Goal: Task Accomplishment & Management: Manage account settings

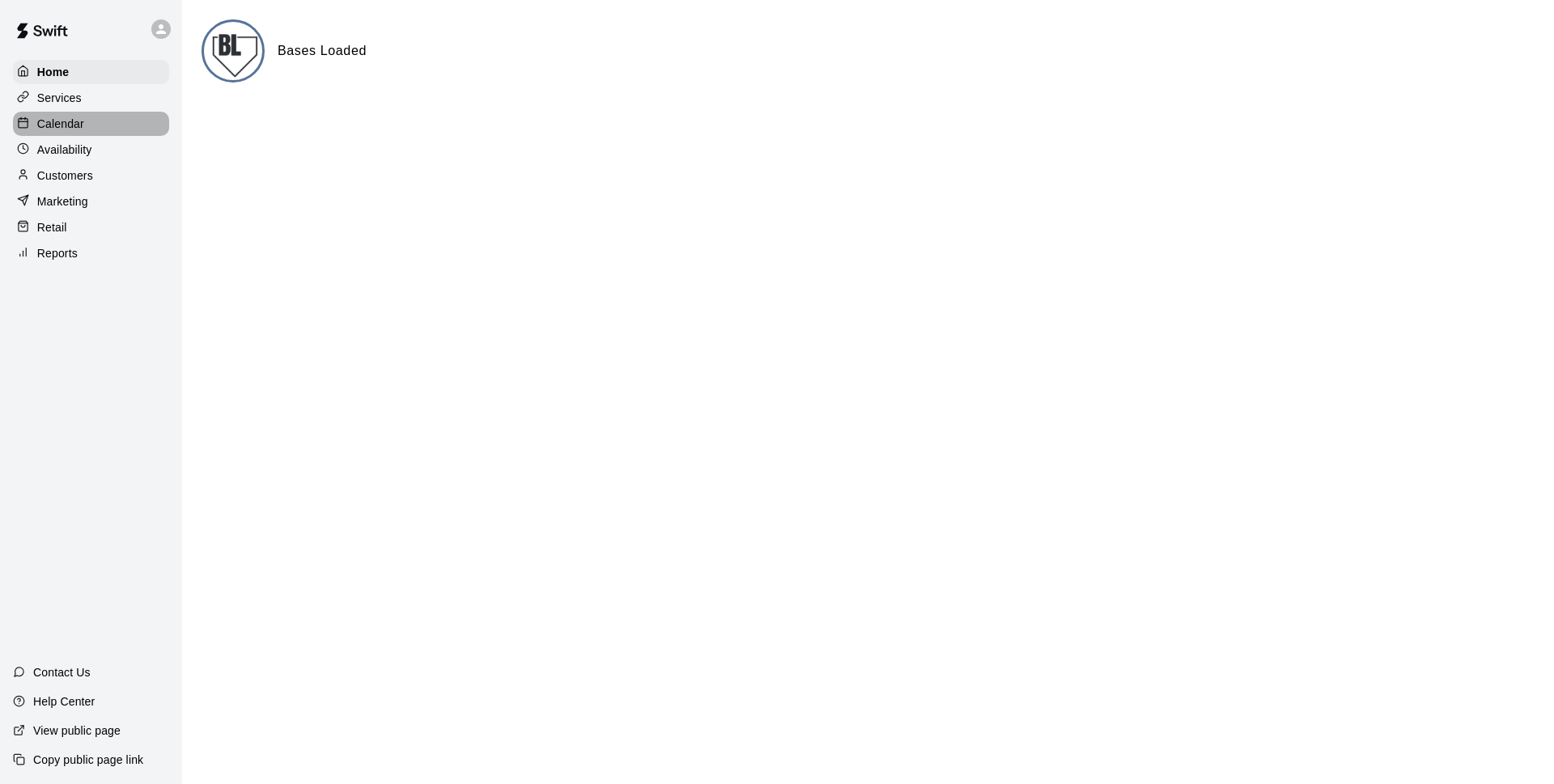
click at [52, 121] on p "Calendar" at bounding box center [61, 124] width 47 height 16
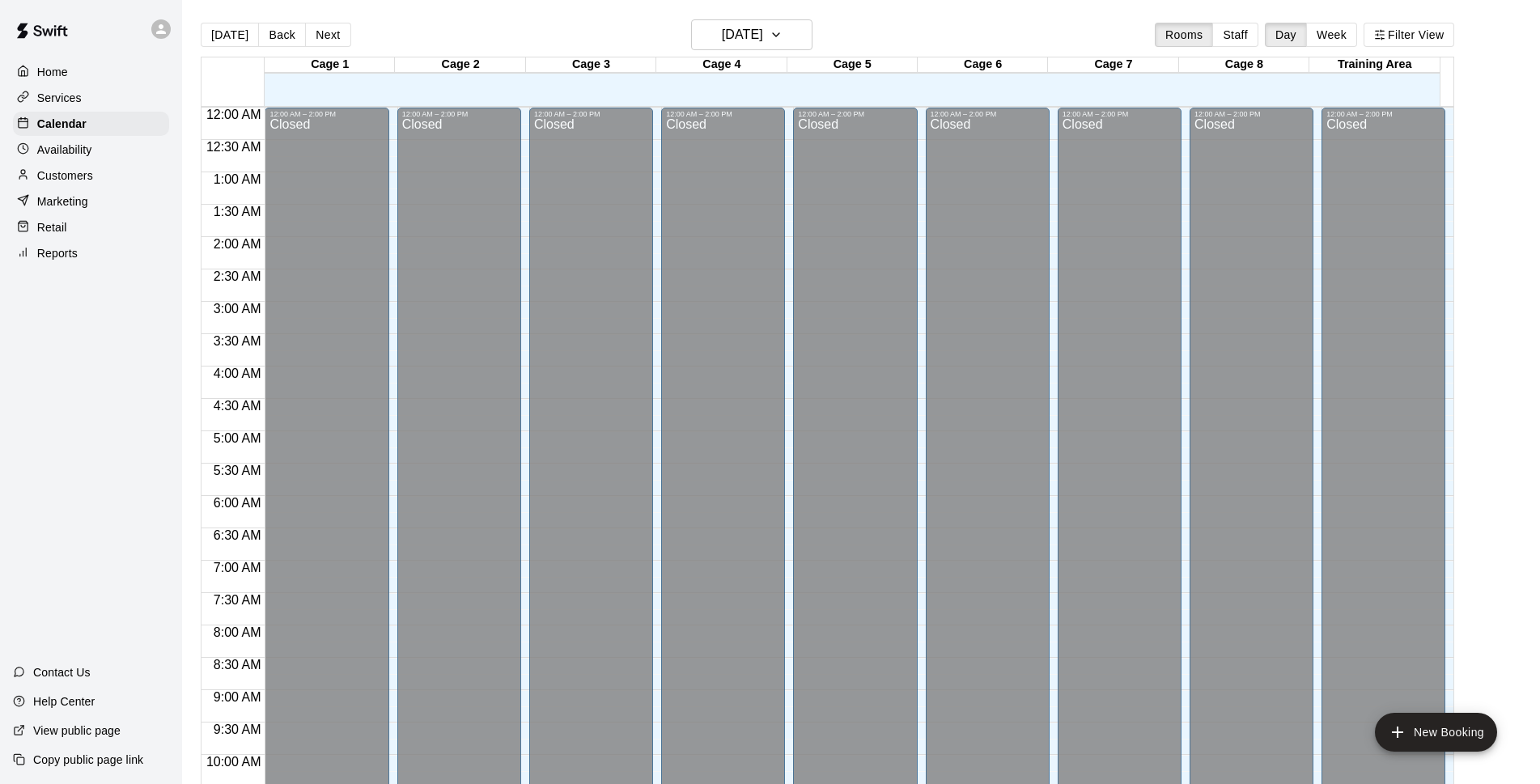
scroll to position [809, 0]
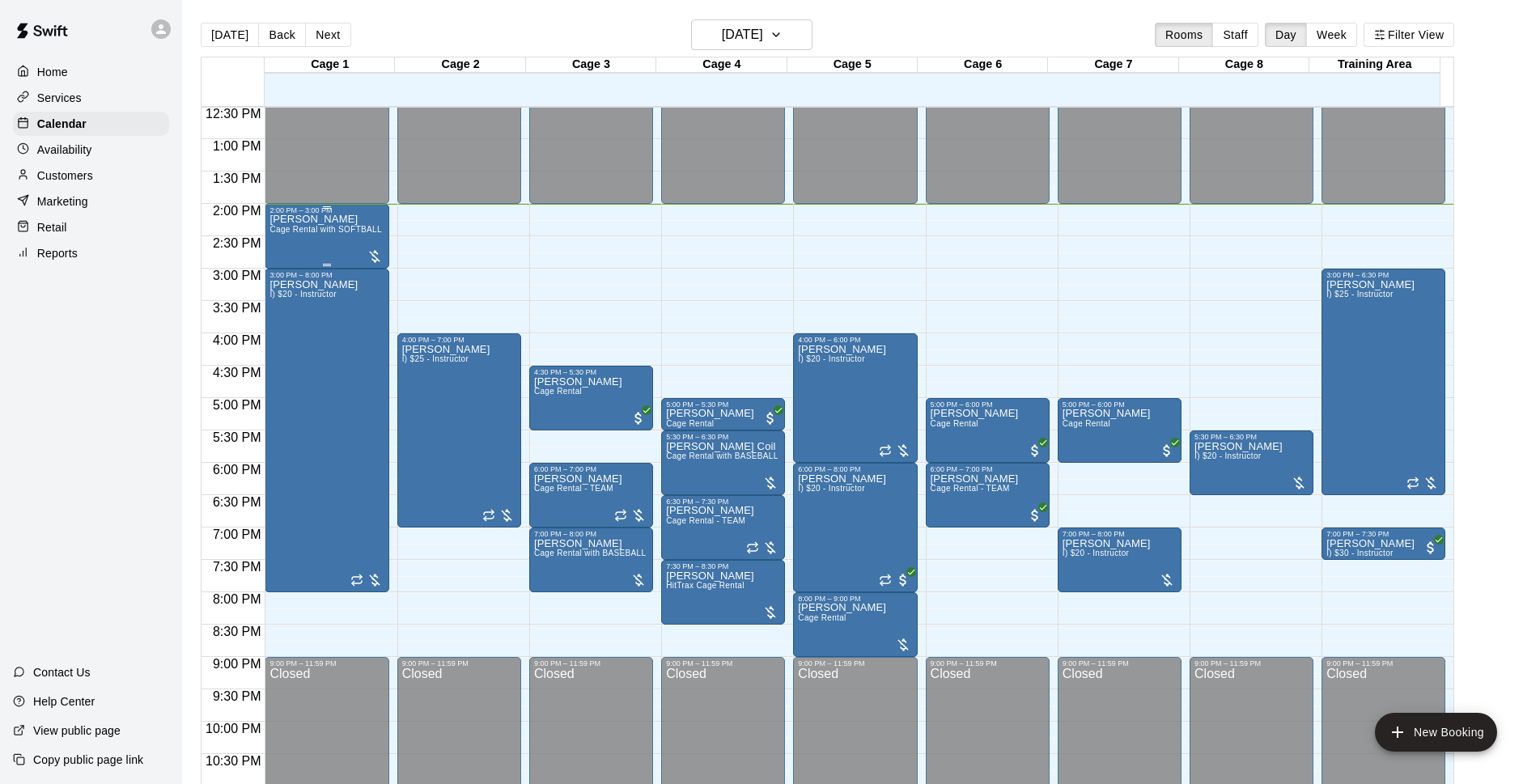
click at [376, 254] on div at bounding box center [375, 257] width 16 height 16
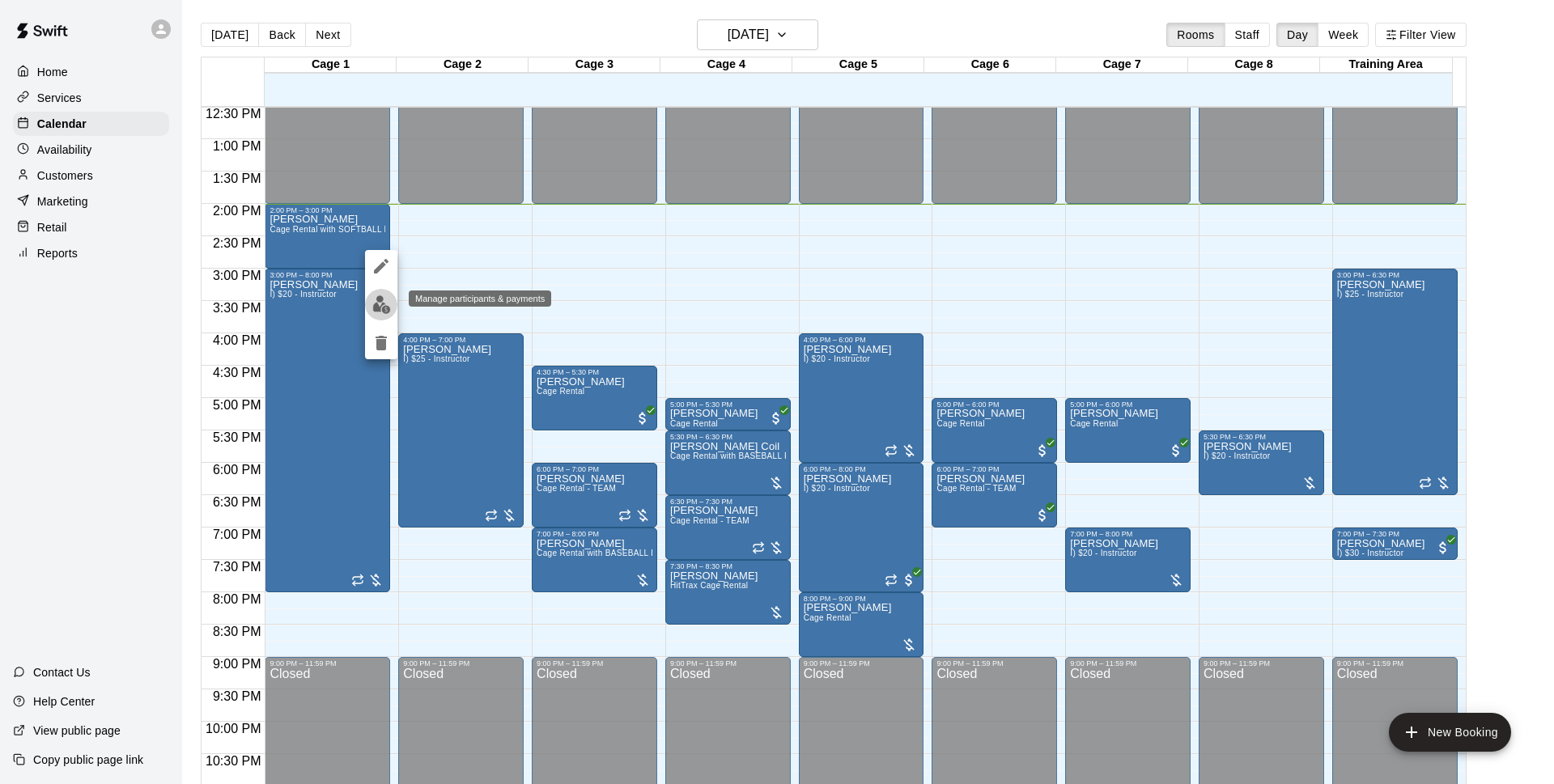
click at [388, 303] on img "edit" at bounding box center [381, 305] width 19 height 19
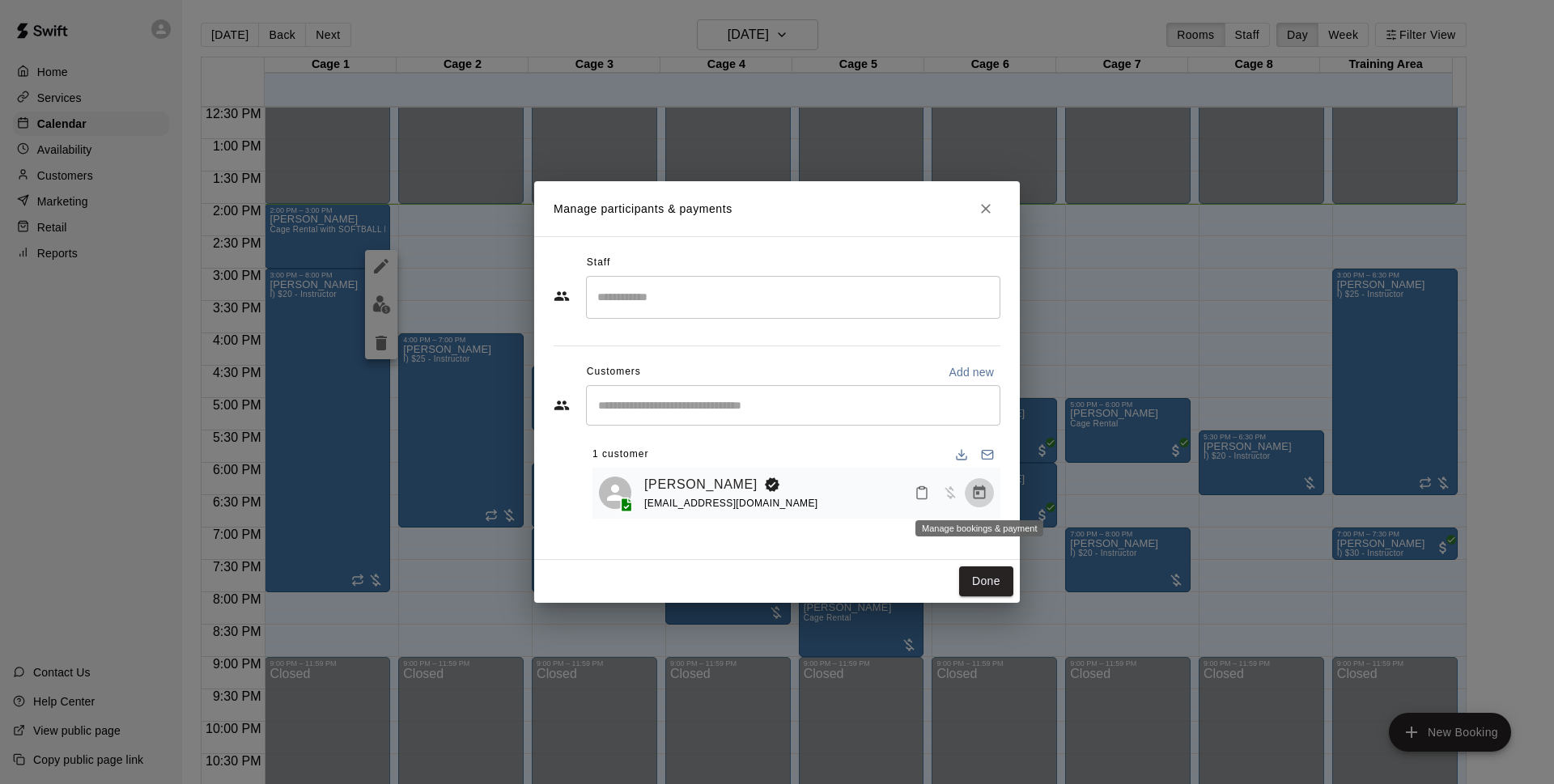
click at [975, 495] on icon "Manage bookings & payment" at bounding box center [979, 493] width 16 height 16
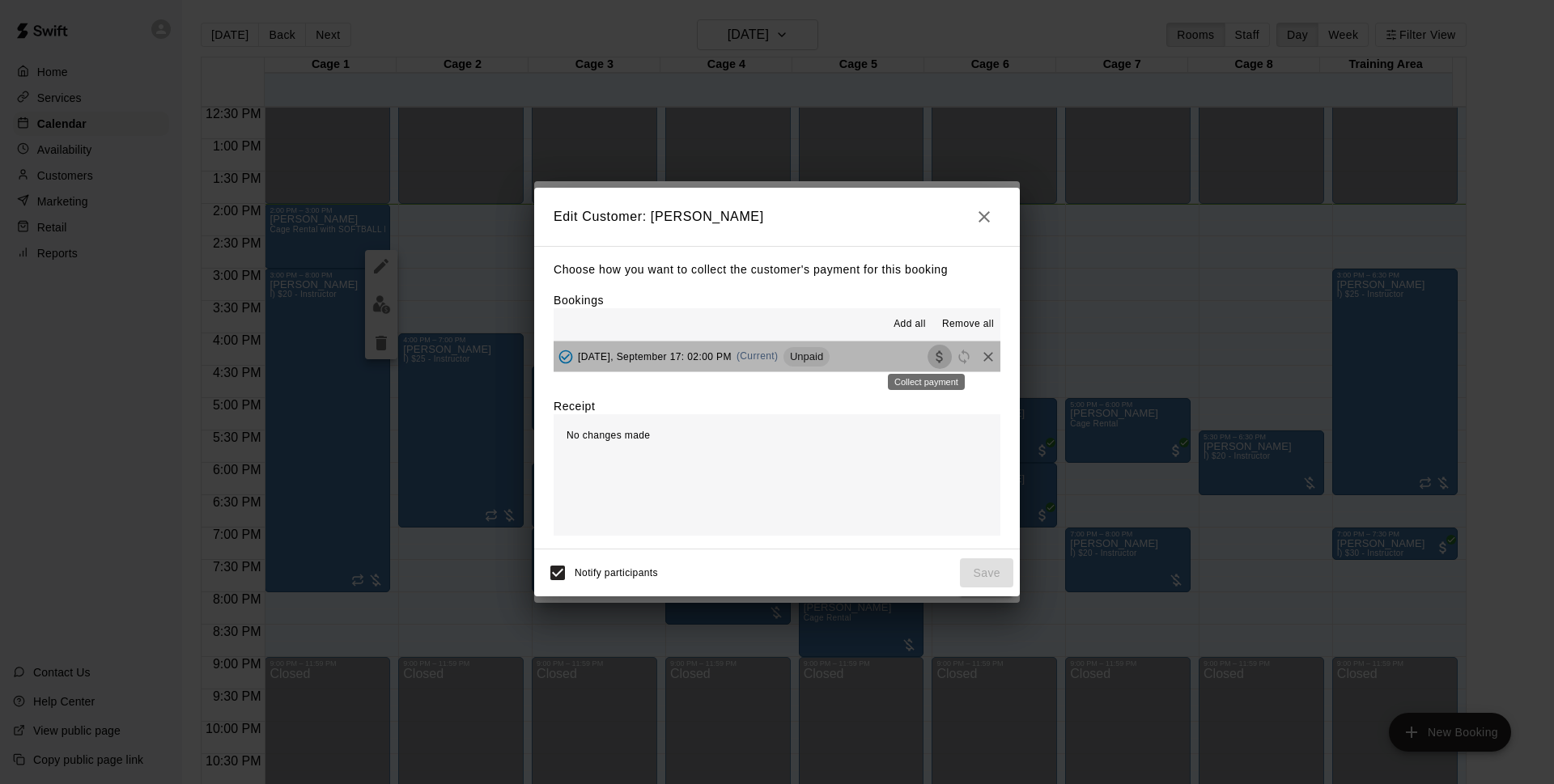
click at [935, 357] on icon "Collect payment" at bounding box center [938, 355] width 6 height 12
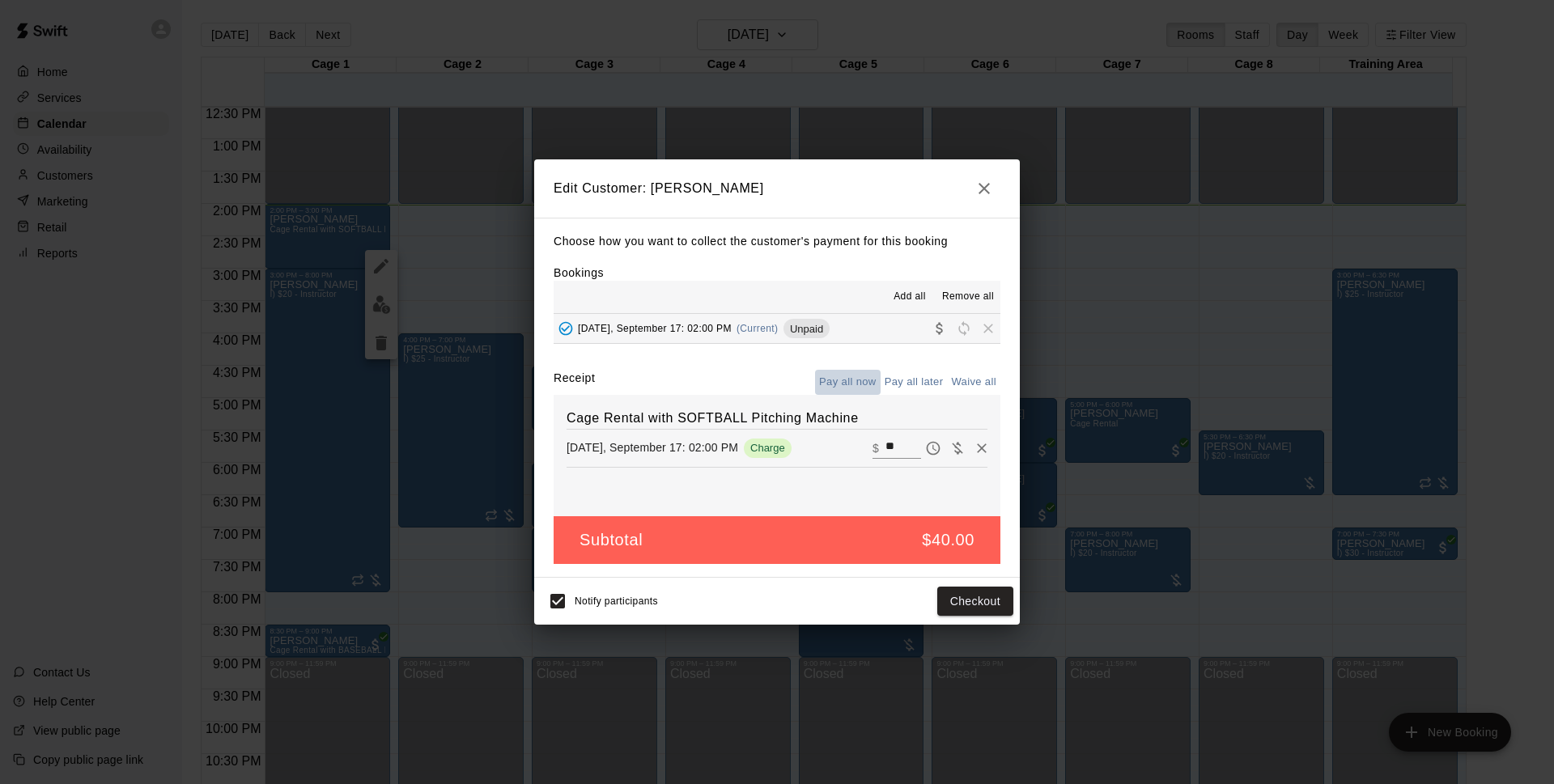
click at [856, 383] on button "Pay all now" at bounding box center [848, 383] width 65 height 25
click at [981, 600] on button "Checkout" at bounding box center [975, 601] width 76 height 30
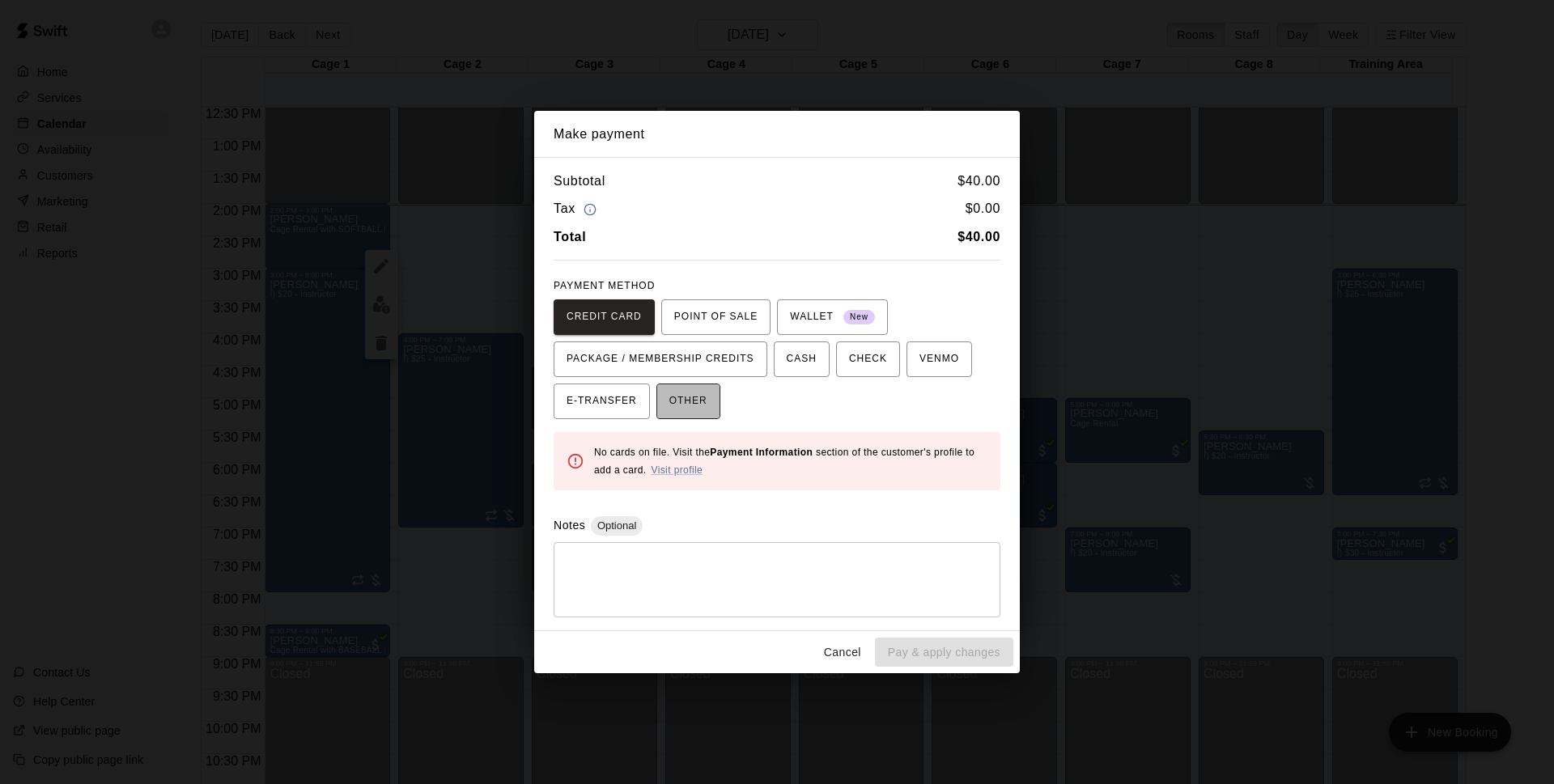
click at [679, 398] on span "OTHER" at bounding box center [688, 401] width 38 height 26
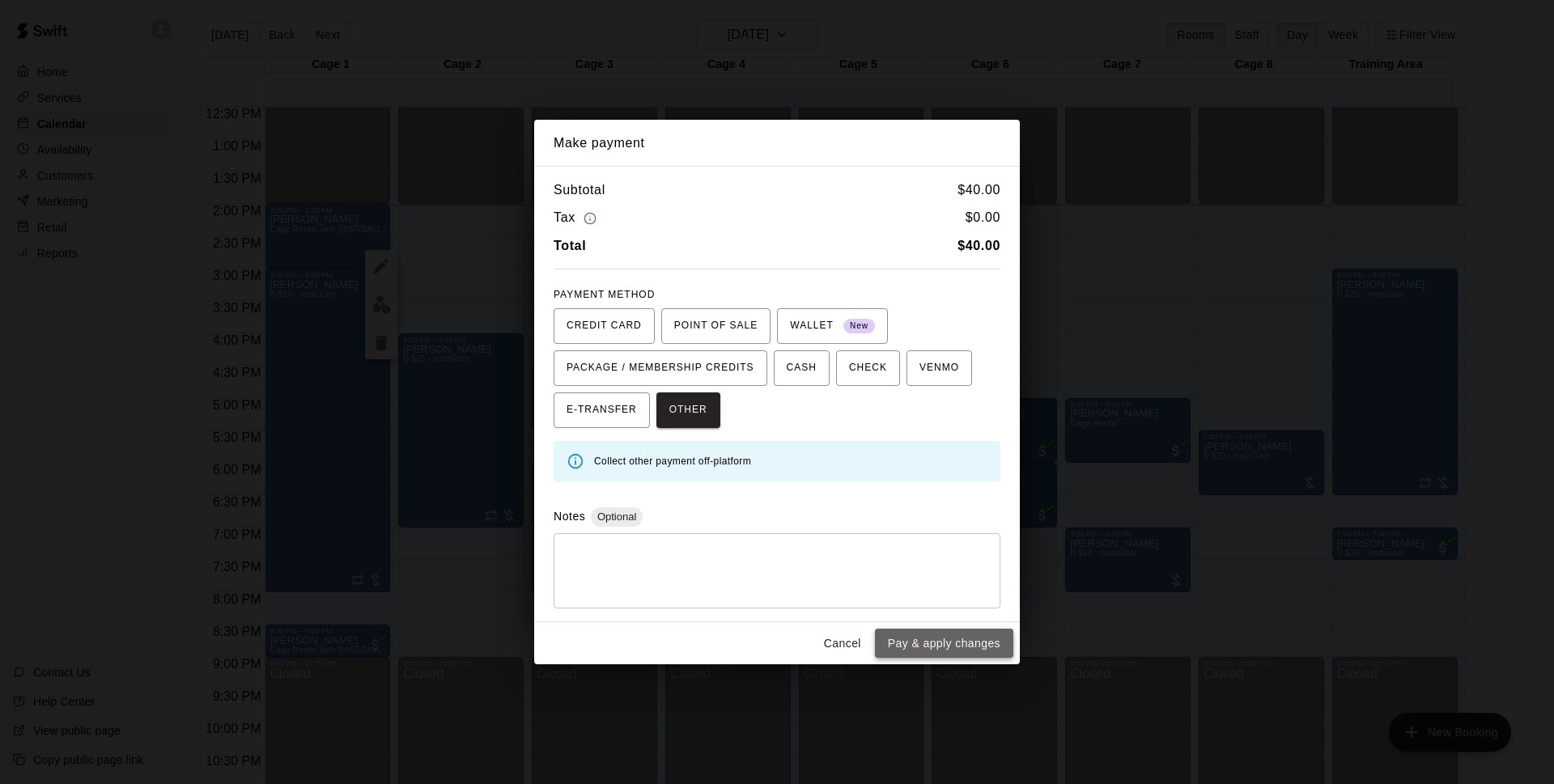
click at [944, 641] on button "Pay & apply changes" at bounding box center [943, 643] width 138 height 30
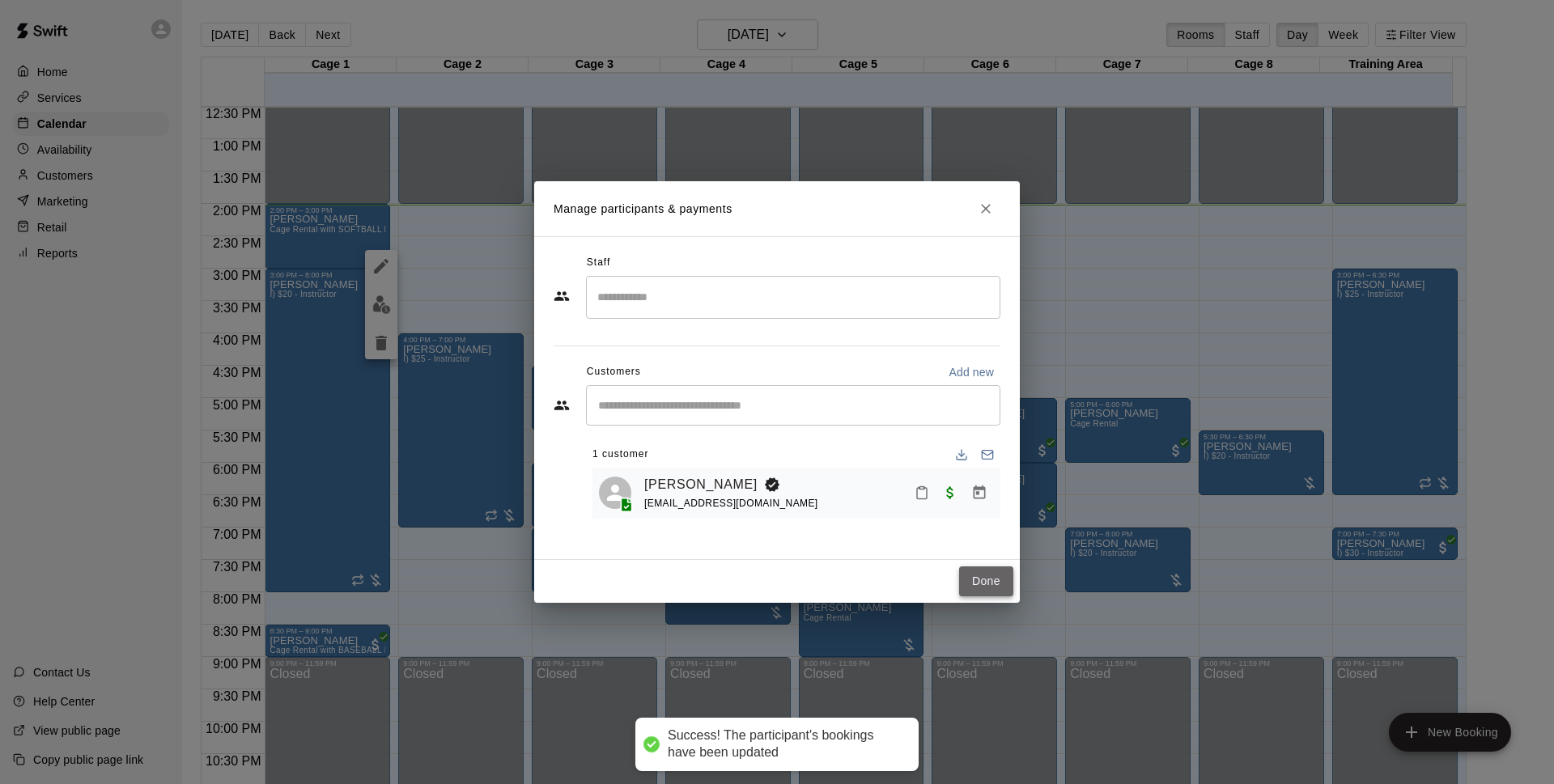
click at [981, 591] on button "Done" at bounding box center [986, 581] width 54 height 30
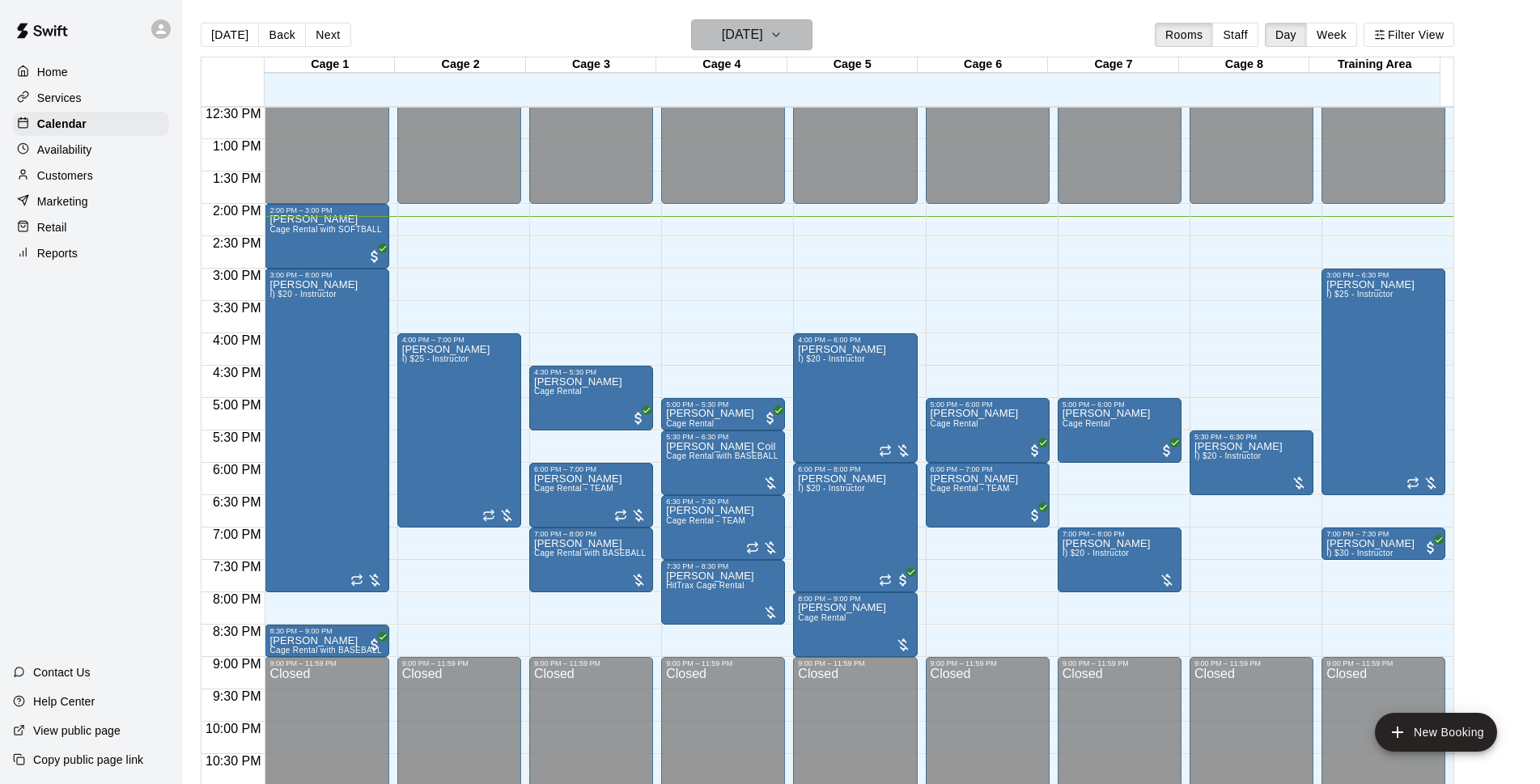
click at [813, 36] on button "[DATE]" at bounding box center [752, 34] width 121 height 31
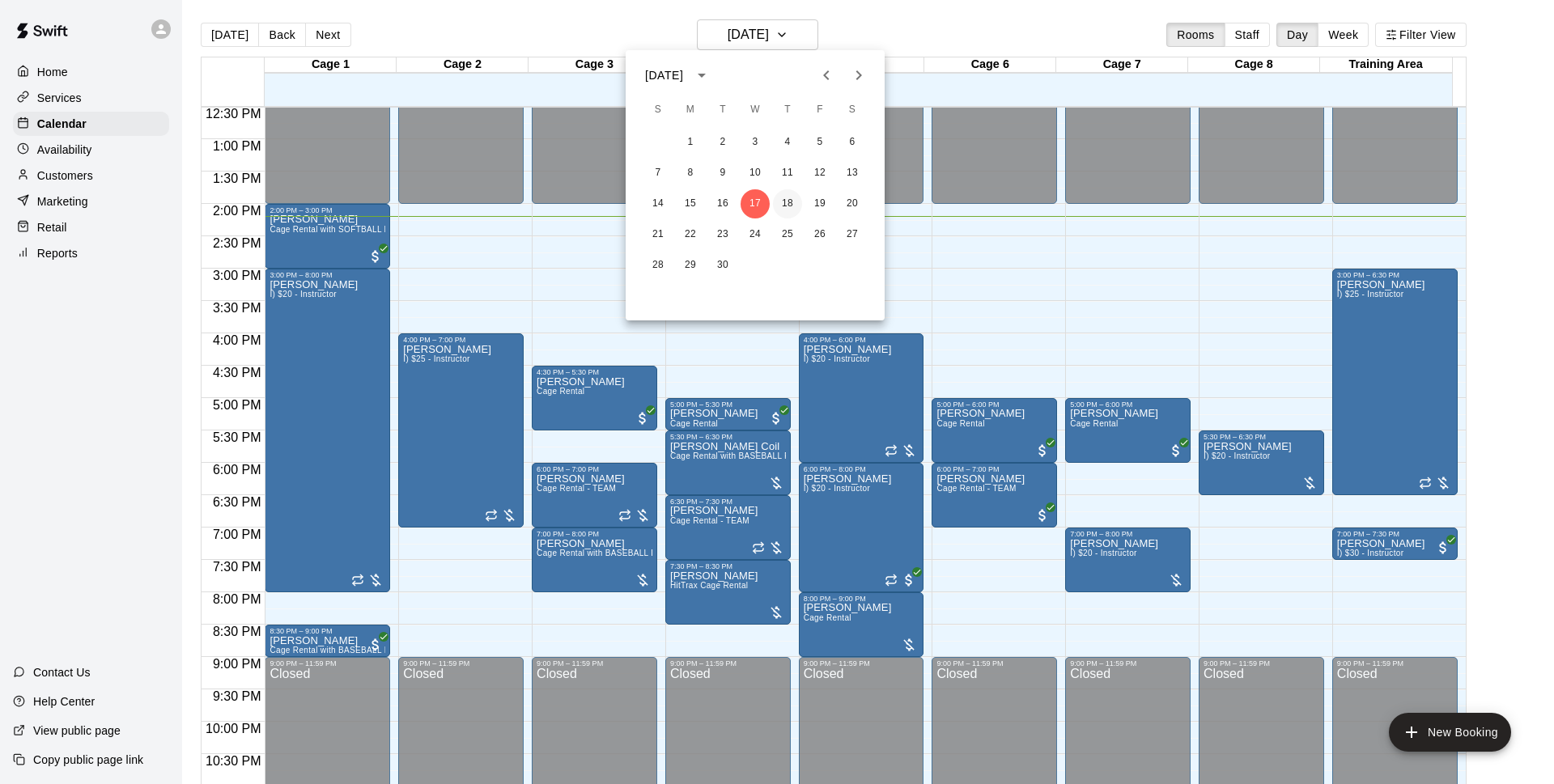
click at [783, 206] on button "18" at bounding box center [787, 203] width 29 height 29
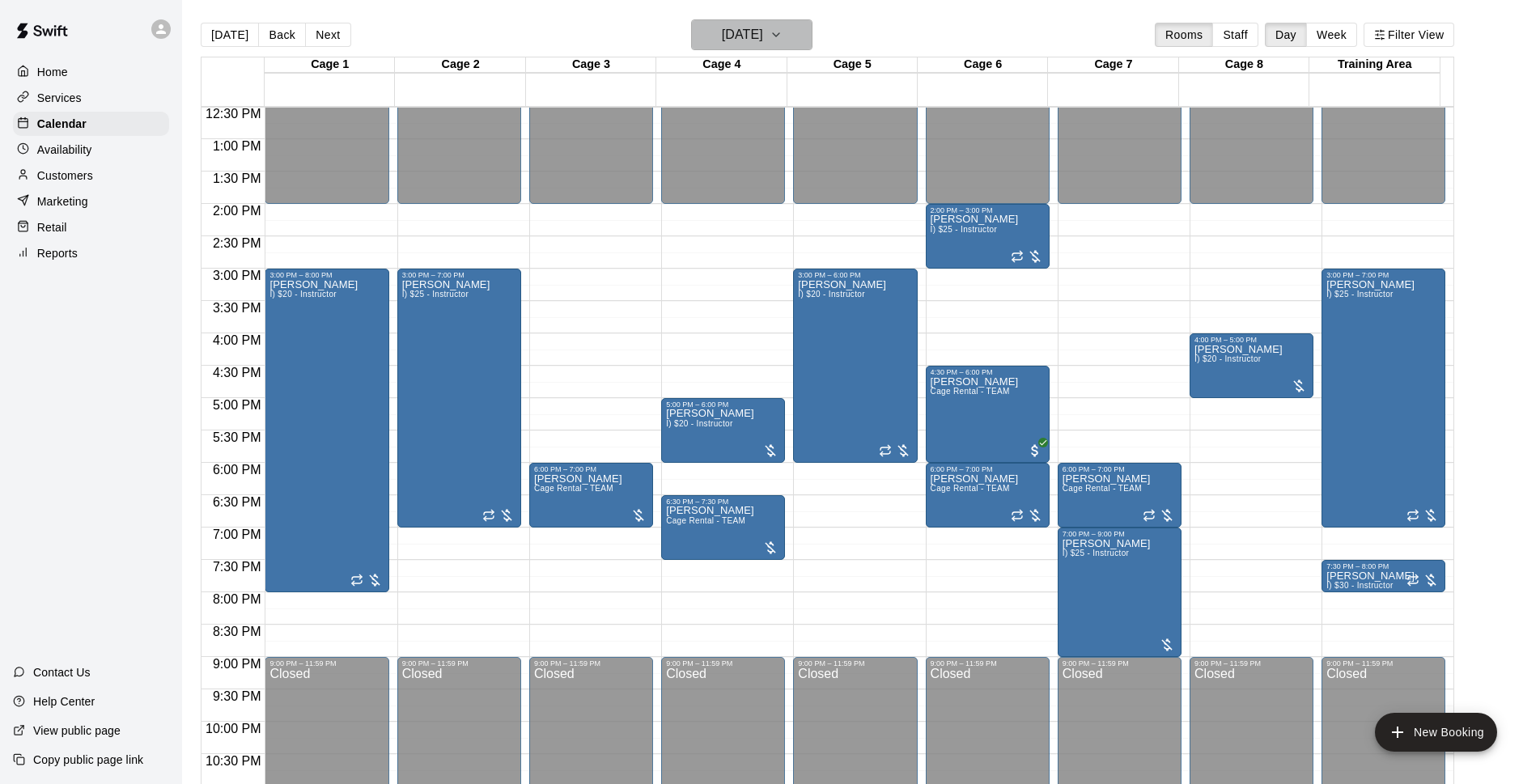
click at [739, 29] on h6 "Thursday Sep 18" at bounding box center [743, 34] width 42 height 23
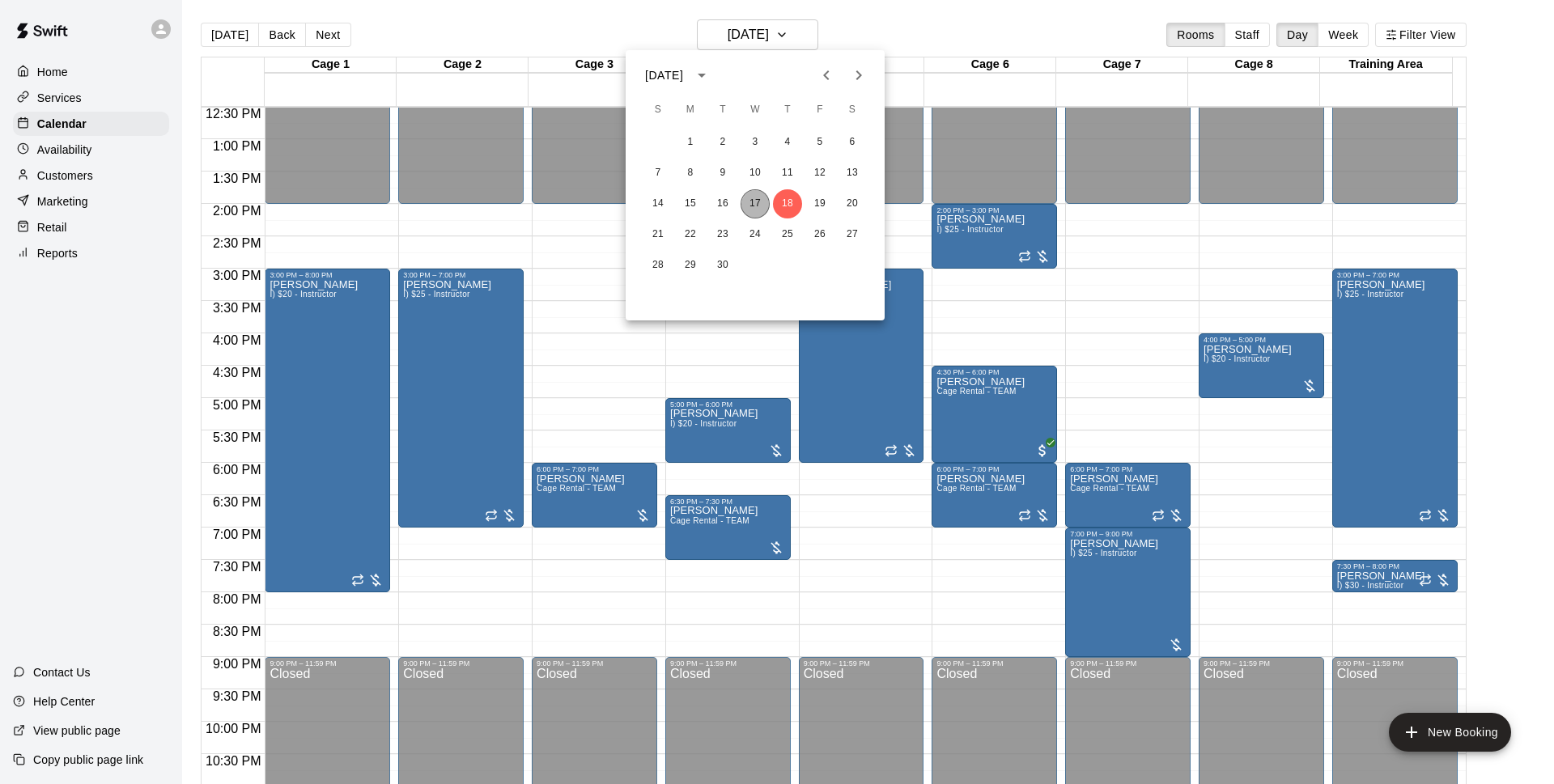
click at [763, 203] on button "17" at bounding box center [754, 203] width 29 height 29
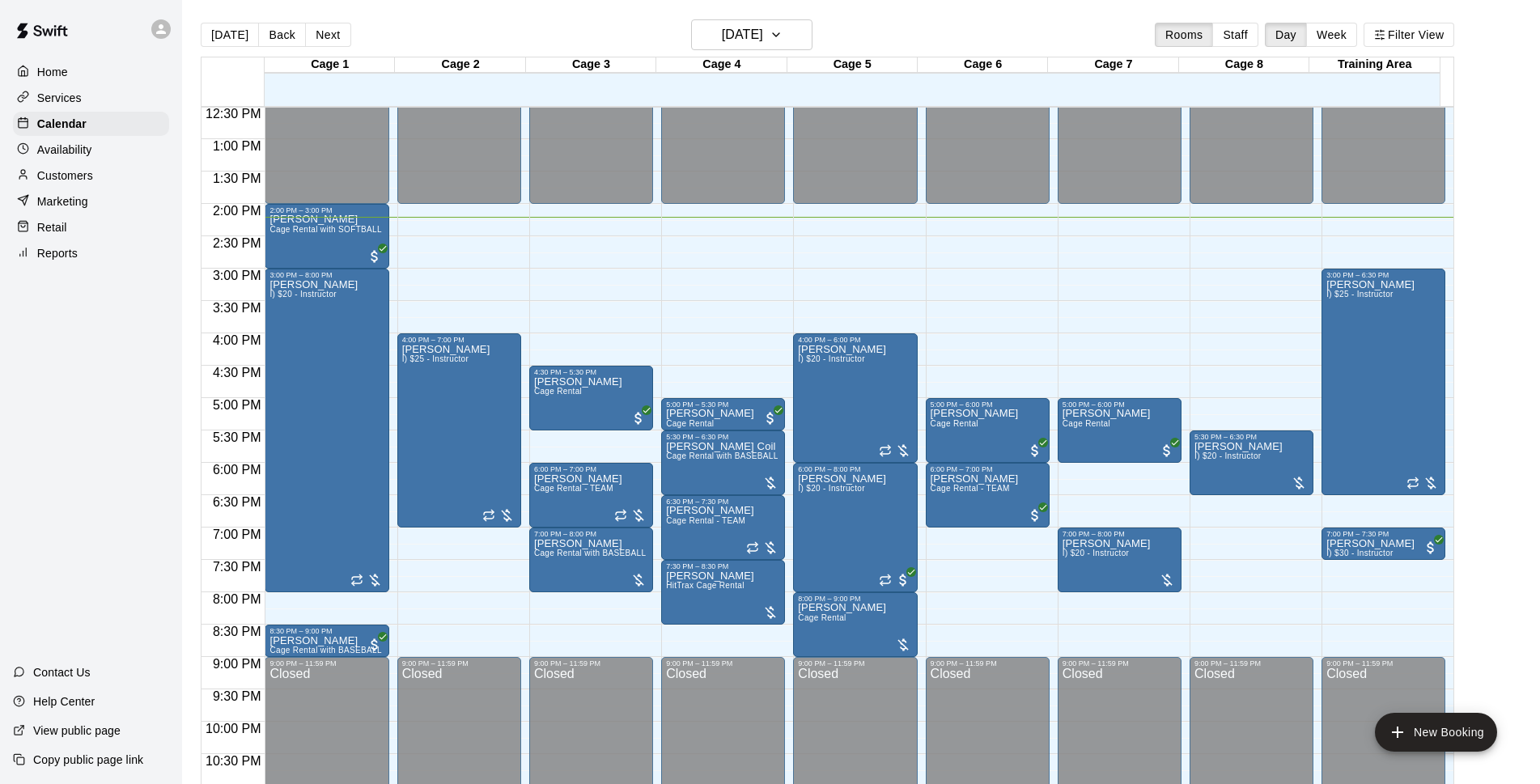
click at [1040, 18] on main "Today Back Next Wednesday Sep 17 Rooms Staff Day Week Filter View Cage 1 17 Wed…" at bounding box center [860, 404] width 1358 height 809
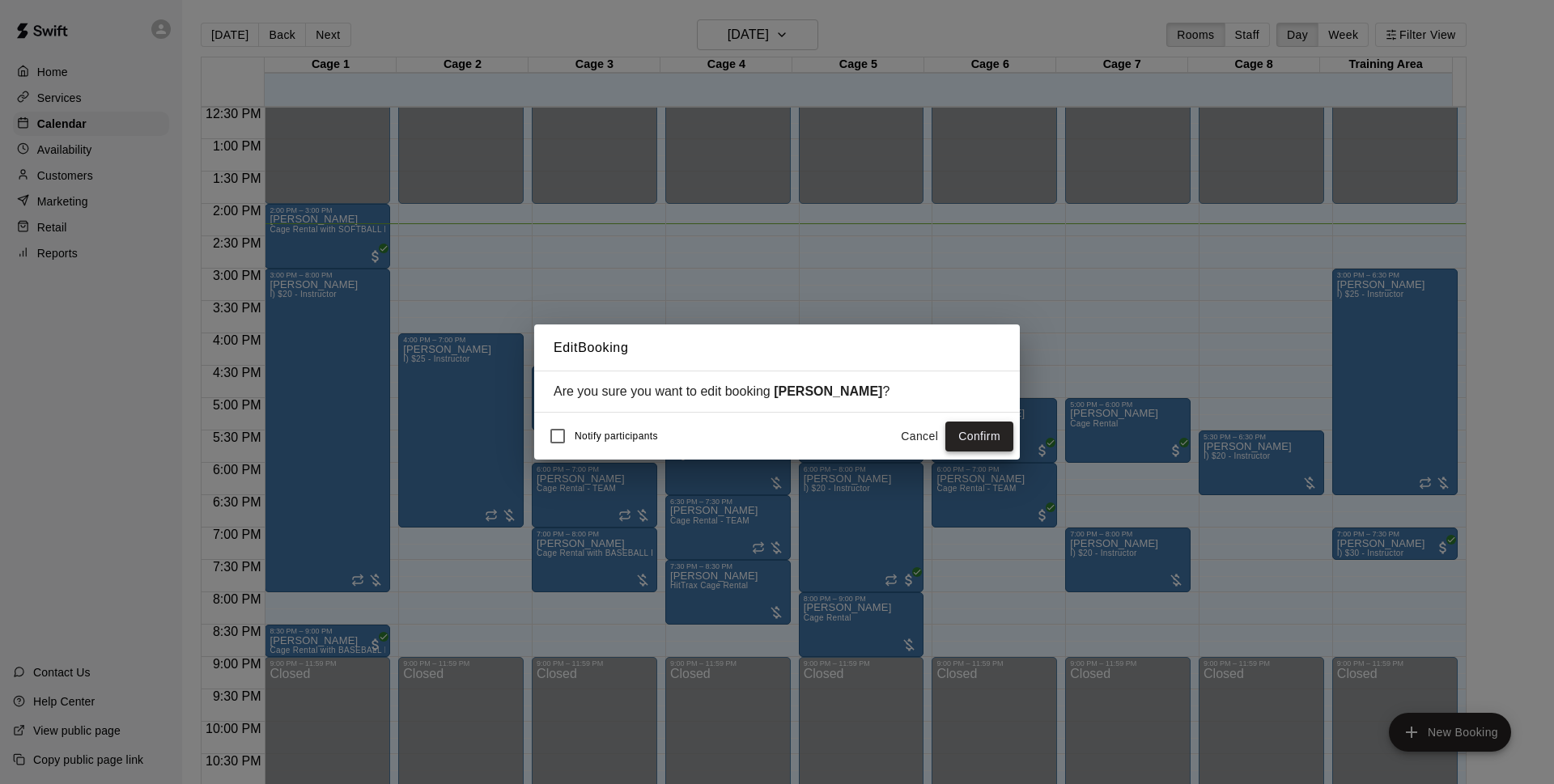
click at [999, 436] on button "Confirm" at bounding box center [979, 436] width 68 height 30
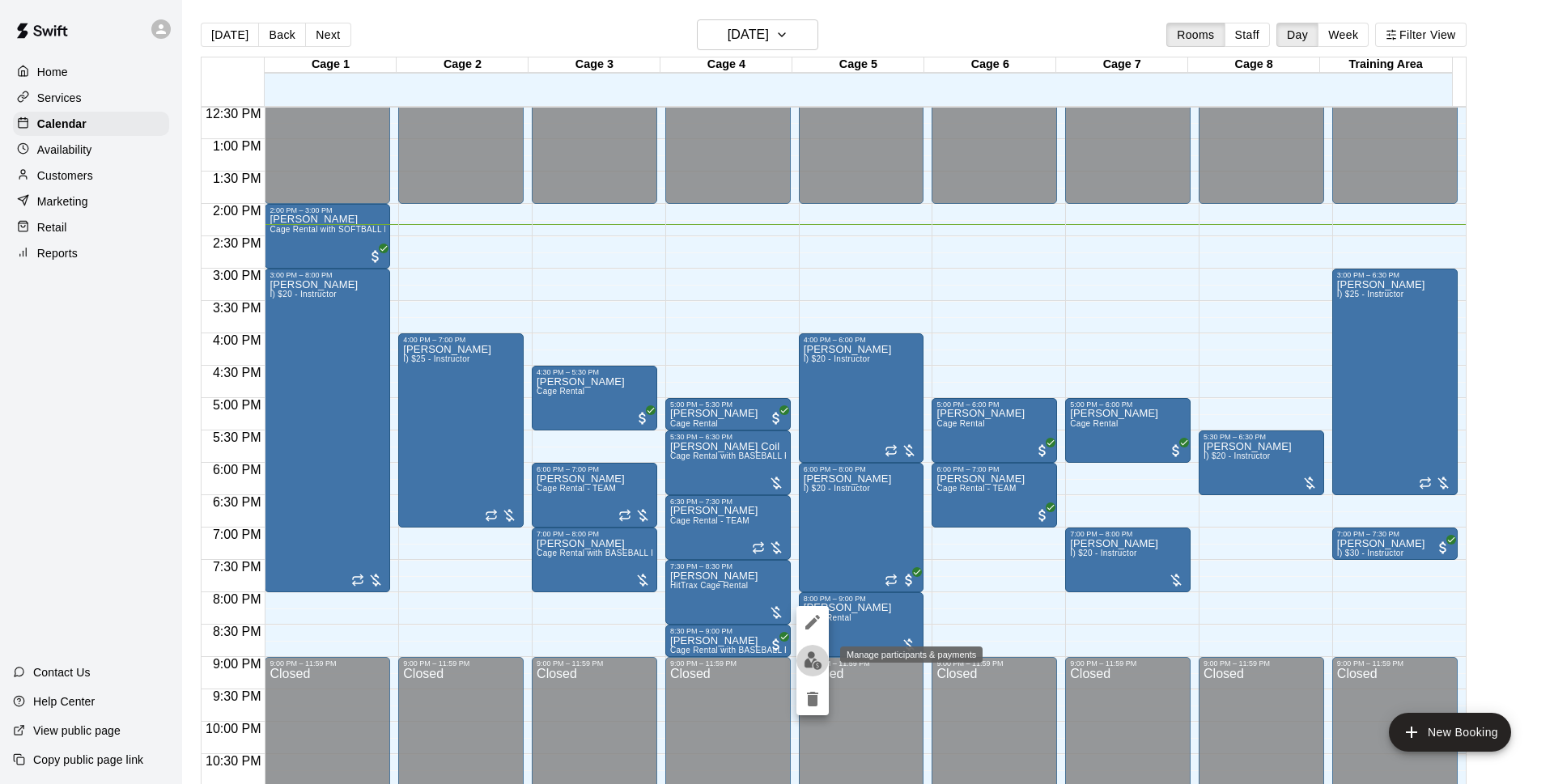
click at [810, 659] on img "edit" at bounding box center [812, 660] width 19 height 19
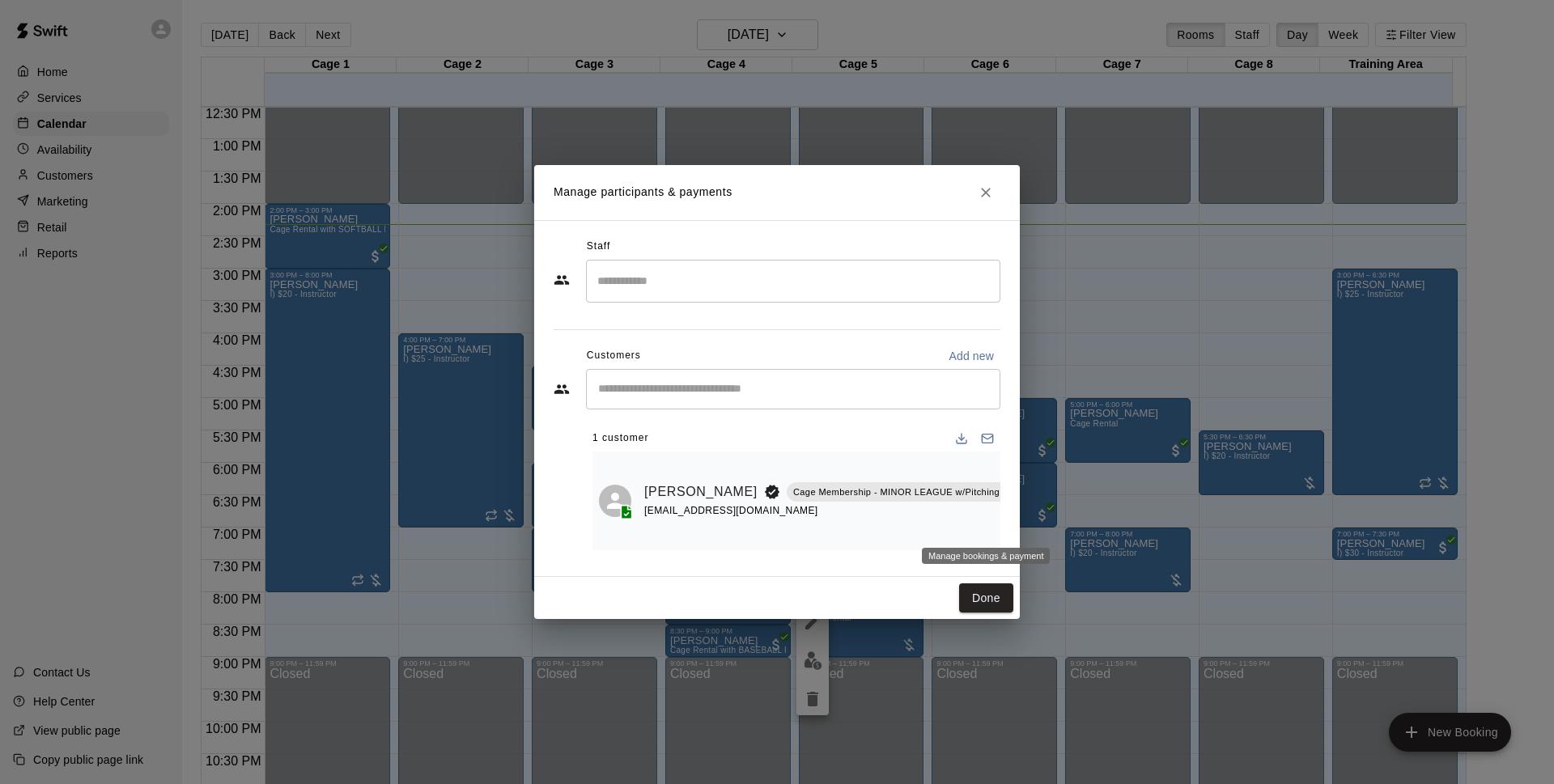
click at [1045, 515] on button "Manage bookings & payment" at bounding box center [1059, 529] width 29 height 29
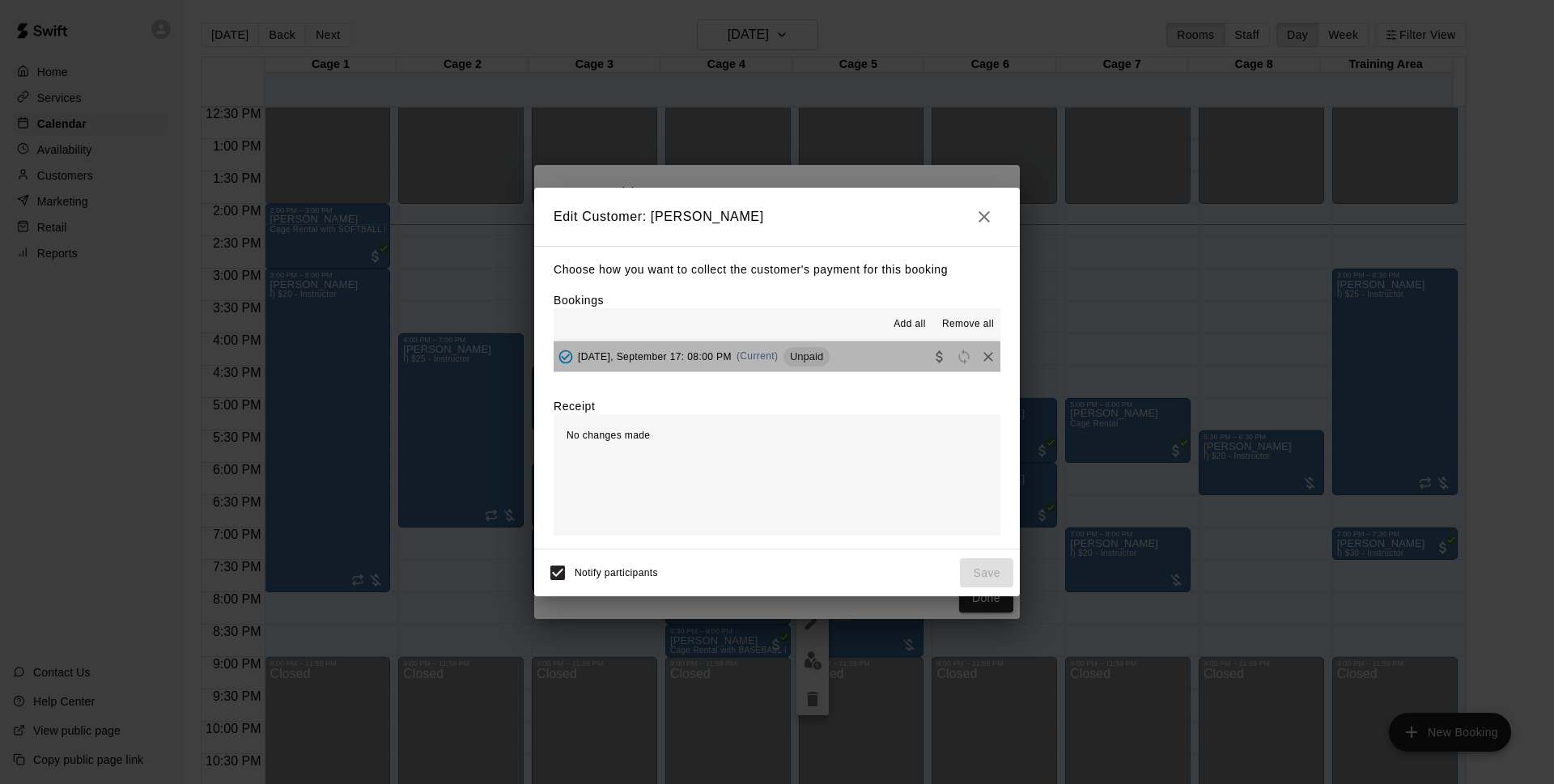
click at [820, 363] on span "Unpaid" at bounding box center [806, 355] width 46 height 12
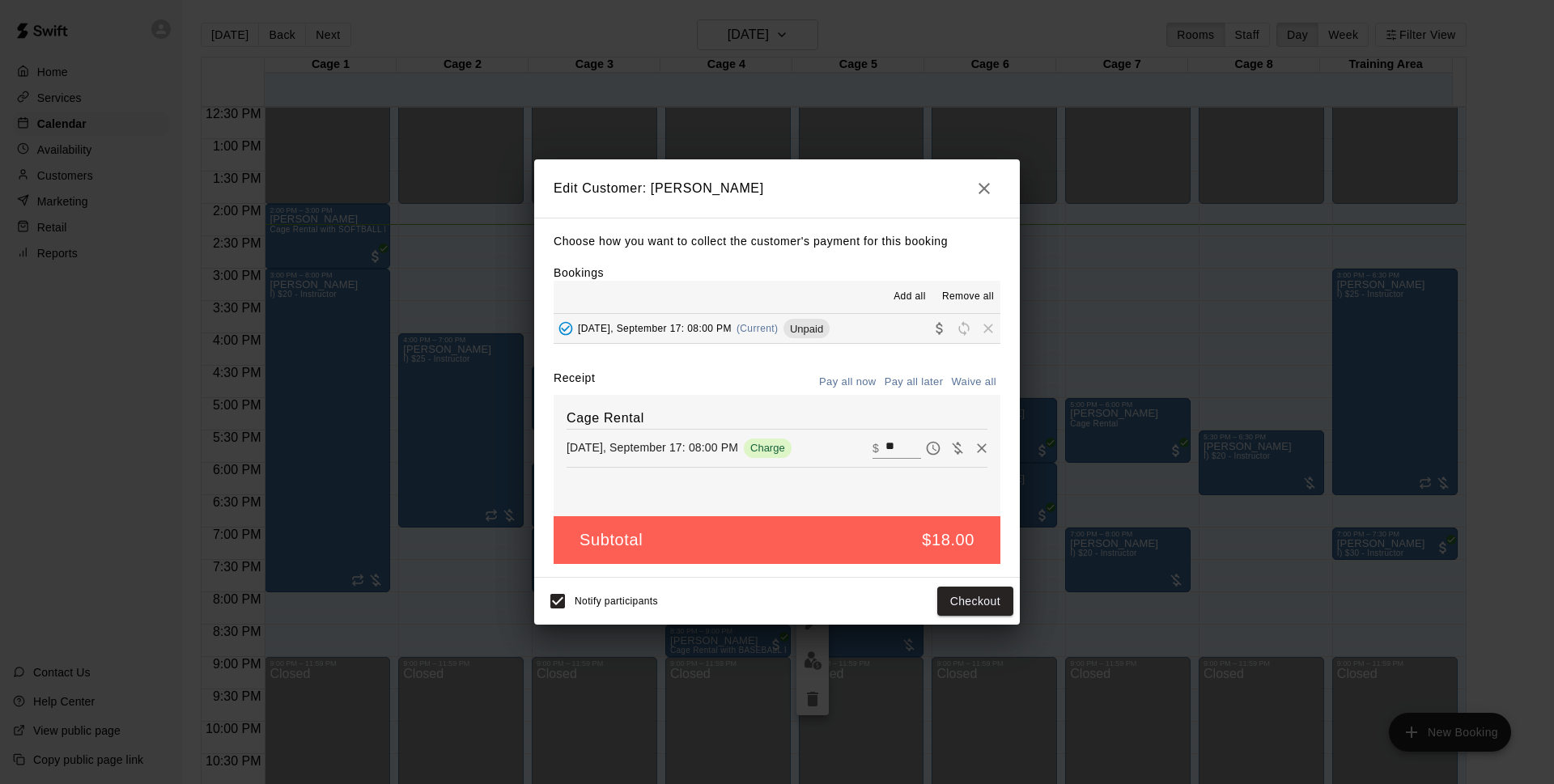
click at [985, 189] on icon "button" at bounding box center [983, 188] width 12 height 12
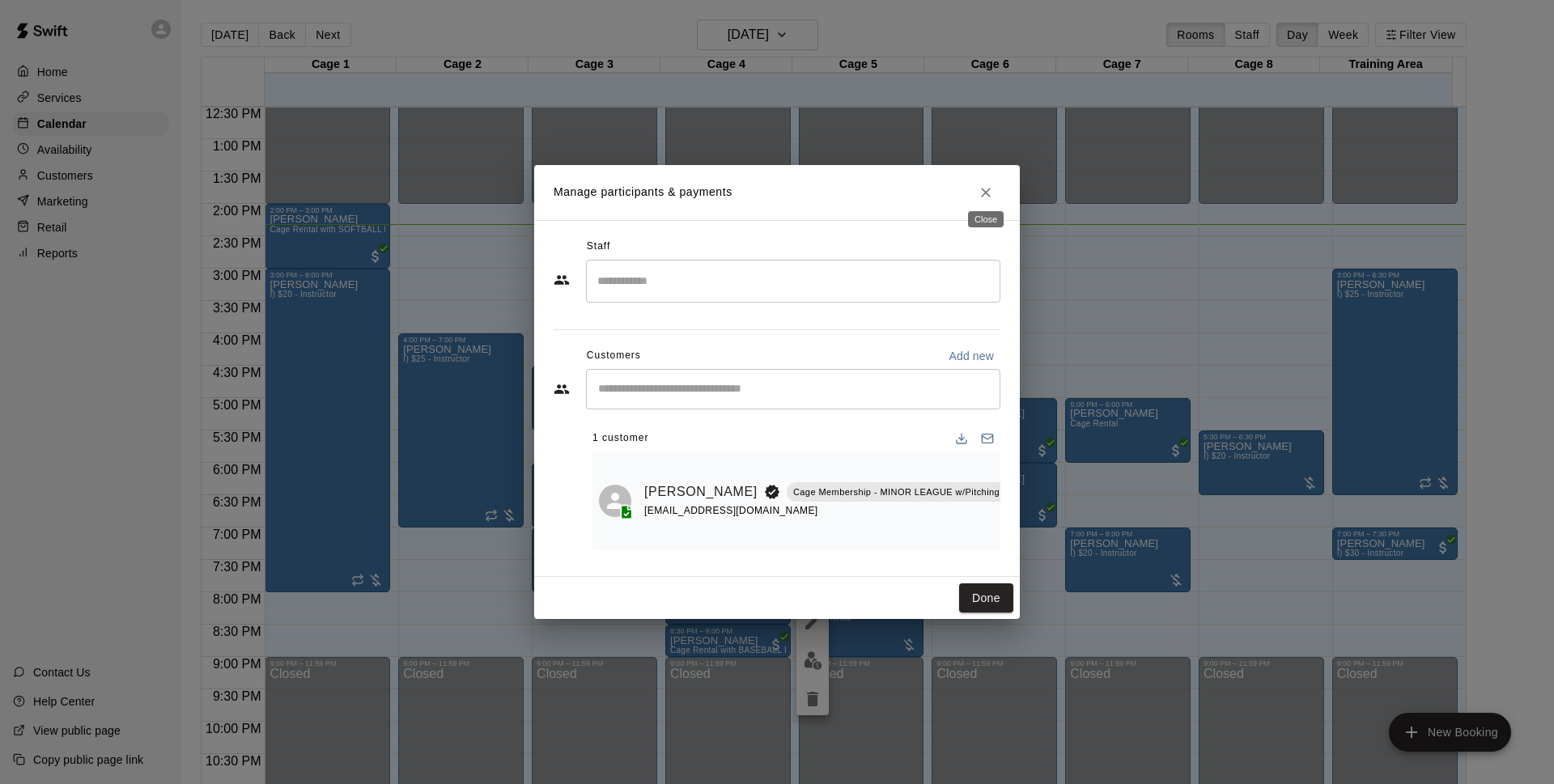
click at [984, 194] on button "Close" at bounding box center [985, 193] width 29 height 29
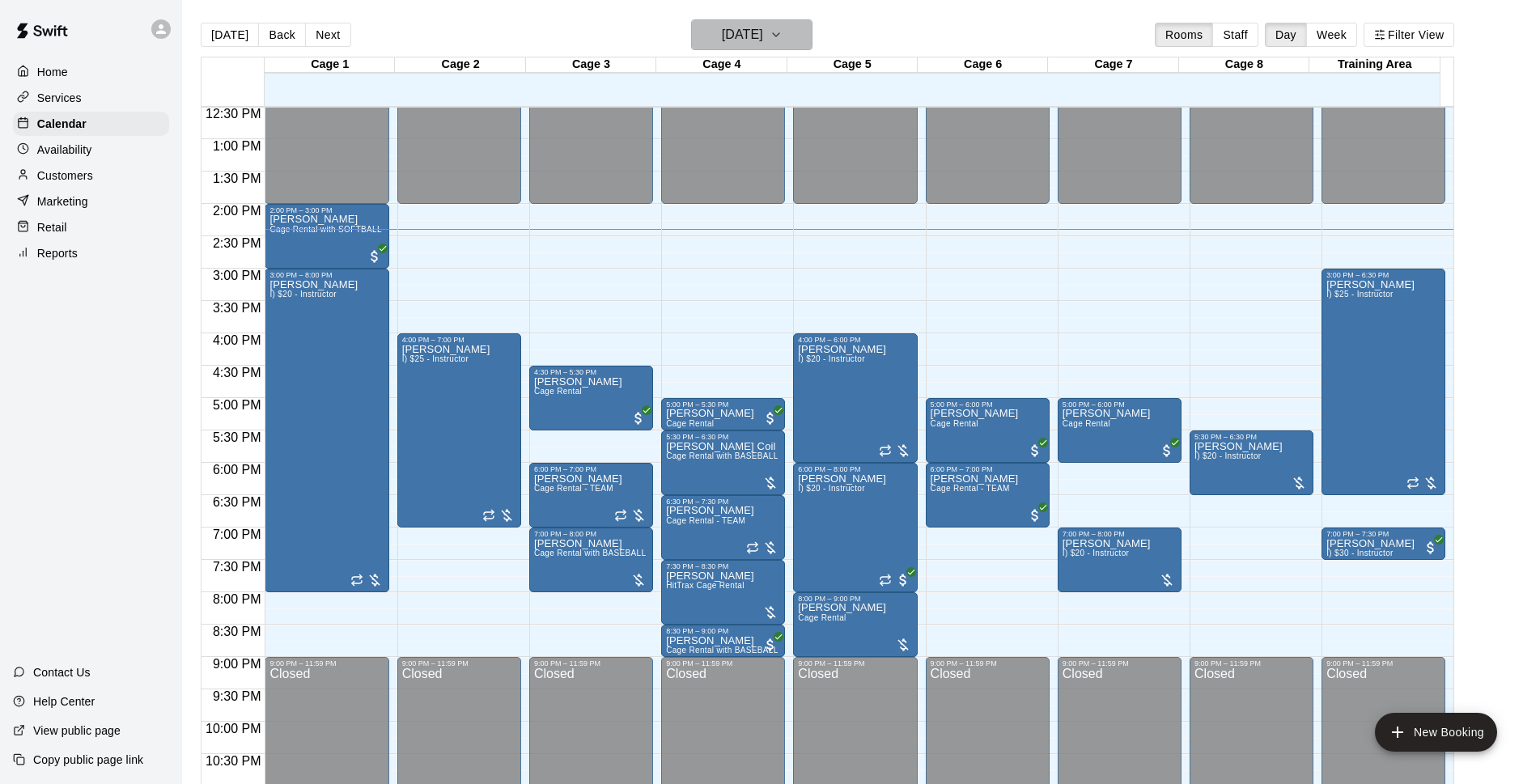
click at [727, 41] on h6 "[DATE]" at bounding box center [743, 34] width 42 height 23
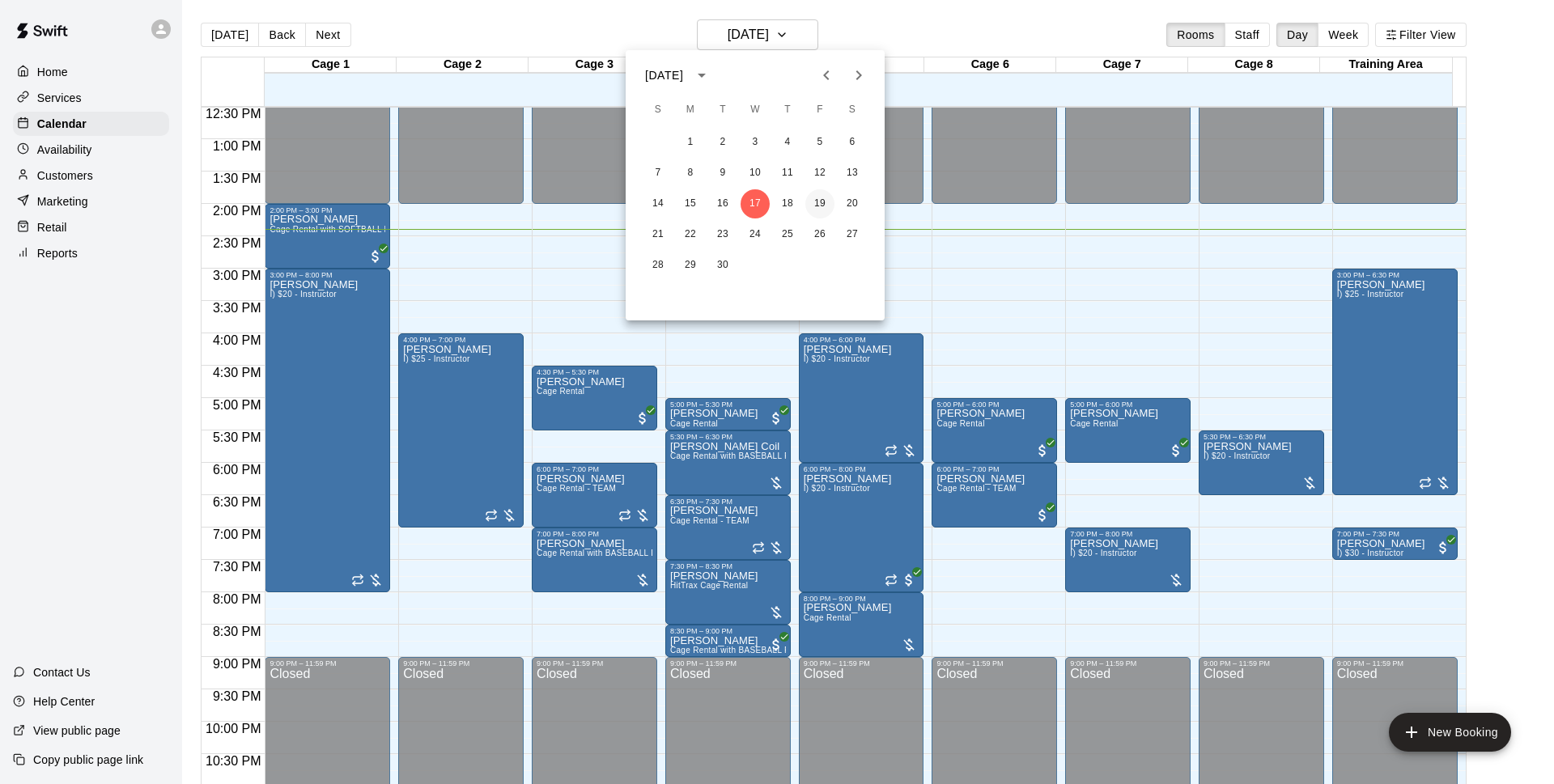
click at [820, 203] on button "19" at bounding box center [820, 203] width 29 height 29
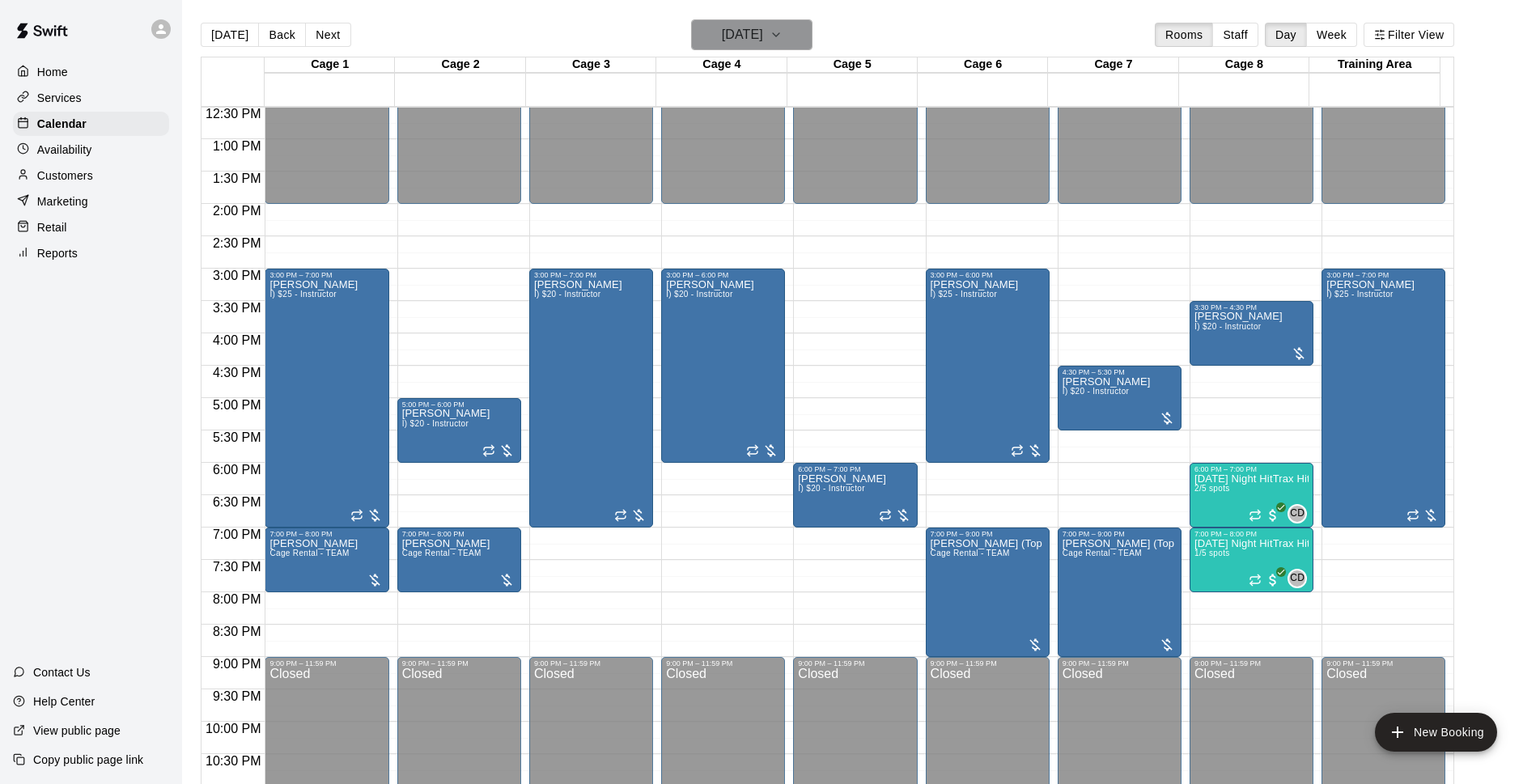
click at [810, 33] on button "[DATE]" at bounding box center [752, 34] width 121 height 31
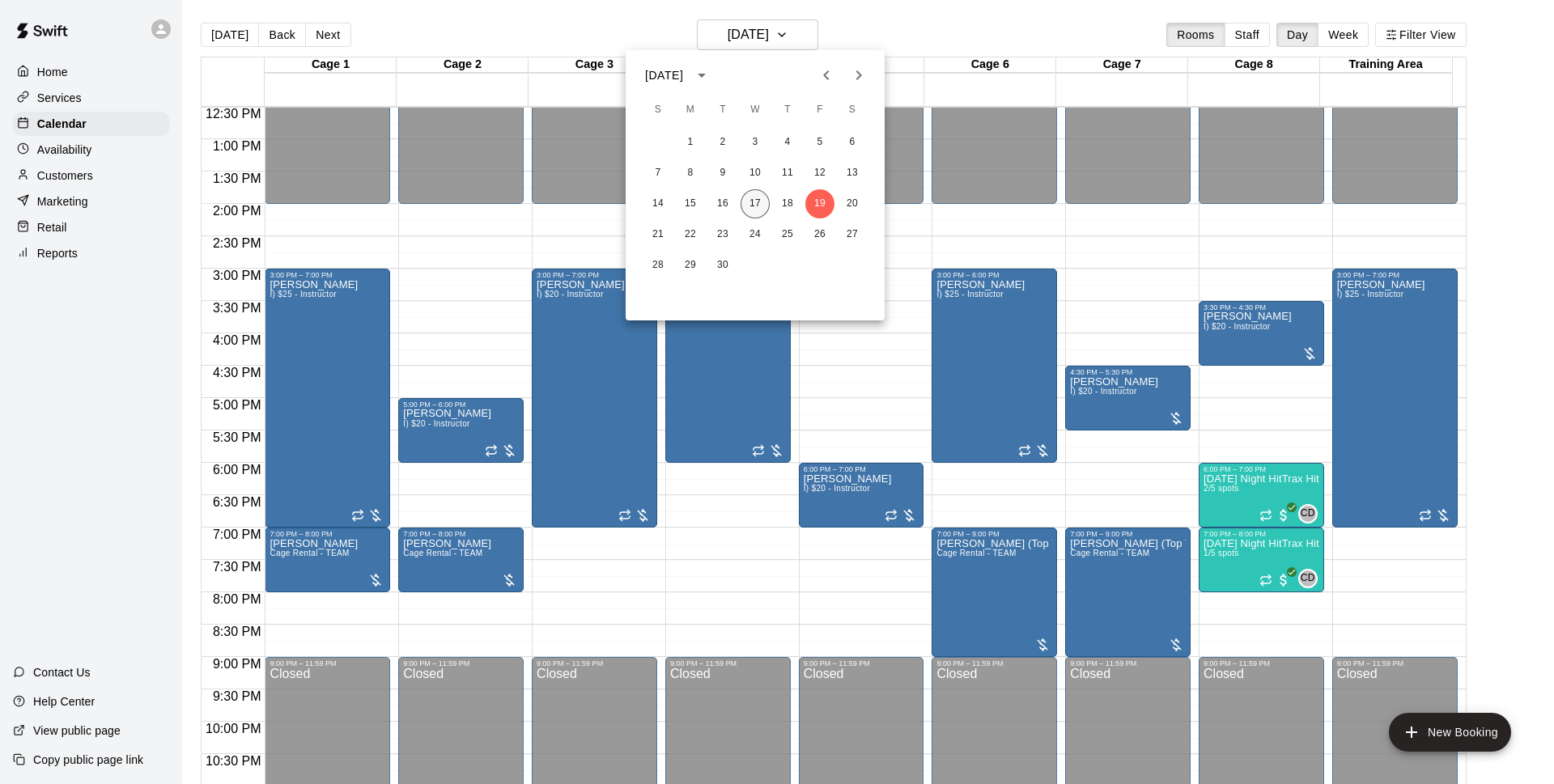
drag, startPoint x: 810, startPoint y: 33, endPoint x: 767, endPoint y: 203, distance: 175.4
click at [752, 203] on button "17" at bounding box center [754, 203] width 29 height 29
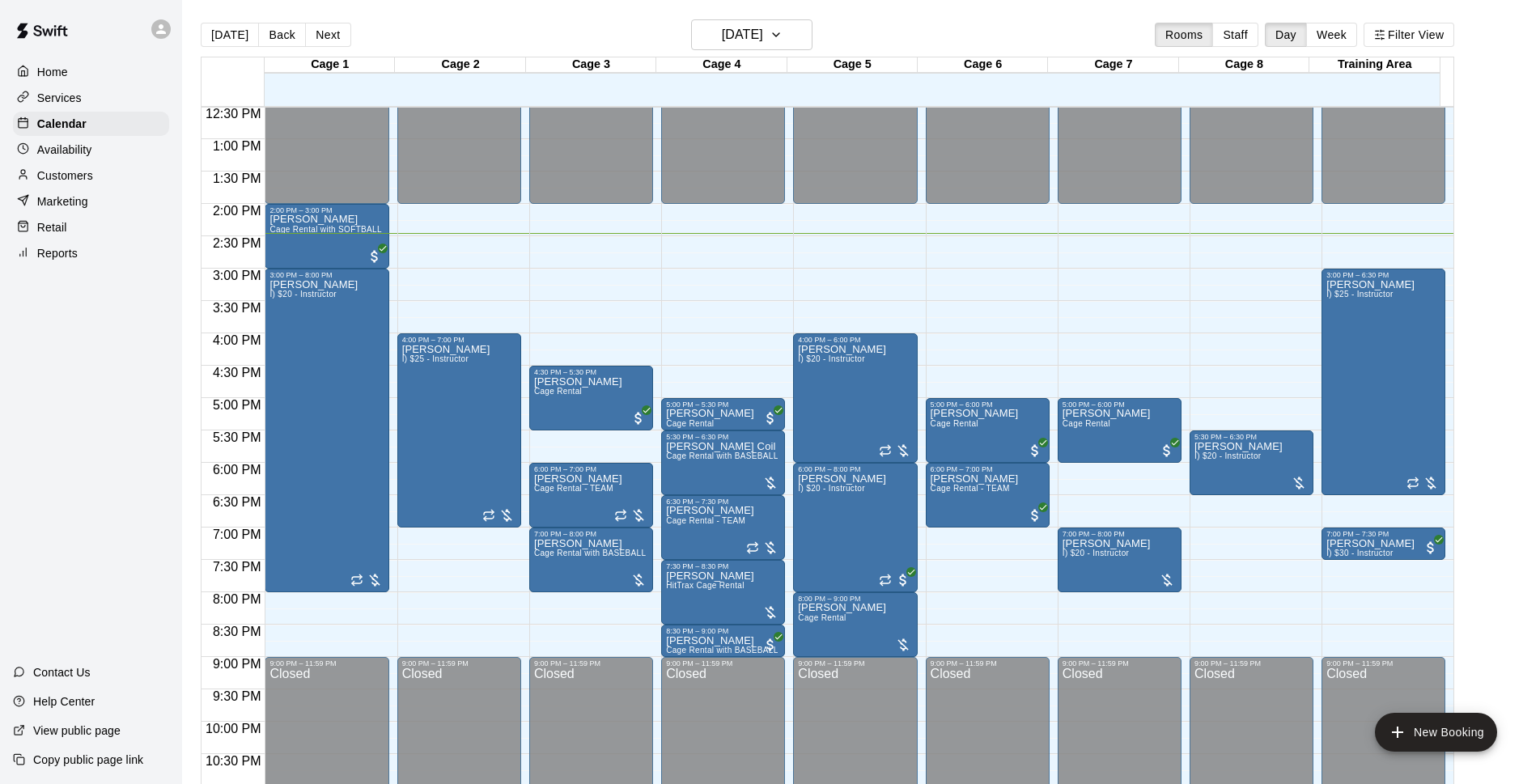
click at [1500, 331] on main "Today Back Next Wednesday Sep 17 Rooms Staff Day Week Filter View Cage 1 17 Wed…" at bounding box center [860, 411] width 1345 height 784
click at [1498, 235] on main "Today Back Next Wednesday Sep 17 Rooms Staff Day Week Filter View Cage 1 17 Wed…" at bounding box center [860, 411] width 1345 height 784
click at [764, 24] on h6 "[DATE]" at bounding box center [743, 34] width 42 height 23
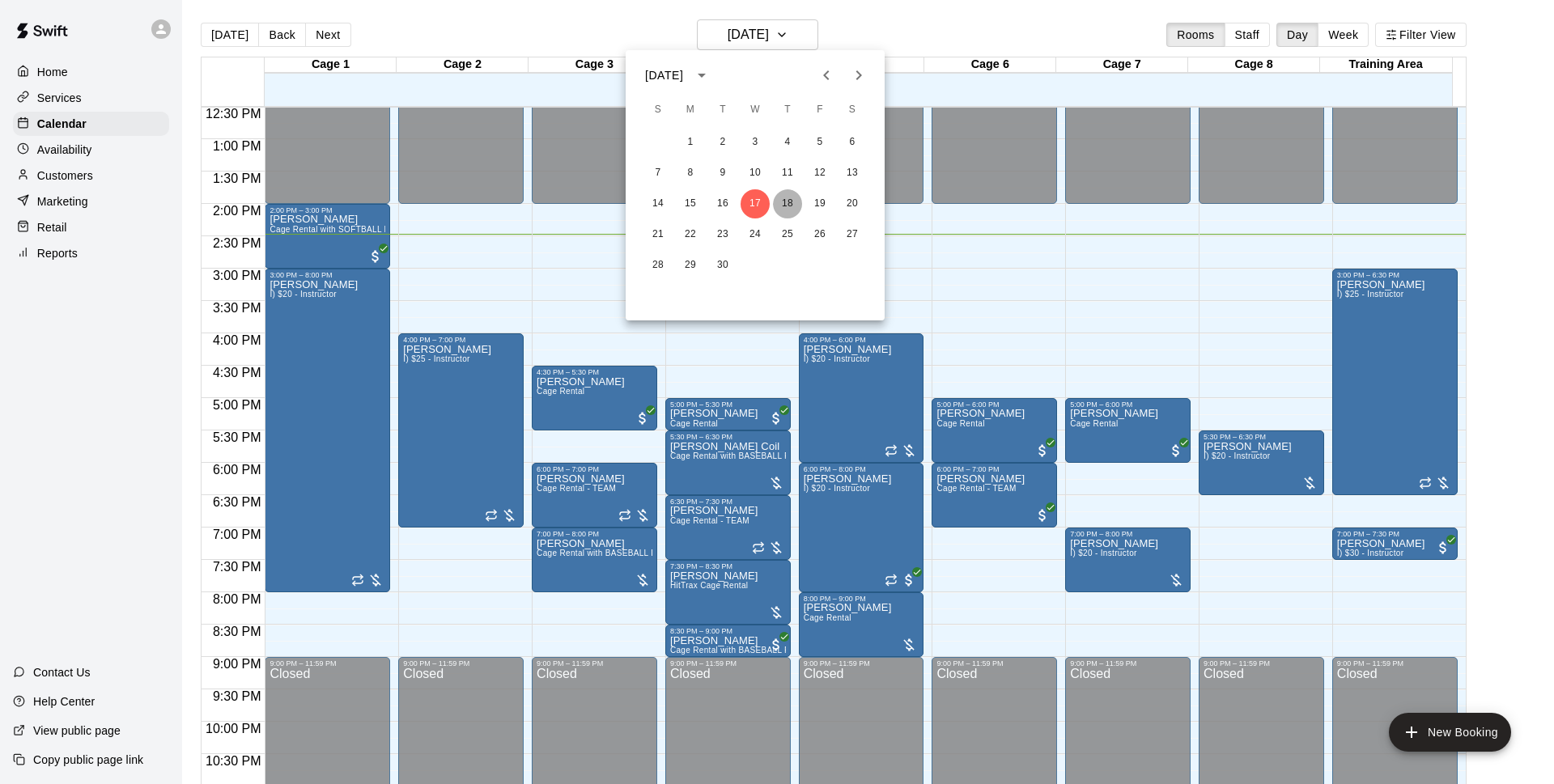
click at [784, 204] on button "18" at bounding box center [787, 203] width 29 height 29
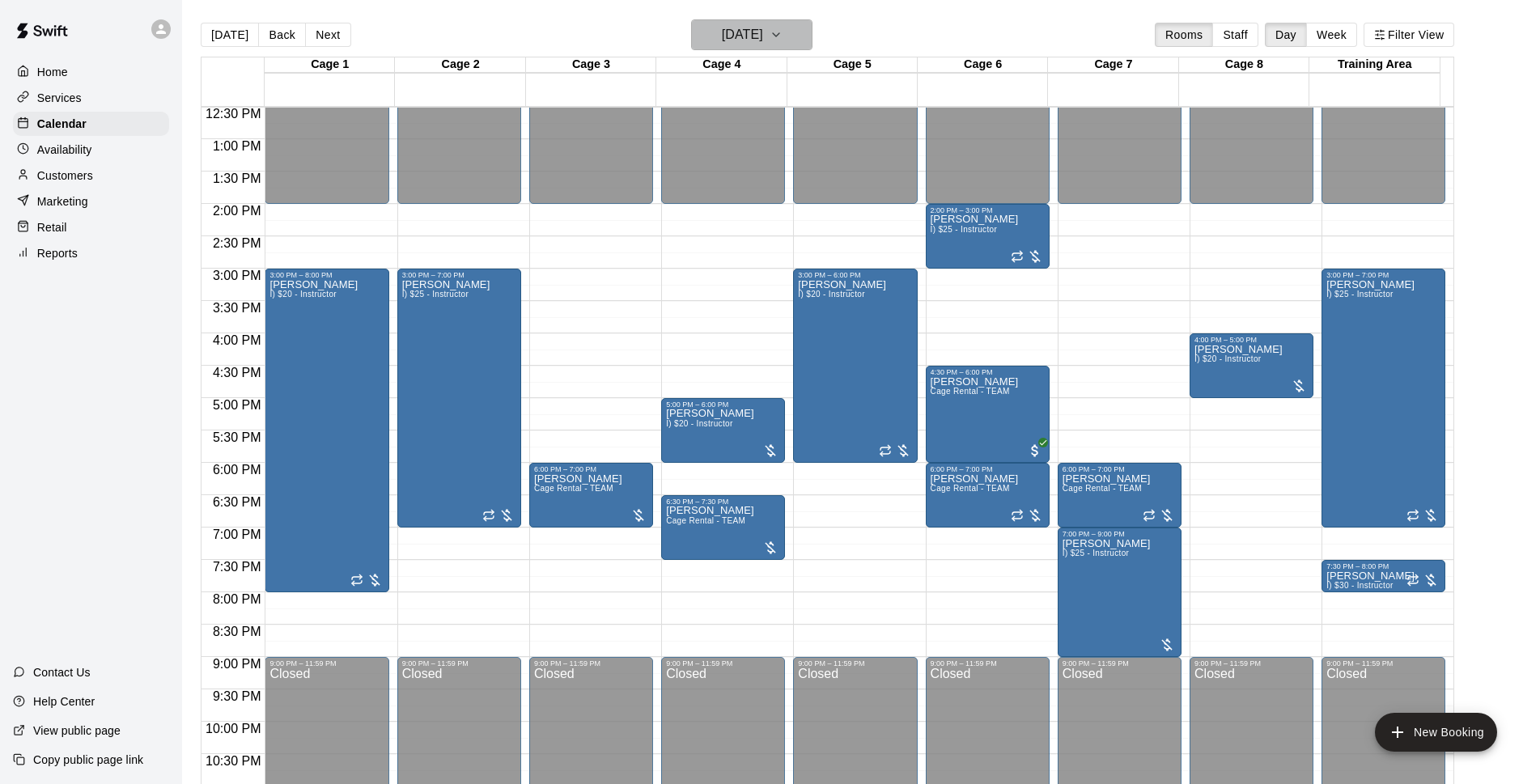
click at [764, 33] on h6 "Thursday Sep 18" at bounding box center [743, 34] width 42 height 23
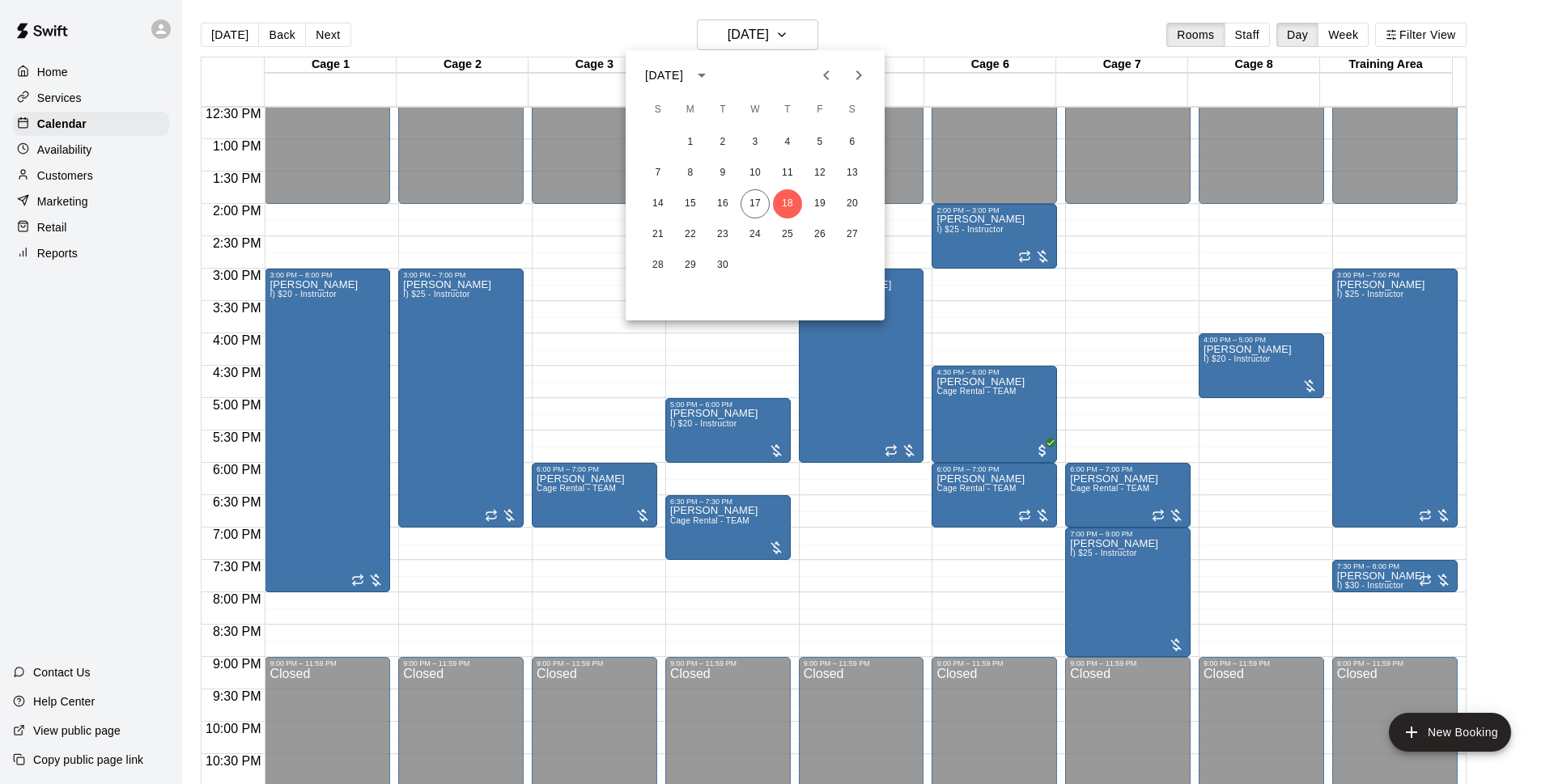
drag, startPoint x: 892, startPoint y: 32, endPoint x: 906, endPoint y: 42, distance: 17.2
click at [892, 31] on div at bounding box center [777, 392] width 1554 height 784
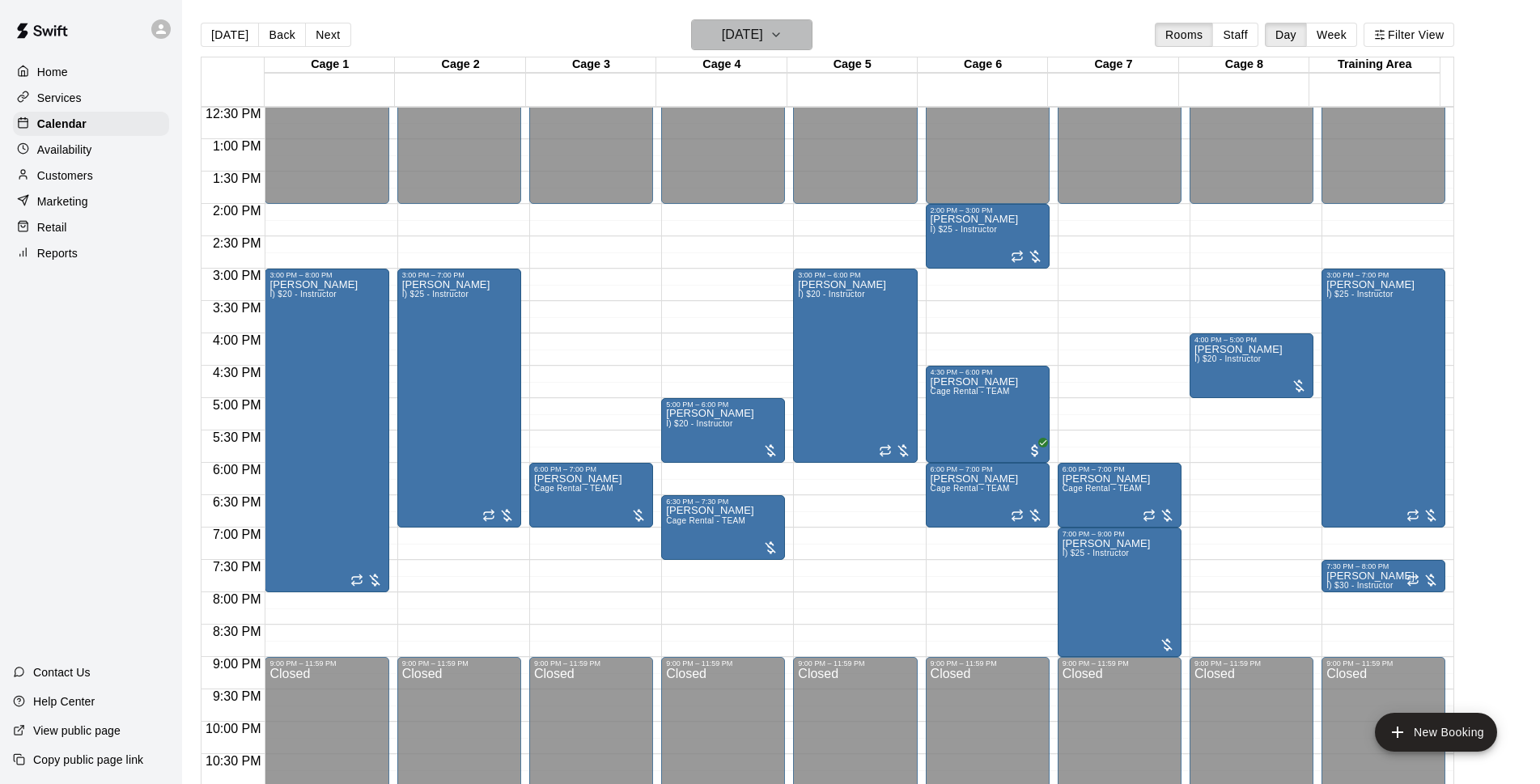
click at [796, 34] on button "Thursday Sep 18" at bounding box center [752, 34] width 121 height 31
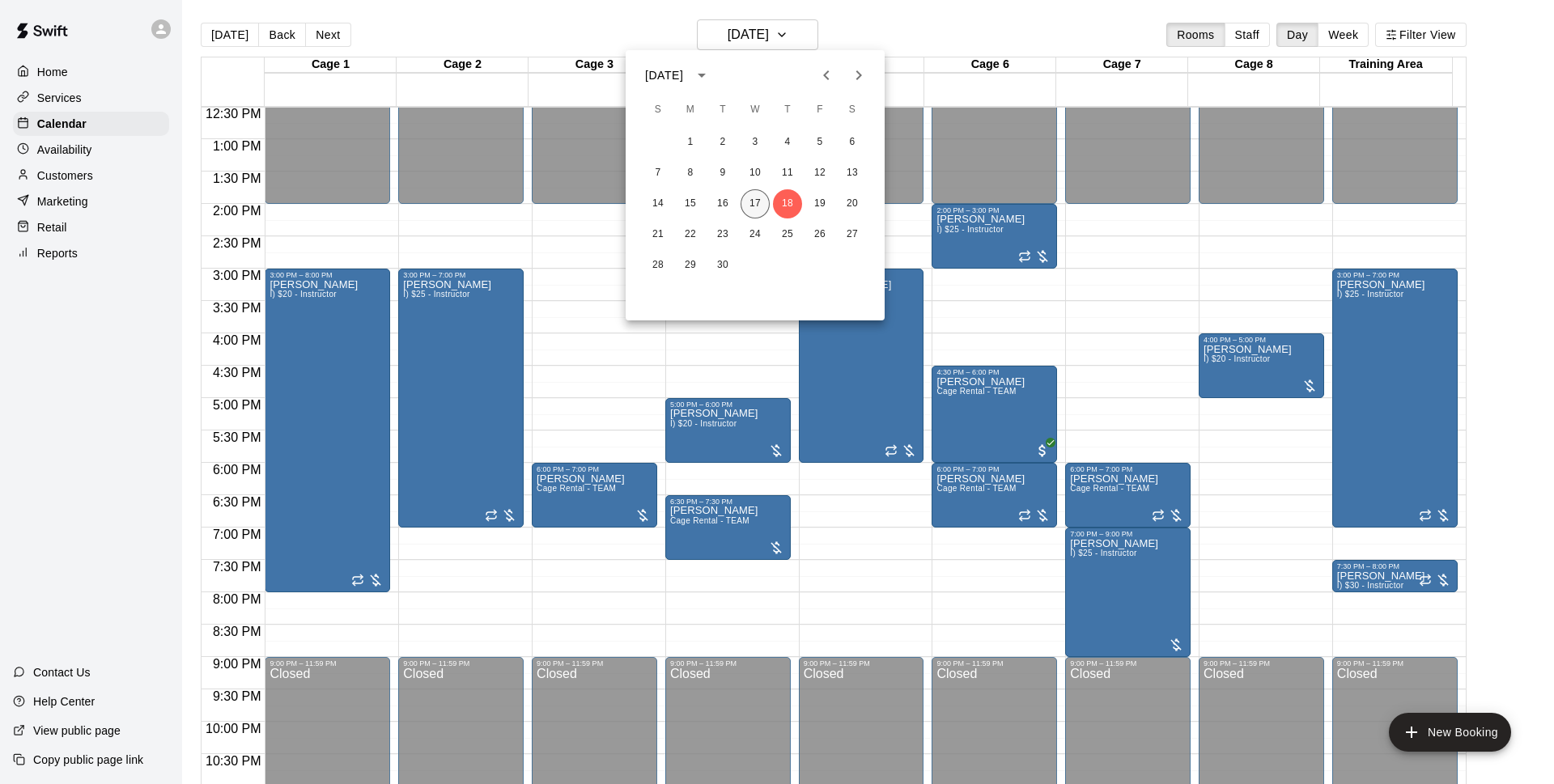
click at [769, 208] on button "17" at bounding box center [754, 203] width 29 height 29
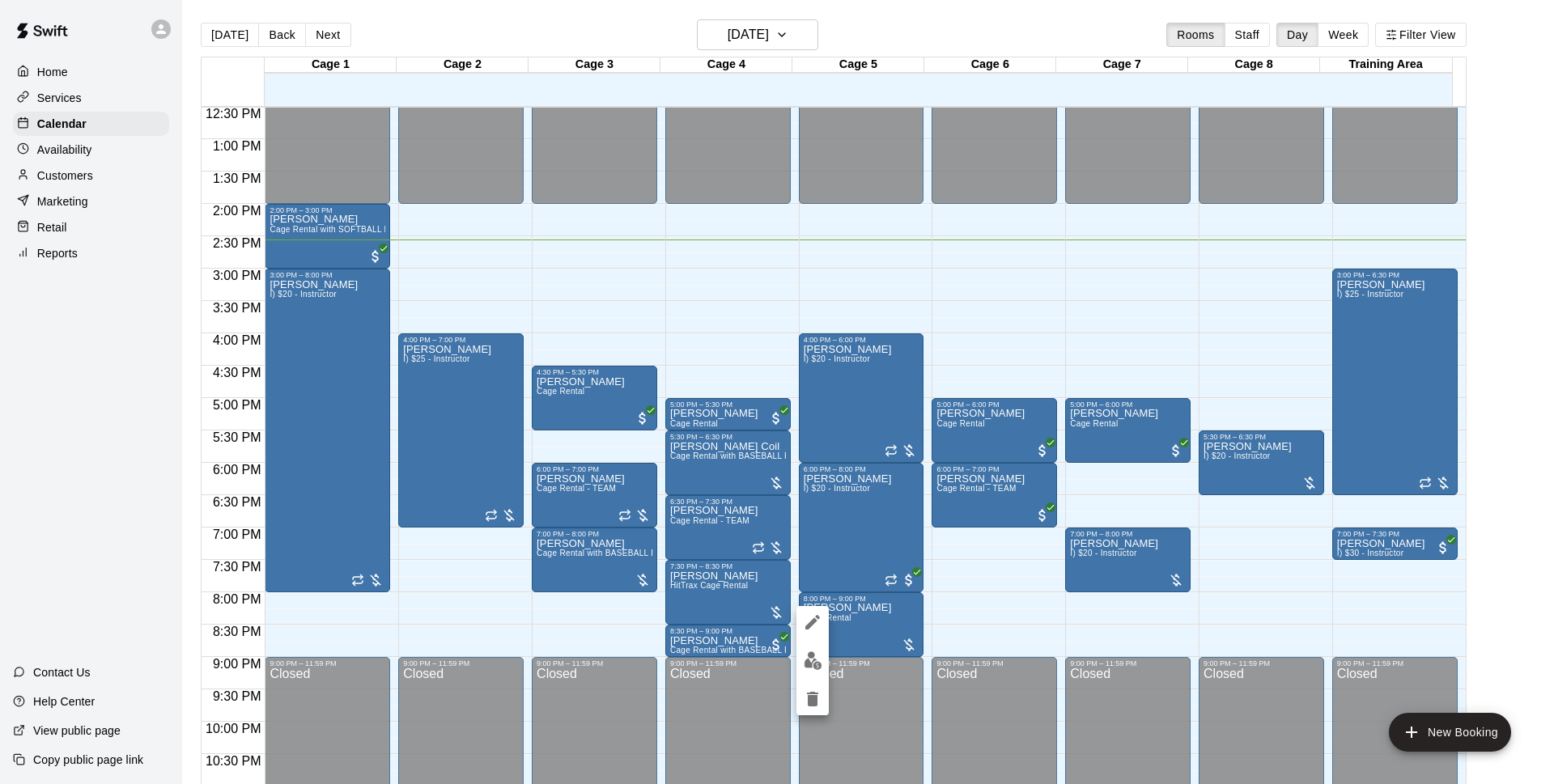
click at [823, 659] on button "edit" at bounding box center [812, 660] width 33 height 32
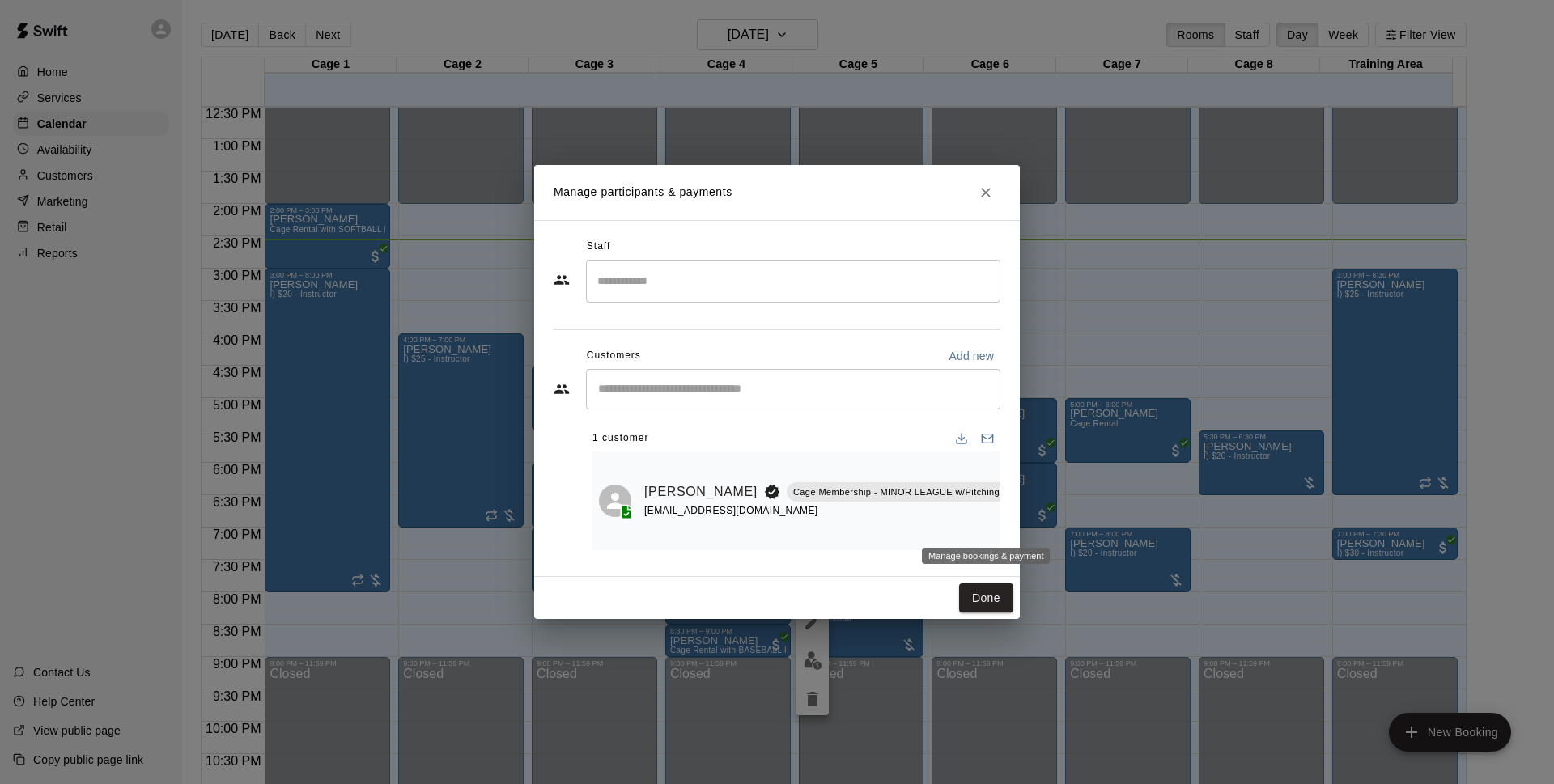
click at [1051, 521] on icon "Manage bookings & payment" at bounding box center [1059, 529] width 16 height 16
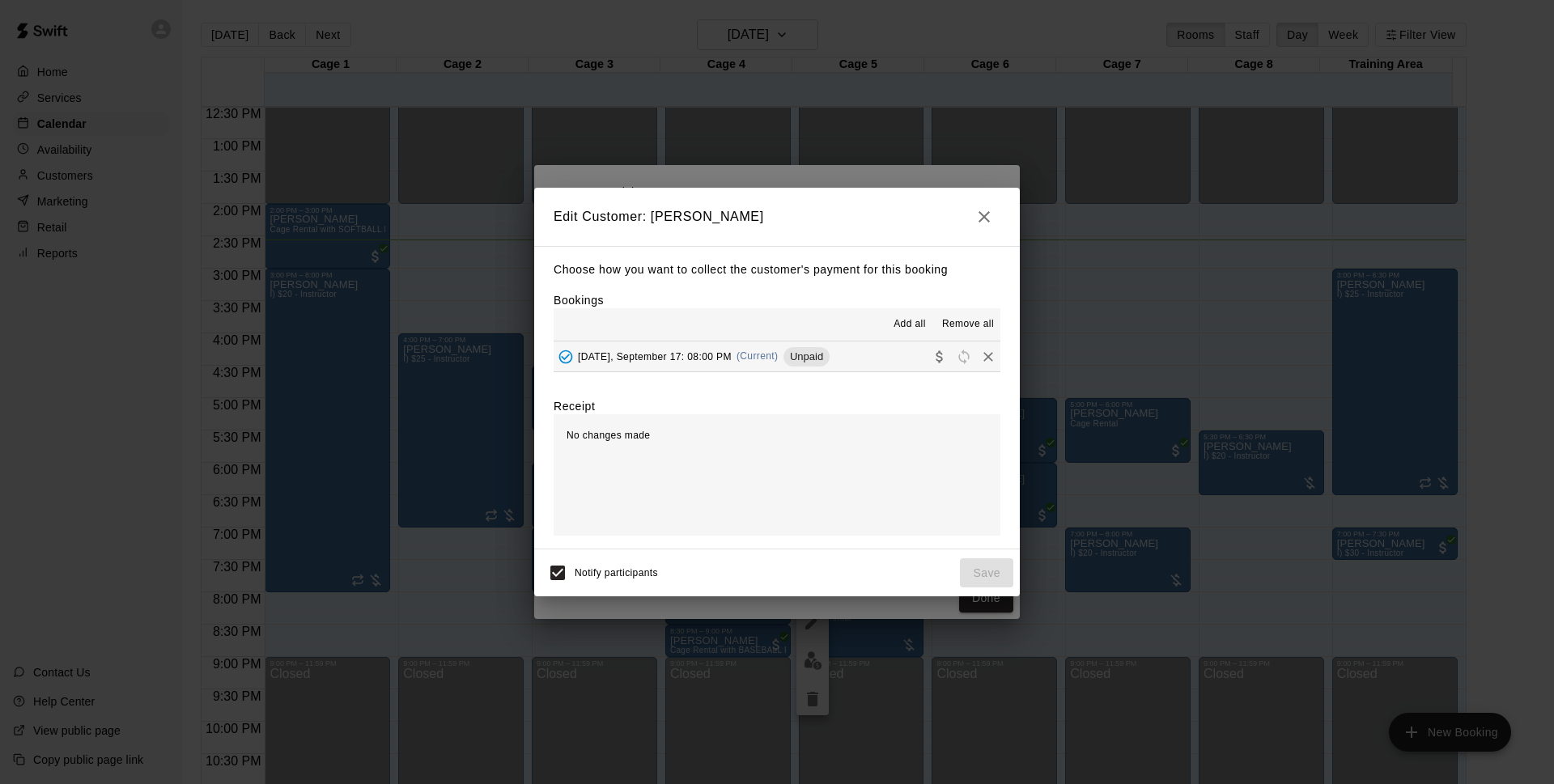
click at [792, 370] on button "Wednesday, September 17: 08:00 PM (Current) Unpaid" at bounding box center [777, 355] width 447 height 30
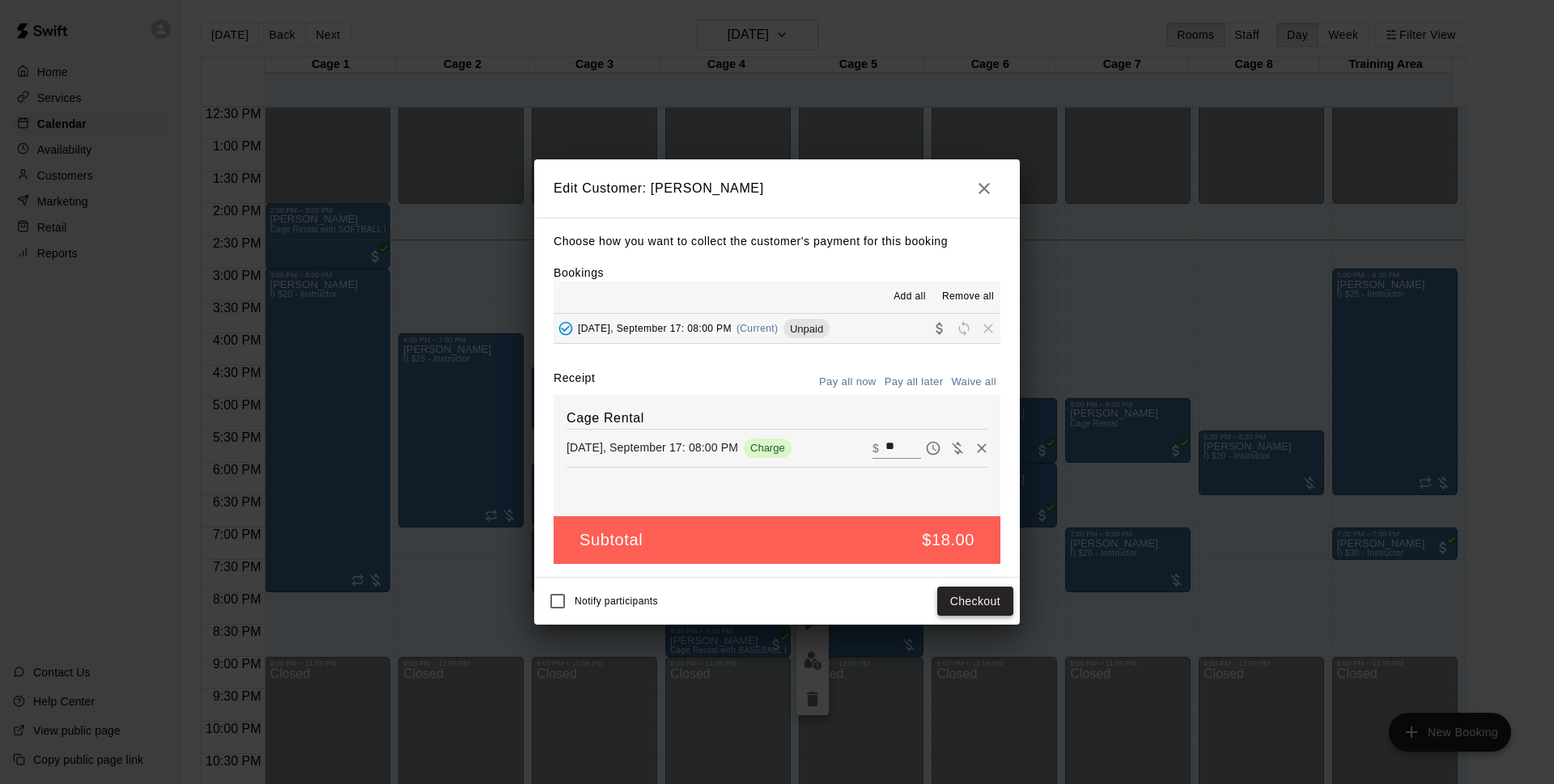
click at [987, 596] on button "Checkout" at bounding box center [975, 601] width 76 height 30
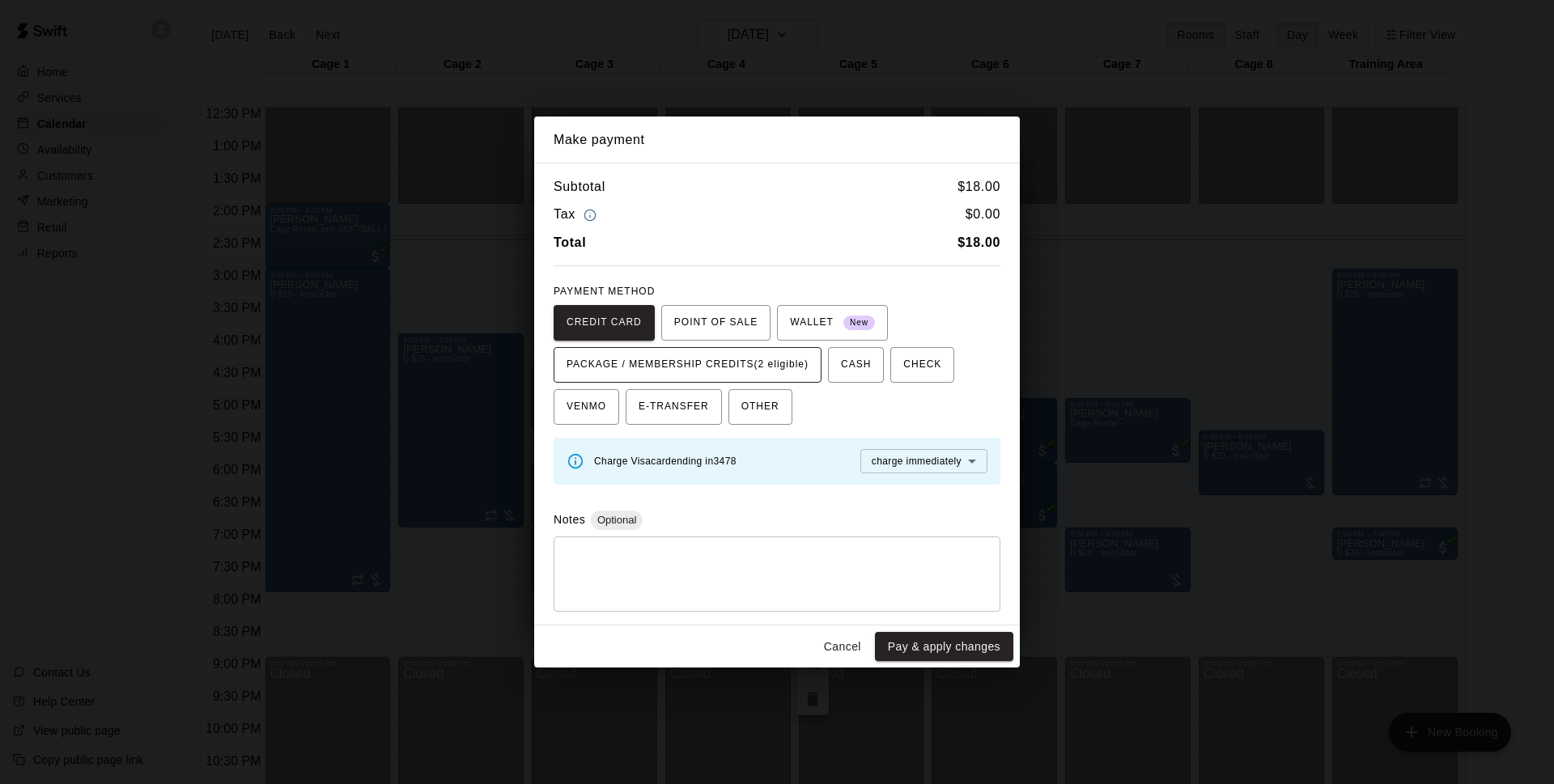
click at [801, 372] on span "PACKAGE / MEMBERSHIP CREDITS (2 eligible)" at bounding box center [687, 364] width 242 height 26
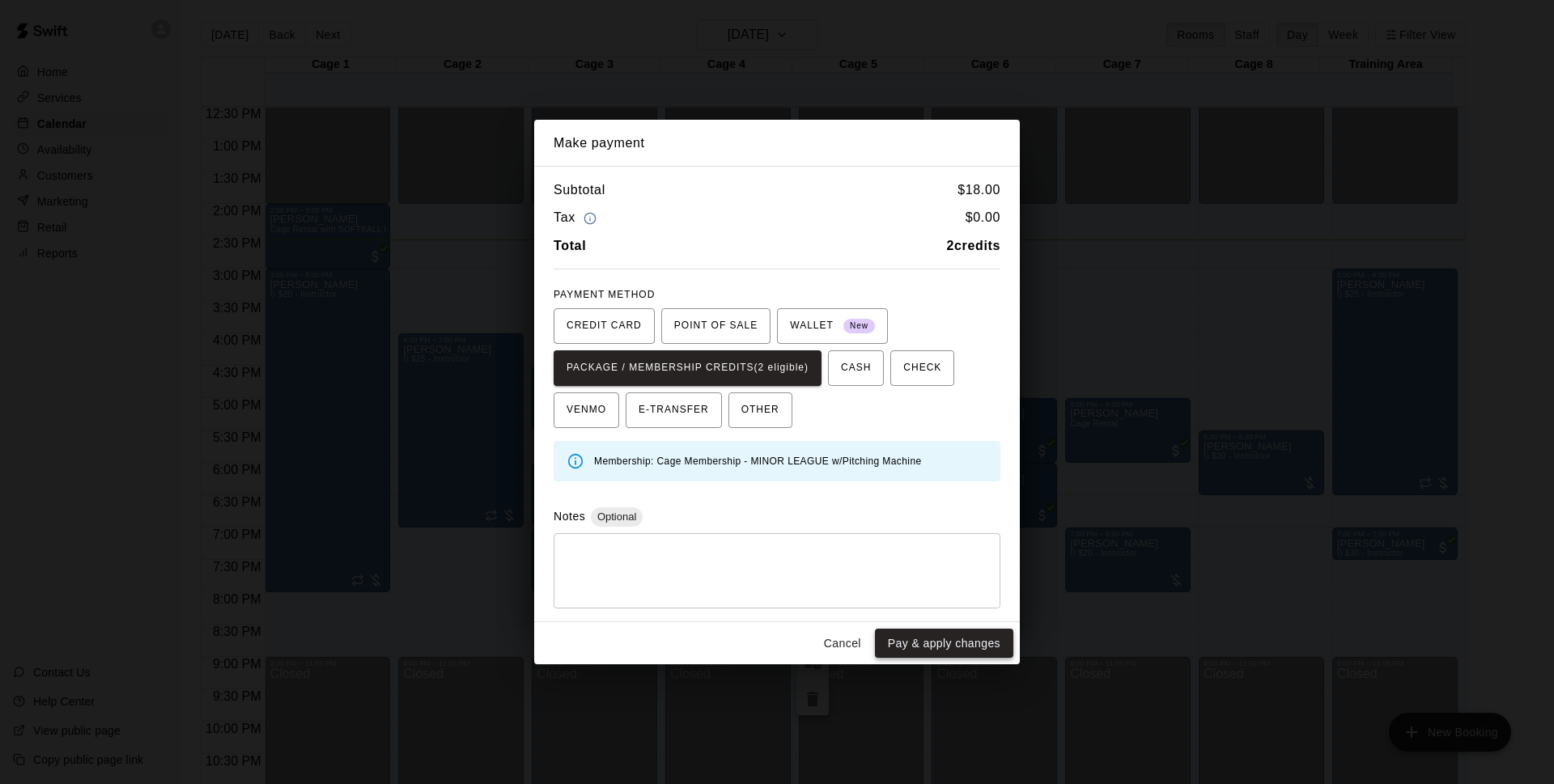
click at [896, 650] on button "Pay & apply changes" at bounding box center [943, 643] width 138 height 30
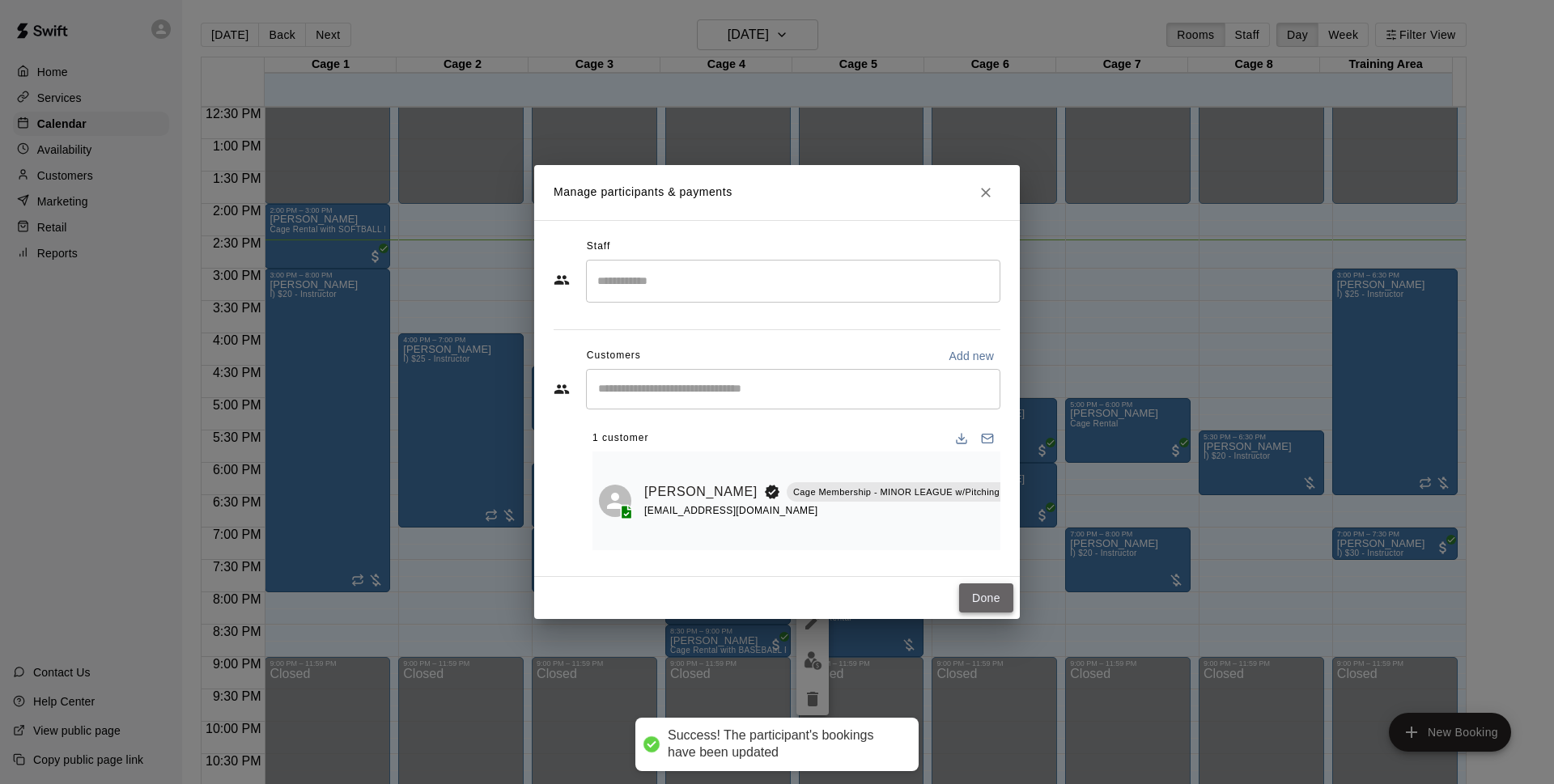
click at [992, 603] on button "Done" at bounding box center [986, 598] width 54 height 30
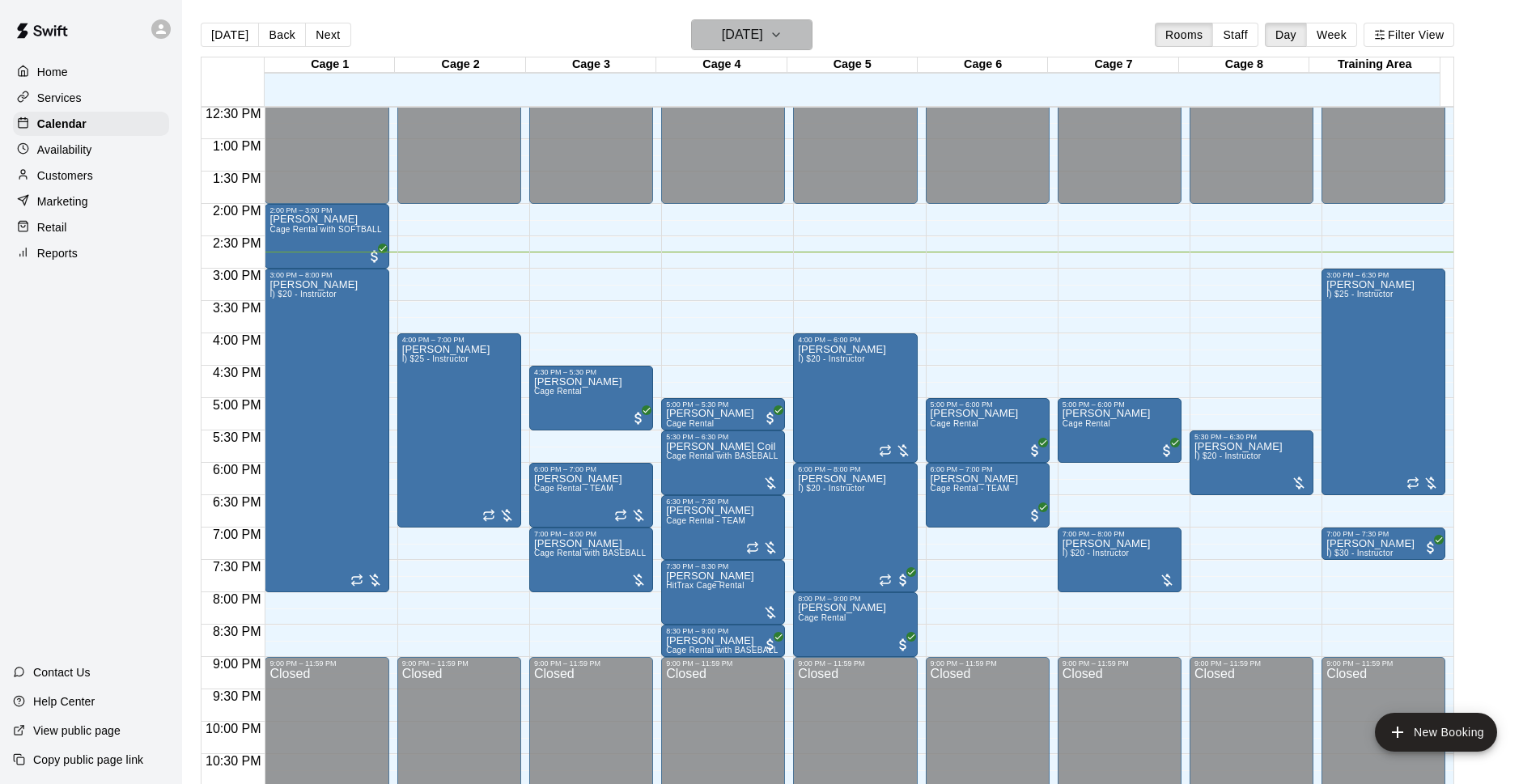
click at [783, 27] on icon "button" at bounding box center [776, 34] width 13 height 19
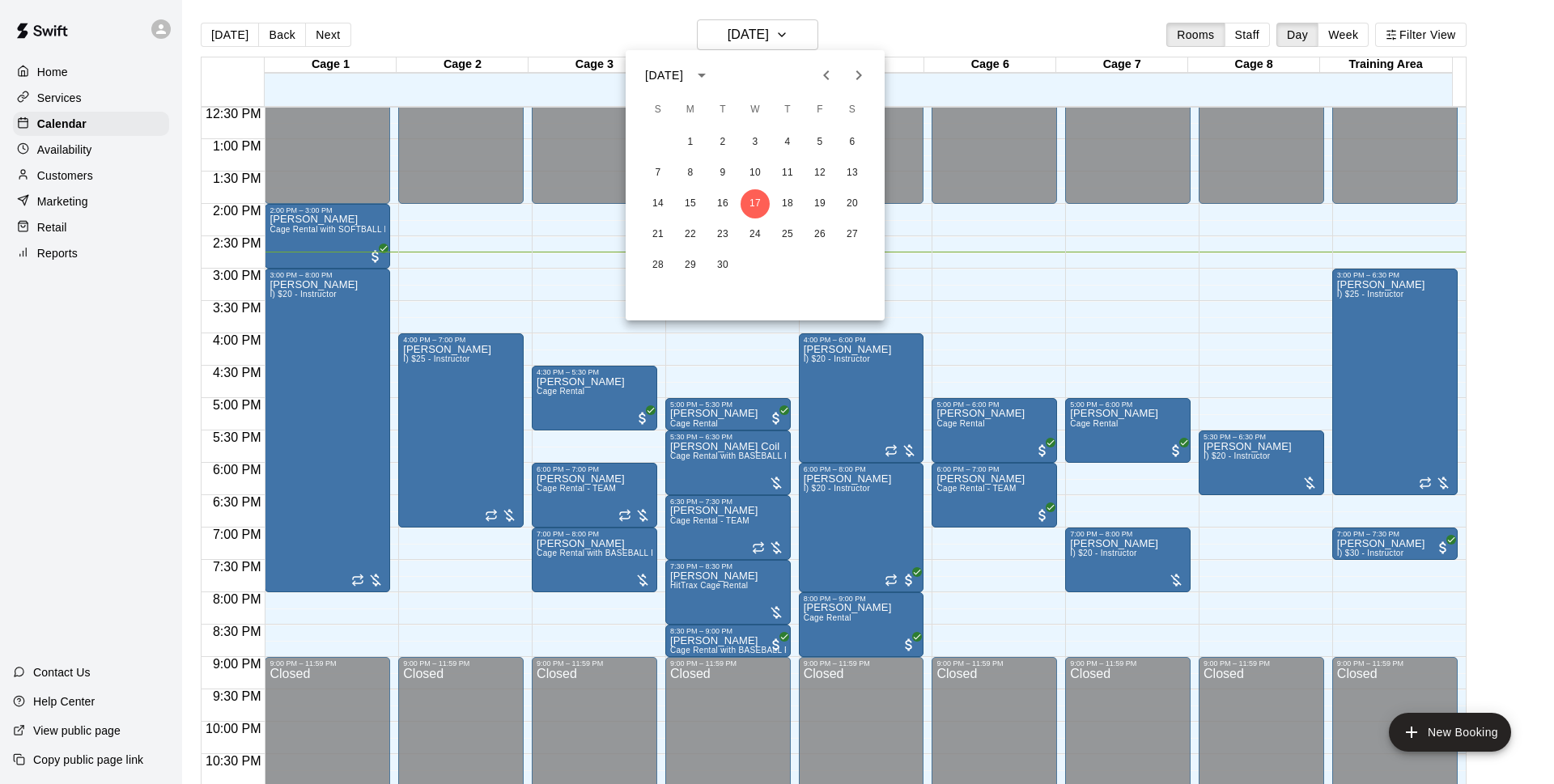
click at [844, 20] on div at bounding box center [777, 392] width 1554 height 784
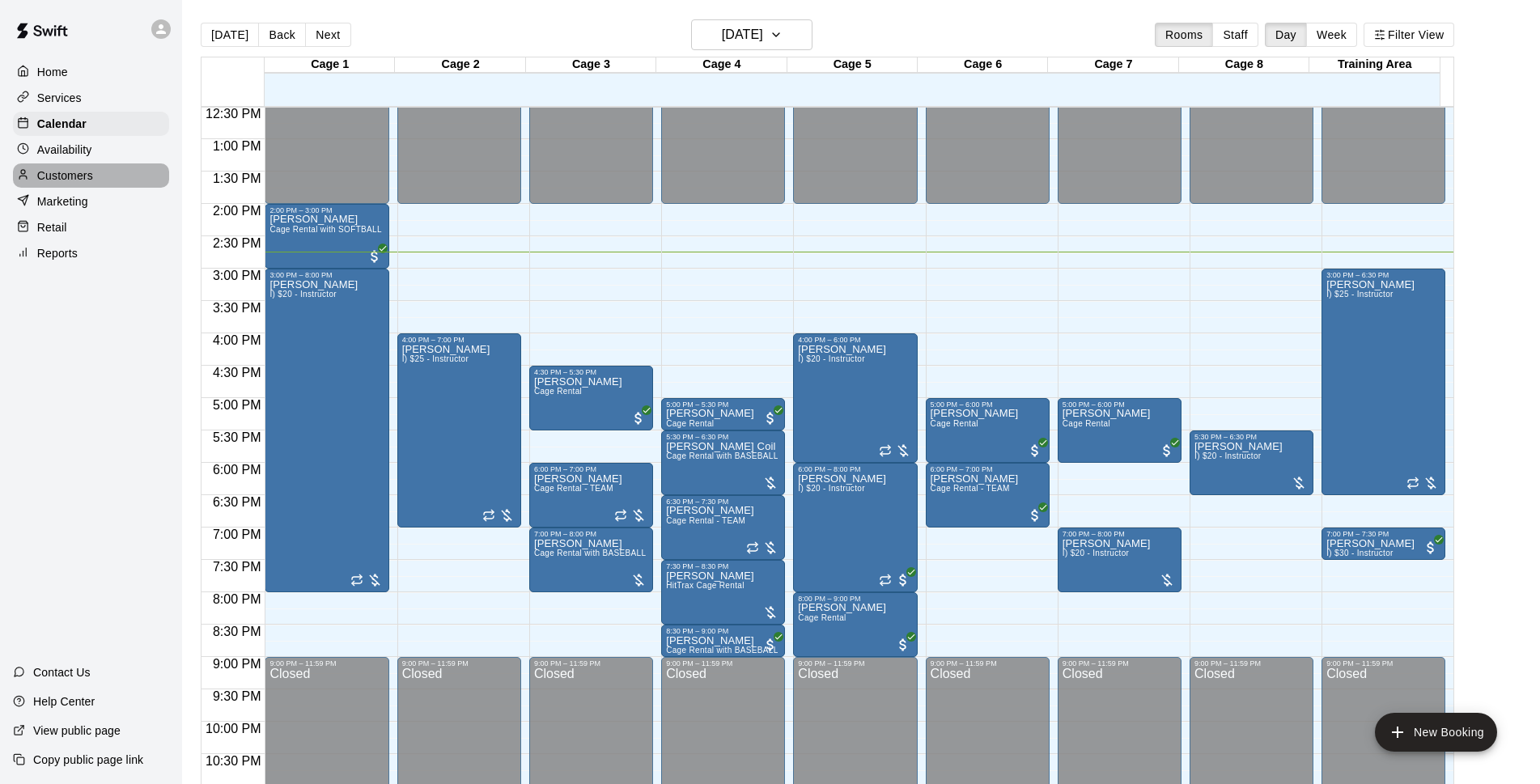
click at [87, 178] on p "Customers" at bounding box center [65, 175] width 56 height 16
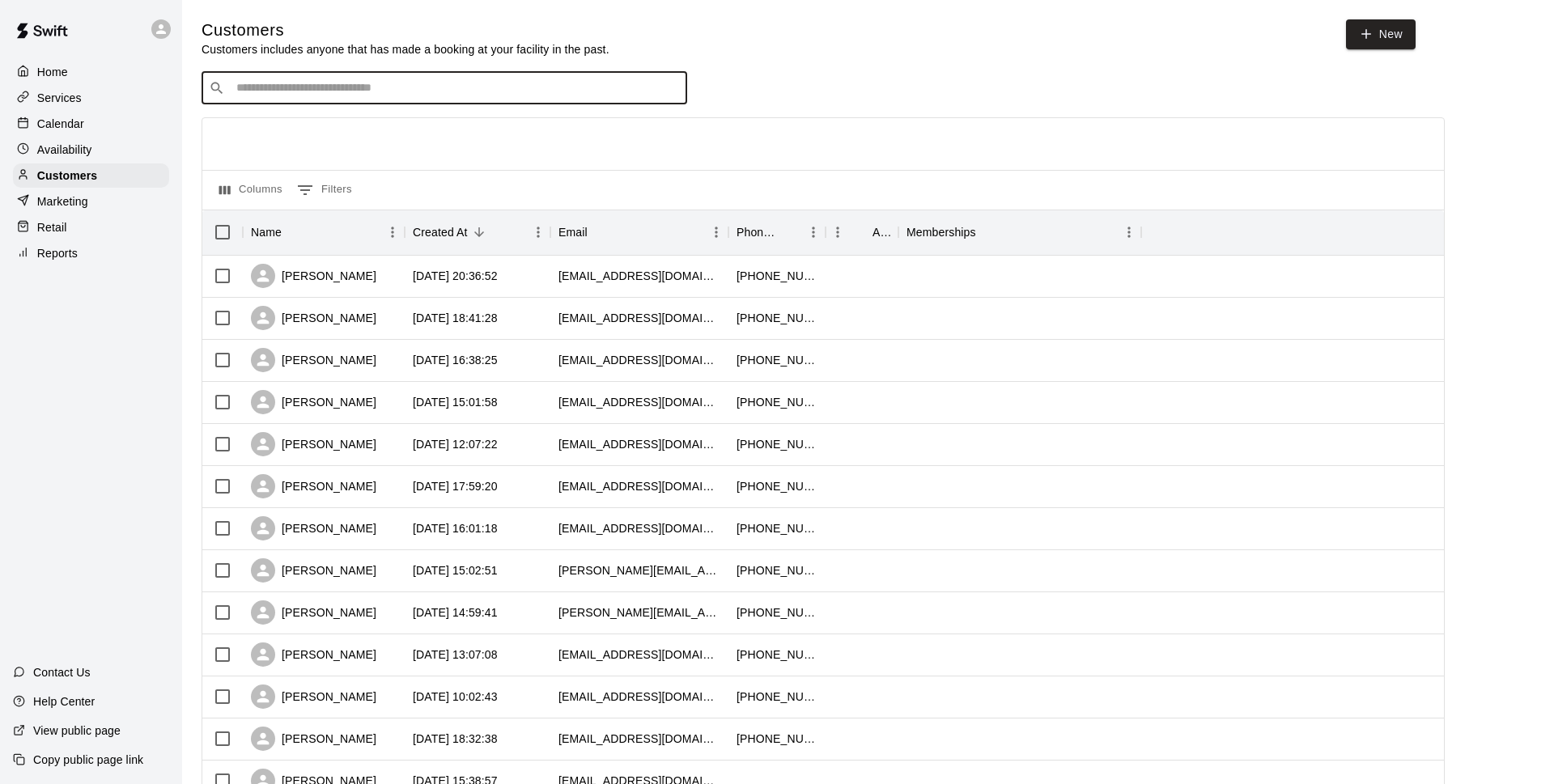
click at [391, 96] on input "Search customers by name or email" at bounding box center [456, 89] width 449 height 16
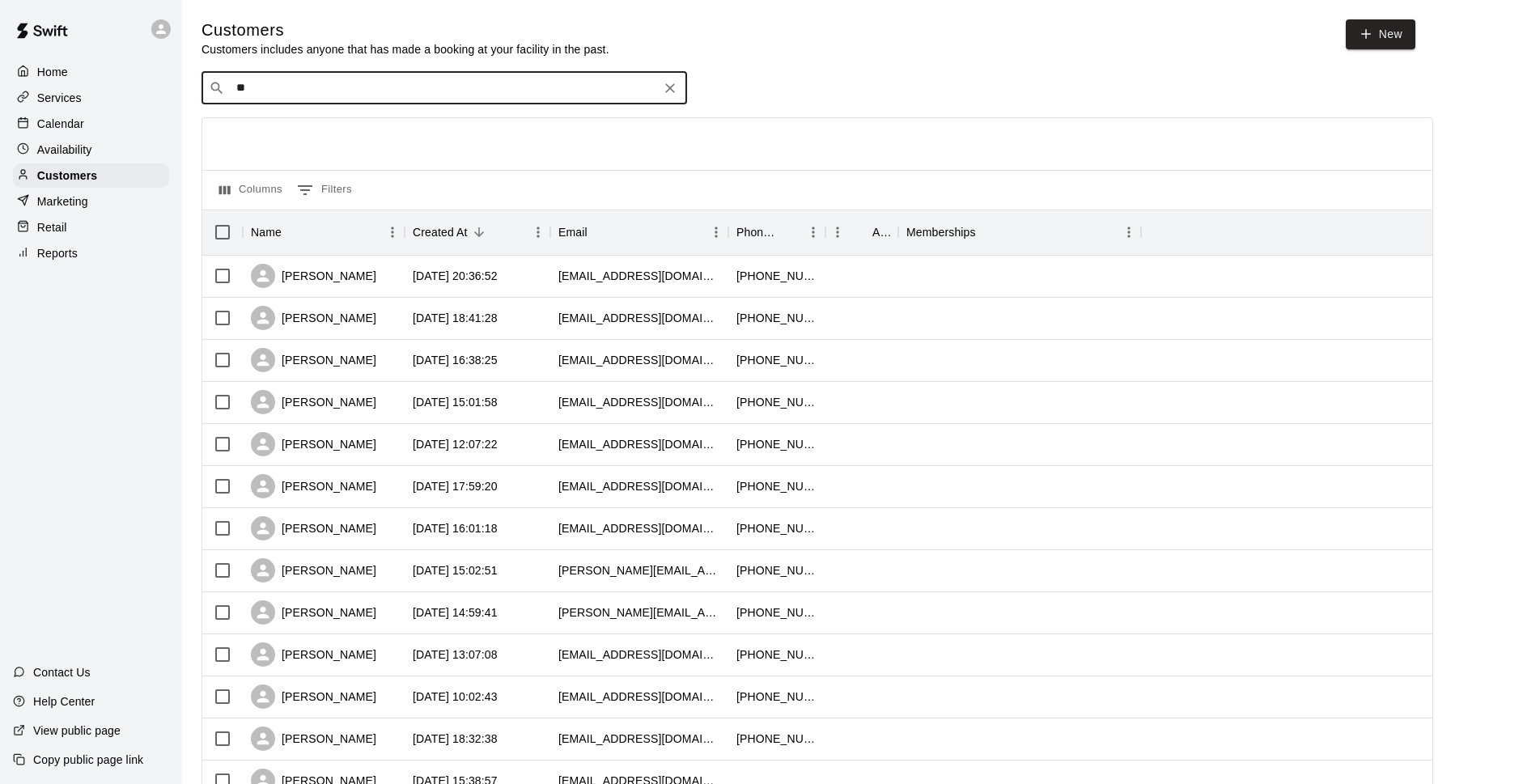
type input "***"
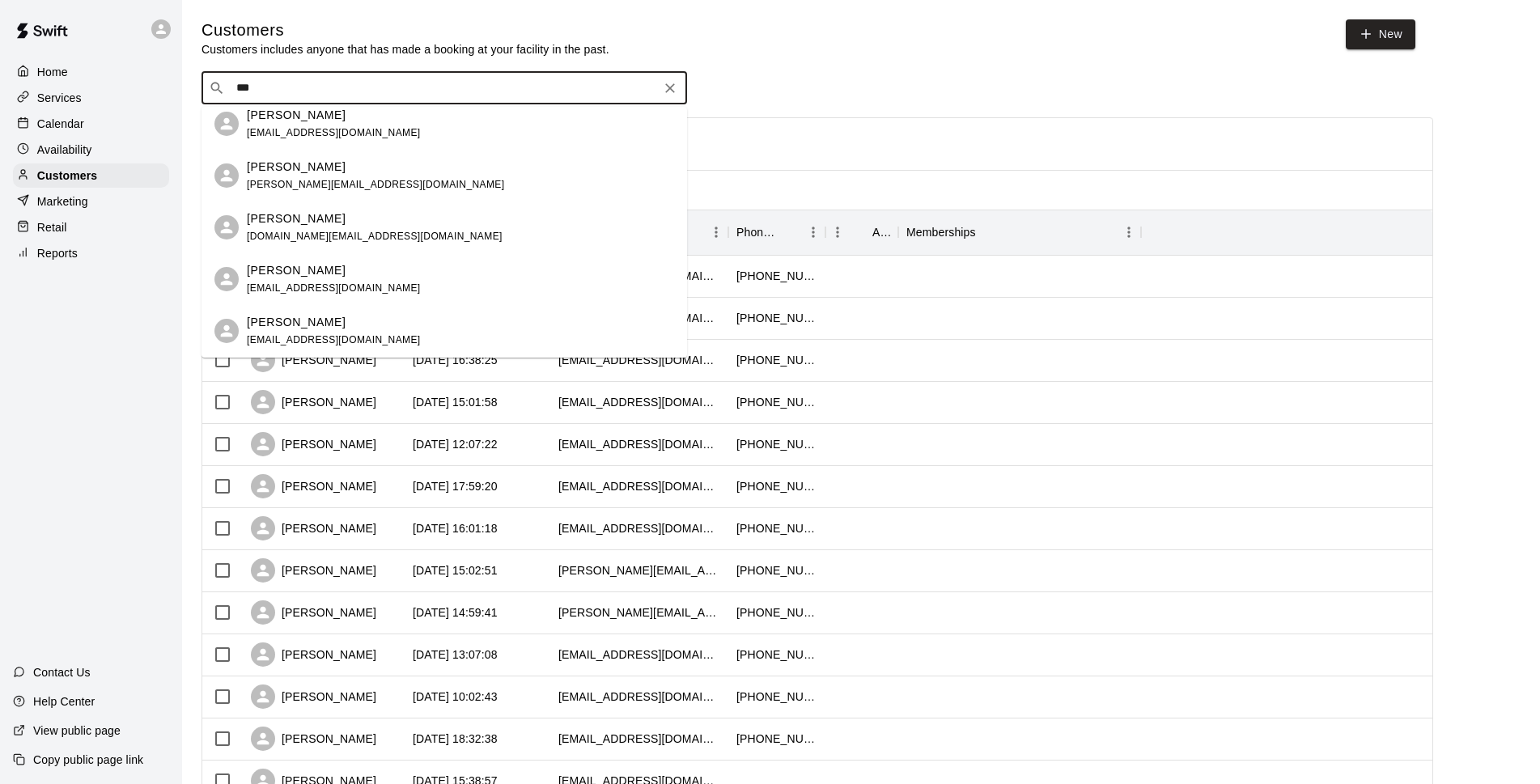
scroll to position [226, 0]
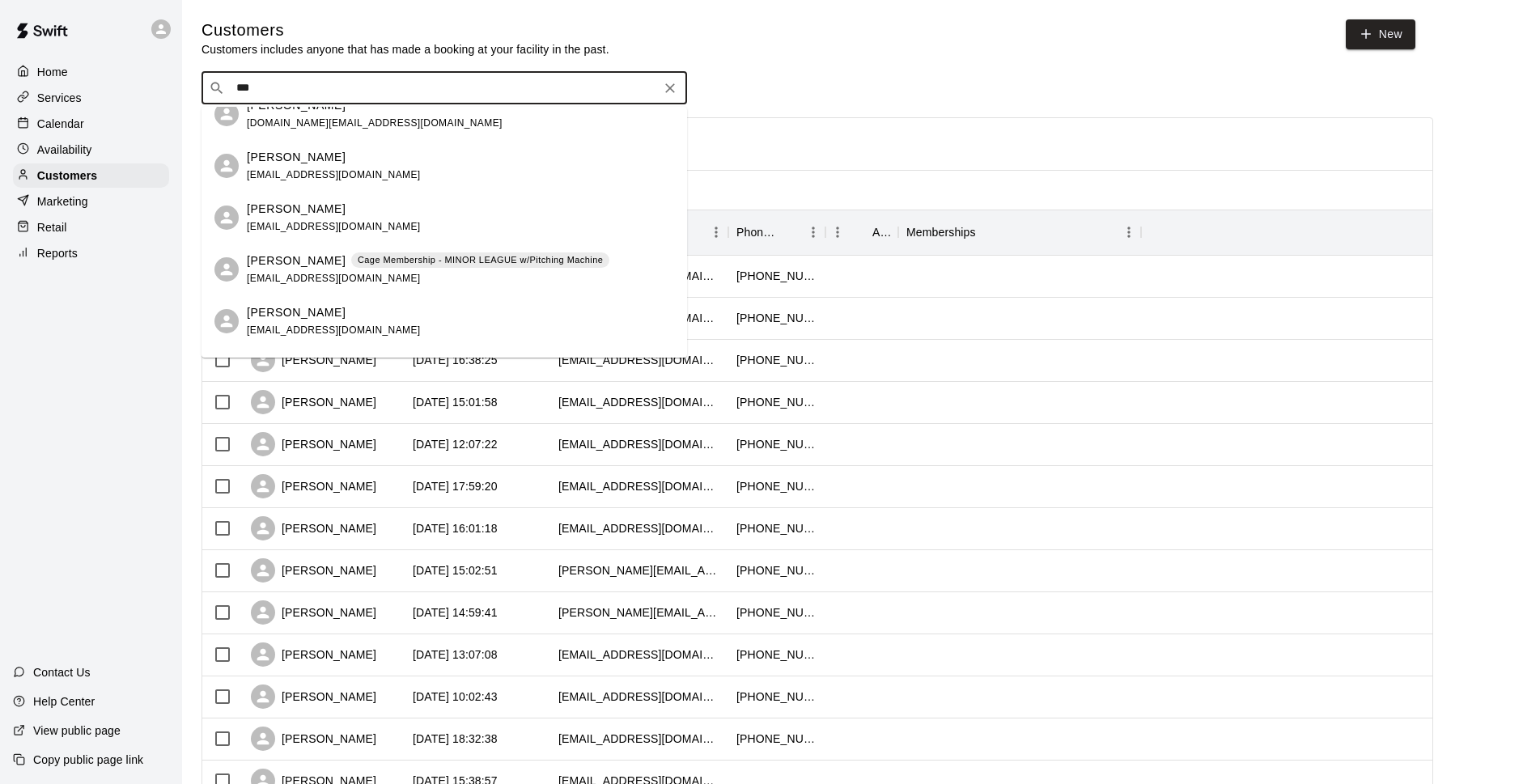
click at [380, 257] on p "Cage Membership - MINOR LEAGUE w/Pitching Machine" at bounding box center [480, 260] width 245 height 14
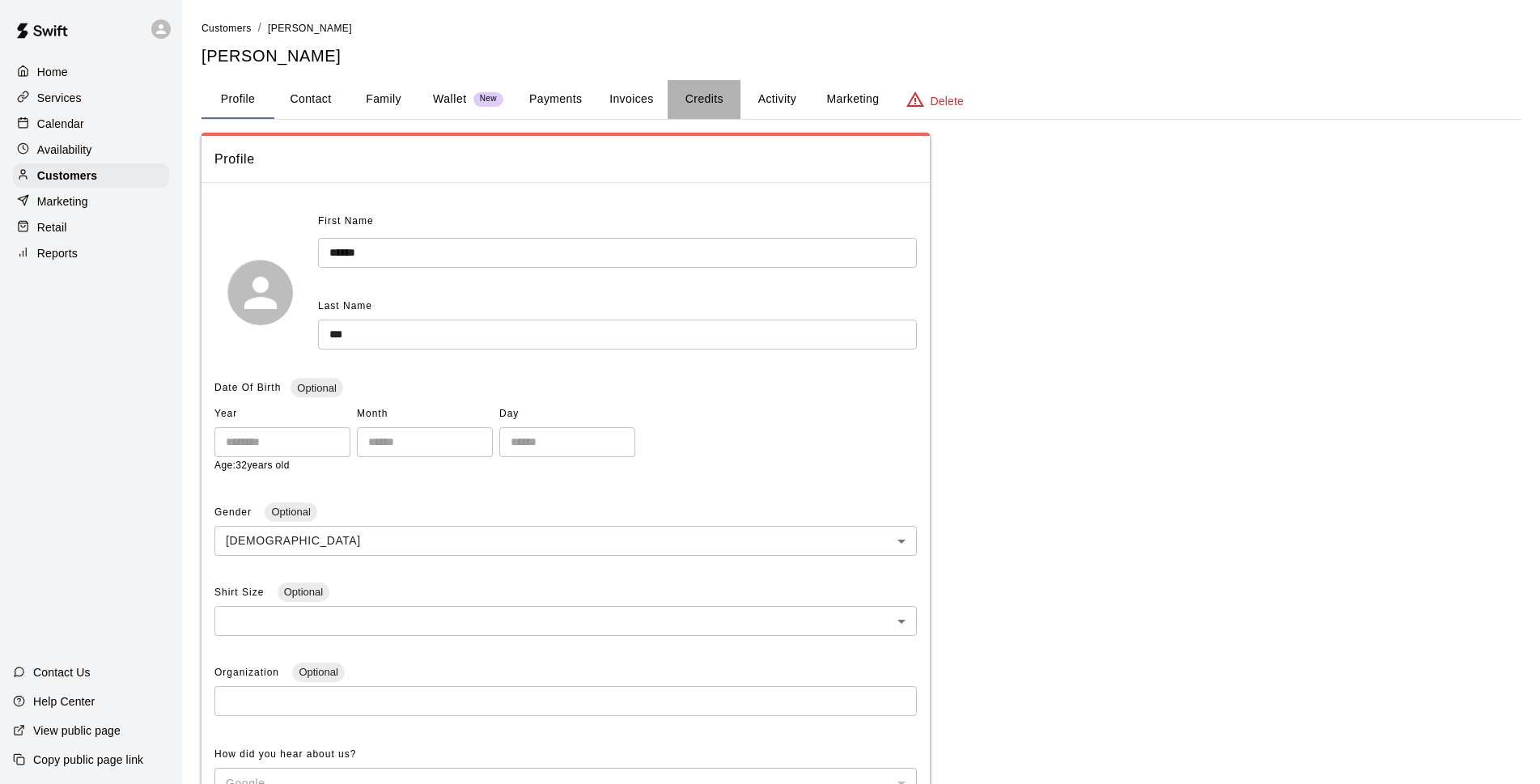
click at [700, 83] on button "Credits" at bounding box center [704, 99] width 73 height 39
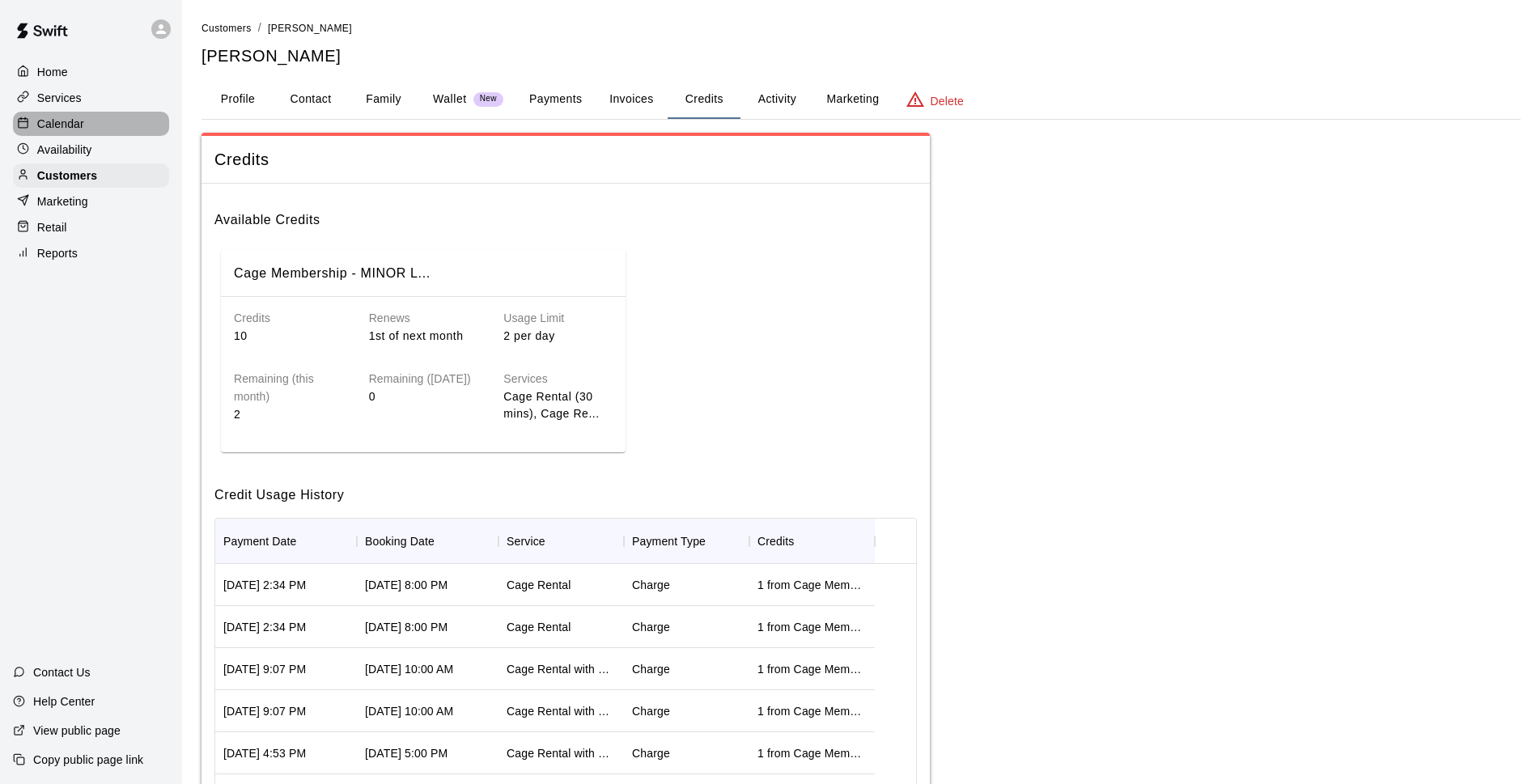
click at [90, 129] on div "Calendar" at bounding box center [90, 123] width 157 height 24
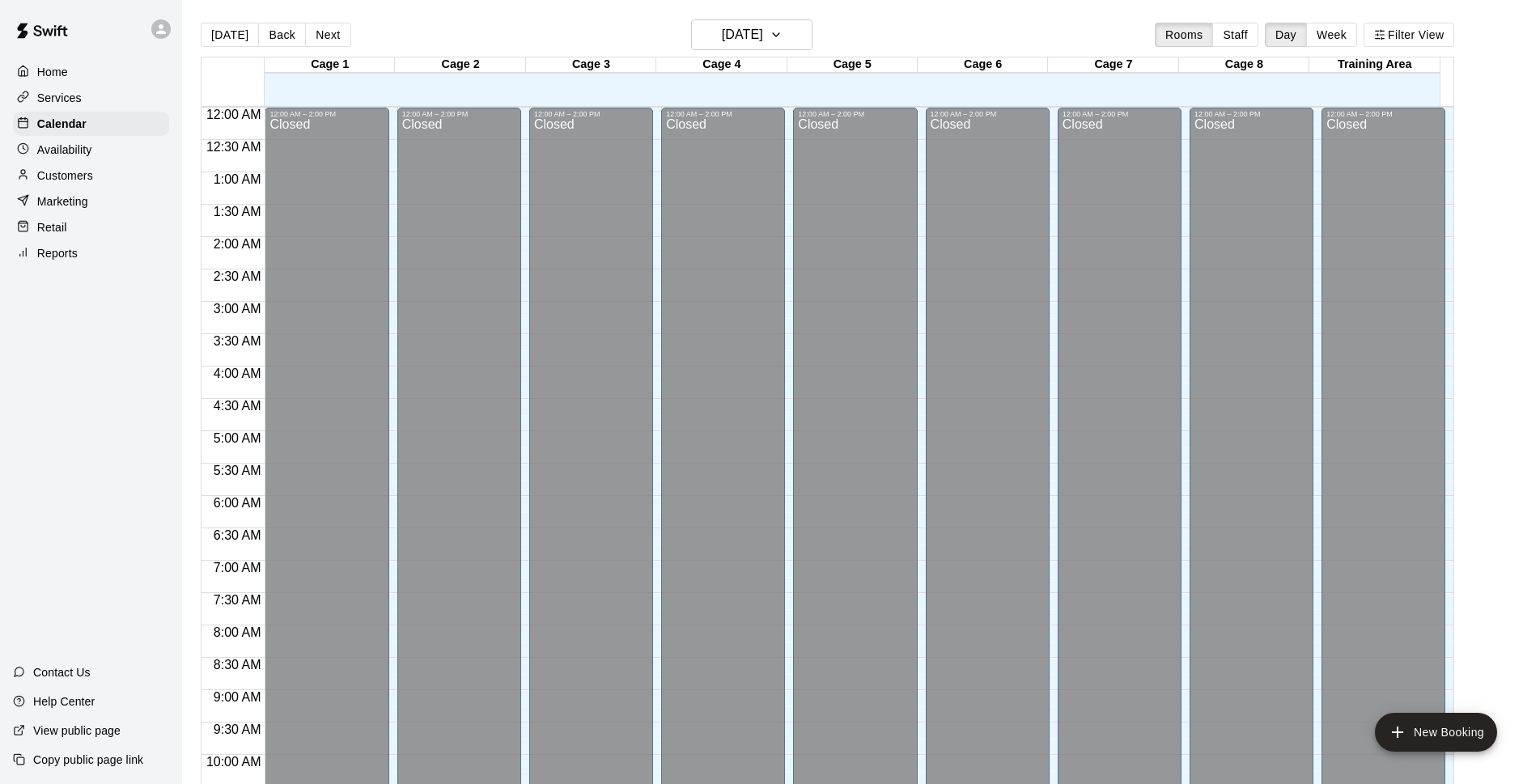
scroll to position [809, 0]
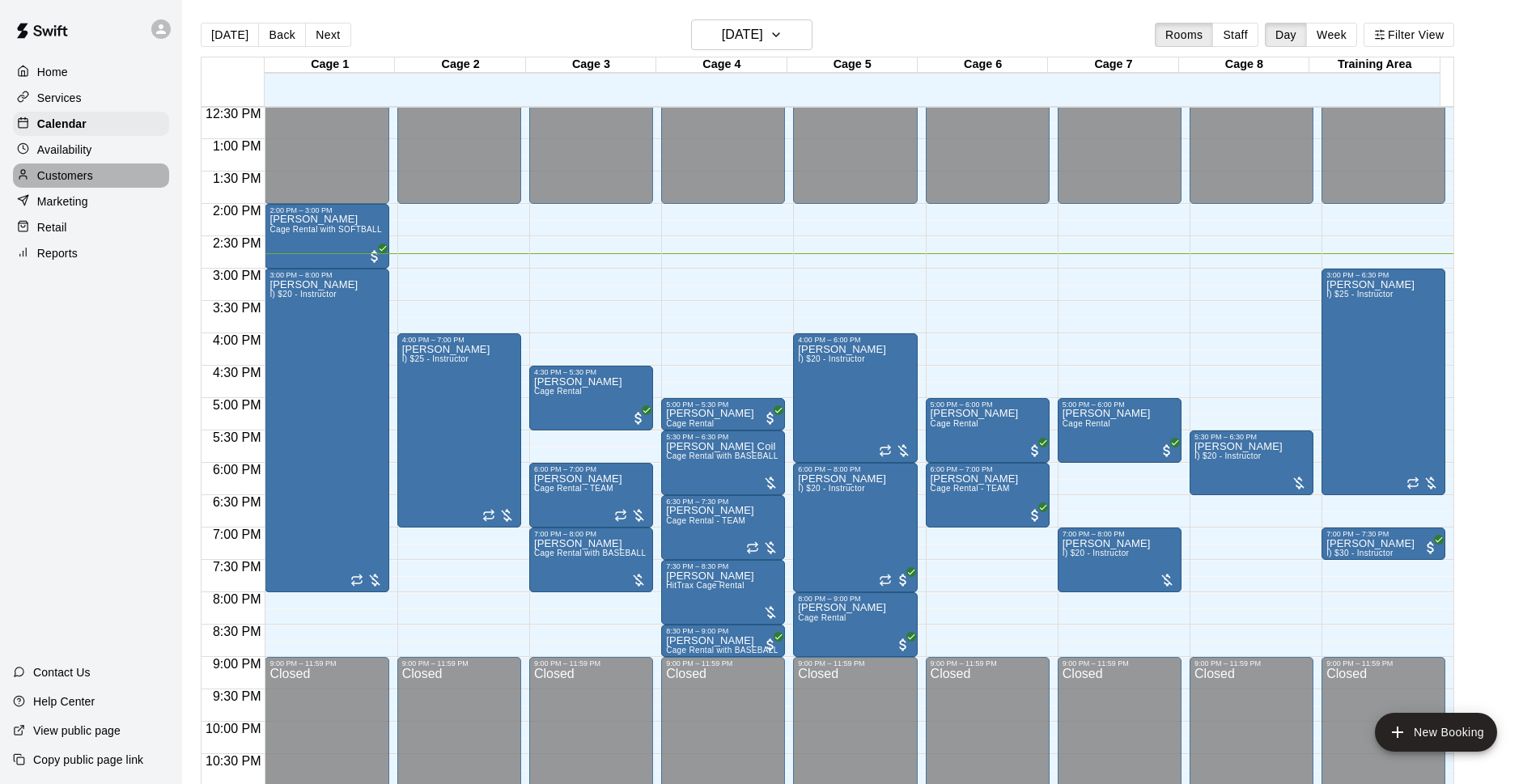
click at [90, 178] on p "Customers" at bounding box center [65, 175] width 56 height 16
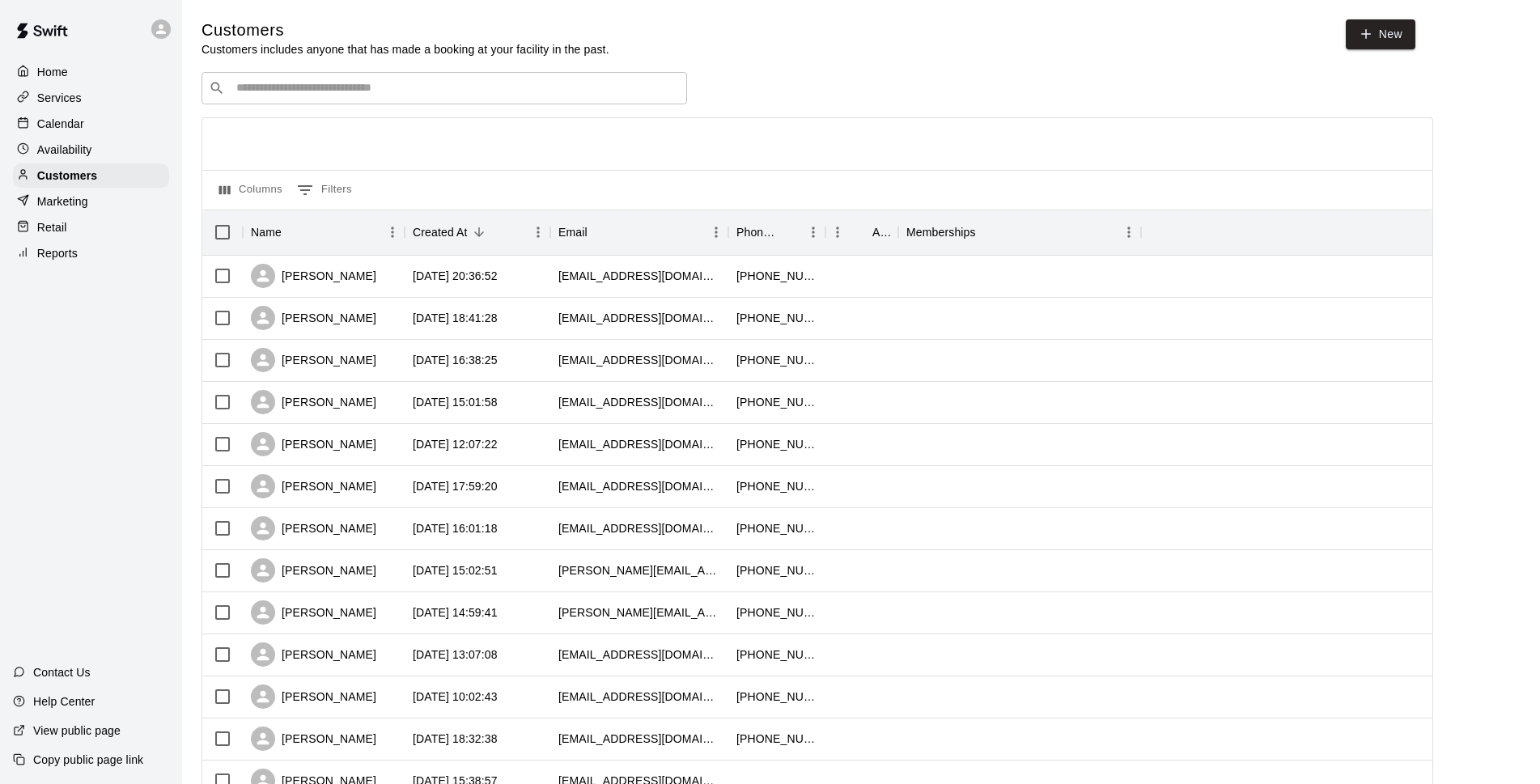
click at [325, 88] on input "Search customers by name or email" at bounding box center [456, 89] width 449 height 16
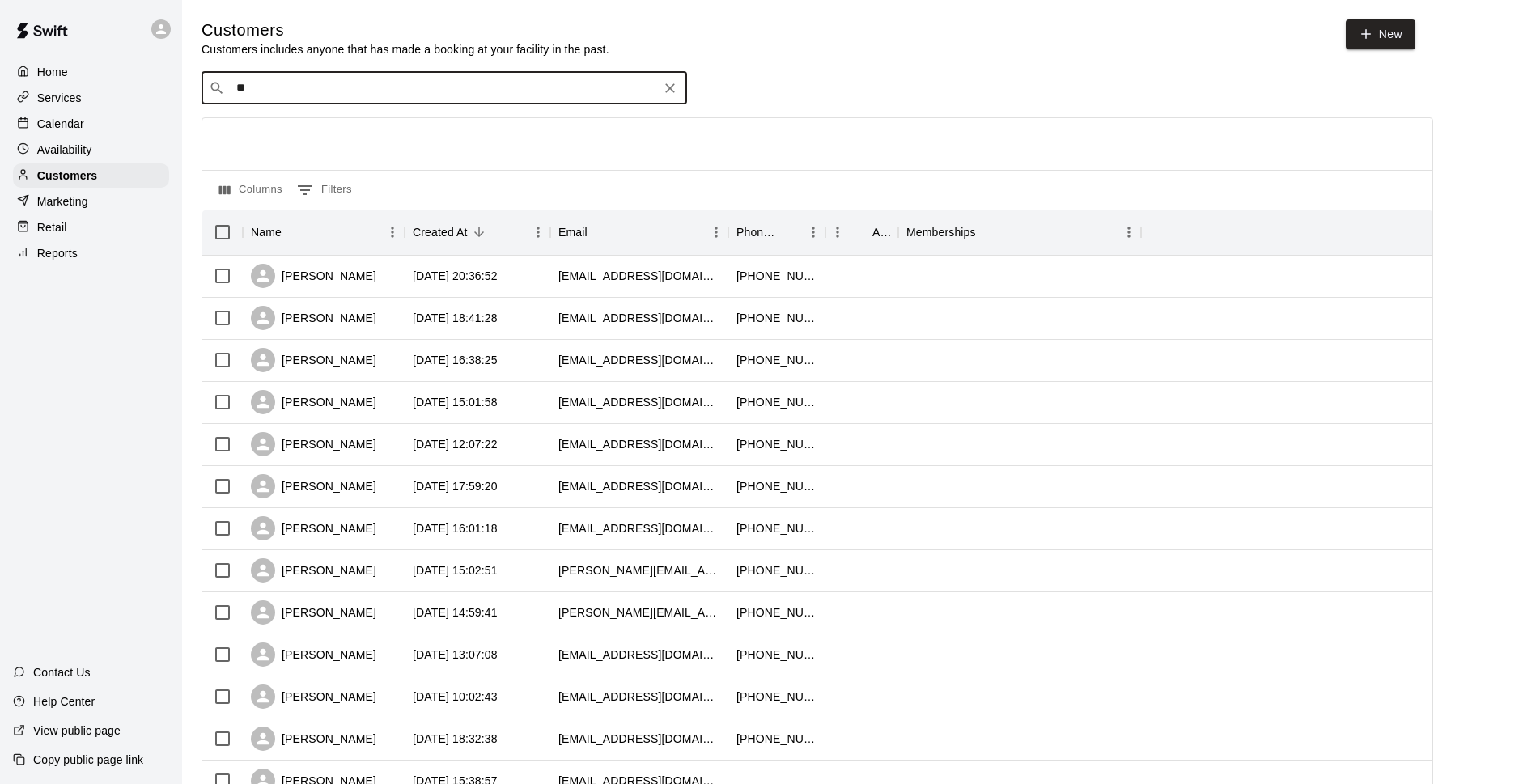
type input "***"
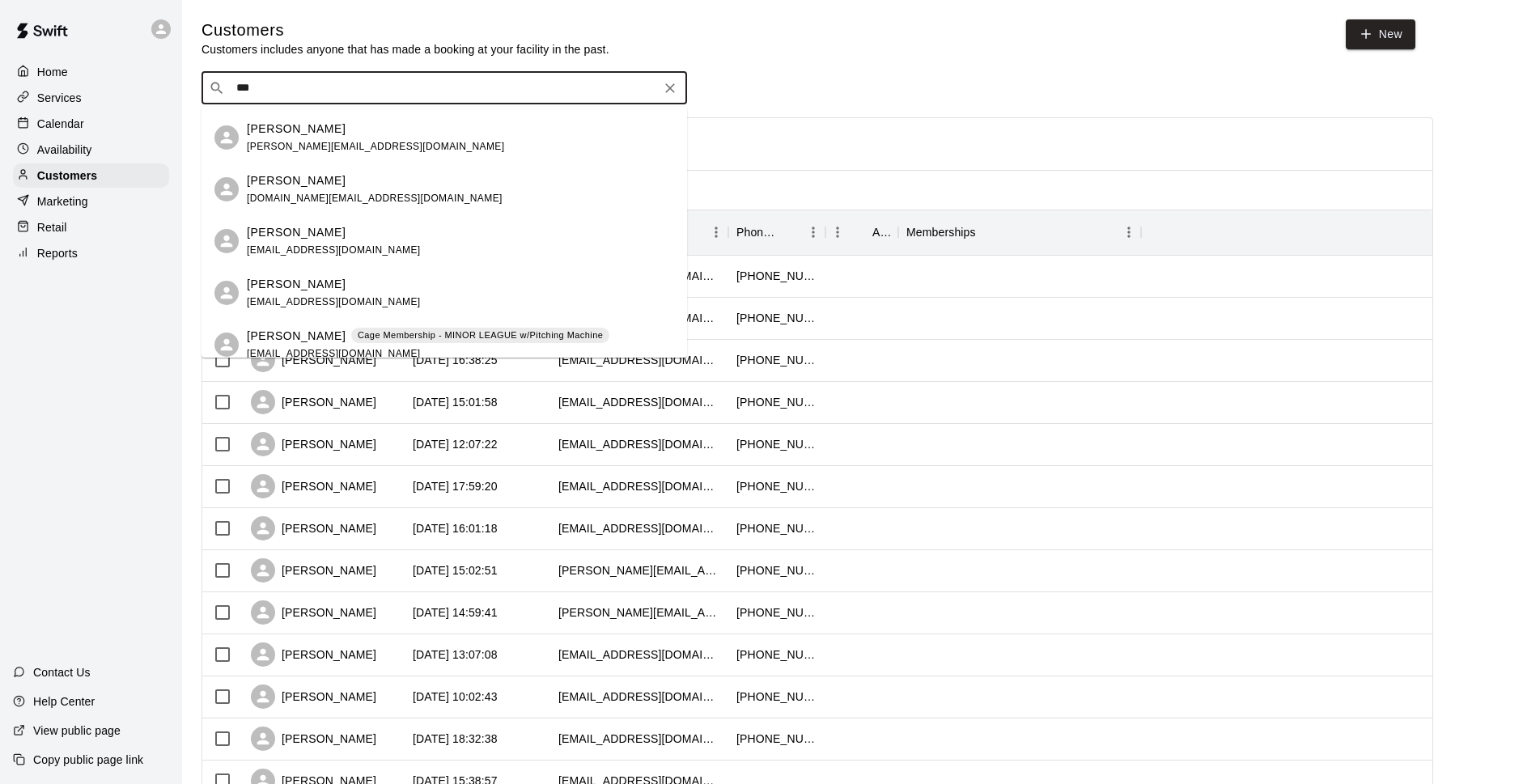
scroll to position [188, 0]
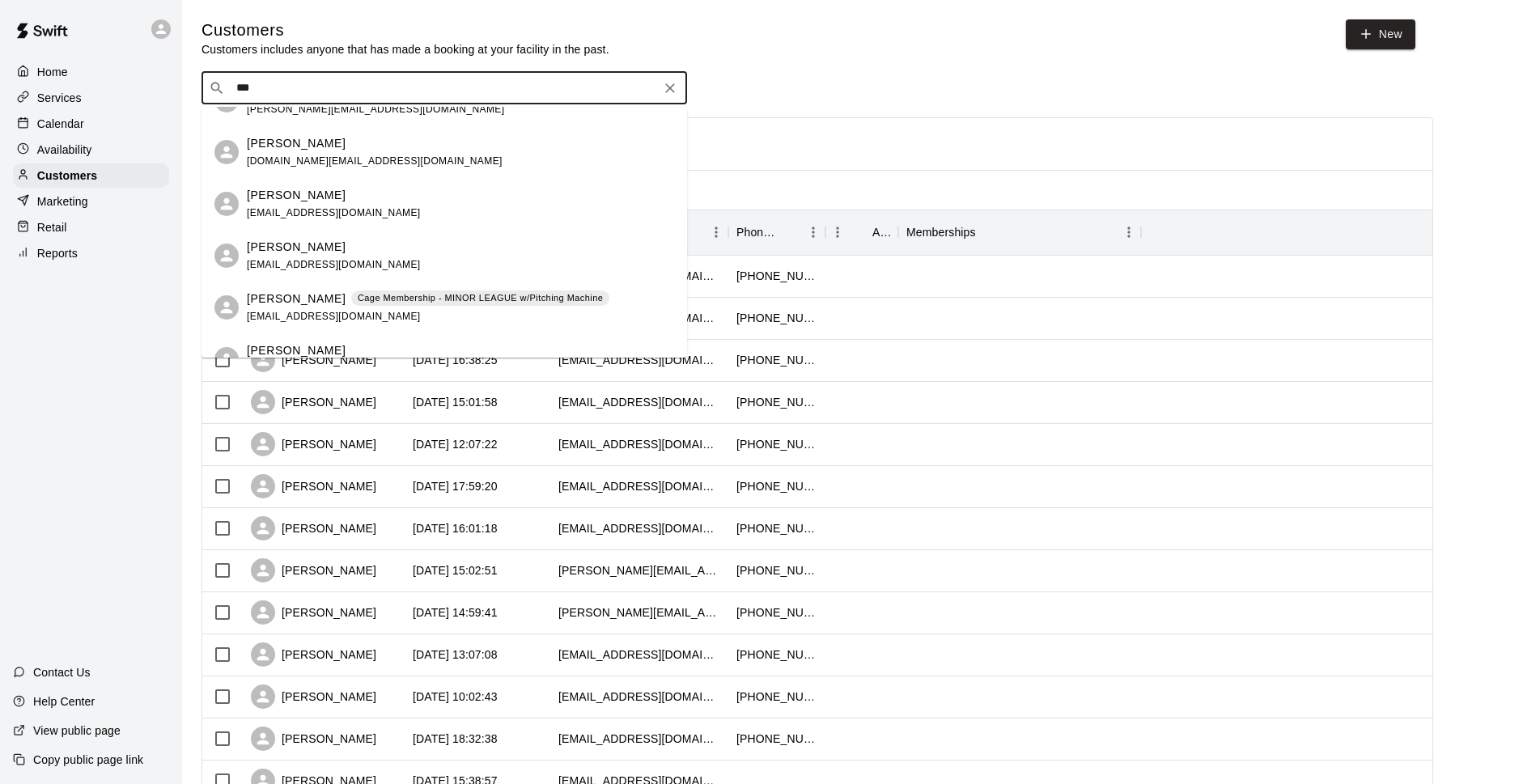
click at [438, 294] on p "Cage Membership - MINOR LEAGUE w/Pitching Machine" at bounding box center [480, 298] width 245 height 14
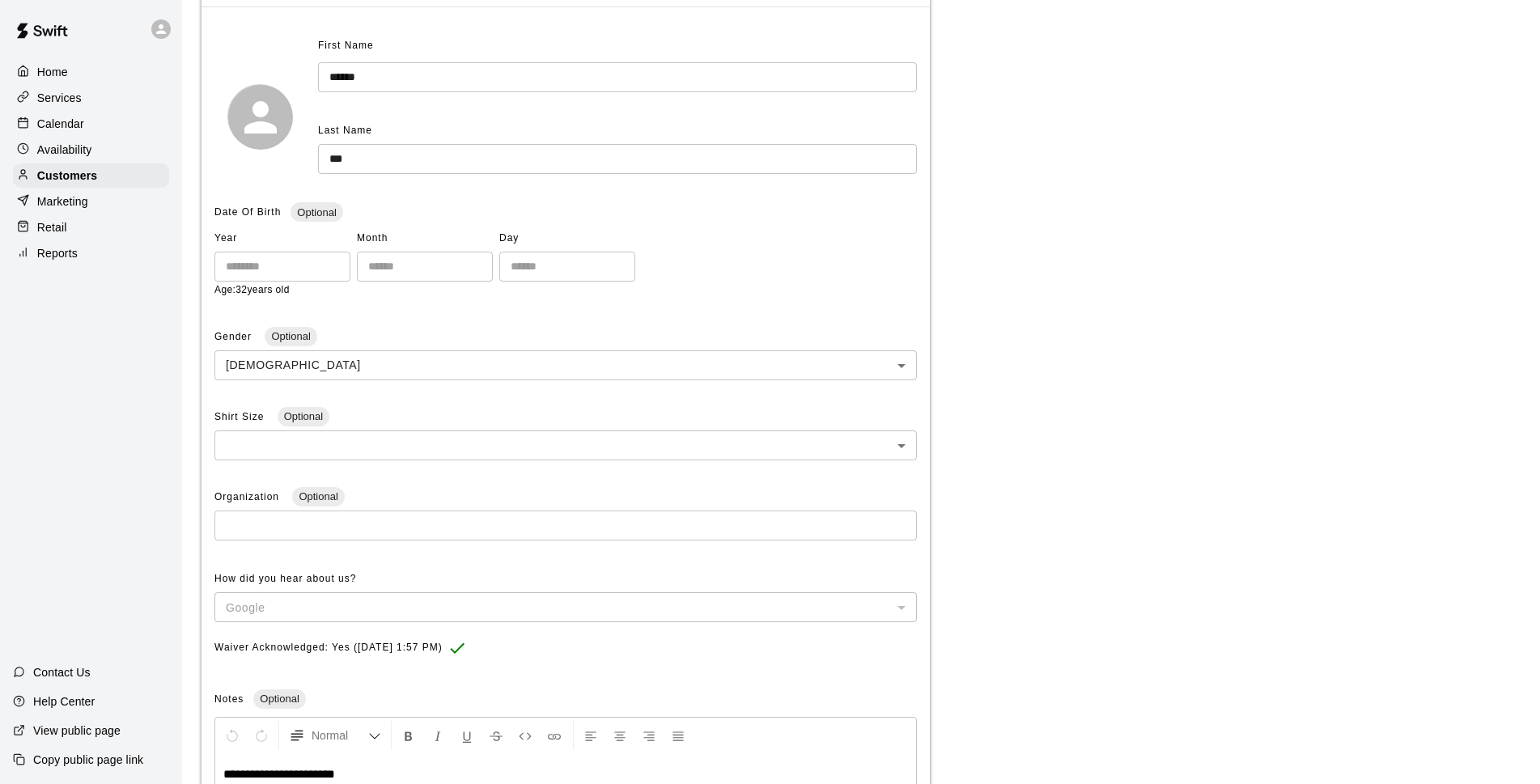
scroll to position [58, 0]
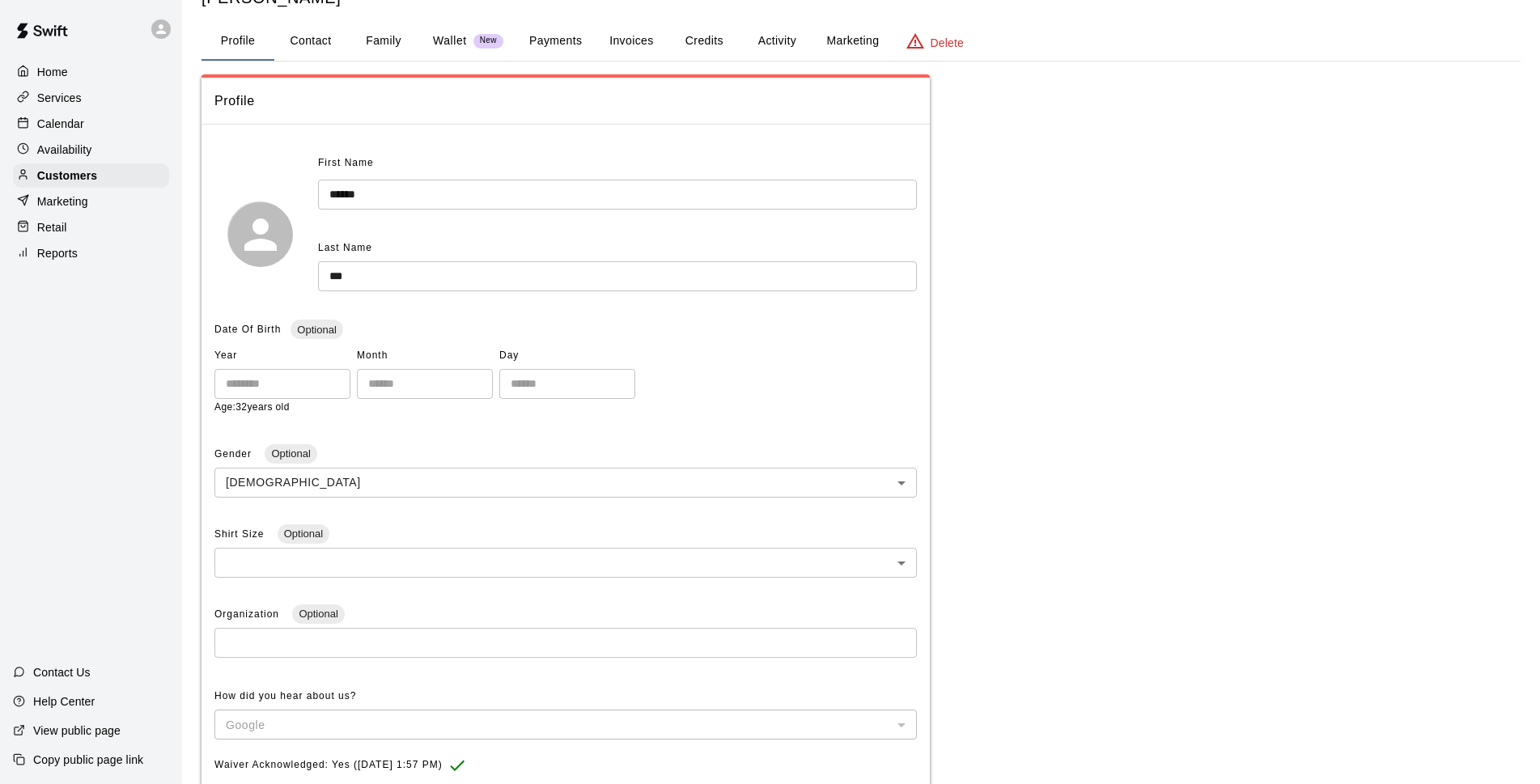
click at [651, 43] on button "Invoices" at bounding box center [631, 41] width 73 height 39
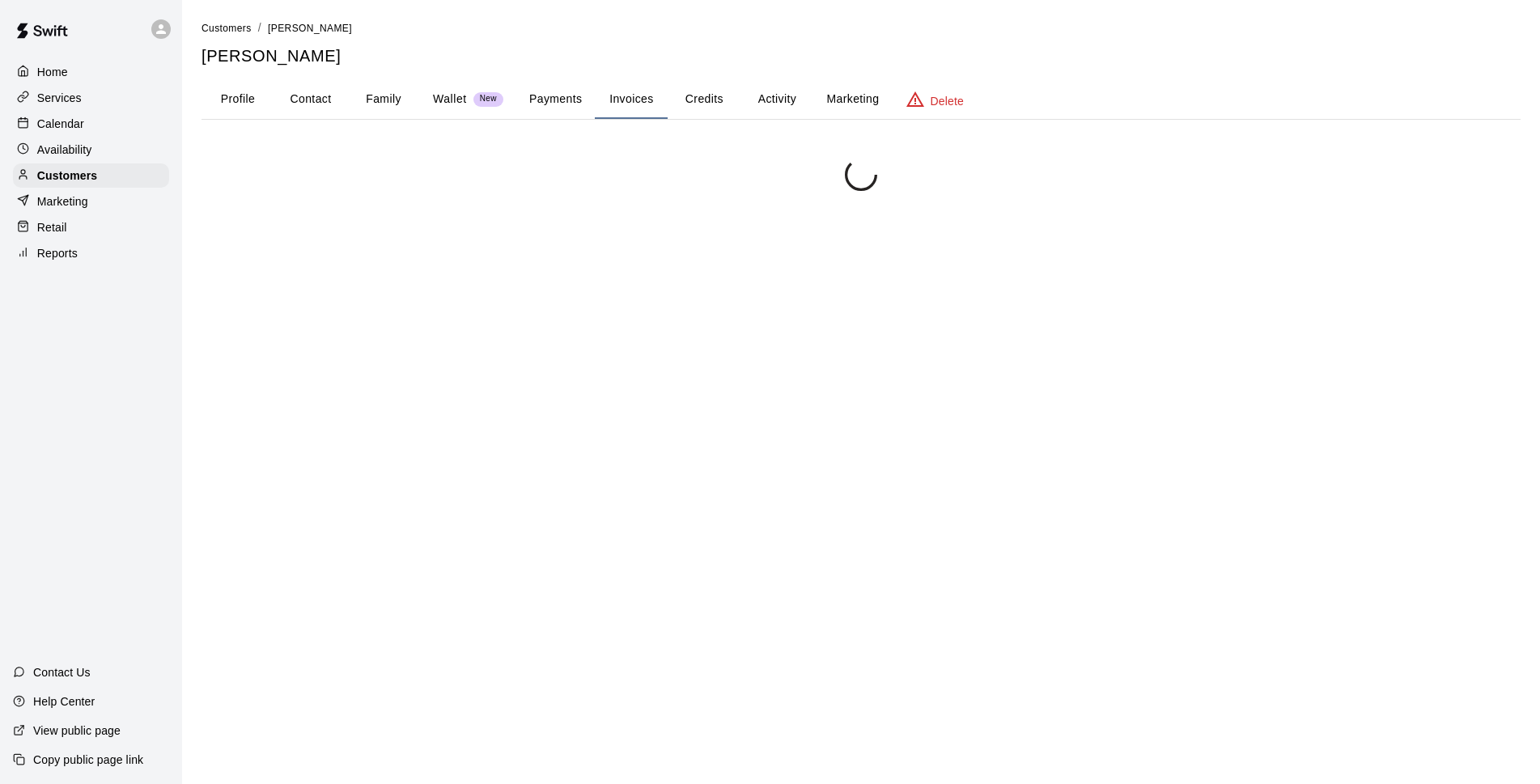
scroll to position [0, 0]
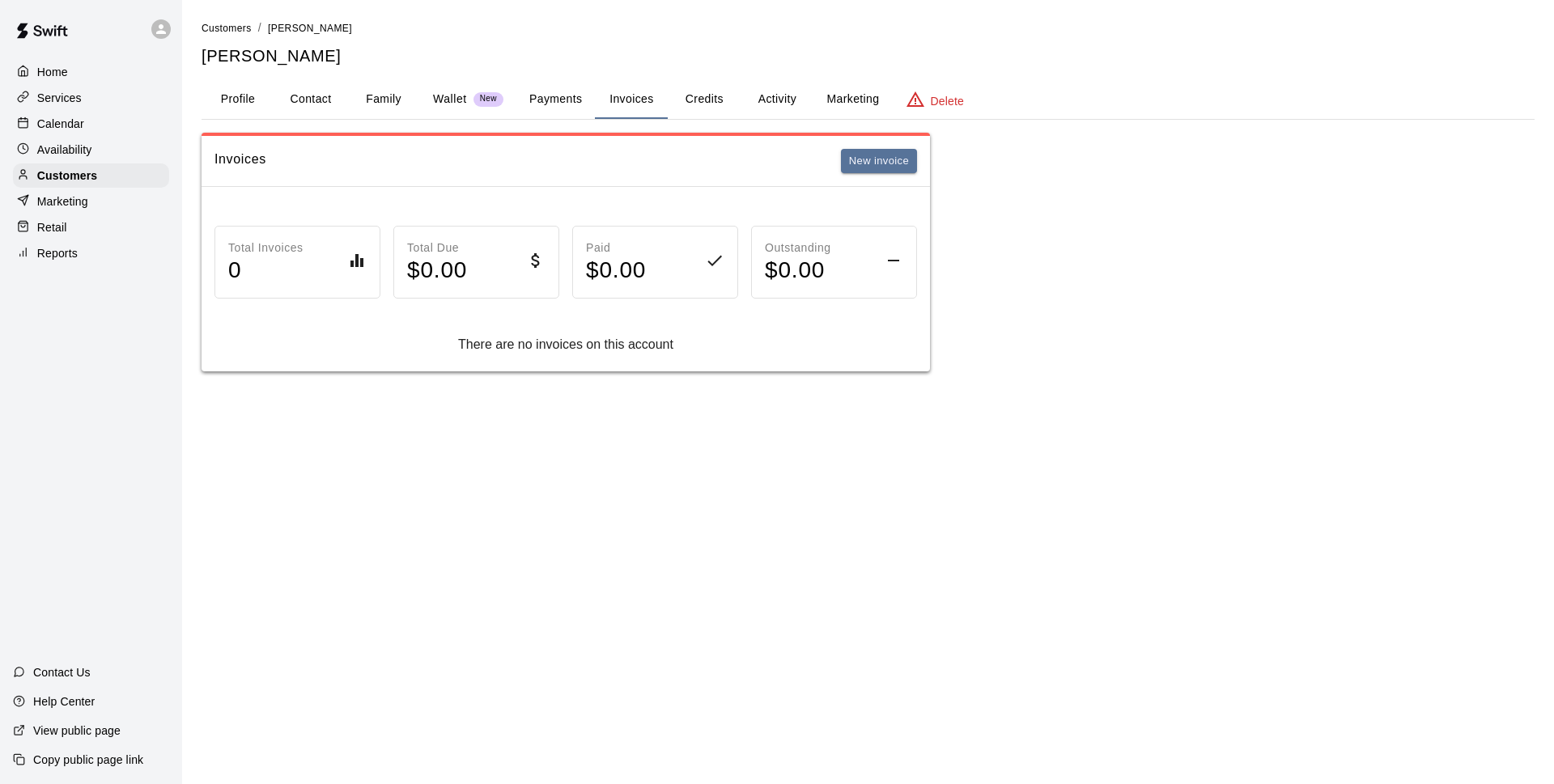
click at [723, 101] on button "Credits" at bounding box center [704, 99] width 73 height 39
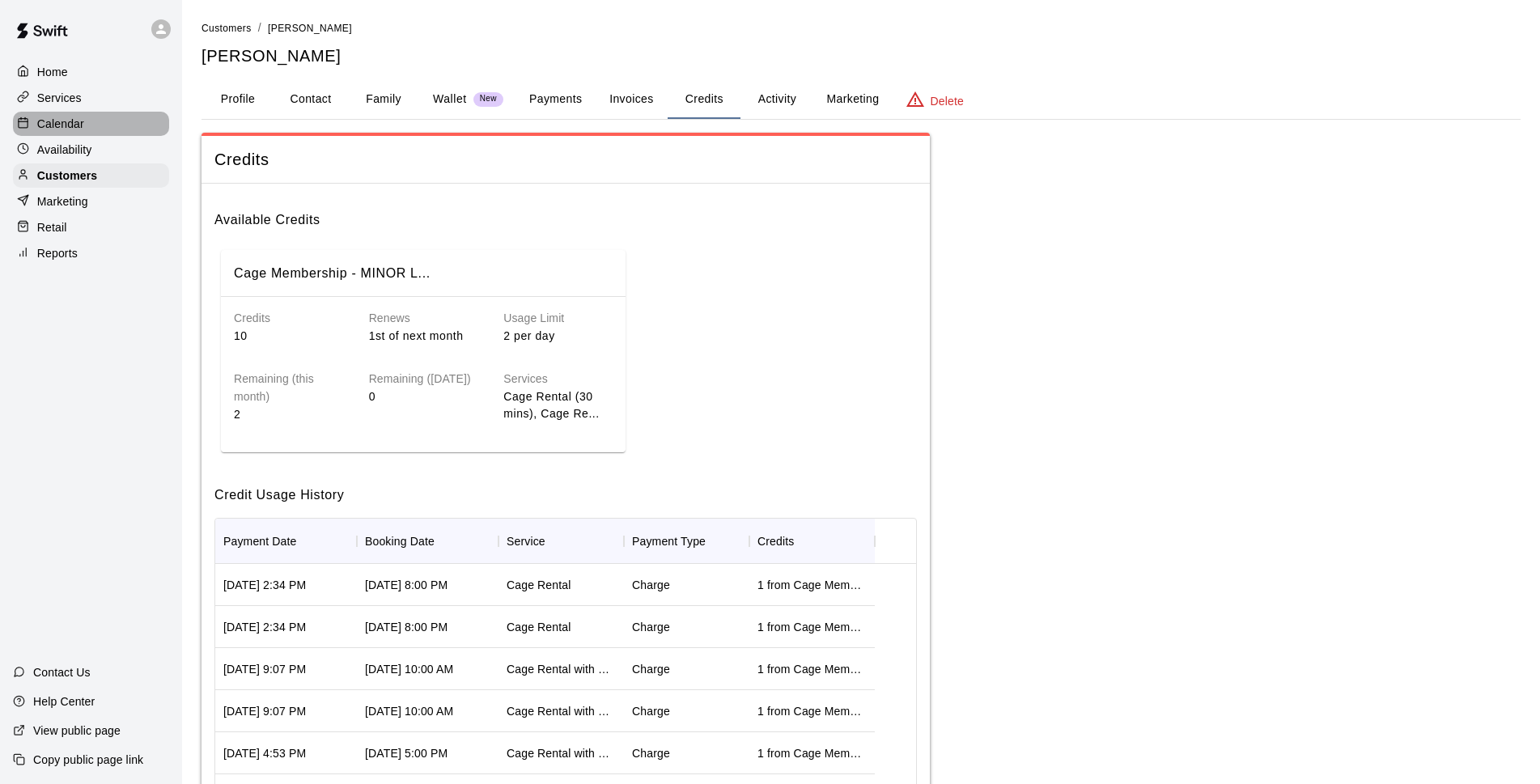
click at [88, 126] on div "Calendar" at bounding box center [90, 123] width 157 height 24
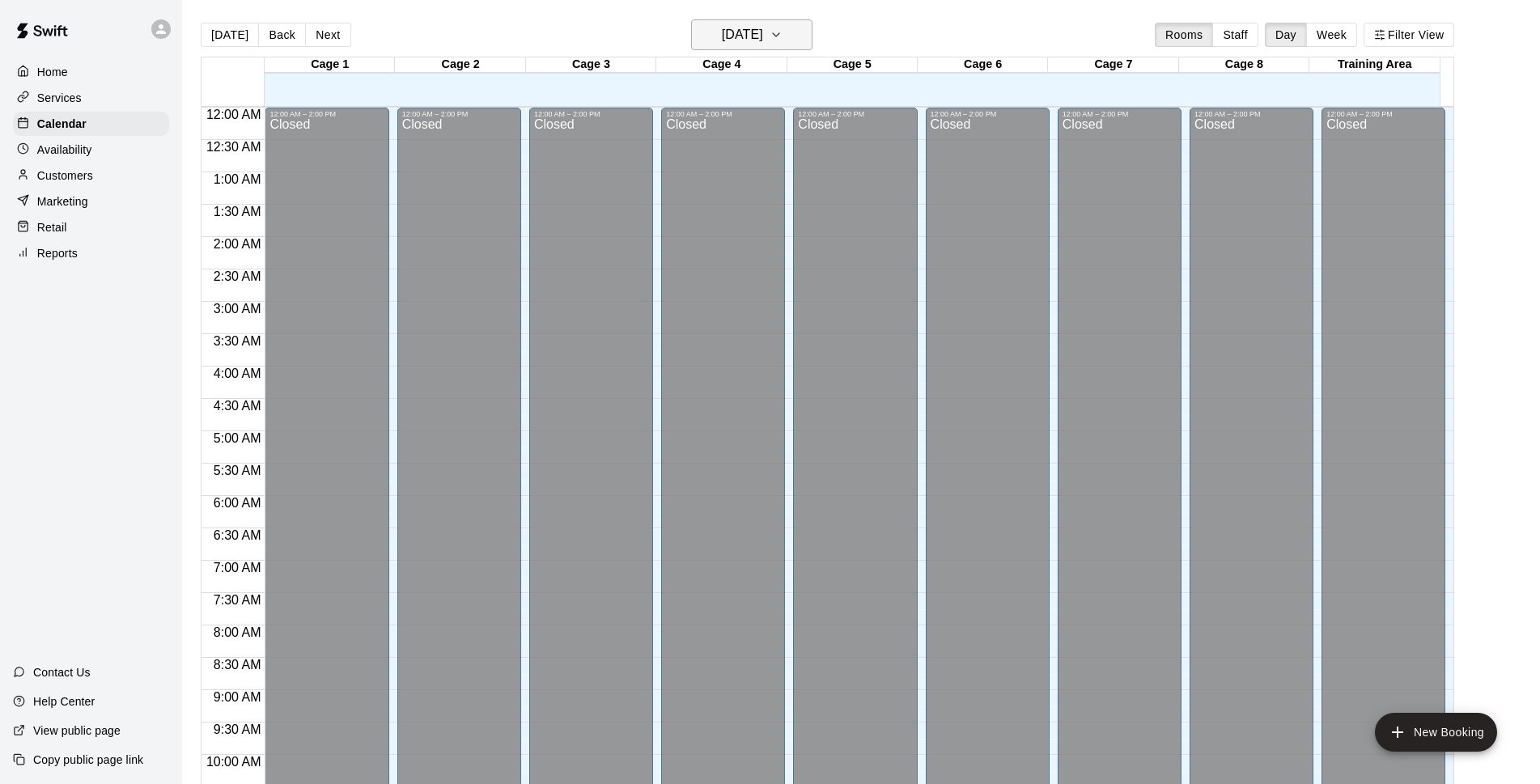
scroll to position [809, 0]
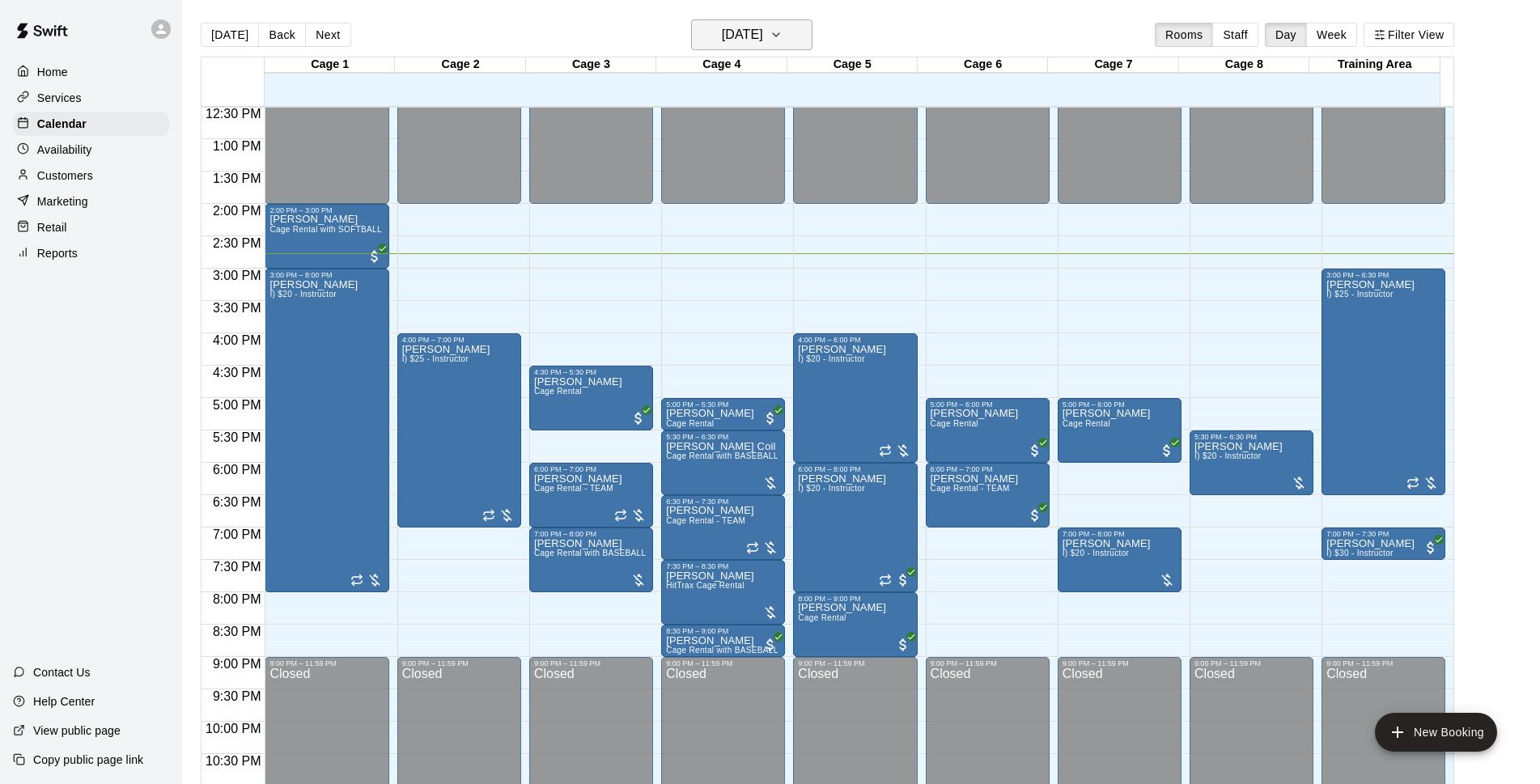
click at [746, 40] on h6 "[DATE]" at bounding box center [743, 34] width 42 height 23
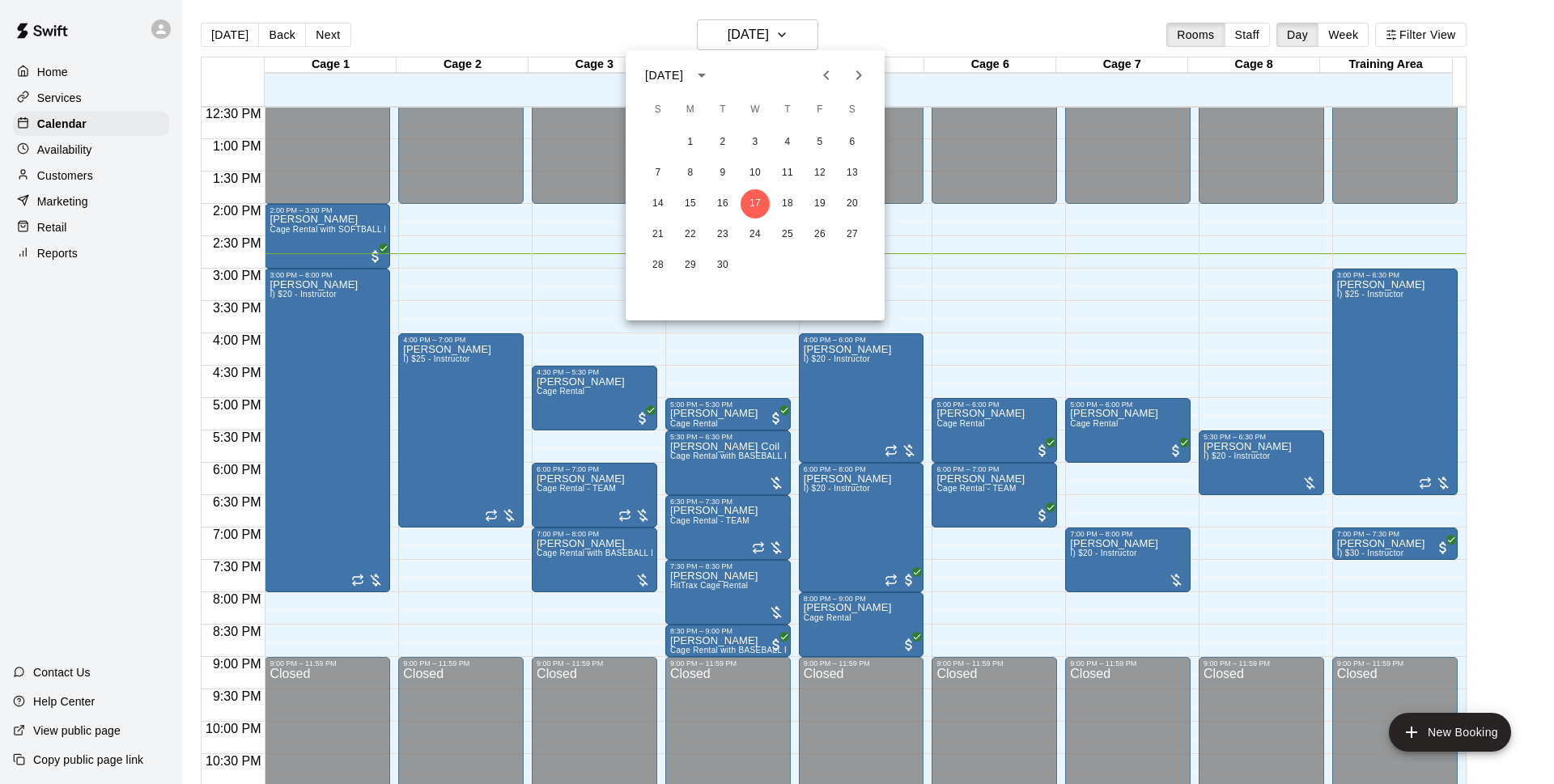
click at [630, 11] on div at bounding box center [777, 392] width 1554 height 784
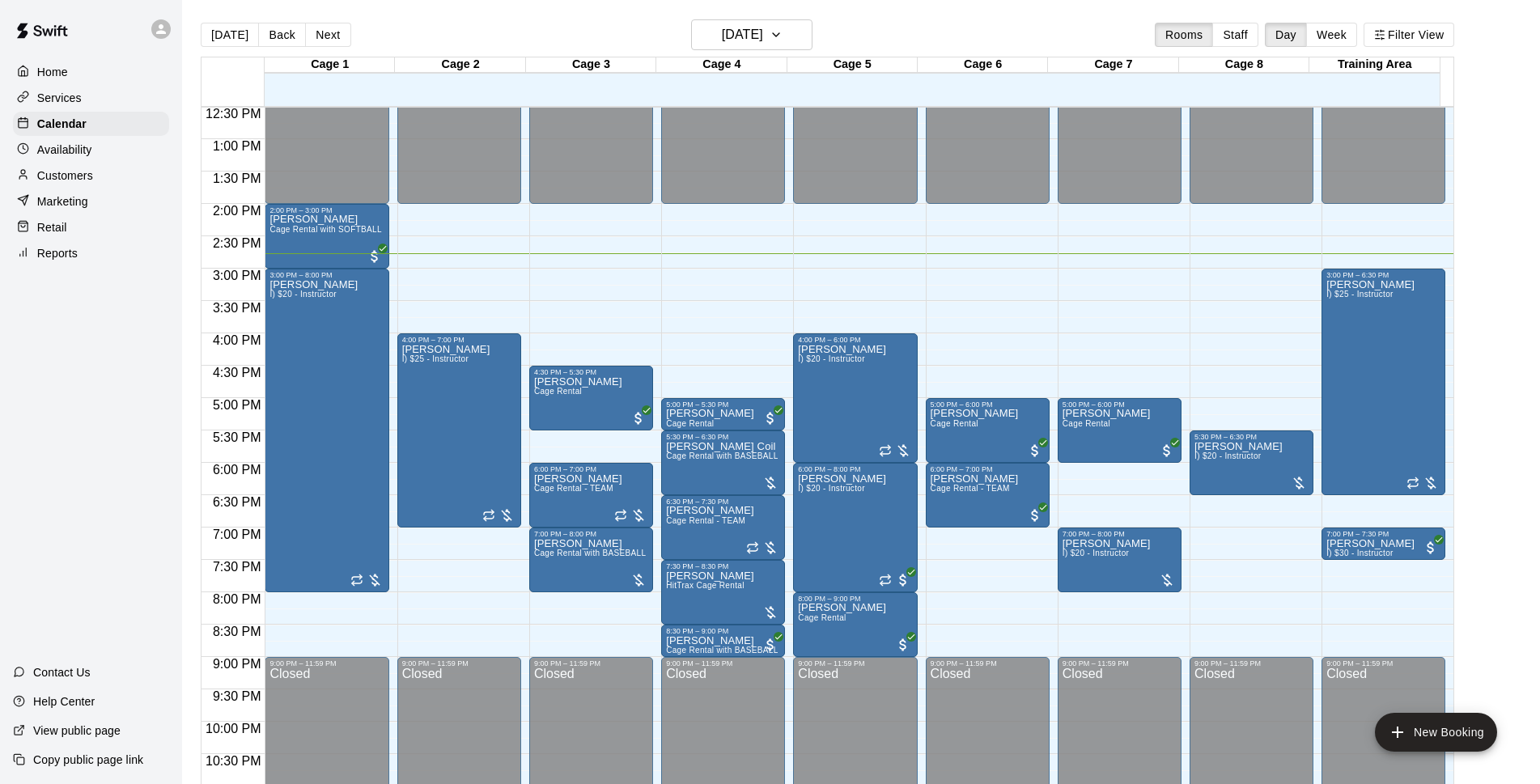
click at [876, 29] on div "Today Back Next Wednesday Sep 17 Rooms Staff Day Week Filter View" at bounding box center [828, 37] width 1254 height 37
click at [898, 19] on div "Today Back Next Wednesday Sep 17 Rooms Staff Day Week Filter View" at bounding box center [828, 37] width 1254 height 37
click at [952, 31] on div "Today Back Next Wednesday Sep 17 Rooms Staff Day Week Filter View" at bounding box center [828, 37] width 1254 height 37
click at [764, 24] on h6 "[DATE]" at bounding box center [743, 34] width 42 height 23
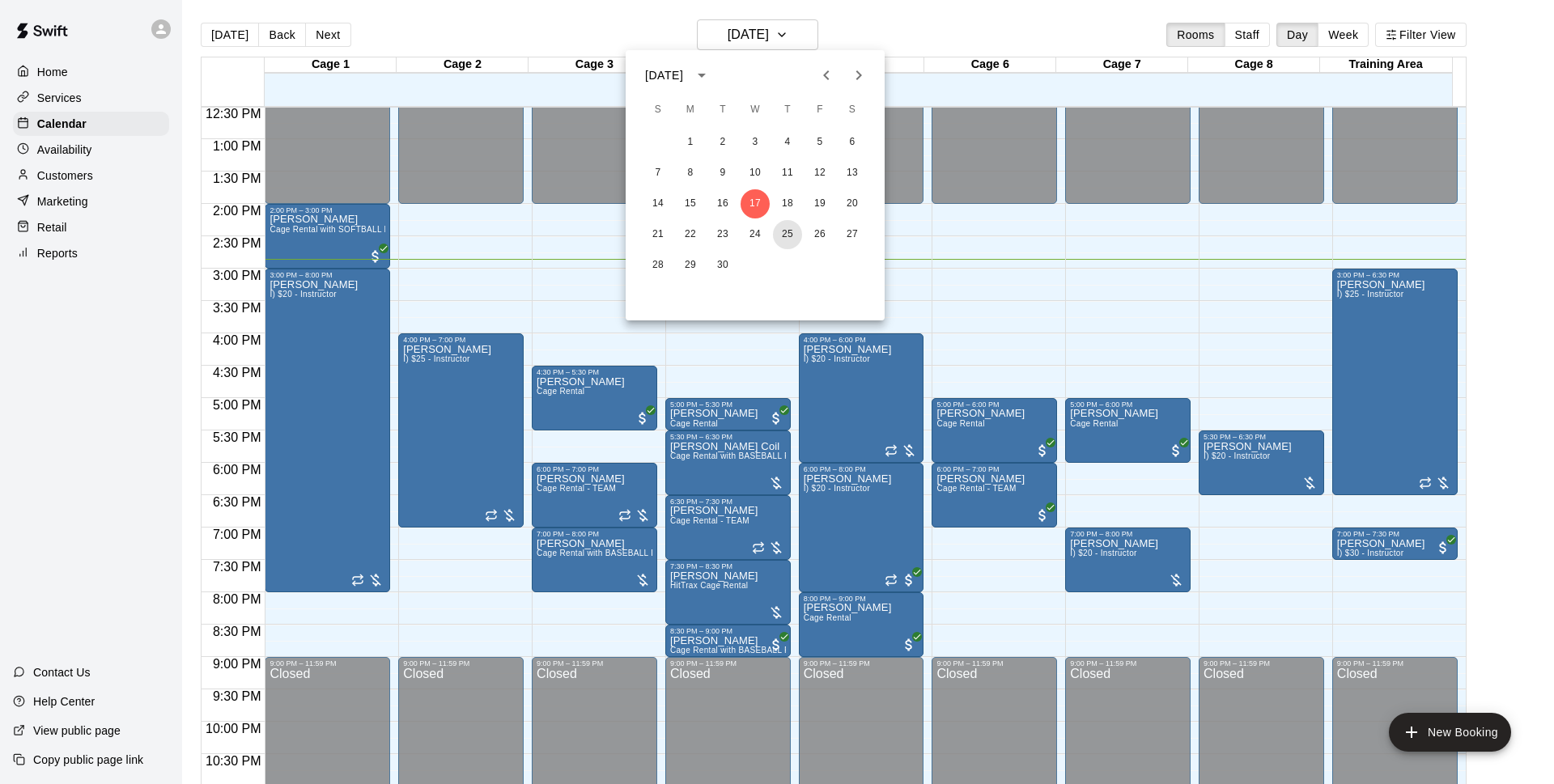
click at [788, 235] on button "25" at bounding box center [787, 234] width 29 height 29
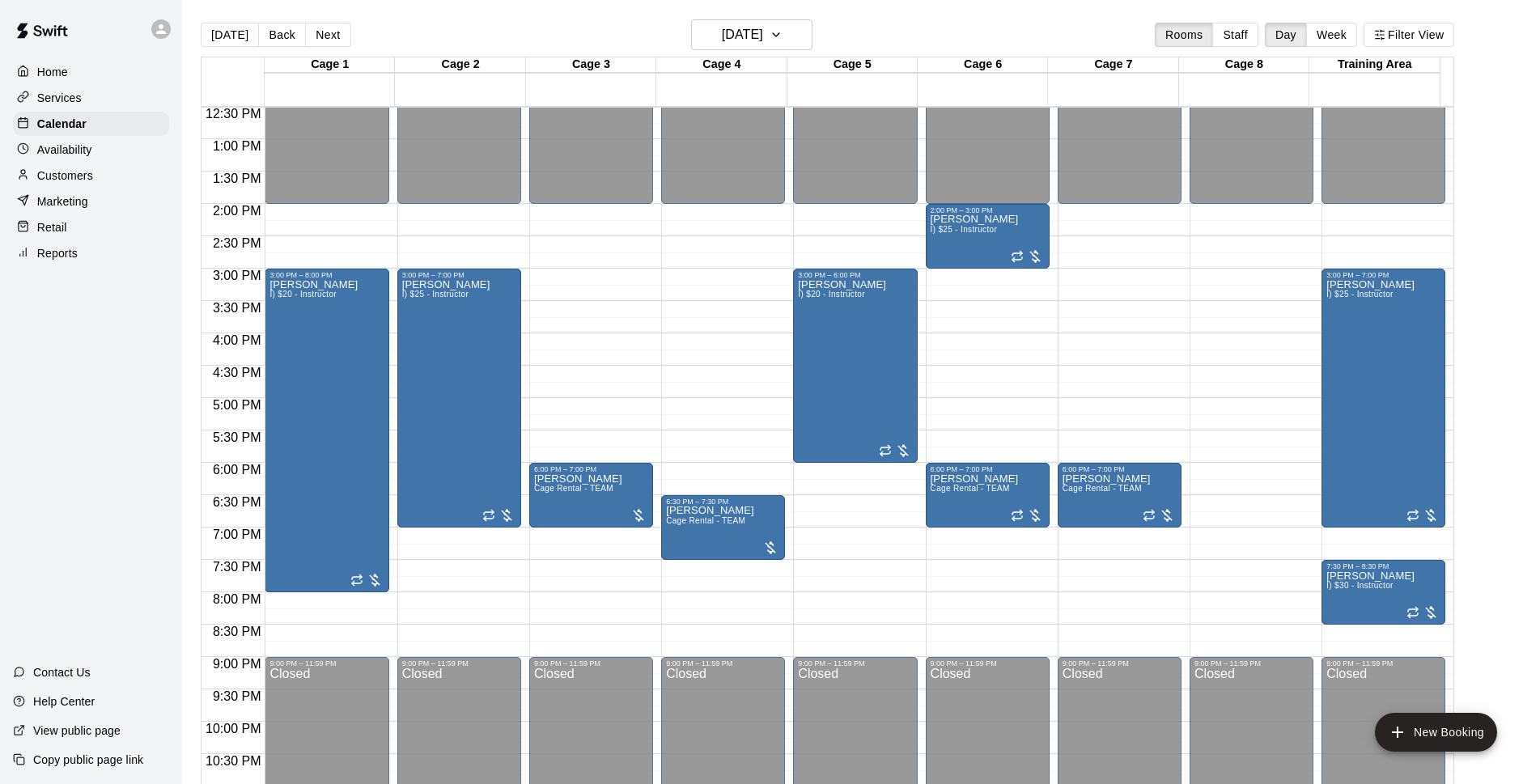
click at [110, 188] on div "Customers" at bounding box center [90, 175] width 157 height 24
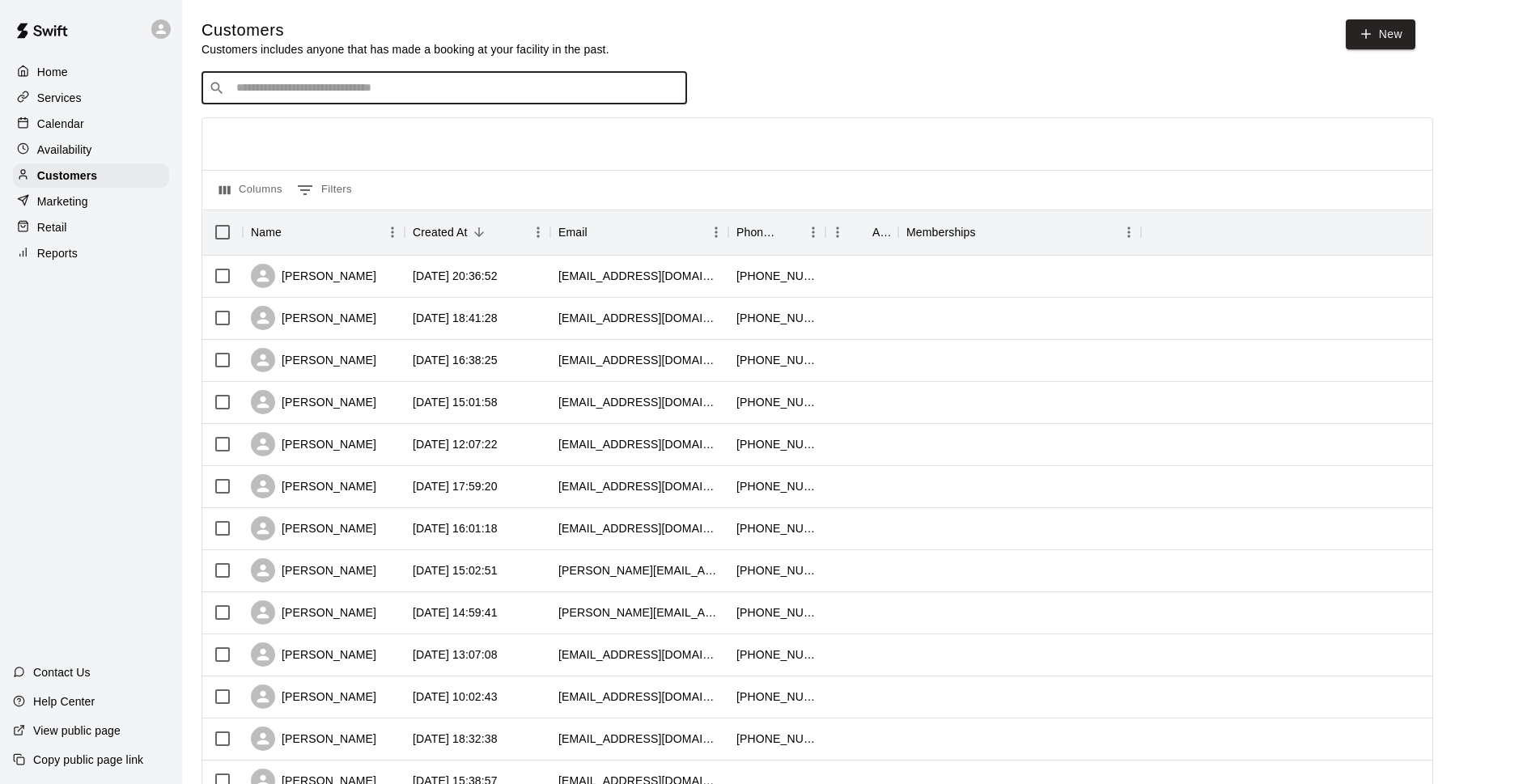
click at [335, 96] on input "Search customers by name or email" at bounding box center [456, 89] width 449 height 16
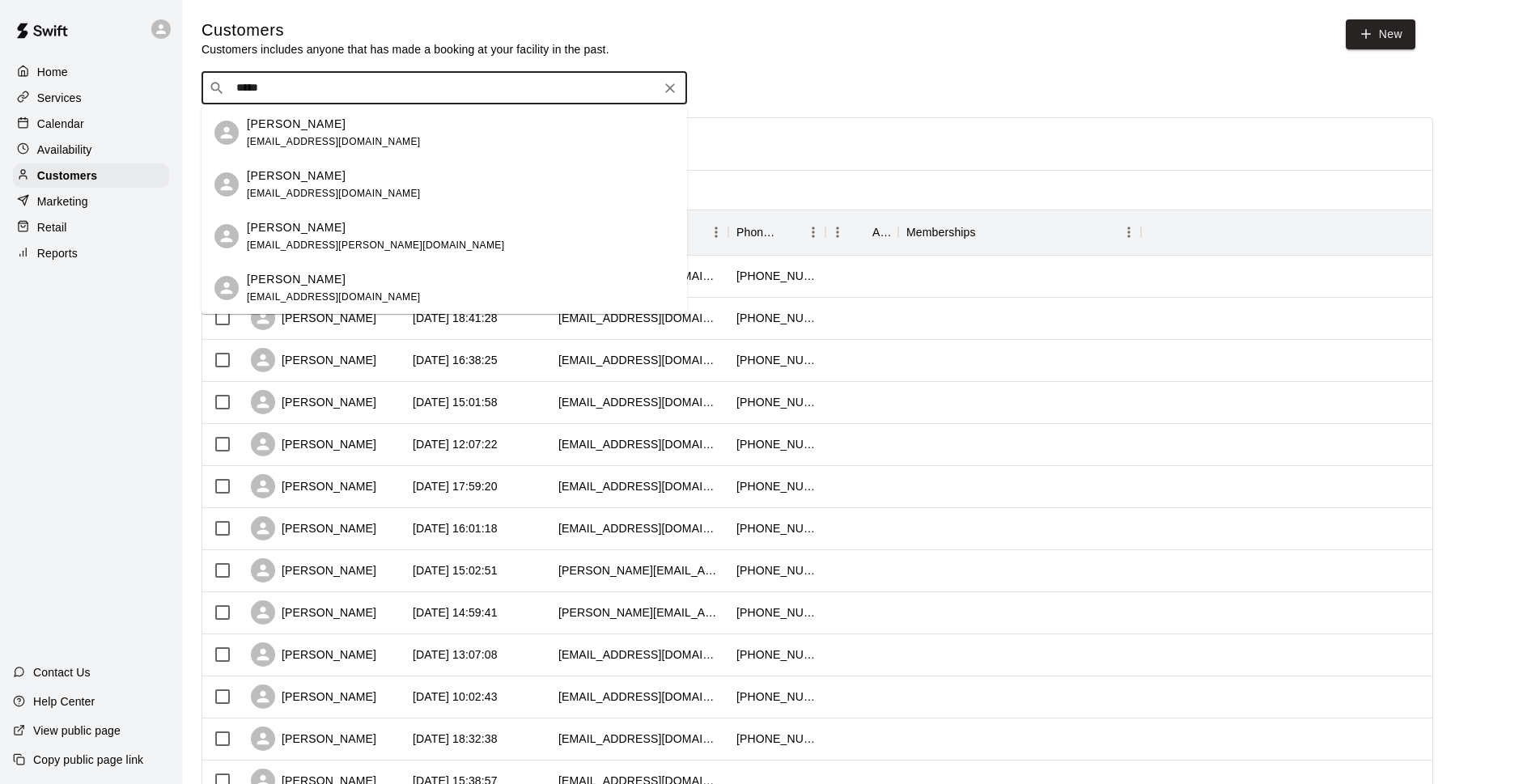
type input "*****"
click at [79, 117] on div "Calendar" at bounding box center [90, 123] width 157 height 24
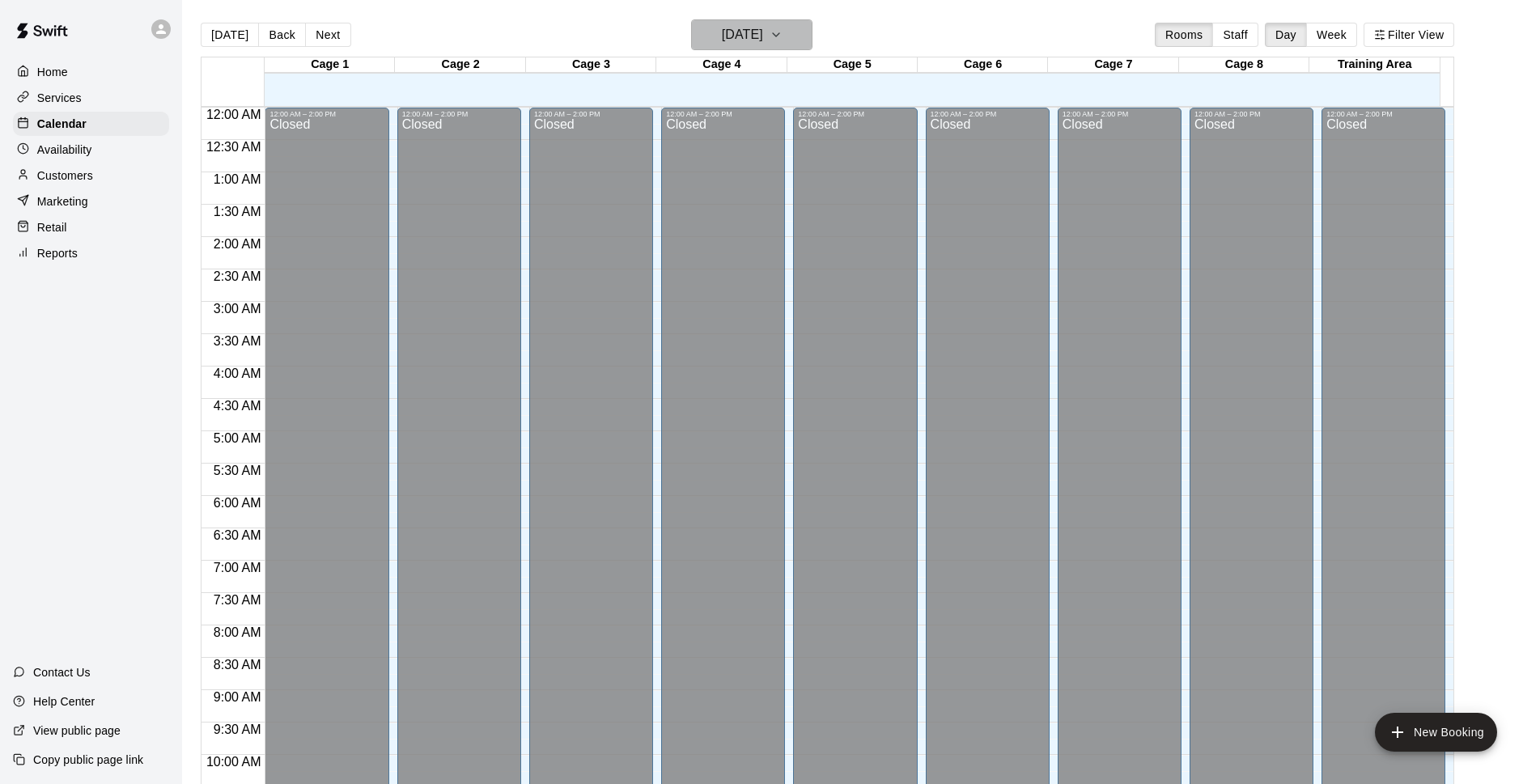
click at [764, 34] on h6 "[DATE]" at bounding box center [743, 34] width 42 height 23
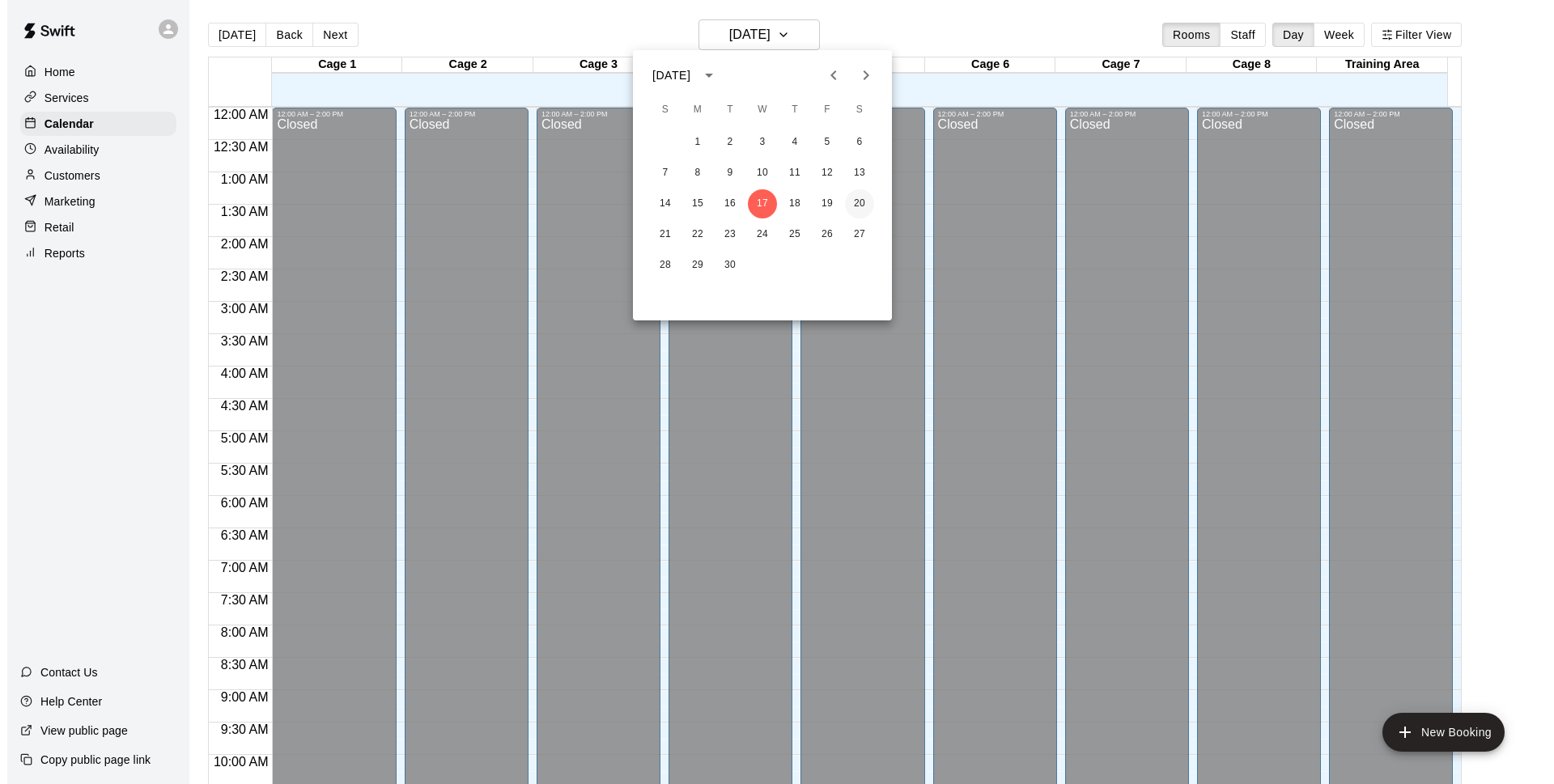
scroll to position [809, 0]
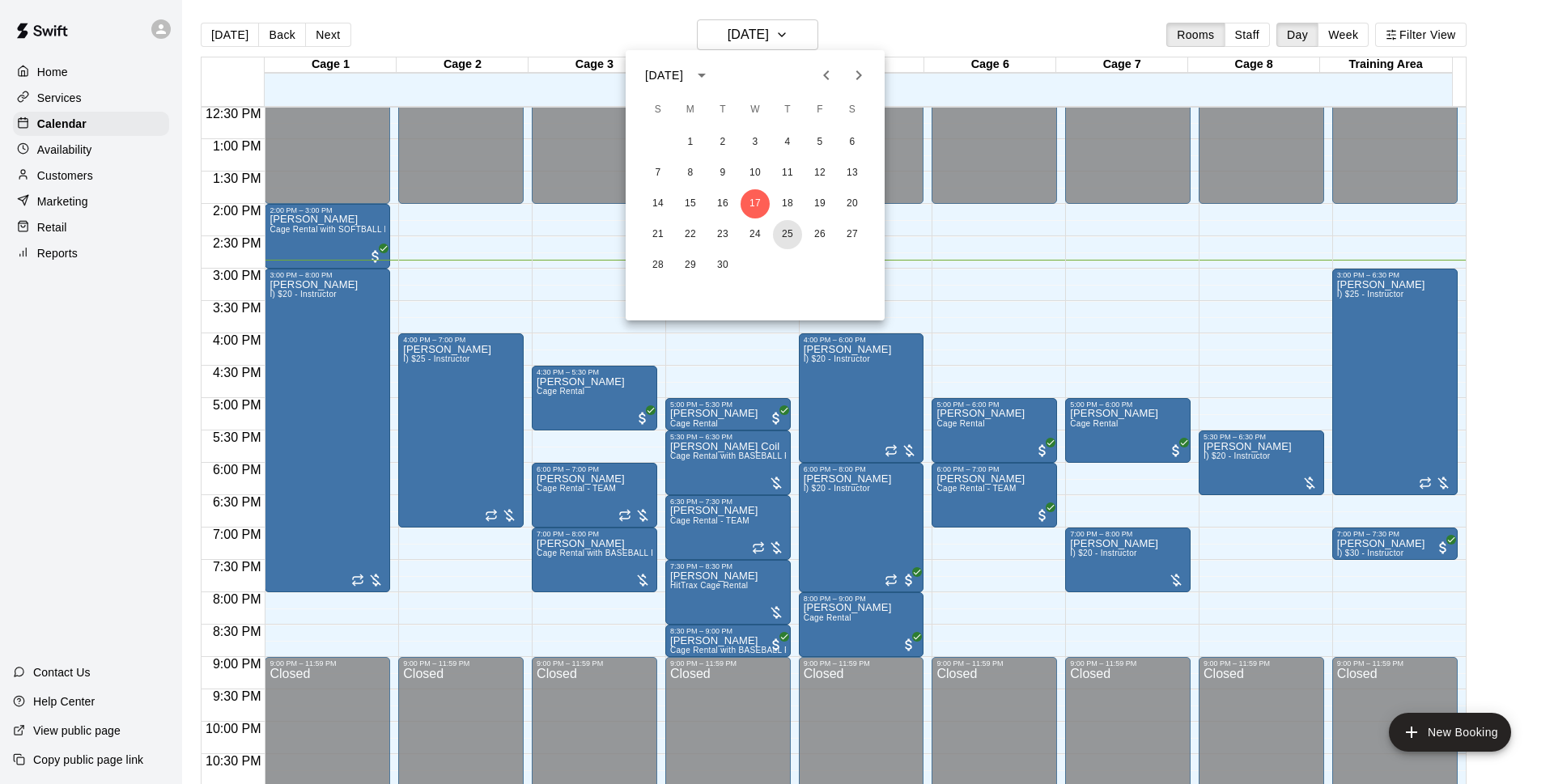
click at [791, 232] on button "25" at bounding box center [787, 234] width 29 height 29
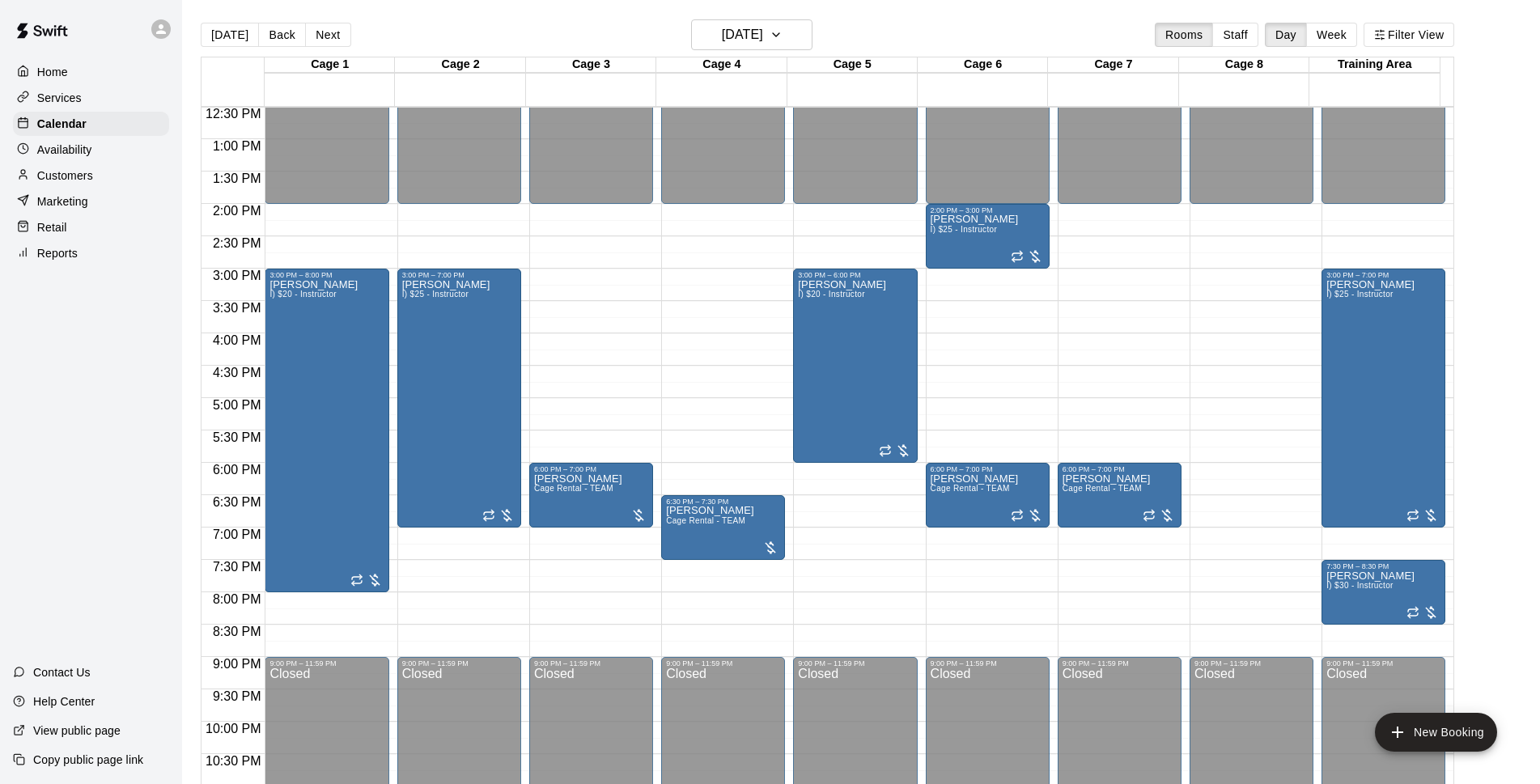
click at [1019, 12] on main "Today Back Next Thursday Sep 25 Rooms Staff Day Week Filter View Cage 1 25 Thu …" at bounding box center [860, 404] width 1358 height 809
click at [1050, 19] on div "Today Back Next Thursday Sep 25 Rooms Staff Day Week Filter View" at bounding box center [828, 37] width 1254 height 37
click at [1486, 219] on main "Today Back Next Thursday Sep 25 Rooms Staff Day Week Filter View Cage 1 25 Thu …" at bounding box center [860, 411] width 1345 height 784
click at [1509, 190] on main "Today Back Next Thursday Sep 25 Rooms Staff Day Week Filter View Cage 1 25 Thu …" at bounding box center [860, 411] width 1345 height 784
click at [796, 33] on button "Thursday Sep 25" at bounding box center [752, 34] width 121 height 31
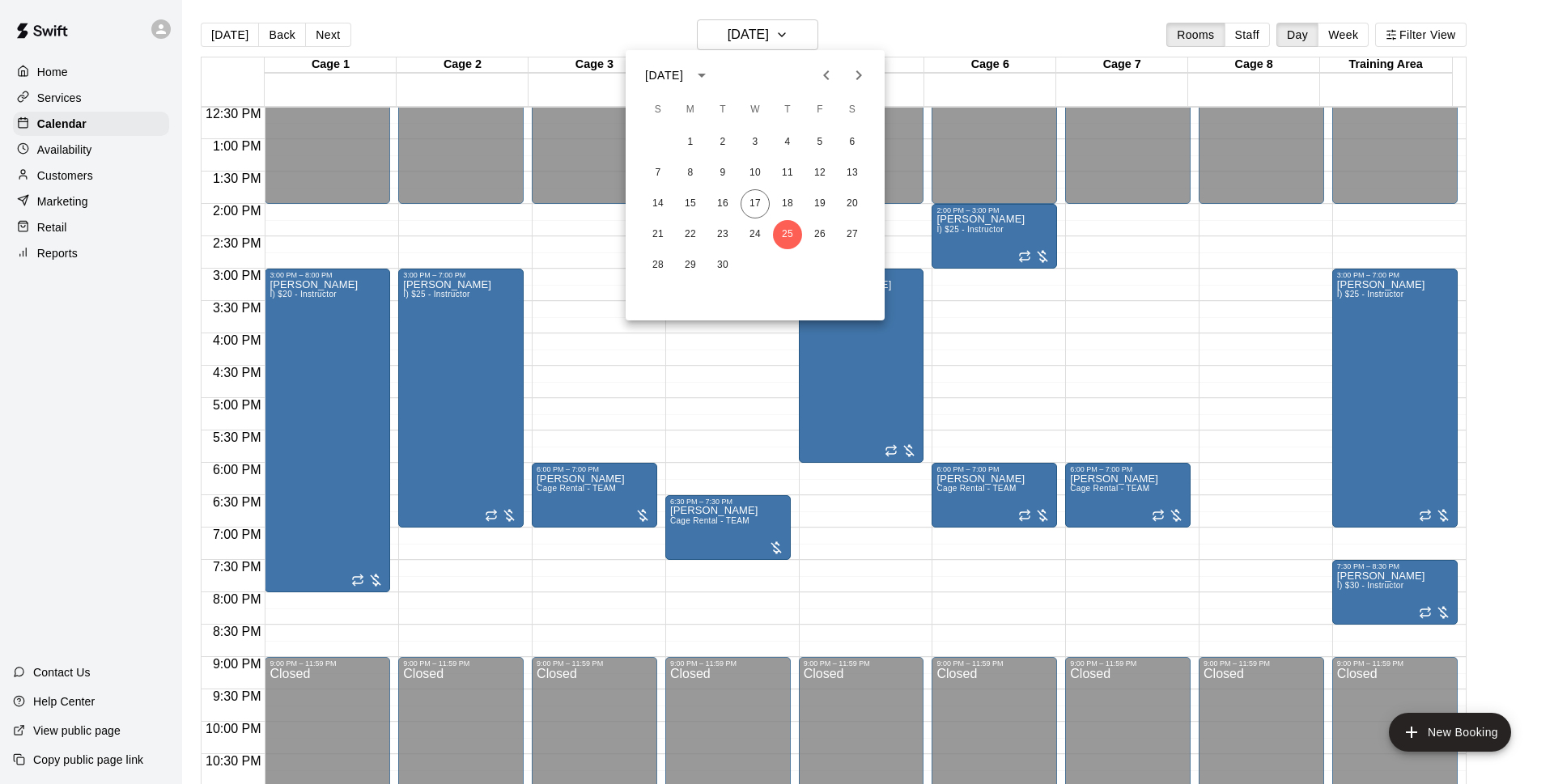
click at [923, 24] on div at bounding box center [777, 392] width 1554 height 784
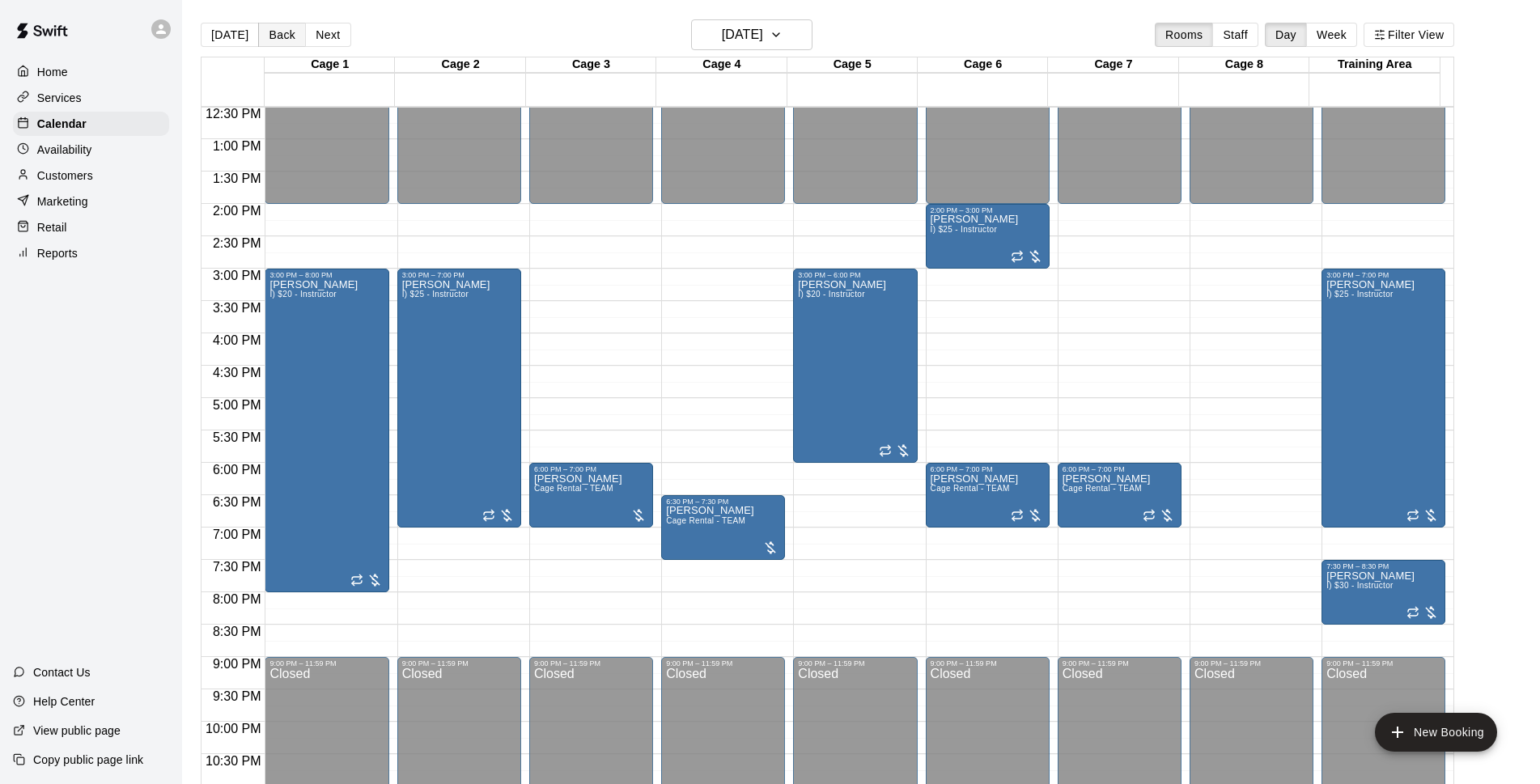
click at [259, 39] on button "Back" at bounding box center [281, 34] width 48 height 24
click at [232, 46] on div "Today Back Next Thursday Sep 25 Rooms Staff Day Week Filter View Cage 1 25 Thu …" at bounding box center [828, 411] width 1254 height 784
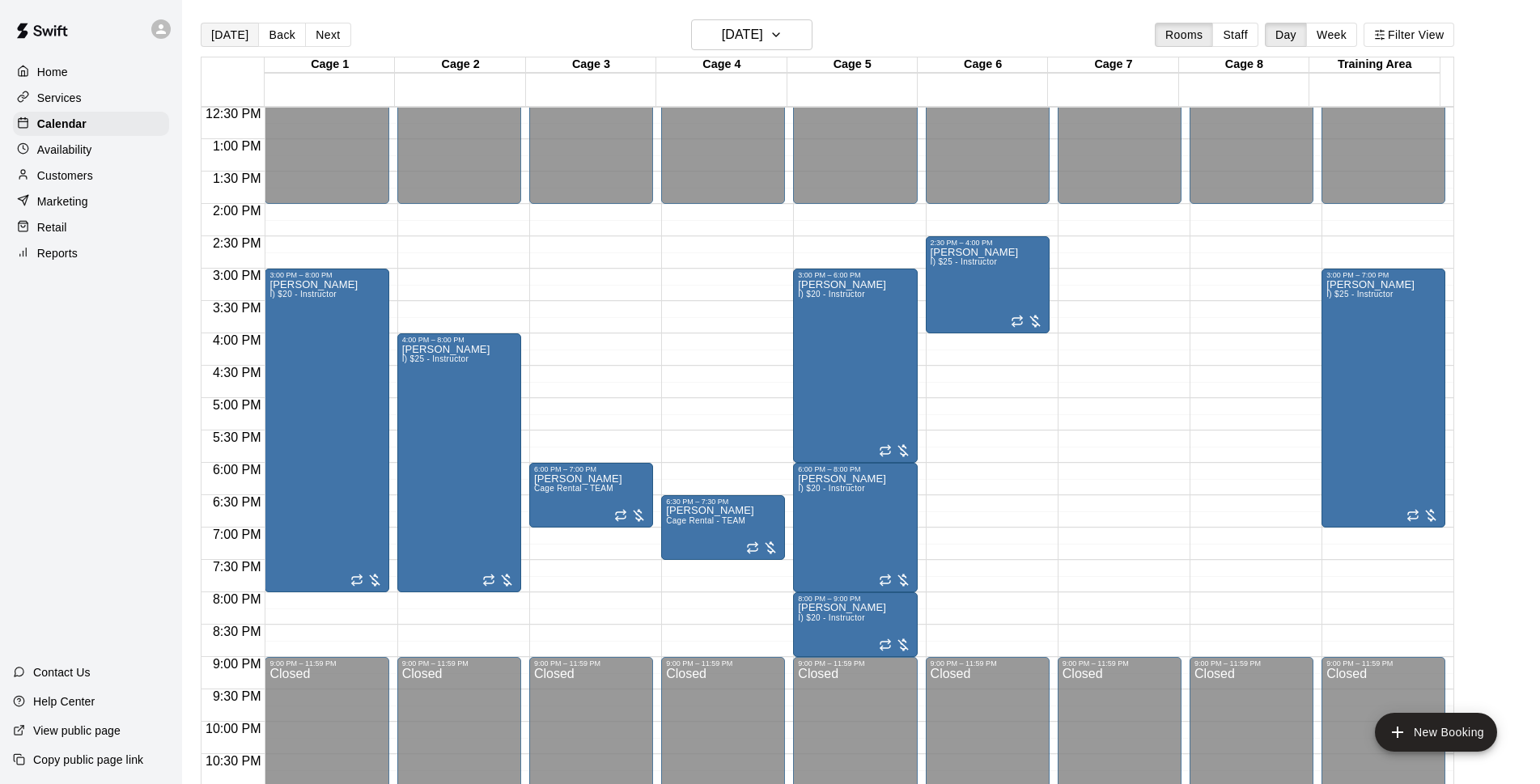
click at [233, 34] on button "[DATE]" at bounding box center [230, 34] width 58 height 24
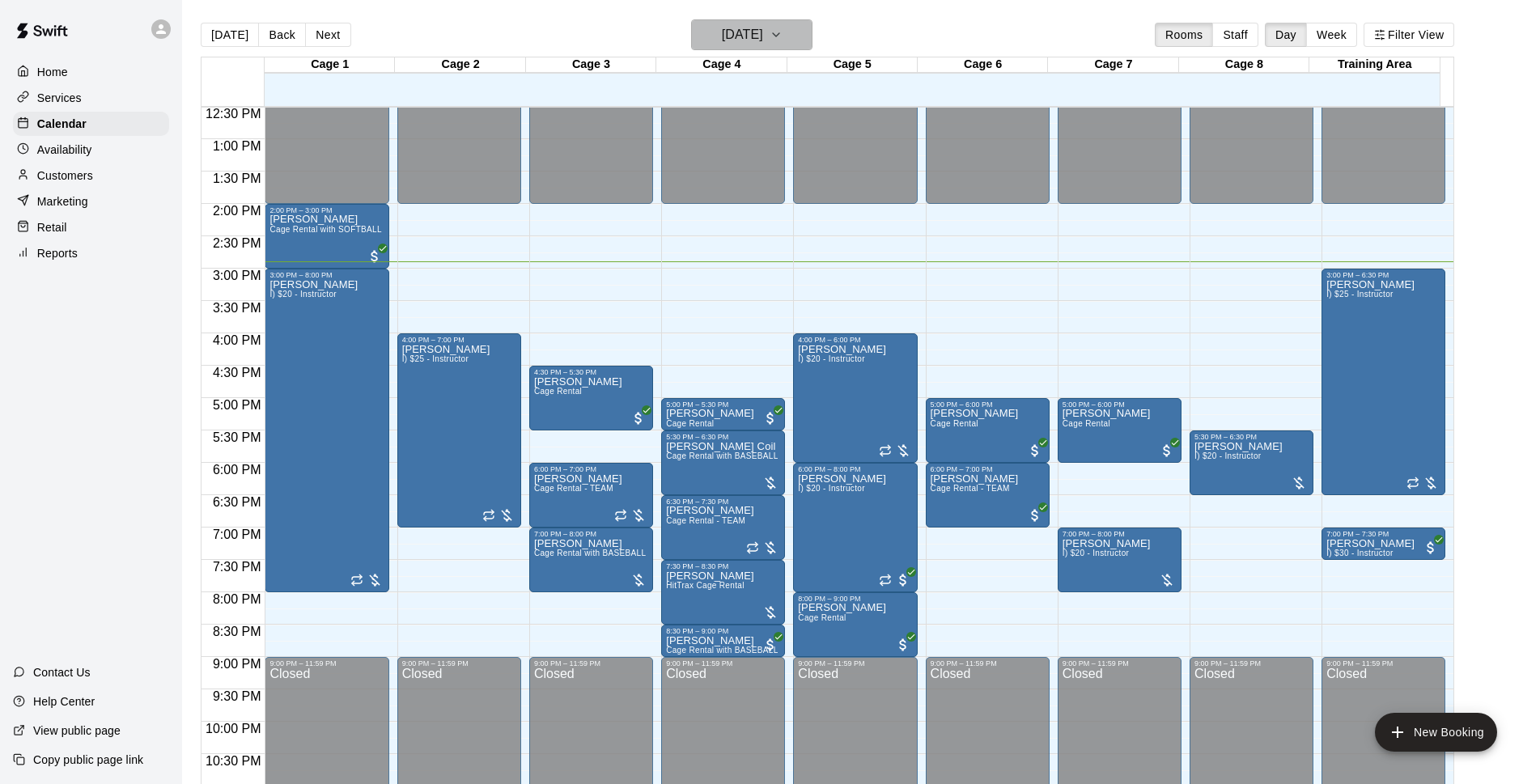
click at [764, 27] on h6 "[DATE]" at bounding box center [743, 34] width 42 height 23
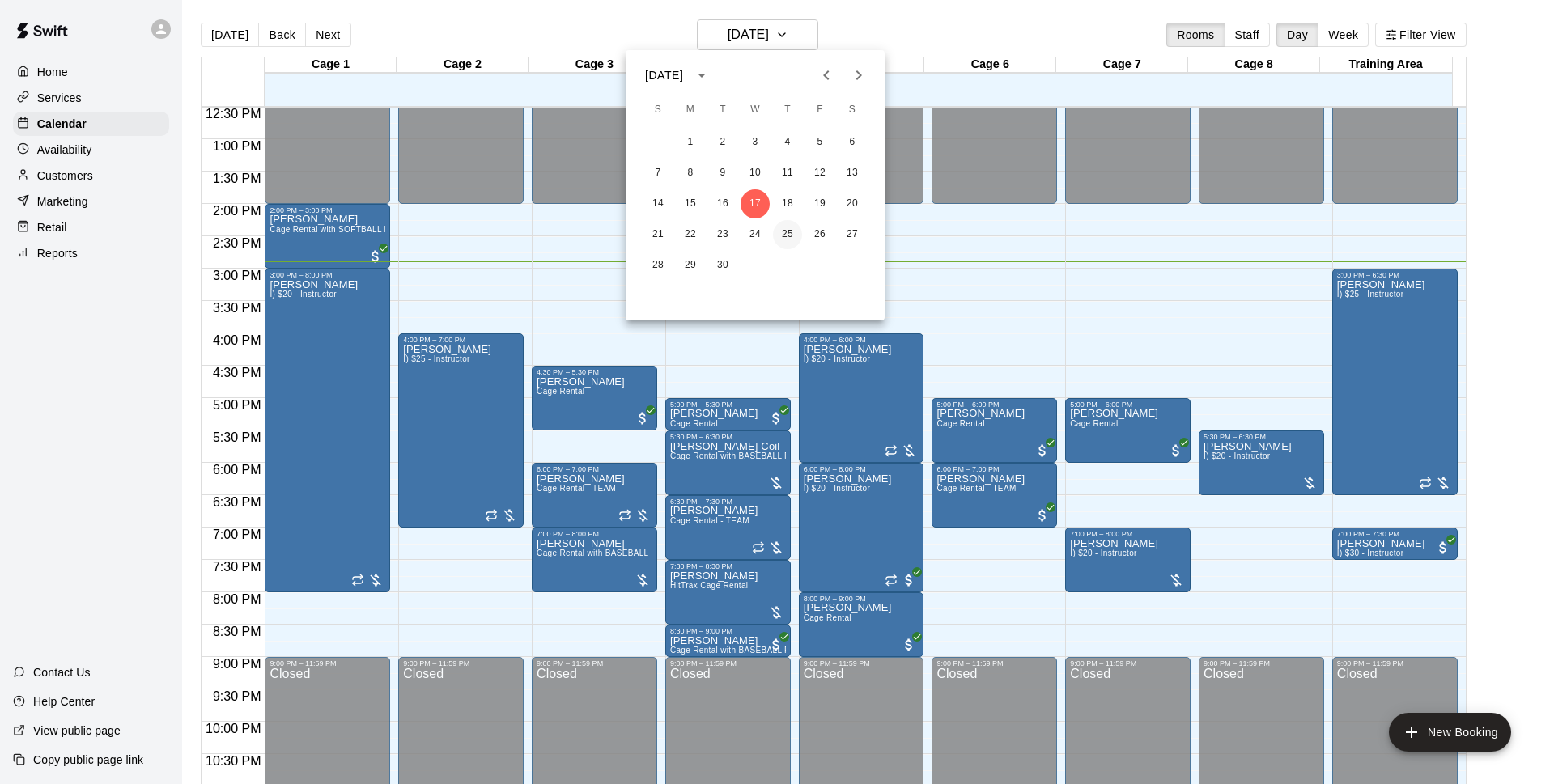
click at [782, 226] on button "25" at bounding box center [787, 234] width 29 height 29
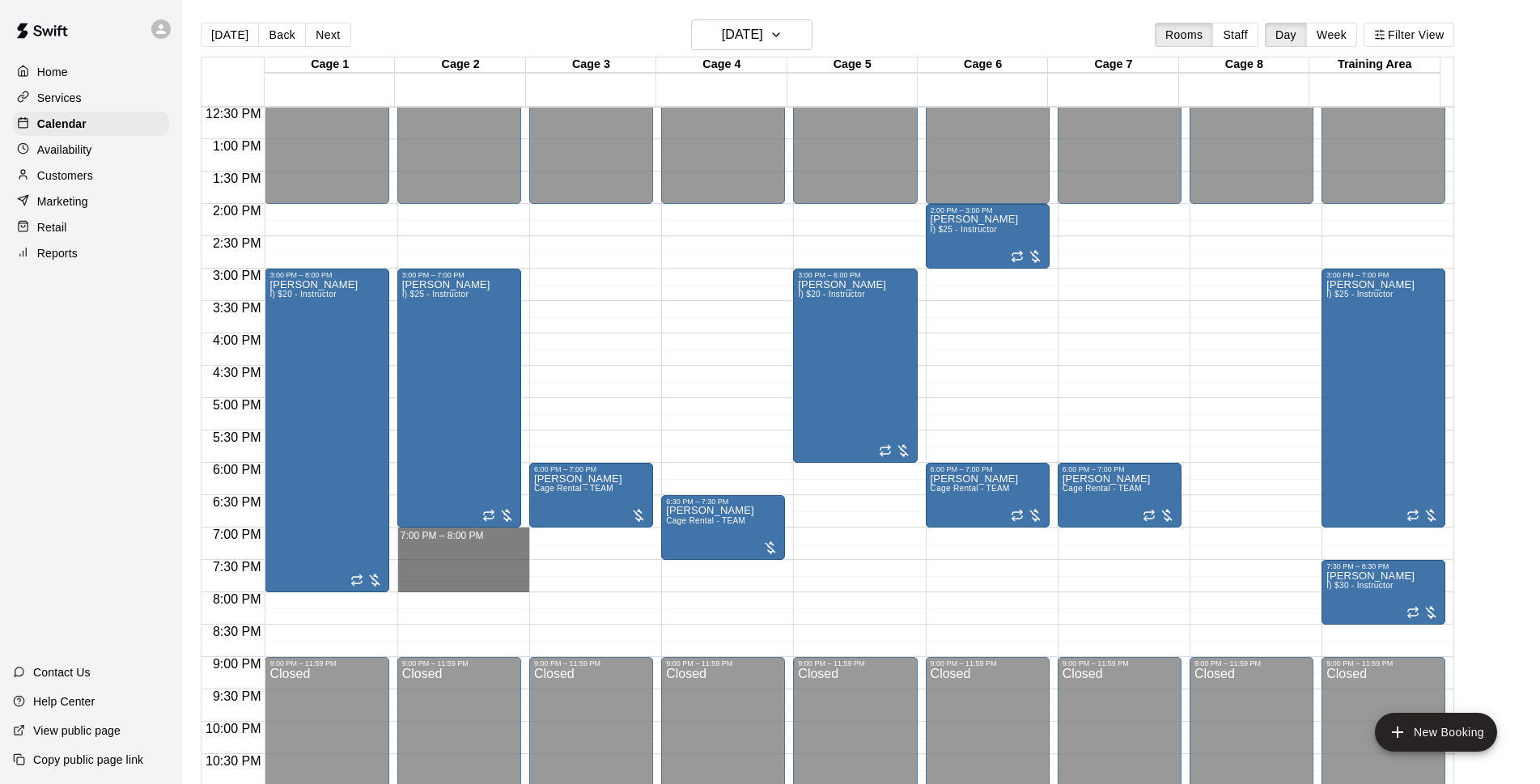
drag, startPoint x: 427, startPoint y: 536, endPoint x: 426, endPoint y: 579, distance: 43.0
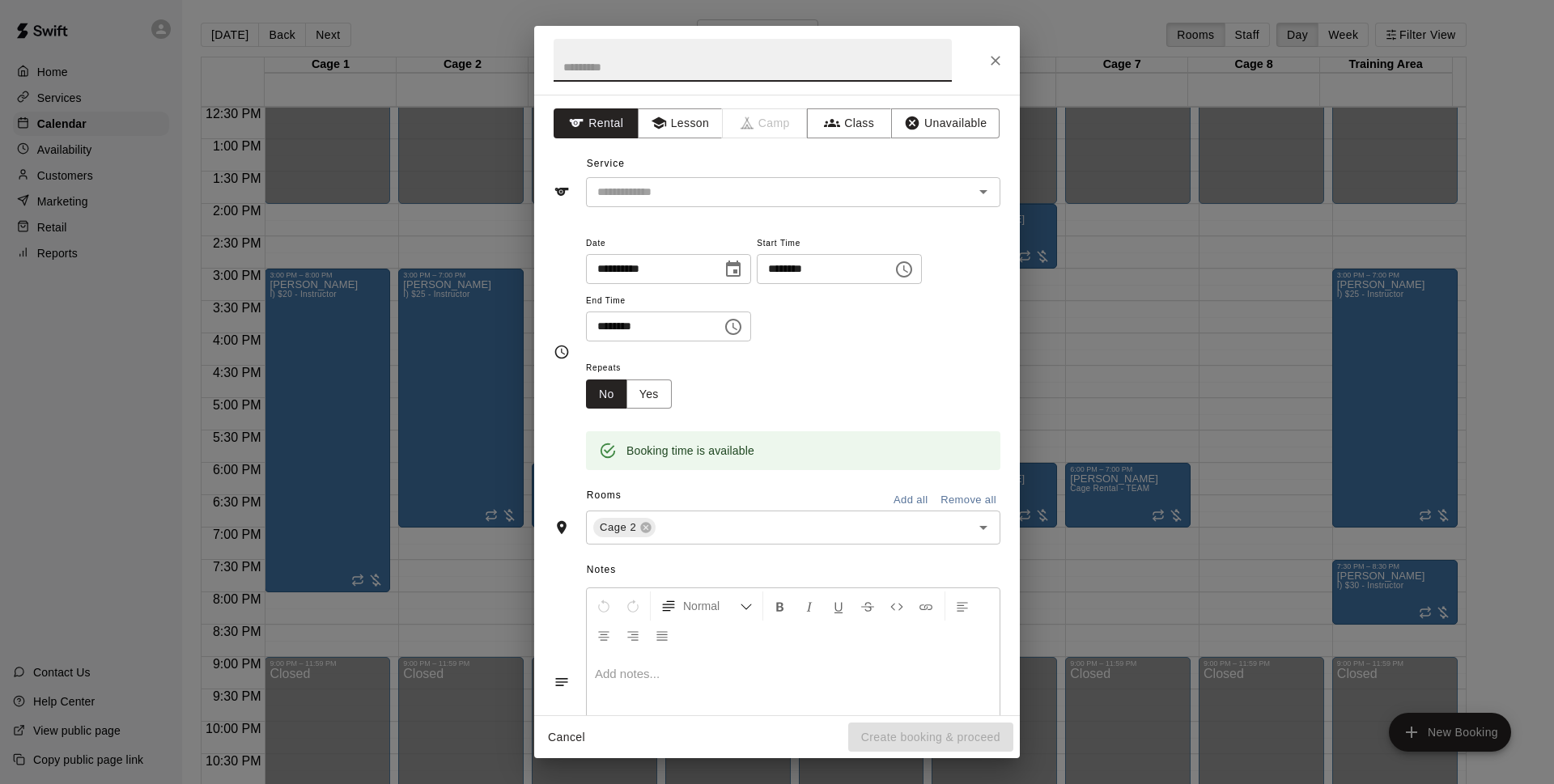
click at [994, 61] on icon "Close" at bounding box center [995, 61] width 10 height 10
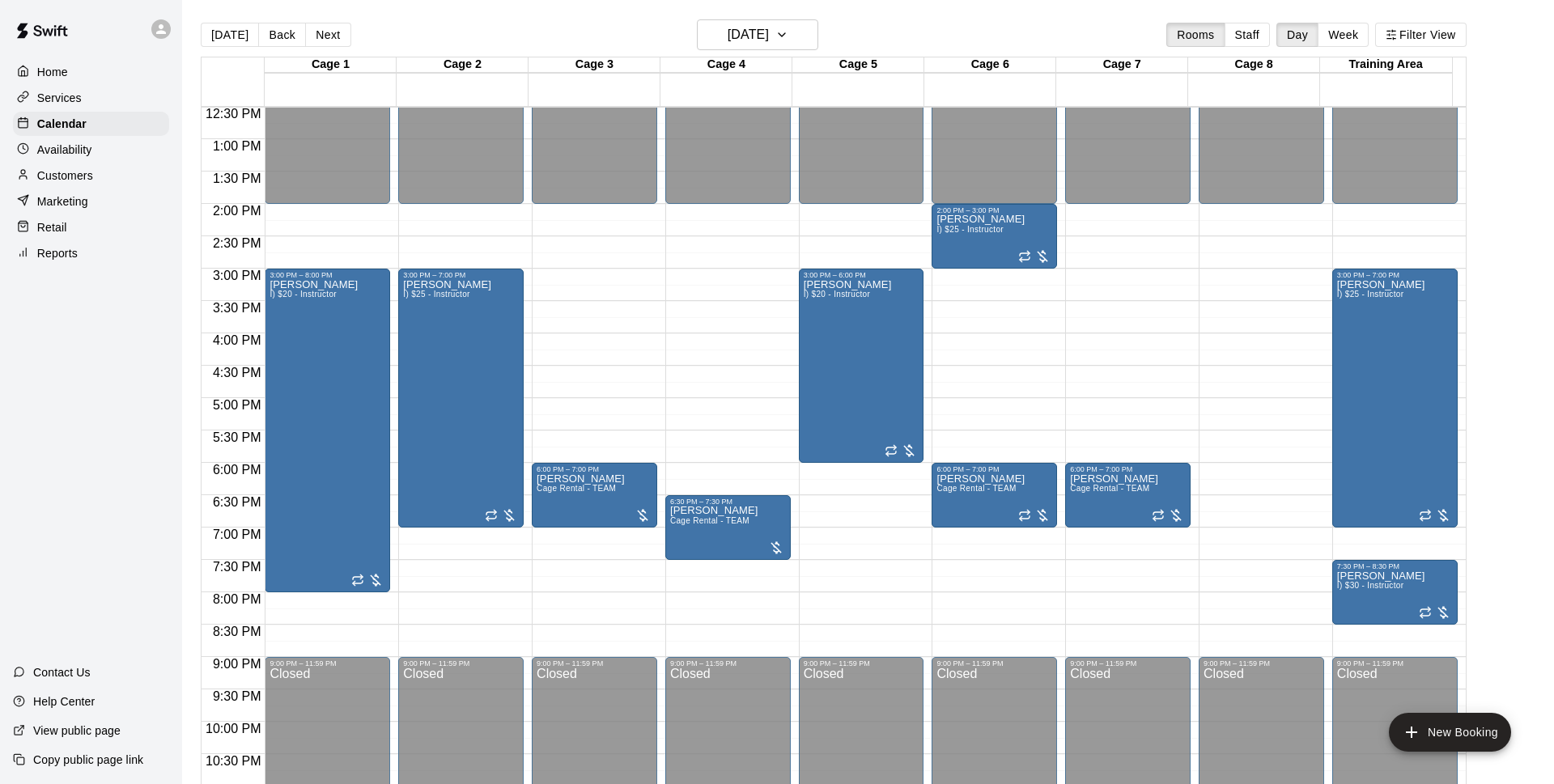
click at [99, 181] on div "**********" at bounding box center [777, 392] width 1554 height 784
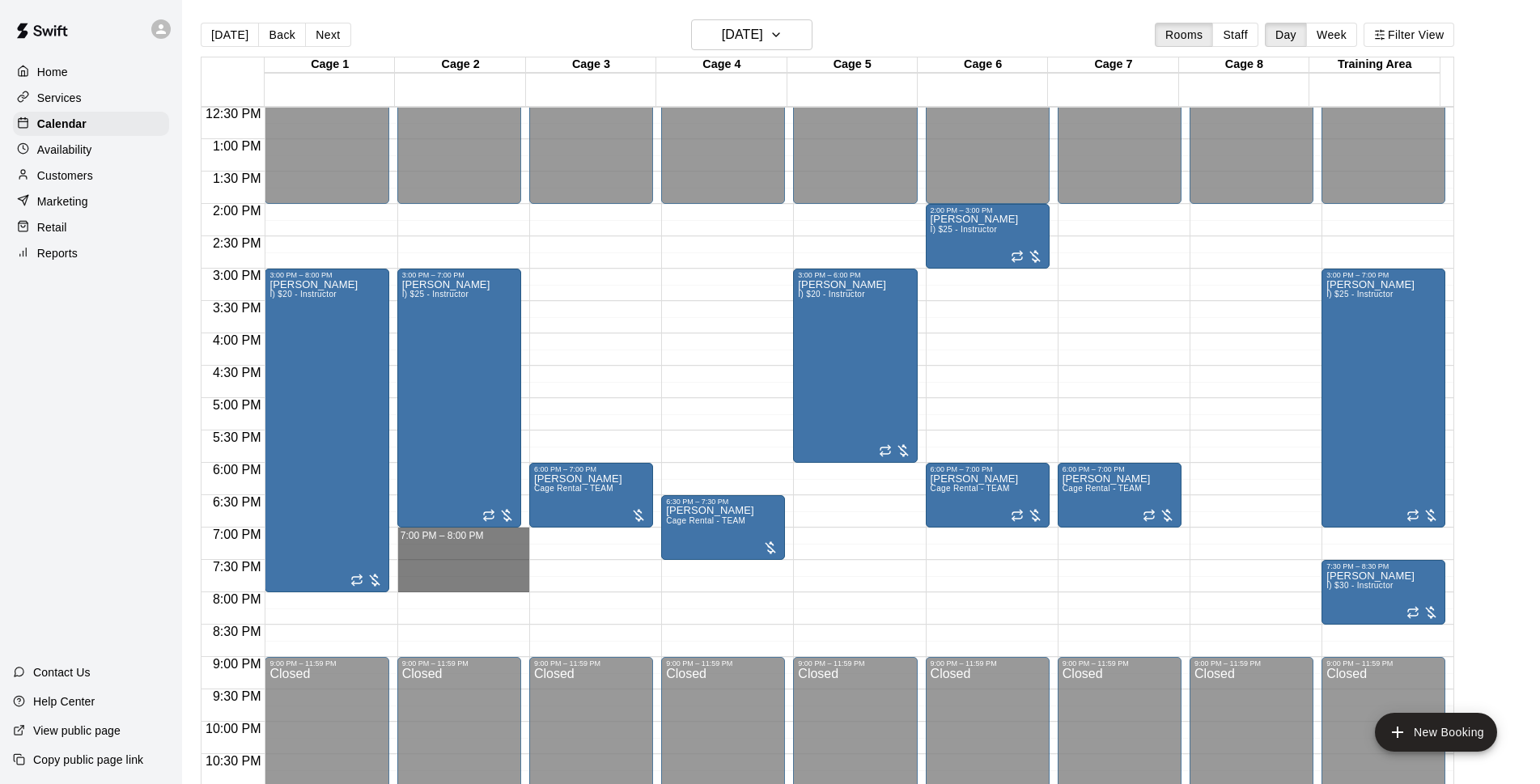
drag, startPoint x: 437, startPoint y: 530, endPoint x: 719, endPoint y: 419, distance: 303.1
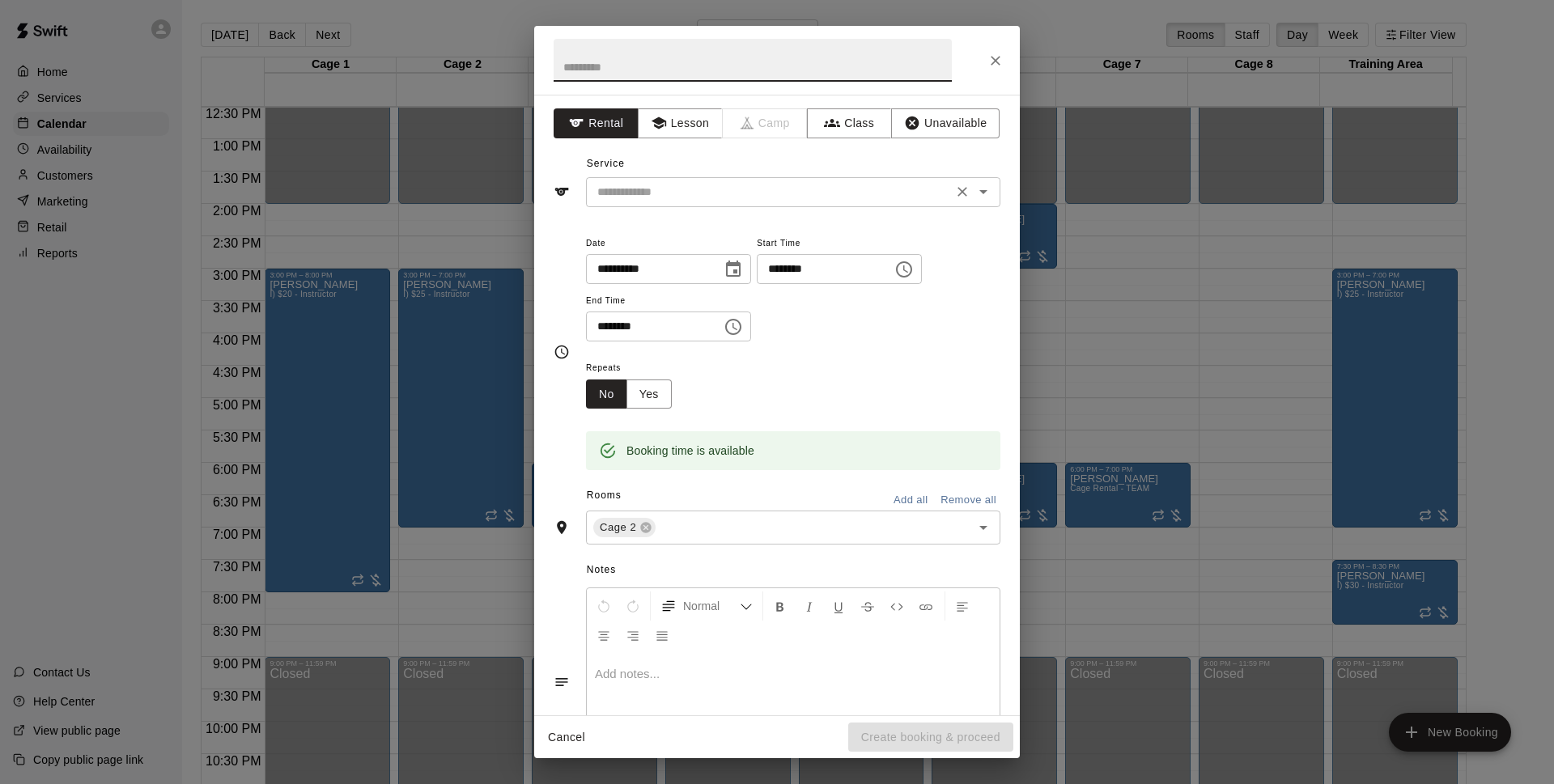
click at [774, 186] on input "text" at bounding box center [769, 192] width 356 height 20
click at [738, 156] on div "Service ​" at bounding box center [777, 179] width 447 height 56
click at [740, 195] on input "text" at bounding box center [769, 192] width 356 height 20
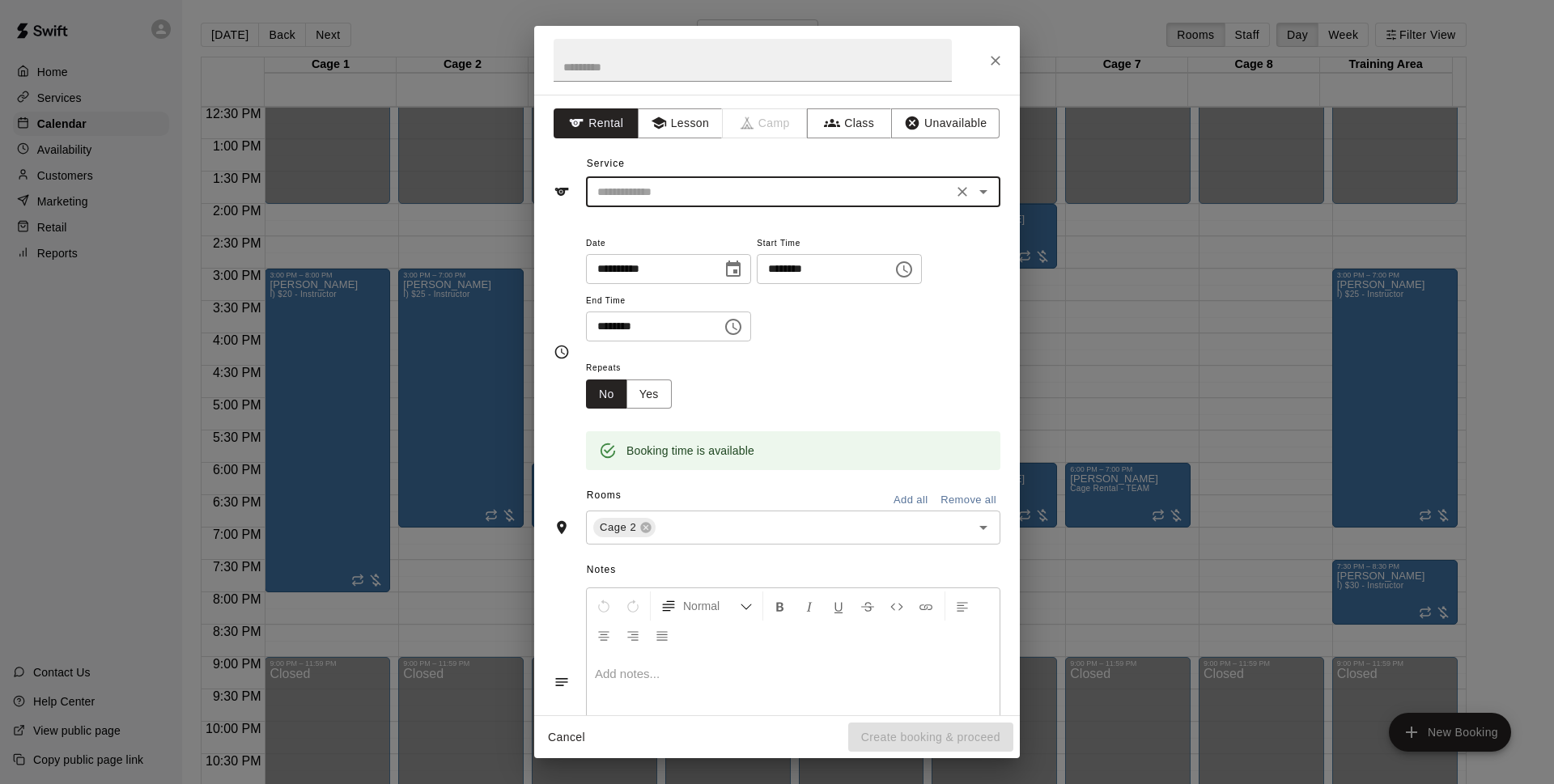
click at [816, 195] on input "text" at bounding box center [769, 192] width 356 height 20
click at [912, 167] on div "Service ​" at bounding box center [777, 179] width 447 height 56
click at [873, 198] on input "text" at bounding box center [769, 192] width 356 height 20
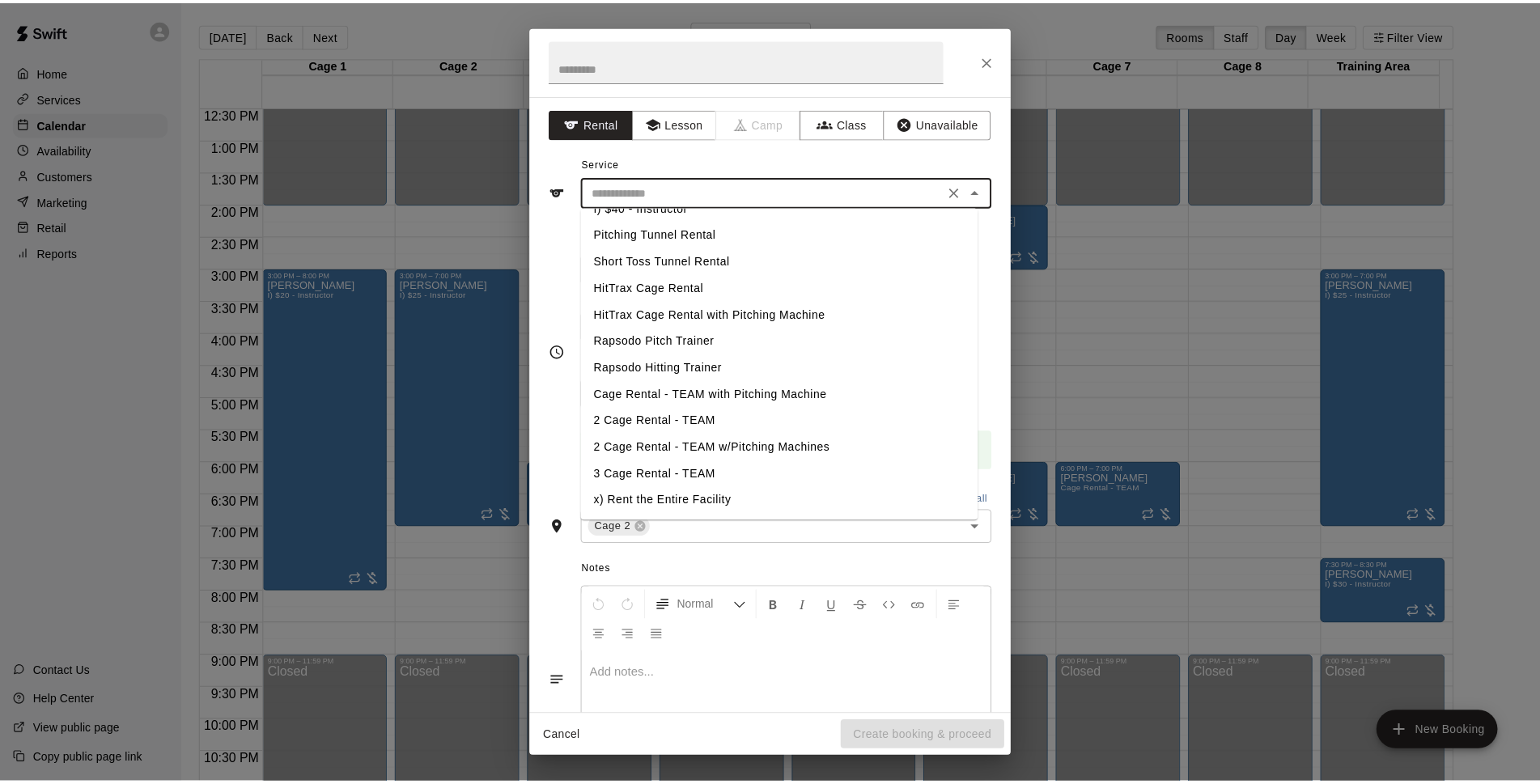
scroll to position [0, 0]
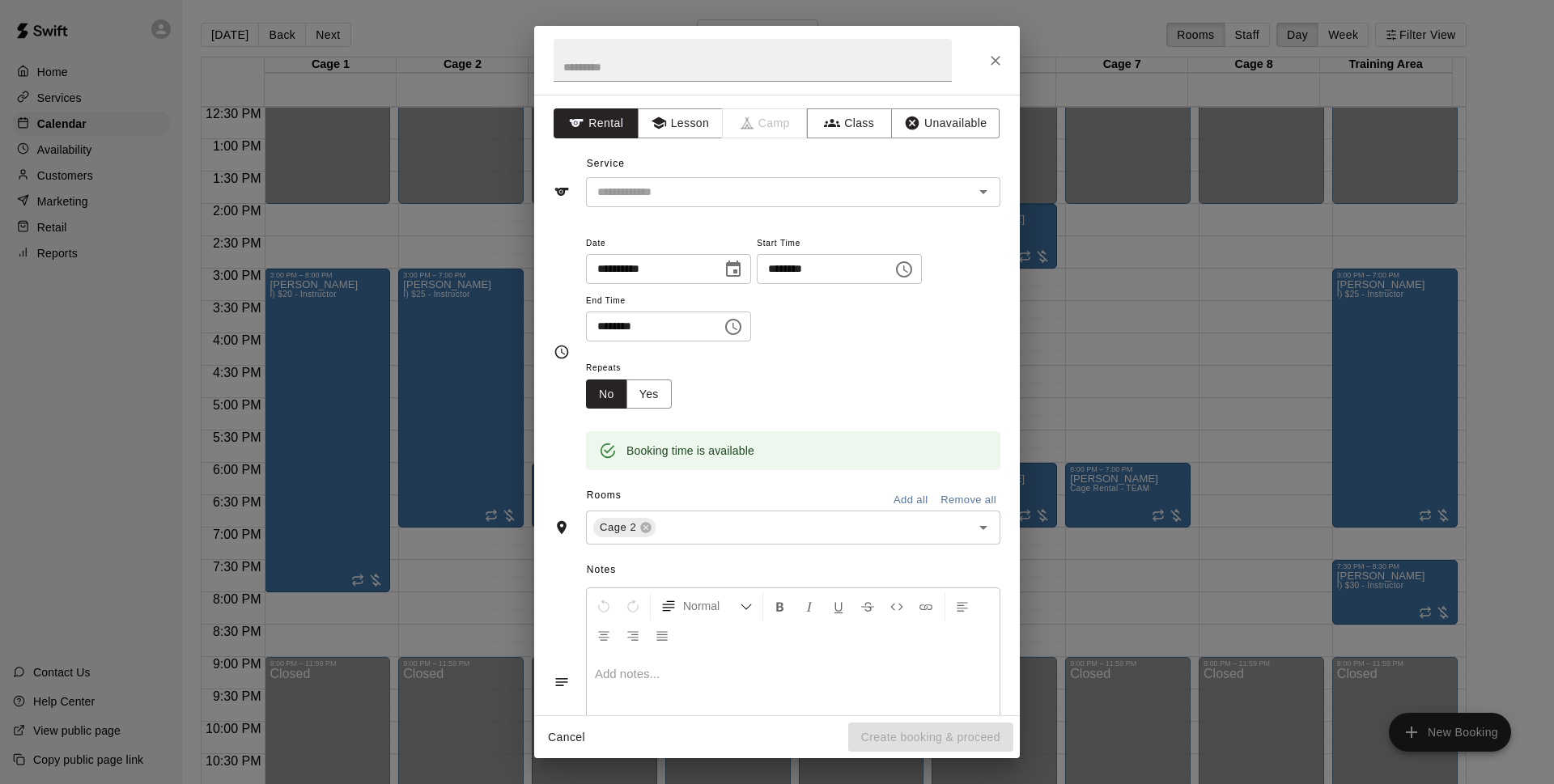
click at [1010, 53] on div at bounding box center [776, 61] width 486 height 69
click at [998, 62] on icon "Close" at bounding box center [995, 61] width 10 height 10
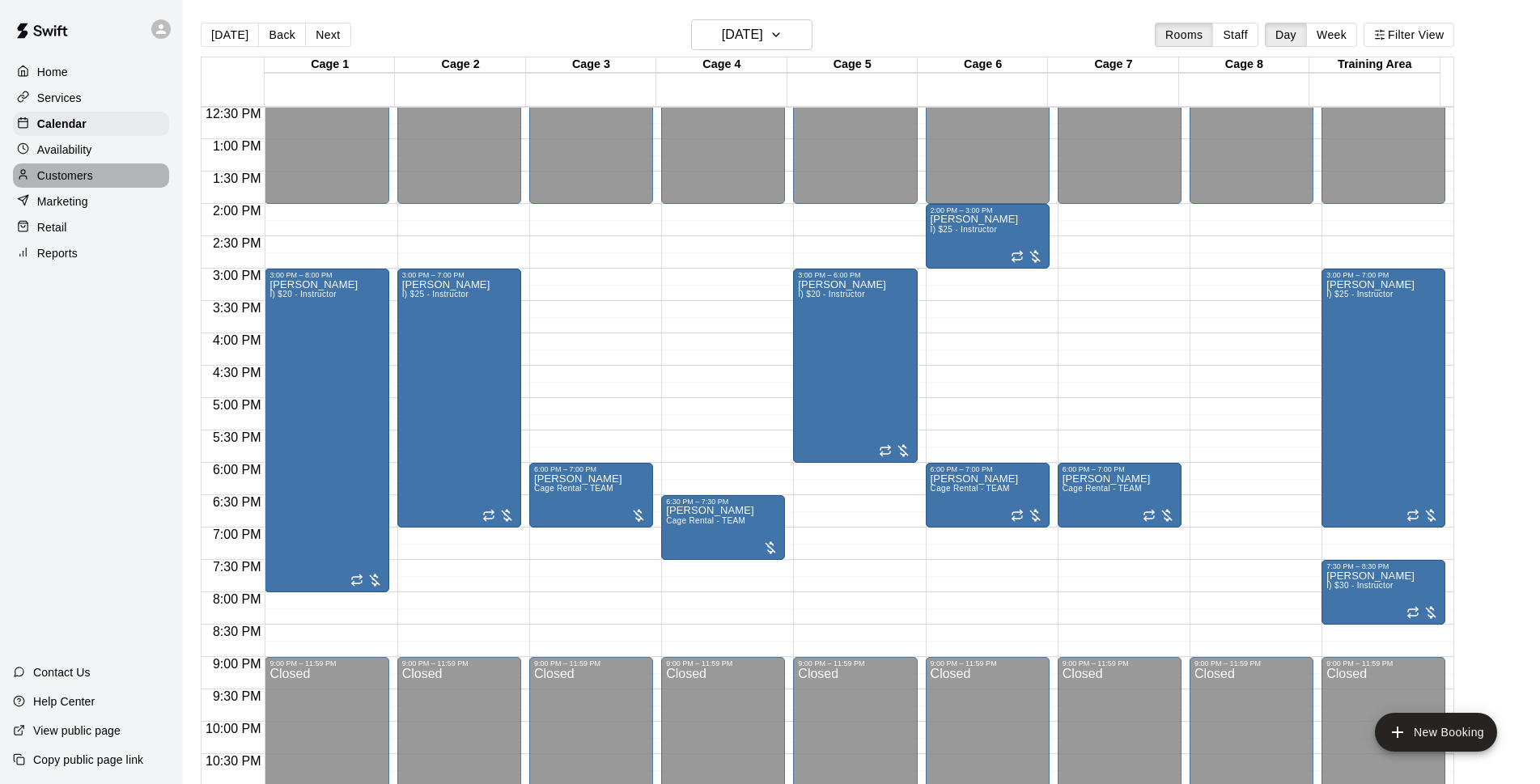
click at [119, 180] on div "Customers" at bounding box center [90, 175] width 157 height 24
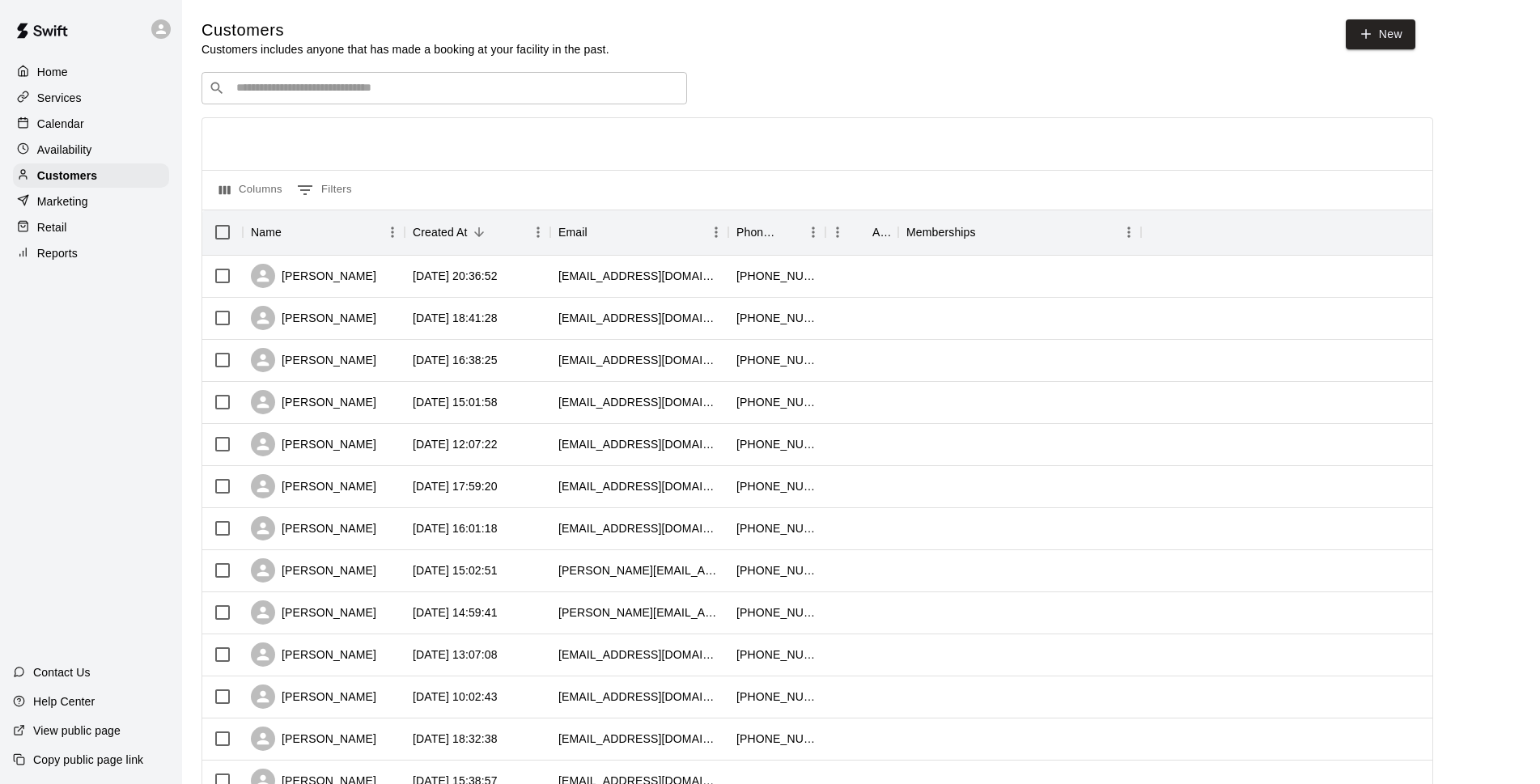
click at [628, 154] on div at bounding box center [818, 144] width 1231 height 52
click at [88, 121] on div "Calendar" at bounding box center [90, 123] width 157 height 24
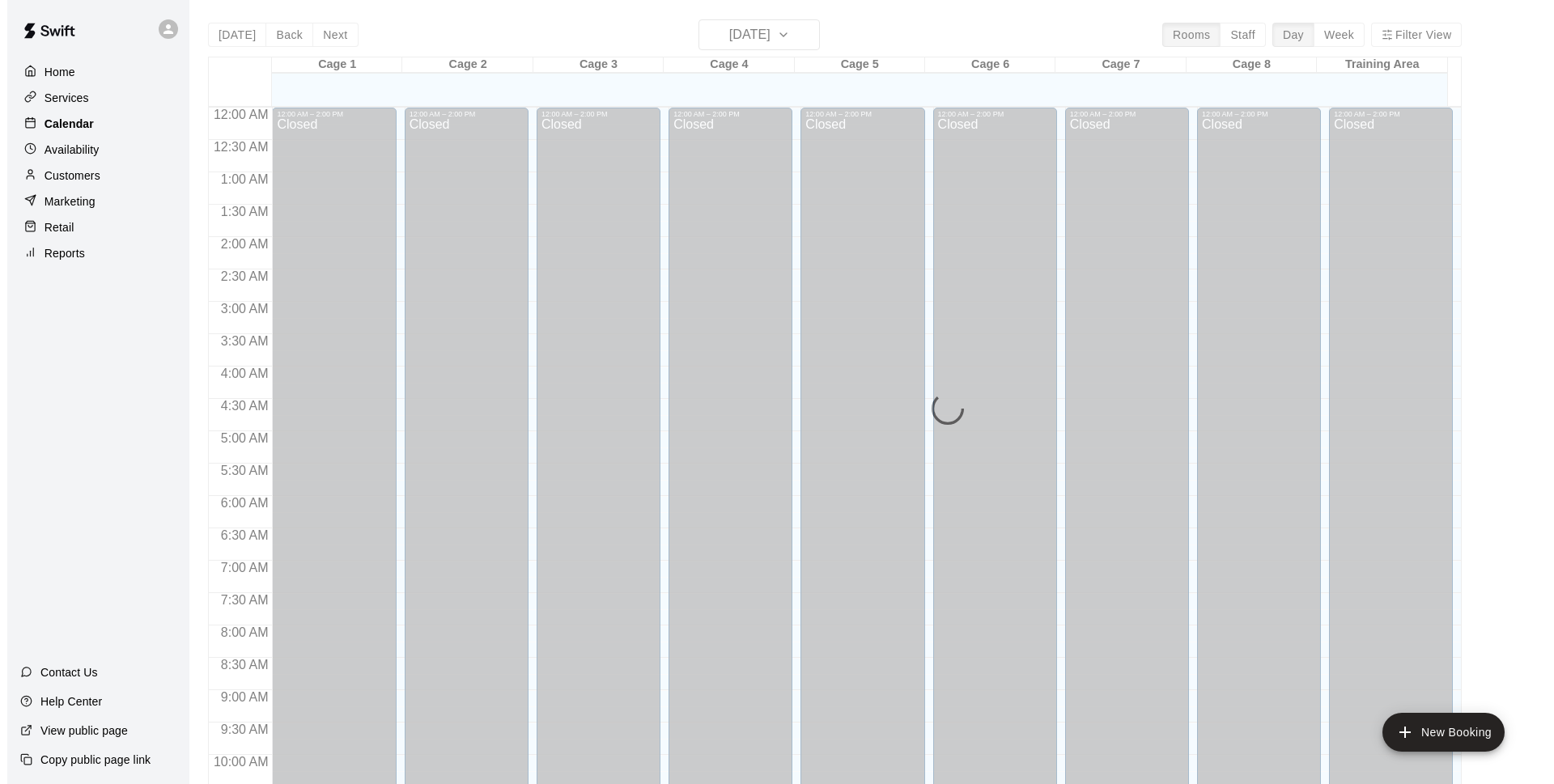
scroll to position [809, 0]
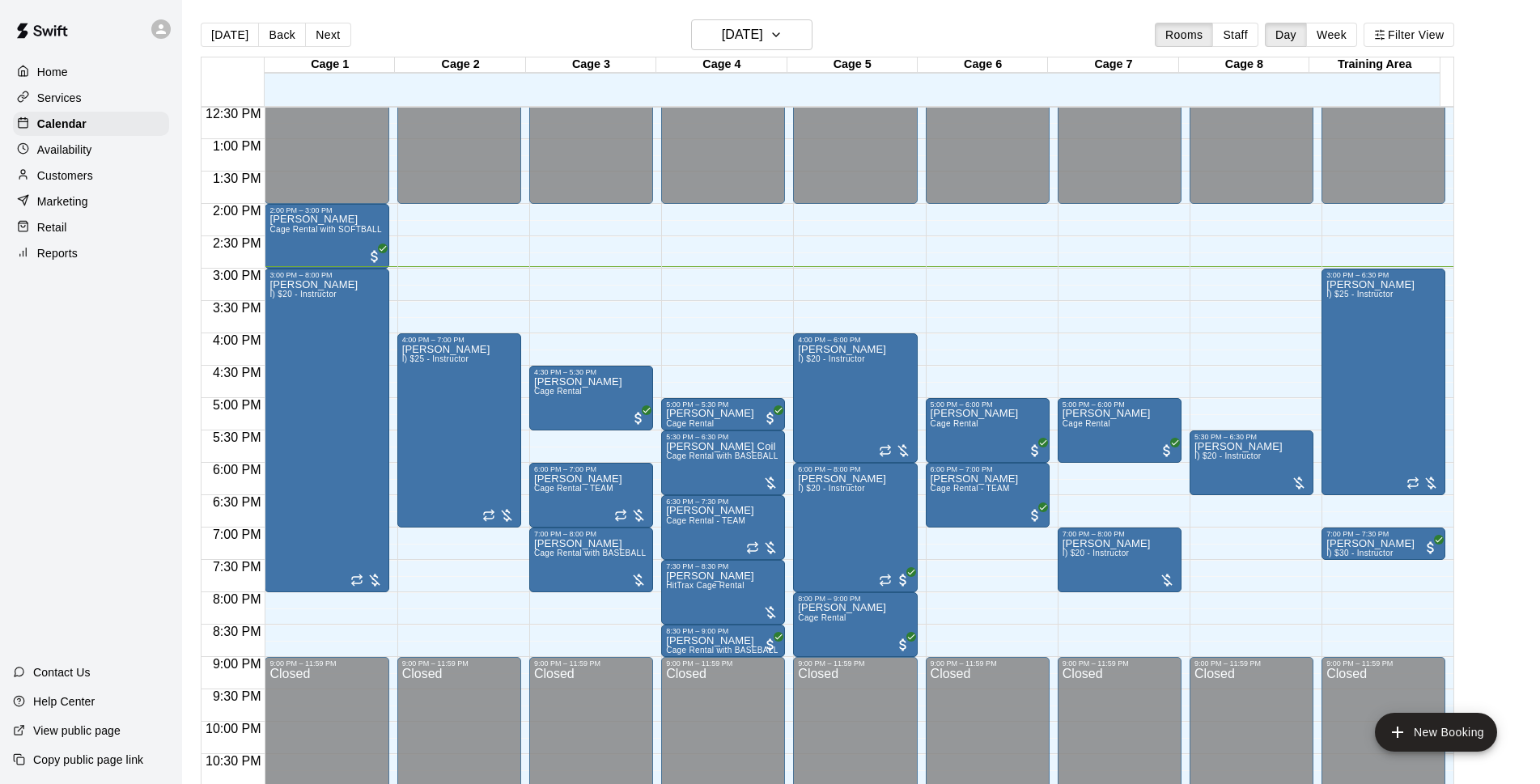
click at [582, 44] on div "Today Back Next Wednesday Sep 17 Rooms Staff Day Week Filter View" at bounding box center [828, 37] width 1254 height 37
click at [744, 34] on h6 "[DATE]" at bounding box center [743, 34] width 42 height 23
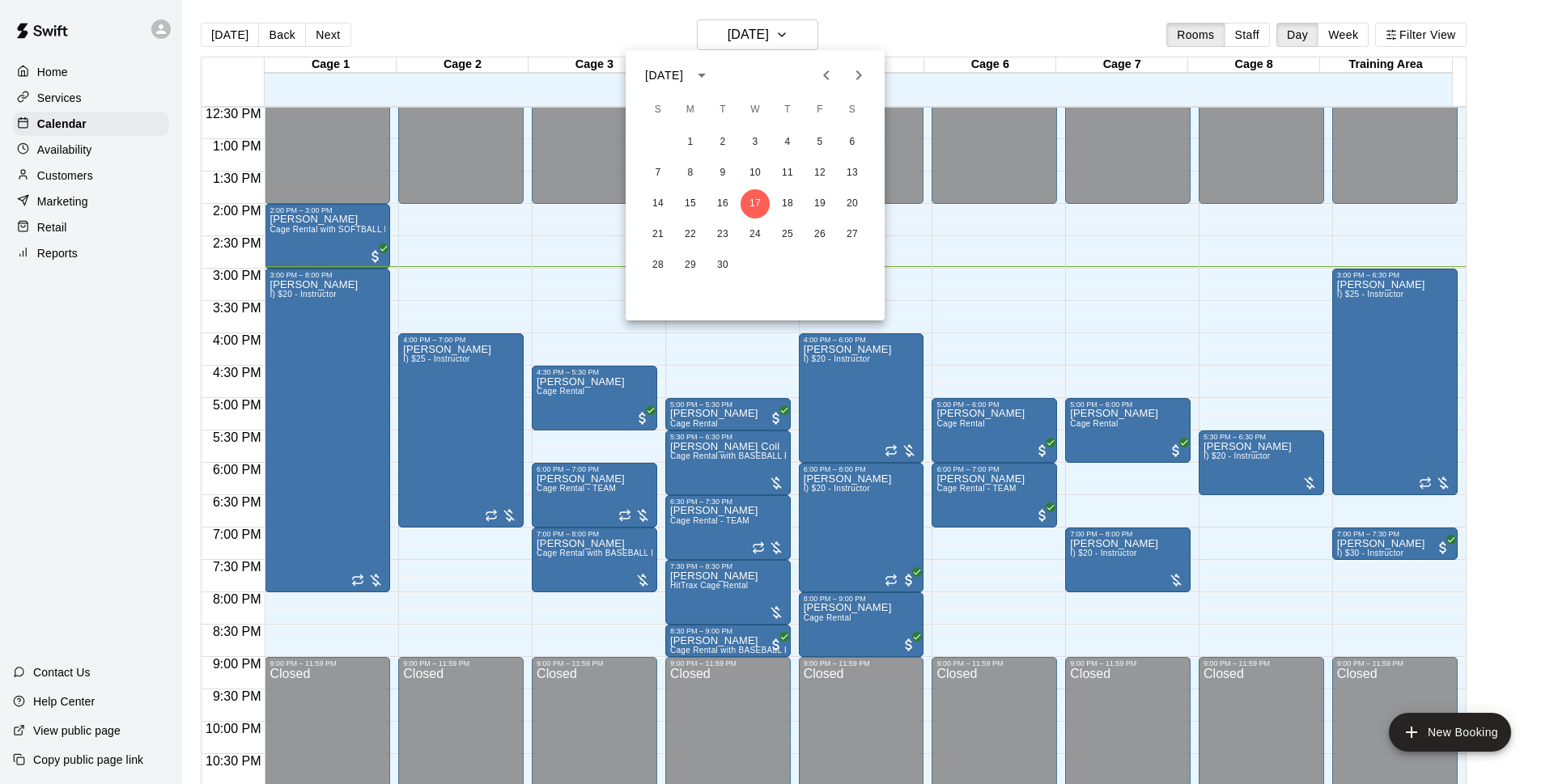
click at [926, 19] on div at bounding box center [777, 392] width 1554 height 784
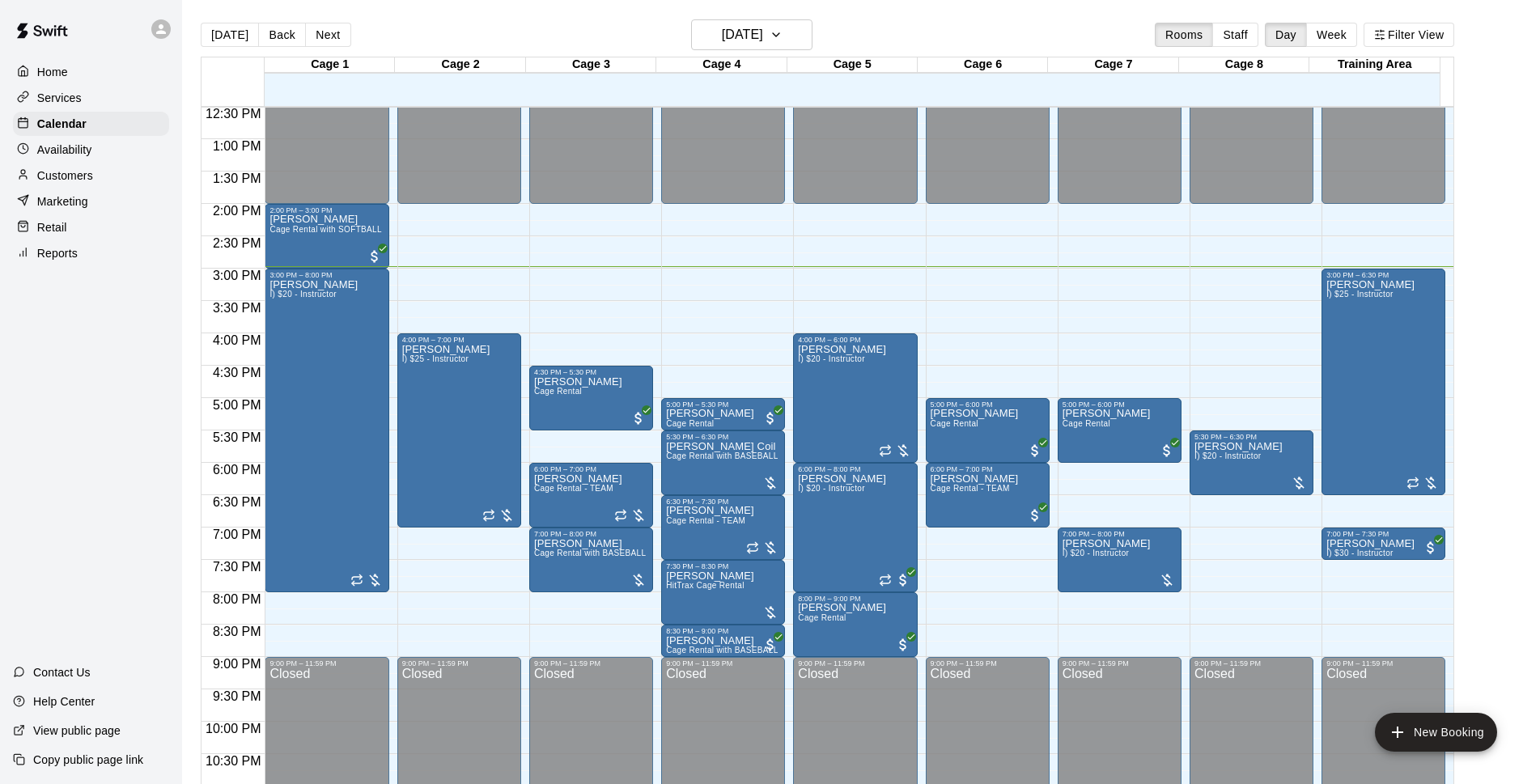
click at [944, 27] on div "Today Back Next Wednesday Sep 17 Rooms Staff Day Week Filter View" at bounding box center [828, 37] width 1254 height 37
click at [764, 34] on h6 "[DATE]" at bounding box center [743, 34] width 42 height 23
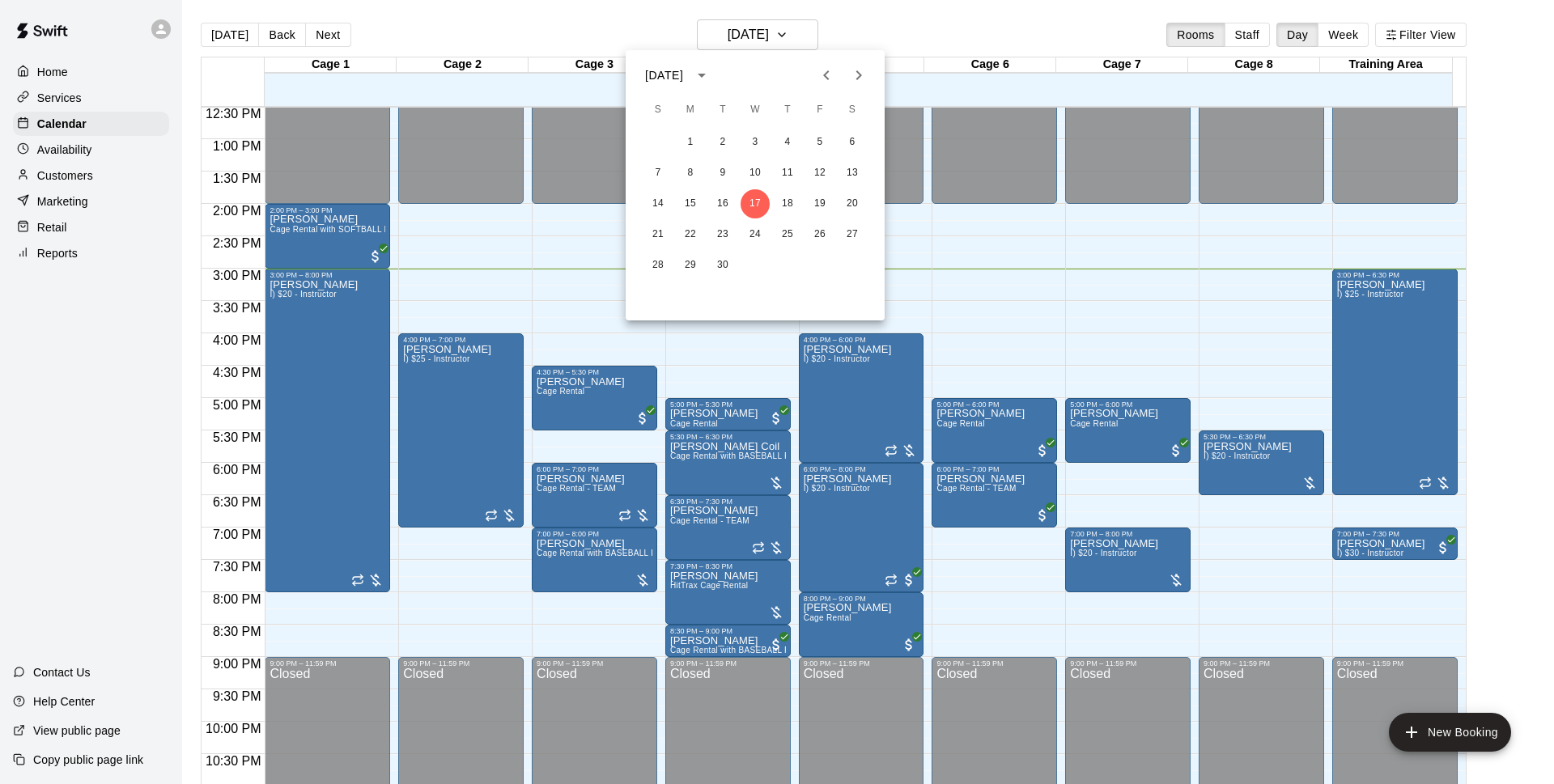
click at [903, 13] on div at bounding box center [777, 392] width 1554 height 784
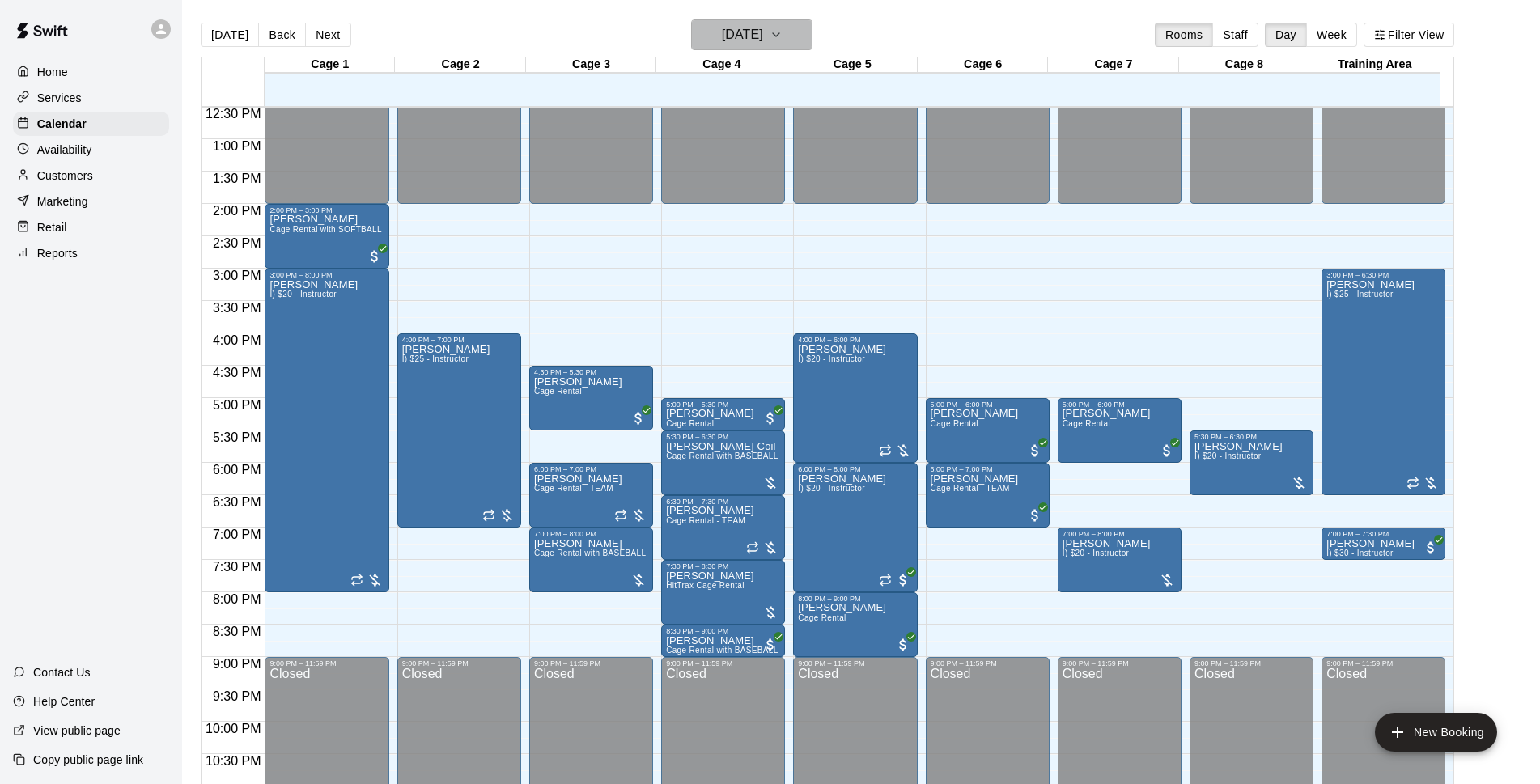
click at [801, 20] on button "[DATE]" at bounding box center [752, 34] width 121 height 31
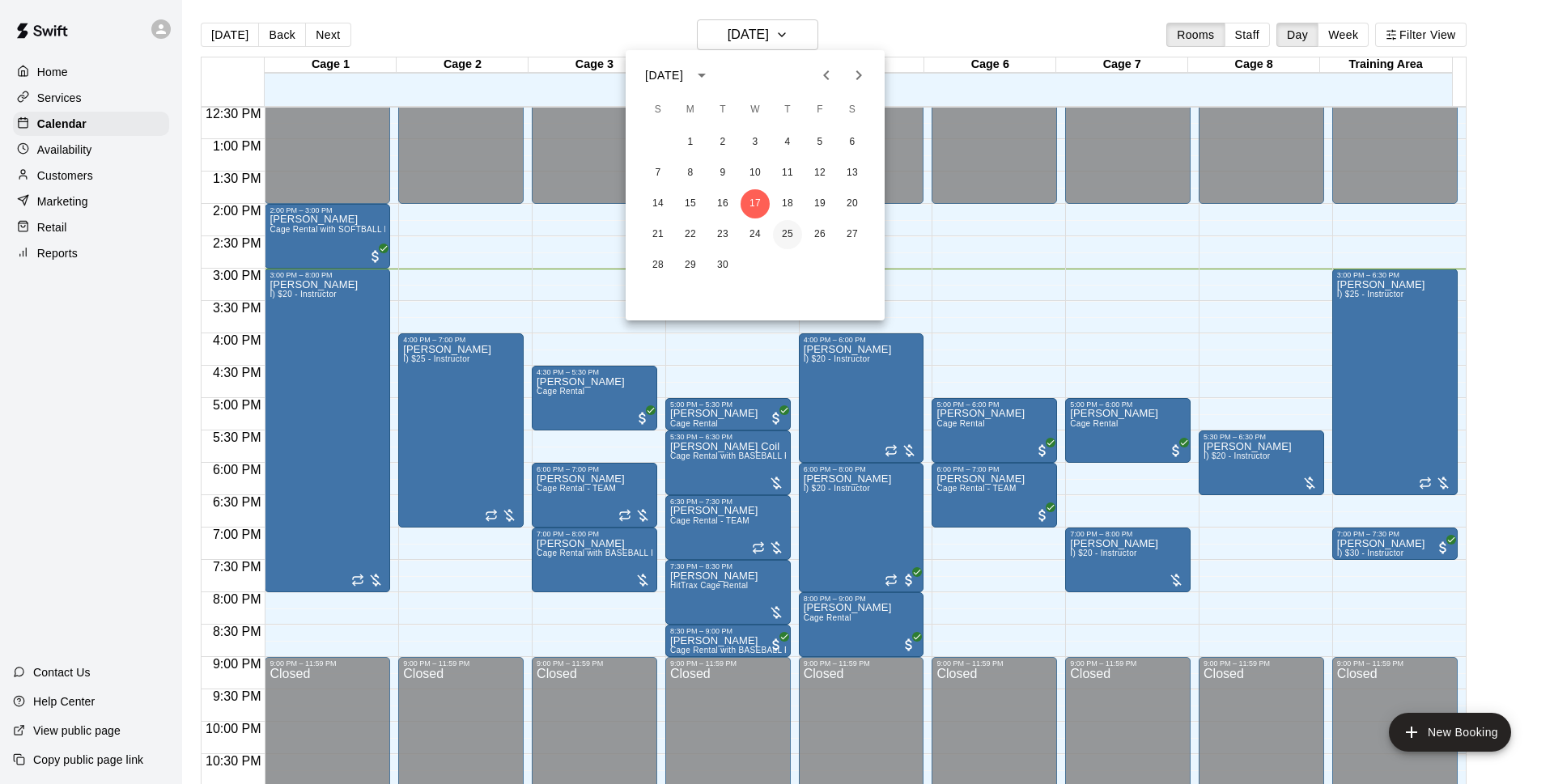
click at [789, 230] on button "25" at bounding box center [787, 234] width 29 height 29
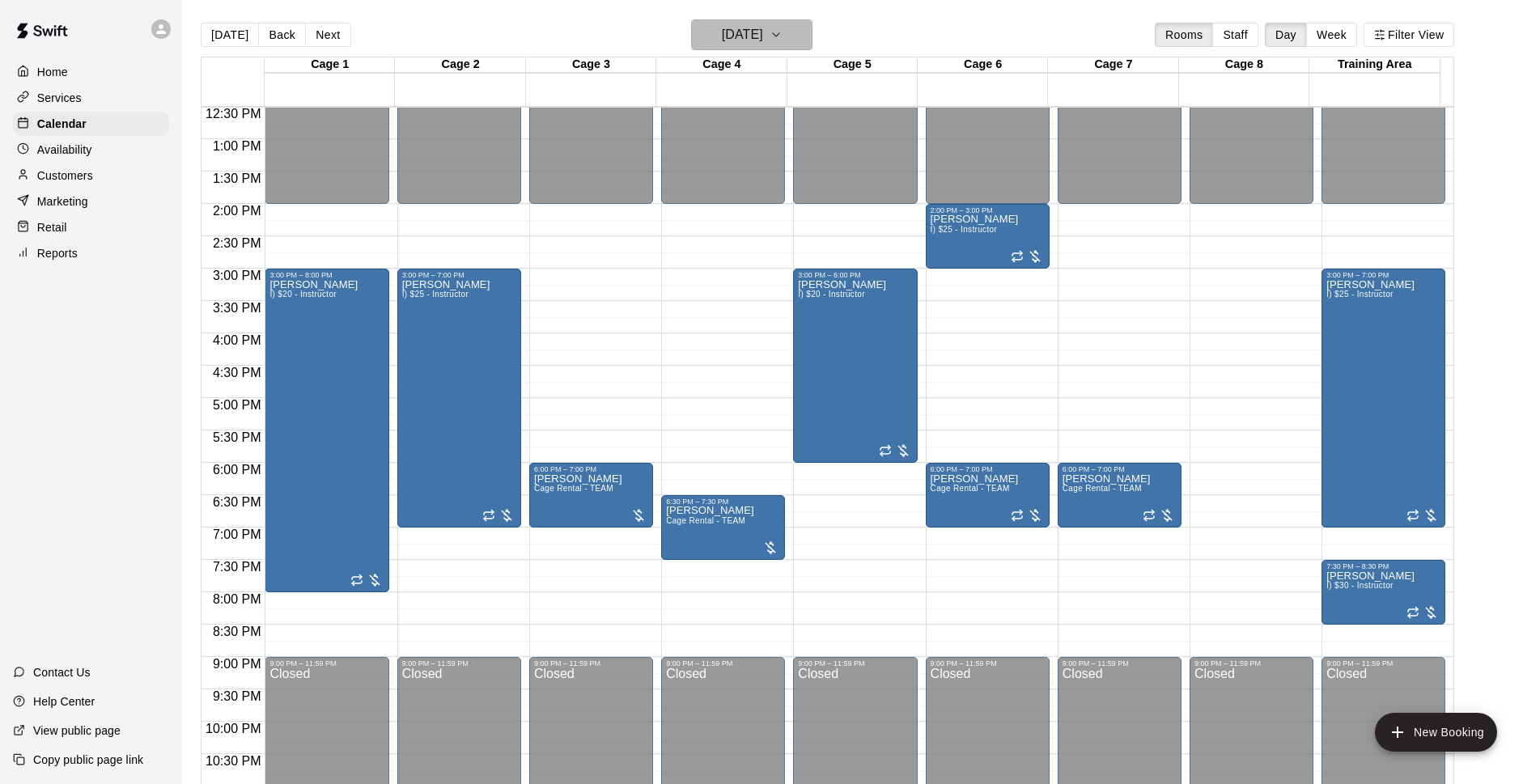
click at [764, 24] on h6 "Thursday Sep 25" at bounding box center [743, 34] width 42 height 23
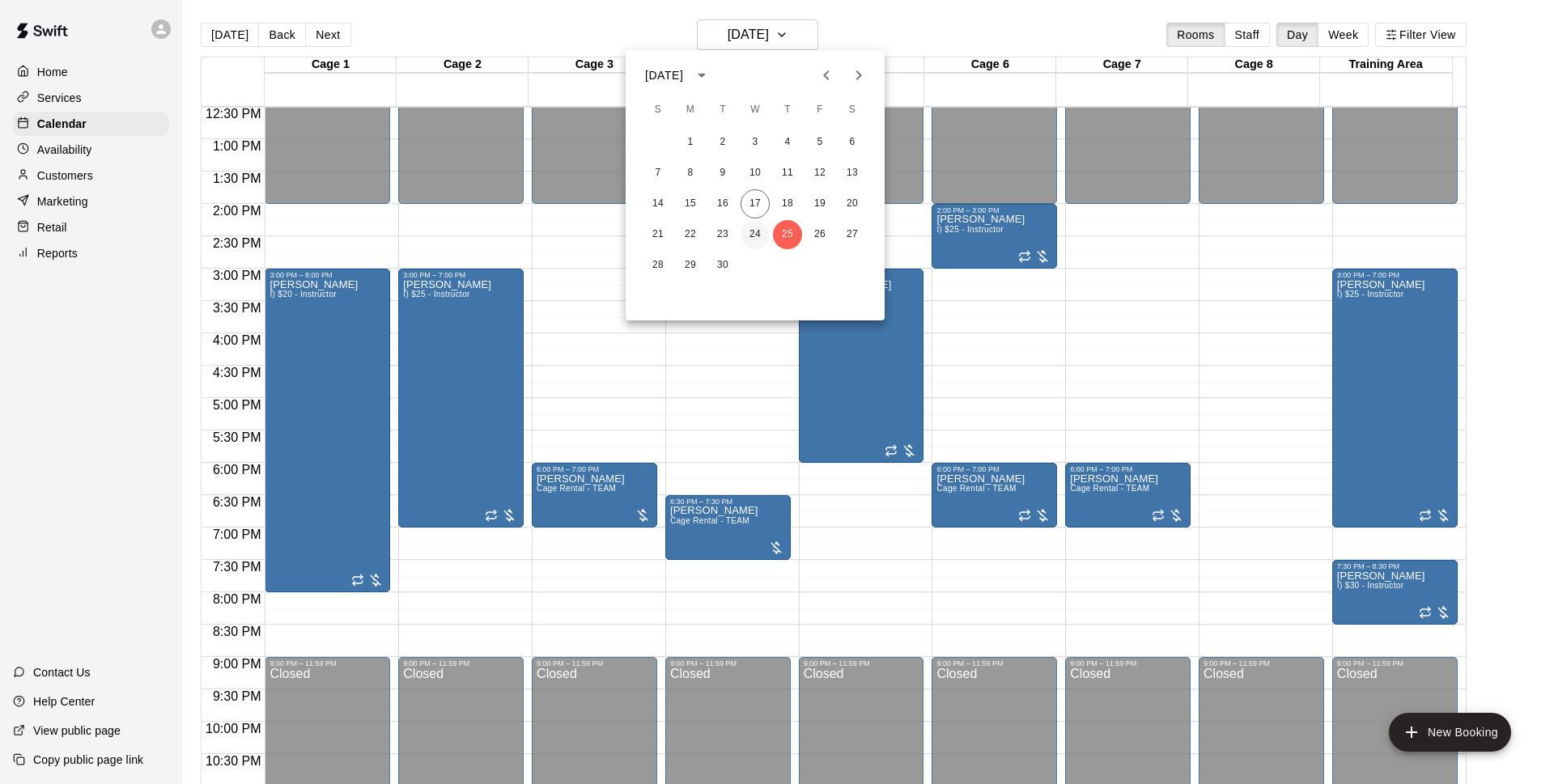
click at [746, 240] on button "24" at bounding box center [754, 234] width 29 height 29
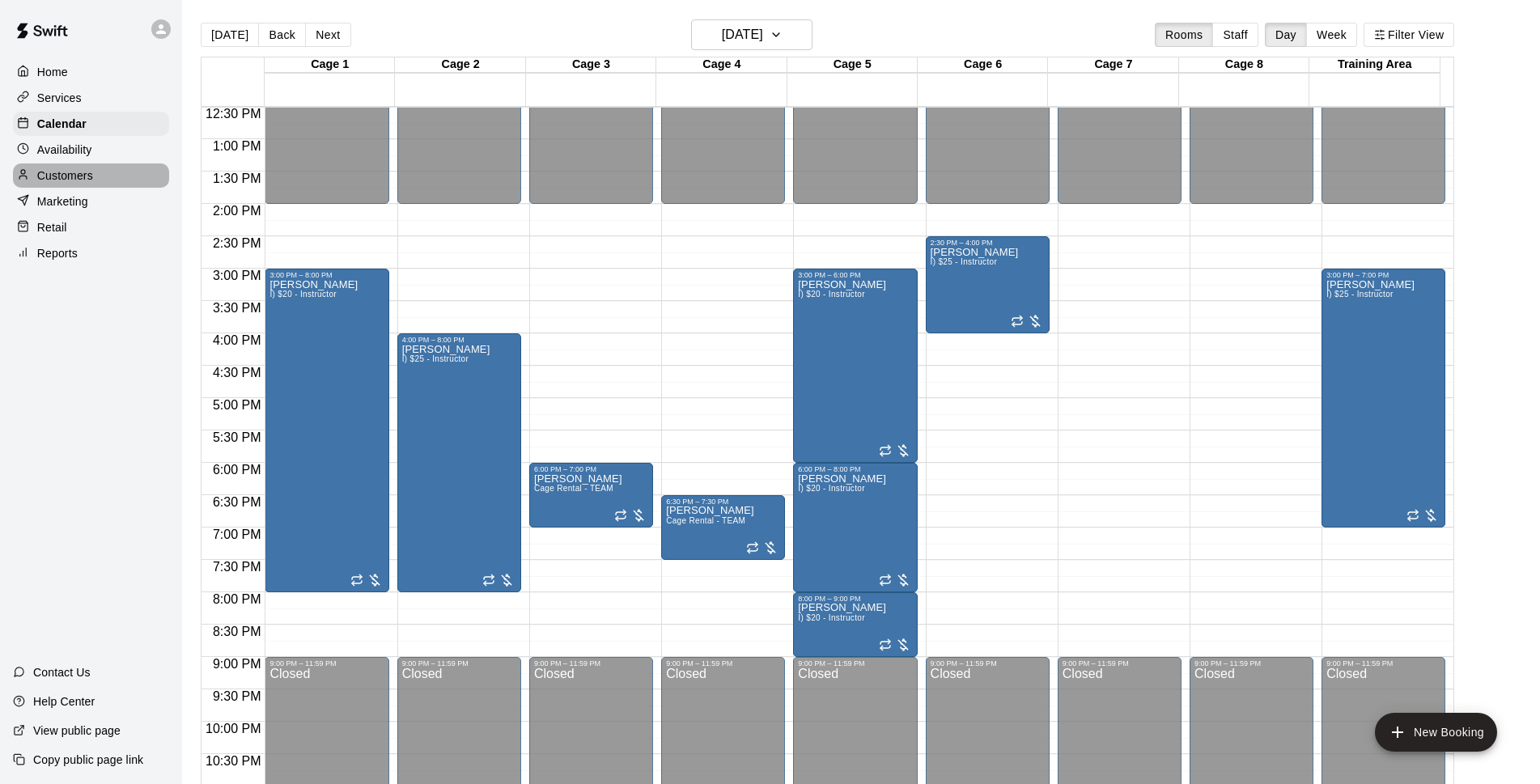
click at [111, 186] on div "Customers" at bounding box center [90, 175] width 157 height 24
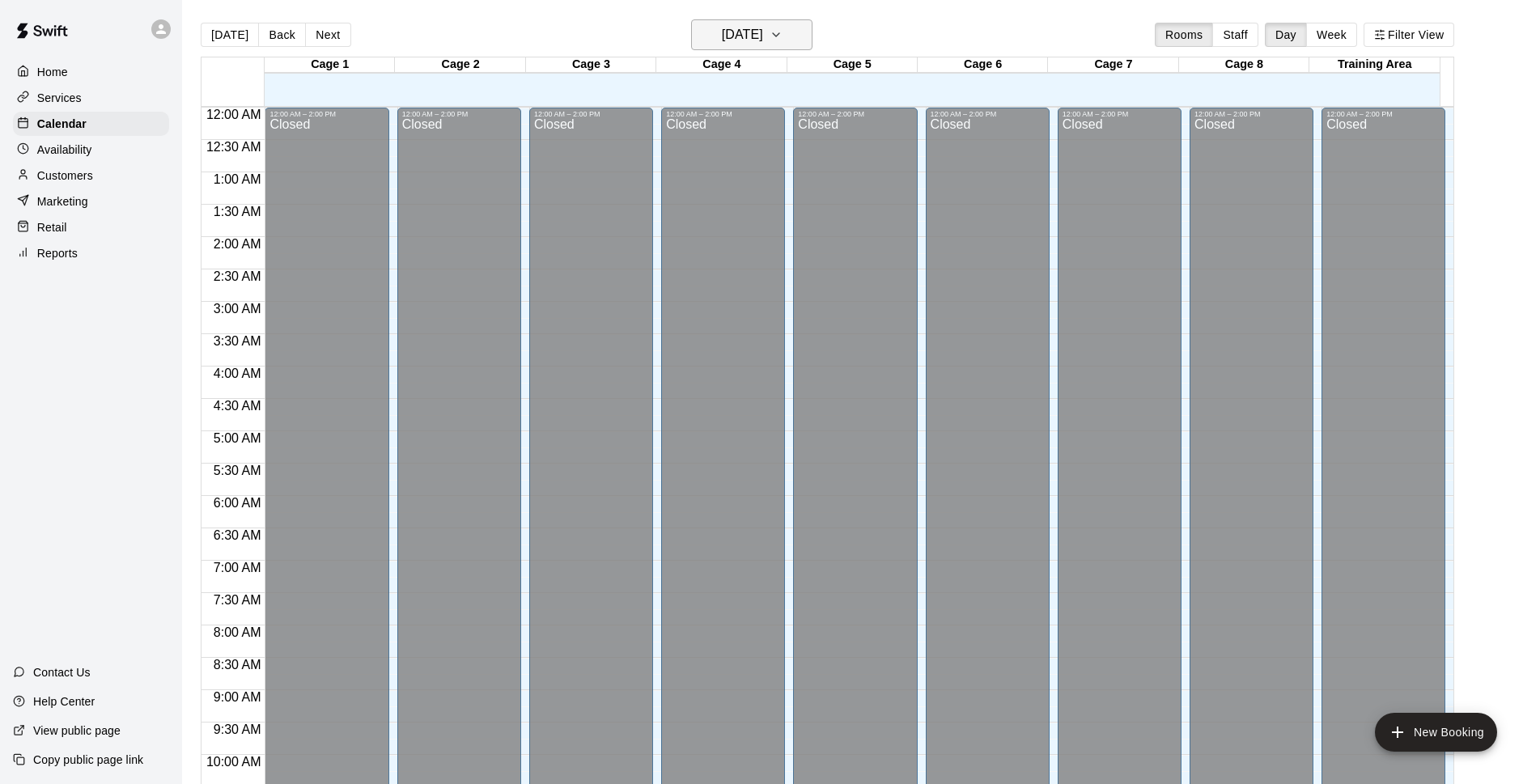
click at [764, 40] on h6 "[DATE]" at bounding box center [743, 34] width 42 height 23
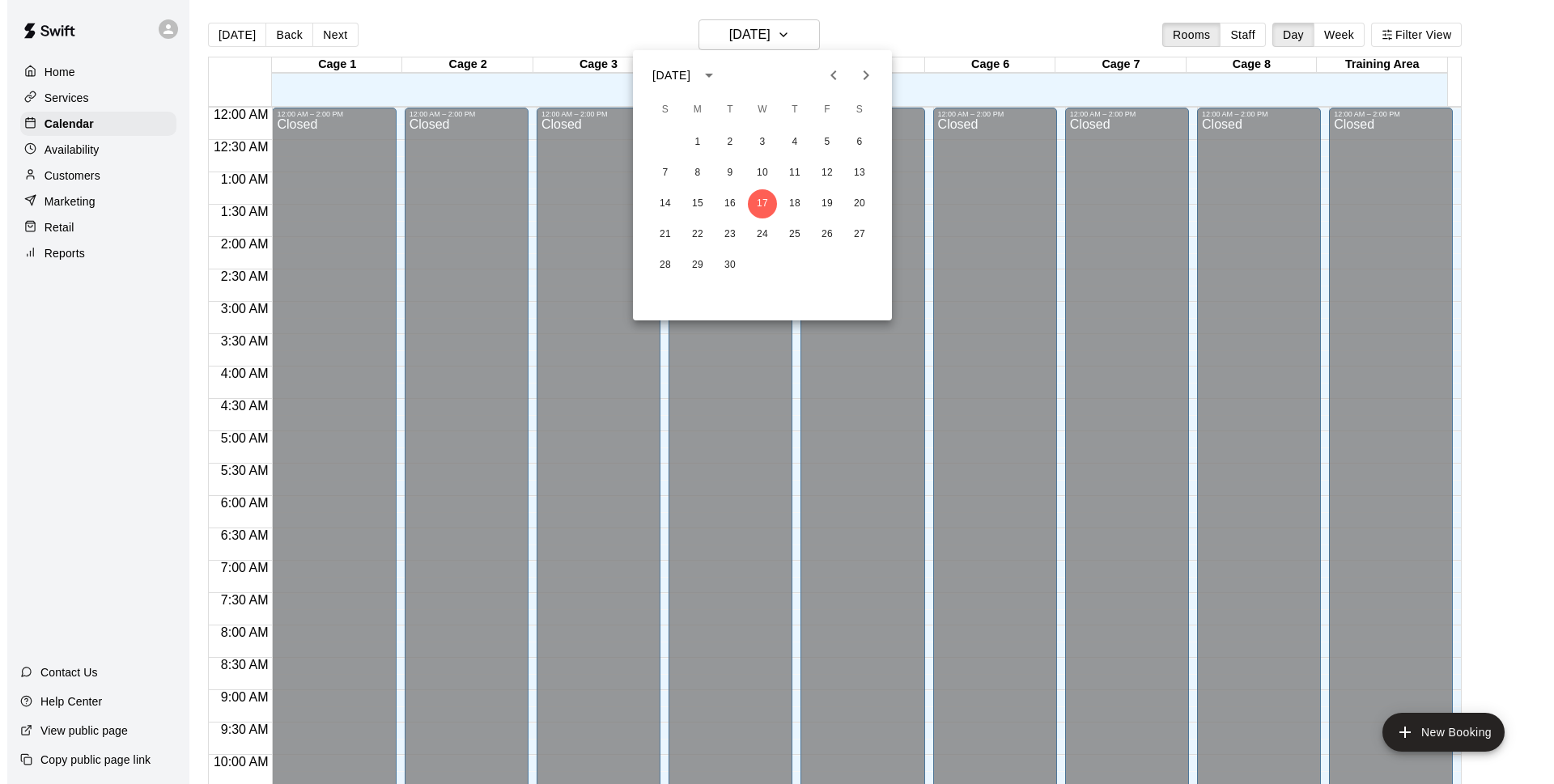
scroll to position [809, 0]
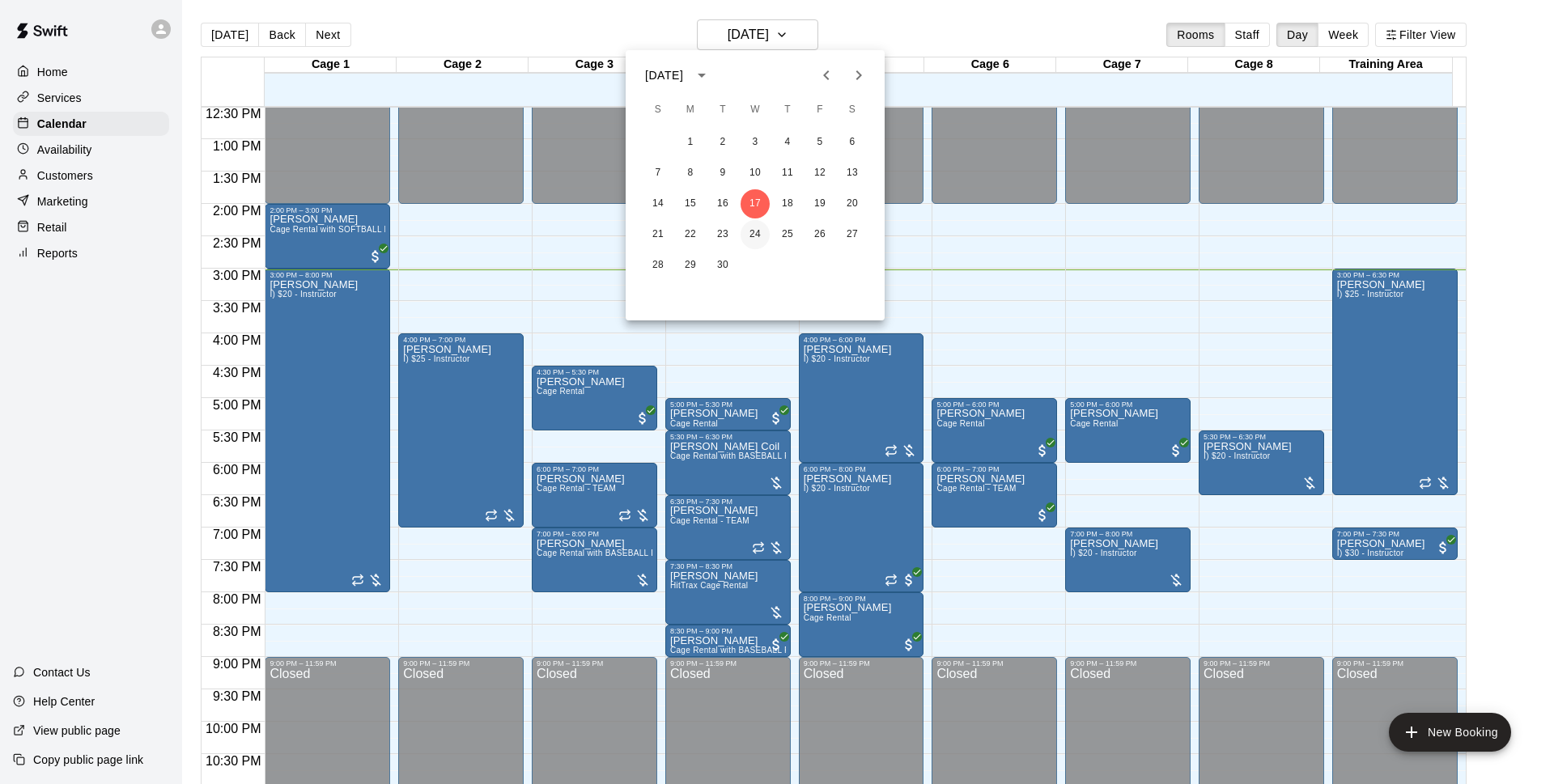
click at [741, 232] on button "24" at bounding box center [754, 234] width 29 height 29
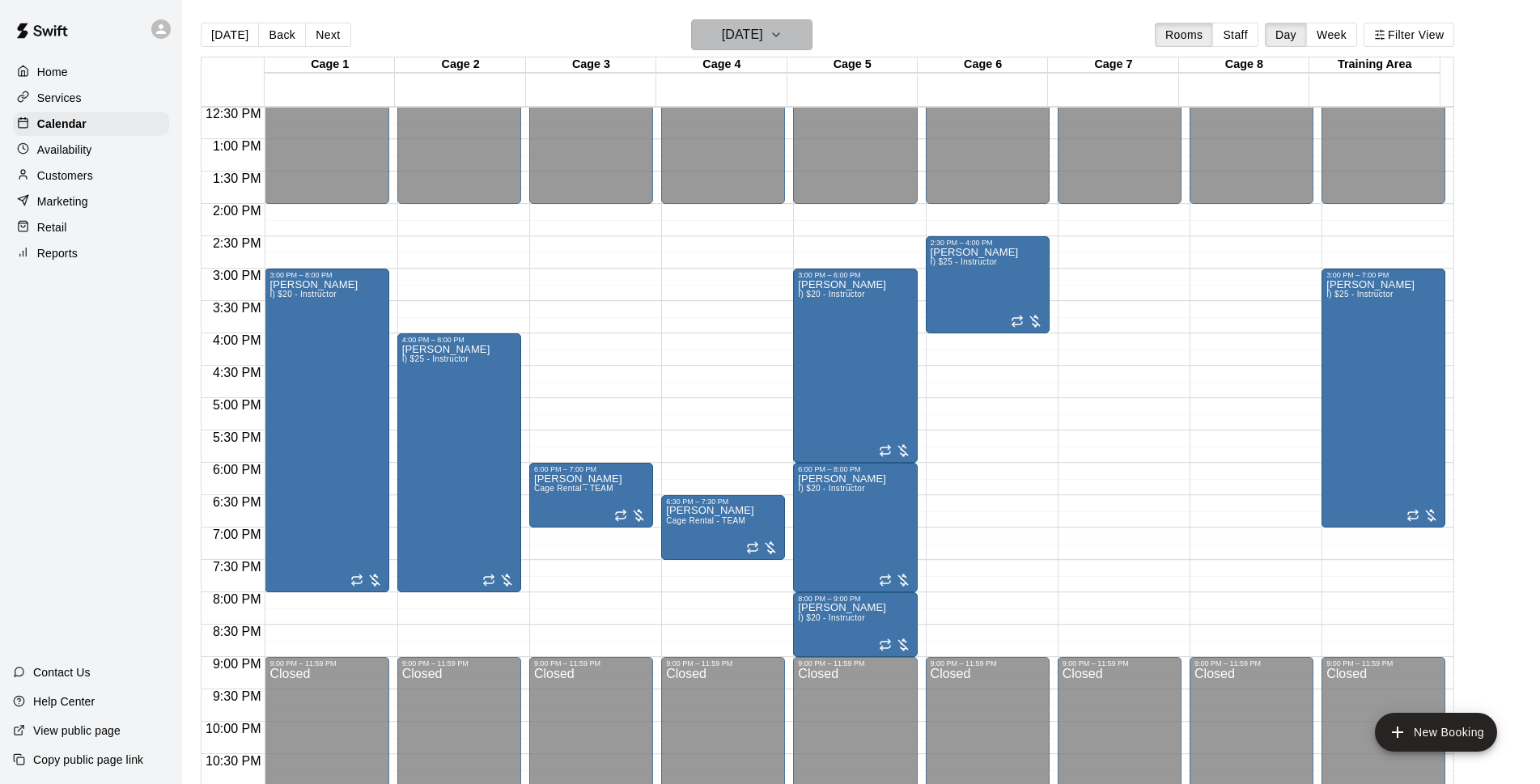
click at [783, 31] on icon "button" at bounding box center [776, 34] width 13 height 19
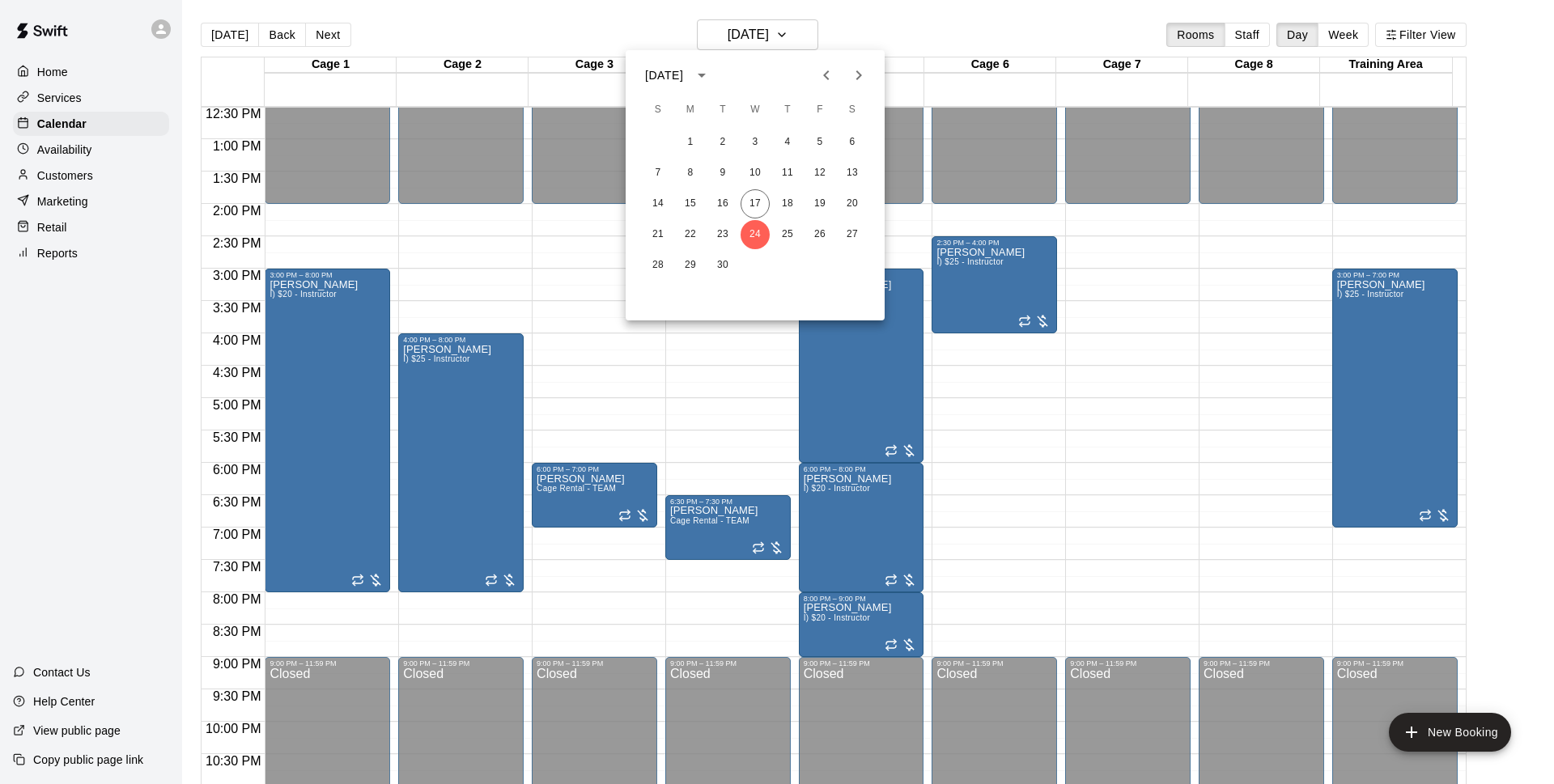
click at [949, 34] on div at bounding box center [777, 392] width 1554 height 784
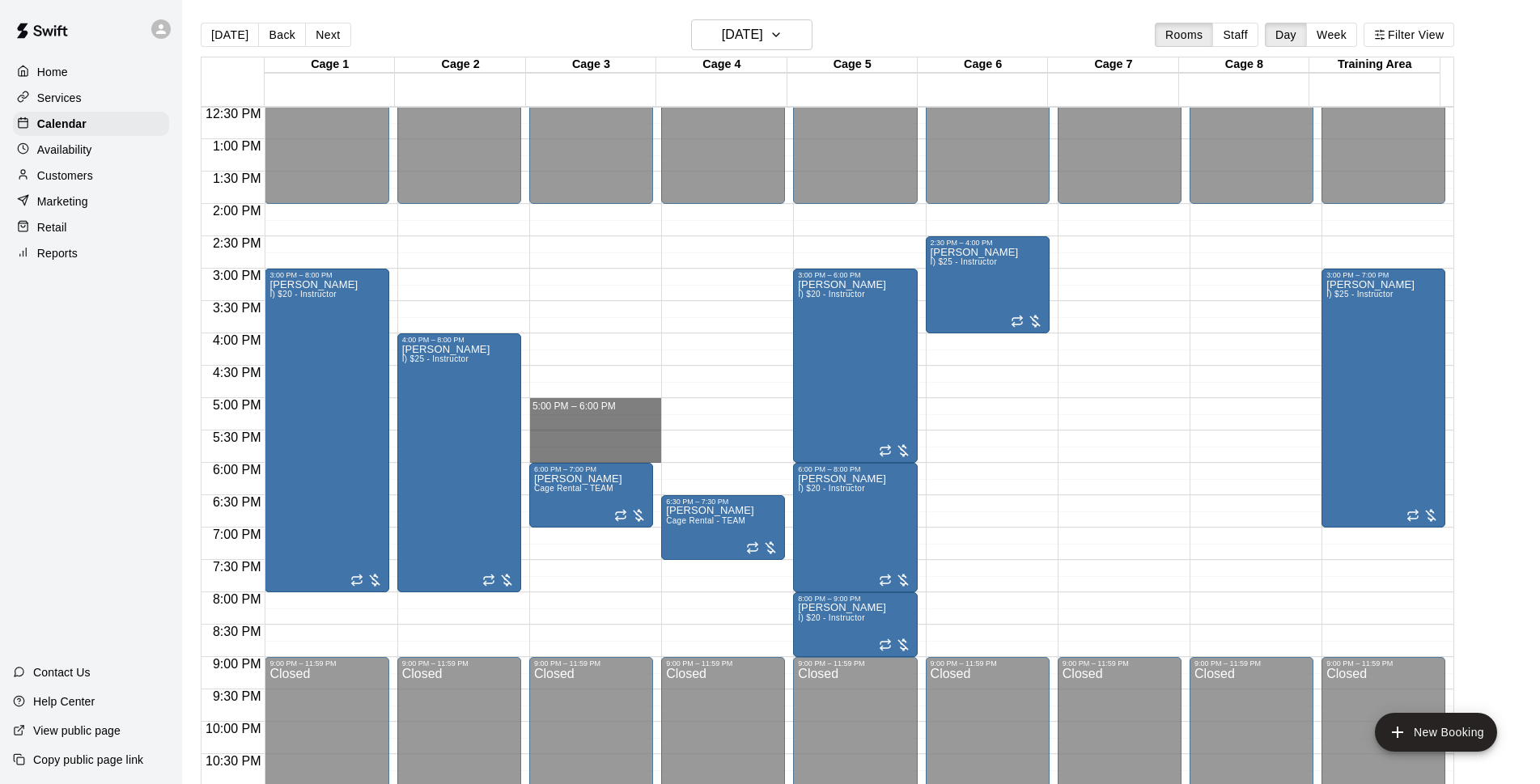
drag, startPoint x: 630, startPoint y: 402, endPoint x: 623, endPoint y: 454, distance: 52.5
click at [245, 39] on button "[DATE]" at bounding box center [230, 34] width 58 height 24
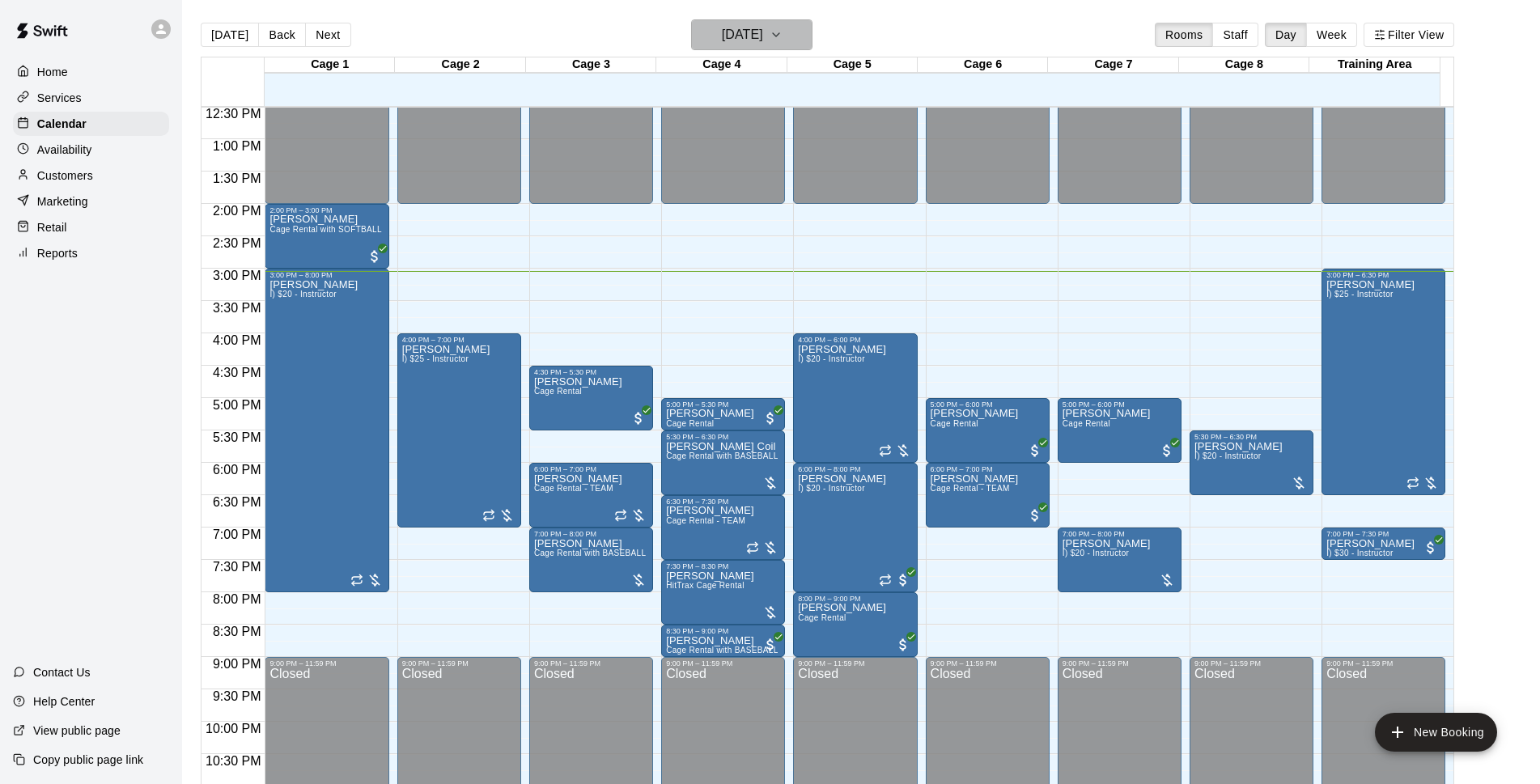
click at [764, 42] on h6 "[DATE]" at bounding box center [743, 34] width 42 height 23
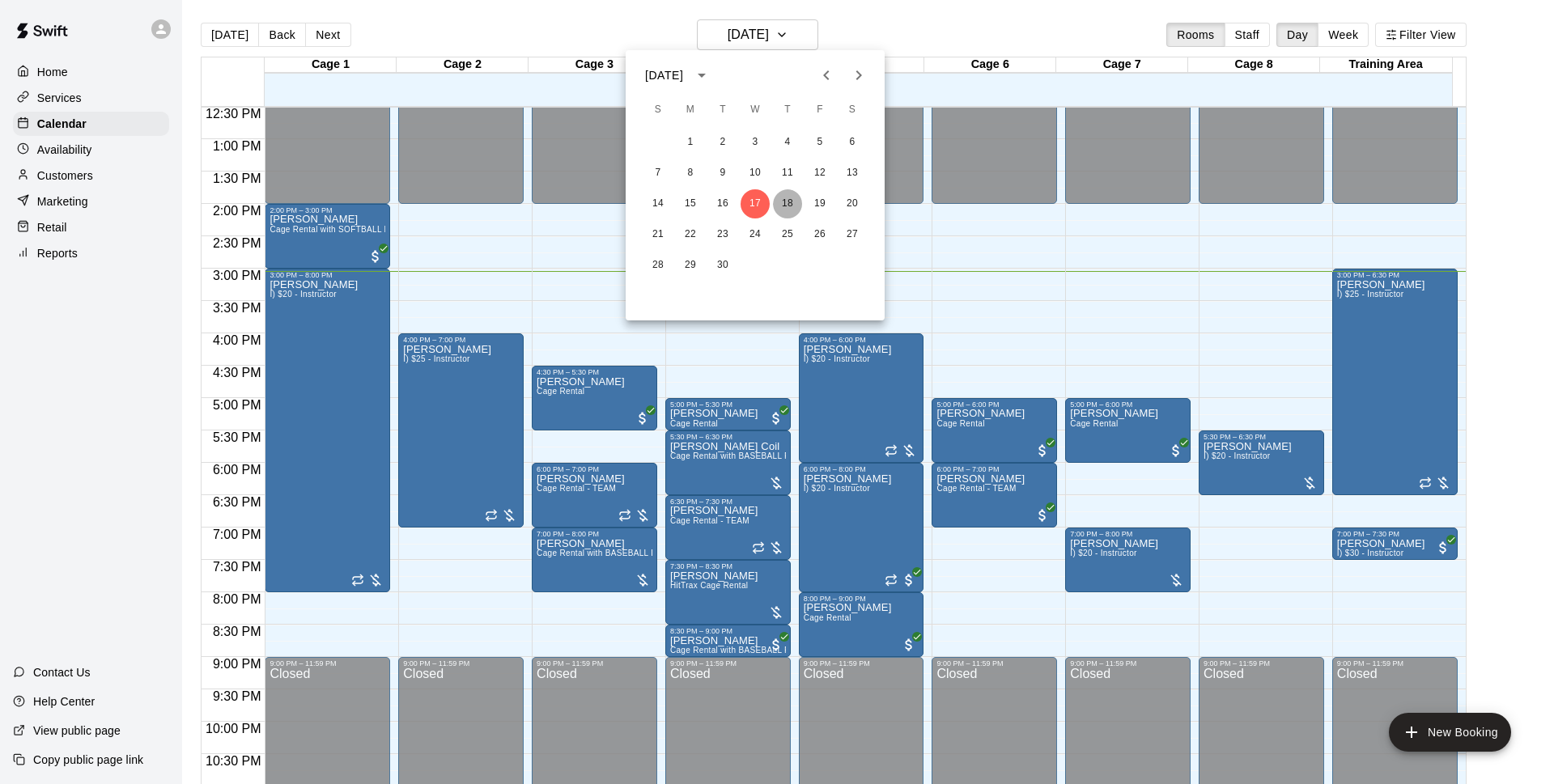
click at [796, 208] on button "18" at bounding box center [787, 203] width 29 height 29
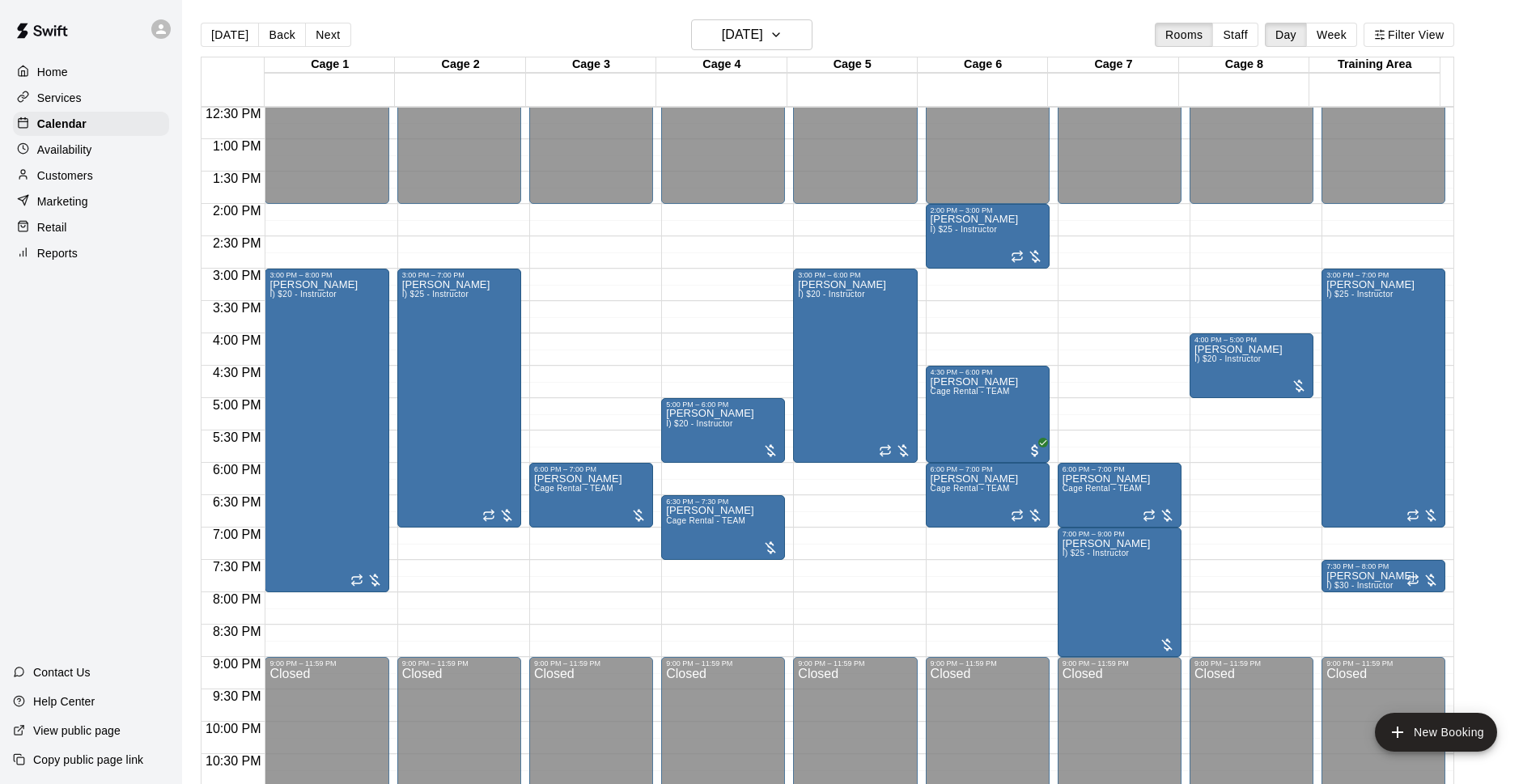
click at [908, 32] on div "Today Back Next Thursday Sep 18 Rooms Staff Day Week Filter View" at bounding box center [828, 37] width 1254 height 37
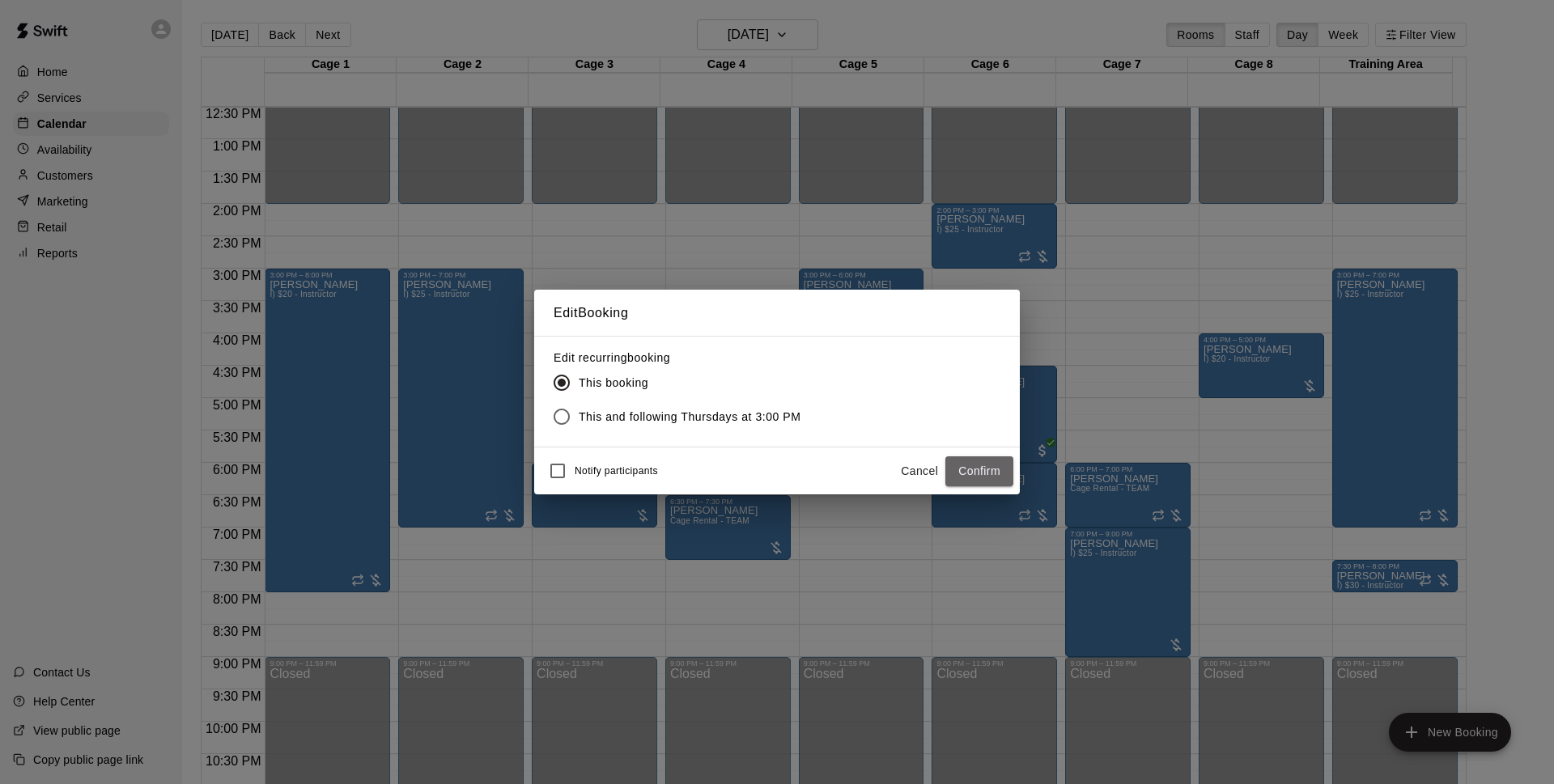
drag, startPoint x: 978, startPoint y: 473, endPoint x: 1285, endPoint y: 270, distance: 368.0
click at [977, 475] on button "Confirm" at bounding box center [979, 471] width 68 height 30
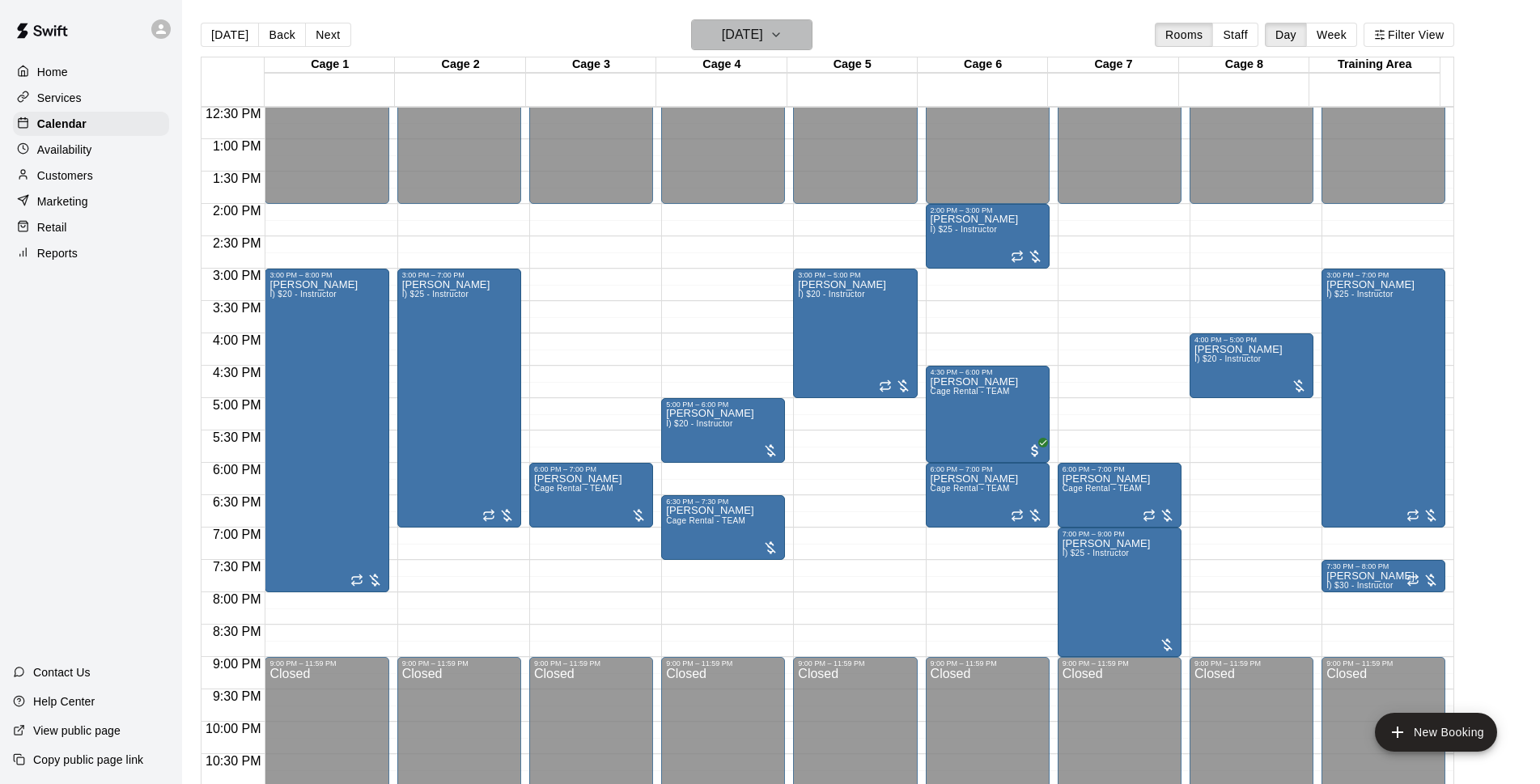
click at [736, 27] on h6 "Thursday Sep 18" at bounding box center [743, 34] width 42 height 23
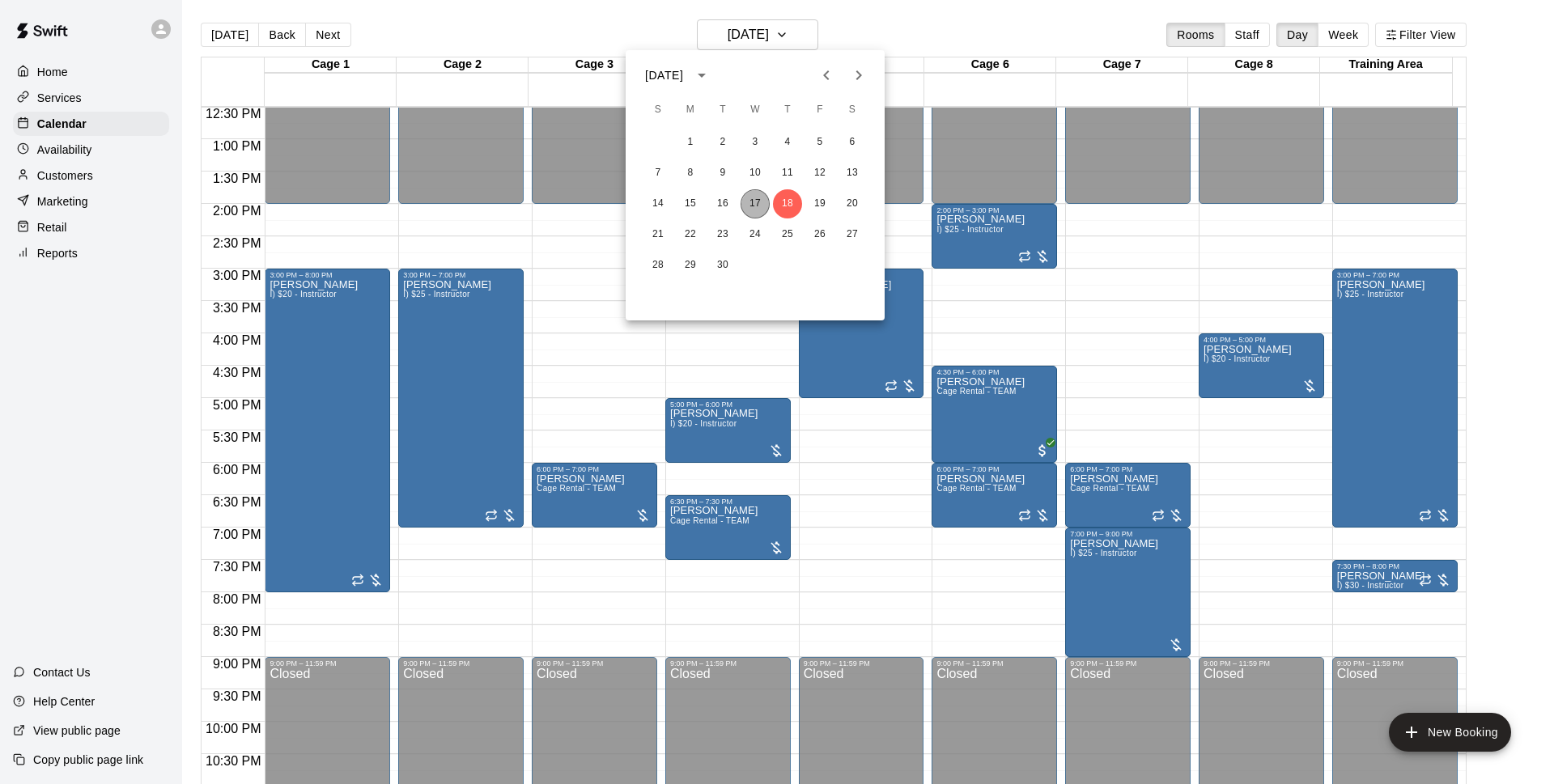
click at [763, 204] on button "17" at bounding box center [754, 203] width 29 height 29
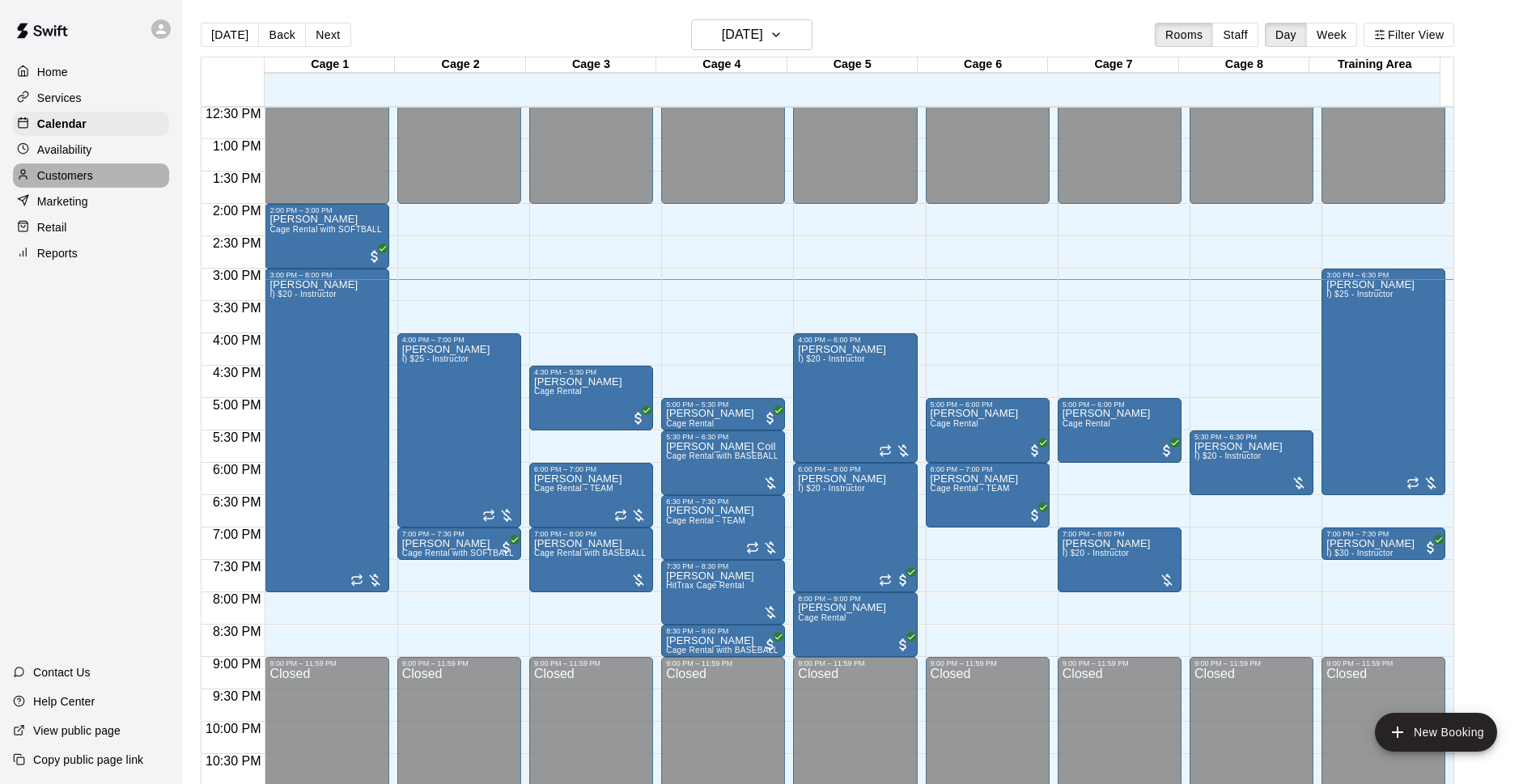
click at [96, 175] on div "Customers" at bounding box center [90, 175] width 157 height 24
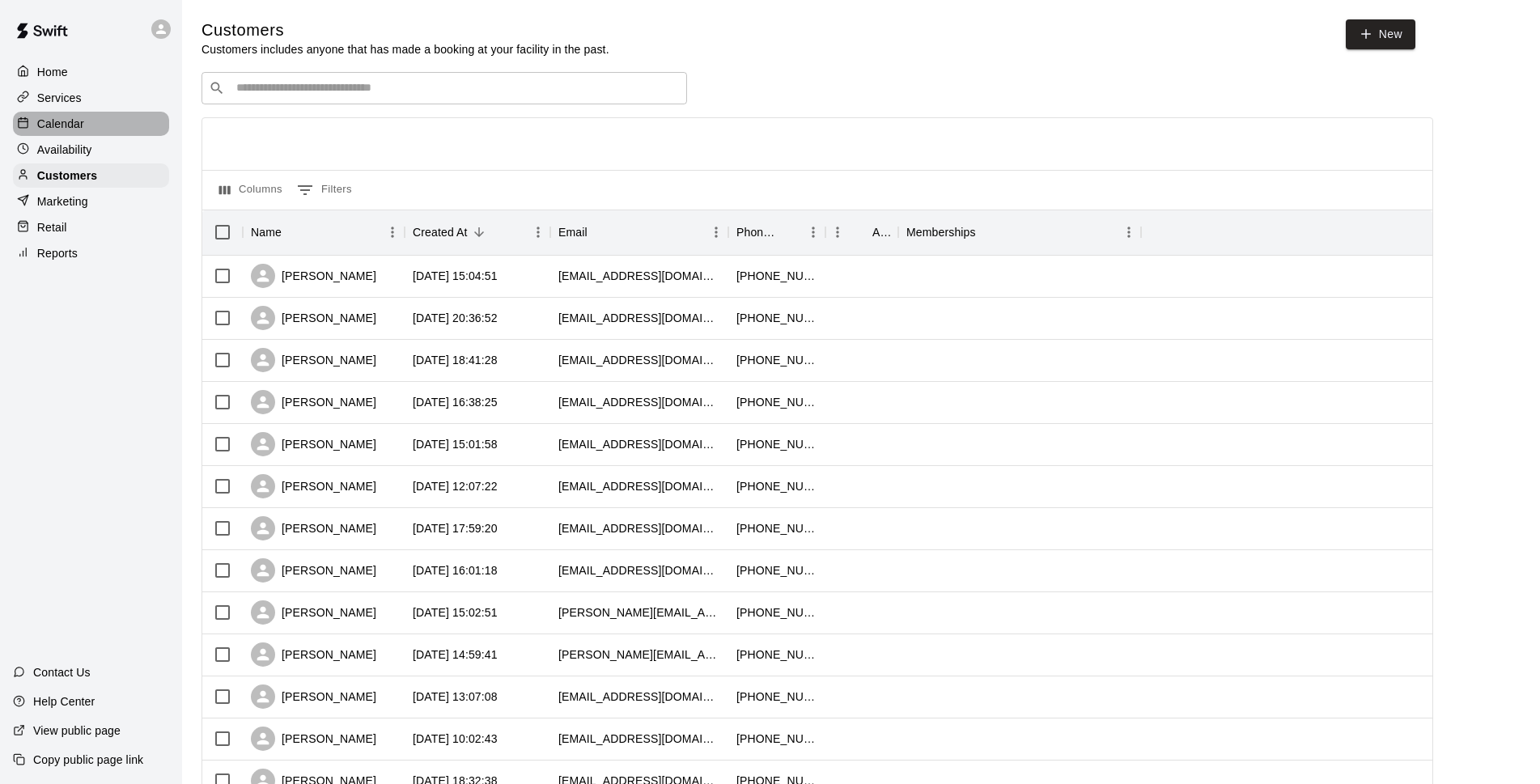
click at [142, 128] on div "Calendar" at bounding box center [90, 123] width 157 height 24
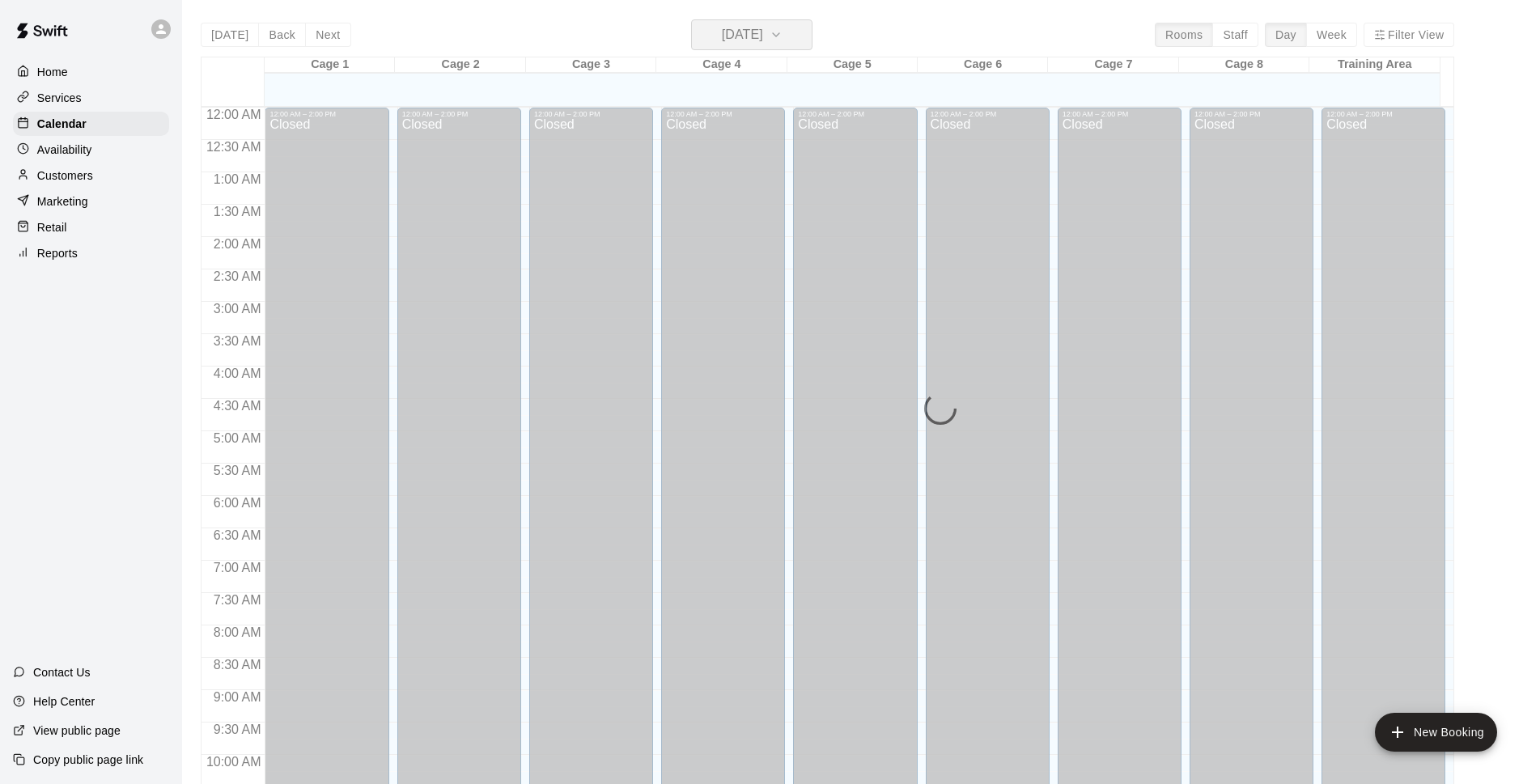
click at [722, 40] on h6 "[DATE]" at bounding box center [743, 34] width 42 height 23
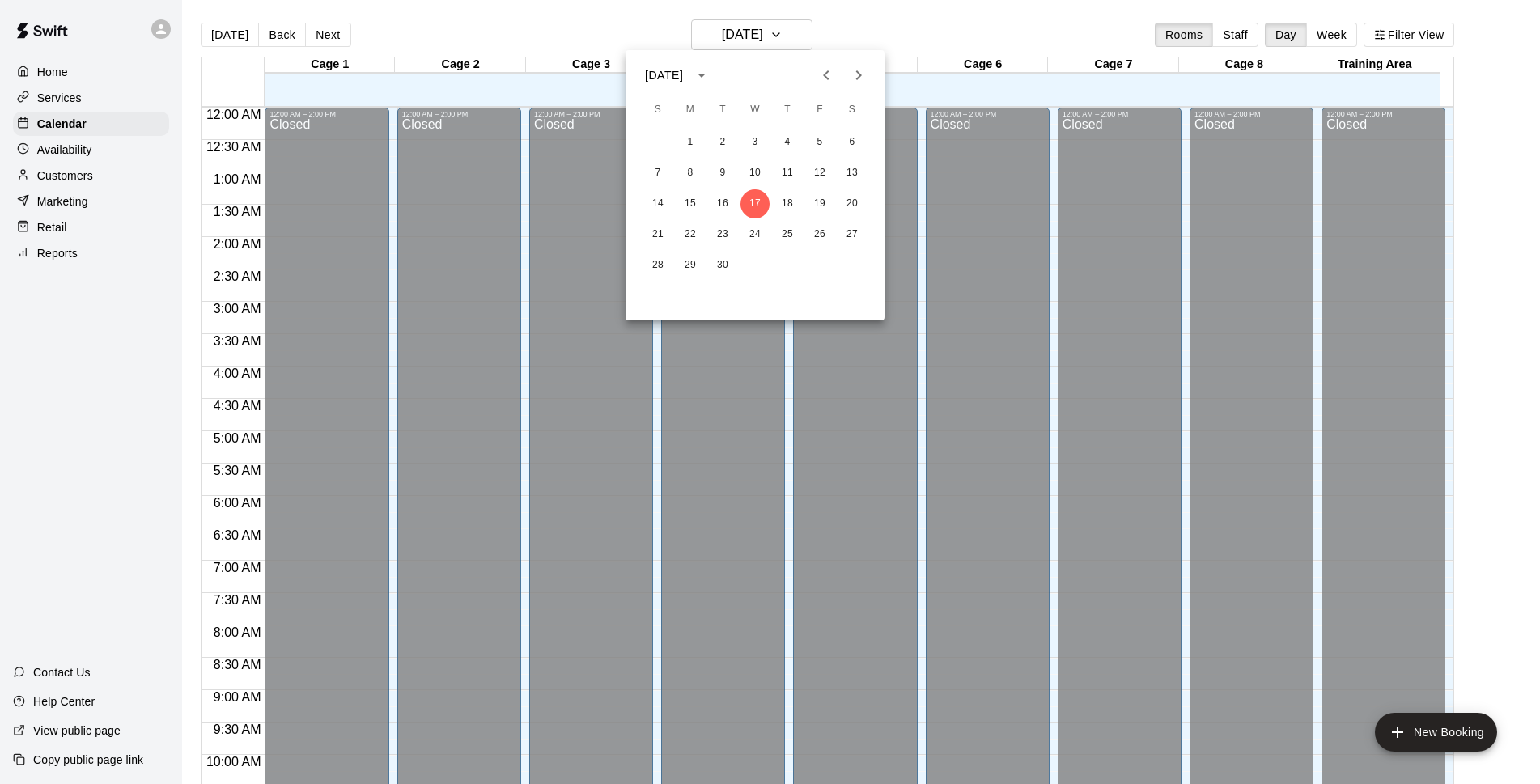
scroll to position [809, 0]
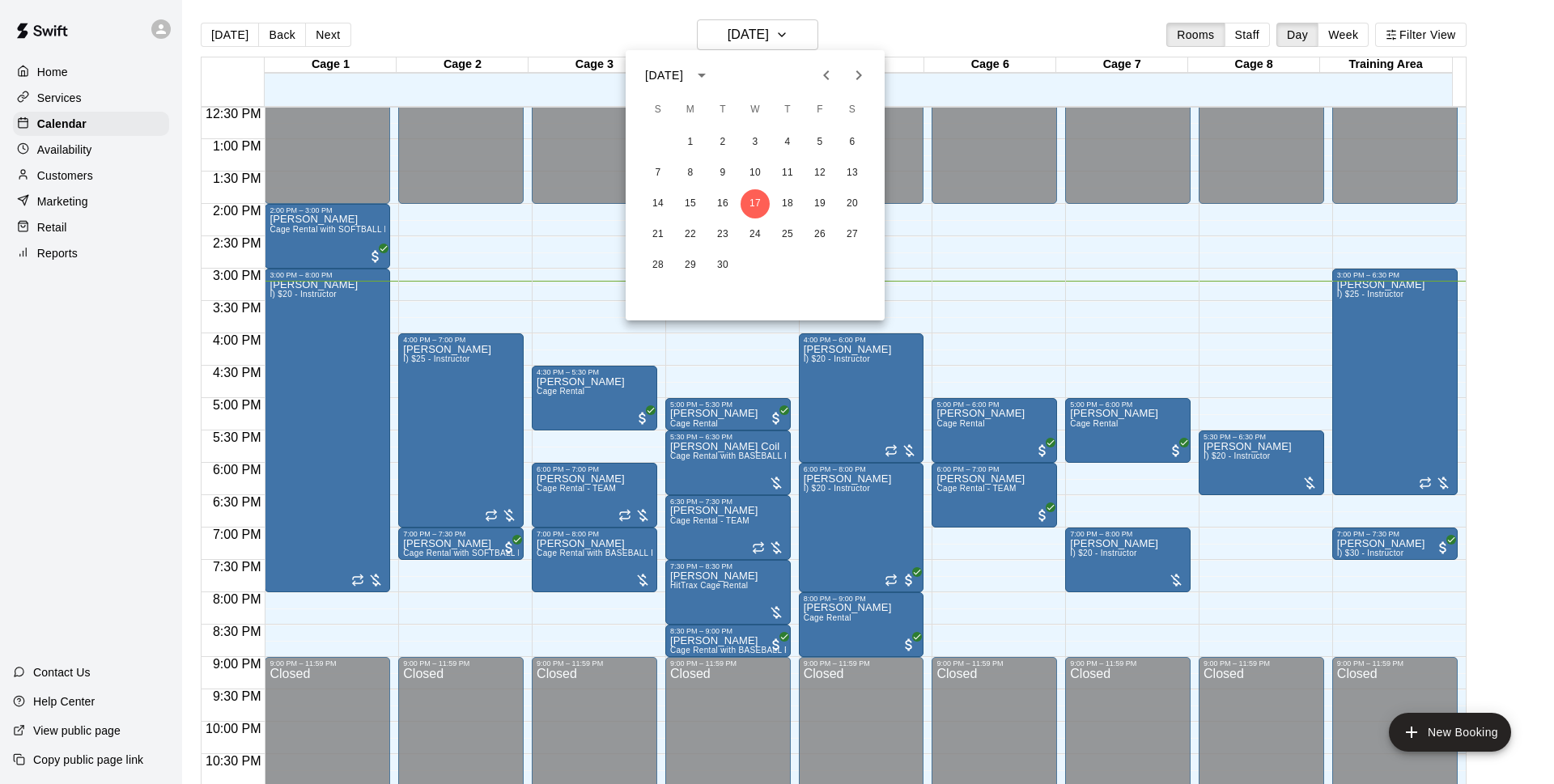
click at [899, 33] on div at bounding box center [777, 392] width 1554 height 784
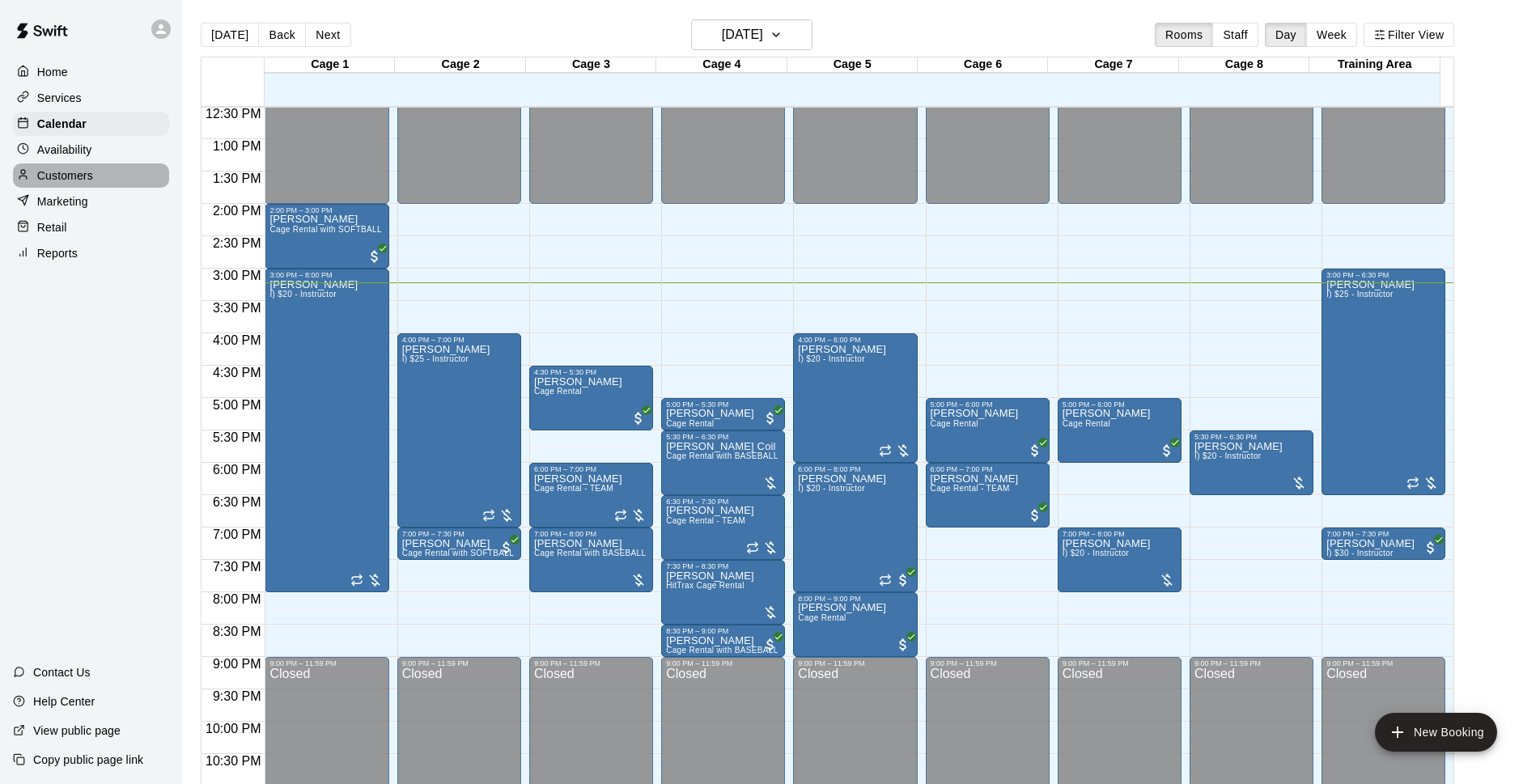
click at [49, 169] on div "Customers" at bounding box center [90, 175] width 157 height 24
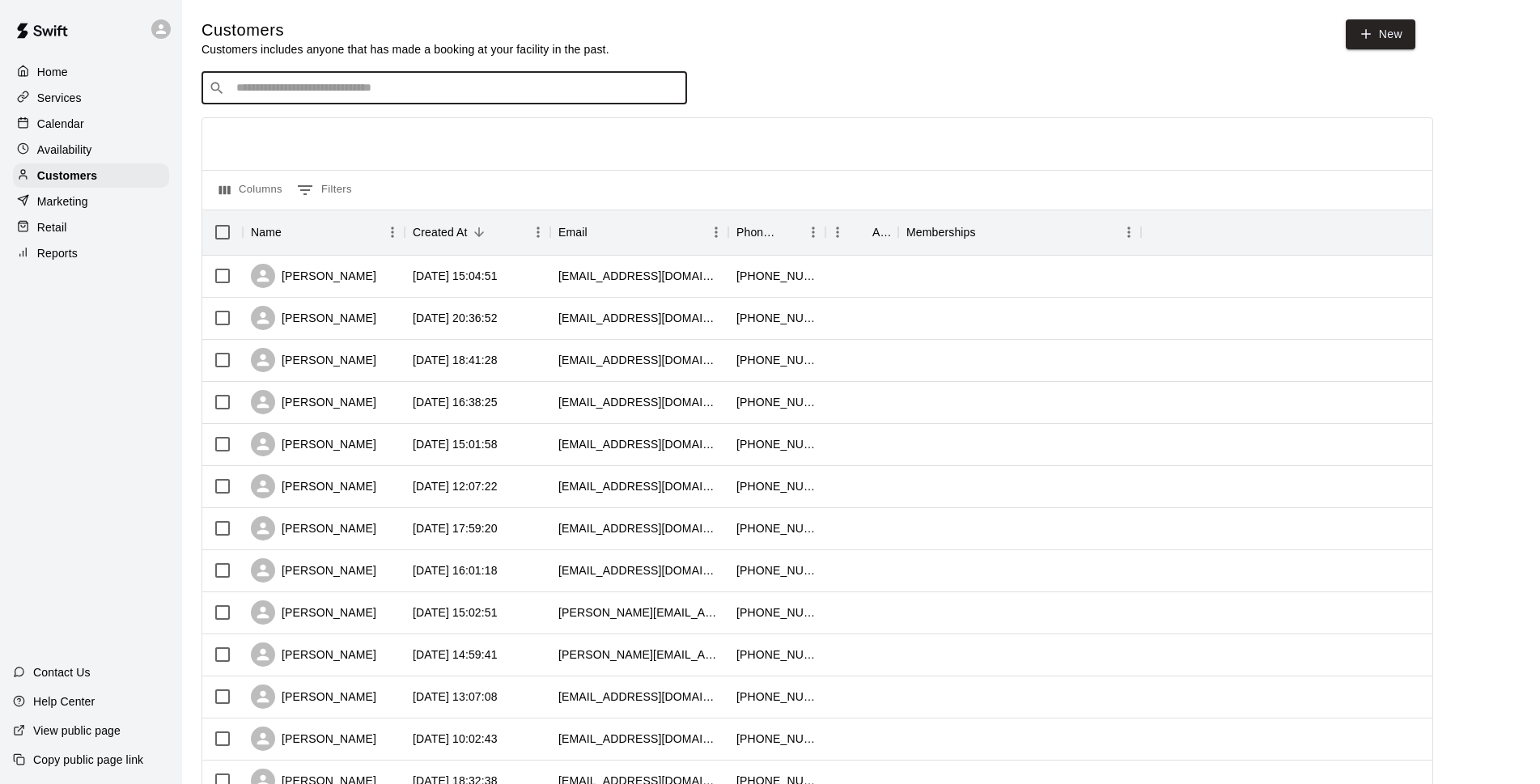
click at [402, 84] on input "Search customers by name or email" at bounding box center [456, 89] width 449 height 16
type input "******"
click at [349, 130] on p "[PERSON_NAME] (Top Tier Baseball)" at bounding box center [349, 124] width 205 height 17
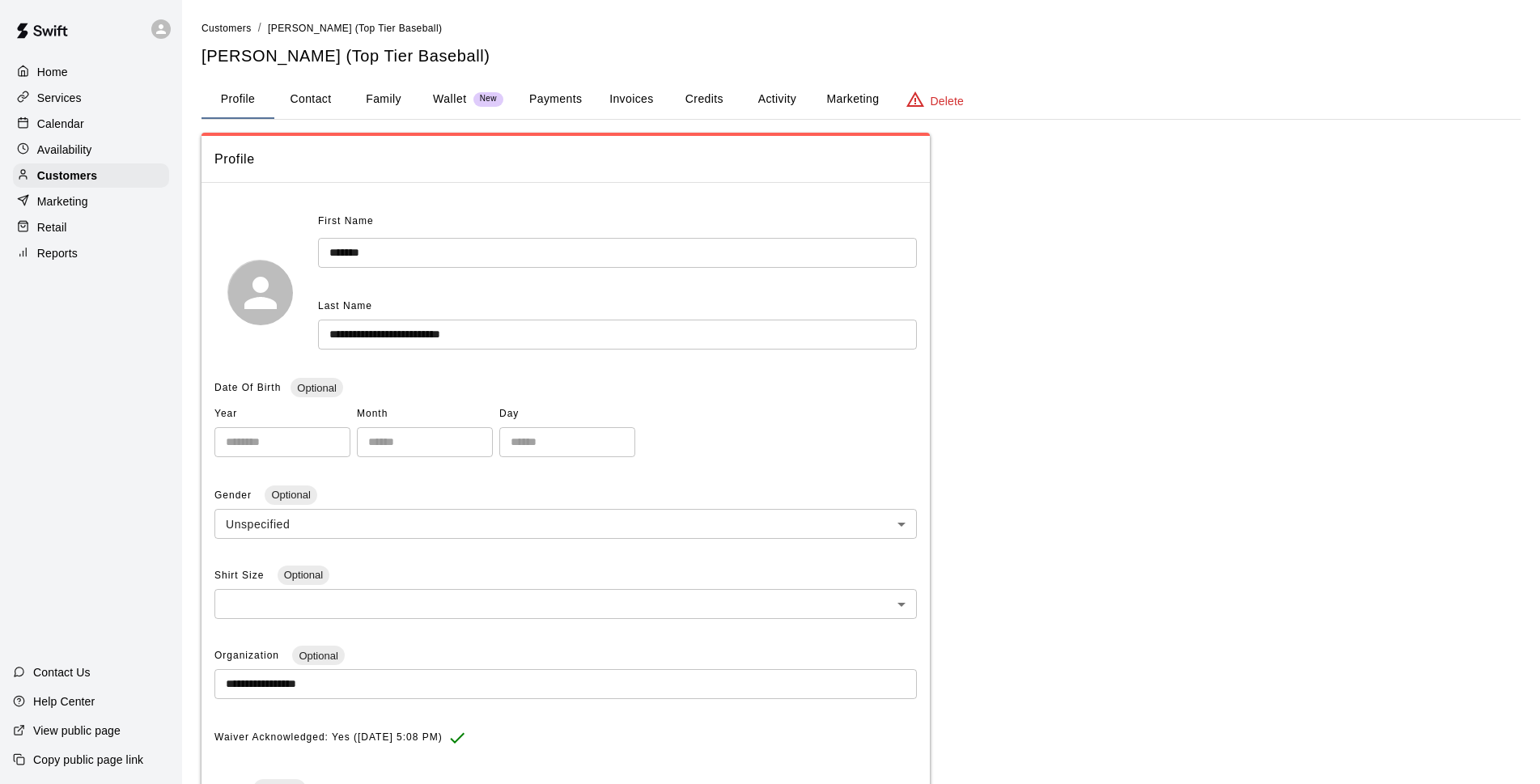
click at [322, 99] on button "Contact" at bounding box center [310, 99] width 73 height 39
select select "**"
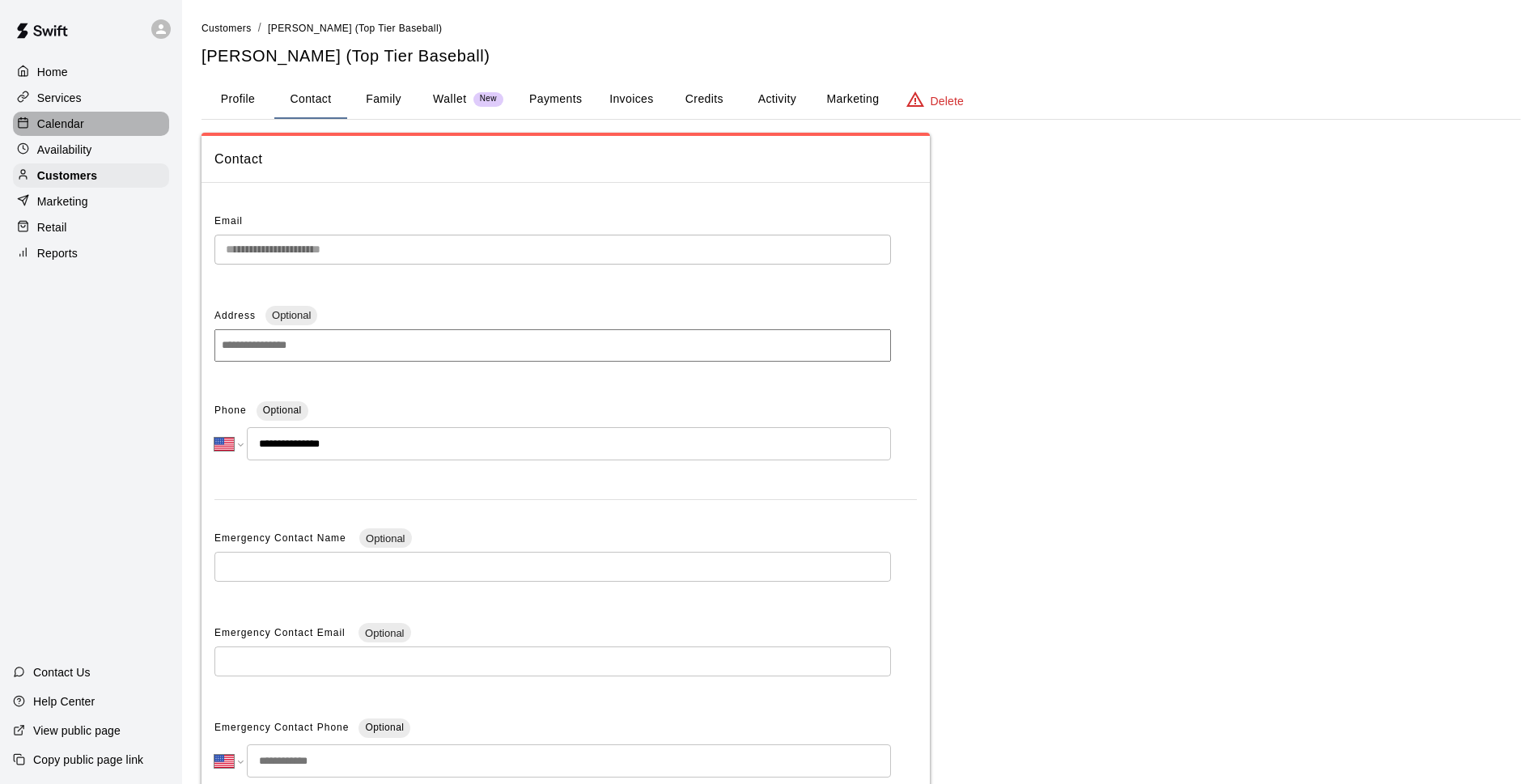
click at [112, 127] on div "Calendar" at bounding box center [90, 123] width 157 height 24
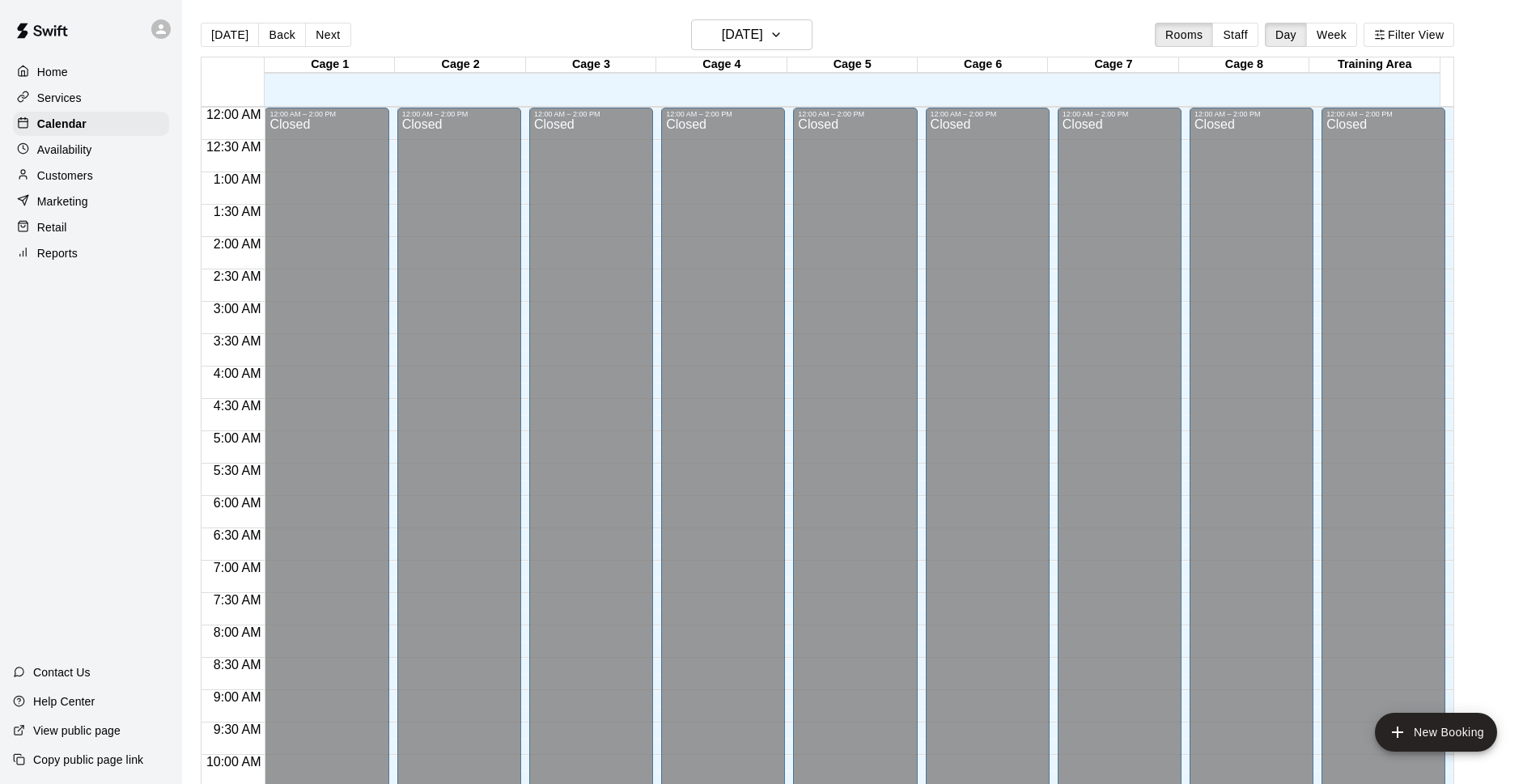
scroll to position [809, 0]
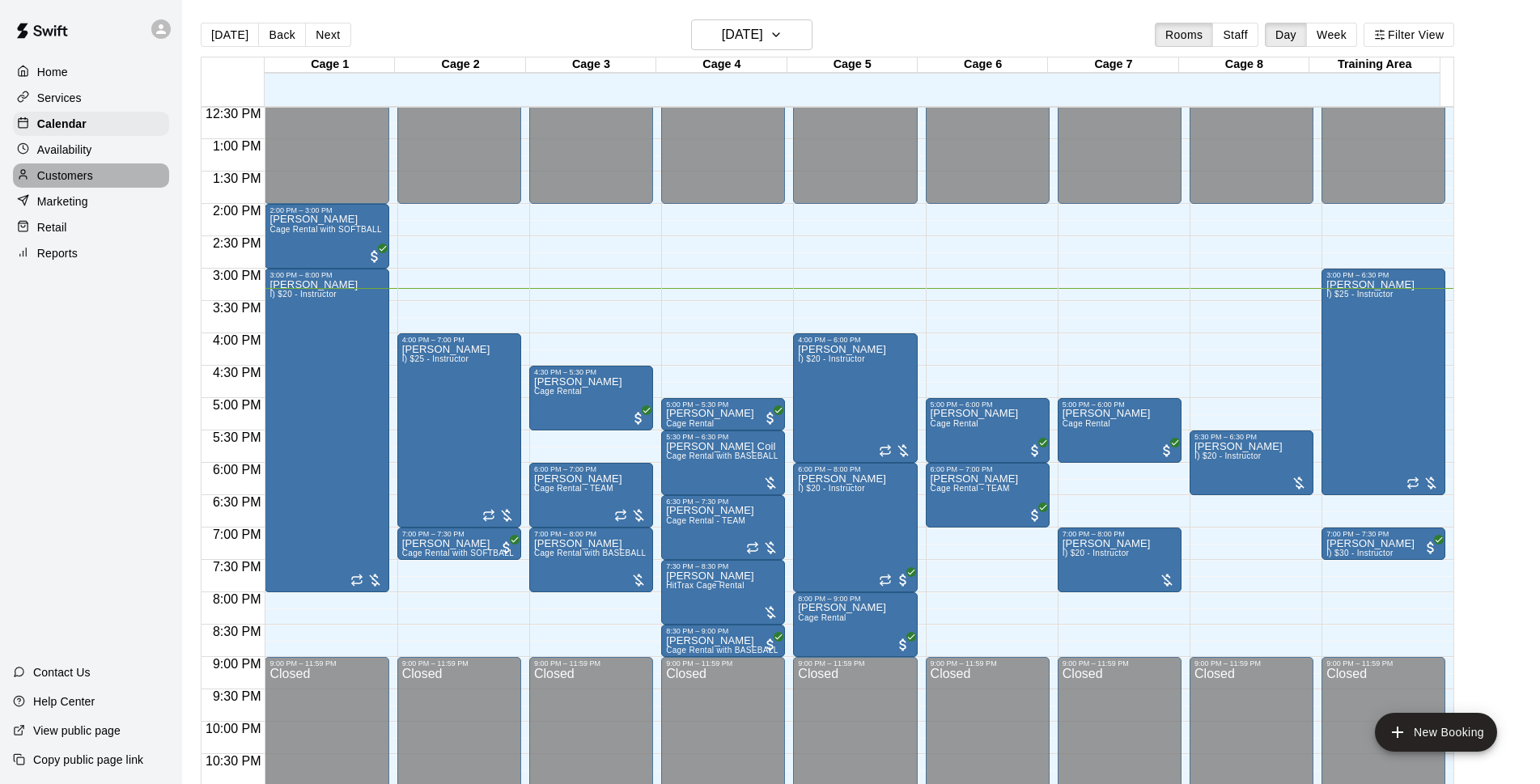
click at [46, 178] on p "Customers" at bounding box center [65, 175] width 56 height 16
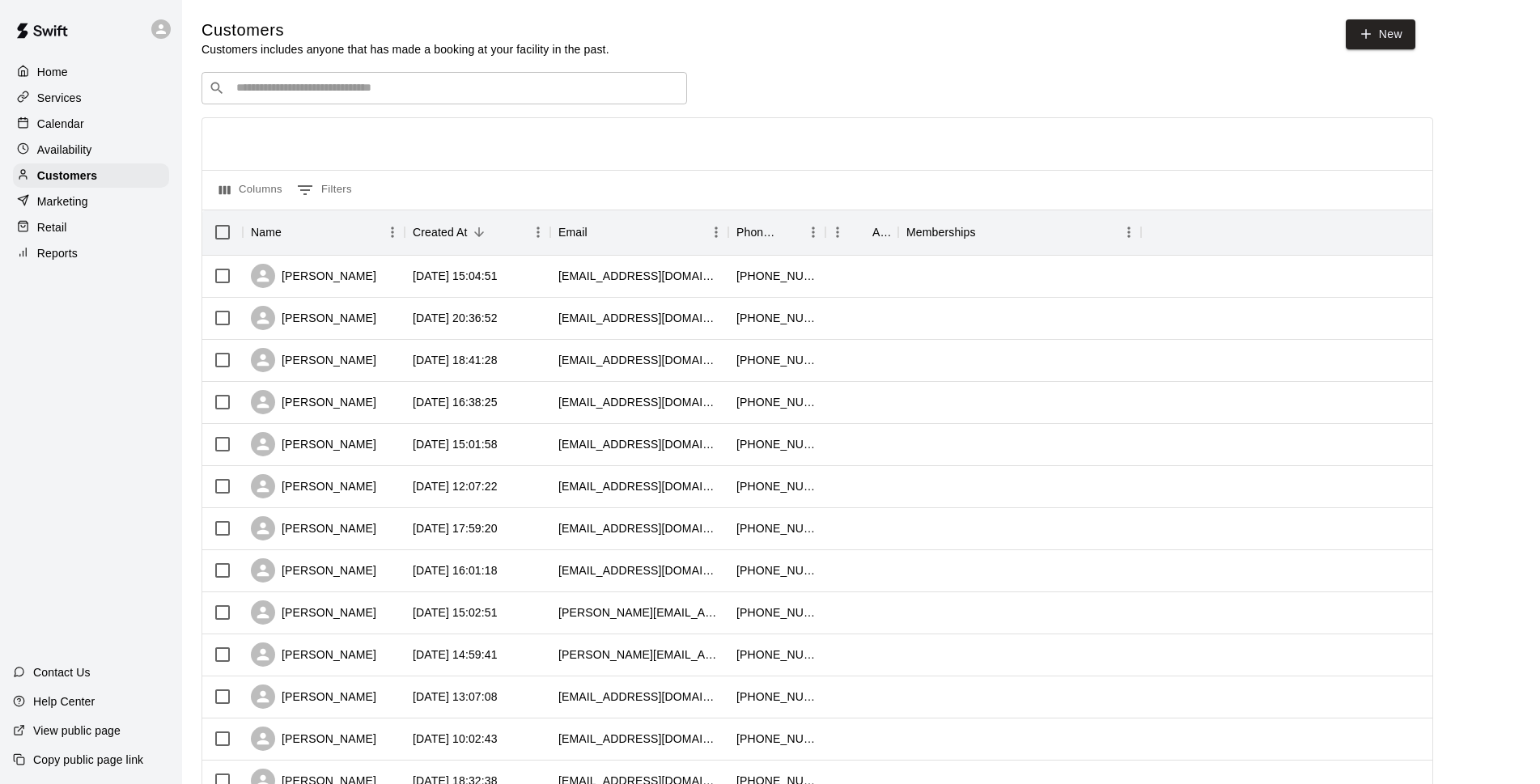
click at [557, 82] on div "​ ​" at bounding box center [444, 89] width 486 height 33
click at [54, 124] on p "Calendar" at bounding box center [61, 124] width 47 height 16
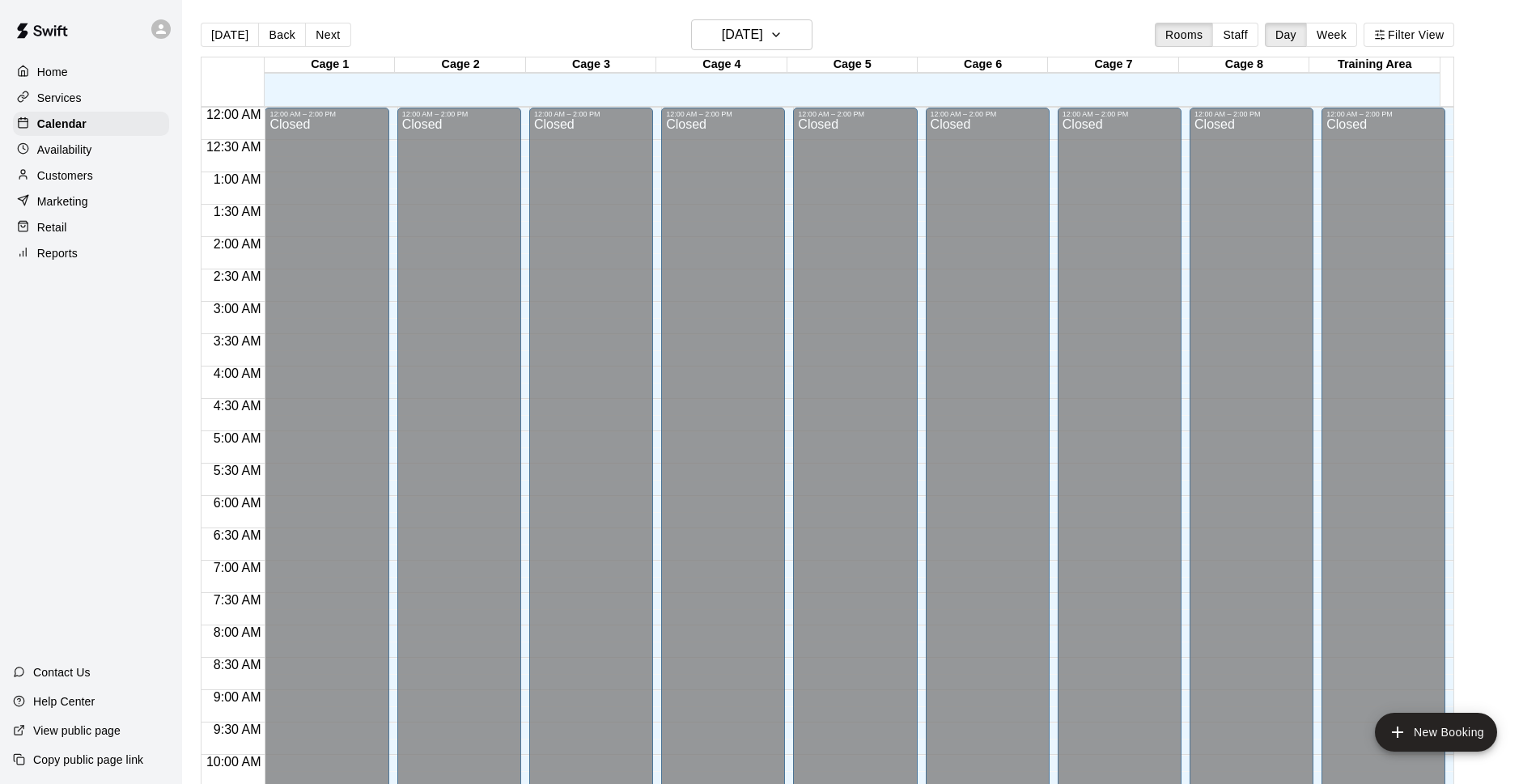
scroll to position [809, 0]
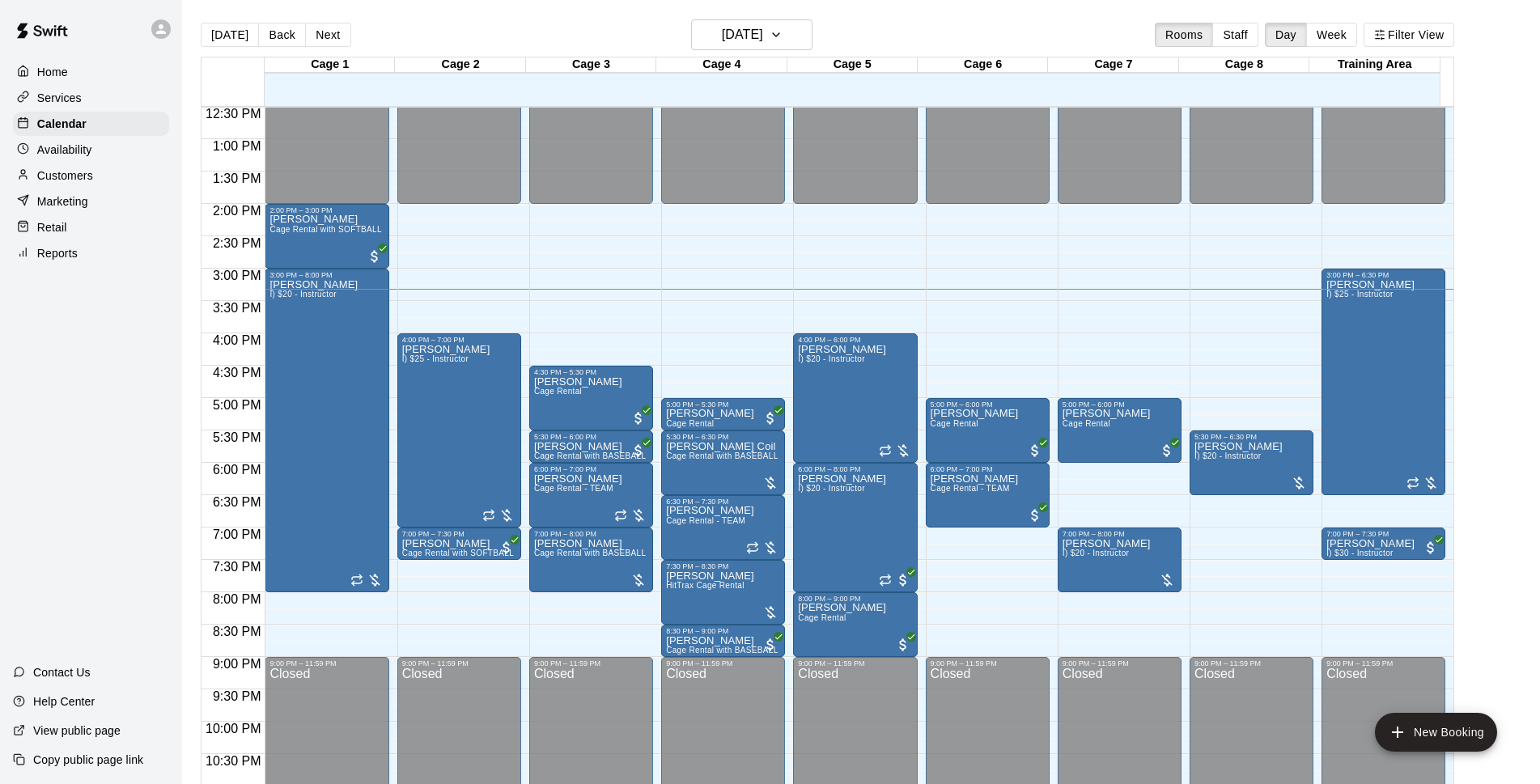
click at [955, 33] on div "[DATE] Back [DATE][DATE] Rooms Staff Day Week Filter View" at bounding box center [828, 37] width 1254 height 37
click at [515, 43] on div "[DATE] Back [DATE][DATE] Rooms Staff Day Week Filter View" at bounding box center [828, 37] width 1254 height 37
click at [141, 179] on div "Customers" at bounding box center [90, 175] width 157 height 24
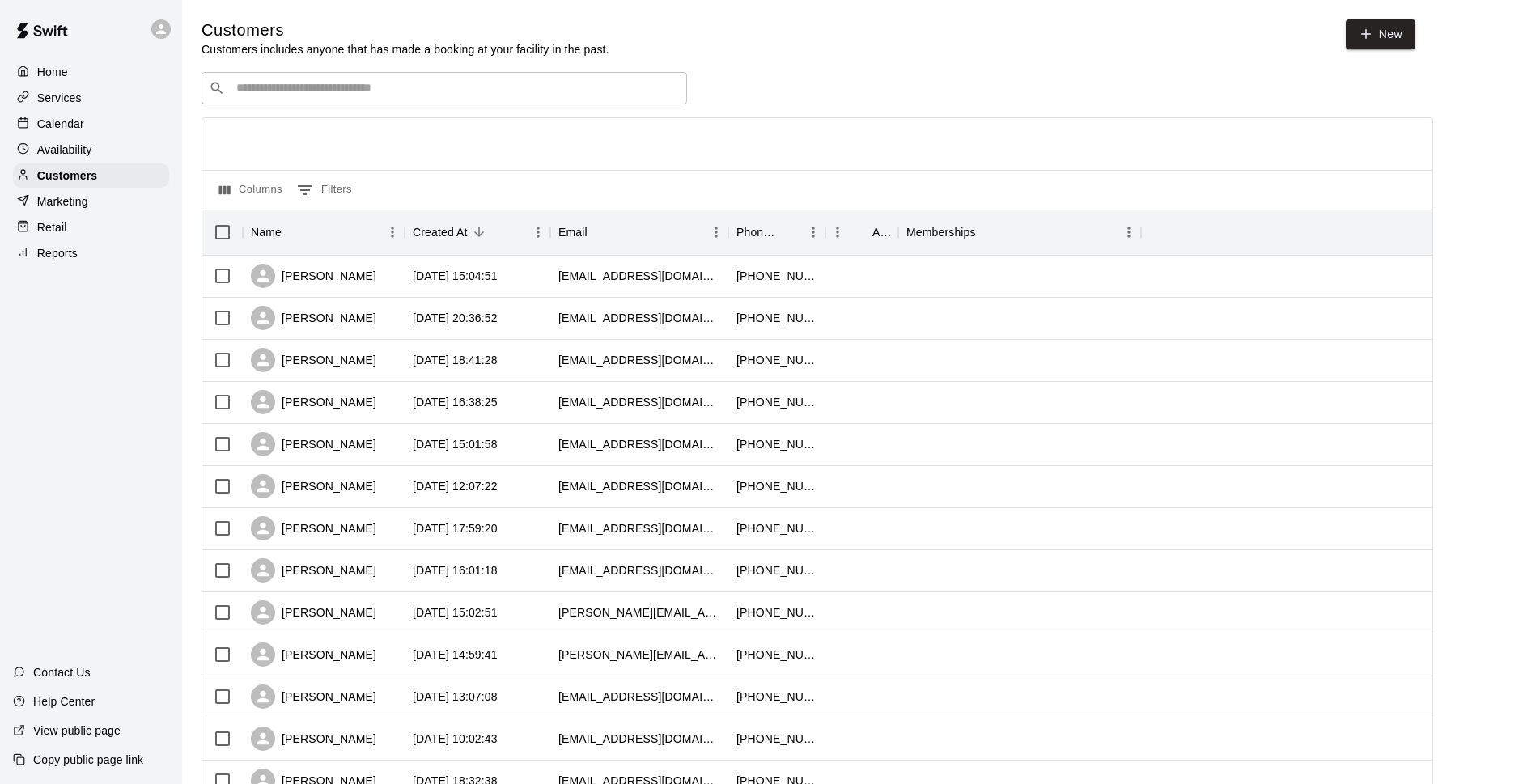
click at [525, 147] on div at bounding box center [818, 144] width 1231 height 52
click at [46, 119] on p "Calendar" at bounding box center [61, 124] width 47 height 16
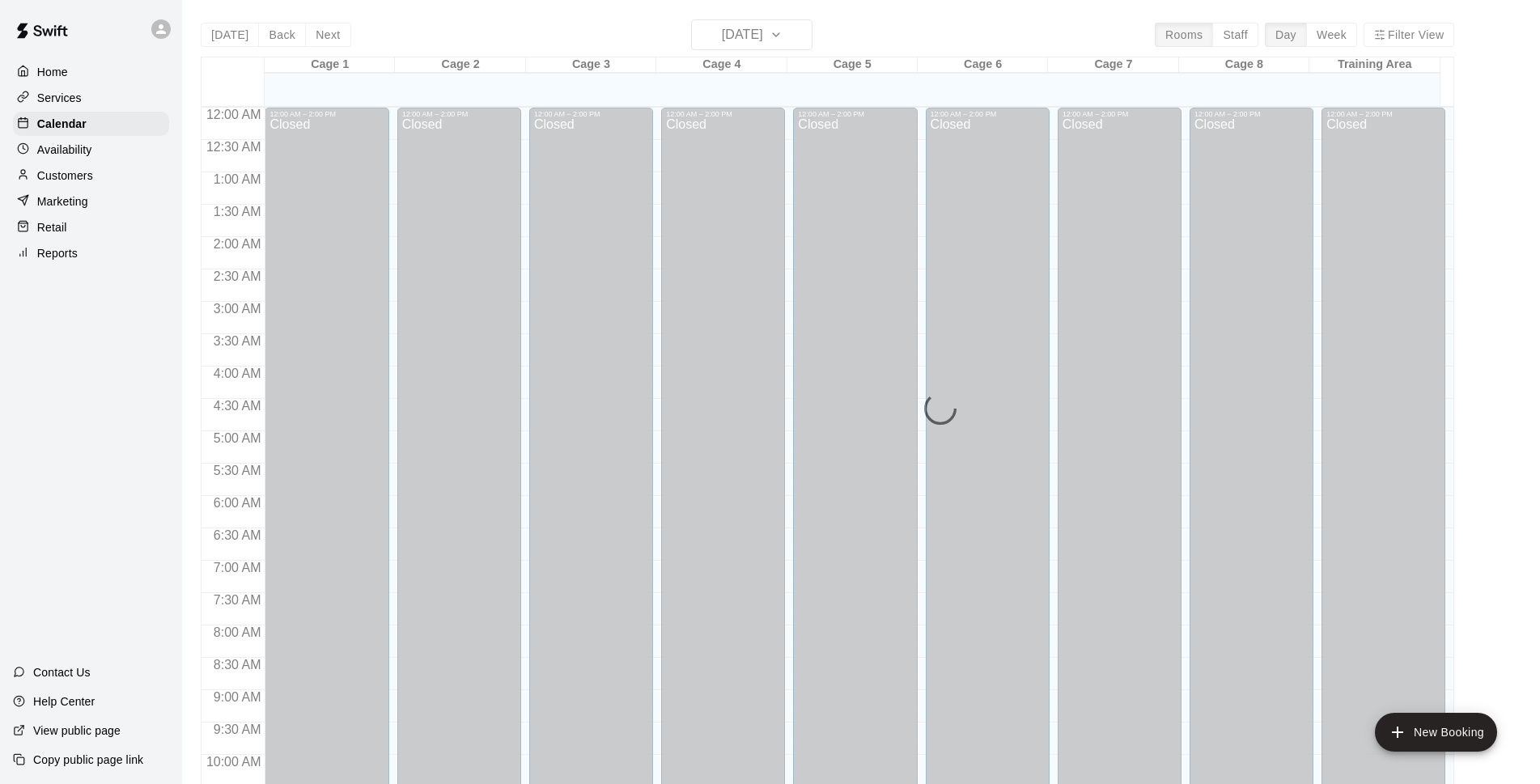
scroll to position [809, 0]
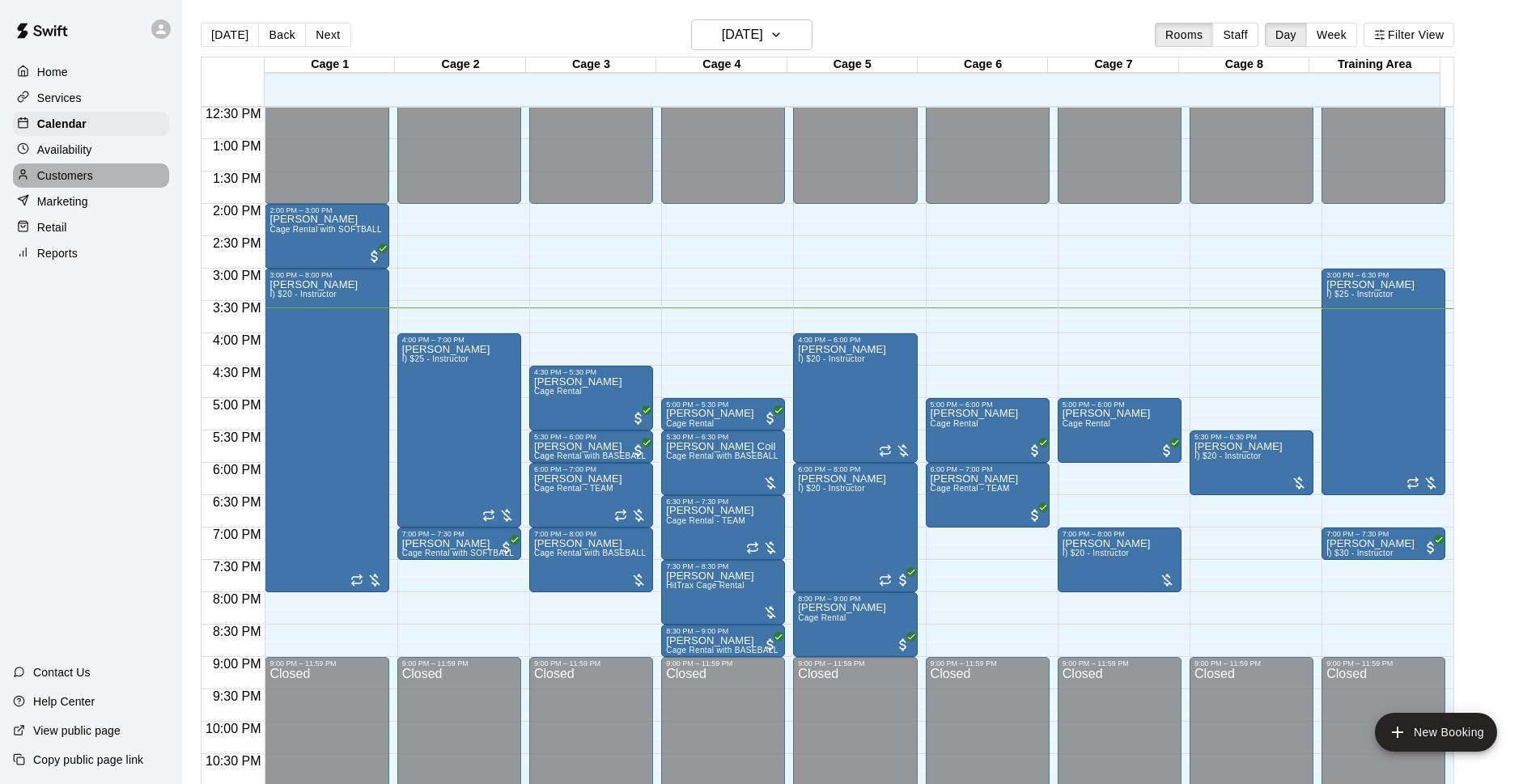
click at [76, 166] on div "Customers" at bounding box center [90, 175] width 157 height 24
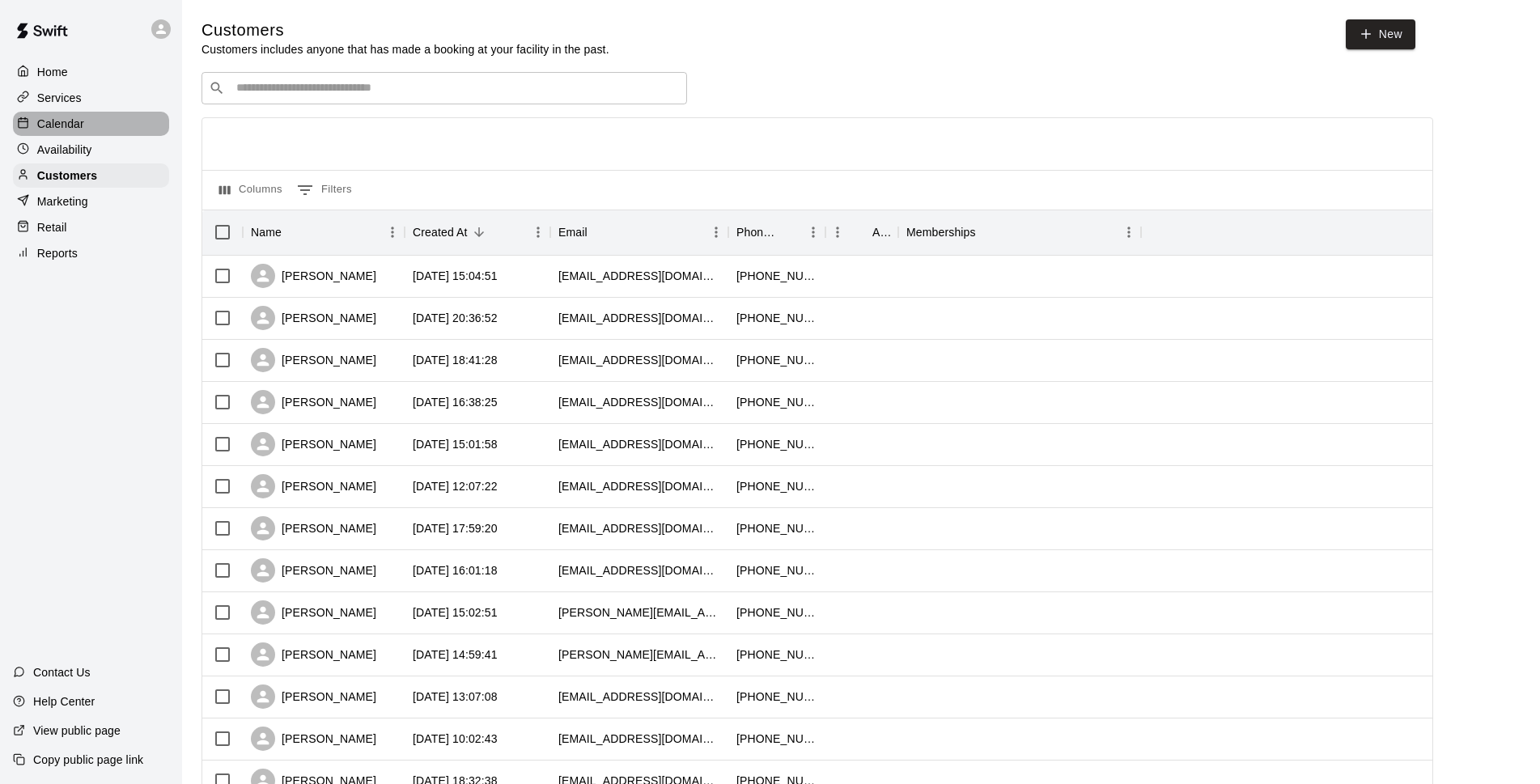
click at [114, 124] on div "Calendar" at bounding box center [90, 123] width 157 height 24
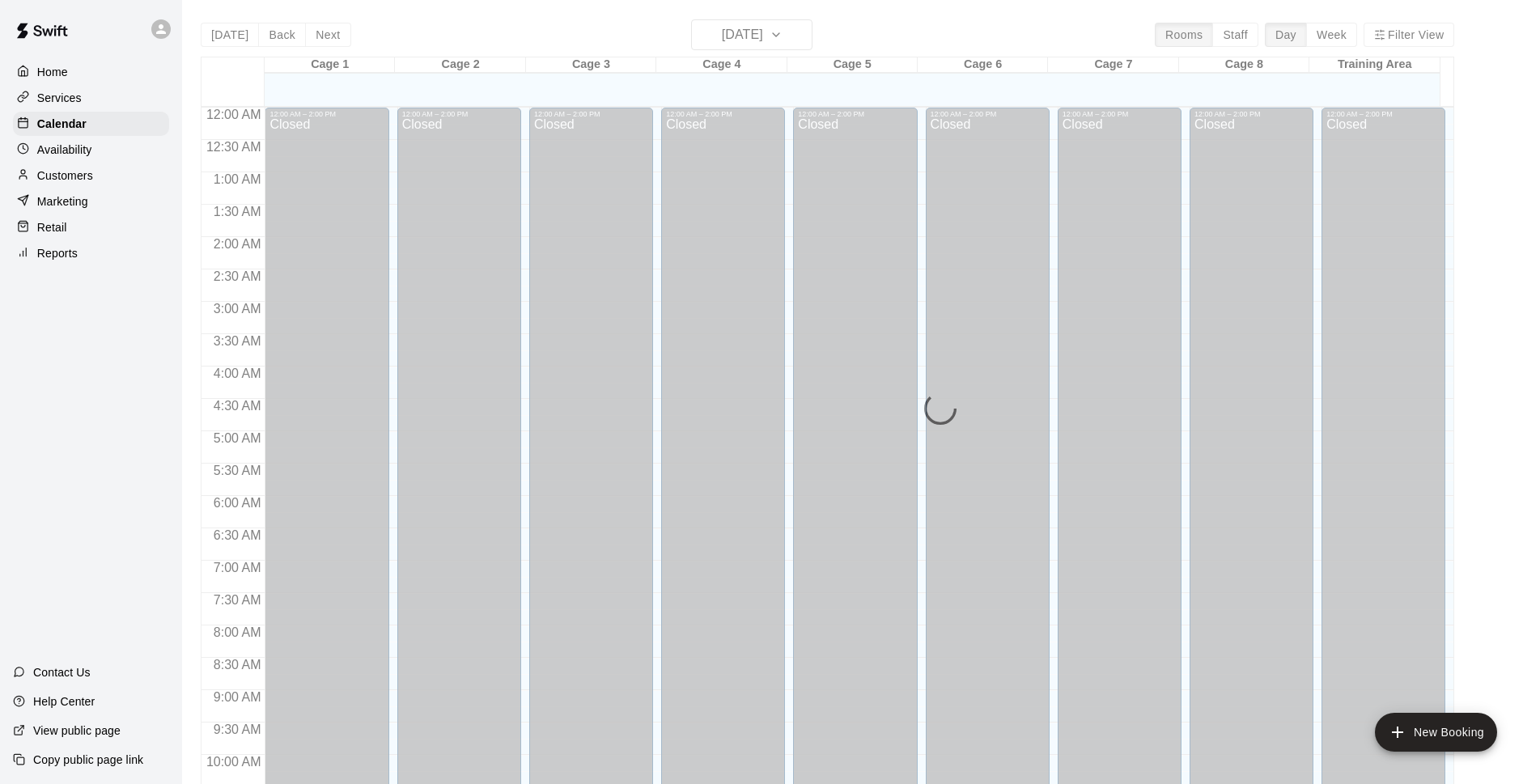
scroll to position [809, 0]
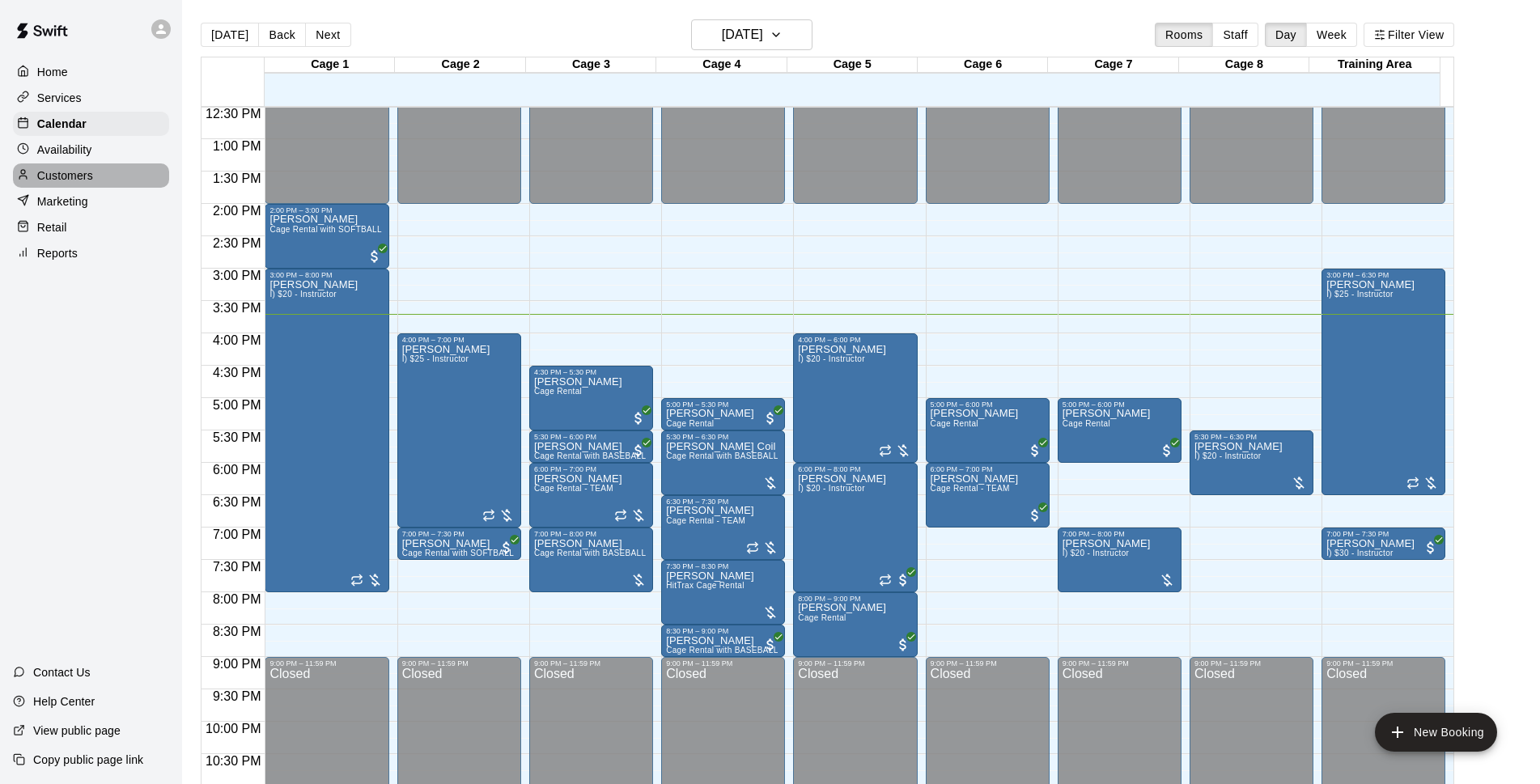
click at [100, 173] on div "Customers" at bounding box center [90, 175] width 157 height 24
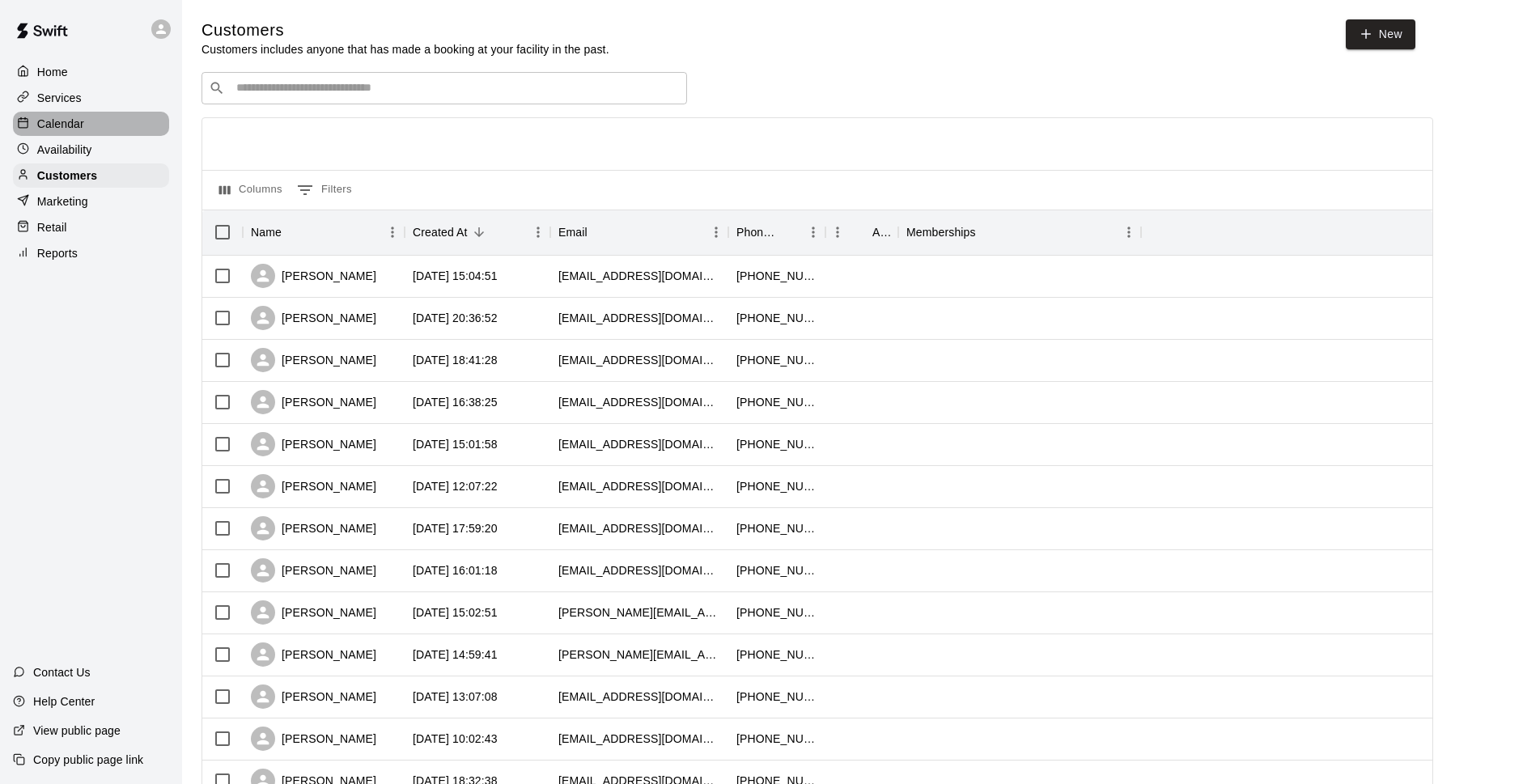
click at [109, 131] on div "Calendar" at bounding box center [90, 123] width 157 height 24
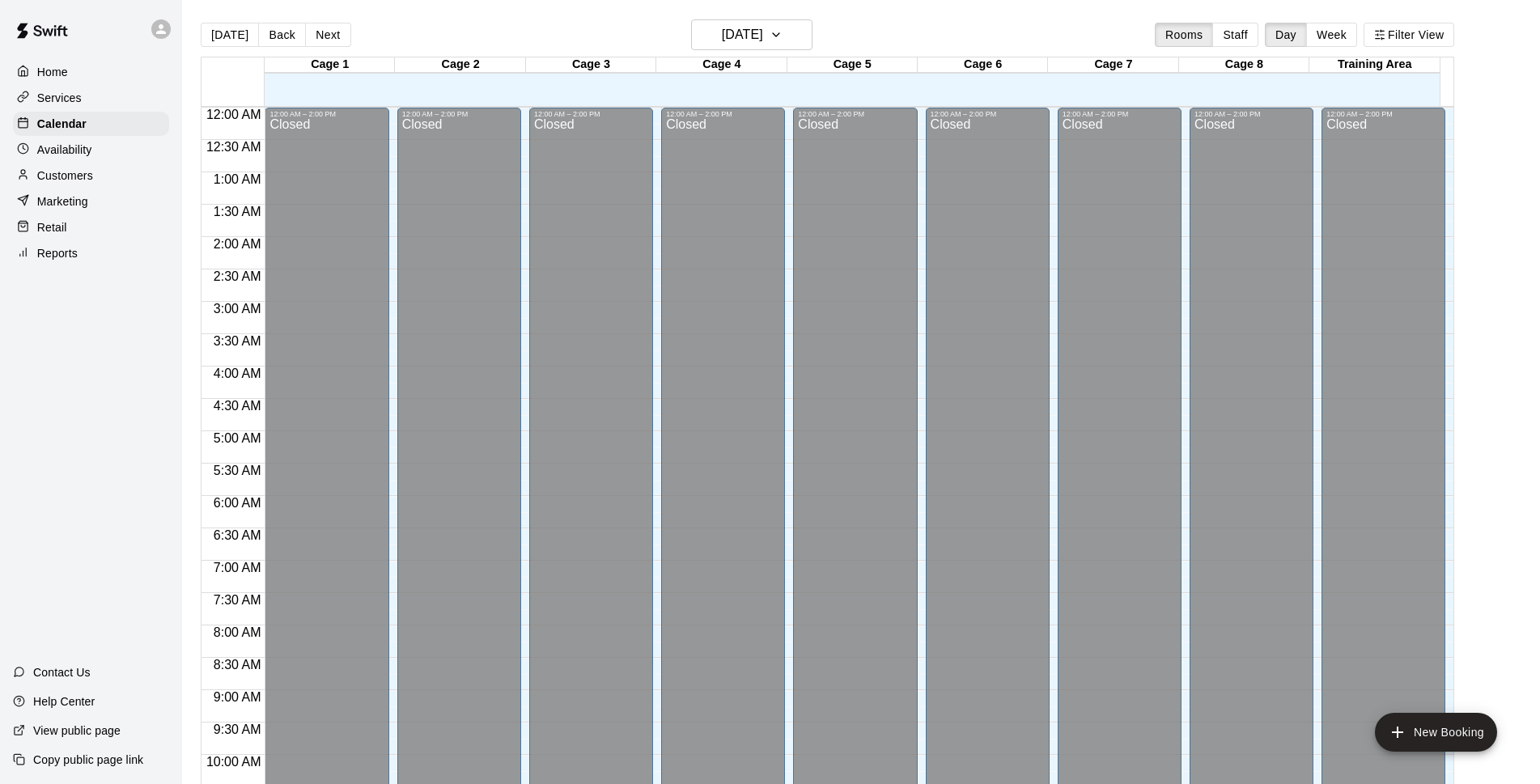
scroll to position [809, 0]
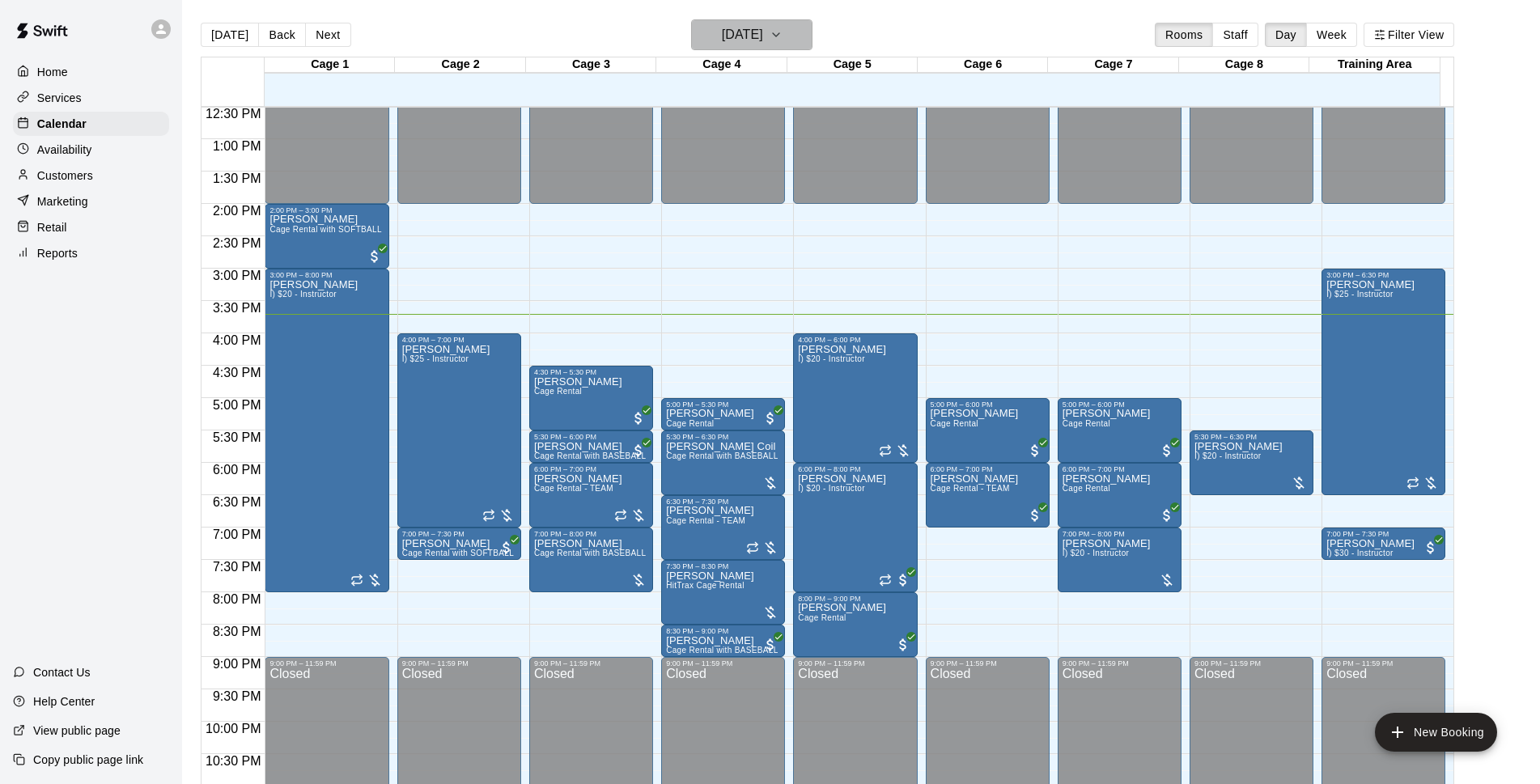
click at [783, 31] on icon "button" at bounding box center [776, 34] width 13 height 19
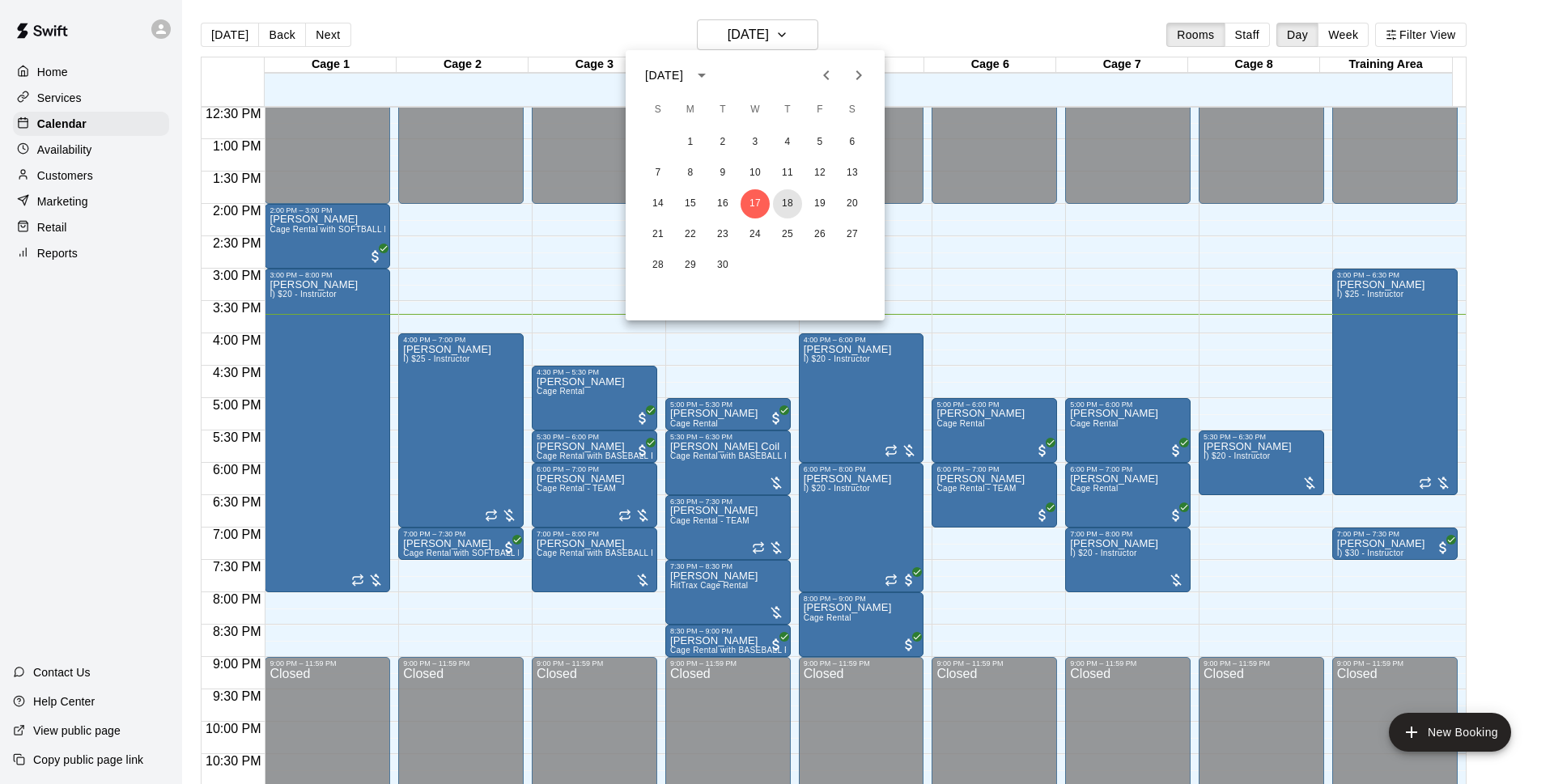
drag, startPoint x: 789, startPoint y: 199, endPoint x: 855, endPoint y: 112, distance: 109.2
click at [789, 201] on button "18" at bounding box center [787, 203] width 29 height 29
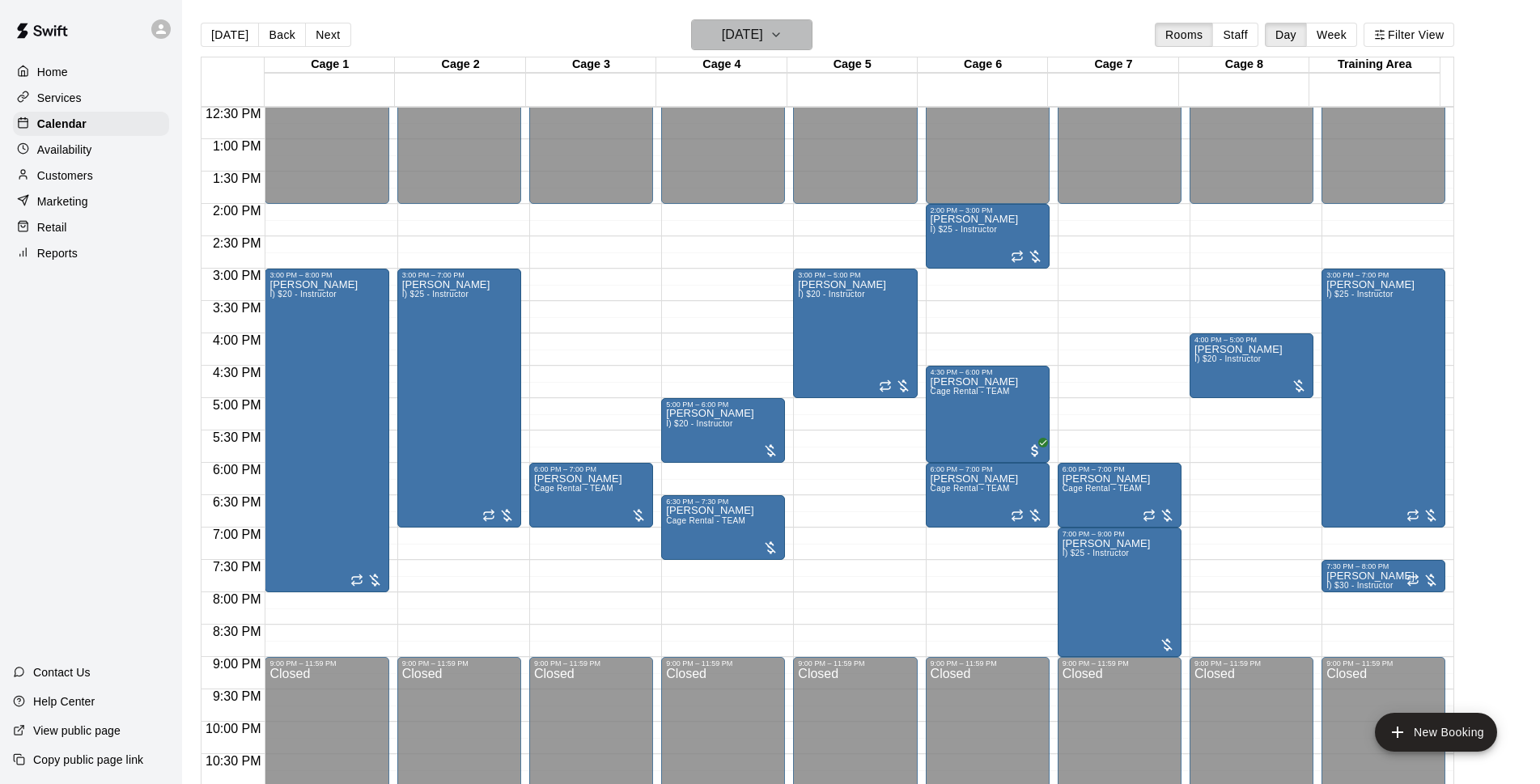
click at [783, 29] on icon "button" at bounding box center [776, 34] width 13 height 19
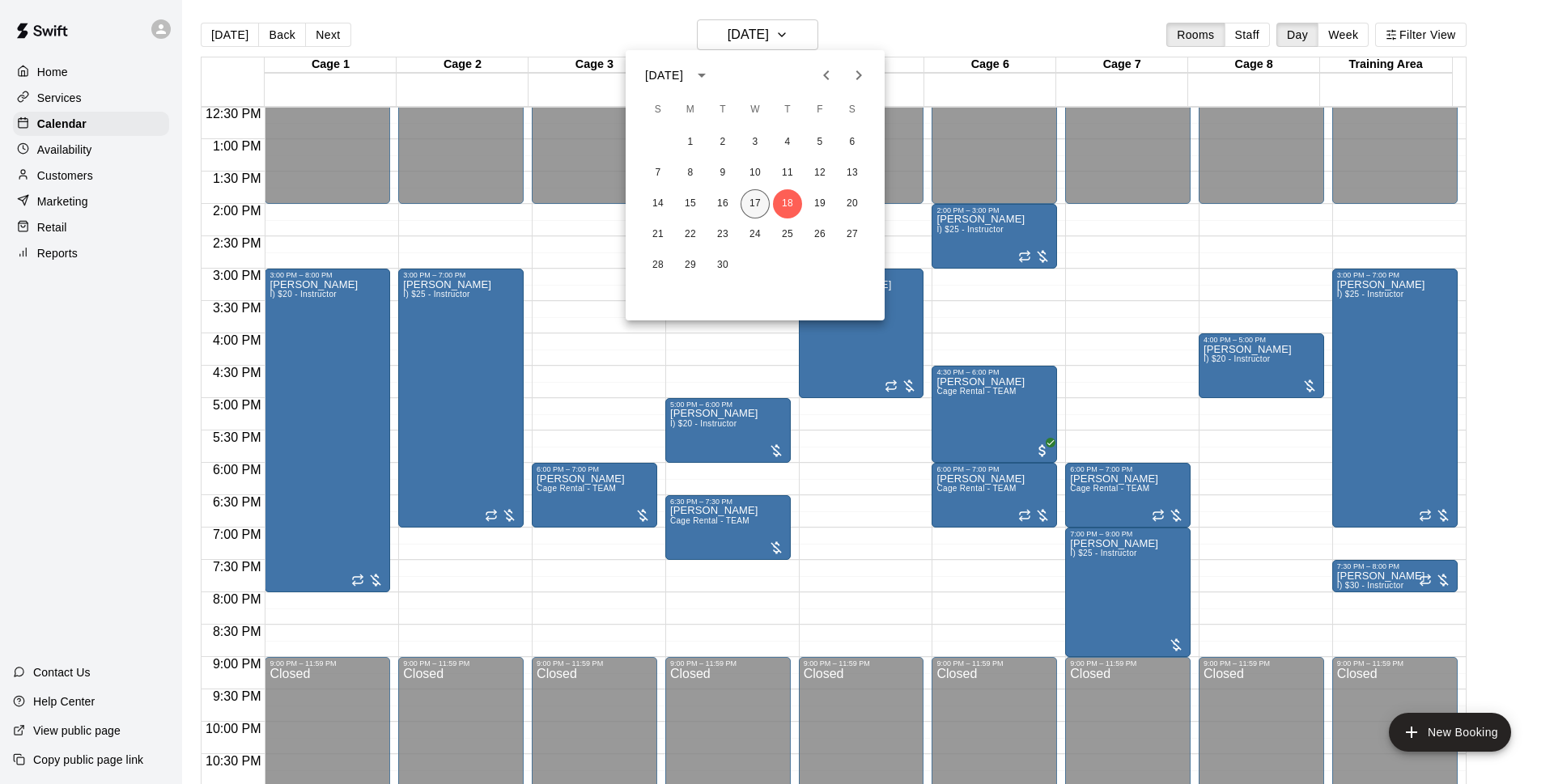
click at [762, 204] on button "17" at bounding box center [754, 203] width 29 height 29
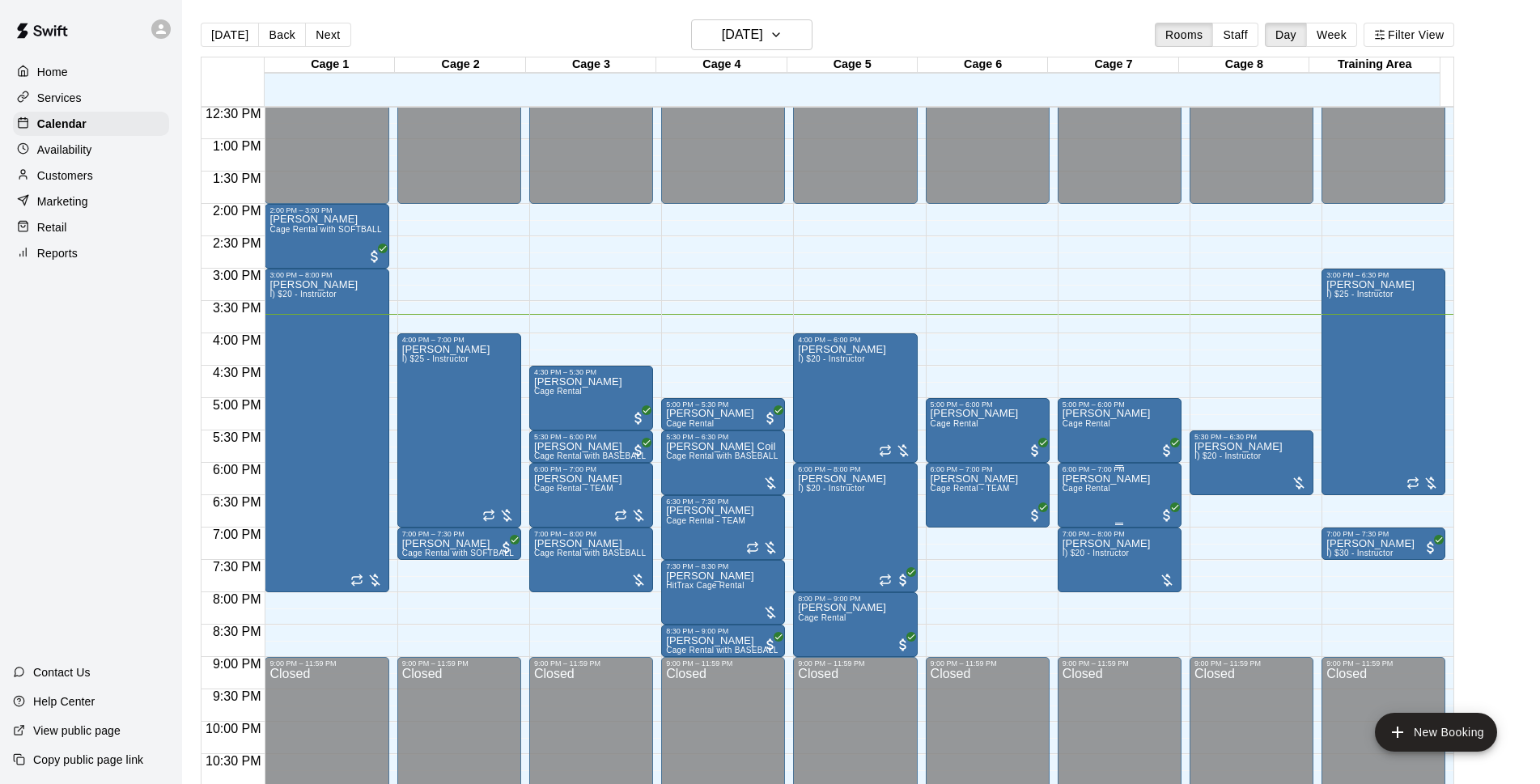
click at [1107, 479] on p "Beckett Mason" at bounding box center [1107, 479] width 89 height 0
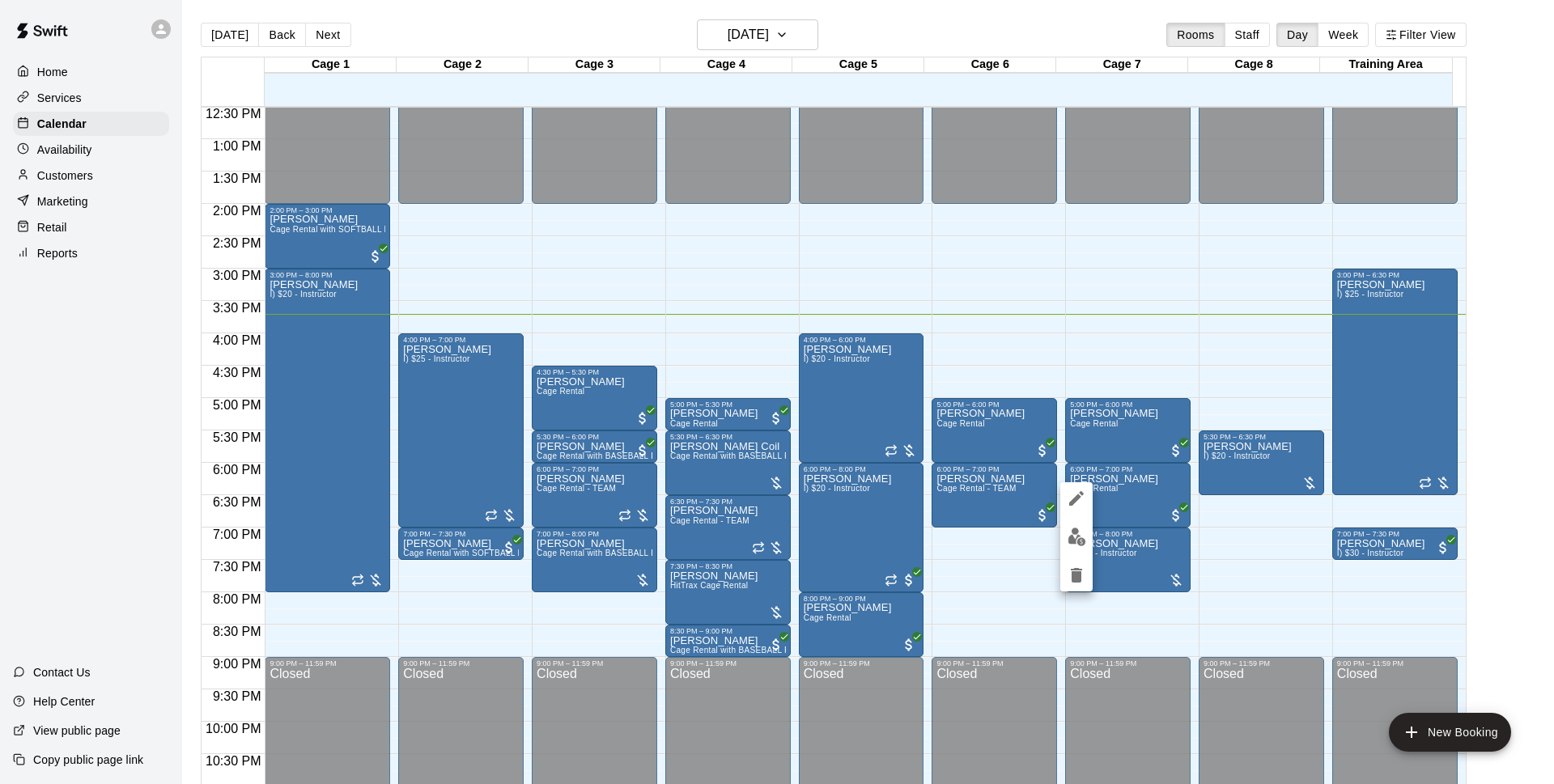
click at [1079, 496] on icon "edit" at bounding box center [1076, 498] width 14 height 14
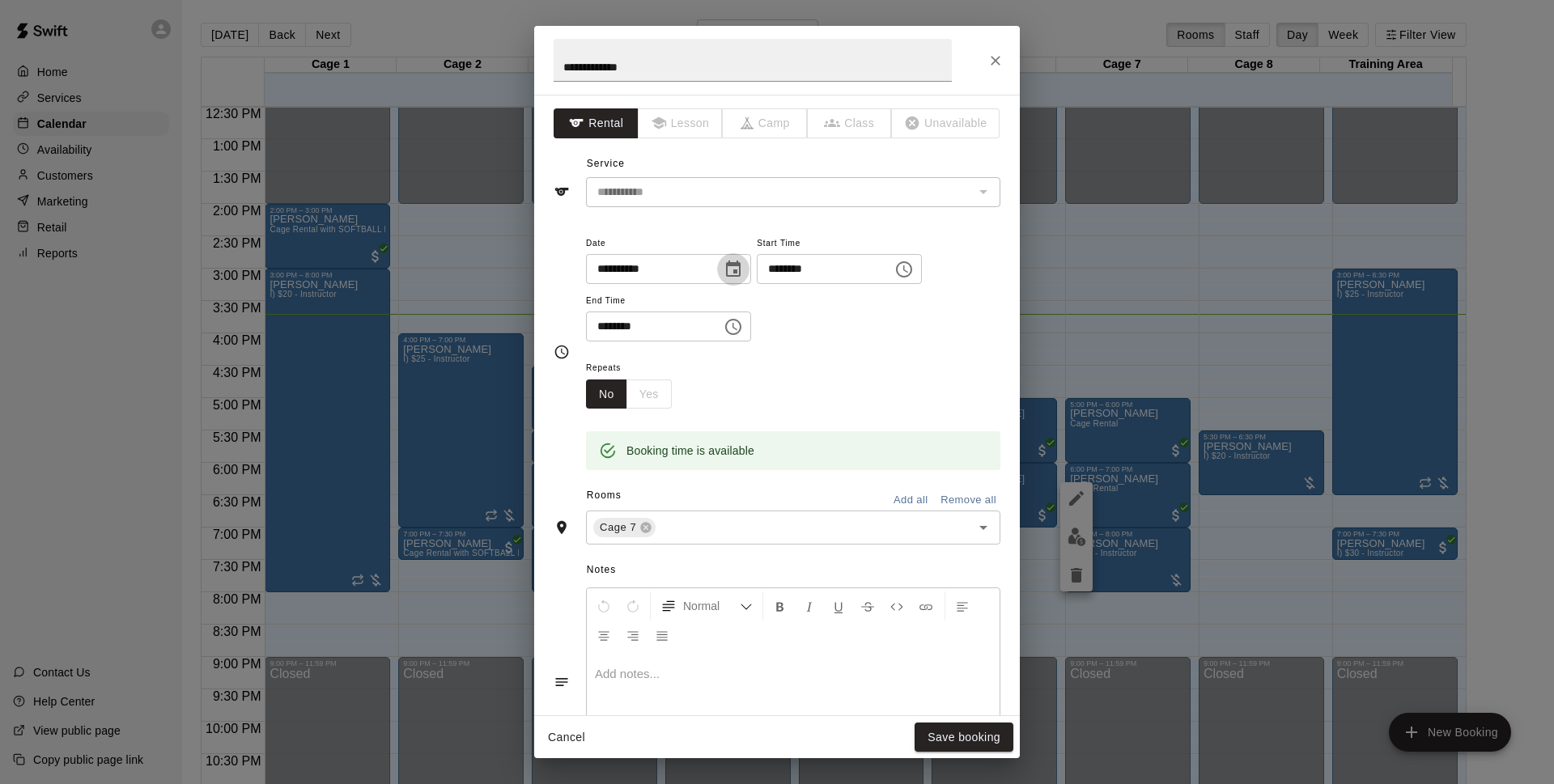
click at [743, 270] on icon "Choose date, selected date is Sep 17, 2025" at bounding box center [733, 269] width 19 height 19
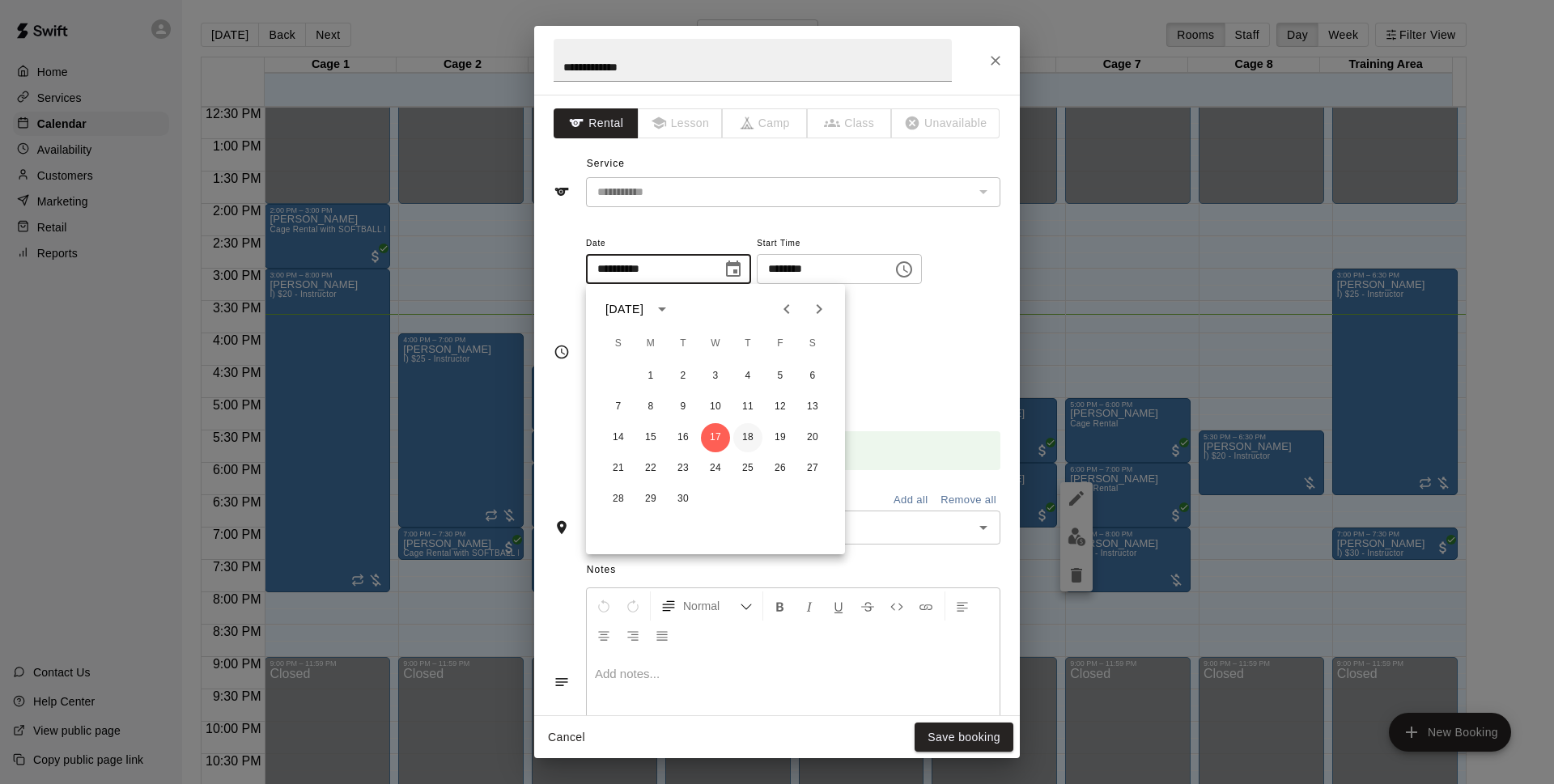
click at [748, 441] on button "18" at bounding box center [747, 438] width 29 height 29
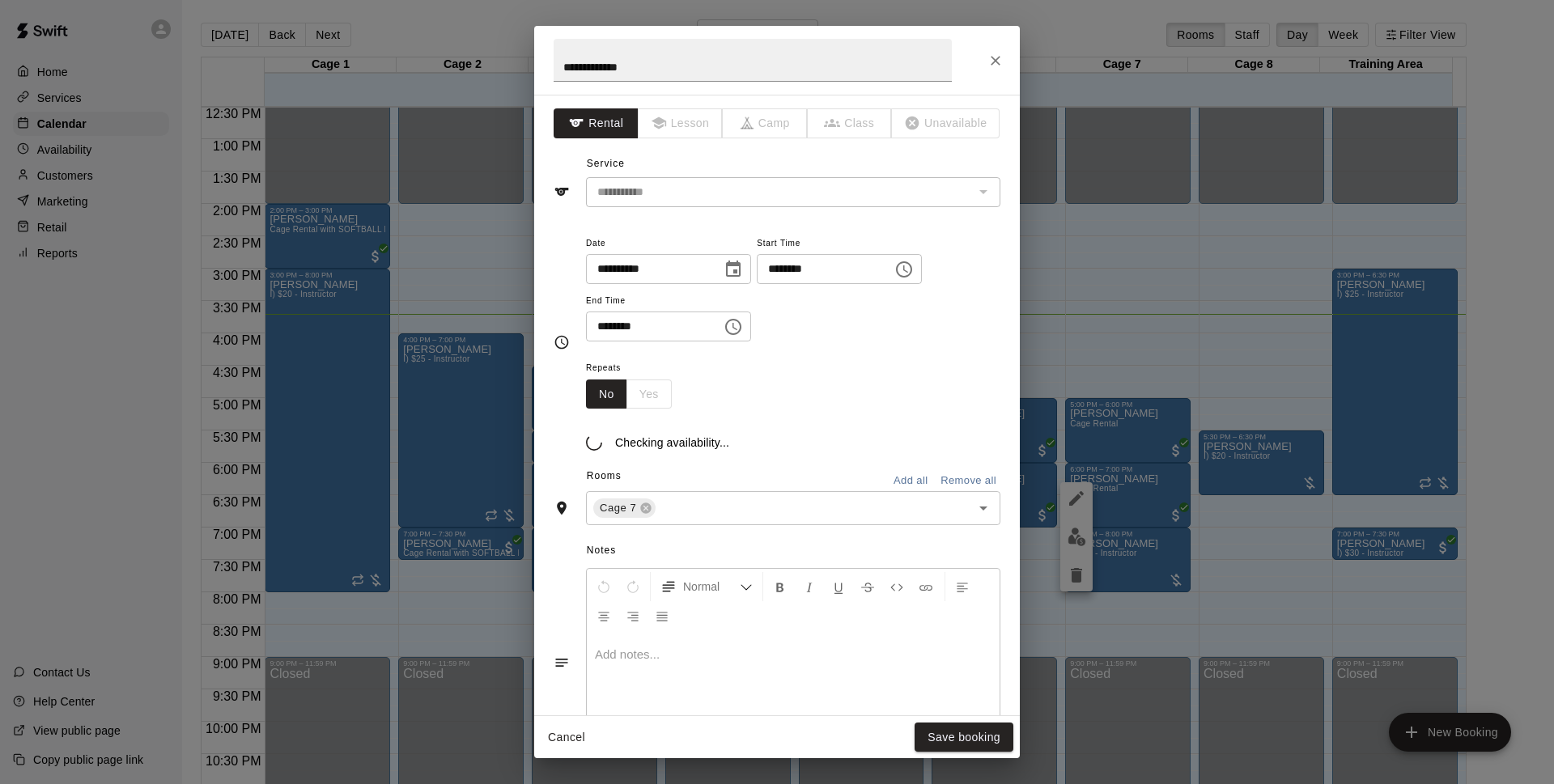
type input "**********"
click at [712, 529] on div "September 2025 S M T W T F S 1 2 3 4 5 6 7 8 9 10 11 12 13 14 15 16 17 18 19 20…" at bounding box center [715, 419] width 259 height 270
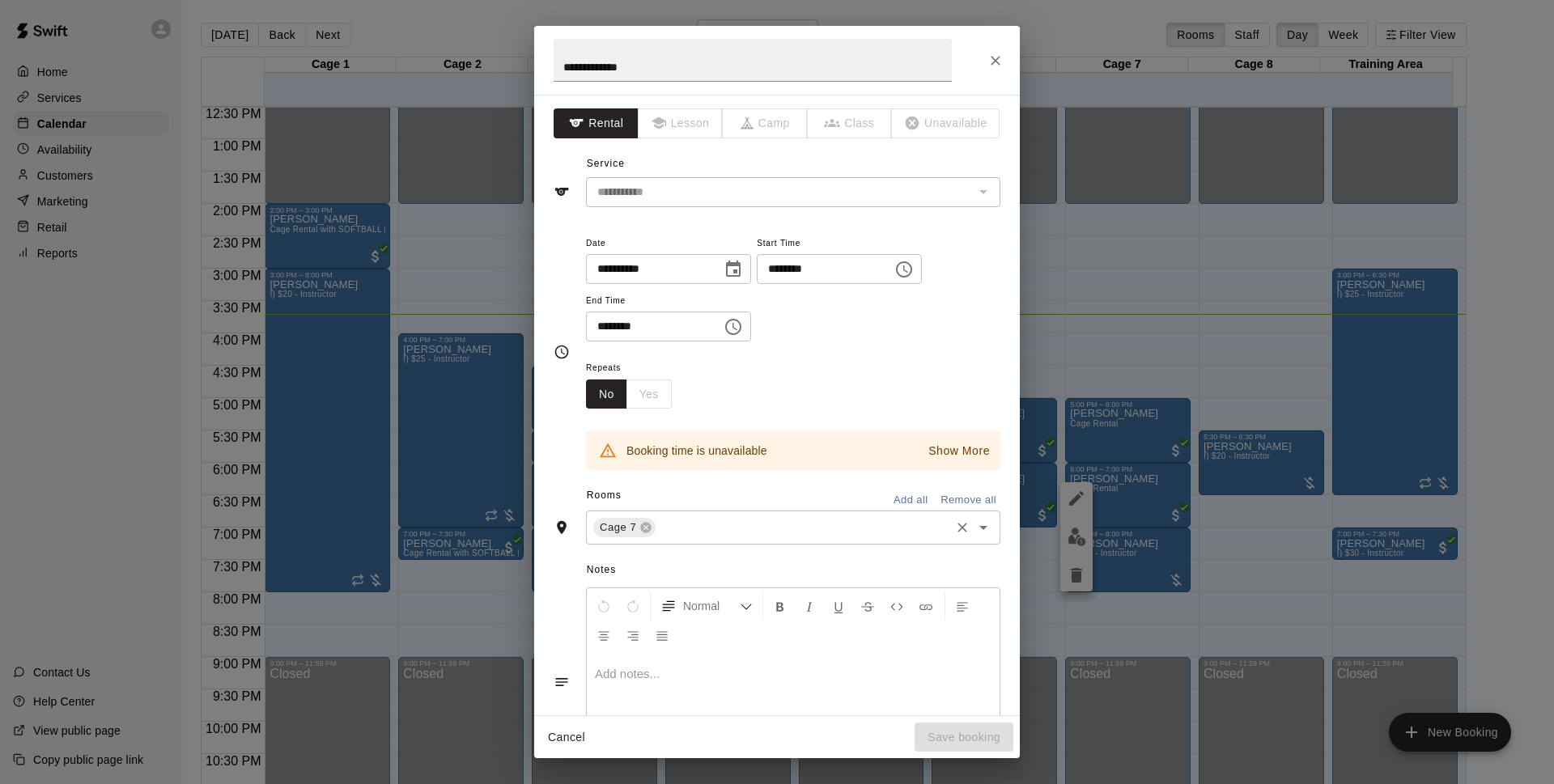
click at [751, 529] on input "text" at bounding box center [802, 528] width 289 height 20
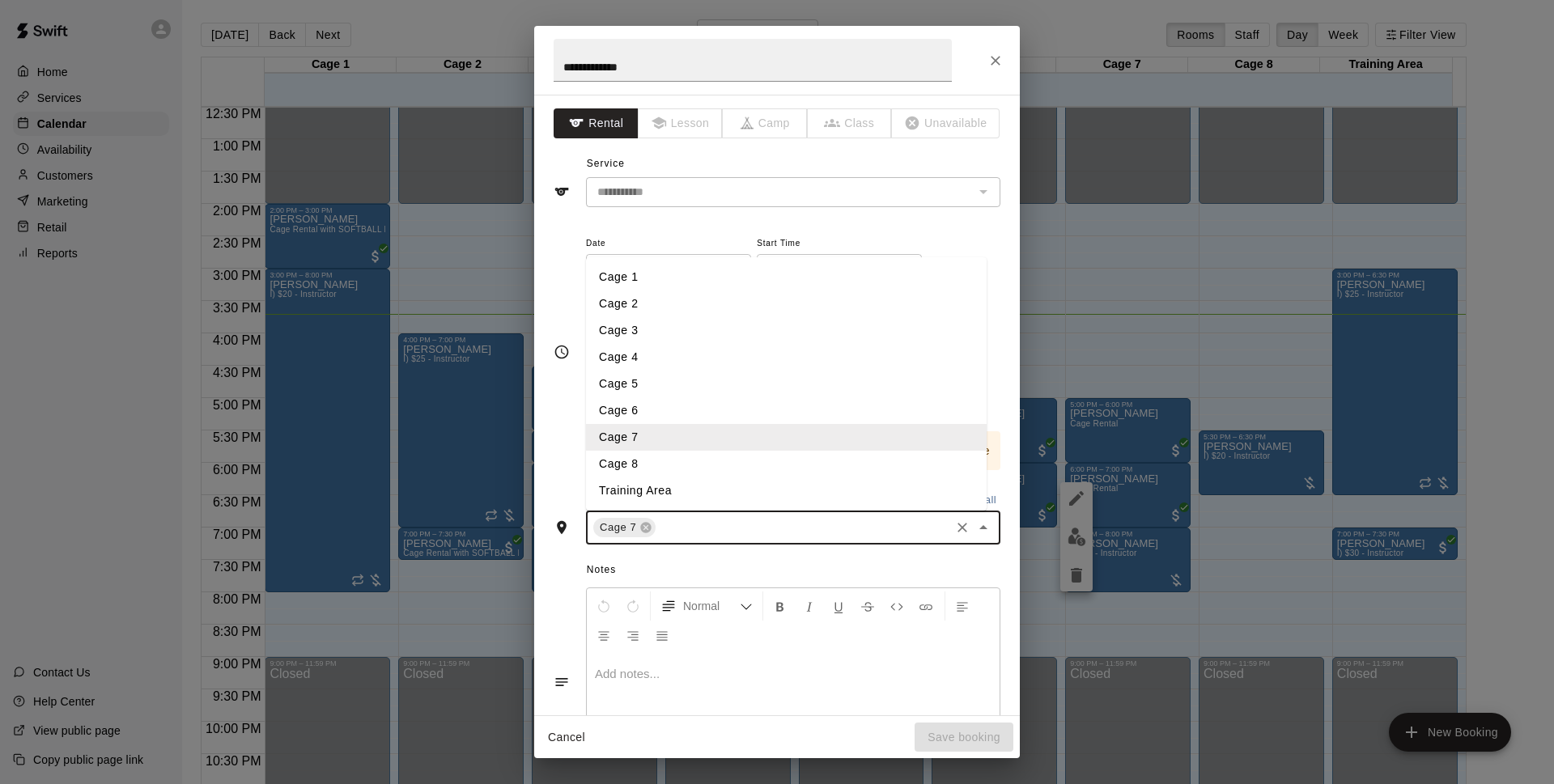
click at [662, 381] on li "Cage 5" at bounding box center [786, 384] width 401 height 27
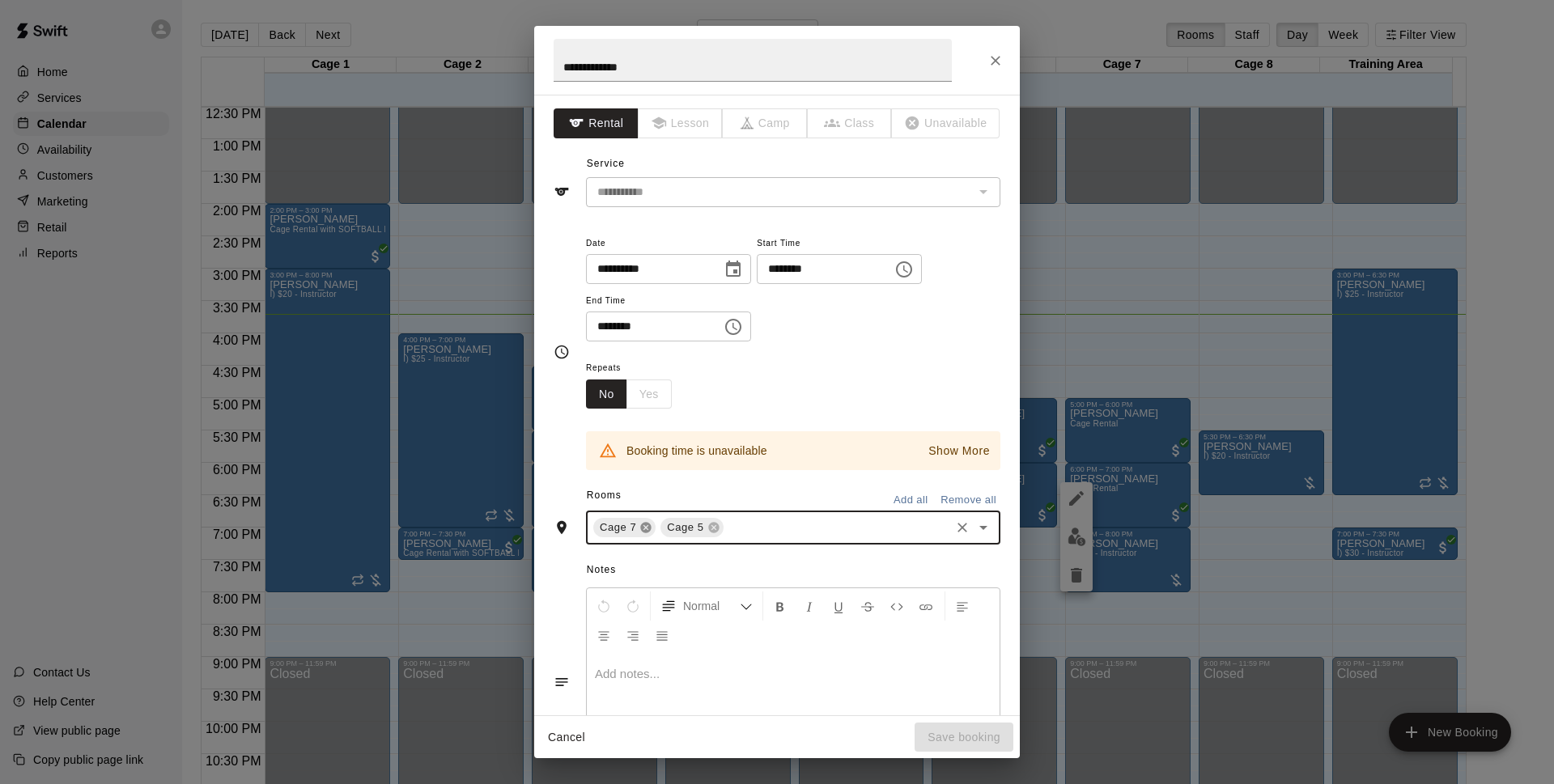
click at [643, 524] on icon at bounding box center [646, 528] width 11 height 11
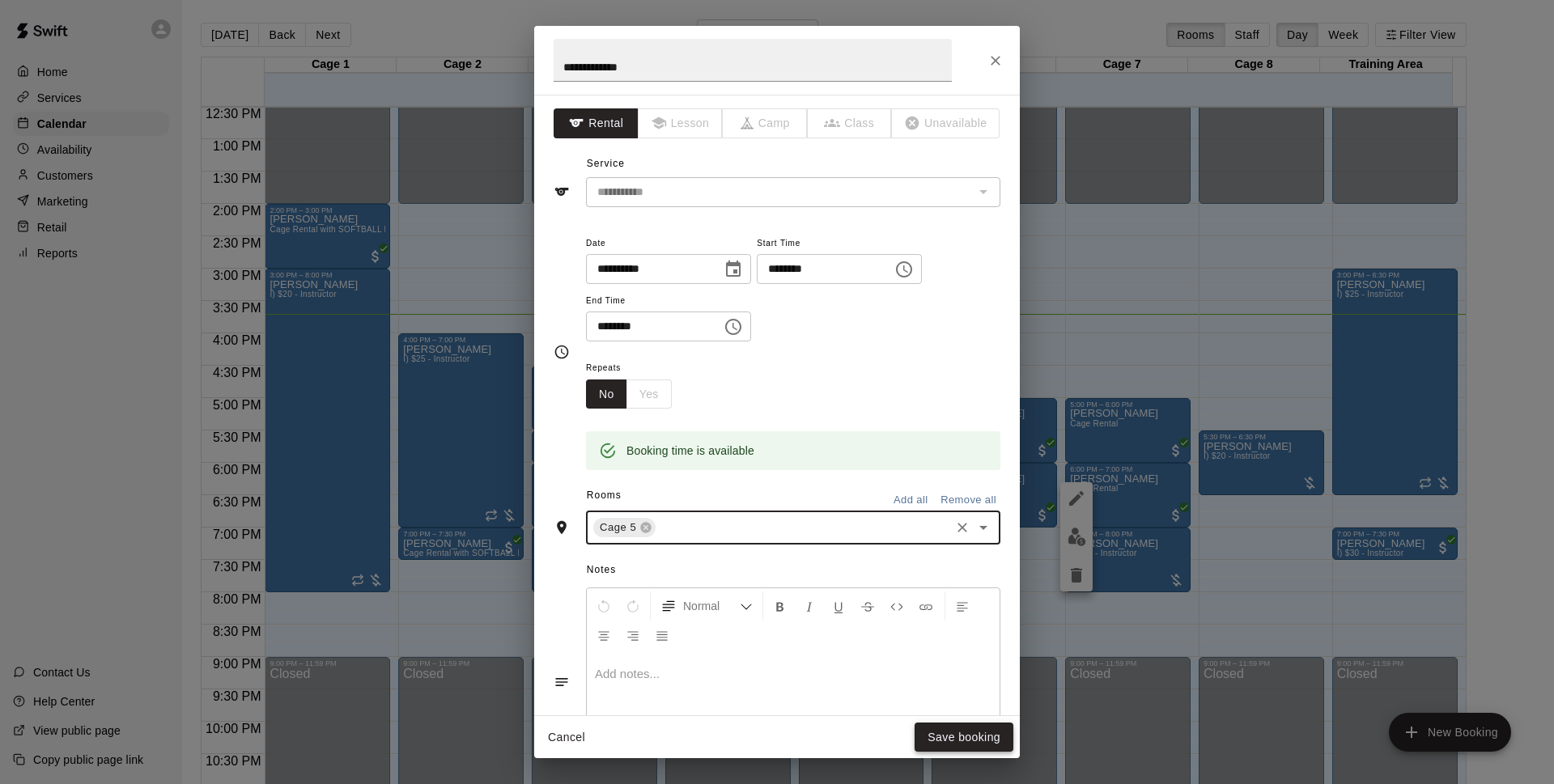
click at [957, 733] on button "Save booking" at bounding box center [963, 737] width 99 height 30
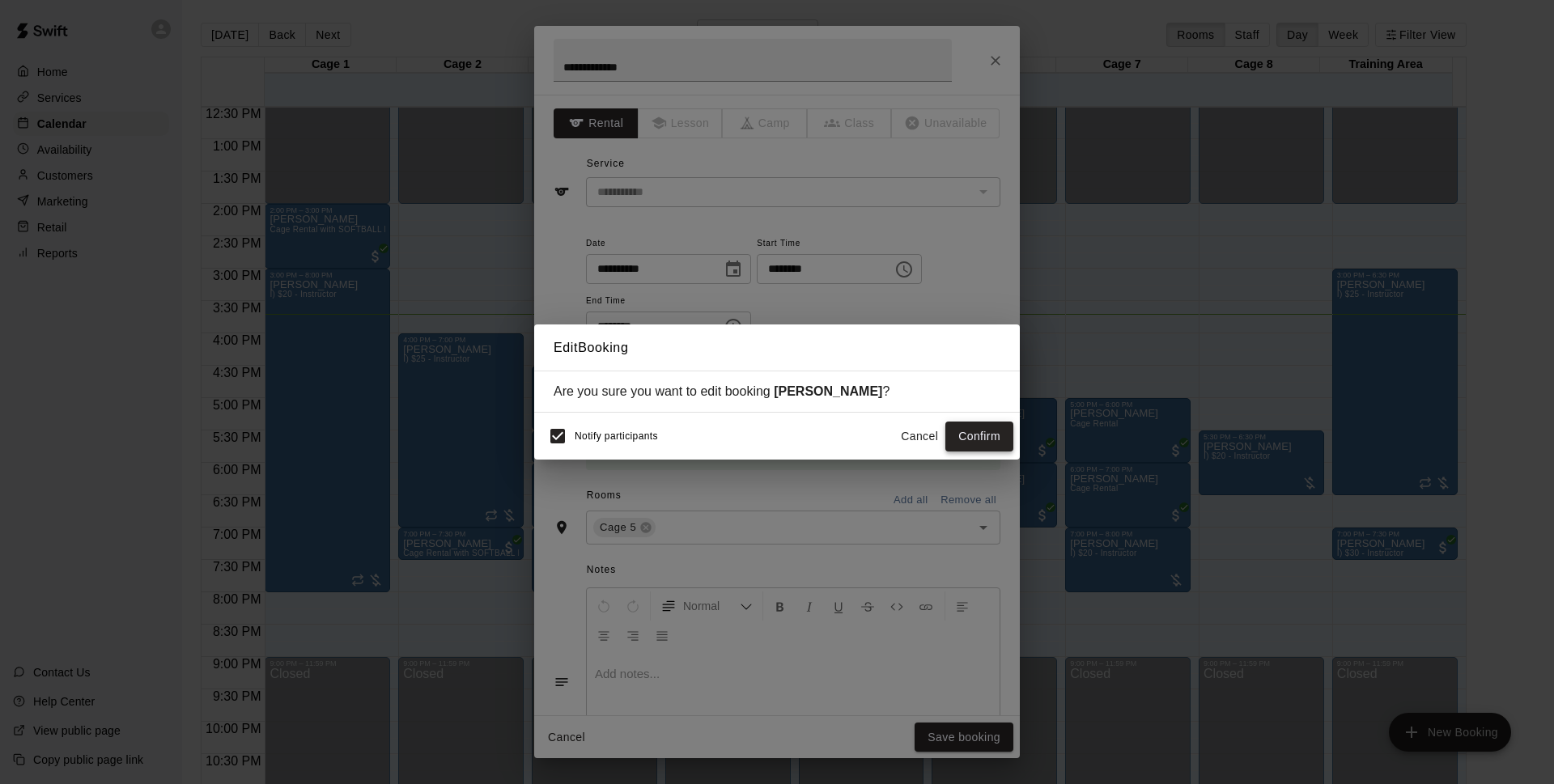
click at [962, 433] on button "Confirm" at bounding box center [979, 436] width 68 height 30
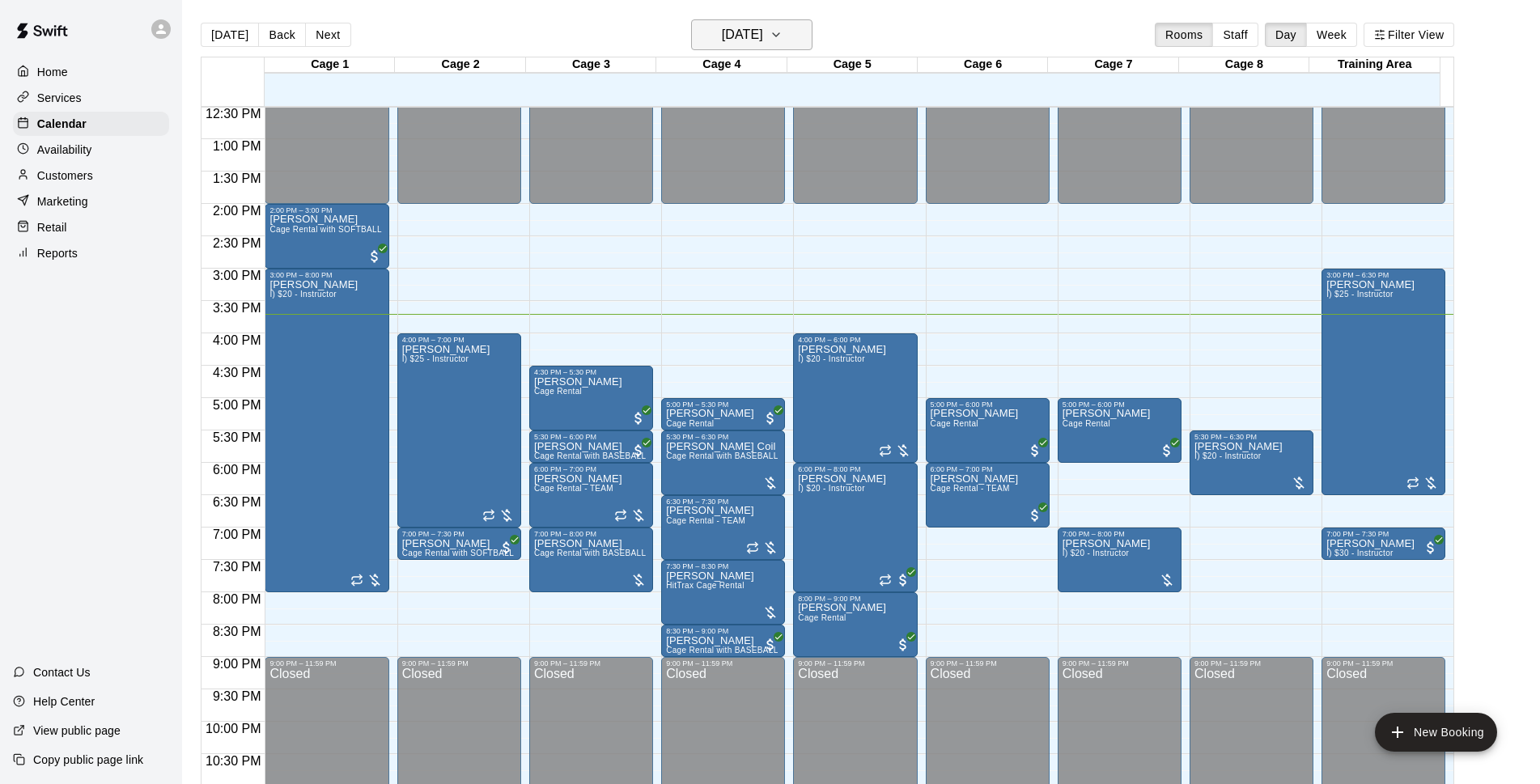
click at [764, 42] on h6 "[DATE]" at bounding box center [743, 34] width 42 height 23
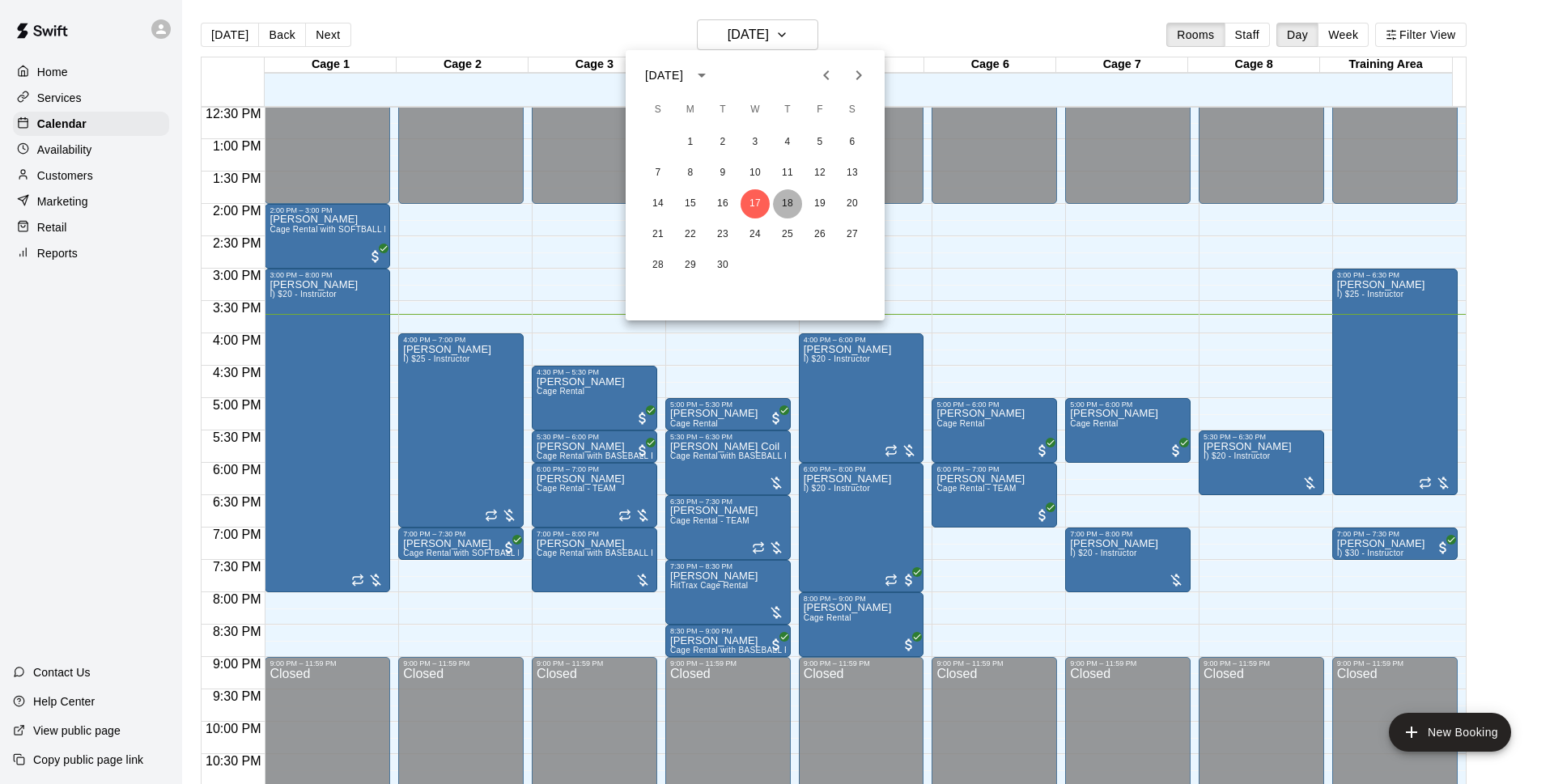
click at [793, 202] on button "18" at bounding box center [787, 203] width 29 height 29
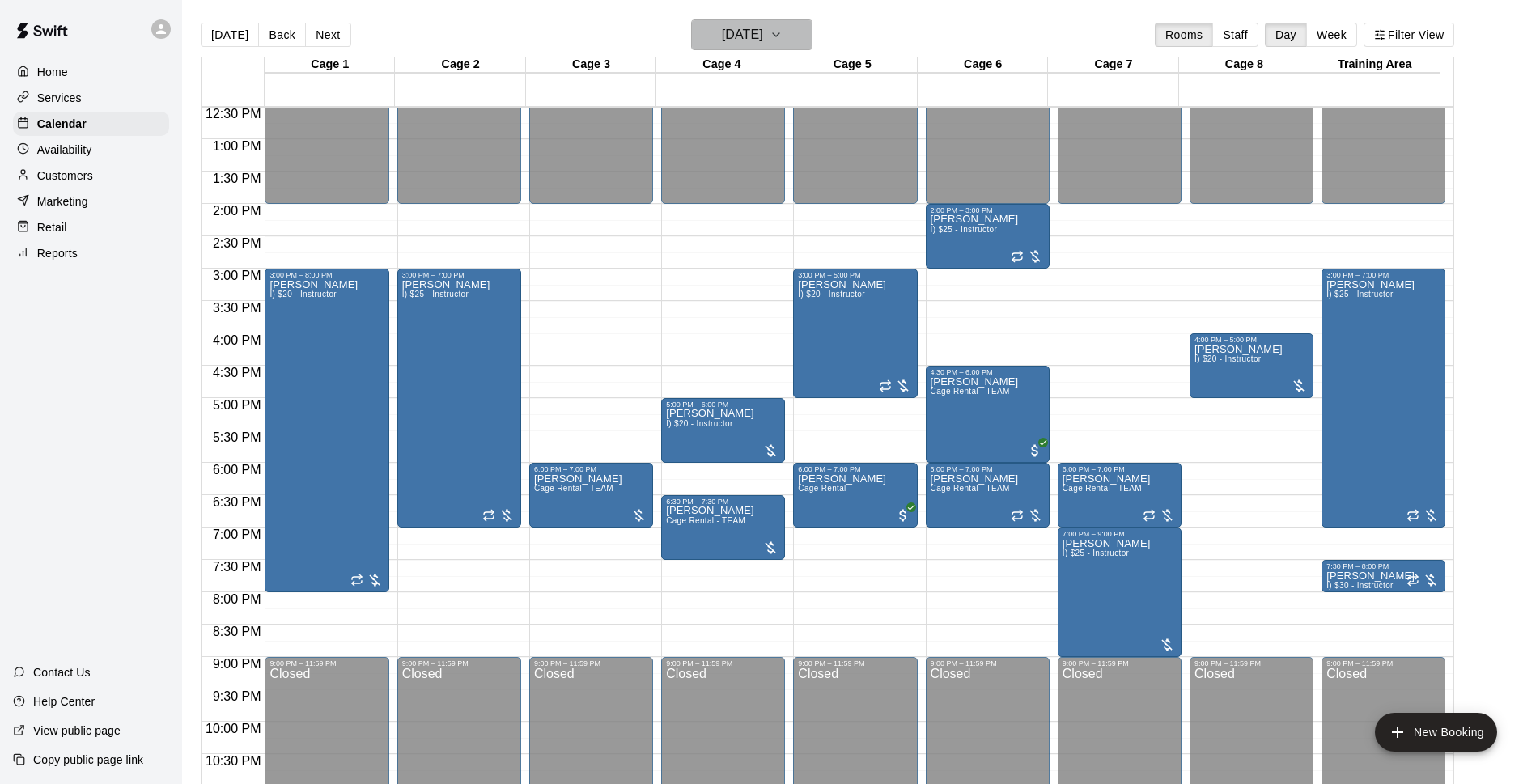
click at [744, 22] on button "Thursday Sep 18" at bounding box center [752, 34] width 121 height 31
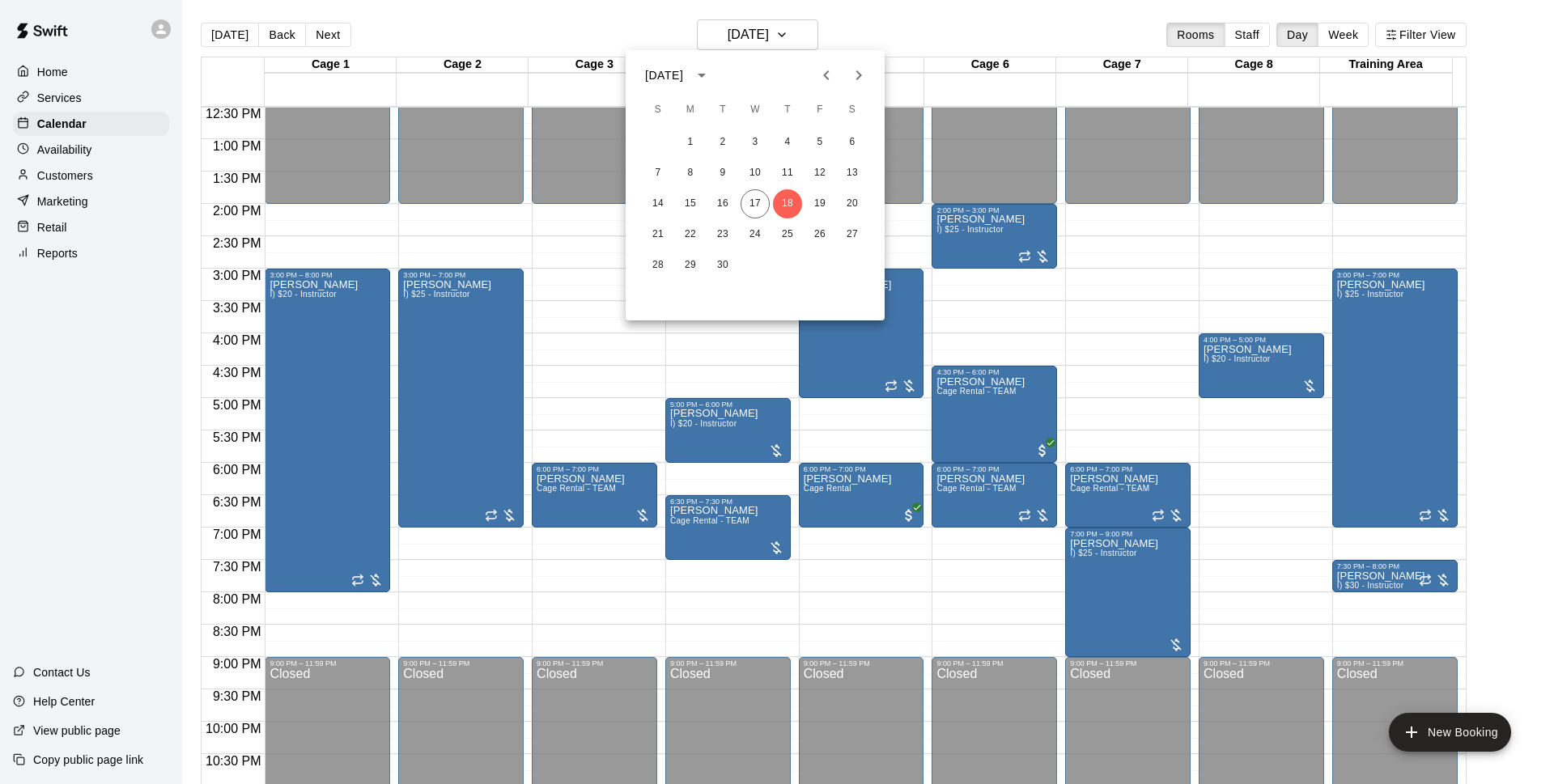
click at [937, 31] on div at bounding box center [777, 392] width 1554 height 784
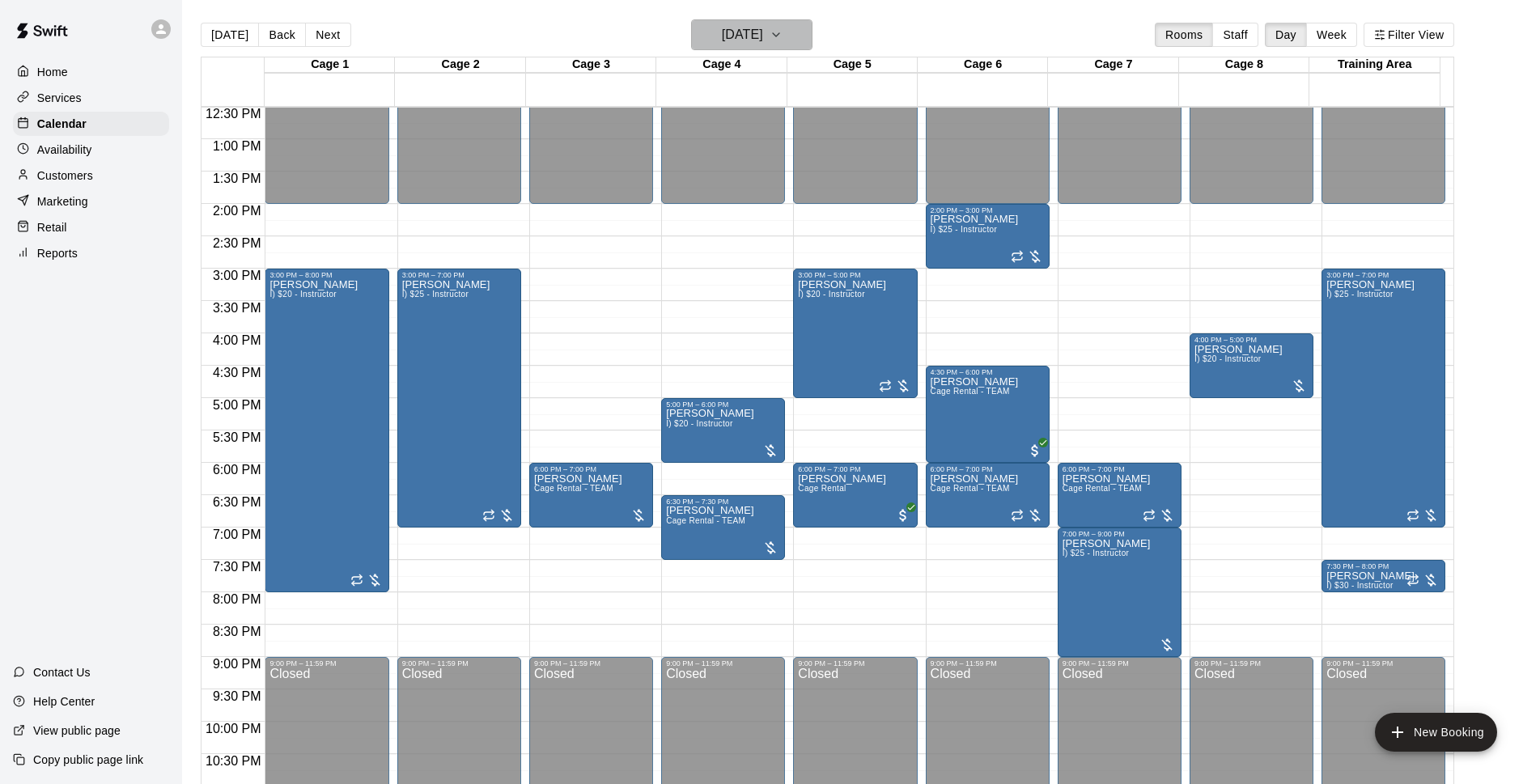
click at [783, 41] on icon "button" at bounding box center [776, 34] width 13 height 19
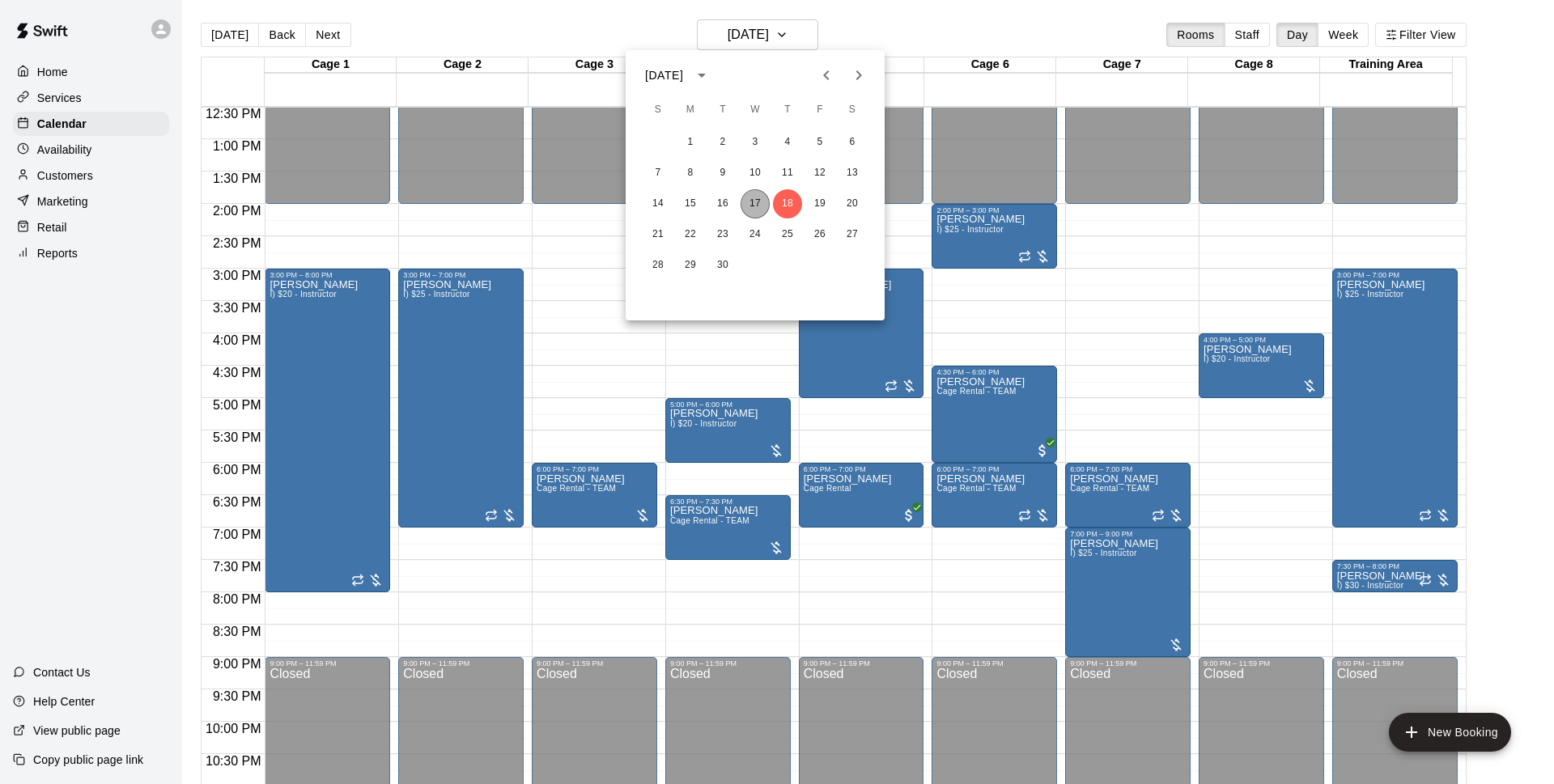
click at [751, 204] on button "17" at bounding box center [754, 203] width 29 height 29
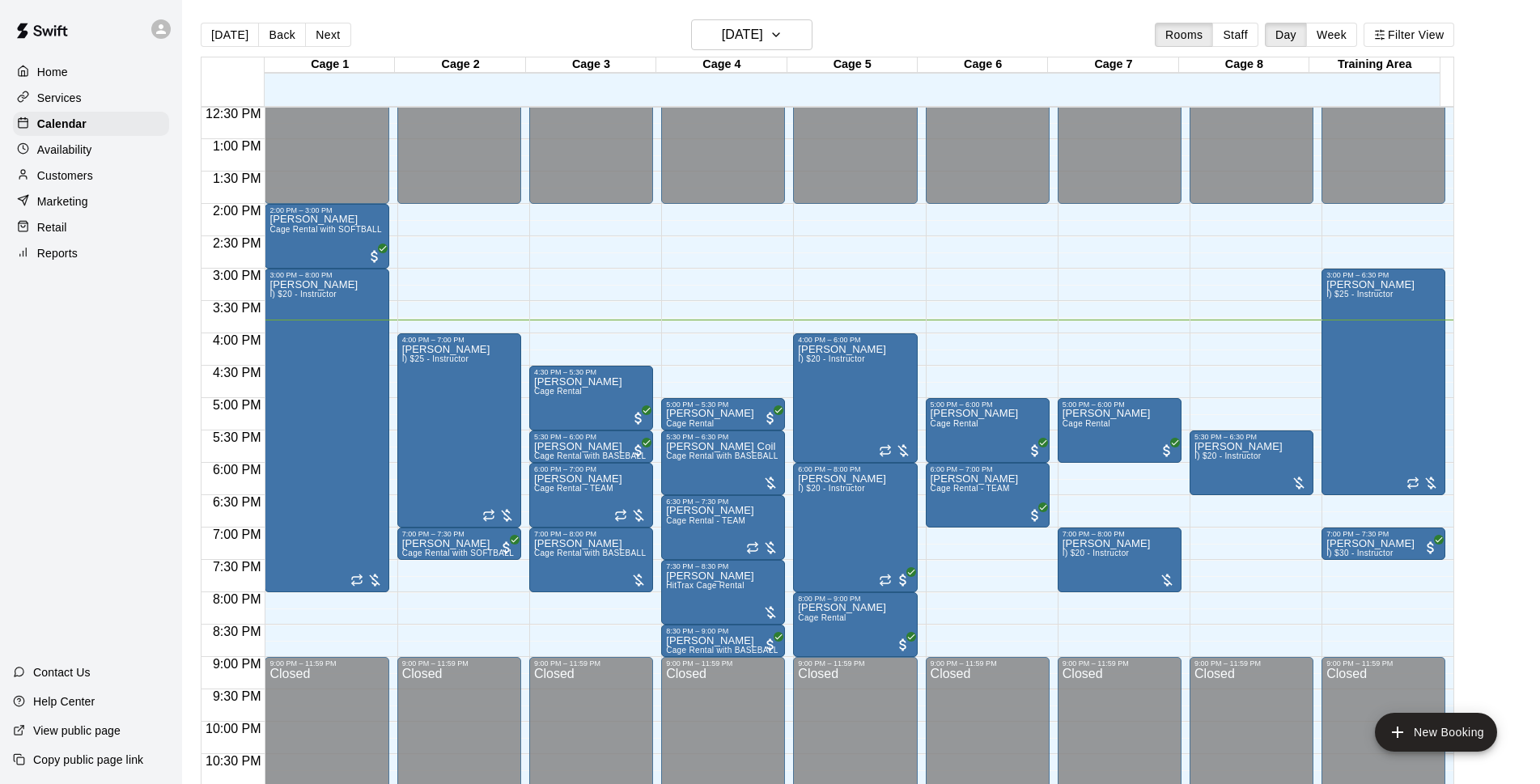
click at [1018, 35] on div "Today Back Next Wednesday Sep 17 Rooms Staff Day Week Filter View" at bounding box center [828, 37] width 1254 height 37
click at [923, 34] on div "Today Back Next Wednesday Sep 17 Rooms Staff Day Week Filter View" at bounding box center [828, 37] width 1254 height 37
click at [764, 33] on h6 "[DATE]" at bounding box center [743, 34] width 42 height 23
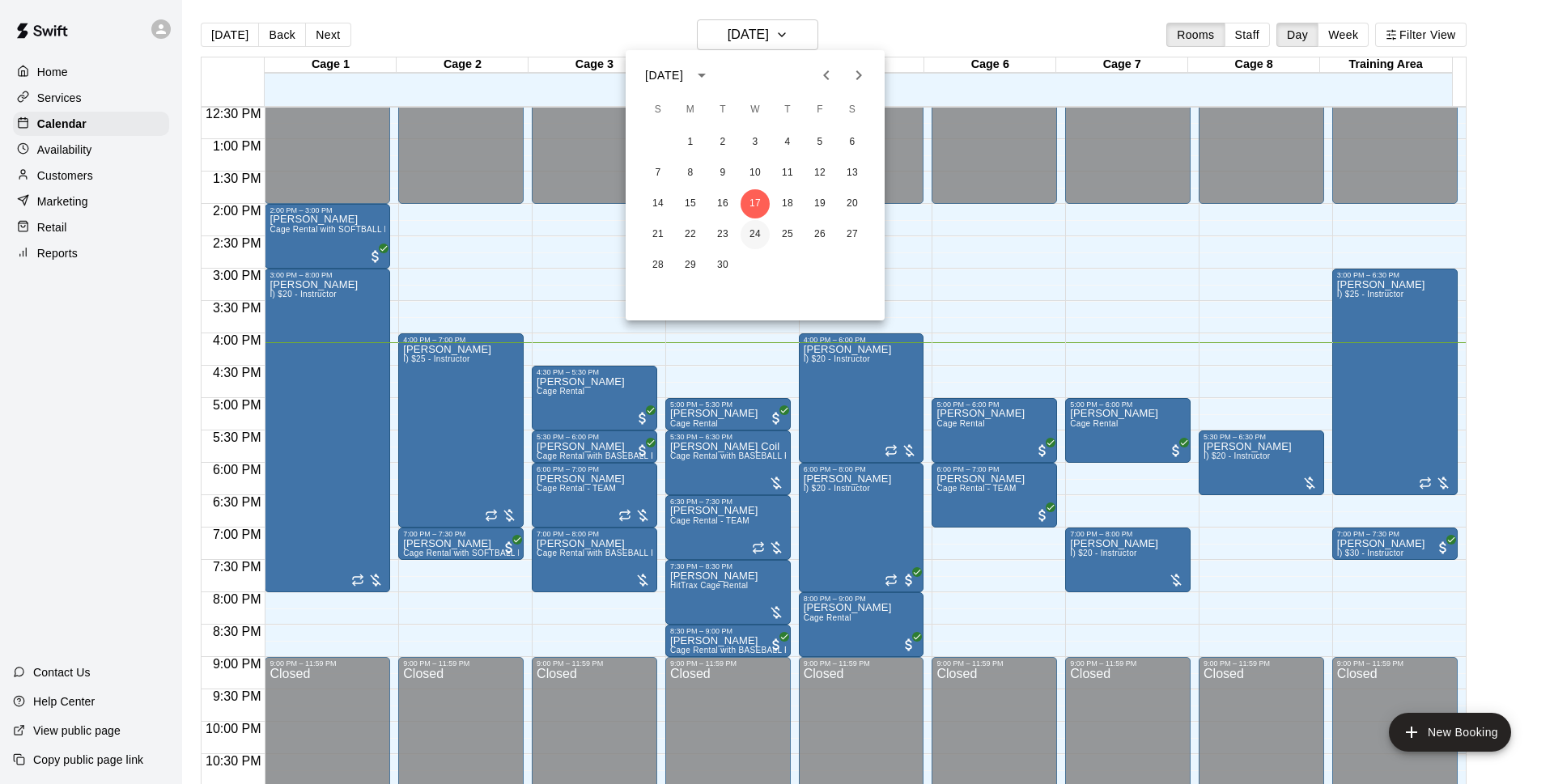
click at [760, 230] on button "24" at bounding box center [754, 234] width 29 height 29
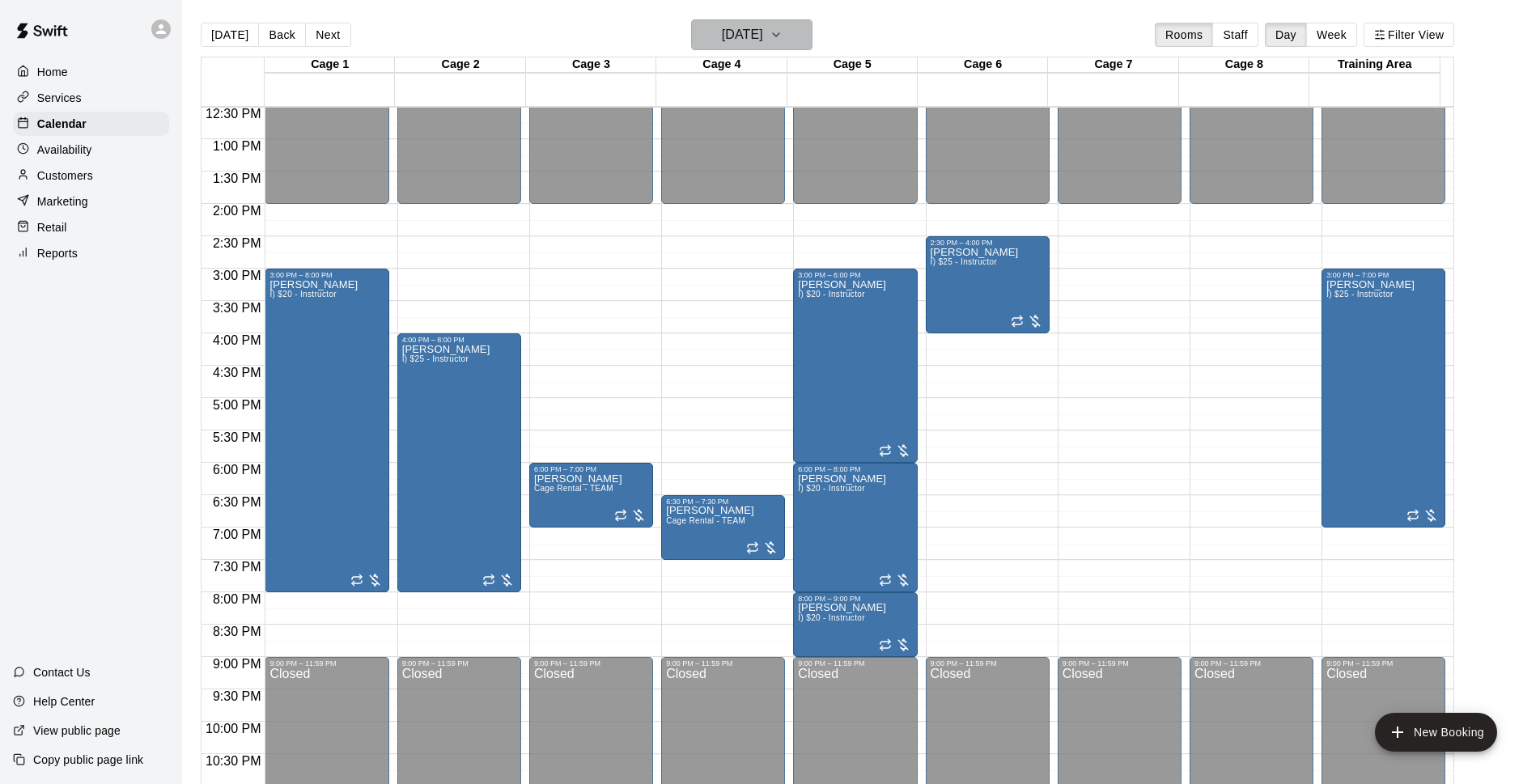
click at [764, 29] on h6 "Wednesday Sep 24" at bounding box center [743, 34] width 42 height 23
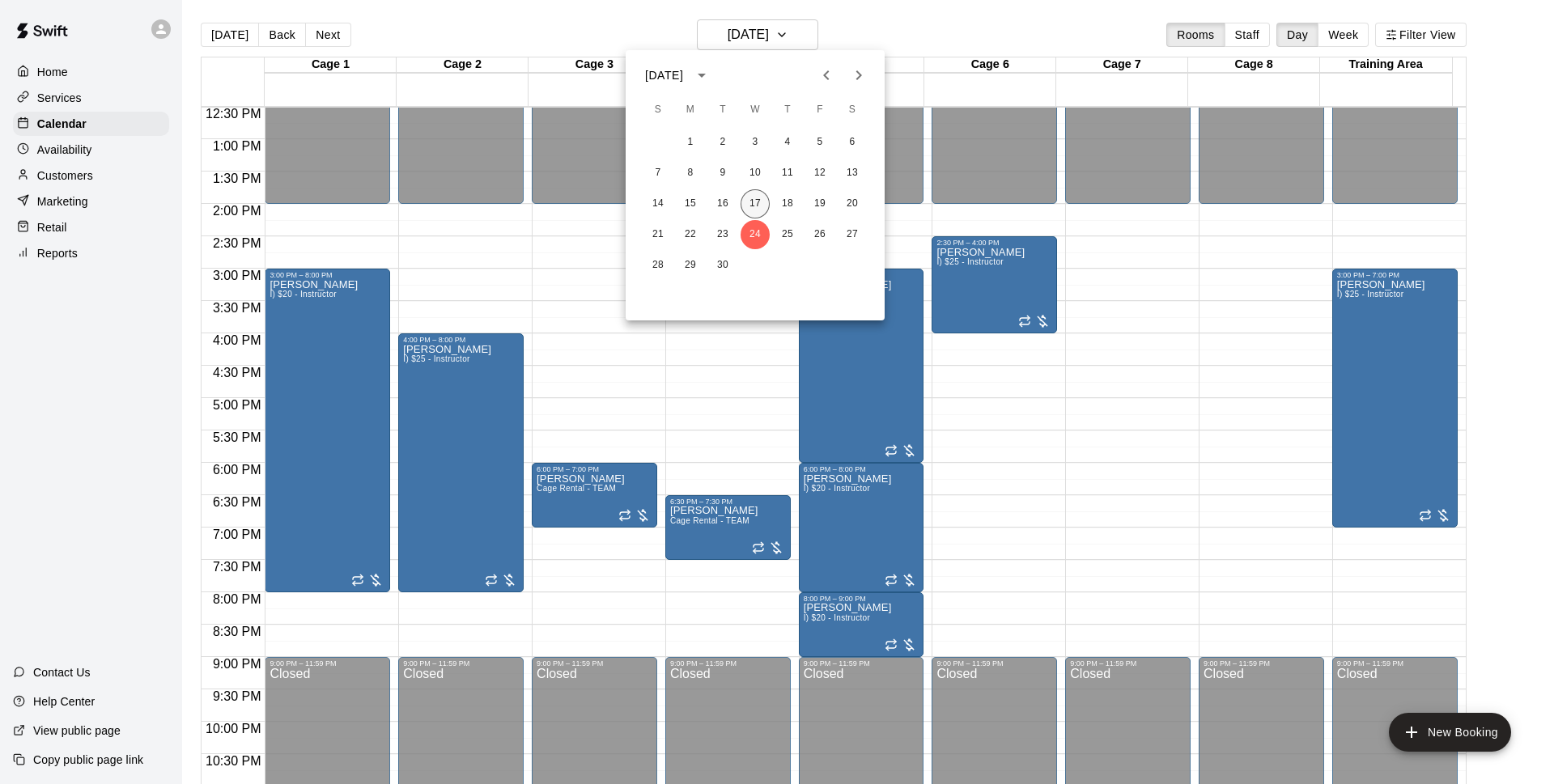
click at [757, 202] on button "17" at bounding box center [754, 203] width 29 height 29
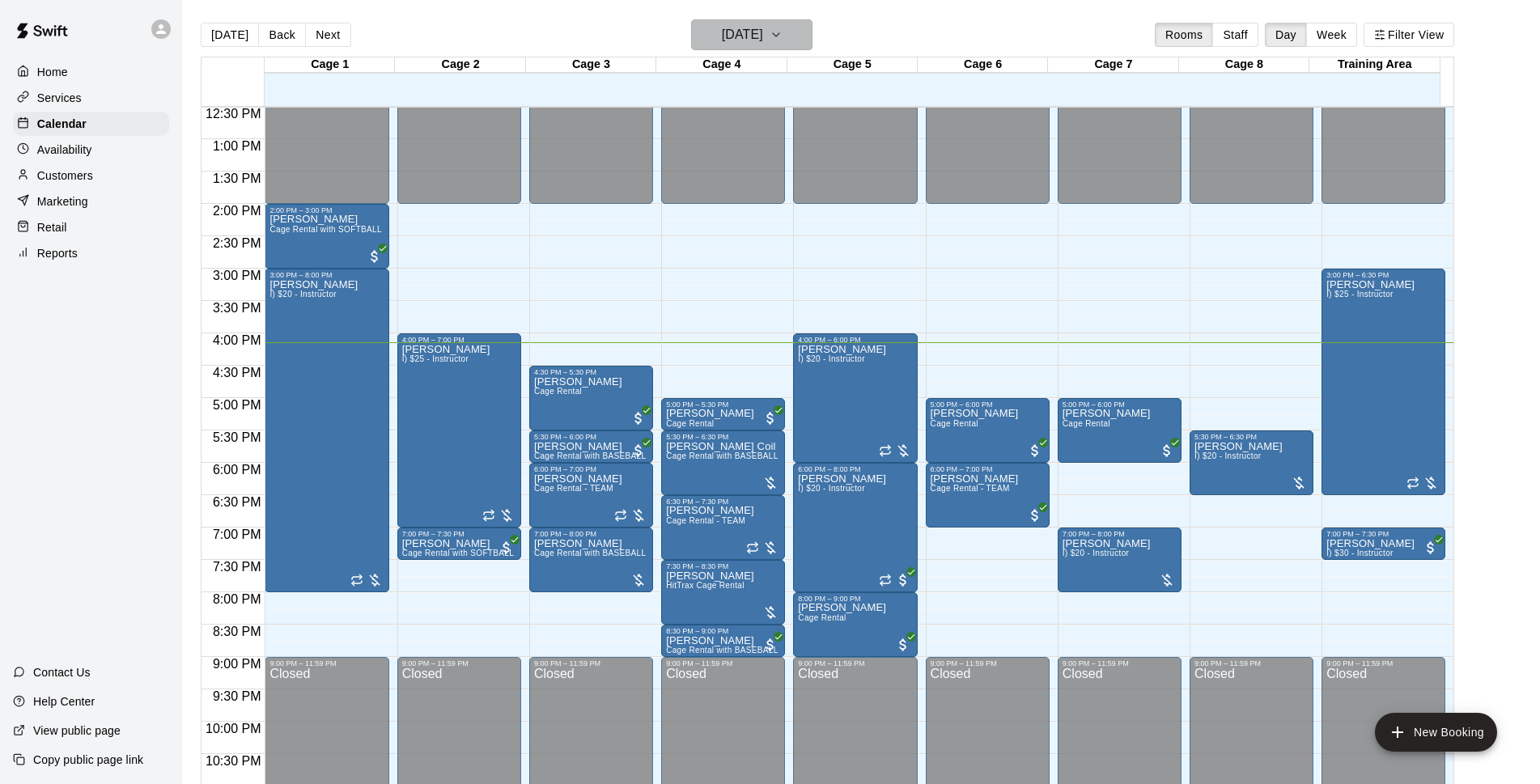
click at [759, 35] on h6 "[DATE]" at bounding box center [743, 34] width 42 height 23
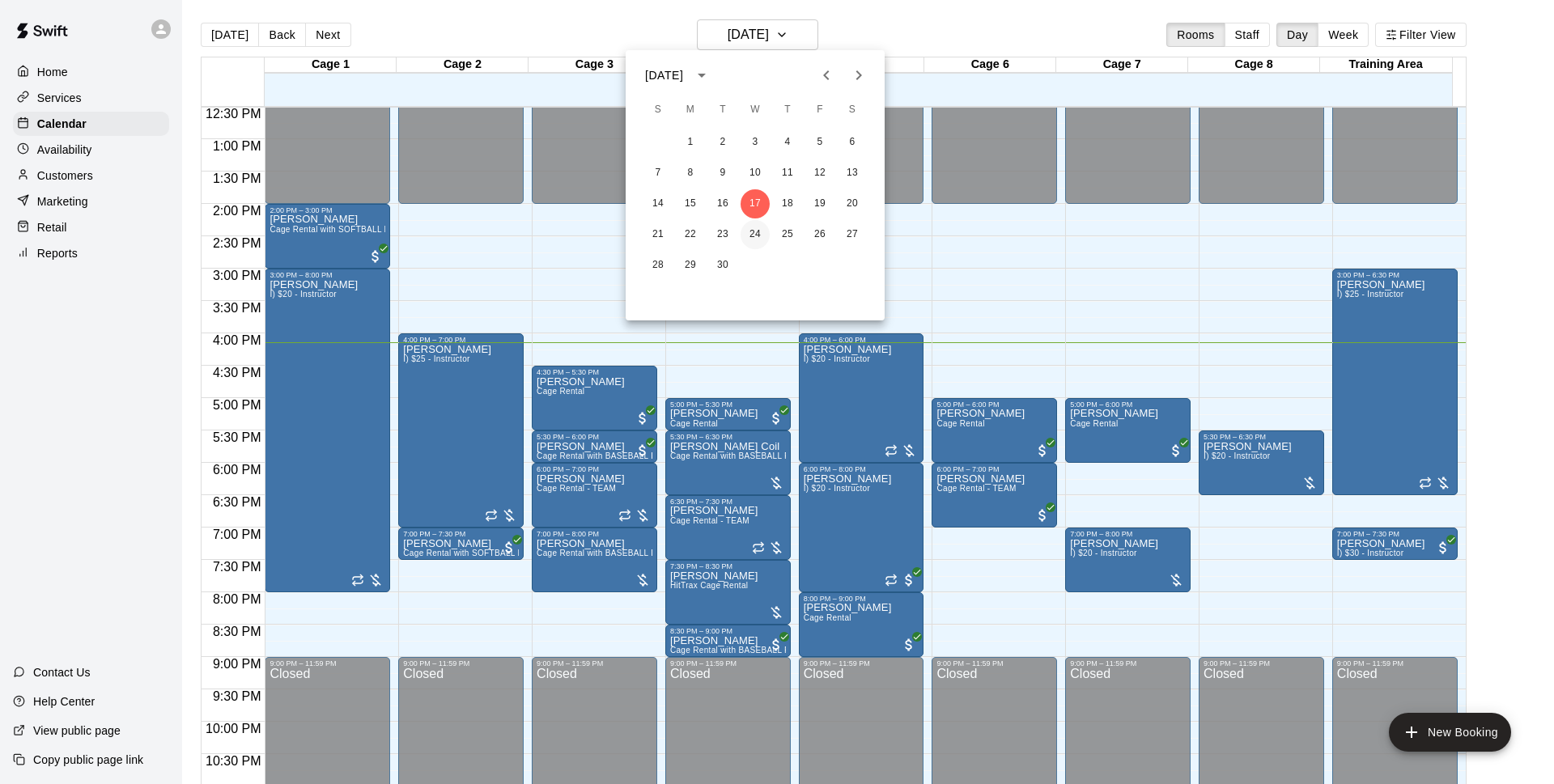
click at [750, 231] on button "24" at bounding box center [754, 234] width 29 height 29
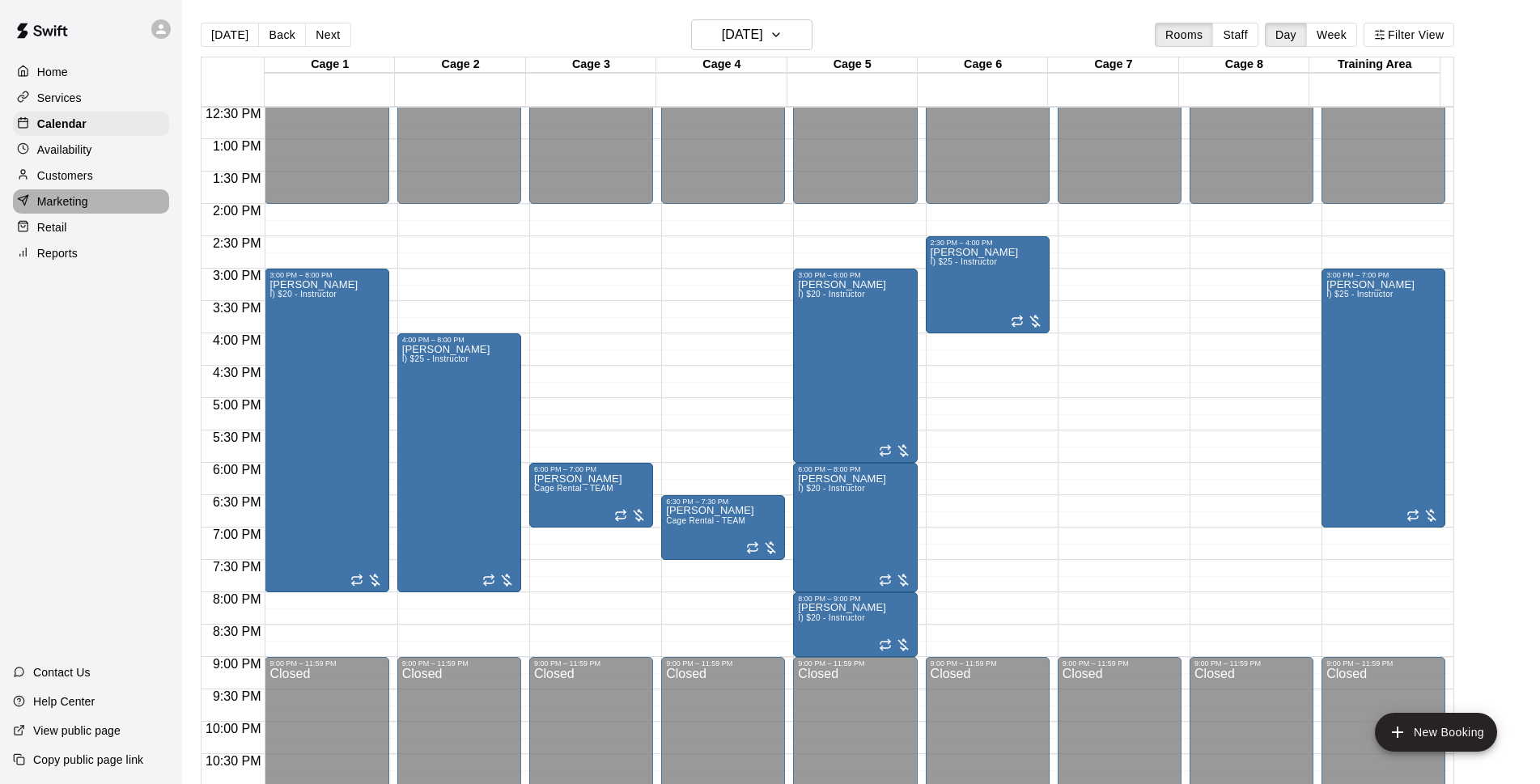
click at [116, 195] on div "Marketing" at bounding box center [90, 201] width 157 height 24
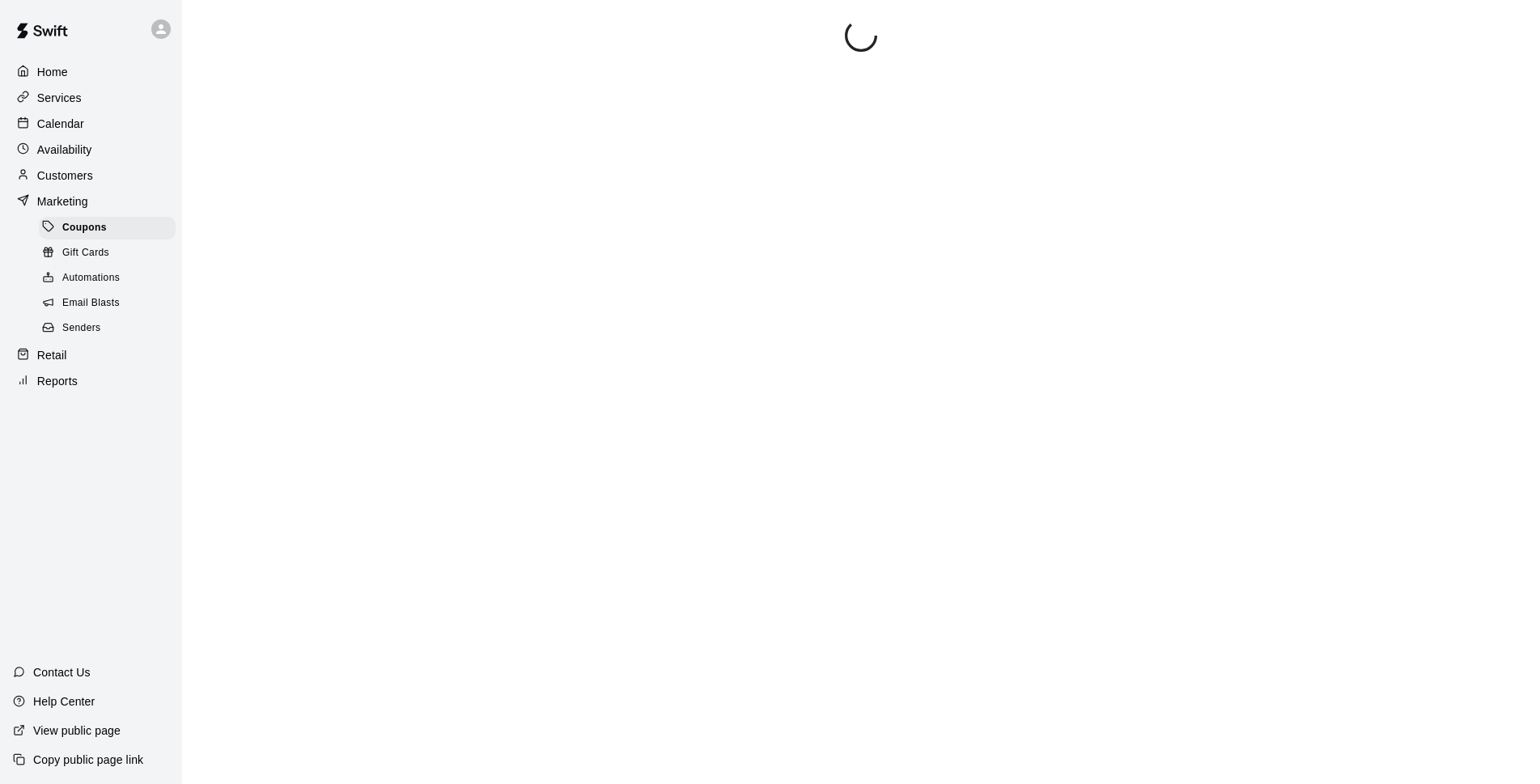
click at [129, 177] on div "Customers" at bounding box center [90, 175] width 157 height 24
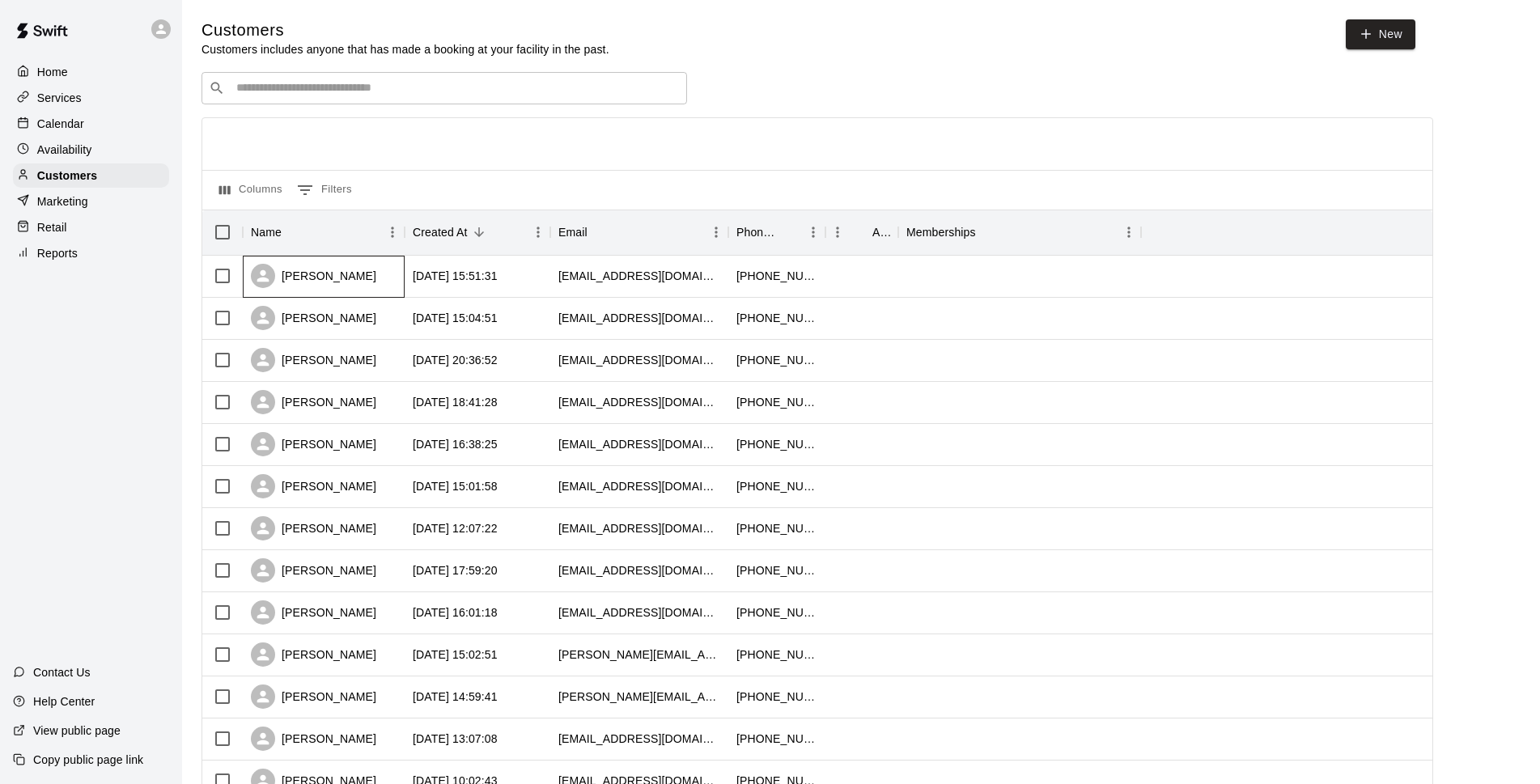
click at [370, 271] on div "[PERSON_NAME]" at bounding box center [323, 277] width 162 height 43
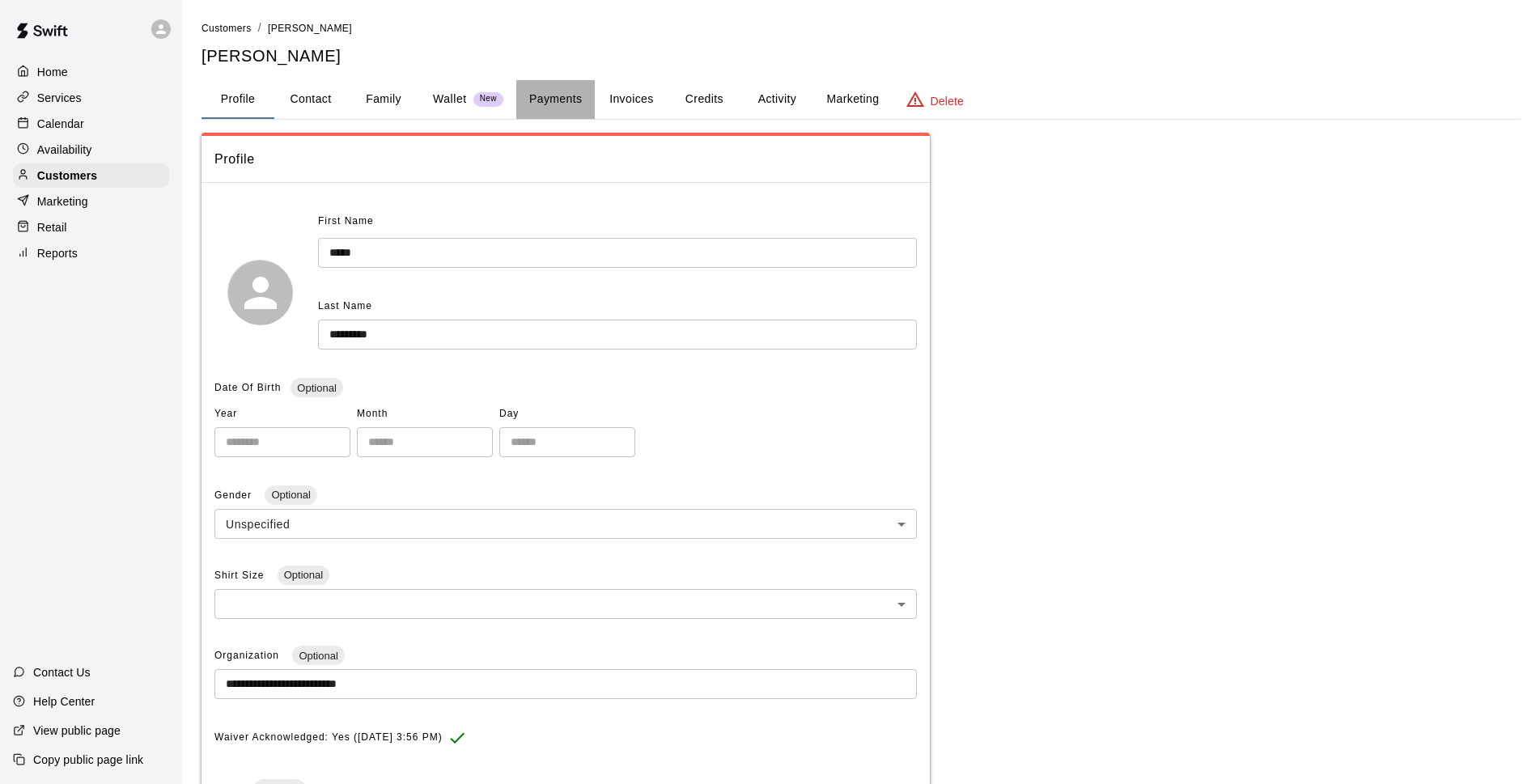
click at [541, 99] on button "Payments" at bounding box center [556, 99] width 79 height 39
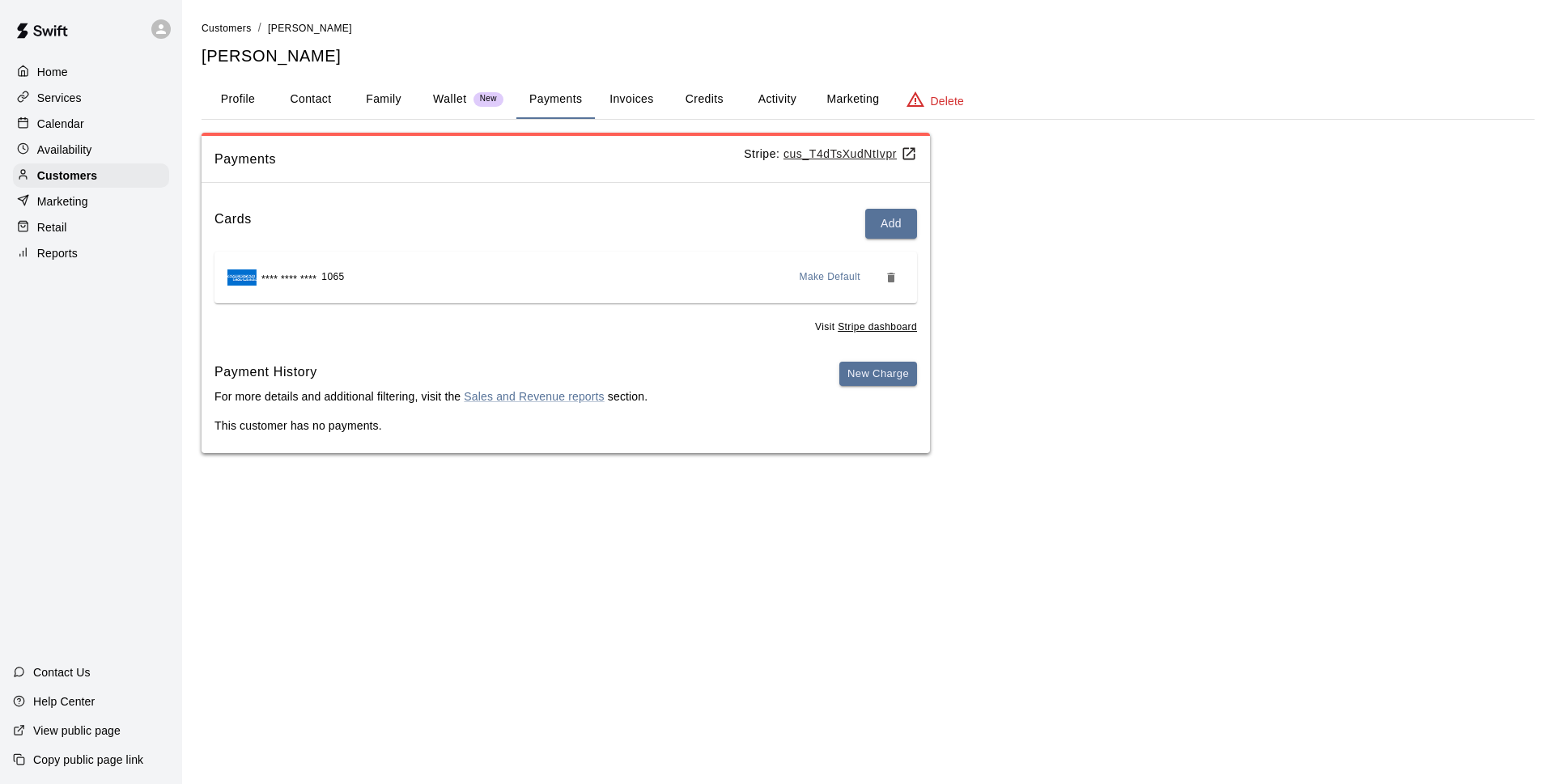
click at [125, 118] on div "Calendar" at bounding box center [90, 123] width 156 height 24
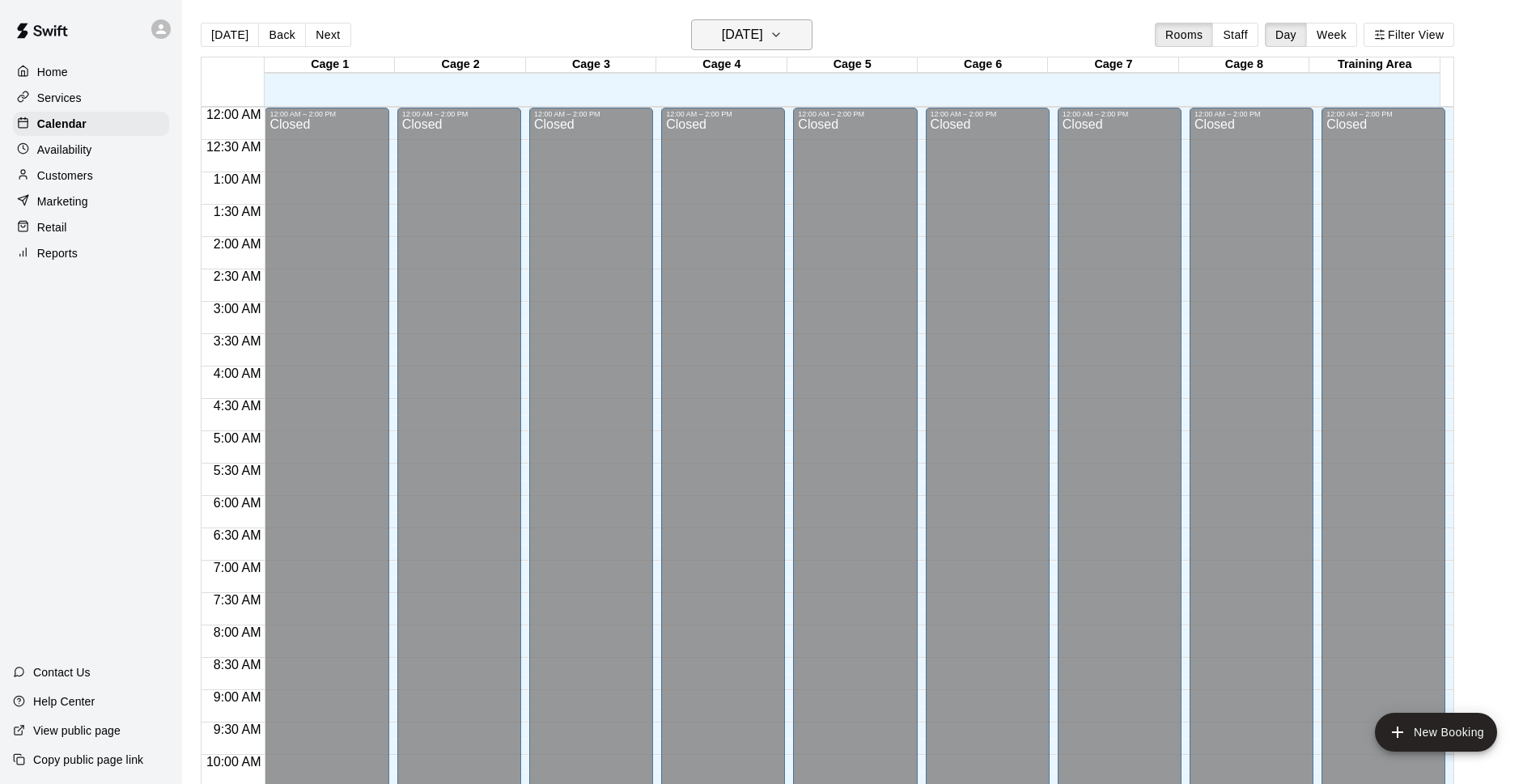
click at [764, 43] on h6 "[DATE]" at bounding box center [743, 34] width 42 height 23
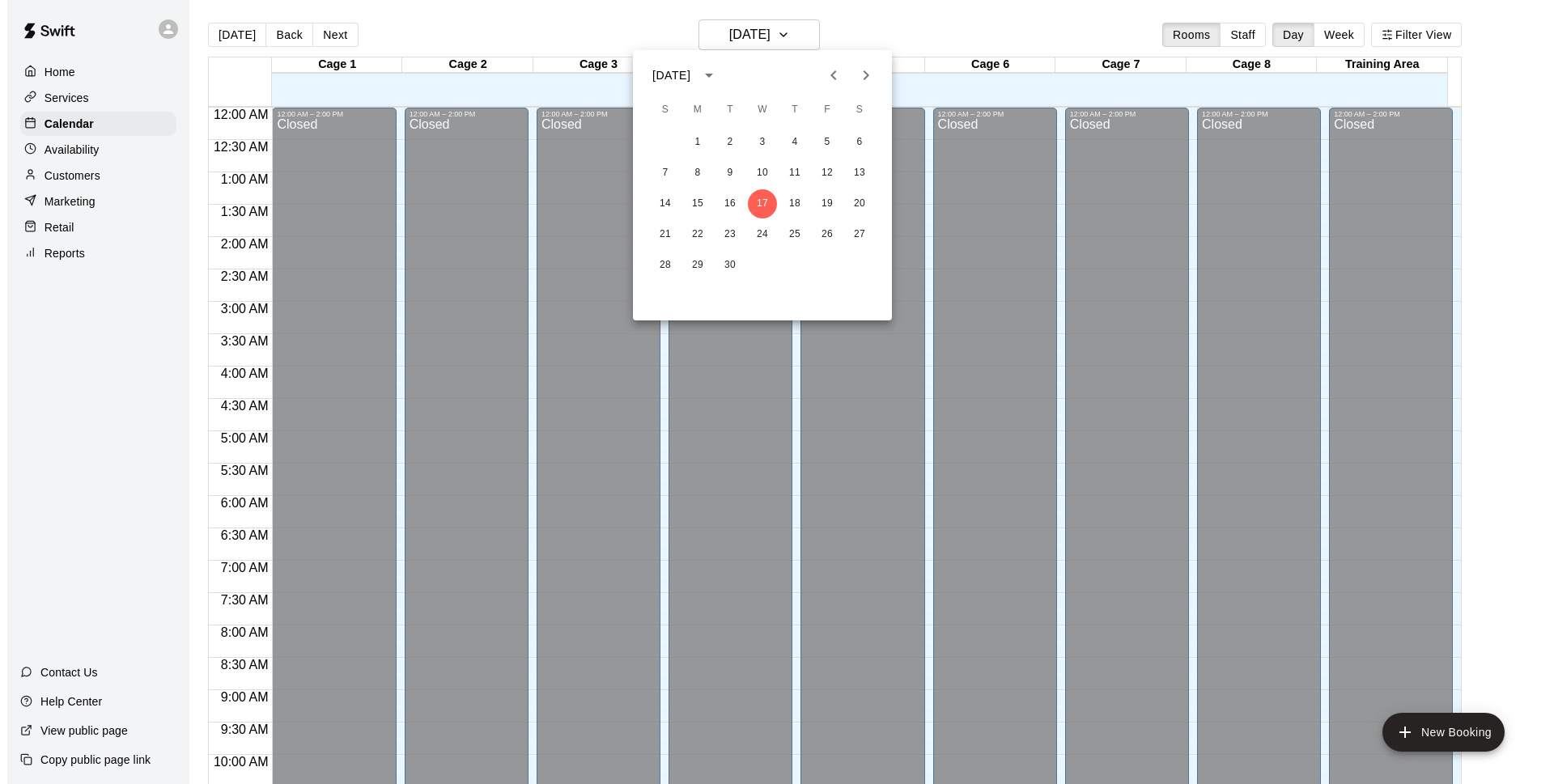
scroll to position [809, 0]
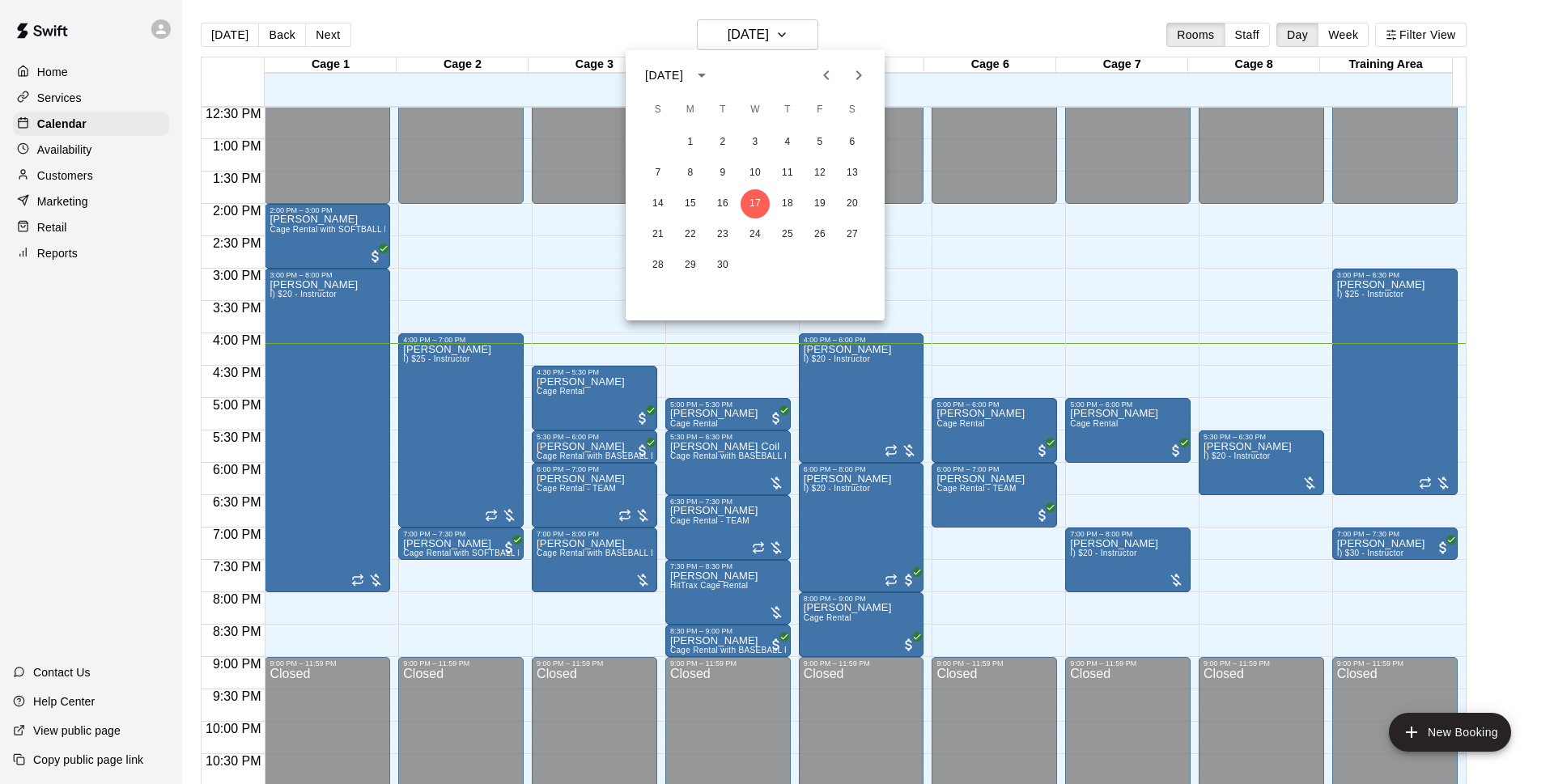
click at [715, 600] on div at bounding box center [777, 392] width 1554 height 784
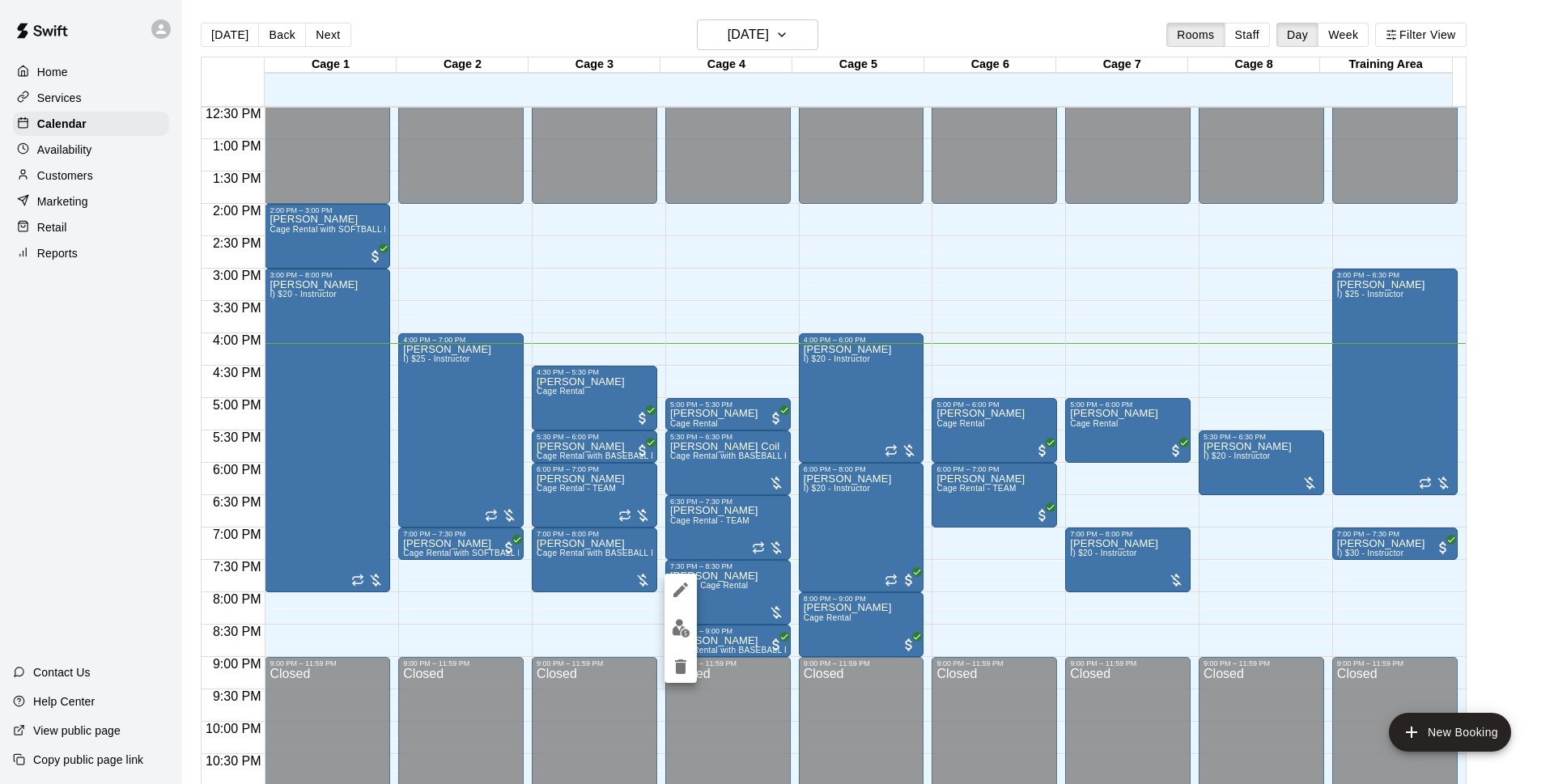
drag, startPoint x: 724, startPoint y: 592, endPoint x: 728, endPoint y: 581, distance: 11.7
click at [724, 591] on div at bounding box center [777, 392] width 1554 height 784
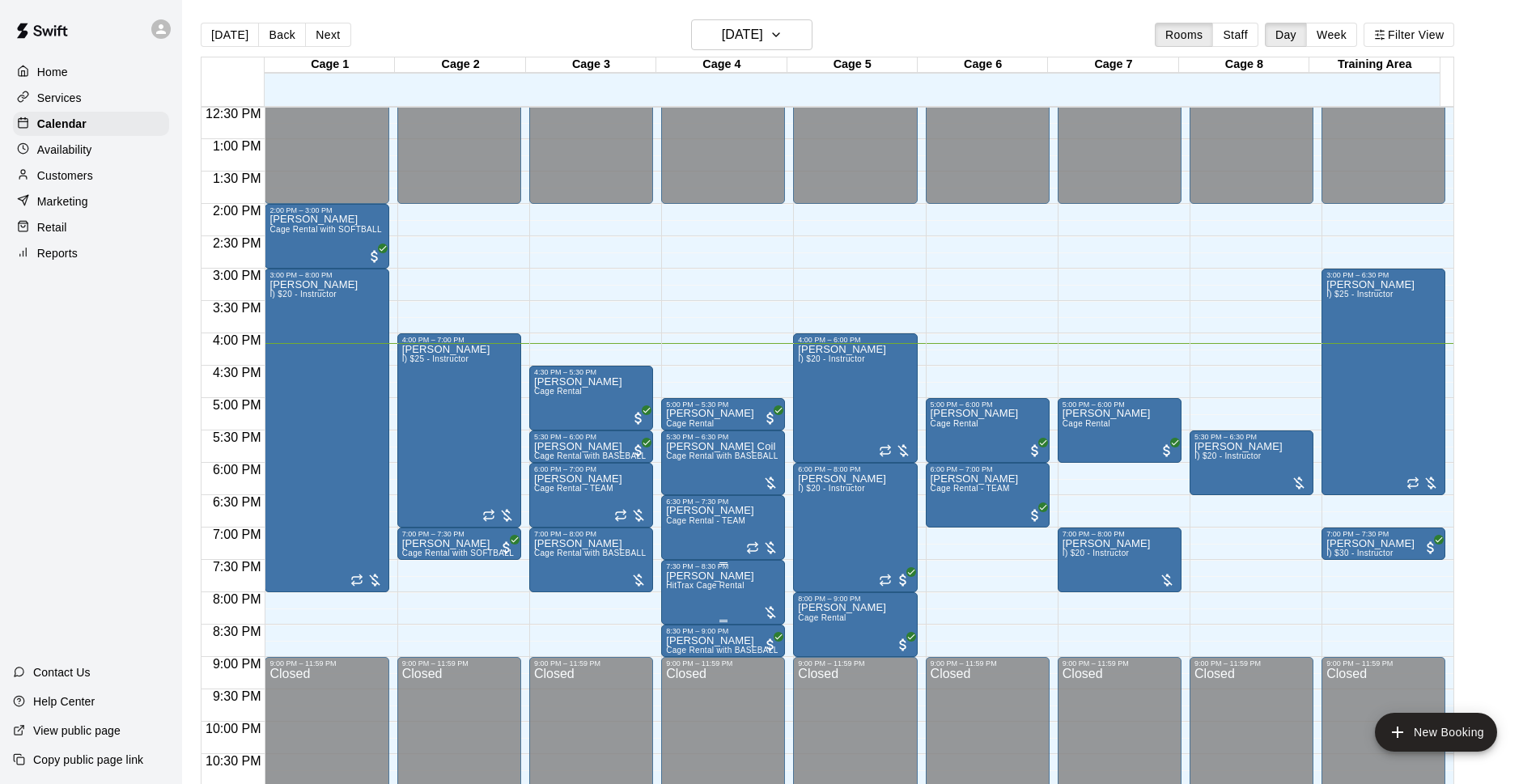
click at [701, 585] on span "HitTrax Cage Rental" at bounding box center [705, 585] width 79 height 9
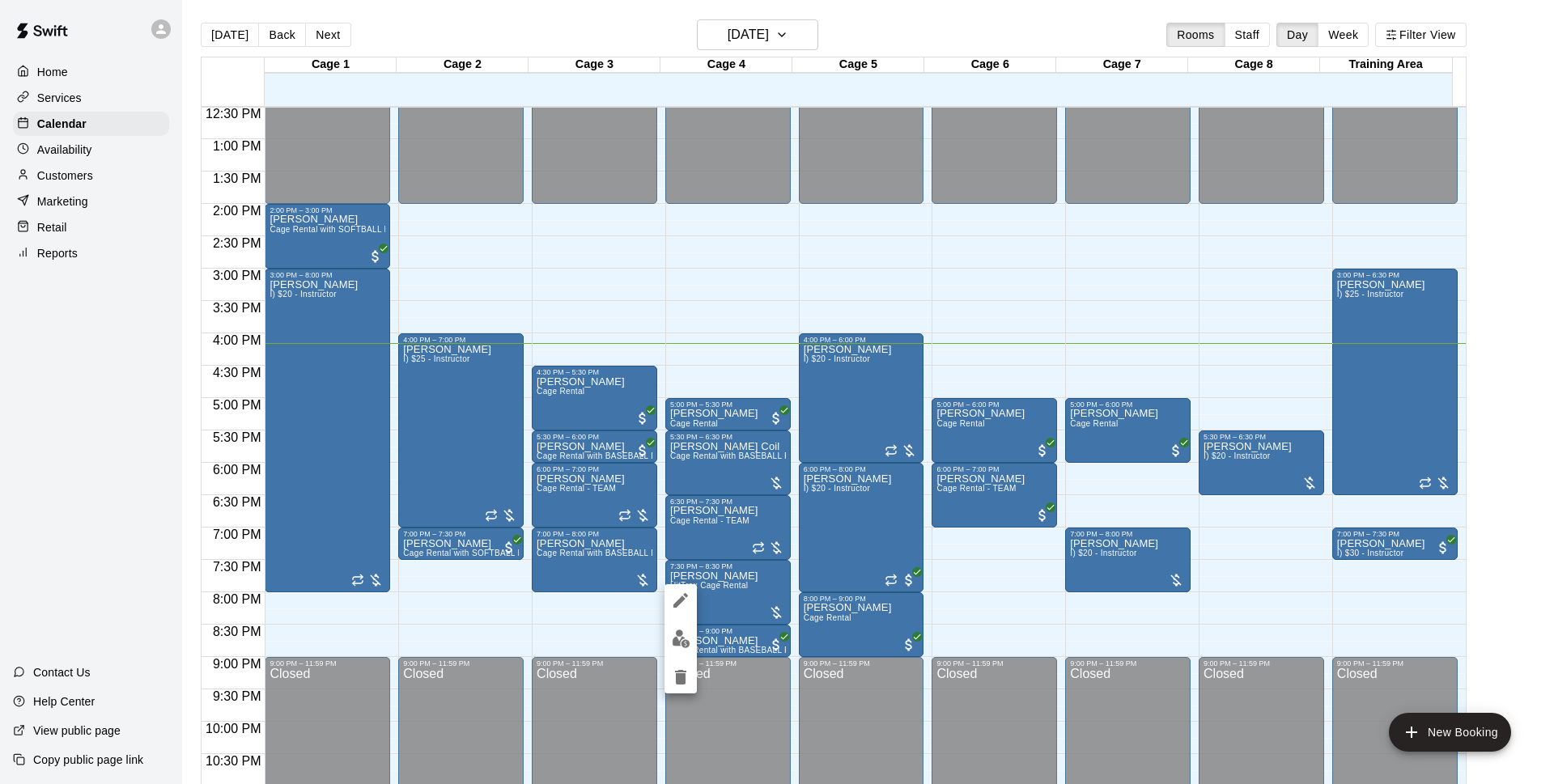
click at [729, 595] on div at bounding box center [777, 392] width 1554 height 784
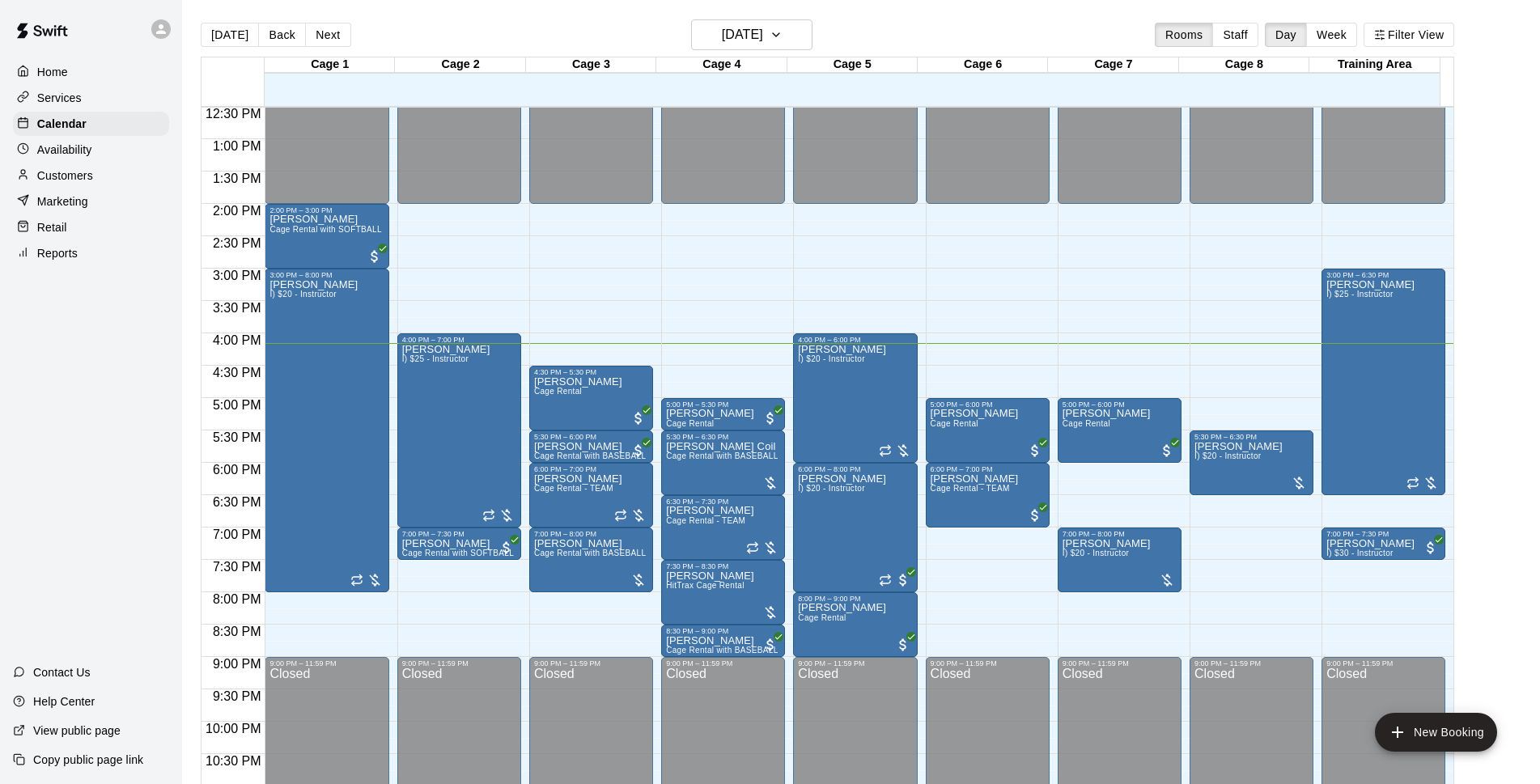
click at [1511, 399] on main "Today Back Next Wednesday Sep 17 Rooms Staff Day Week Filter View Cage 1 17 Wed…" at bounding box center [860, 411] width 1345 height 784
click at [125, 173] on div "Customers" at bounding box center [90, 175] width 157 height 24
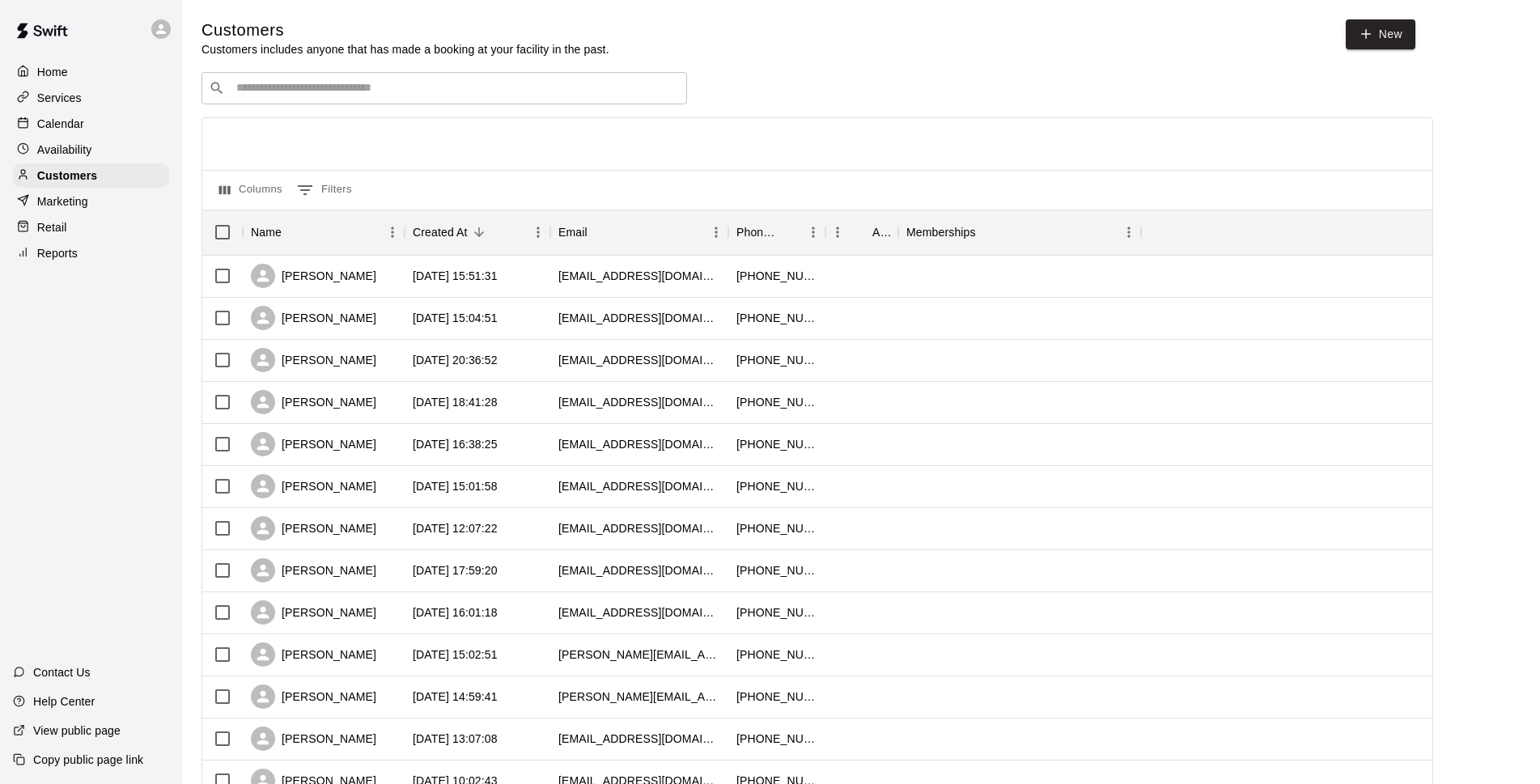
click at [33, 121] on div at bounding box center [27, 124] width 20 height 15
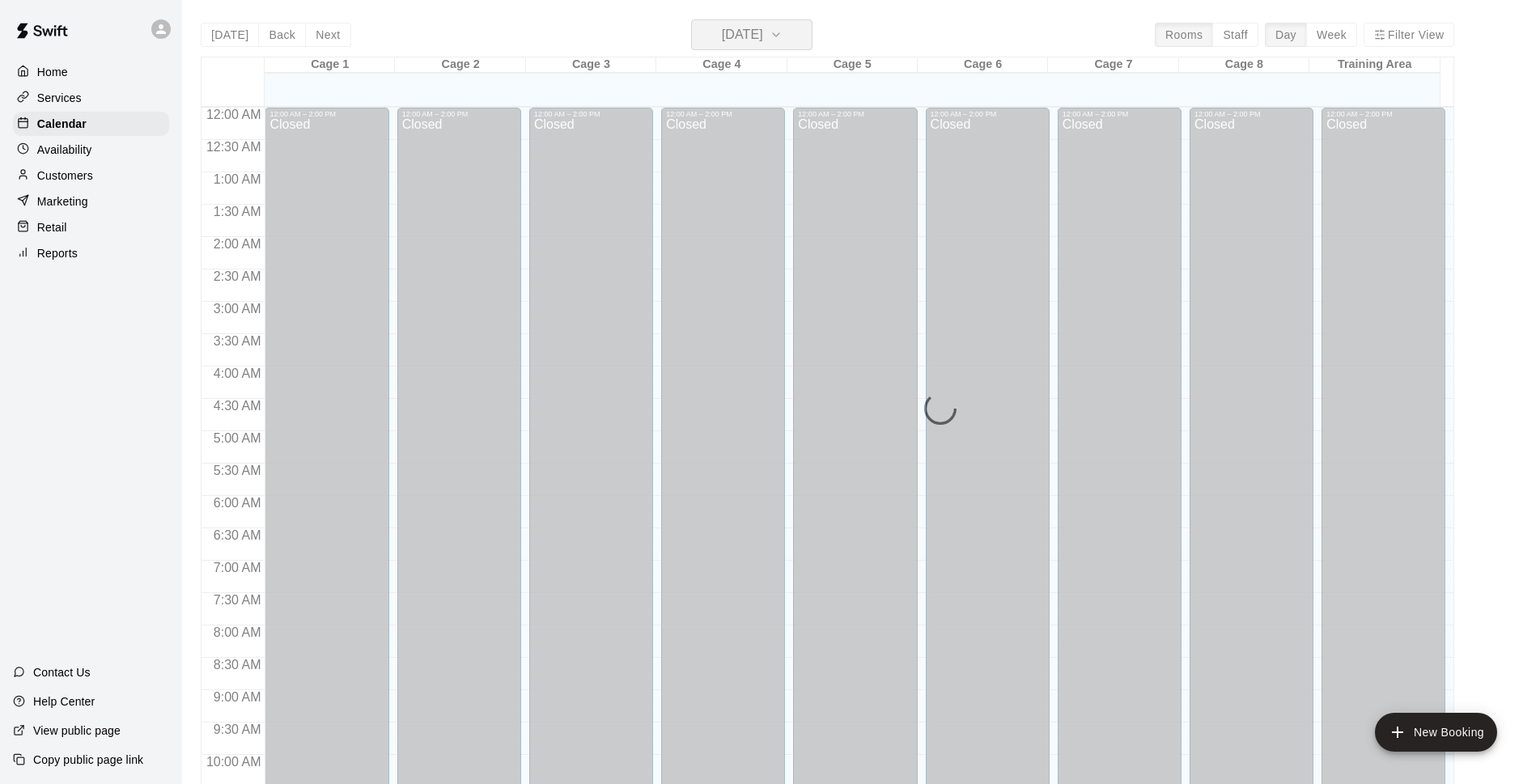
click at [740, 42] on h6 "[DATE]" at bounding box center [743, 34] width 42 height 23
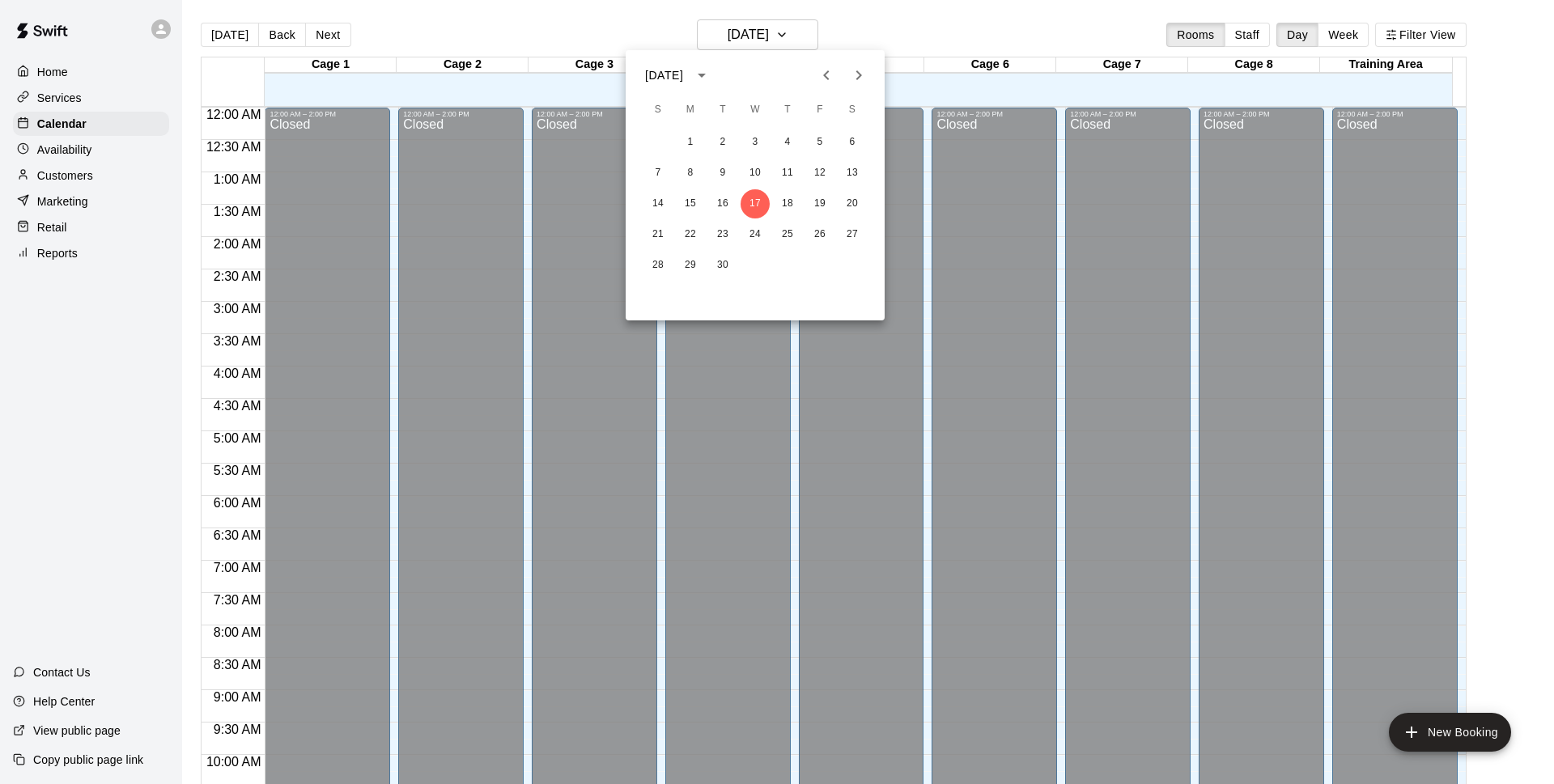
scroll to position [809, 0]
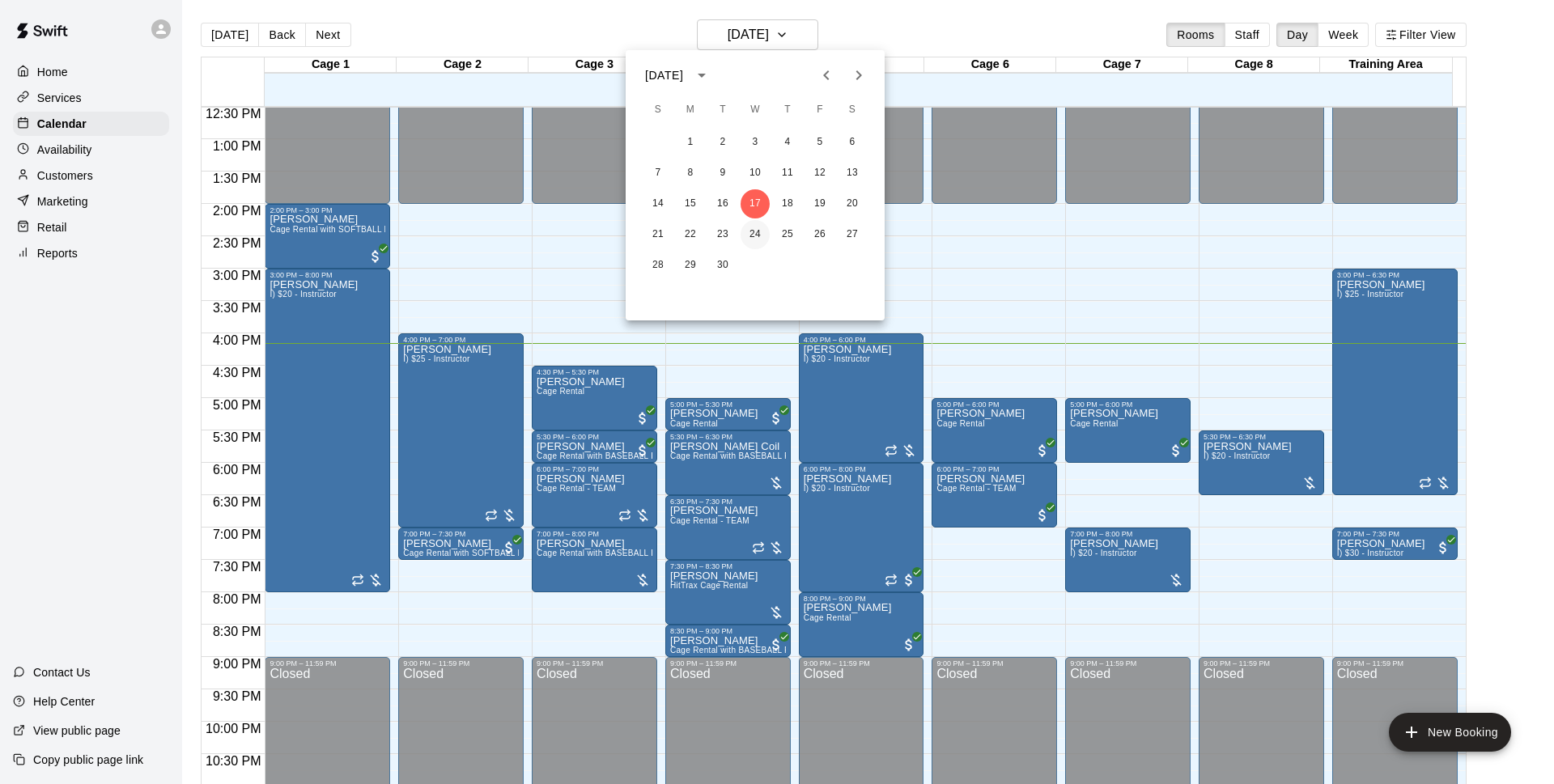
click at [762, 233] on button "24" at bounding box center [754, 234] width 29 height 29
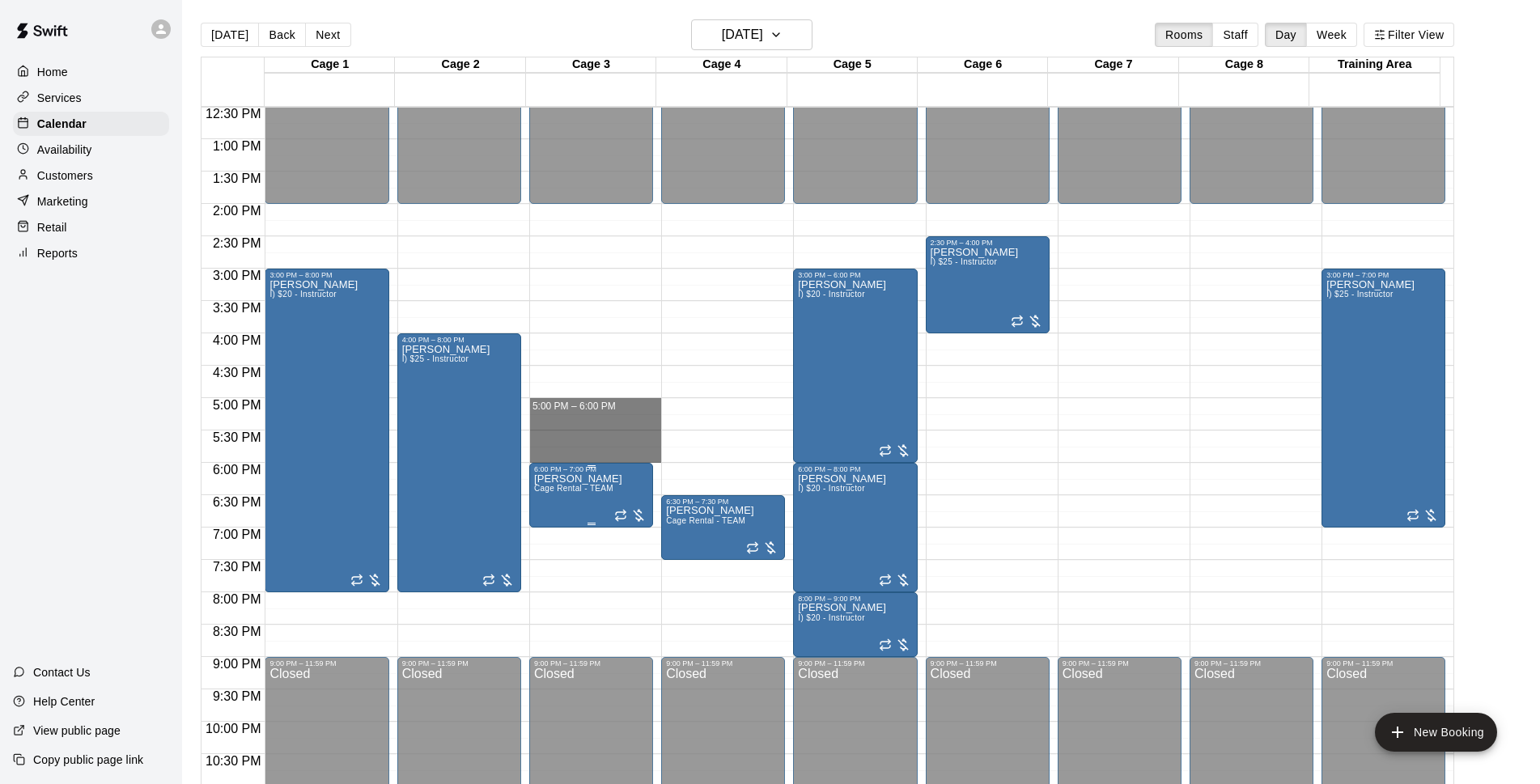
drag, startPoint x: 615, startPoint y: 402, endPoint x: 618, endPoint y: 477, distance: 75.1
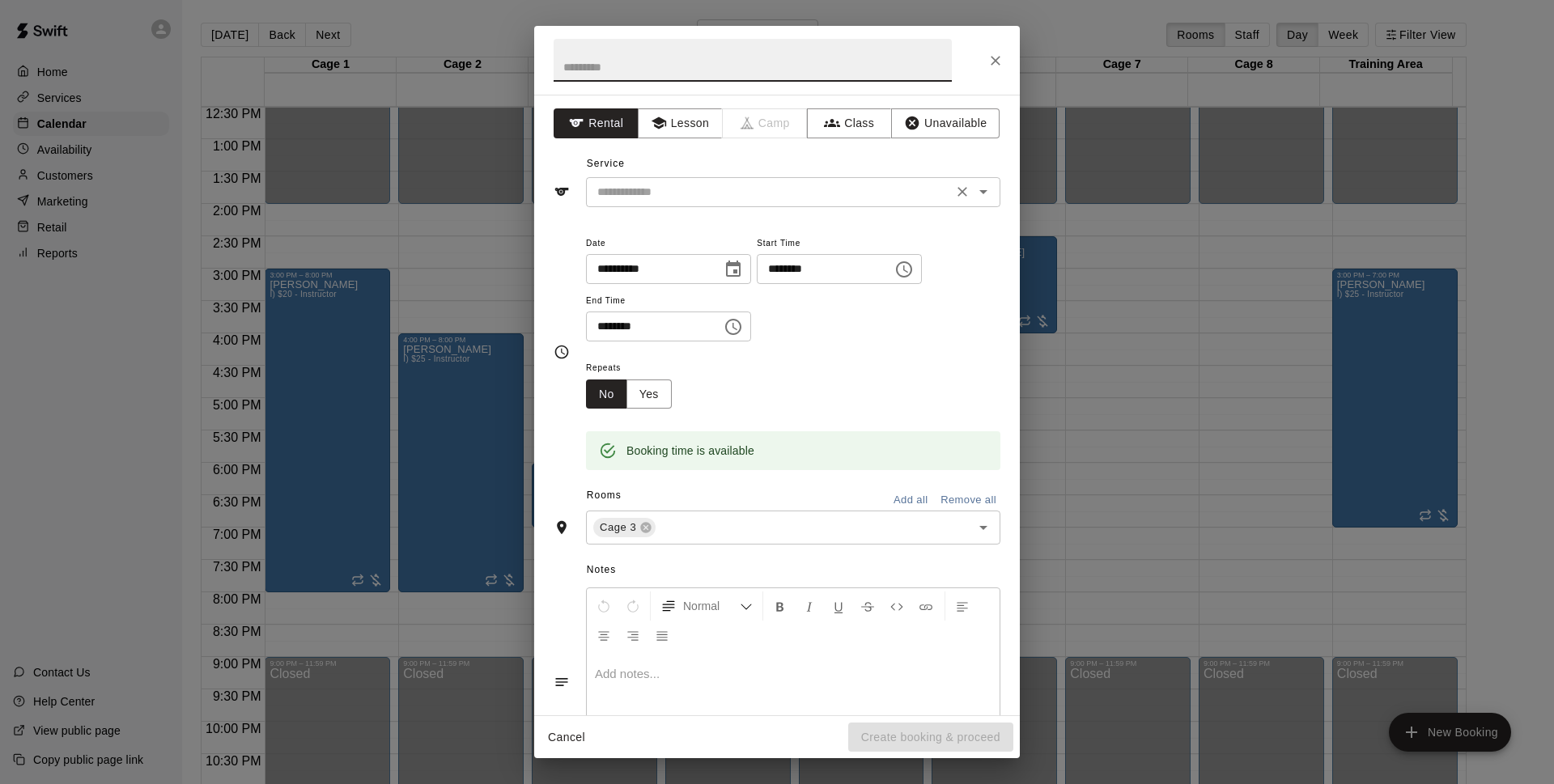
click at [832, 184] on input "text" at bounding box center [769, 192] width 356 height 20
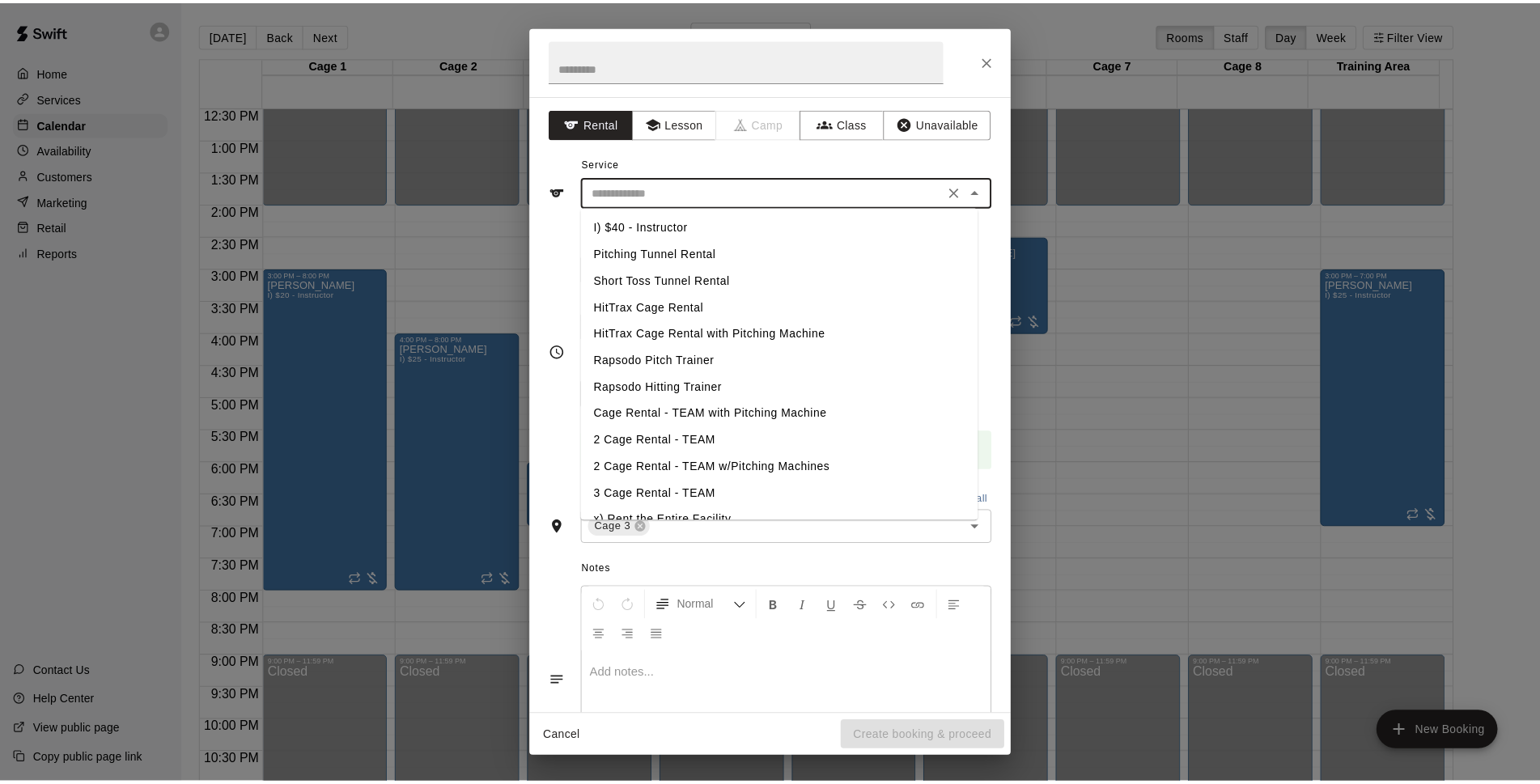
scroll to position [188, 0]
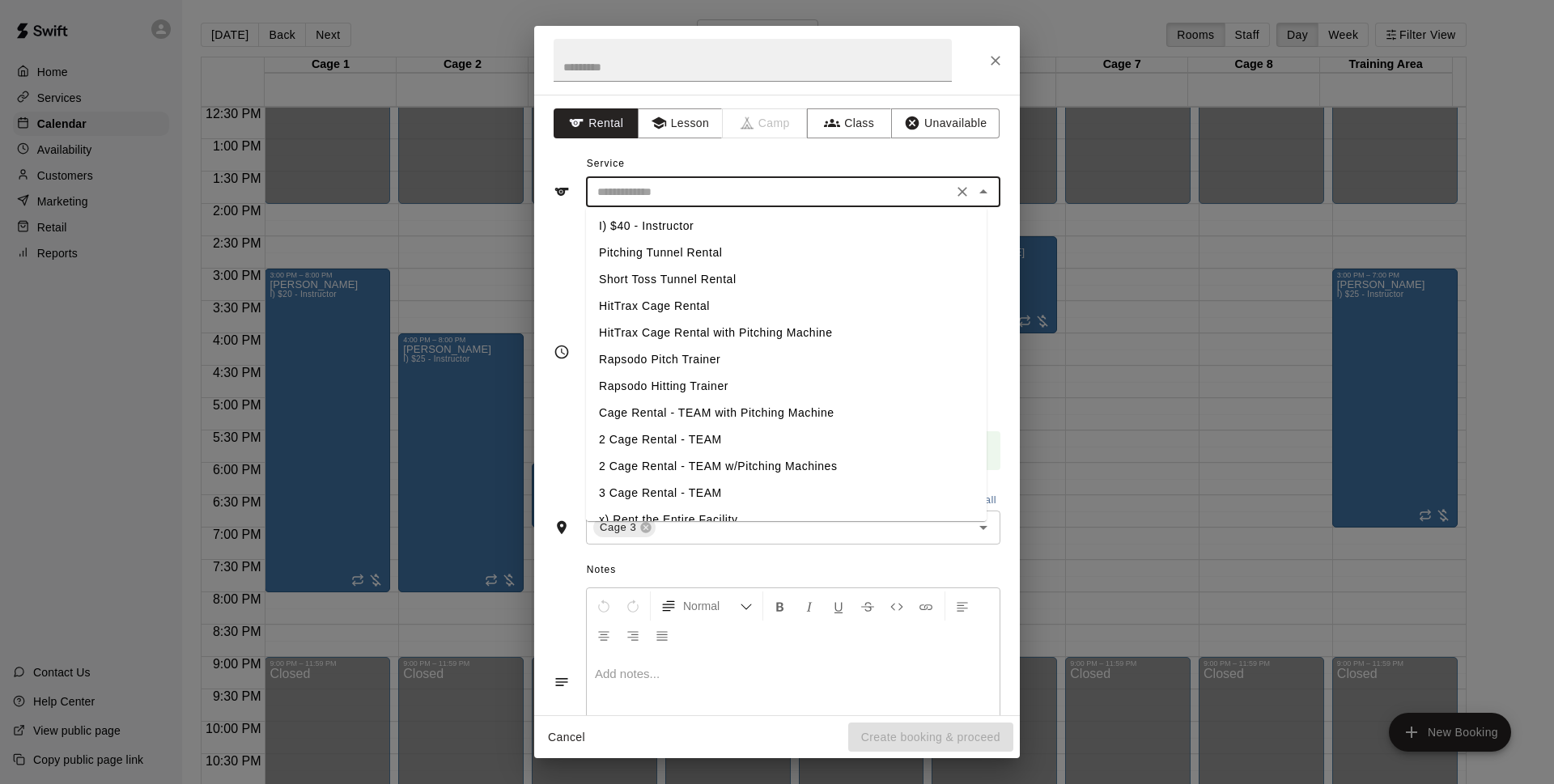
click at [763, 412] on li "Cage Rental - TEAM with Pitching Machine" at bounding box center [786, 413] width 401 height 27
type input "**********"
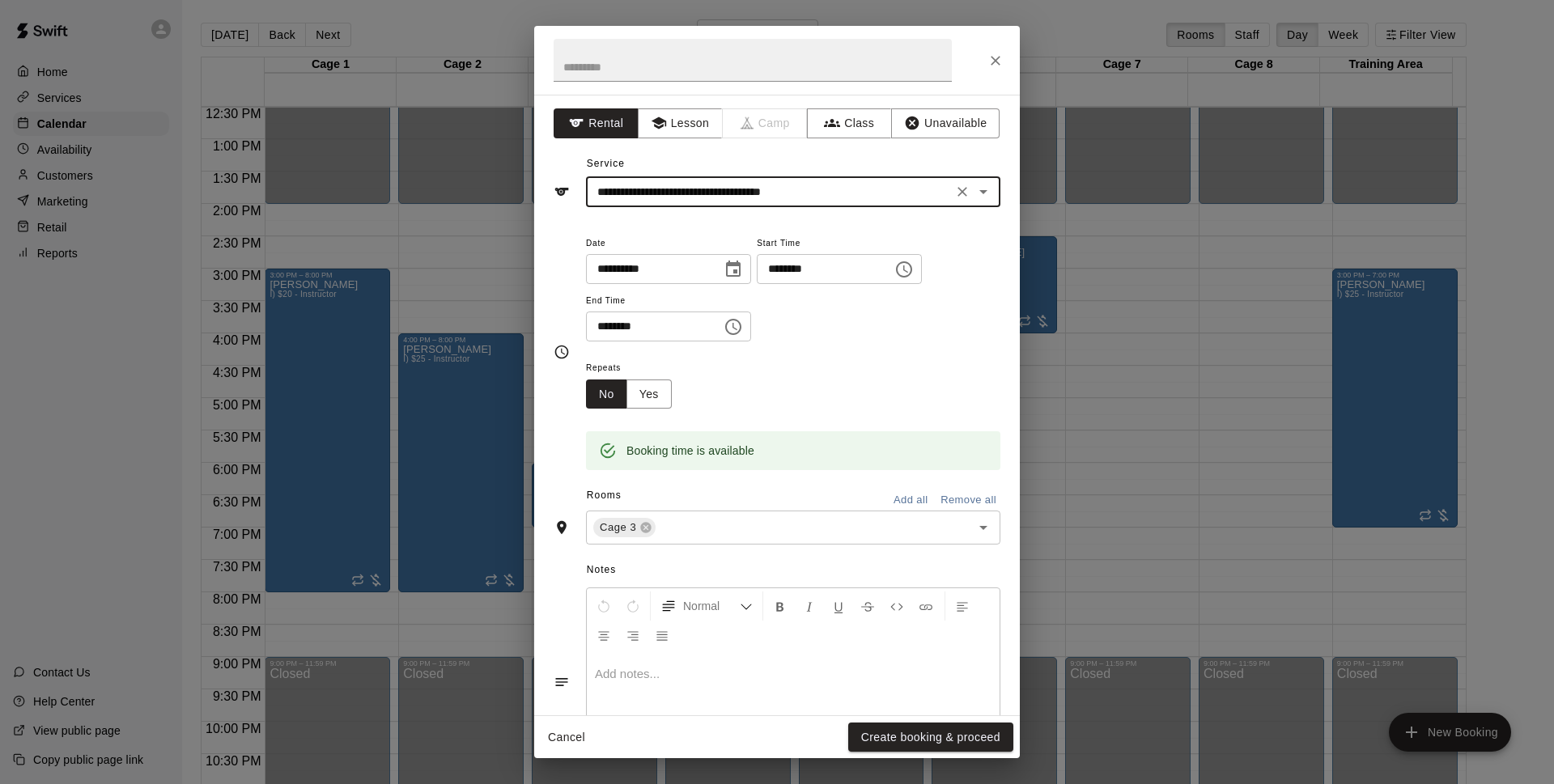
drag, startPoint x: 903, startPoint y: 736, endPoint x: 979, endPoint y: 610, distance: 147.1
click at [904, 736] on button "Create booking & proceed" at bounding box center [930, 737] width 165 height 30
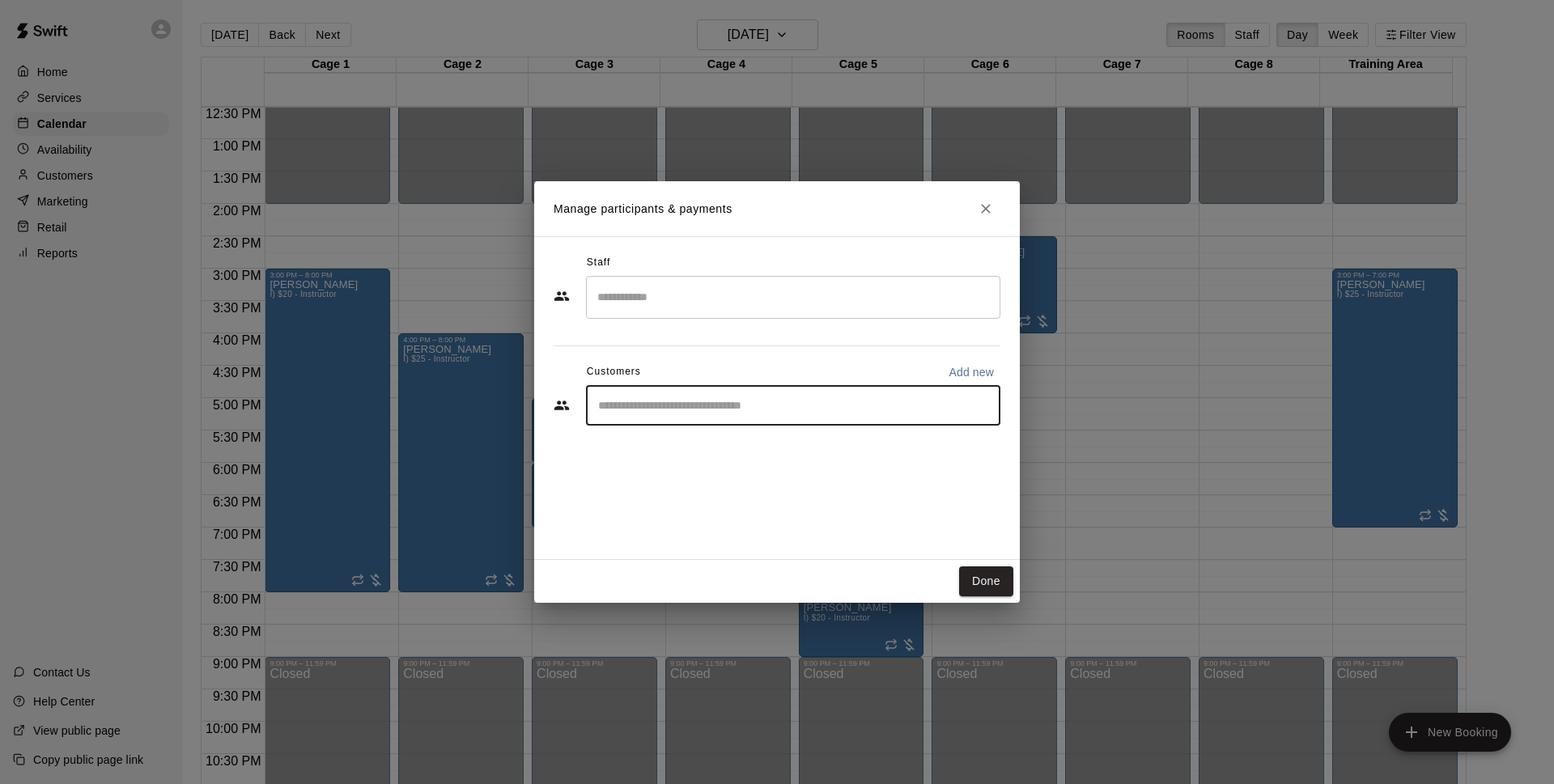
click at [737, 403] on input "Start typing to search customers..." at bounding box center [793, 405] width 400 height 16
type input "*****"
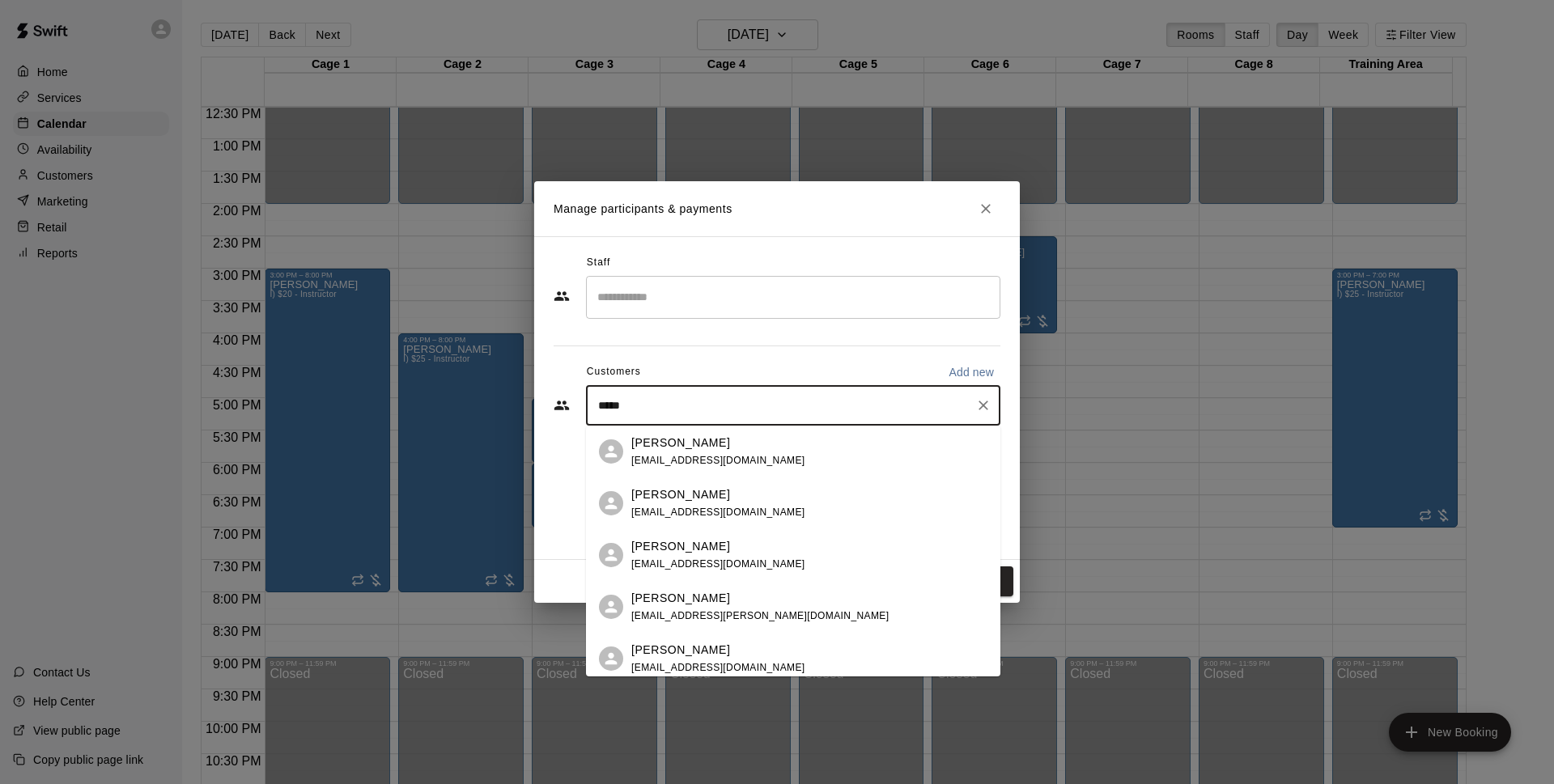
click at [765, 449] on div "Kenny Hartlauer khartlauer@gmail.com" at bounding box center [810, 451] width 356 height 34
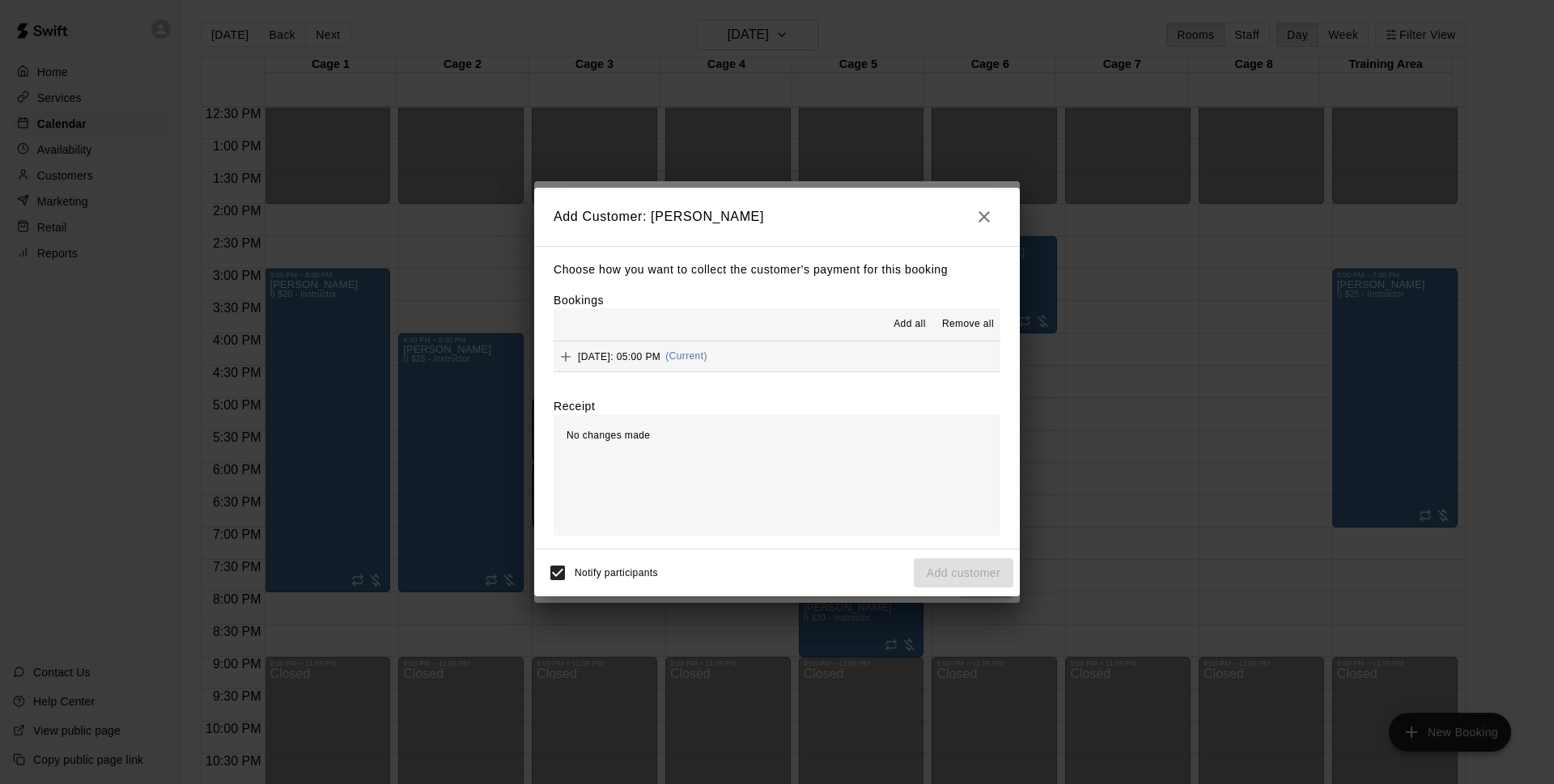
click at [707, 357] on span "(Current)" at bounding box center [686, 355] width 43 height 12
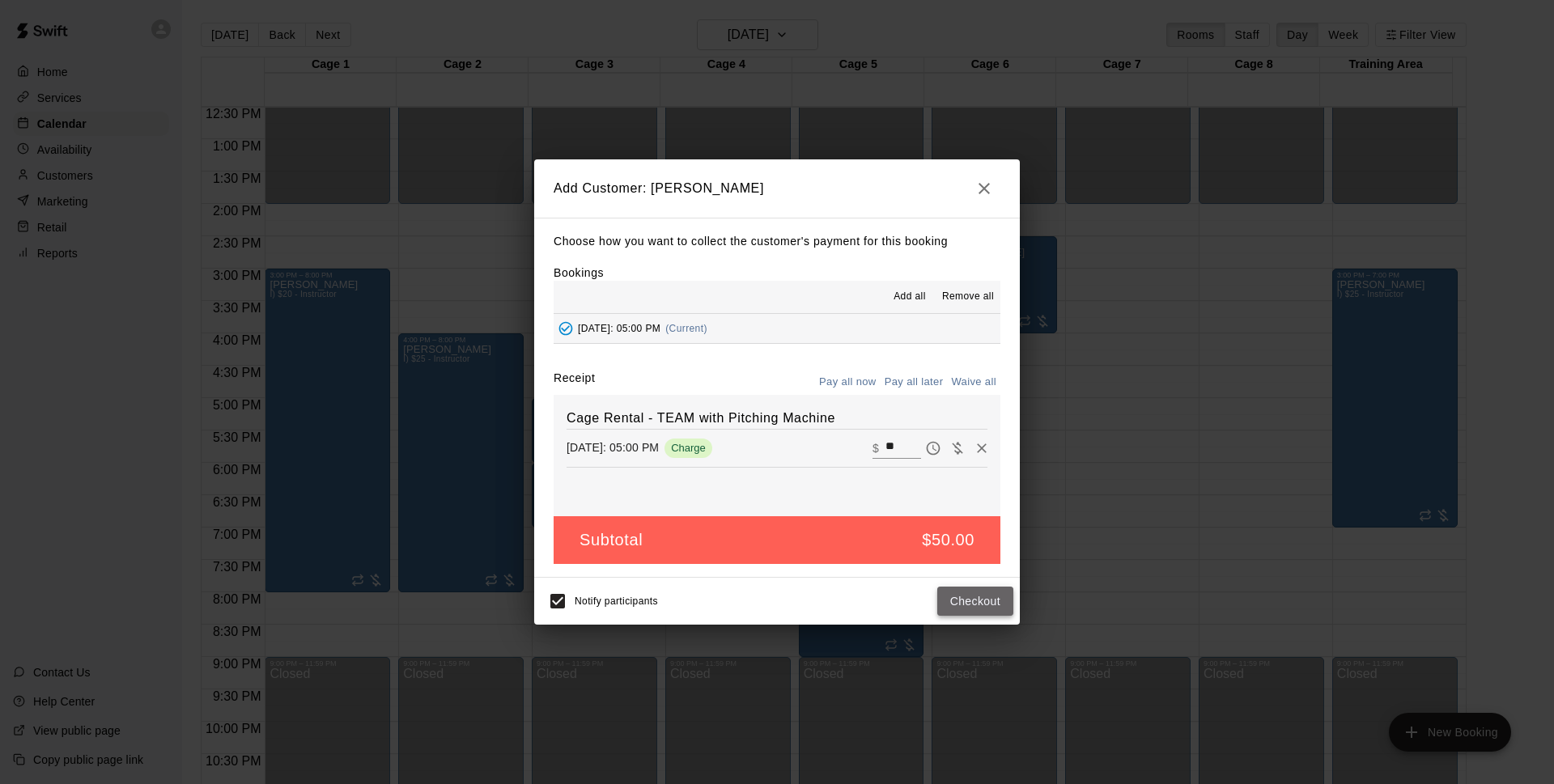
click at [968, 601] on button "Checkout" at bounding box center [975, 601] width 76 height 30
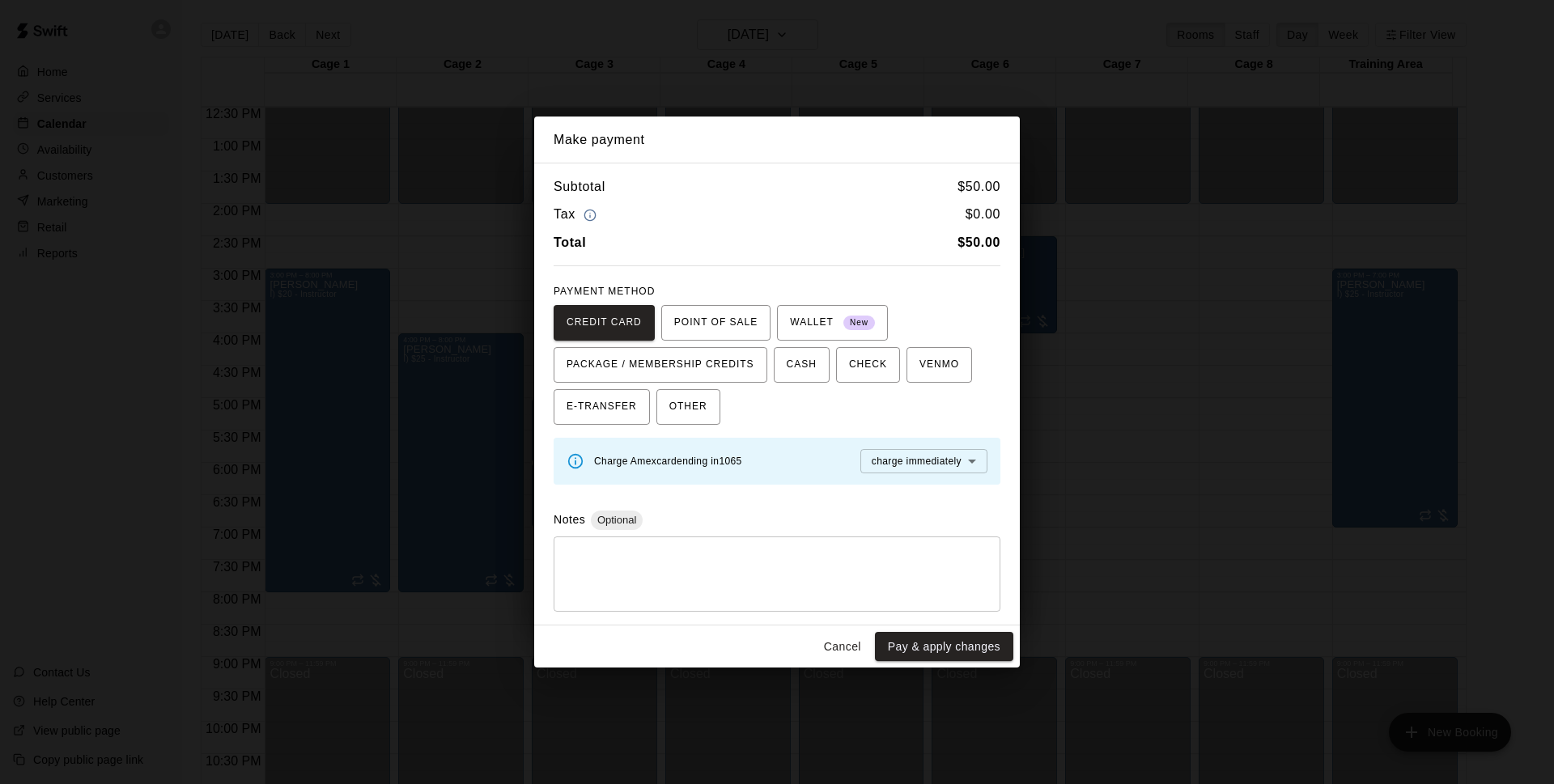
drag, startPoint x: 952, startPoint y: 648, endPoint x: 1087, endPoint y: 548, distance: 168.0
click at [952, 647] on button "Pay & apply changes" at bounding box center [943, 647] width 138 height 30
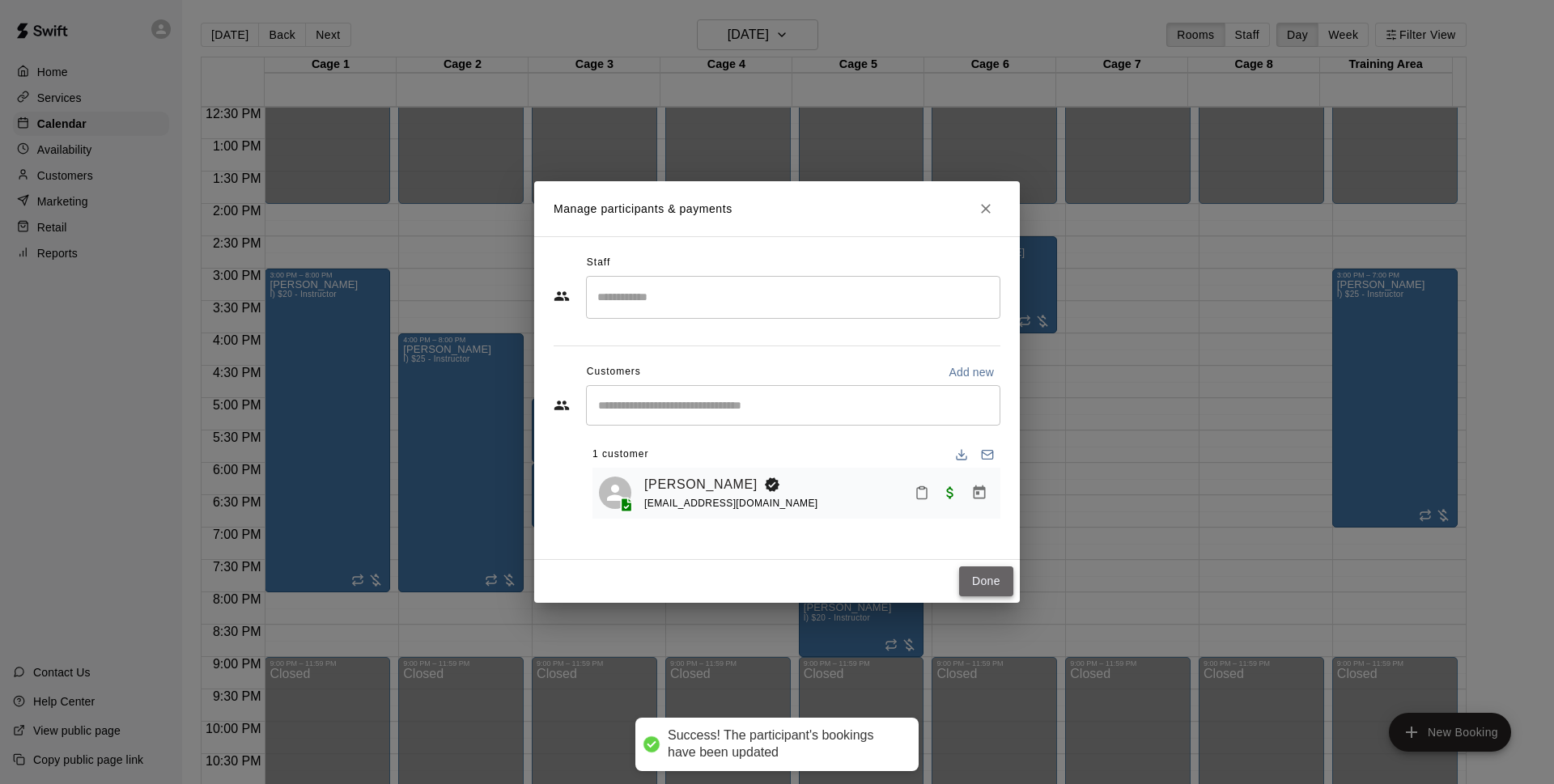
click at [999, 578] on button "Done" at bounding box center [986, 581] width 54 height 30
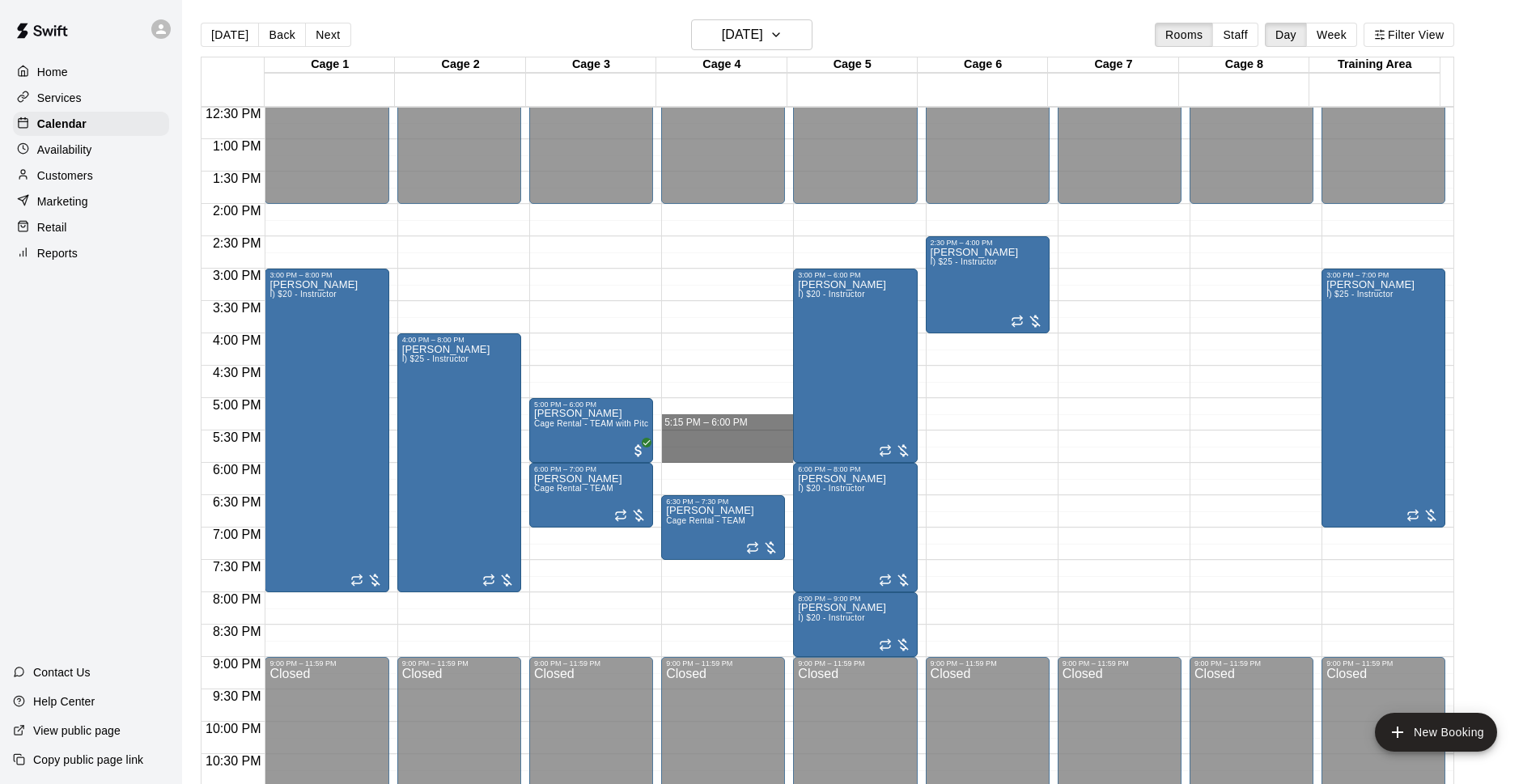
drag, startPoint x: 712, startPoint y: 407, endPoint x: 712, endPoint y: 455, distance: 48.0
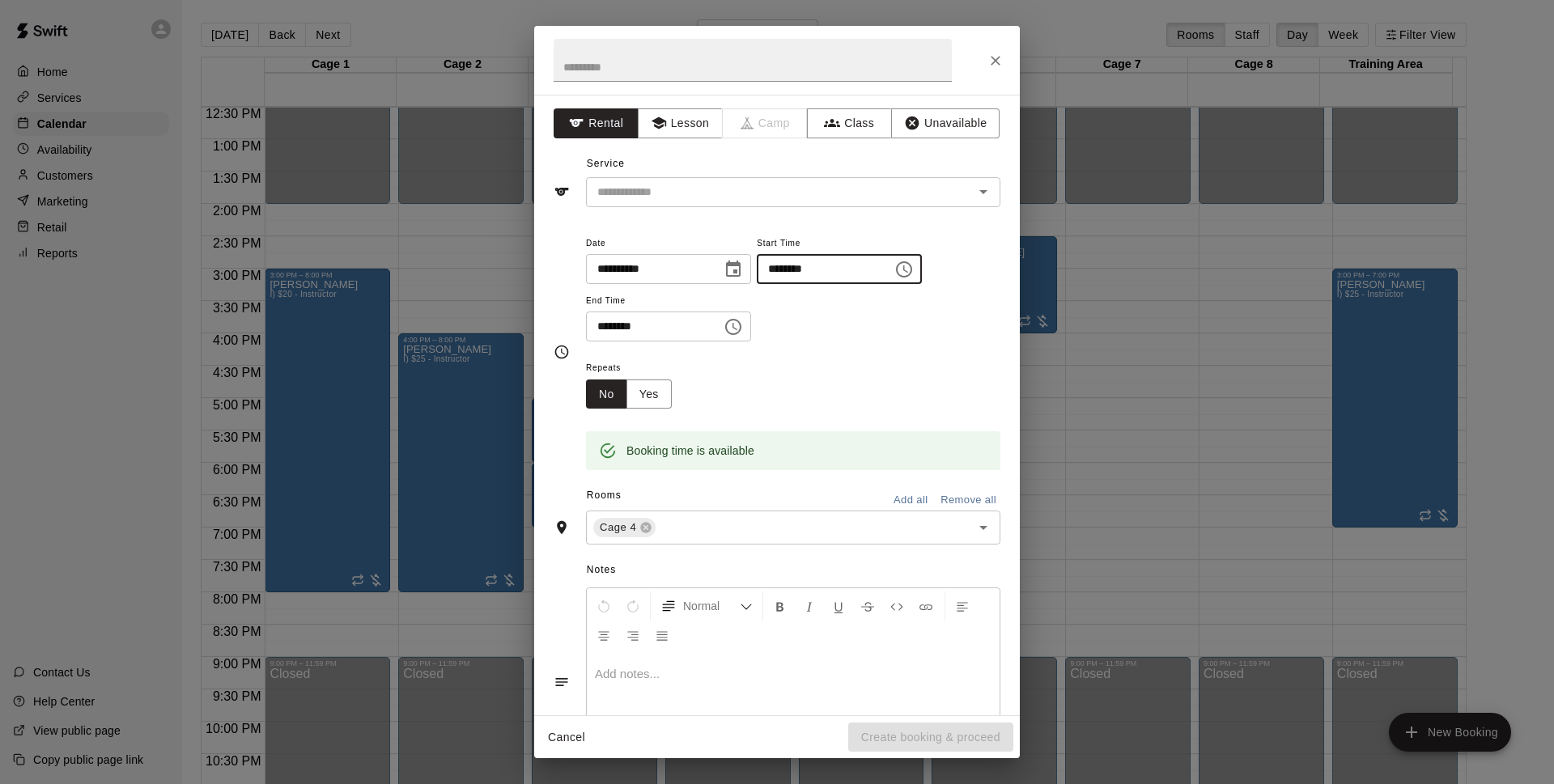
click at [822, 266] on input "********" at bounding box center [819, 269] width 125 height 30
click at [812, 177] on div "​" at bounding box center [793, 192] width 414 height 30
type input "********"
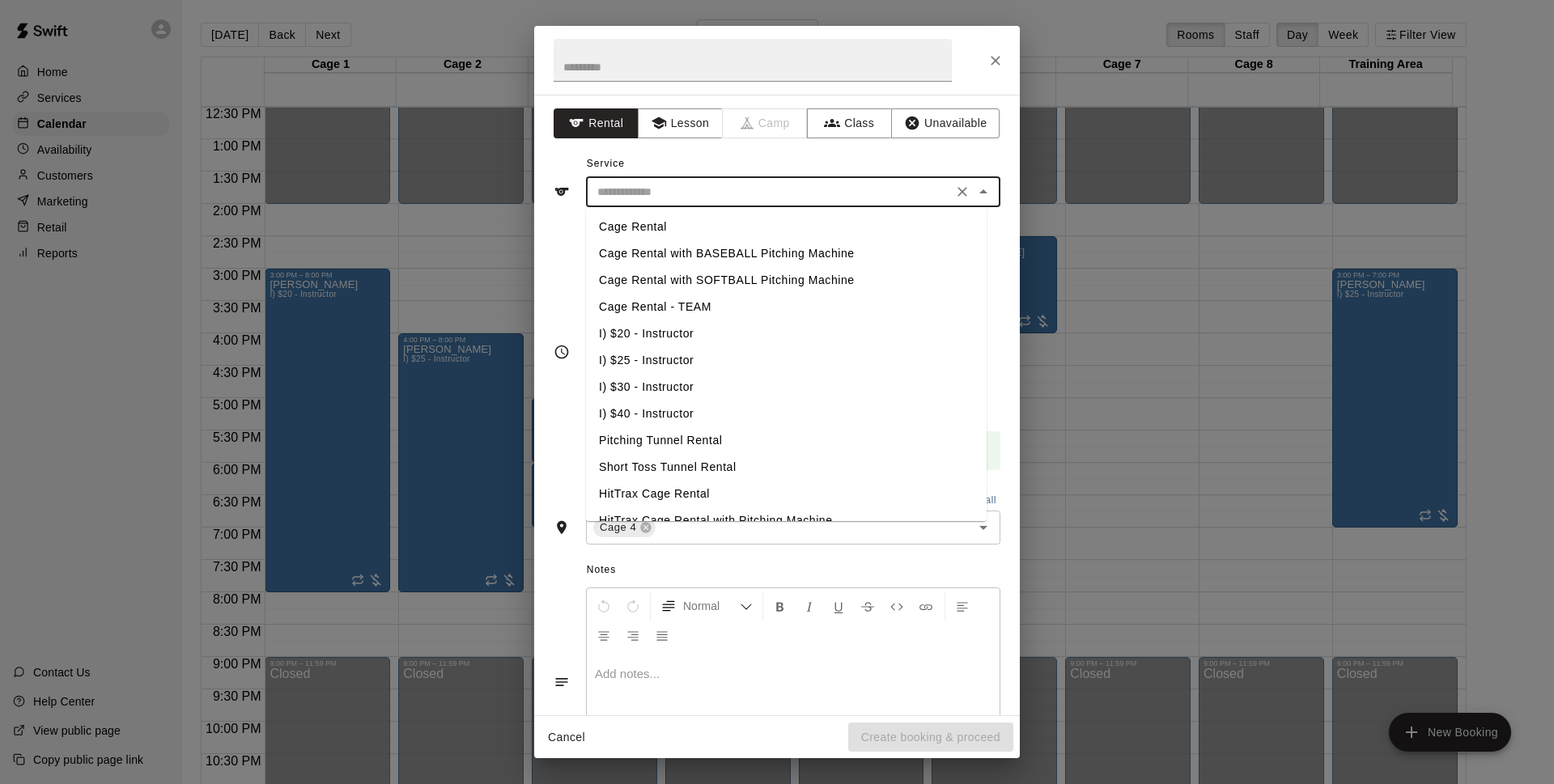
click at [706, 303] on li "Cage Rental - TEAM" at bounding box center [786, 307] width 401 height 27
type input "**********"
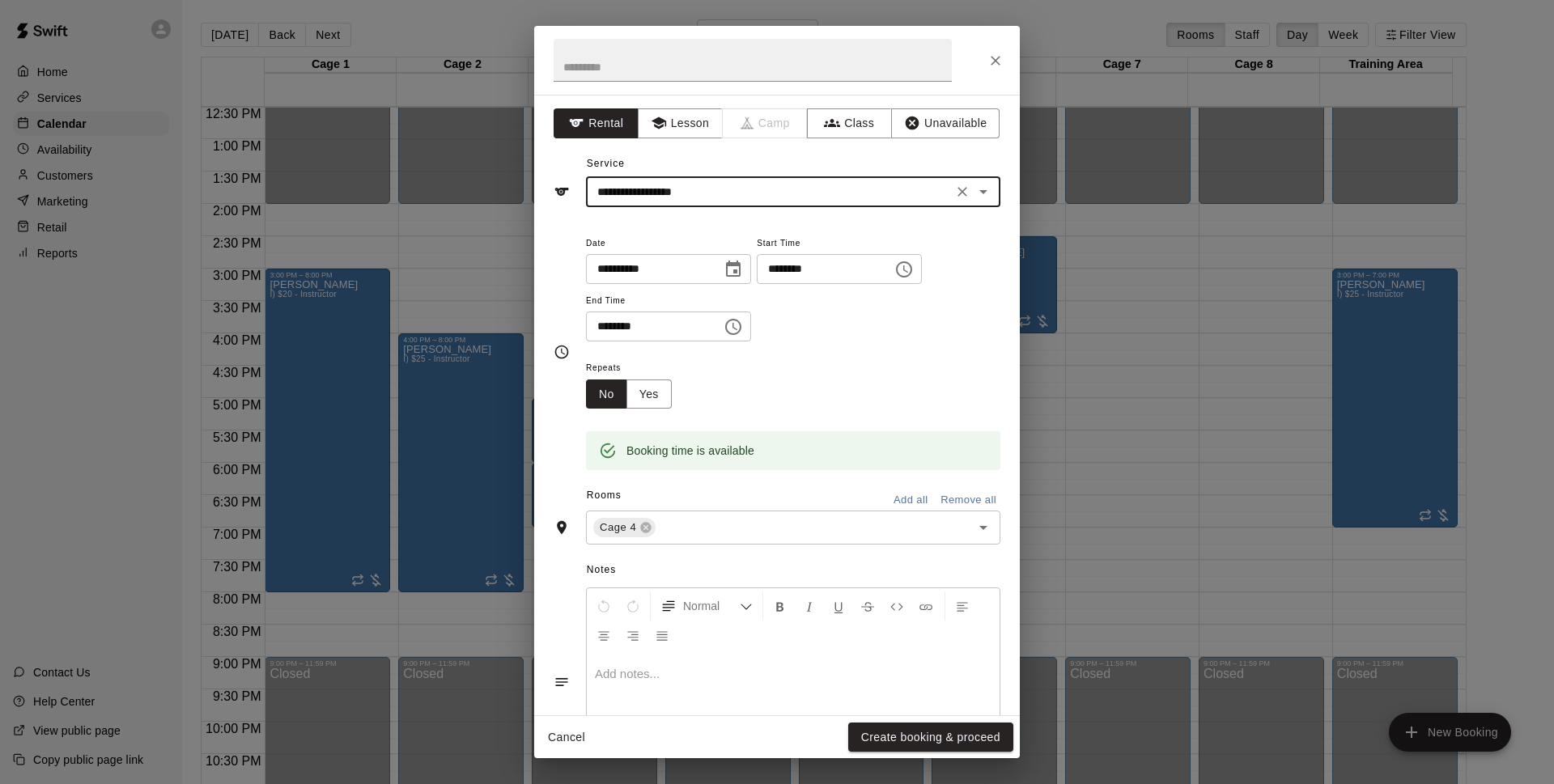
drag, startPoint x: 866, startPoint y: 733, endPoint x: 1024, endPoint y: 520, distance: 265.2
click at [867, 733] on button "Create booking & proceed" at bounding box center [930, 737] width 165 height 30
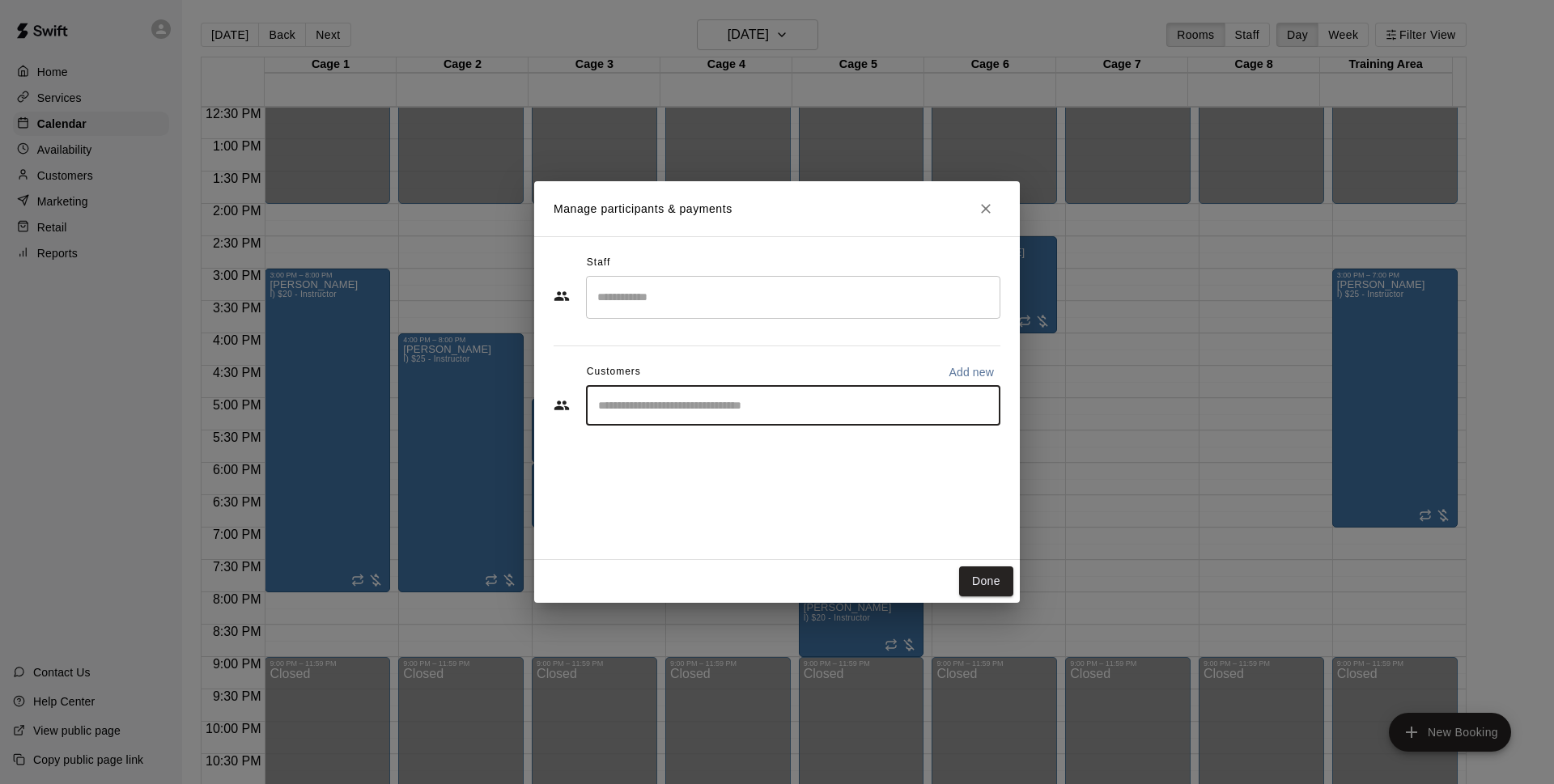
click at [727, 411] on input "Start typing to search customers..." at bounding box center [793, 405] width 400 height 16
type input "*****"
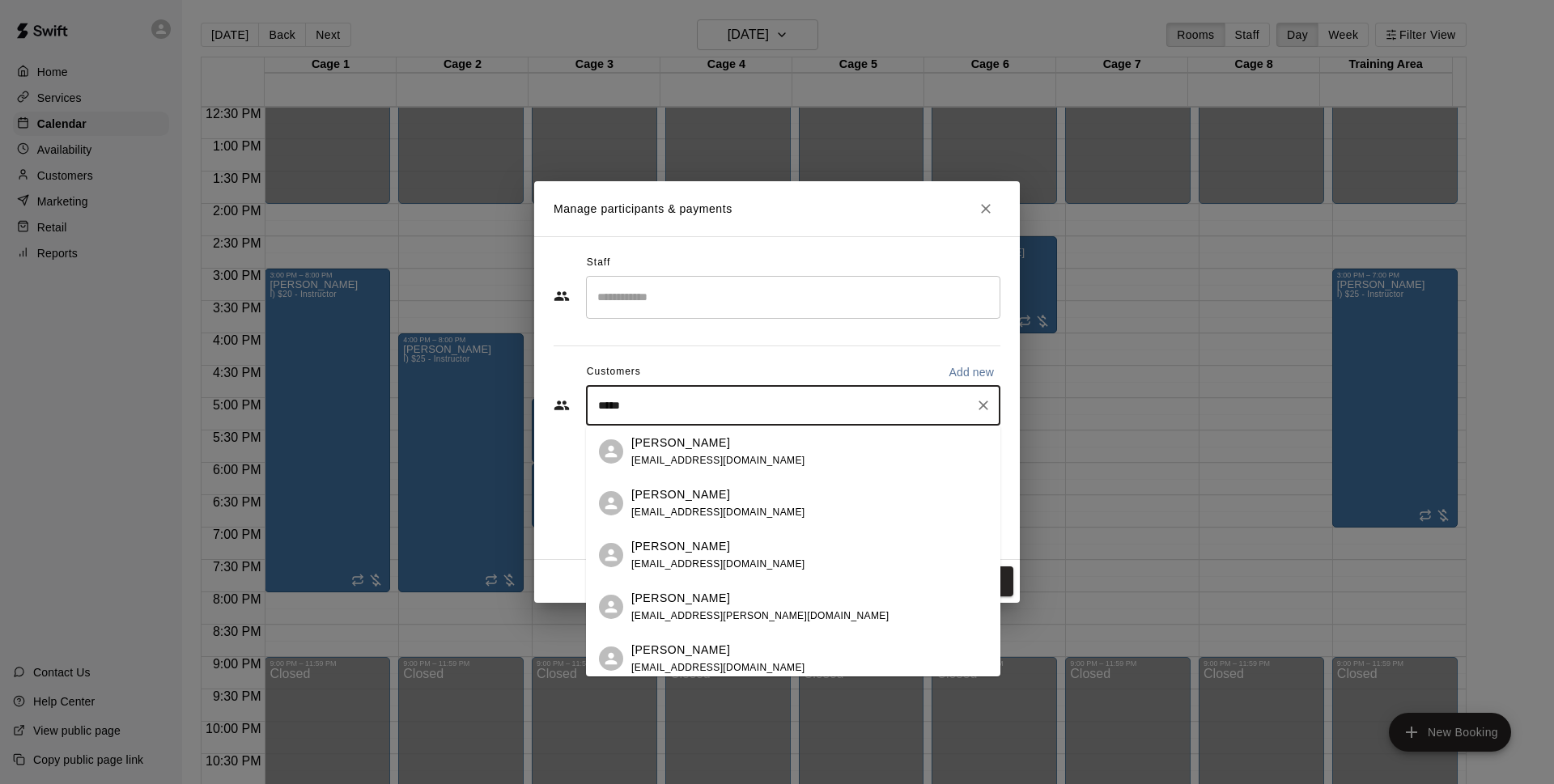
click at [722, 441] on div "[PERSON_NAME]" at bounding box center [718, 442] width 174 height 17
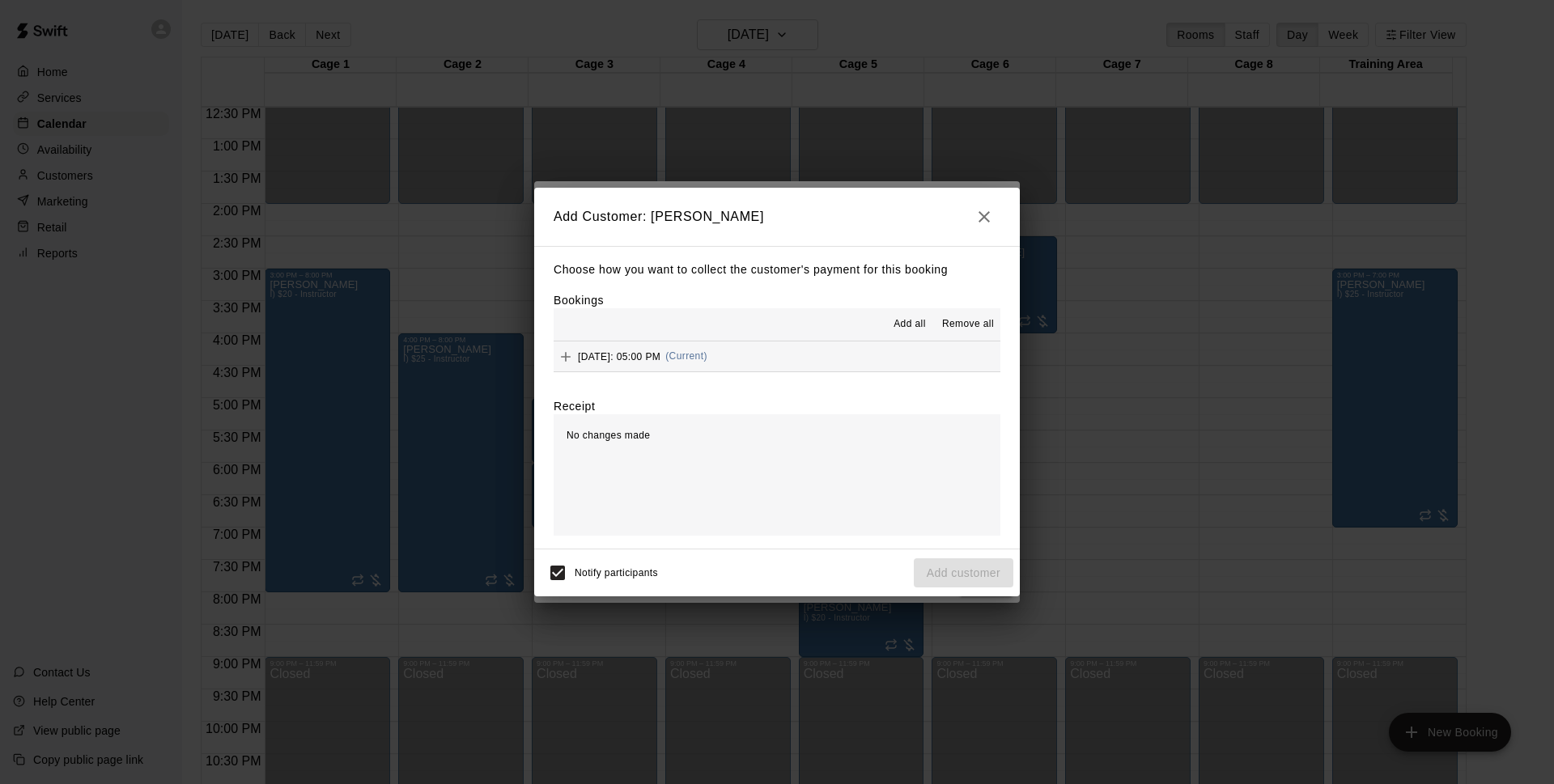
click at [820, 356] on button "Wednesday, September 24: 05:00 PM (Current)" at bounding box center [777, 355] width 447 height 30
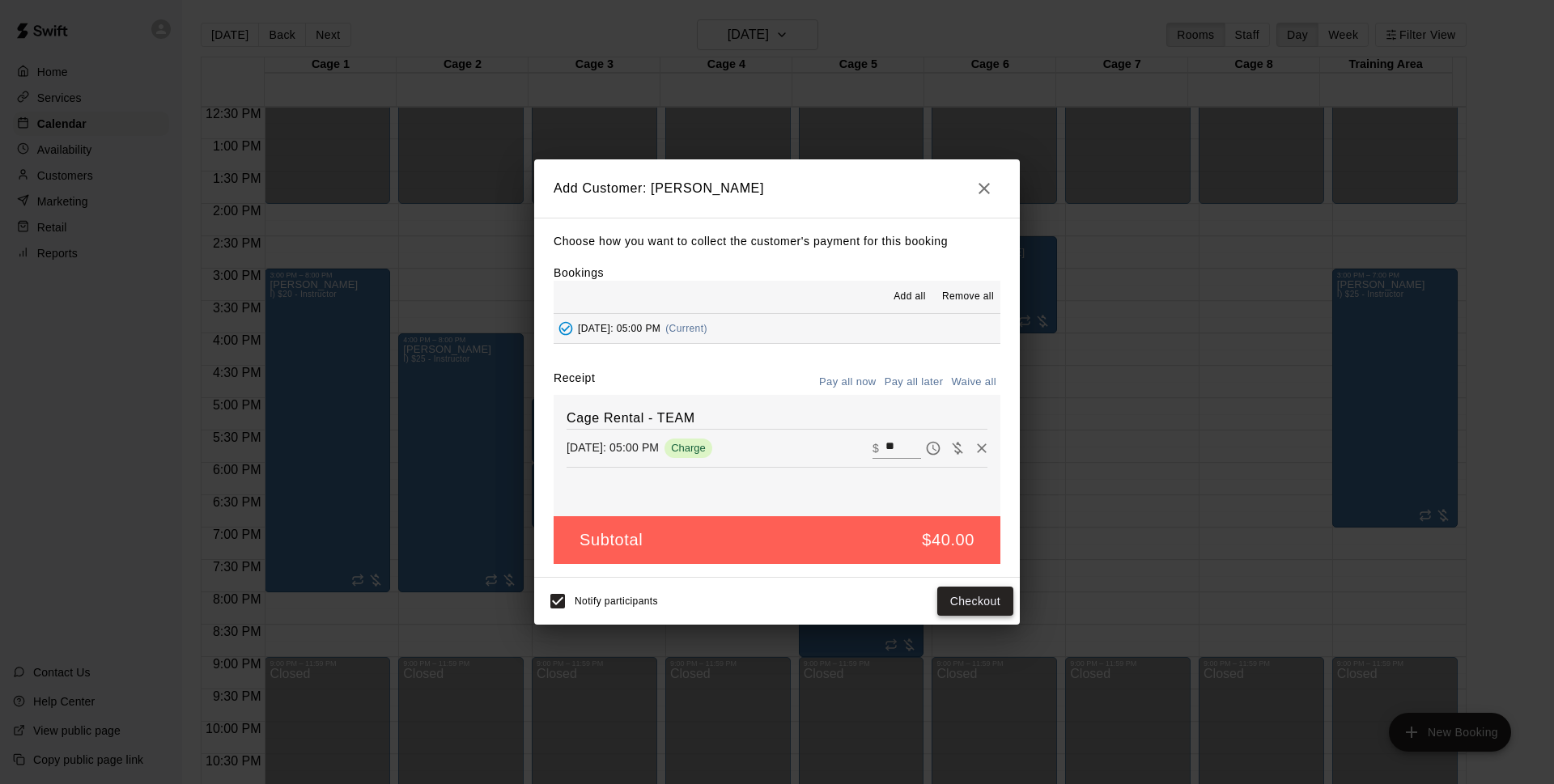
click at [986, 613] on button "Checkout" at bounding box center [975, 601] width 76 height 30
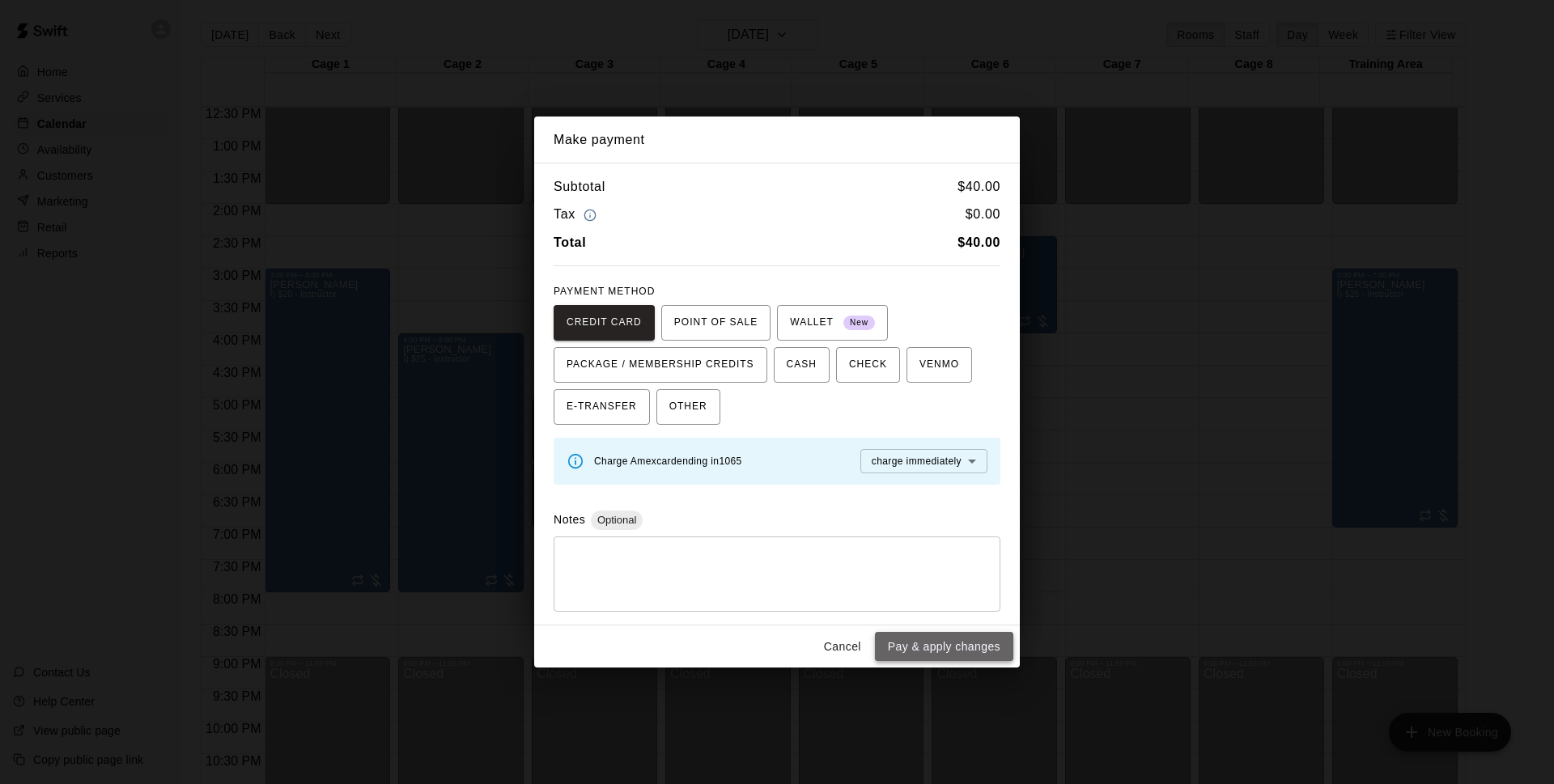
click at [971, 653] on button "Pay & apply changes" at bounding box center [943, 647] width 138 height 30
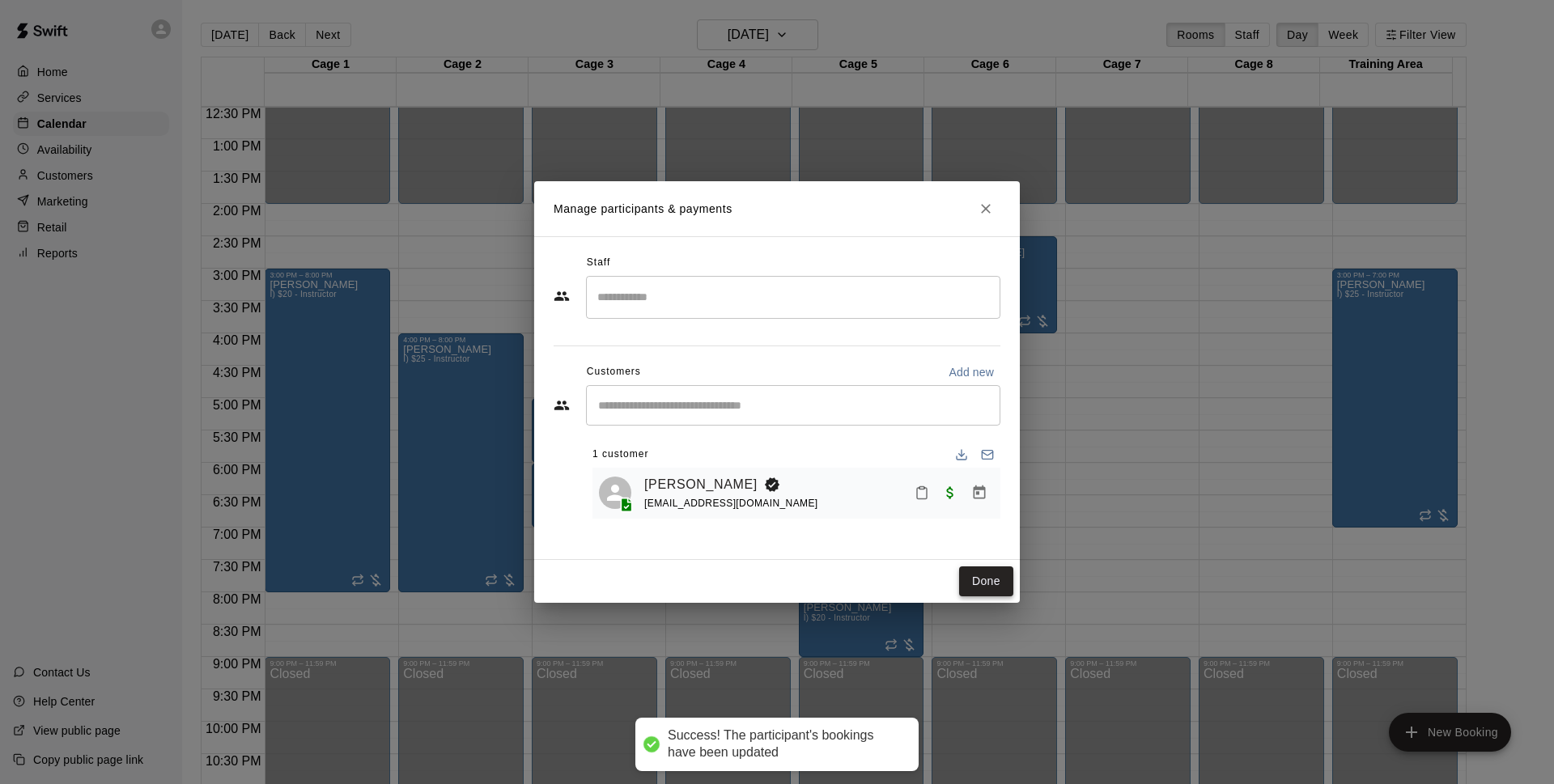
click at [989, 572] on button "Done" at bounding box center [986, 581] width 54 height 30
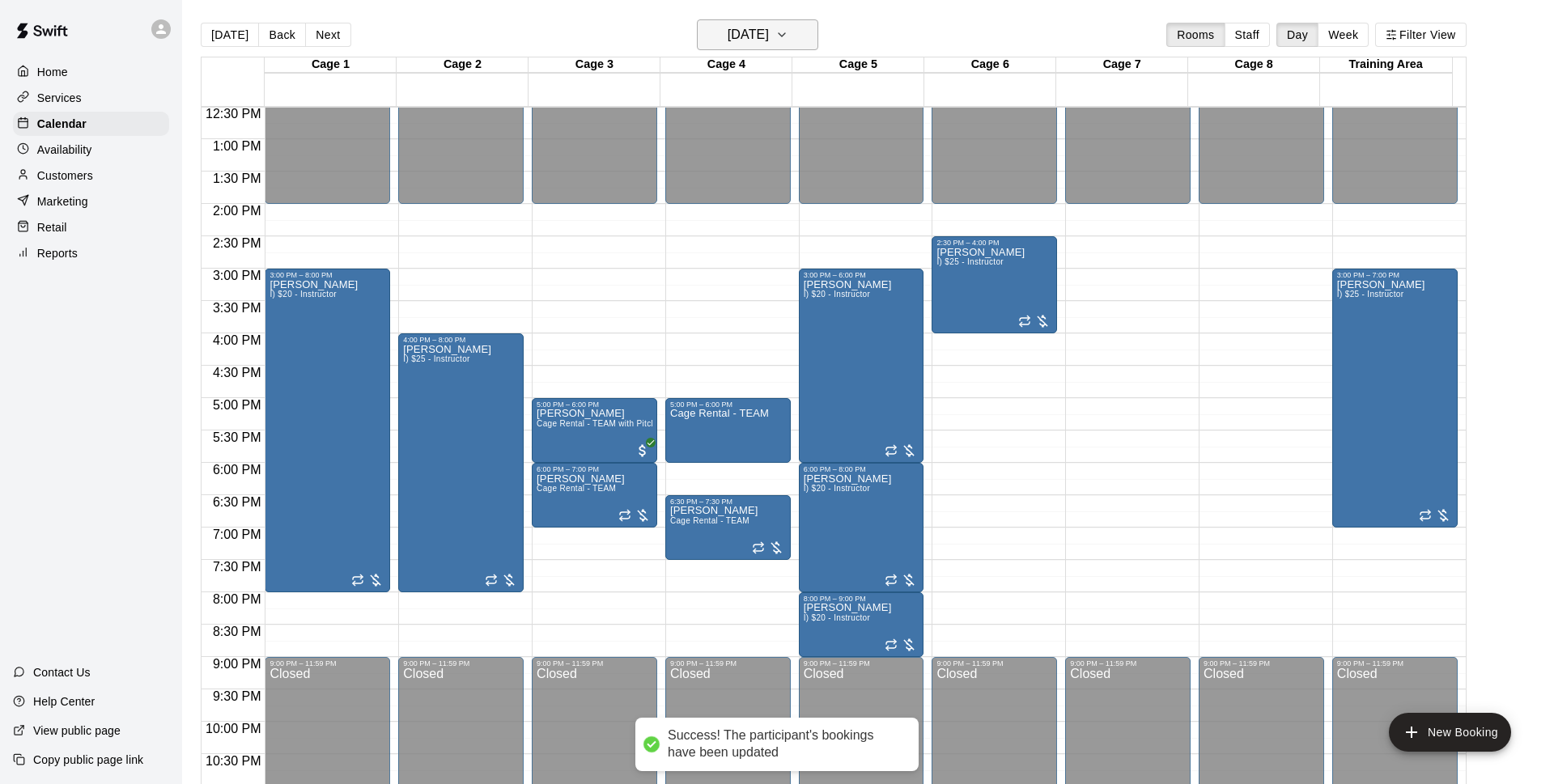
click at [762, 37] on h6 "Wednesday Sep 24" at bounding box center [748, 34] width 42 height 23
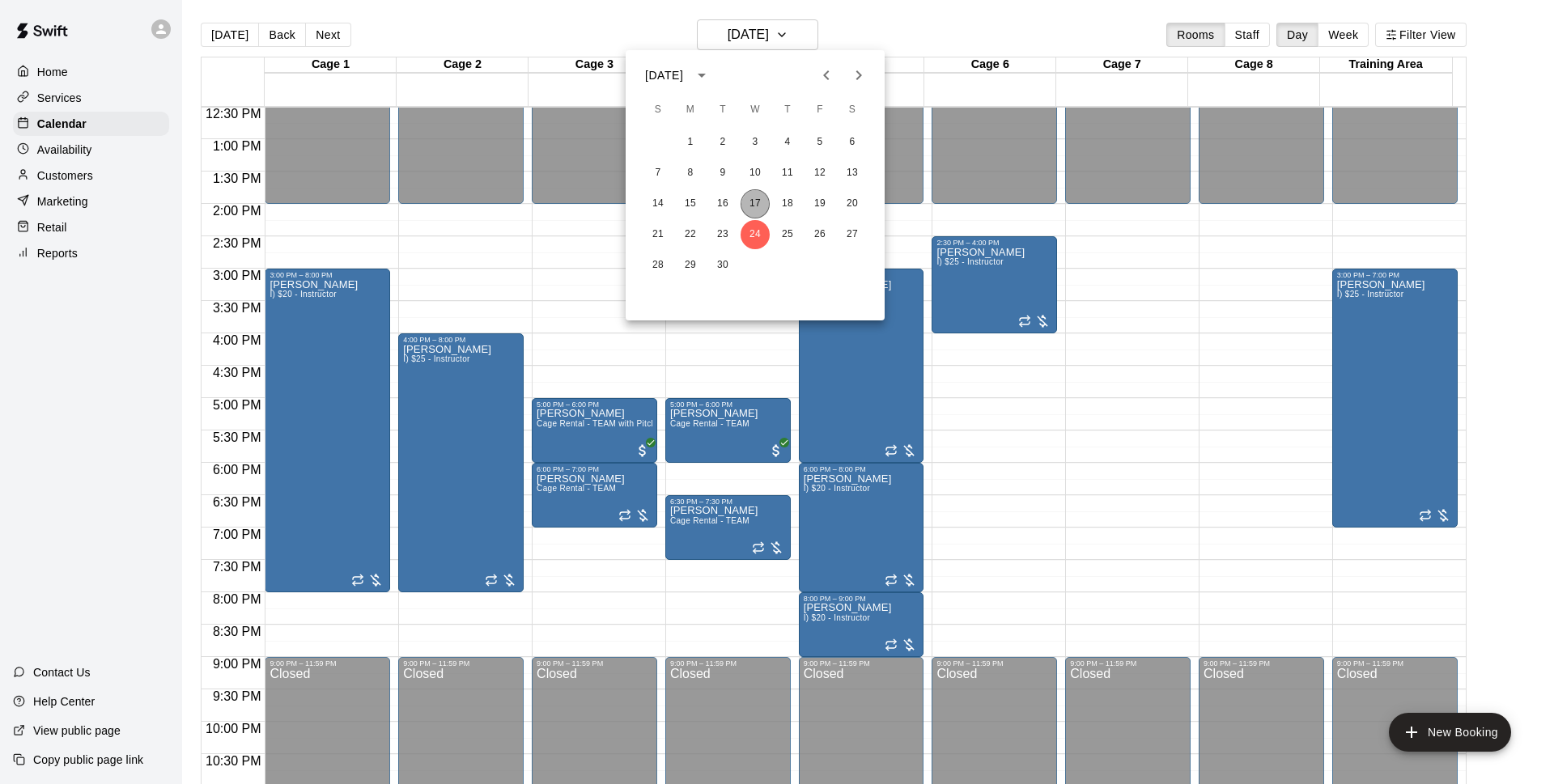
click at [755, 201] on button "17" at bounding box center [754, 203] width 29 height 29
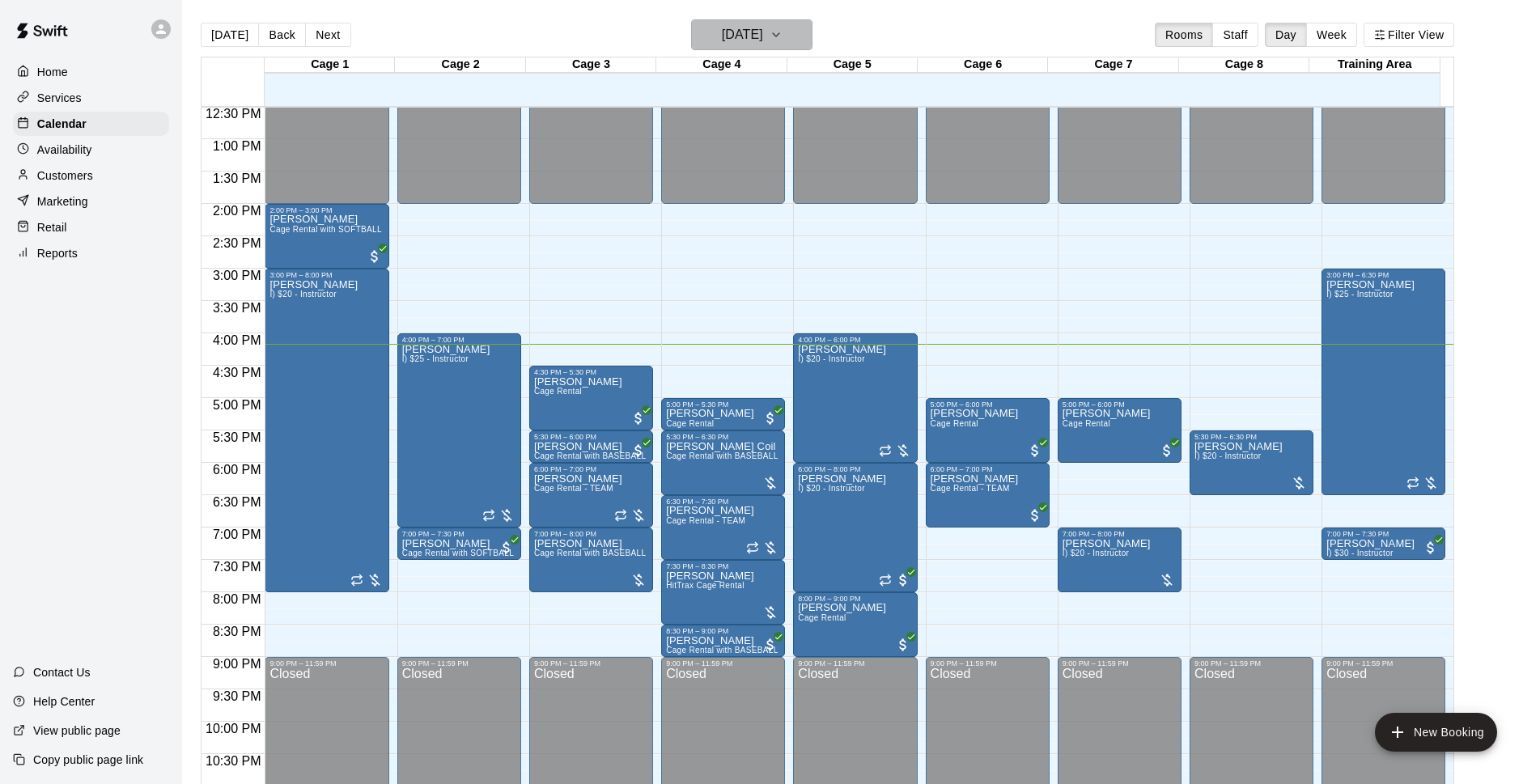
click at [813, 43] on button "[DATE]" at bounding box center [752, 34] width 121 height 31
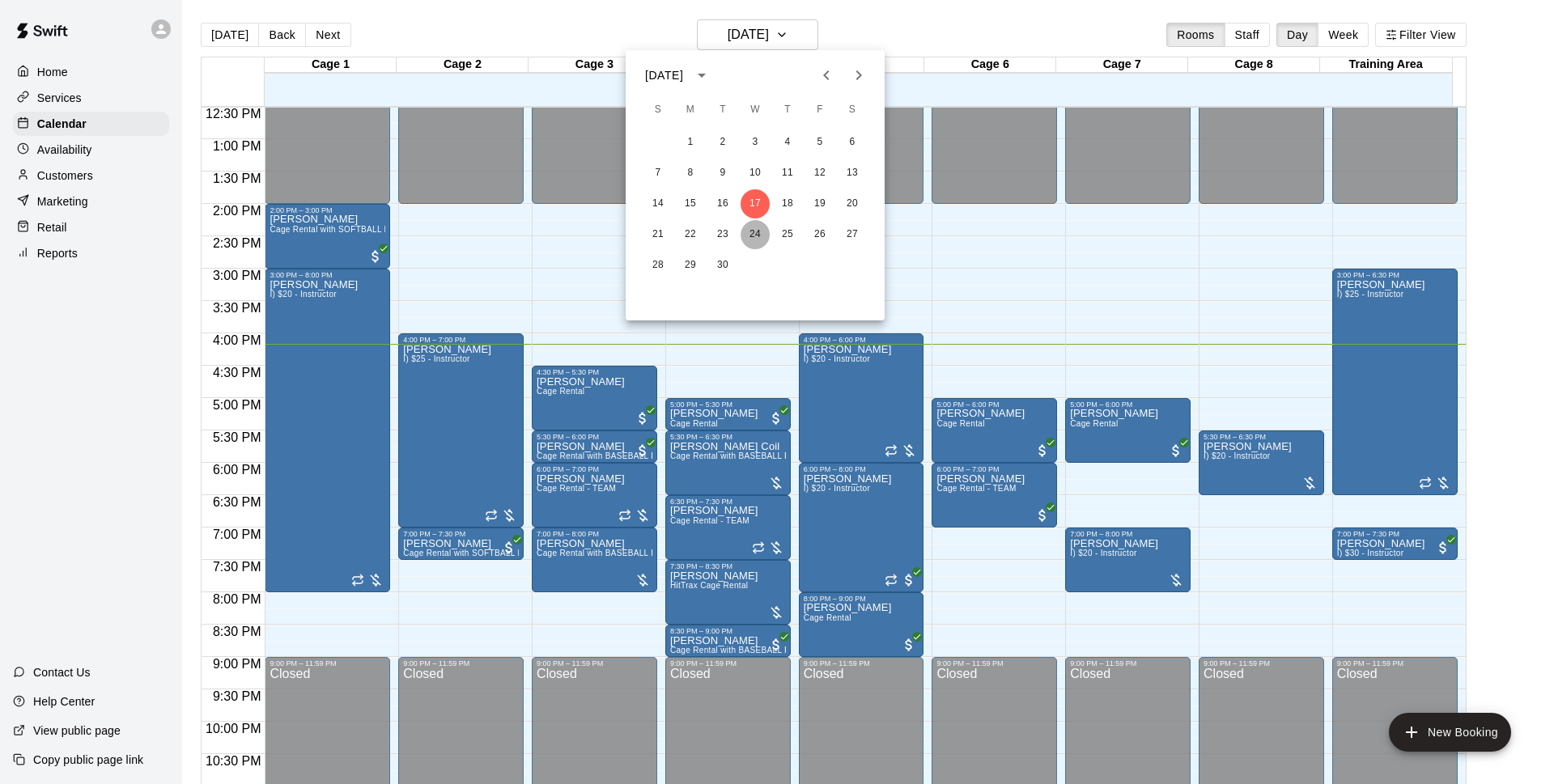
click at [763, 226] on button "24" at bounding box center [754, 234] width 29 height 29
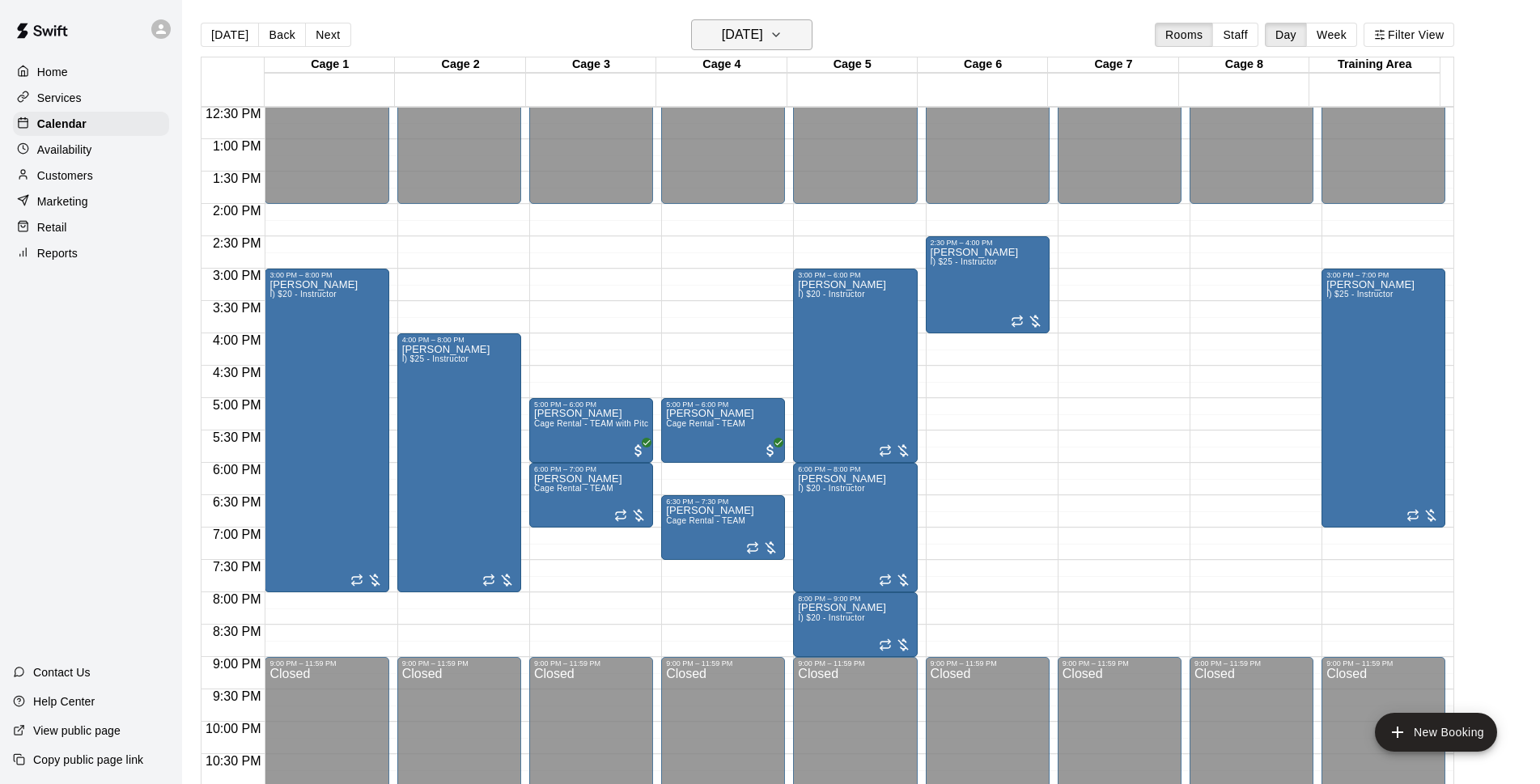
click at [809, 49] on button "Wednesday Sep 24" at bounding box center [752, 34] width 121 height 31
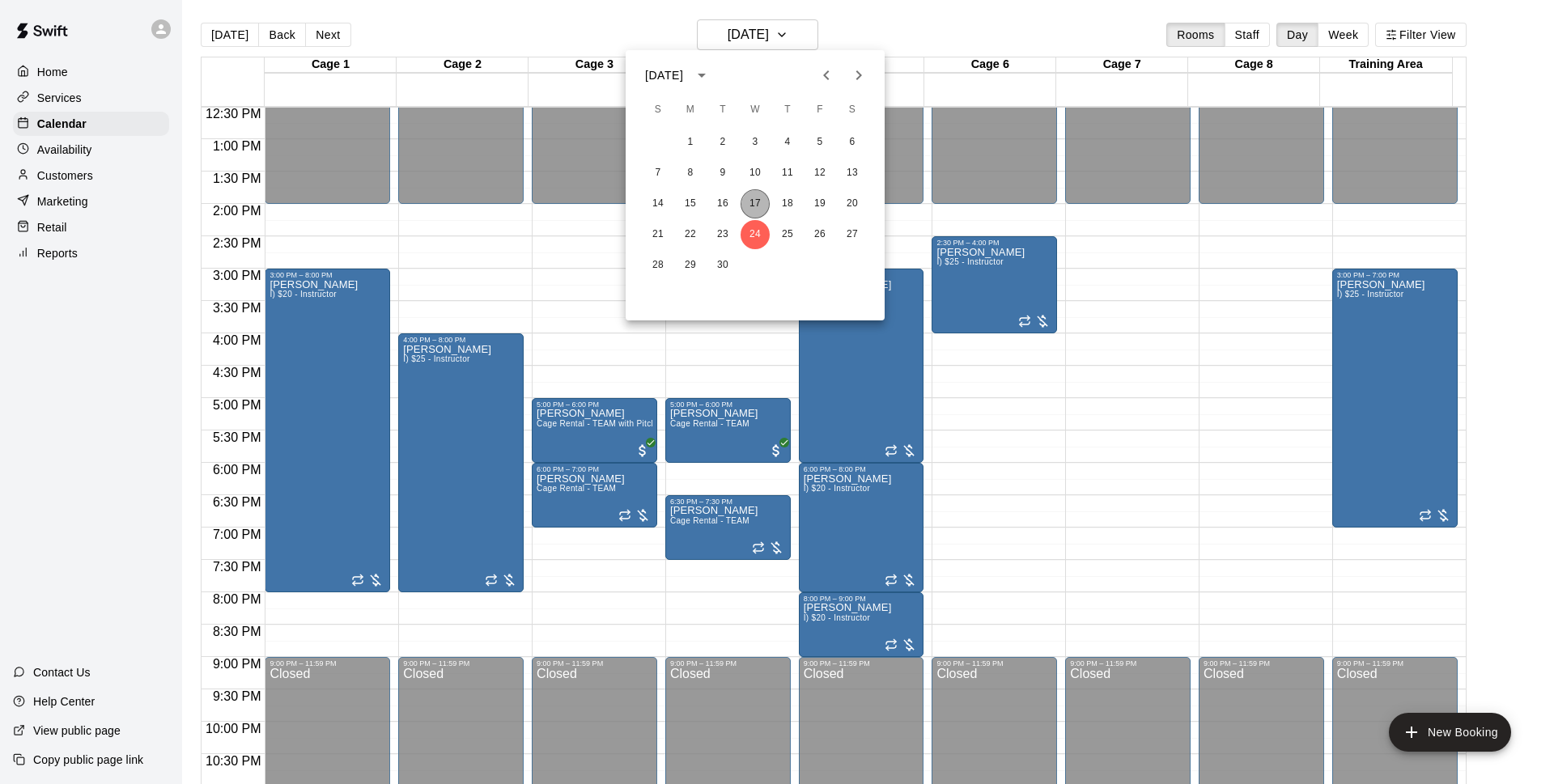
click at [767, 207] on button "17" at bounding box center [754, 203] width 29 height 29
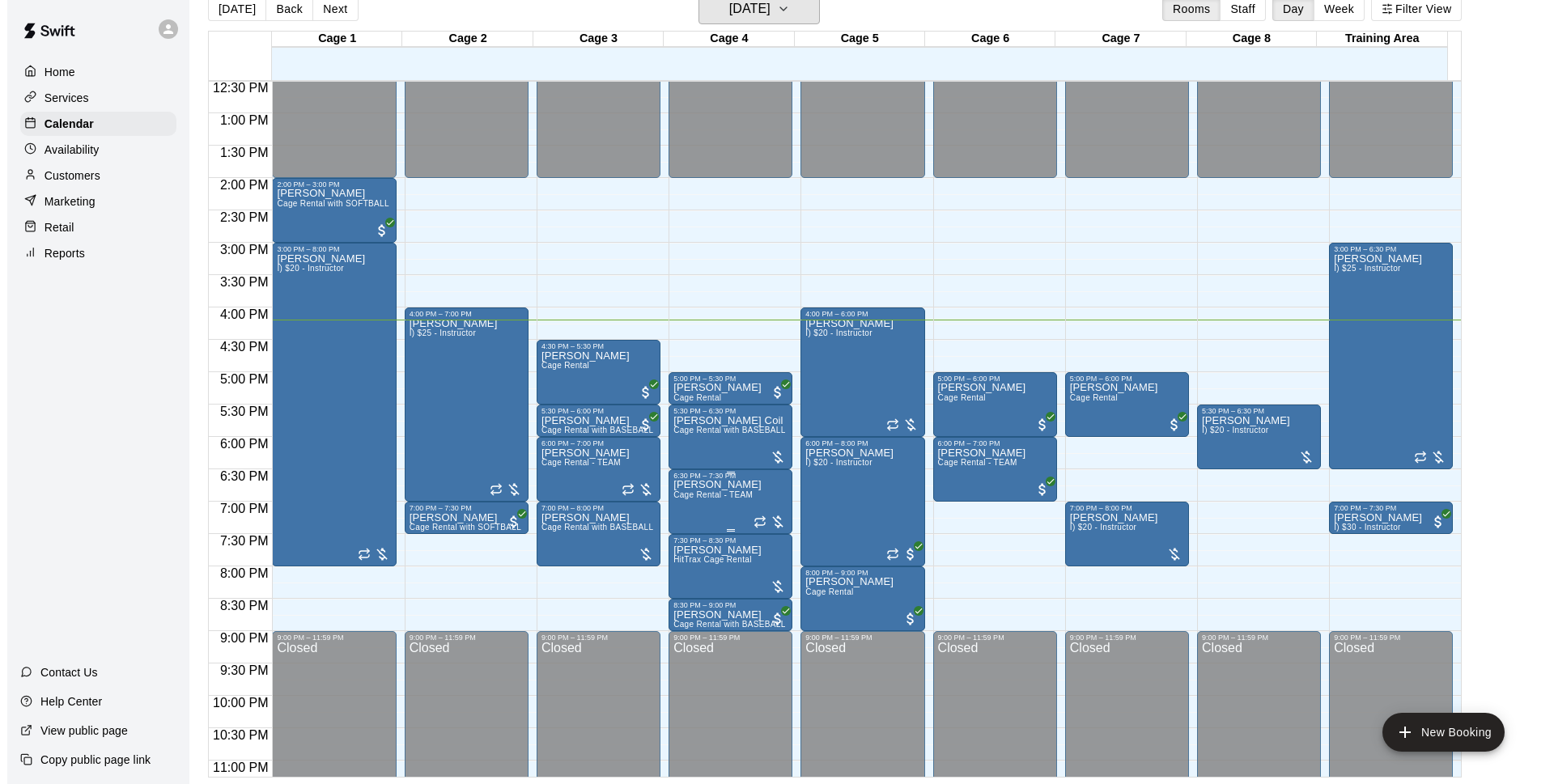
scroll to position [860, 0]
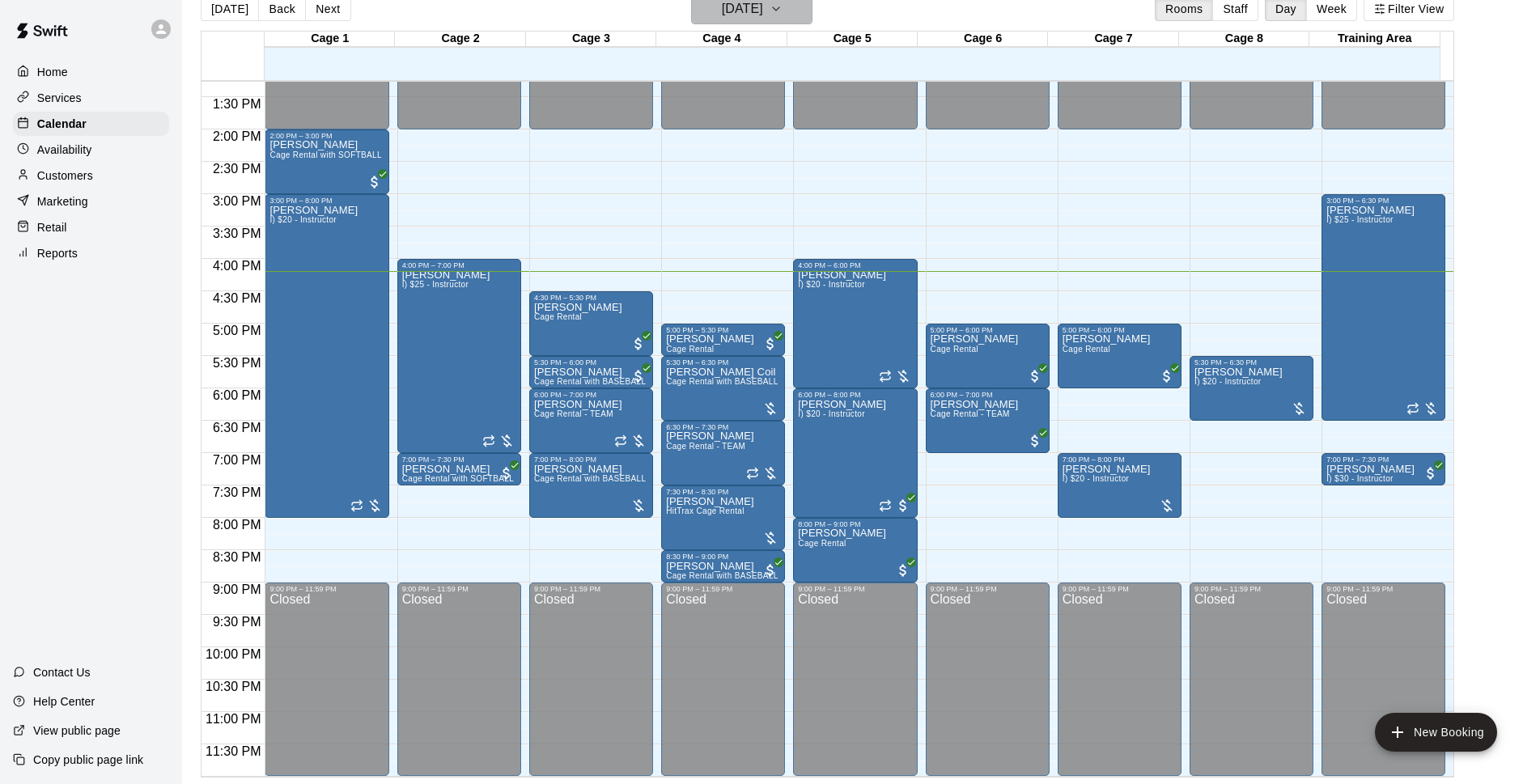
click at [783, 18] on icon "button" at bounding box center [776, 8] width 13 height 19
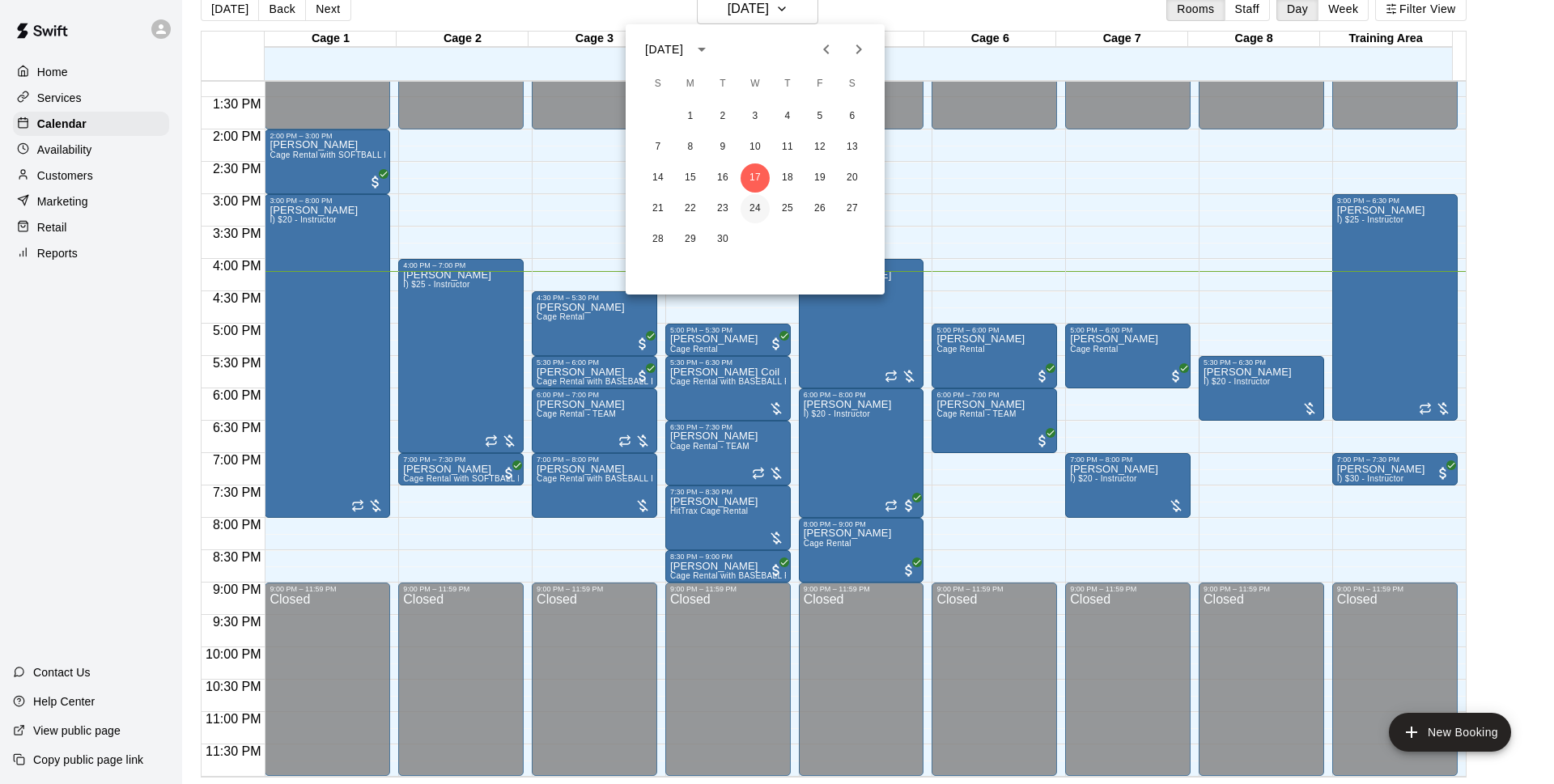
click at [762, 214] on button "24" at bounding box center [754, 209] width 29 height 29
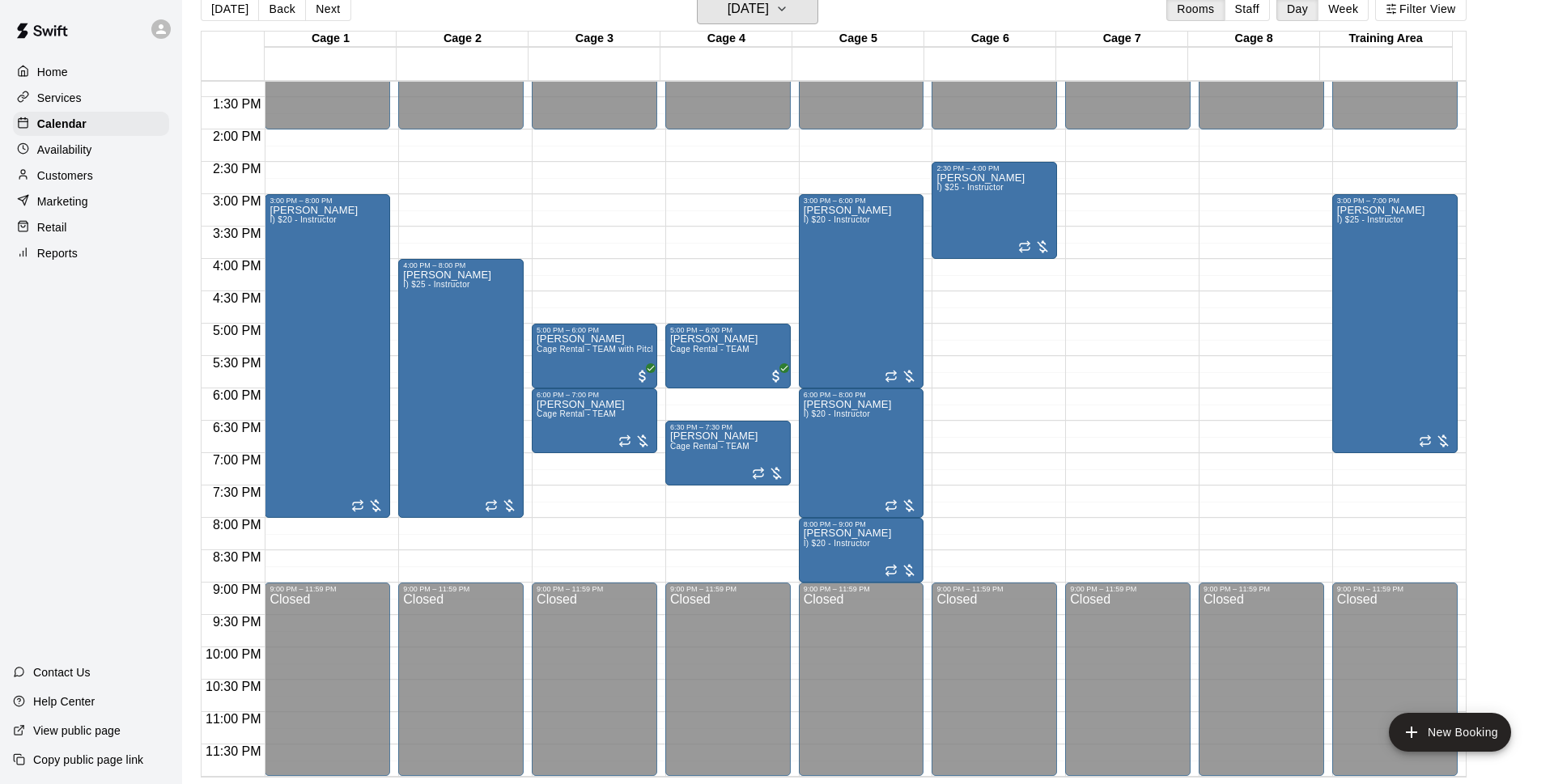
scroll to position [19, 0]
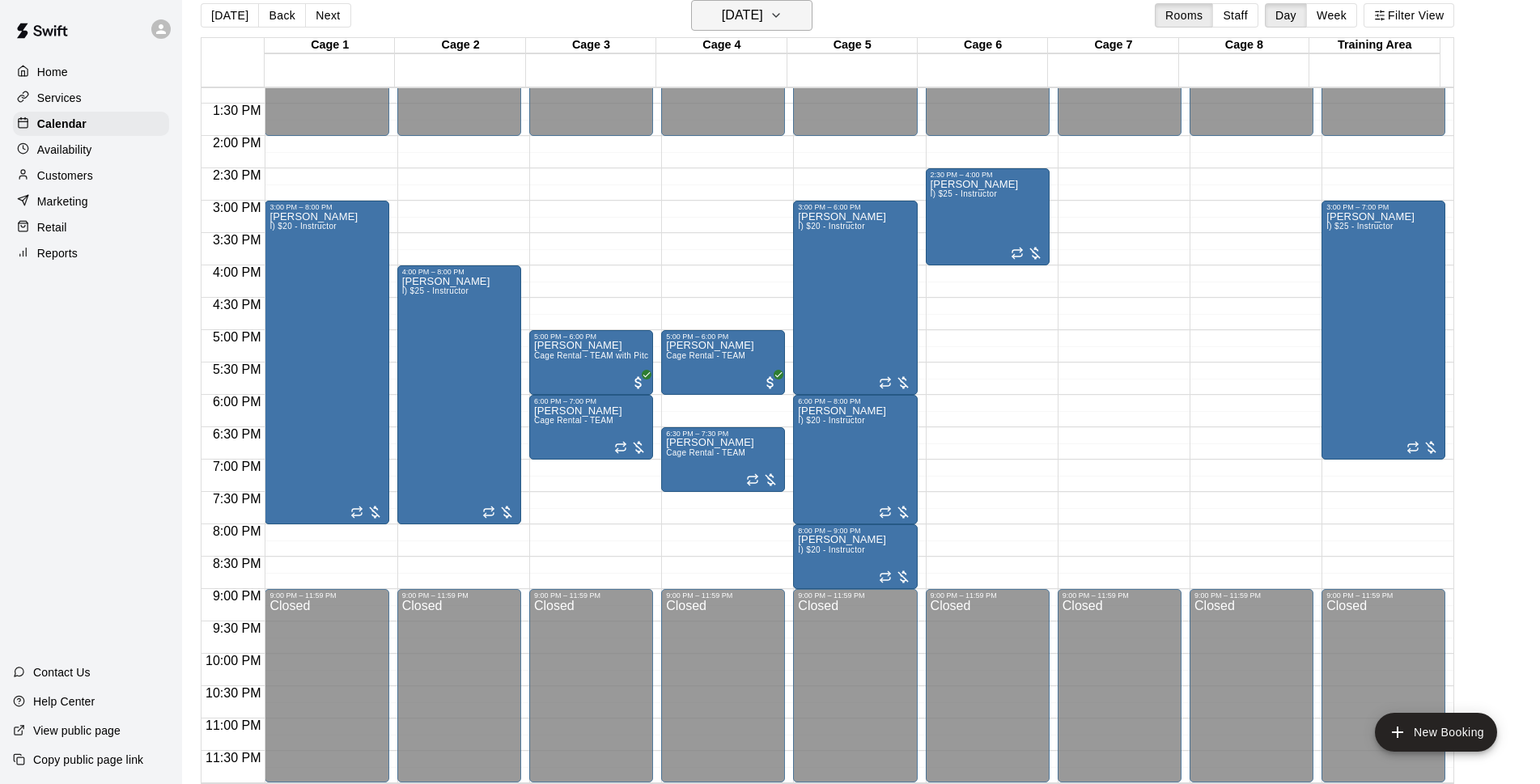
click at [783, 15] on icon "button" at bounding box center [776, 14] width 13 height 19
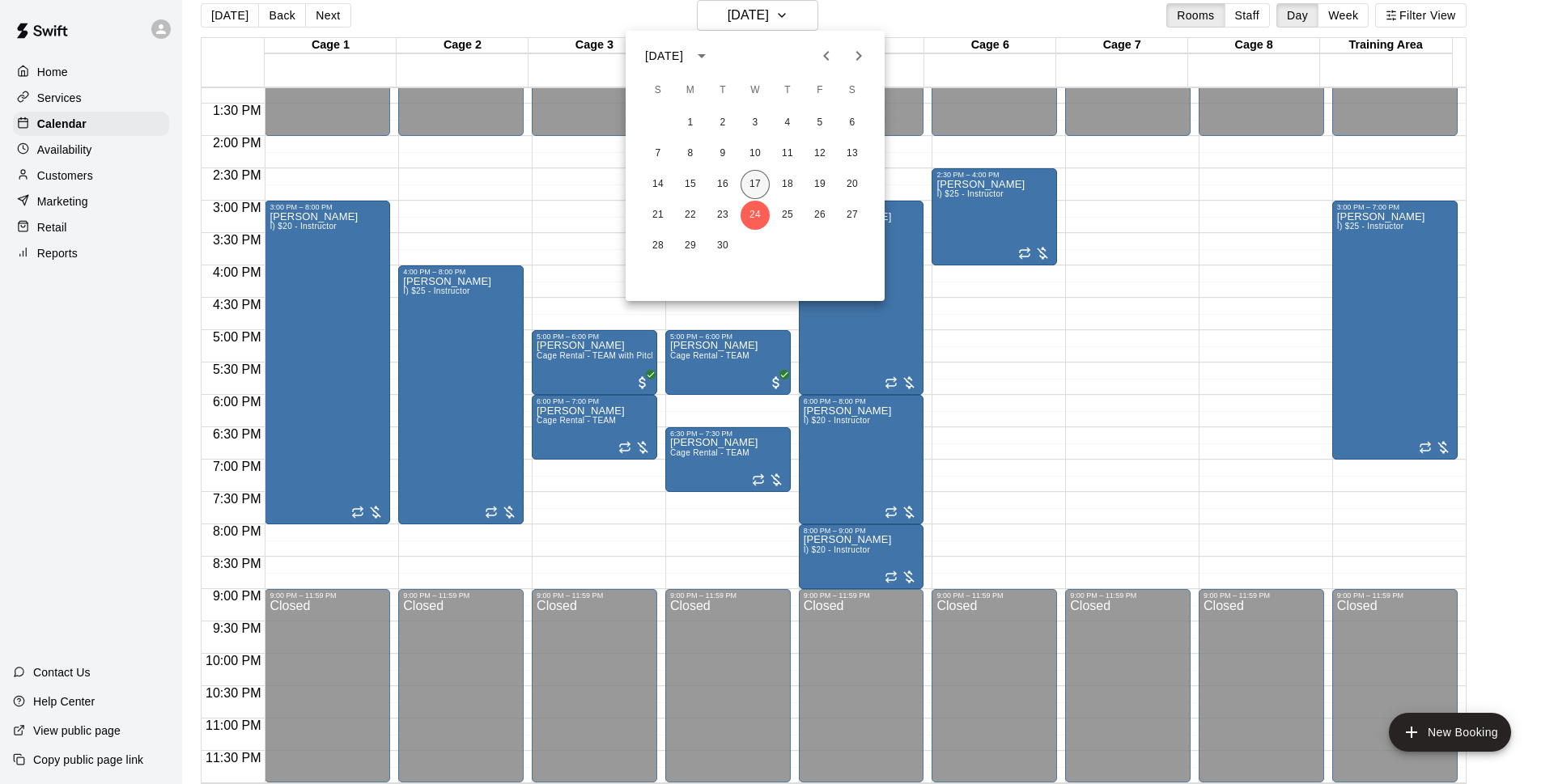
click at [759, 184] on button "17" at bounding box center [754, 184] width 29 height 29
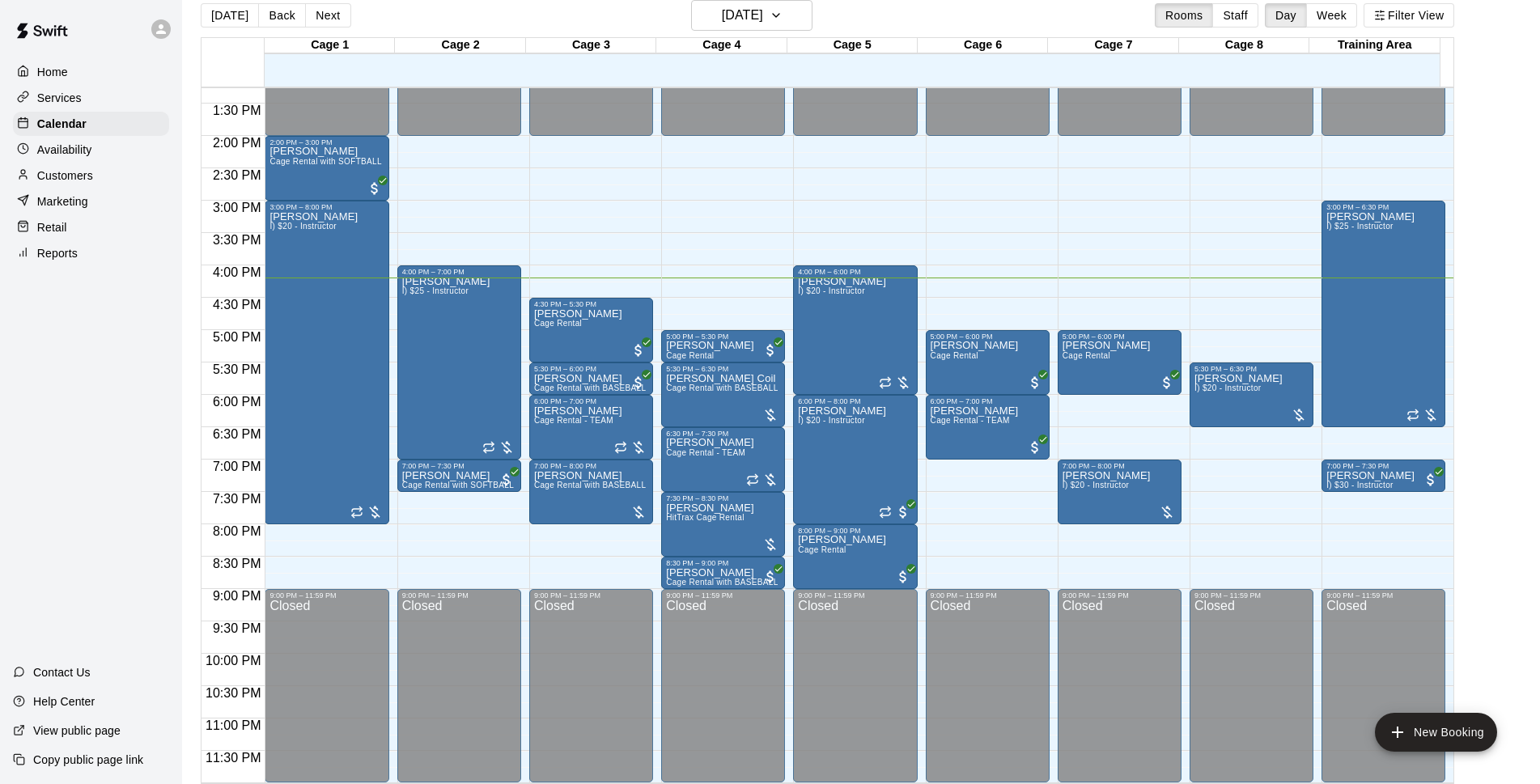
click at [1096, 22] on div "Today Back Next Wednesday Sep 17 Rooms Staff Day Week Filter View" at bounding box center [828, 18] width 1254 height 37
click at [731, 515] on span "HitTrax Cage Rental" at bounding box center [705, 517] width 79 height 9
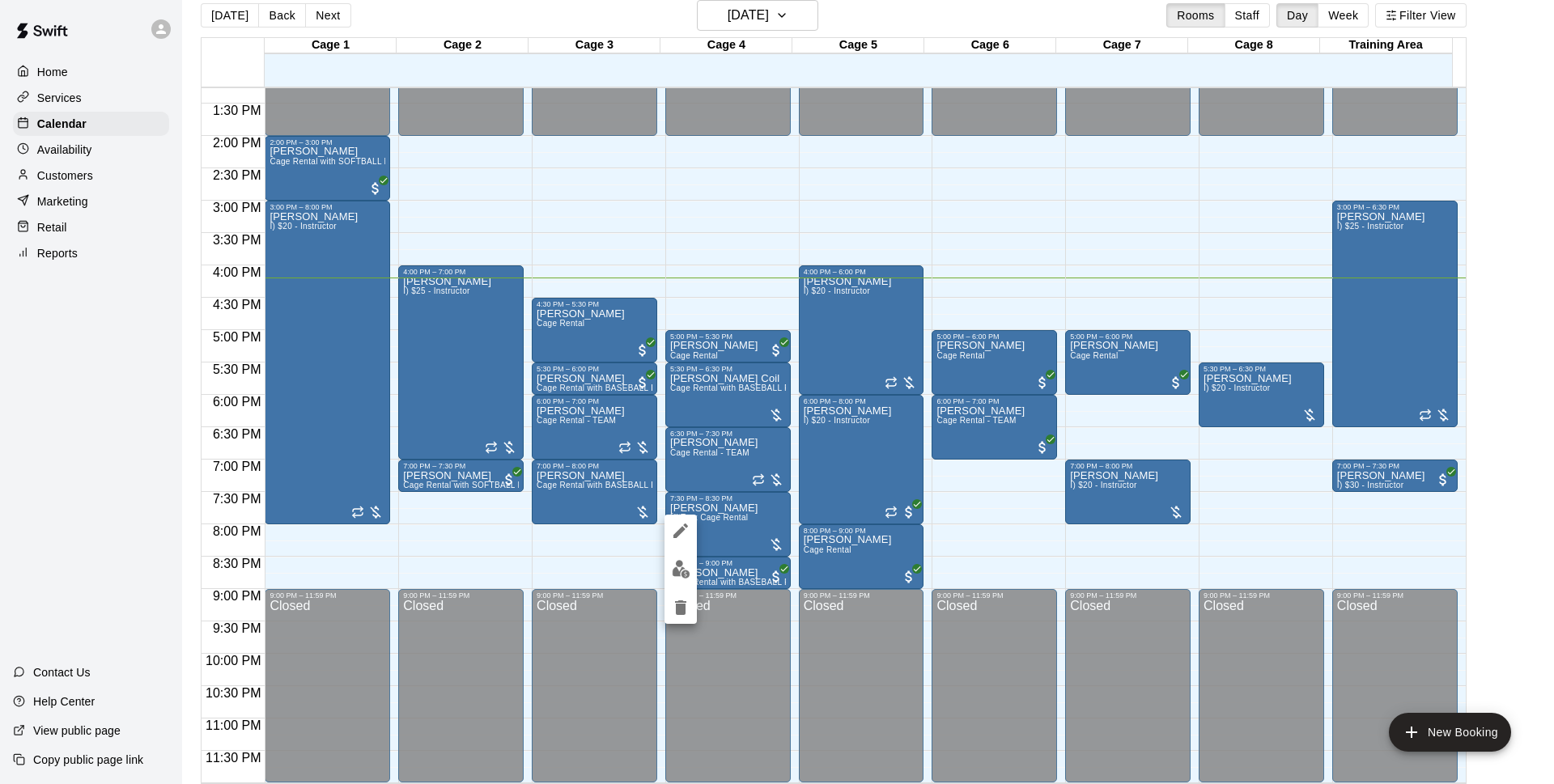
click at [1541, 241] on div at bounding box center [777, 392] width 1554 height 784
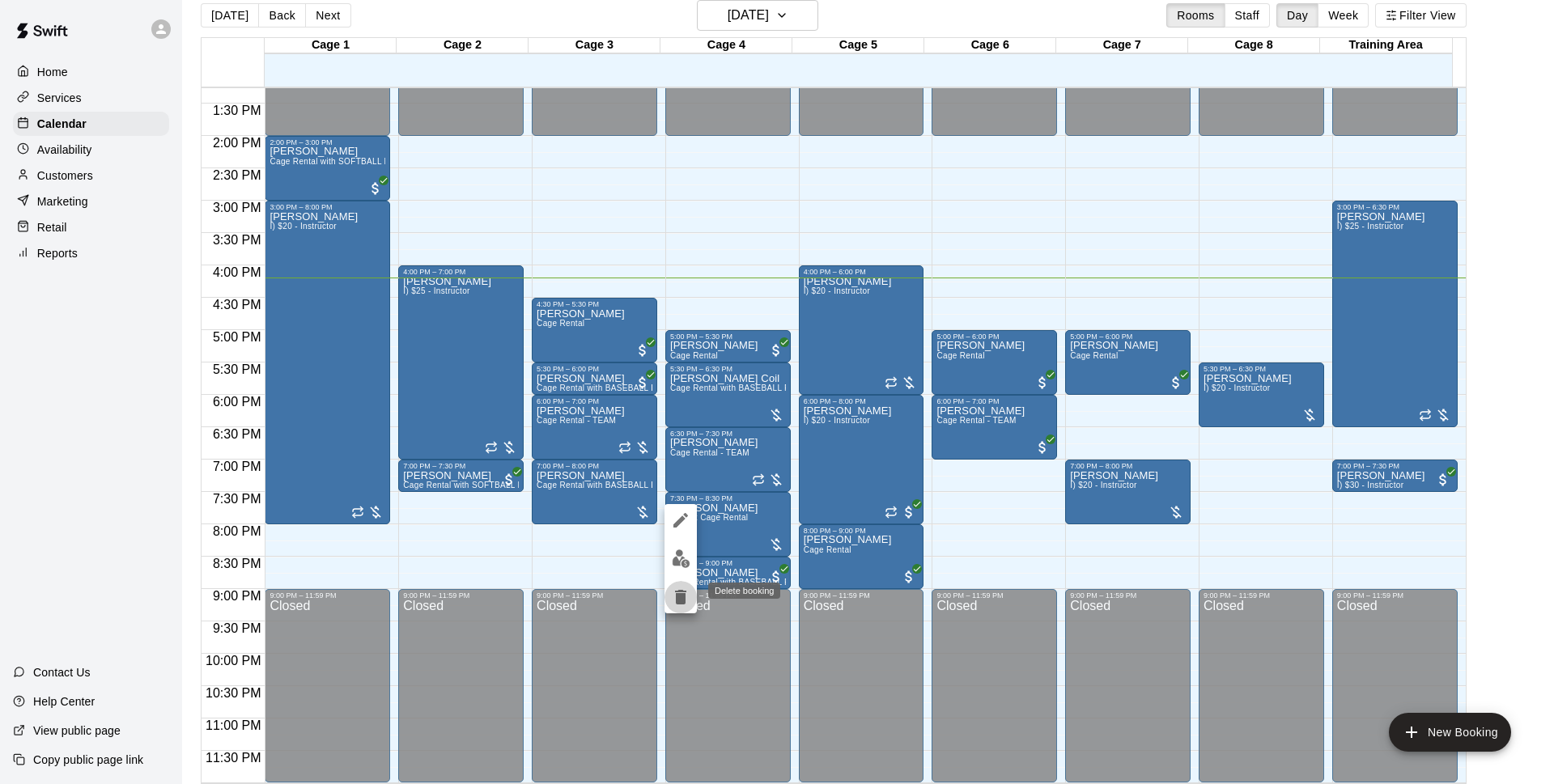
click at [690, 592] on button "delete" at bounding box center [680, 597] width 33 height 33
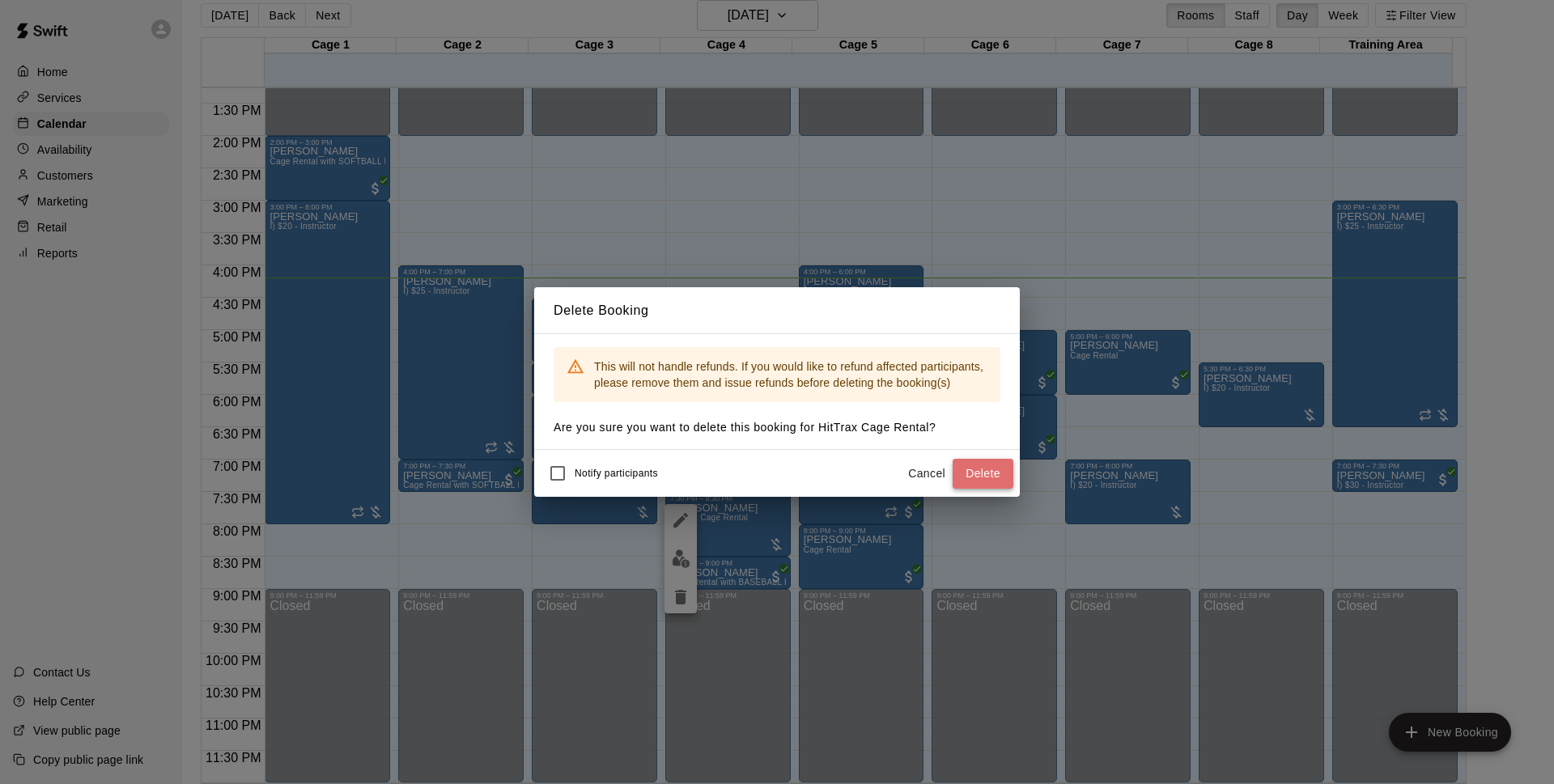
click at [982, 465] on button "Delete" at bounding box center [982, 473] width 61 height 30
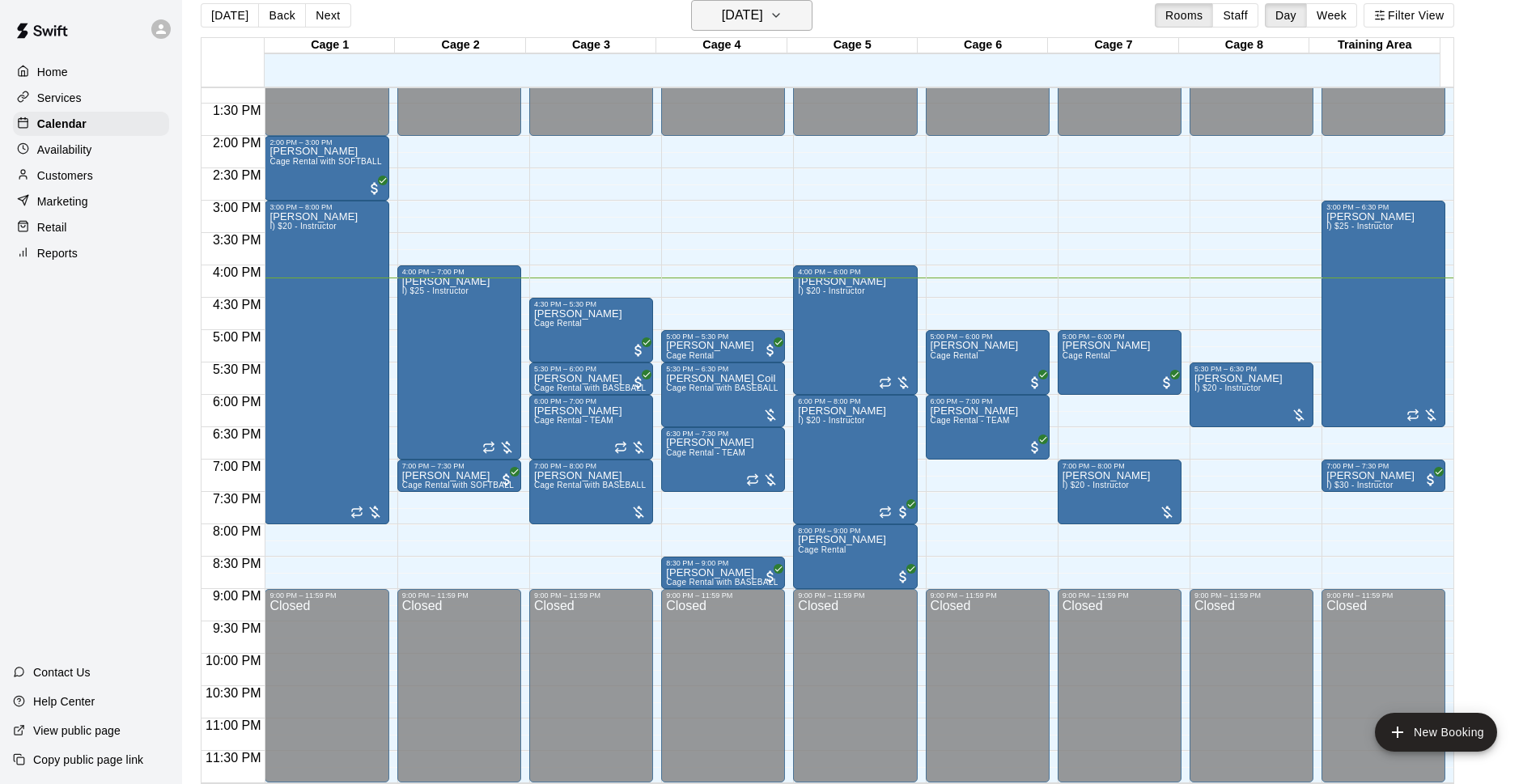
click at [764, 24] on h6 "[DATE]" at bounding box center [743, 14] width 42 height 23
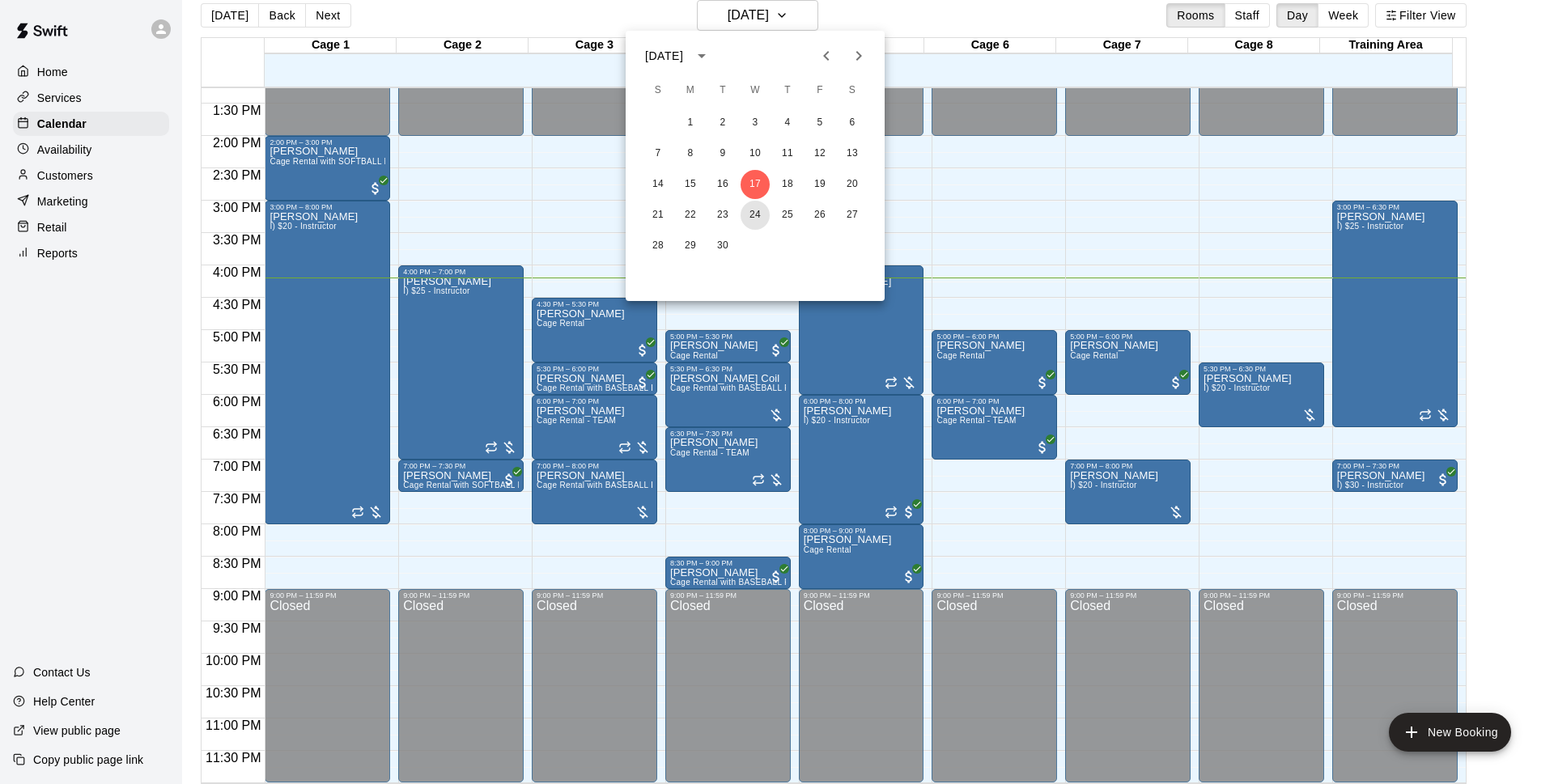
drag, startPoint x: 762, startPoint y: 219, endPoint x: 1367, endPoint y: 249, distance: 605.7
click at [765, 220] on button "24" at bounding box center [754, 215] width 29 height 29
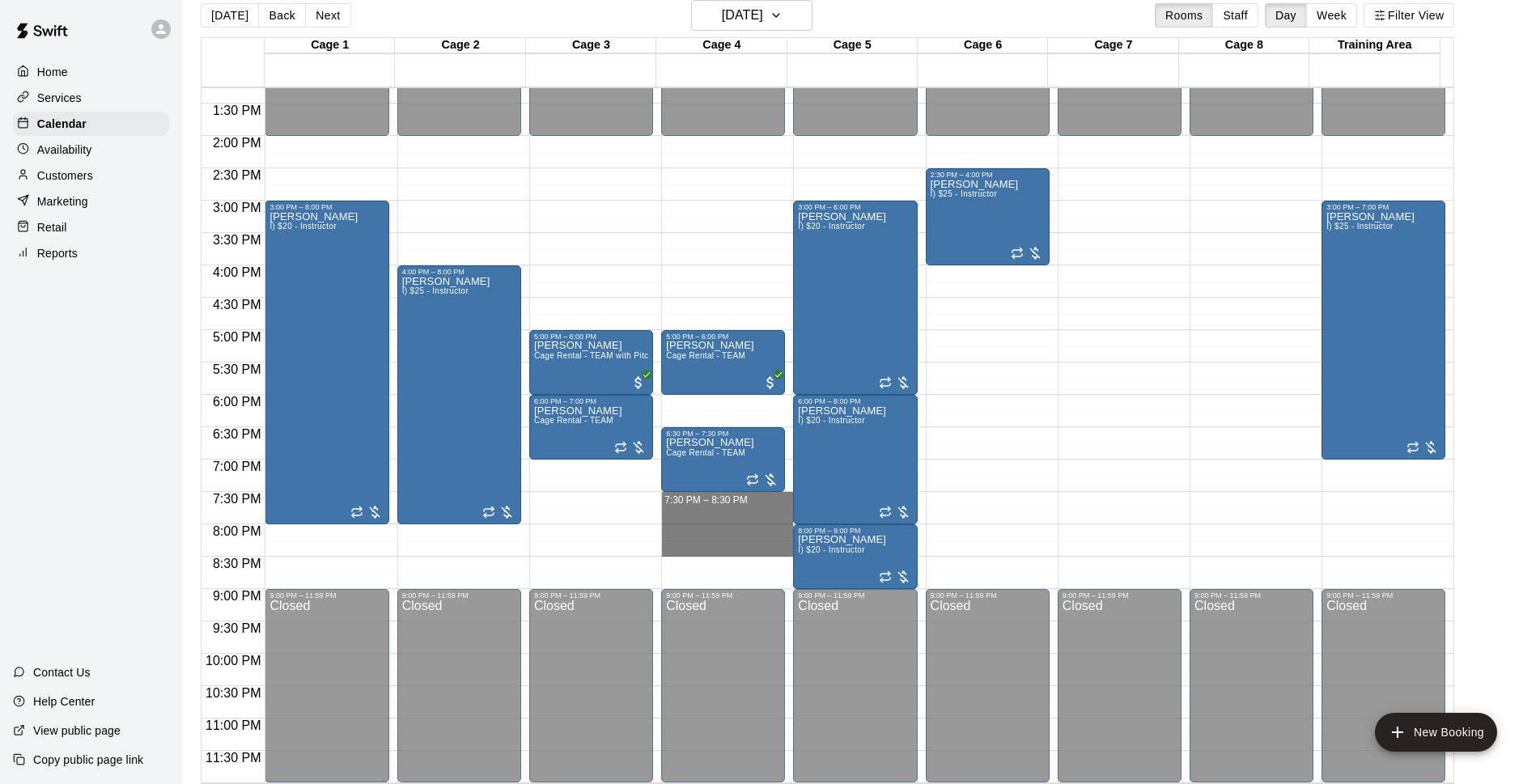
drag, startPoint x: 745, startPoint y: 496, endPoint x: 746, endPoint y: 547, distance: 51.0
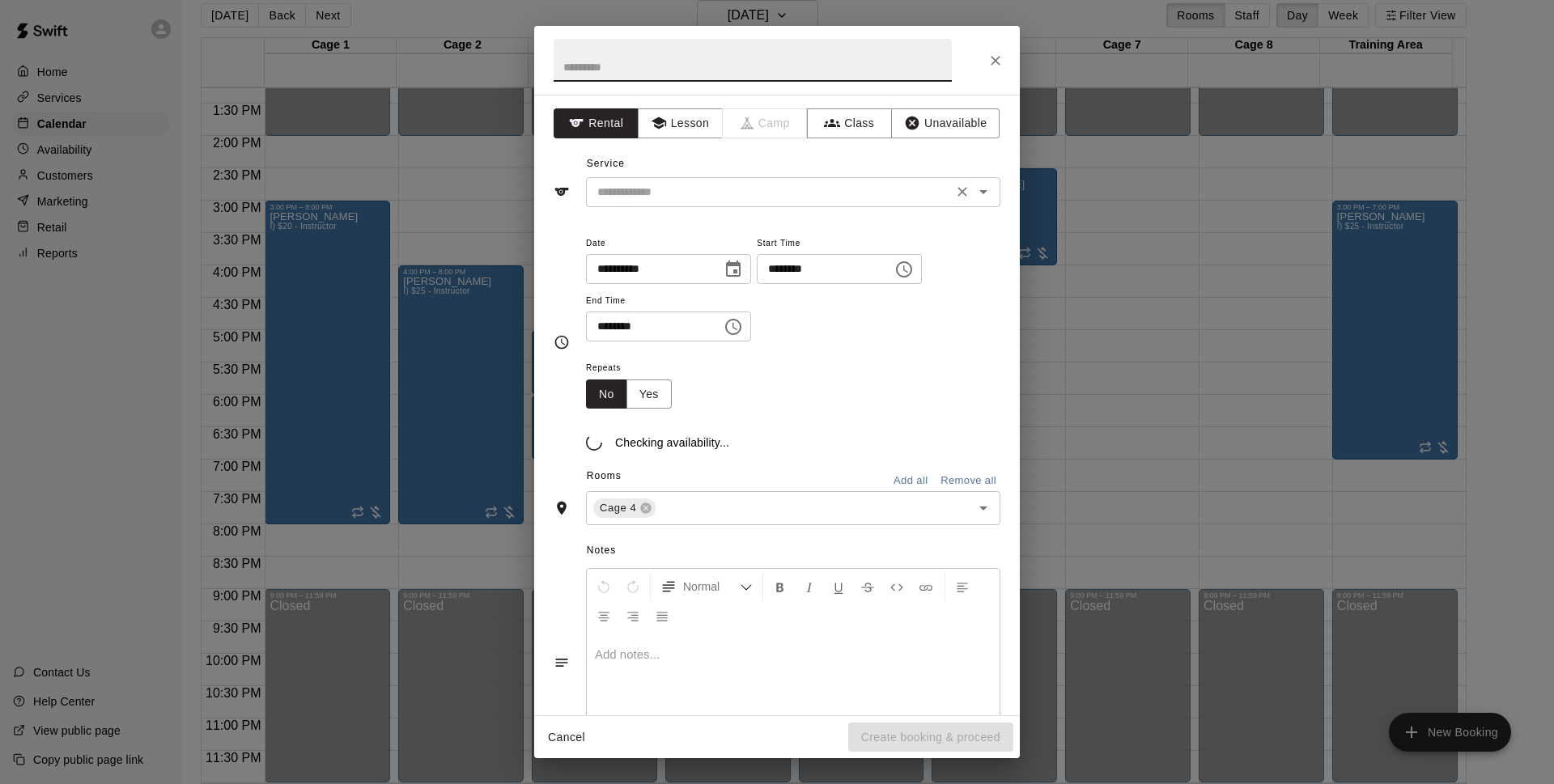
click at [782, 180] on div "​" at bounding box center [793, 192] width 414 height 30
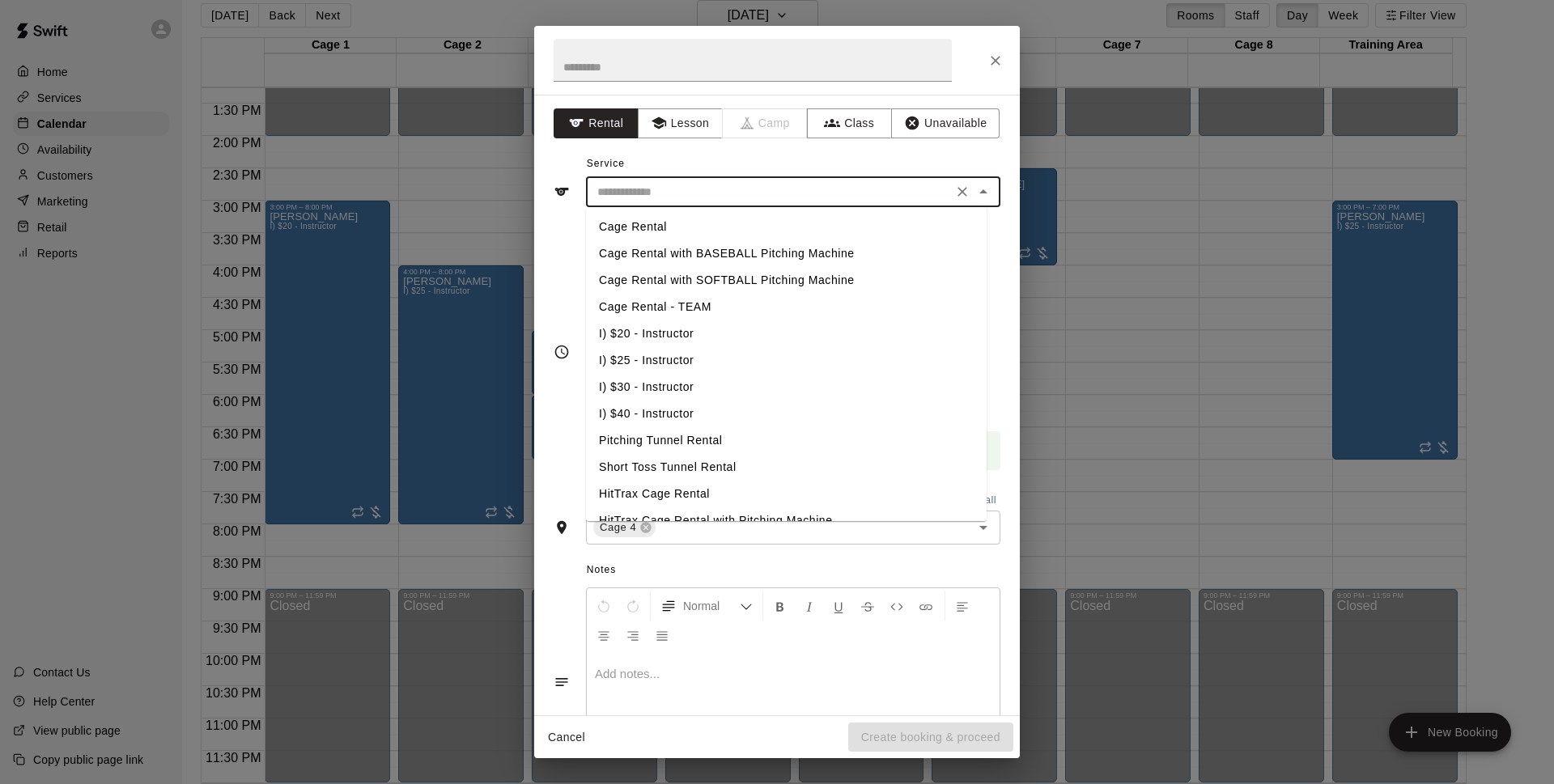
click at [906, 147] on div "**********" at bounding box center [776, 405] width 486 height 620
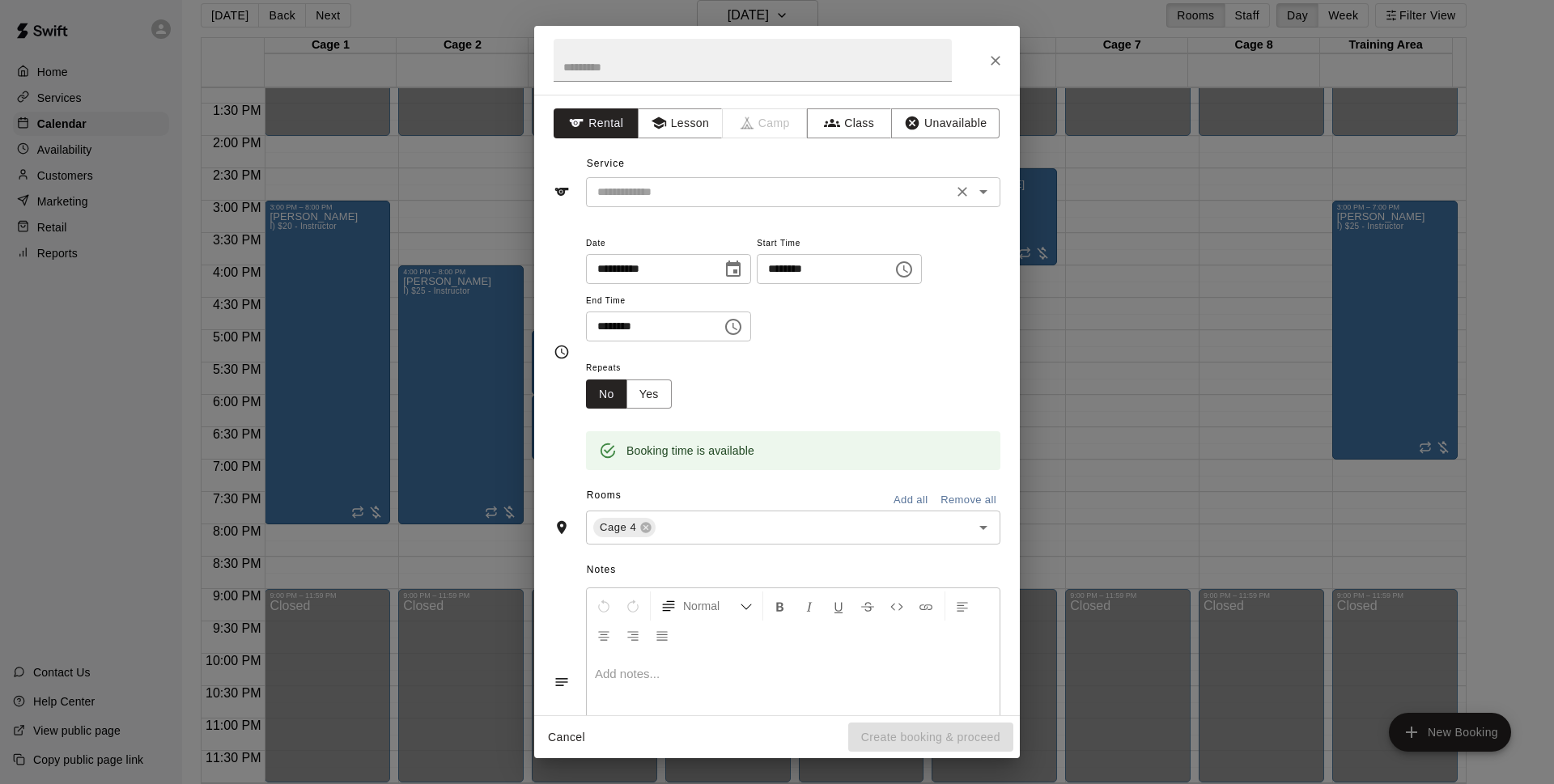
click at [878, 200] on input "text" at bounding box center [769, 192] width 356 height 20
click at [877, 152] on div "Service ​" at bounding box center [777, 179] width 447 height 56
drag, startPoint x: 871, startPoint y: 183, endPoint x: 869, endPoint y: 195, distance: 12.2
click at [871, 184] on input "text" at bounding box center [769, 192] width 356 height 20
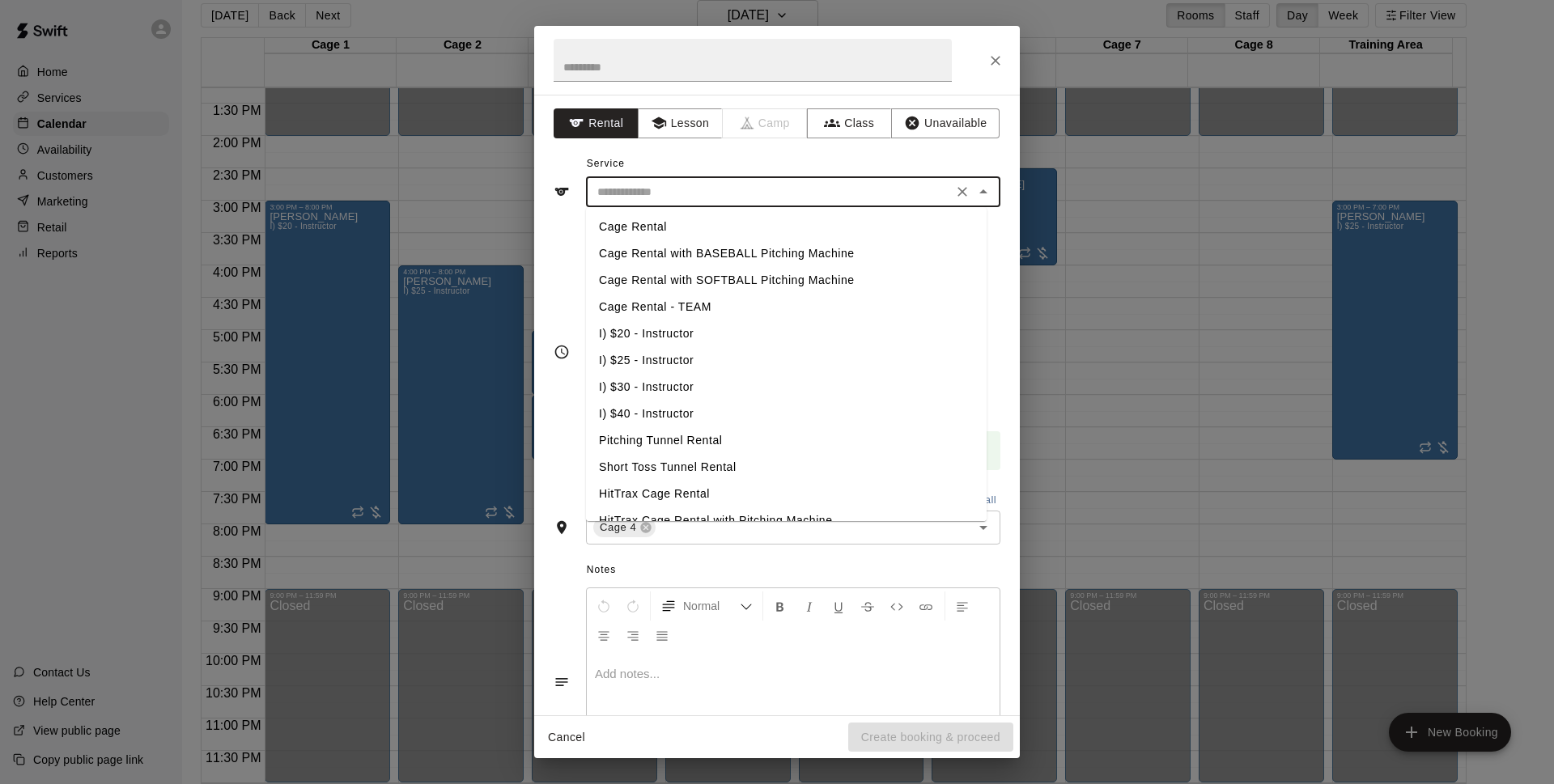
scroll to position [94, 0]
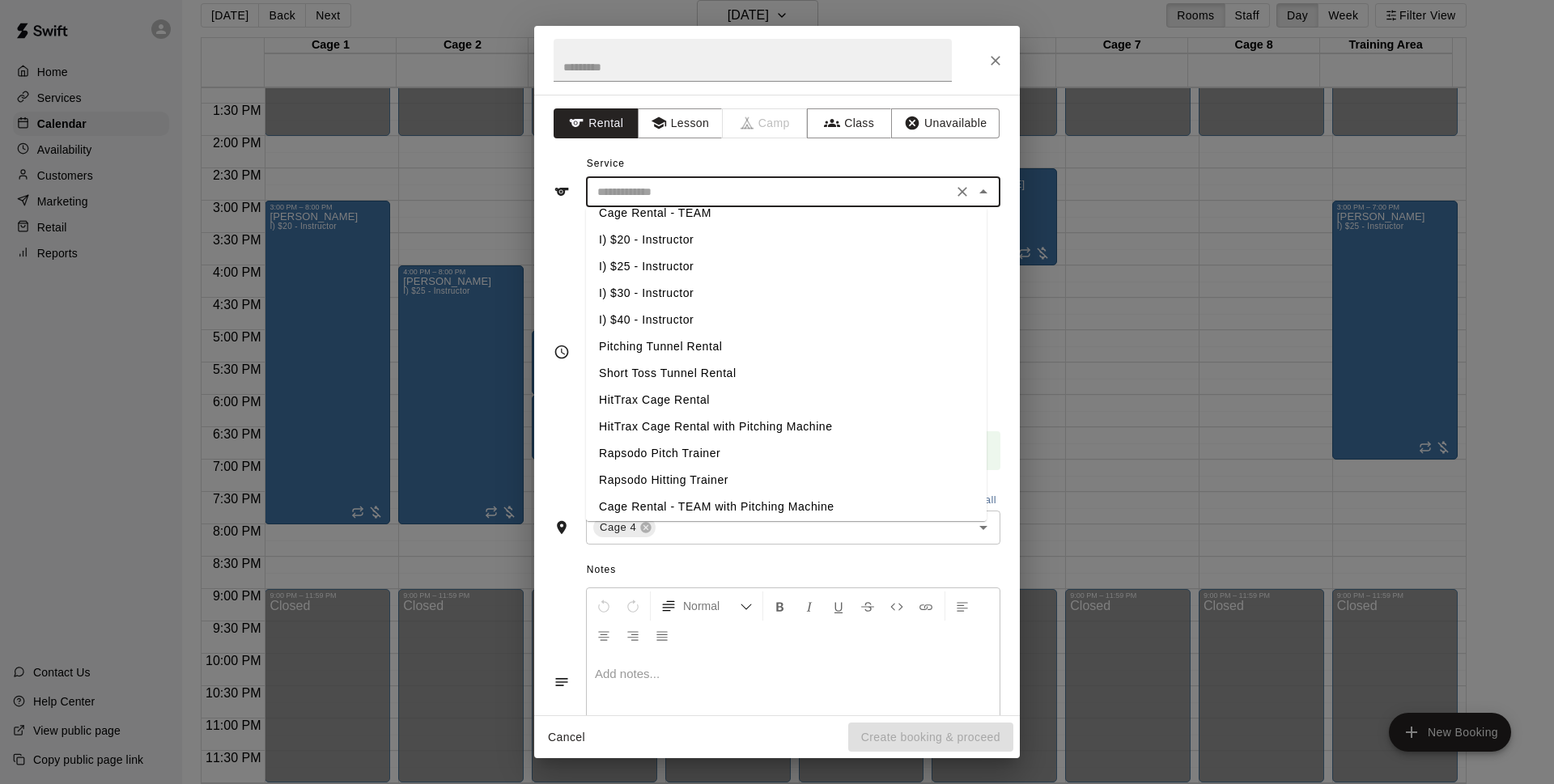
click at [760, 395] on li "HitTrax Cage Rental" at bounding box center [786, 401] width 401 height 27
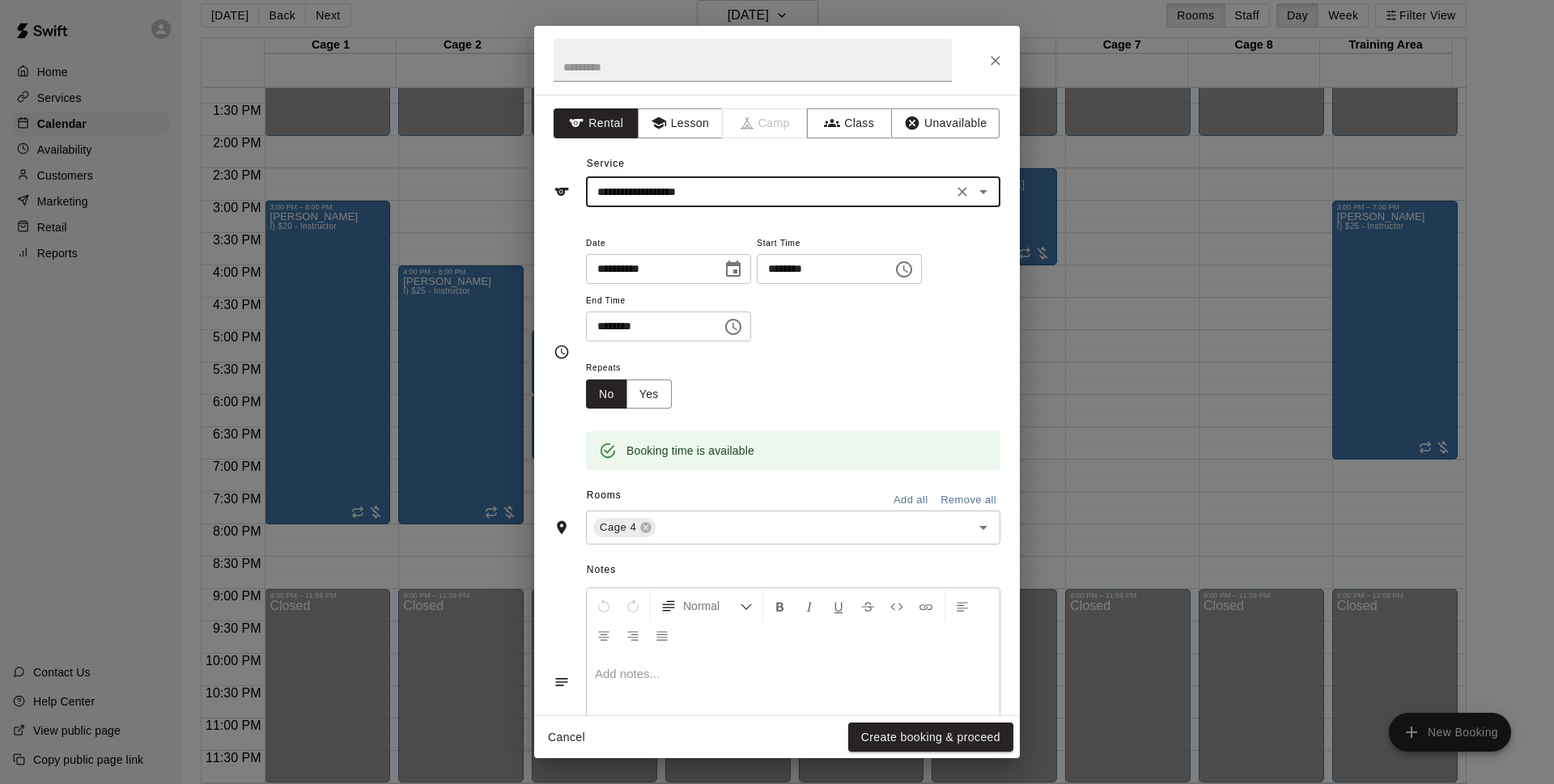
click at [805, 200] on input "**********" at bounding box center [769, 192] width 356 height 20
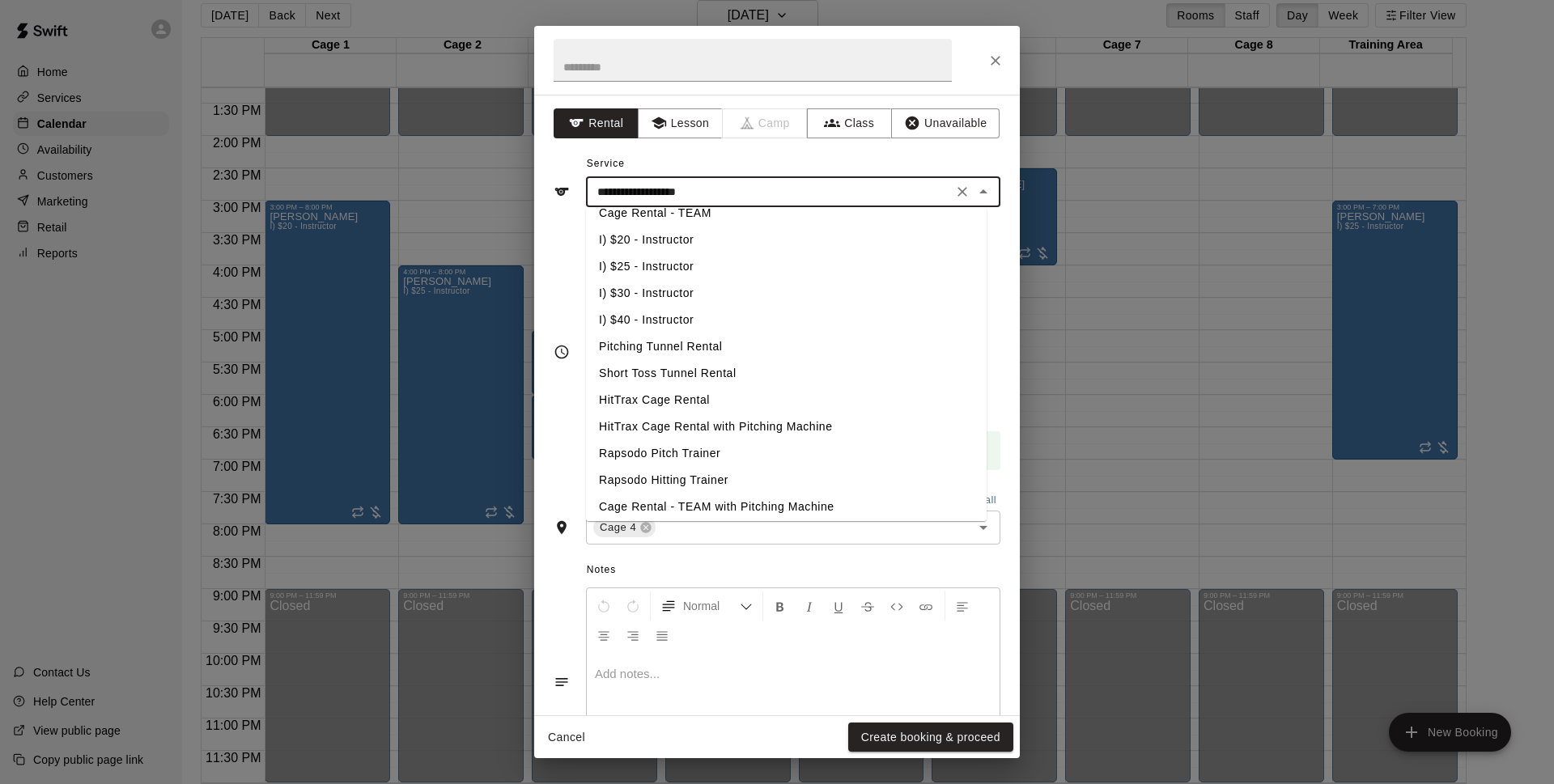
click at [786, 426] on li "HitTrax Cage Rental with Pitching Machine" at bounding box center [786, 427] width 401 height 27
type input "**********"
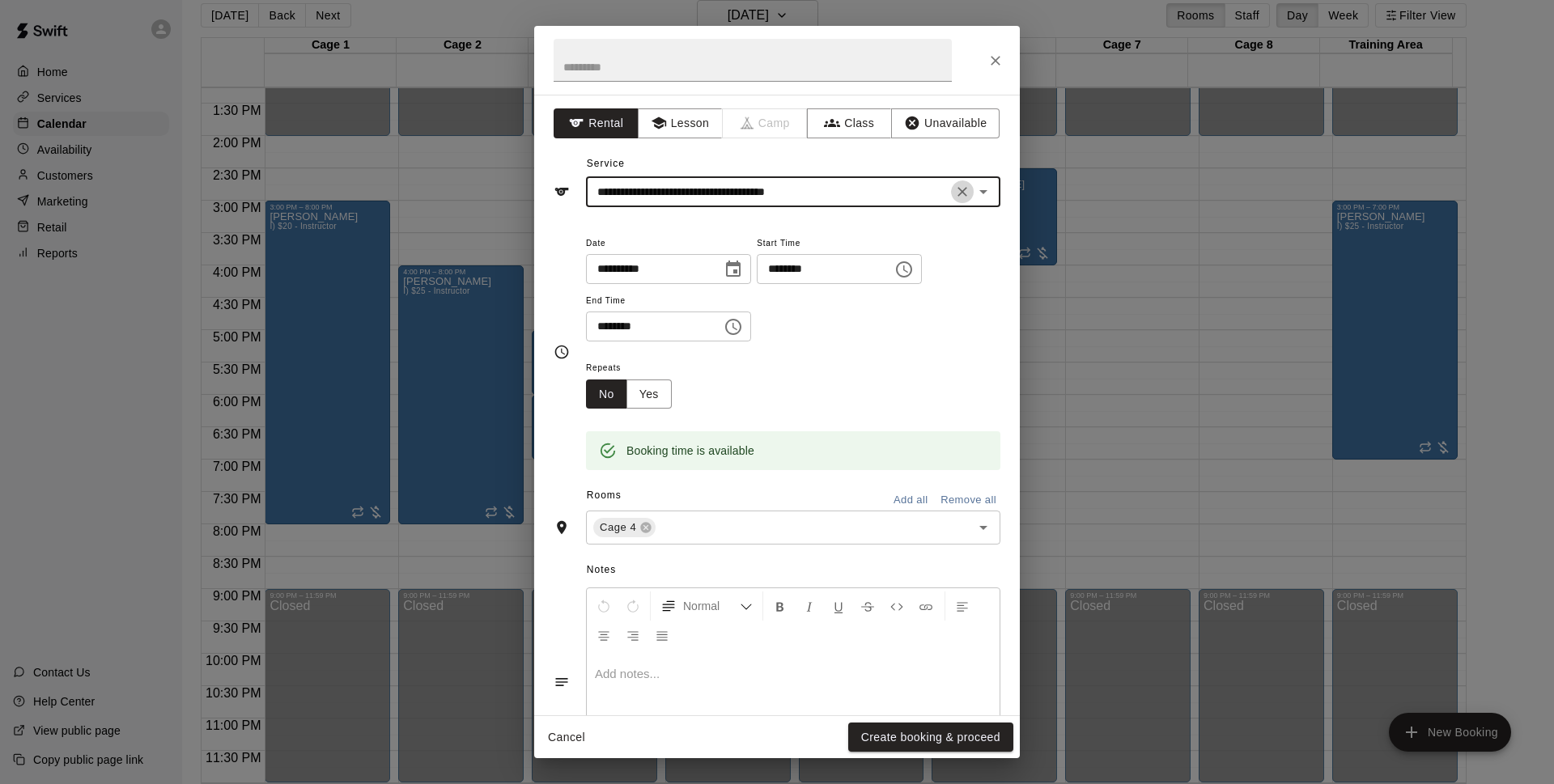
click at [954, 192] on icon "Clear" at bounding box center [962, 192] width 16 height 16
click at [876, 197] on input "text" at bounding box center [769, 192] width 356 height 20
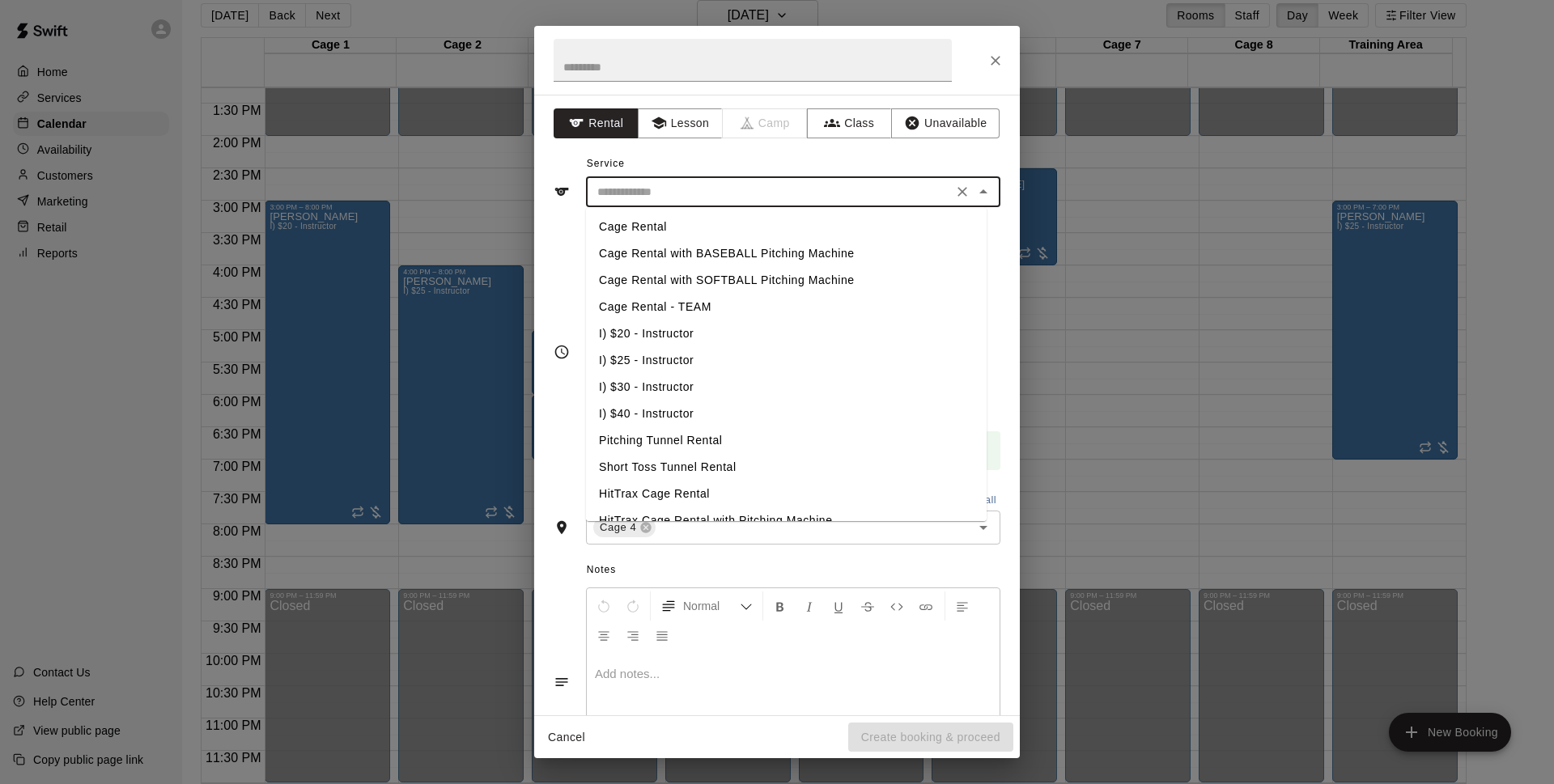
drag, startPoint x: 663, startPoint y: 489, endPoint x: 667, endPoint y: 477, distance: 12.6
click at [667, 486] on li "HitTrax Cage Rental" at bounding box center [786, 494] width 401 height 27
type input "**********"
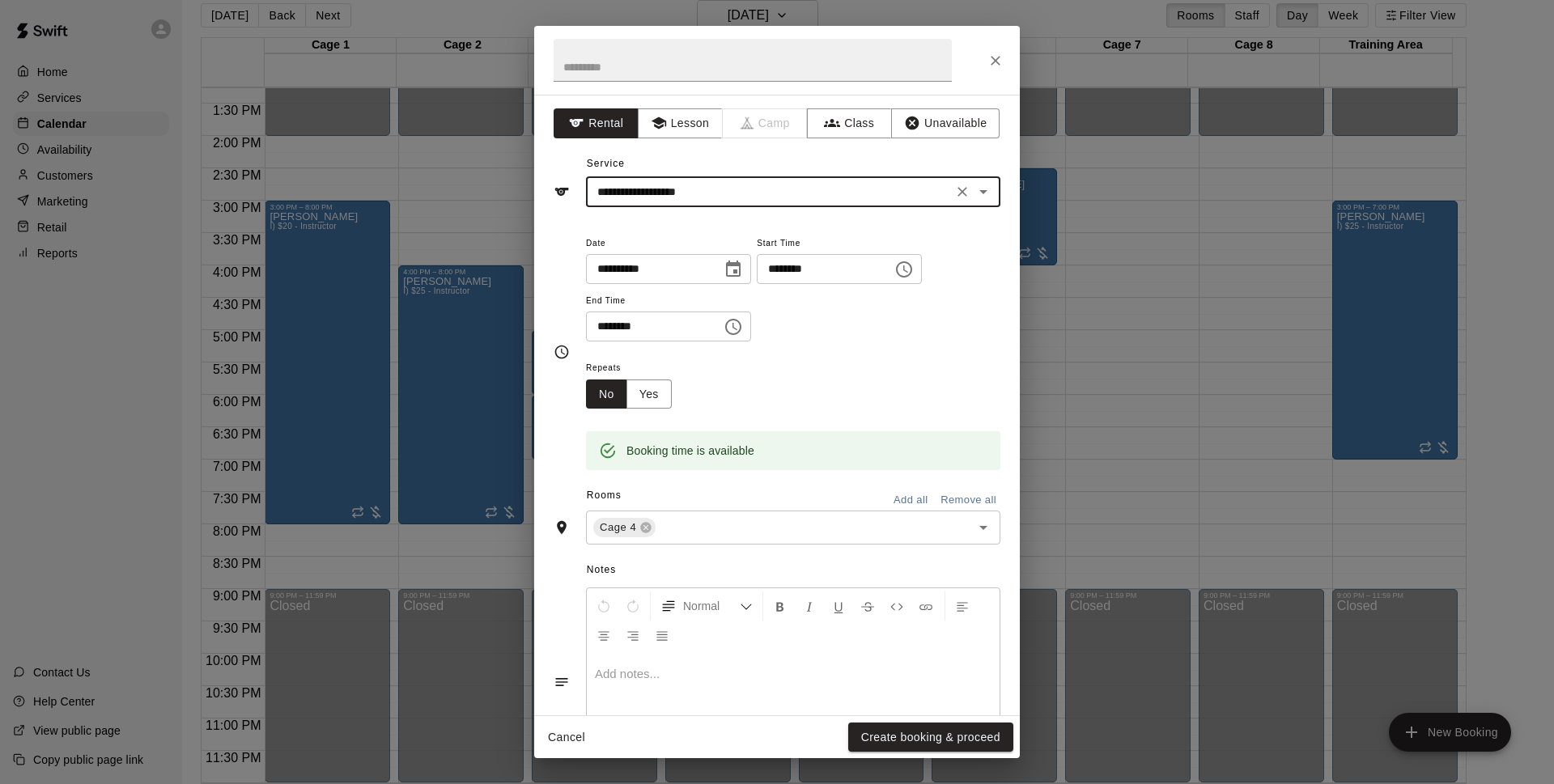
click at [972, 738] on button "Create booking & proceed" at bounding box center [930, 737] width 165 height 30
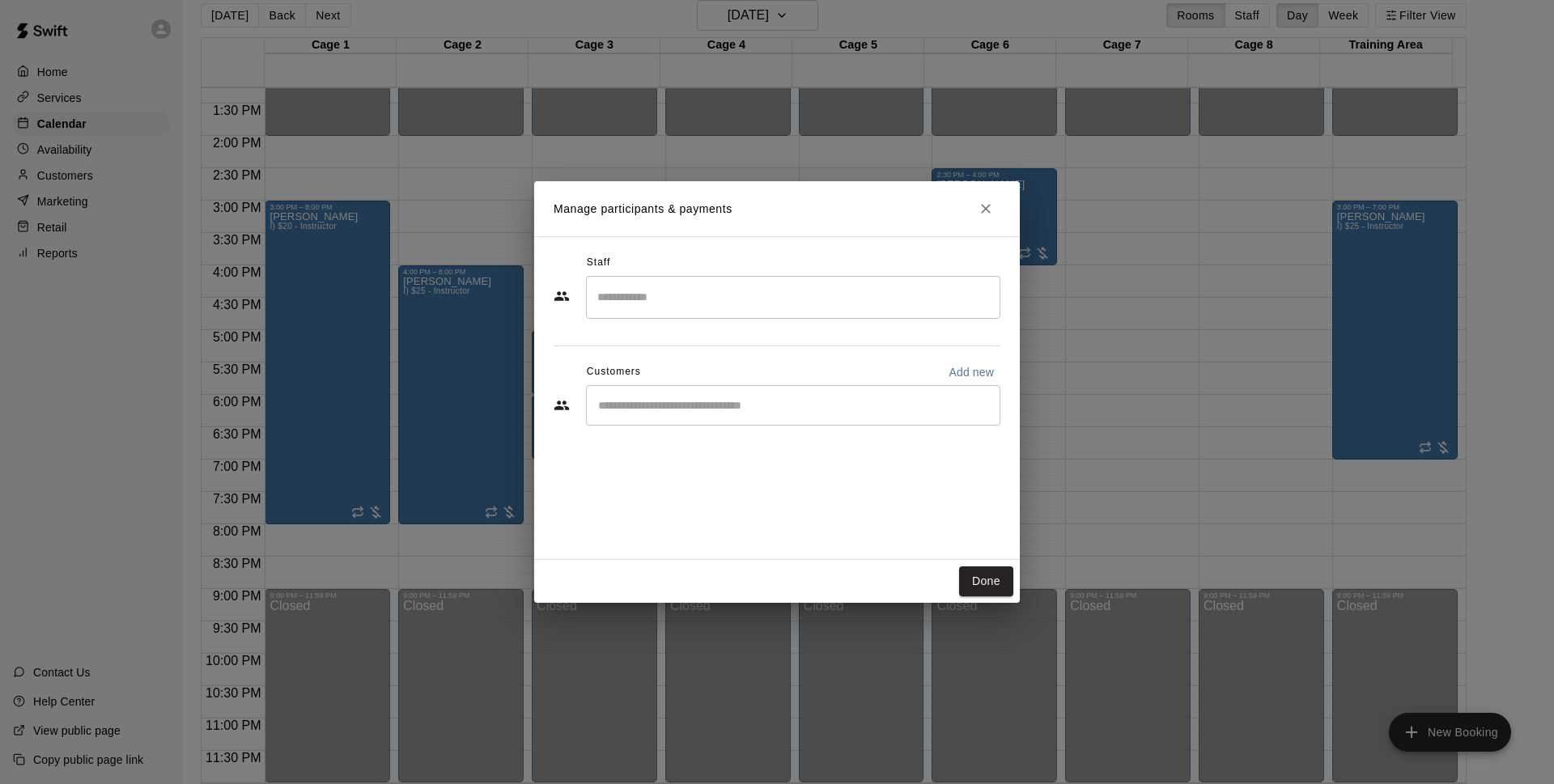
click at [708, 414] on div "​" at bounding box center [793, 405] width 414 height 41
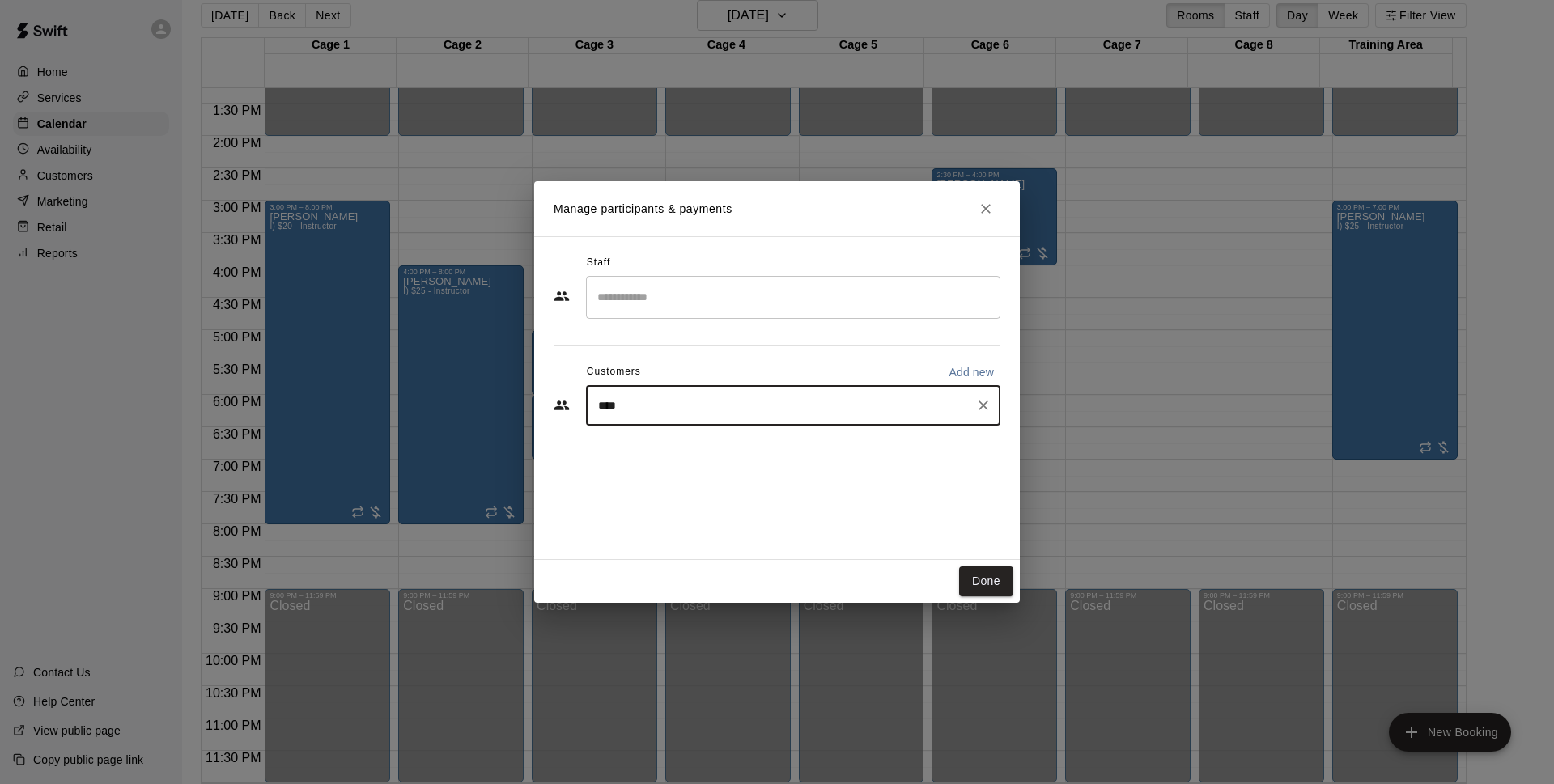
type input "*****"
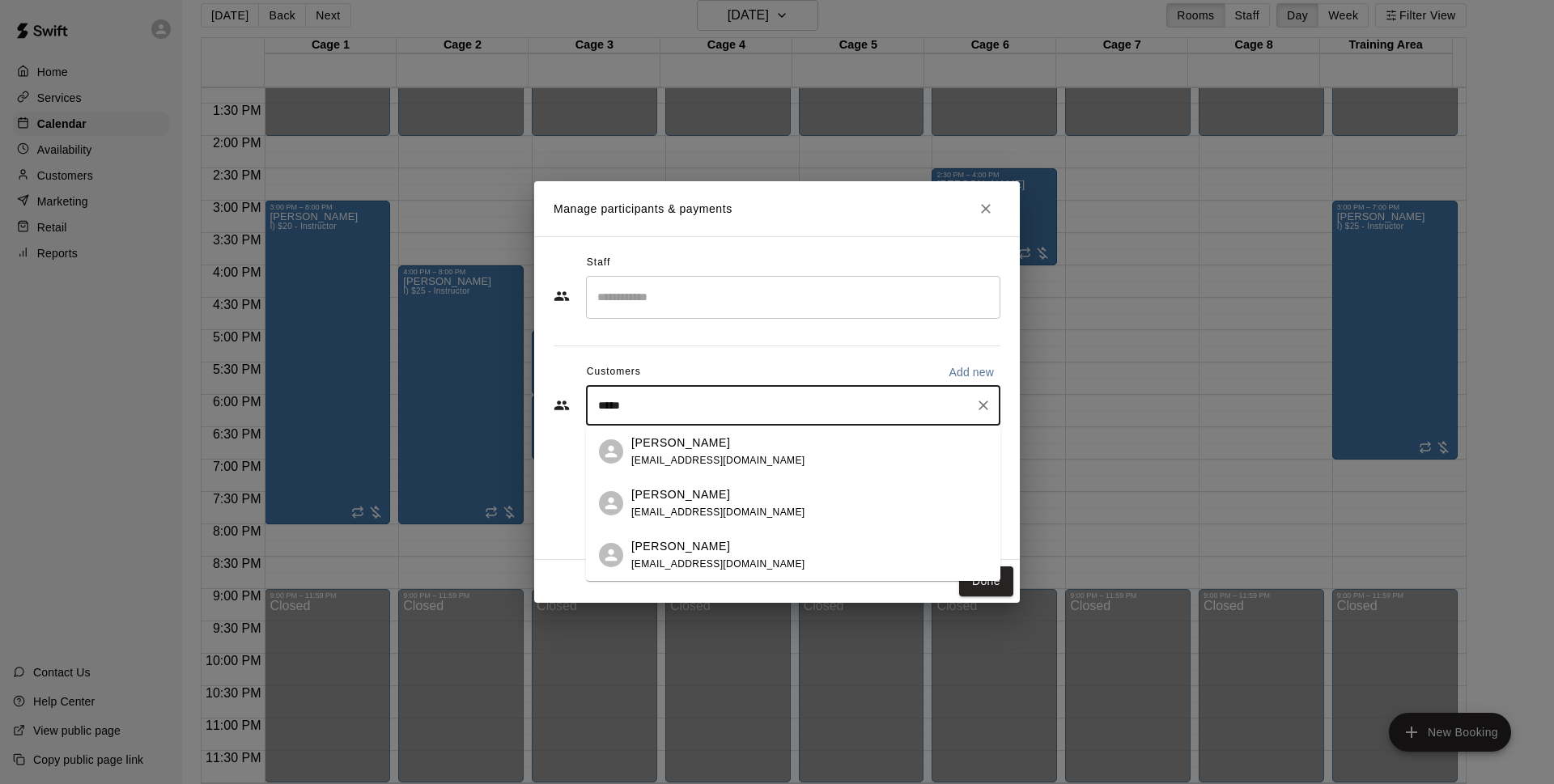
click at [702, 449] on p "Larry Ellenbrook" at bounding box center [680, 442] width 99 height 17
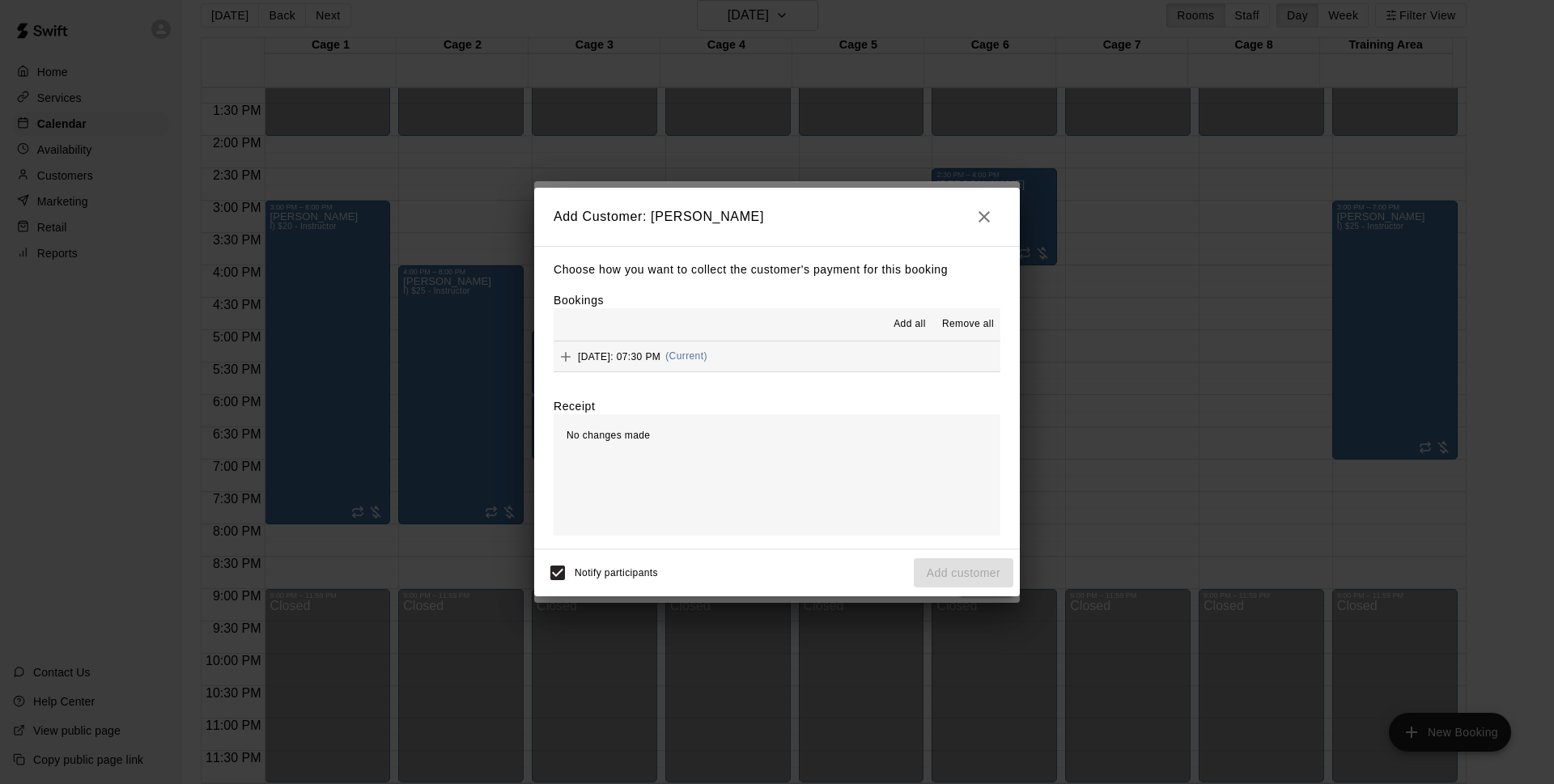
click at [861, 364] on button "Wednesday, September 24: 07:30 PM (Current)" at bounding box center [777, 355] width 447 height 30
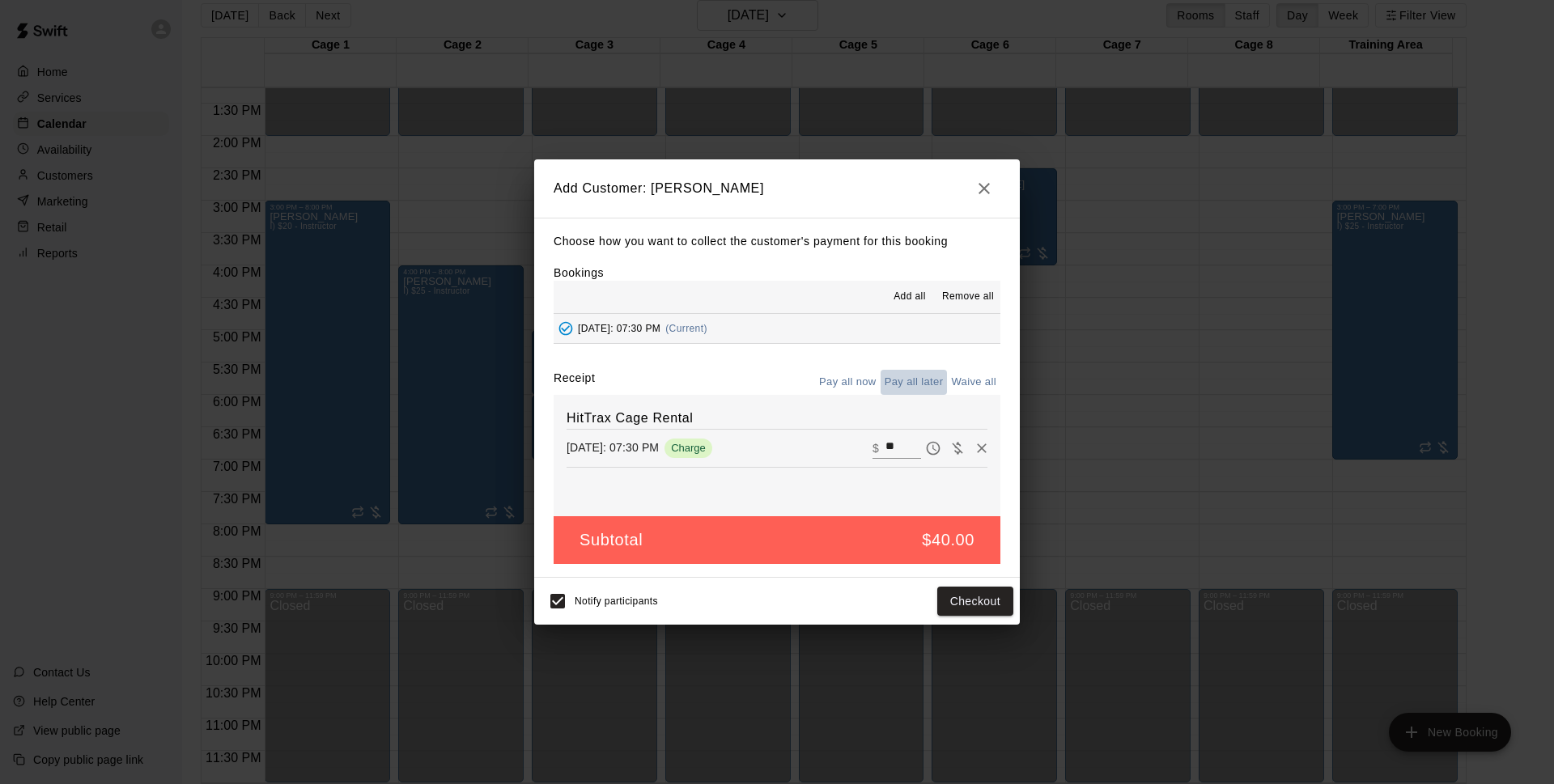
click at [924, 390] on button "Pay all later" at bounding box center [914, 383] width 67 height 25
click at [960, 601] on button "Add customer" at bounding box center [963, 601] width 99 height 30
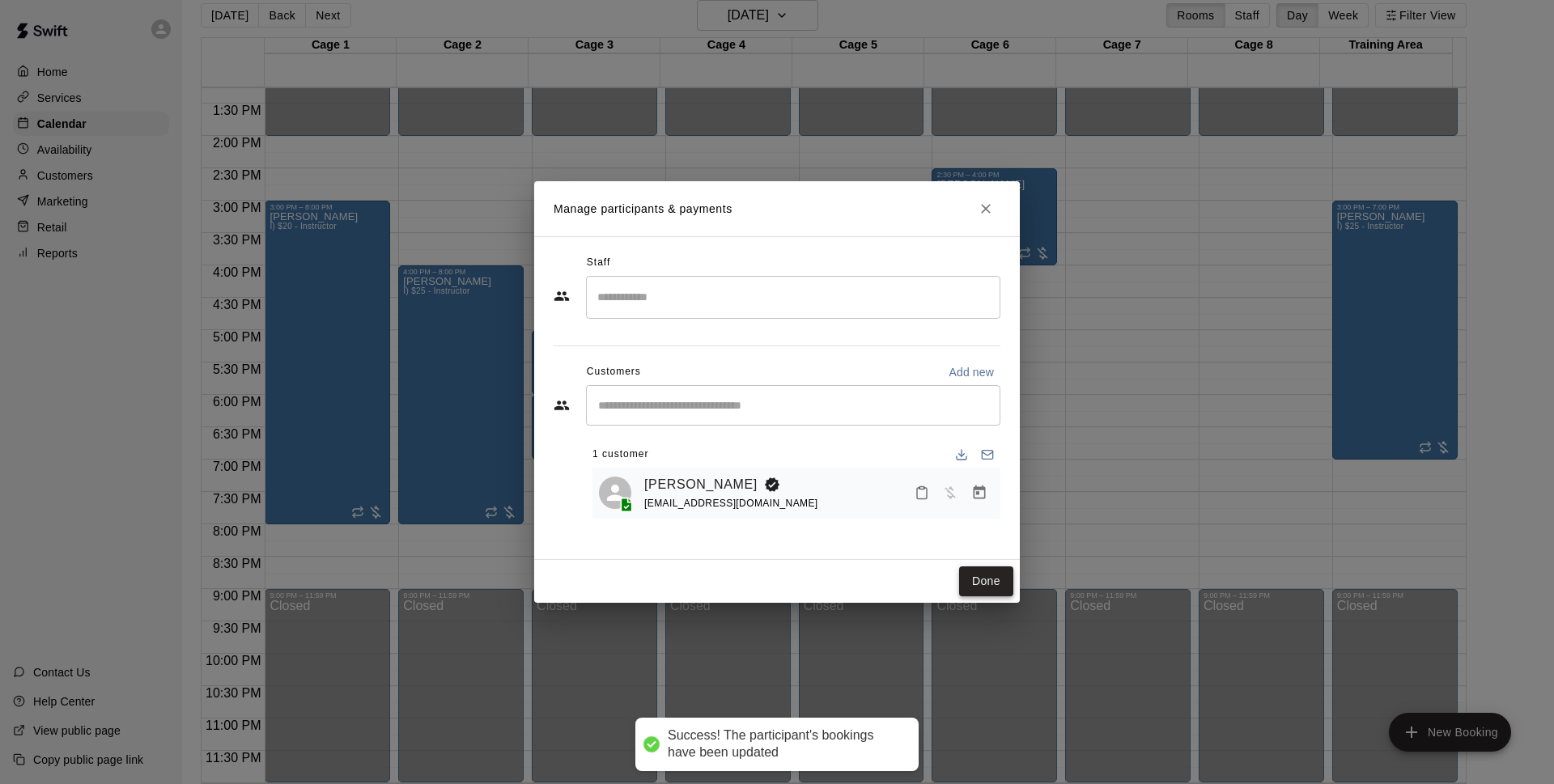
click at [978, 584] on button "Done" at bounding box center [986, 581] width 54 height 30
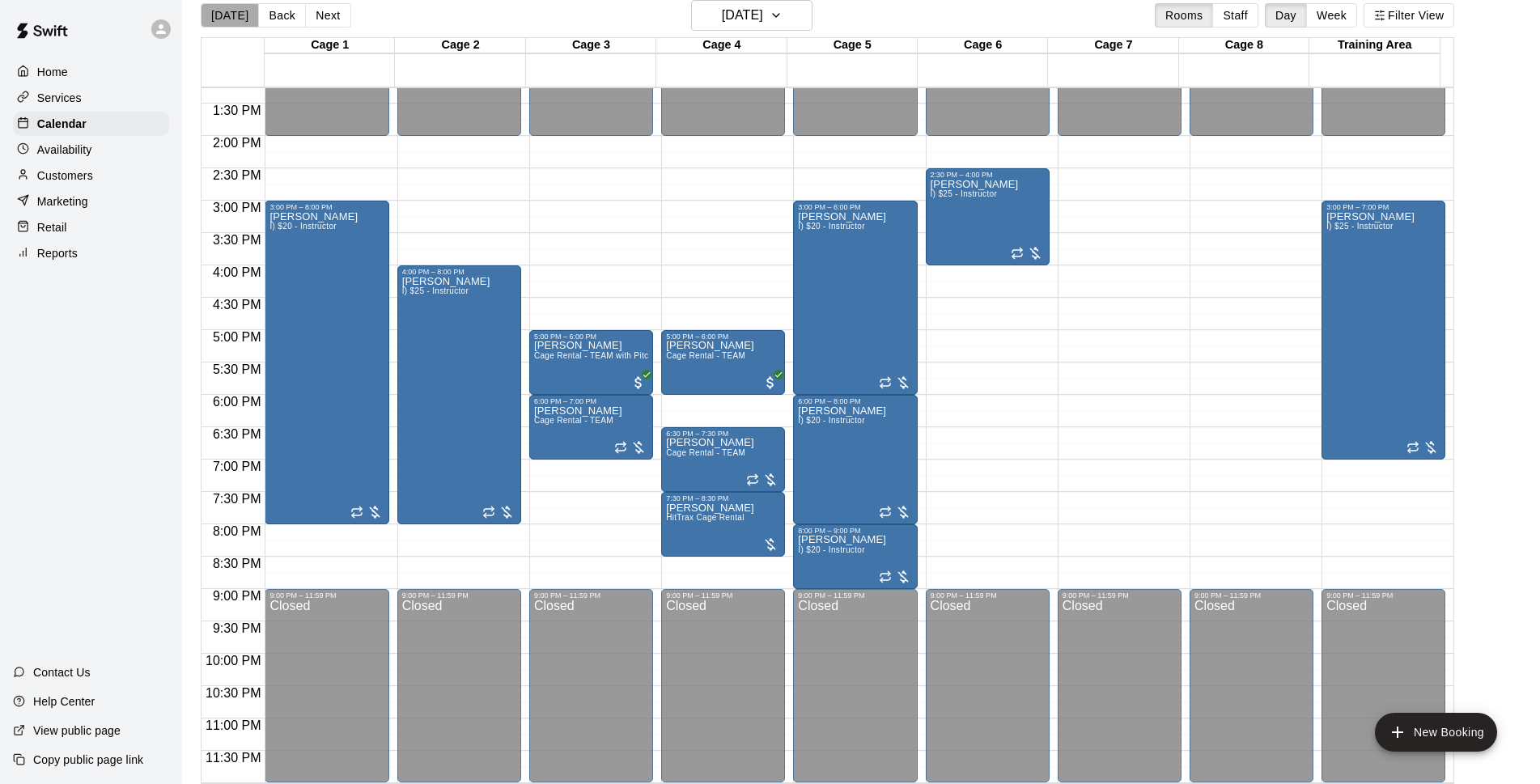
click at [236, 18] on button "[DATE]" at bounding box center [230, 15] width 58 height 24
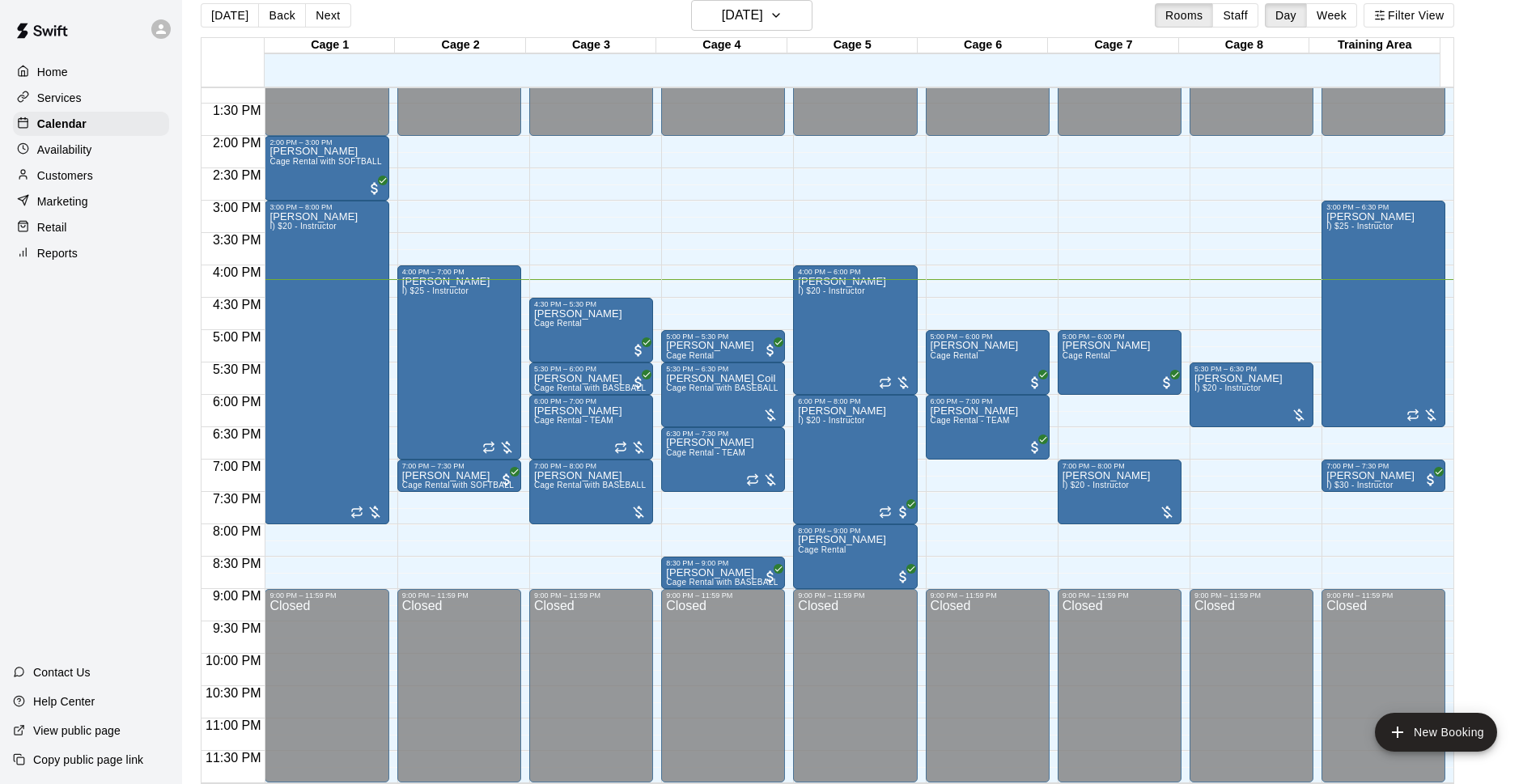
click at [1015, 7] on div "[DATE] Back [DATE][DATE] Rooms Staff Day Week Filter View" at bounding box center [828, 18] width 1254 height 37
click at [808, 17] on button "[DATE]" at bounding box center [752, 15] width 121 height 31
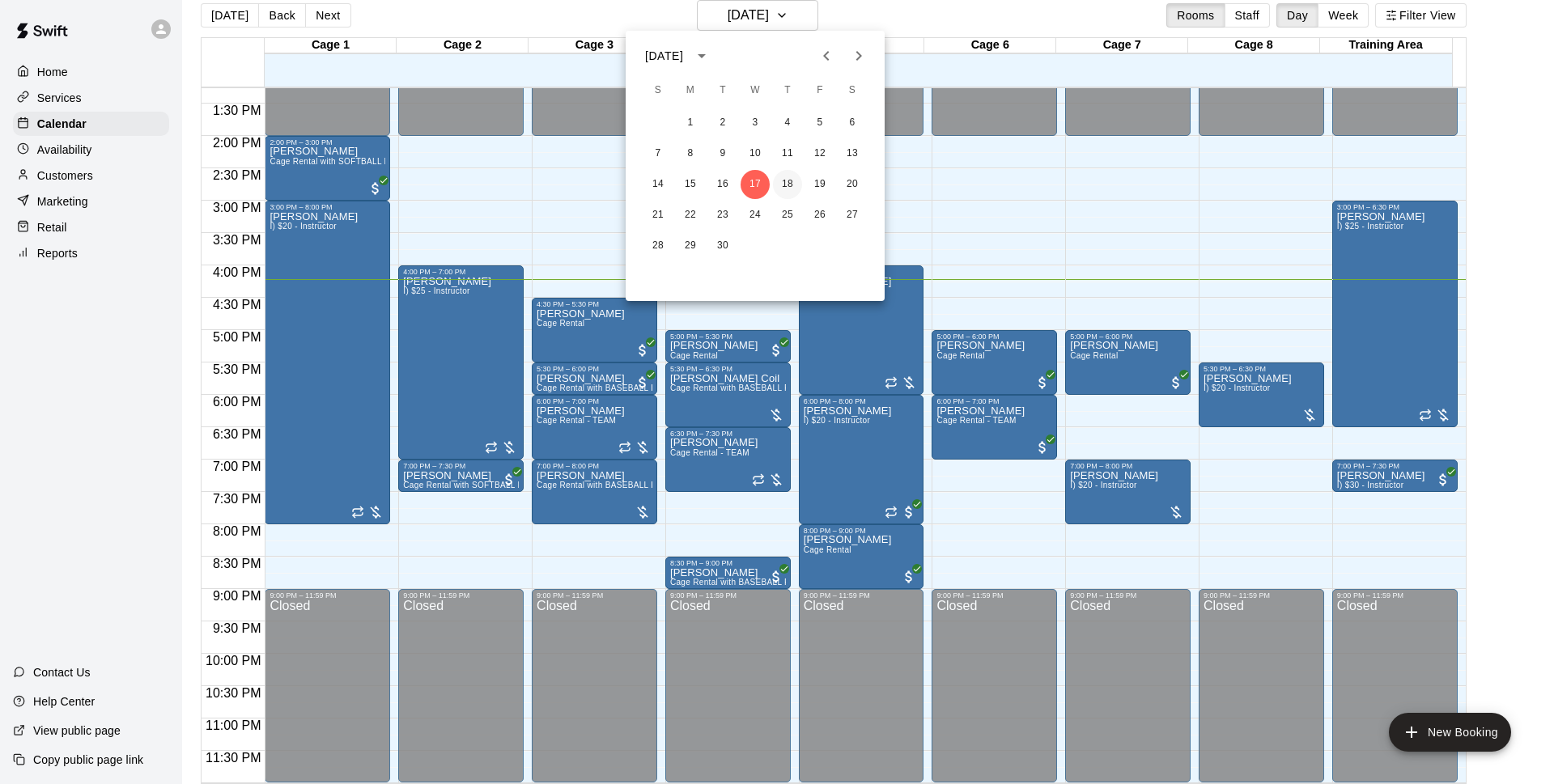
click at [779, 184] on button "18" at bounding box center [787, 184] width 29 height 29
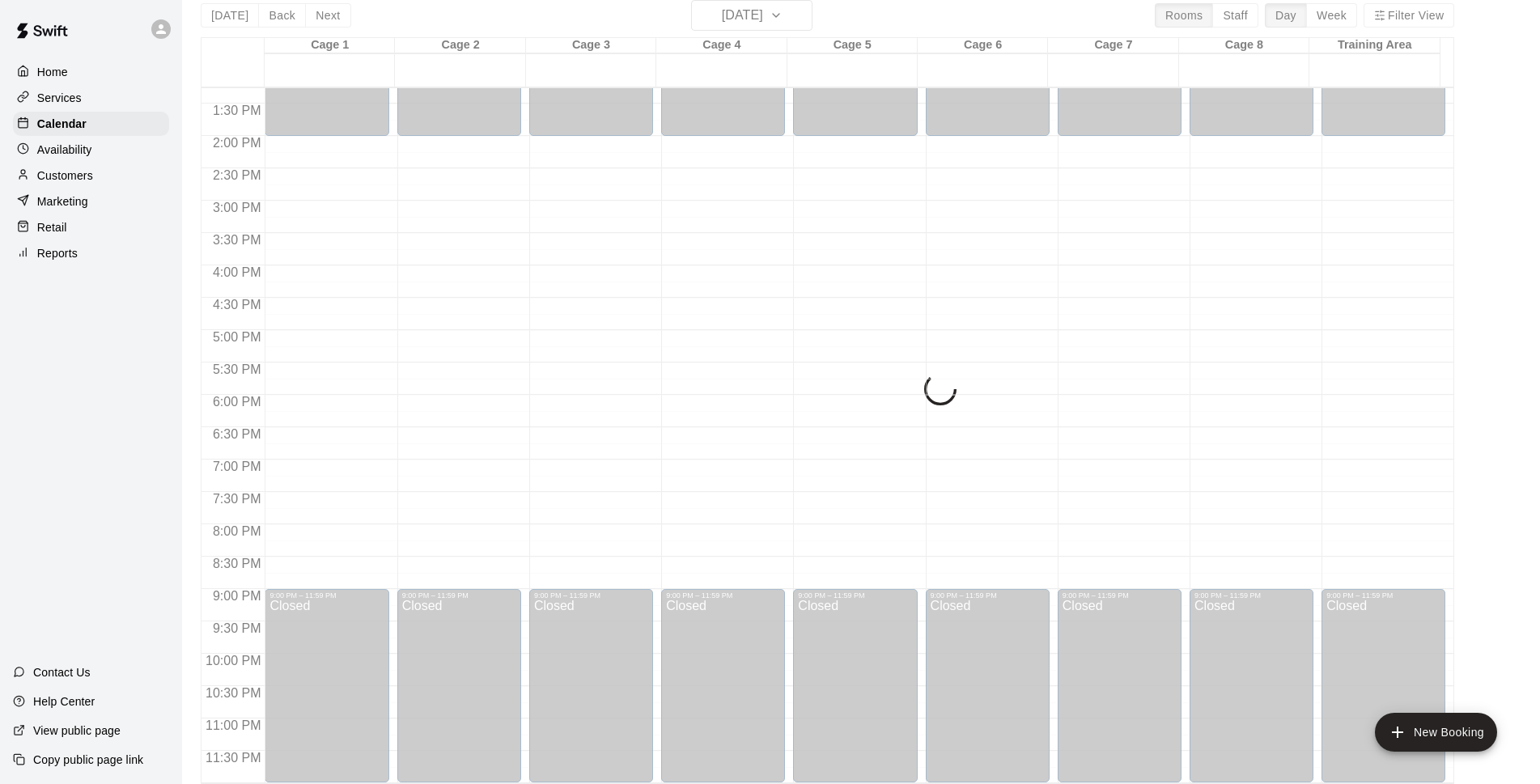
click at [874, 14] on div "Today Back Next Thursday Sep 18 Rooms Staff Day Week Filter View" at bounding box center [828, 18] width 1254 height 37
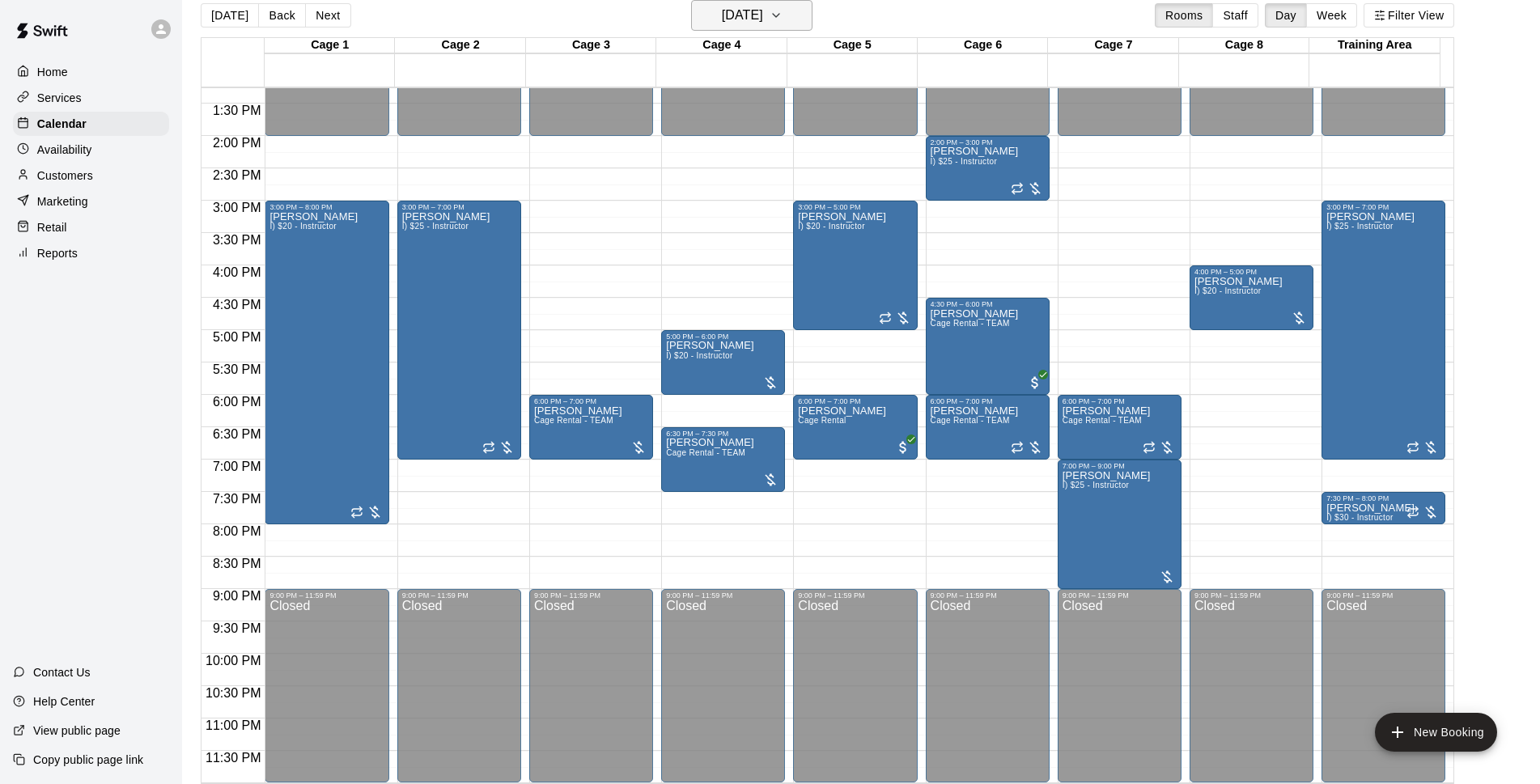
click at [764, 19] on h6 "Thursday Sep 18" at bounding box center [743, 14] width 42 height 23
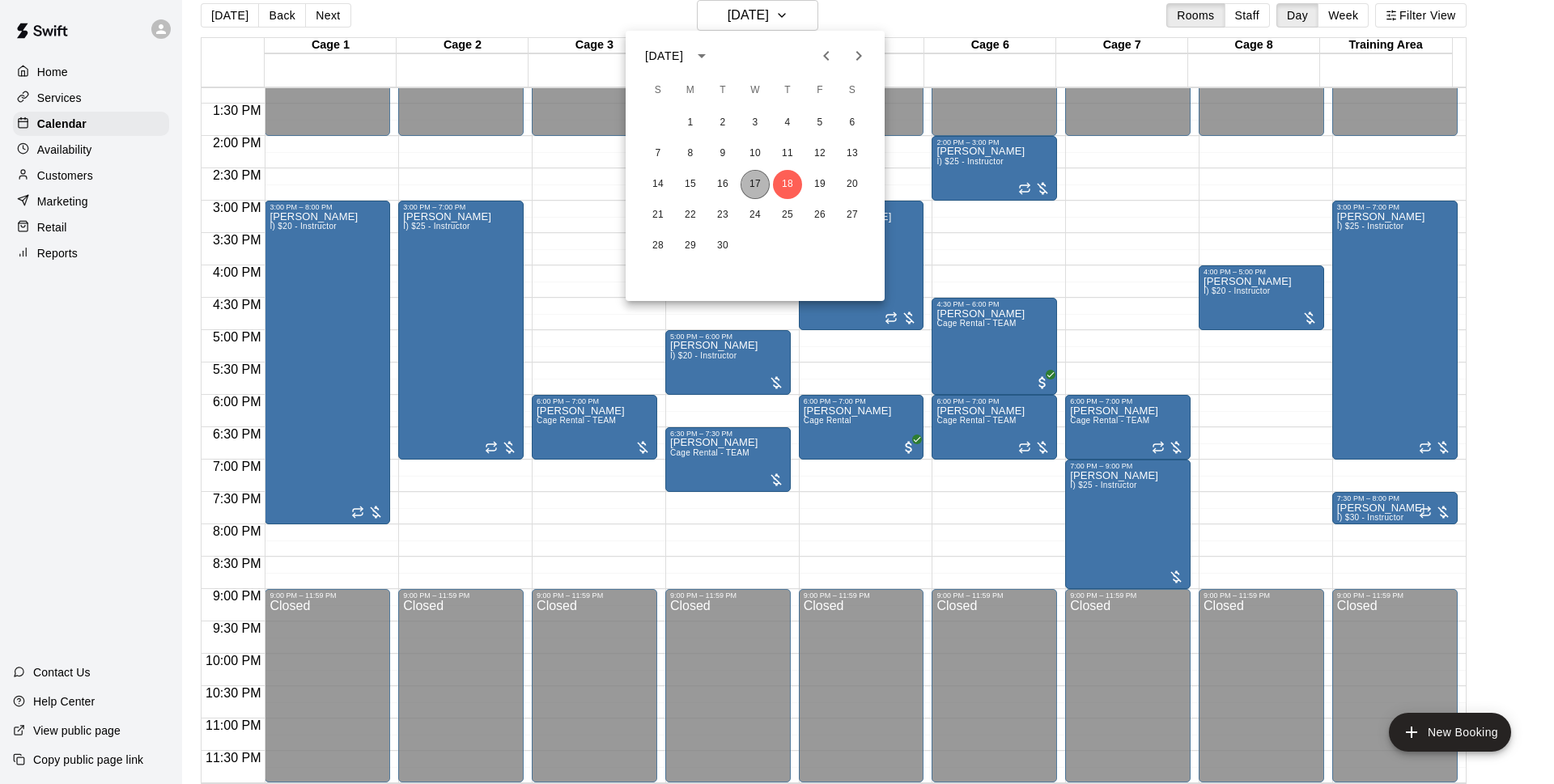
click at [749, 188] on button "17" at bounding box center [754, 184] width 29 height 29
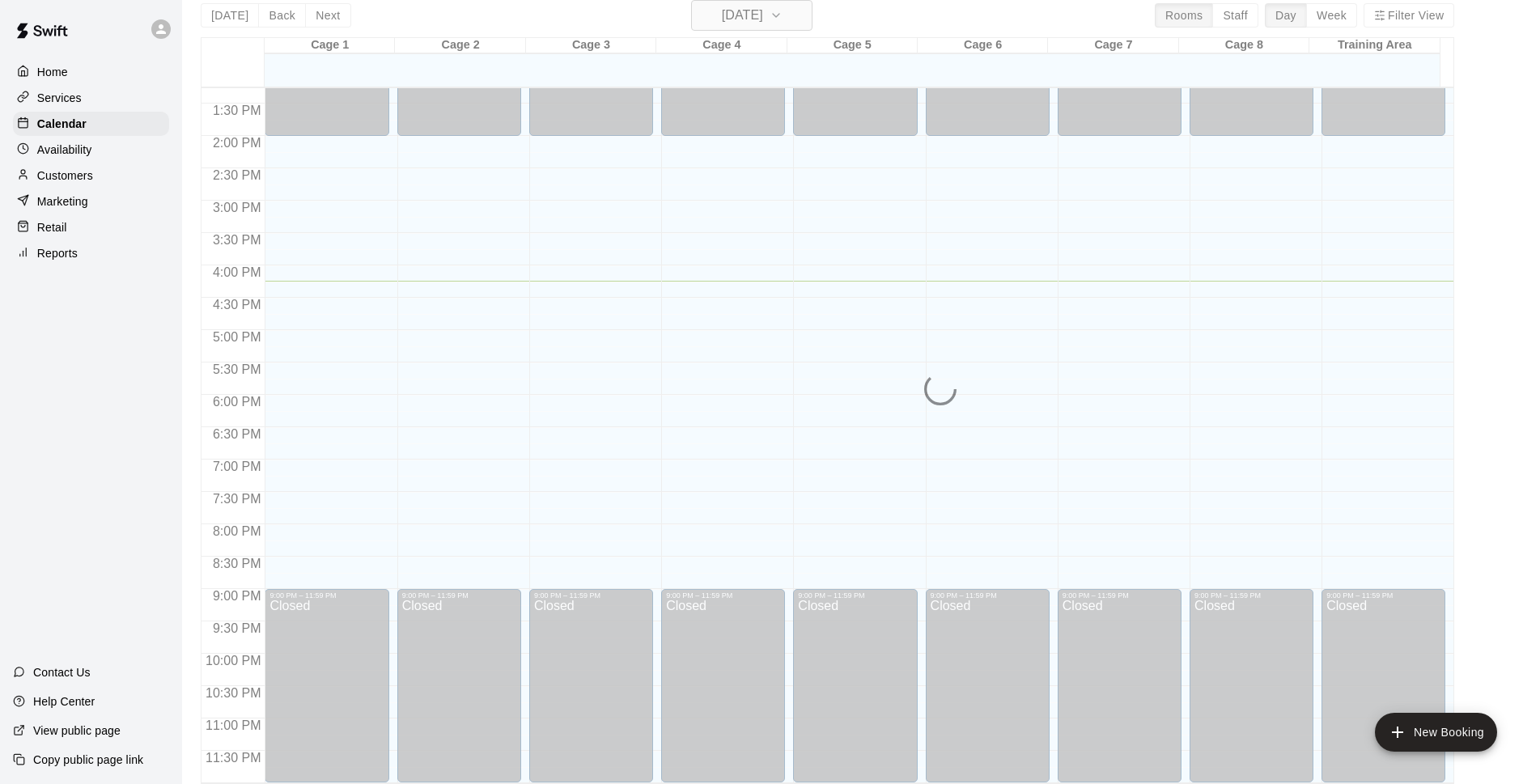
click at [764, 24] on h6 "[DATE]" at bounding box center [743, 14] width 42 height 23
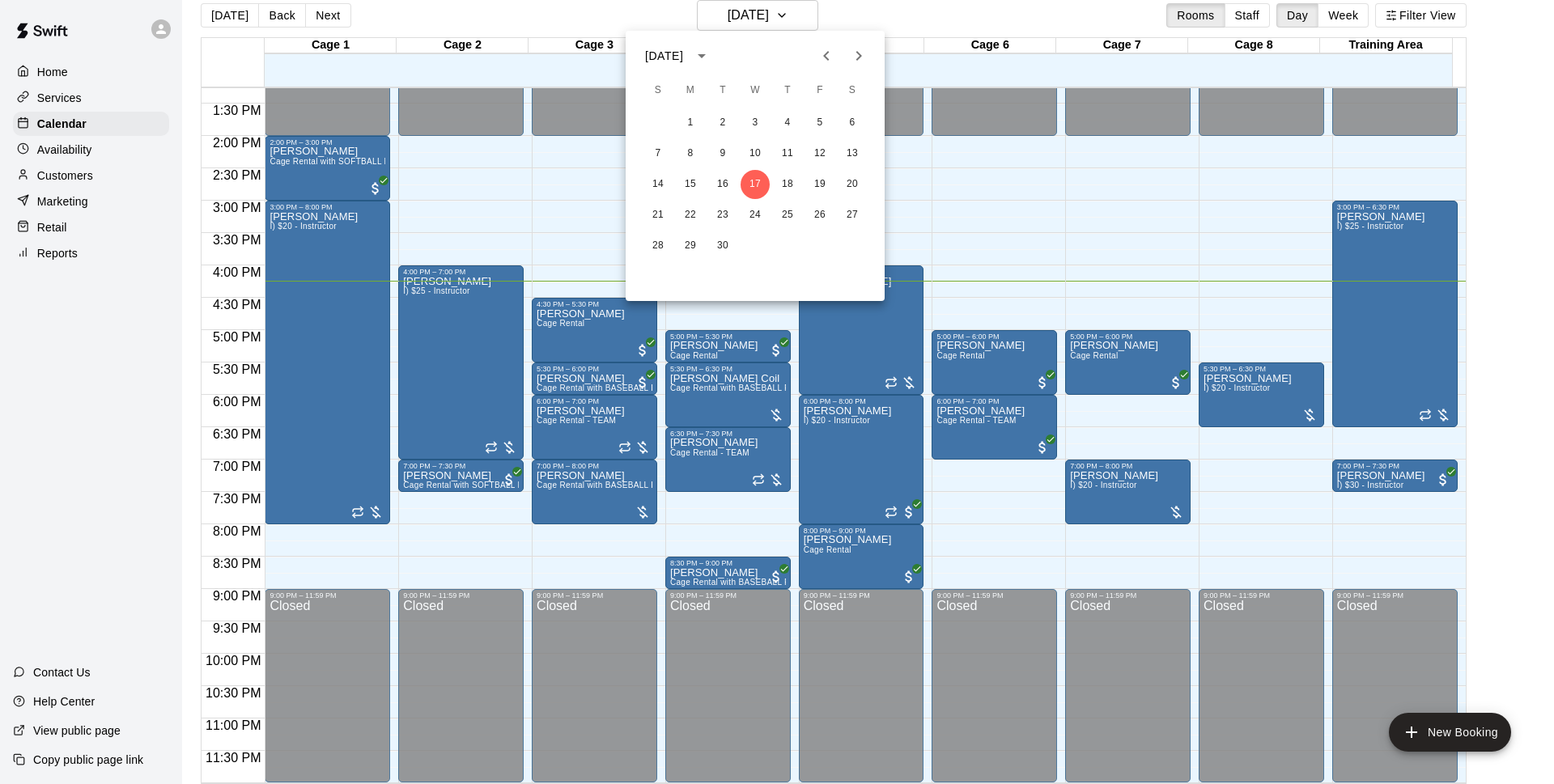
click at [873, 17] on div at bounding box center [777, 392] width 1554 height 784
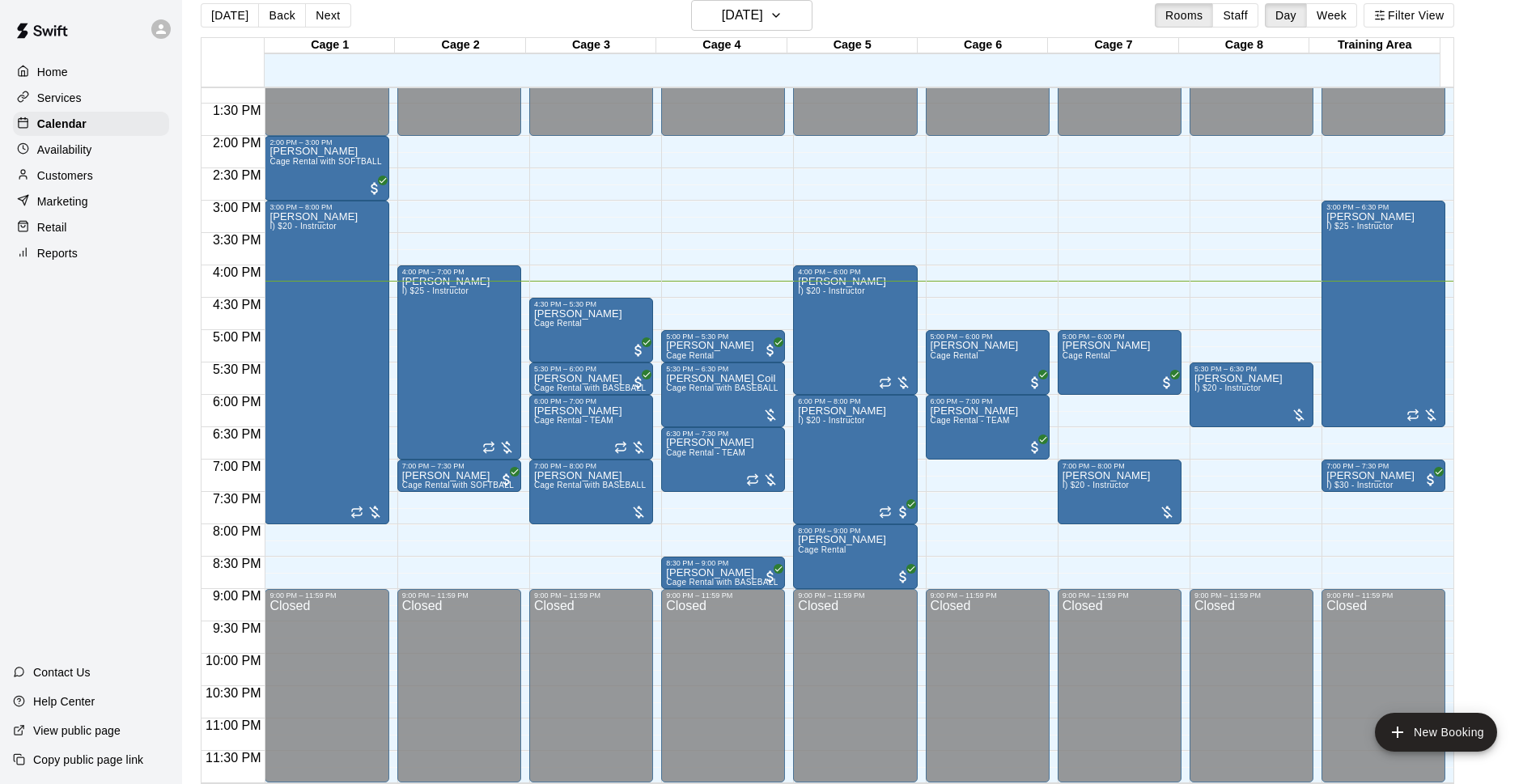
click at [936, 10] on div "[DATE] Back [DATE][DATE] Rooms Staff Day Week Filter View" at bounding box center [828, 18] width 1254 height 37
click at [813, 8] on button "[DATE]" at bounding box center [752, 15] width 121 height 31
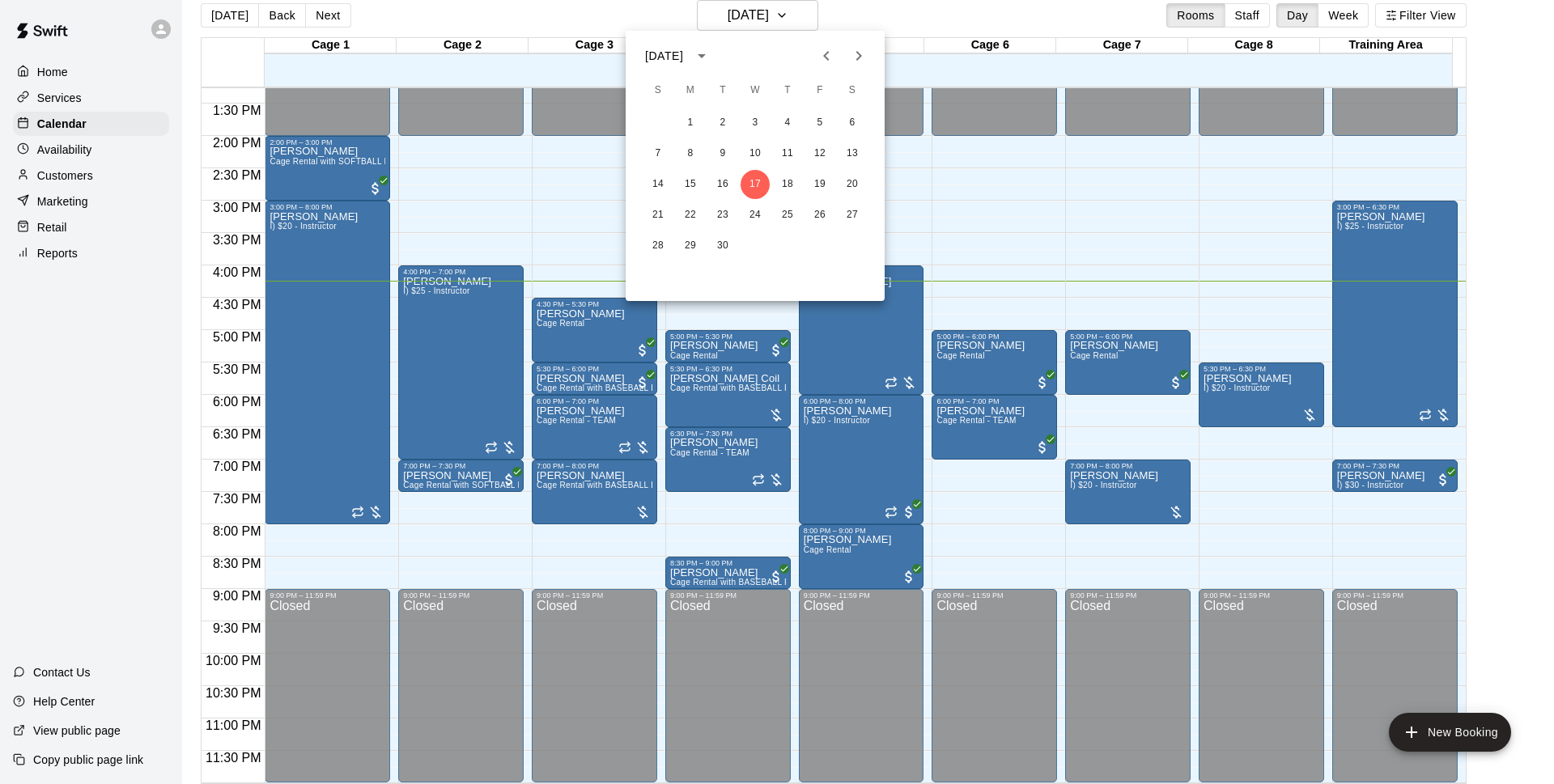
click at [959, 13] on div at bounding box center [777, 392] width 1554 height 784
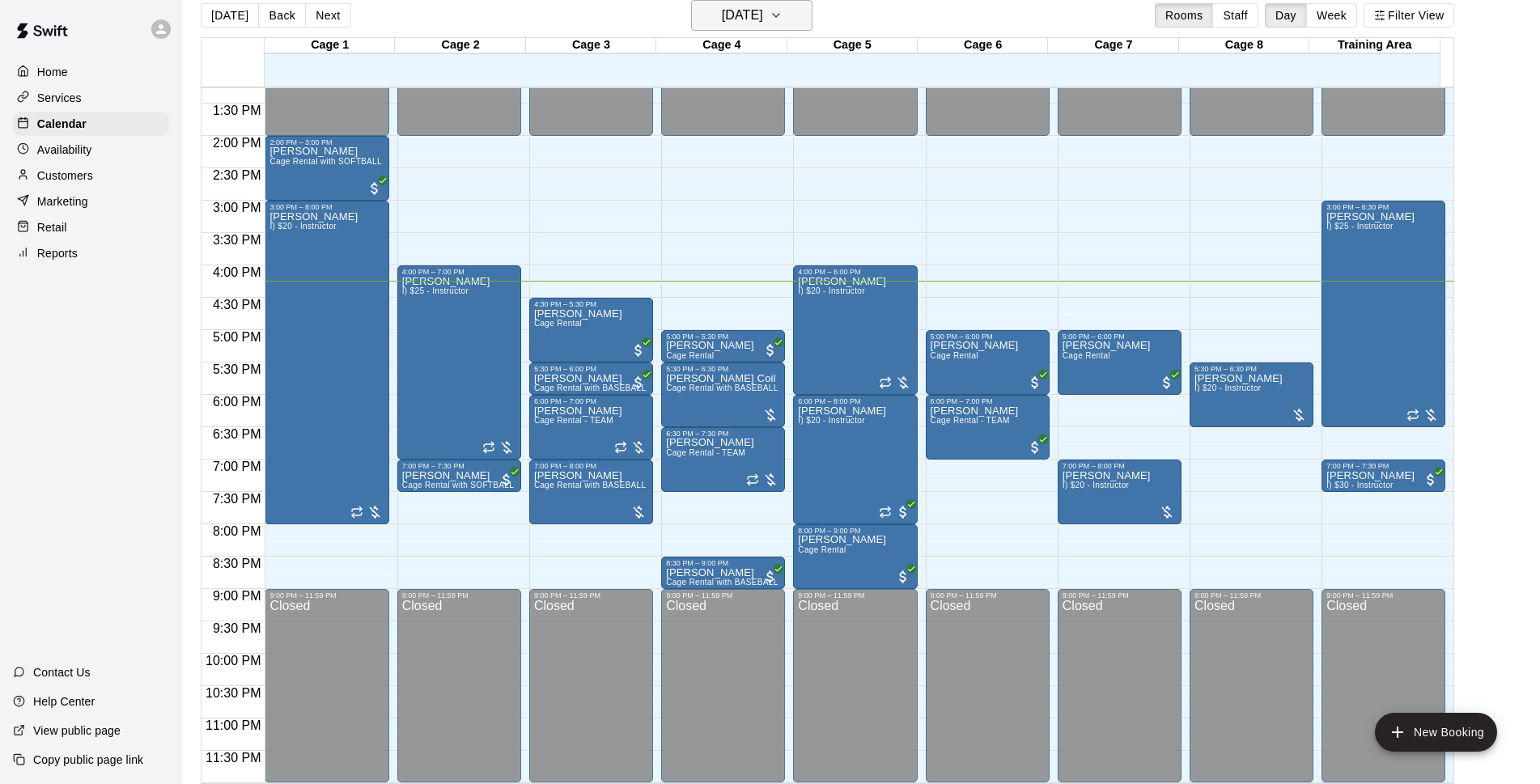
click at [783, 16] on icon "button" at bounding box center [776, 14] width 13 height 19
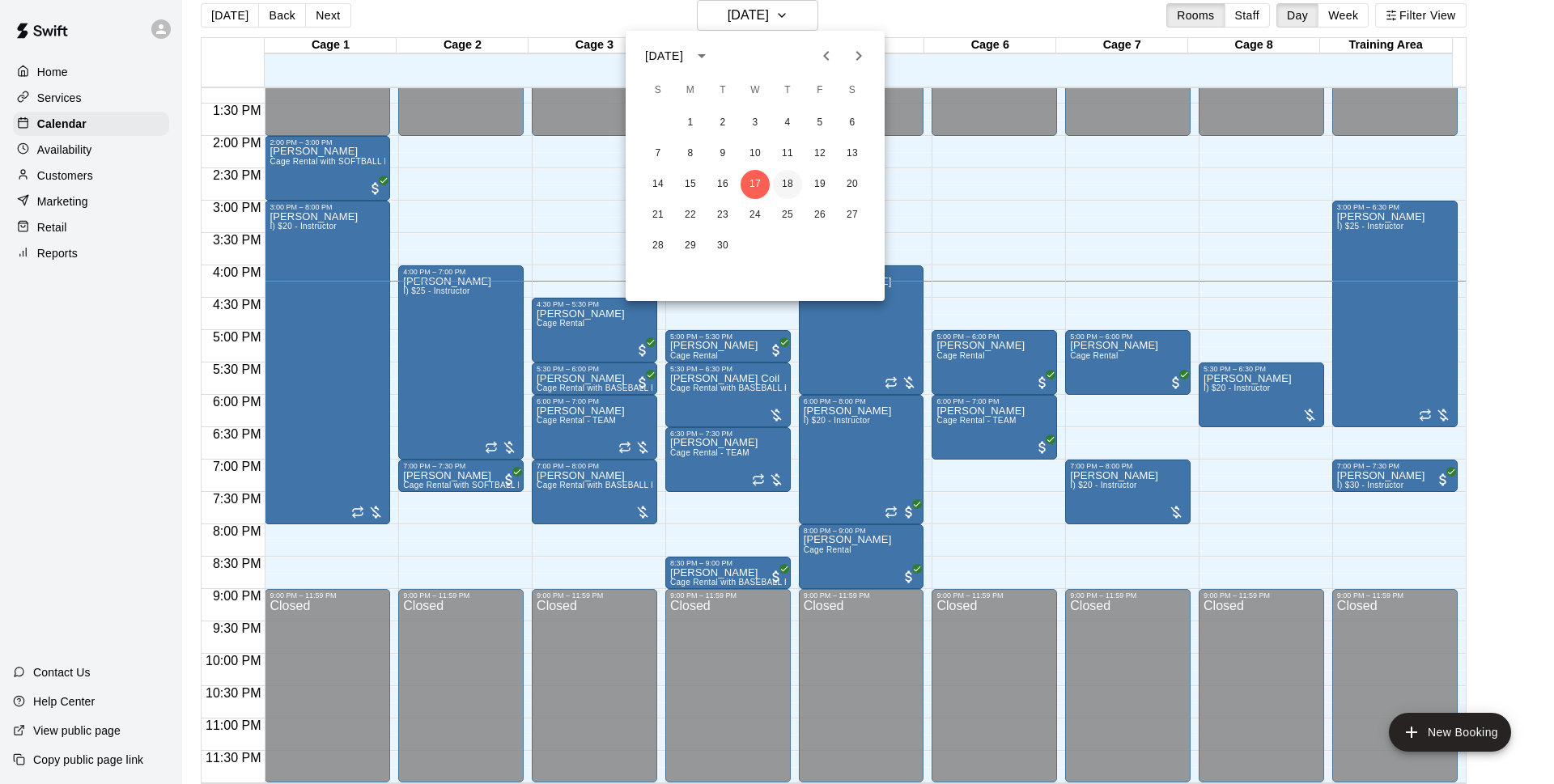
click at [781, 192] on button "18" at bounding box center [787, 184] width 29 height 29
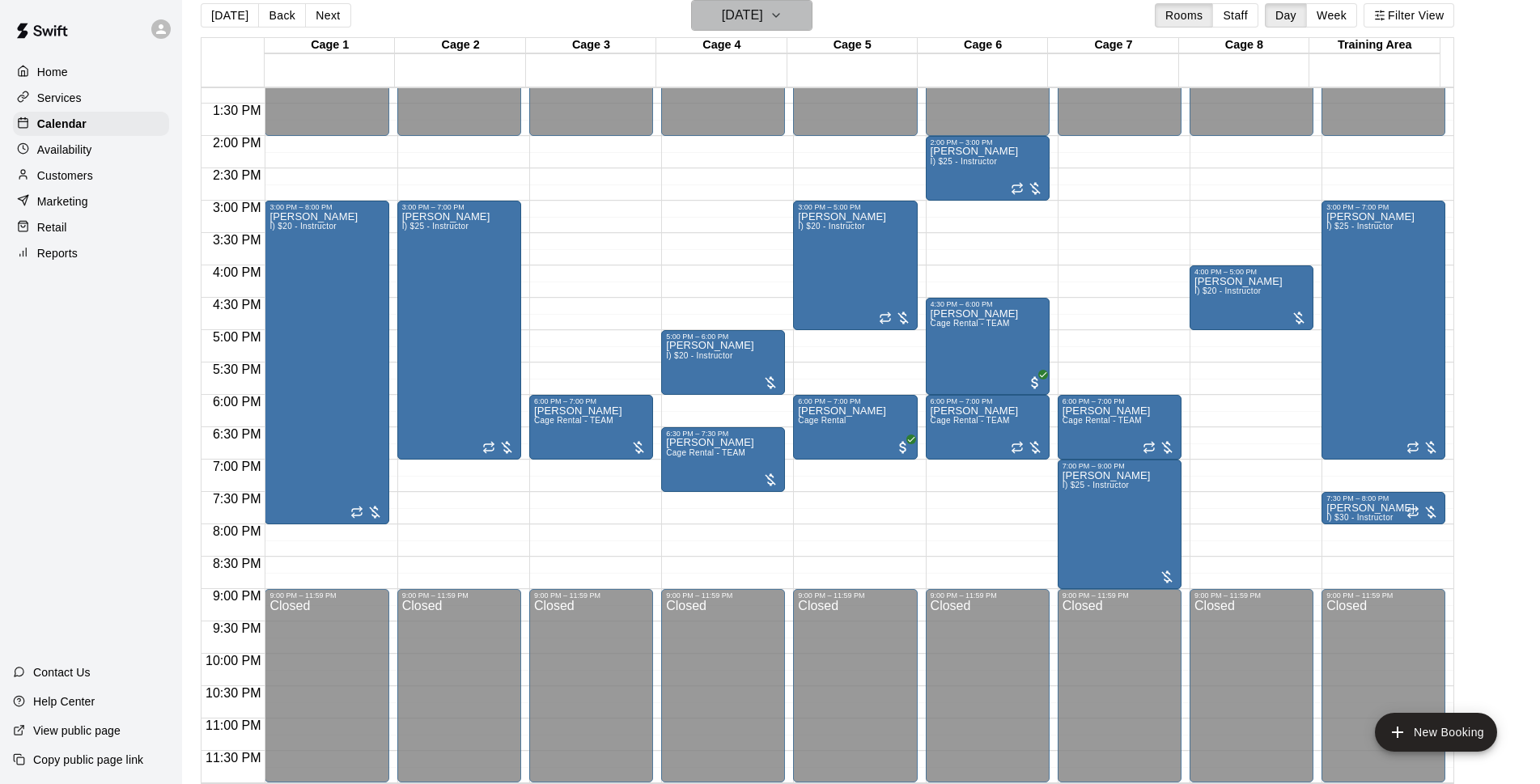
click at [788, 28] on button "Thursday Sep 18" at bounding box center [752, 15] width 121 height 31
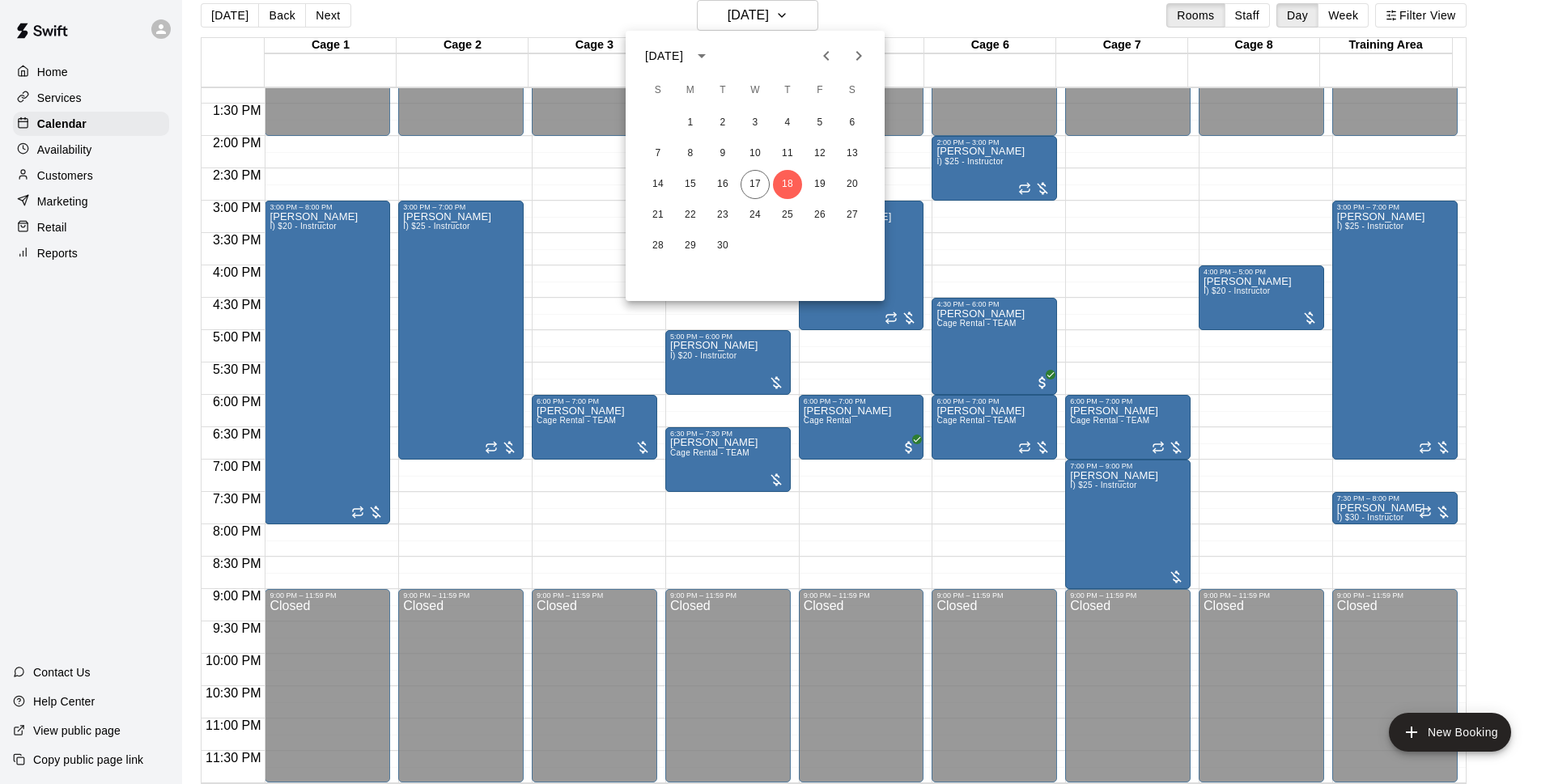
click at [841, 15] on div at bounding box center [777, 392] width 1554 height 784
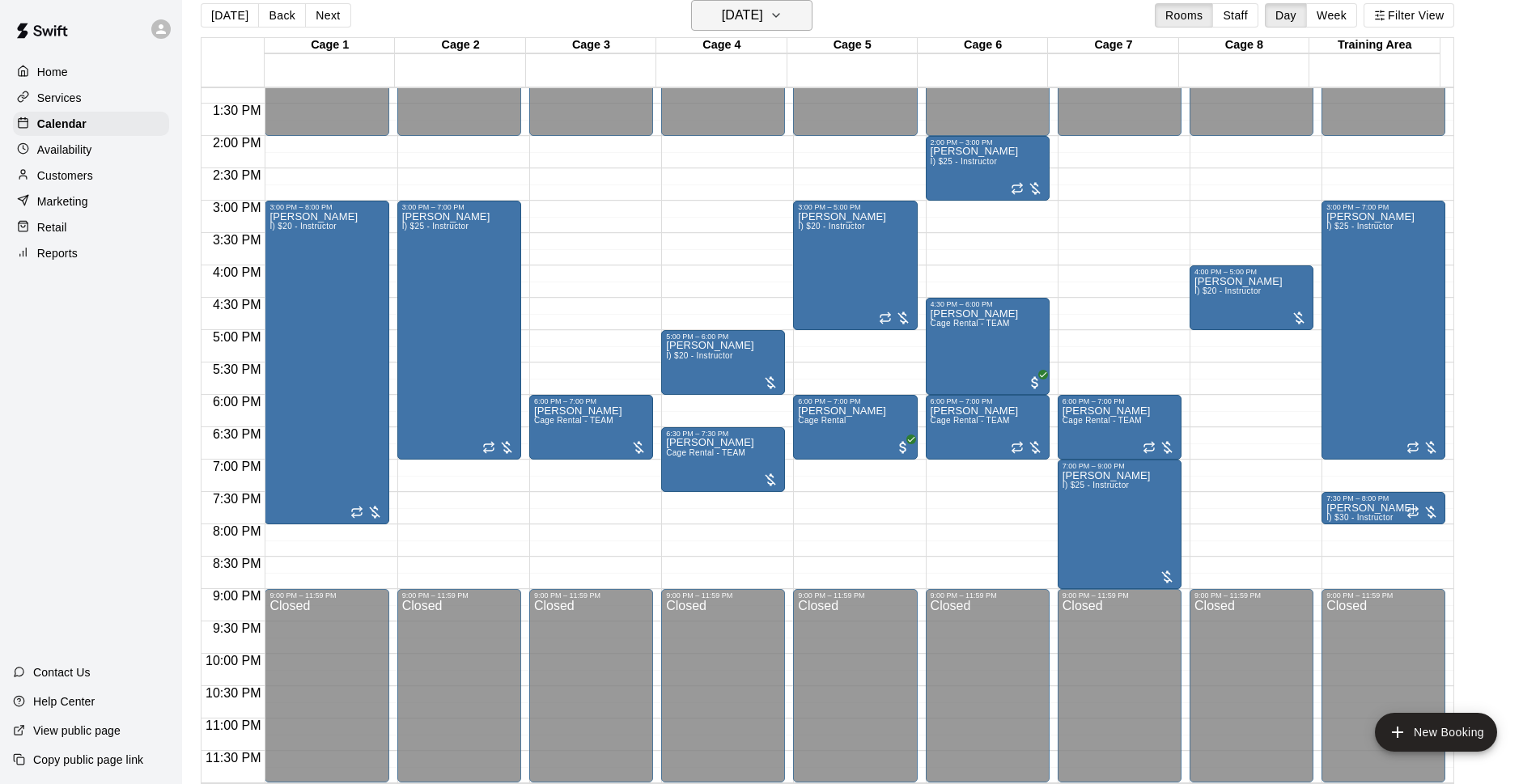
click at [813, 12] on button "Thursday Sep 18" at bounding box center [752, 15] width 121 height 31
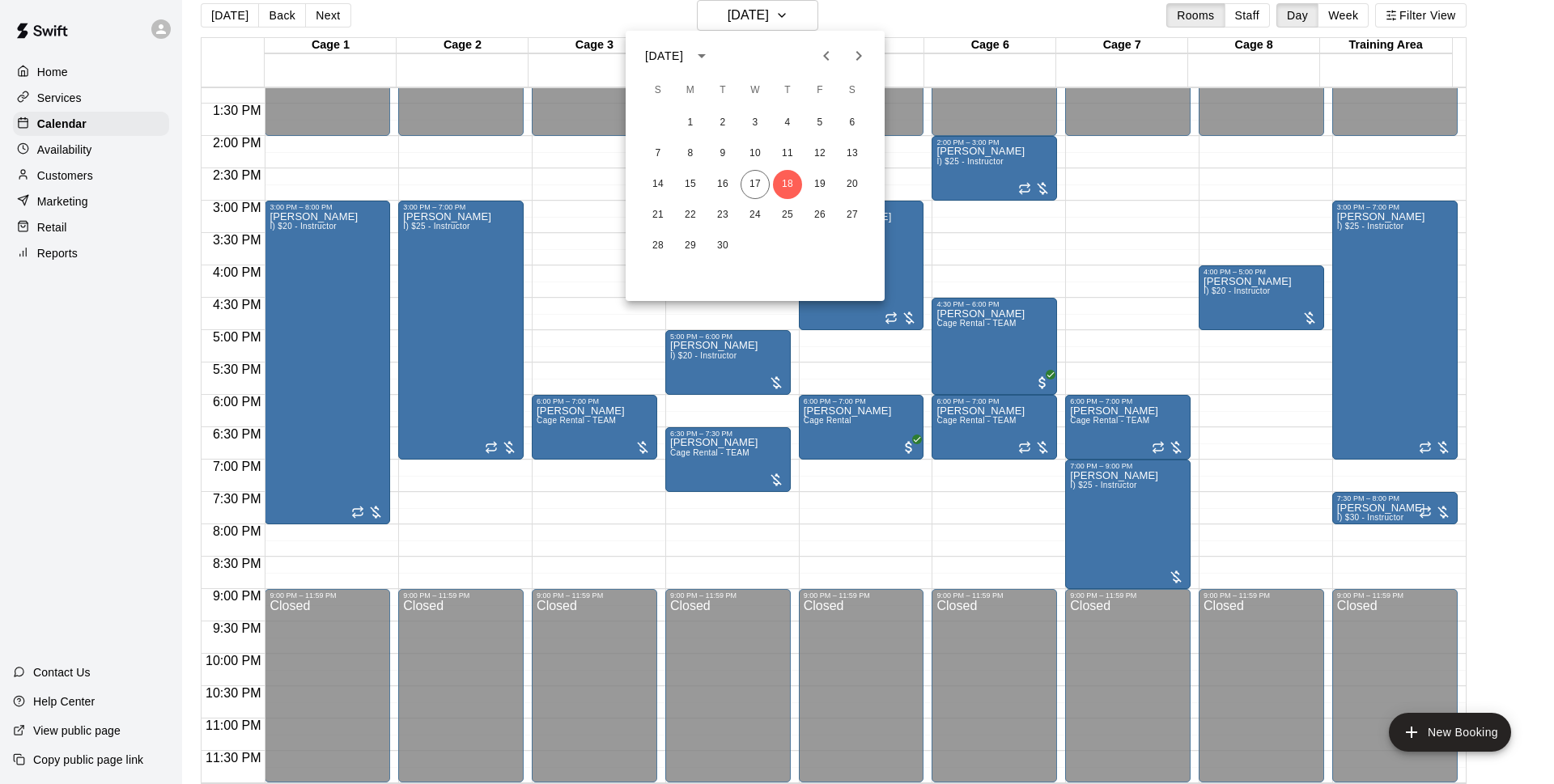
click at [896, 17] on div at bounding box center [777, 392] width 1554 height 784
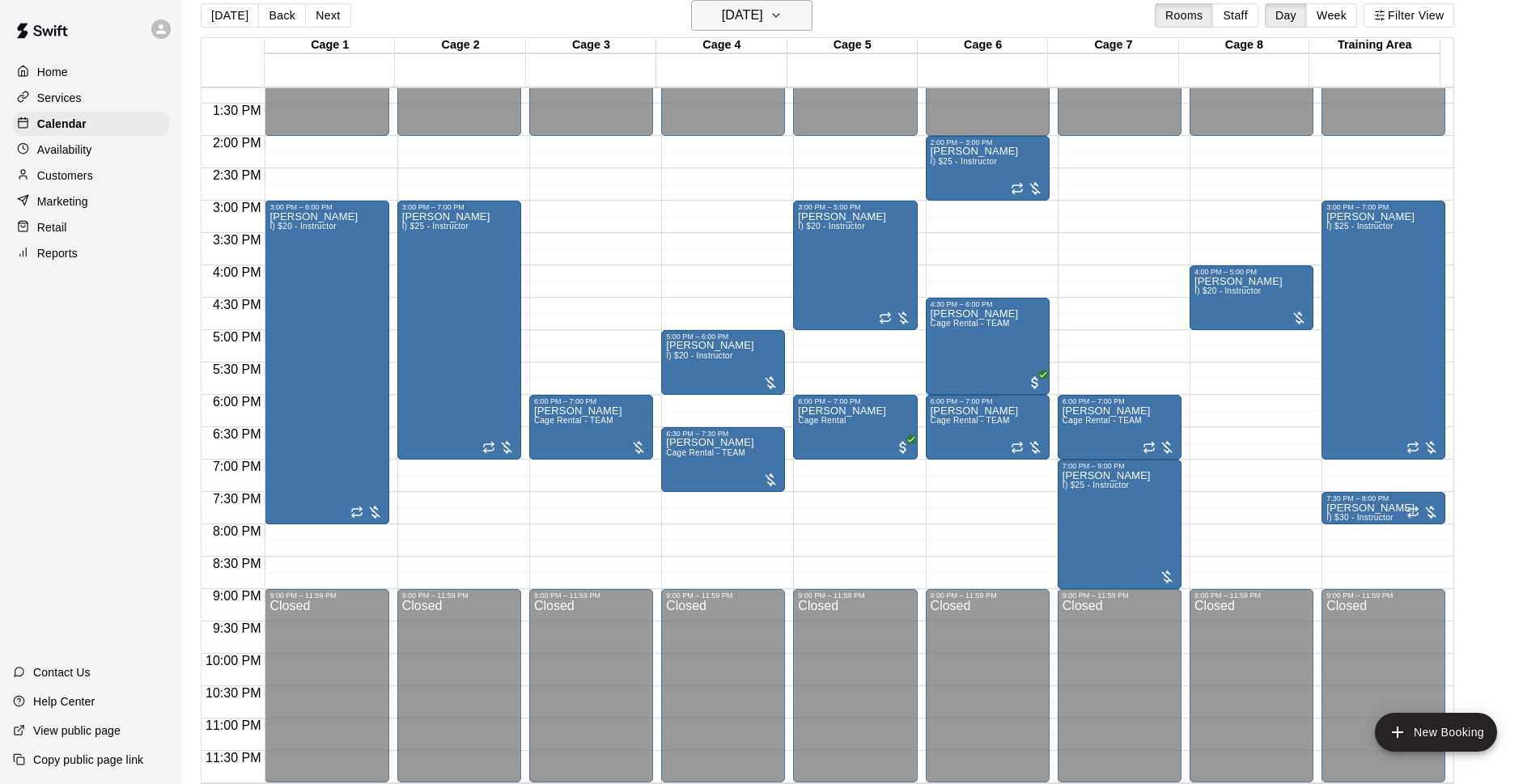
click at [783, 19] on icon "button" at bounding box center [776, 14] width 13 height 19
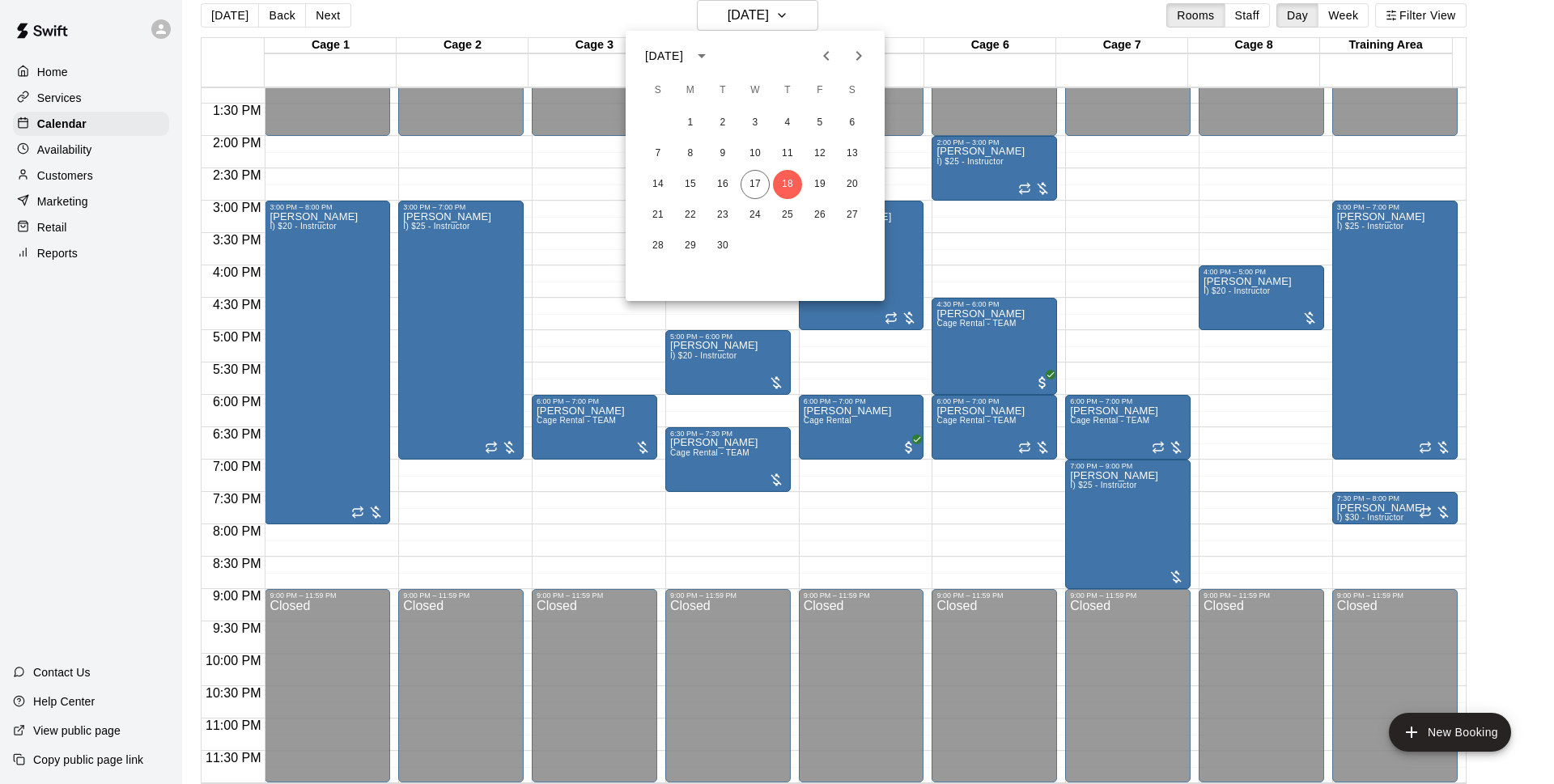
click at [902, 3] on div at bounding box center [777, 392] width 1554 height 784
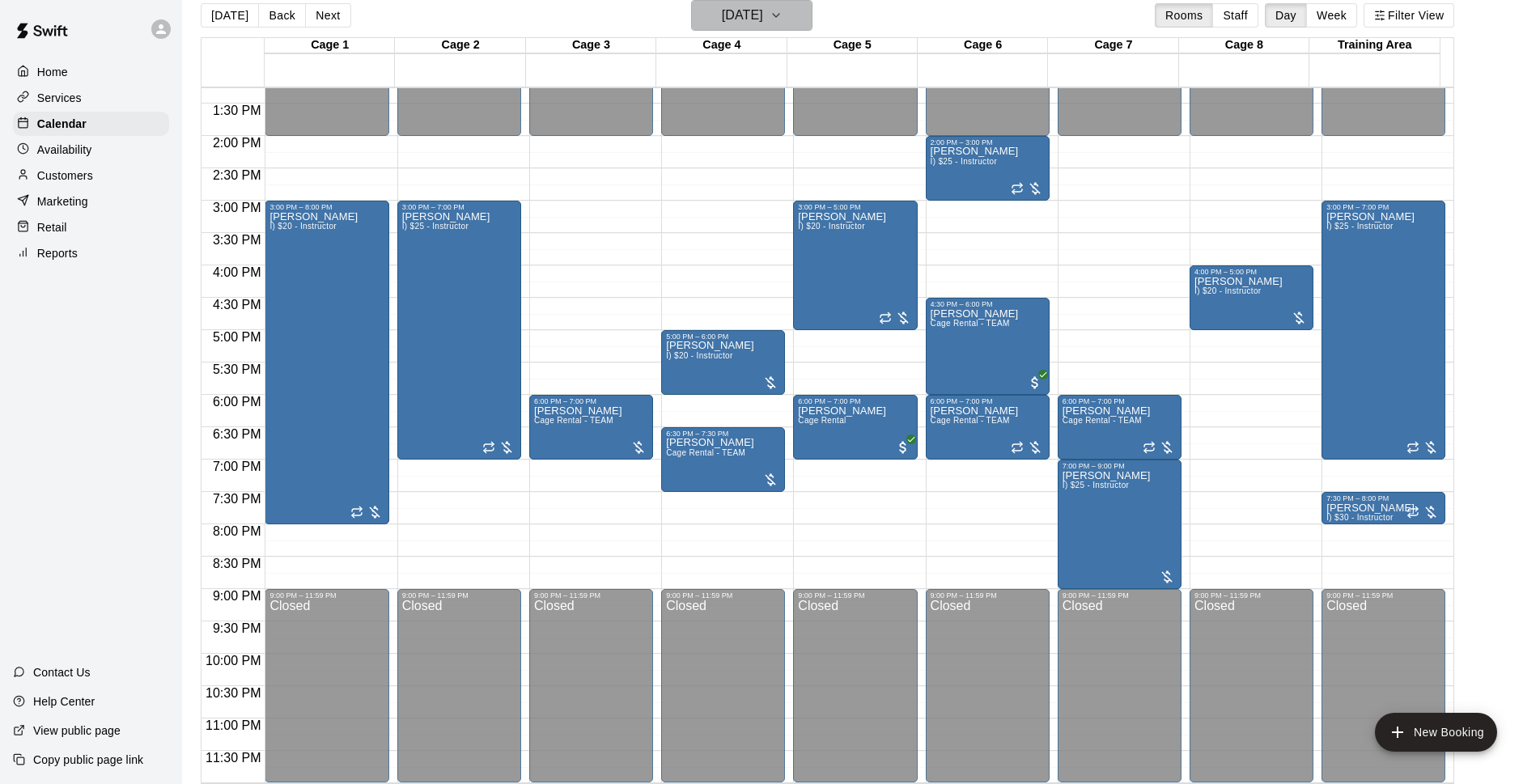
click at [783, 23] on icon "button" at bounding box center [776, 14] width 13 height 19
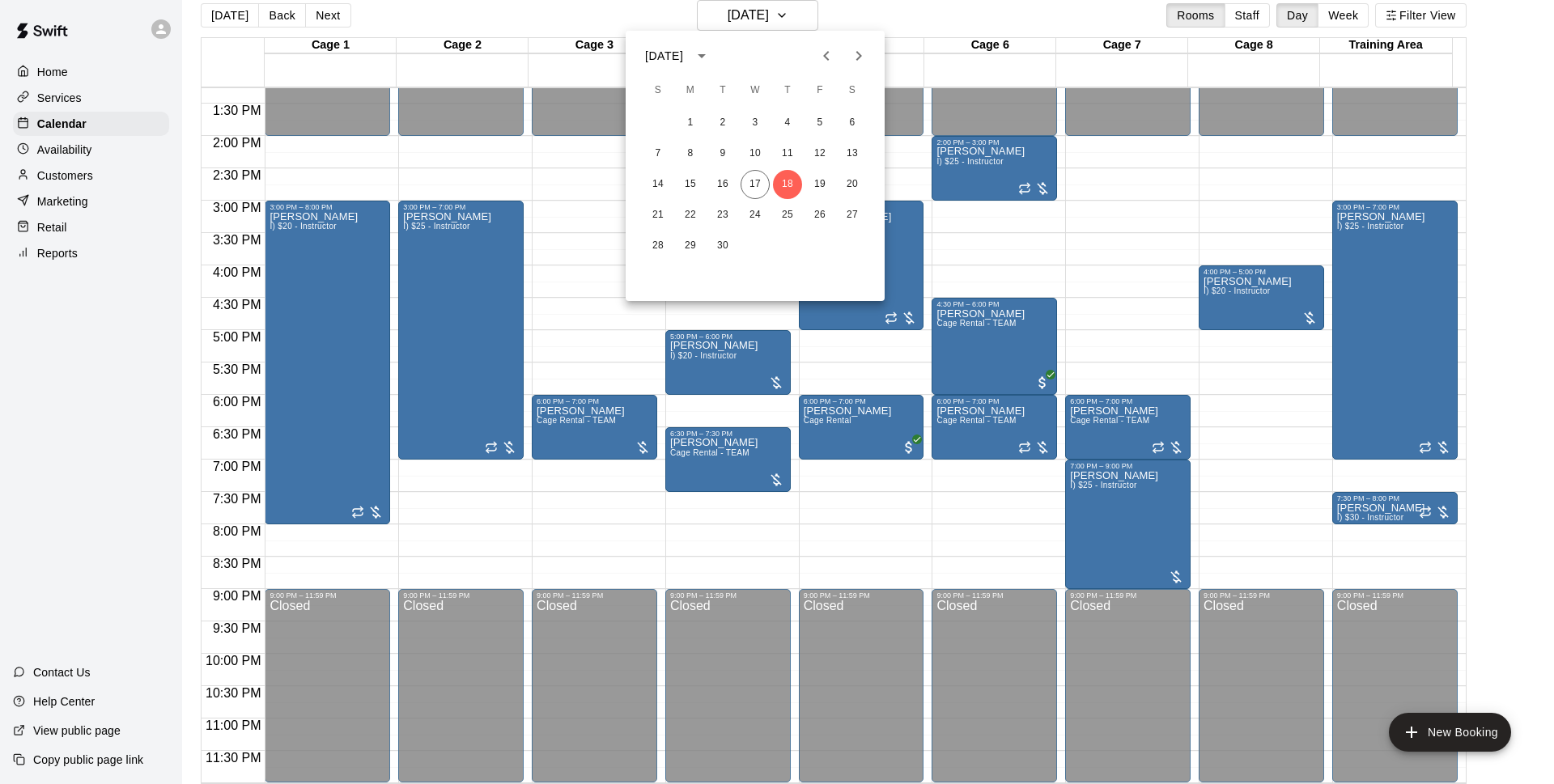
click at [948, 9] on div at bounding box center [777, 392] width 1554 height 784
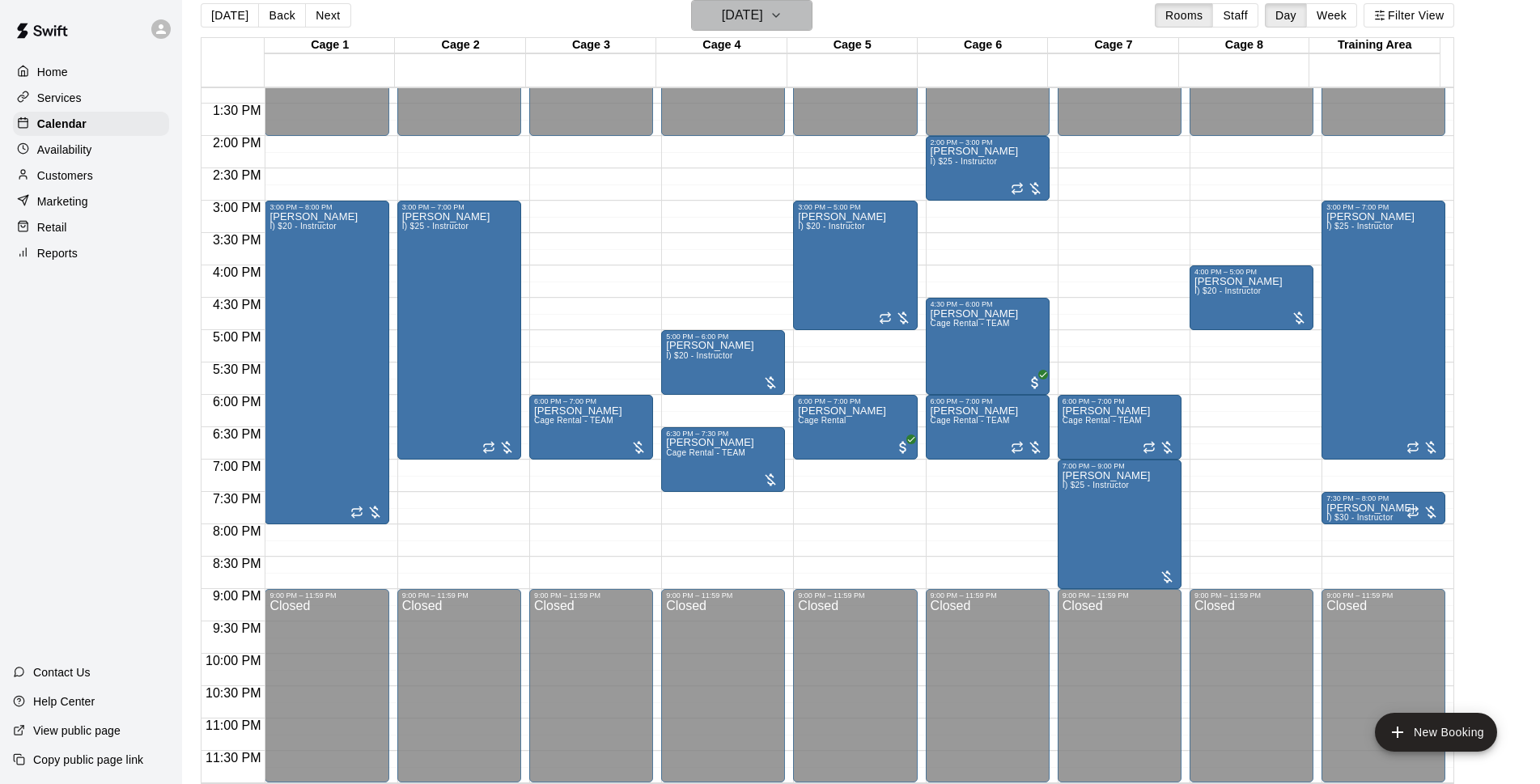
click at [764, 22] on h6 "Thursday Sep 18" at bounding box center [743, 14] width 42 height 23
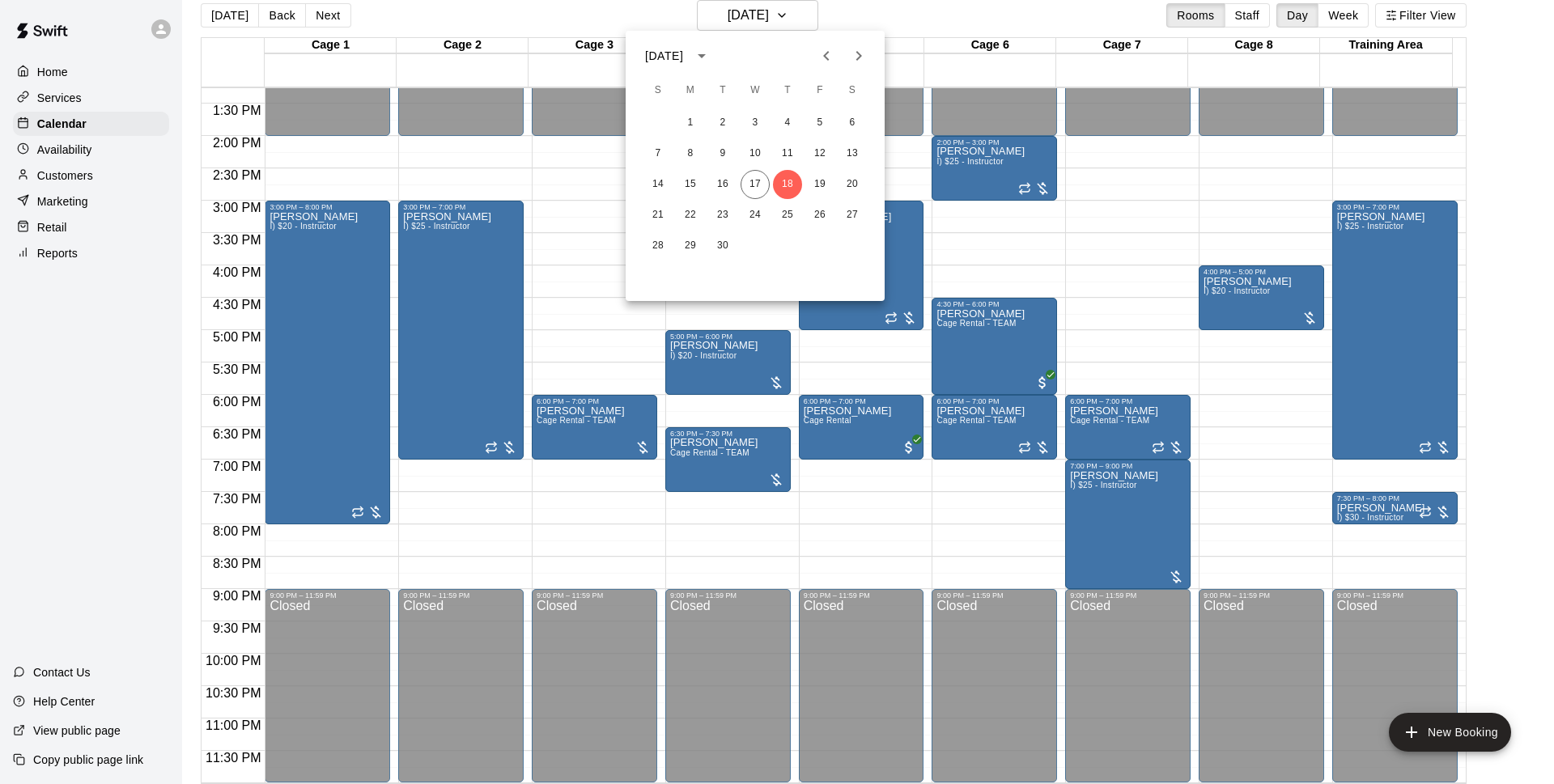
click at [950, 25] on div at bounding box center [777, 392] width 1554 height 784
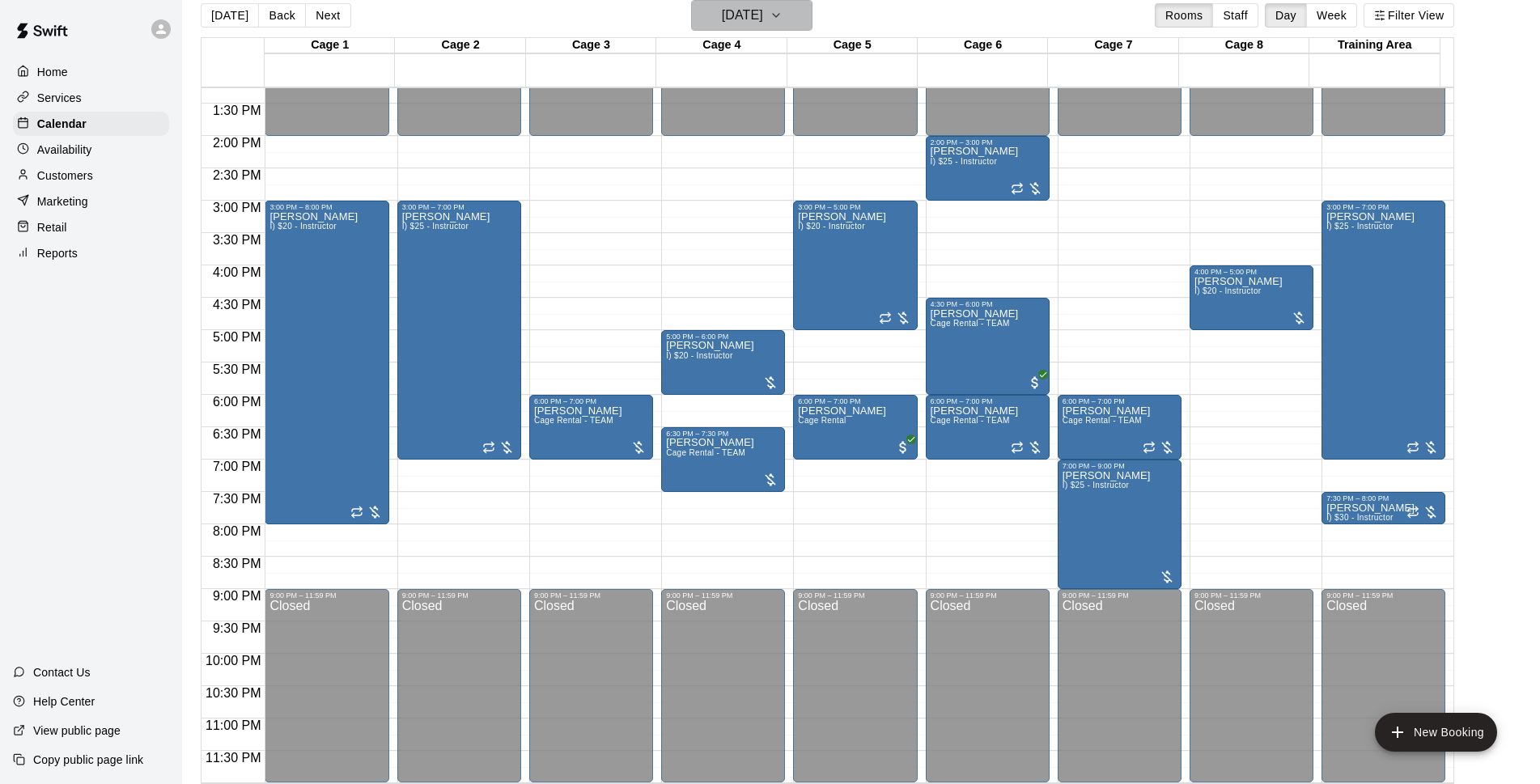
click at [811, 27] on button "Thursday Sep 18" at bounding box center [752, 15] width 121 height 31
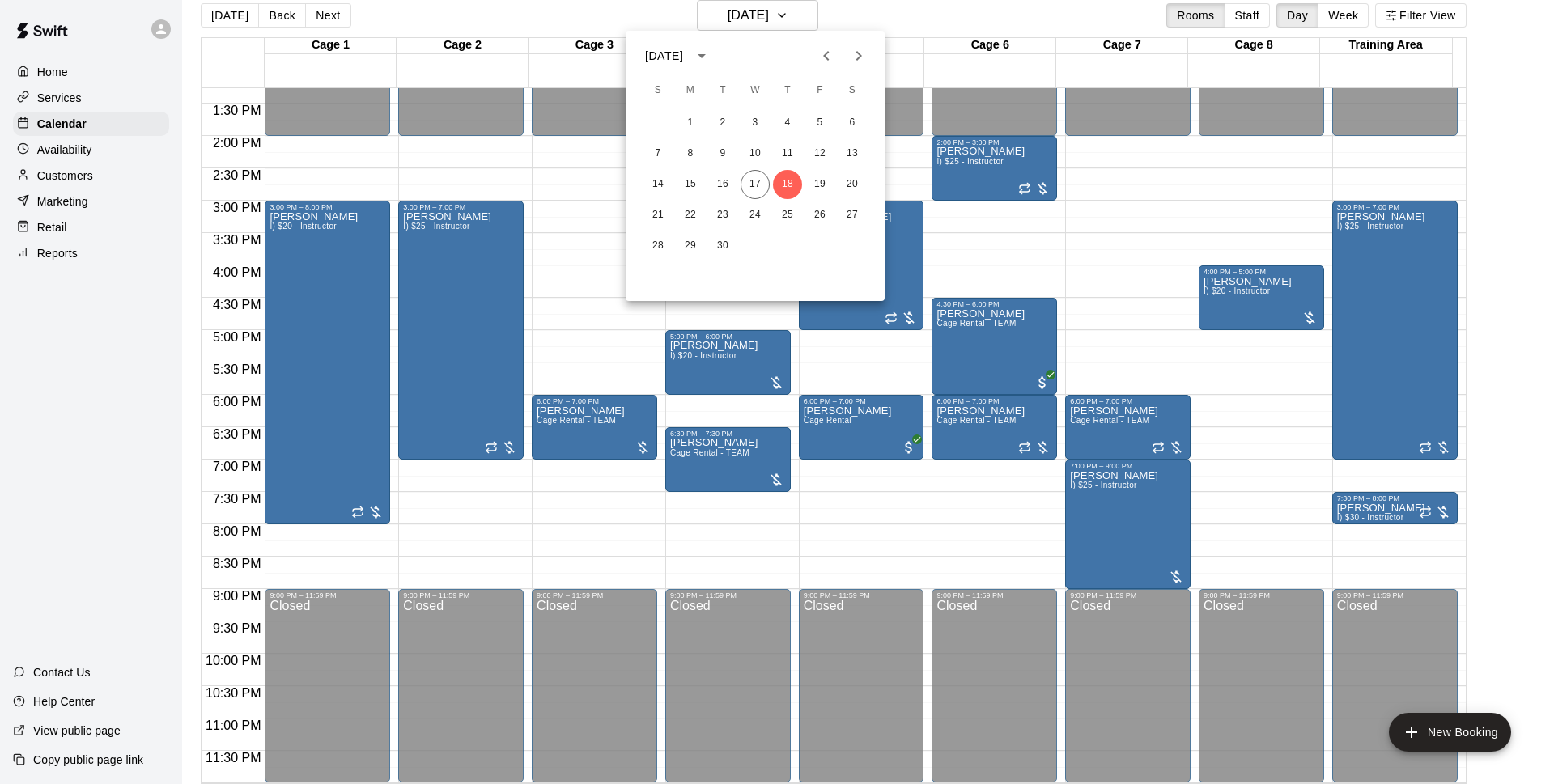
click at [852, 14] on div at bounding box center [777, 392] width 1554 height 784
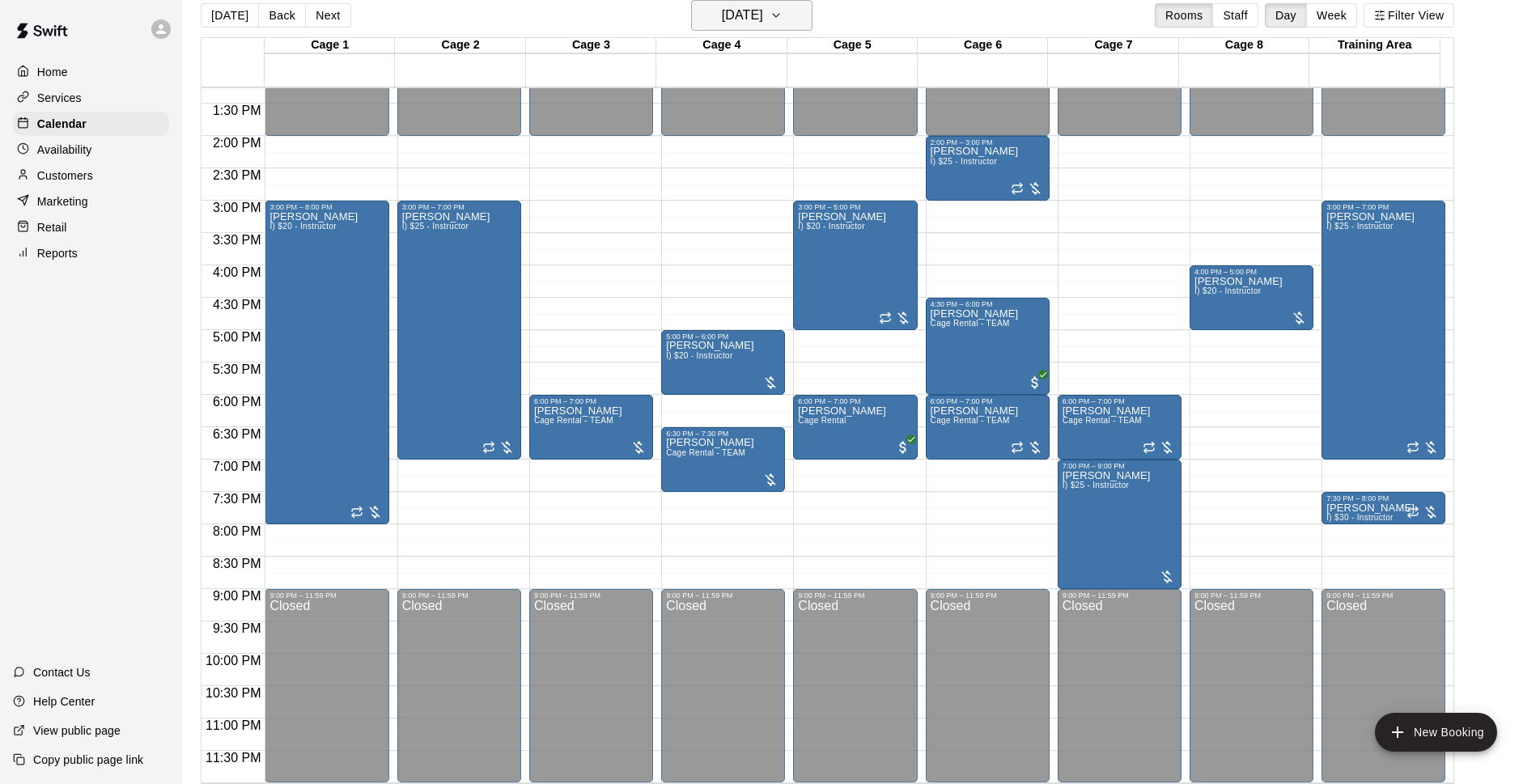
click at [761, 24] on h6 "Thursday Sep 18" at bounding box center [743, 14] width 42 height 23
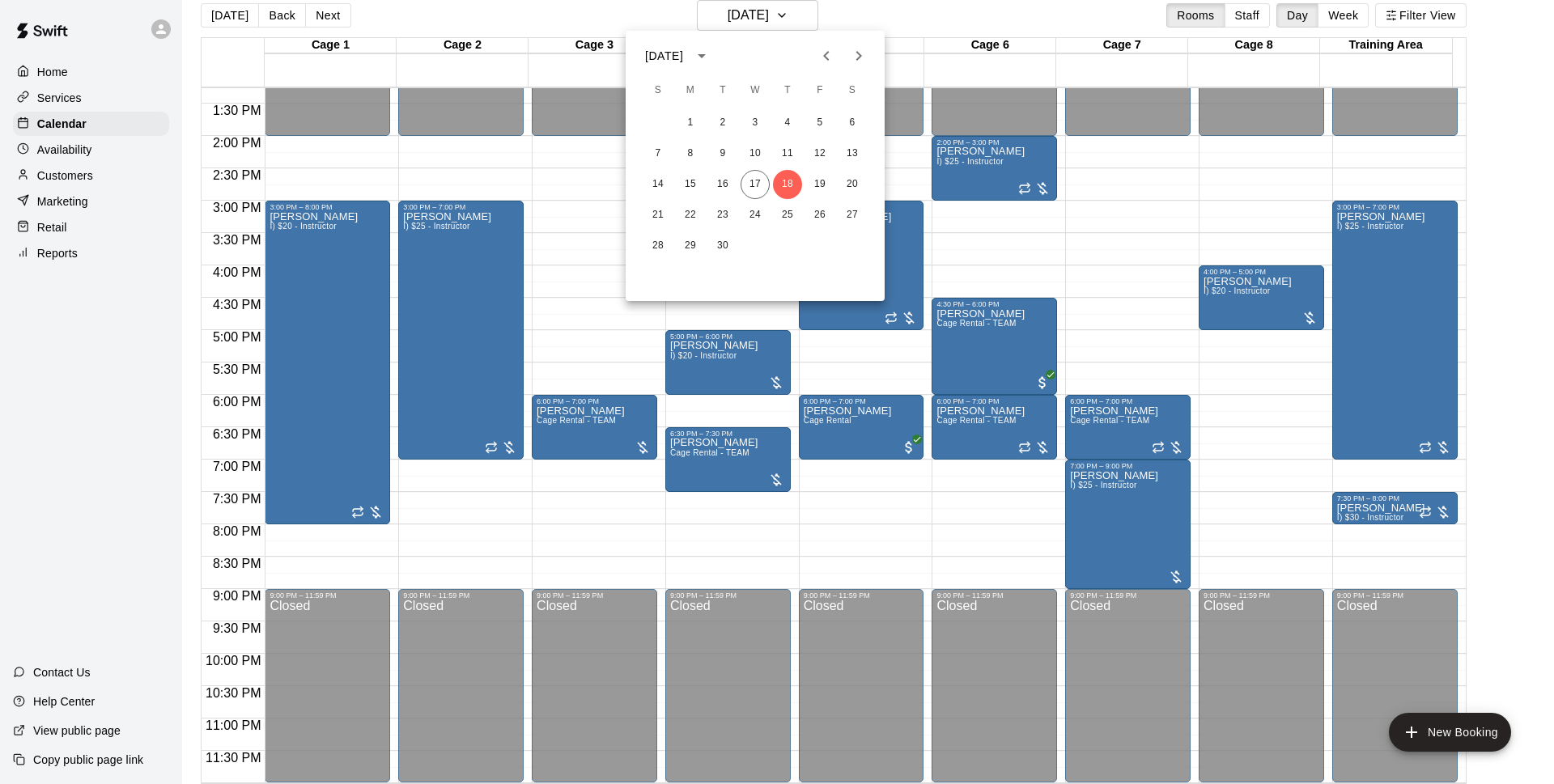
click at [848, 5] on div at bounding box center [777, 392] width 1554 height 784
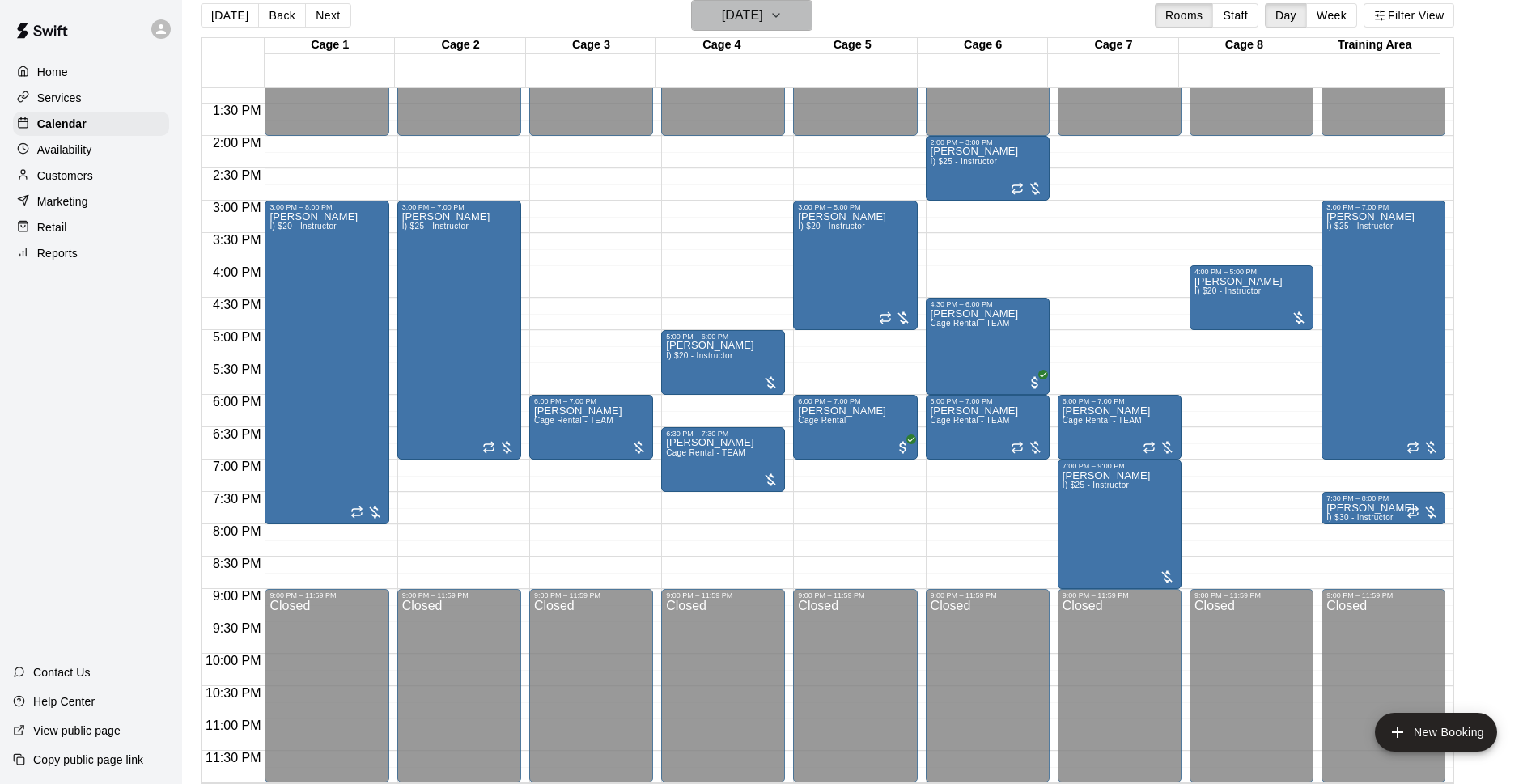
click at [783, 19] on icon "button" at bounding box center [776, 14] width 13 height 19
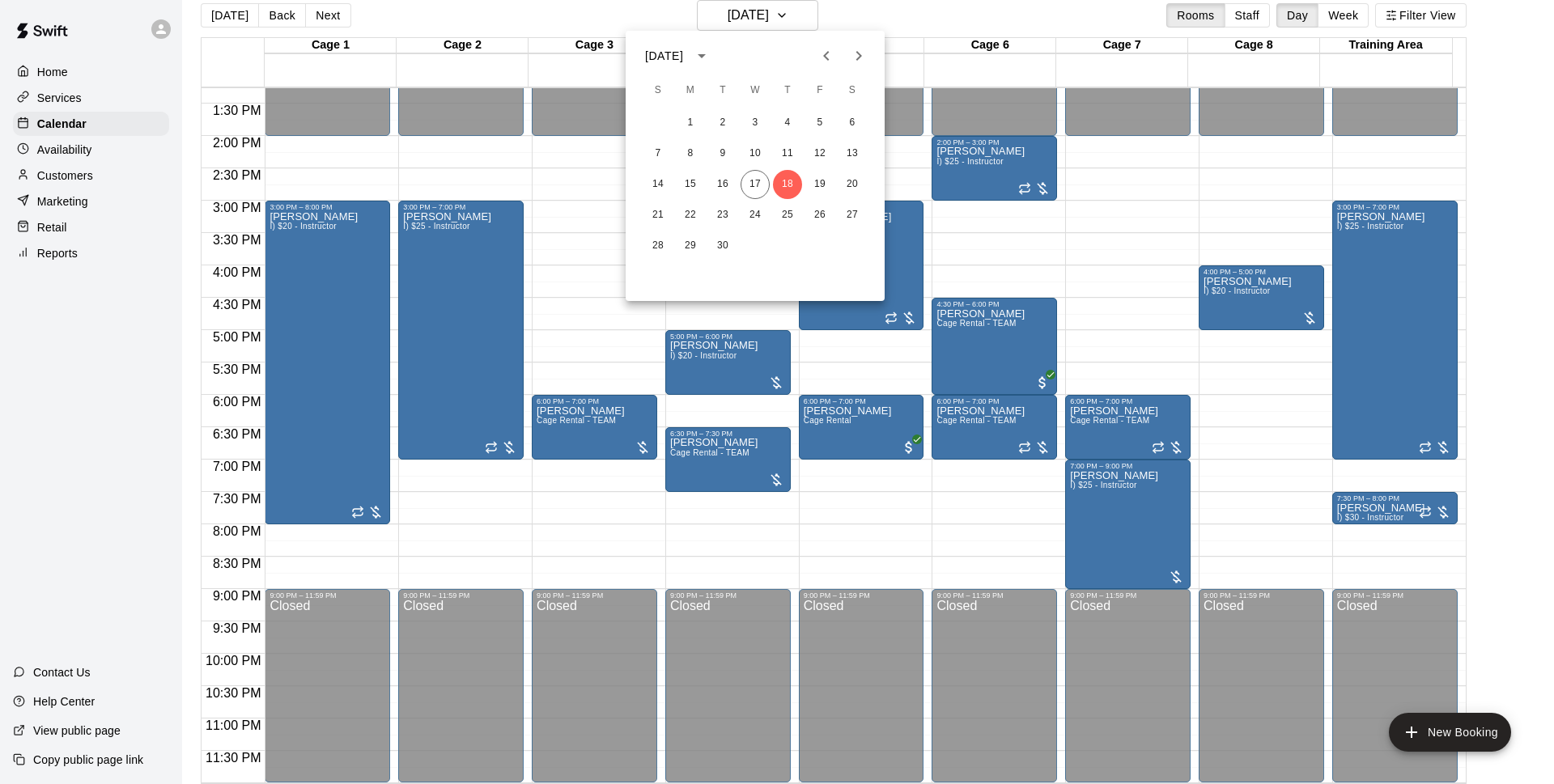
click at [902, 25] on div at bounding box center [777, 392] width 1554 height 784
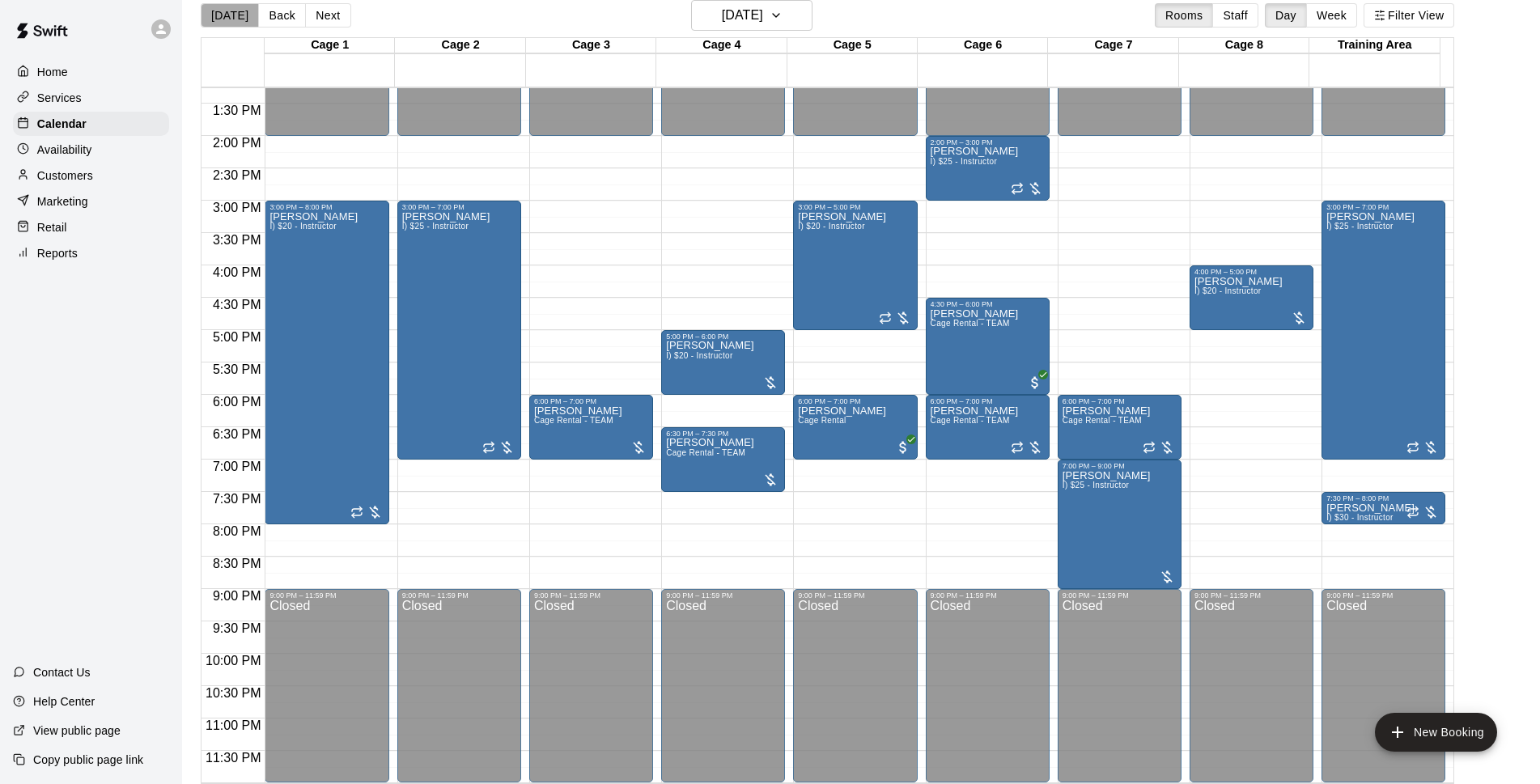
click at [246, 18] on button "[DATE]" at bounding box center [230, 15] width 58 height 24
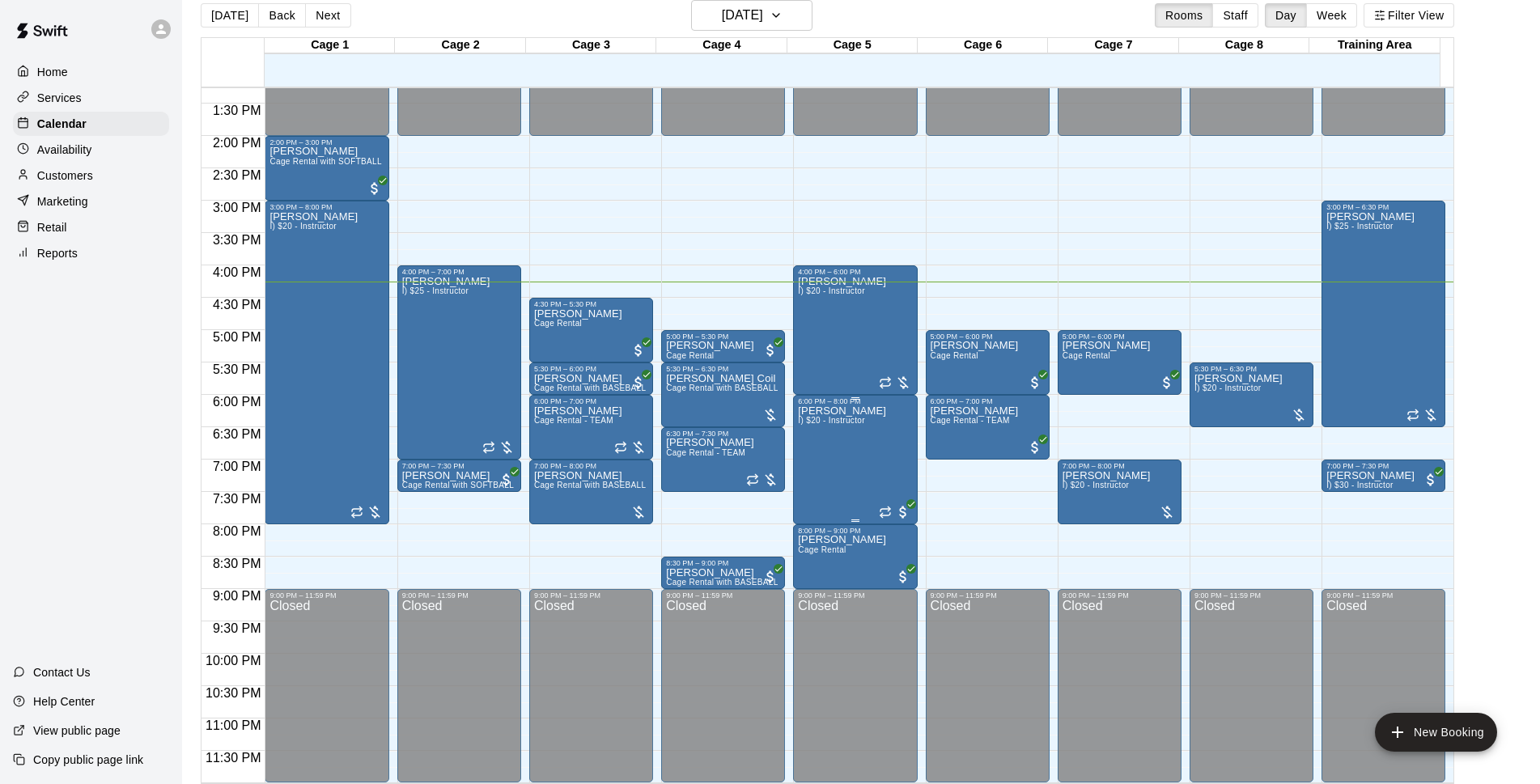
scroll to position [26, 0]
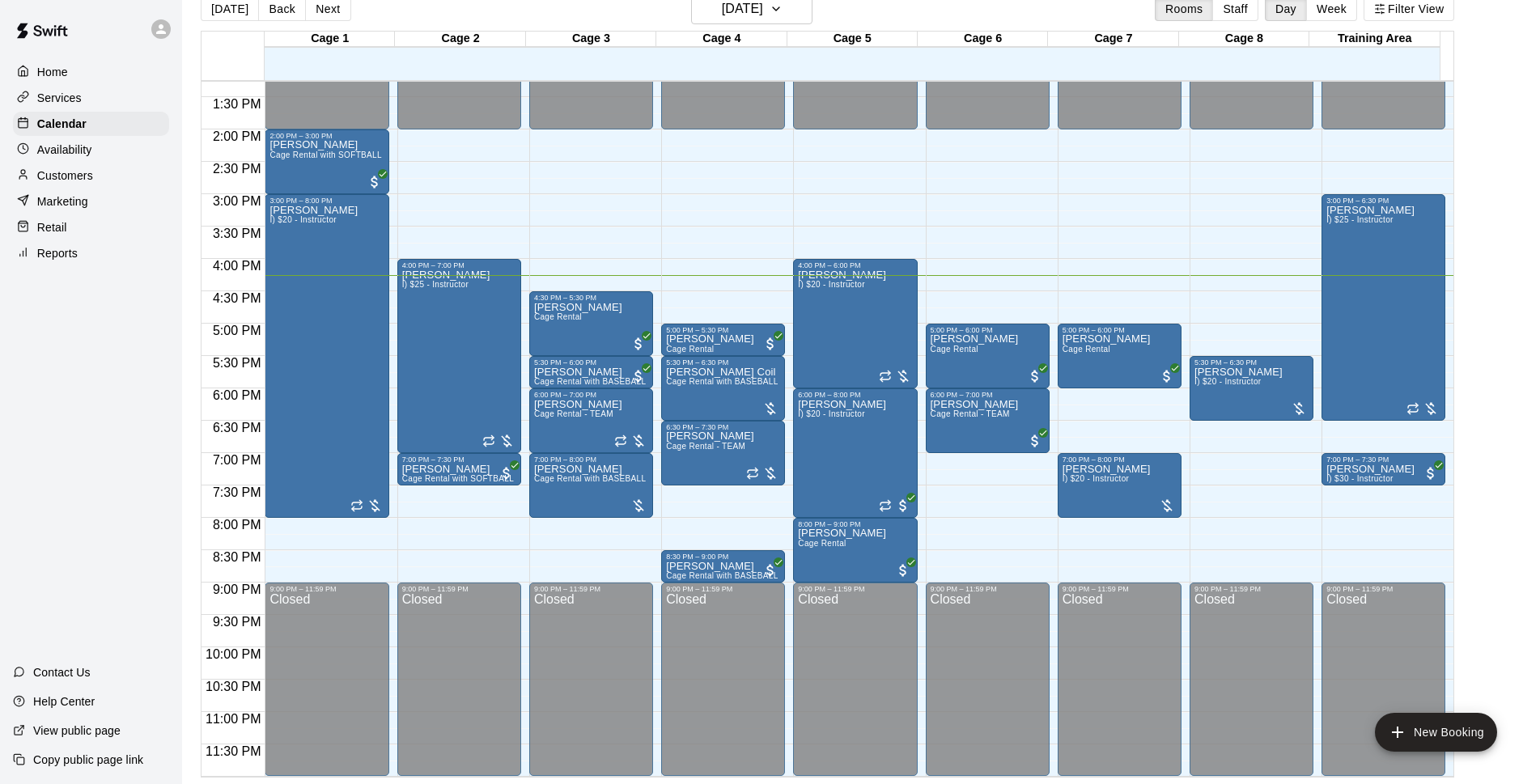
click at [954, 9] on div "[DATE] Back [DATE][DATE] Rooms Staff Day Week Filter View" at bounding box center [828, 12] width 1254 height 37
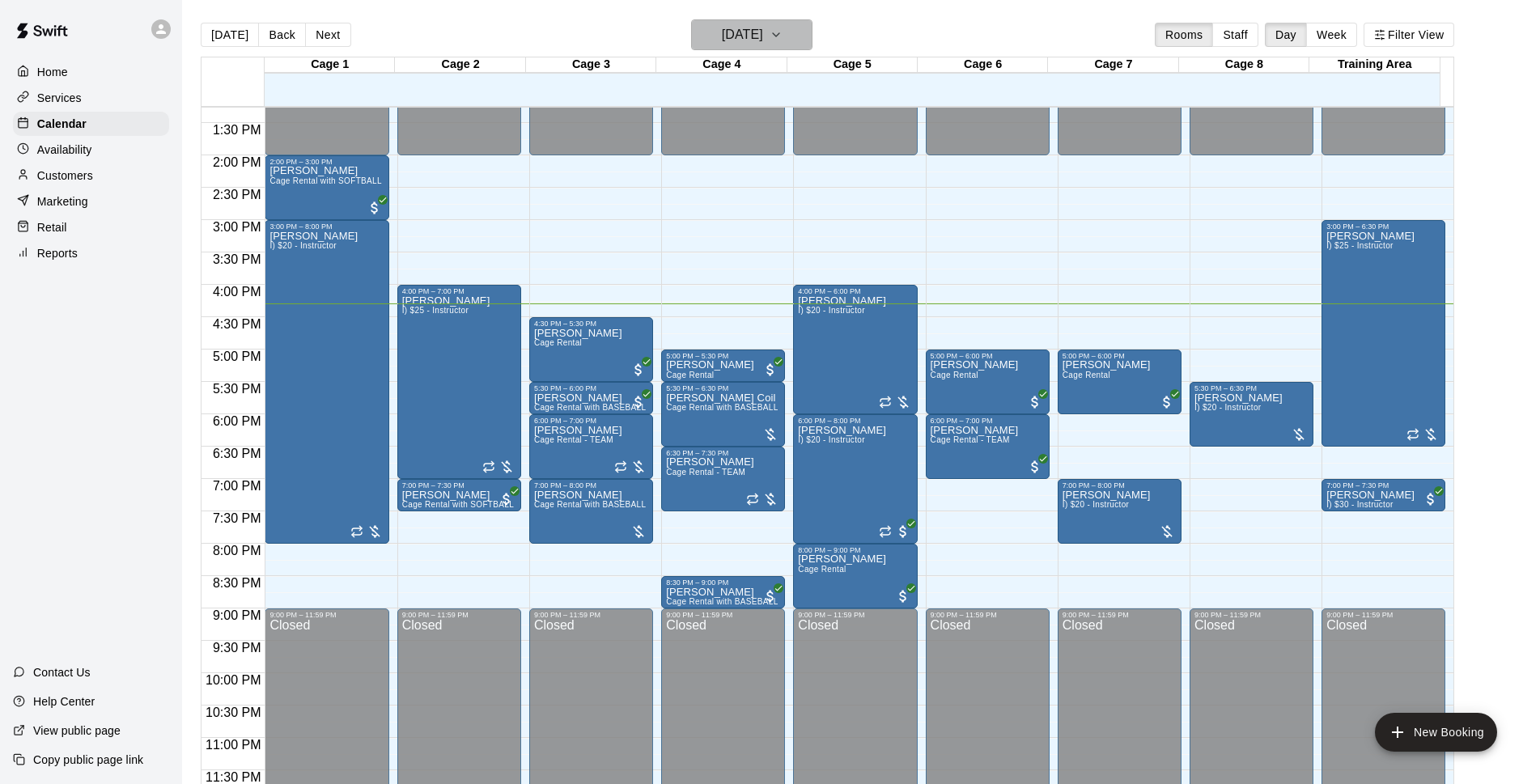
click at [741, 30] on h6 "[DATE]" at bounding box center [743, 34] width 42 height 23
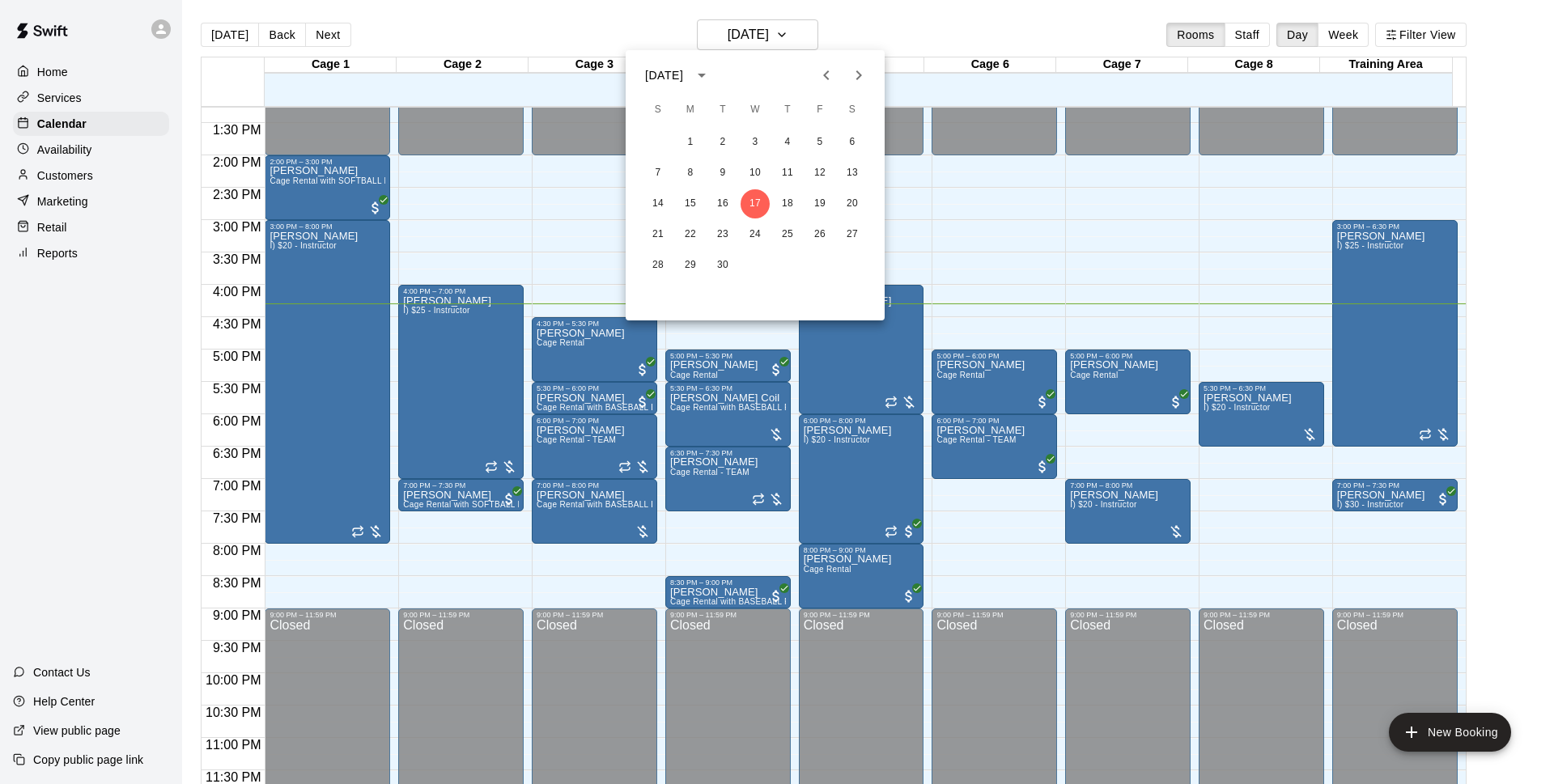
click at [960, 194] on div at bounding box center [777, 392] width 1554 height 784
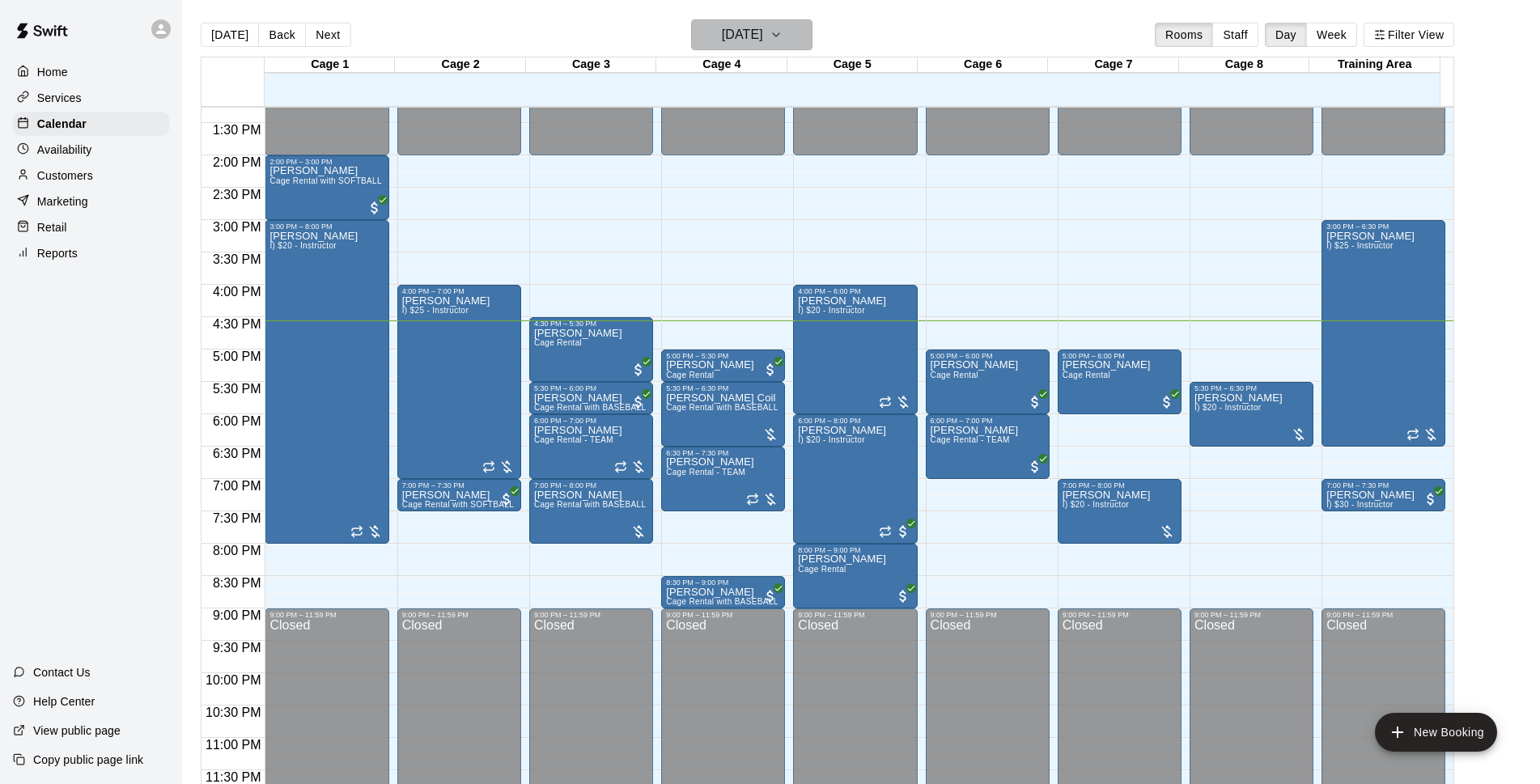
click at [764, 43] on h6 "[DATE]" at bounding box center [743, 34] width 42 height 23
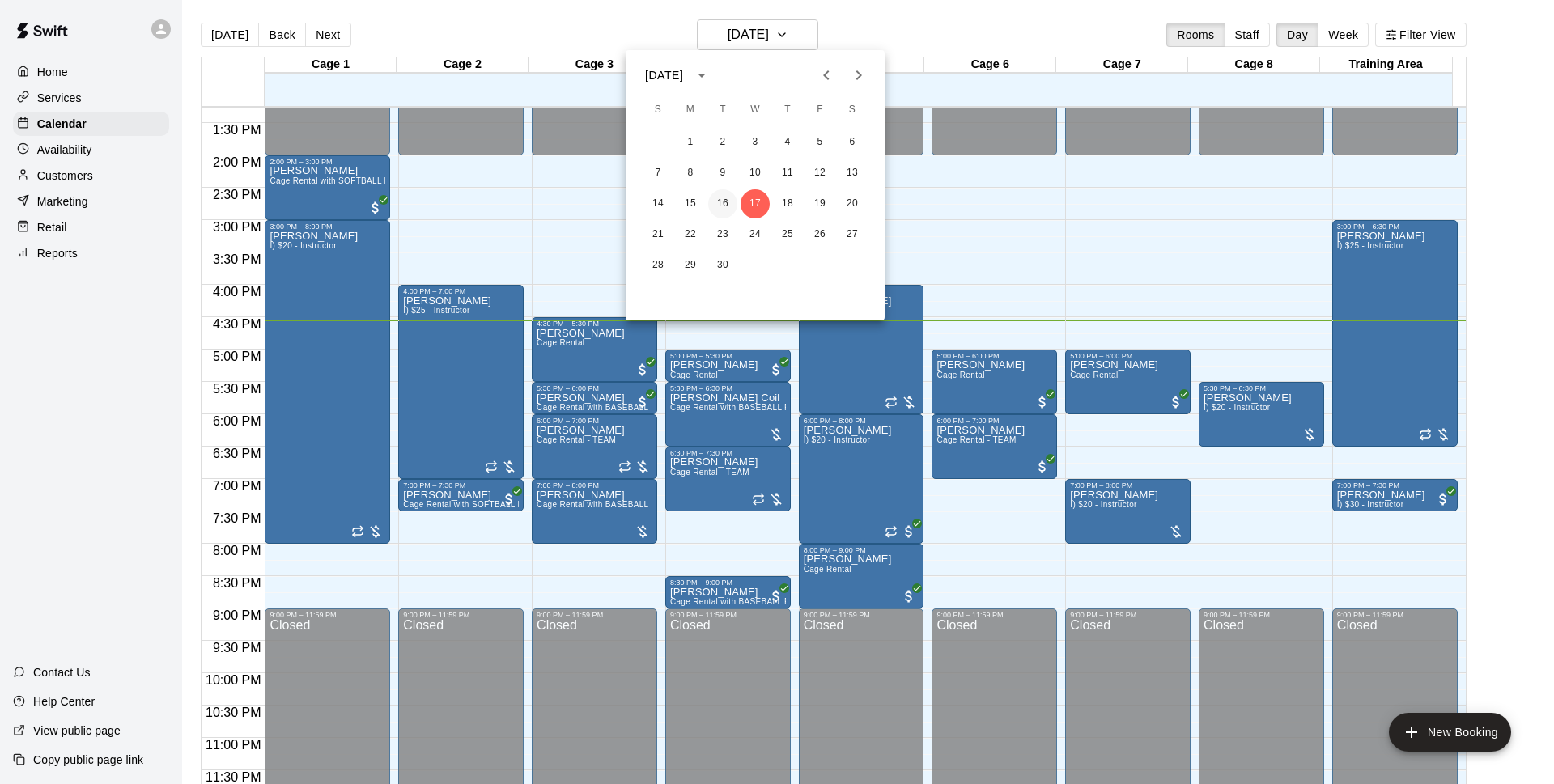
click at [717, 205] on button "16" at bounding box center [723, 203] width 29 height 29
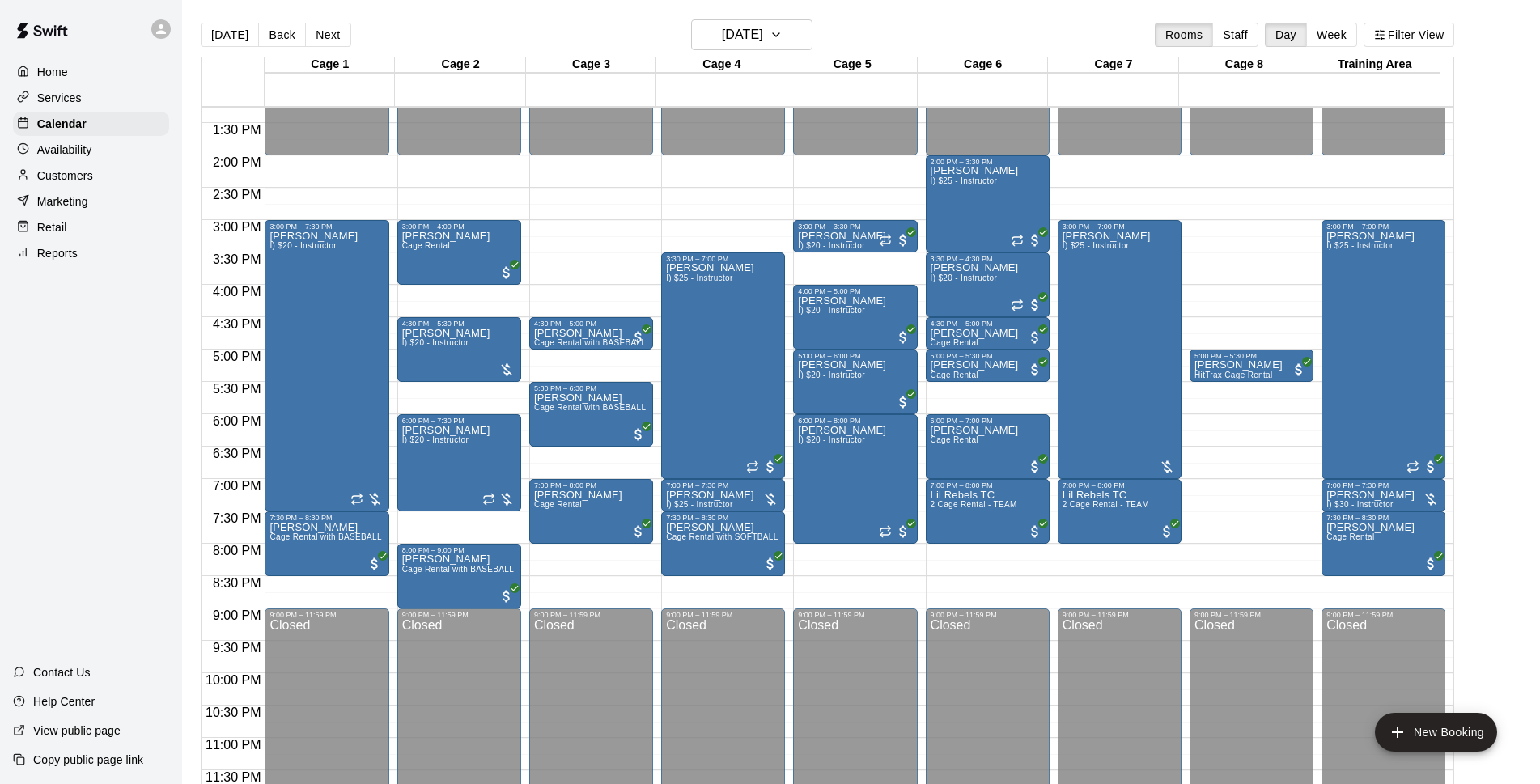
click at [937, 14] on main "Today Back Next Tuesday Sep 16 Rooms Staff Day Week Filter View Cage 1 16 Tue C…" at bounding box center [860, 404] width 1358 height 809
click at [764, 33] on h6 "[DATE]" at bounding box center [743, 34] width 42 height 23
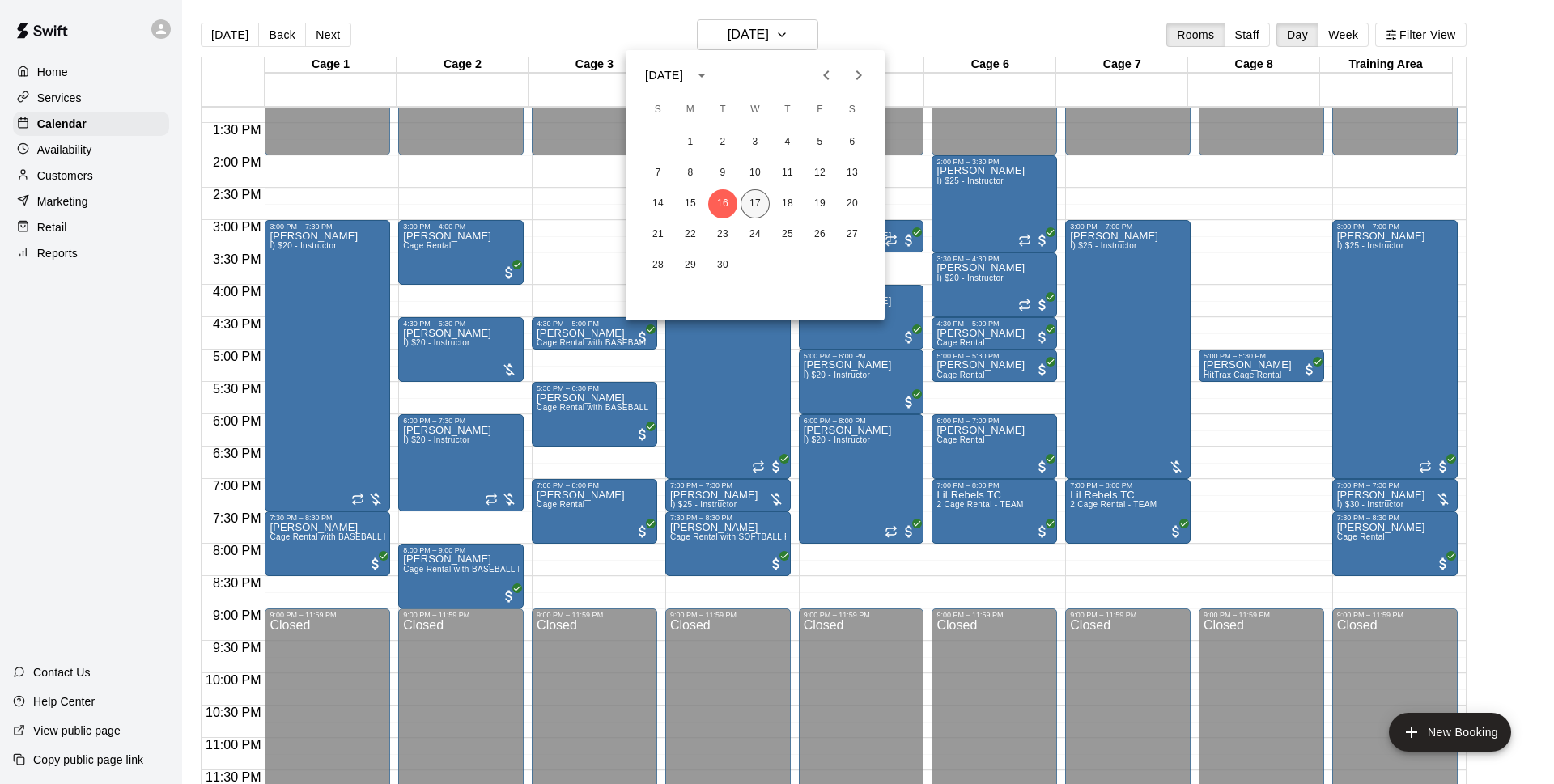
click at [753, 197] on button "17" at bounding box center [754, 203] width 29 height 29
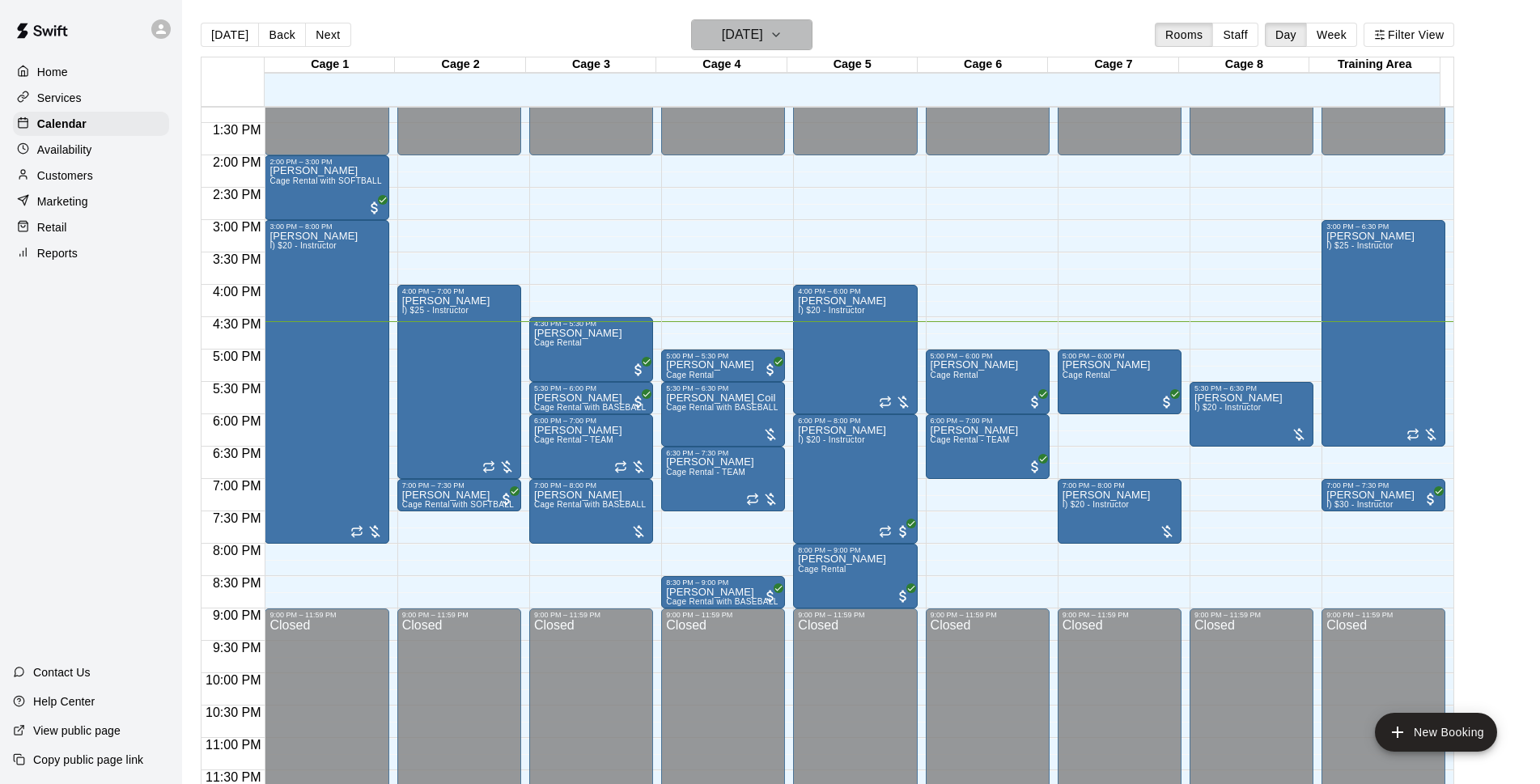
click at [761, 29] on h6 "[DATE]" at bounding box center [743, 34] width 42 height 23
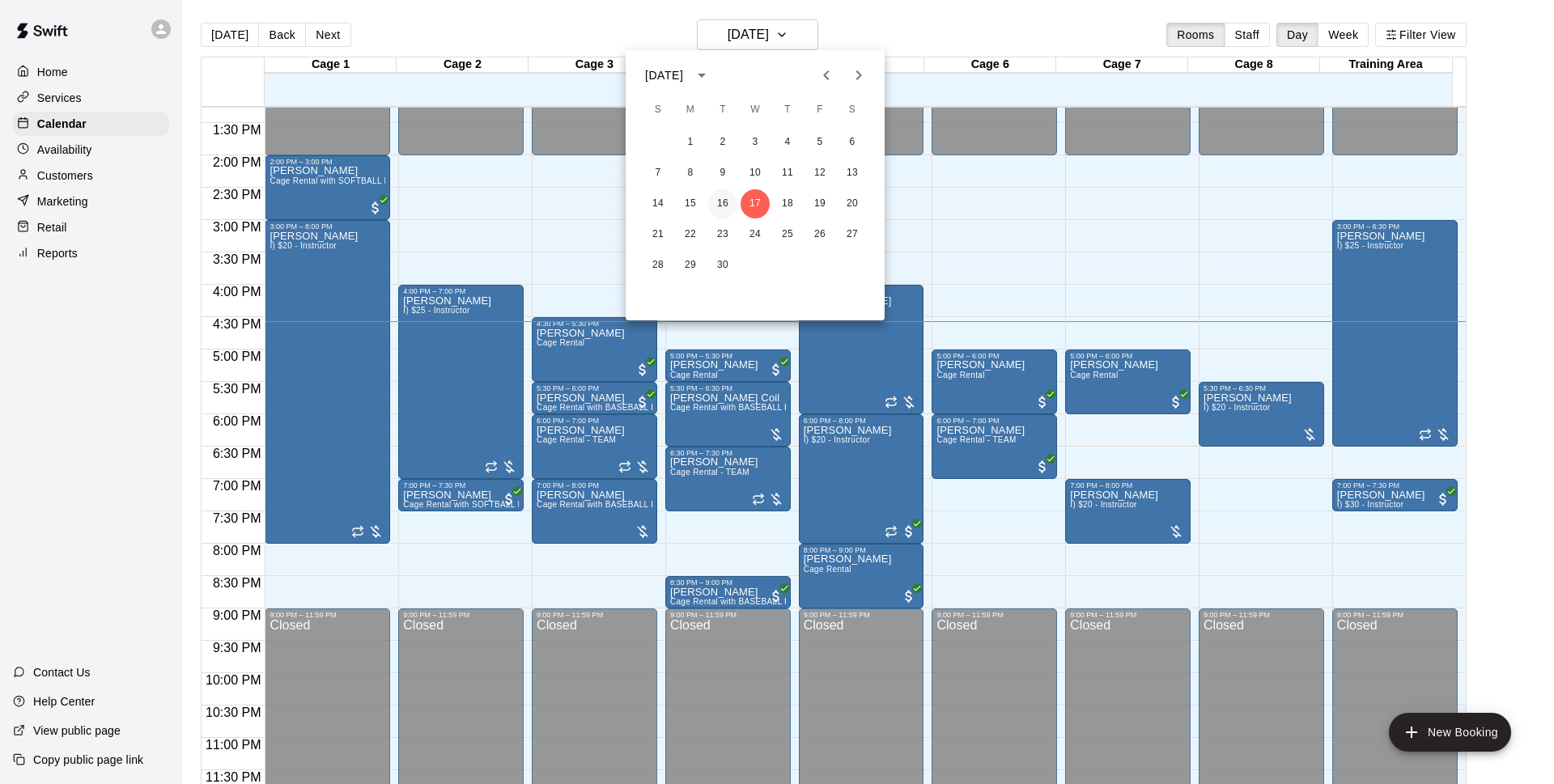
click at [734, 197] on button "16" at bounding box center [723, 203] width 29 height 29
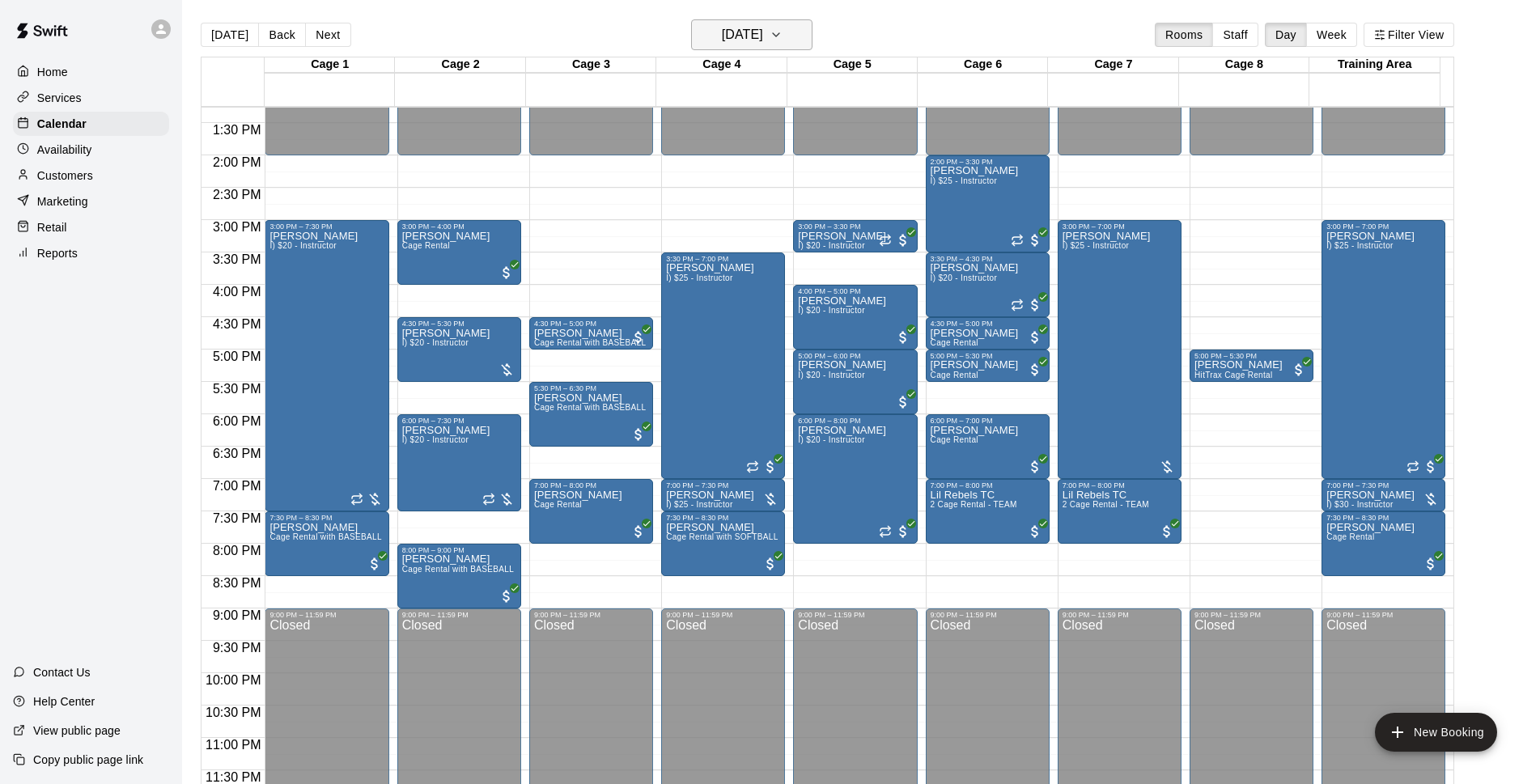
click at [799, 24] on button "[DATE]" at bounding box center [752, 34] width 121 height 31
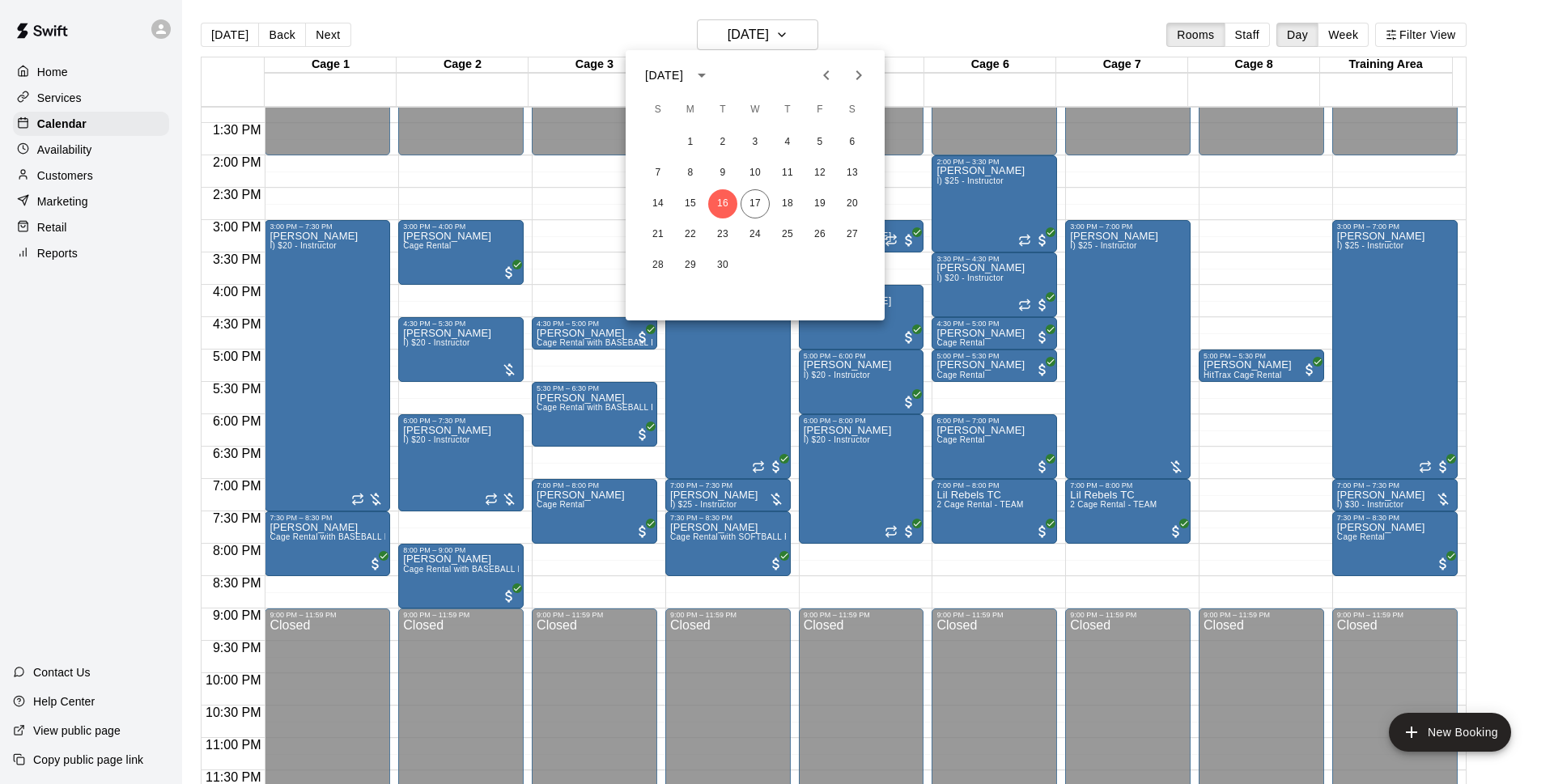
click at [912, 38] on div at bounding box center [777, 392] width 1554 height 784
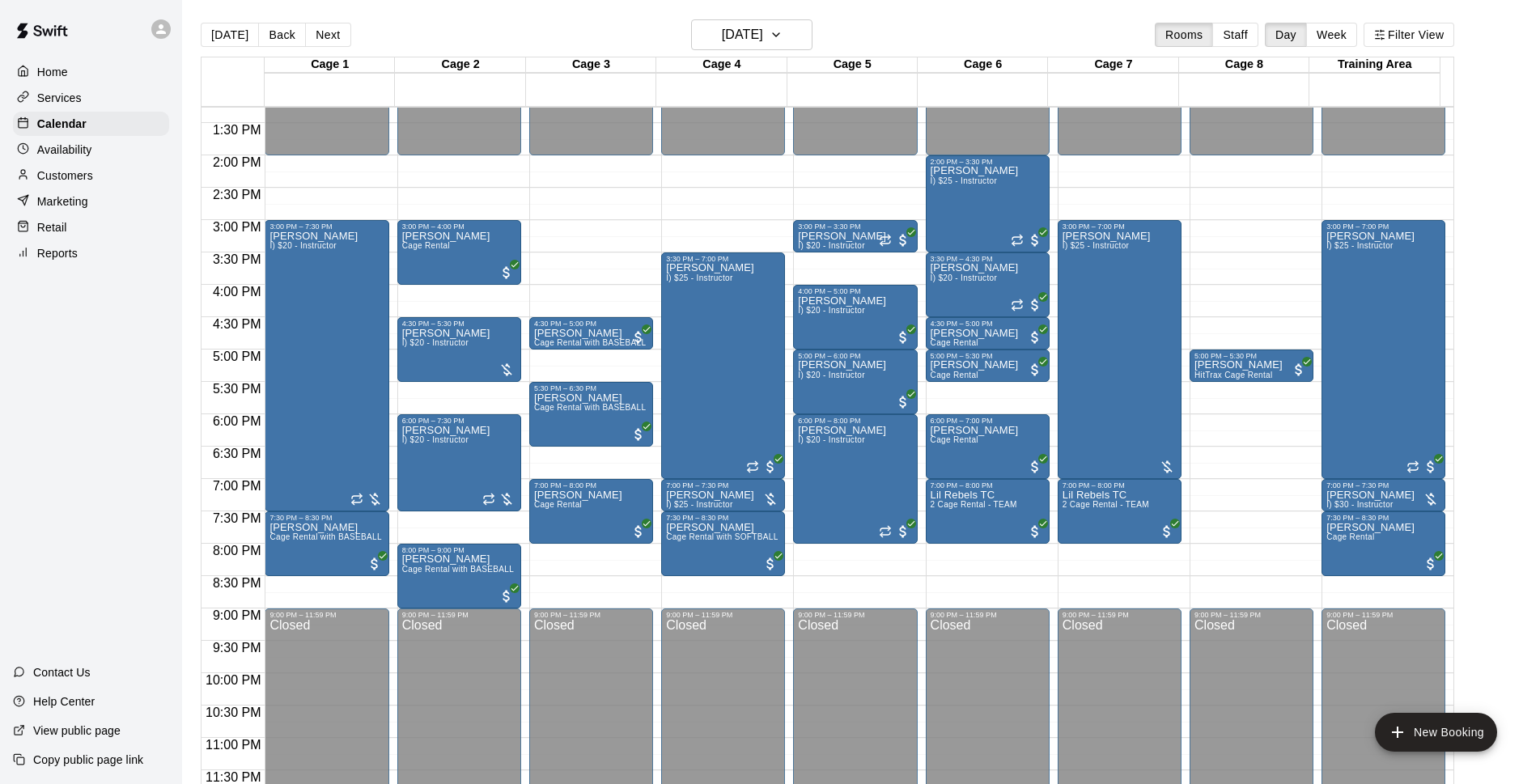
click at [903, 17] on main "Today Back Next Tuesday Sep 16 Rooms Staff Day Week Filter View Cage 1 16 Tue C…" at bounding box center [860, 404] width 1358 height 809
click at [919, 10] on main "Today Back Next Tuesday Sep 16 Rooms Staff Day Week Filter View Cage 1 16 Tue C…" at bounding box center [860, 404] width 1358 height 809
click at [764, 34] on h6 "[DATE]" at bounding box center [743, 34] width 42 height 23
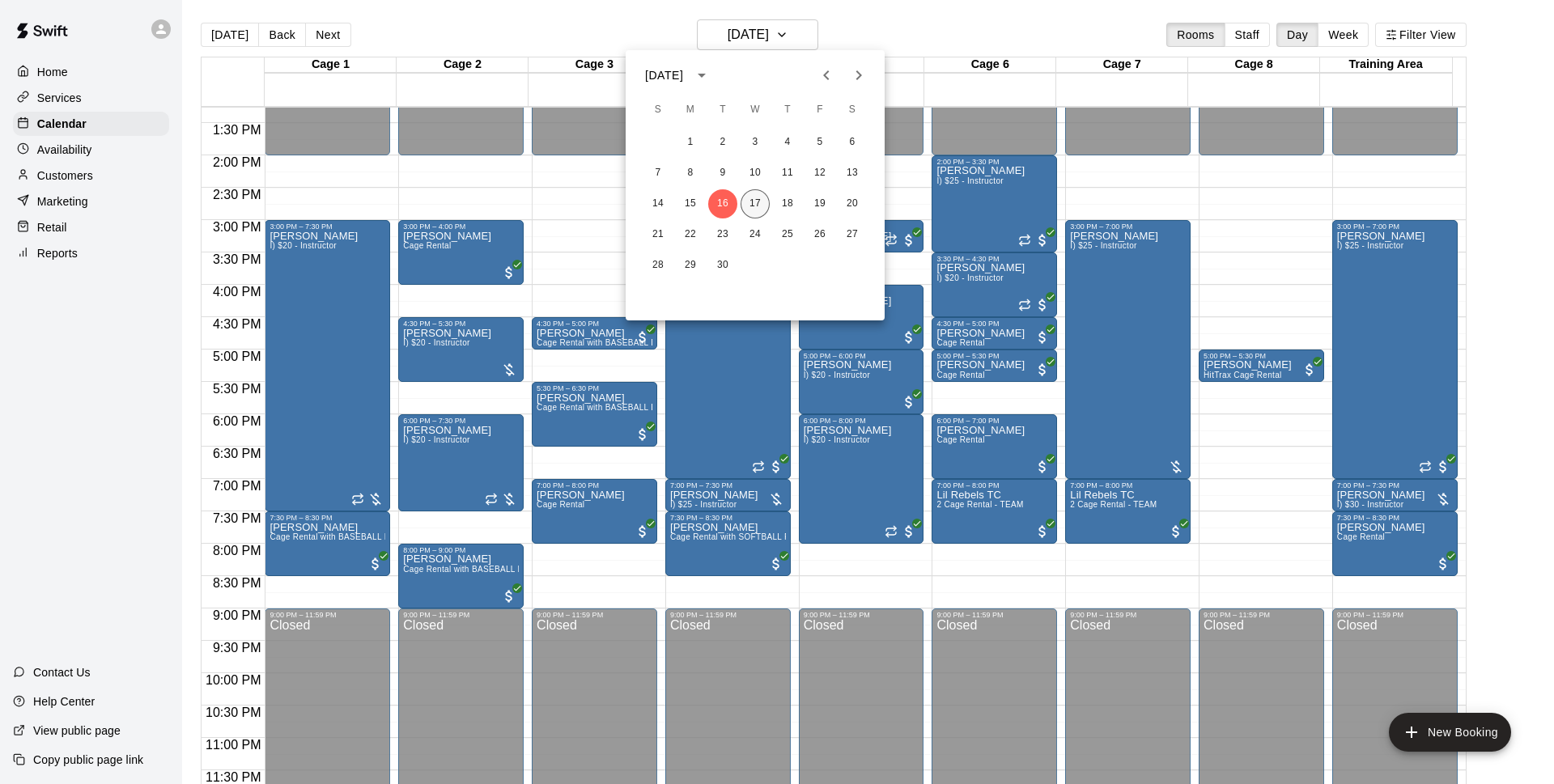
click at [765, 199] on button "17" at bounding box center [754, 203] width 29 height 29
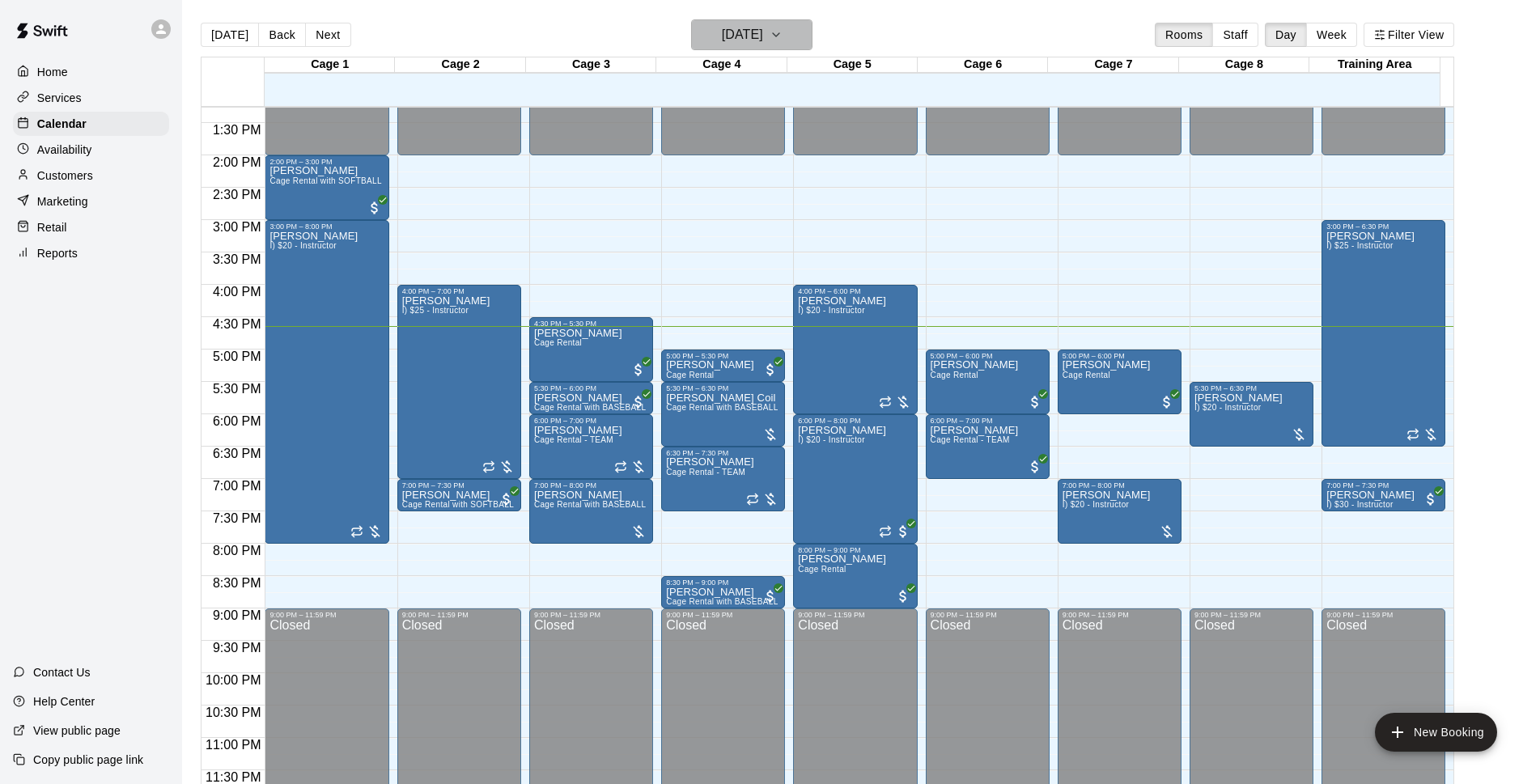
click at [764, 30] on h6 "[DATE]" at bounding box center [743, 34] width 42 height 23
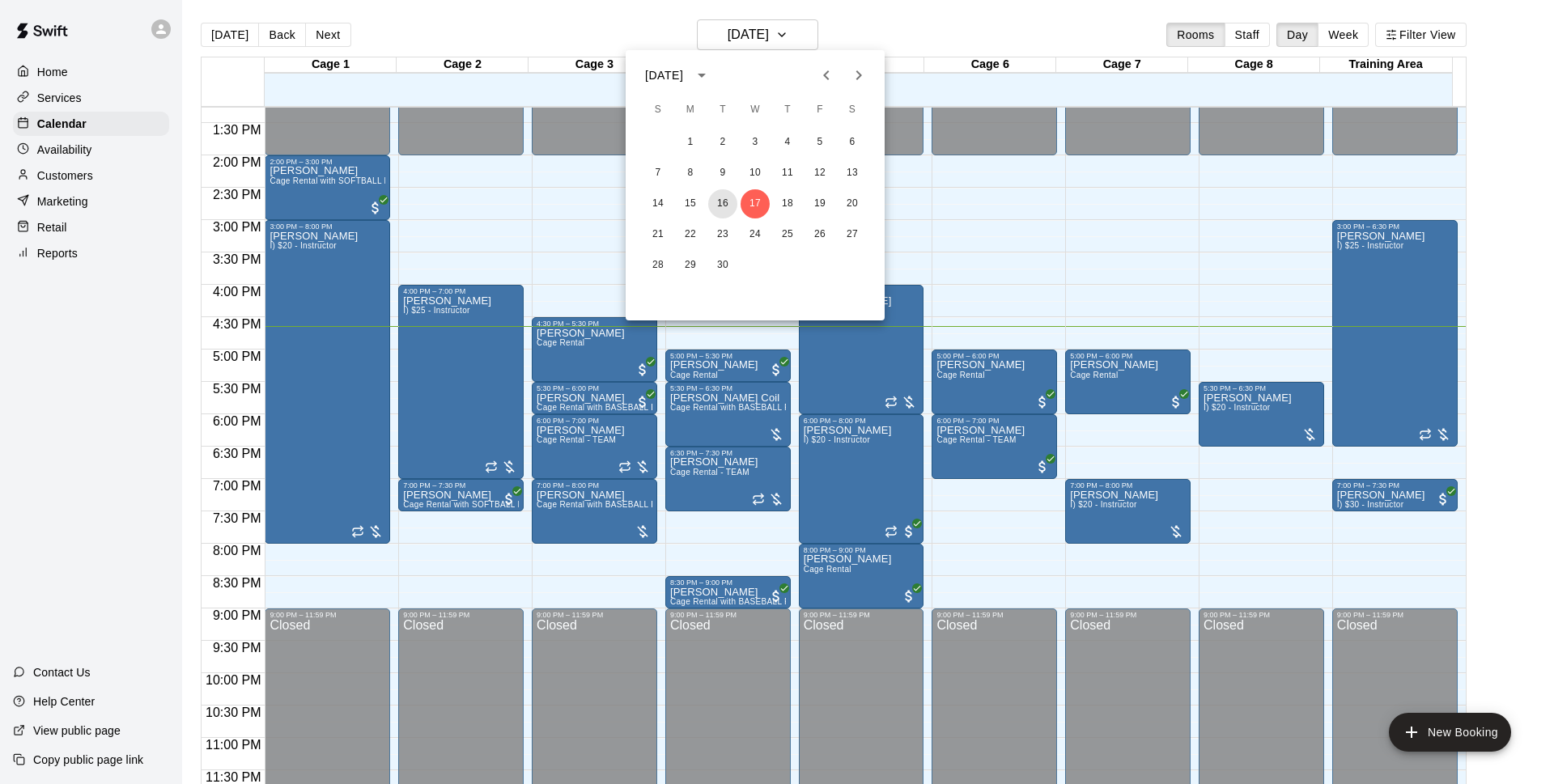
click at [722, 199] on button "16" at bounding box center [723, 203] width 29 height 29
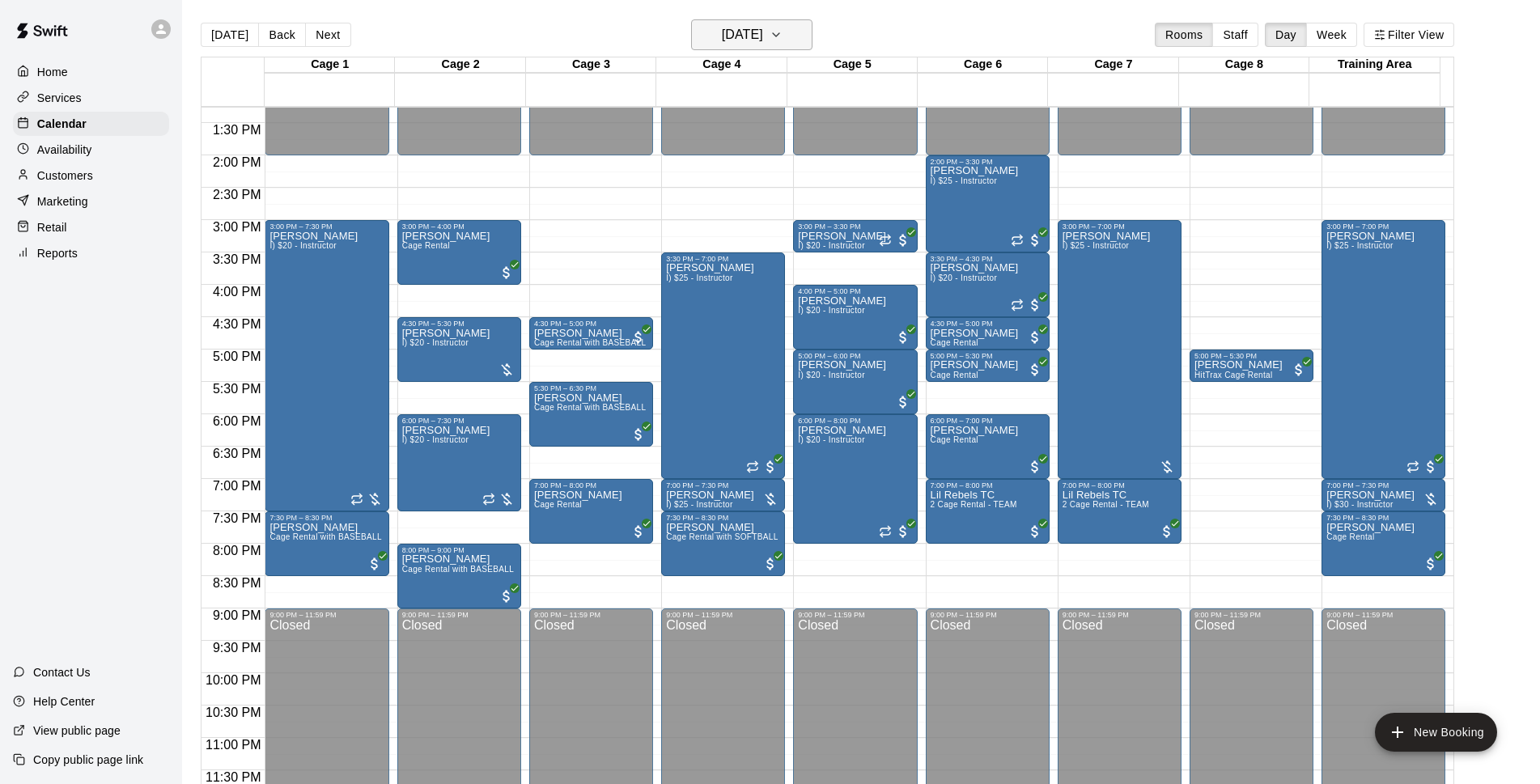
click at [760, 36] on h6 "[DATE]" at bounding box center [743, 34] width 42 height 23
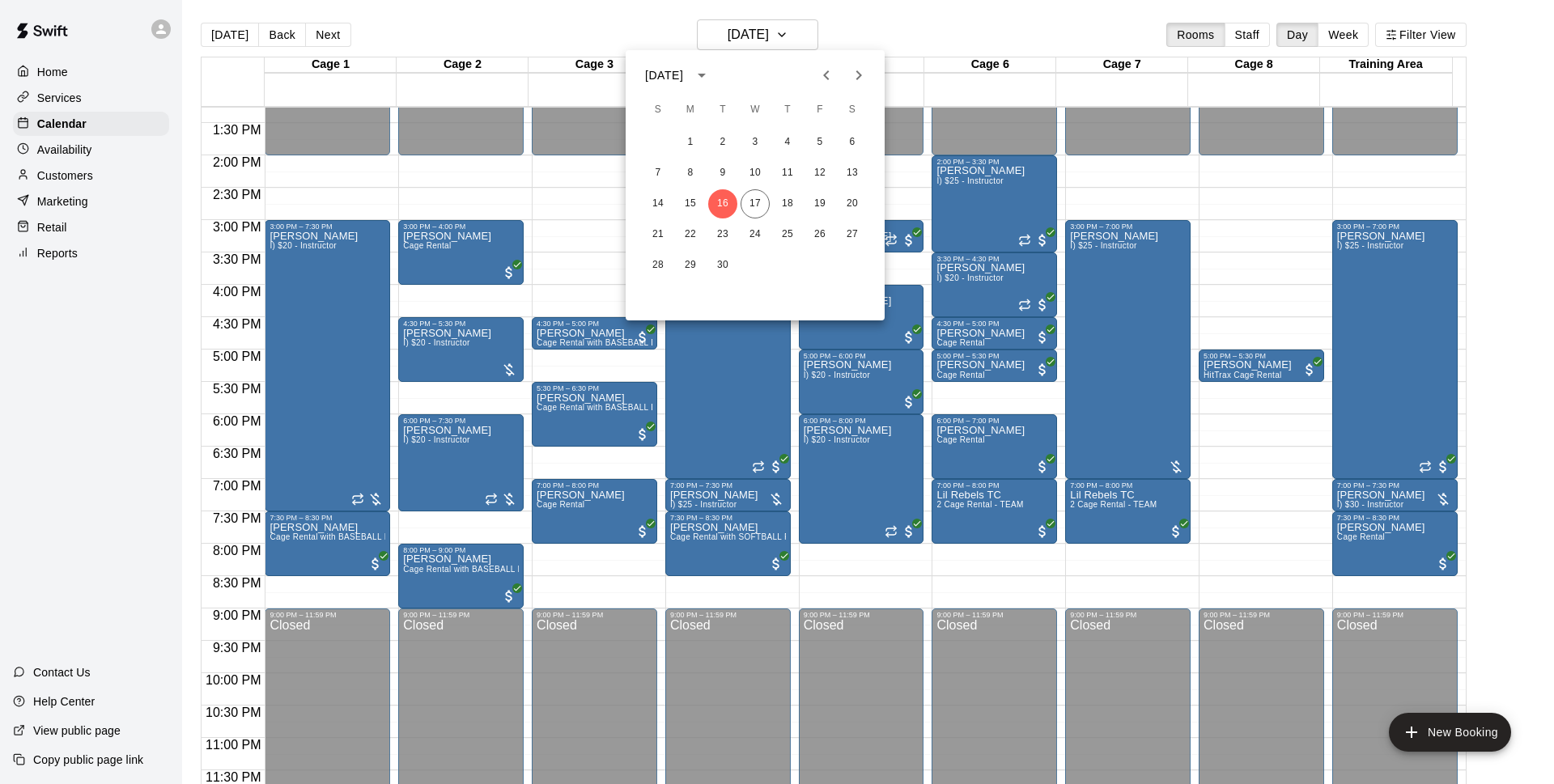
click at [869, 42] on div at bounding box center [777, 392] width 1554 height 784
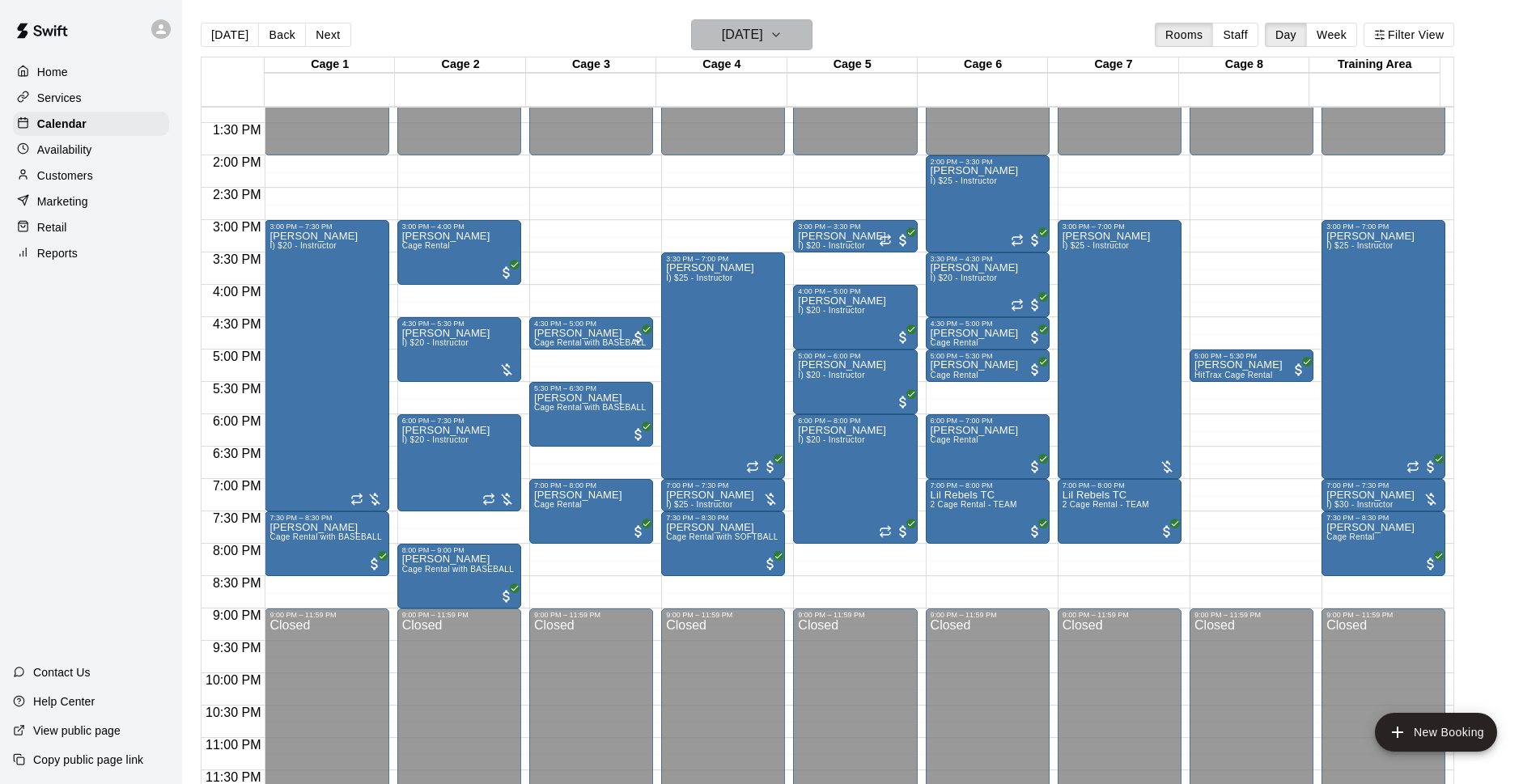
click at [783, 31] on icon "button" at bounding box center [776, 34] width 13 height 19
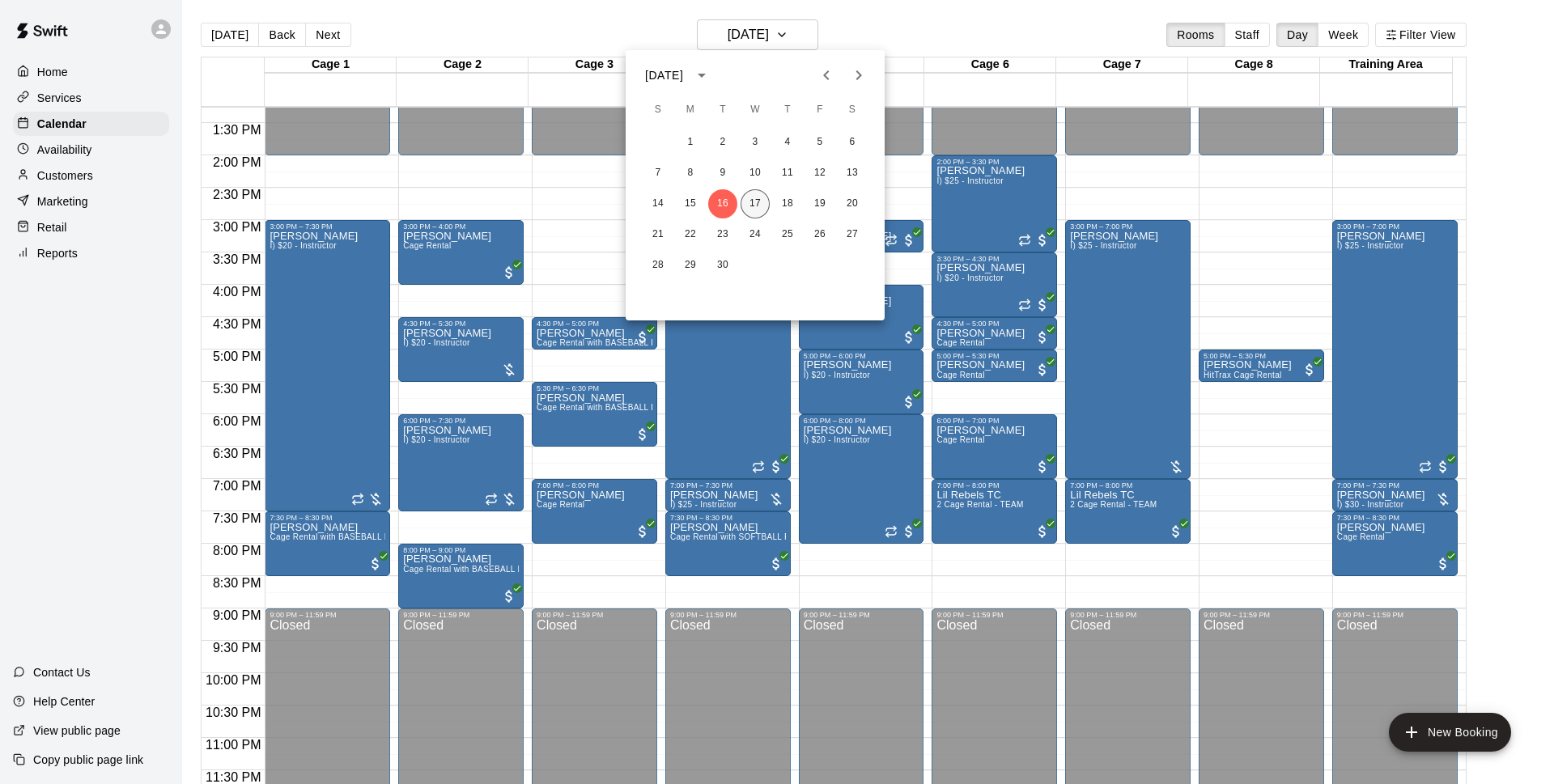
click at [753, 196] on button "17" at bounding box center [754, 203] width 29 height 29
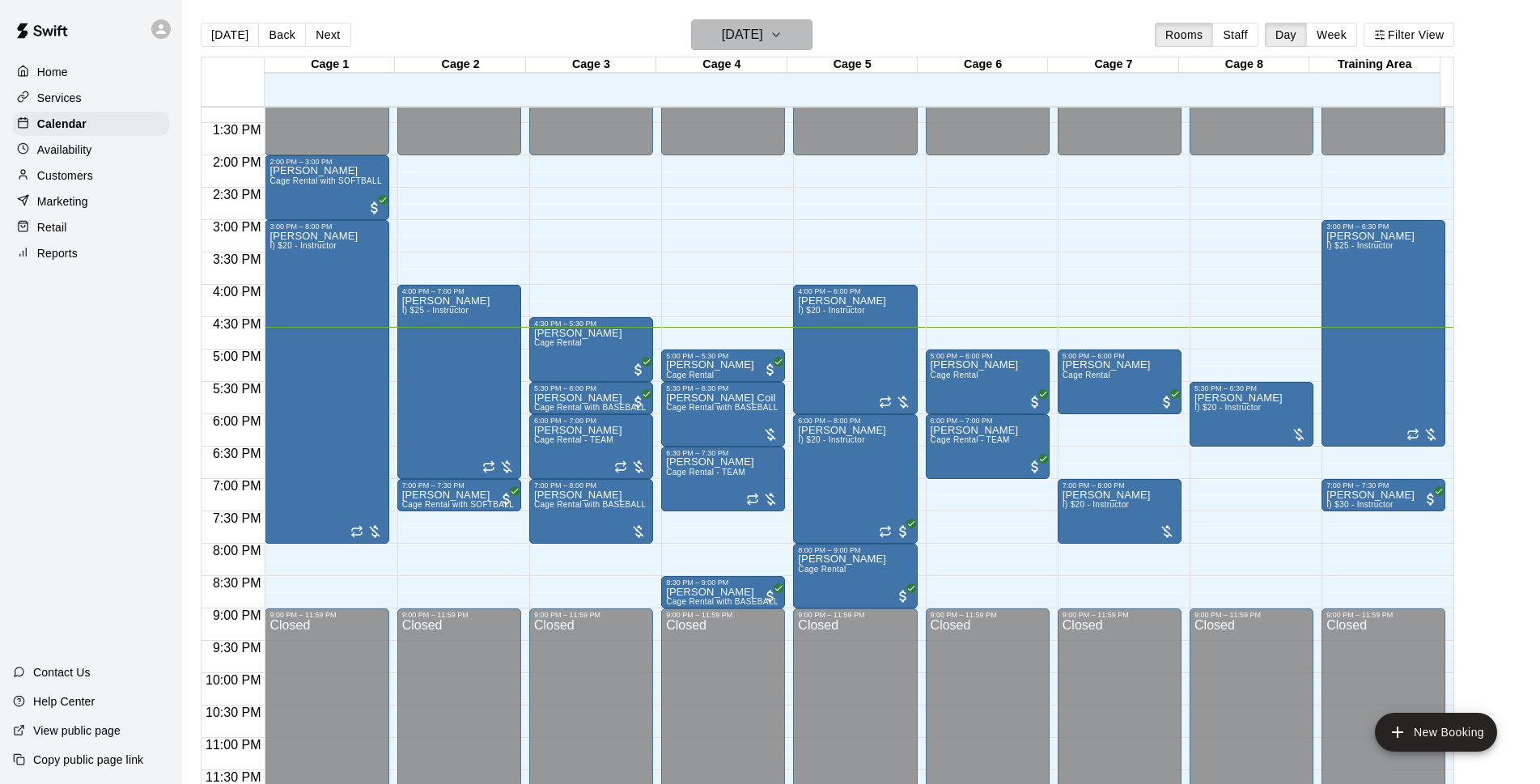
click at [733, 24] on h6 "[DATE]" at bounding box center [743, 34] width 42 height 23
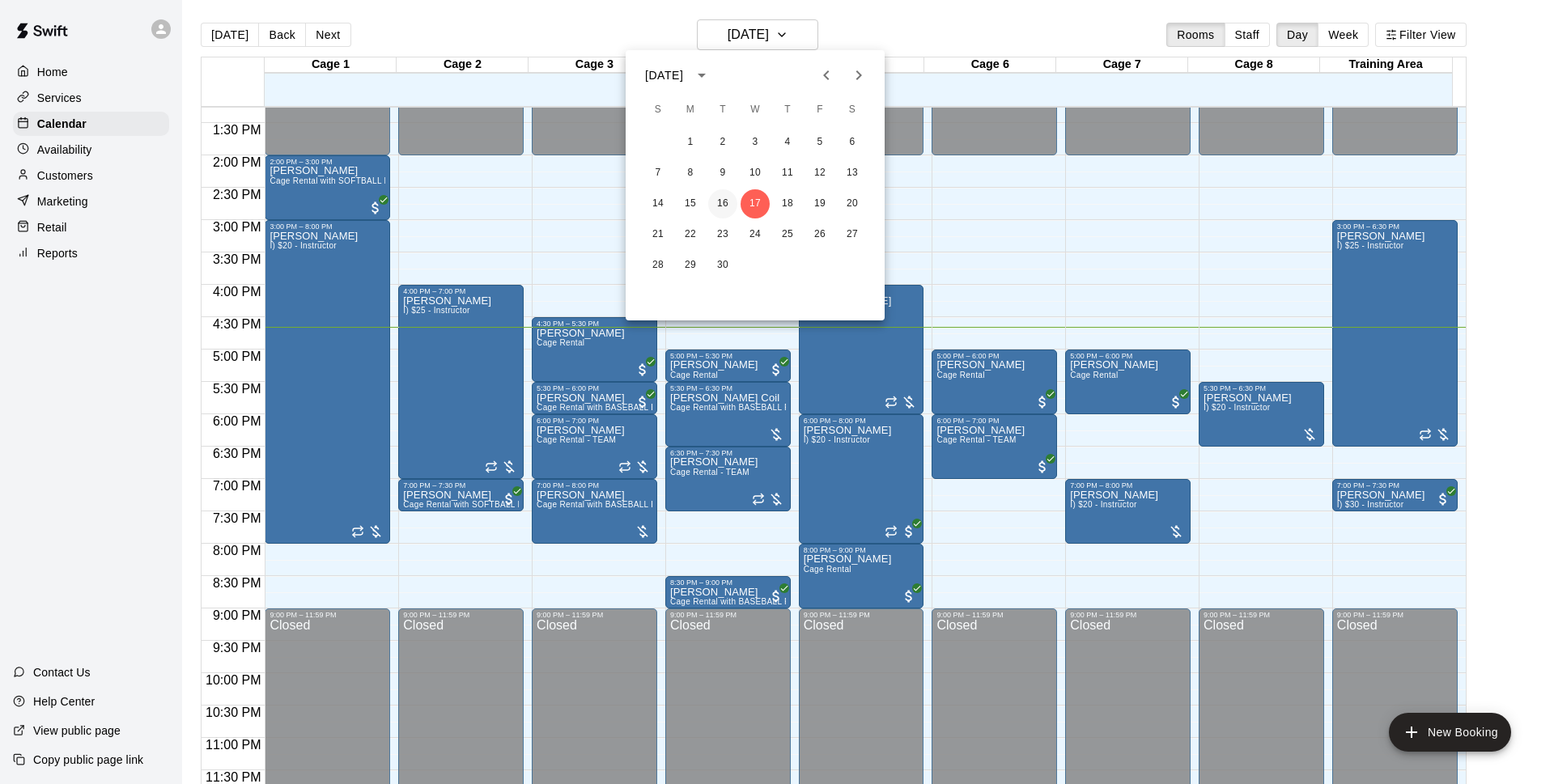
click at [721, 192] on button "16" at bounding box center [723, 203] width 29 height 29
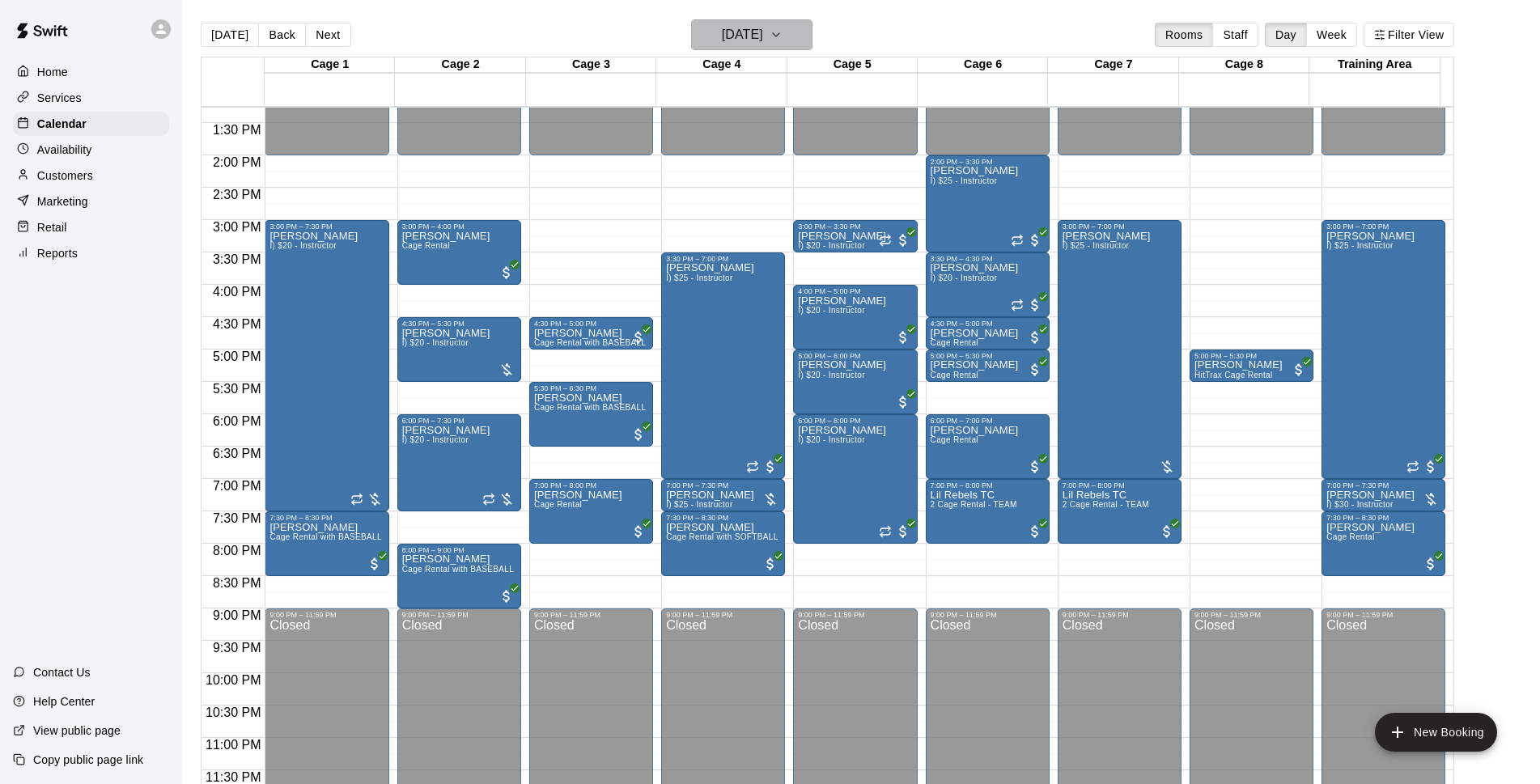
click at [761, 25] on h6 "[DATE]" at bounding box center [743, 34] width 42 height 23
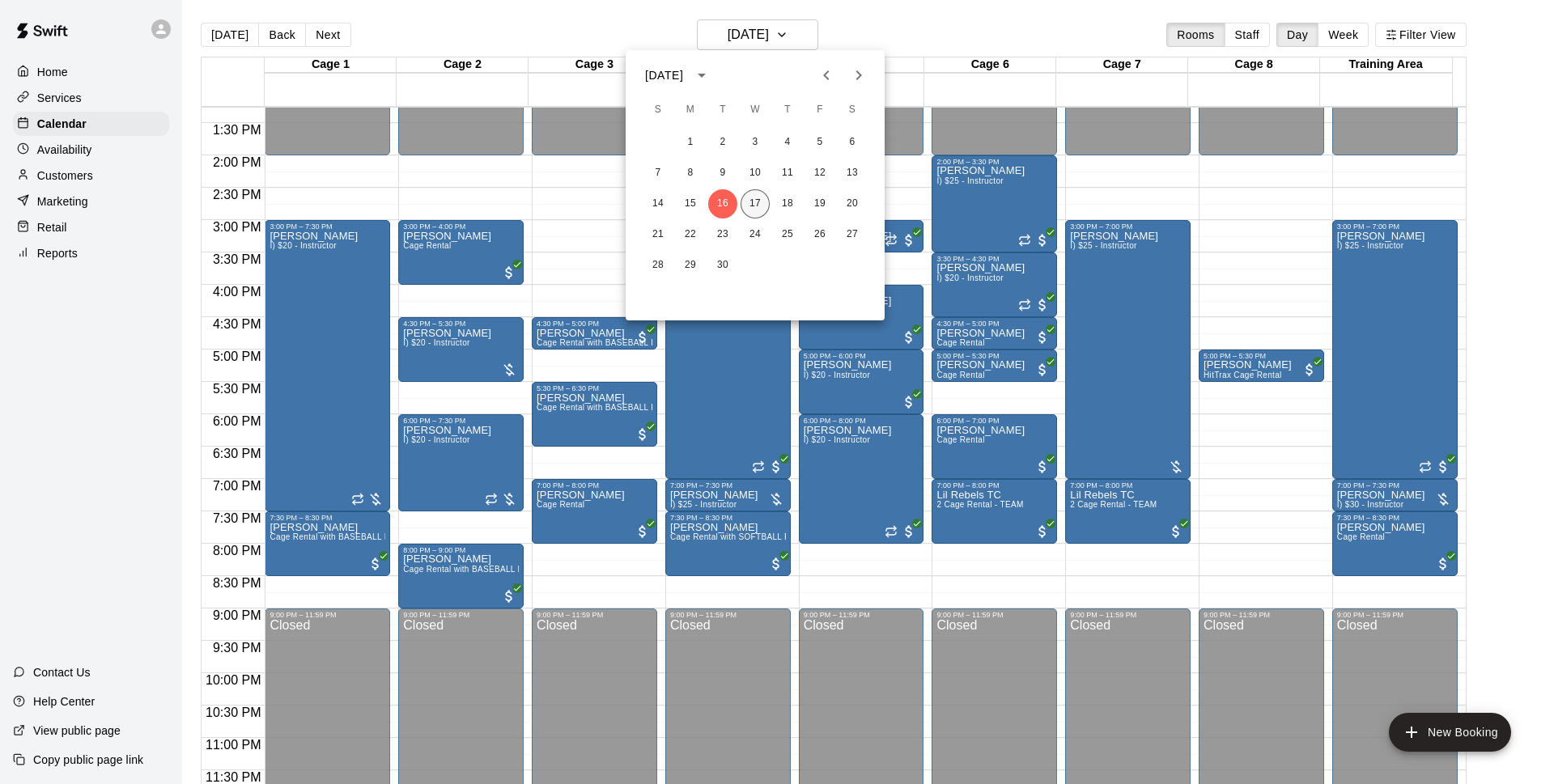
click at [757, 207] on button "17" at bounding box center [754, 203] width 29 height 29
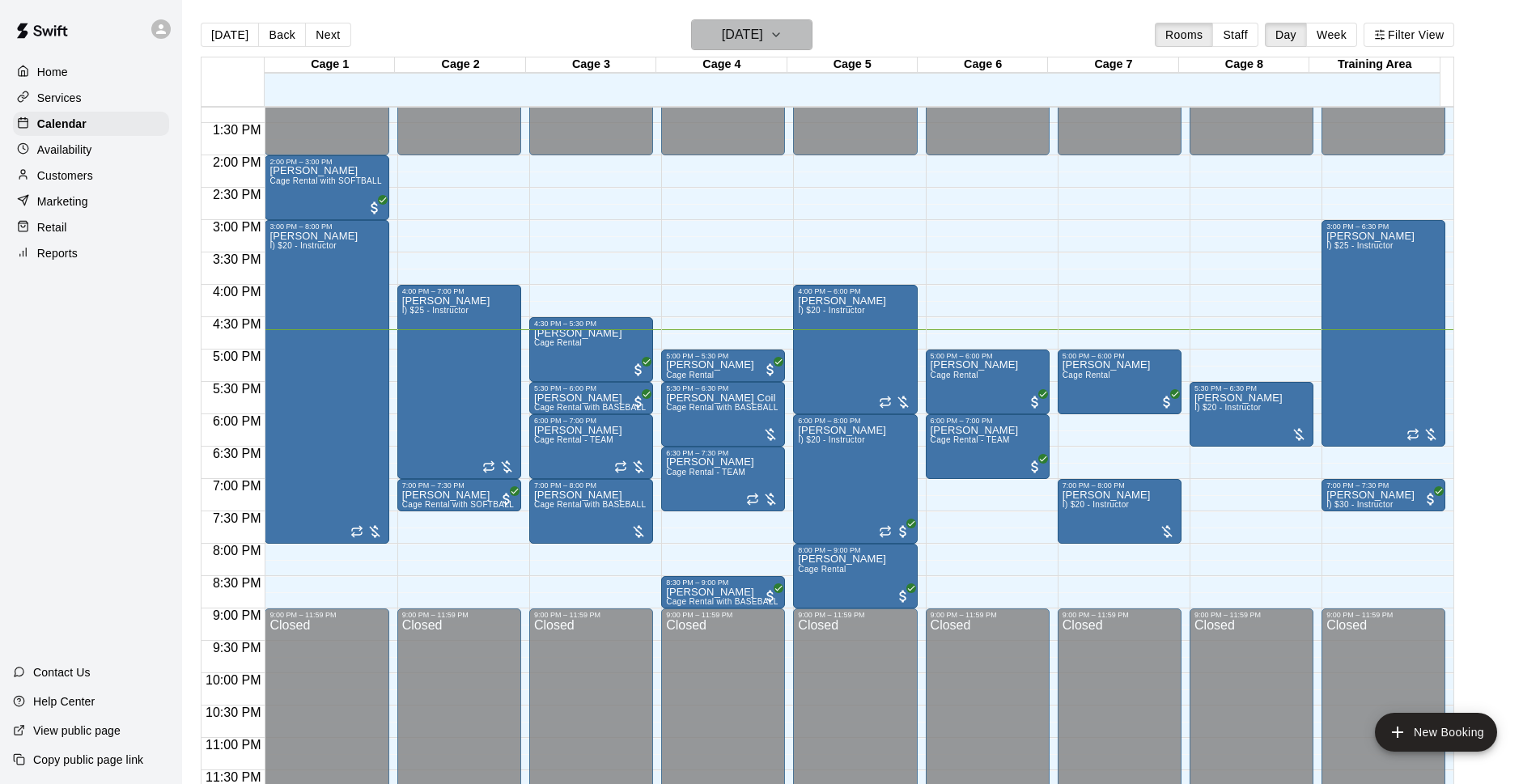
click at [764, 24] on h6 "[DATE]" at bounding box center [743, 34] width 42 height 23
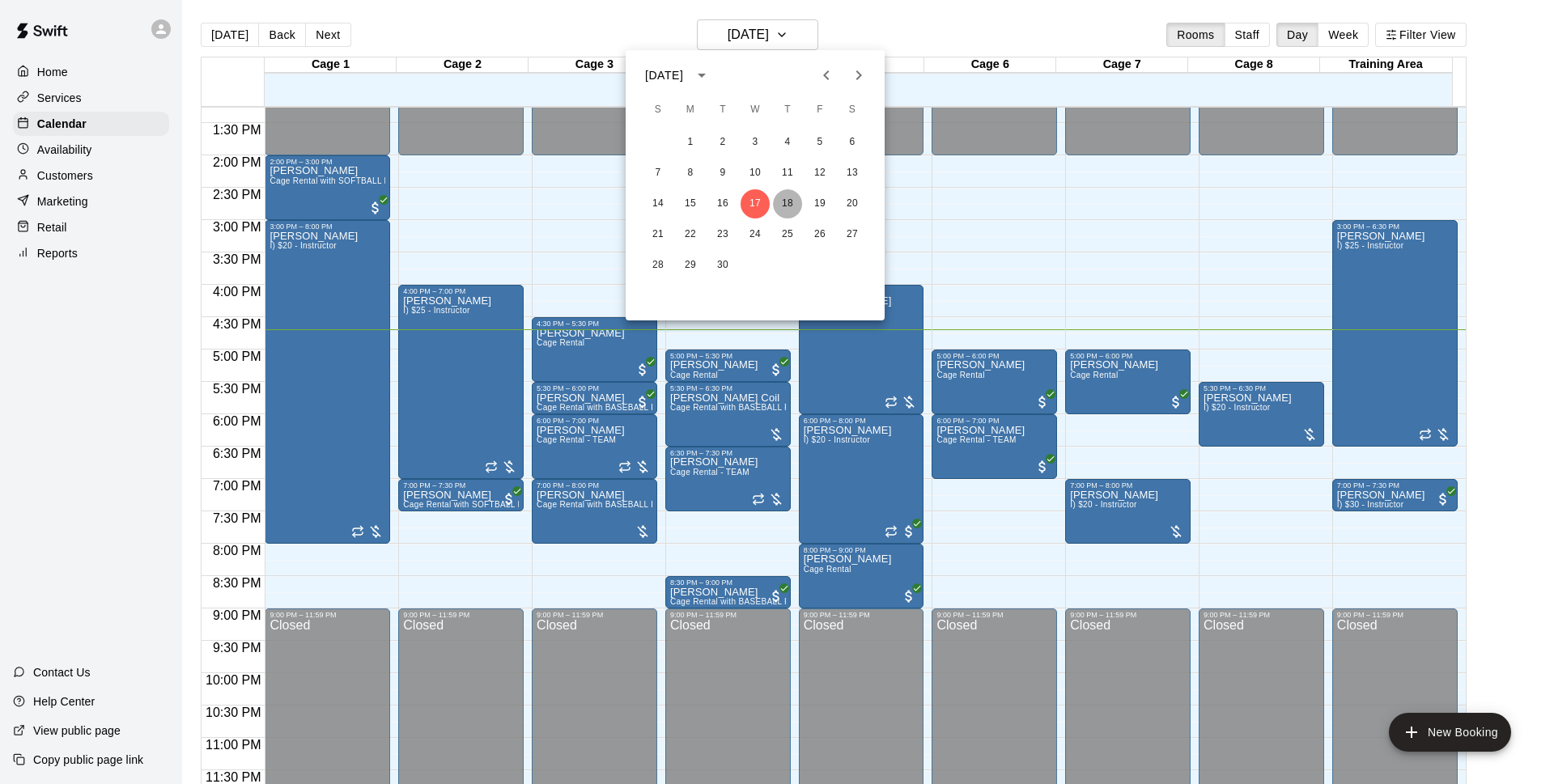
click at [790, 202] on button "18" at bounding box center [787, 203] width 29 height 29
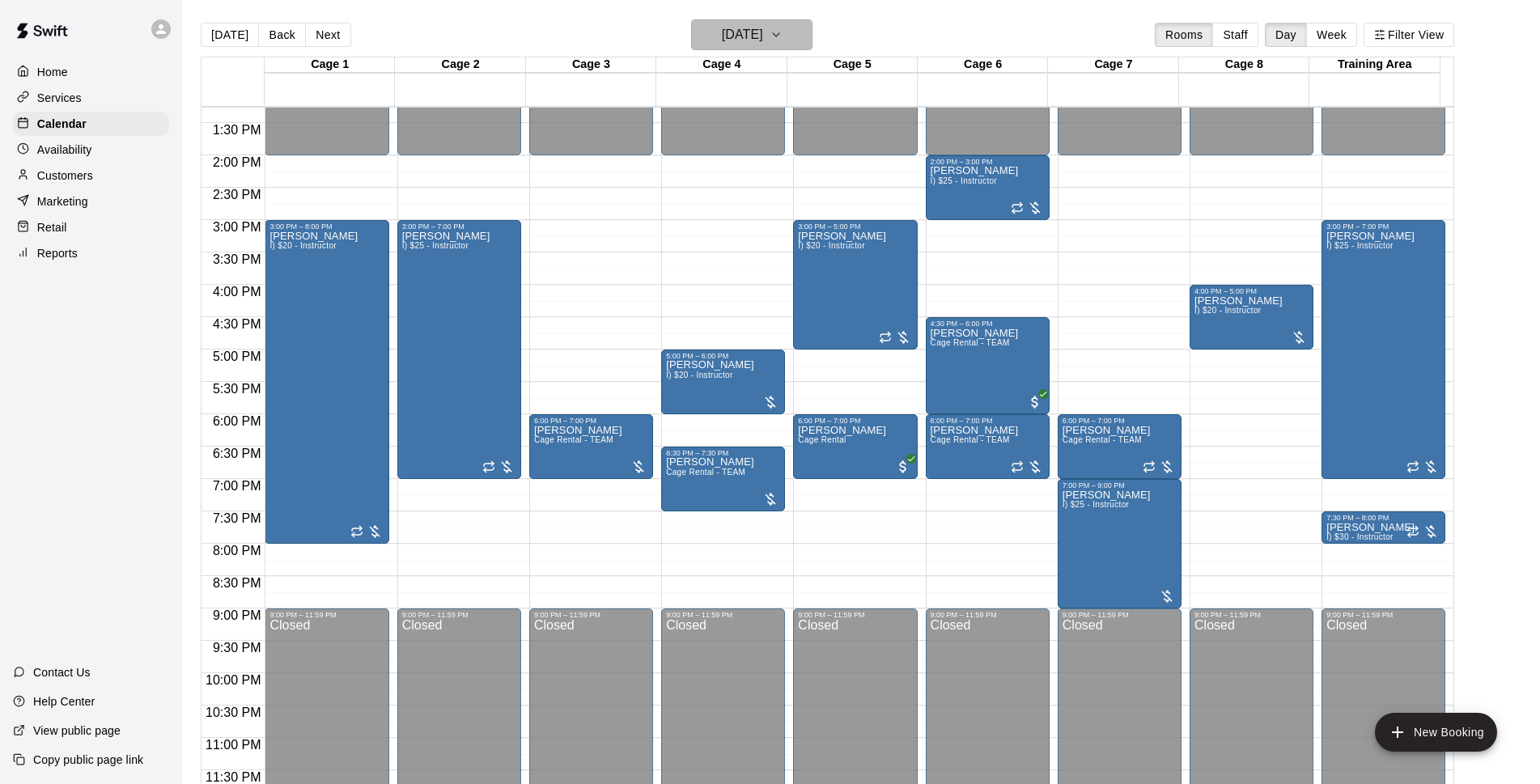
click at [764, 25] on h6 "[DATE]" at bounding box center [743, 34] width 42 height 23
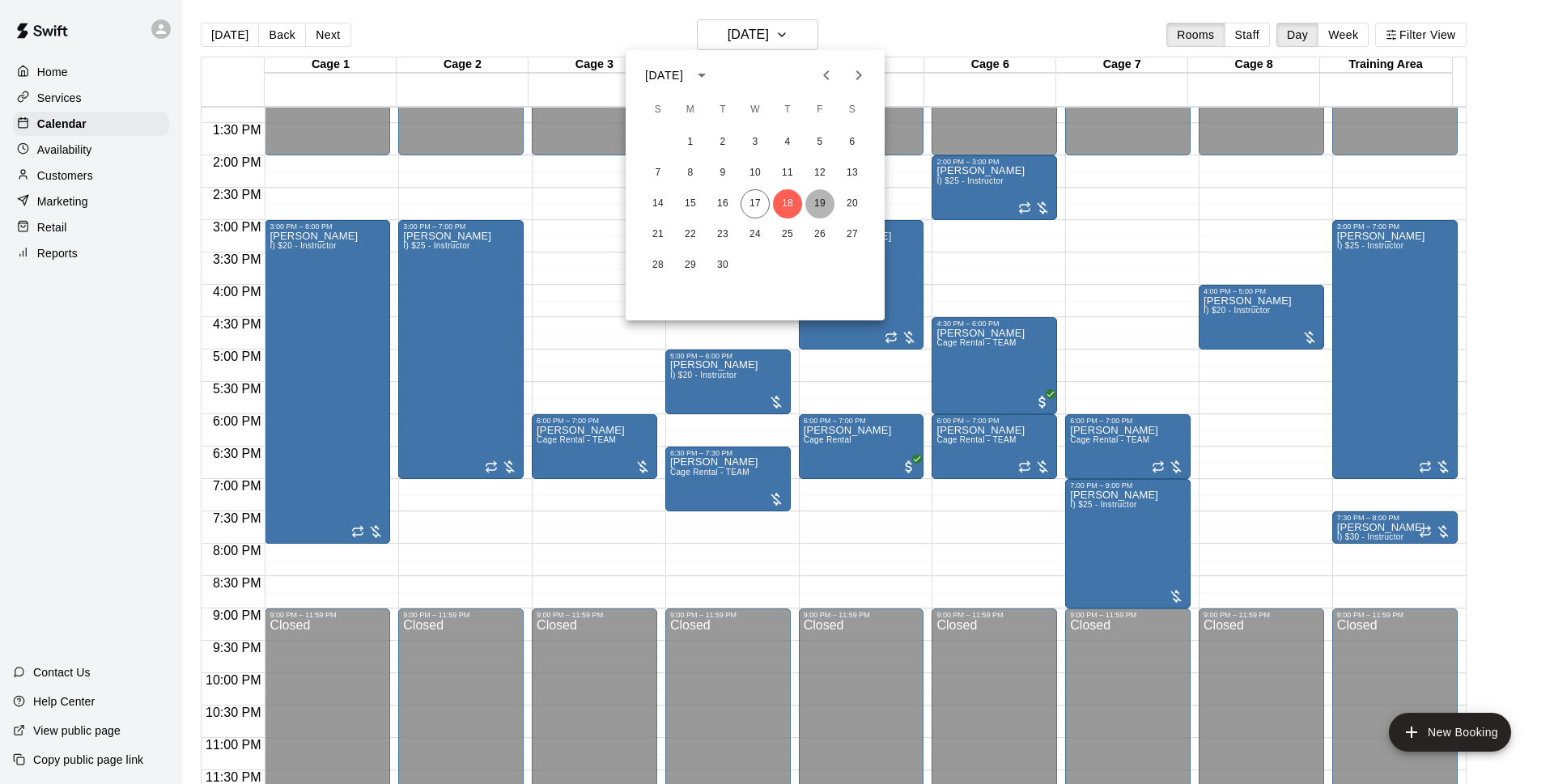
click at [820, 191] on button "19" at bounding box center [820, 203] width 29 height 29
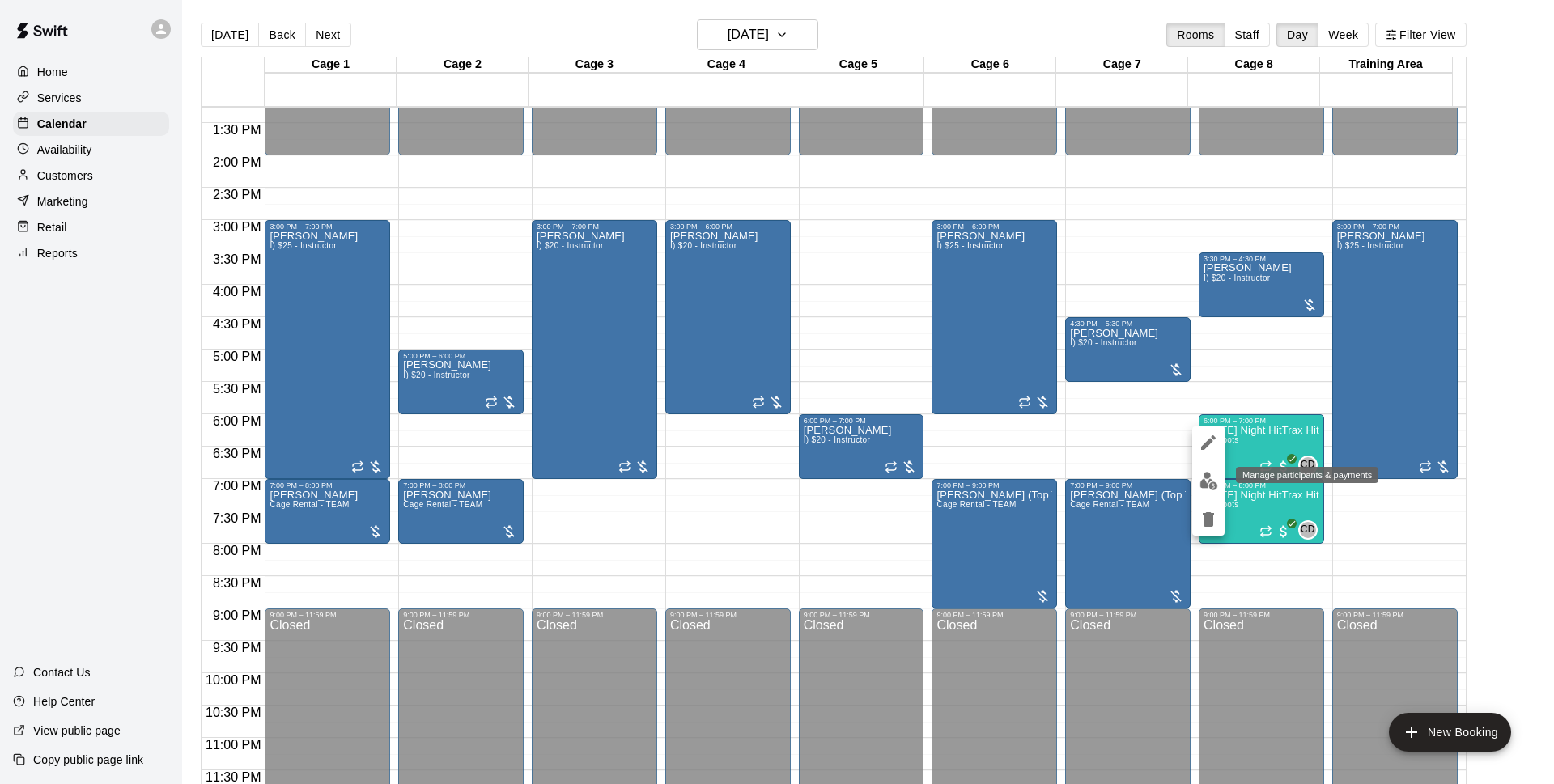
click at [1203, 479] on img "edit" at bounding box center [1208, 481] width 19 height 19
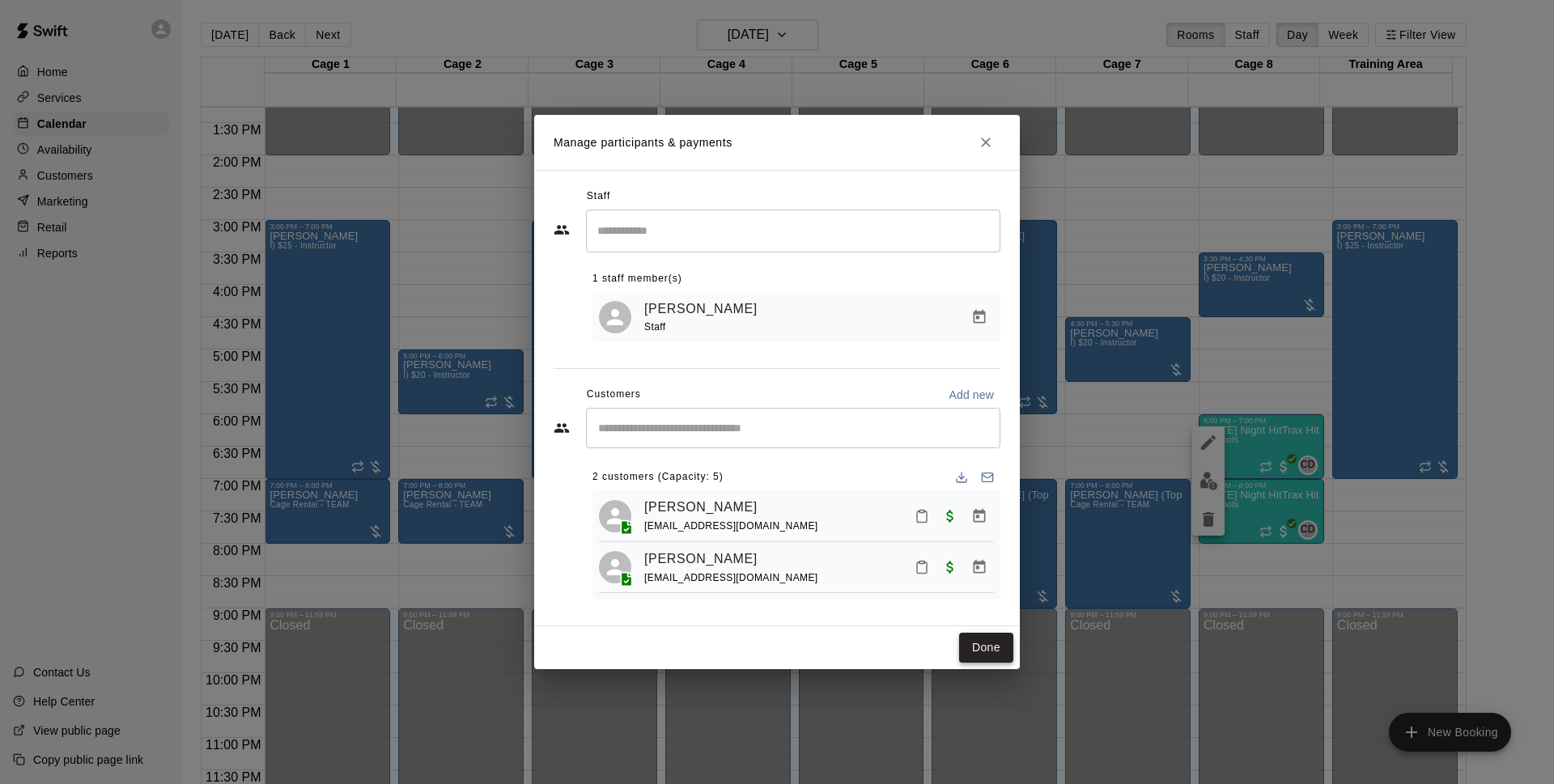
click at [976, 648] on button "Done" at bounding box center [986, 647] width 54 height 30
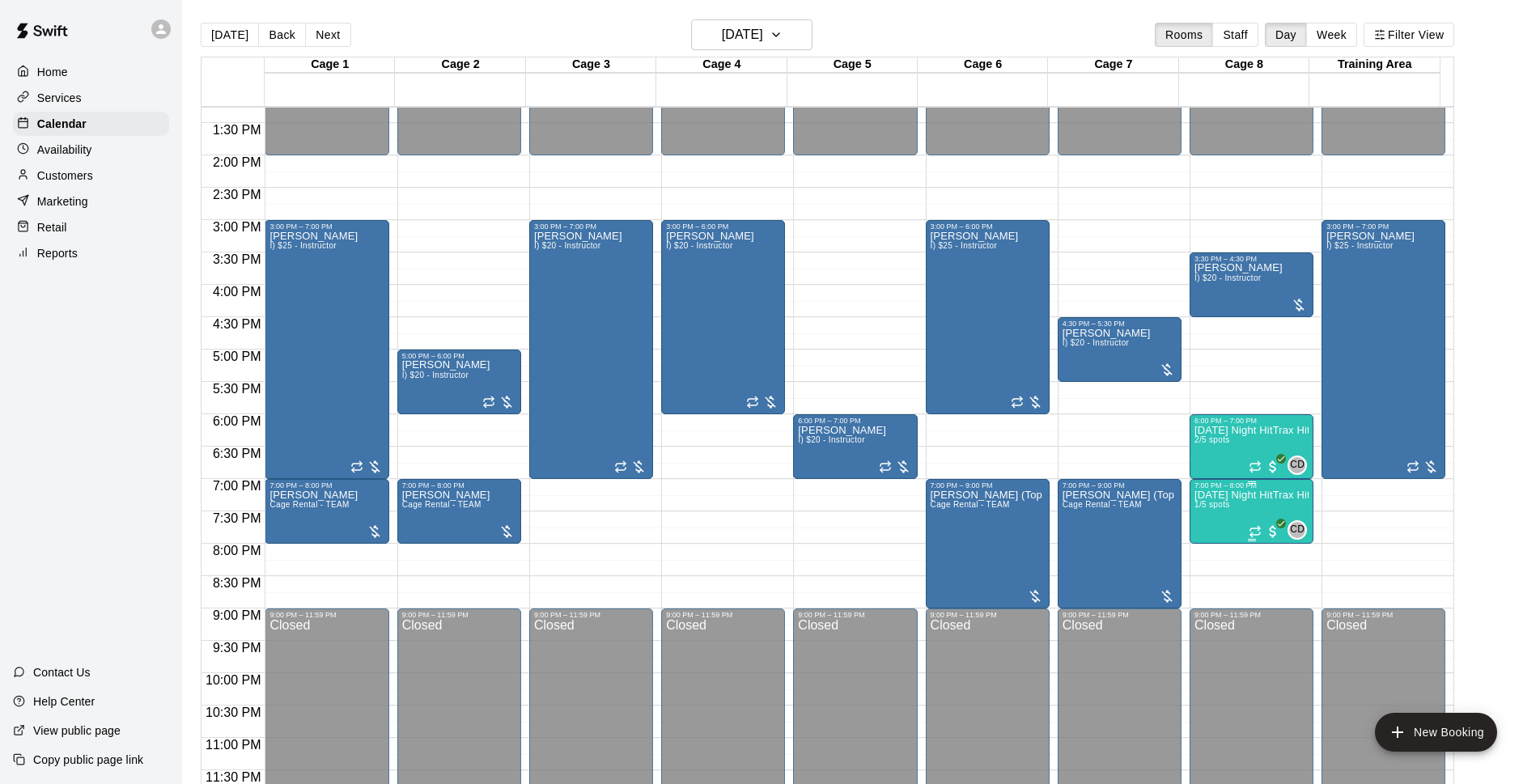
click at [1222, 505] on span "1/5 spots" at bounding box center [1212, 505] width 35 height 9
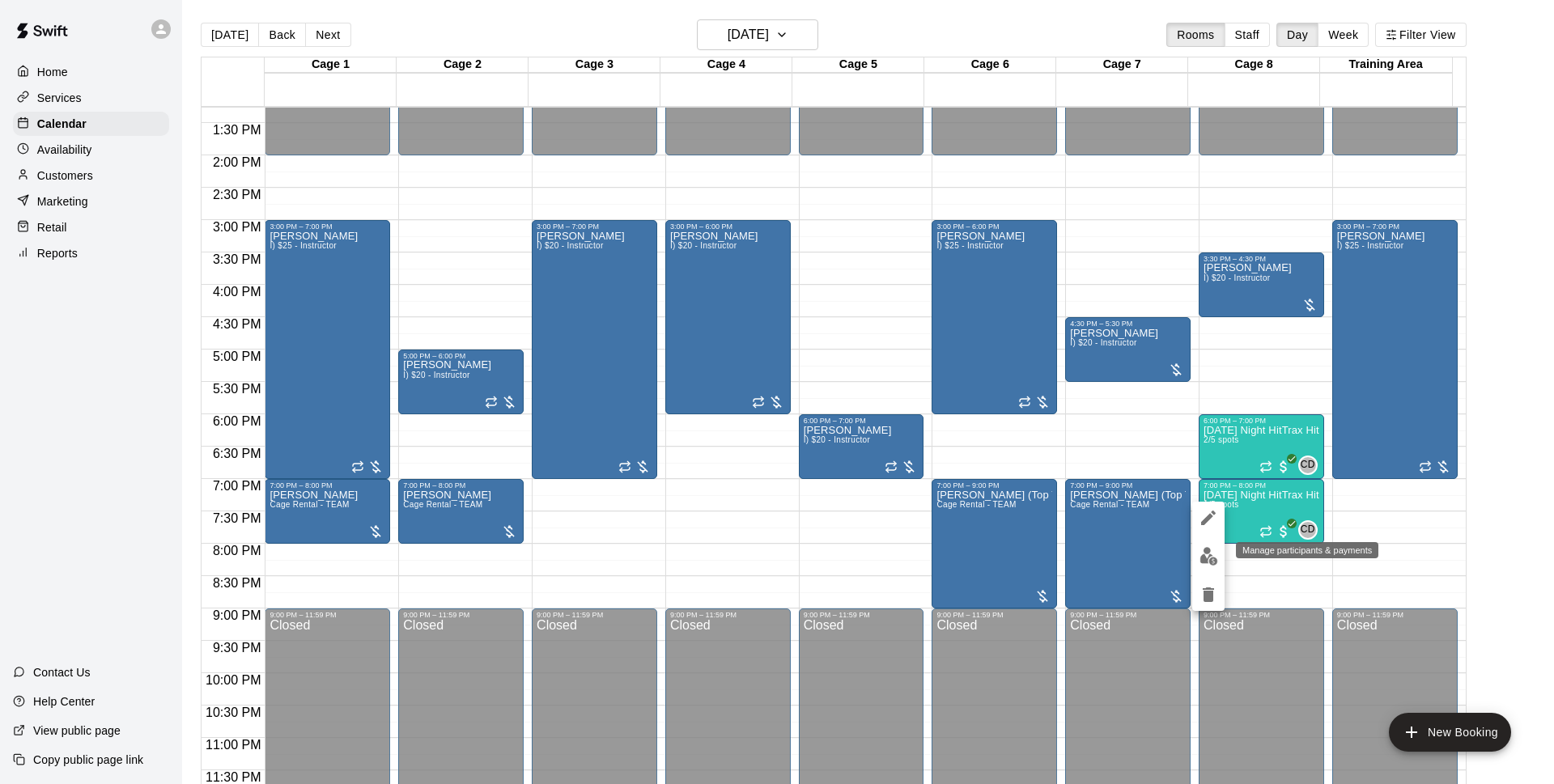
click at [1210, 561] on img "edit" at bounding box center [1208, 556] width 19 height 19
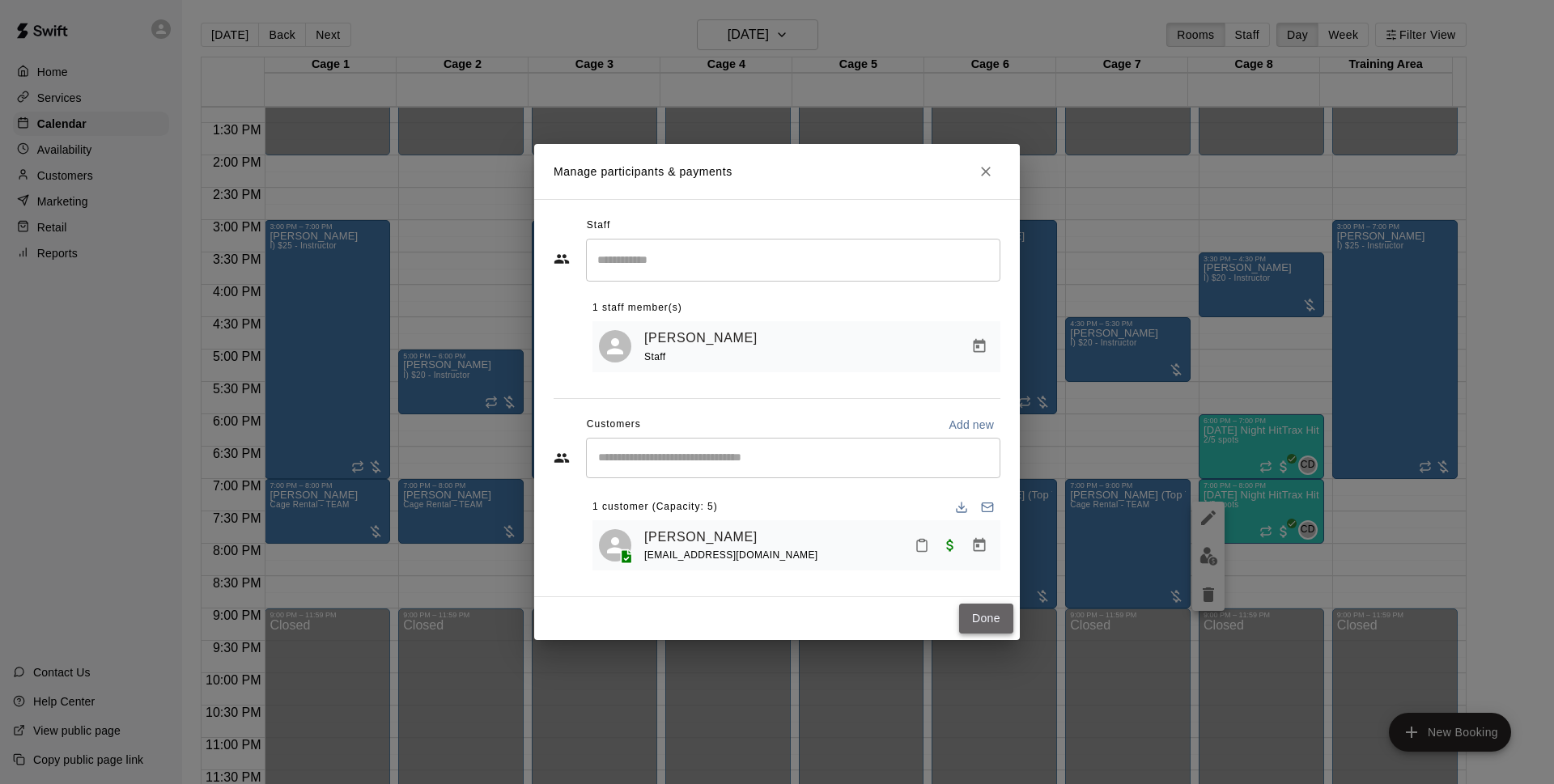
click at [977, 615] on button "Done" at bounding box center [986, 618] width 54 height 30
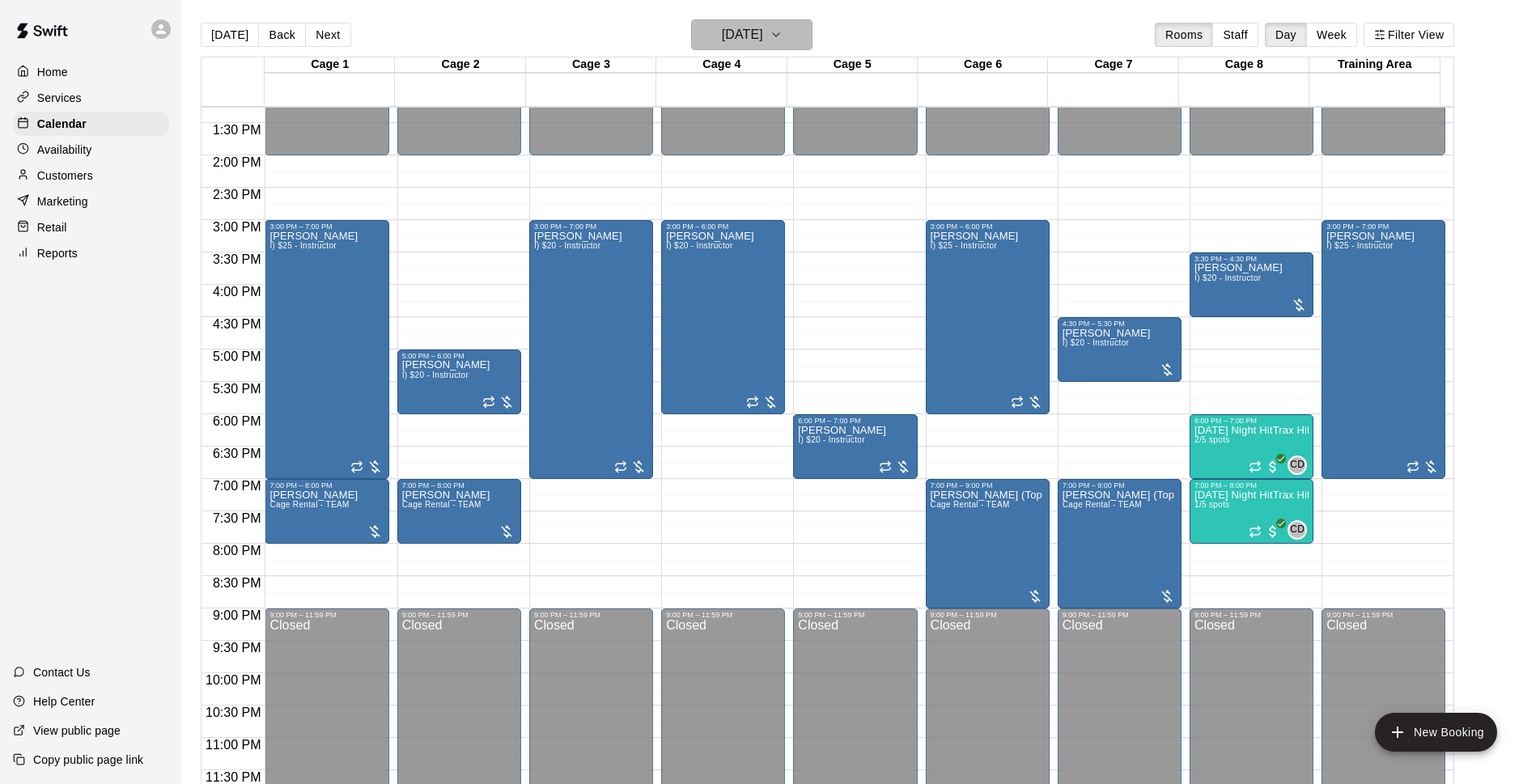
click at [764, 33] on h6 "[DATE]" at bounding box center [743, 34] width 42 height 23
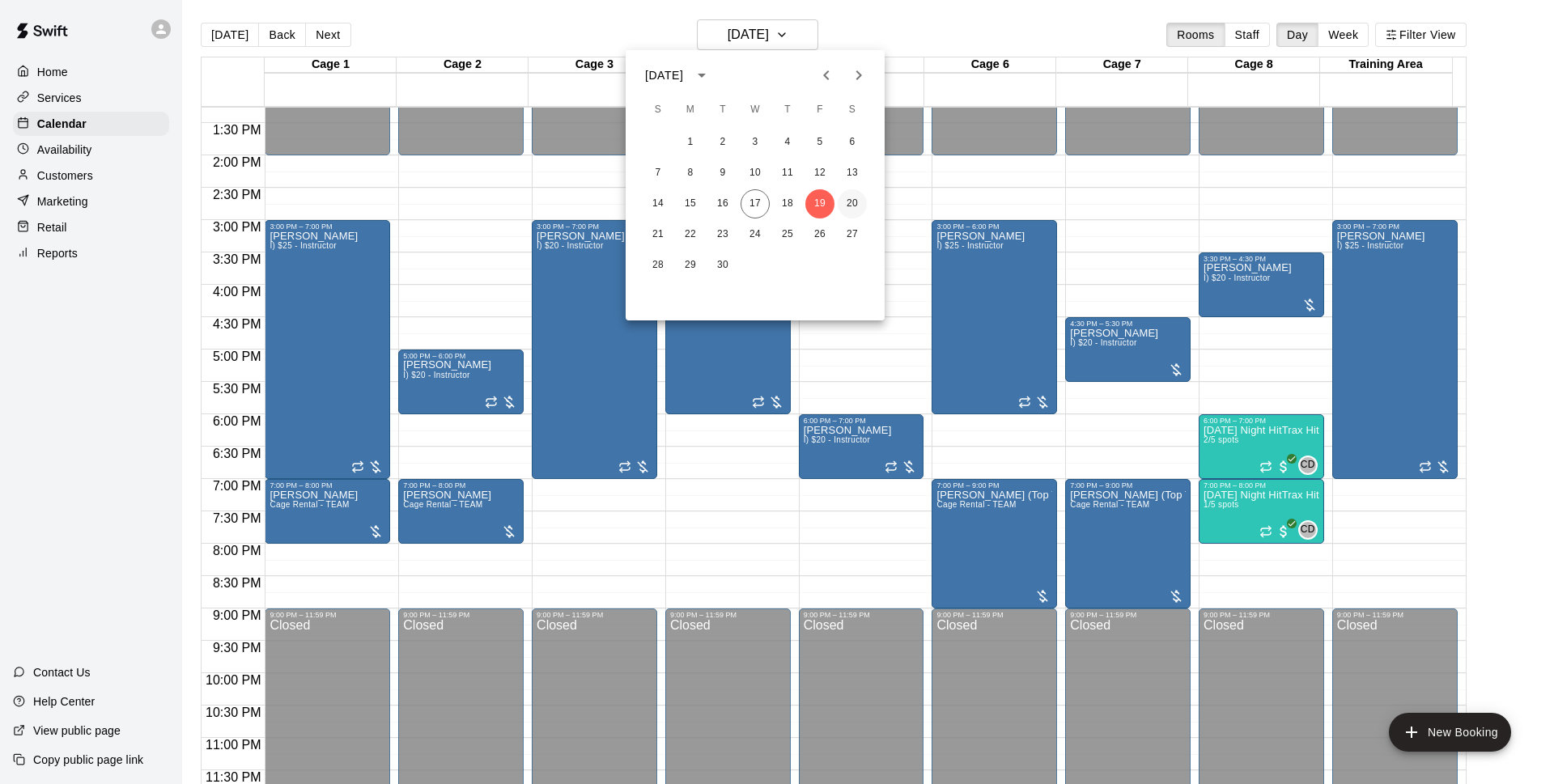
click at [840, 197] on button "20" at bounding box center [852, 203] width 29 height 29
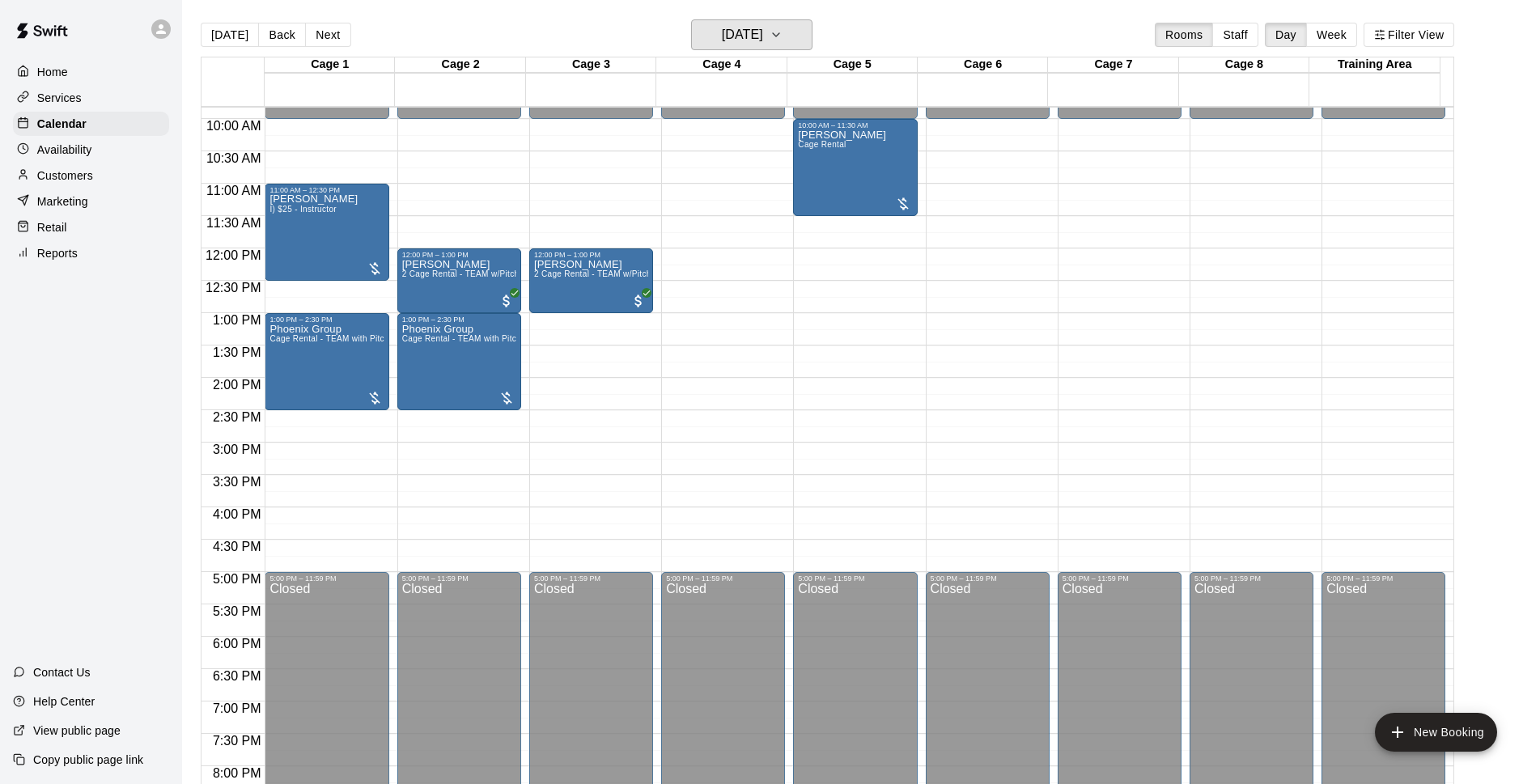
scroll to position [548, 0]
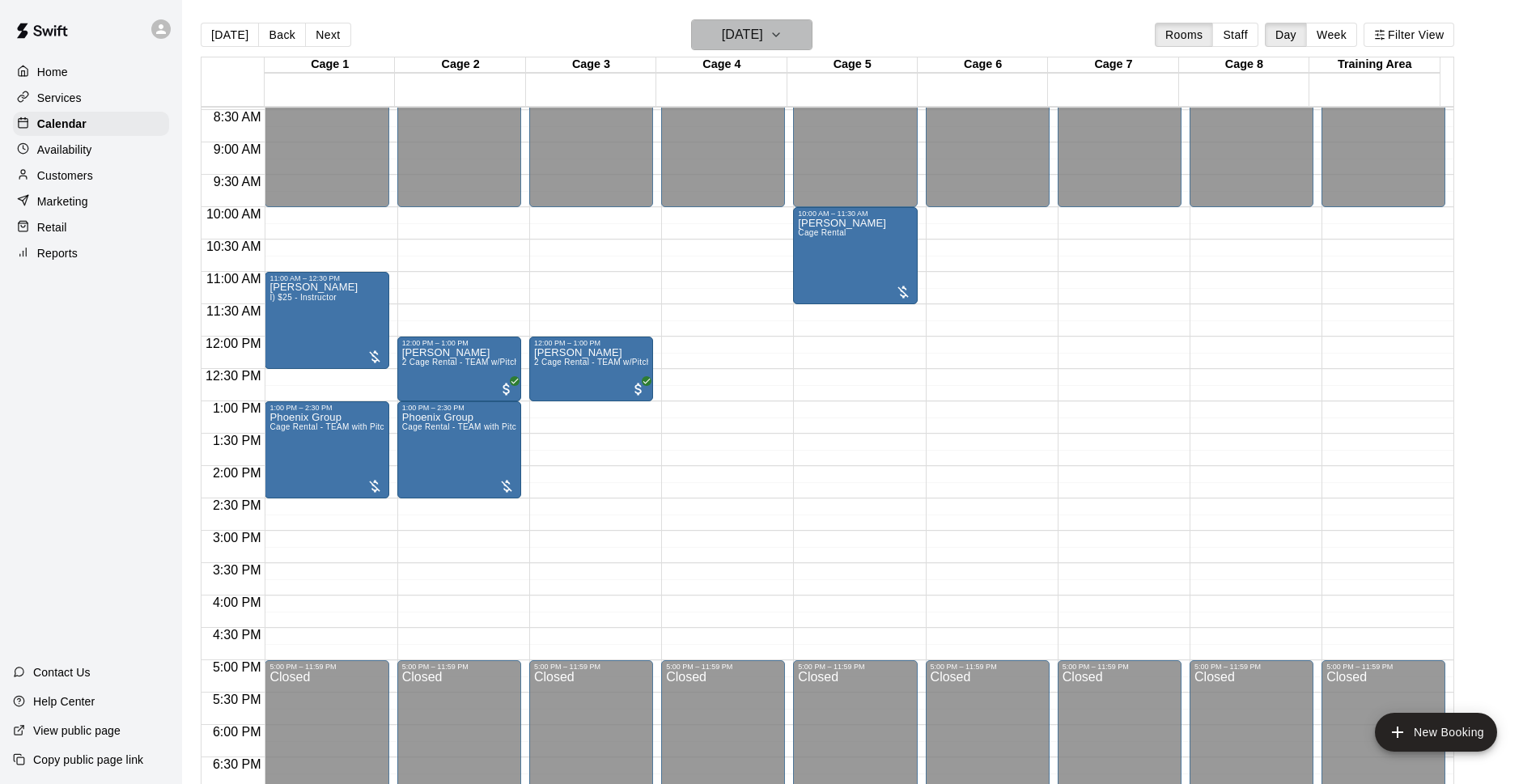
click at [748, 35] on h6 "Saturday Sep 20" at bounding box center [743, 34] width 42 height 23
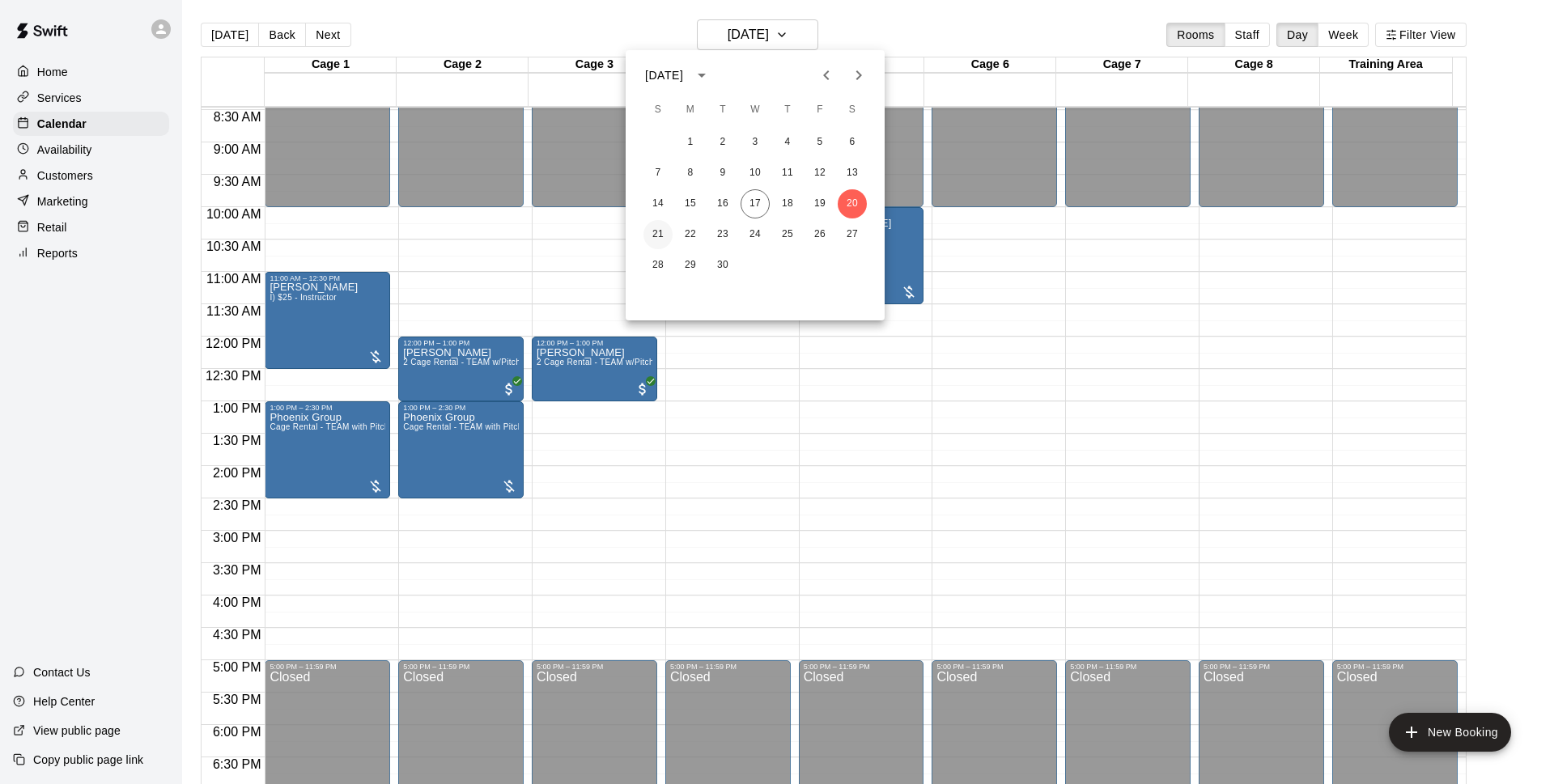
click at [664, 230] on button "21" at bounding box center [658, 234] width 29 height 29
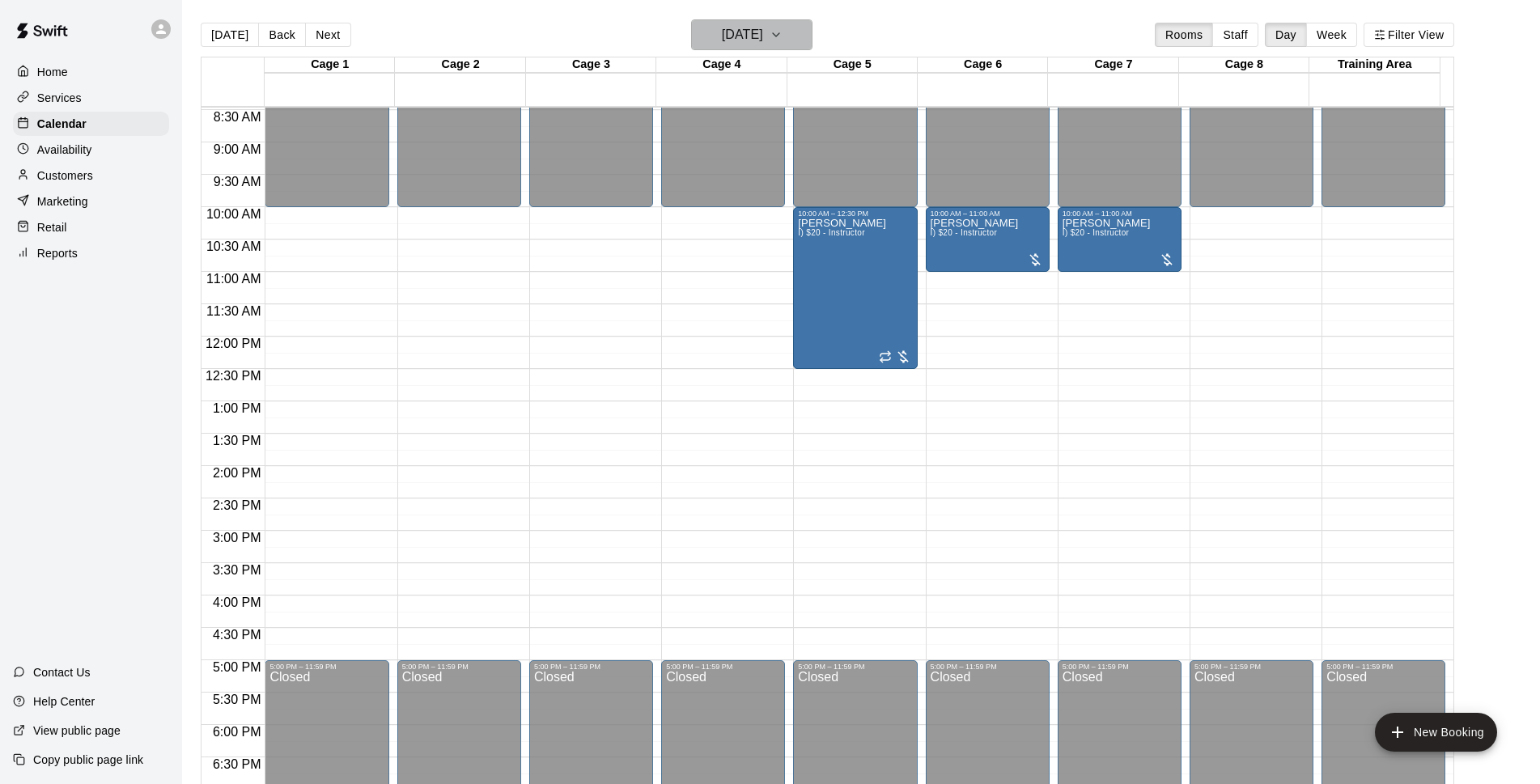
click at [740, 37] on h6 "Sunday Sep 21" at bounding box center [743, 34] width 42 height 23
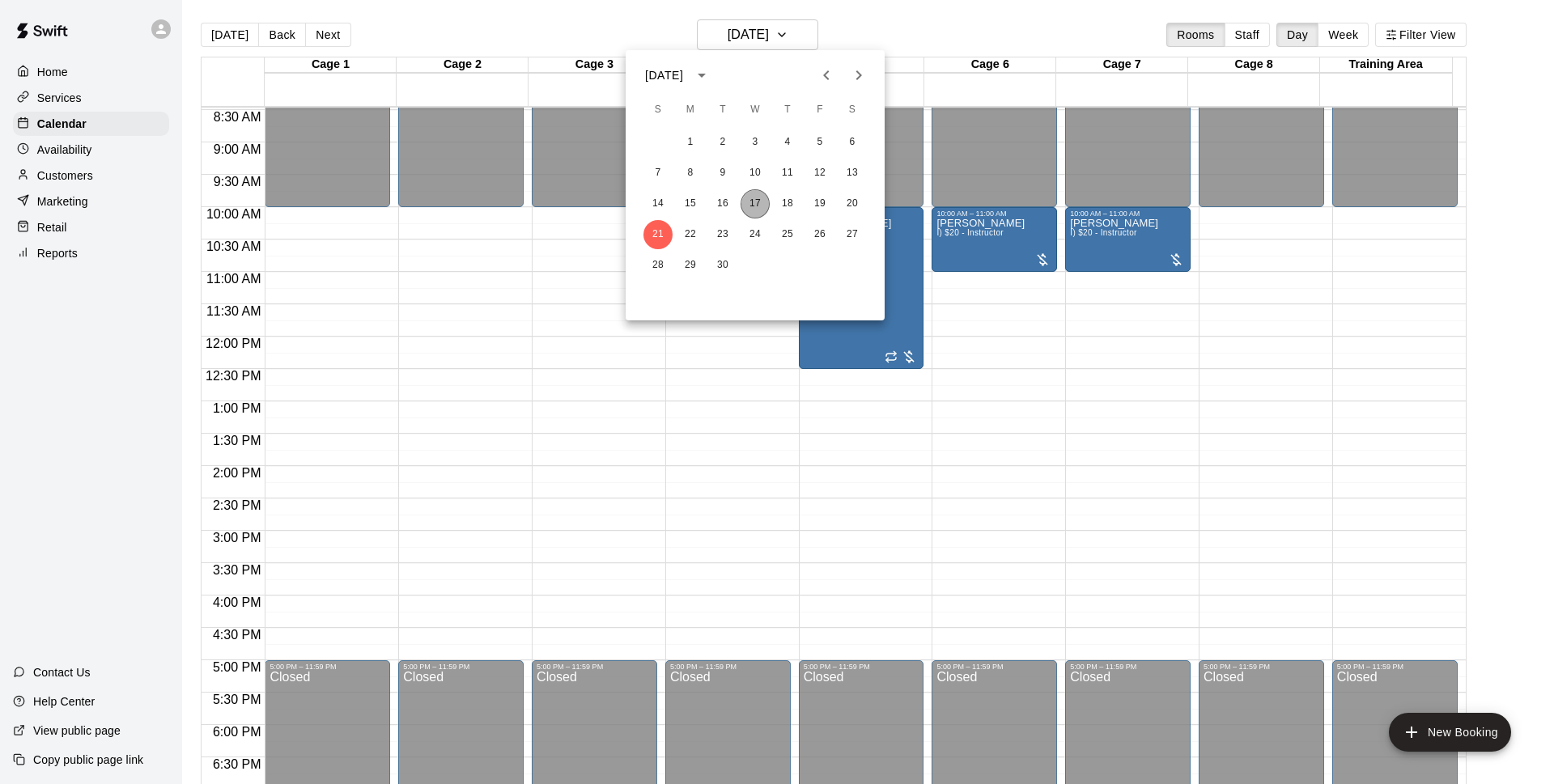
click at [748, 195] on button "17" at bounding box center [754, 203] width 29 height 29
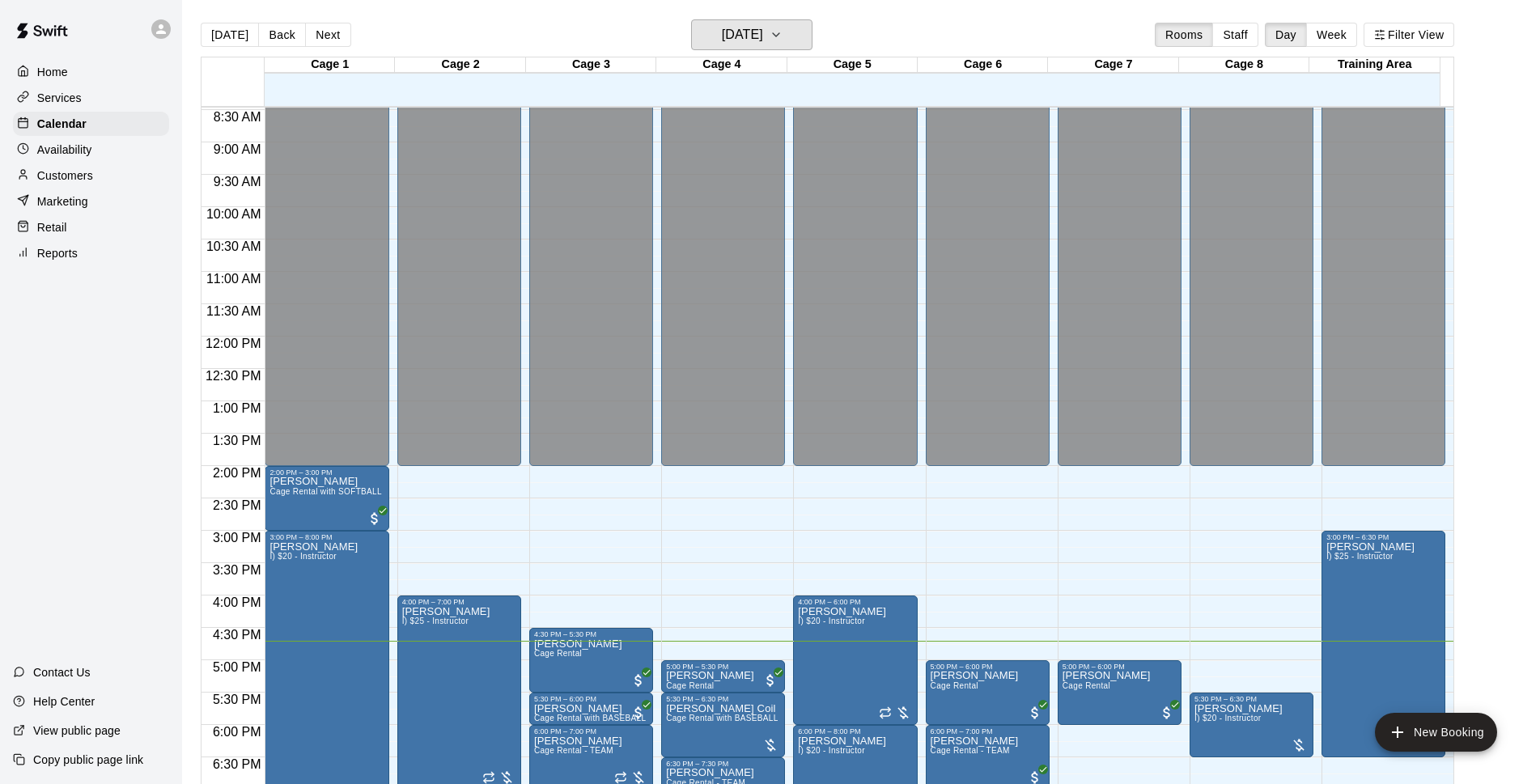
scroll to position [755, 0]
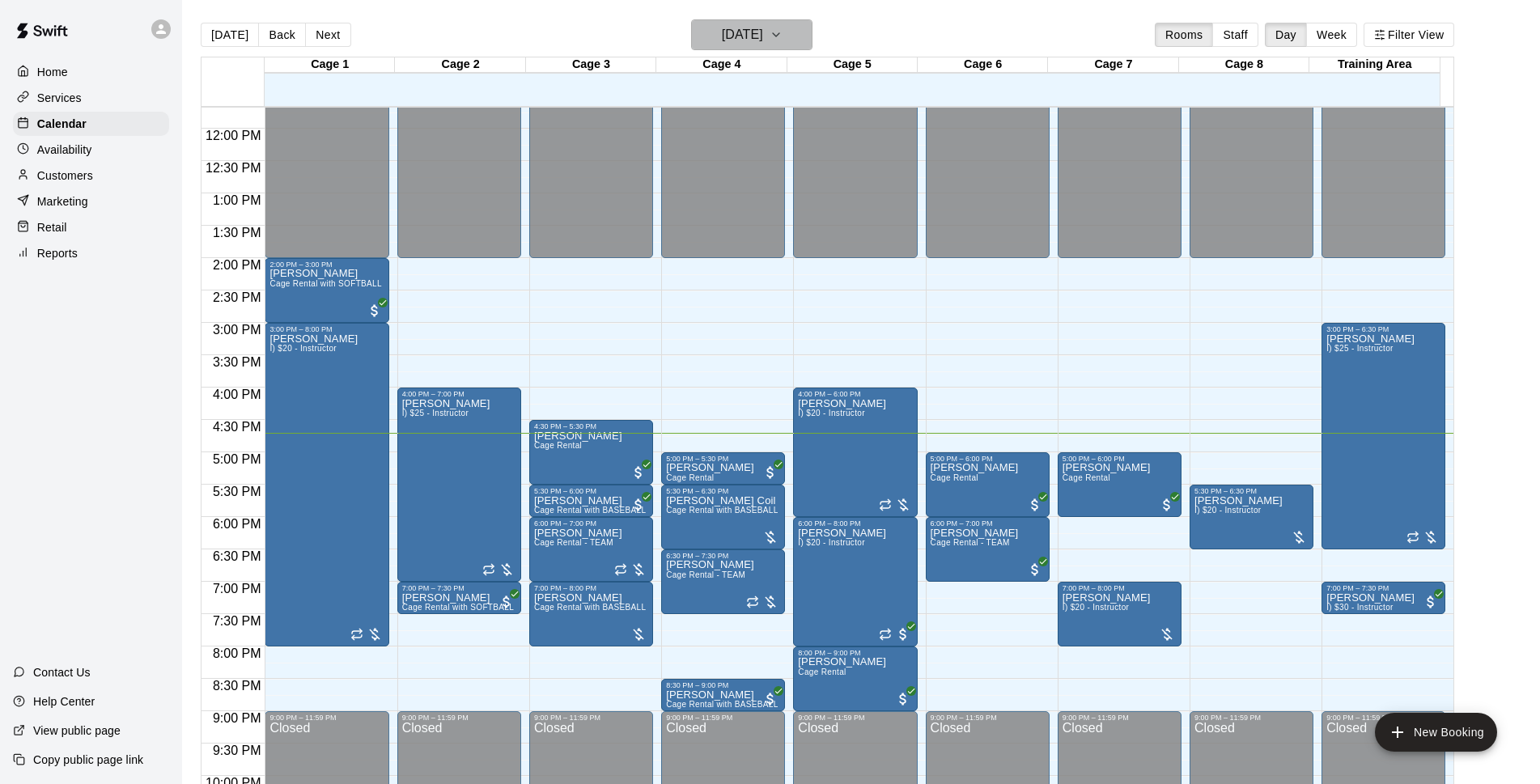
click at [803, 43] on button "[DATE]" at bounding box center [752, 34] width 121 height 31
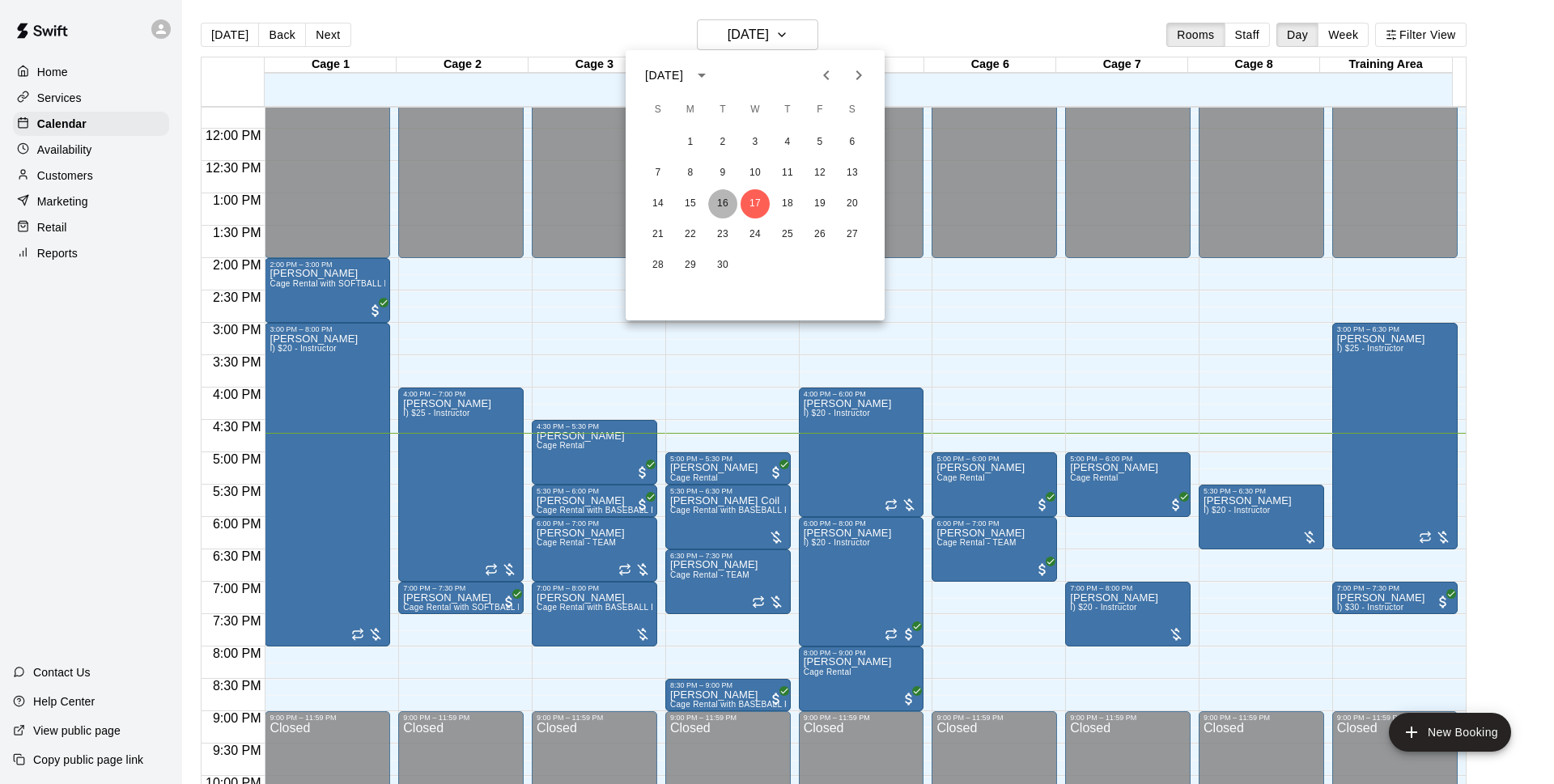
click at [733, 208] on button "16" at bounding box center [723, 203] width 29 height 29
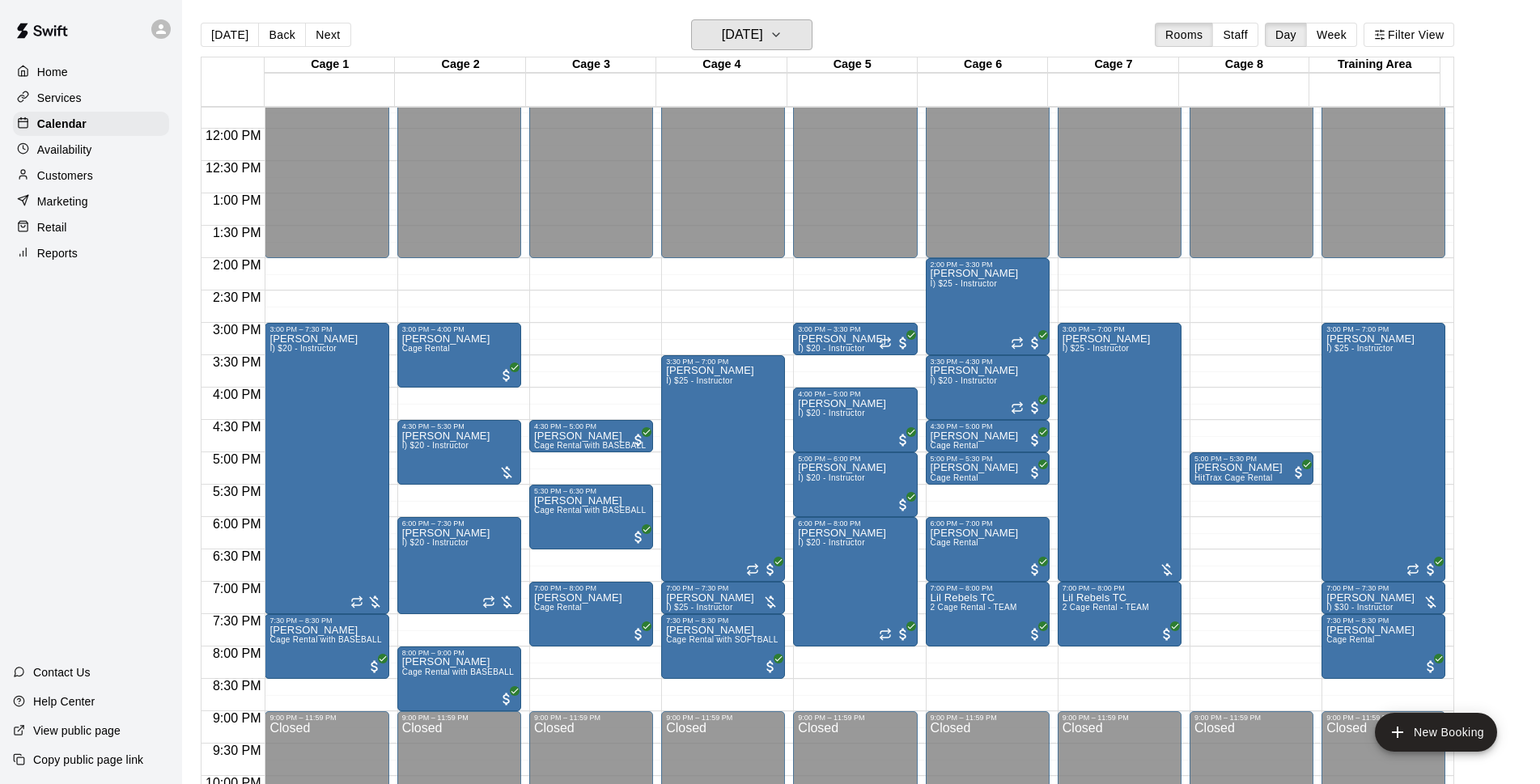
scroll to position [860, 0]
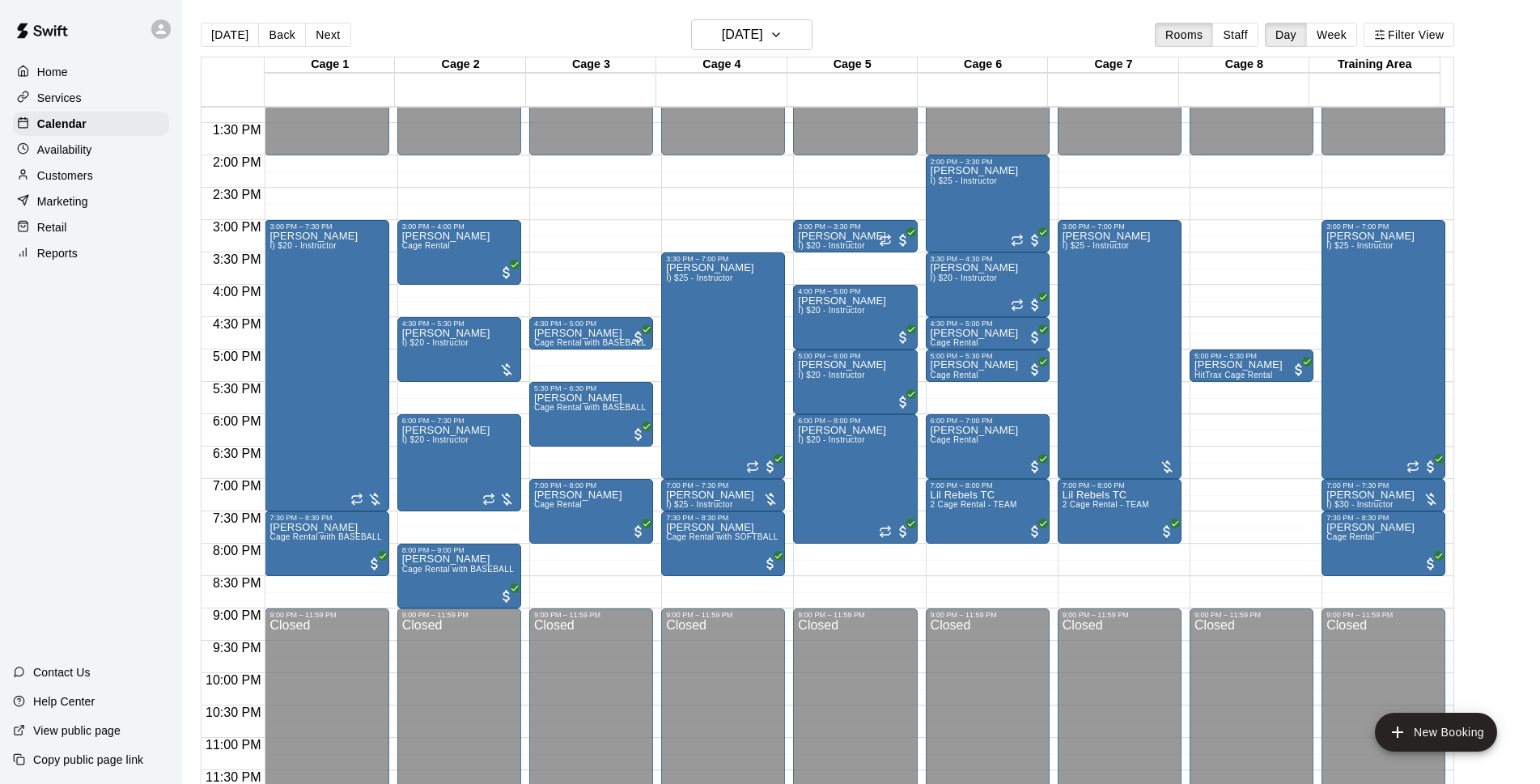
click at [955, 31] on div "Today Back Next Tuesday Sep 16 Rooms Staff Day Week Filter View" at bounding box center [828, 37] width 1254 height 37
click at [764, 42] on h6 "Tuesday Sep 16" at bounding box center [743, 34] width 42 height 23
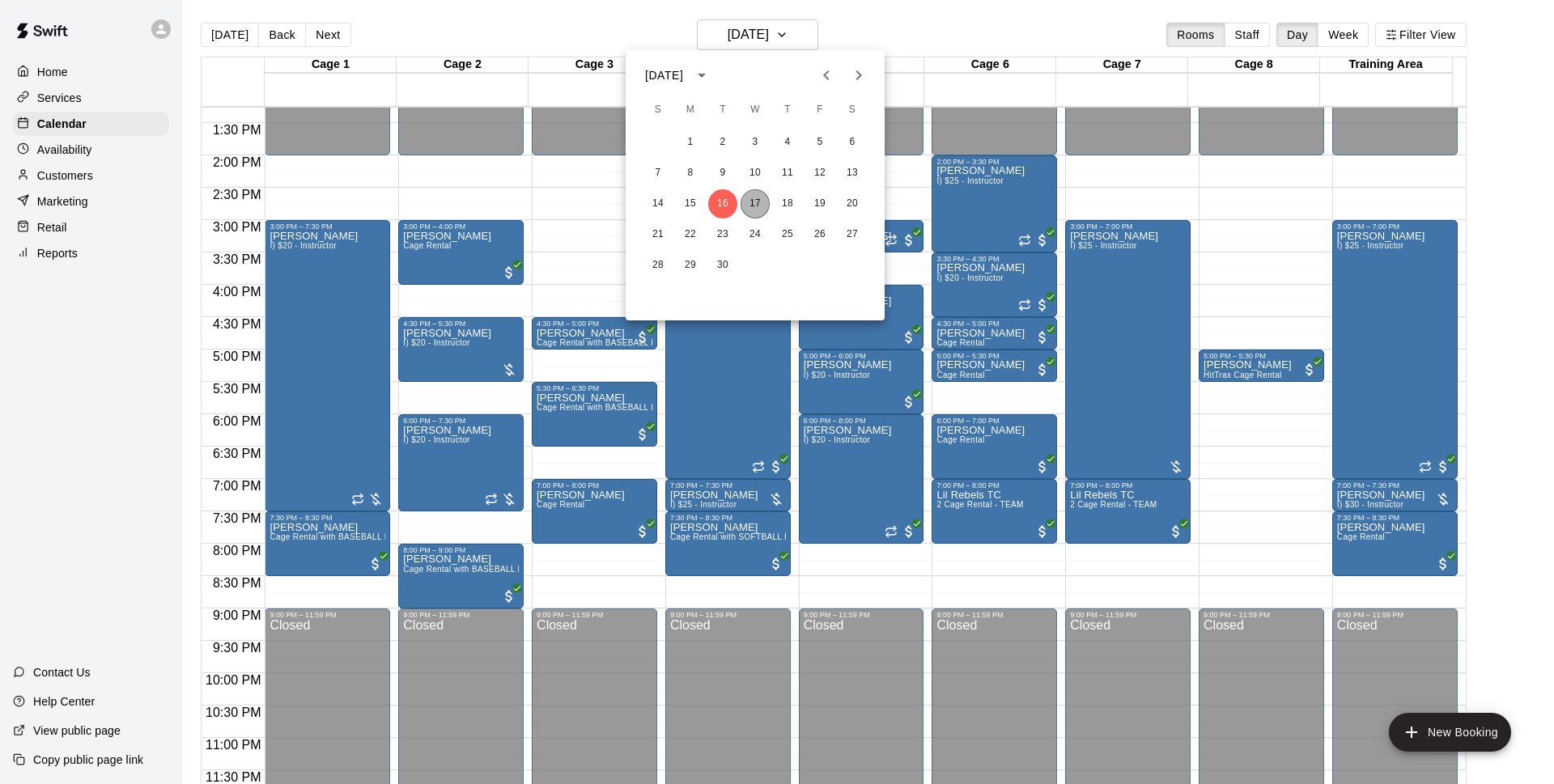
click at [748, 209] on button "17" at bounding box center [754, 203] width 29 height 29
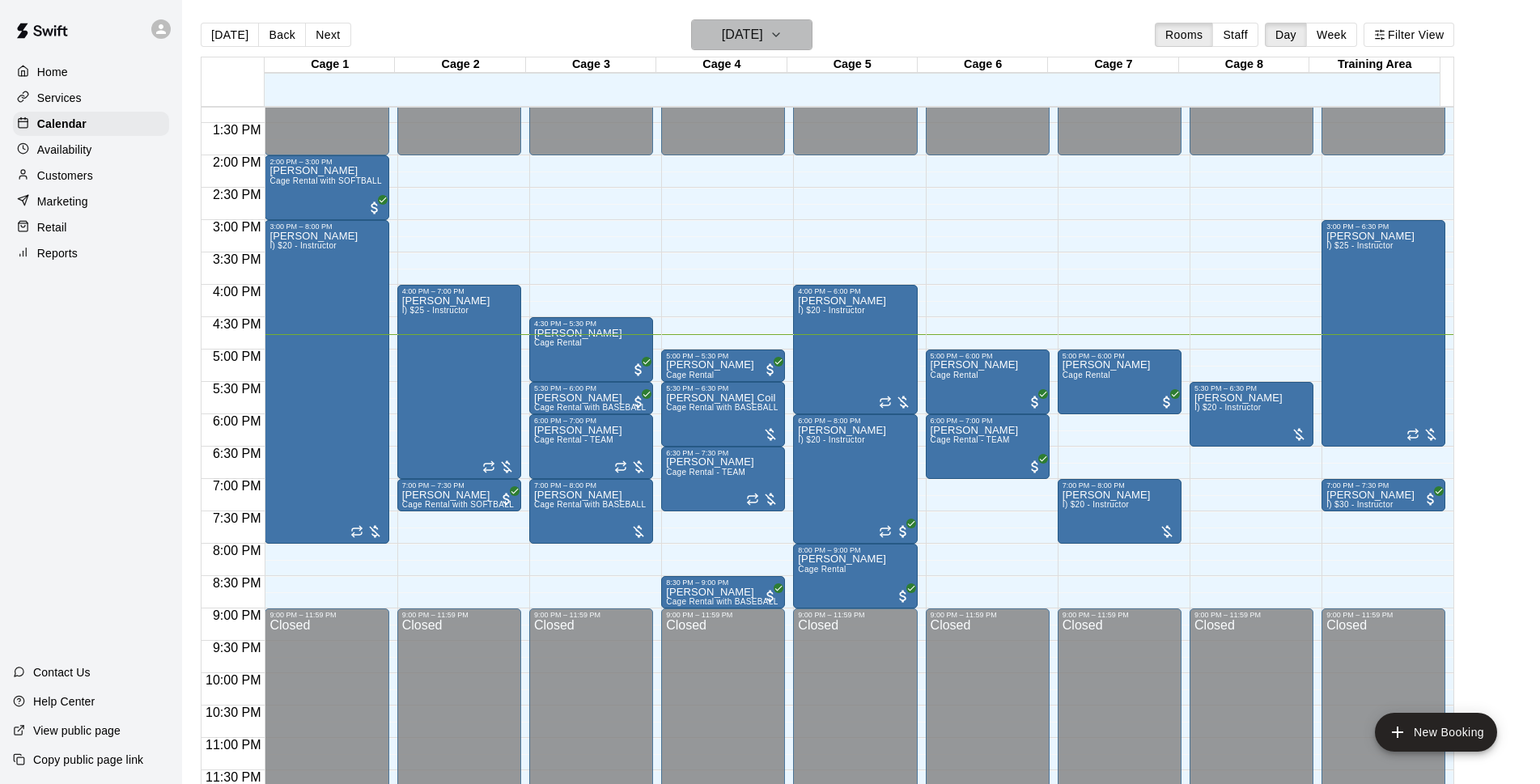
click at [764, 27] on h6 "[DATE]" at bounding box center [743, 34] width 42 height 23
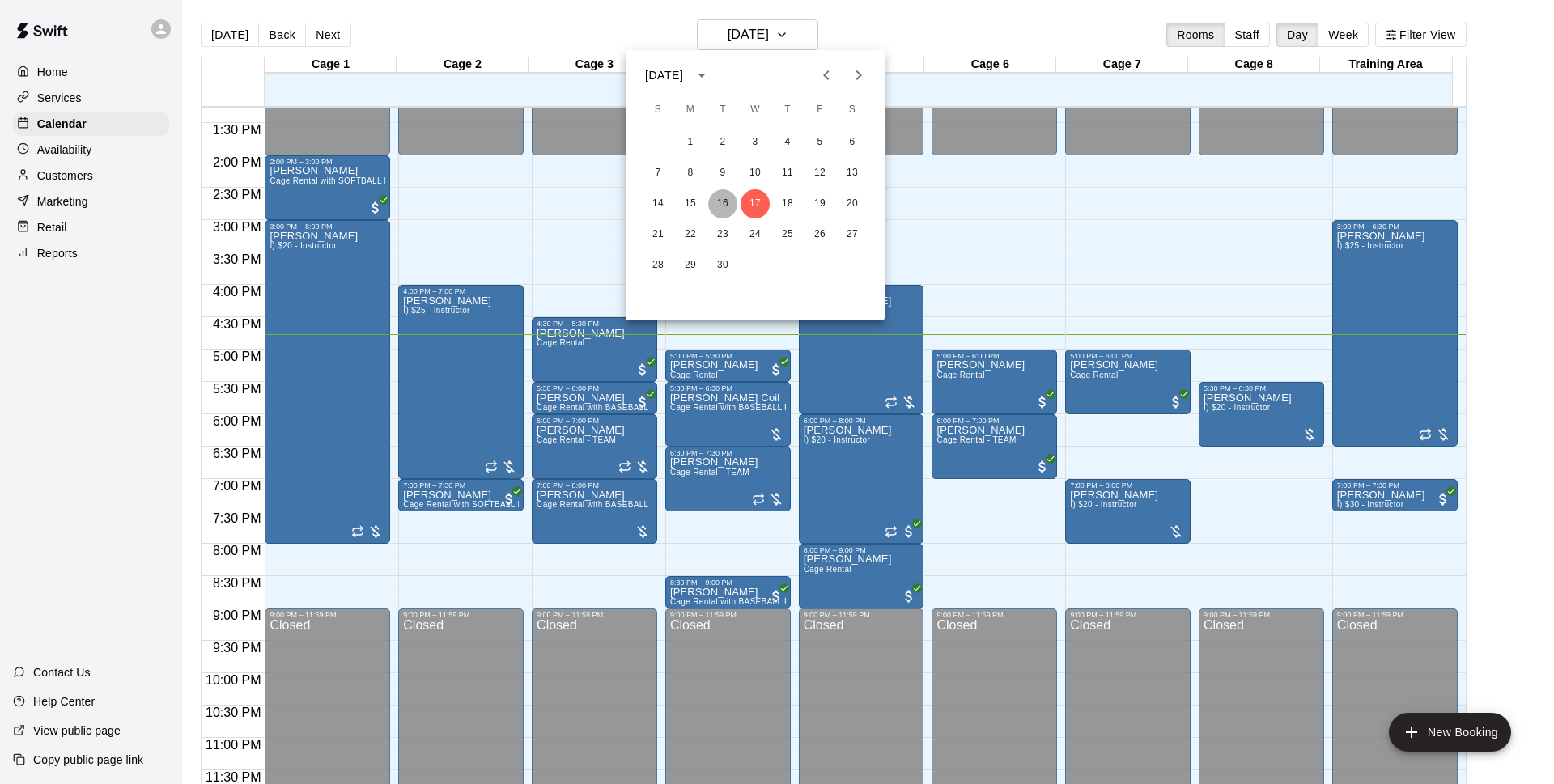
click at [715, 204] on button "16" at bounding box center [723, 203] width 29 height 29
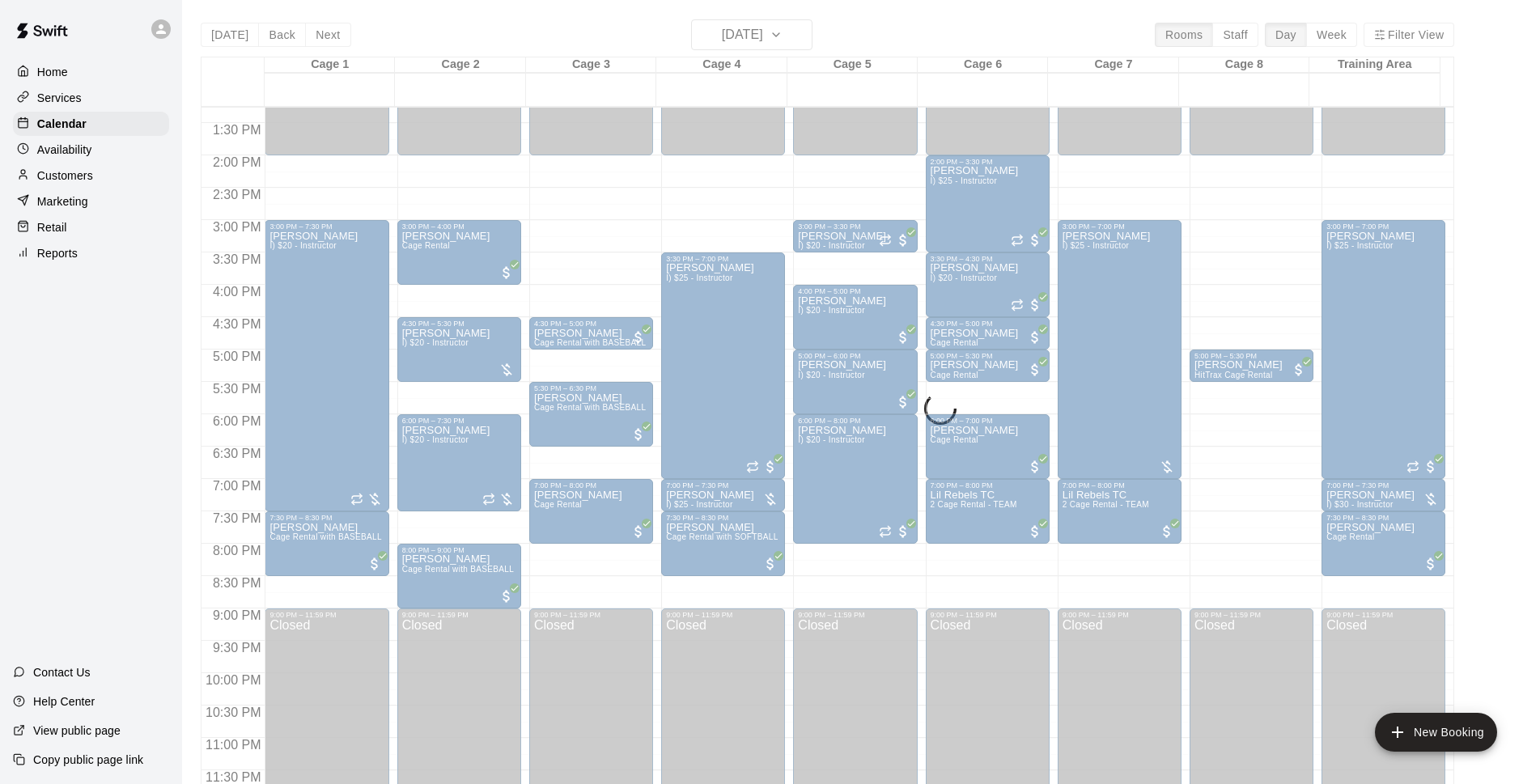
click at [946, 25] on div at bounding box center [770, 392] width 1540 height 784
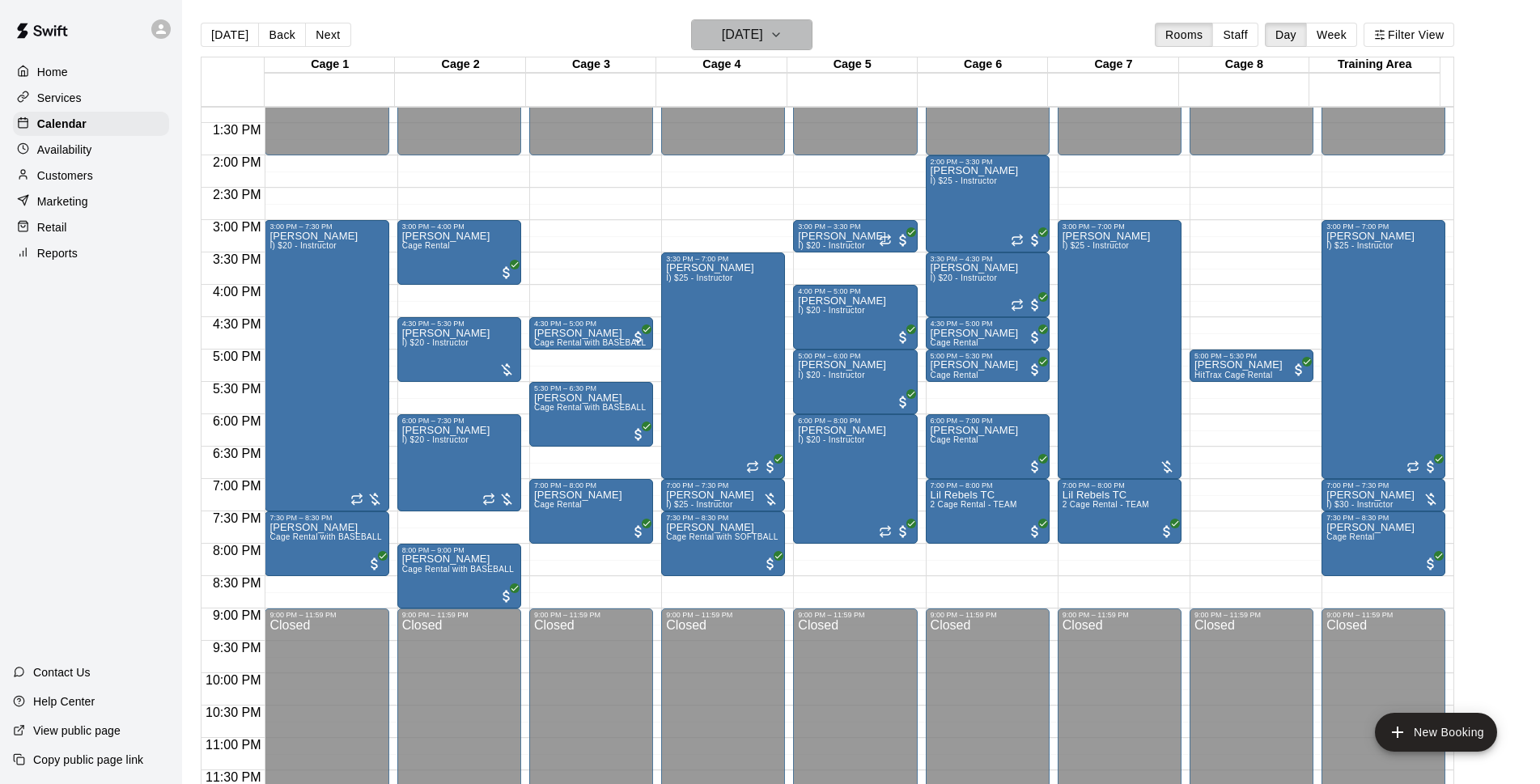
click at [764, 25] on h6 "Tuesday Sep 16" at bounding box center [743, 34] width 42 height 23
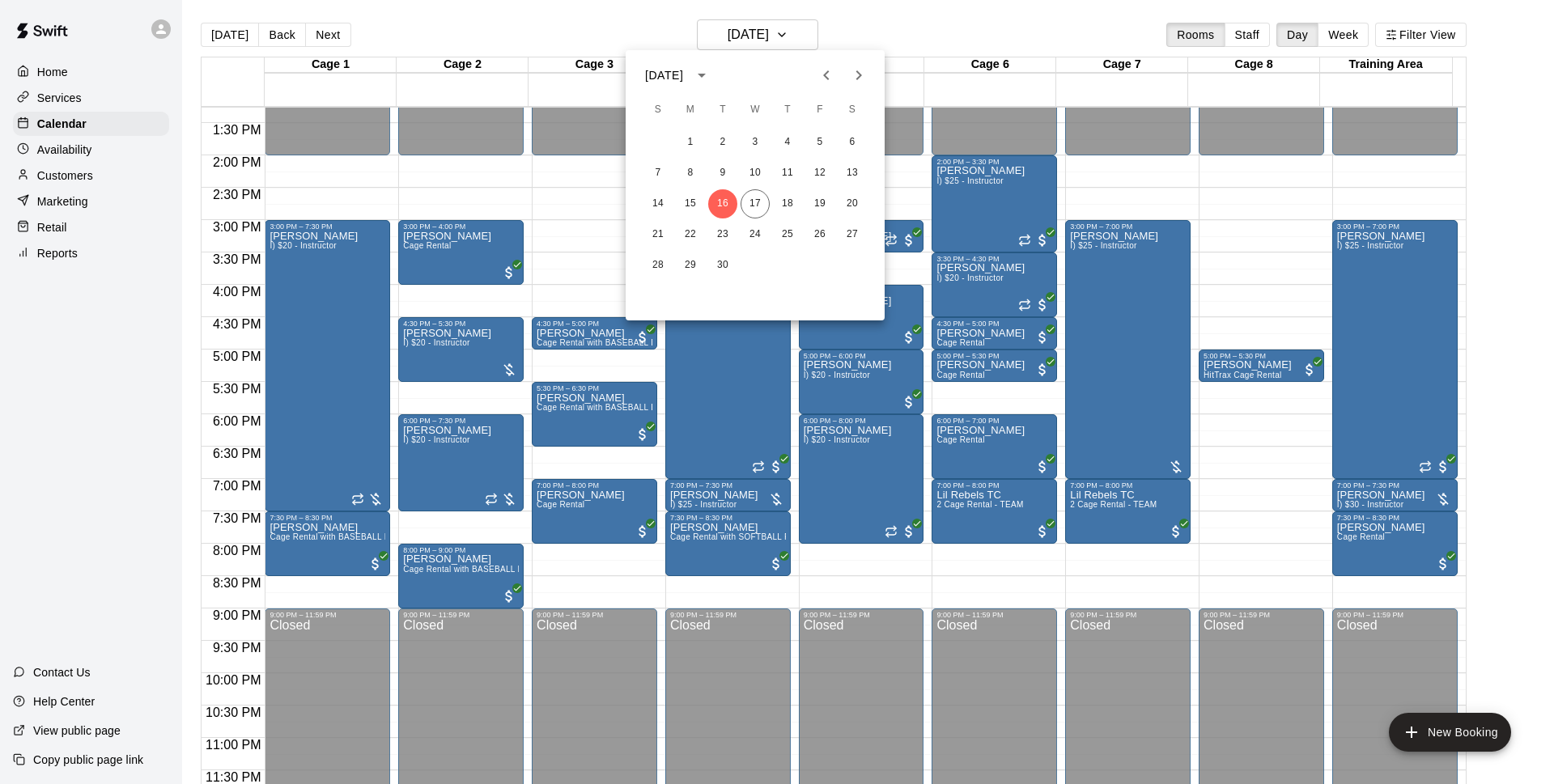
click at [879, 24] on div at bounding box center [777, 392] width 1554 height 784
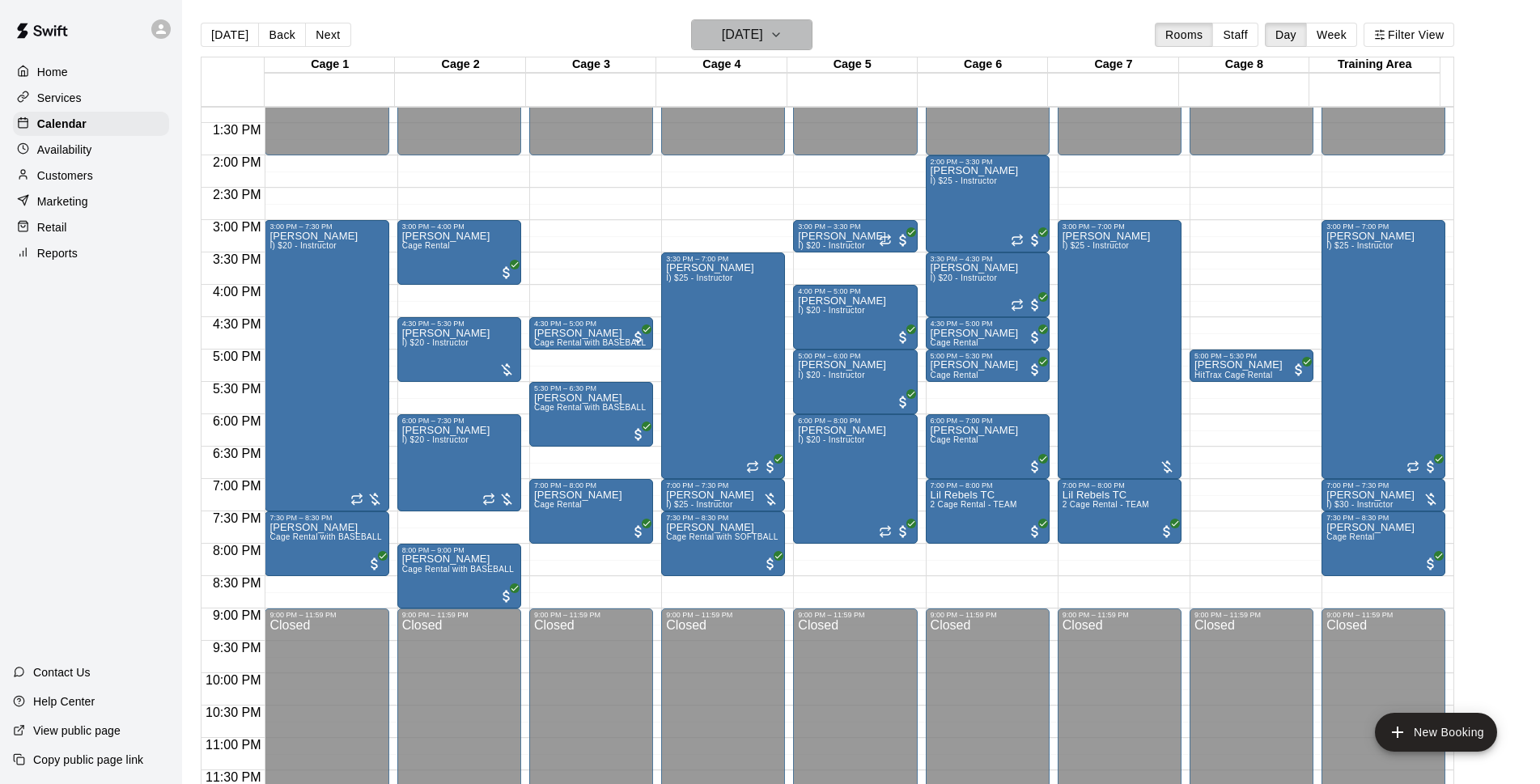
click at [764, 30] on h6 "Tuesday Sep 16" at bounding box center [743, 34] width 42 height 23
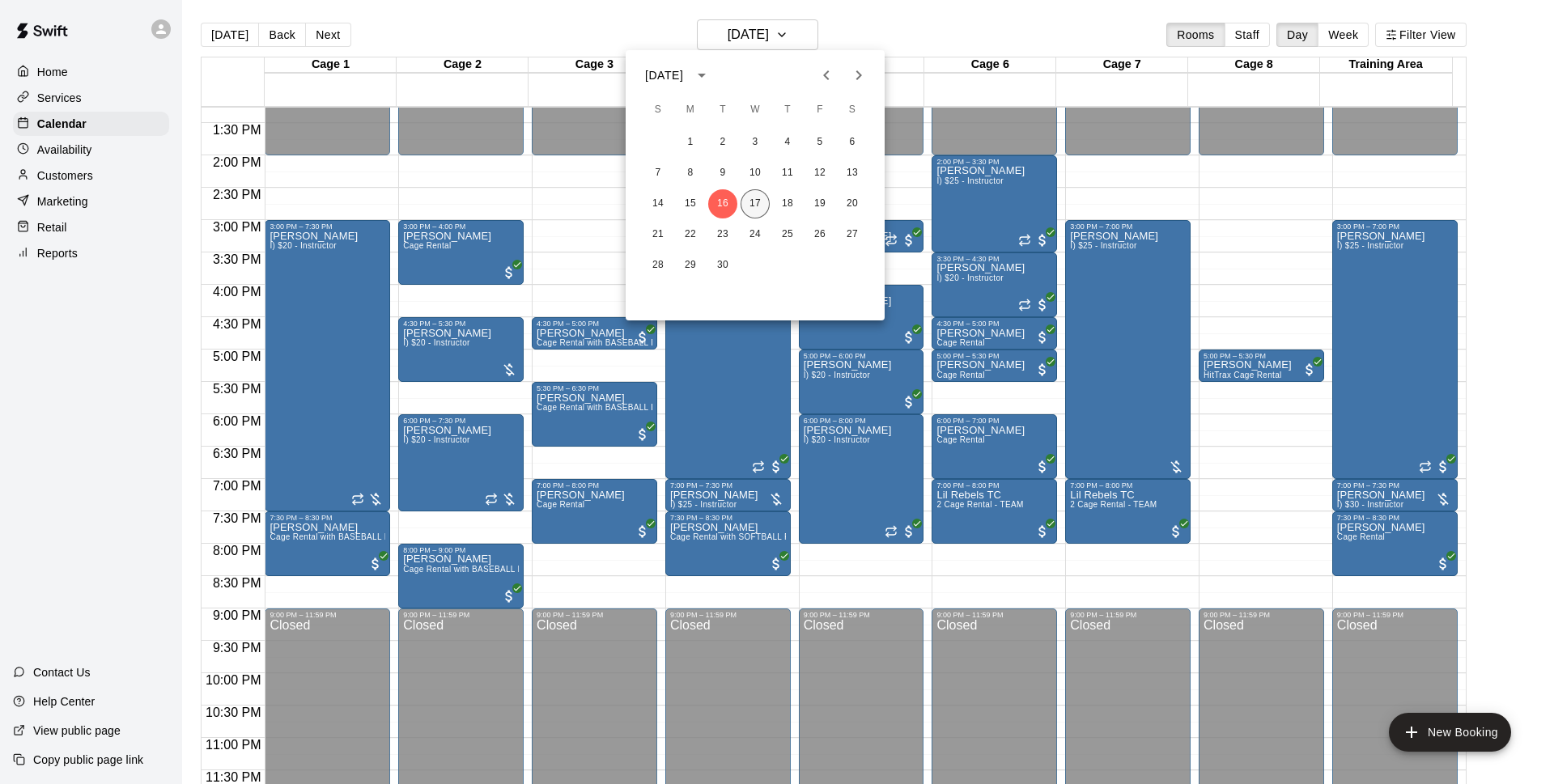
click at [759, 195] on button "17" at bounding box center [754, 203] width 29 height 29
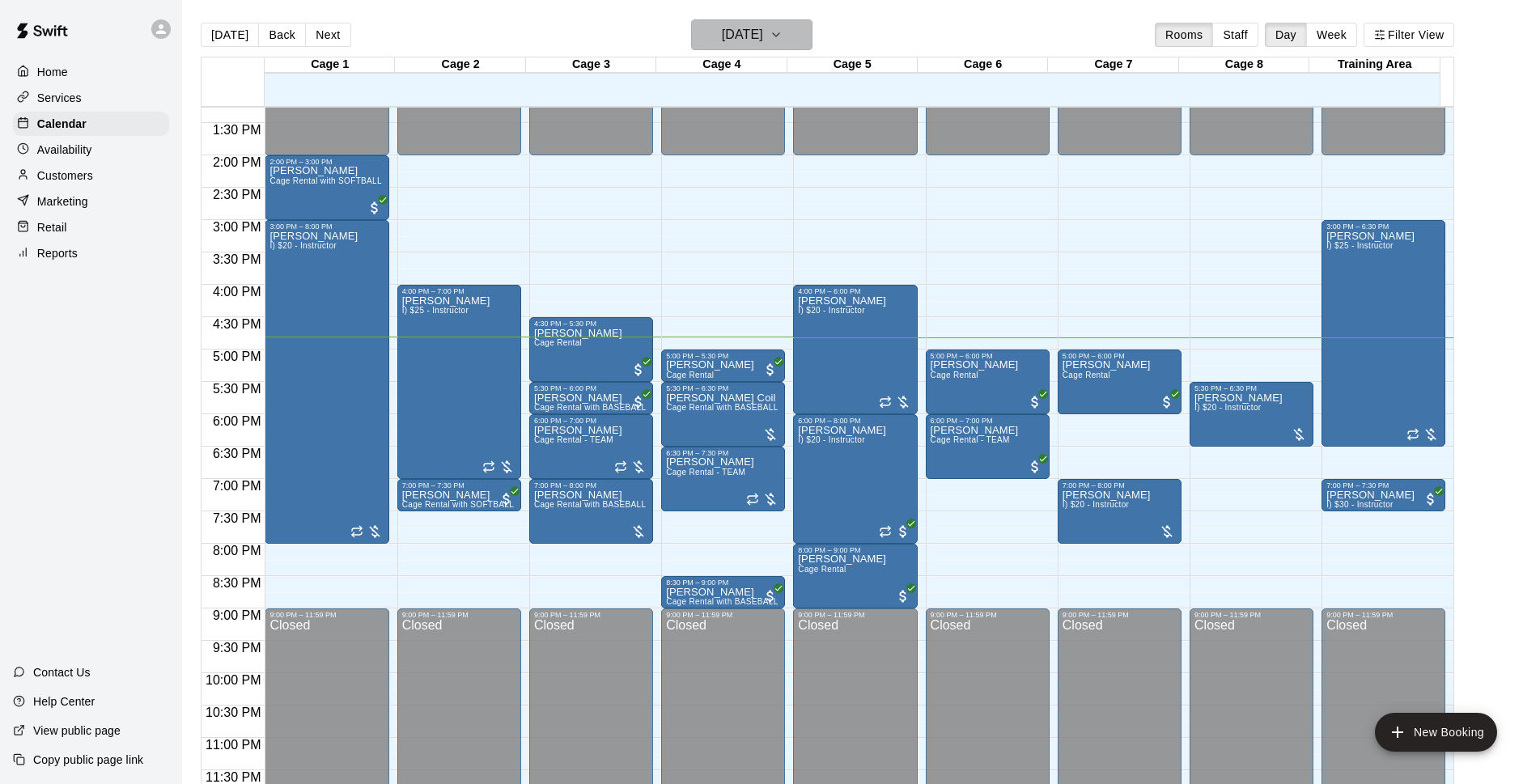
click at [726, 40] on h6 "[DATE]" at bounding box center [743, 34] width 42 height 23
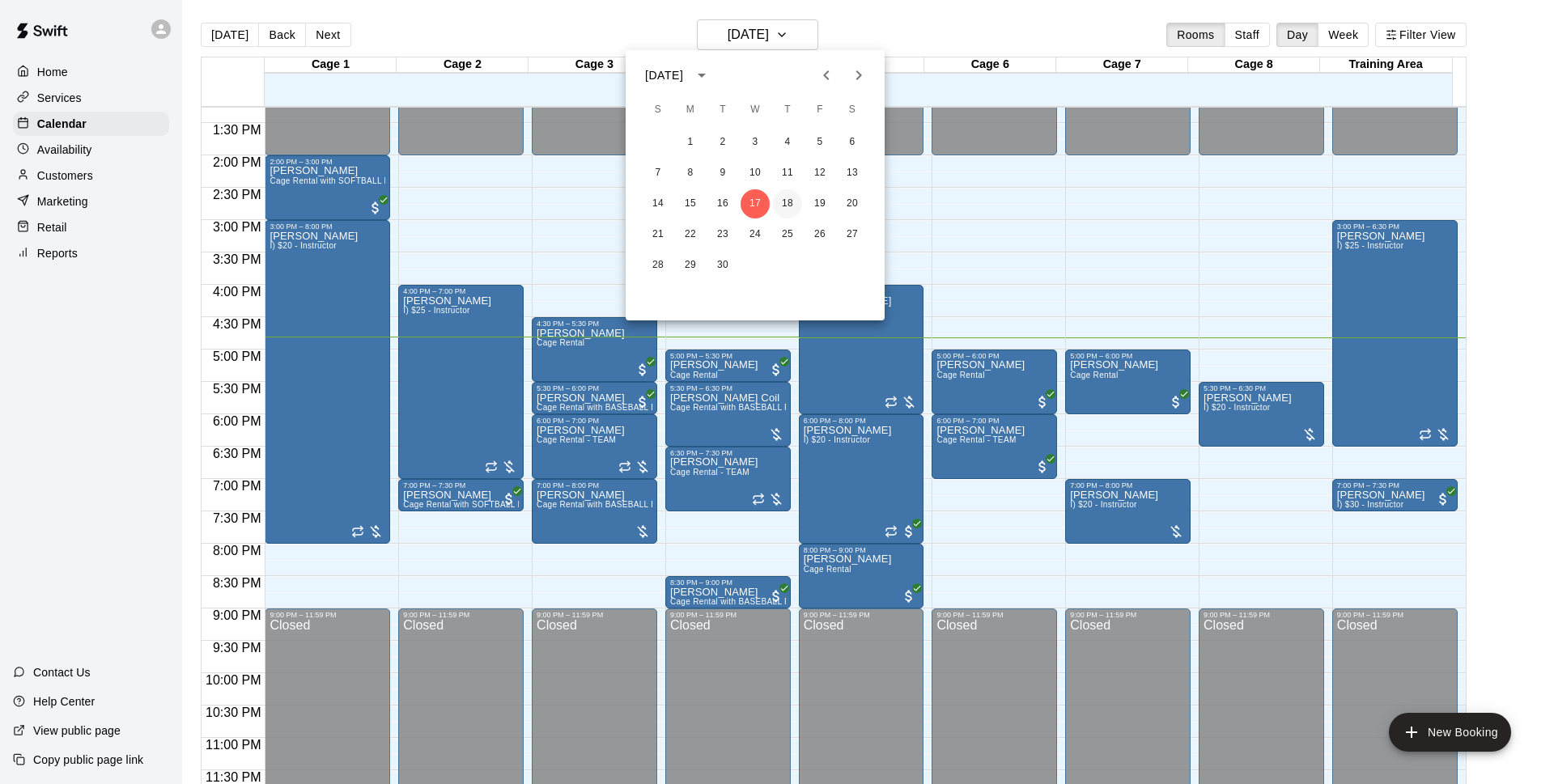
click at [792, 199] on button "18" at bounding box center [787, 203] width 29 height 29
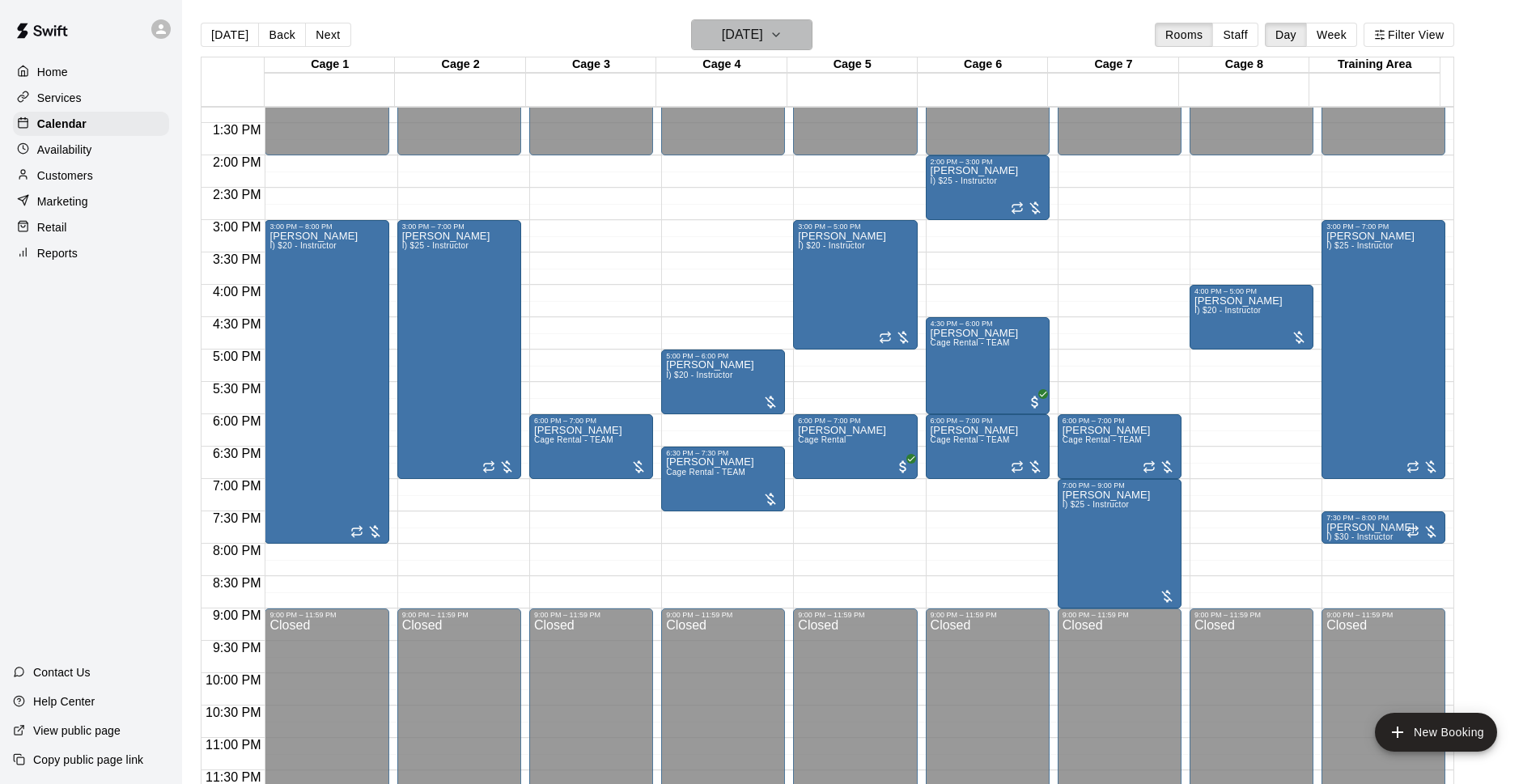
click at [746, 21] on button "[DATE]" at bounding box center [752, 34] width 121 height 31
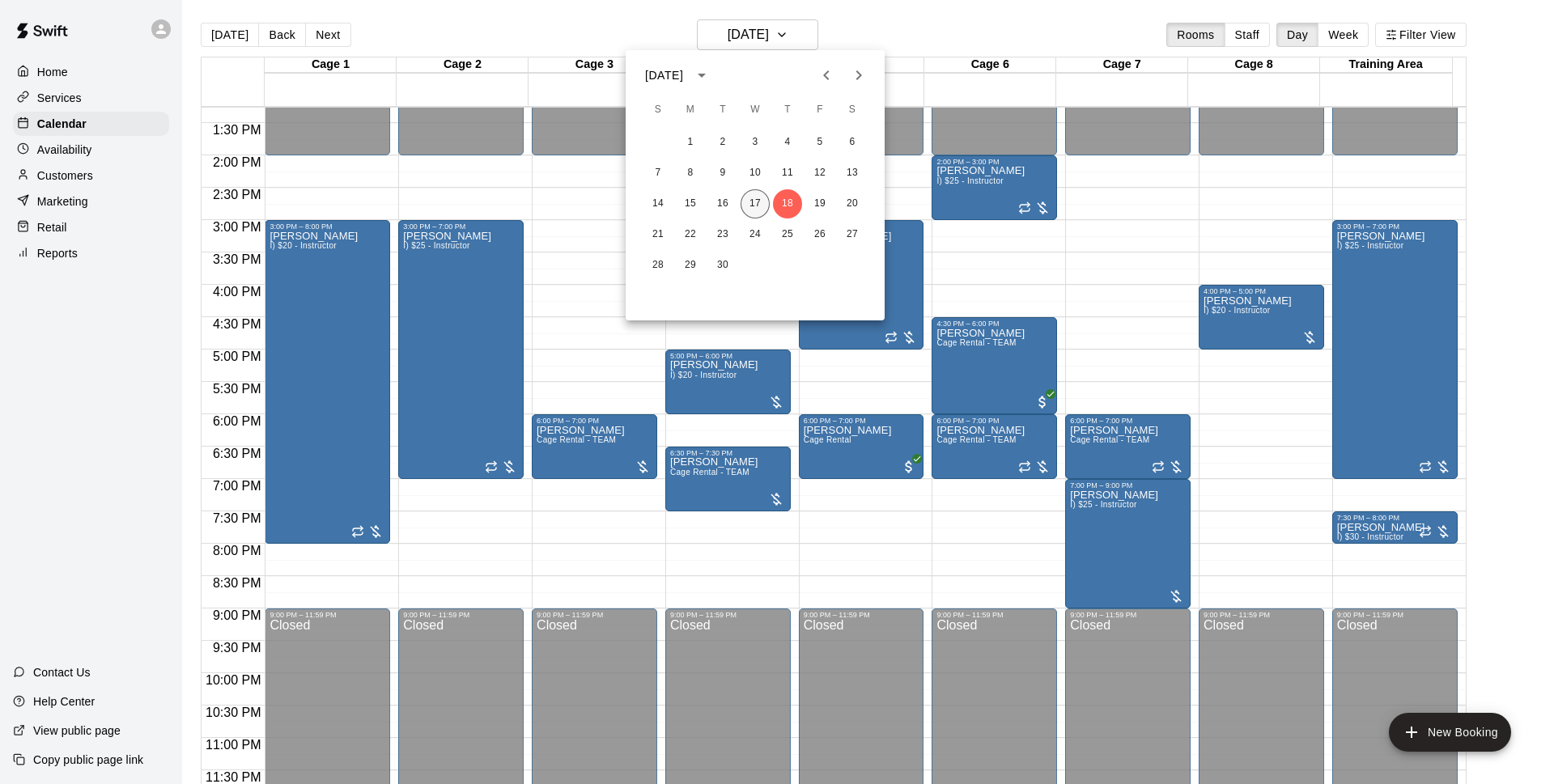
click at [750, 205] on button "17" at bounding box center [754, 203] width 29 height 29
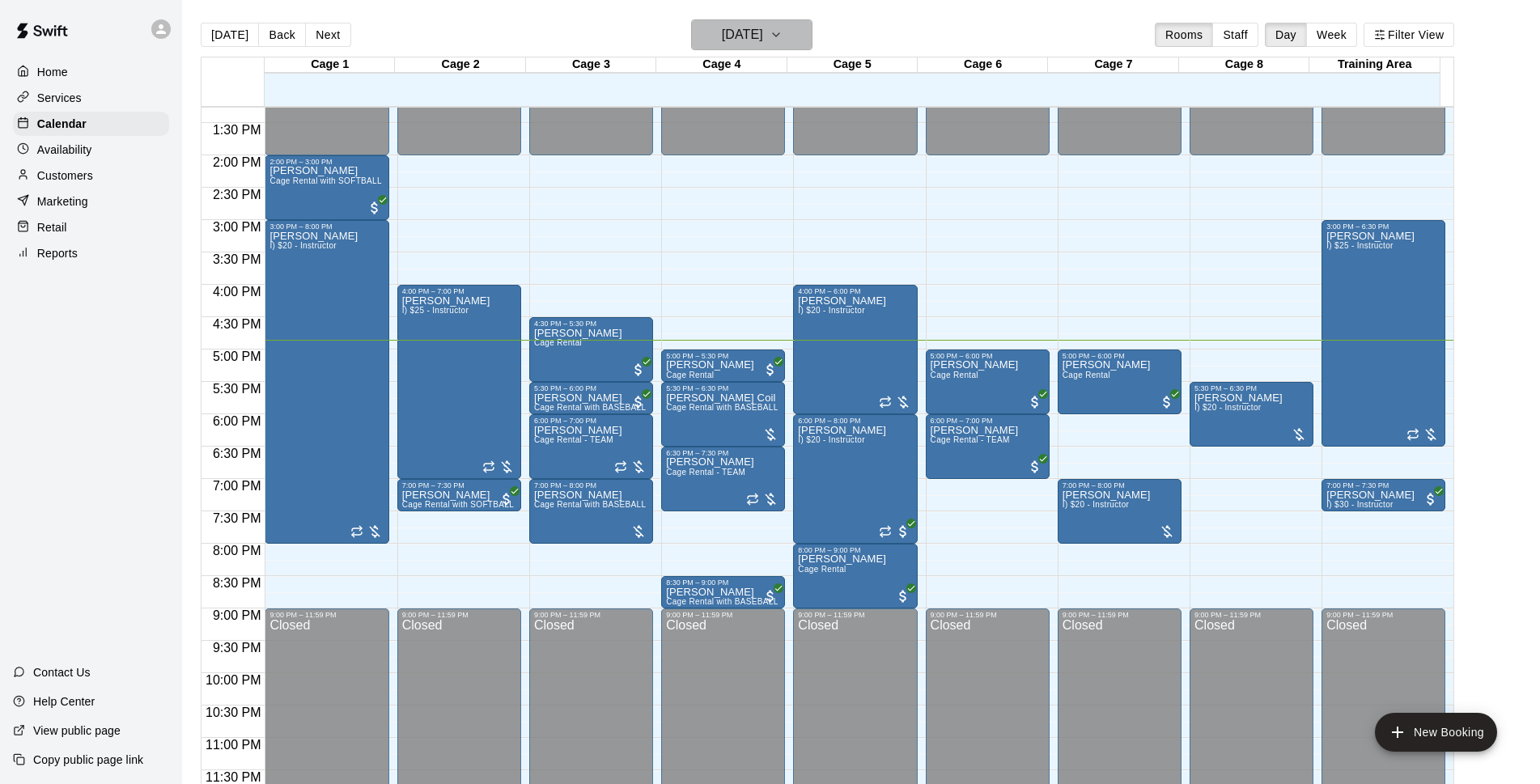
click at [722, 38] on h6 "[DATE]" at bounding box center [743, 34] width 42 height 23
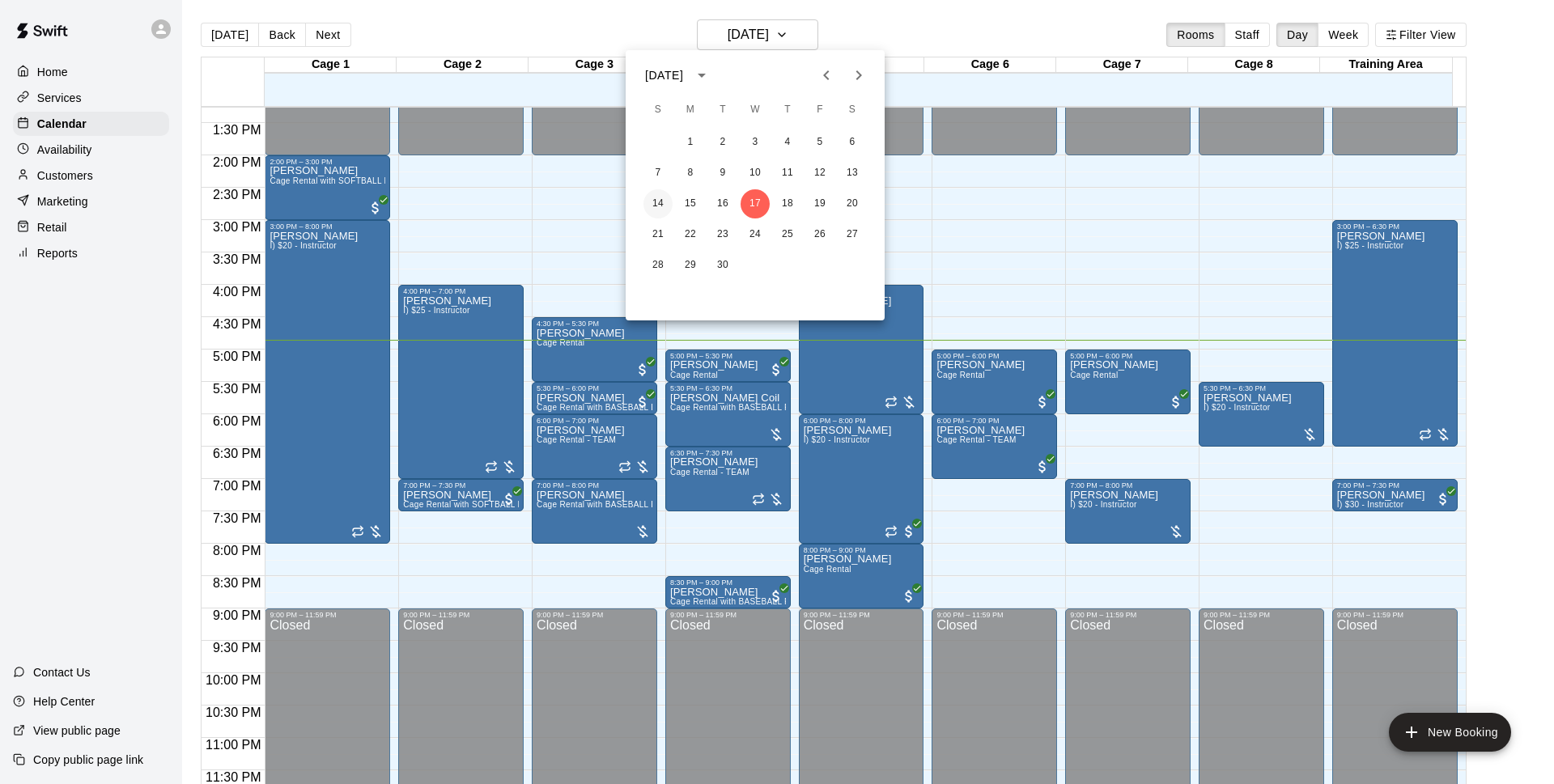
click at [669, 204] on button "14" at bounding box center [658, 203] width 29 height 29
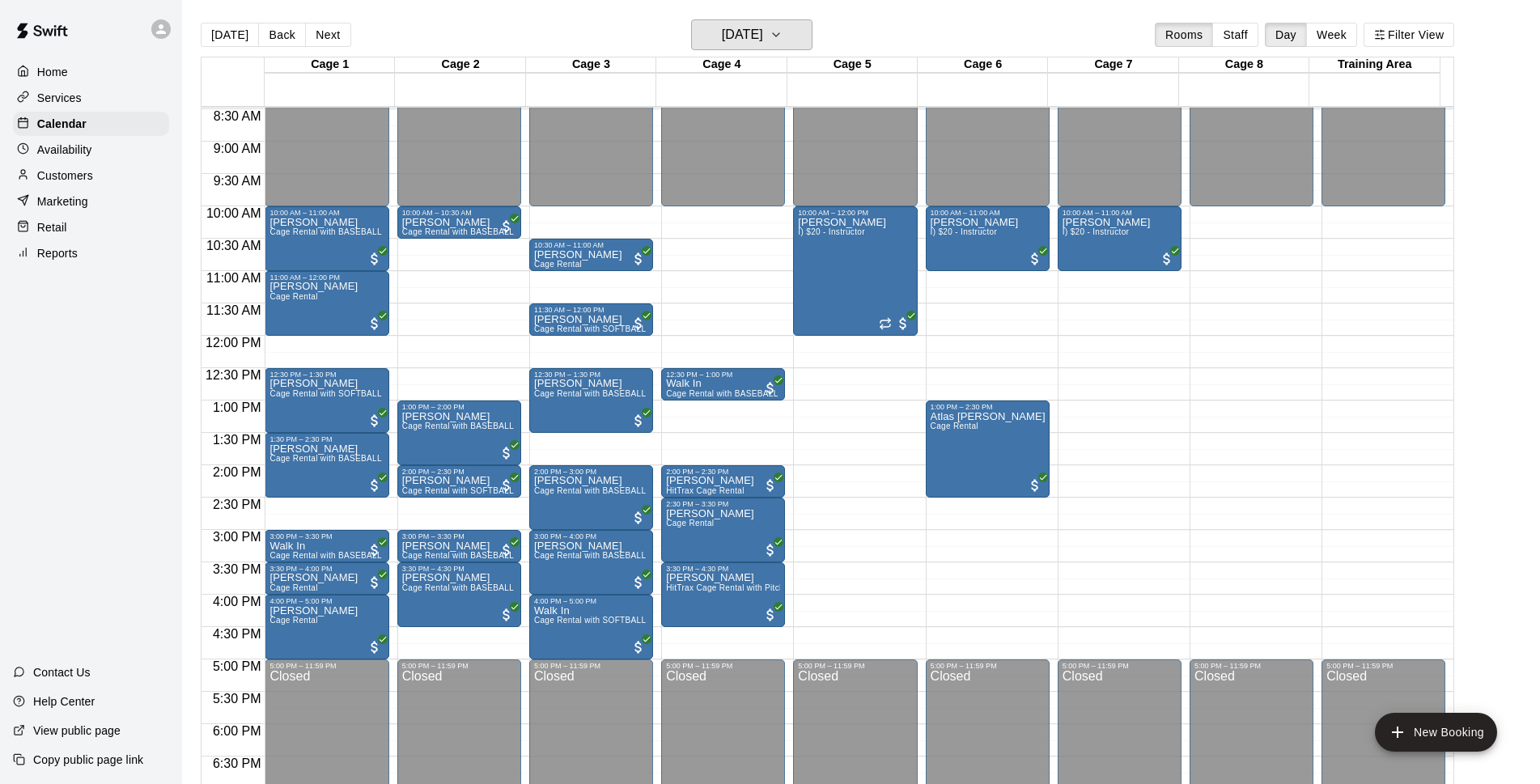
scroll to position [548, 0]
click at [756, 40] on h6 "Sunday Sep 14" at bounding box center [743, 34] width 42 height 23
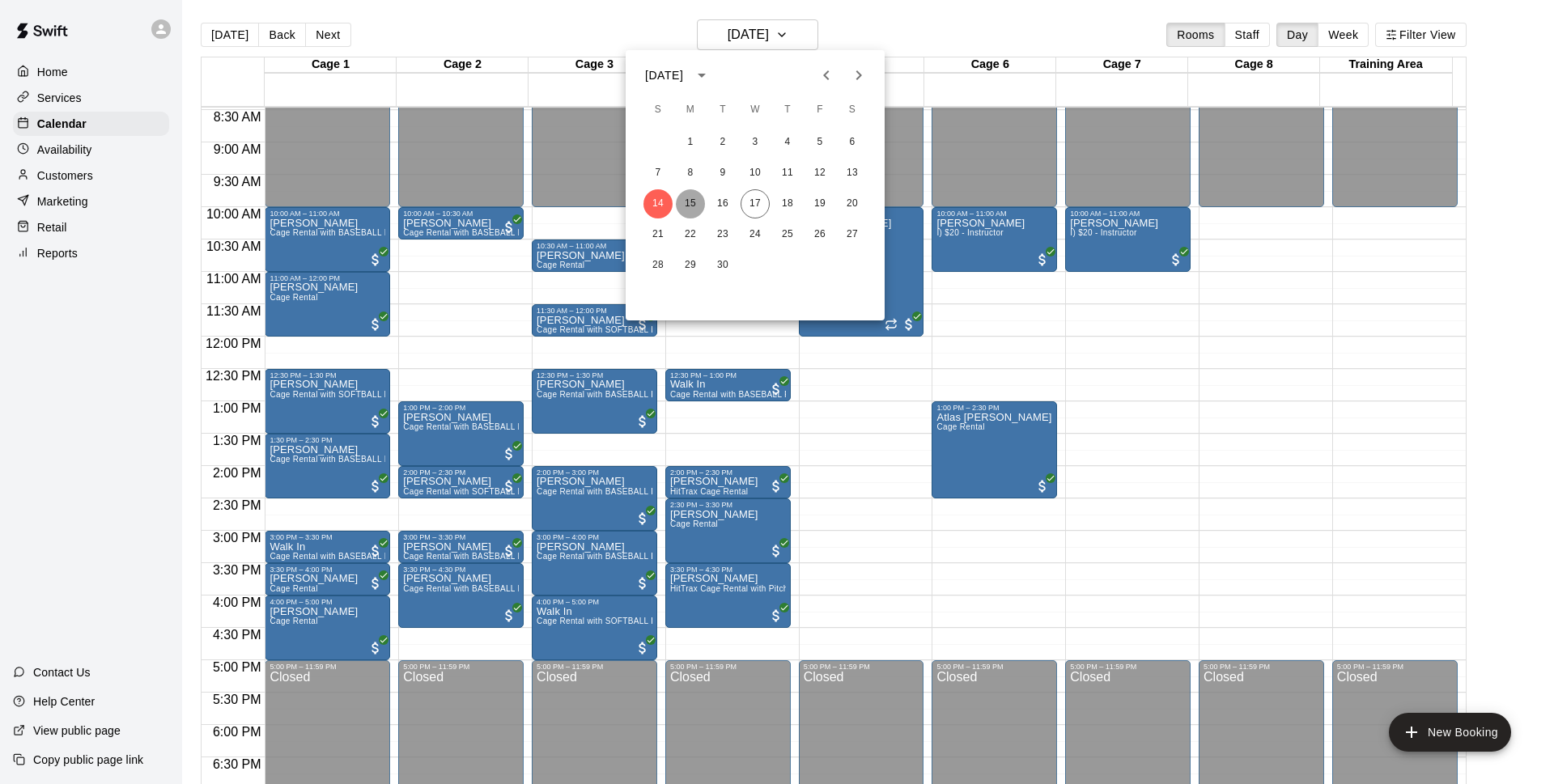
drag, startPoint x: 694, startPoint y: 208, endPoint x: 856, endPoint y: 58, distance: 220.8
click at [698, 211] on button "15" at bounding box center [690, 203] width 29 height 29
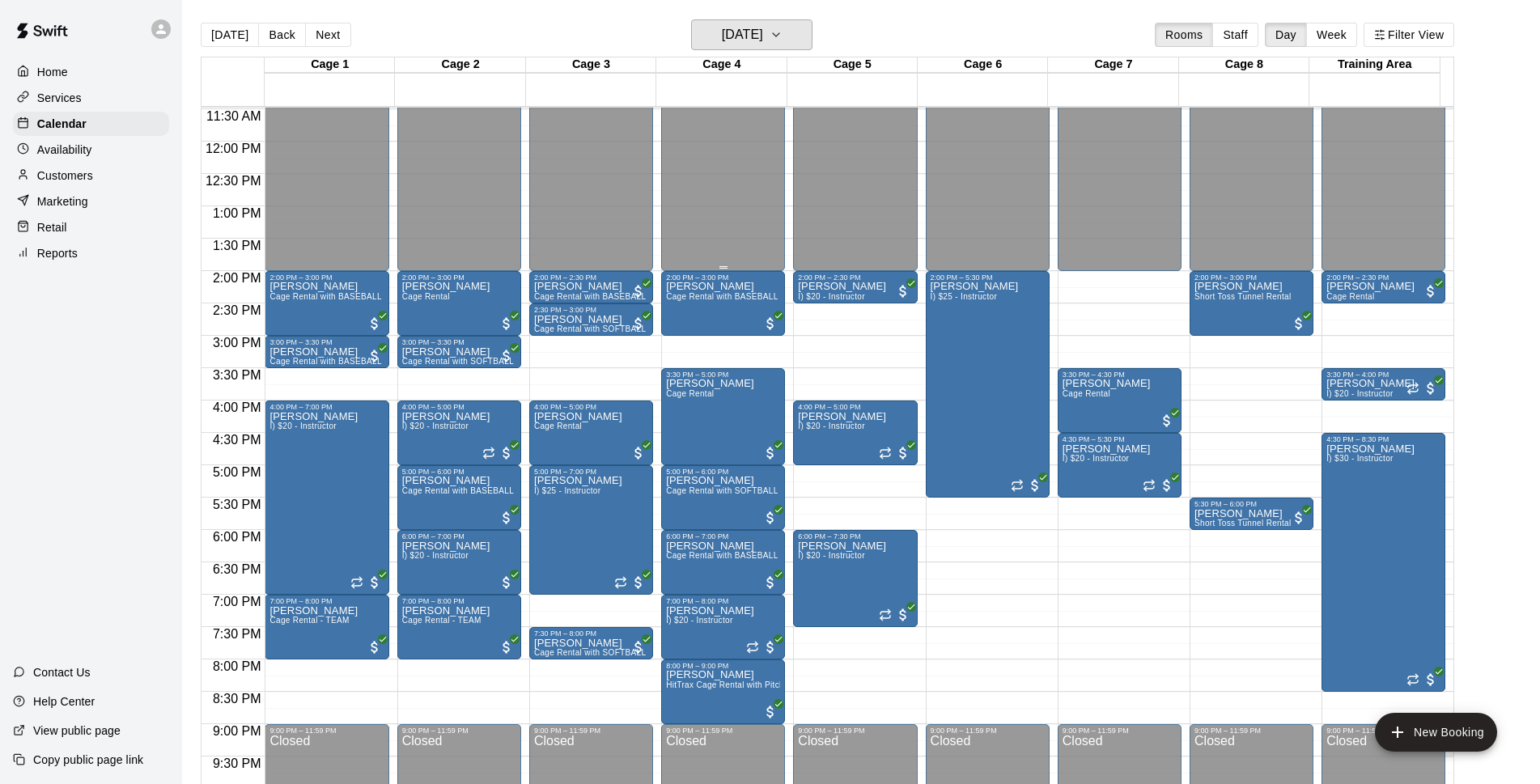
scroll to position [755, 0]
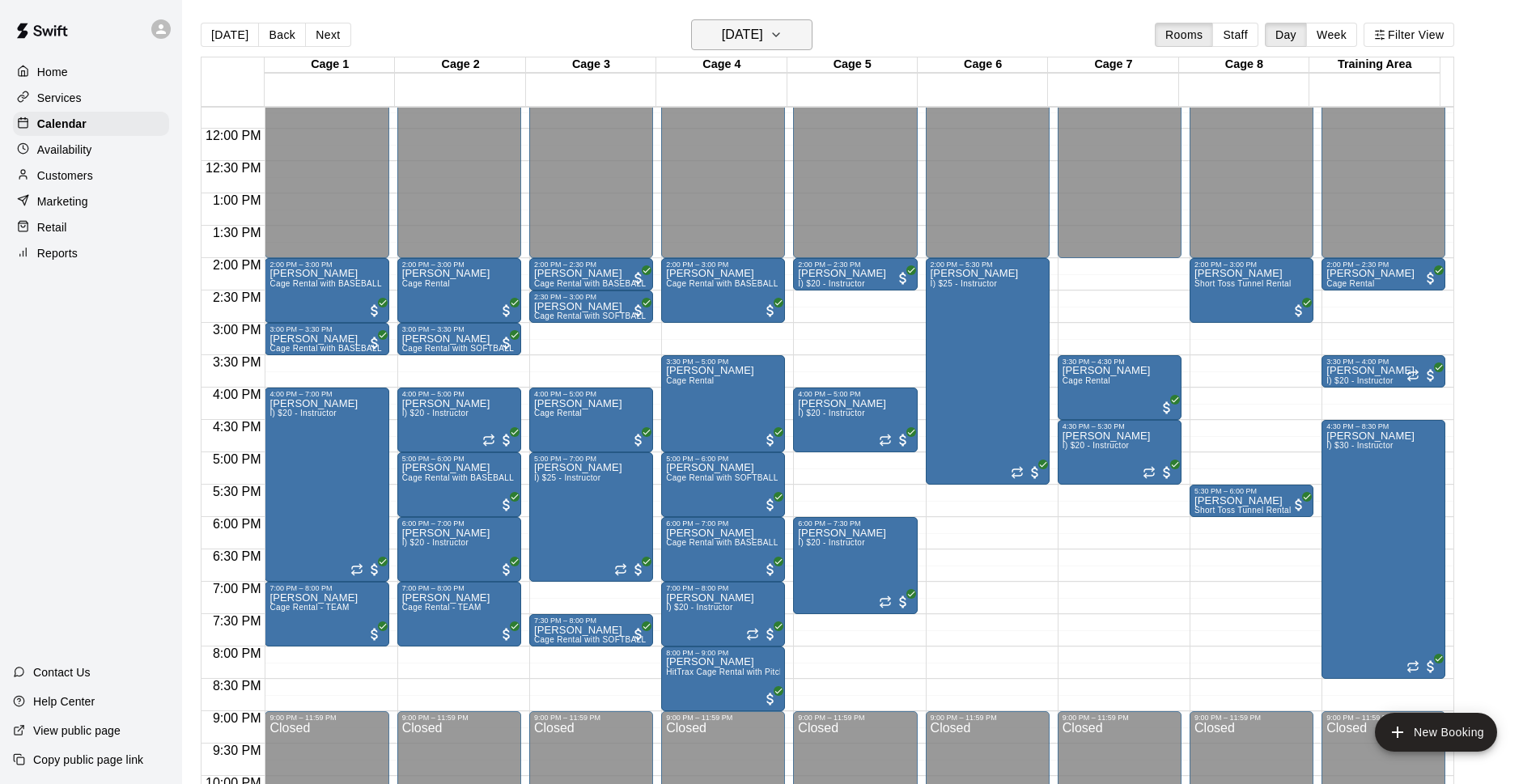
click at [748, 29] on h6 "Monday Sep 15" at bounding box center [743, 34] width 42 height 23
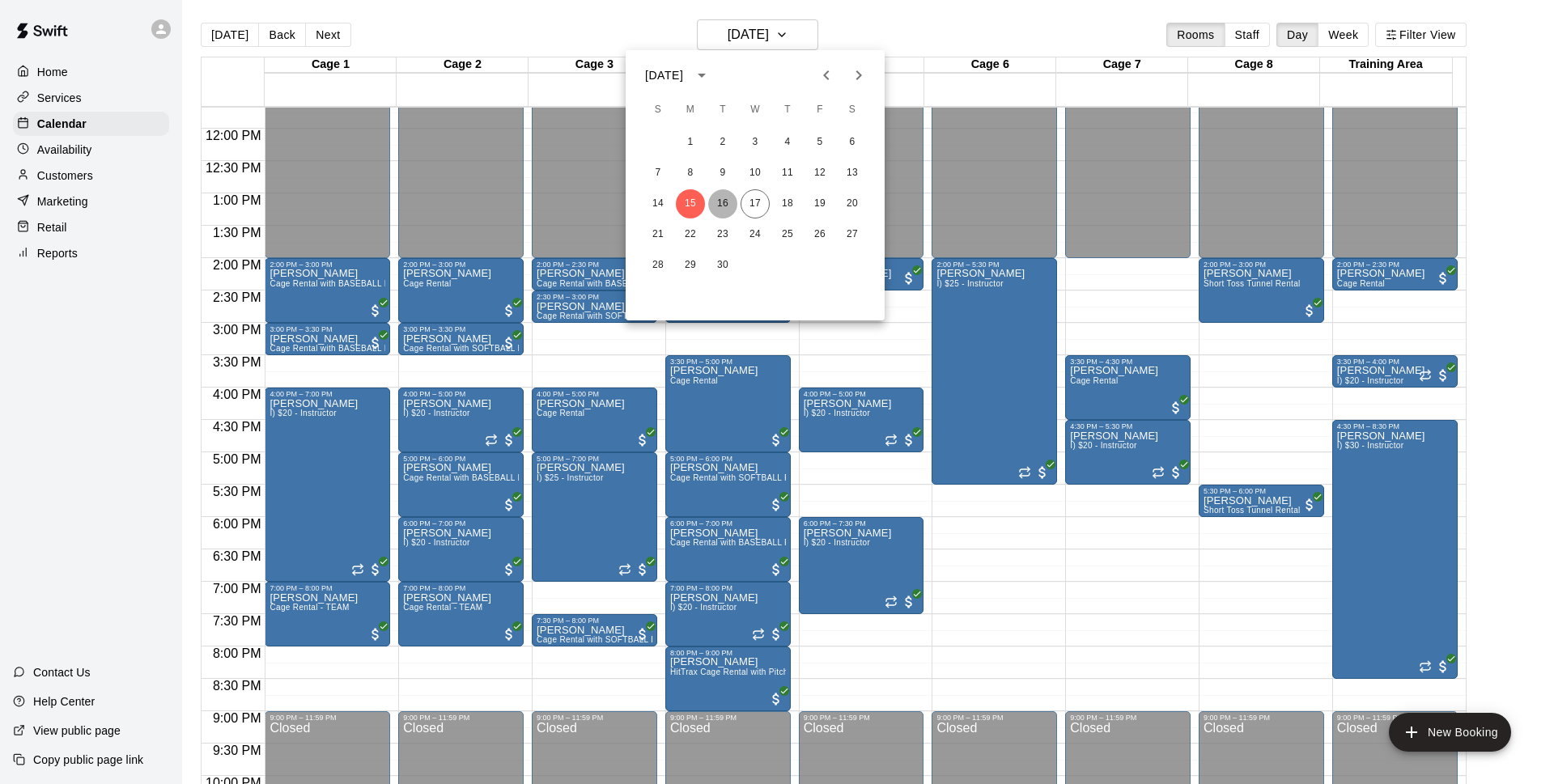
click at [729, 200] on button "16" at bounding box center [723, 203] width 29 height 29
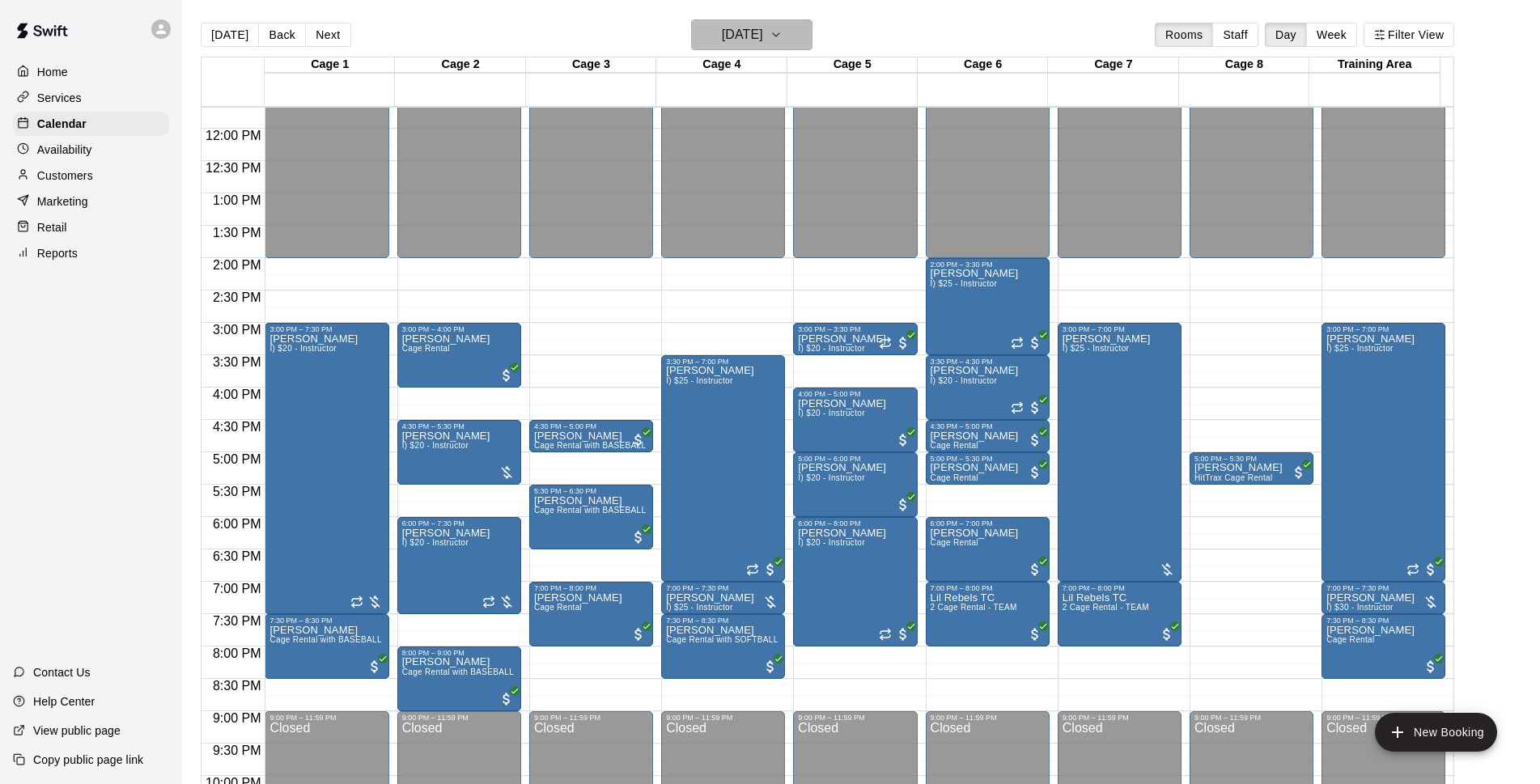
click at [764, 32] on h6 "Tuesday Sep 16" at bounding box center [743, 34] width 42 height 23
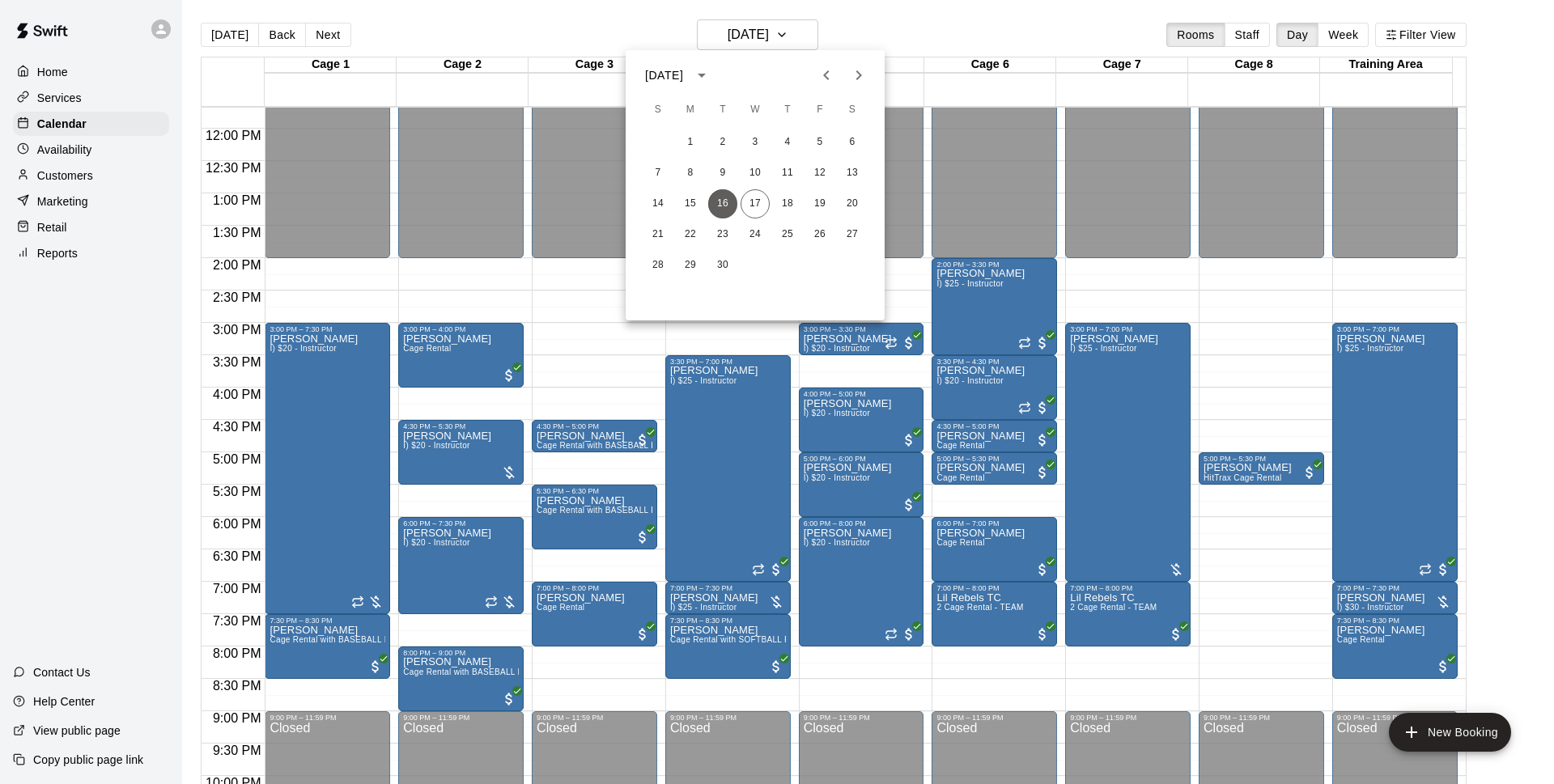
drag, startPoint x: 717, startPoint y: 208, endPoint x: 772, endPoint y: 87, distance: 132.9
click at [717, 209] on button "16" at bounding box center [723, 203] width 29 height 29
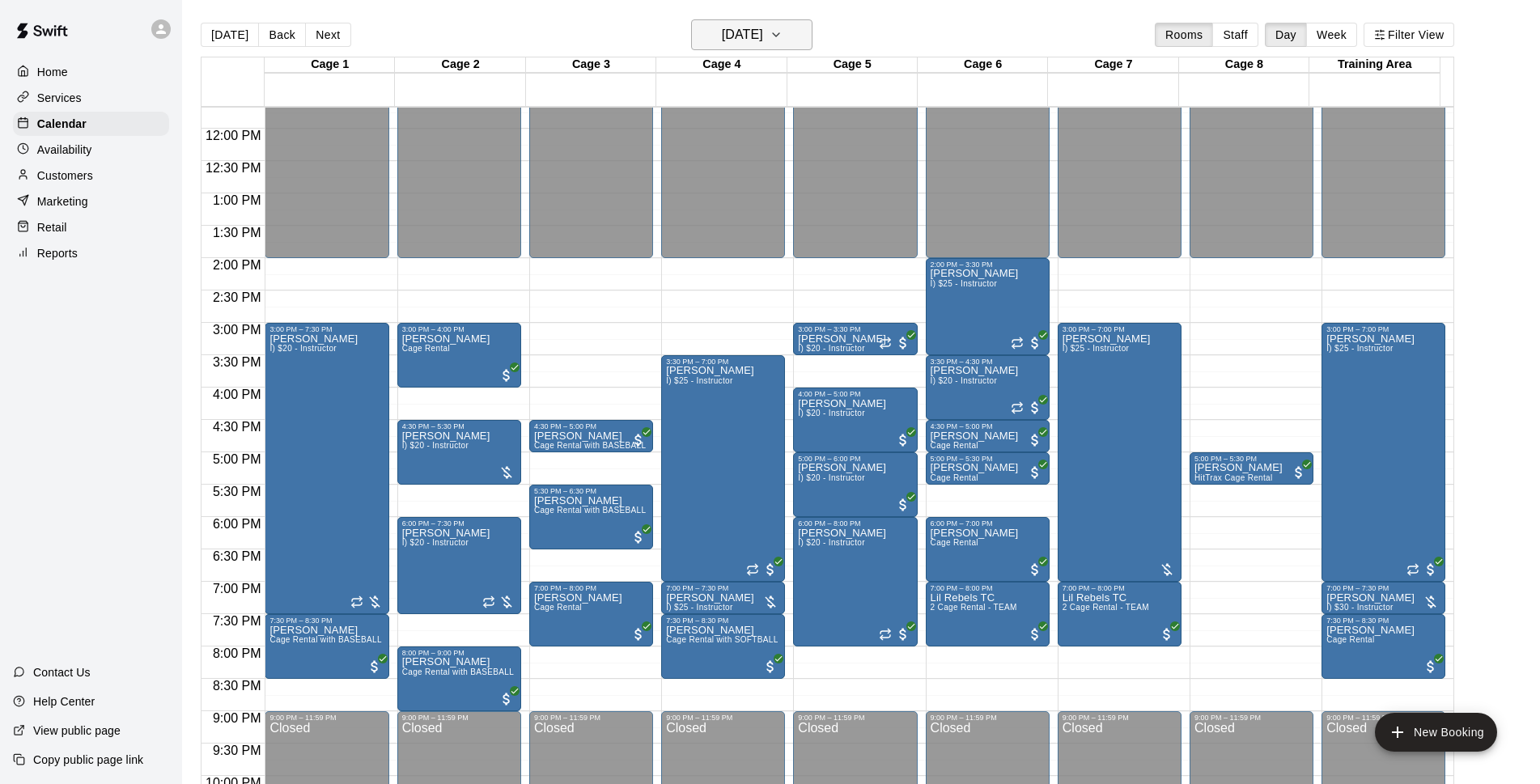
click at [764, 30] on h6 "Tuesday Sep 16" at bounding box center [743, 34] width 42 height 23
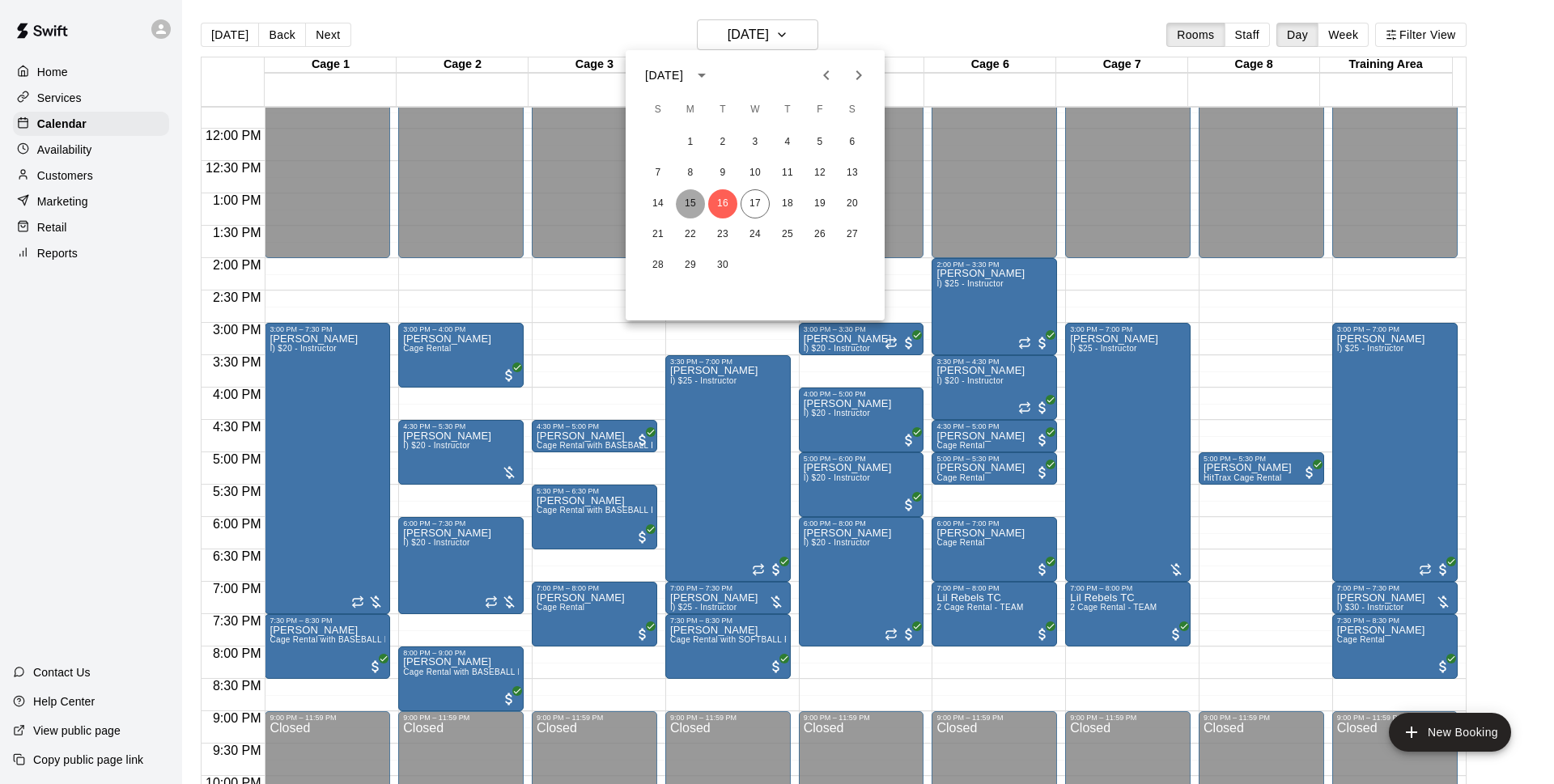
drag, startPoint x: 693, startPoint y: 210, endPoint x: 825, endPoint y: 34, distance: 220.0
click at [692, 211] on button "15" at bounding box center [690, 203] width 29 height 29
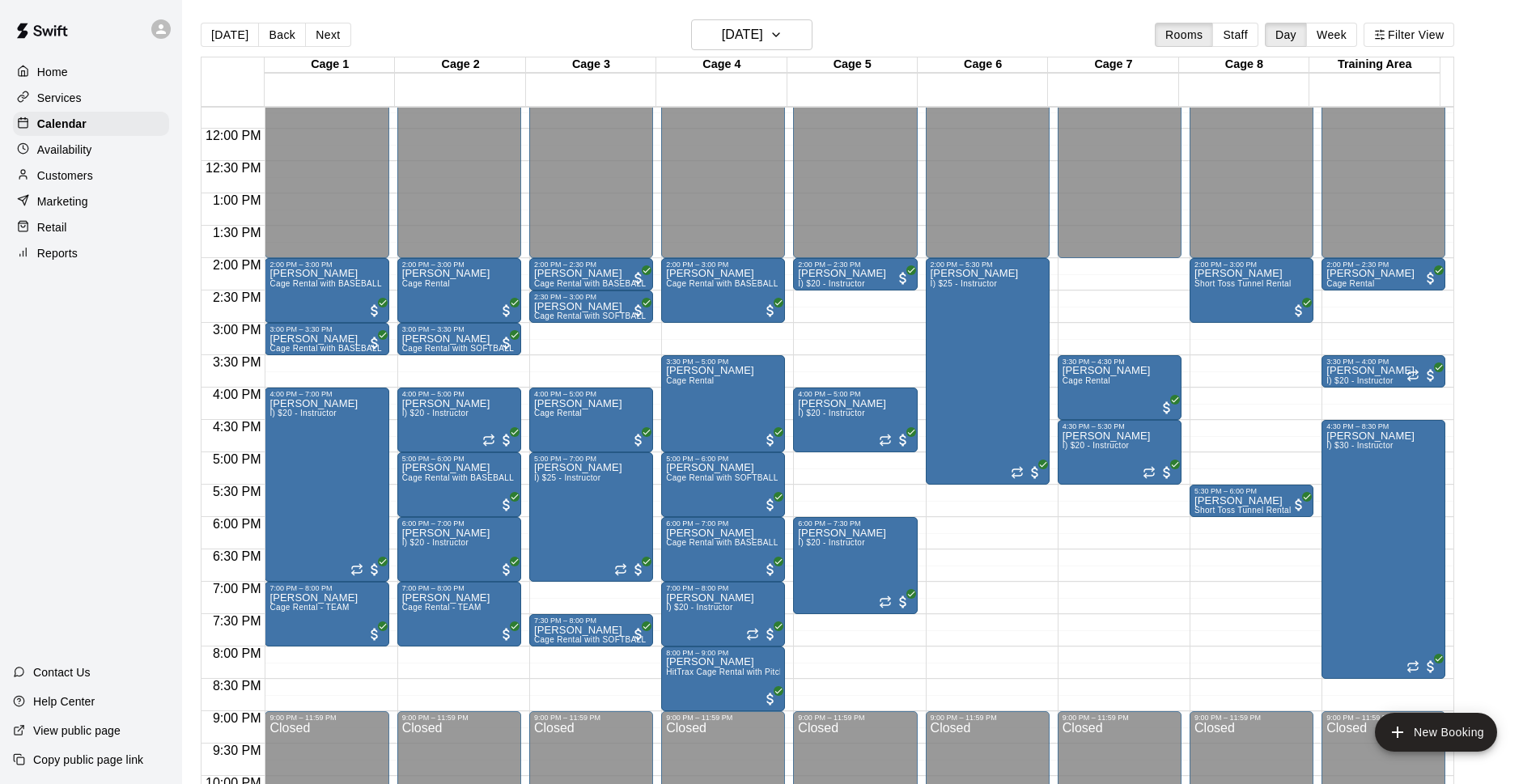
click at [733, 50] on div "Today Back Next Monday Sep 15 Rooms Staff Day Week Filter View" at bounding box center [828, 37] width 1254 height 37
click at [743, 43] on h6 "Monday Sep 15" at bounding box center [743, 34] width 42 height 23
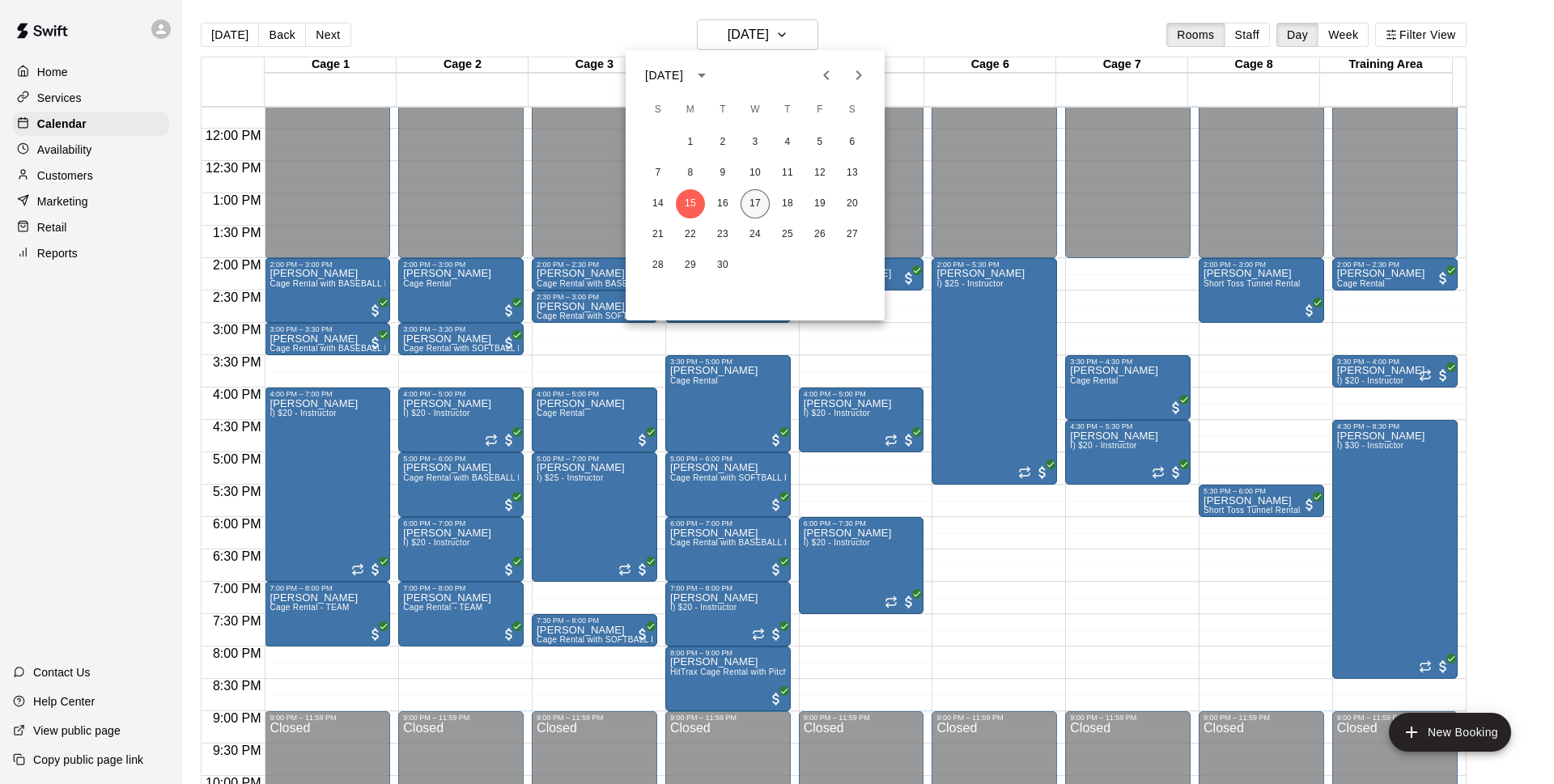
click at [755, 200] on button "17" at bounding box center [754, 203] width 29 height 29
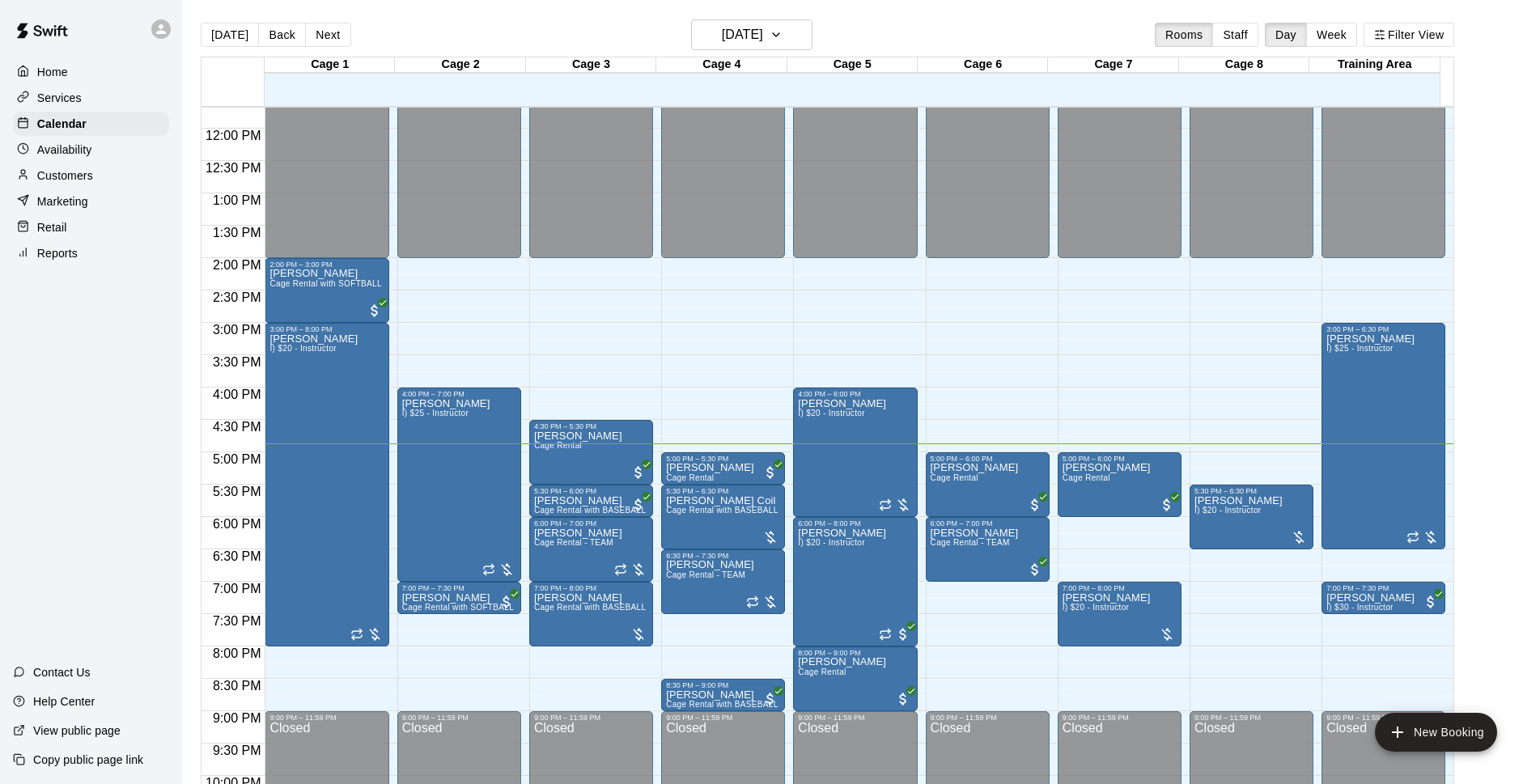
click at [818, 50] on div "Today Back Next Wednesday Sep 17 Rooms Staff Day Week Filter View" at bounding box center [828, 37] width 1254 height 37
click at [783, 42] on icon "button" at bounding box center [776, 34] width 13 height 19
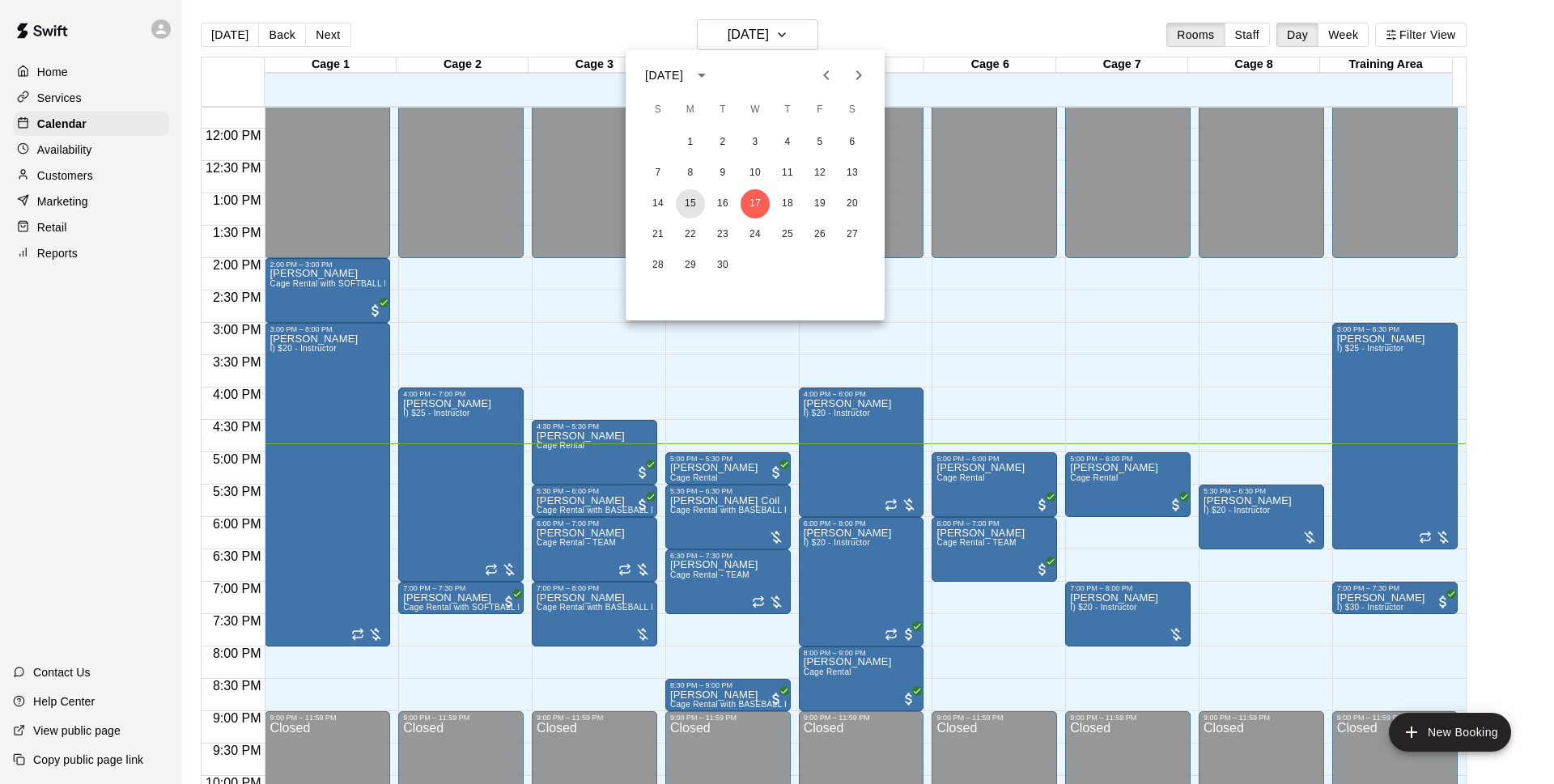
click at [702, 209] on button "15" at bounding box center [690, 203] width 29 height 29
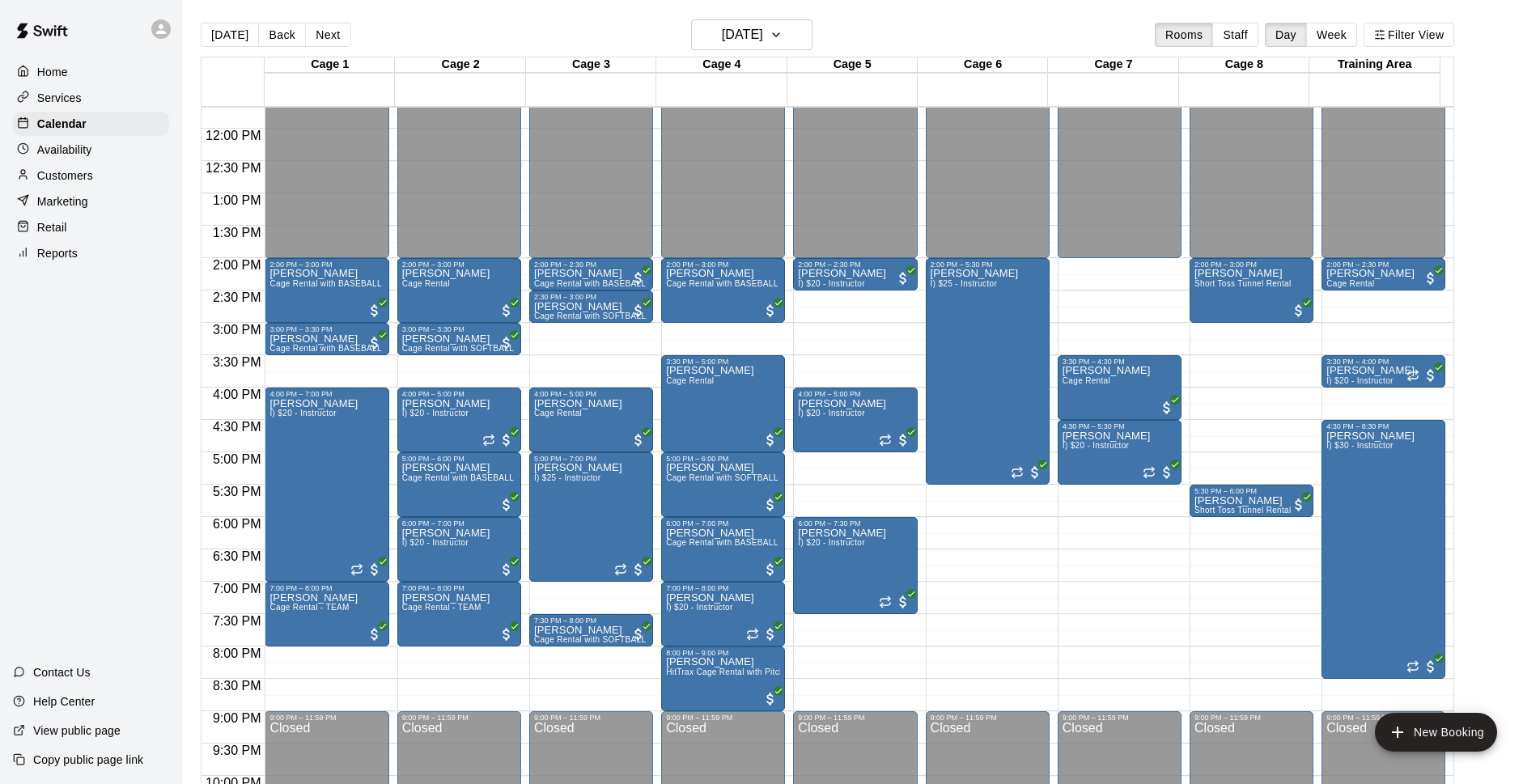
click at [924, 24] on div "Today Back Next Monday Sep 15 Rooms Staff Day Week Filter View" at bounding box center [828, 37] width 1254 height 37
click at [764, 33] on h6 "Monday Sep 15" at bounding box center [743, 34] width 42 height 23
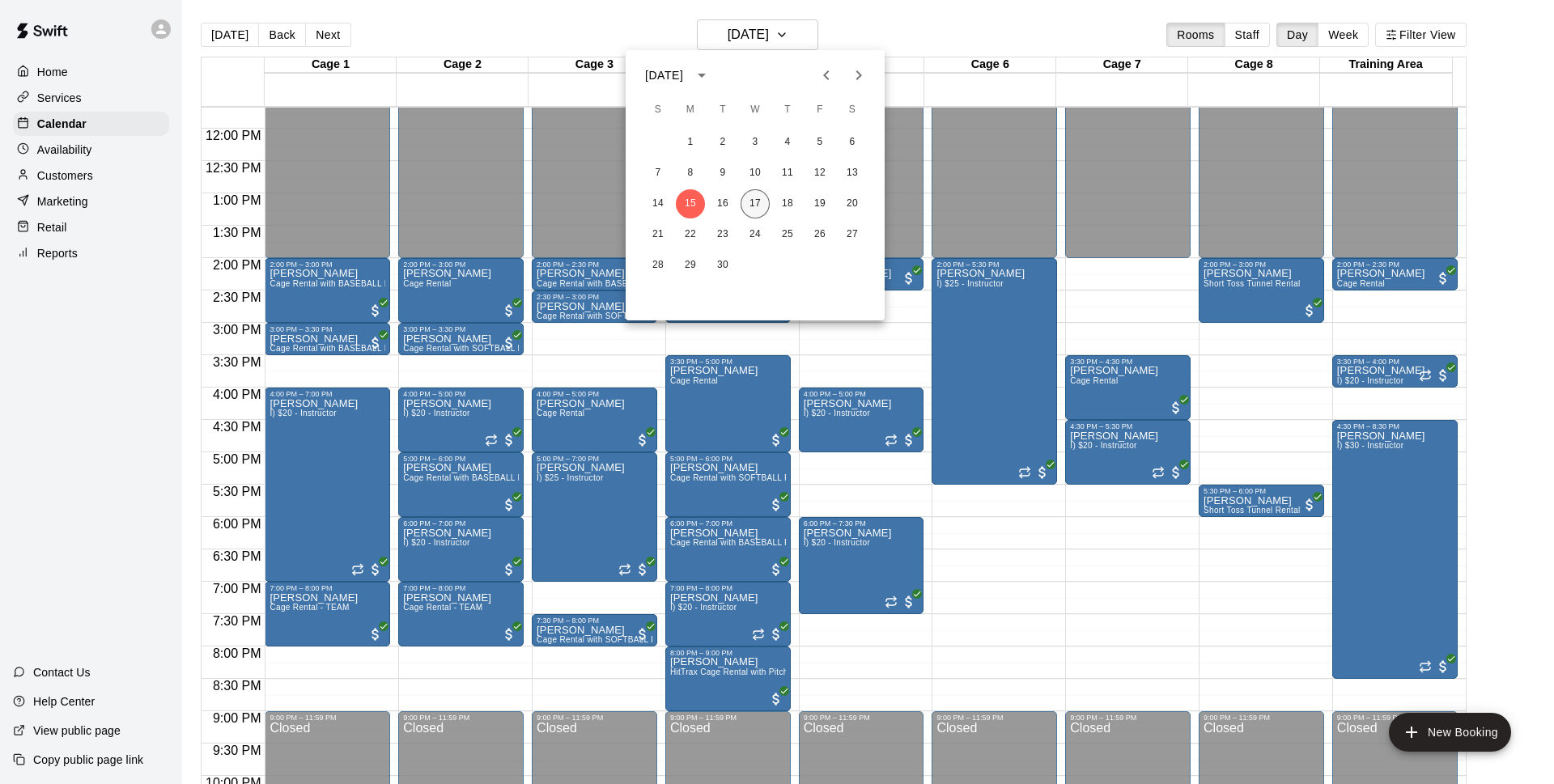
click at [755, 207] on button "17" at bounding box center [754, 203] width 29 height 29
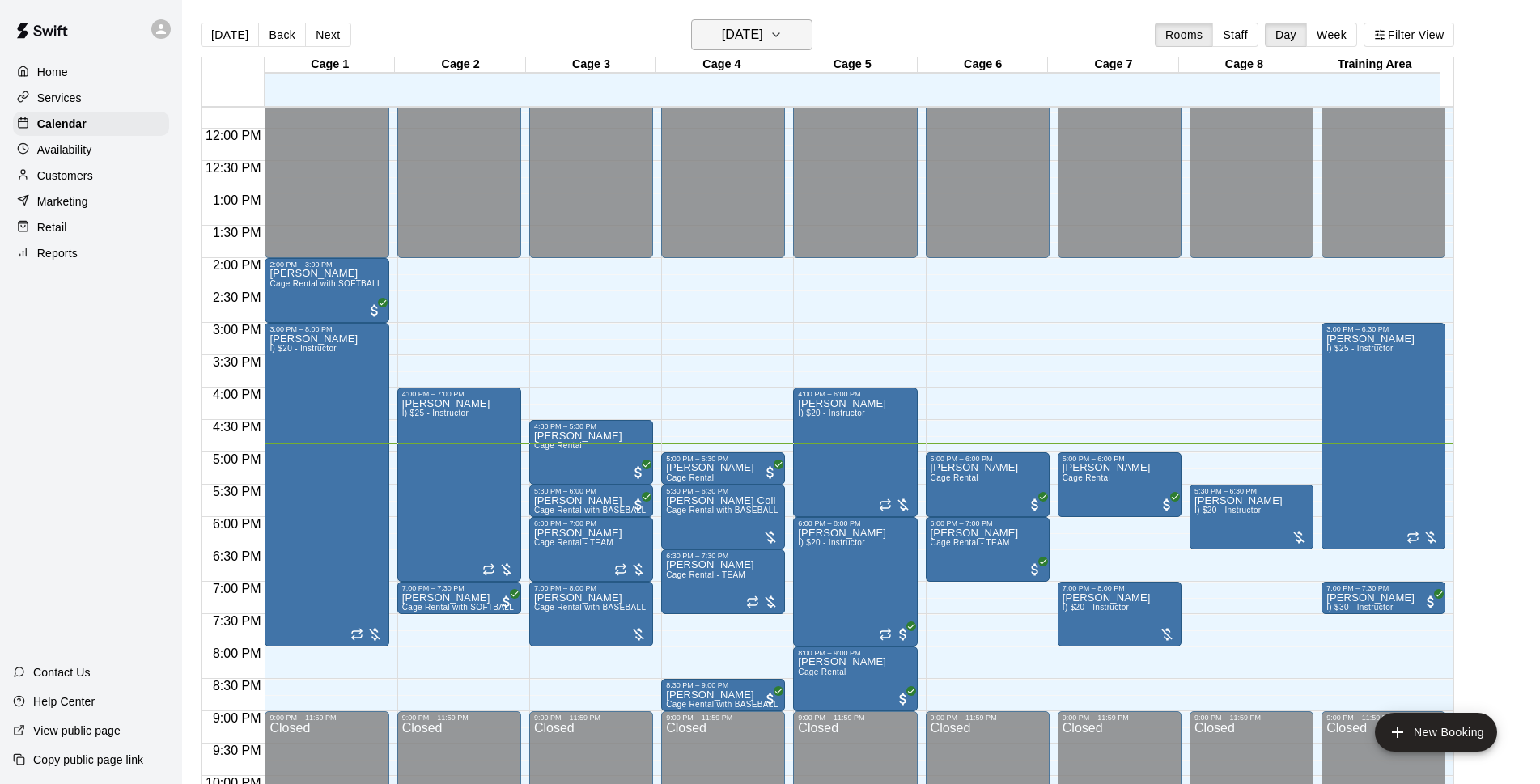
click at [779, 35] on icon "button" at bounding box center [775, 35] width 6 height 4
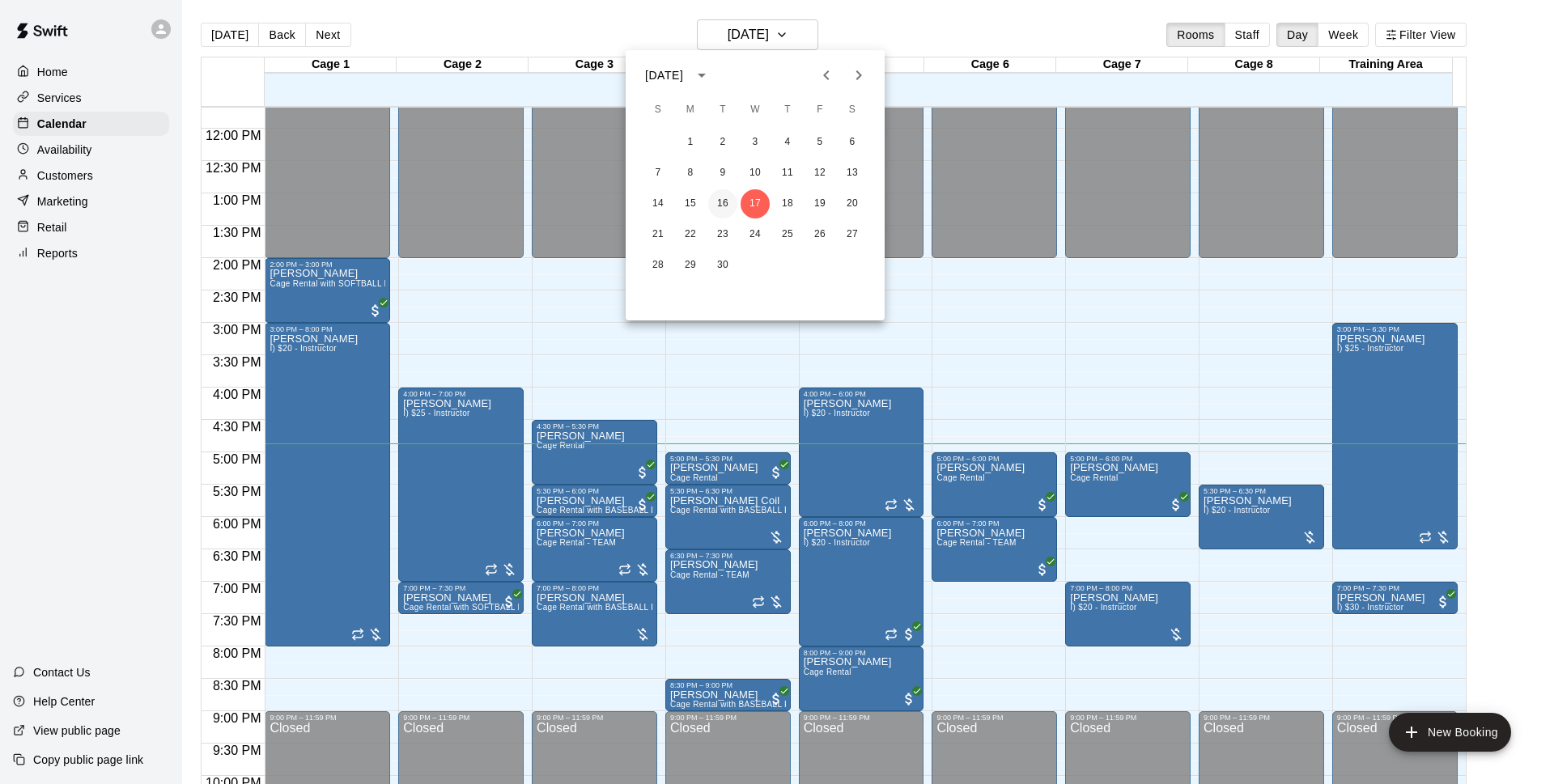
click at [729, 203] on button "16" at bounding box center [723, 203] width 29 height 29
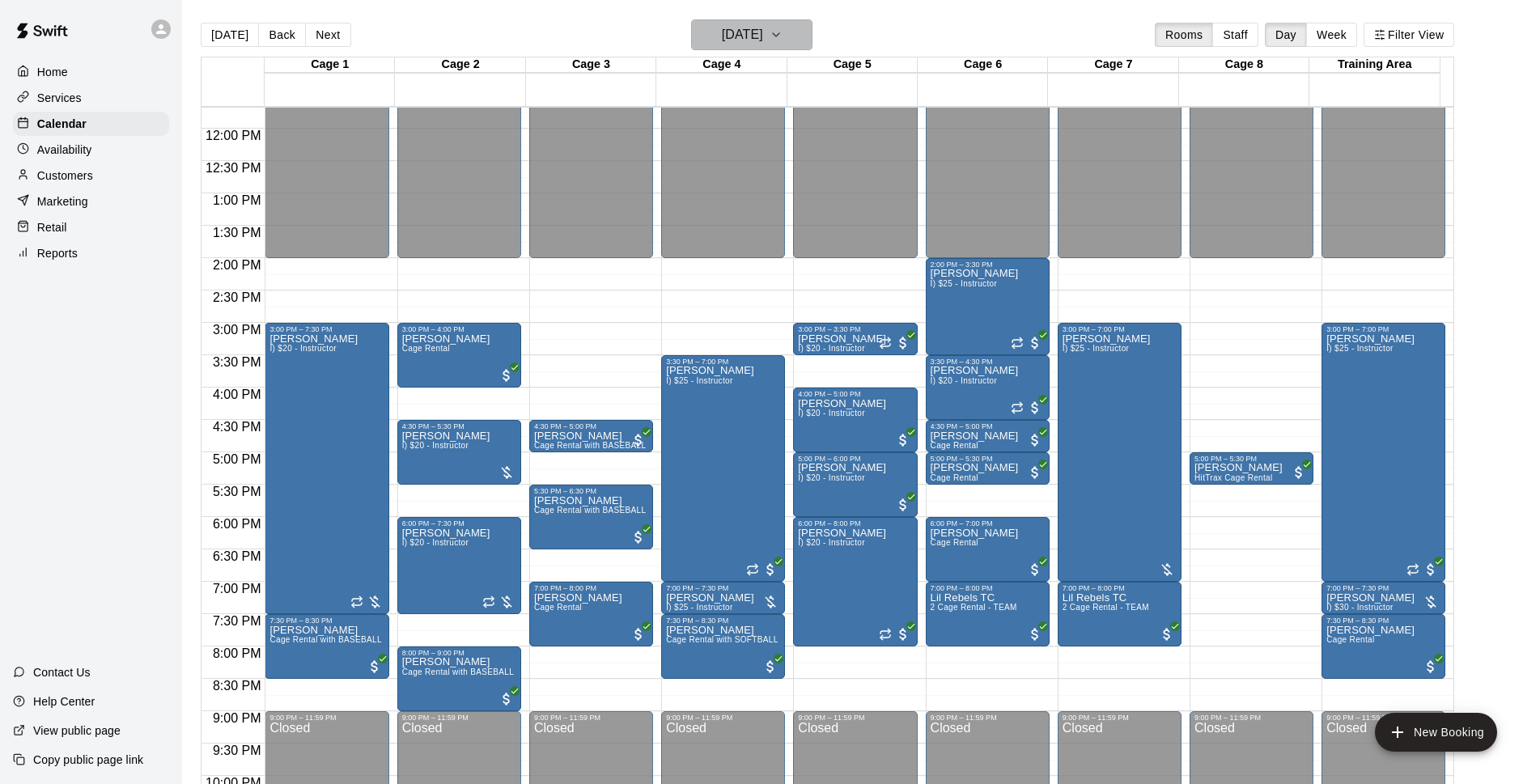
click at [764, 45] on h6 "Tuesday Sep 16" at bounding box center [743, 34] width 42 height 23
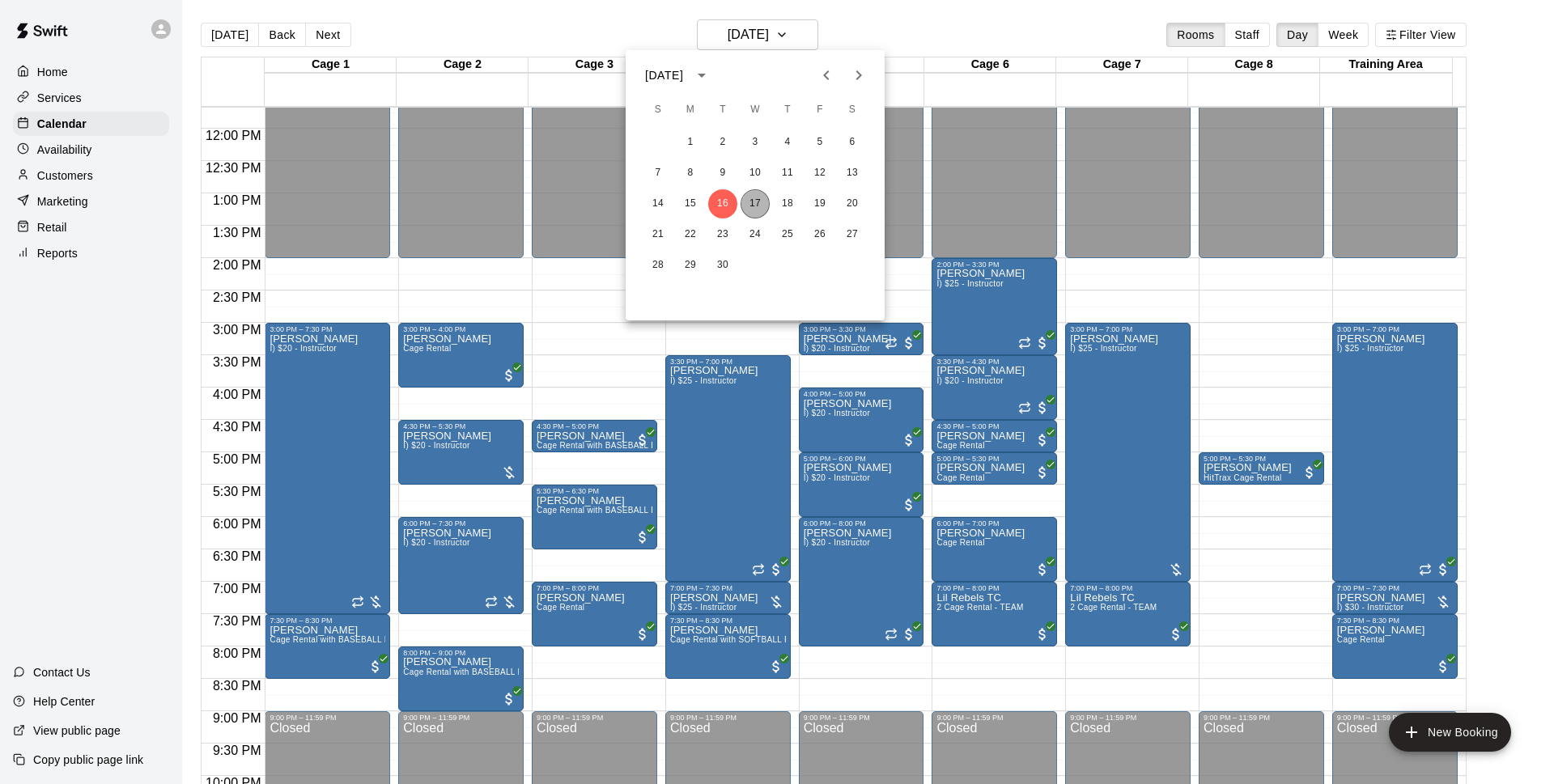
click at [747, 210] on button "17" at bounding box center [754, 203] width 29 height 29
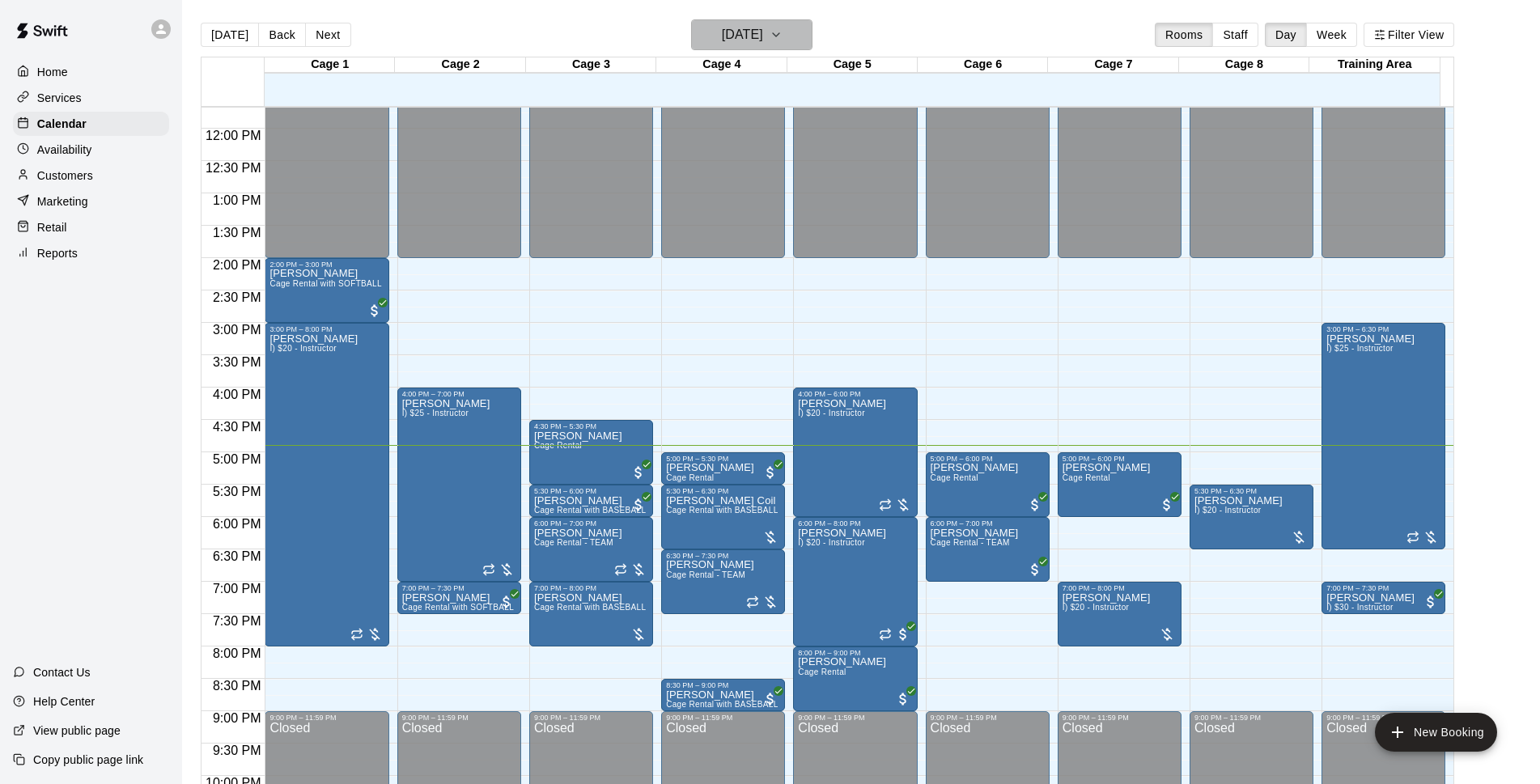
click at [765, 19] on button "[DATE]" at bounding box center [752, 34] width 121 height 31
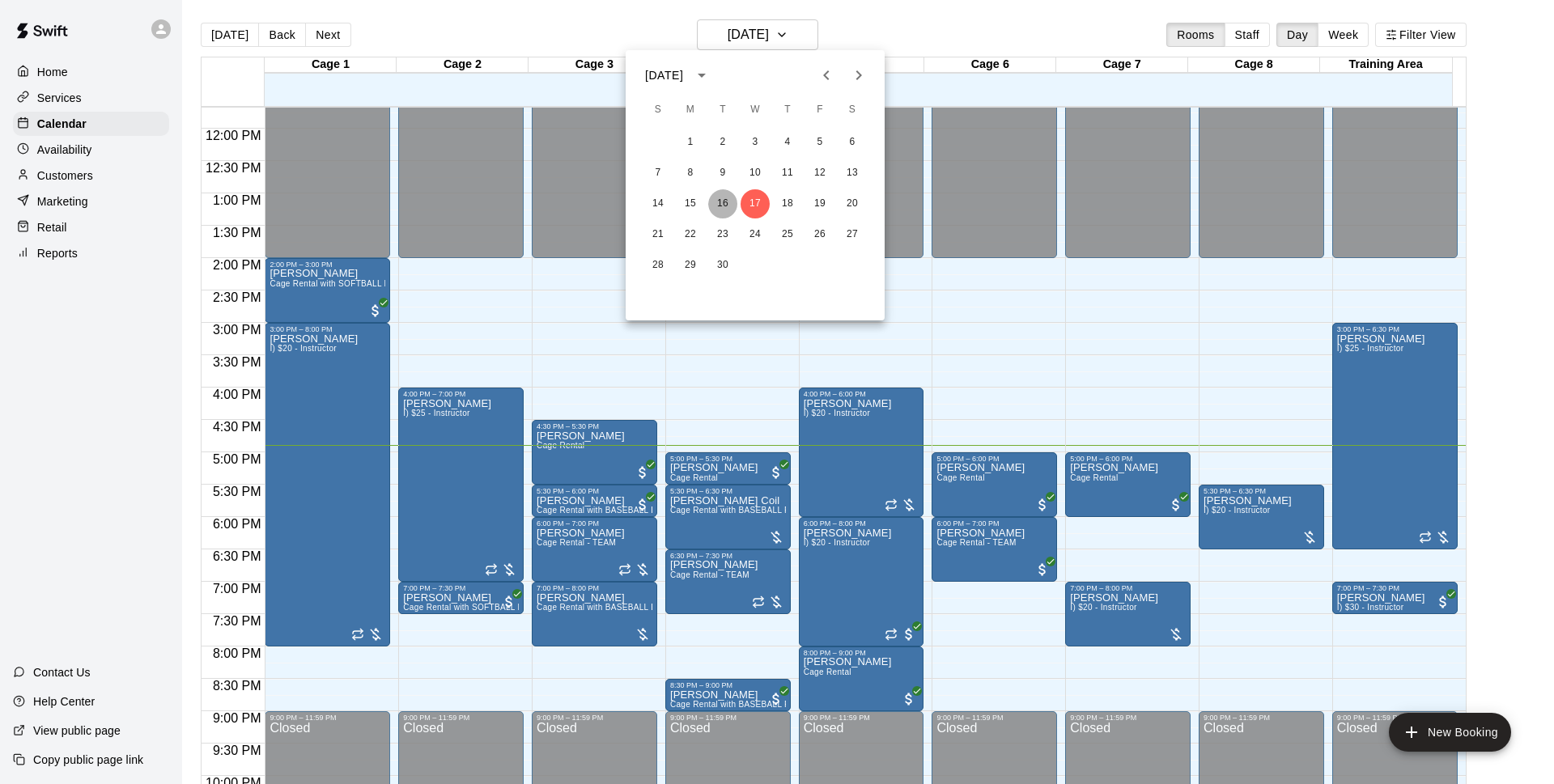
click at [720, 216] on button "16" at bounding box center [723, 203] width 29 height 29
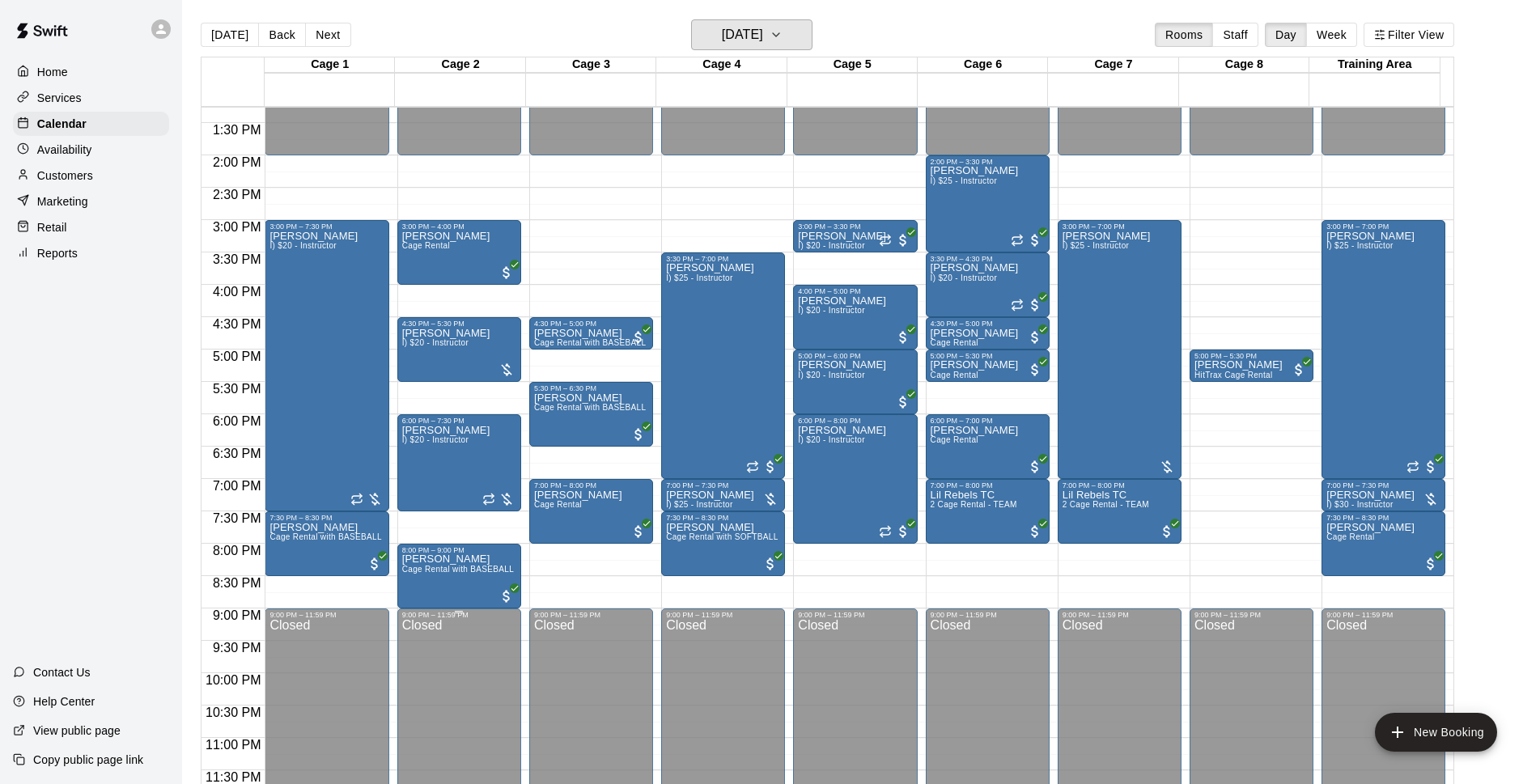
scroll to position [860, 0]
click at [847, 28] on div "Today Back Next Tuesday Sep 16 Rooms Staff Day Week Filter View" at bounding box center [828, 37] width 1254 height 37
click at [764, 42] on h6 "Tuesday Sep 16" at bounding box center [743, 34] width 42 height 23
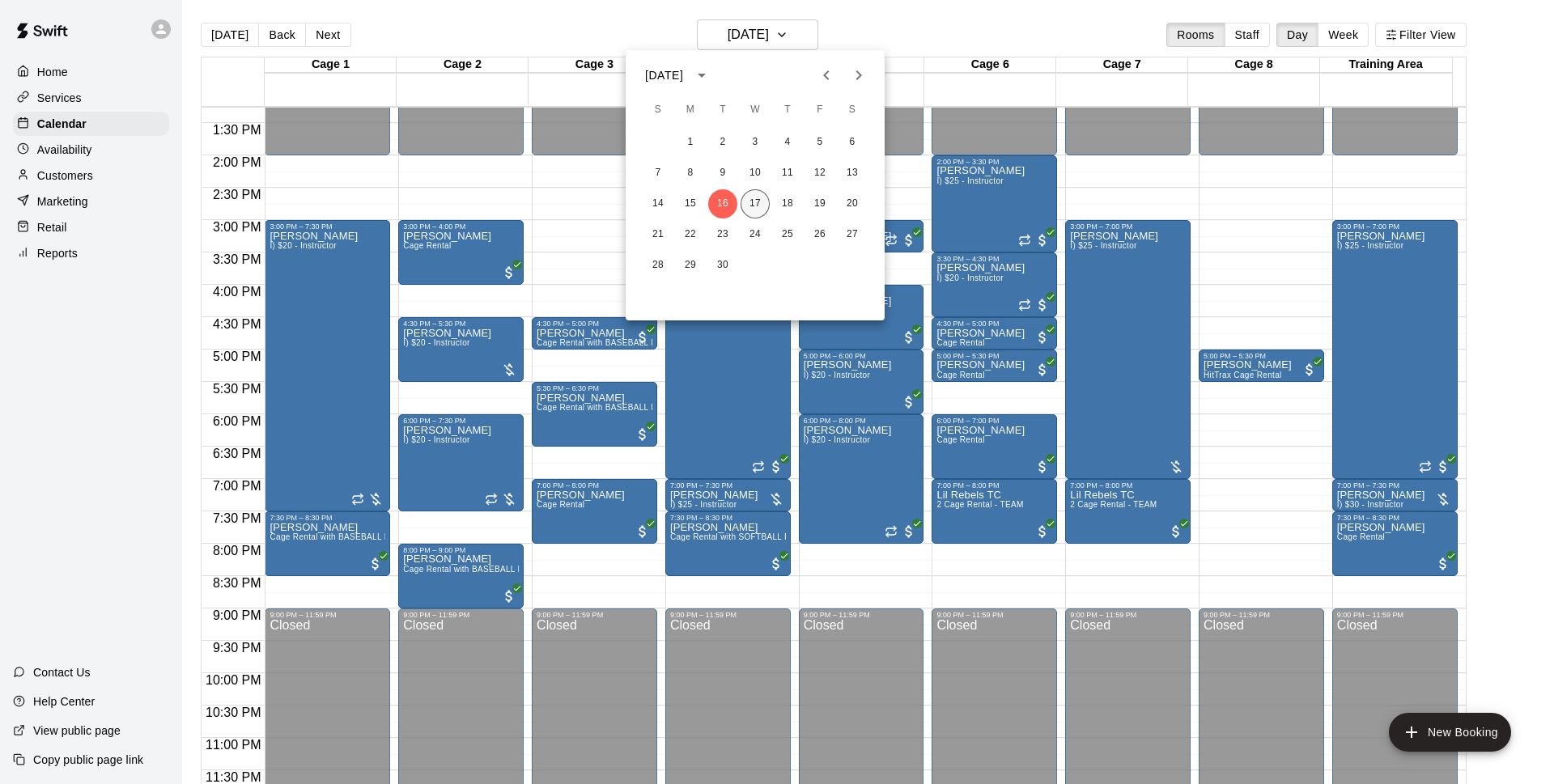
click at [746, 203] on button "17" at bounding box center [754, 203] width 29 height 29
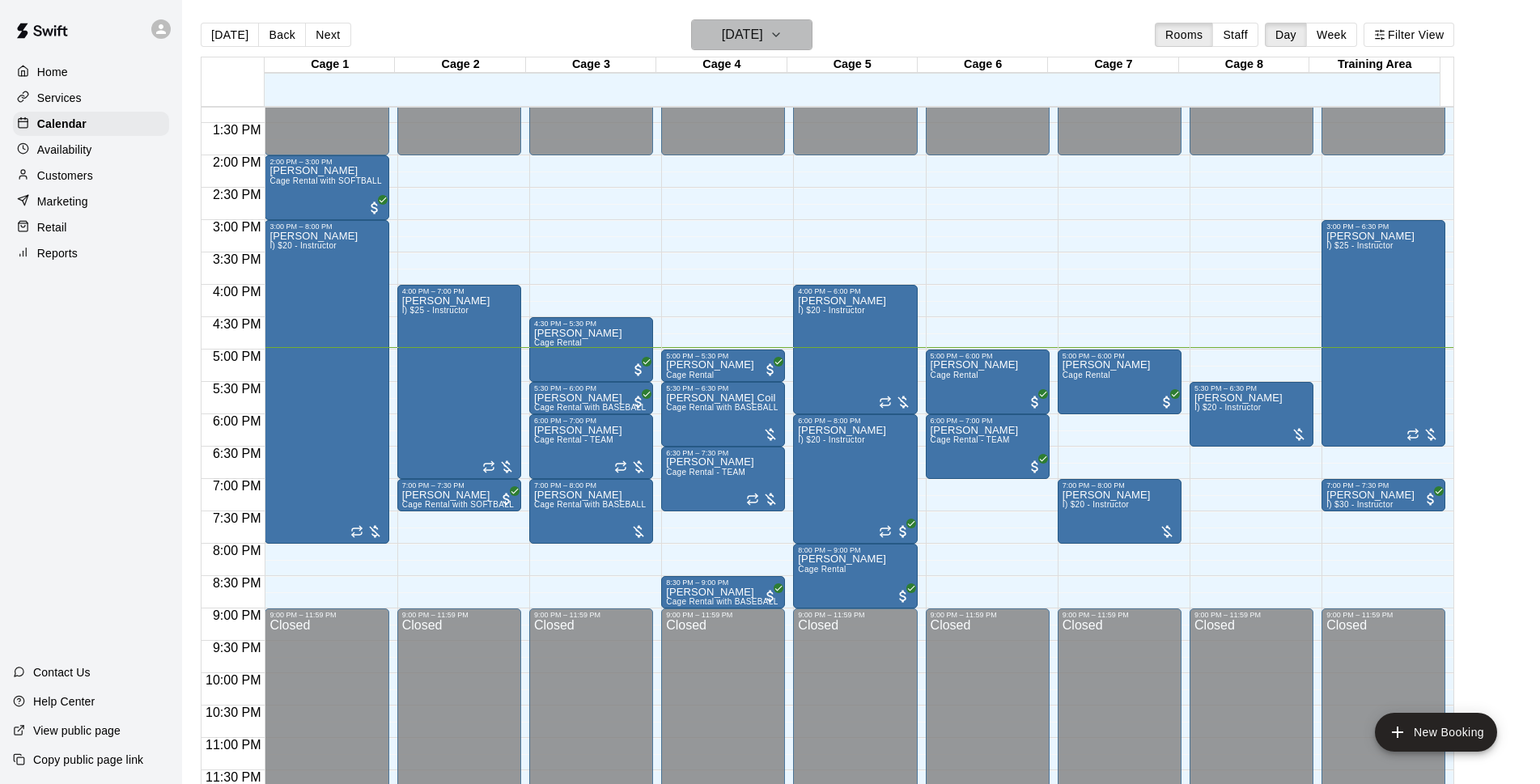
click at [752, 39] on h6 "[DATE]" at bounding box center [743, 34] width 42 height 23
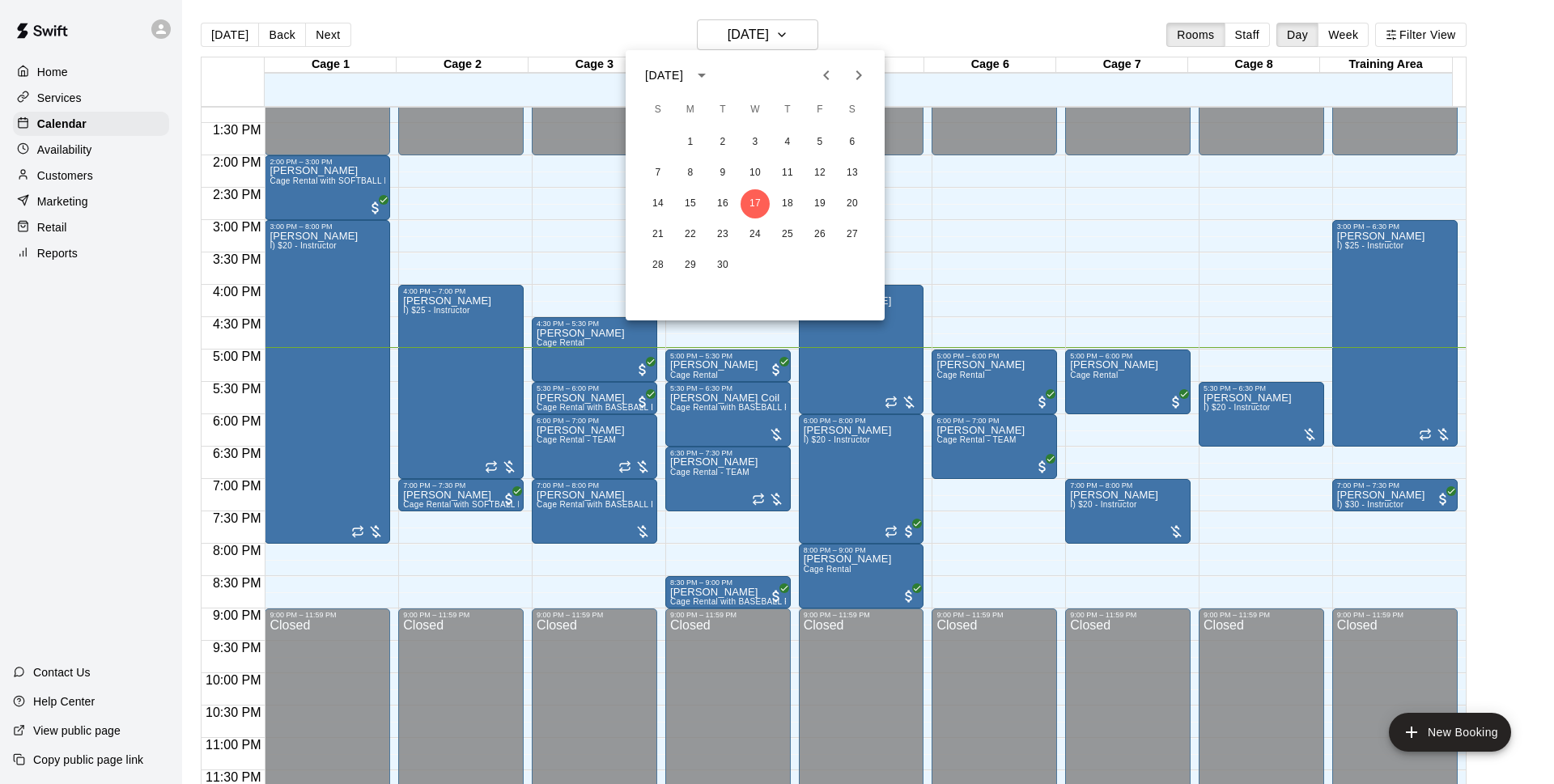
click at [1047, 200] on div at bounding box center [777, 392] width 1554 height 784
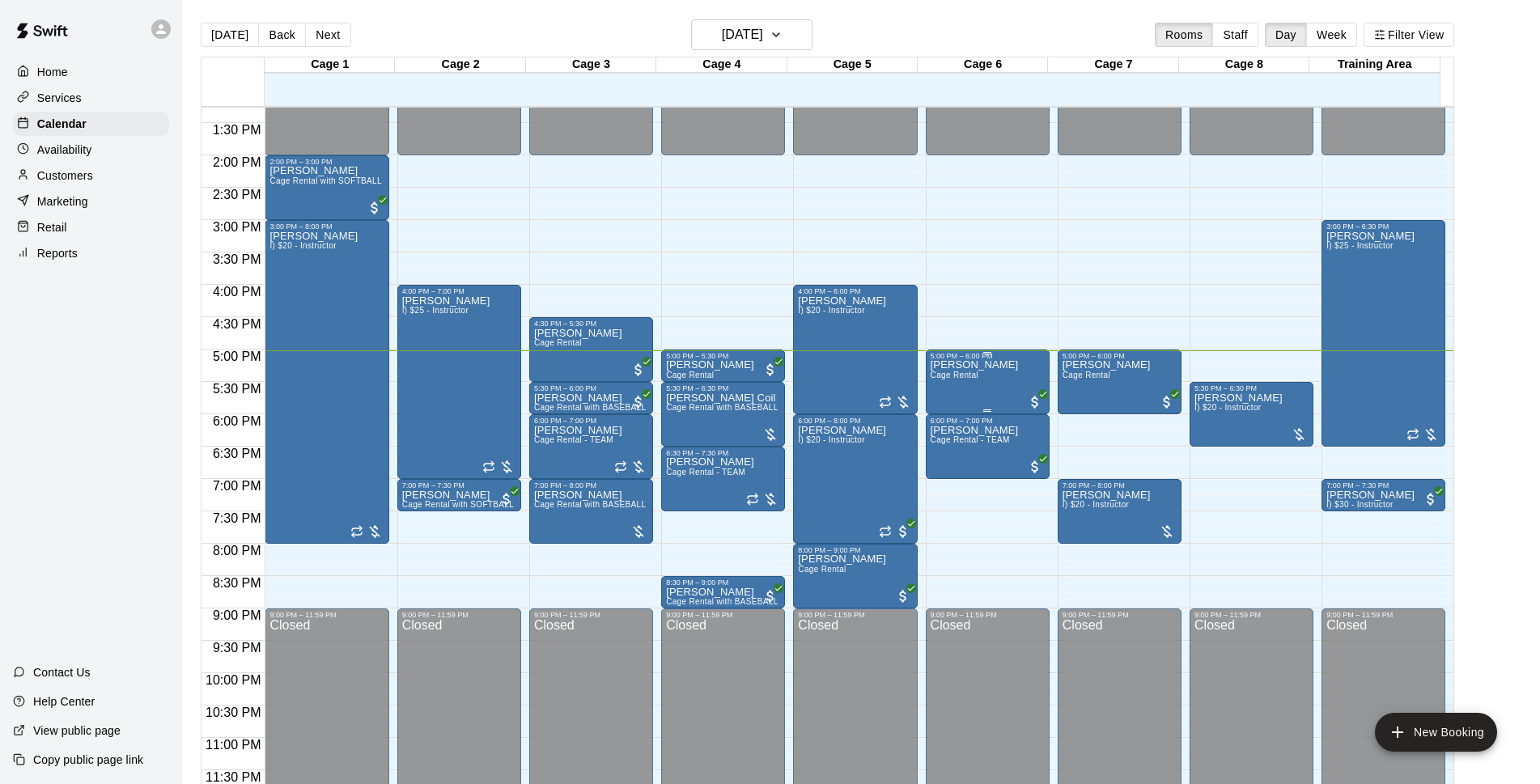
click at [1024, 372] on div "Kyle Metzger Cage Rental" at bounding box center [988, 751] width 114 height 784
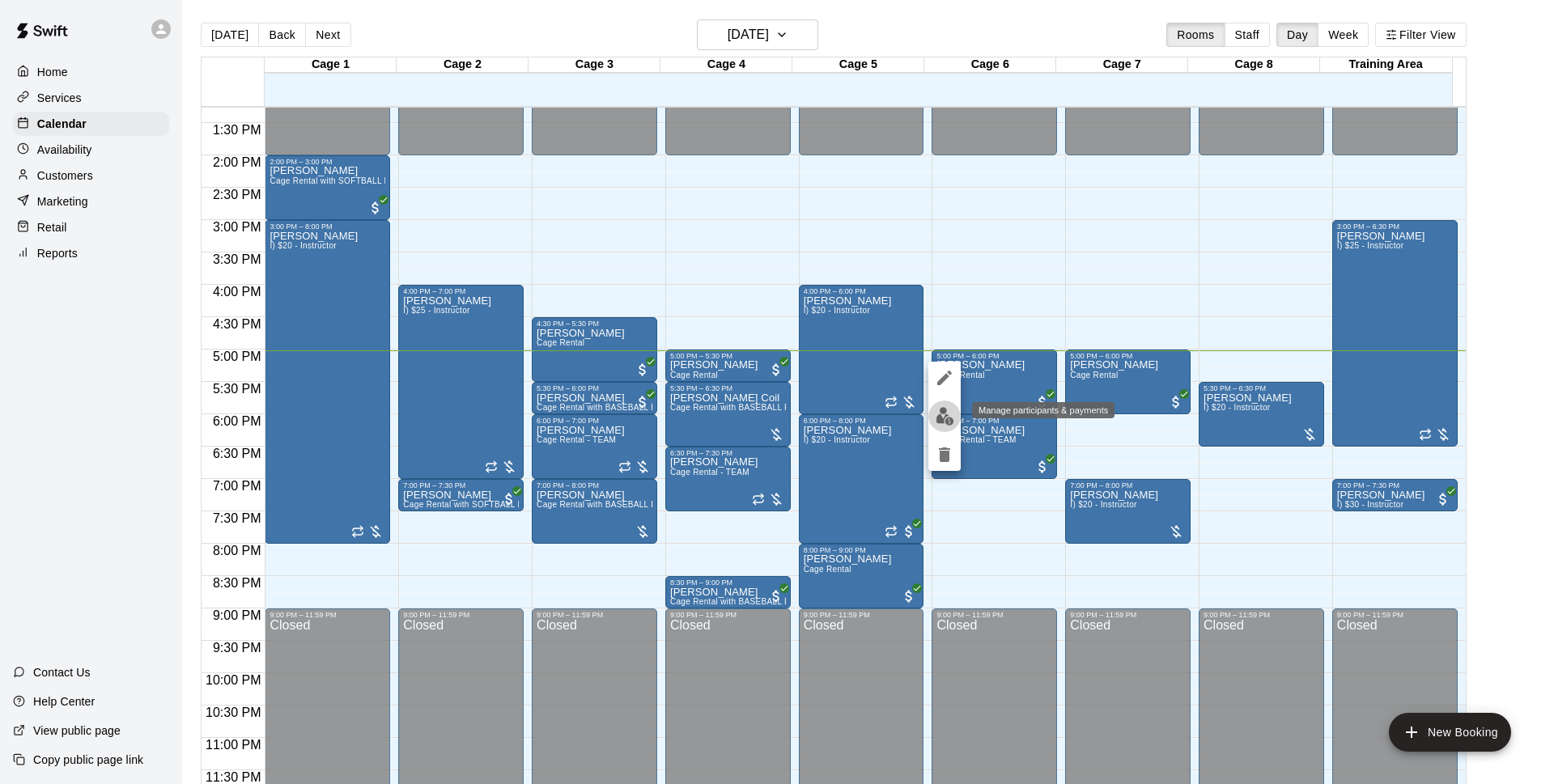
click at [940, 421] on img "edit" at bounding box center [944, 416] width 19 height 19
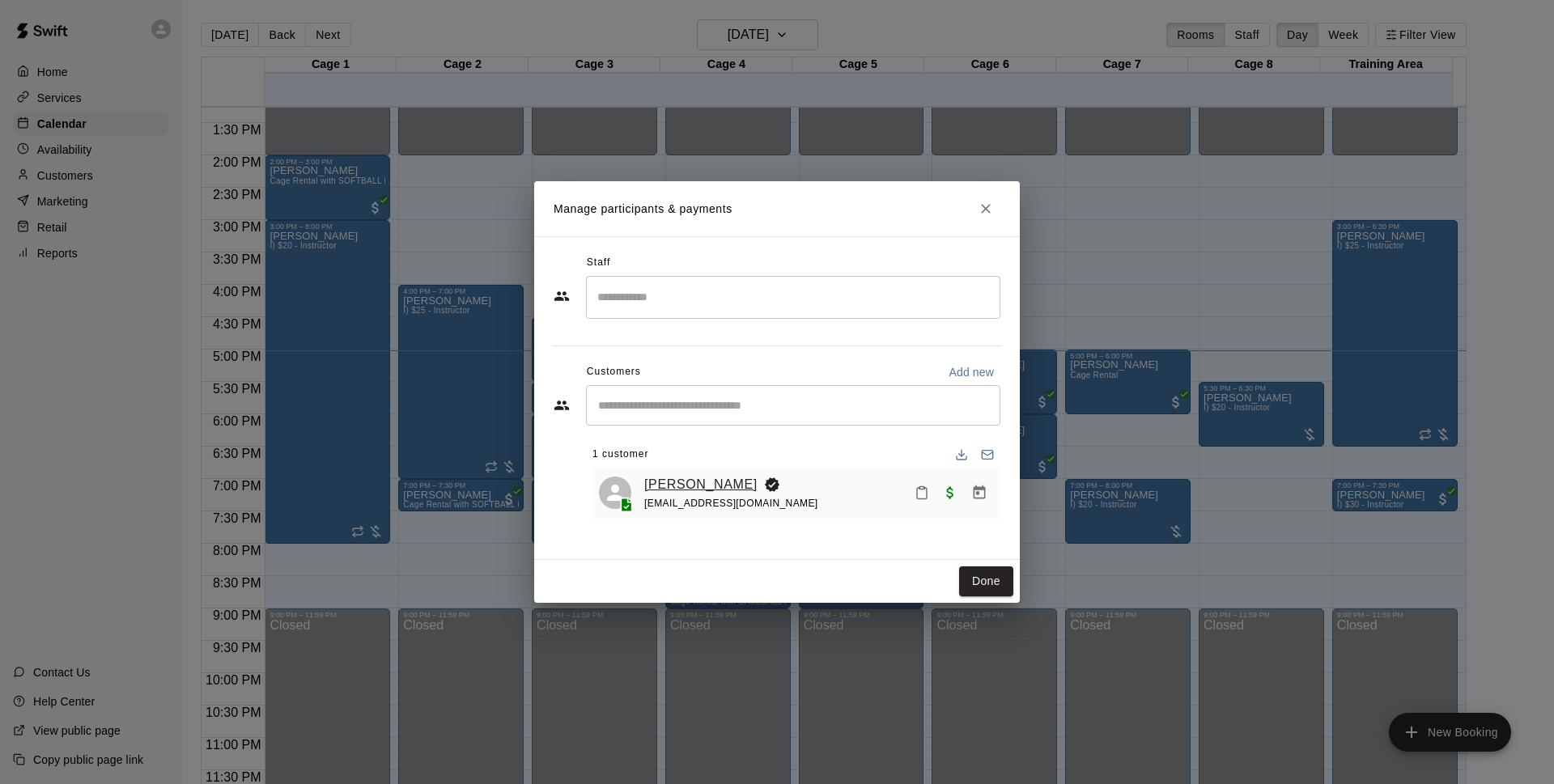
click at [717, 482] on link "[PERSON_NAME]" at bounding box center [700, 484] width 113 height 21
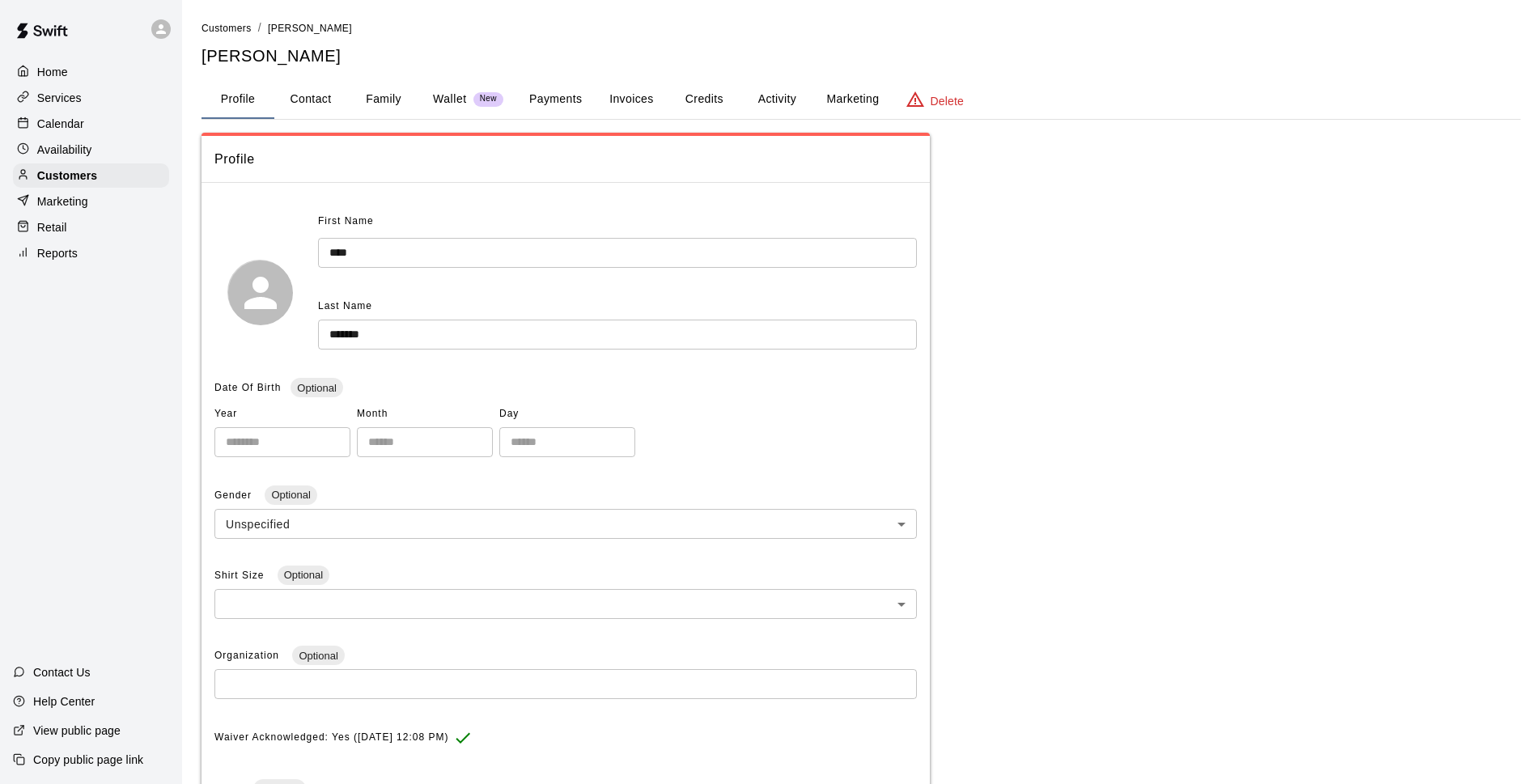
click at [552, 95] on button "Payments" at bounding box center [556, 99] width 79 height 39
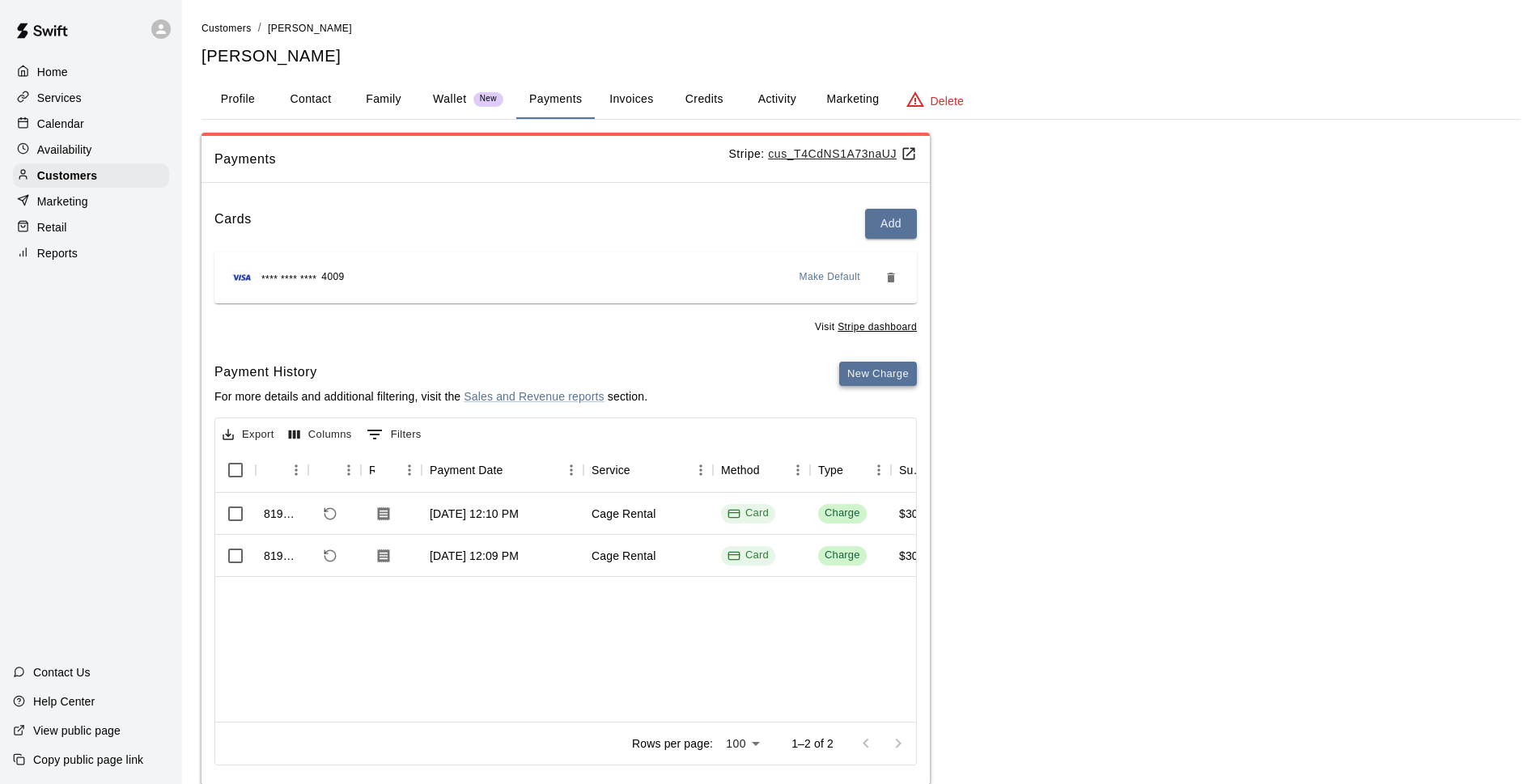
click at [897, 382] on button "New Charge" at bounding box center [879, 374] width 78 height 25
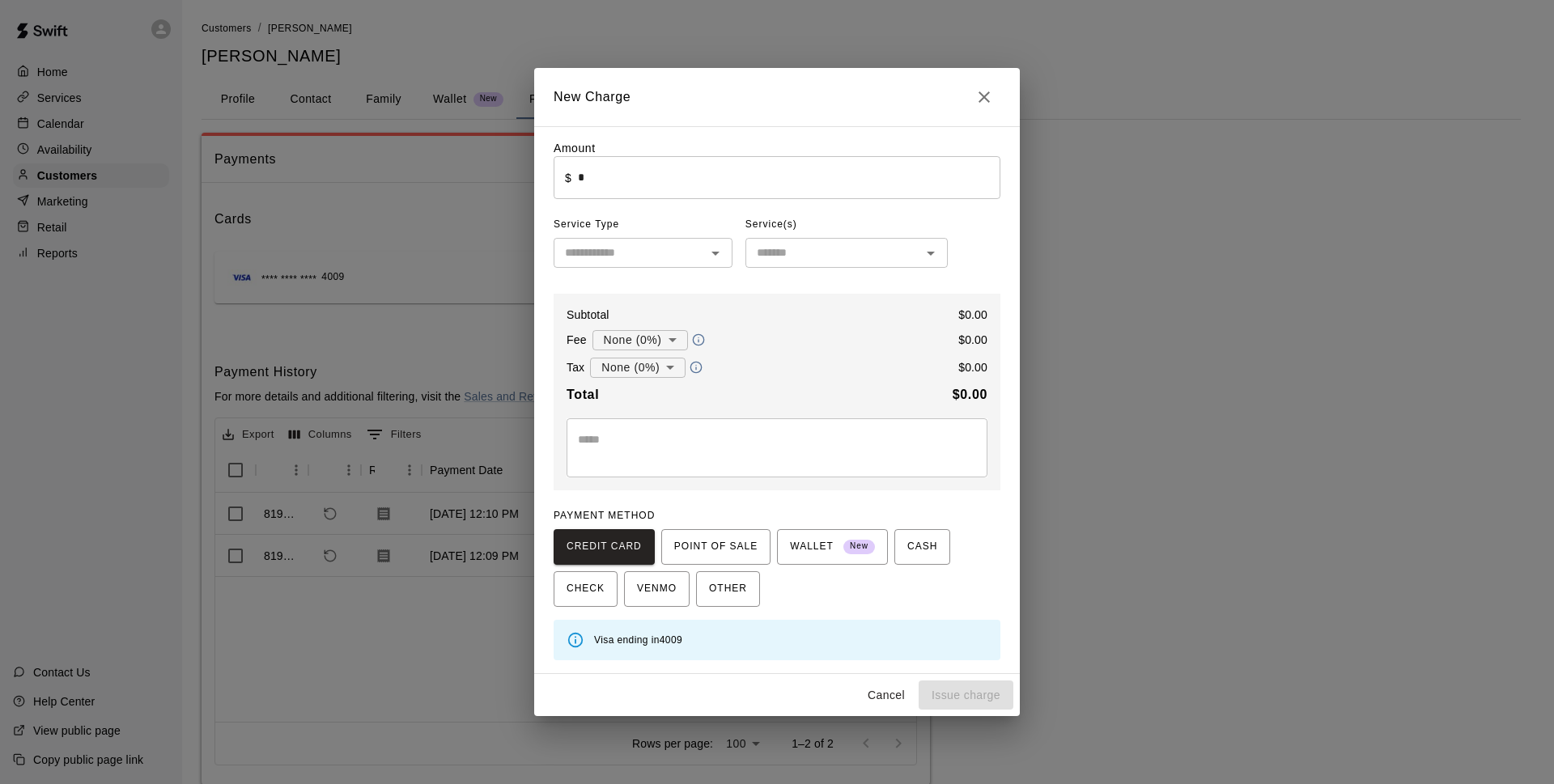
click at [685, 192] on input "*" at bounding box center [789, 177] width 422 height 43
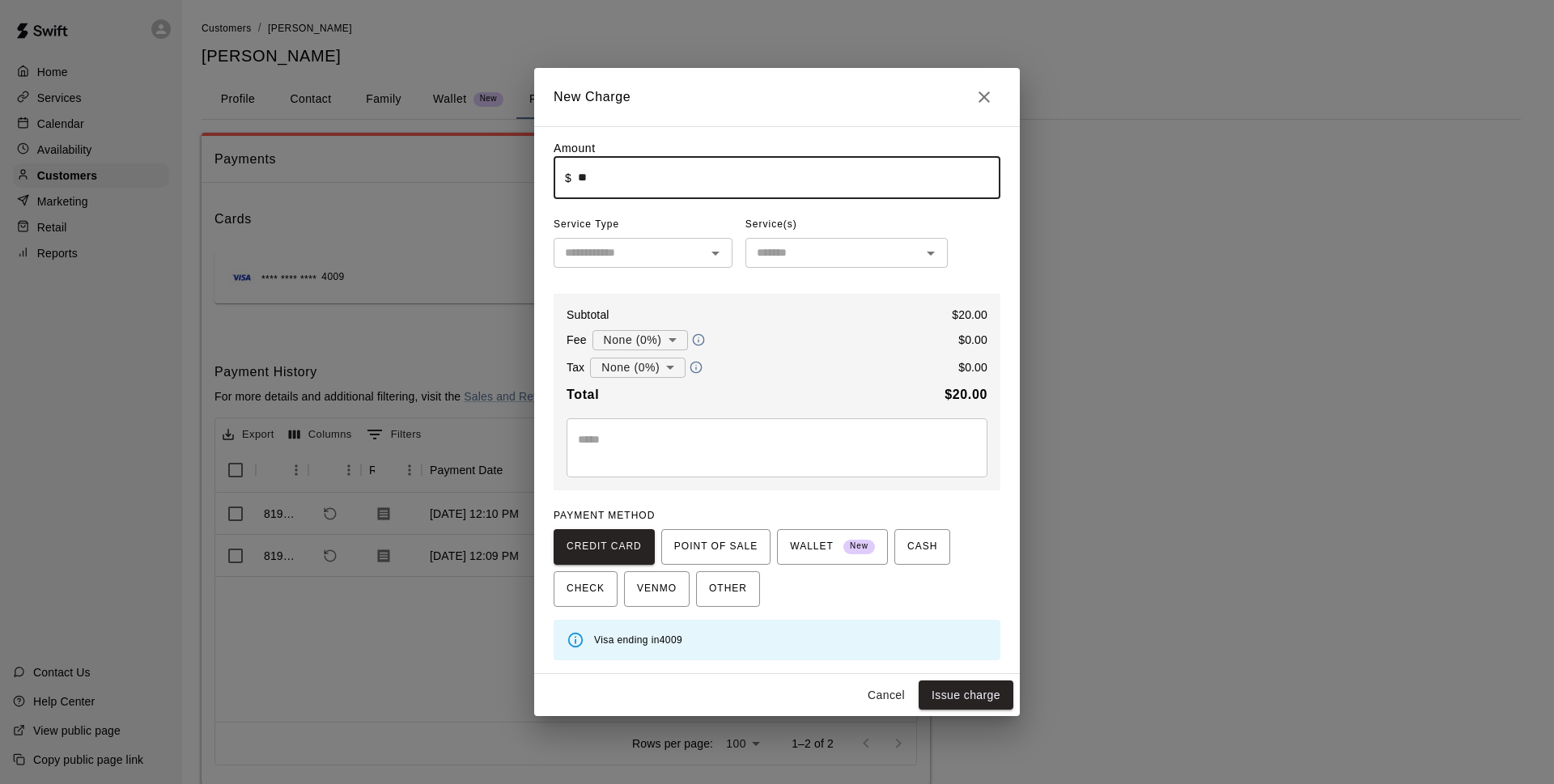
type input "*****"
click at [686, 233] on span "Service Type" at bounding box center [643, 224] width 179 height 26
click at [686, 248] on input "text" at bounding box center [629, 252] width 142 height 20
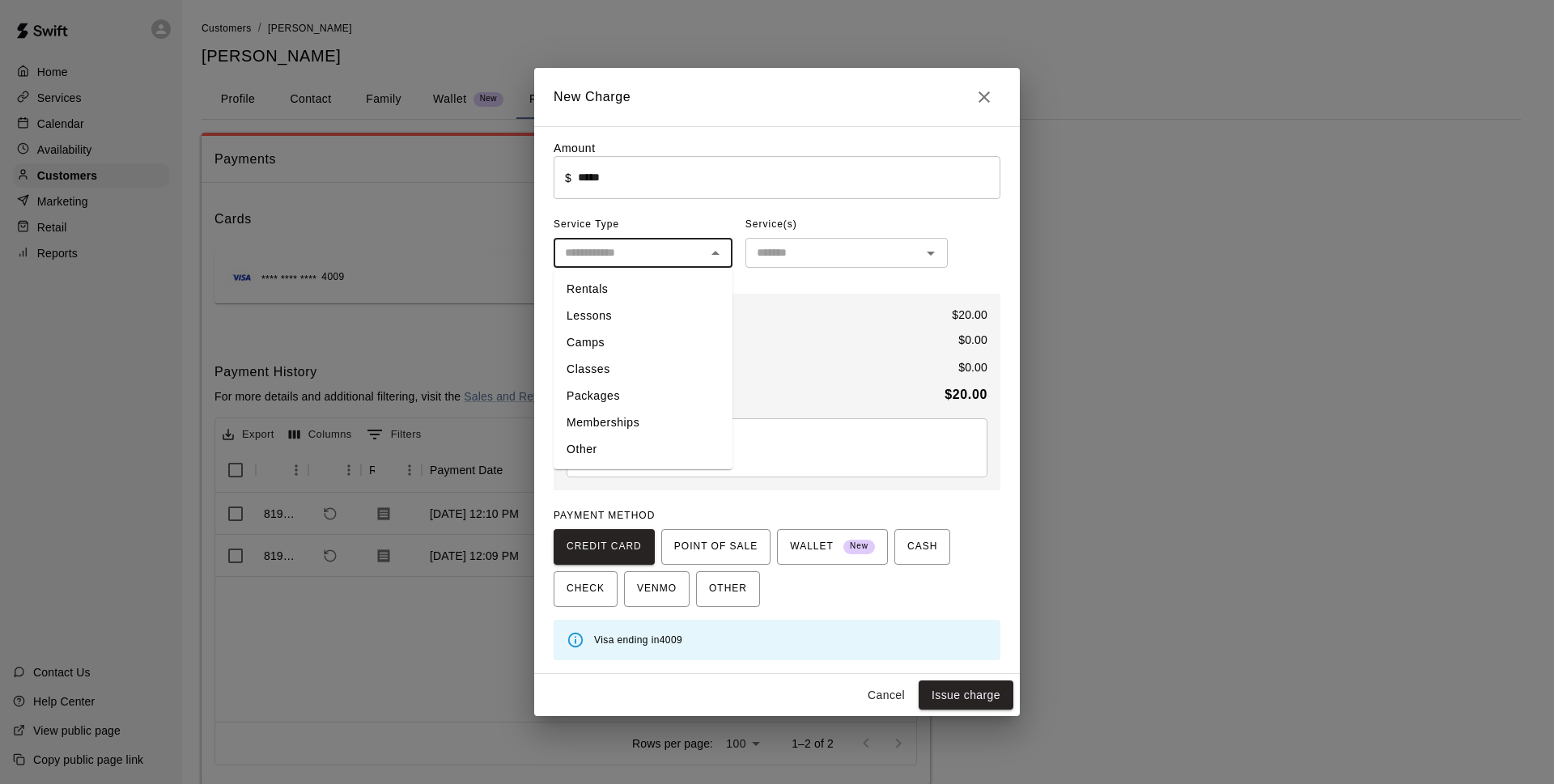
click at [641, 437] on li "Other" at bounding box center [643, 449] width 179 height 27
type input "*****"
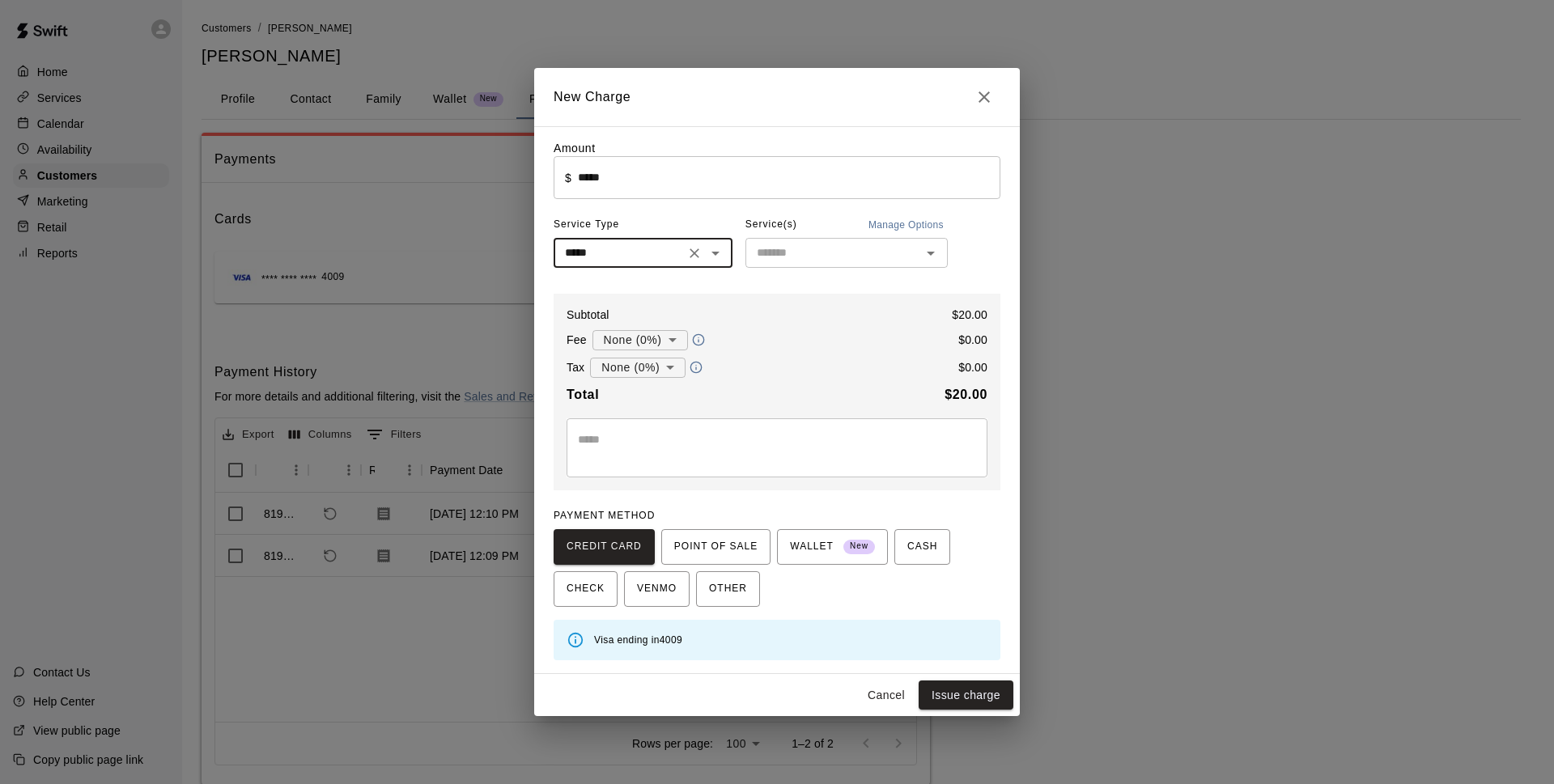
click at [827, 257] on input "text" at bounding box center [832, 252] width 166 height 20
click at [835, 278] on div "No options" at bounding box center [847, 288] width 203 height 40
click at [810, 280] on div "No options" at bounding box center [847, 288] width 203 height 40
click at [970, 253] on div "Amount ​ $ ***** ​ Service Type ***** ​ Service(s) Manage Options ​ Subtotal $ …" at bounding box center [777, 400] width 447 height 520
click at [766, 458] on textarea at bounding box center [777, 448] width 398 height 33
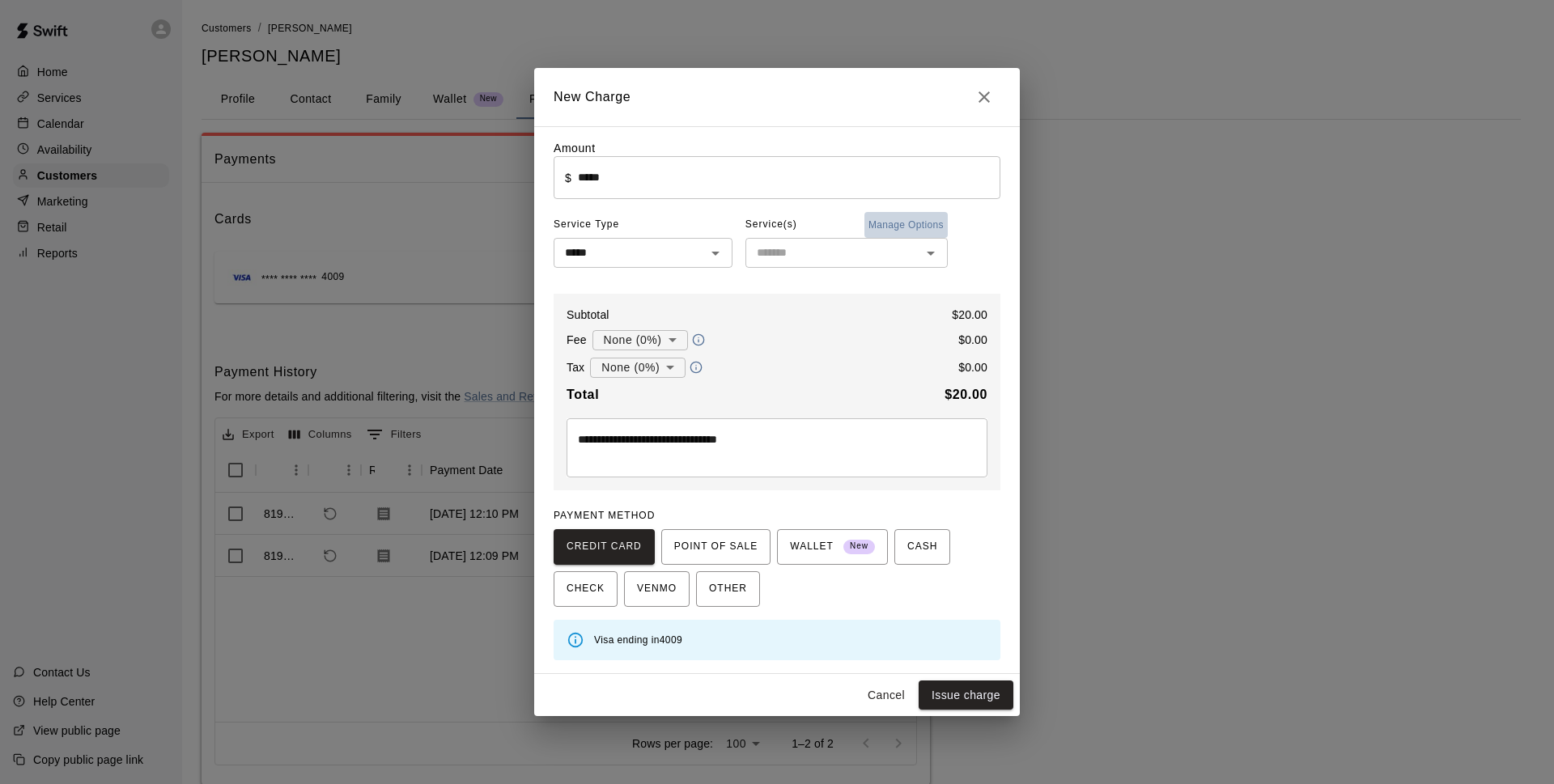
click at [894, 225] on button "Manage Options" at bounding box center [905, 224] width 83 height 26
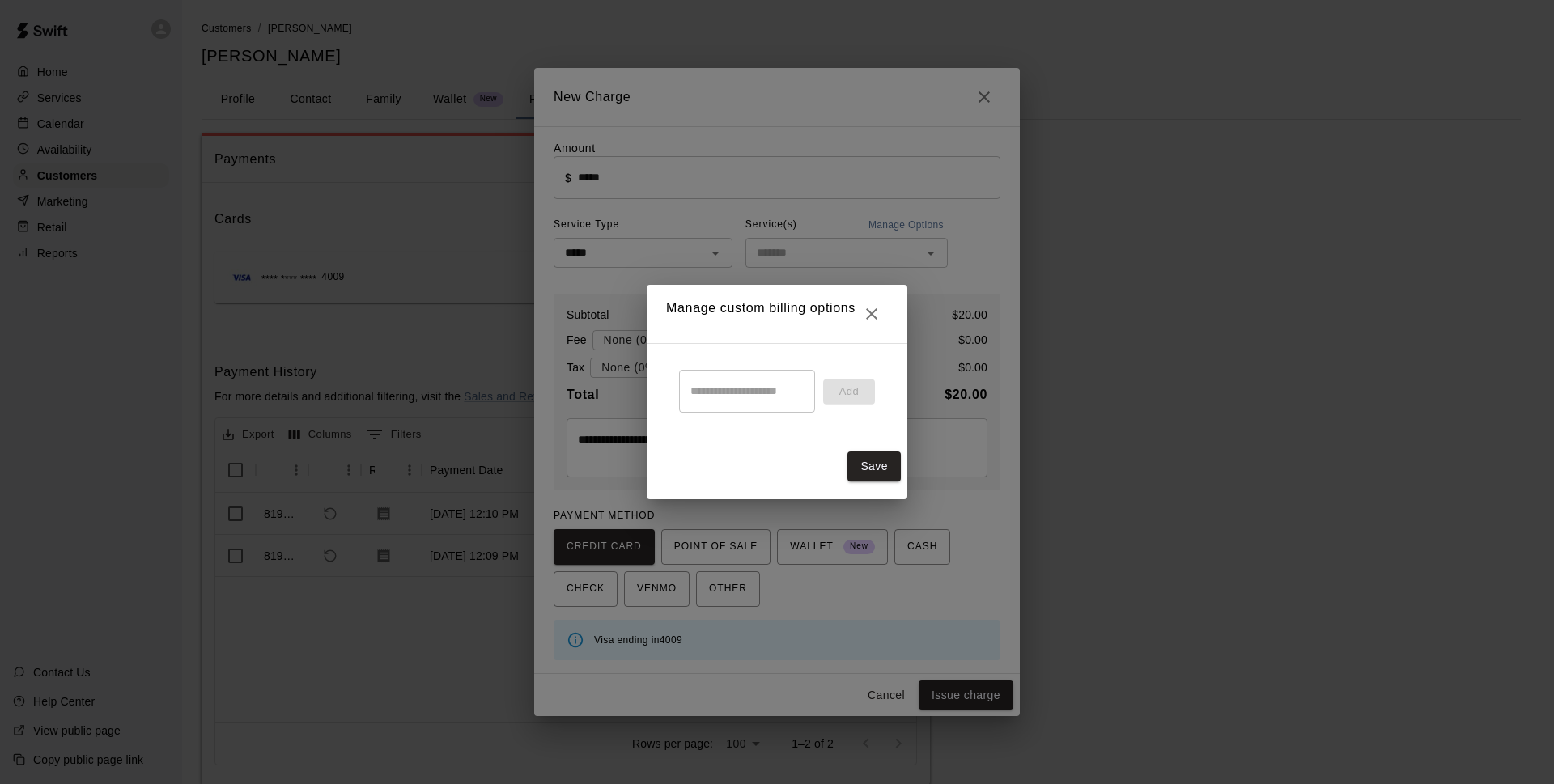
click at [874, 298] on button "Close" at bounding box center [872, 314] width 33 height 33
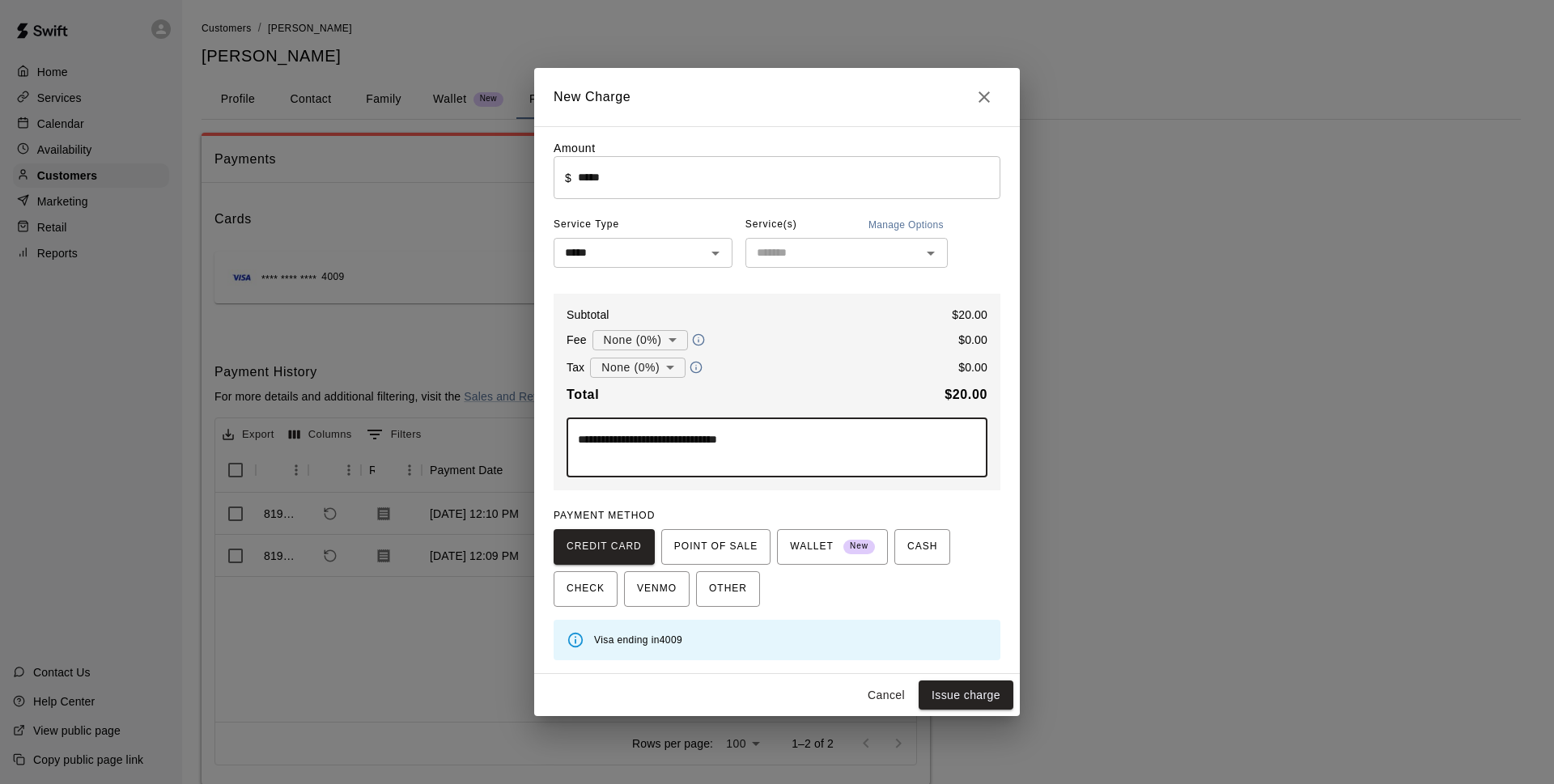
click at [812, 436] on textarea "**********" at bounding box center [777, 448] width 398 height 33
type textarea "**********"
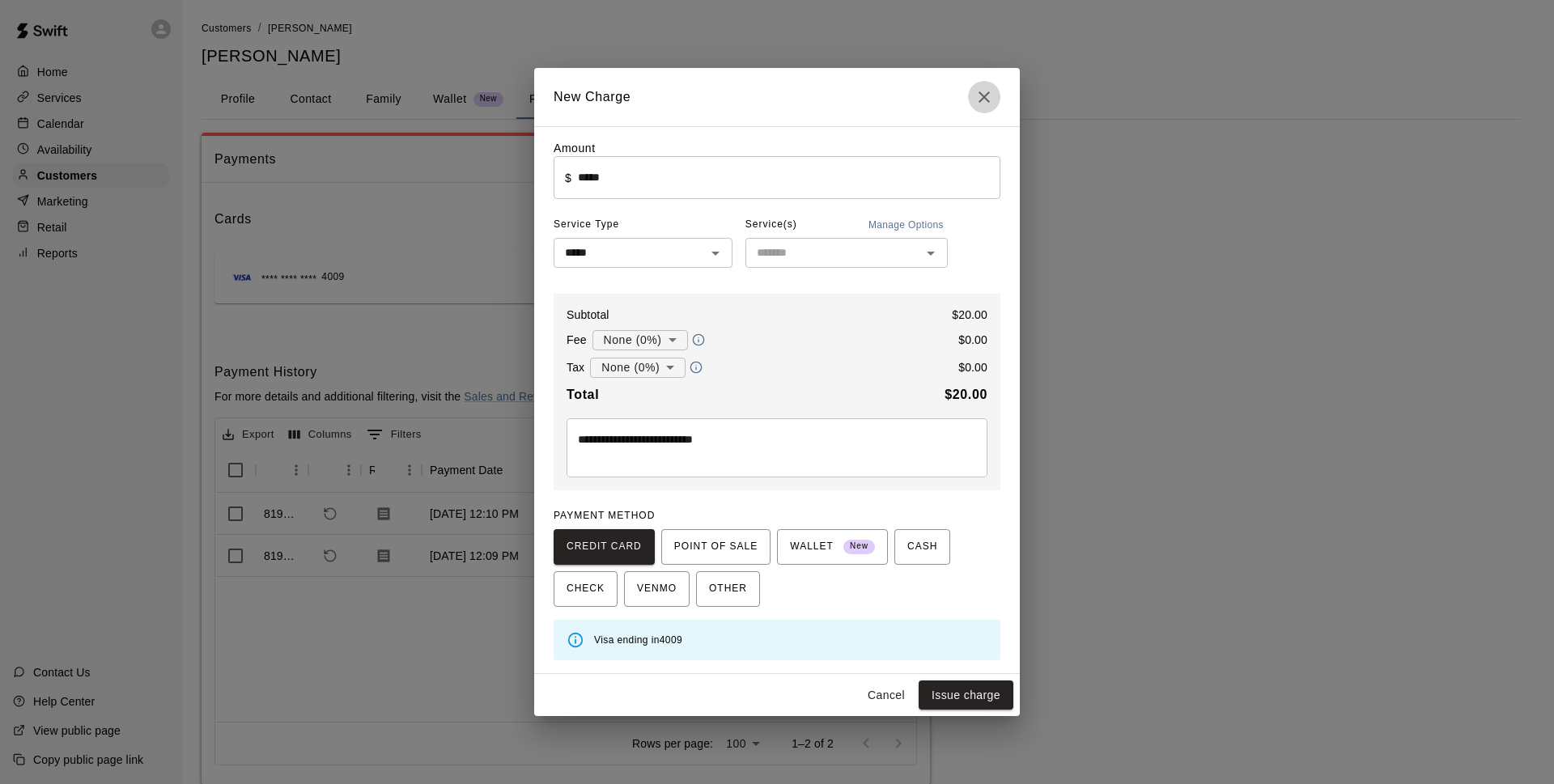
click at [985, 98] on icon "Close" at bounding box center [983, 97] width 12 height 12
type input "*"
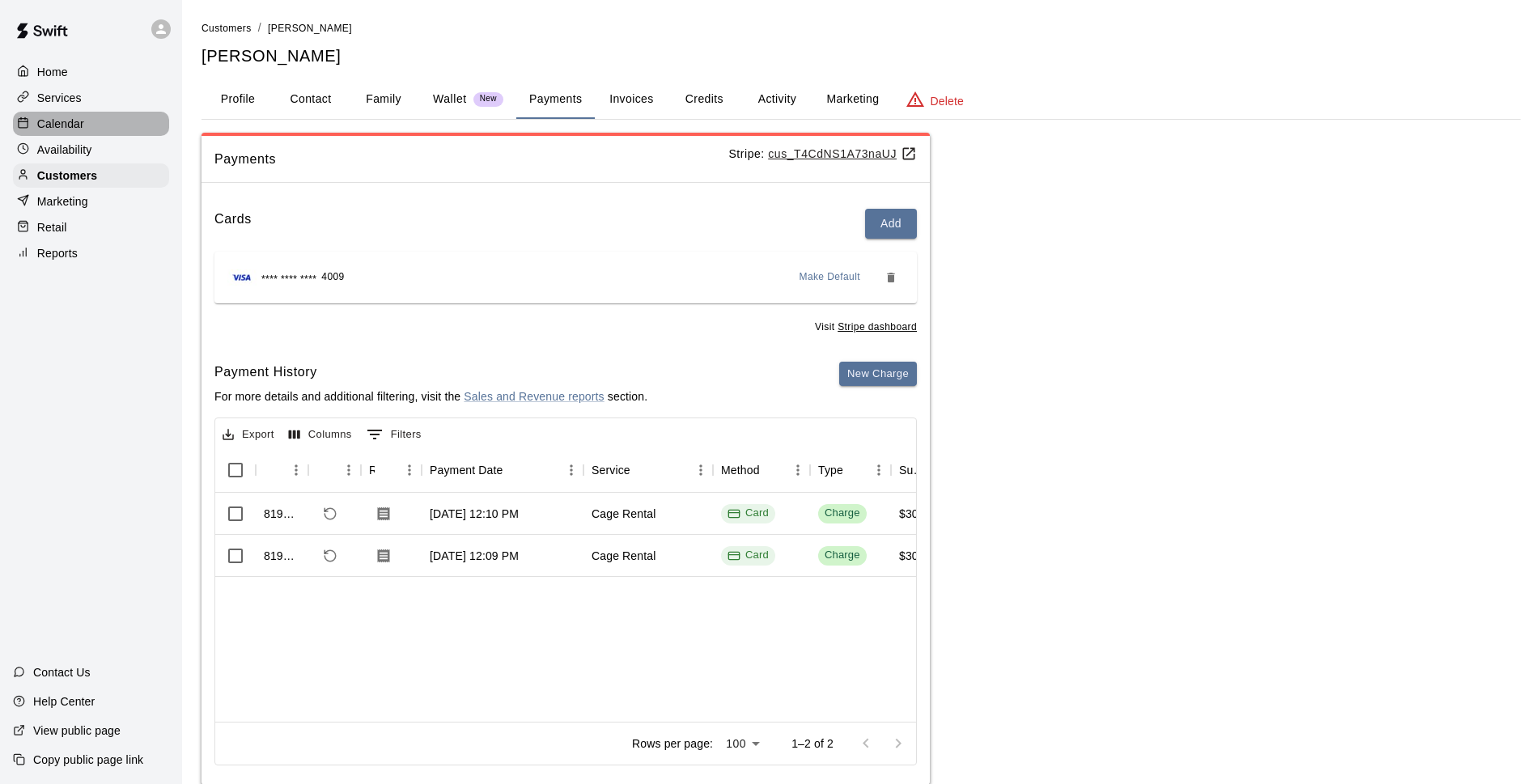
click at [113, 130] on div "Calendar" at bounding box center [90, 123] width 157 height 24
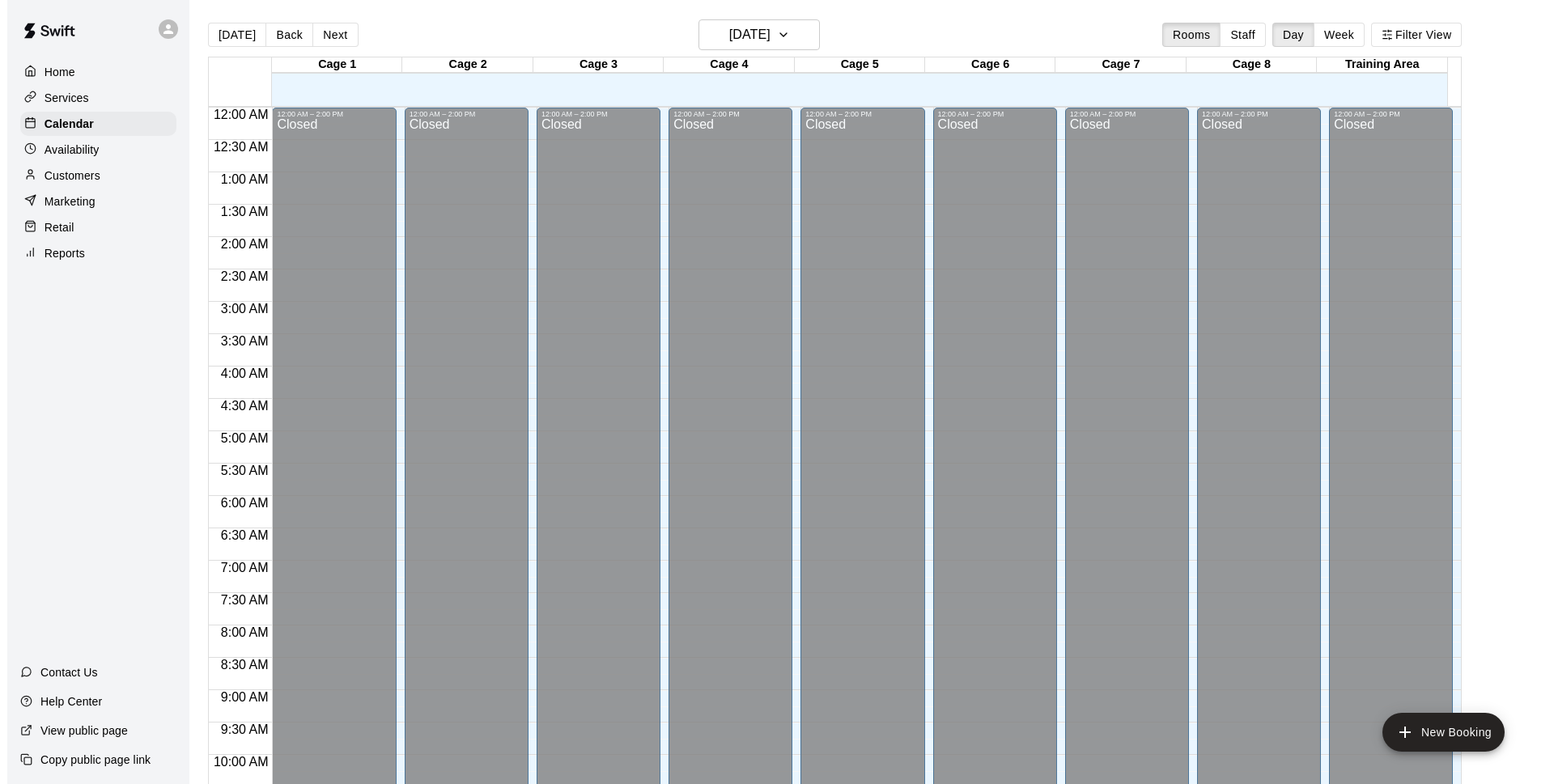
scroll to position [809, 0]
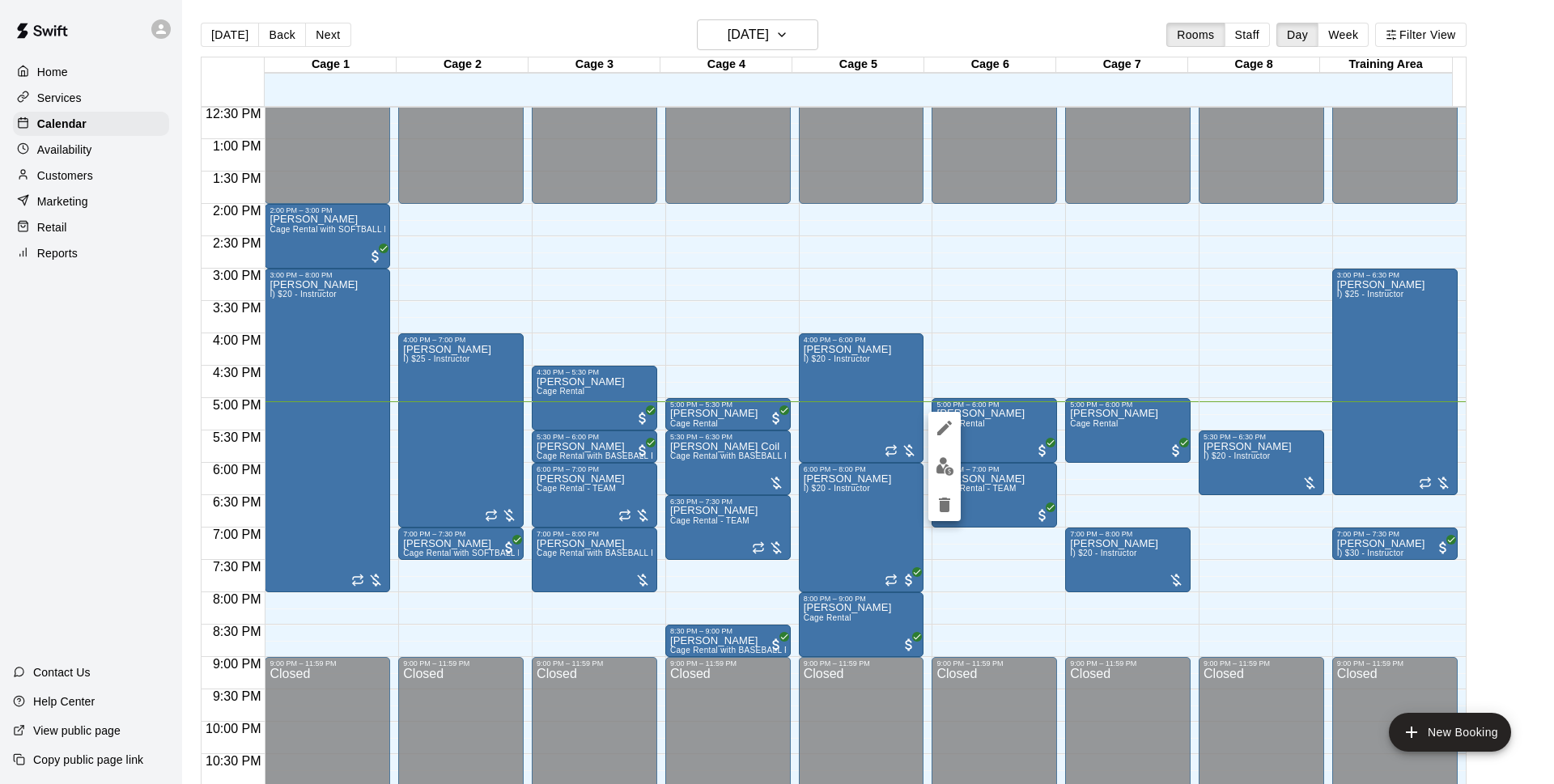
click at [941, 464] on img "edit" at bounding box center [944, 466] width 19 height 19
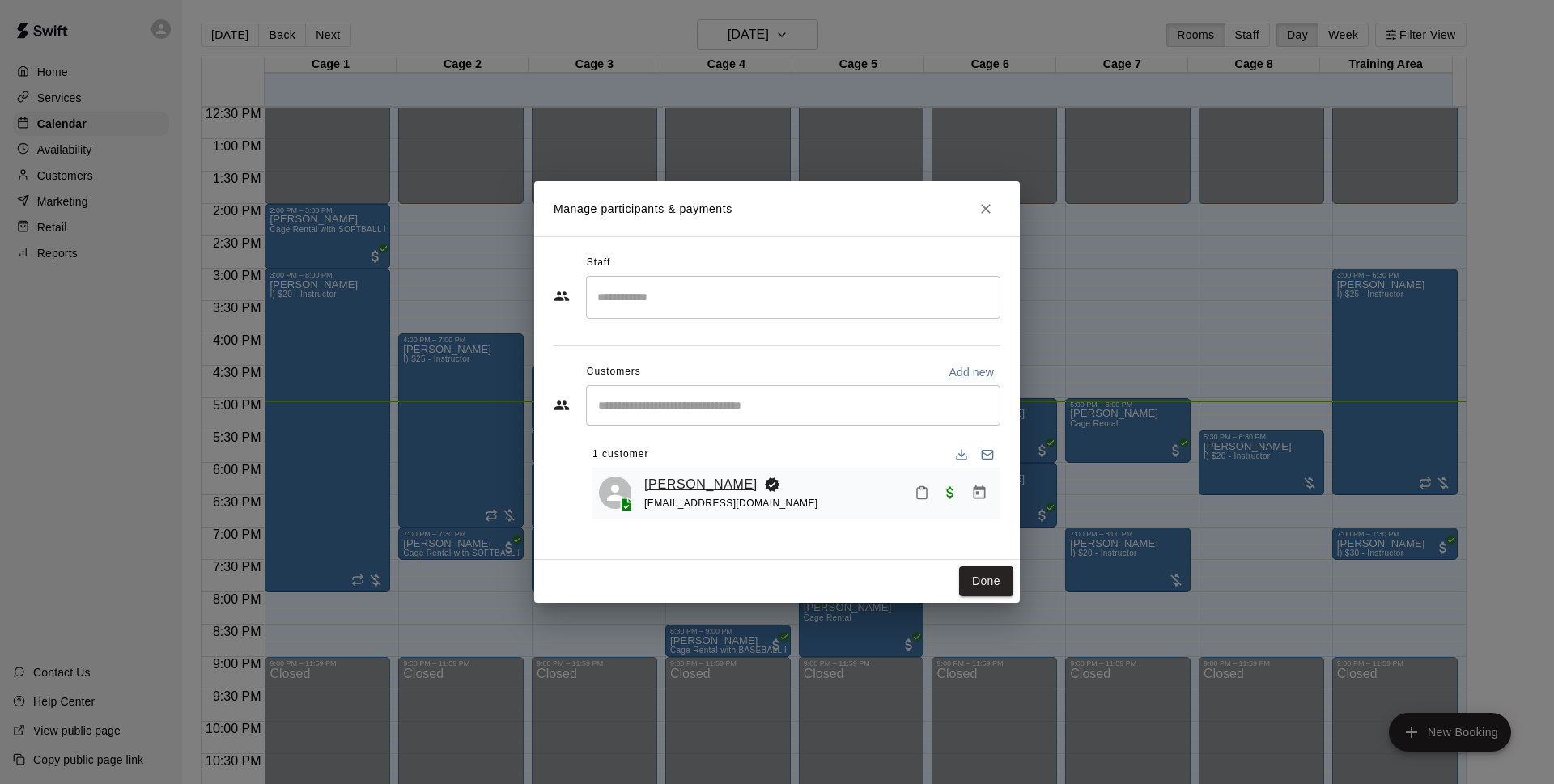
click at [677, 479] on link "[PERSON_NAME]" at bounding box center [700, 484] width 113 height 21
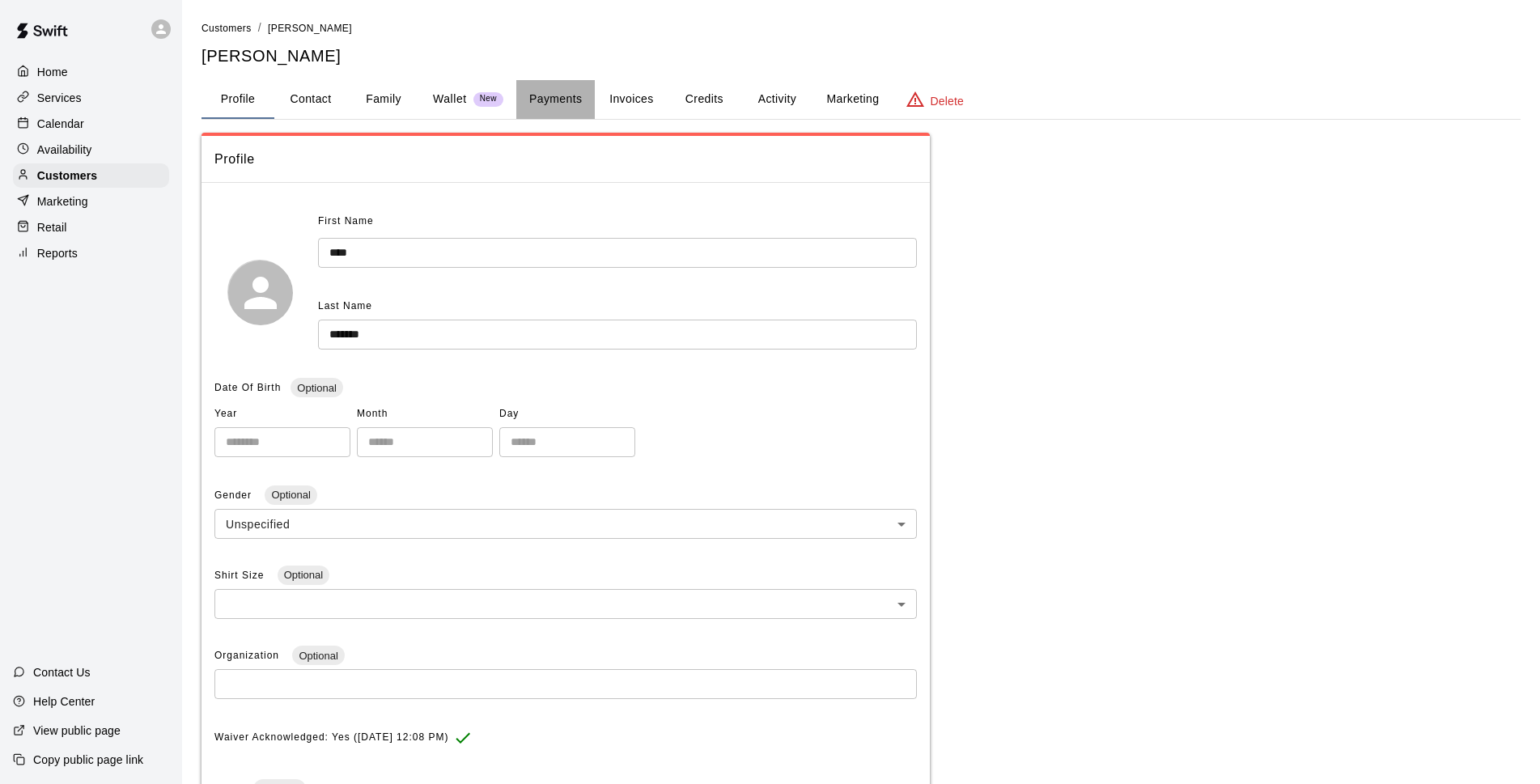
click at [556, 109] on button "Payments" at bounding box center [556, 99] width 79 height 39
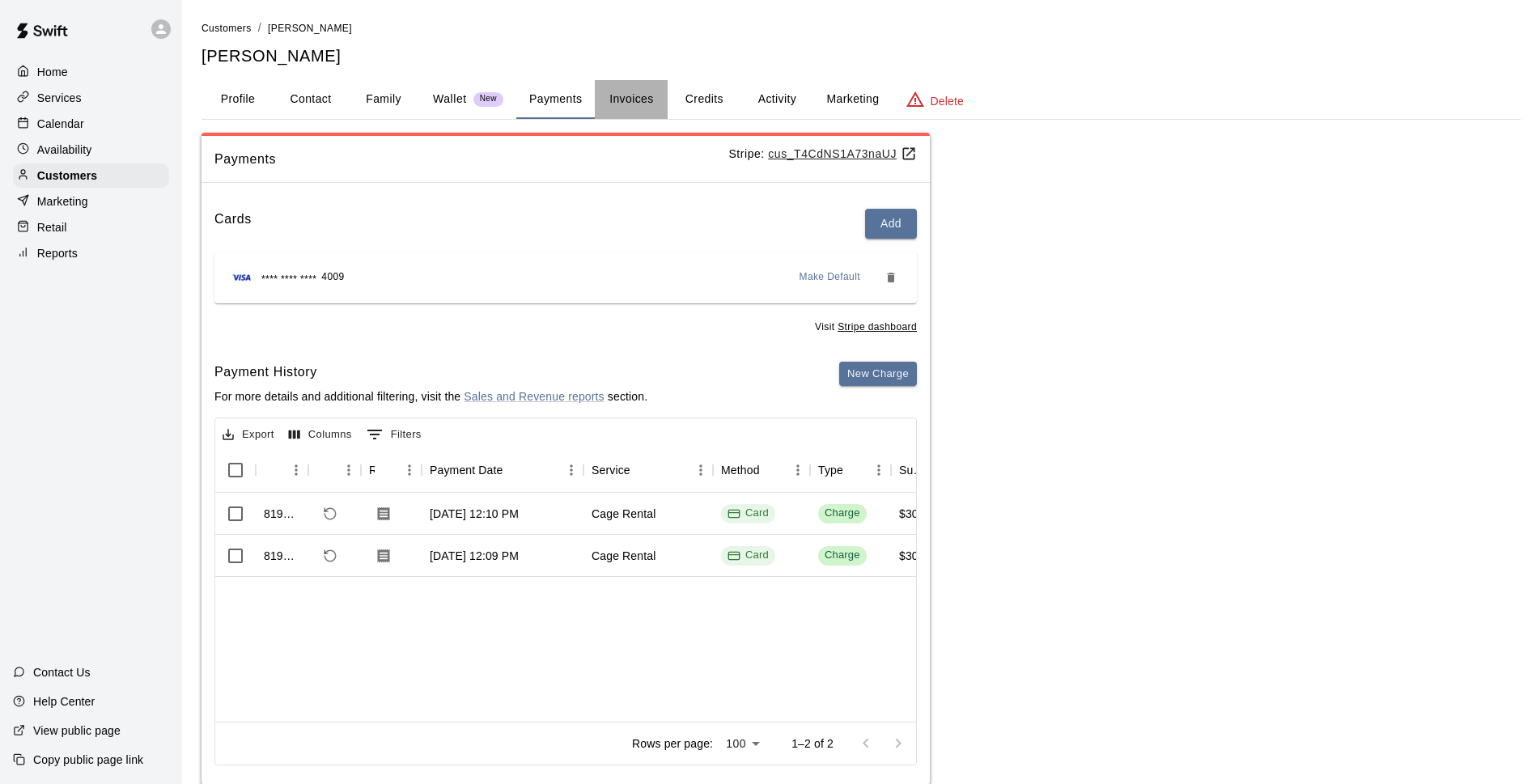
click at [636, 88] on button "Invoices" at bounding box center [631, 99] width 73 height 39
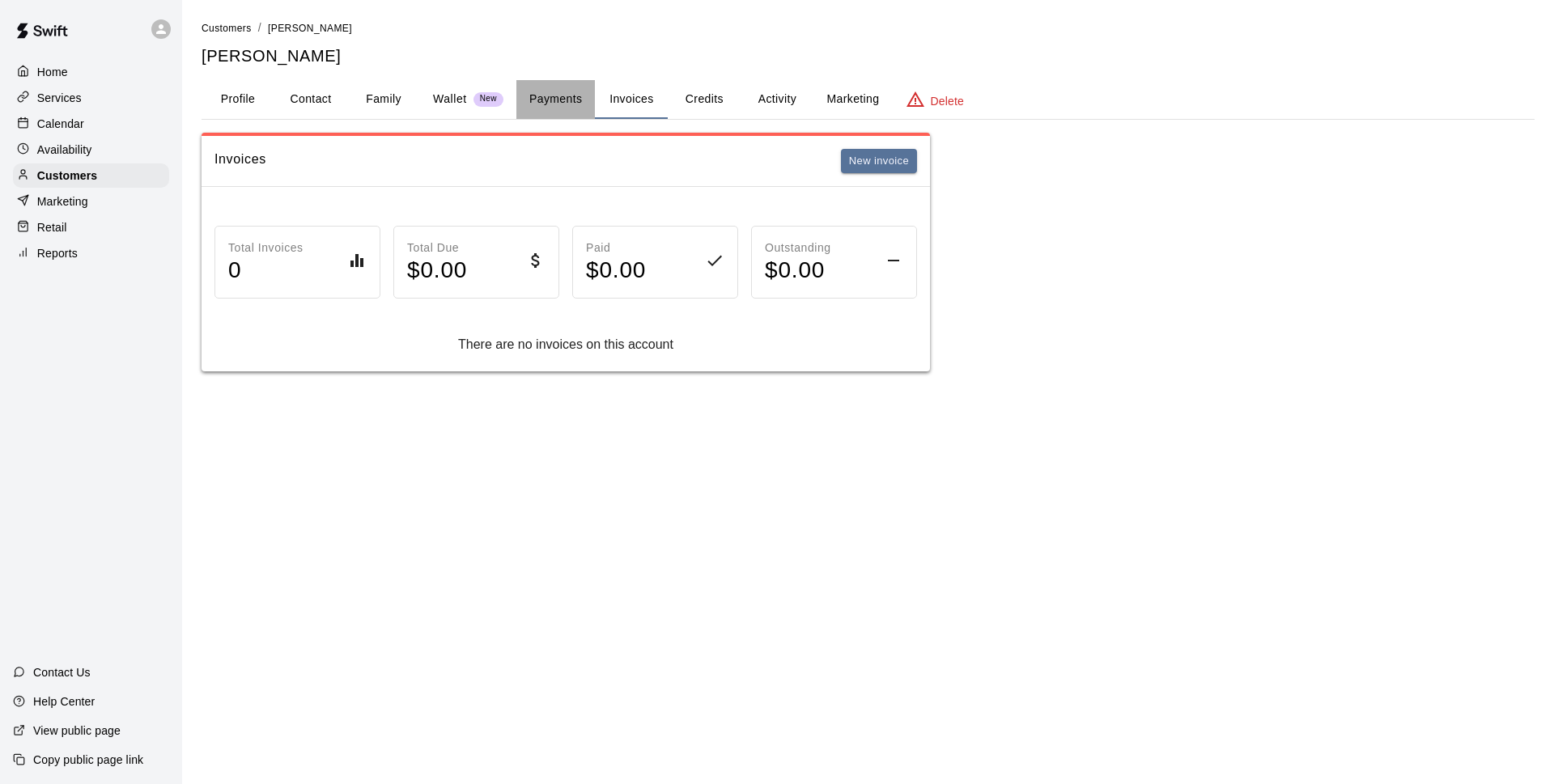
click at [585, 99] on button "Payments" at bounding box center [555, 99] width 79 height 39
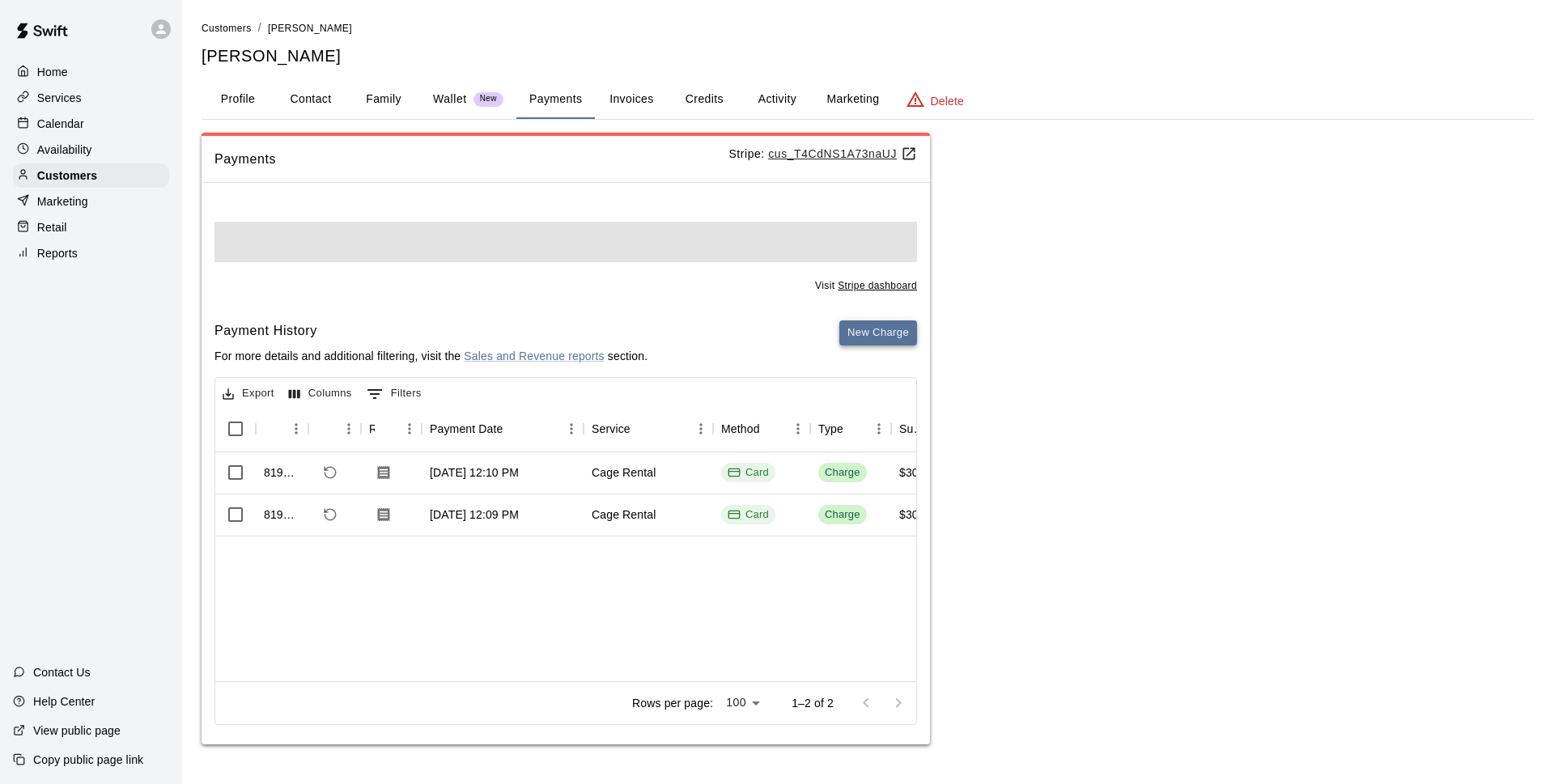
click at [893, 331] on div "Visit Stripe dashboard Payment History For more details and additional filterin…" at bounding box center [565, 469] width 728 height 548
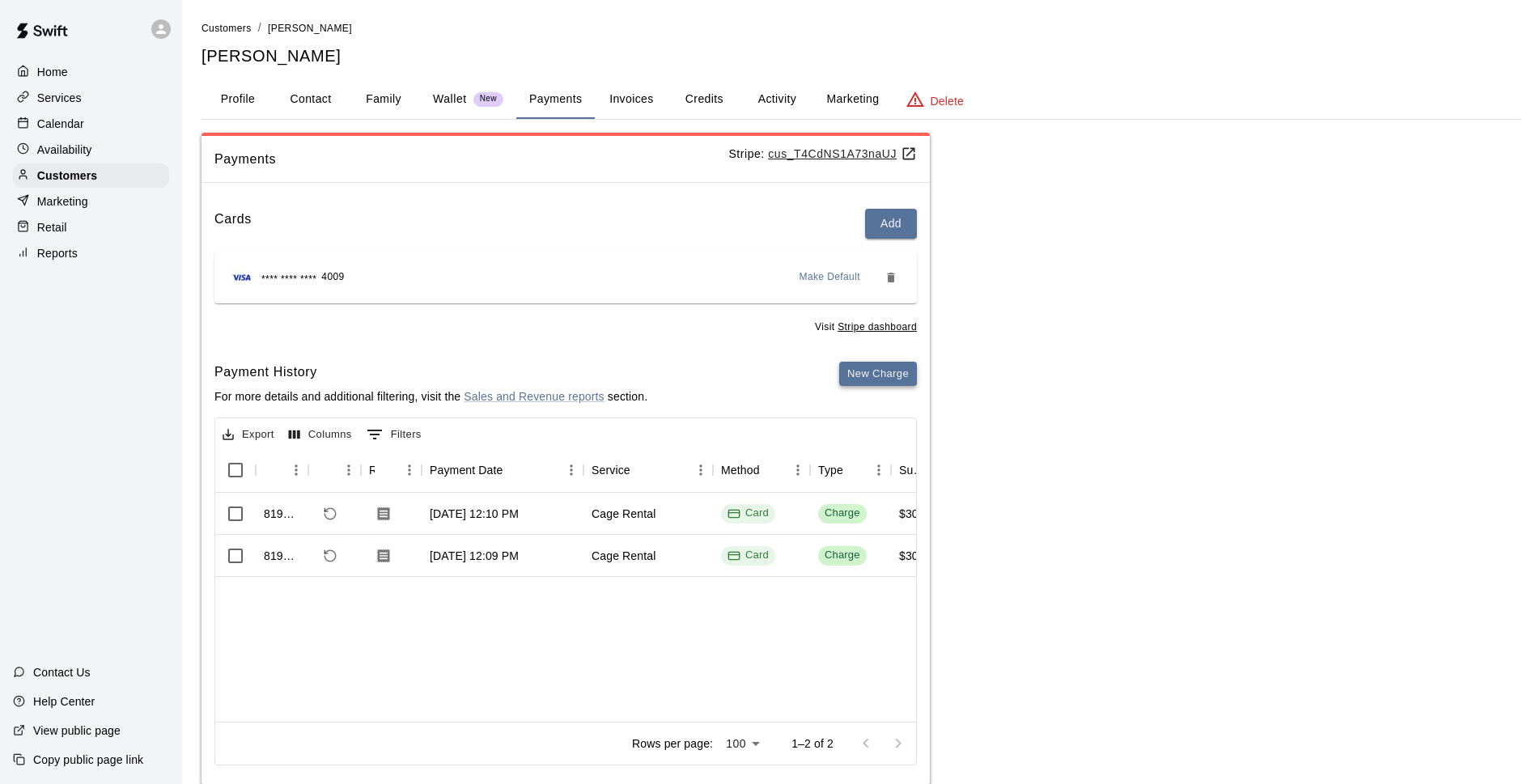
click at [894, 374] on button "New Charge" at bounding box center [879, 374] width 78 height 25
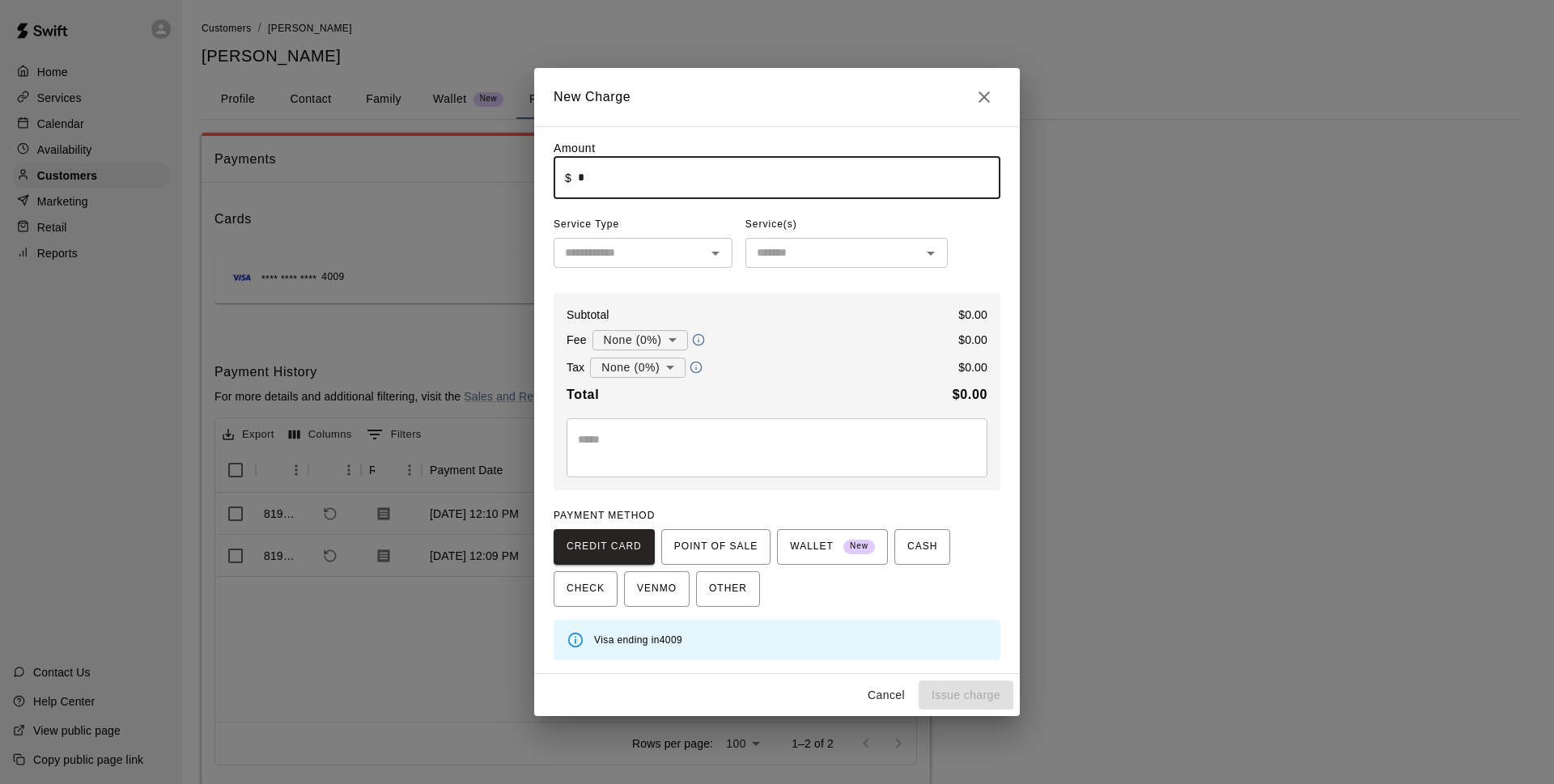
click at [652, 184] on input "*" at bounding box center [789, 177] width 422 height 43
click at [686, 239] on div "​" at bounding box center [643, 252] width 179 height 30
type input "*****"
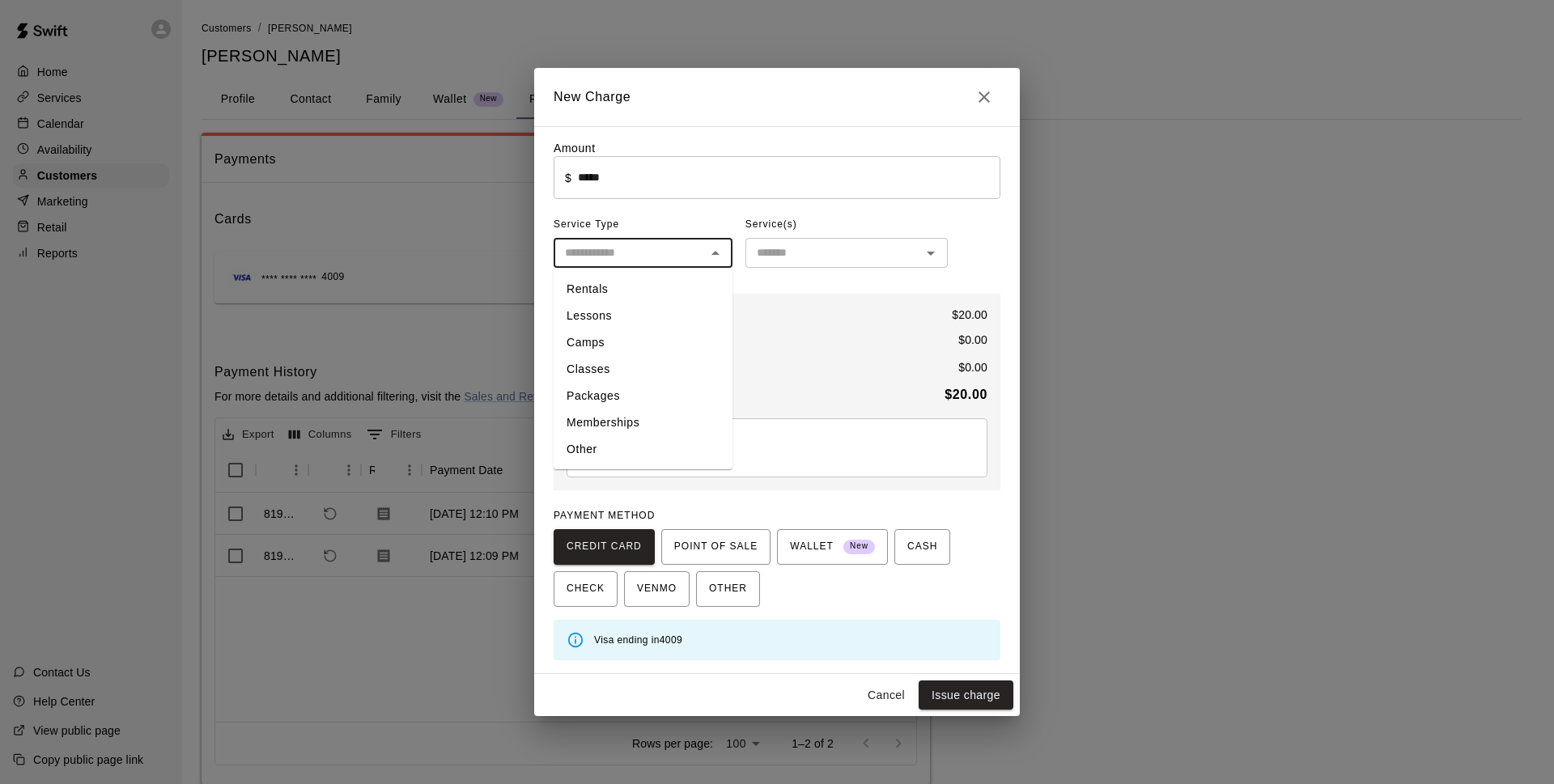
click at [688, 247] on input "text" at bounding box center [629, 252] width 142 height 20
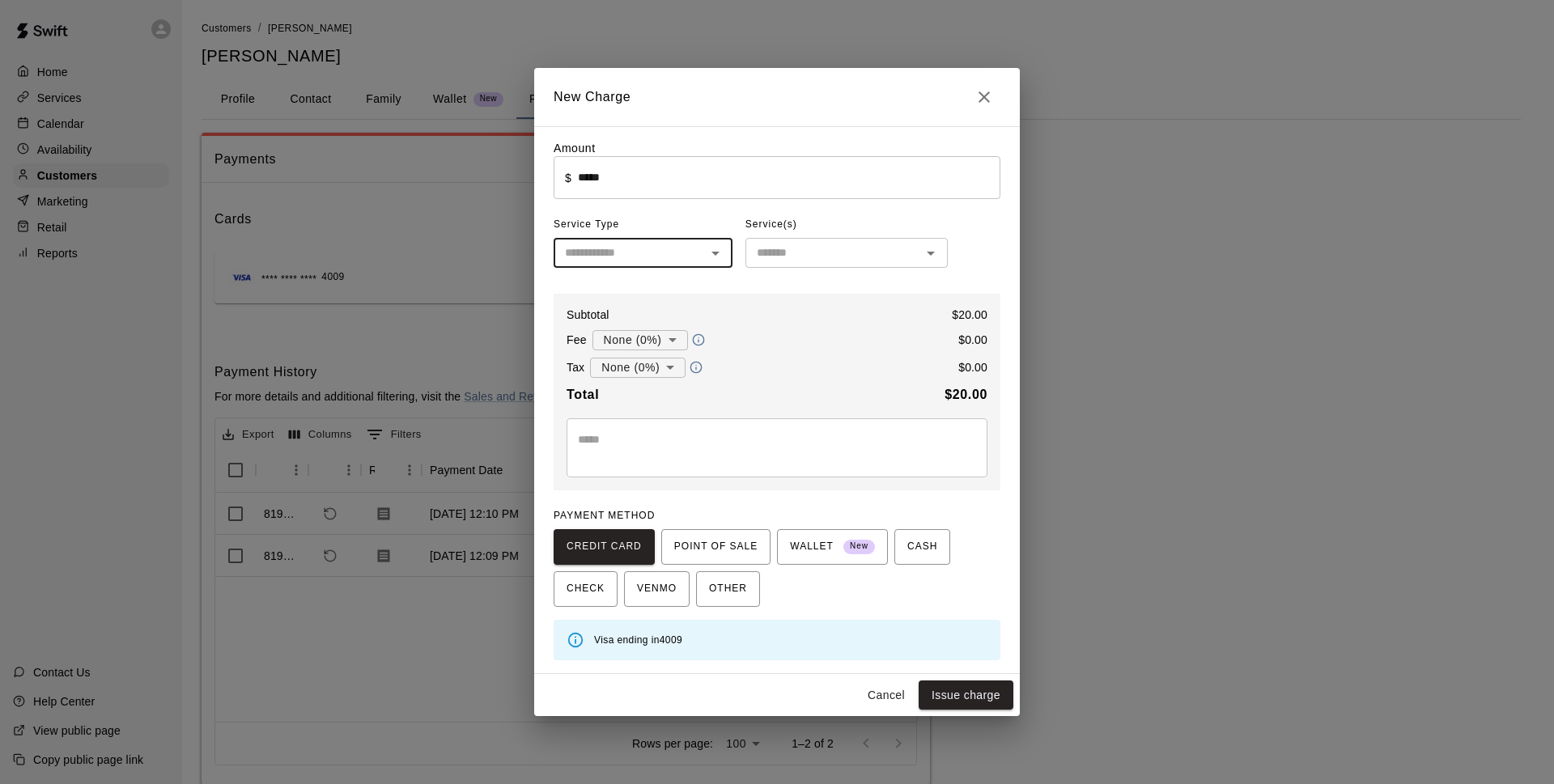
click at [691, 250] on input "text" at bounding box center [629, 252] width 142 height 20
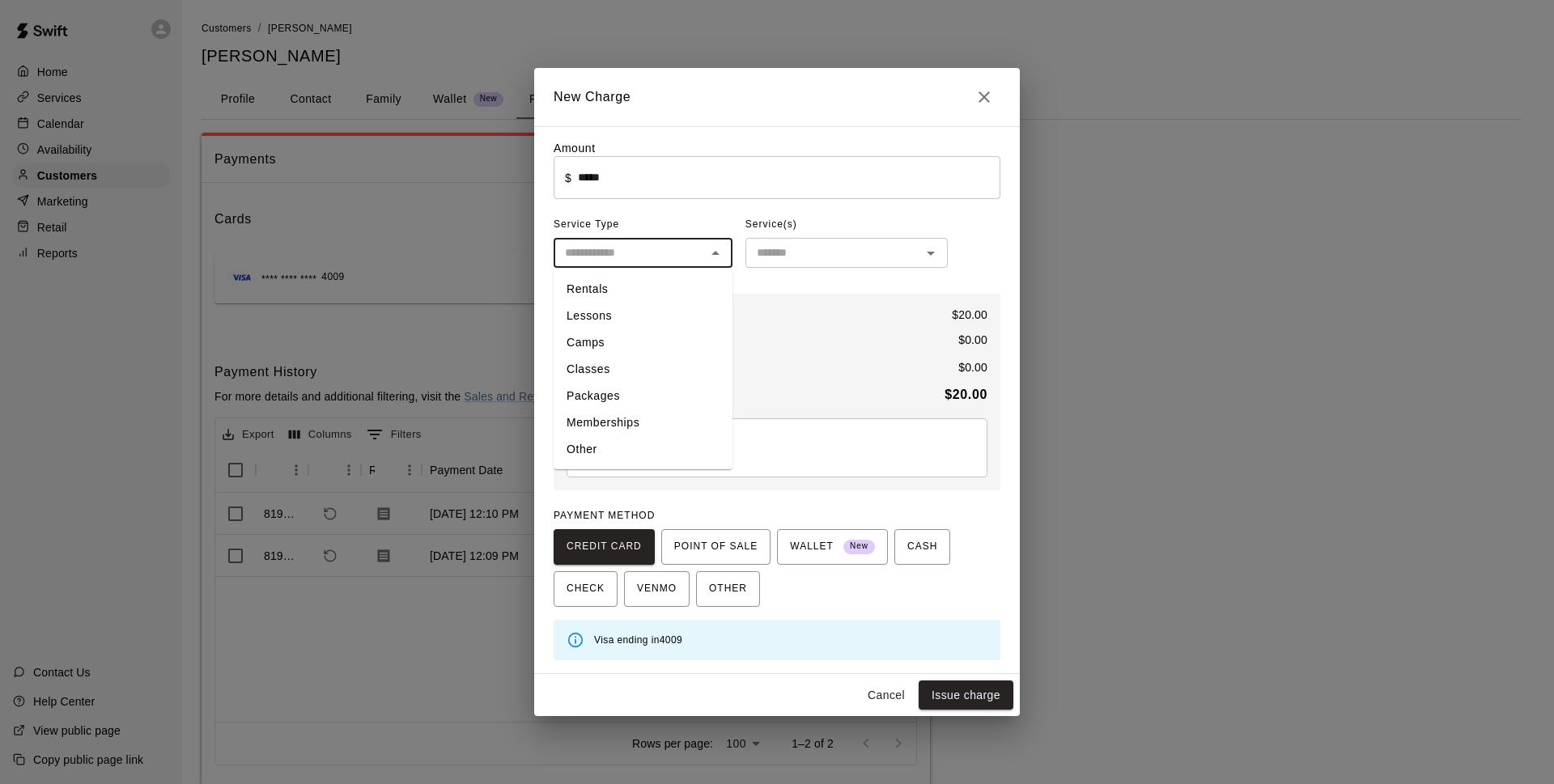
click at [648, 289] on li "Rentals" at bounding box center [643, 289] width 179 height 27
type input "*******"
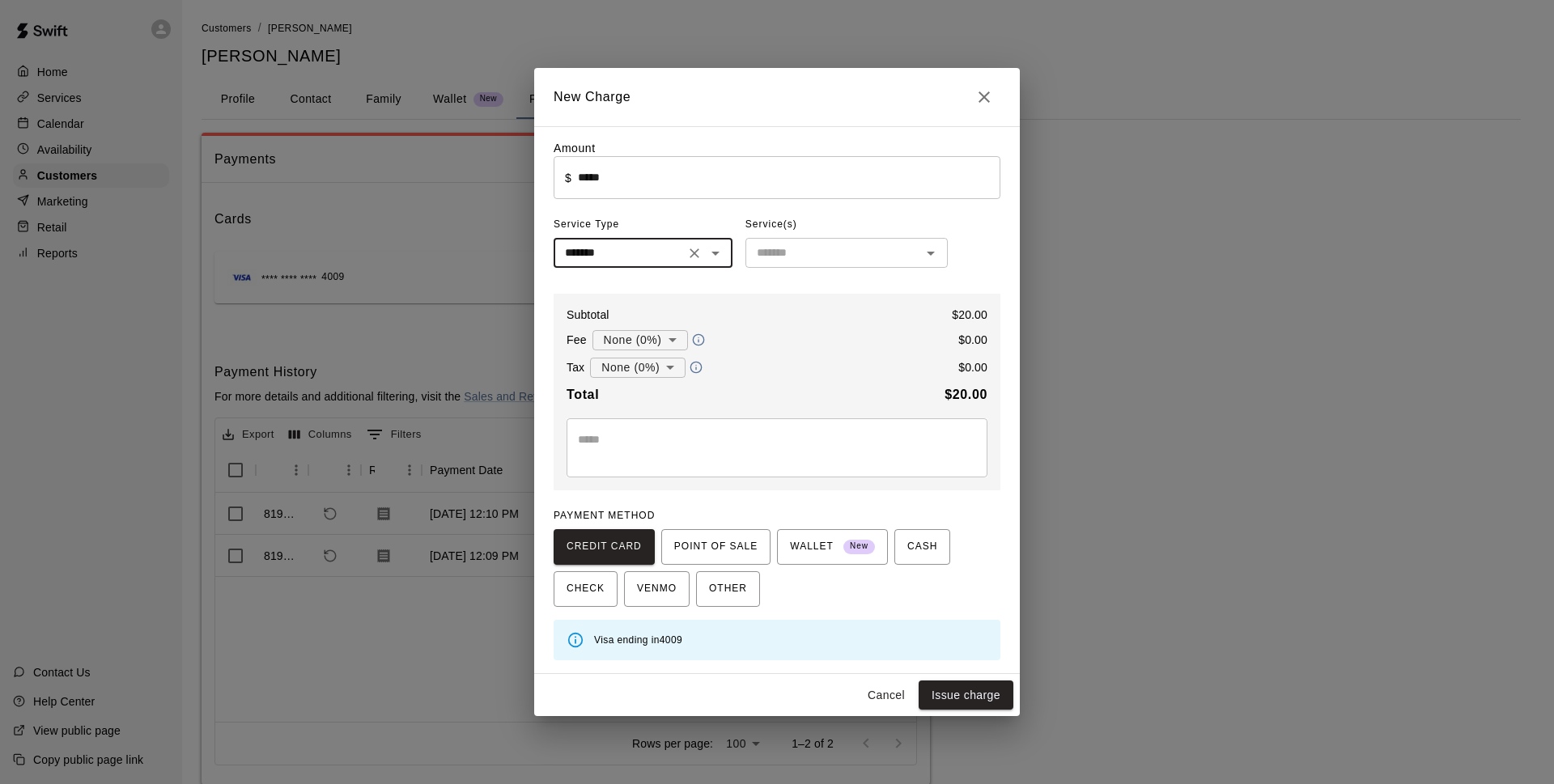
click at [881, 237] on div "Service(s)" at bounding box center [847, 224] width 203 height 26
drag, startPoint x: 886, startPoint y: 252, endPoint x: 894, endPoint y: 262, distance: 12.8
click at [890, 256] on input "text" at bounding box center [832, 252] width 166 height 20
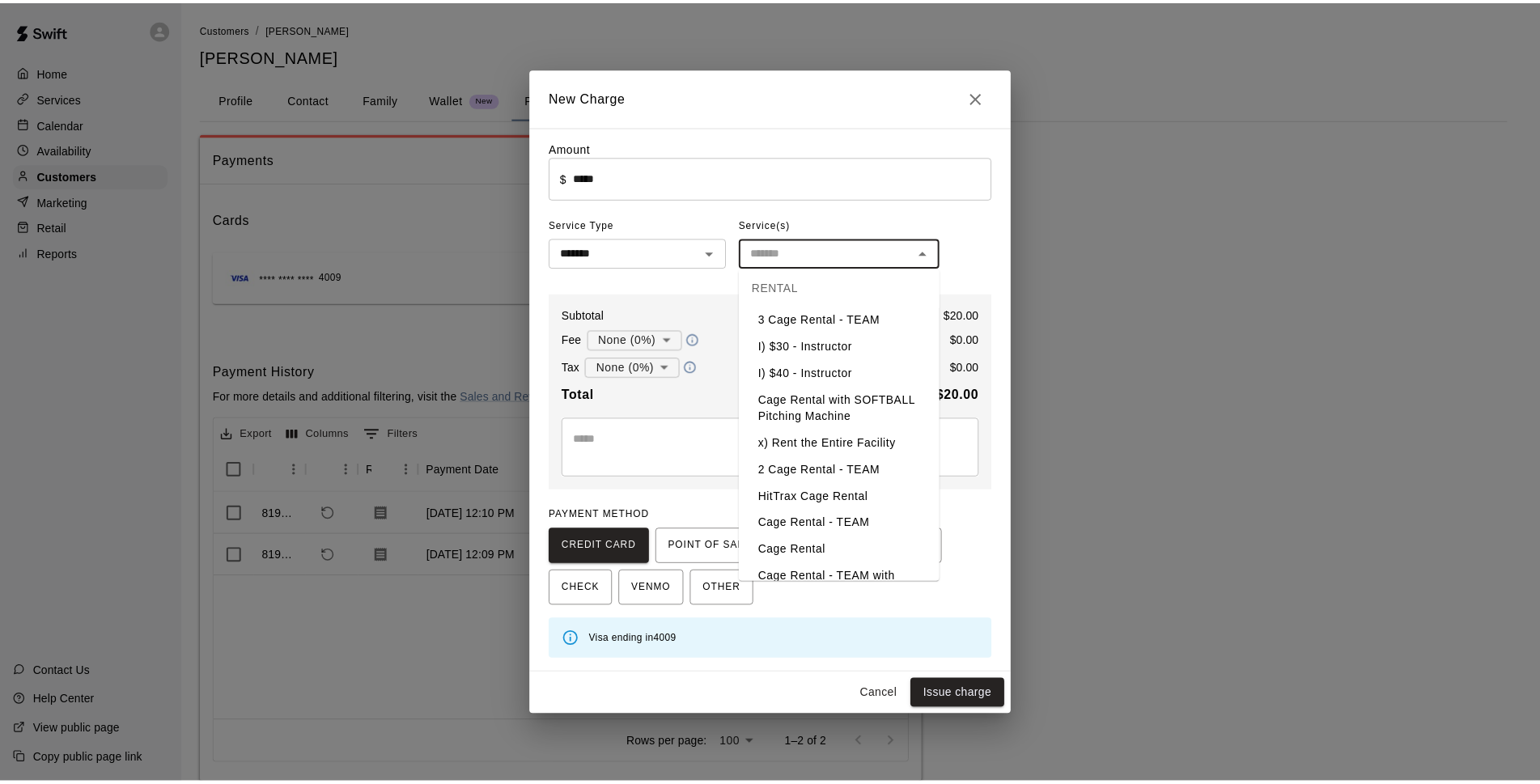
scroll to position [47, 0]
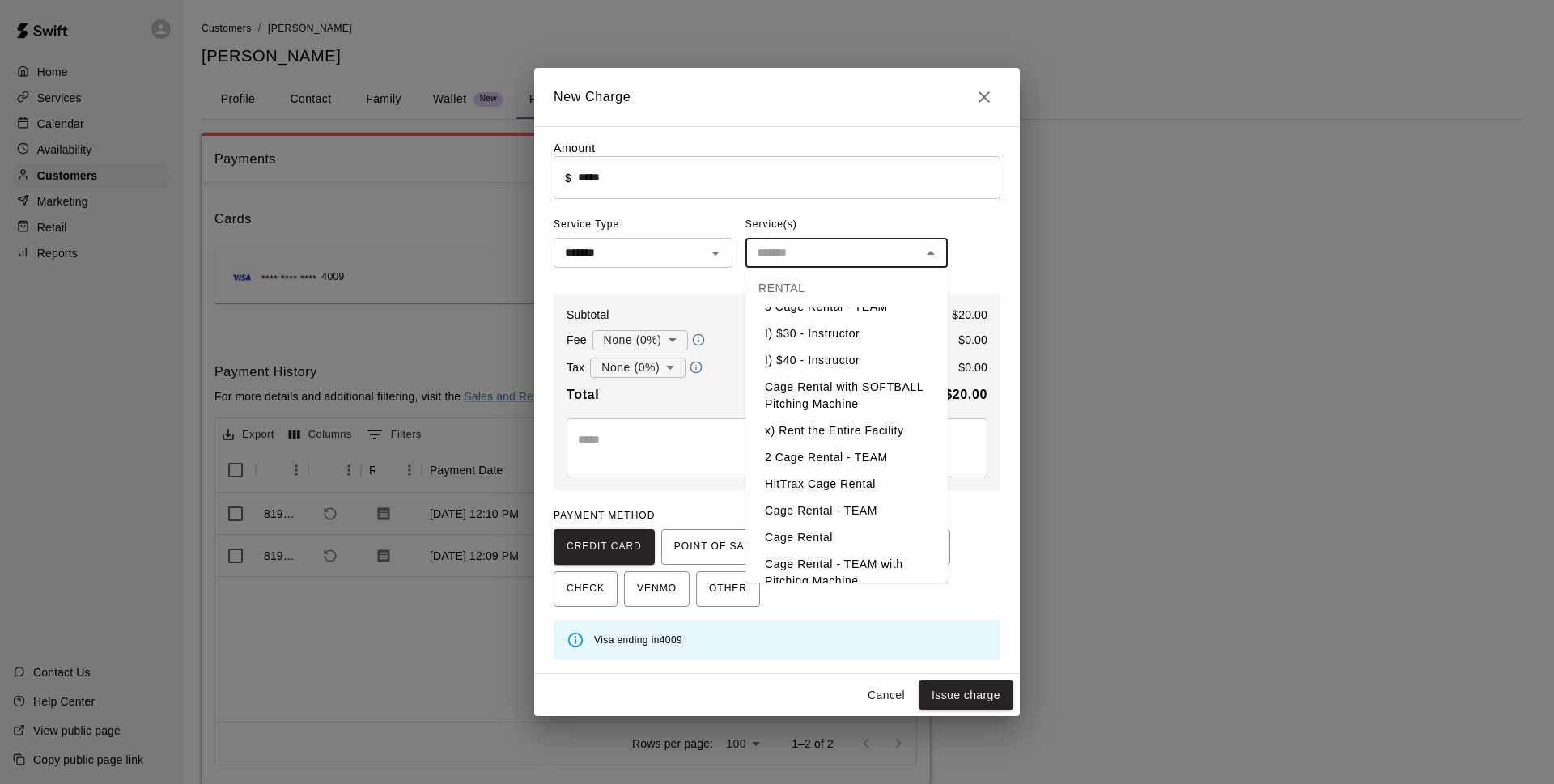
click at [890, 471] on li "2 Cage Rental - TEAM" at bounding box center [847, 458] width 203 height 27
type input "**********"
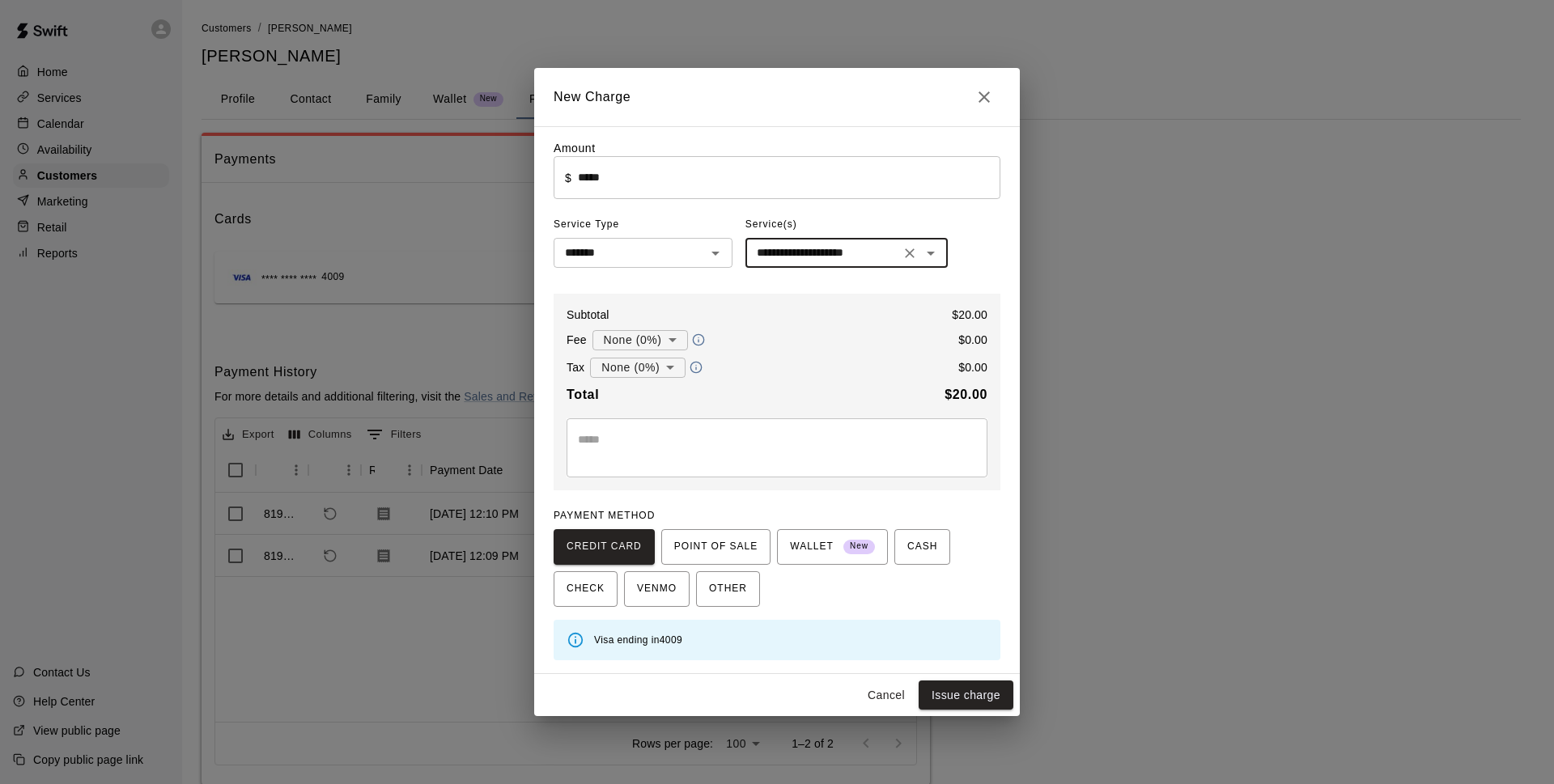
click at [895, 452] on textarea at bounding box center [777, 448] width 398 height 33
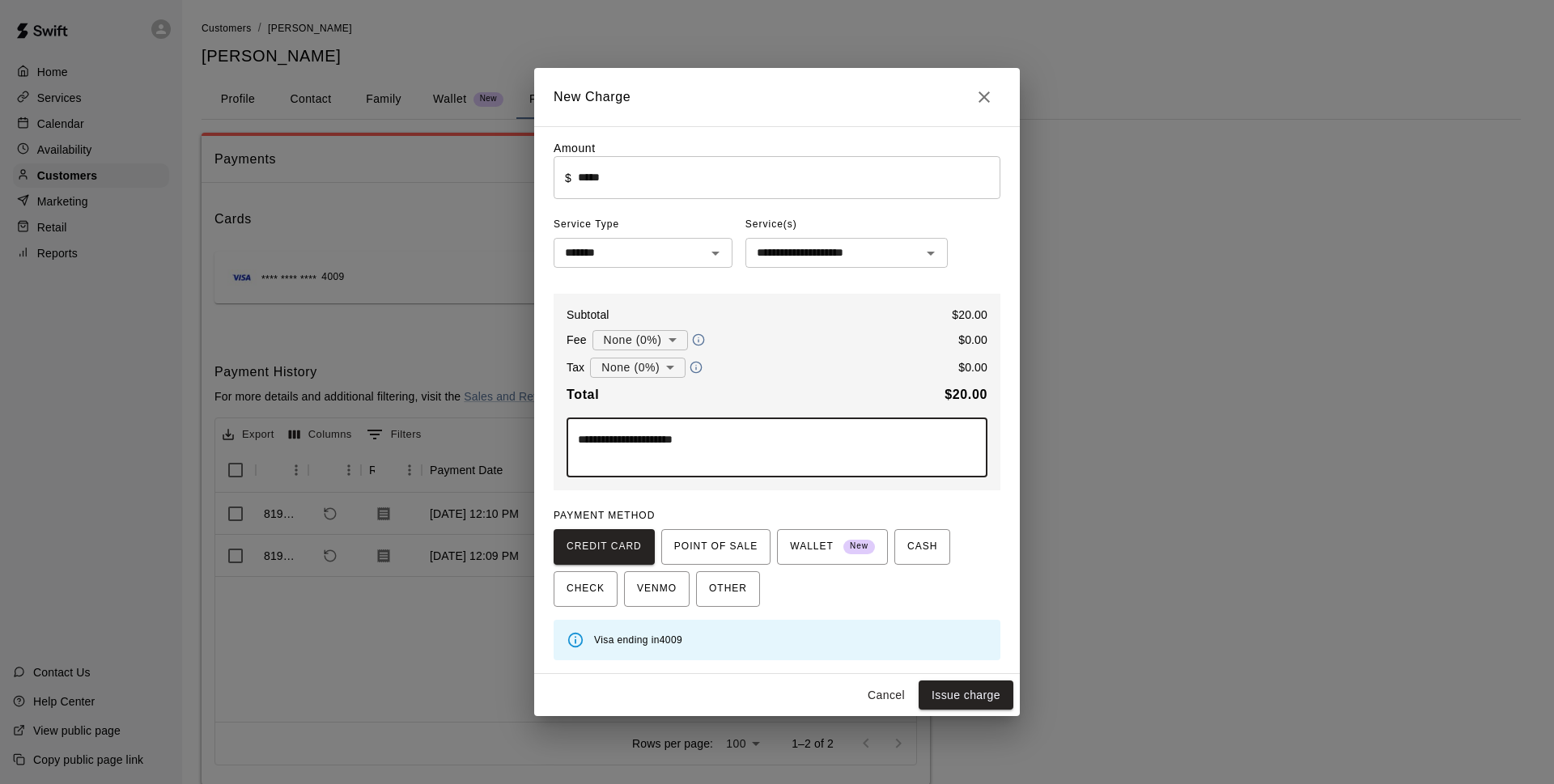
type textarea "**********"
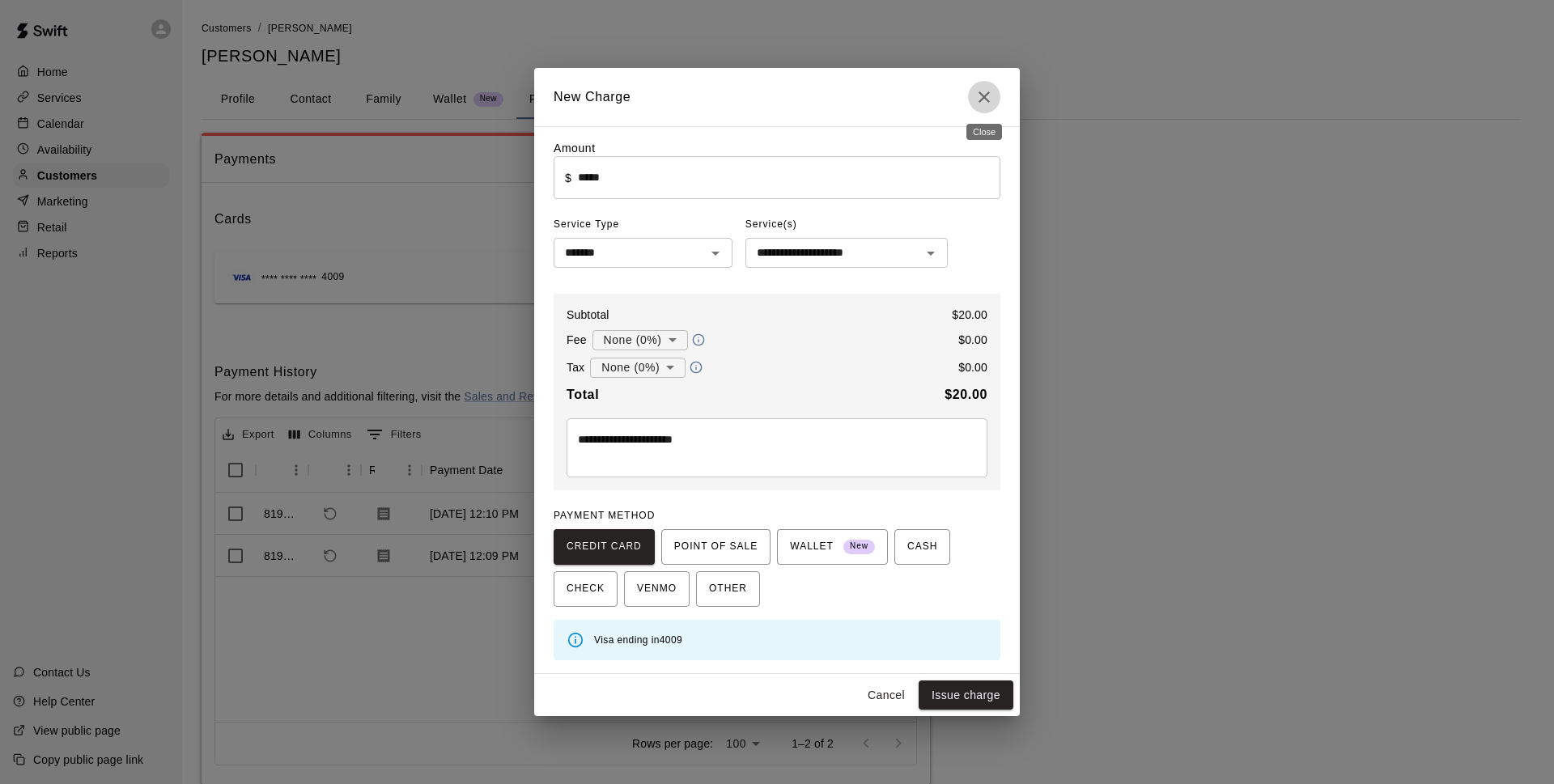
click at [988, 90] on icon "Close" at bounding box center [983, 97] width 19 height 19
type input "*"
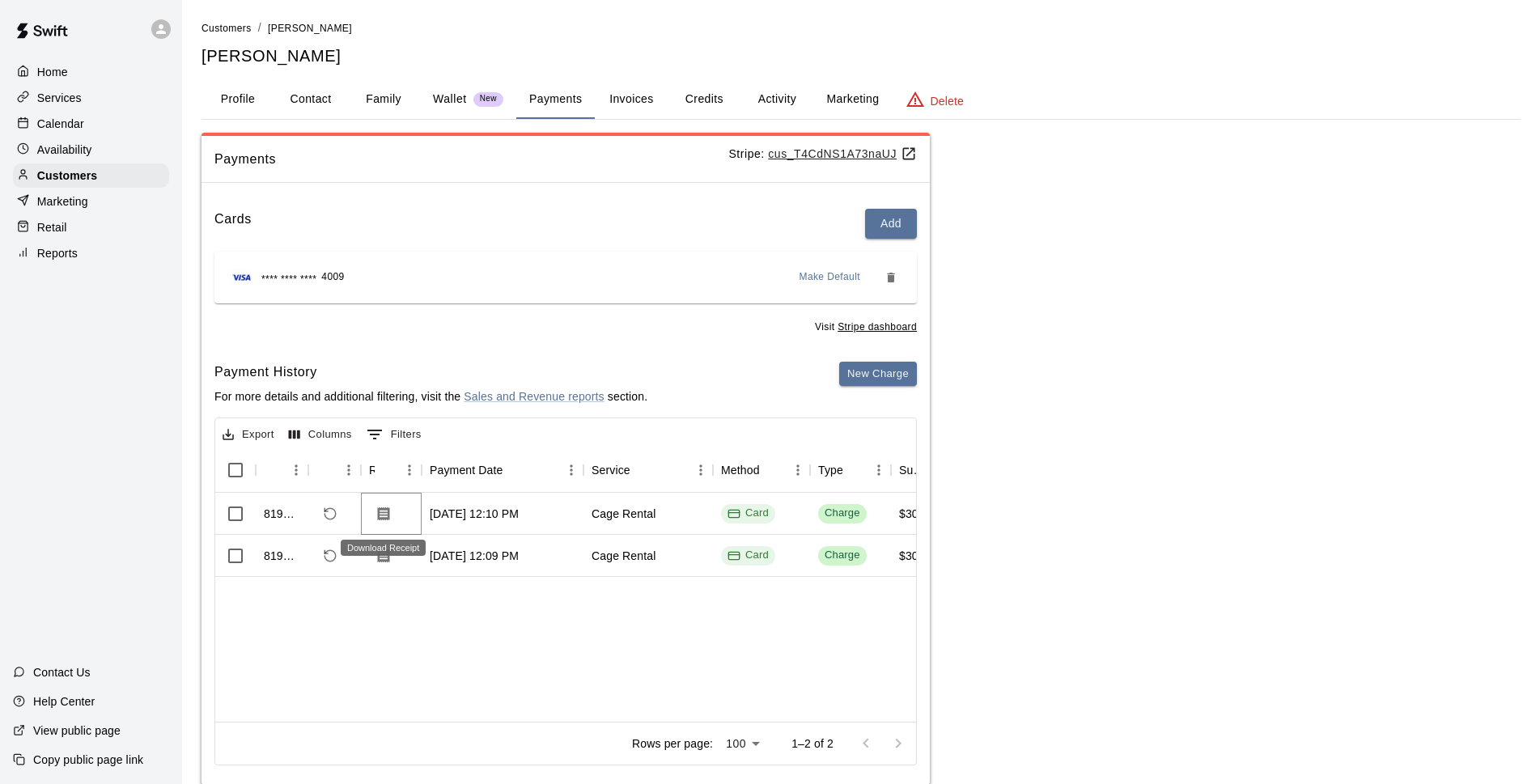
click at [386, 516] on icon "Download Receipt" at bounding box center [384, 514] width 16 height 16
click at [898, 369] on button "New Charge" at bounding box center [879, 374] width 78 height 25
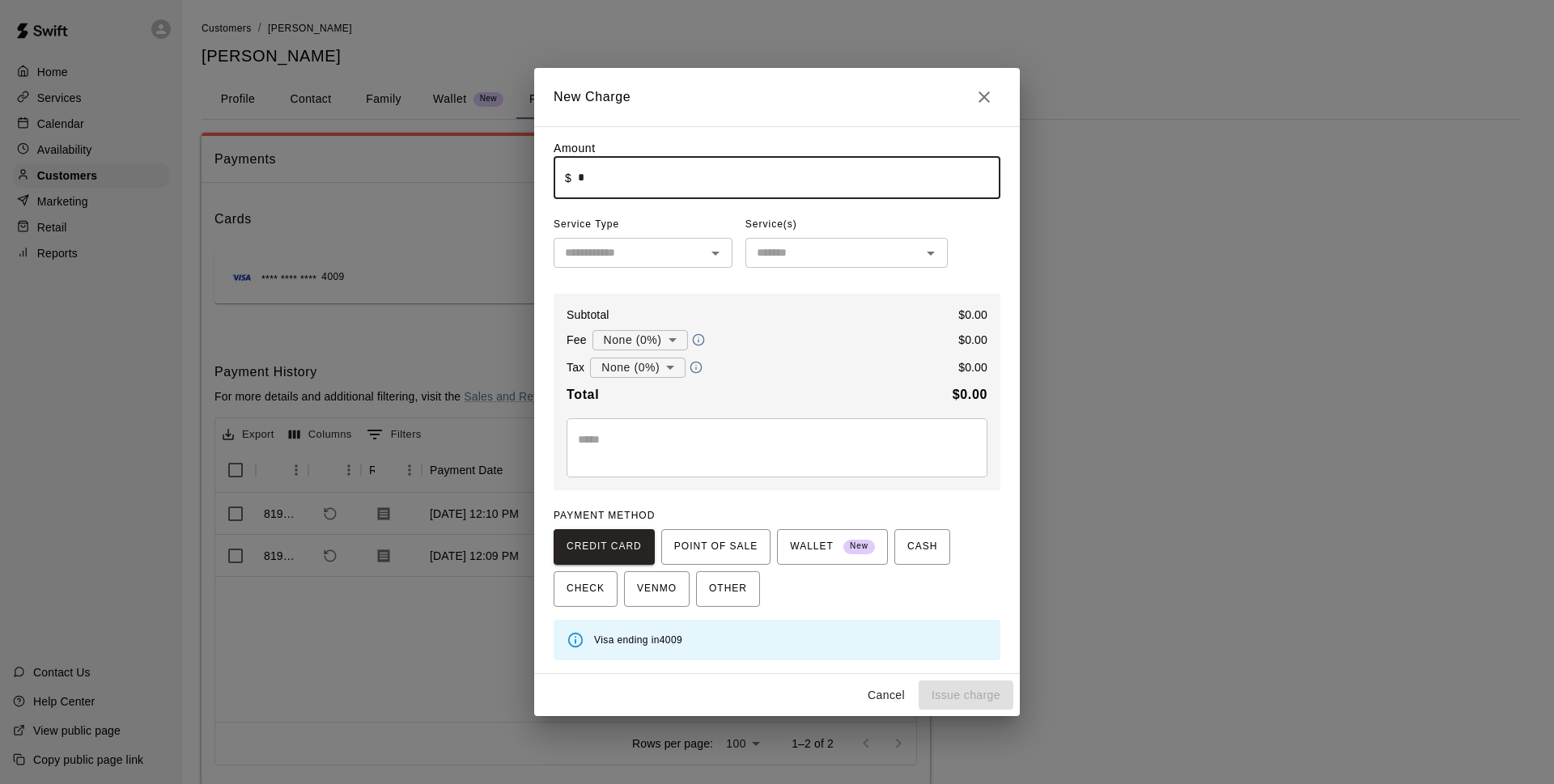
click at [685, 179] on input "*" at bounding box center [789, 177] width 422 height 43
click at [672, 249] on input "text" at bounding box center [629, 252] width 142 height 20
type input "*****"
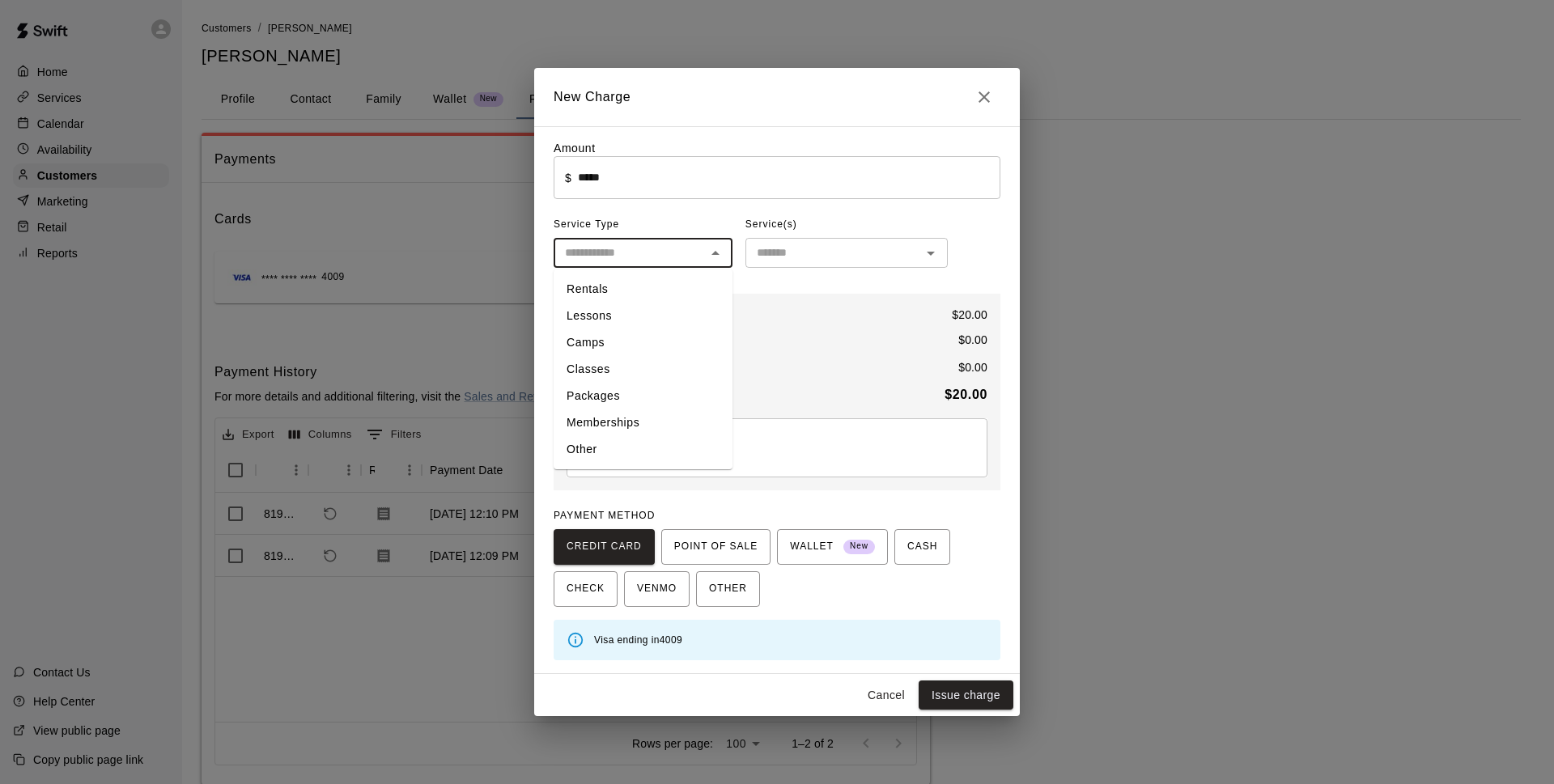
click at [659, 288] on li "Rentals" at bounding box center [643, 289] width 179 height 27
type input "*******"
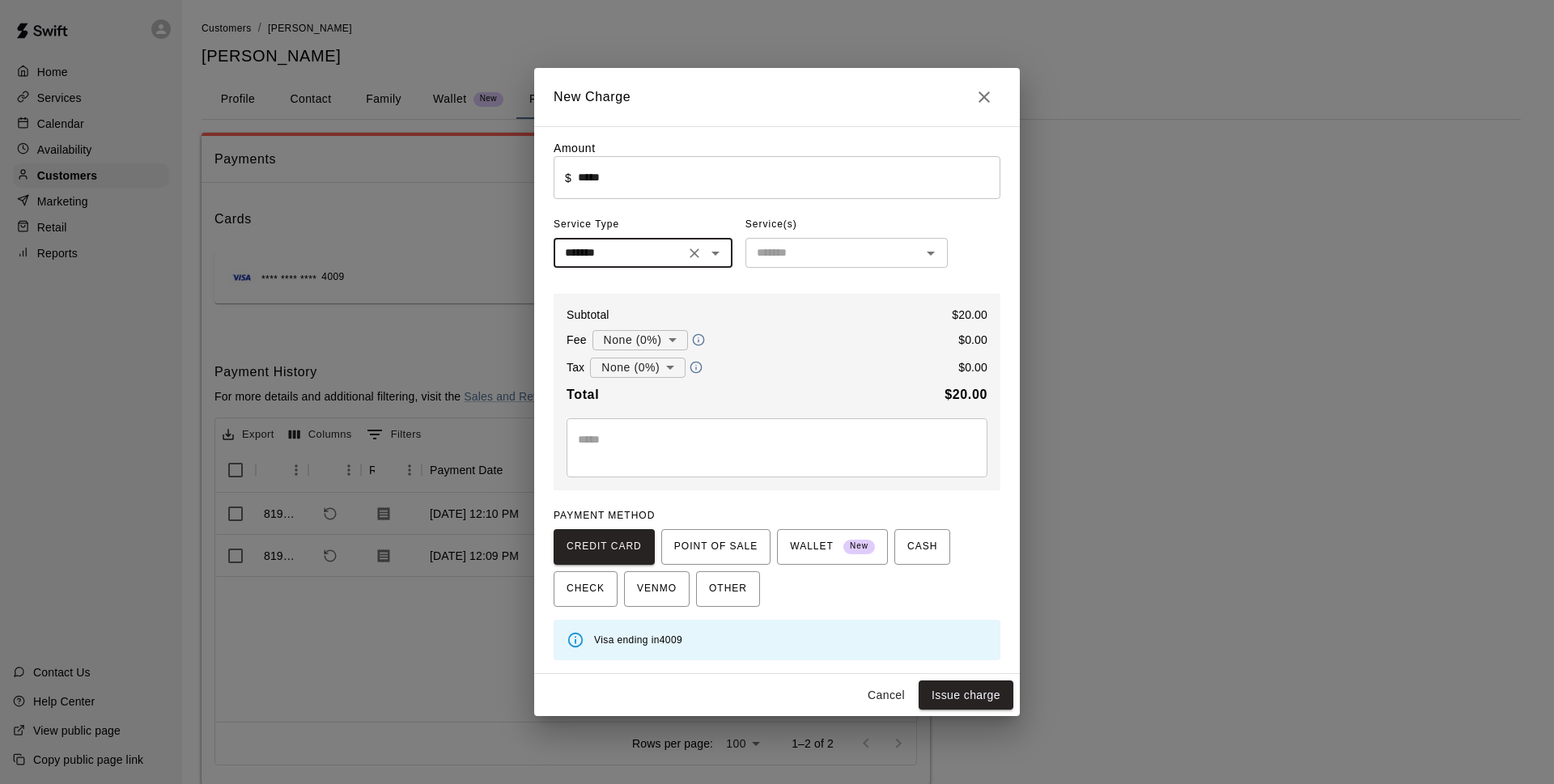
click at [861, 263] on input "text" at bounding box center [832, 252] width 166 height 20
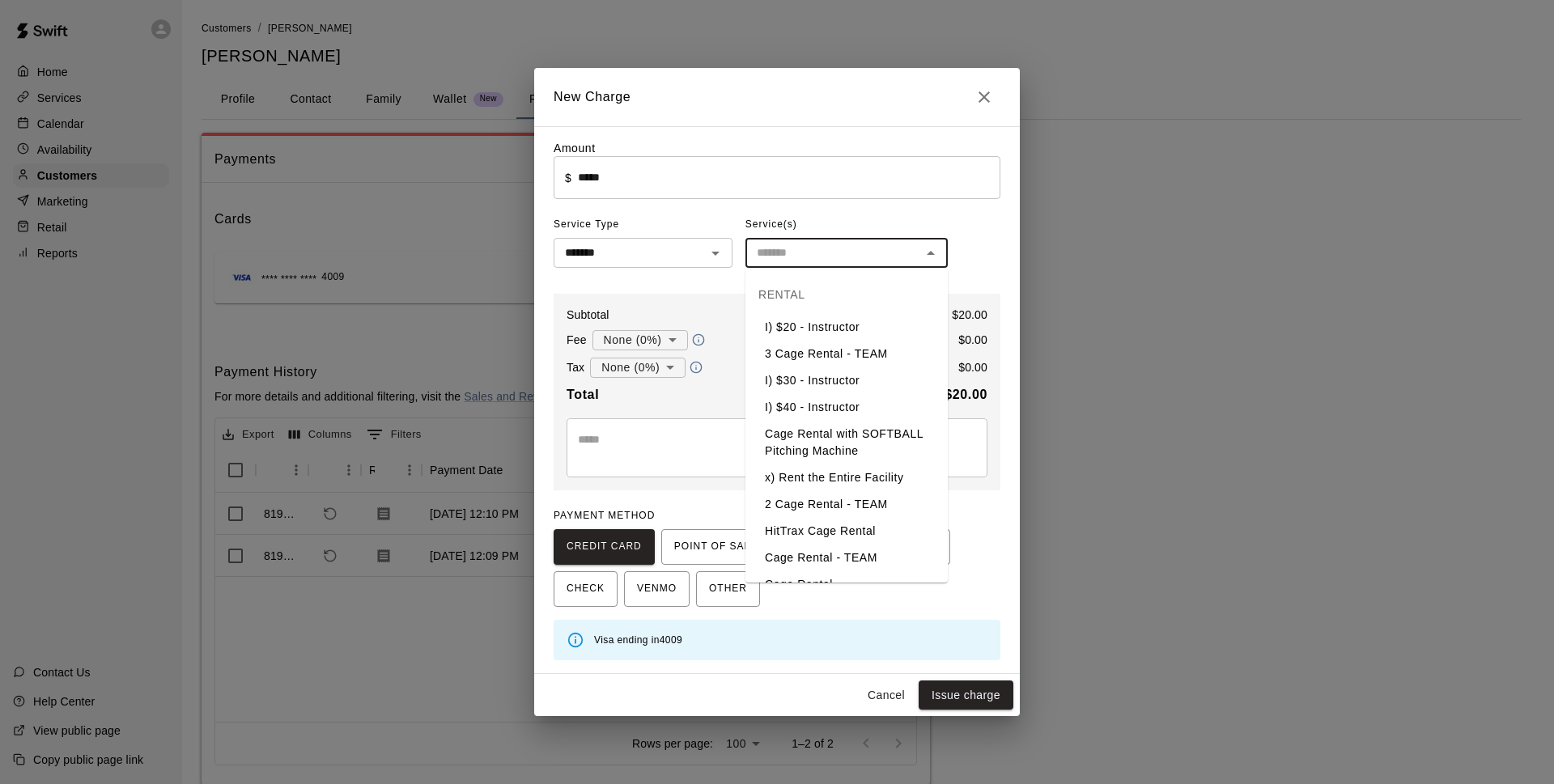
click at [868, 518] on li "2 Cage Rental - TEAM" at bounding box center [847, 505] width 203 height 27
type input "**********"
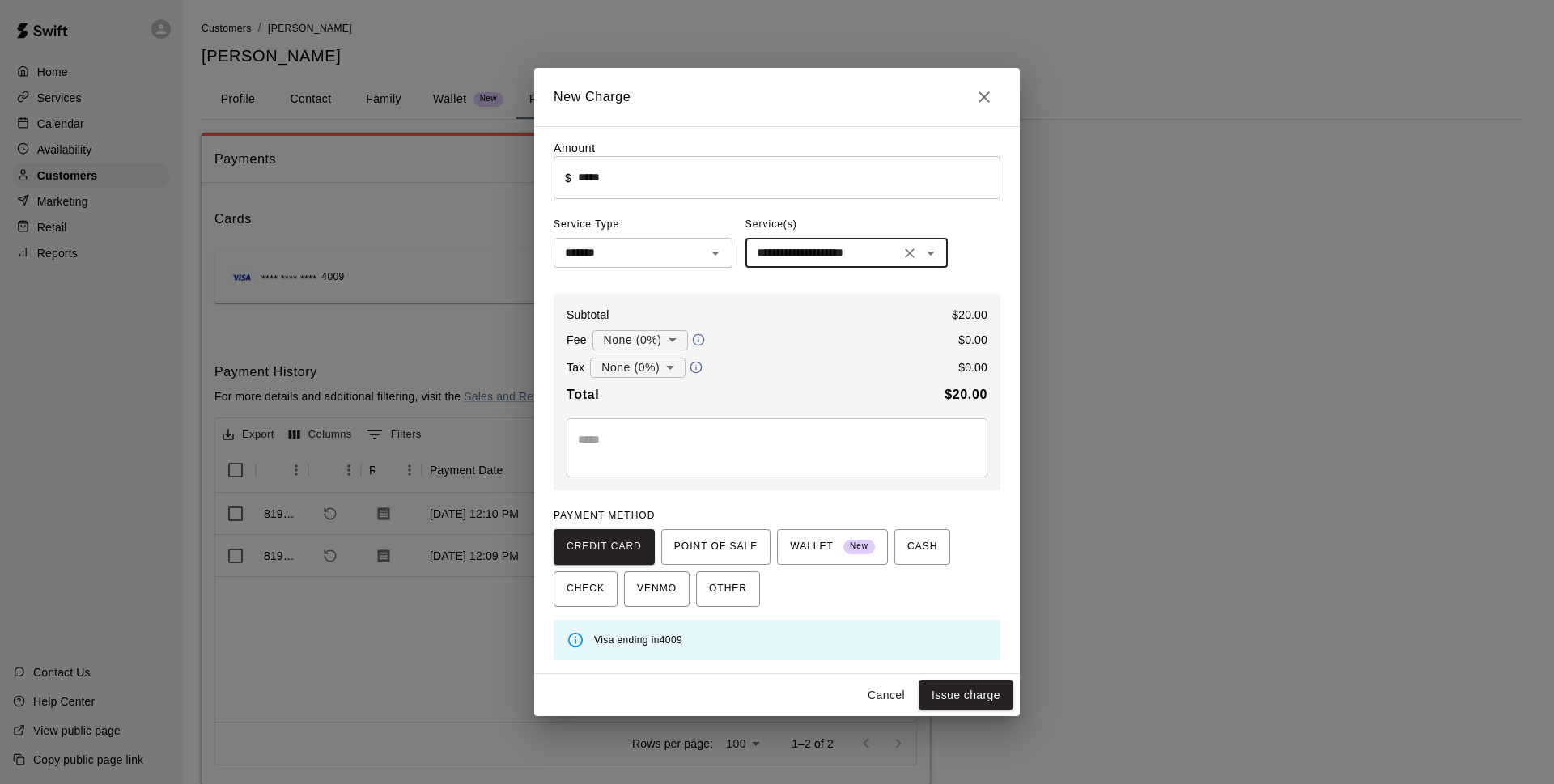
click at [783, 455] on textarea at bounding box center [777, 448] width 398 height 33
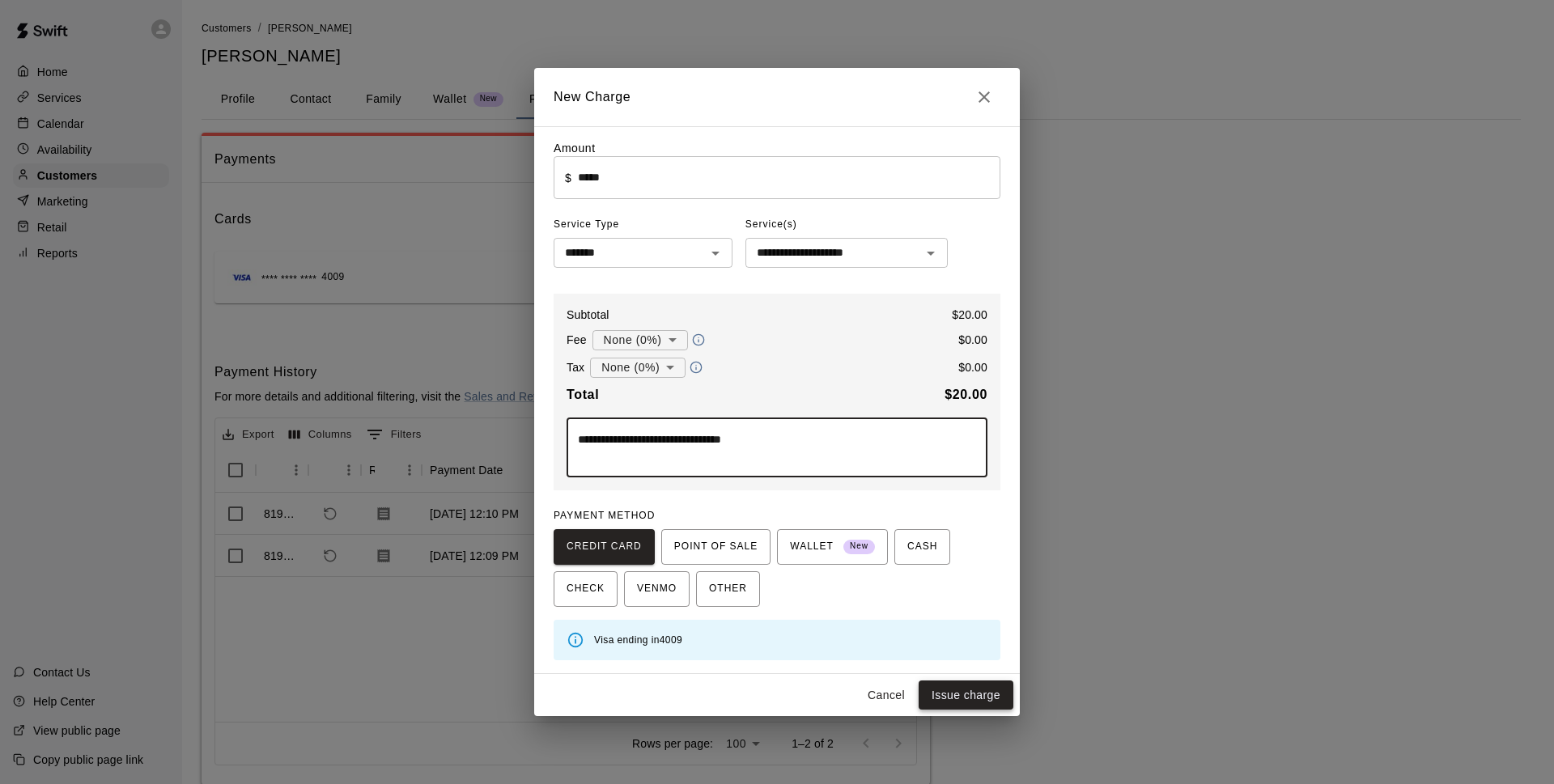
type textarea "**********"
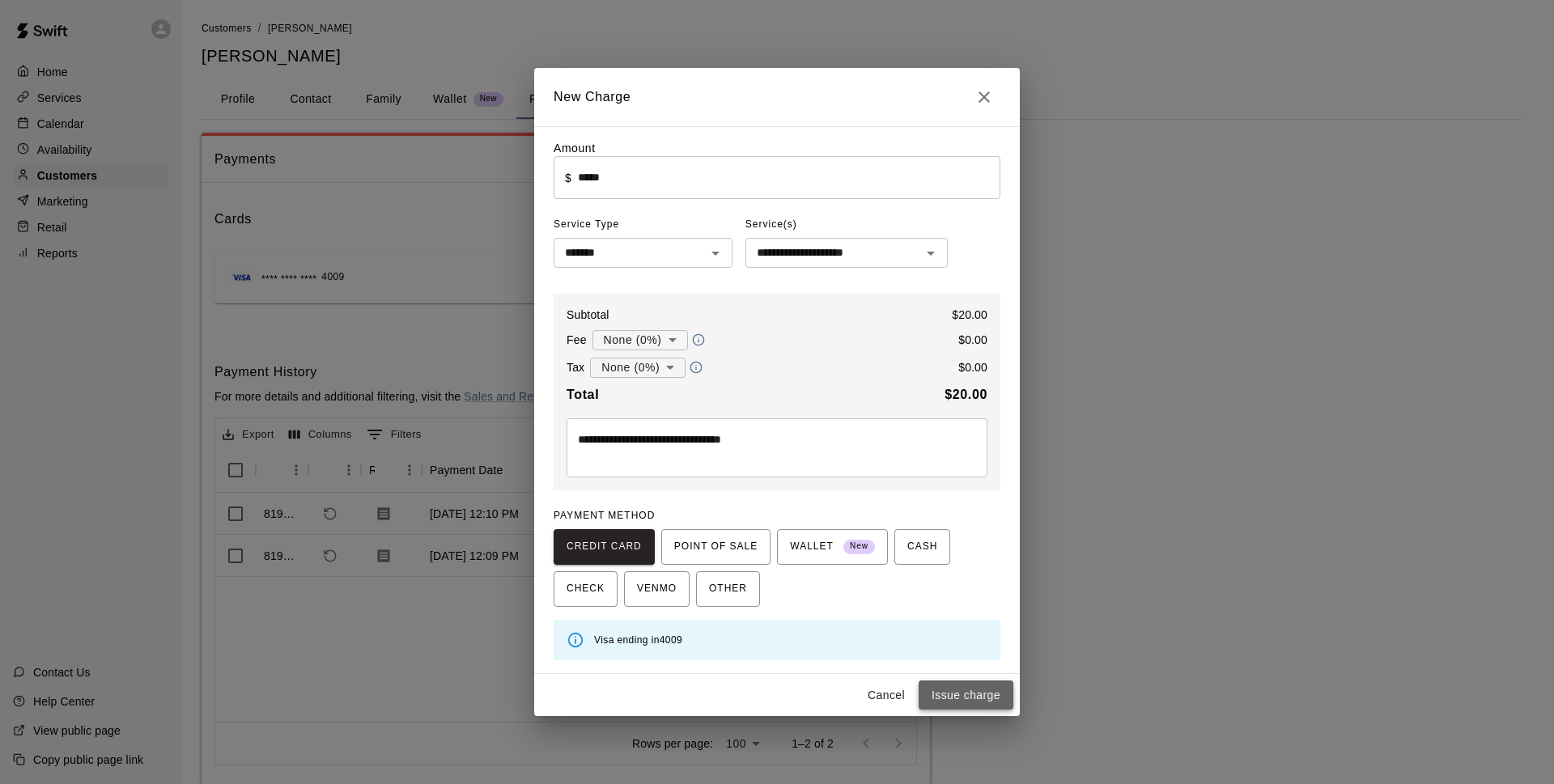
click at [993, 694] on button "Issue charge" at bounding box center [965, 694] width 95 height 30
type input "*"
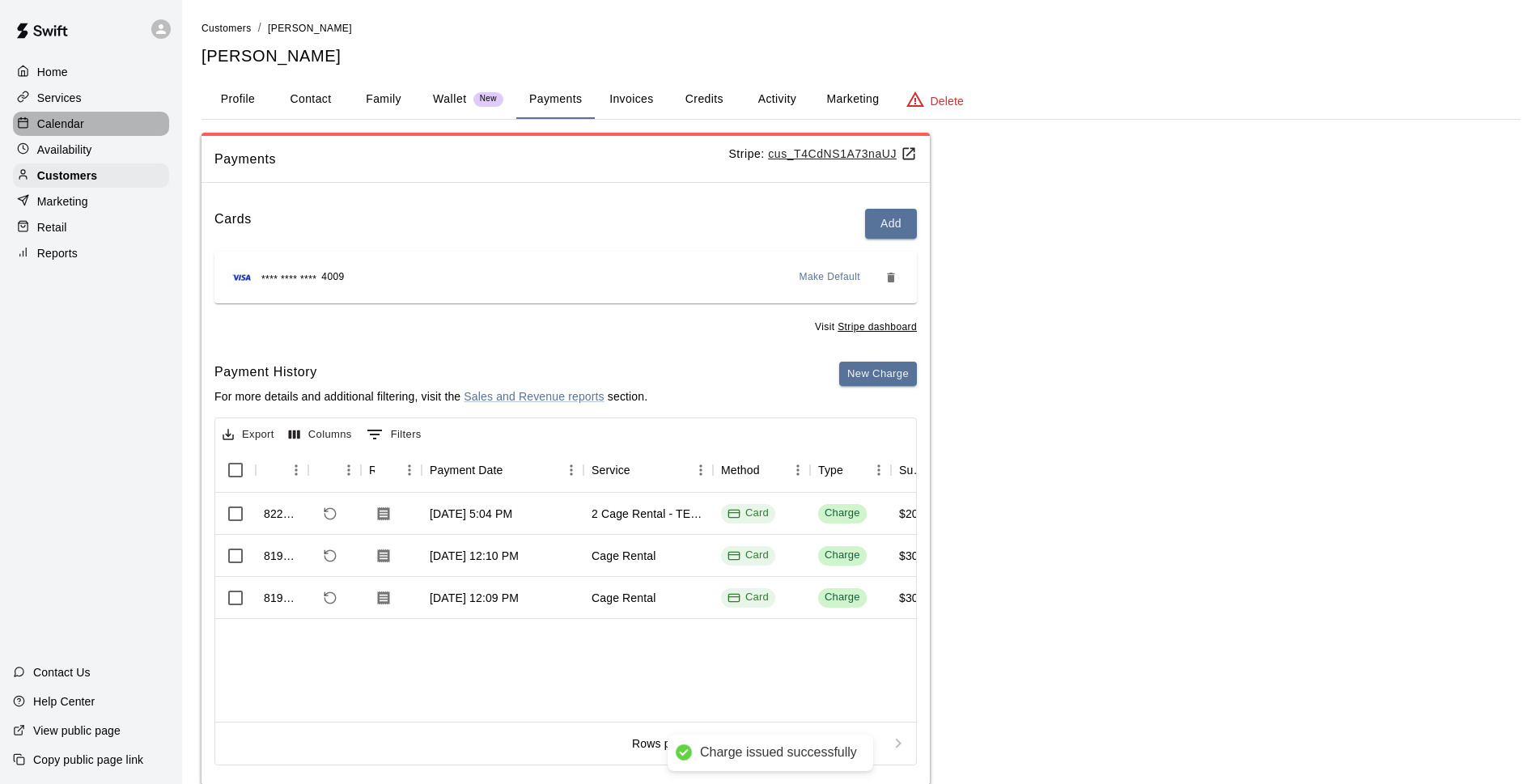
click at [61, 124] on p "Calendar" at bounding box center [61, 124] width 47 height 16
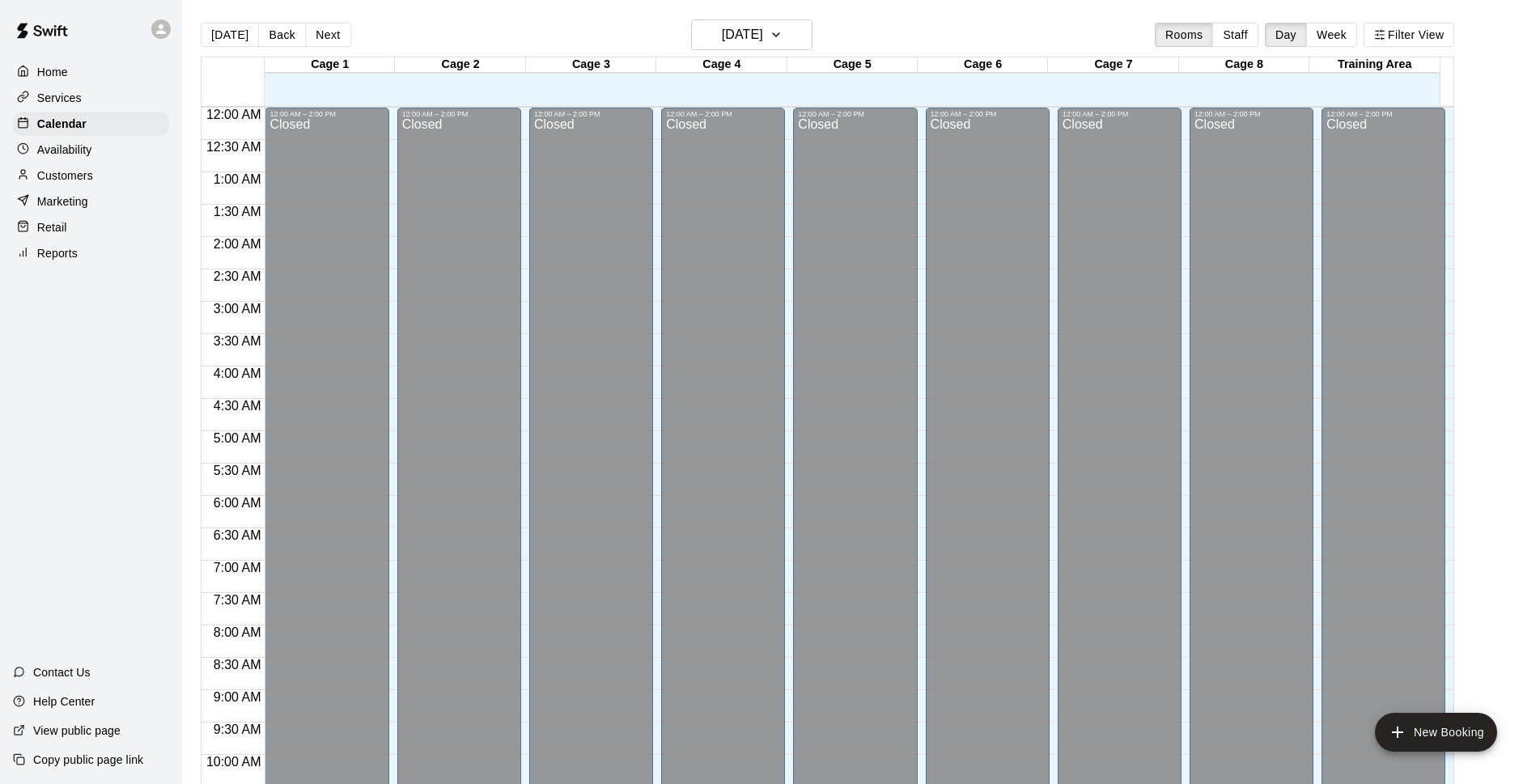
scroll to position [809, 0]
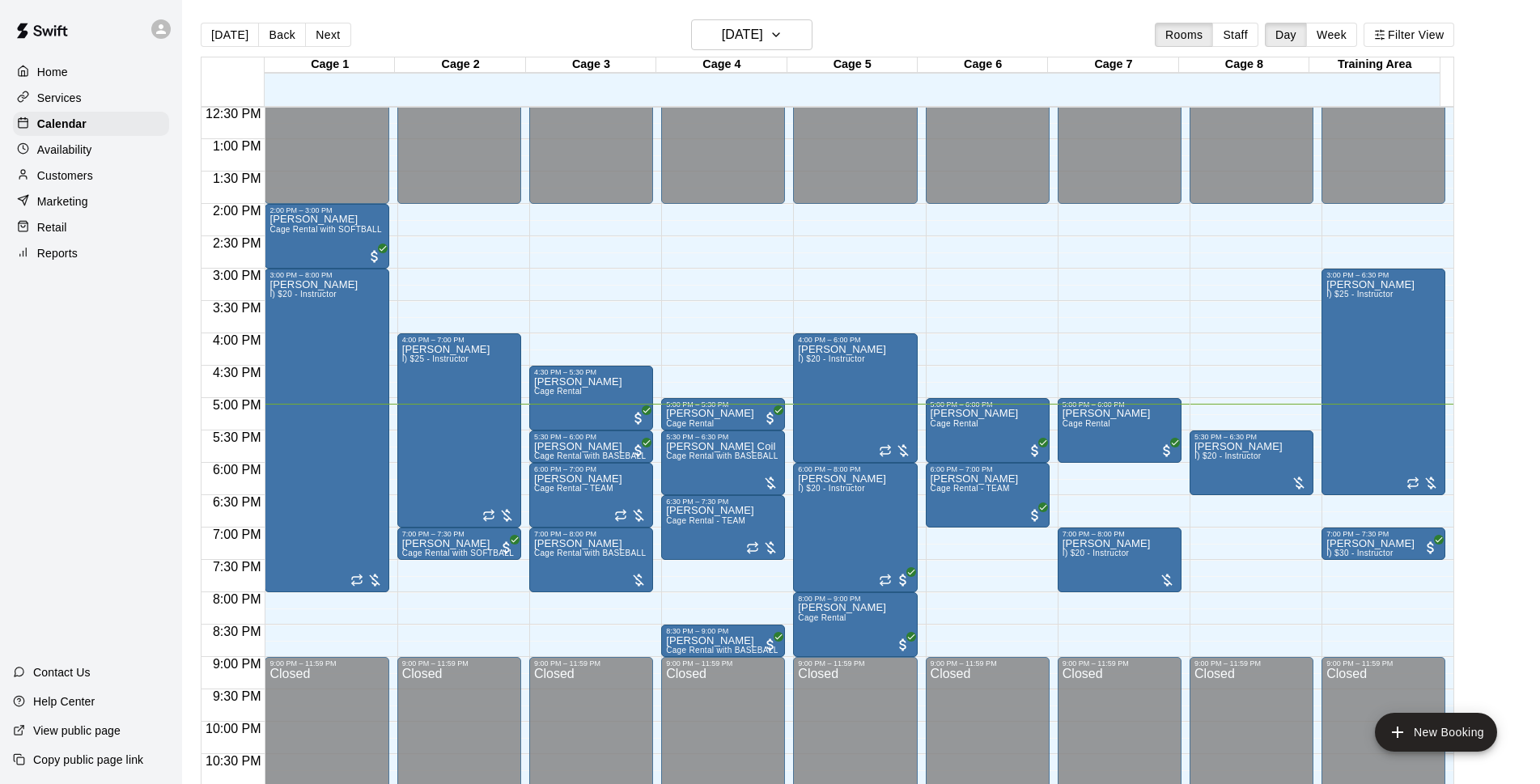
click at [909, 35] on div "Today Back Next Wednesday Sep 17 Rooms Staff Day Week Filter View" at bounding box center [828, 37] width 1254 height 37
click at [810, 12] on main "Today Back Next Wednesday Sep 17 Rooms Staff Day Week Filter View Cage 1 17 Wed…" at bounding box center [860, 404] width 1358 height 809
click at [924, 24] on div "Today Back Next Wednesday Sep 17 Rooms Staff Day Week Filter View" at bounding box center [828, 37] width 1254 height 37
click at [885, 41] on div "Today Back Next Wednesday Sep 17 Rooms Staff Day Week Filter View" at bounding box center [828, 37] width 1254 height 37
click at [964, 34] on div "Today Back Next Wednesday Sep 17 Rooms Staff Day Week Filter View" at bounding box center [828, 37] width 1254 height 37
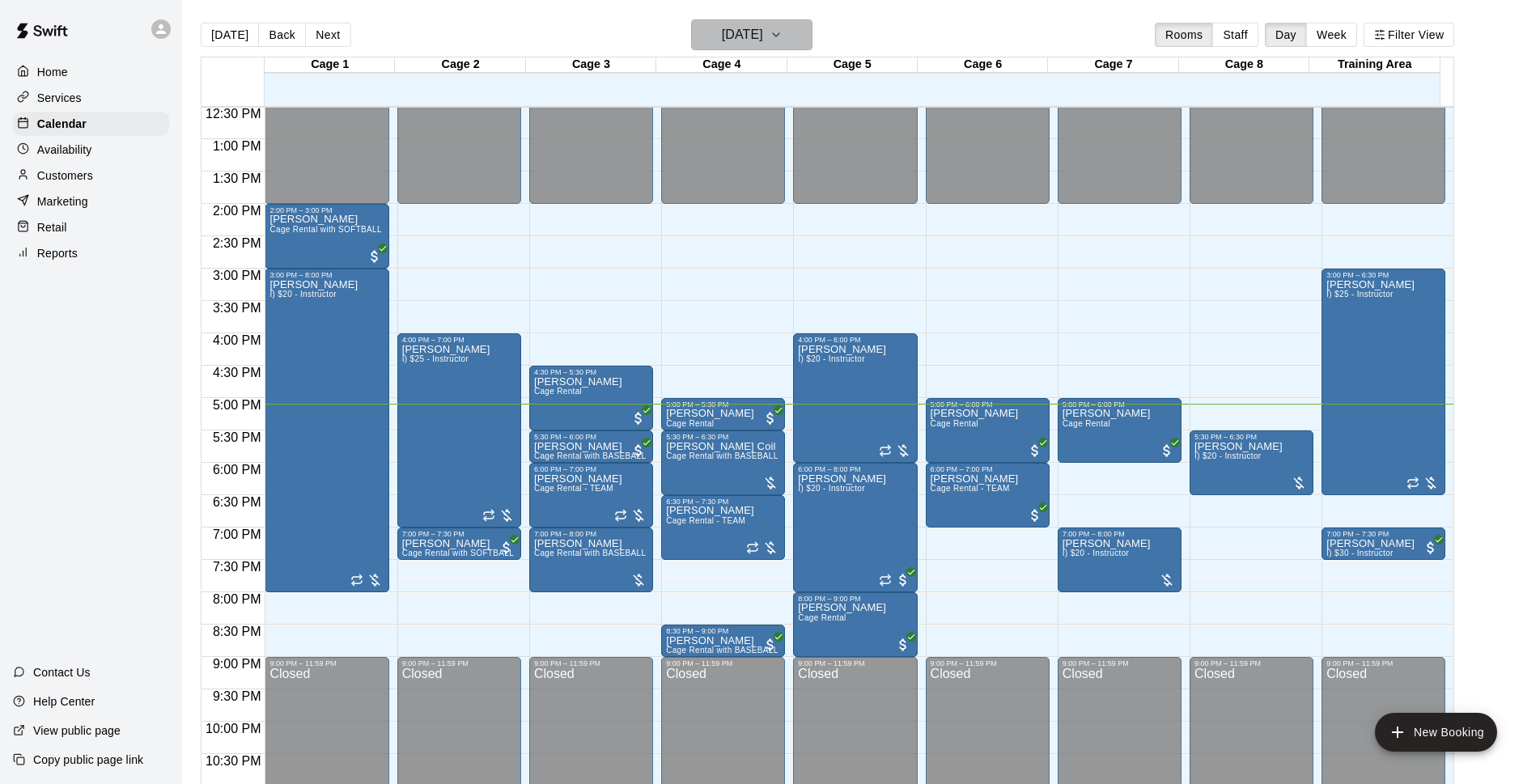
click at [722, 43] on h6 "[DATE]" at bounding box center [743, 34] width 42 height 23
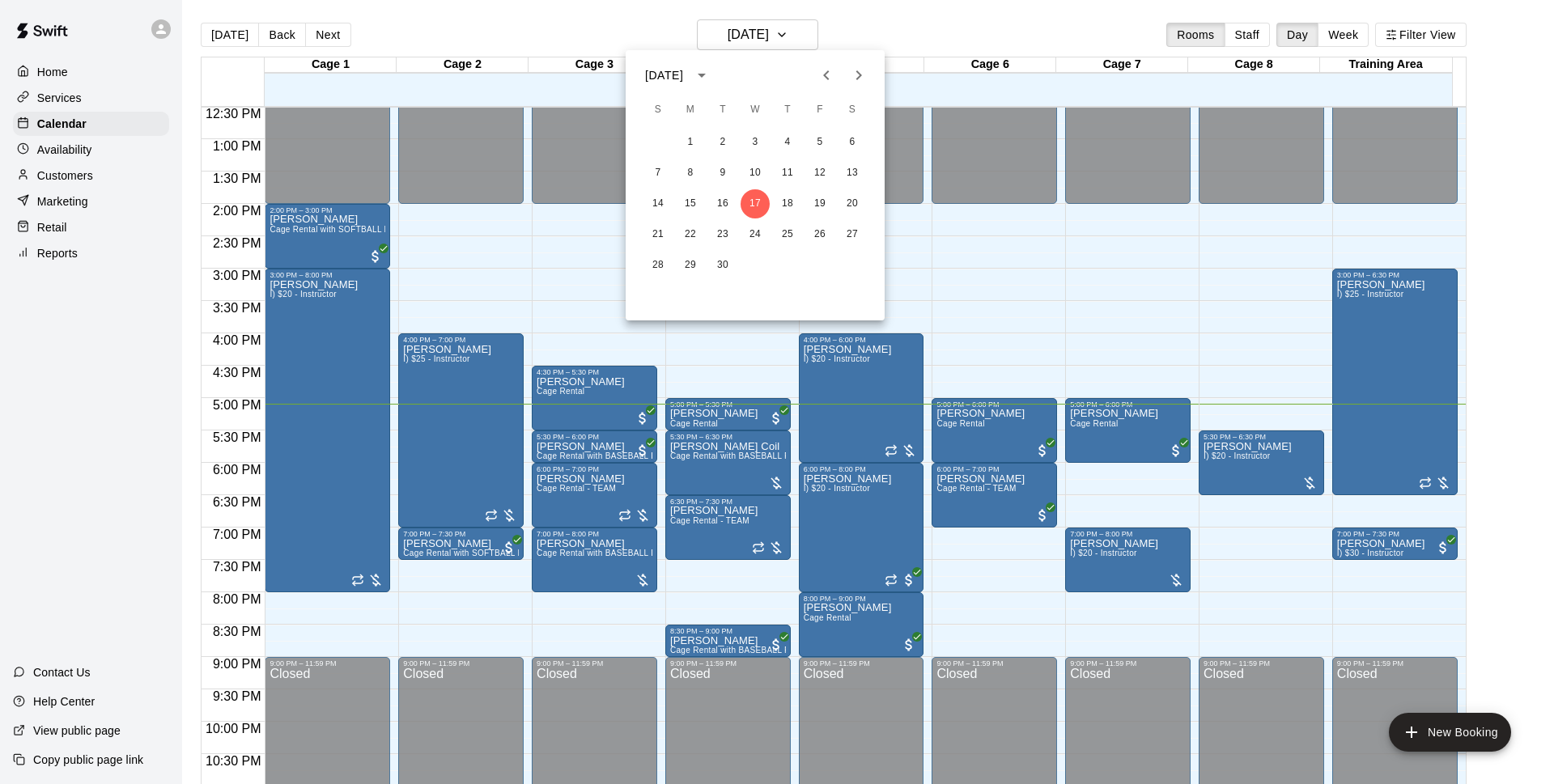
click at [907, 36] on div at bounding box center [777, 392] width 1554 height 784
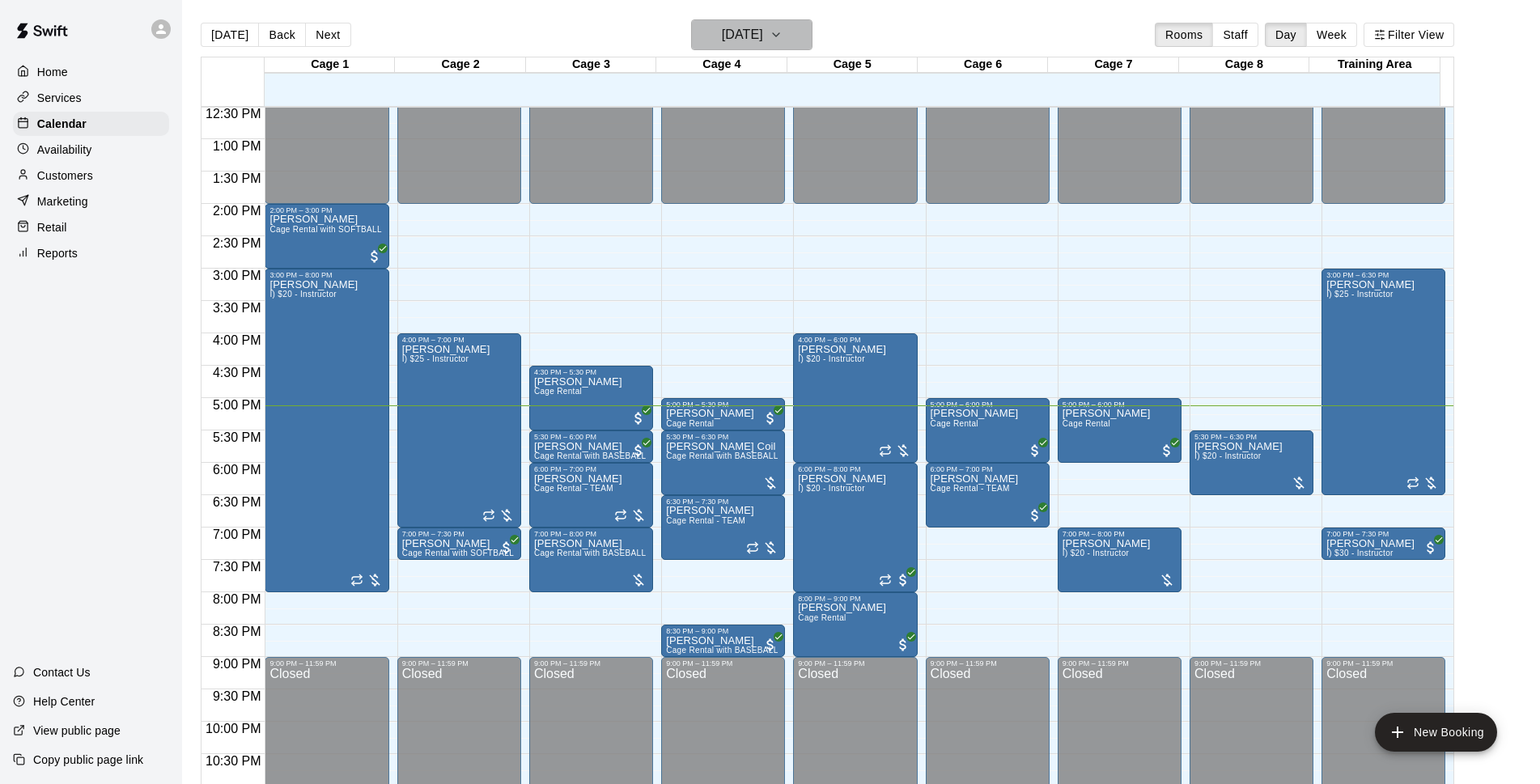
click at [789, 46] on button "[DATE]" at bounding box center [752, 34] width 121 height 31
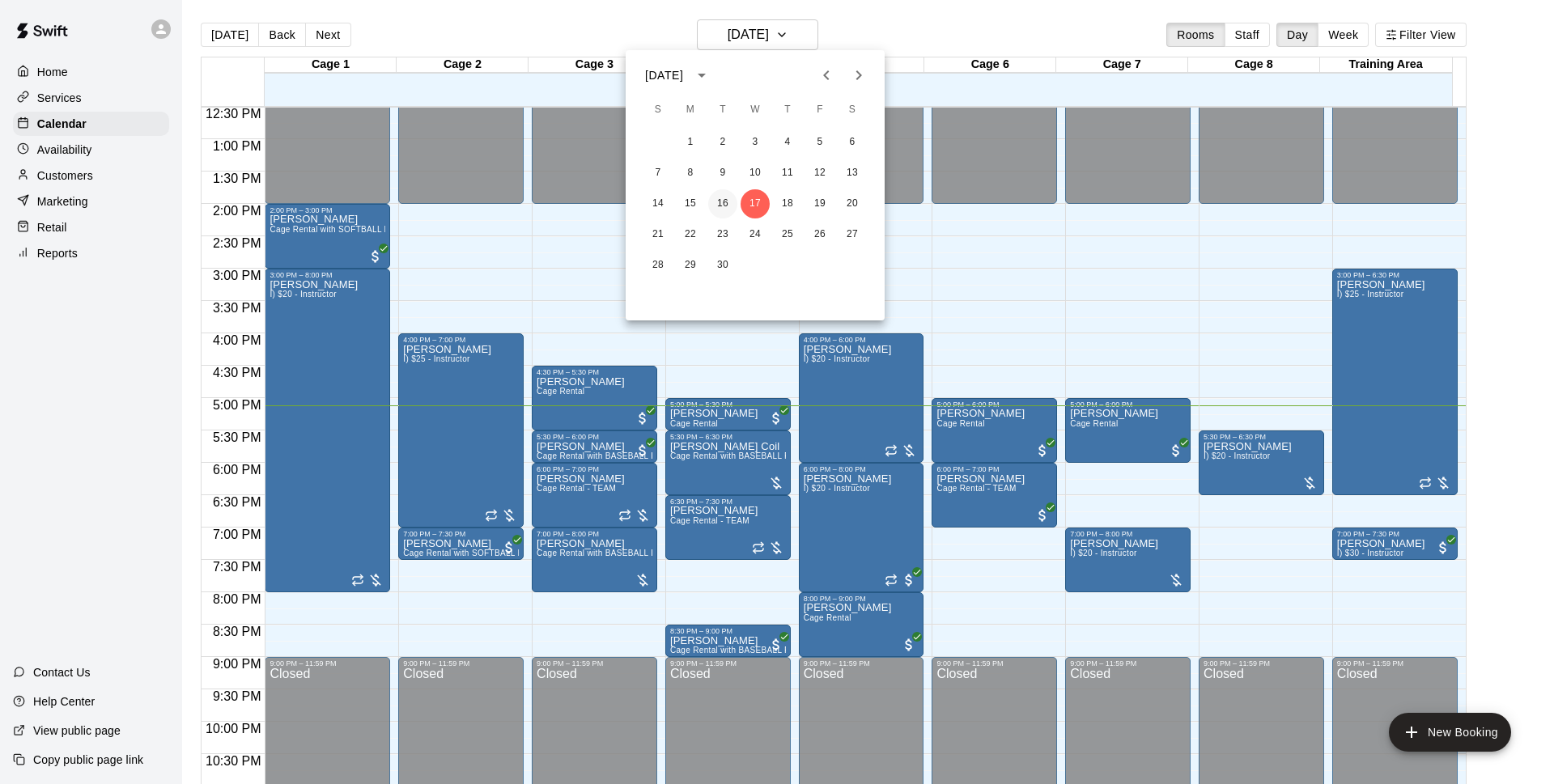
click at [720, 203] on button "16" at bounding box center [723, 203] width 29 height 29
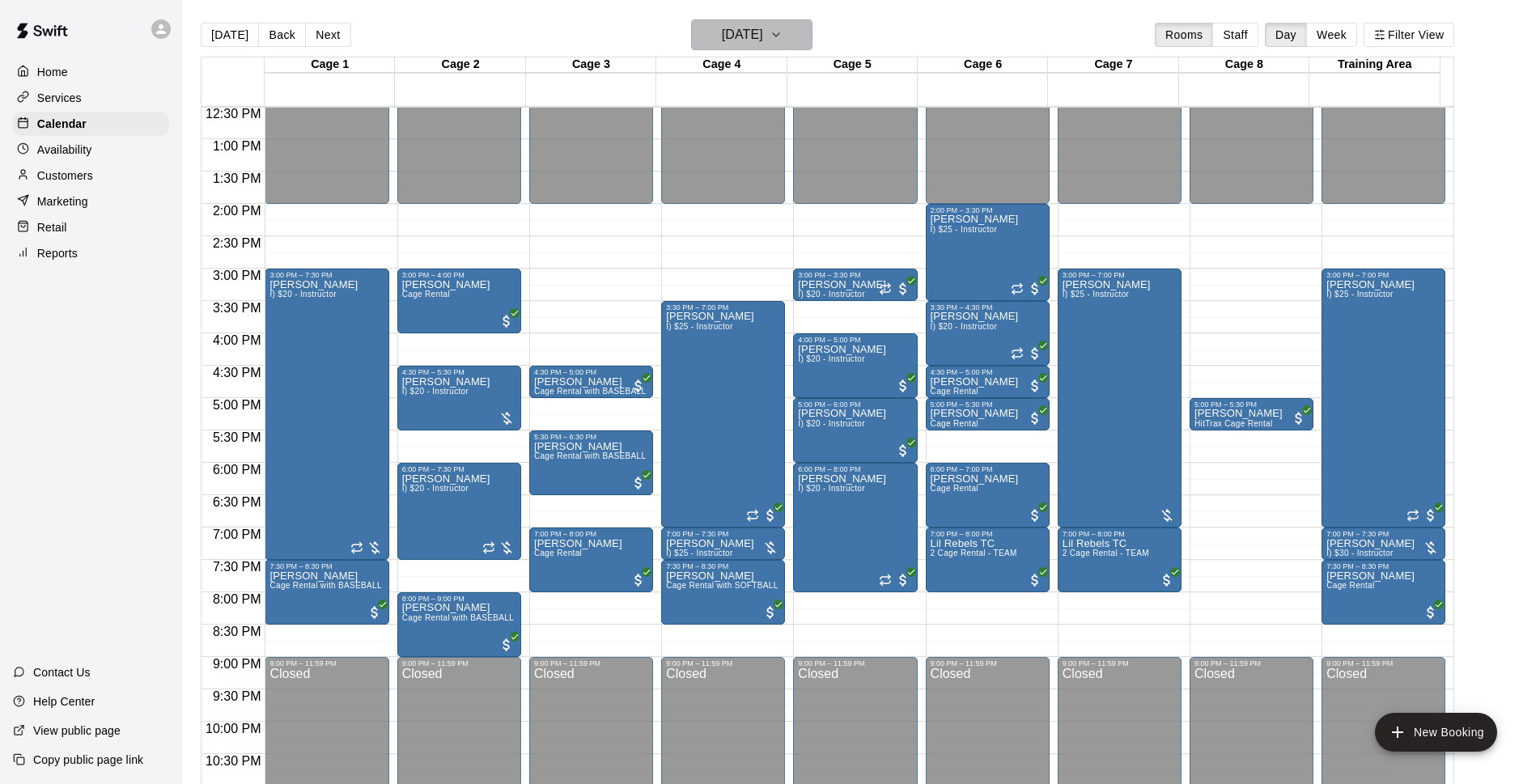
click at [745, 24] on h6 "Tuesday Sep 16" at bounding box center [743, 34] width 42 height 23
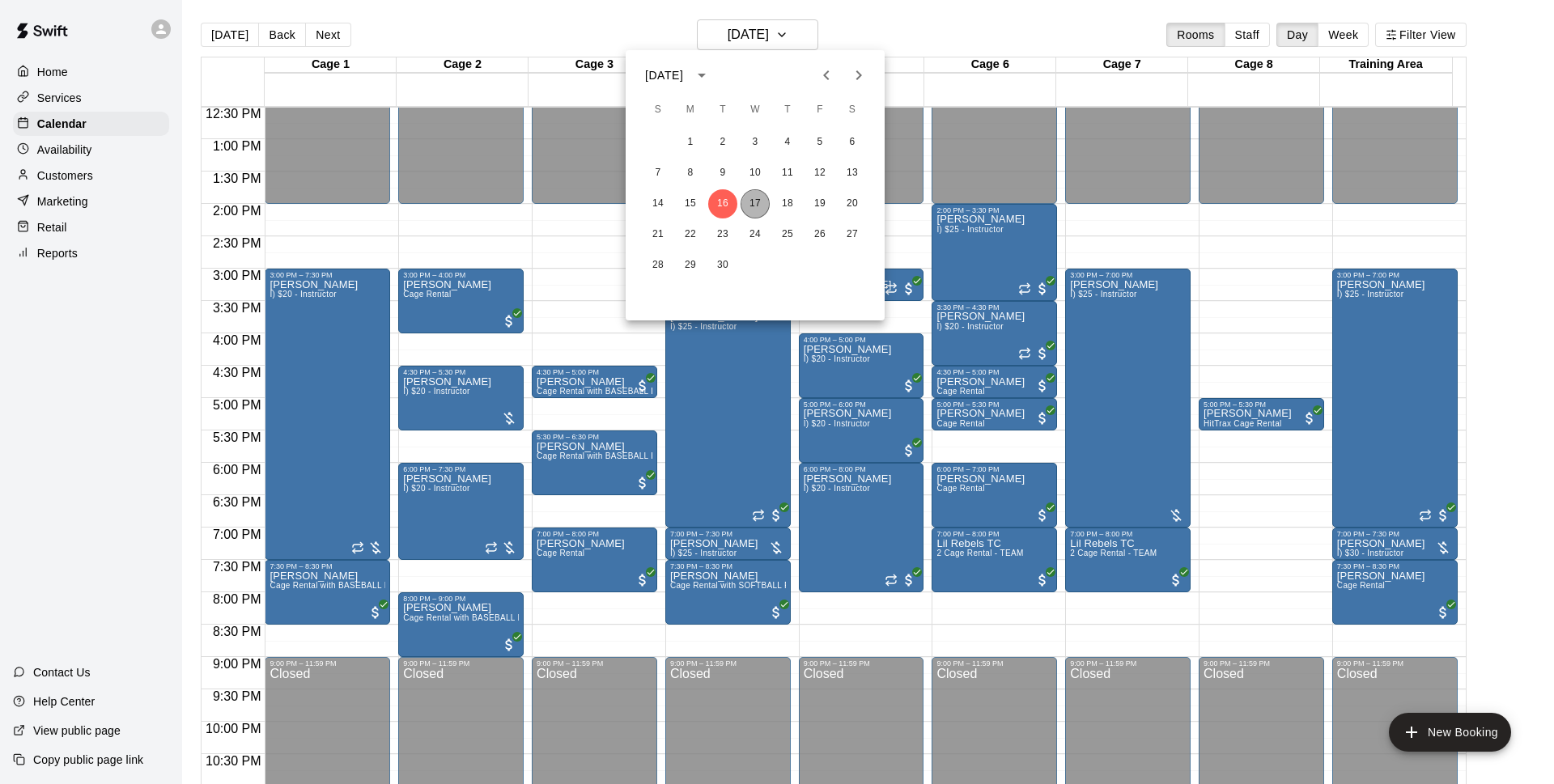
click at [759, 201] on button "17" at bounding box center [754, 203] width 29 height 29
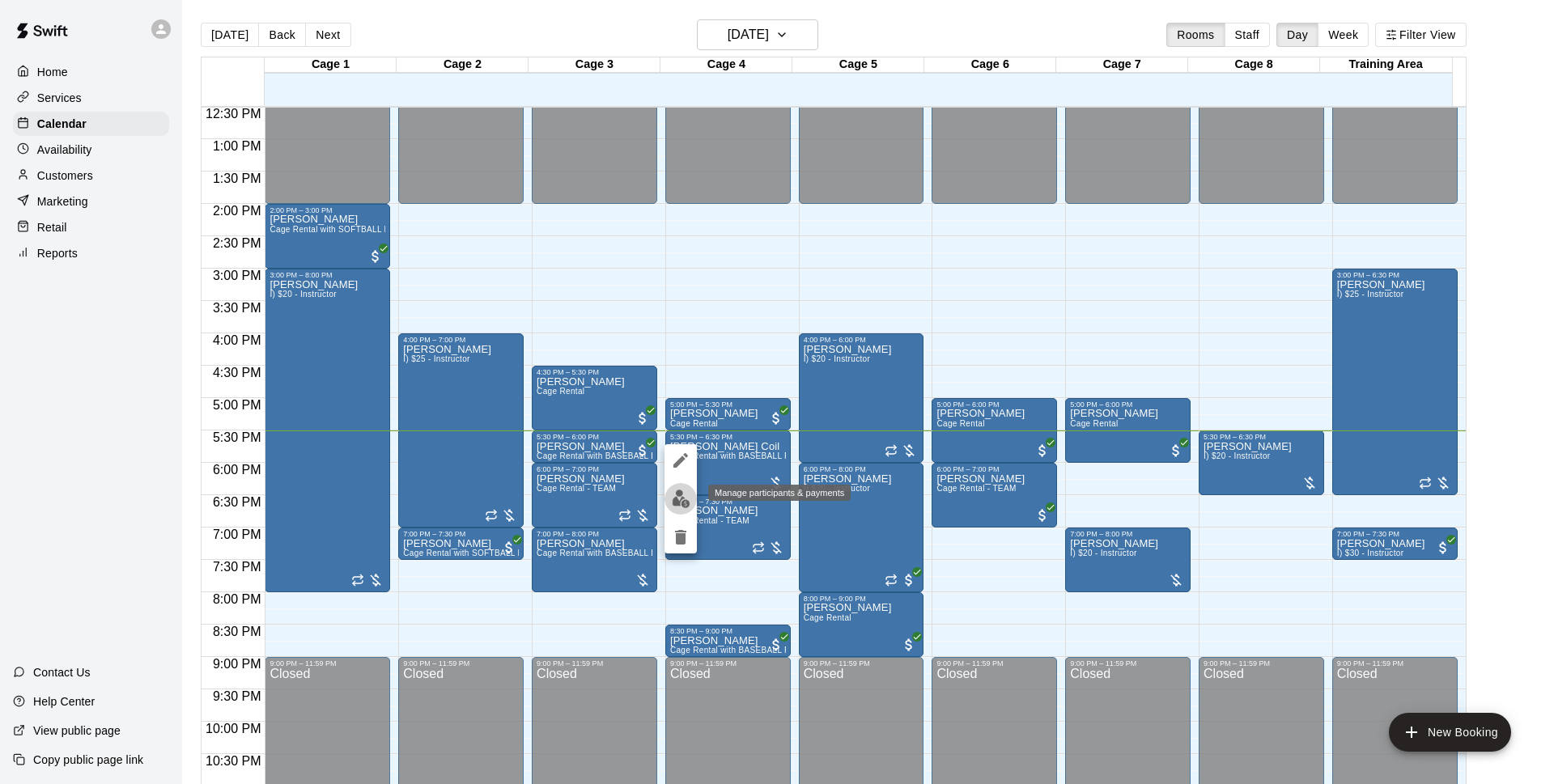
click at [690, 500] on button "edit" at bounding box center [680, 498] width 33 height 32
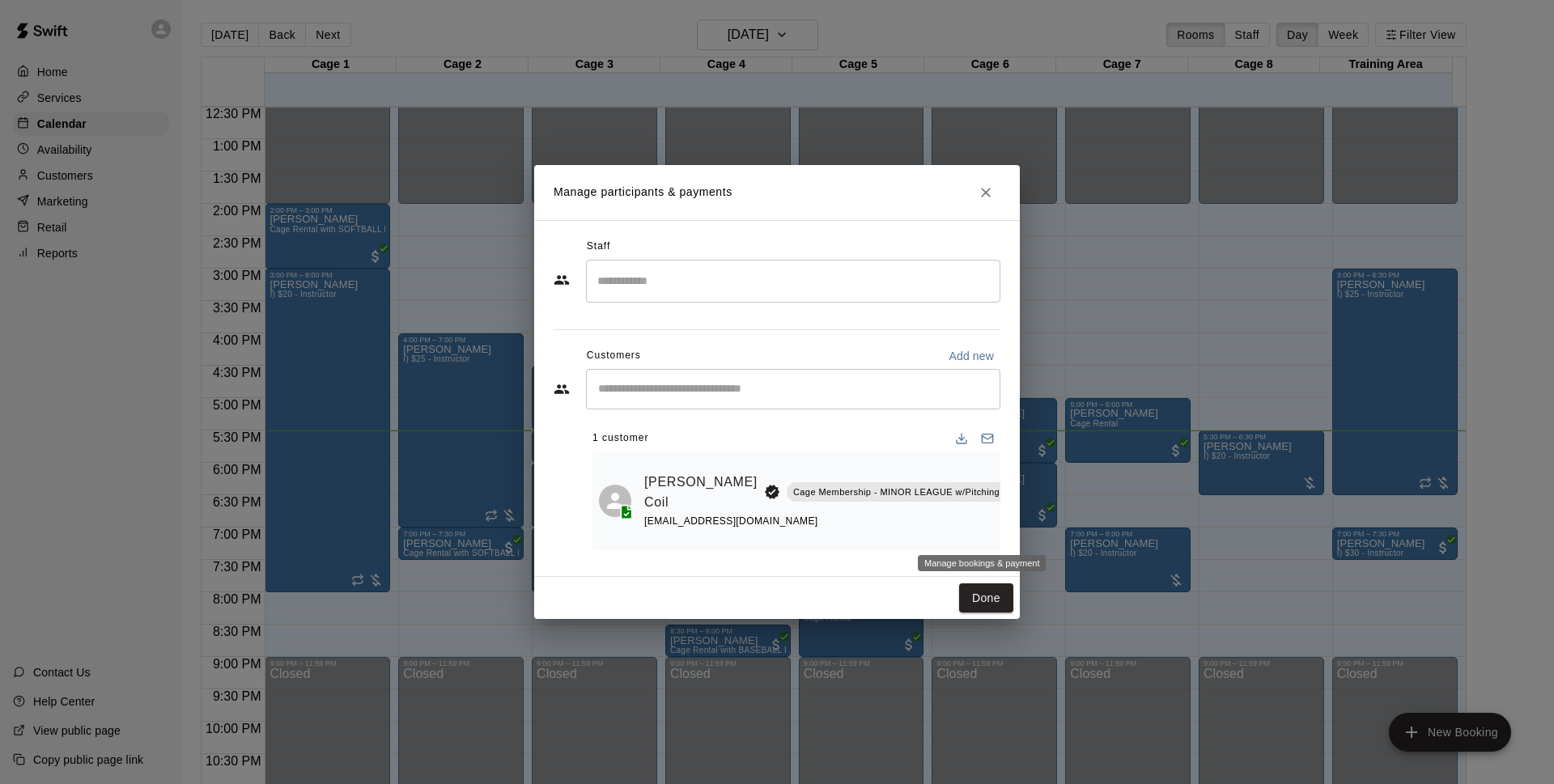
click at [1051, 536] on icon "Manage bookings & payment" at bounding box center [1059, 529] width 16 height 16
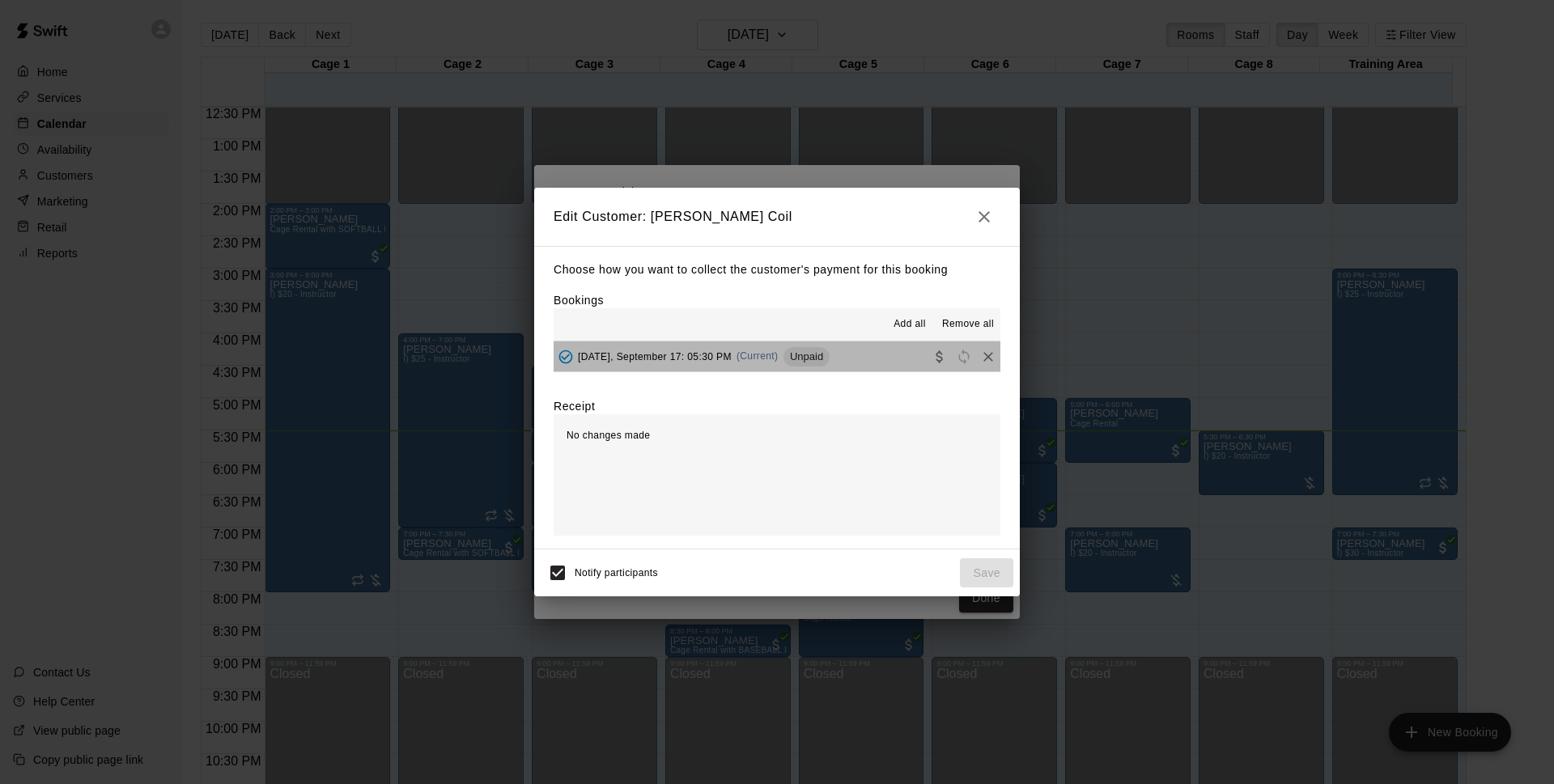
drag, startPoint x: 858, startPoint y: 366, endPoint x: 864, endPoint y: 346, distance: 20.9
click at [859, 364] on button "Wednesday, September 17: 05:30 PM (Current) Unpaid" at bounding box center [777, 355] width 447 height 30
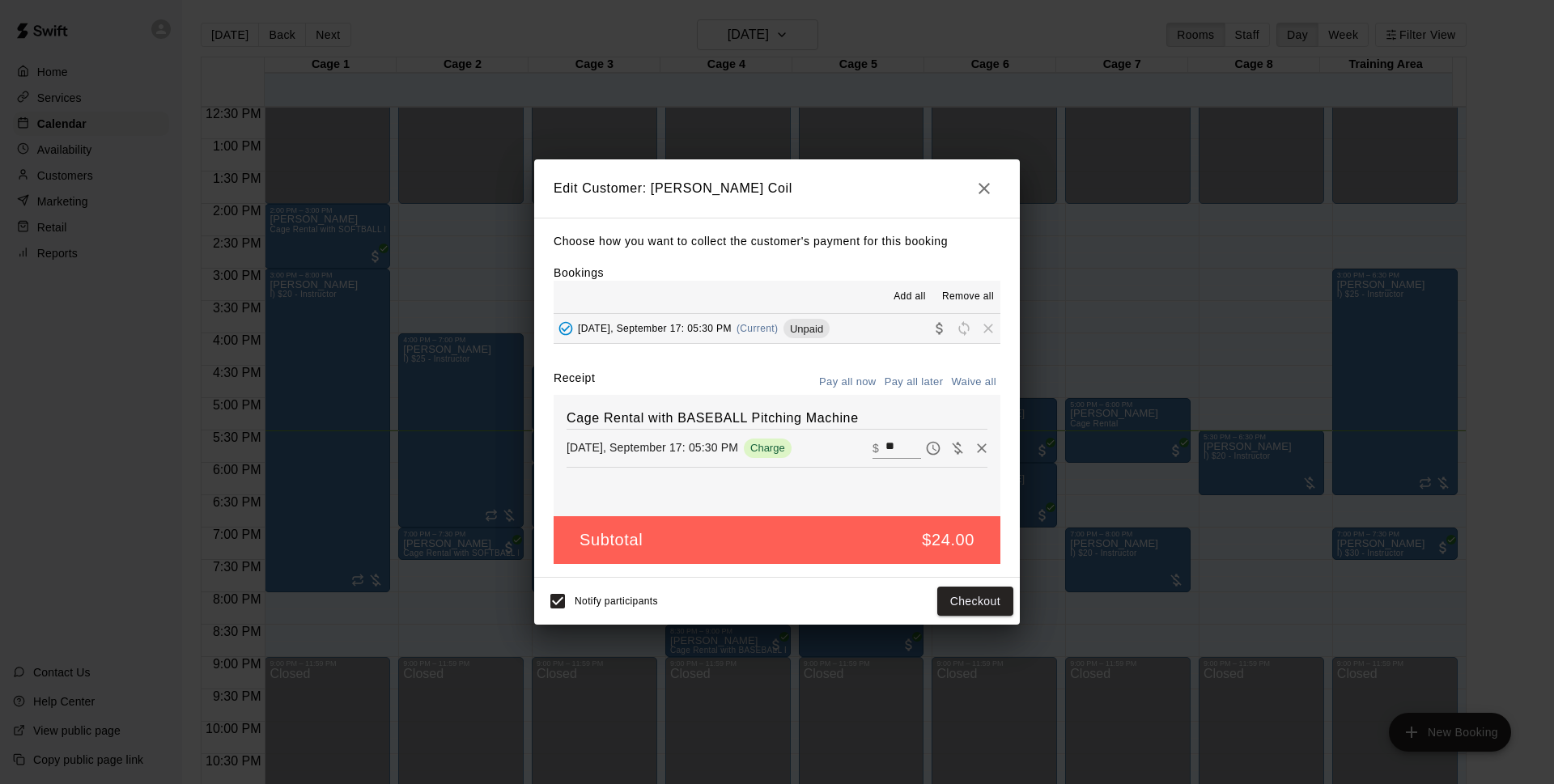
click at [986, 188] on icon "button" at bounding box center [983, 188] width 19 height 19
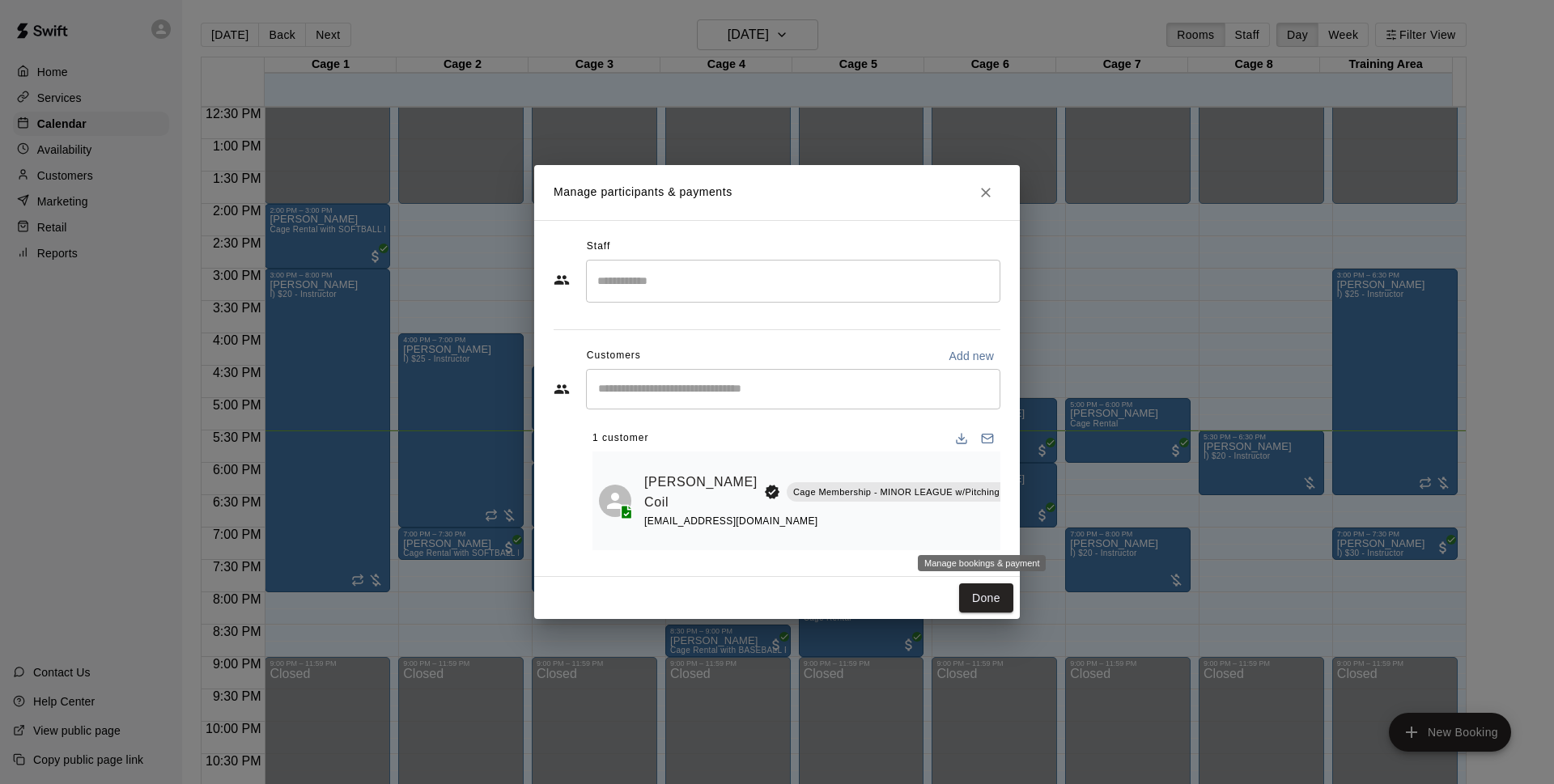
click at [1006, 525] on div "Staff ​ Customers Add new ​ 1 customer Dillon Coil Cage Membership - MINOR LEAG…" at bounding box center [776, 398] width 486 height 356
click at [1054, 530] on icon "Manage bookings & payment" at bounding box center [1059, 528] width 12 height 14
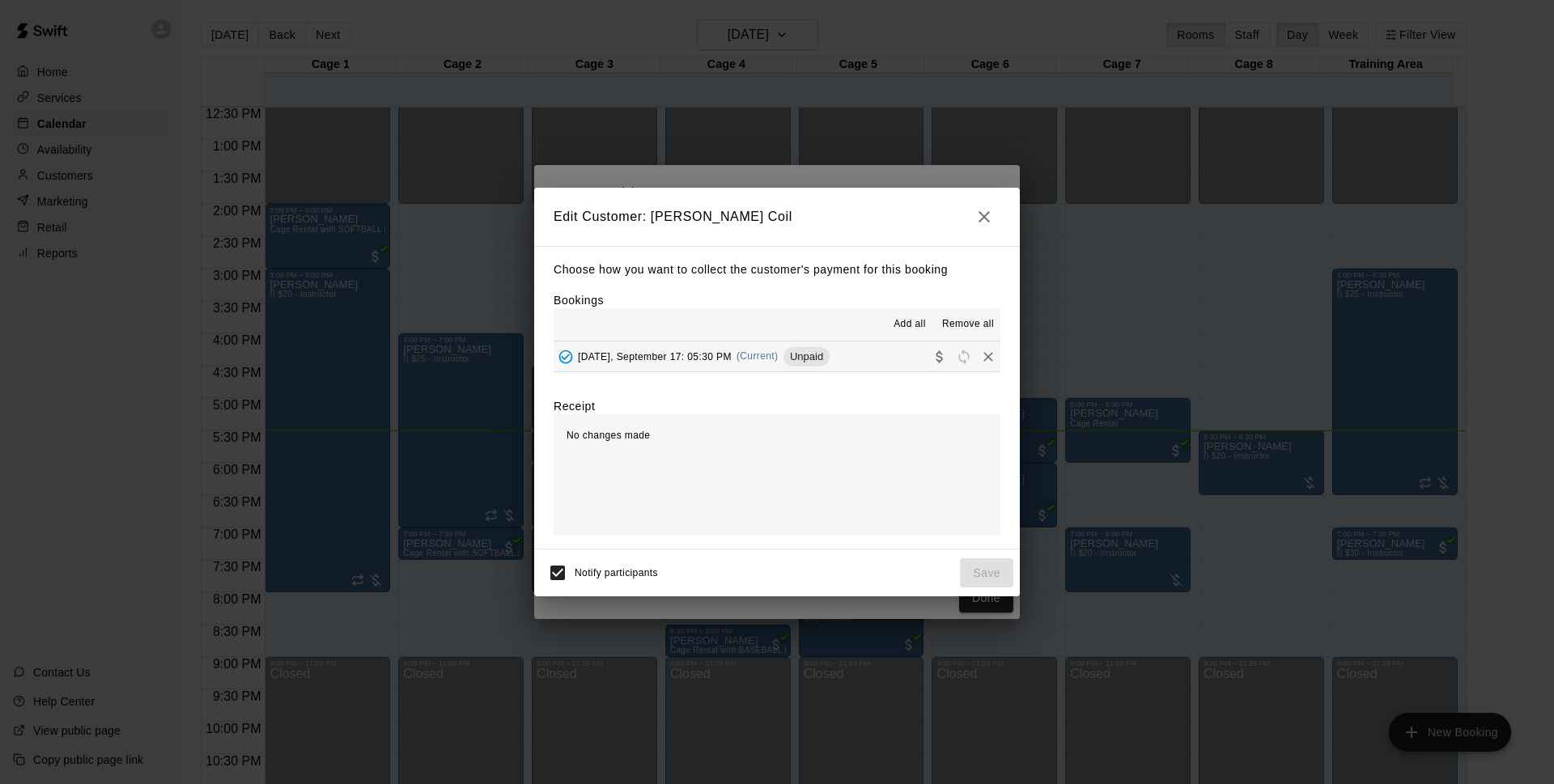
click at [687, 354] on span "Wednesday, September 17: 05:30 PM" at bounding box center [655, 355] width 154 height 12
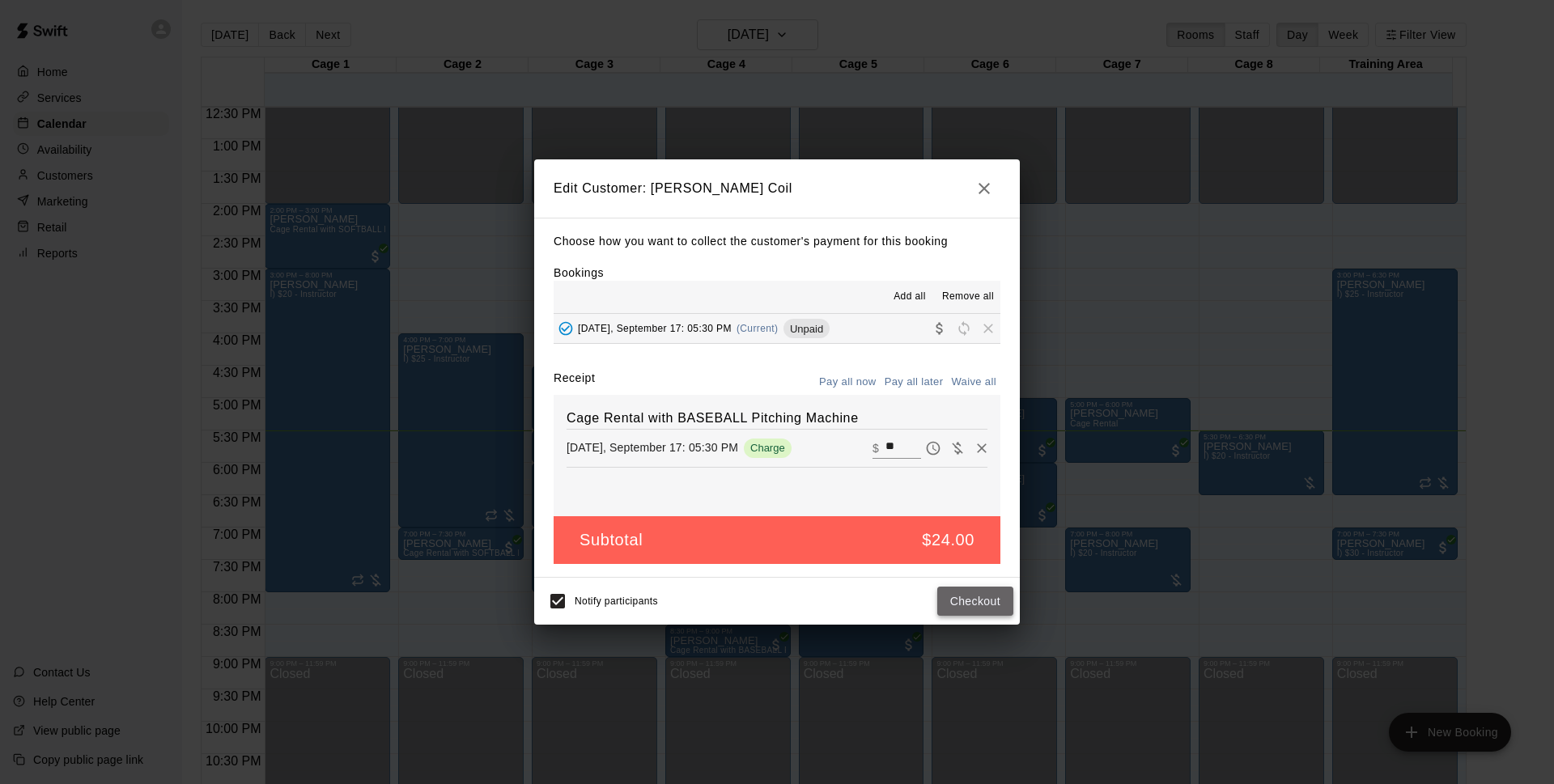
click at [962, 588] on button "Checkout" at bounding box center [975, 601] width 76 height 30
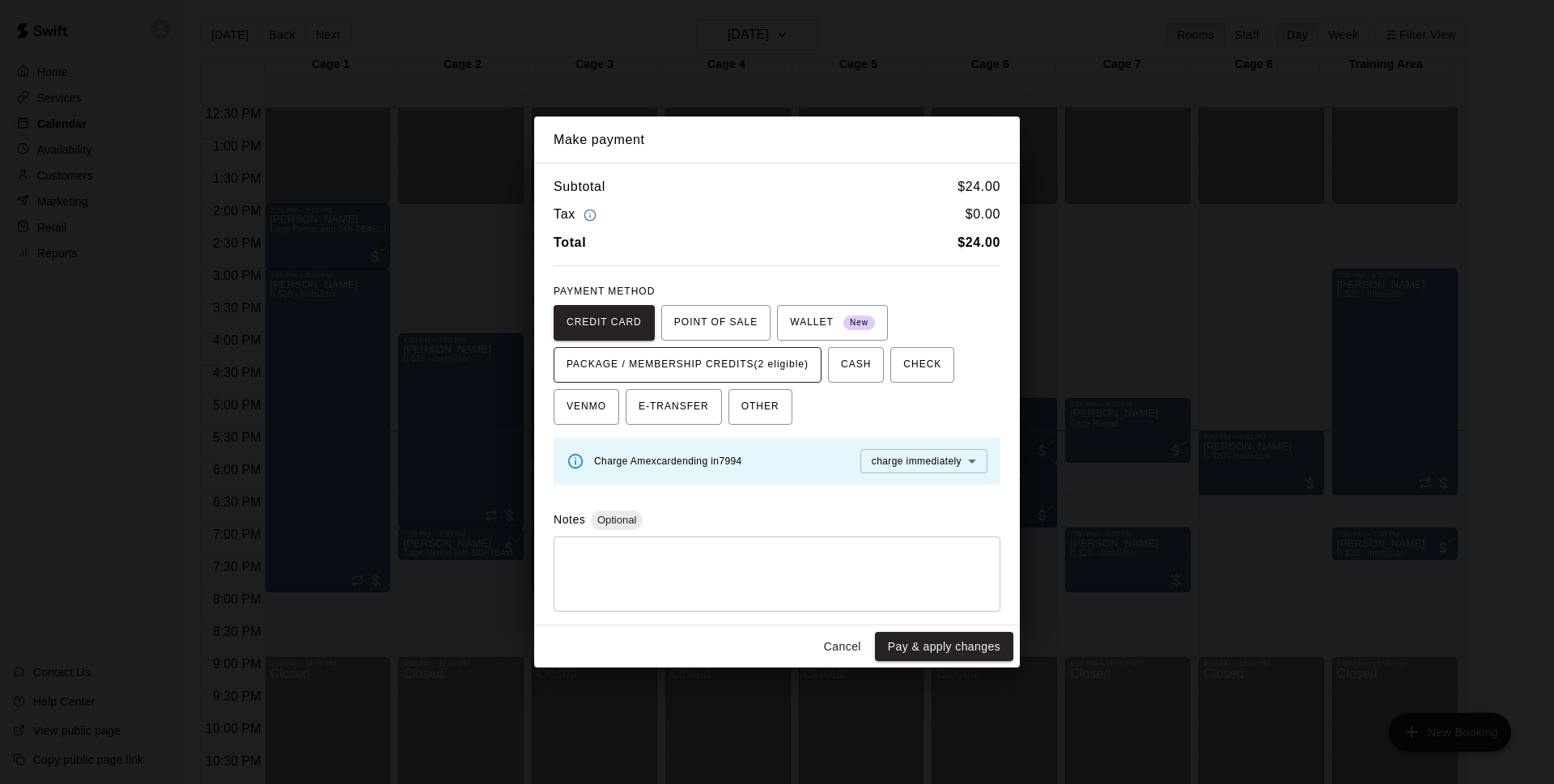
click at [686, 349] on button "PACKAGE / MEMBERSHIP CREDITS (2 eligible)" at bounding box center [687, 364] width 268 height 35
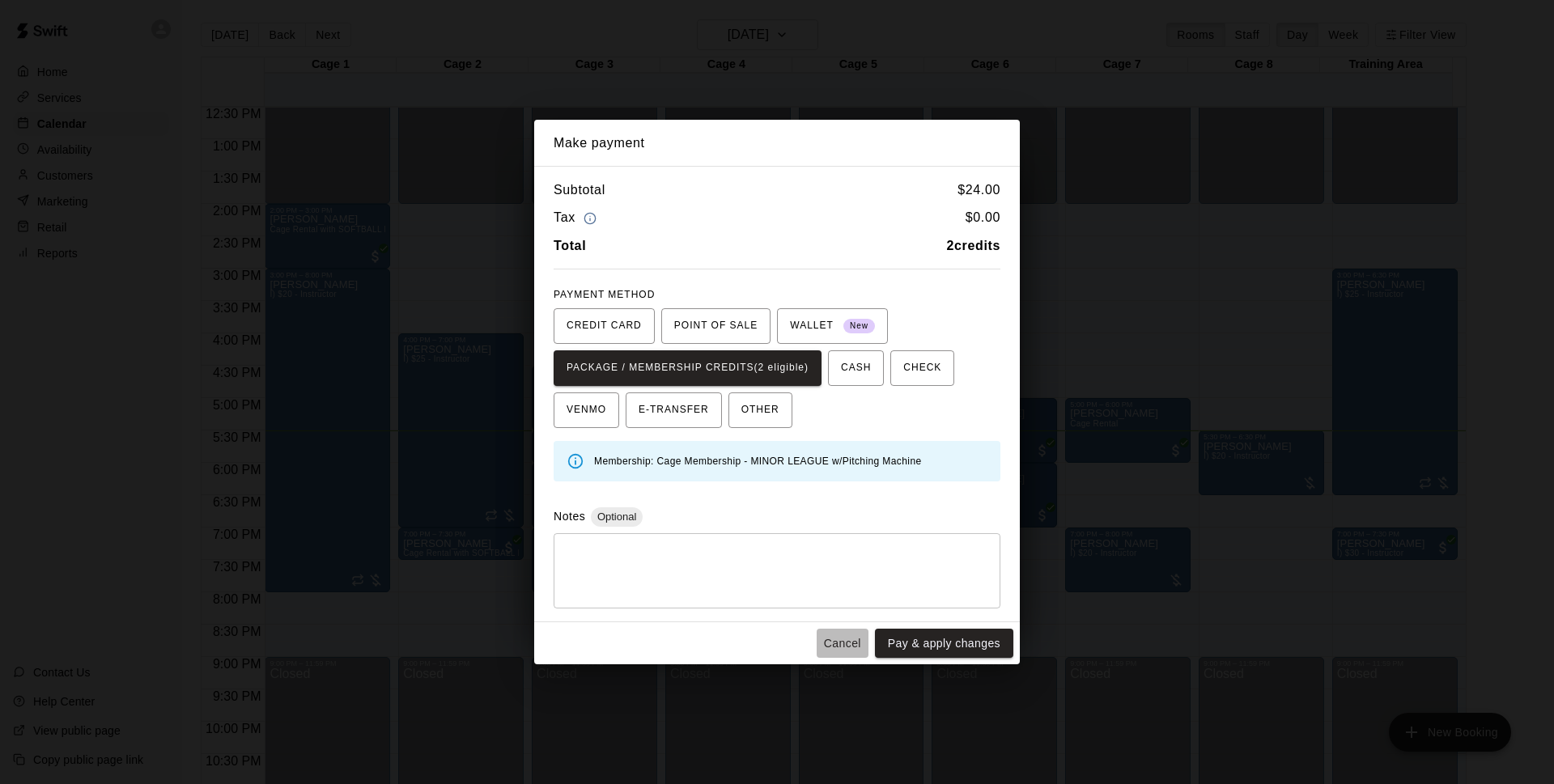
click at [855, 638] on button "Cancel" at bounding box center [842, 643] width 52 height 30
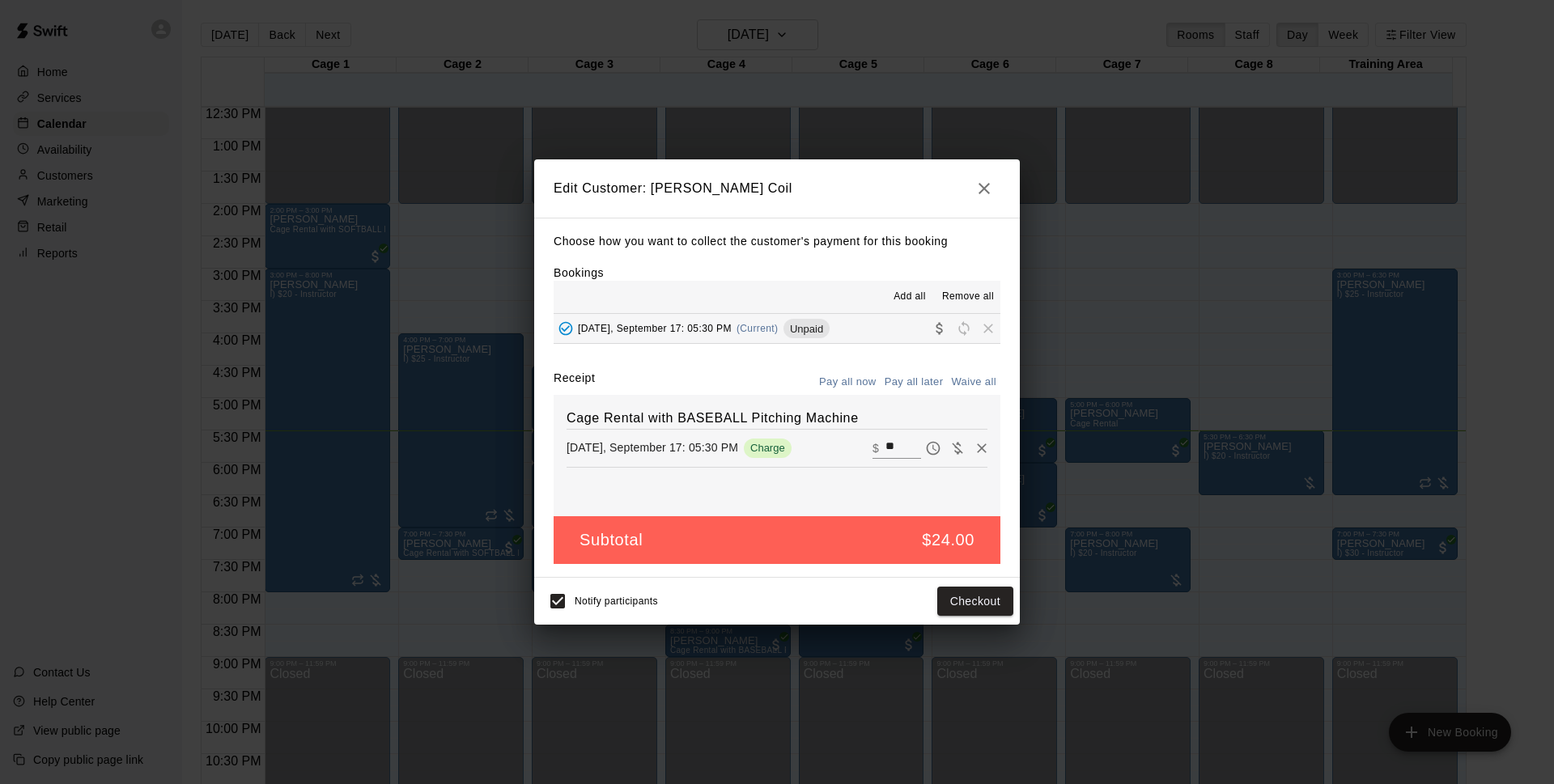
drag, startPoint x: 980, startPoint y: 180, endPoint x: 914, endPoint y: 214, distance: 74.2
click at [914, 214] on h2 "Edit Customer: Dillon Coil" at bounding box center [776, 188] width 486 height 58
click at [977, 190] on icon "button" at bounding box center [983, 188] width 19 height 19
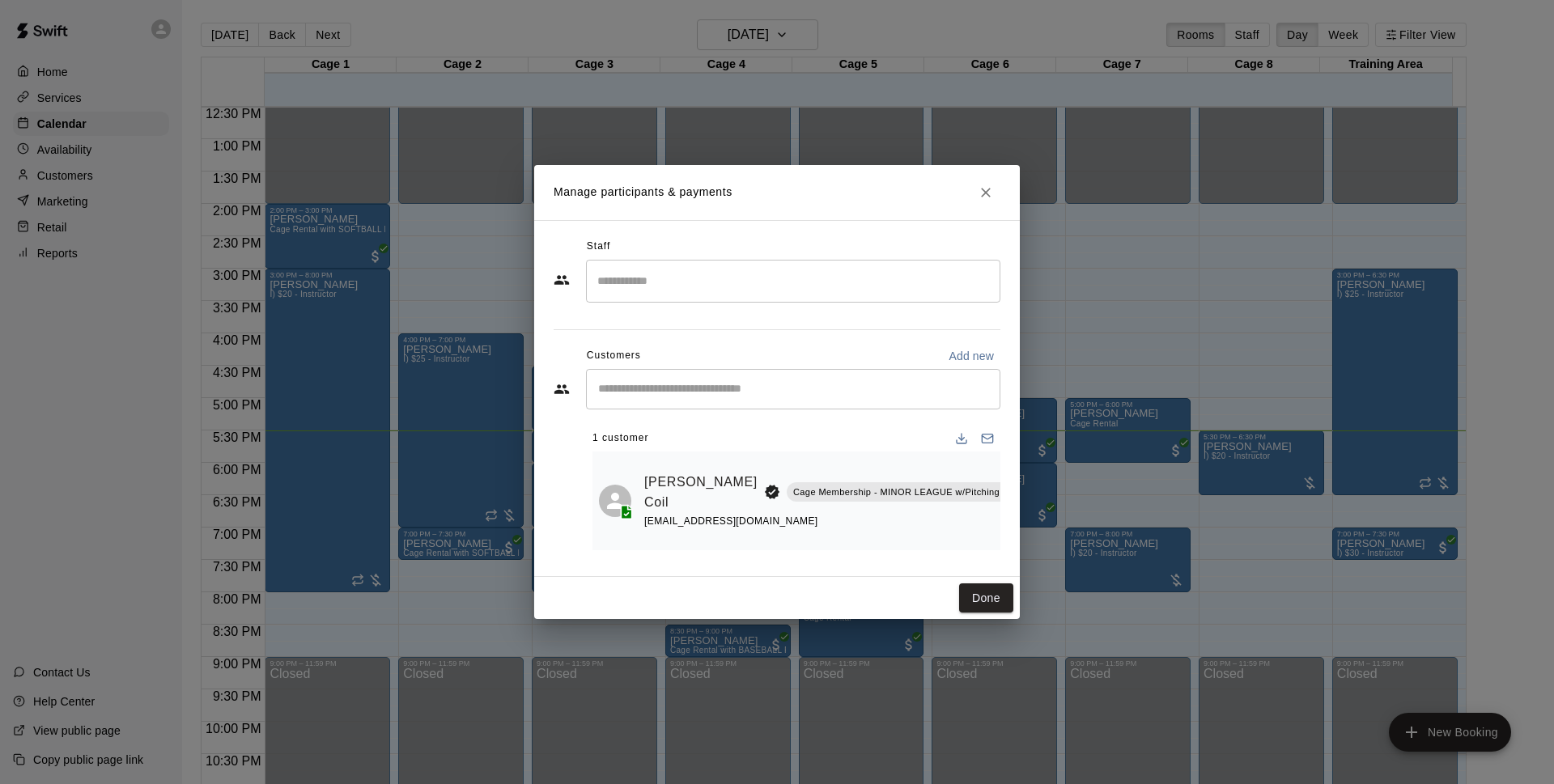
click at [793, 486] on p "Cage Membership - MINOR LEAGUE w/Pitching Machine" at bounding box center [915, 492] width 245 height 14
click at [647, 475] on link "[PERSON_NAME] Coil" at bounding box center [700, 493] width 113 height 42
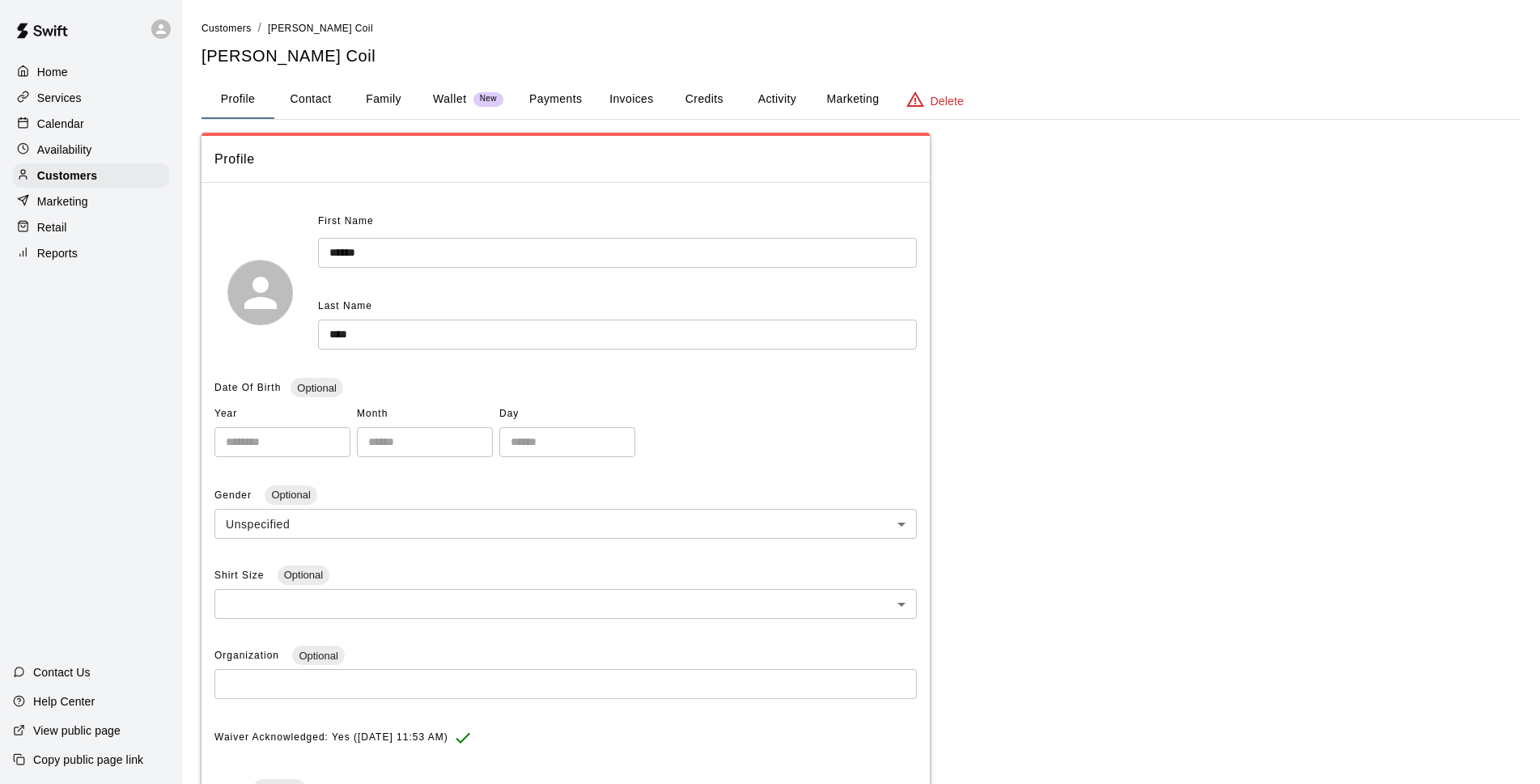
click at [703, 103] on button "Credits" at bounding box center [704, 99] width 73 height 39
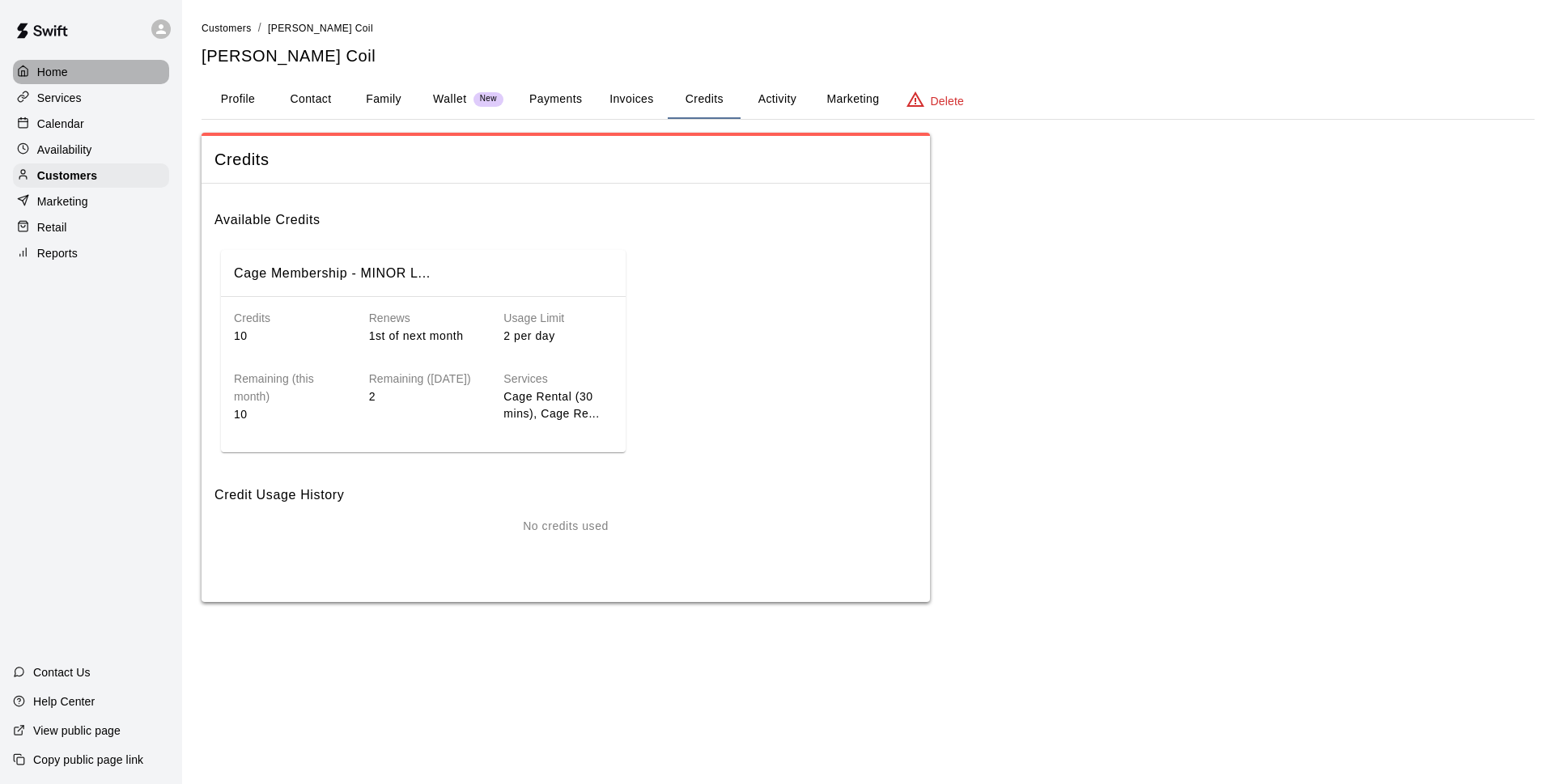
click at [82, 75] on div "Home" at bounding box center [90, 71] width 156 height 24
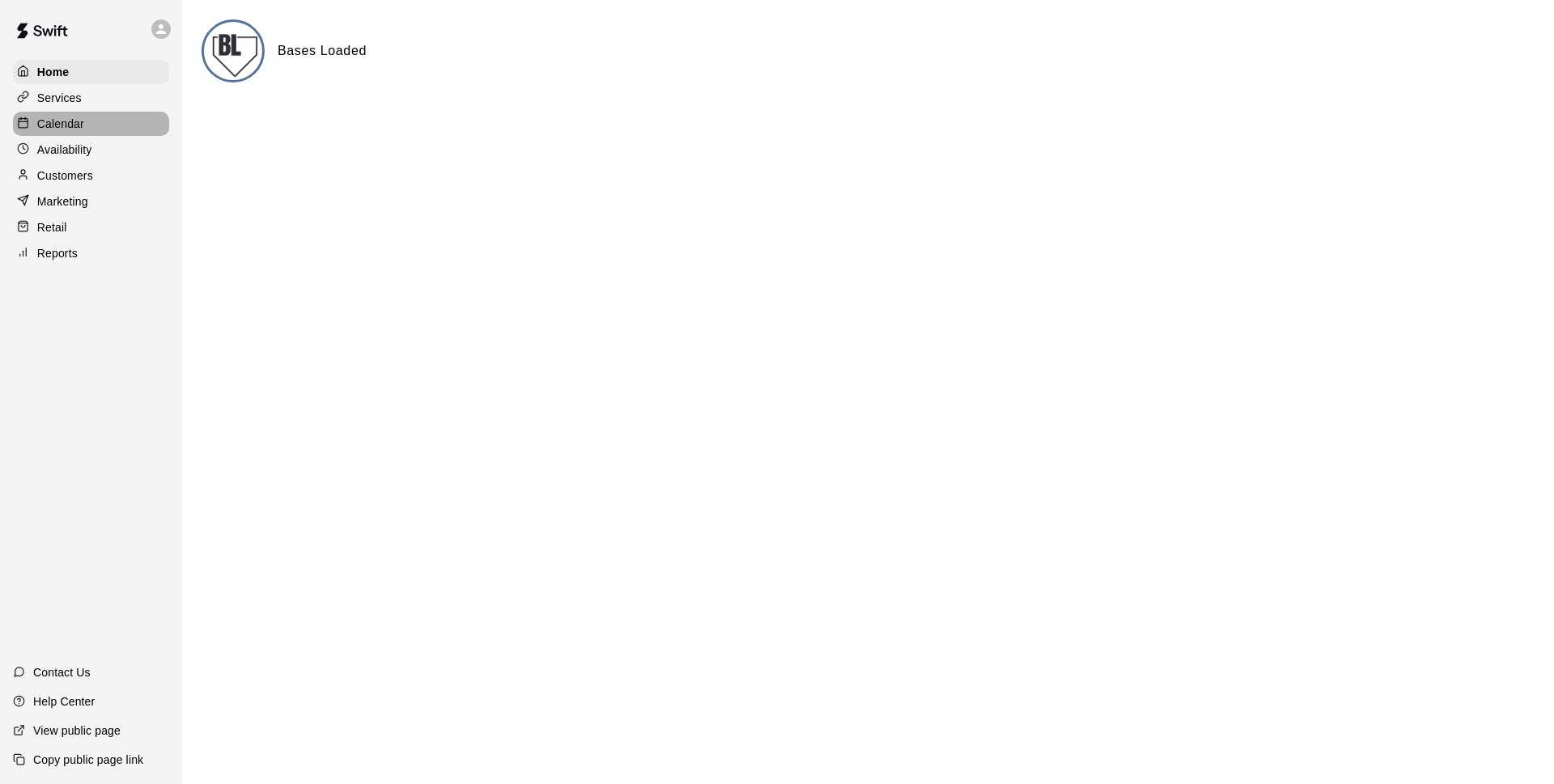
click at [99, 135] on div "Calendar" at bounding box center [90, 123] width 156 height 24
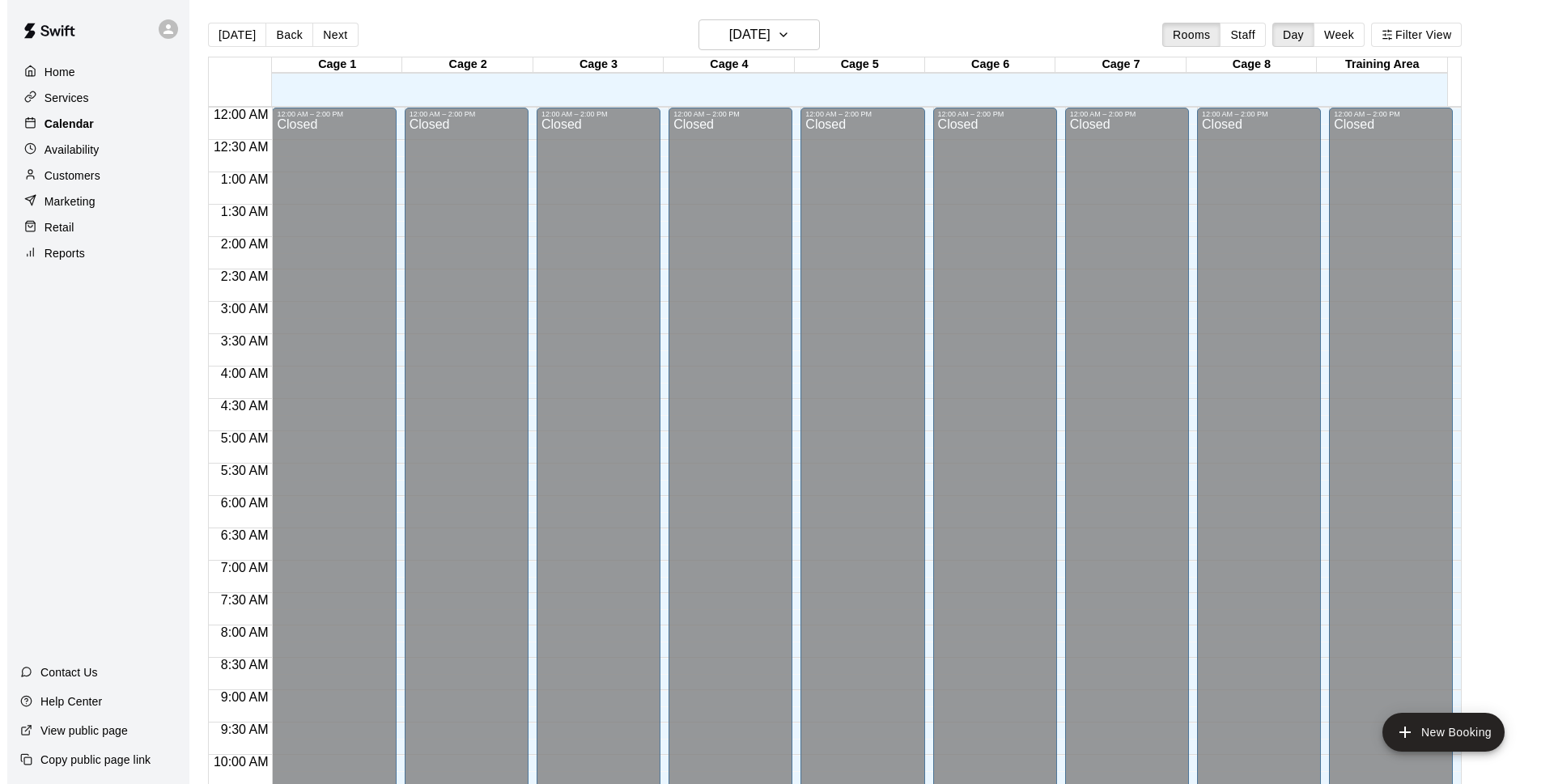
scroll to position [809, 0]
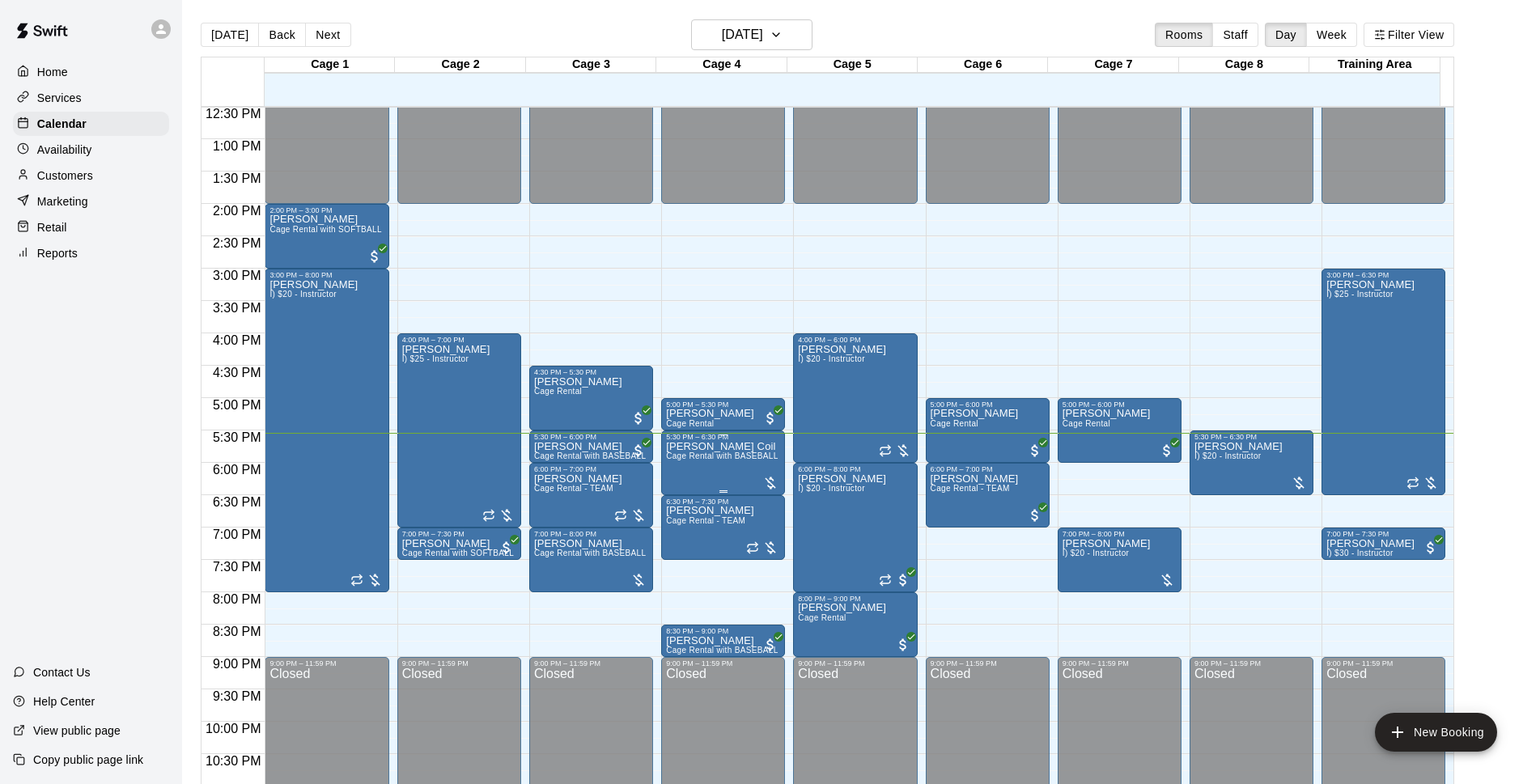
click at [695, 459] on span "Cage Rental with BASEBALL Pitching Machine" at bounding box center [756, 456] width 180 height 9
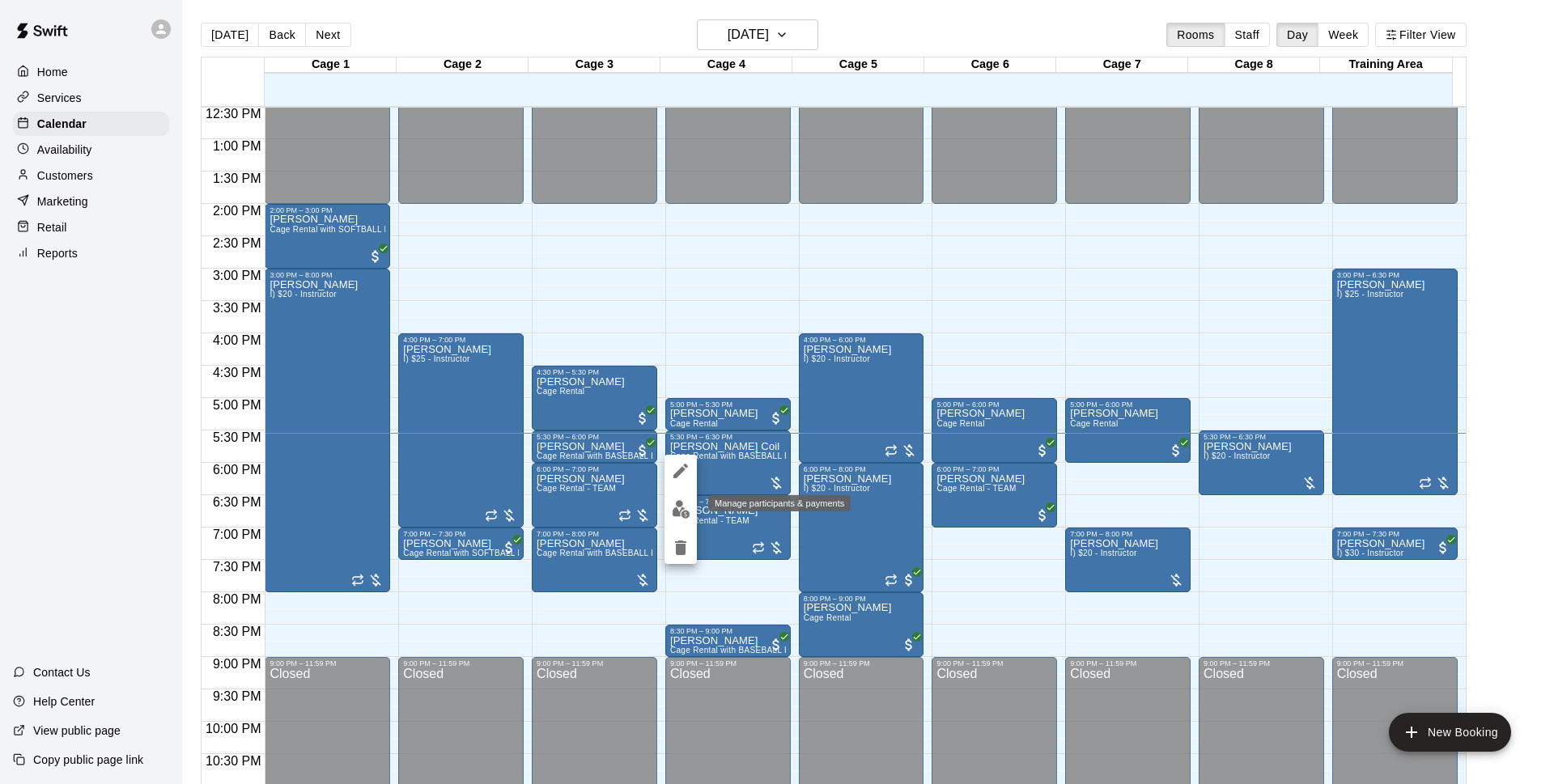
click at [680, 503] on img "edit" at bounding box center [680, 509] width 19 height 19
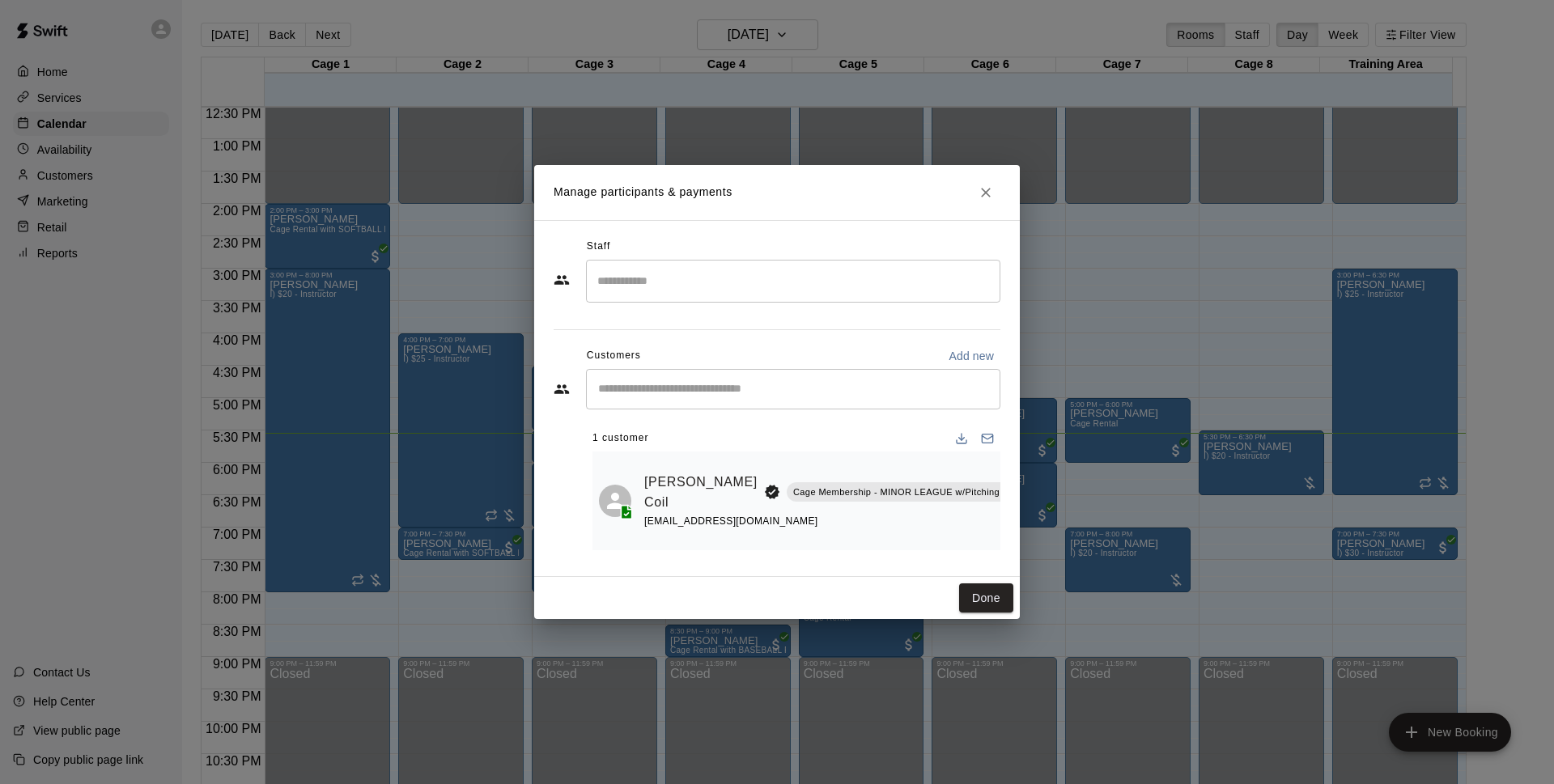
click at [1054, 534] on icon "Manage bookings & payment" at bounding box center [1059, 528] width 12 height 14
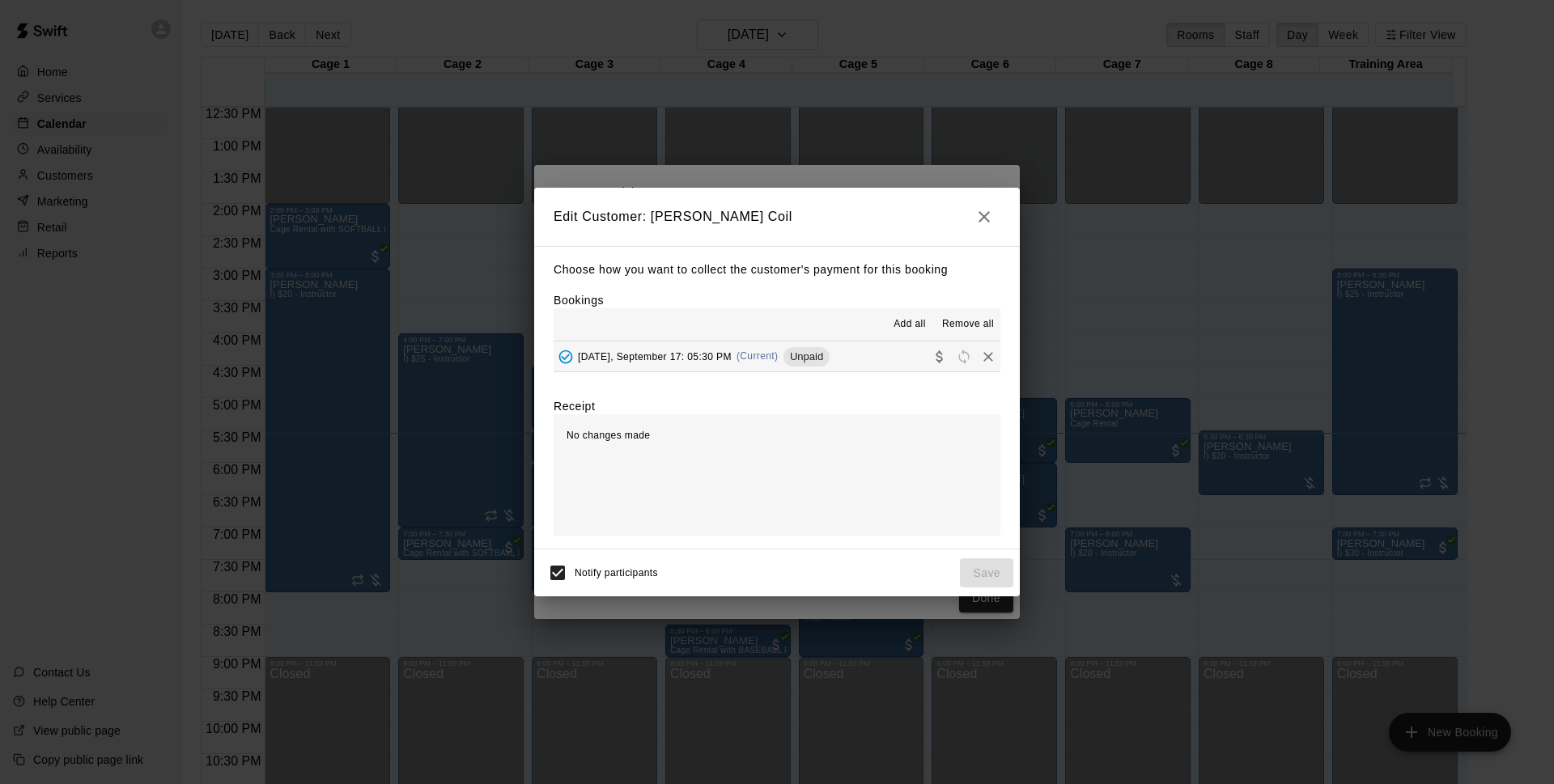
click at [867, 357] on button "Wednesday, September 17: 05:30 PM (Current) Unpaid" at bounding box center [777, 355] width 447 height 30
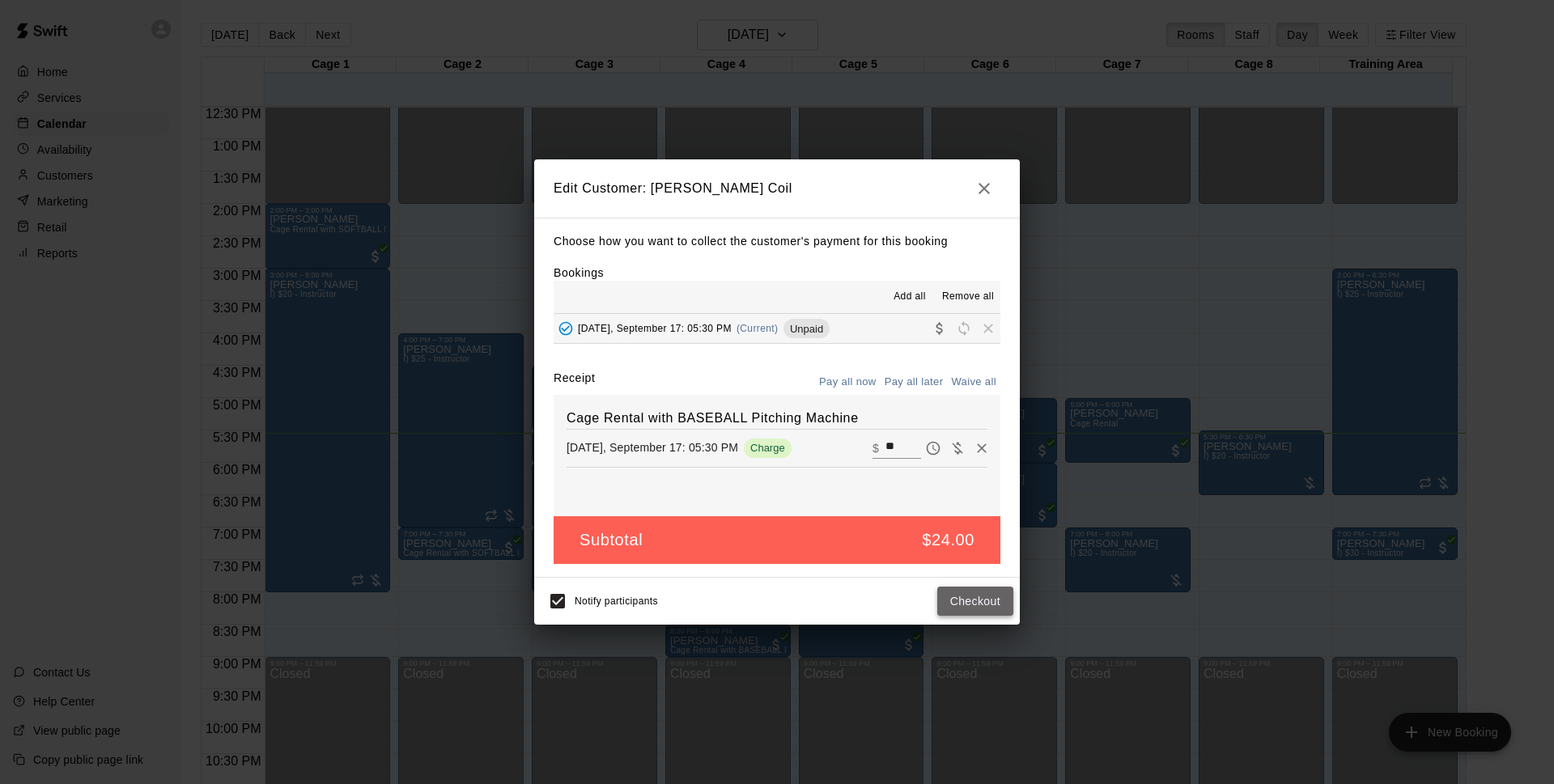
click at [965, 594] on button "Checkout" at bounding box center [975, 601] width 76 height 30
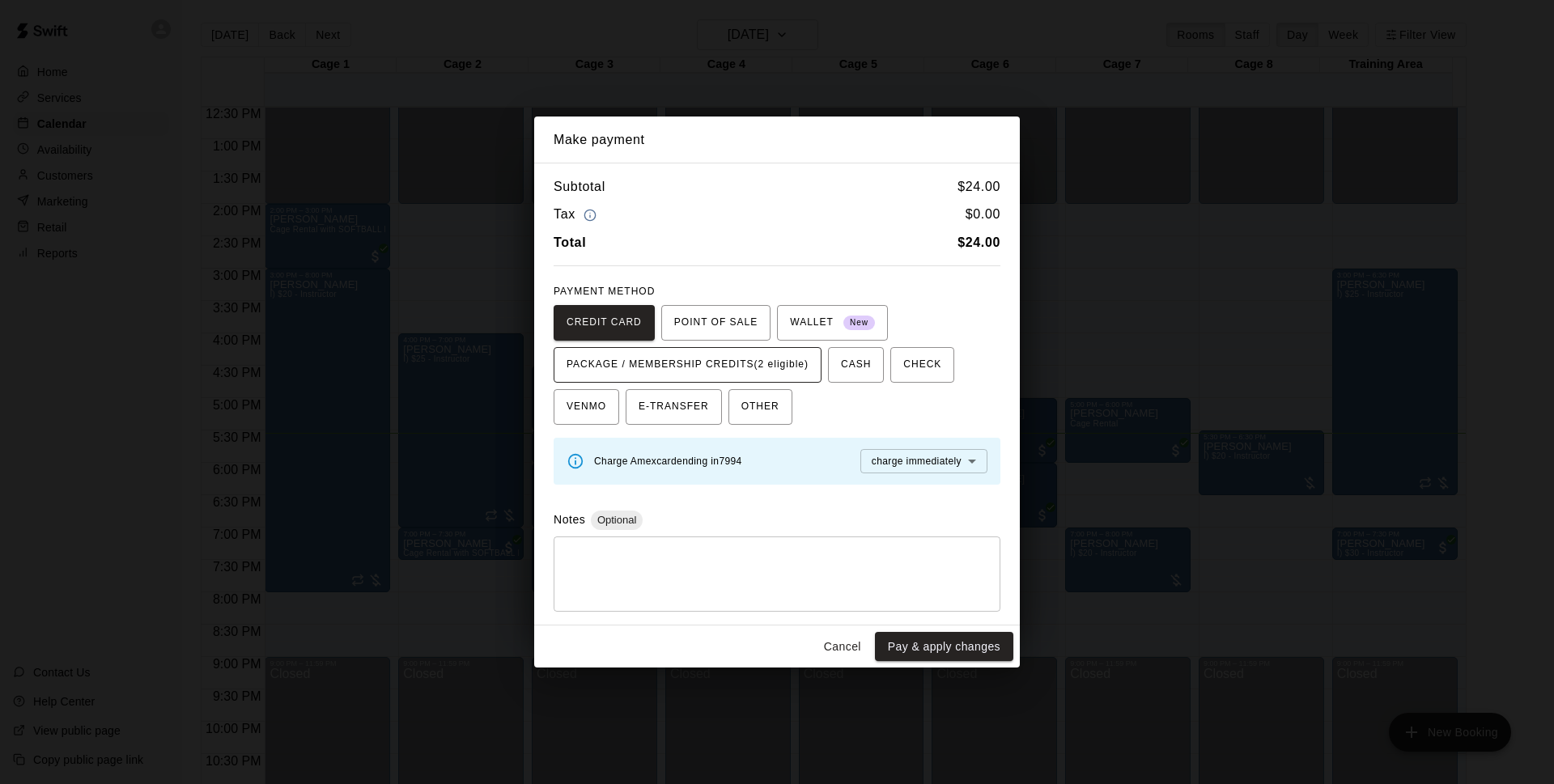
click at [739, 364] on span "PACKAGE / MEMBERSHIP CREDITS (2 eligible)" at bounding box center [687, 364] width 242 height 26
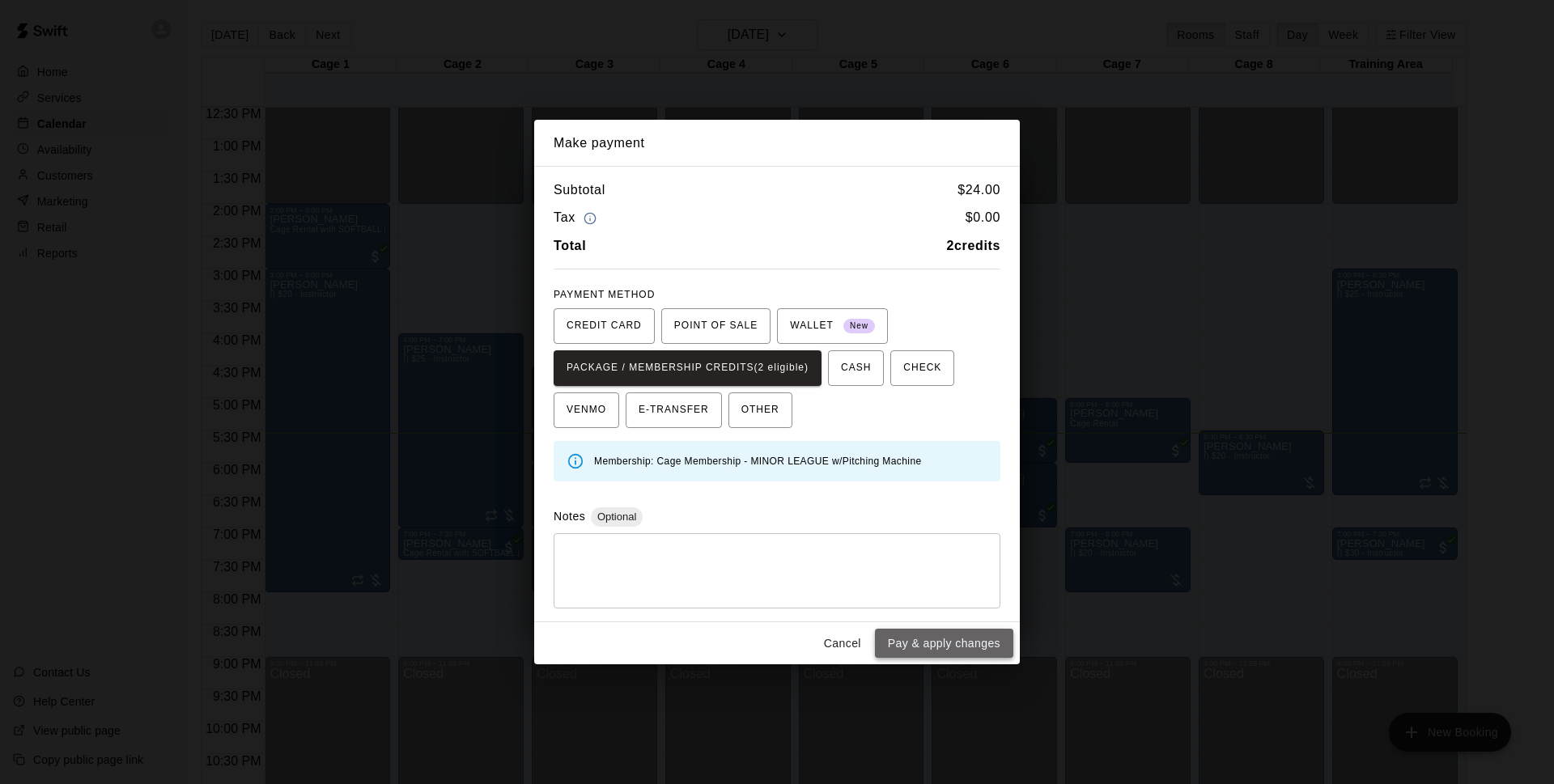
click at [961, 631] on button "Pay & apply changes" at bounding box center [943, 643] width 138 height 30
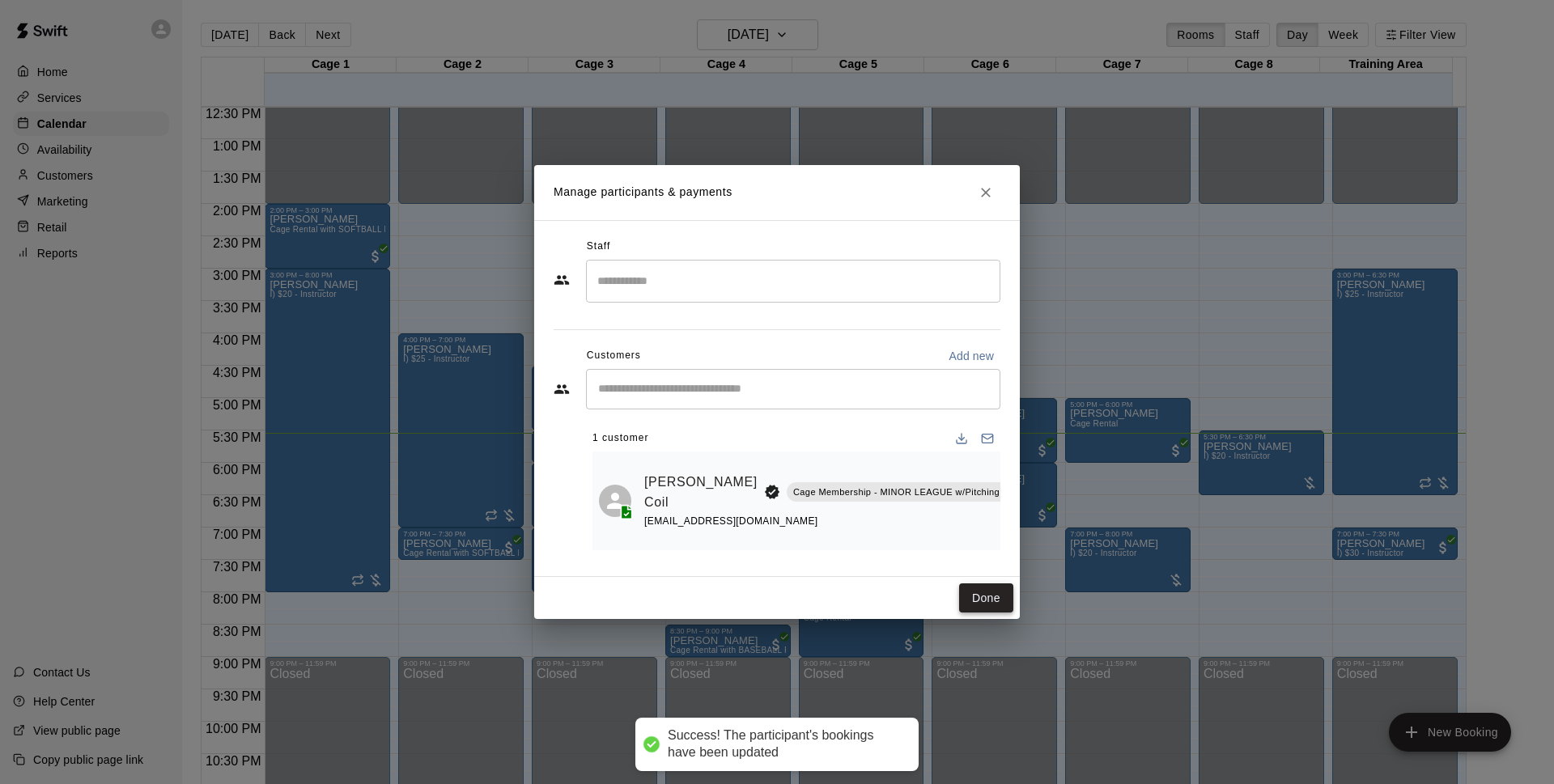
click at [983, 597] on button "Done" at bounding box center [986, 598] width 54 height 30
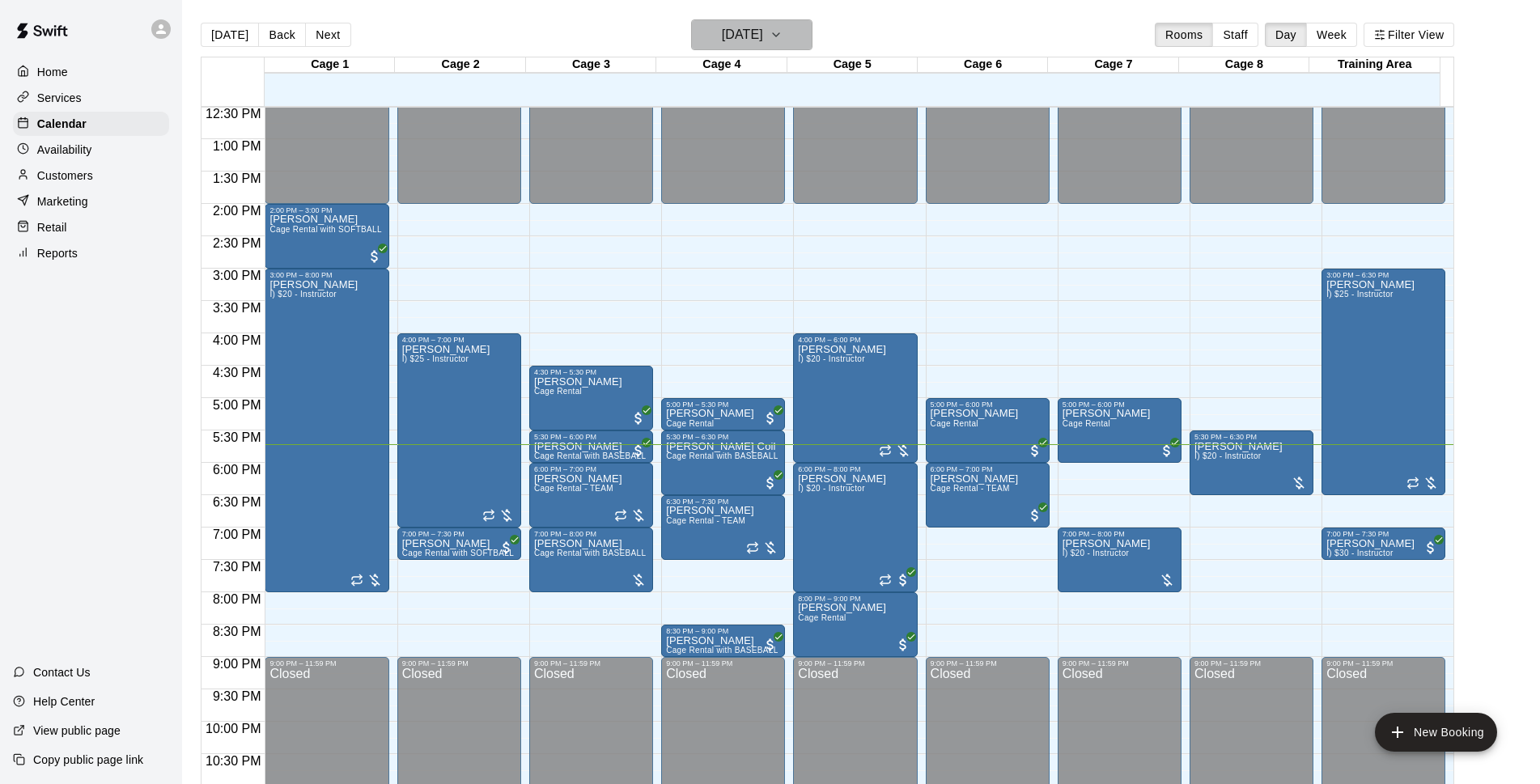
click at [743, 26] on h6 "[DATE]" at bounding box center [743, 34] width 42 height 23
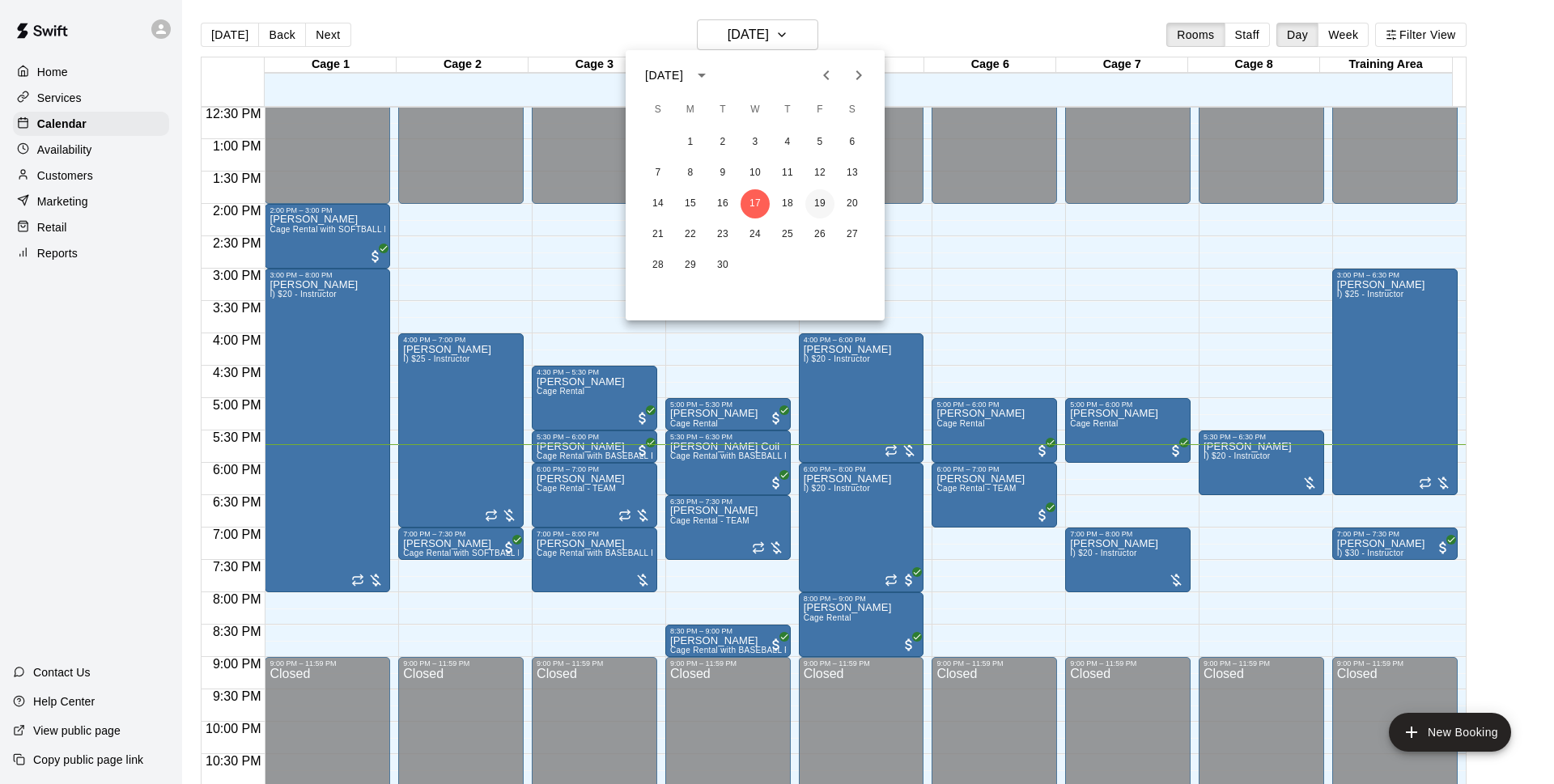
click at [823, 197] on button "19" at bounding box center [820, 203] width 29 height 29
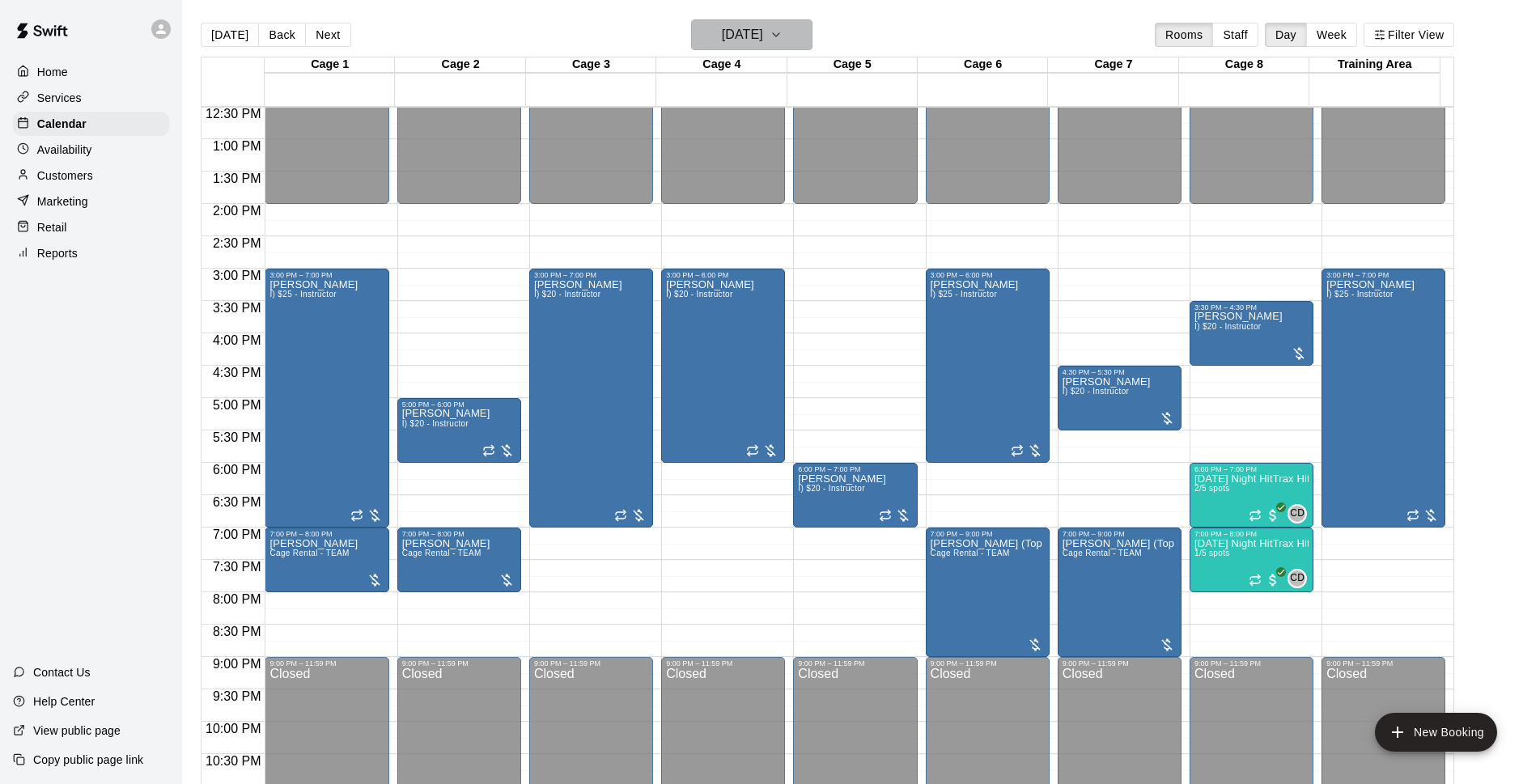
click at [772, 21] on button "[DATE]" at bounding box center [752, 34] width 121 height 31
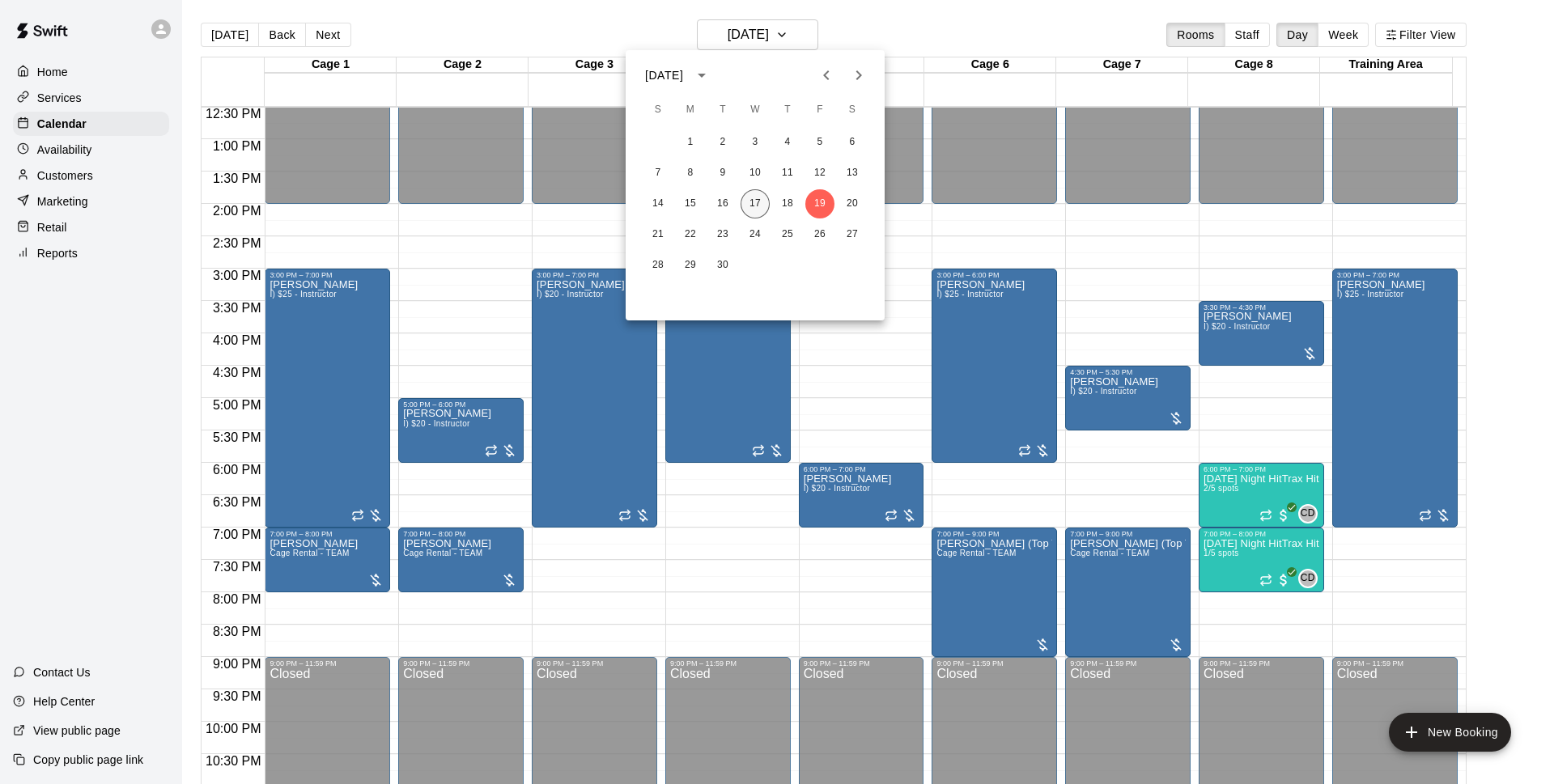
click at [755, 201] on button "17" at bounding box center [754, 203] width 29 height 29
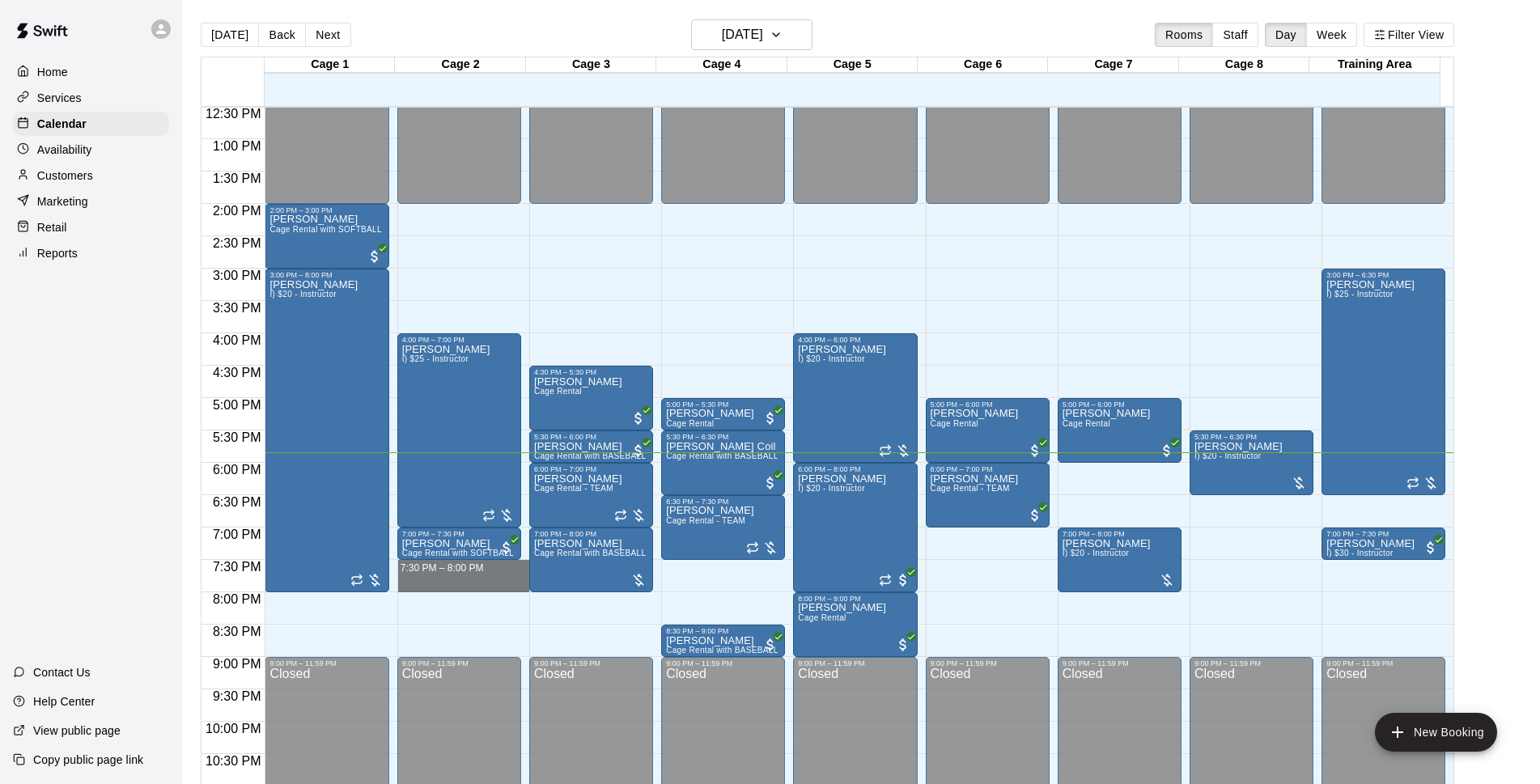
drag, startPoint x: 459, startPoint y: 562, endPoint x: 459, endPoint y: 580, distance: 18.0
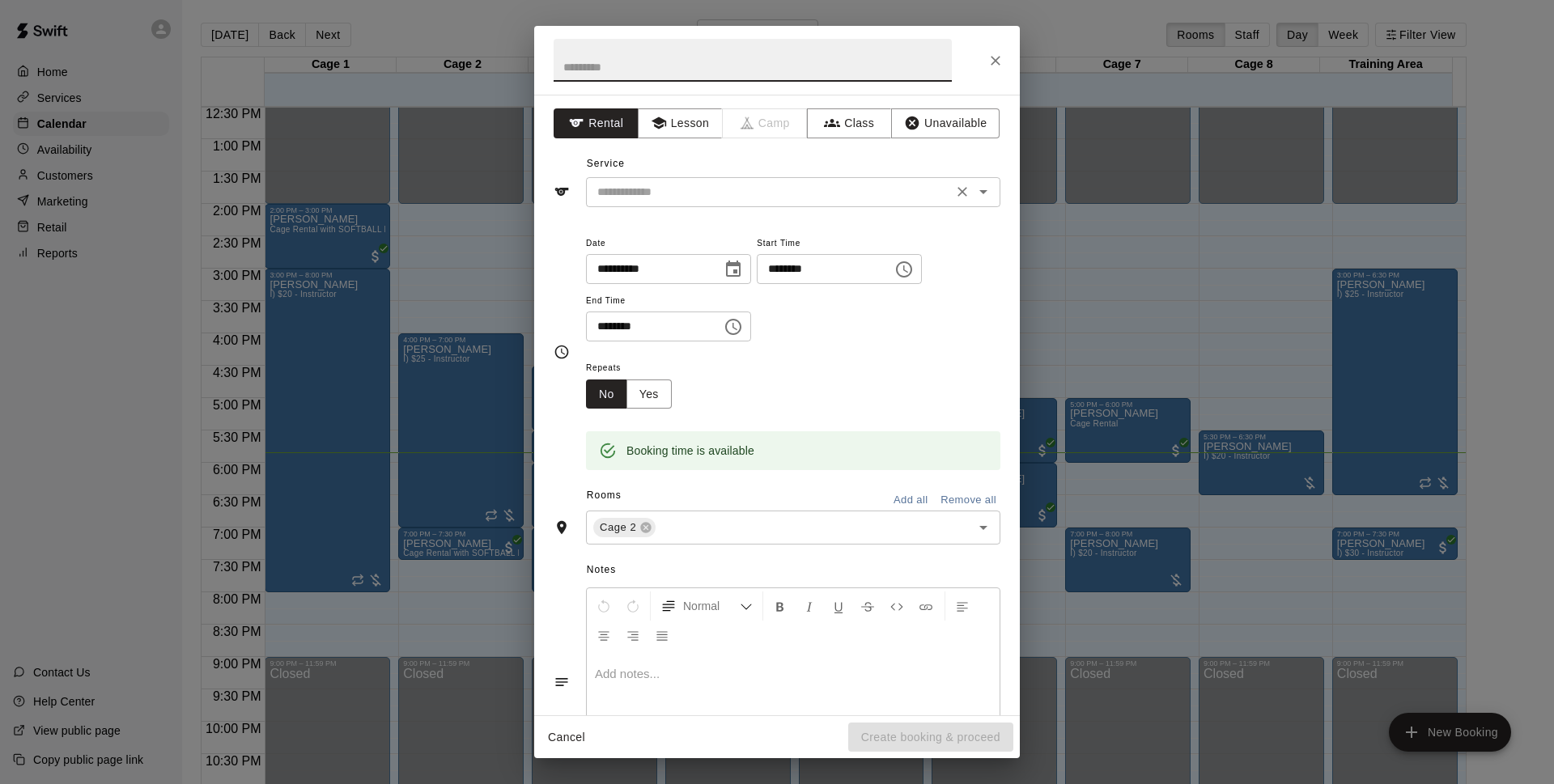
click at [676, 195] on input "text" at bounding box center [769, 192] width 356 height 20
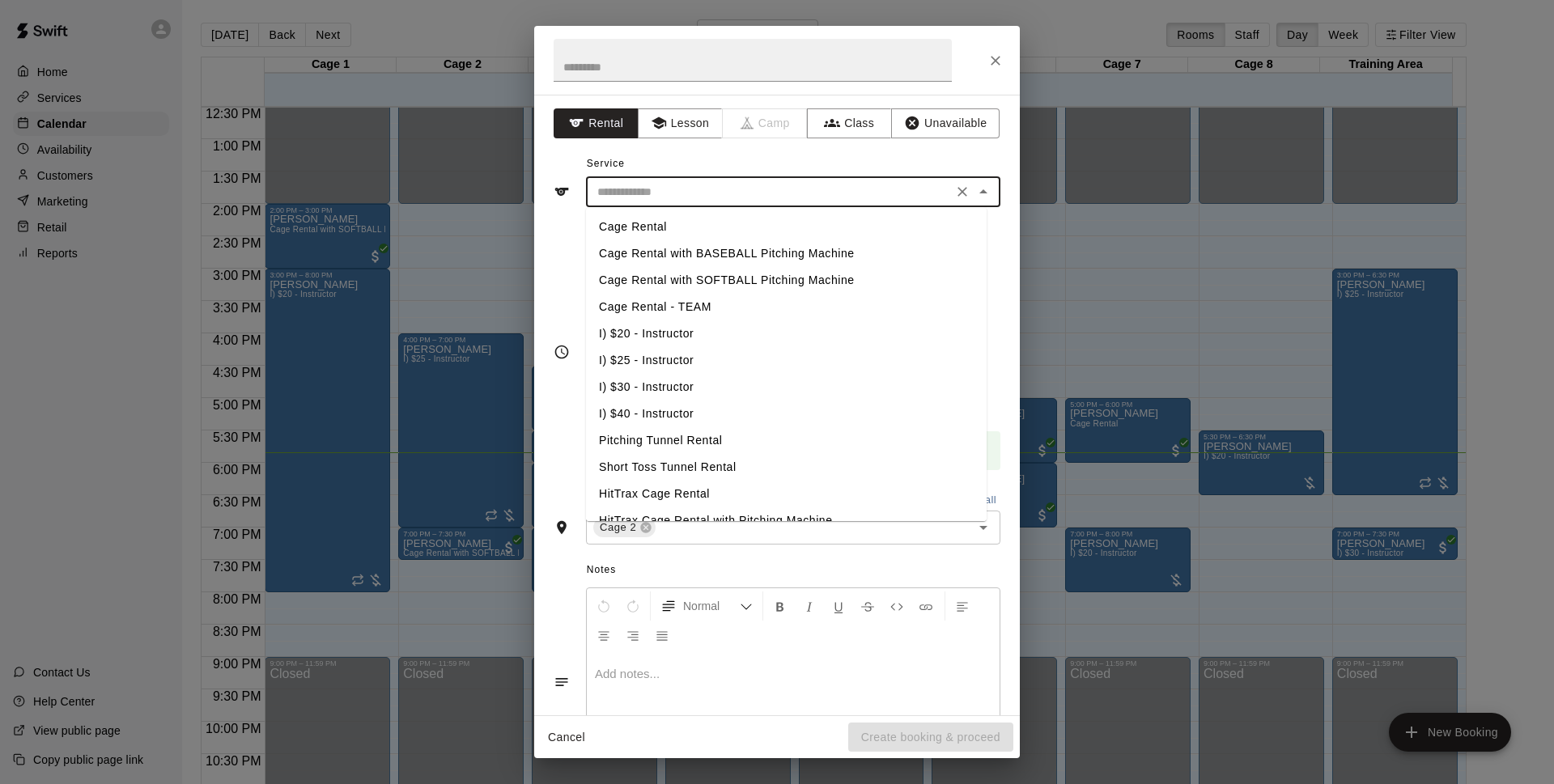
click at [687, 279] on li "Cage Rental with SOFTBALL Pitching Machine" at bounding box center [786, 280] width 401 height 27
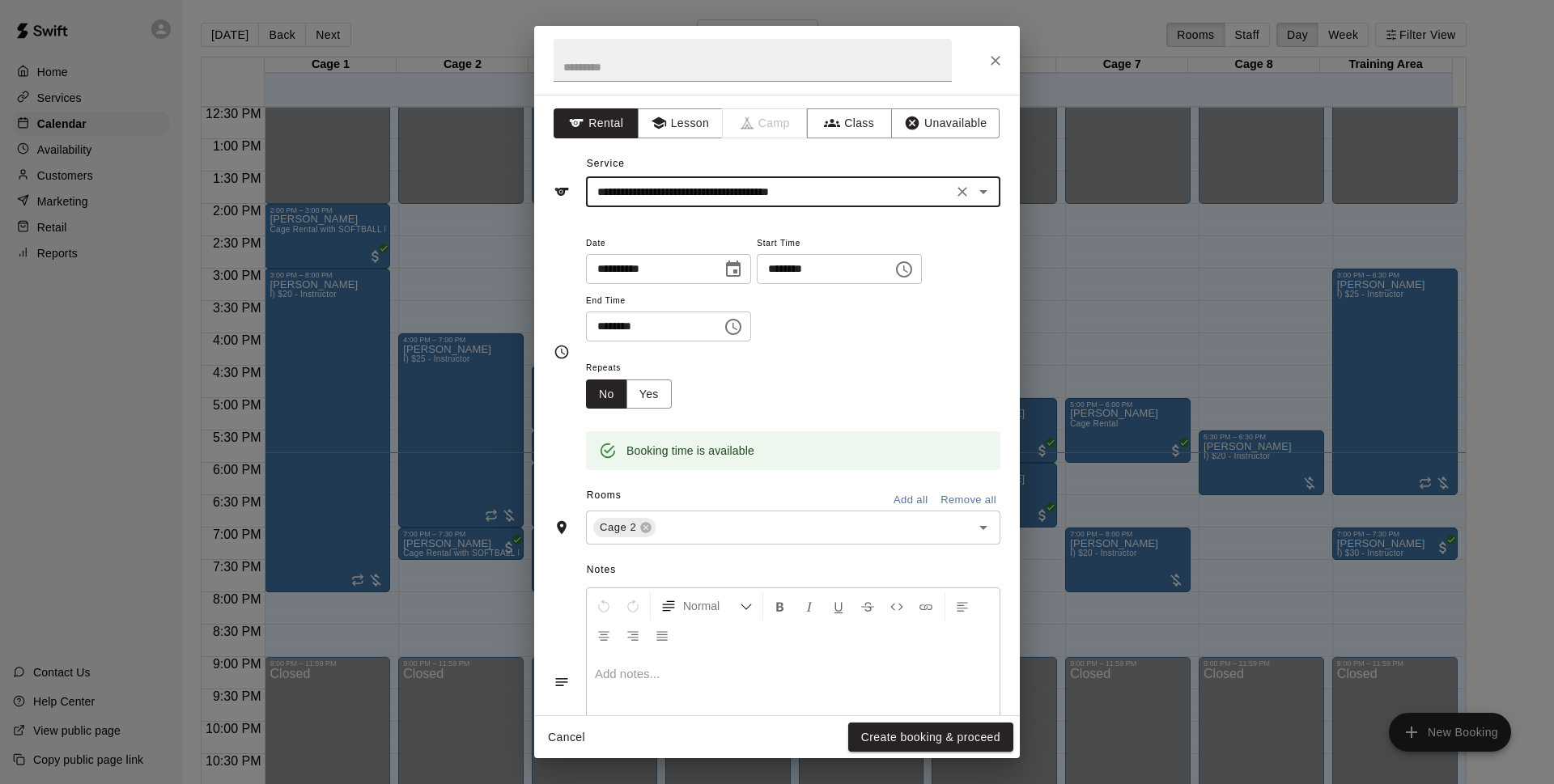
type input "**********"
click at [924, 732] on button "Create booking & proceed" at bounding box center [930, 737] width 165 height 30
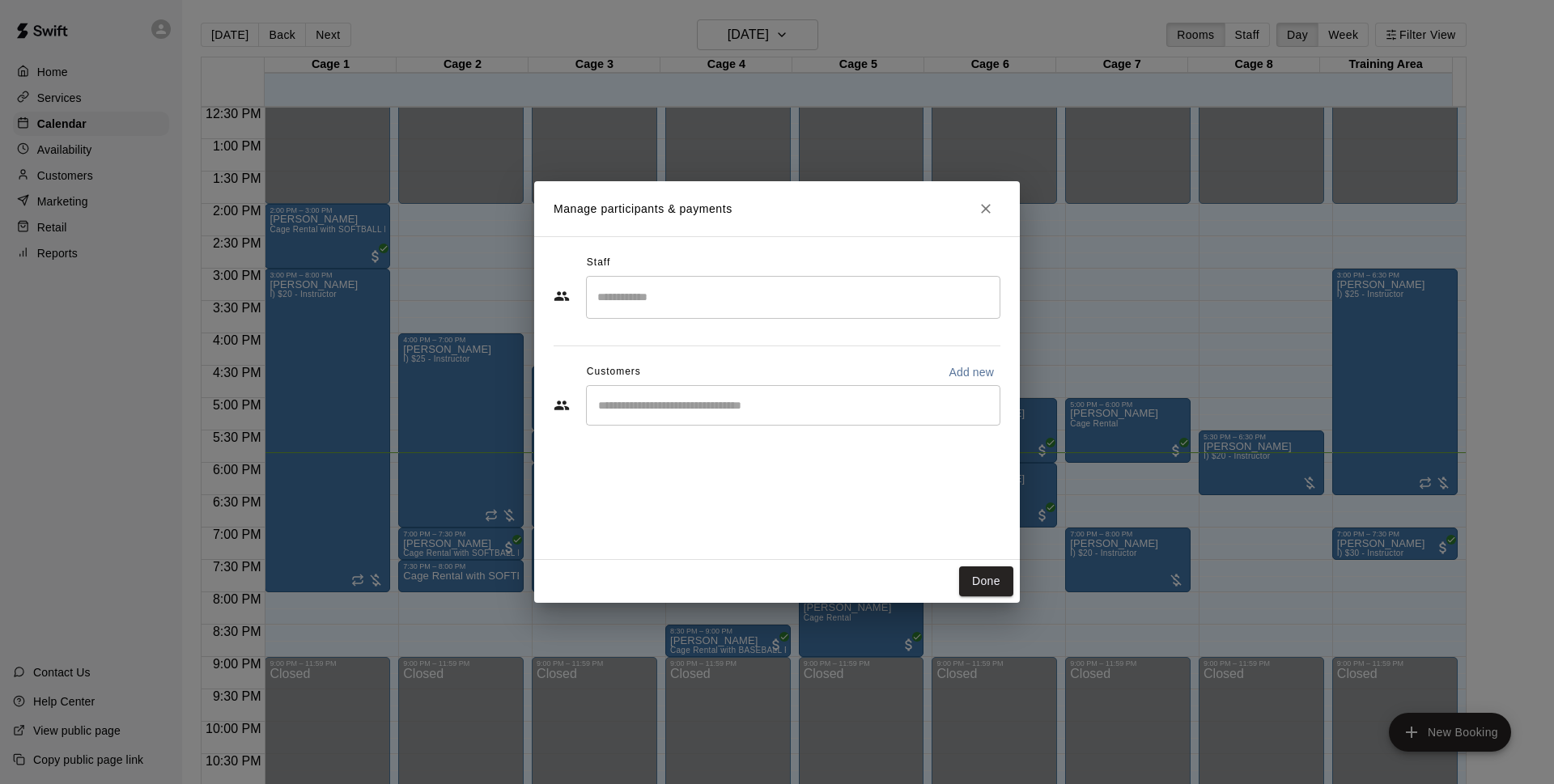
click at [702, 412] on div "​" at bounding box center [793, 405] width 414 height 41
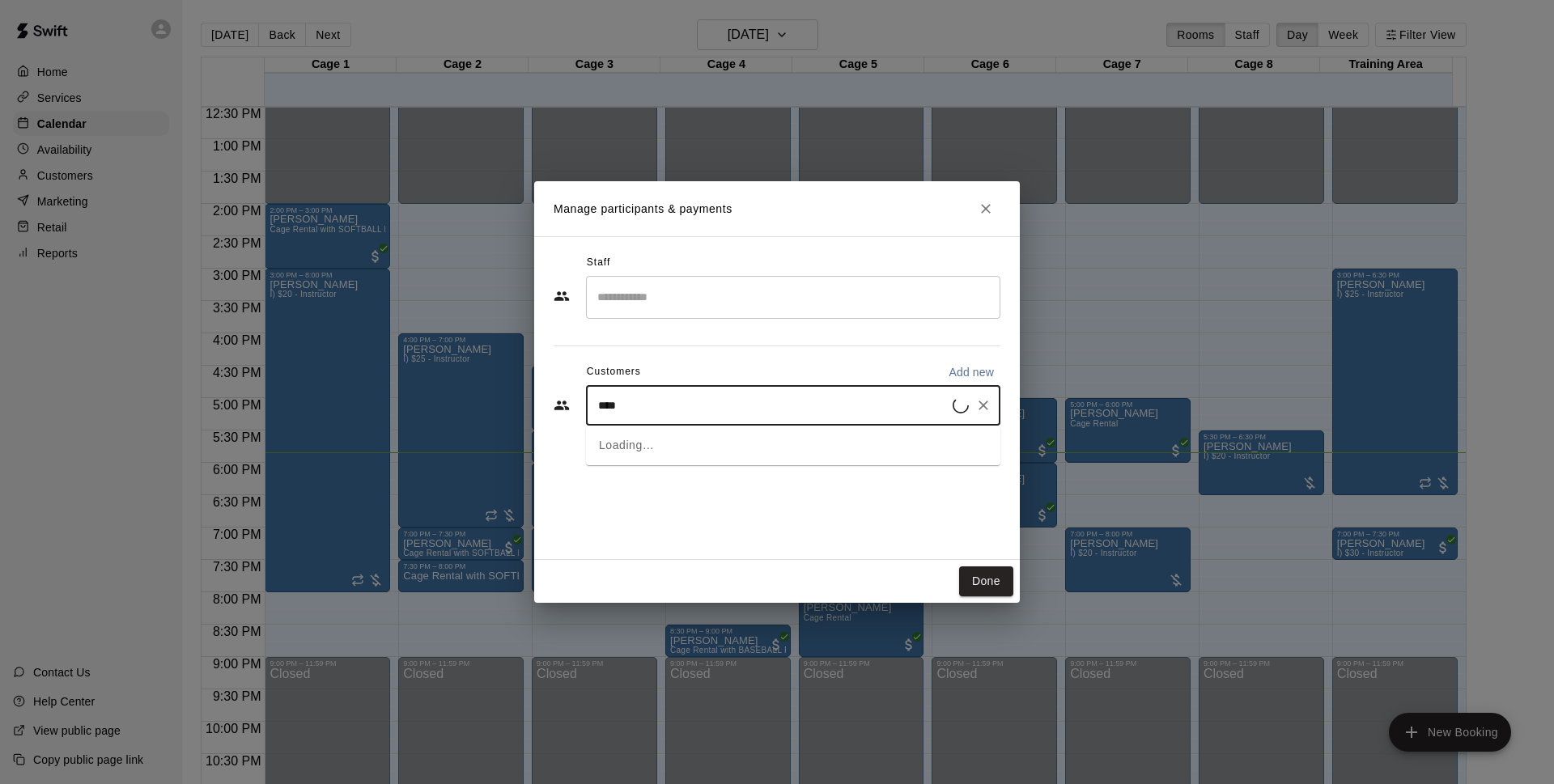
type input "****"
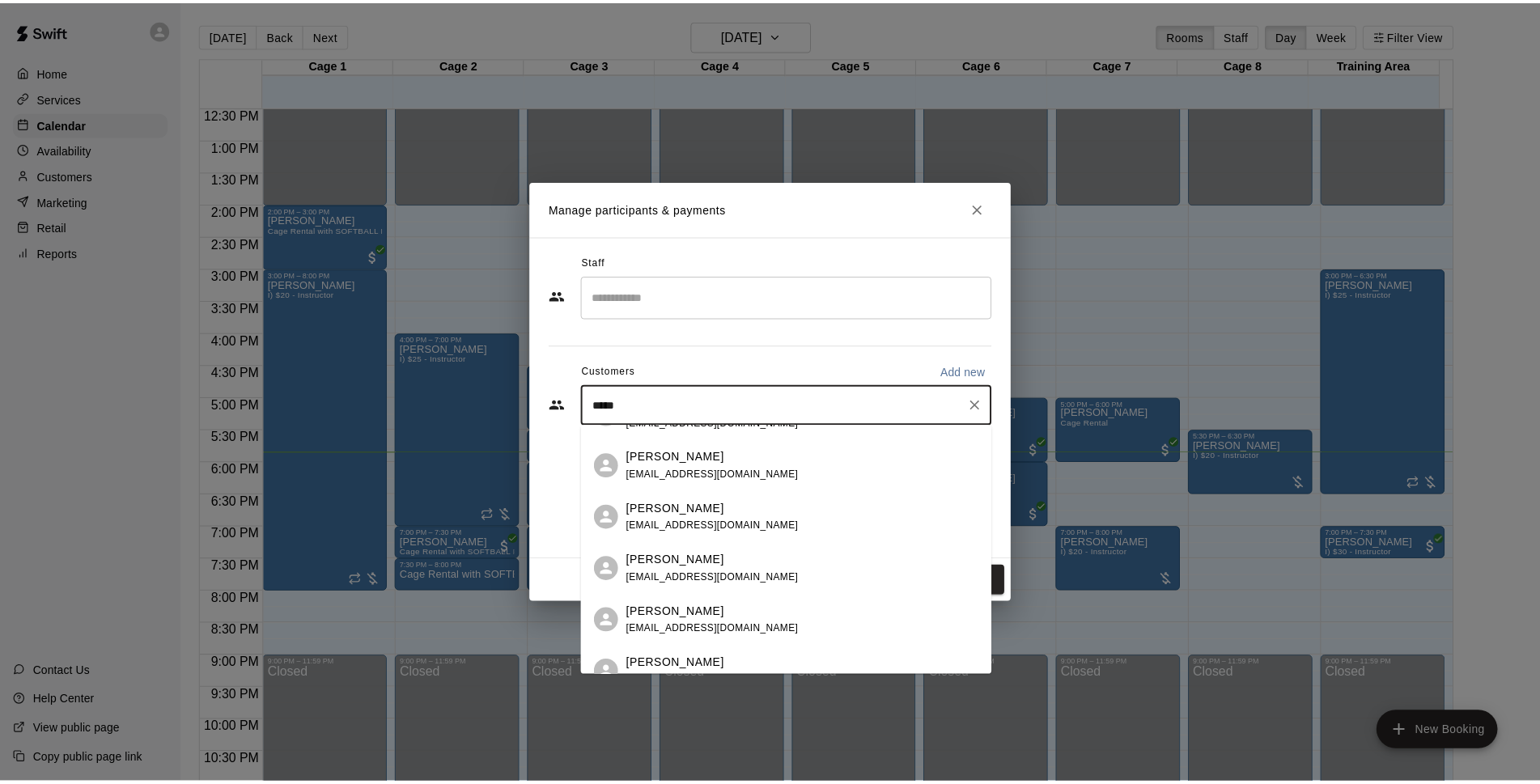
scroll to position [75, 0]
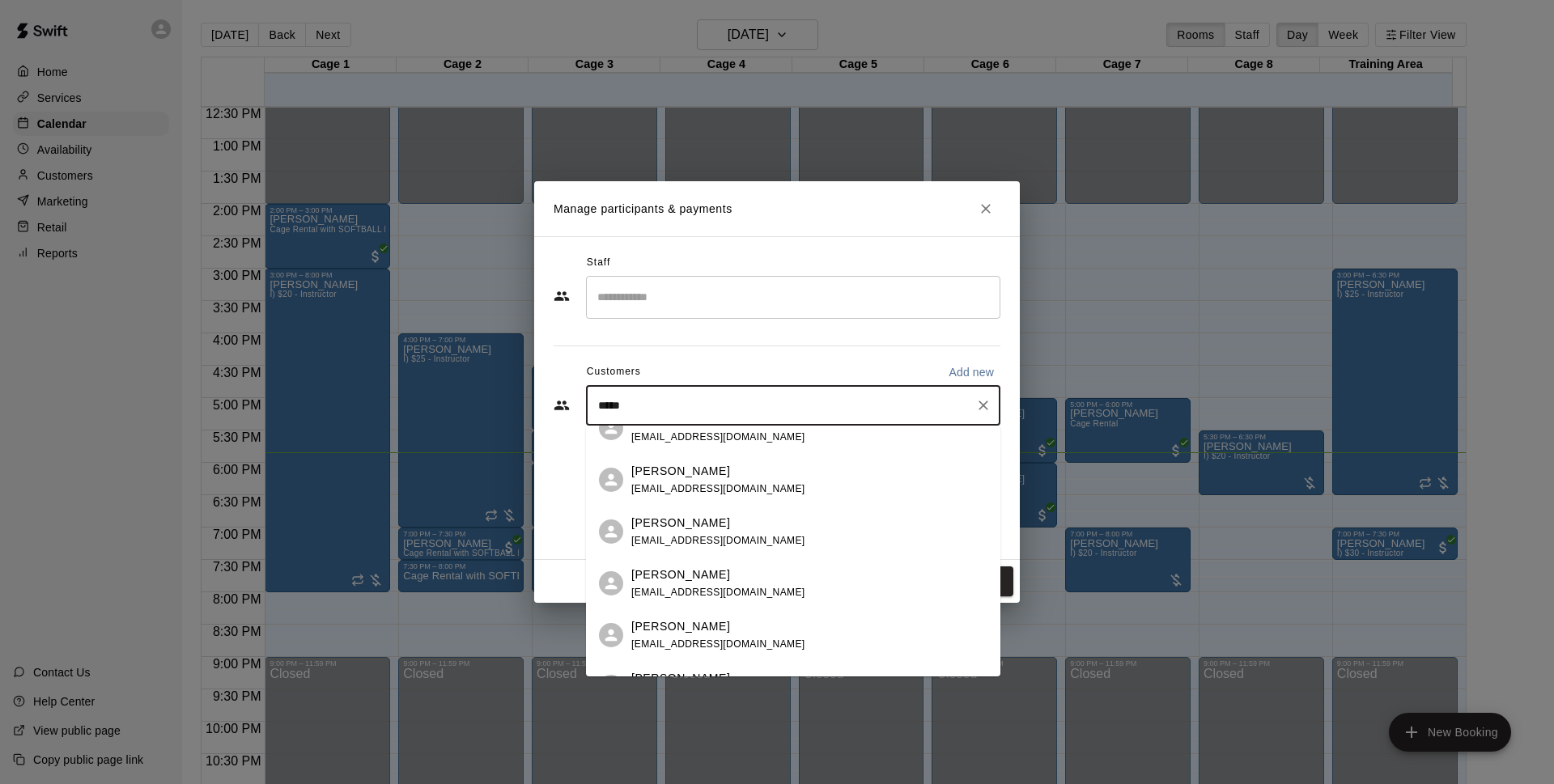
click at [736, 625] on div "[PERSON_NAME]" at bounding box center [718, 626] width 174 height 17
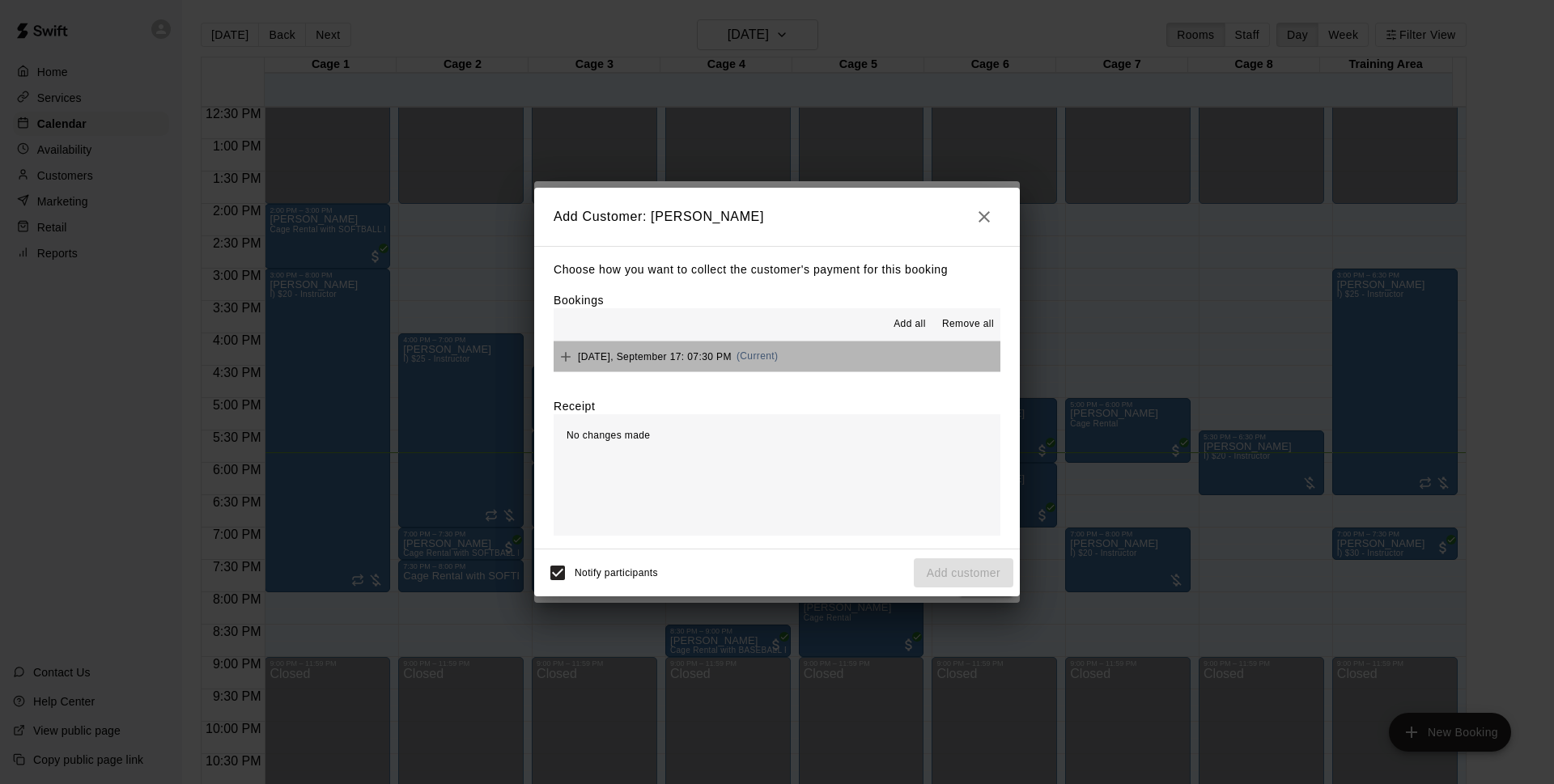
click at [843, 365] on button "Wednesday, September 17: 07:30 PM (Current)" at bounding box center [777, 355] width 447 height 30
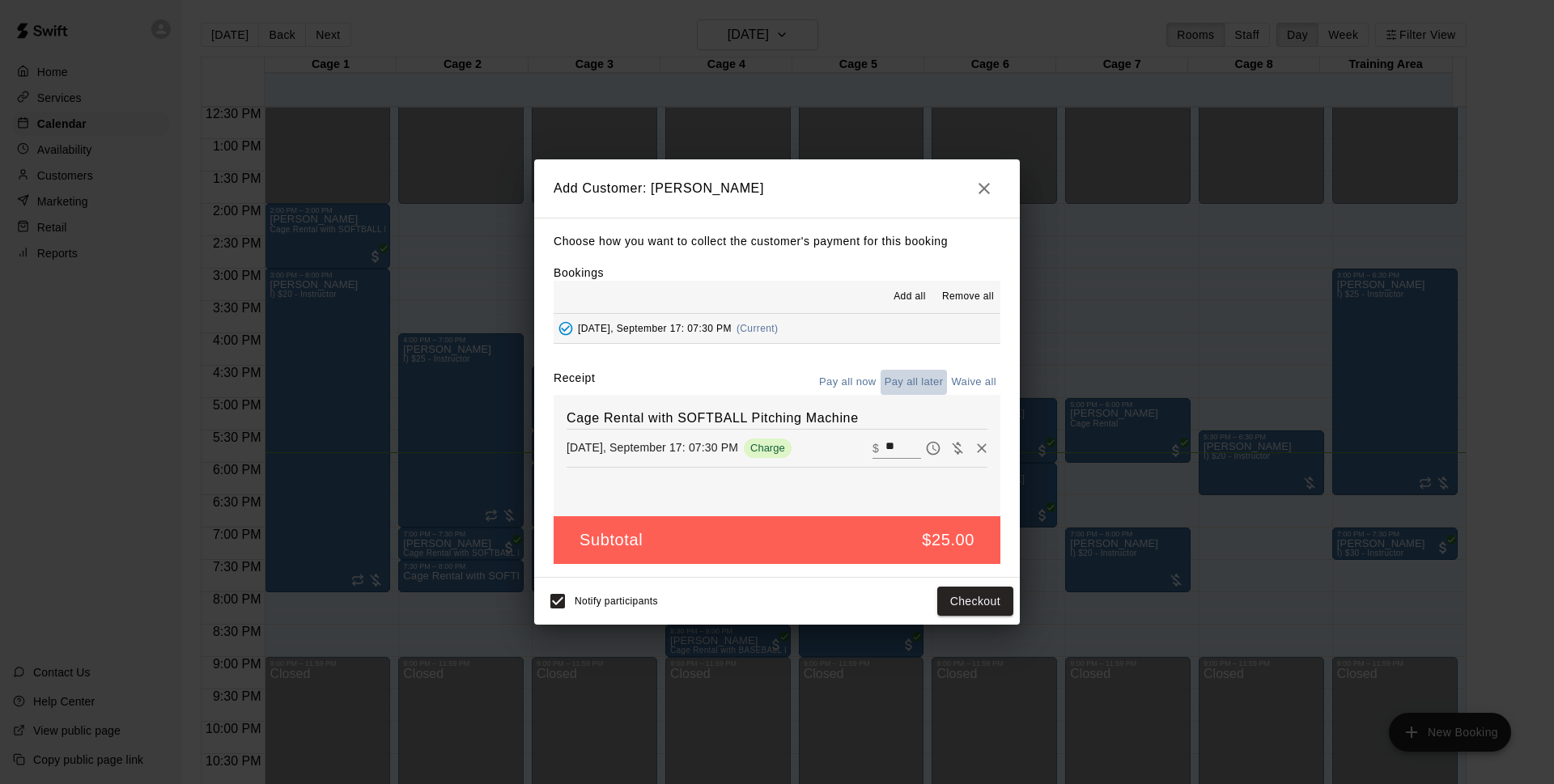
click at [926, 379] on button "Pay all later" at bounding box center [914, 383] width 67 height 25
click at [976, 592] on button "Add customer" at bounding box center [963, 601] width 99 height 30
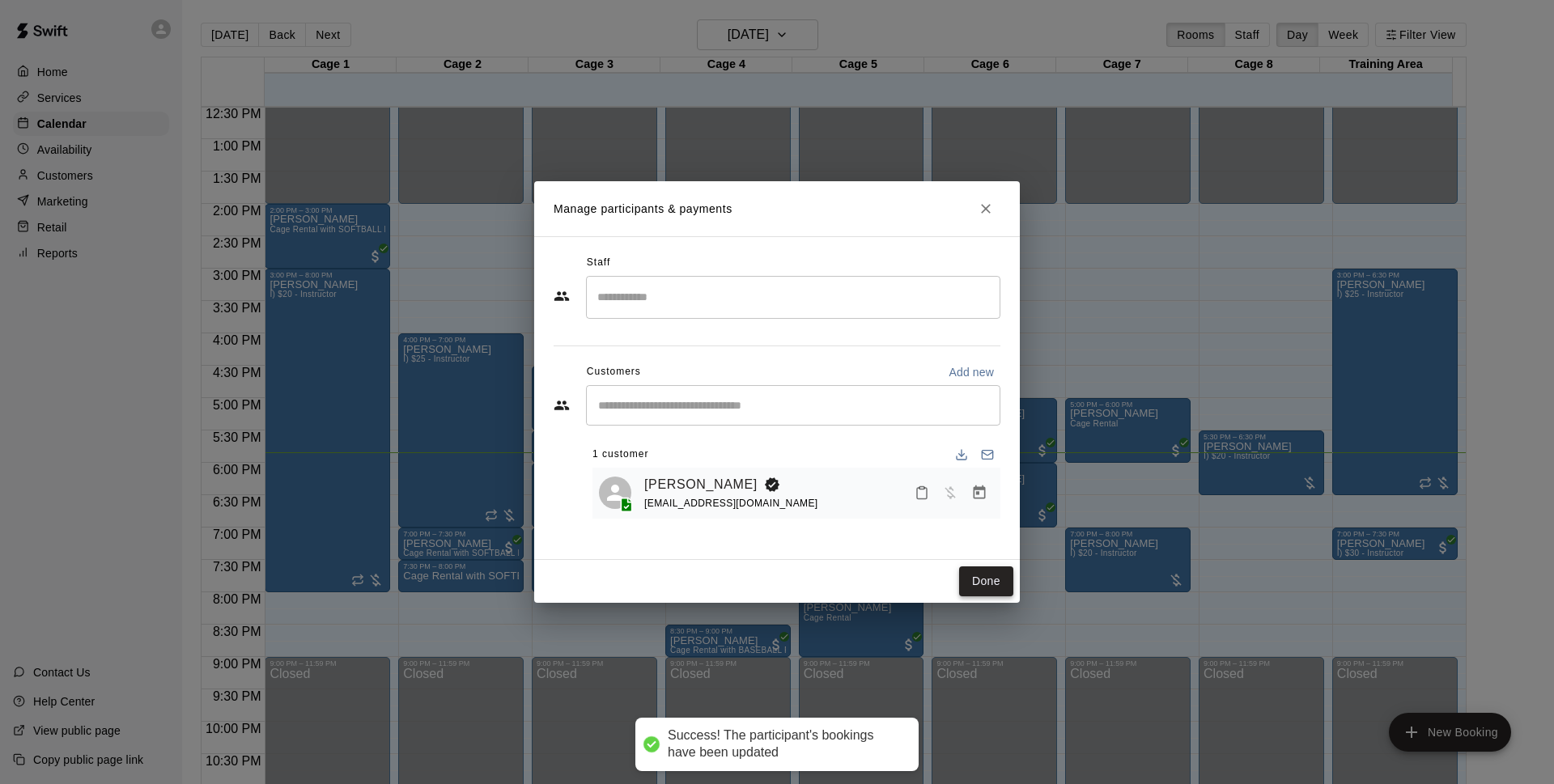
click at [998, 586] on button "Done" at bounding box center [986, 581] width 54 height 30
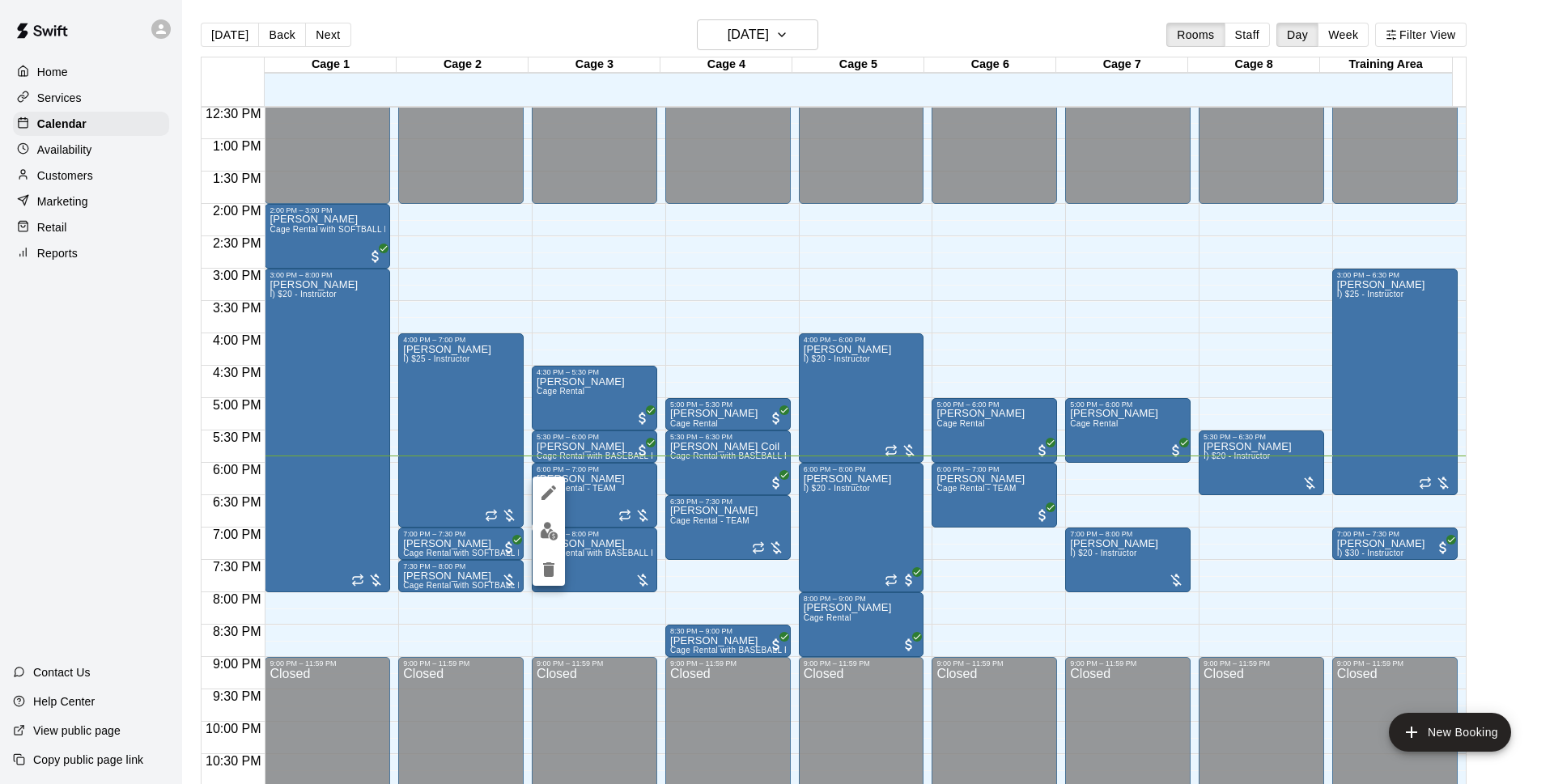
click at [544, 525] on img "edit" at bounding box center [549, 531] width 19 height 19
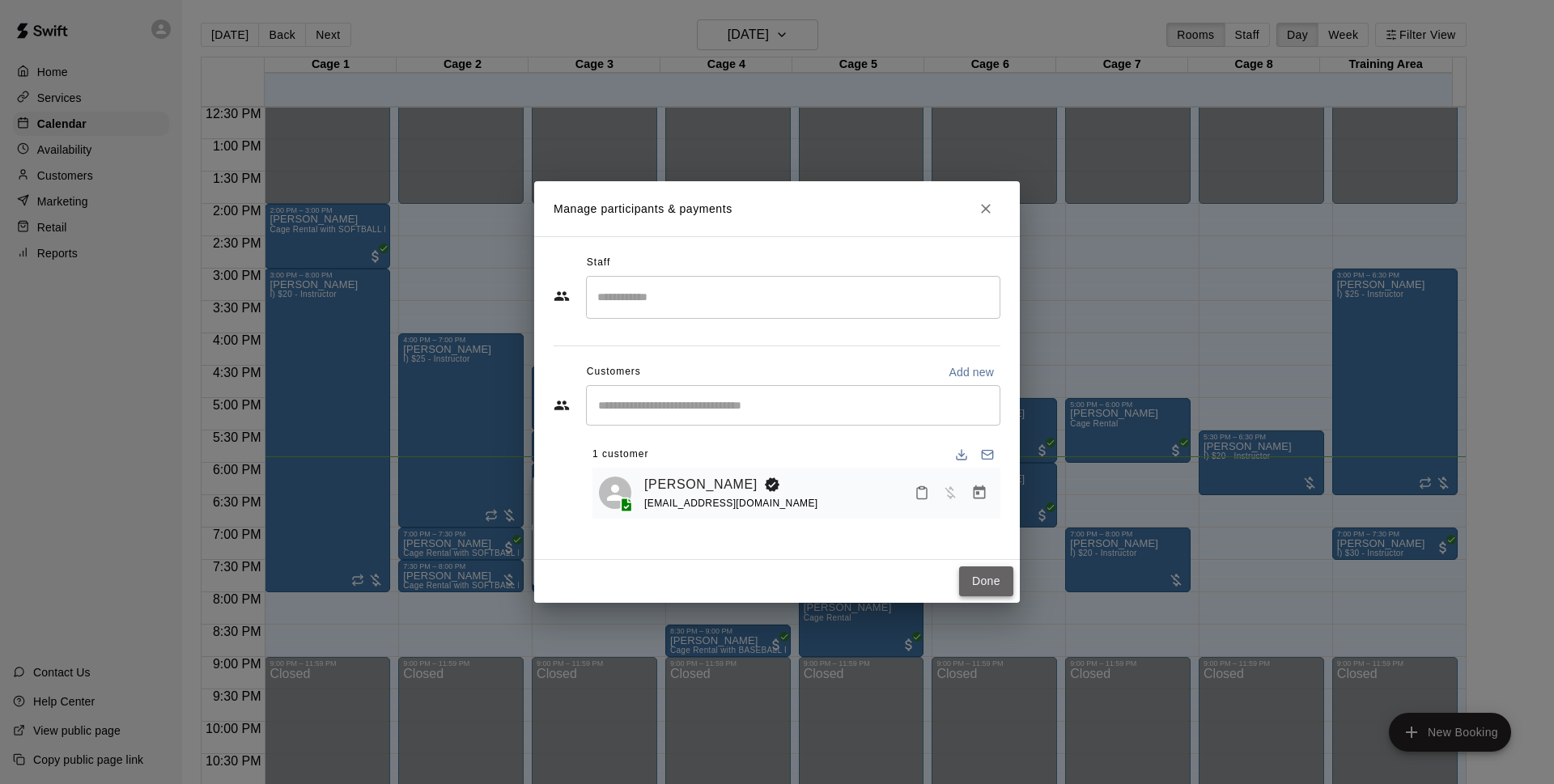
click at [982, 577] on button "Done" at bounding box center [986, 581] width 54 height 30
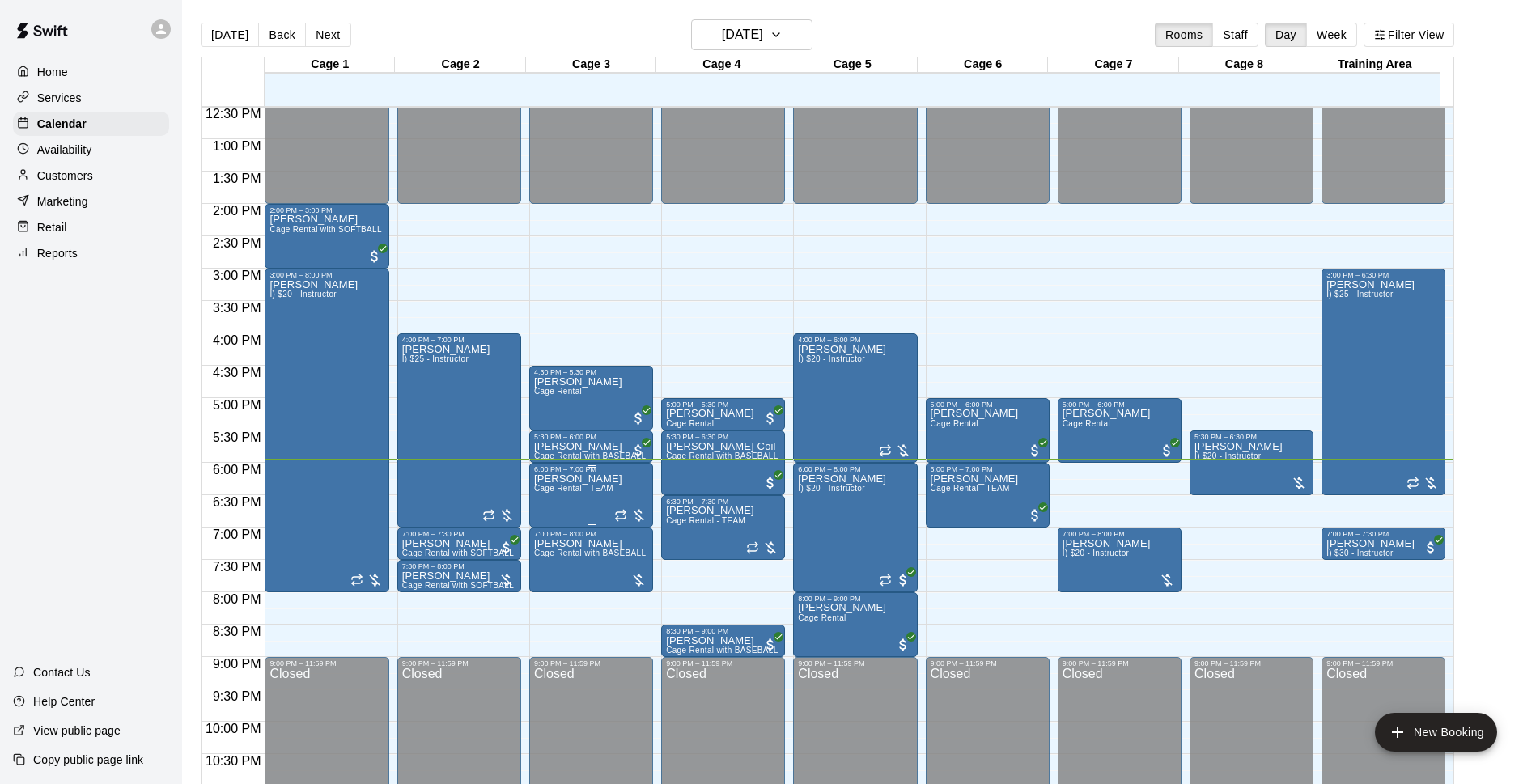
click at [587, 479] on p "[PERSON_NAME]" at bounding box center [578, 479] width 89 height 0
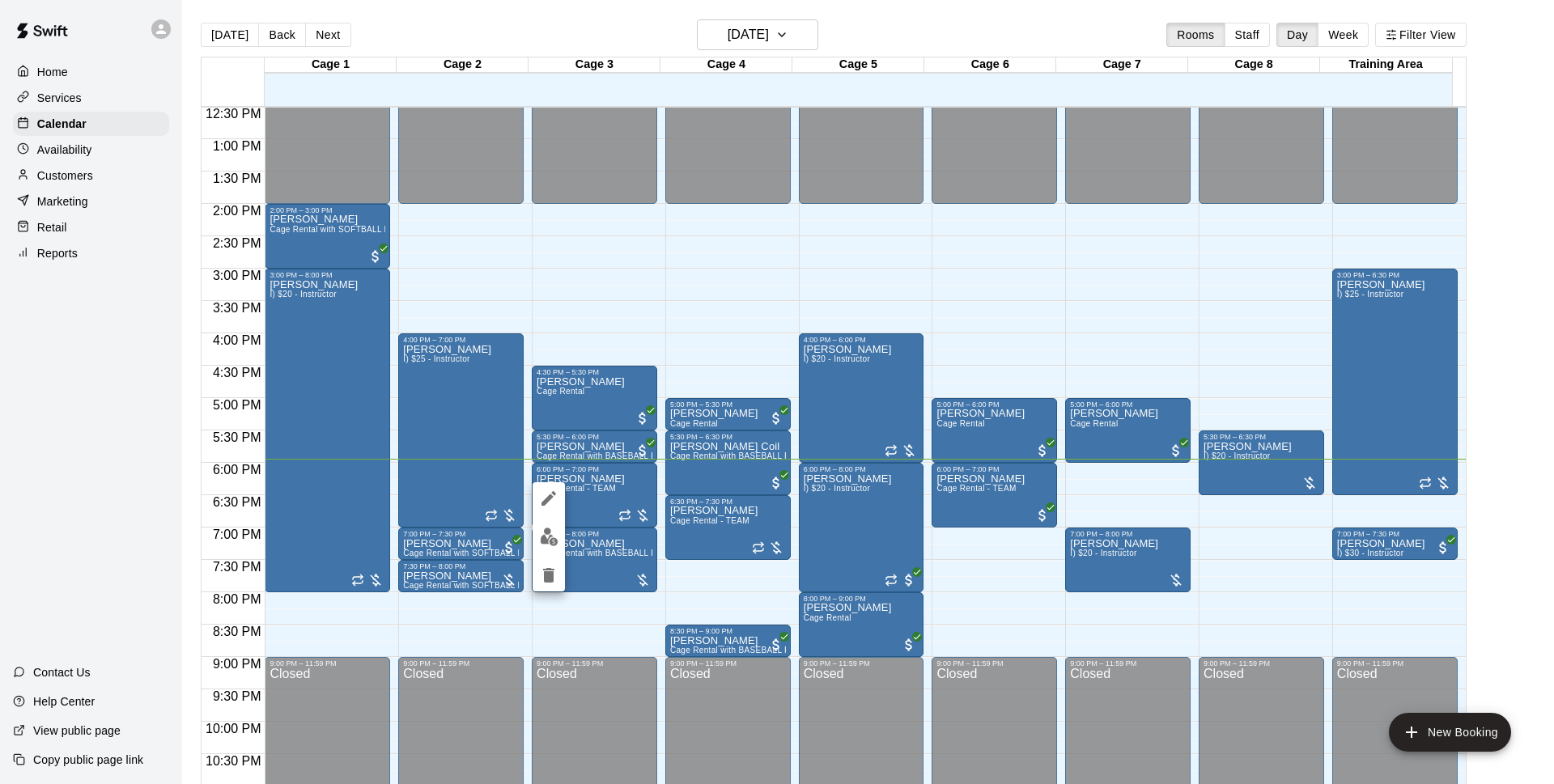
click at [548, 535] on img "edit" at bounding box center [549, 536] width 19 height 19
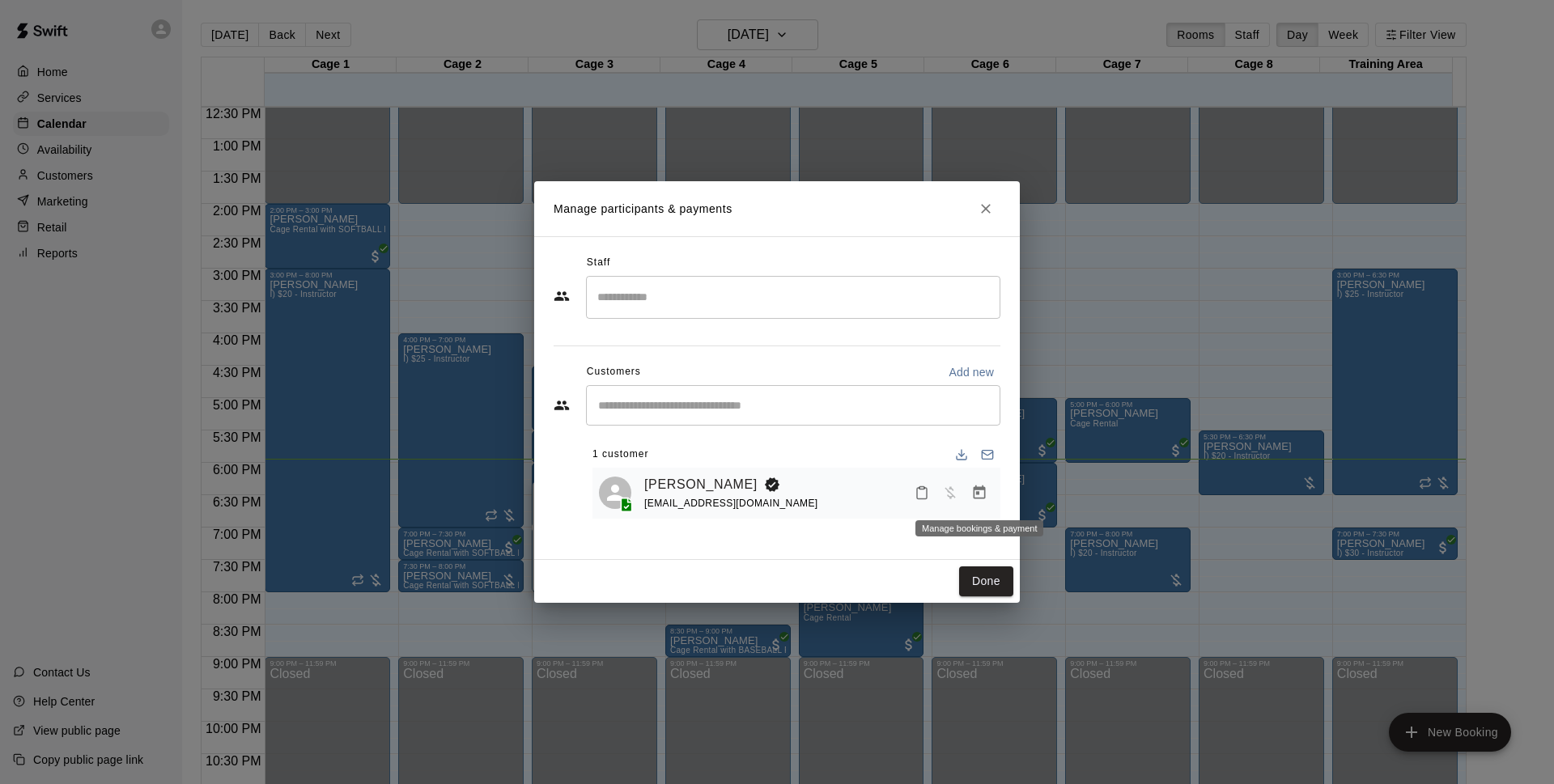
click at [982, 492] on icon "Manage bookings & payment" at bounding box center [979, 493] width 16 height 16
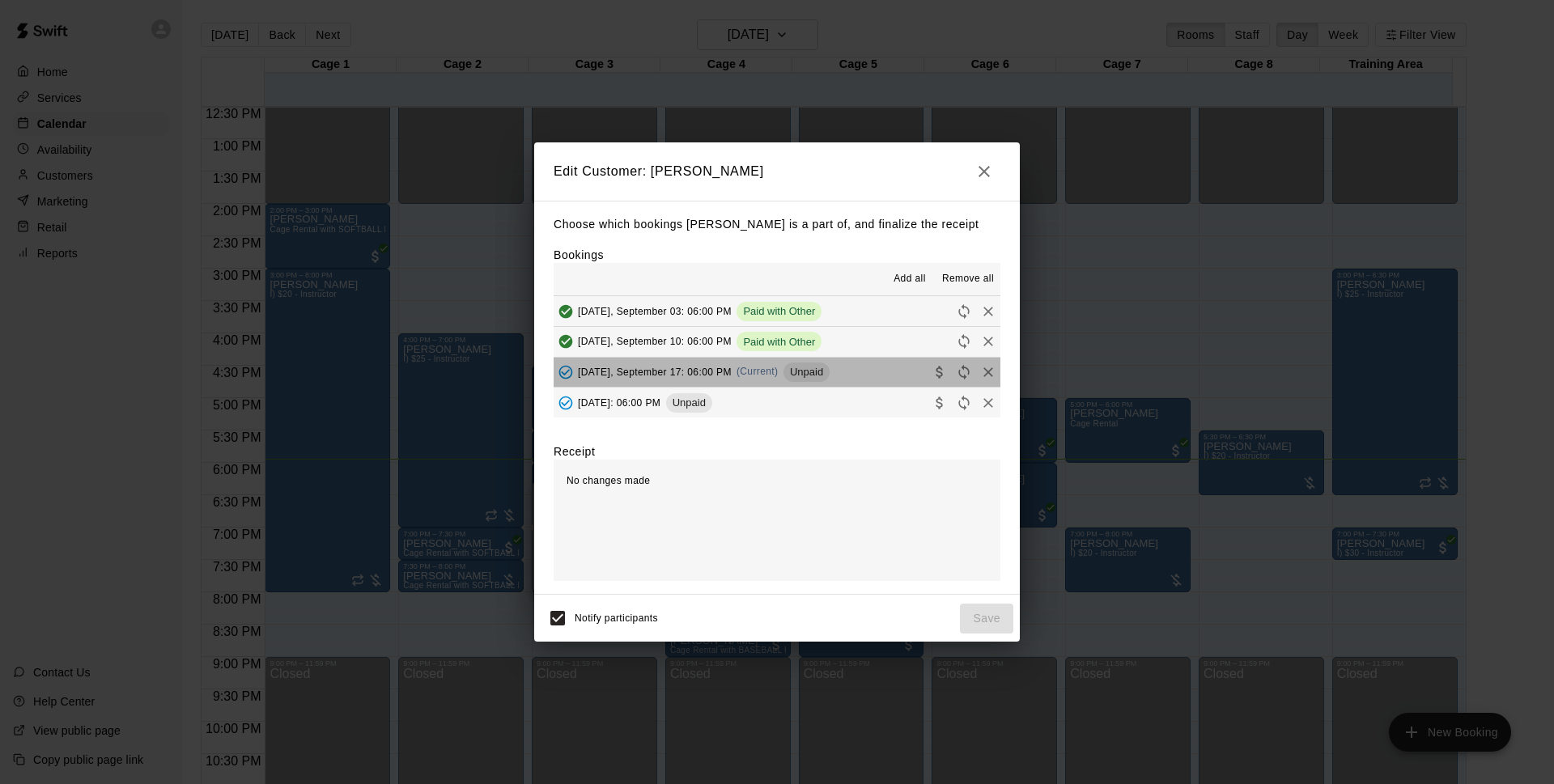
click at [856, 370] on button "Wednesday, September 17: 06:00 PM (Current) Unpaid" at bounding box center [777, 372] width 447 height 30
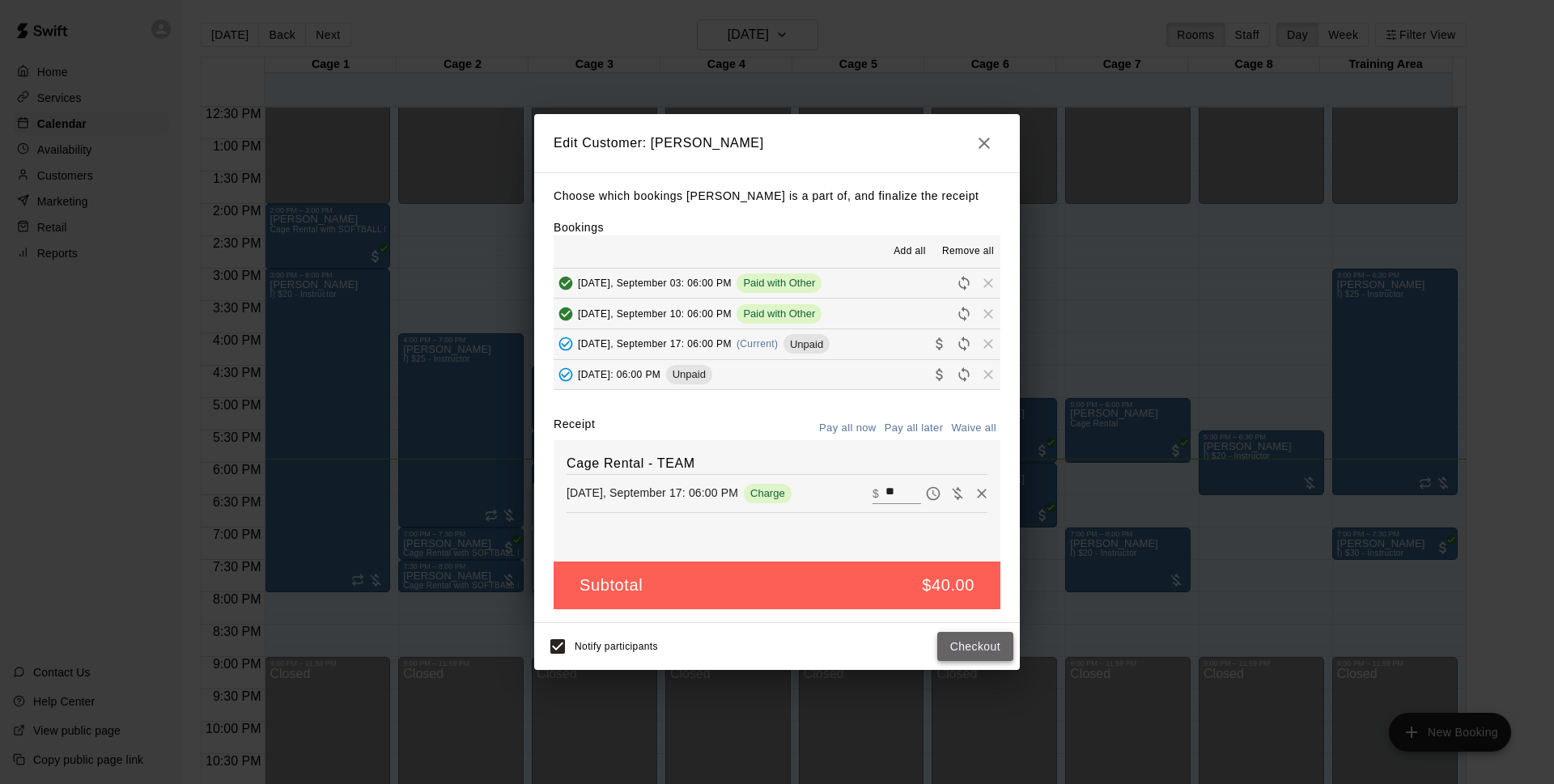
click at [984, 644] on button "Checkout" at bounding box center [975, 647] width 76 height 30
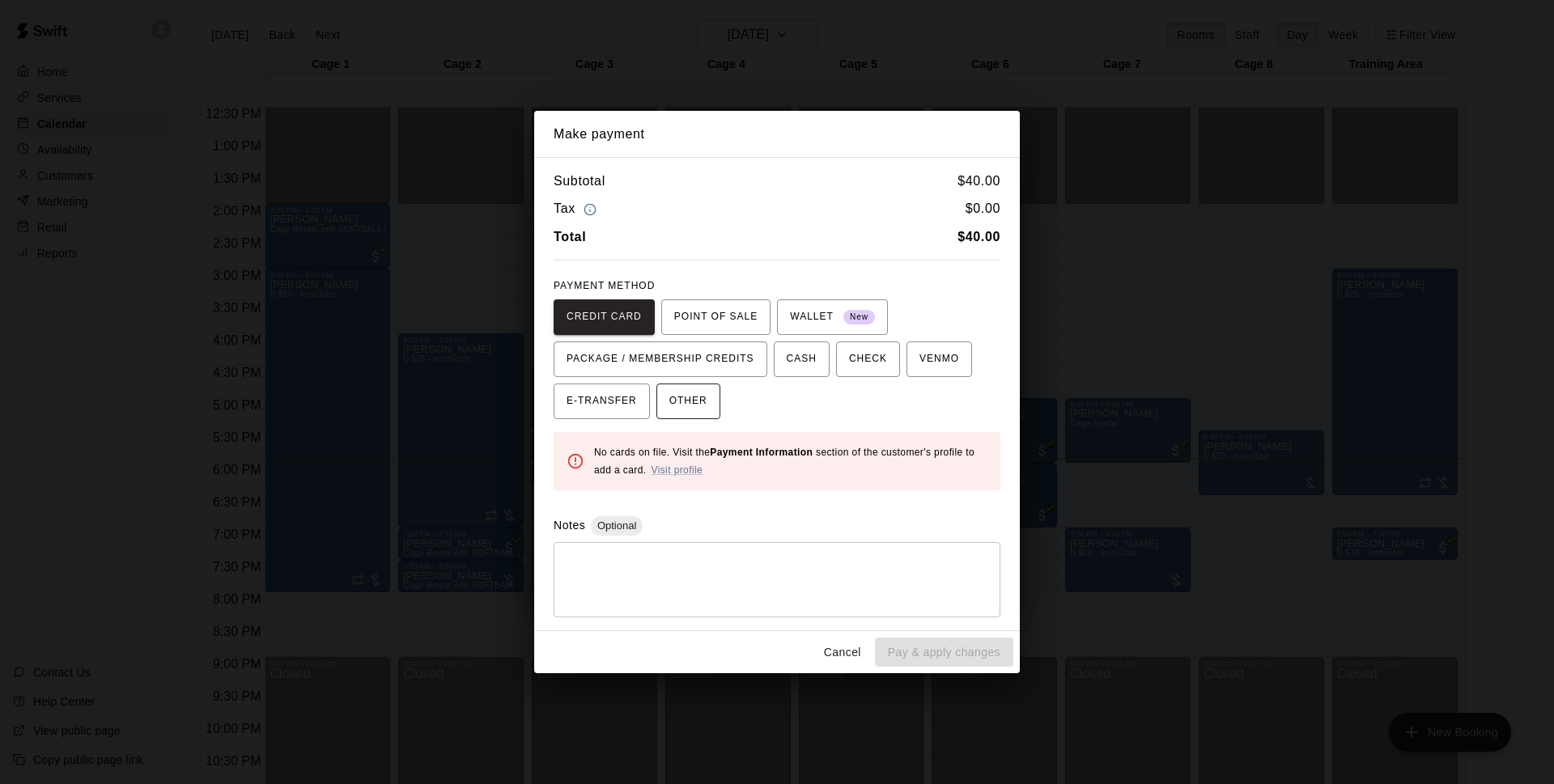
click at [712, 394] on button "OTHER" at bounding box center [687, 401] width 64 height 35
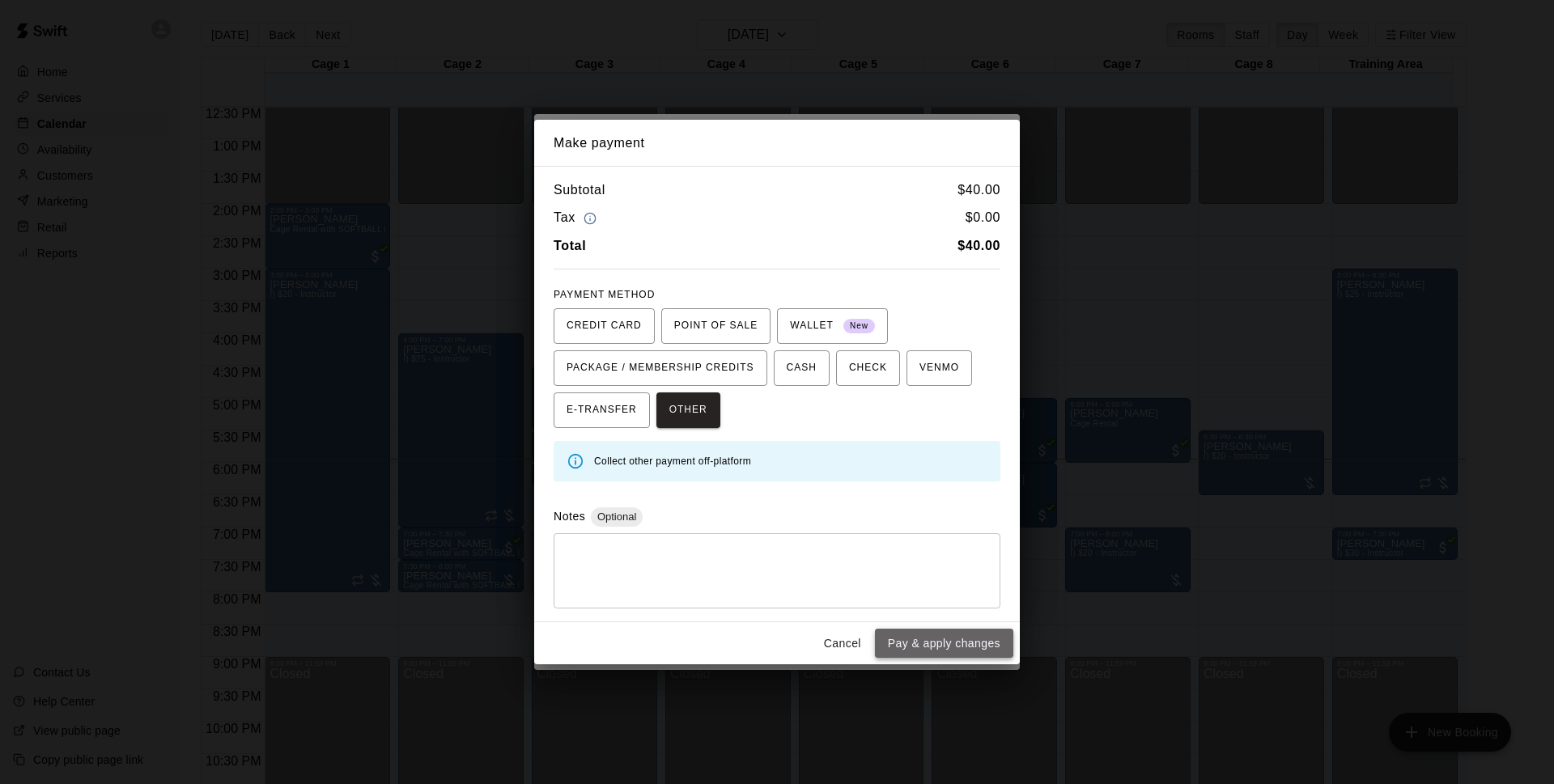
click at [933, 640] on button "Pay & apply changes" at bounding box center [943, 643] width 138 height 30
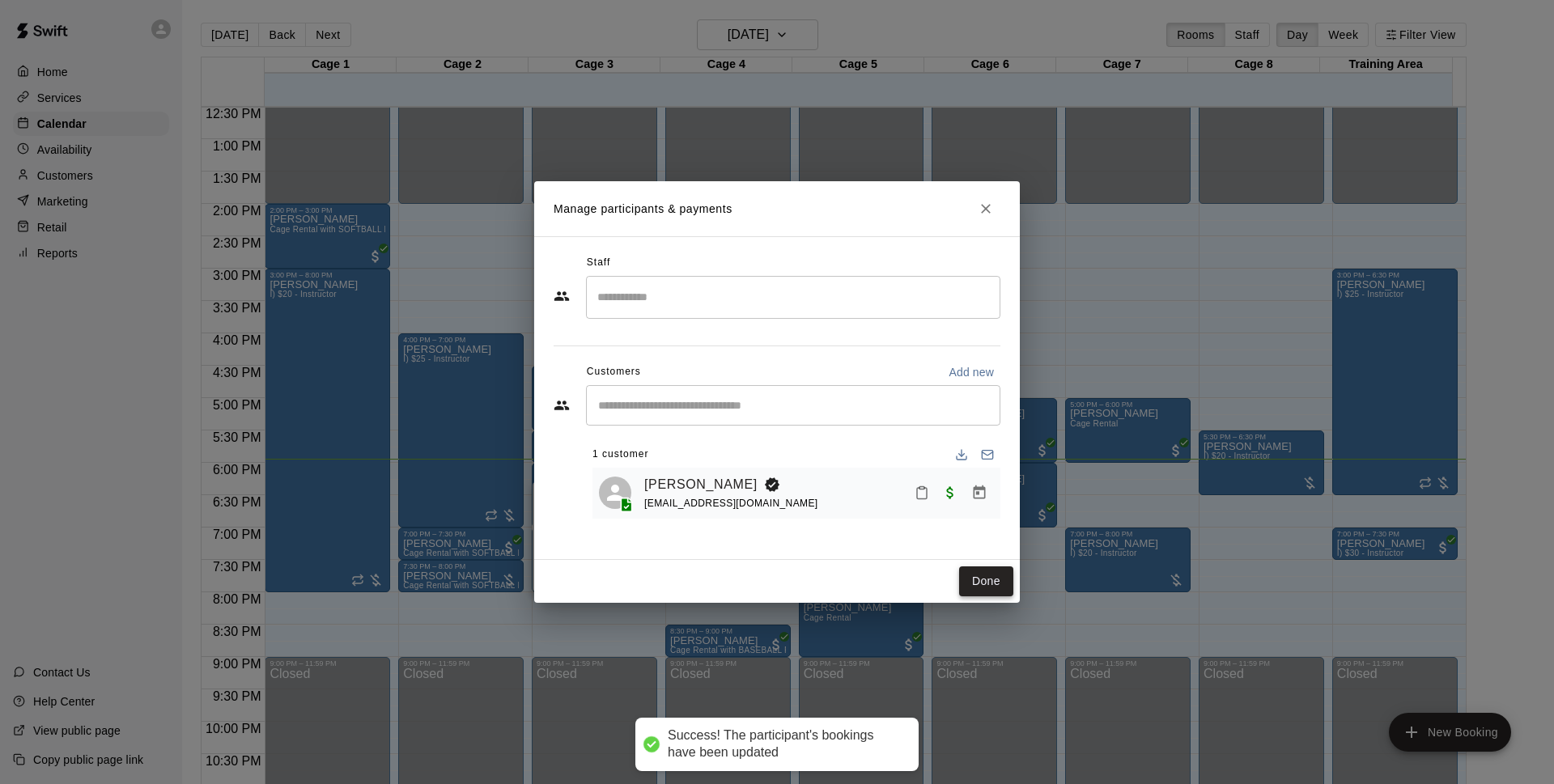
click at [983, 579] on button "Done" at bounding box center [986, 581] width 54 height 30
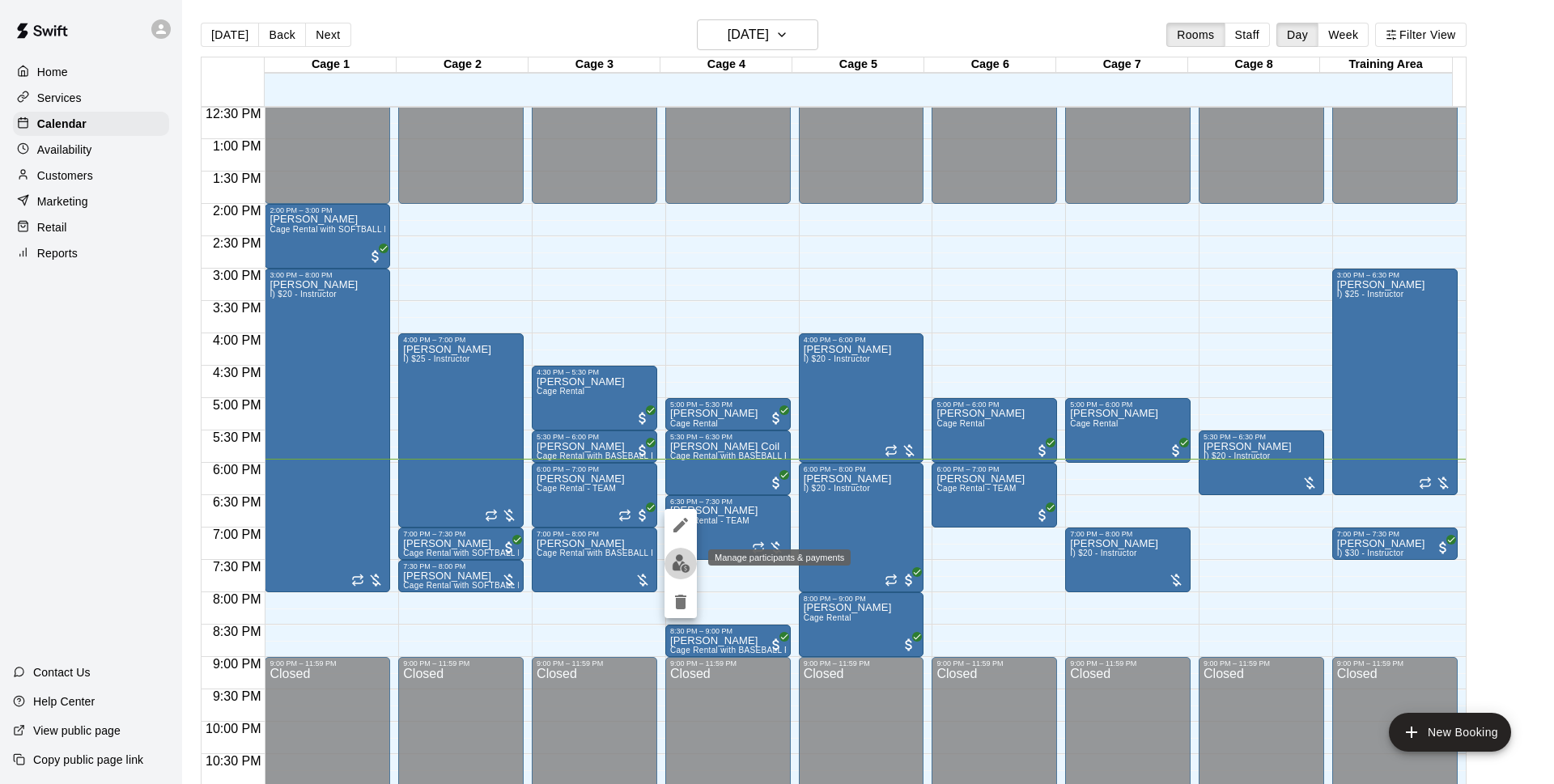
click at [679, 553] on button "edit" at bounding box center [680, 563] width 33 height 32
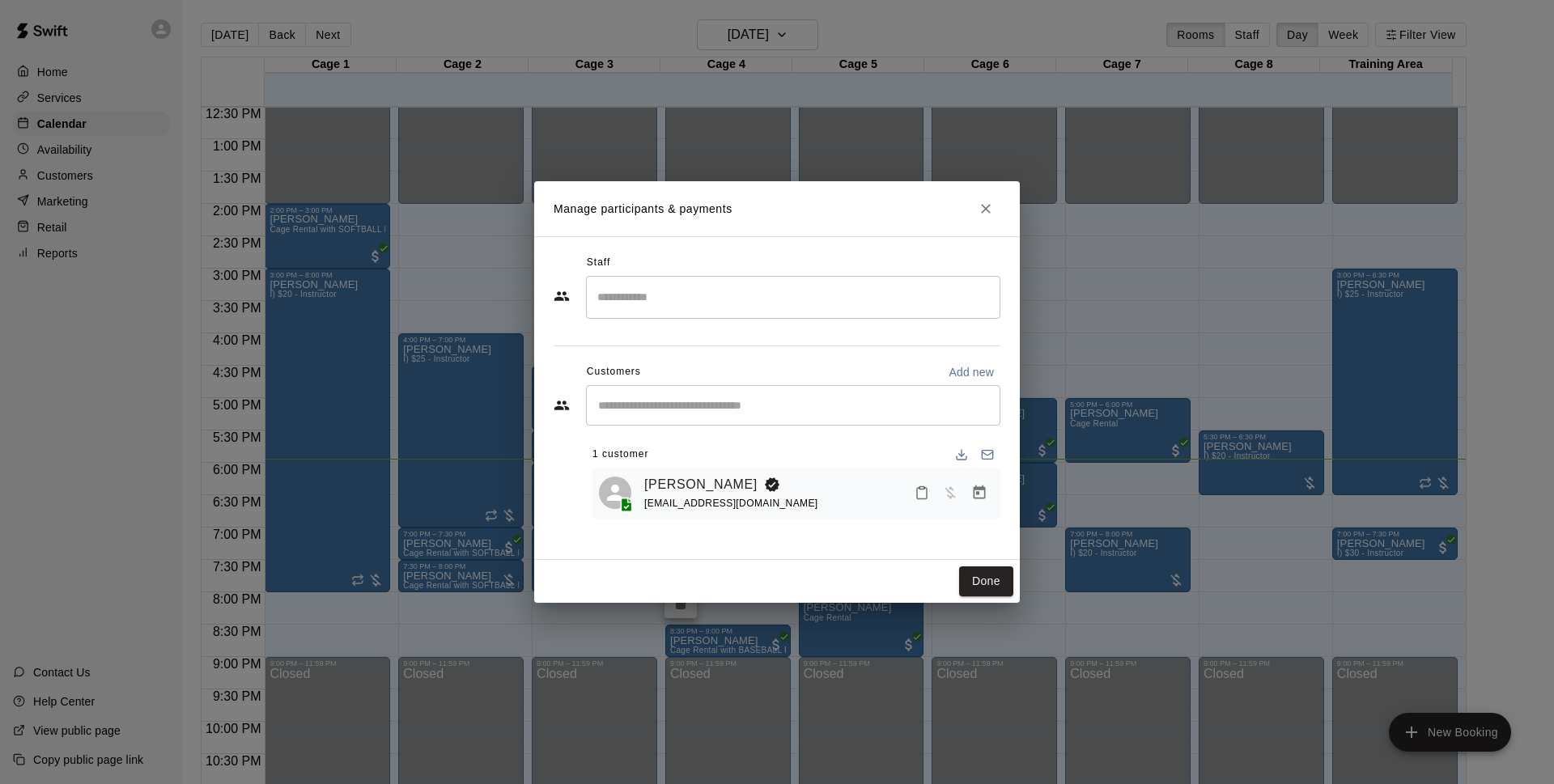
click at [981, 488] on icon "Manage bookings & payment" at bounding box center [979, 492] width 12 height 14
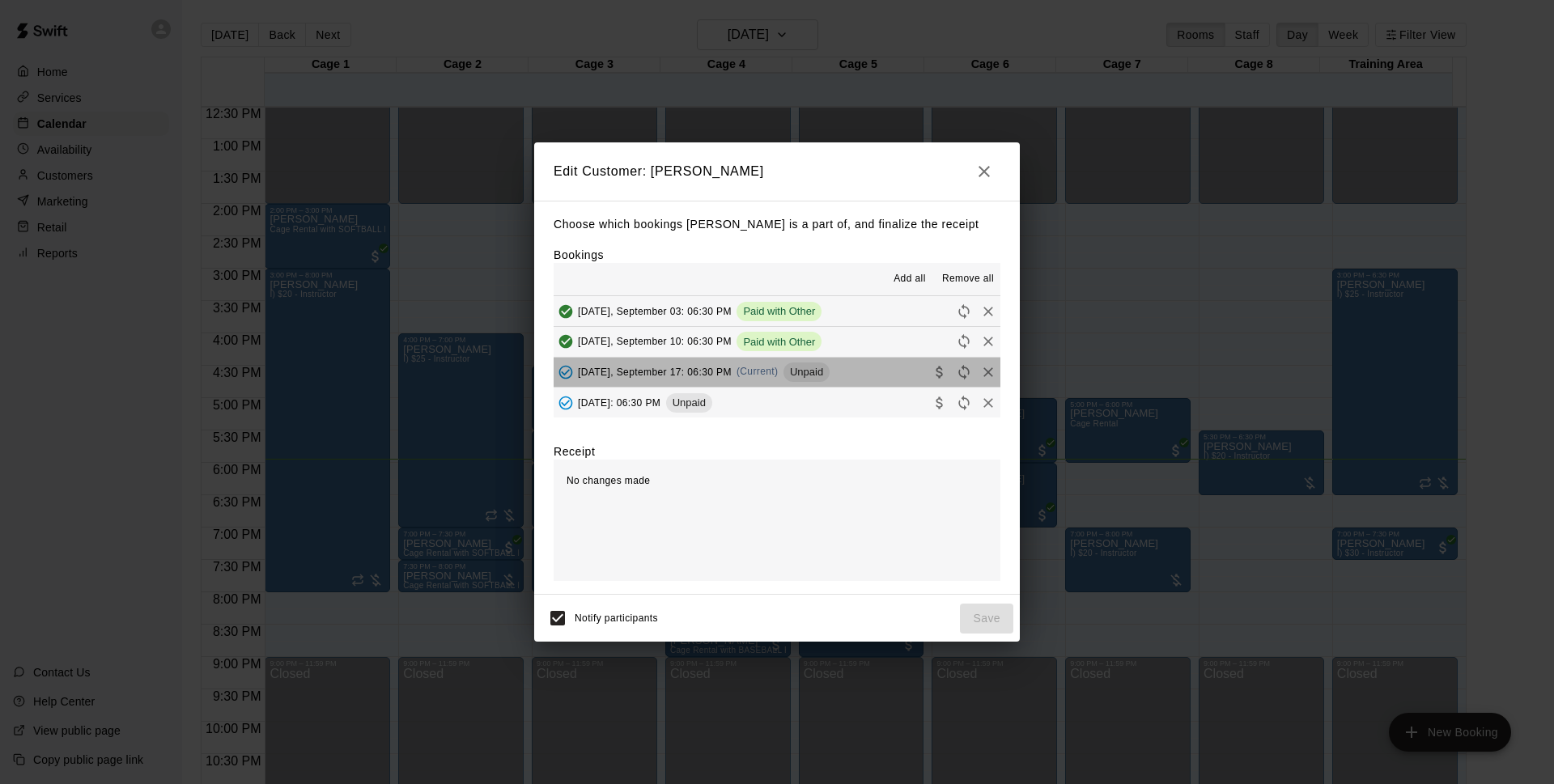
click at [867, 364] on button "Wednesday, September 17: 06:30 PM (Current) Unpaid" at bounding box center [777, 372] width 447 height 30
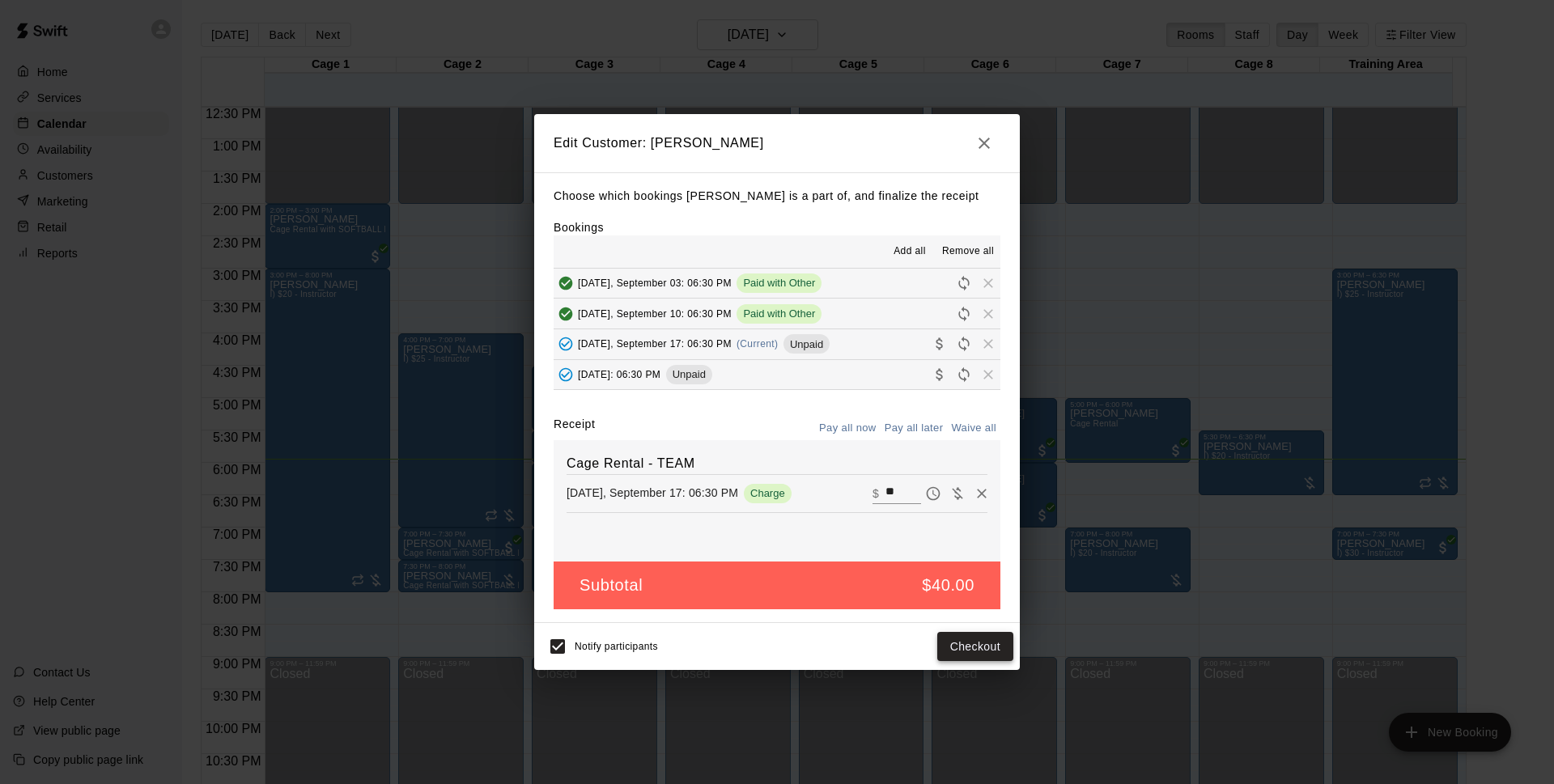
click at [989, 641] on button "Checkout" at bounding box center [975, 647] width 76 height 30
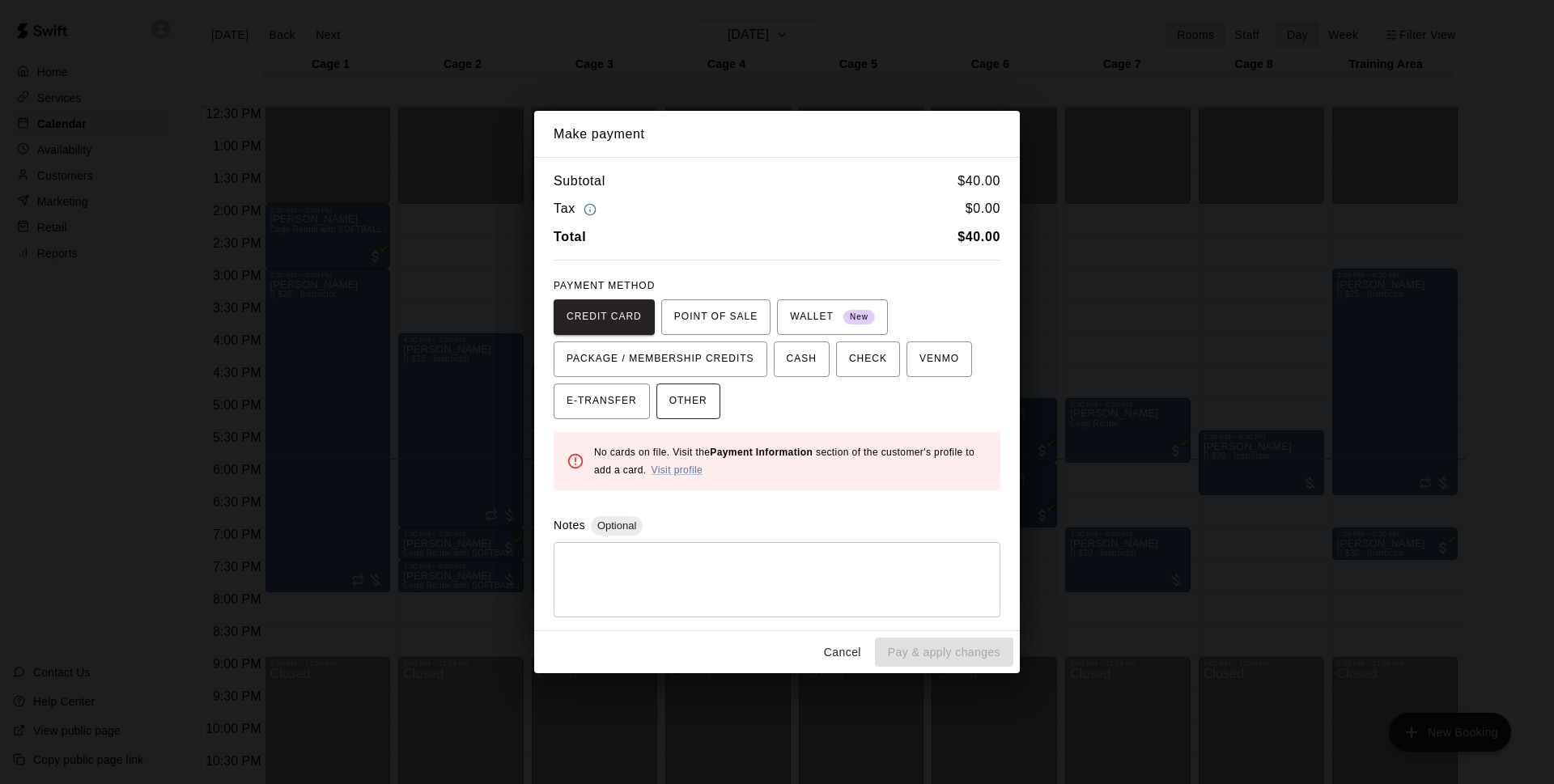
click at [714, 386] on button "OTHER" at bounding box center [687, 401] width 64 height 35
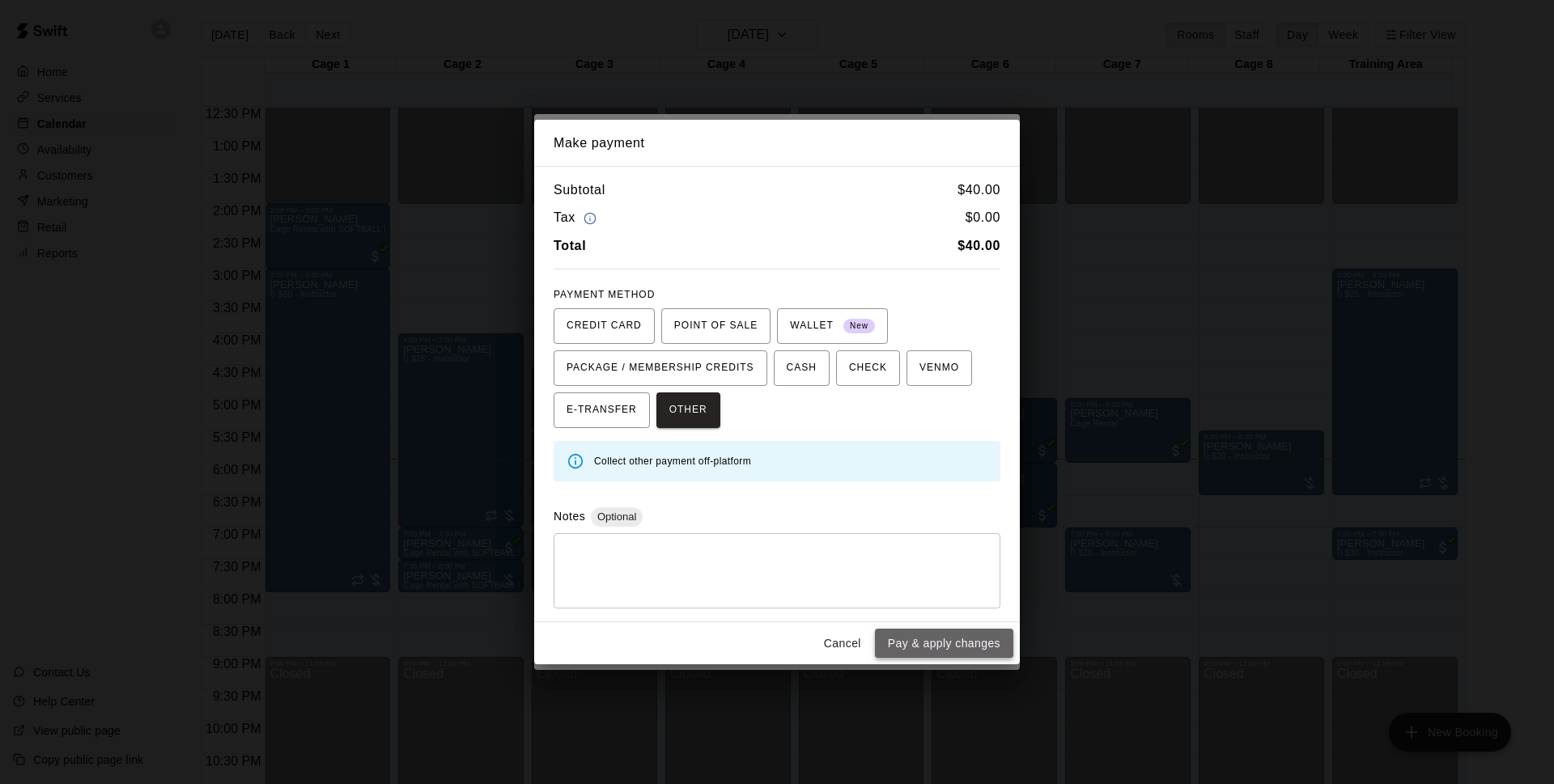
click at [951, 631] on button "Pay & apply changes" at bounding box center [943, 643] width 138 height 30
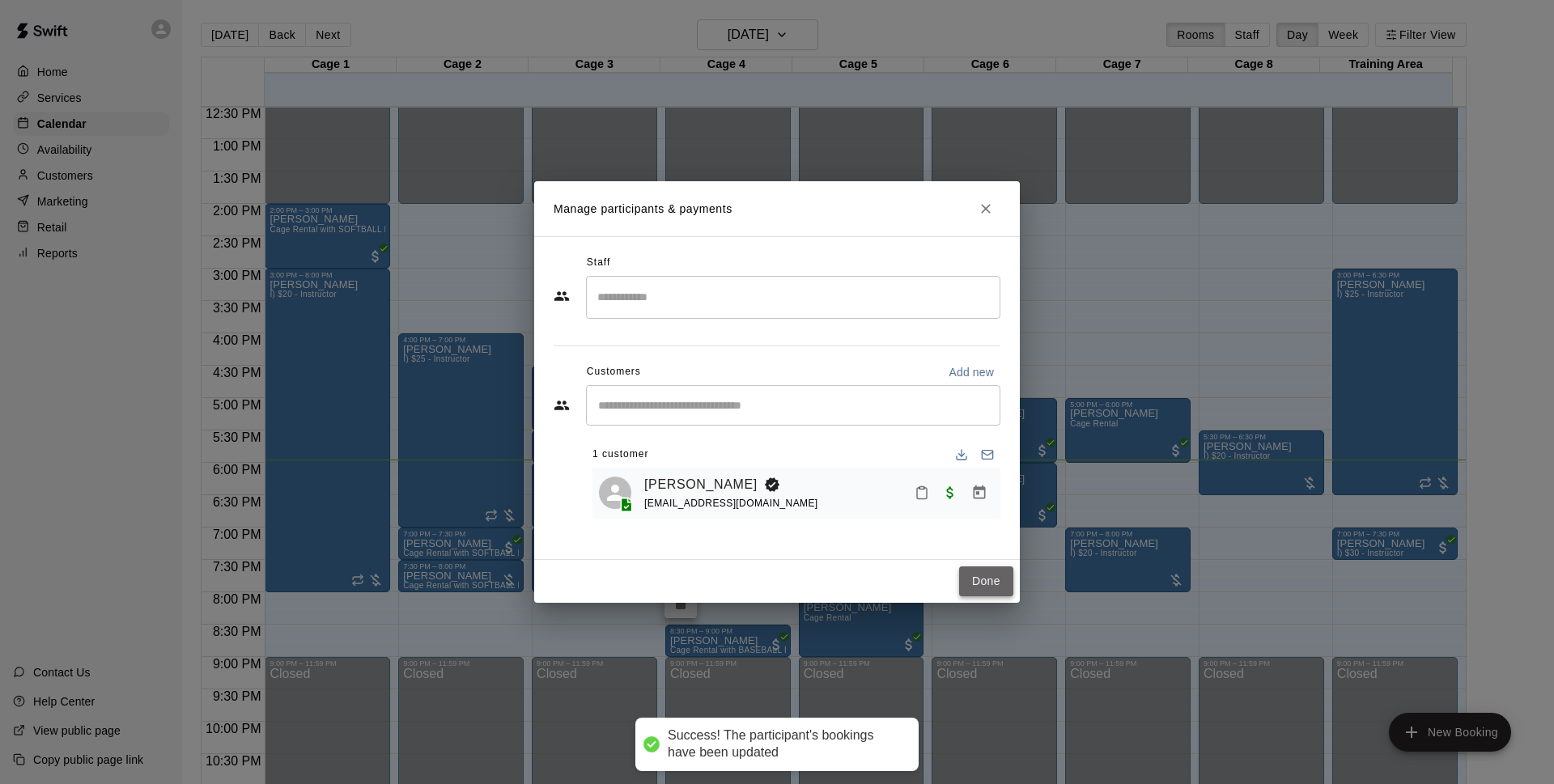
click at [990, 571] on button "Done" at bounding box center [986, 581] width 54 height 30
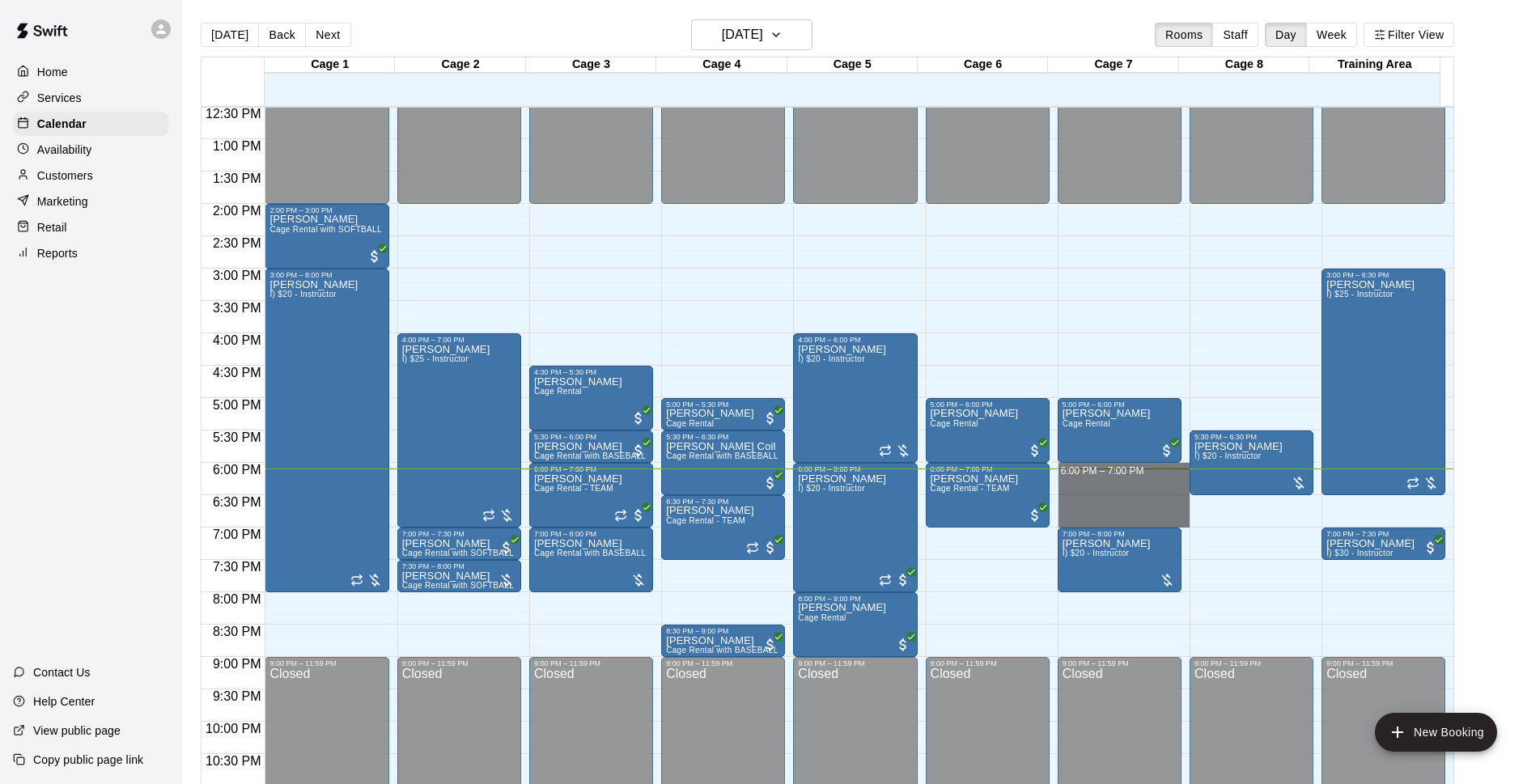
drag, startPoint x: 1098, startPoint y: 468, endPoint x: 1109, endPoint y: 524, distance: 57.1
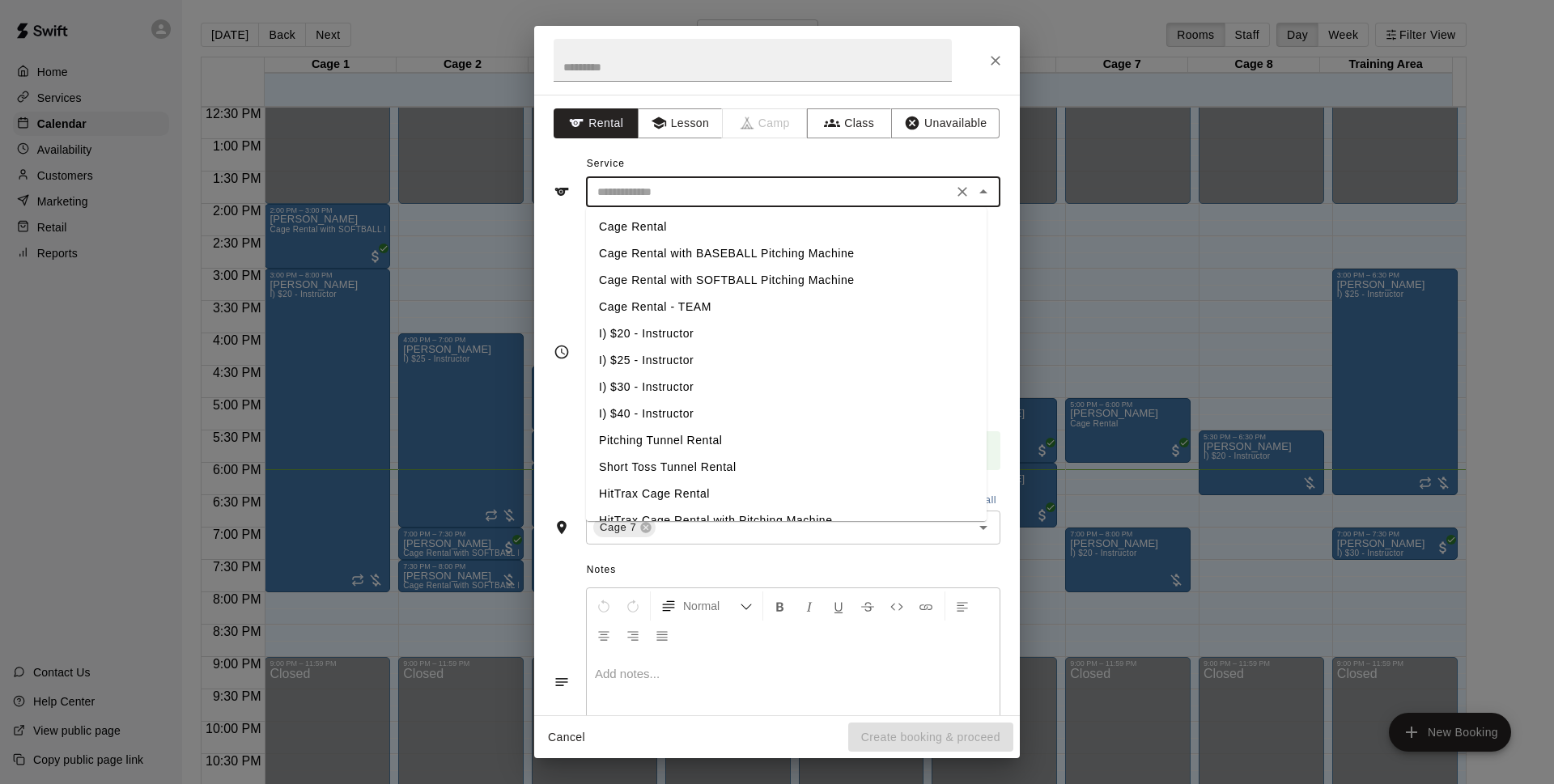
drag, startPoint x: 931, startPoint y: 200, endPoint x: 951, endPoint y: 207, distance: 21.2
click at [932, 200] on input "text" at bounding box center [769, 192] width 356 height 20
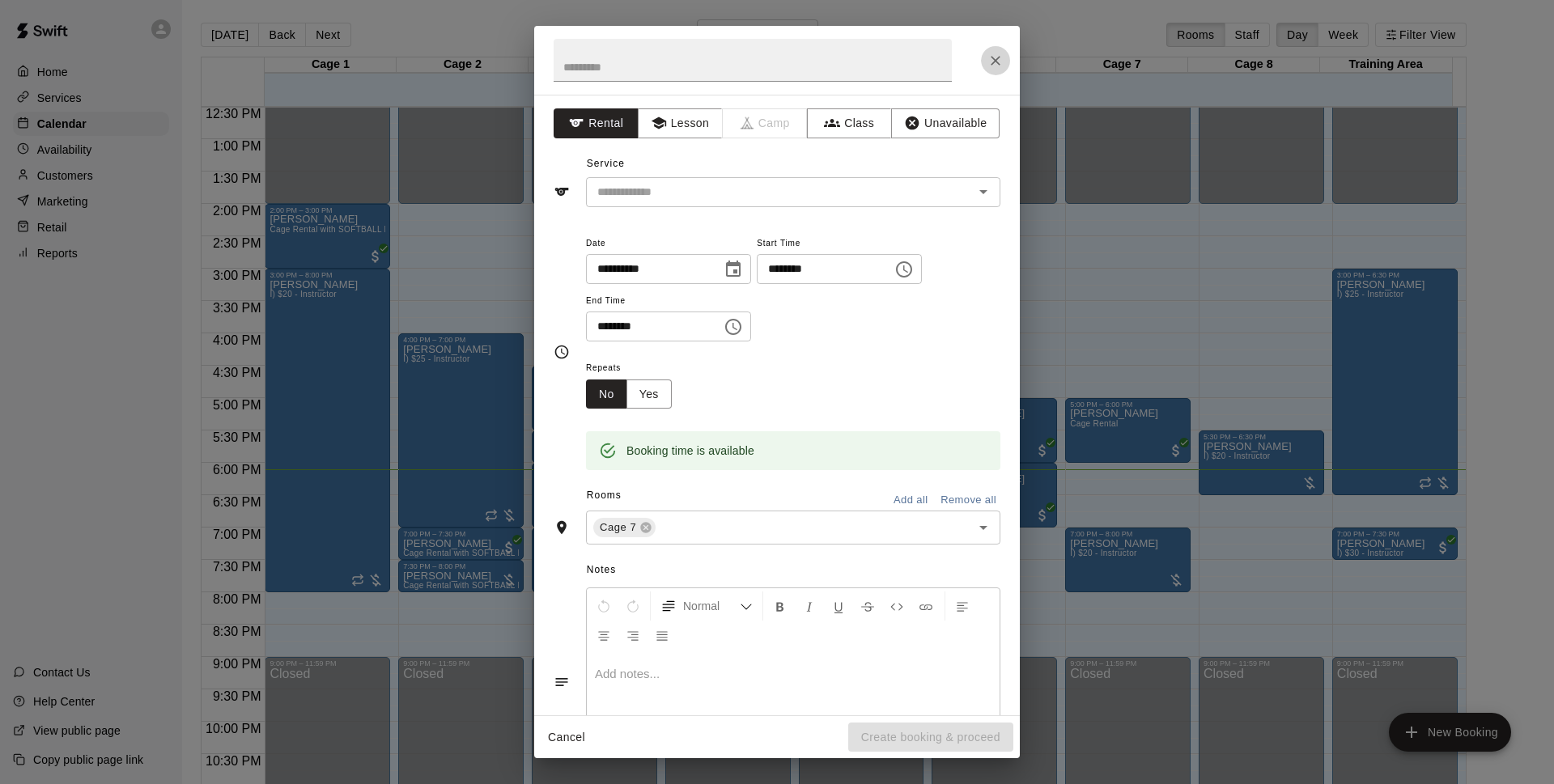
click at [987, 51] on button "Close" at bounding box center [995, 61] width 29 height 29
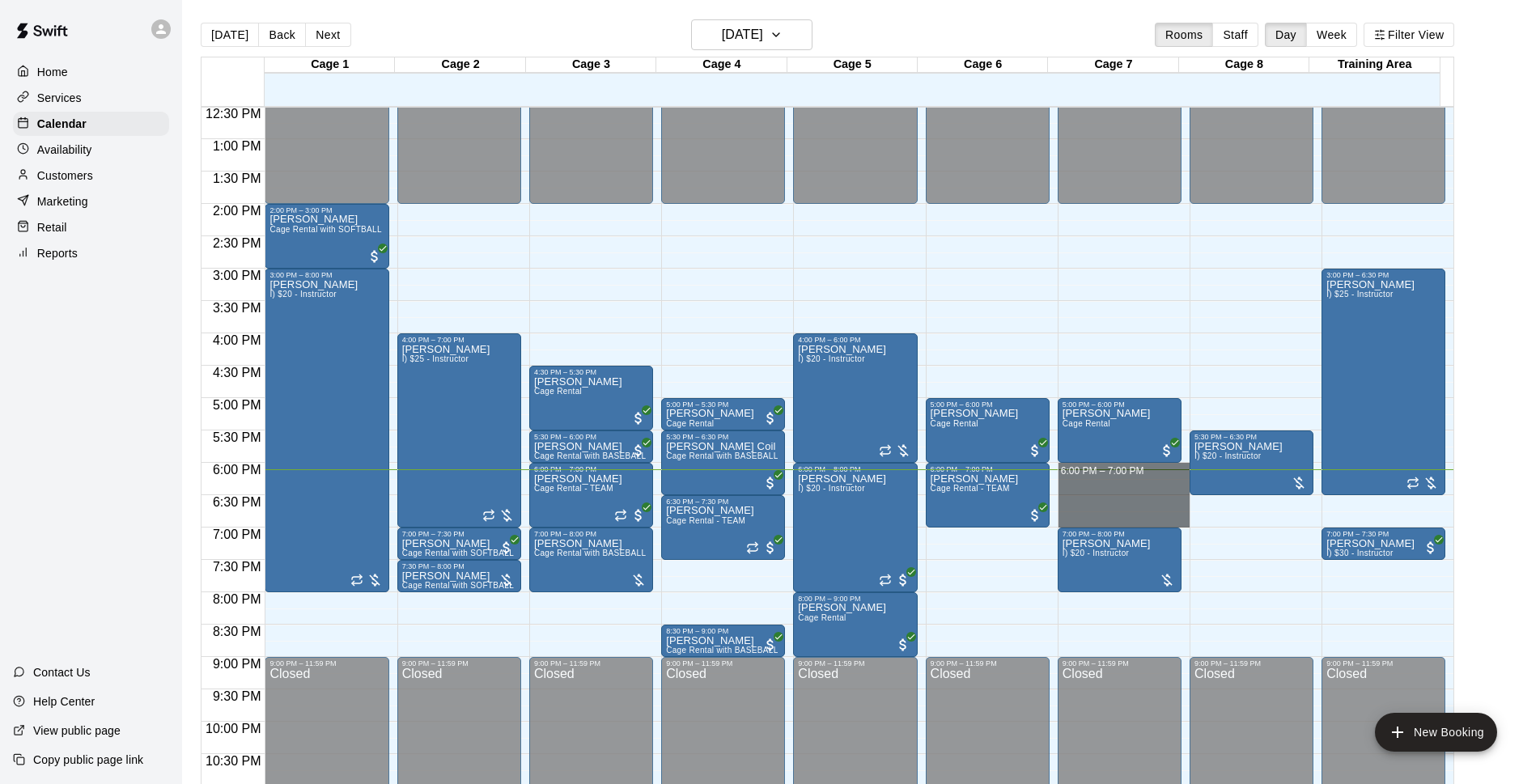
drag, startPoint x: 1106, startPoint y: 465, endPoint x: 1101, endPoint y: 515, distance: 50.2
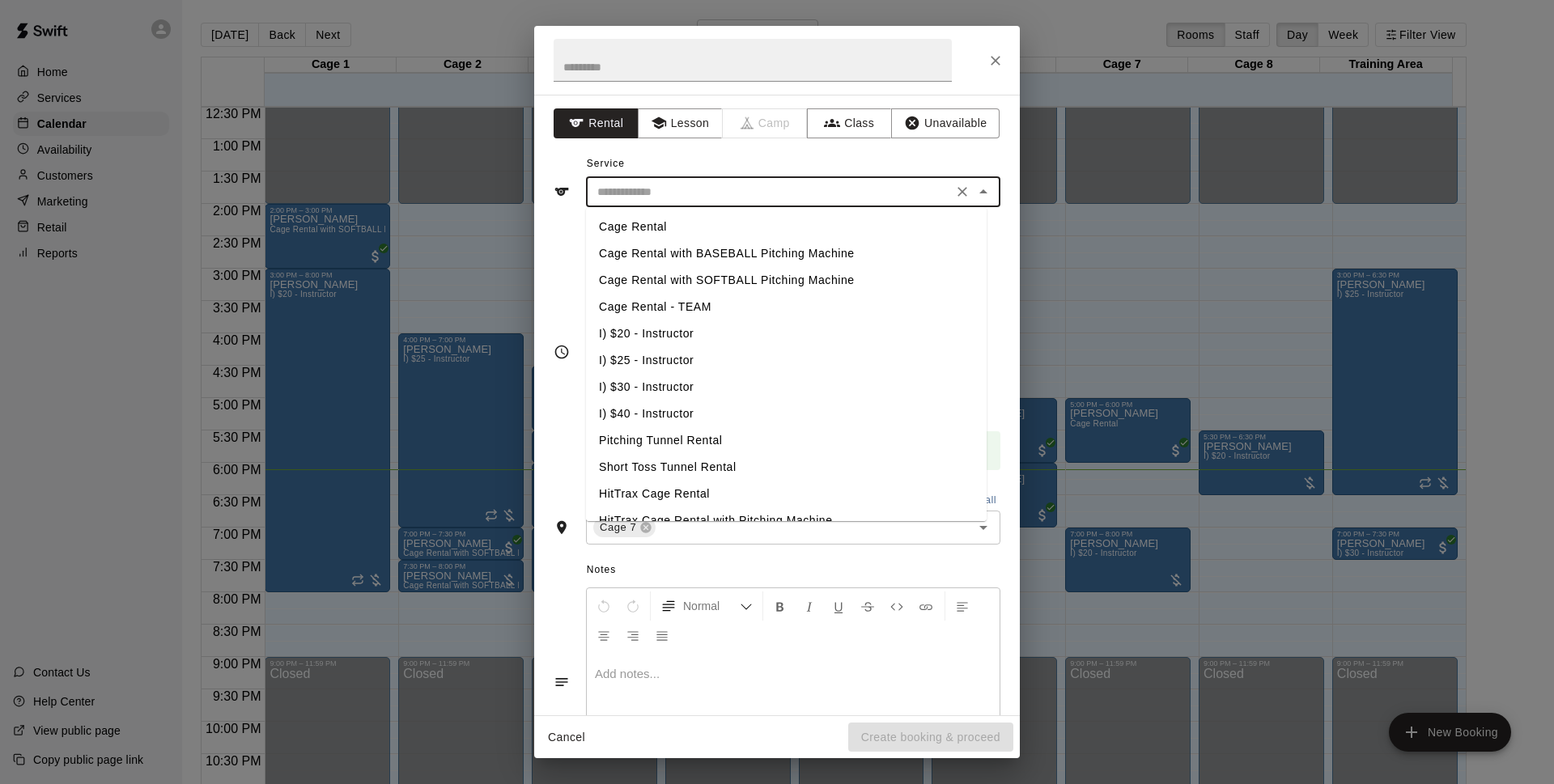
click at [770, 187] on input "text" at bounding box center [769, 192] width 356 height 20
click at [697, 298] on li "Cage Rental - TEAM" at bounding box center [786, 307] width 401 height 27
type input "**********"
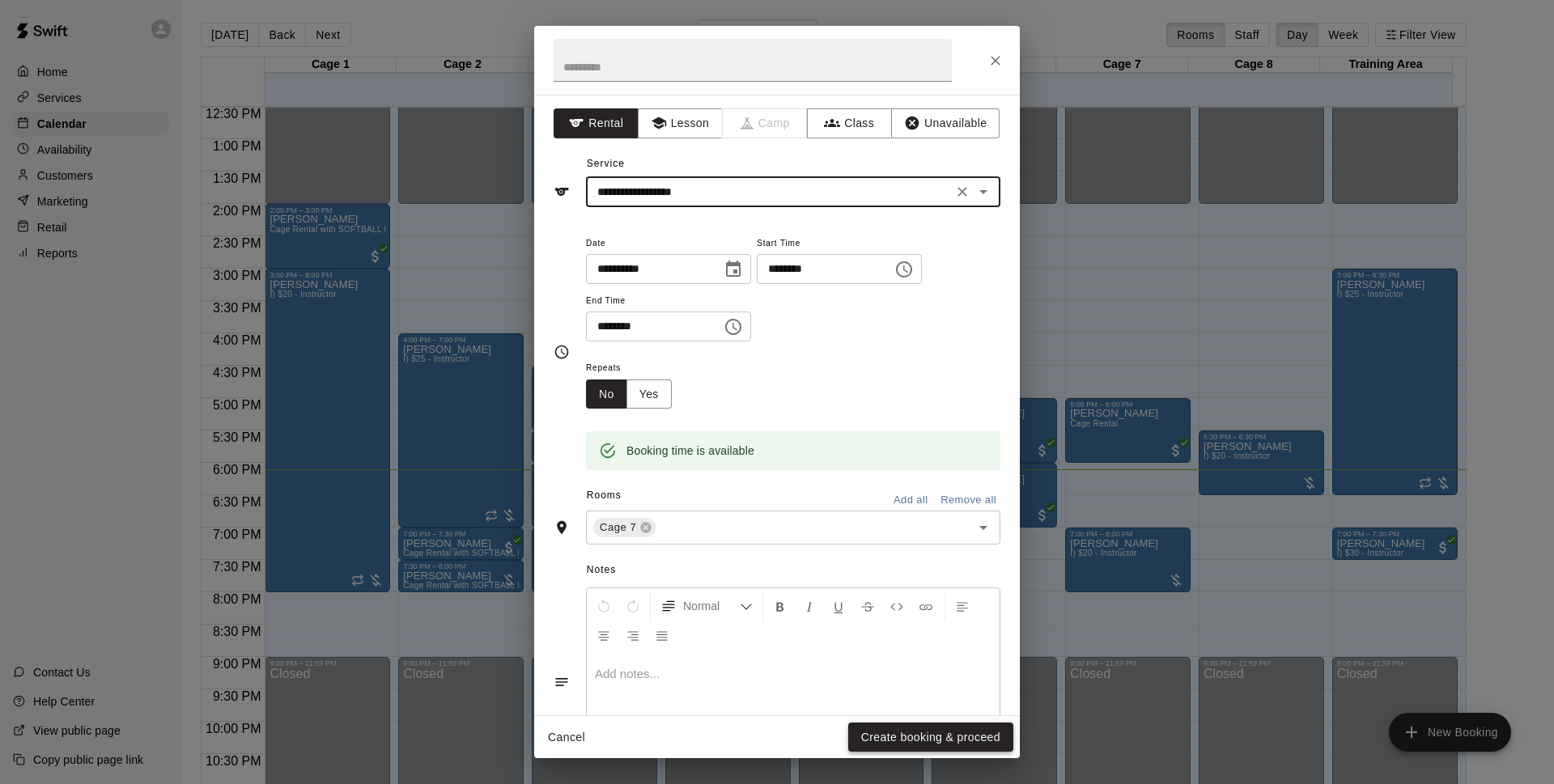
click at [971, 728] on button "Create booking & proceed" at bounding box center [930, 737] width 165 height 30
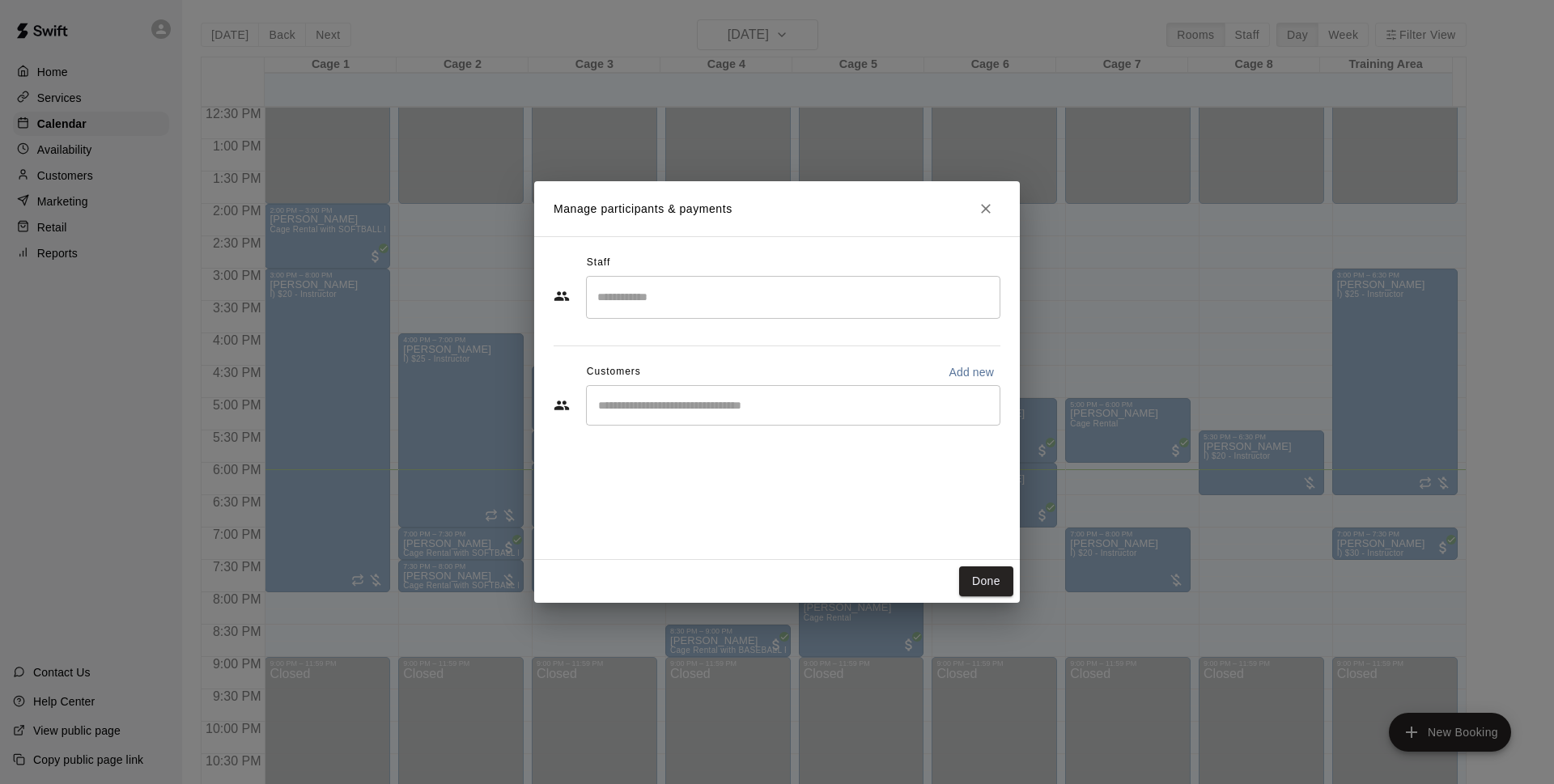
click at [749, 411] on input "Start typing to search customers..." at bounding box center [793, 405] width 400 height 16
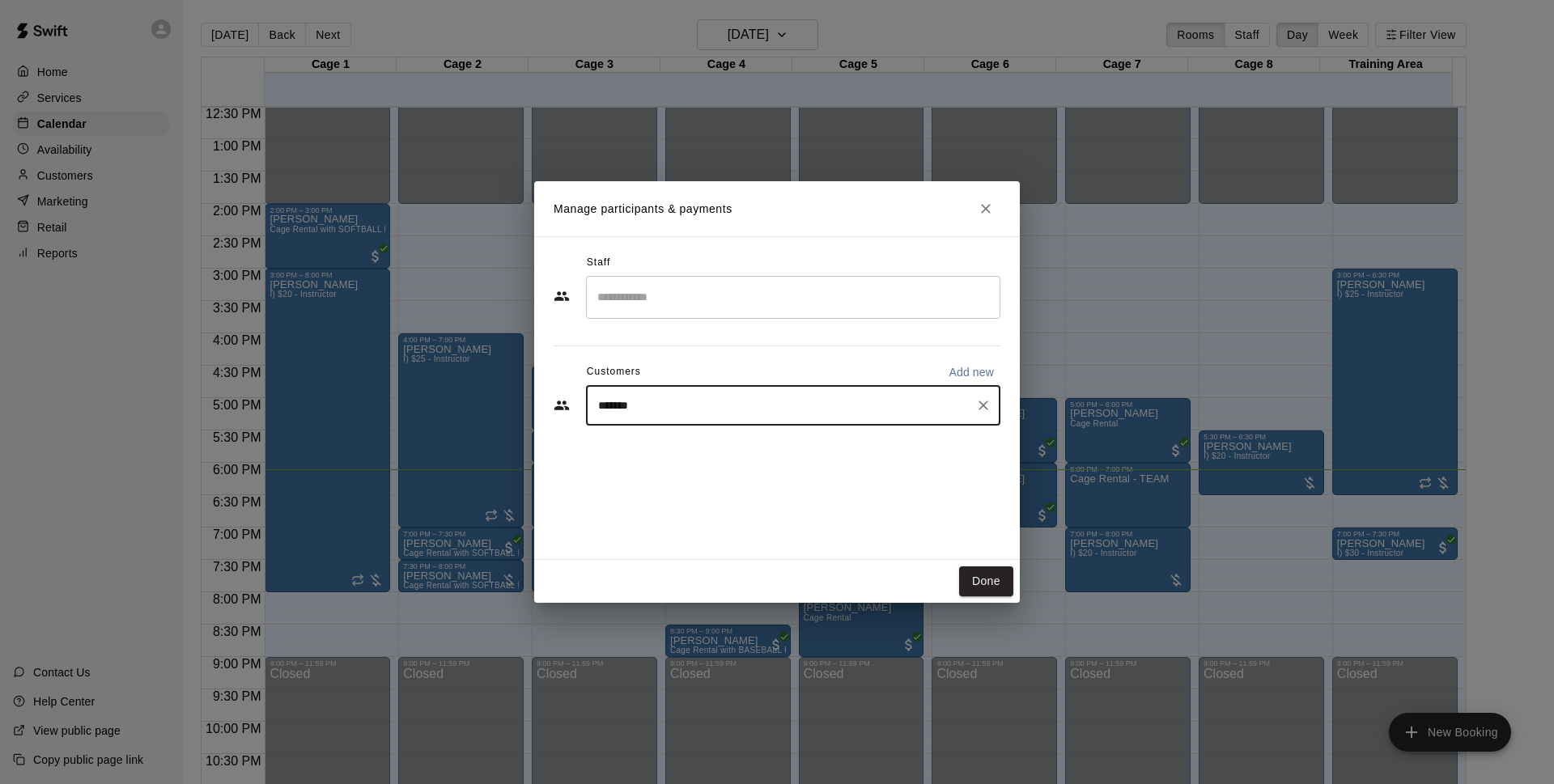
type input "********"
click at [738, 451] on div "Tedi Vilardo tedivilardo@gmail.com" at bounding box center [810, 451] width 356 height 34
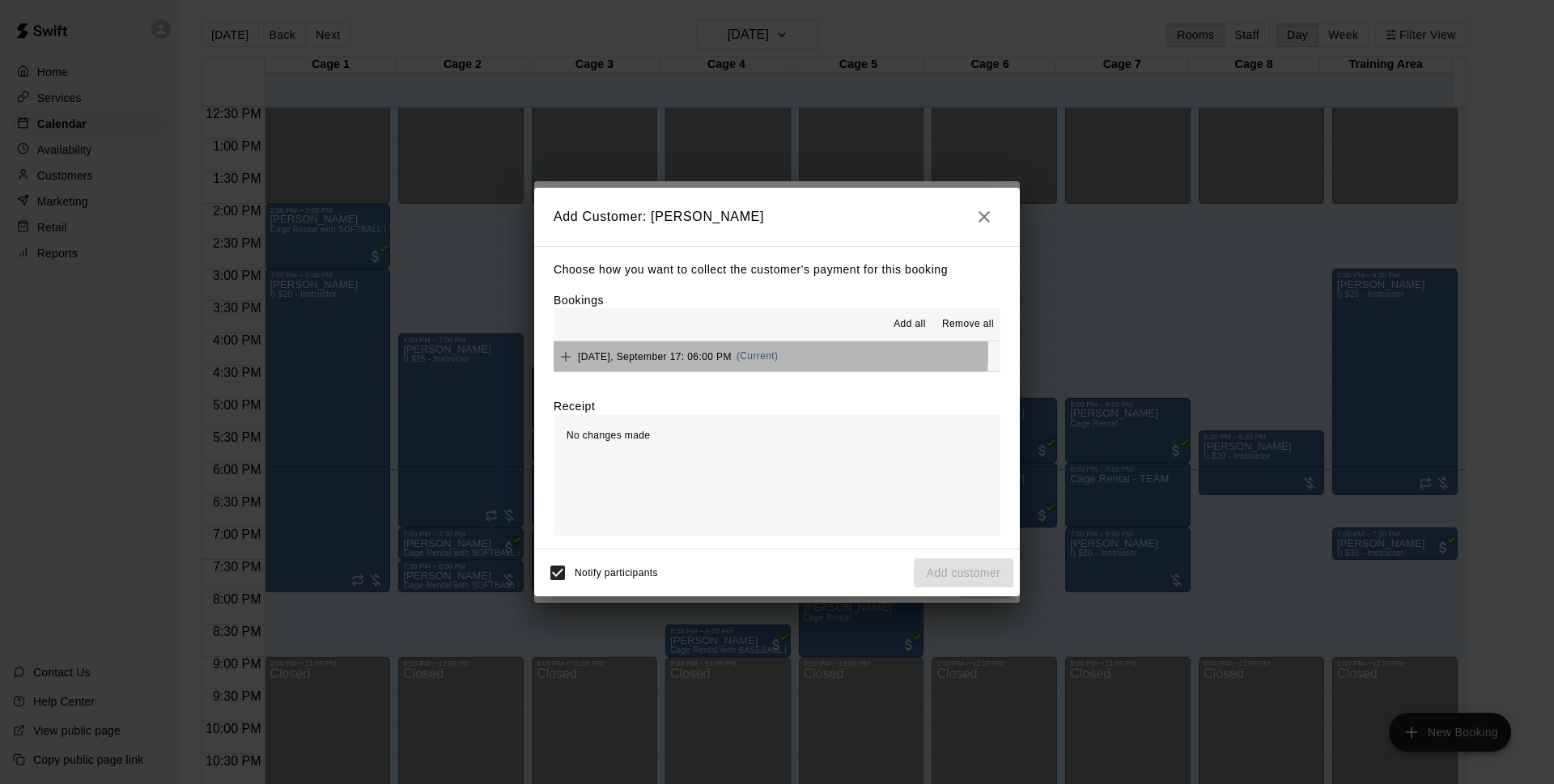
click at [755, 352] on div "Wednesday, September 17: 06:00 PM (Current)" at bounding box center [666, 356] width 224 height 24
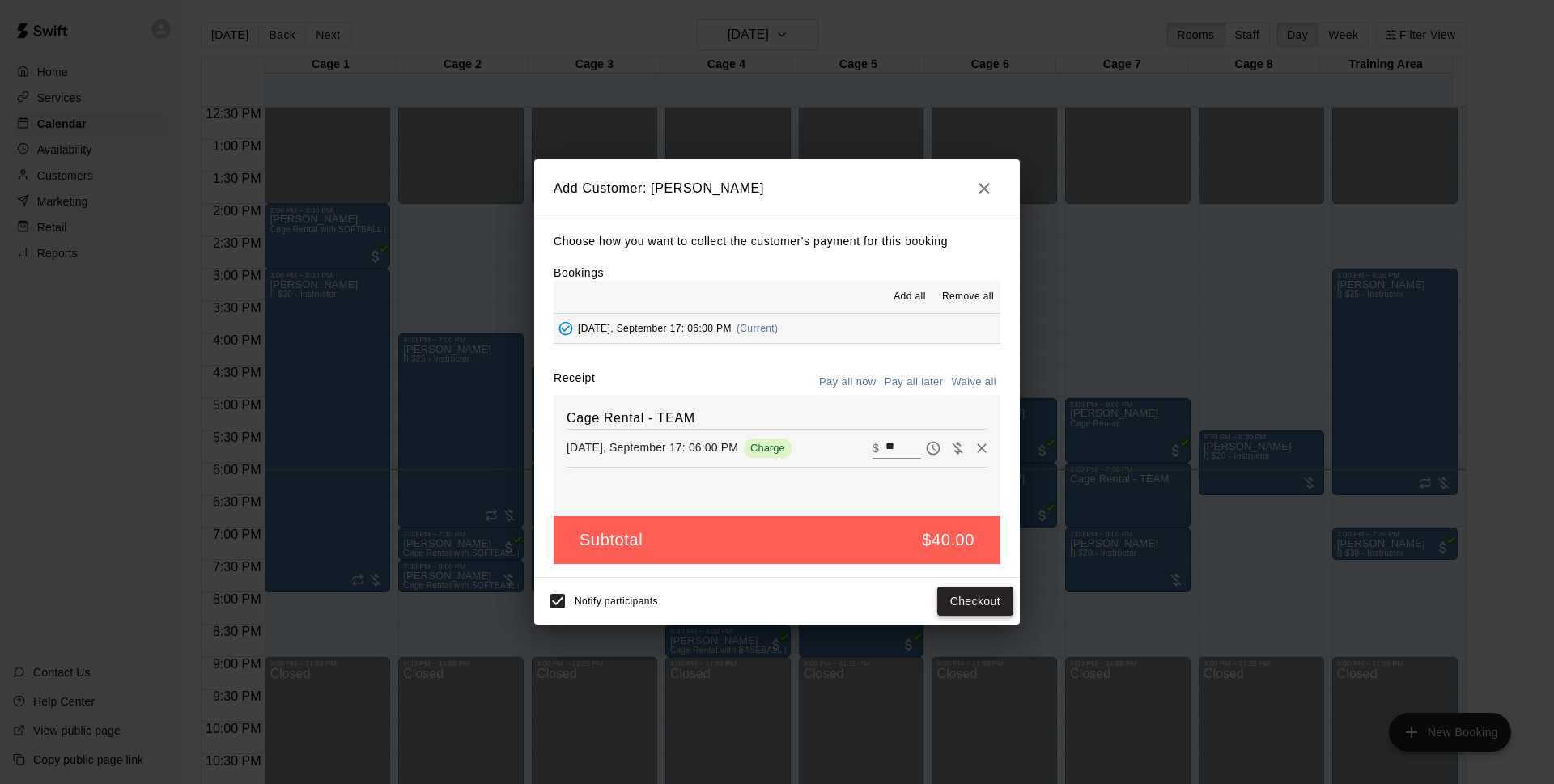
click at [959, 597] on button "Checkout" at bounding box center [975, 601] width 76 height 30
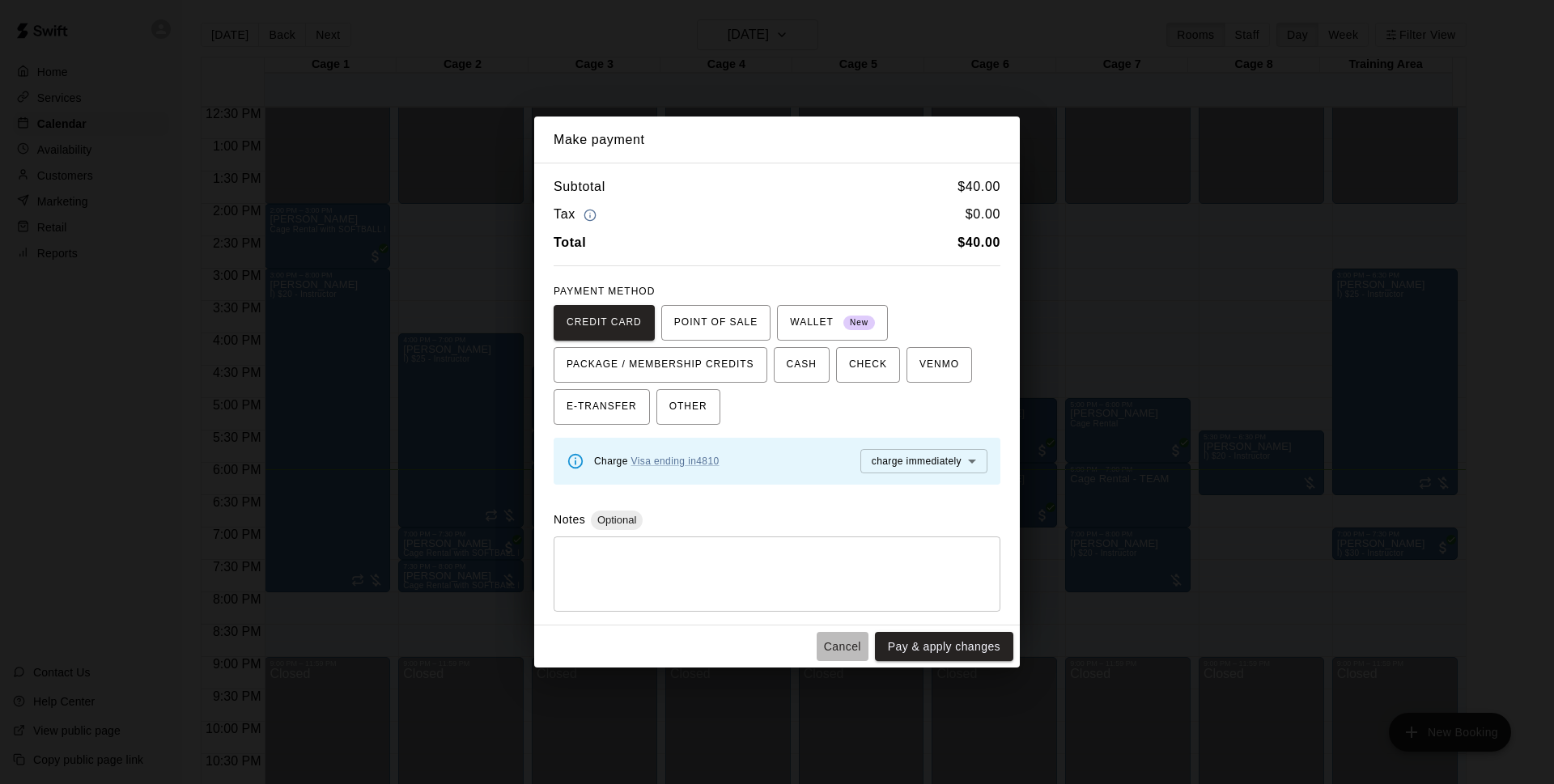
click at [847, 640] on button "Cancel" at bounding box center [842, 647] width 52 height 30
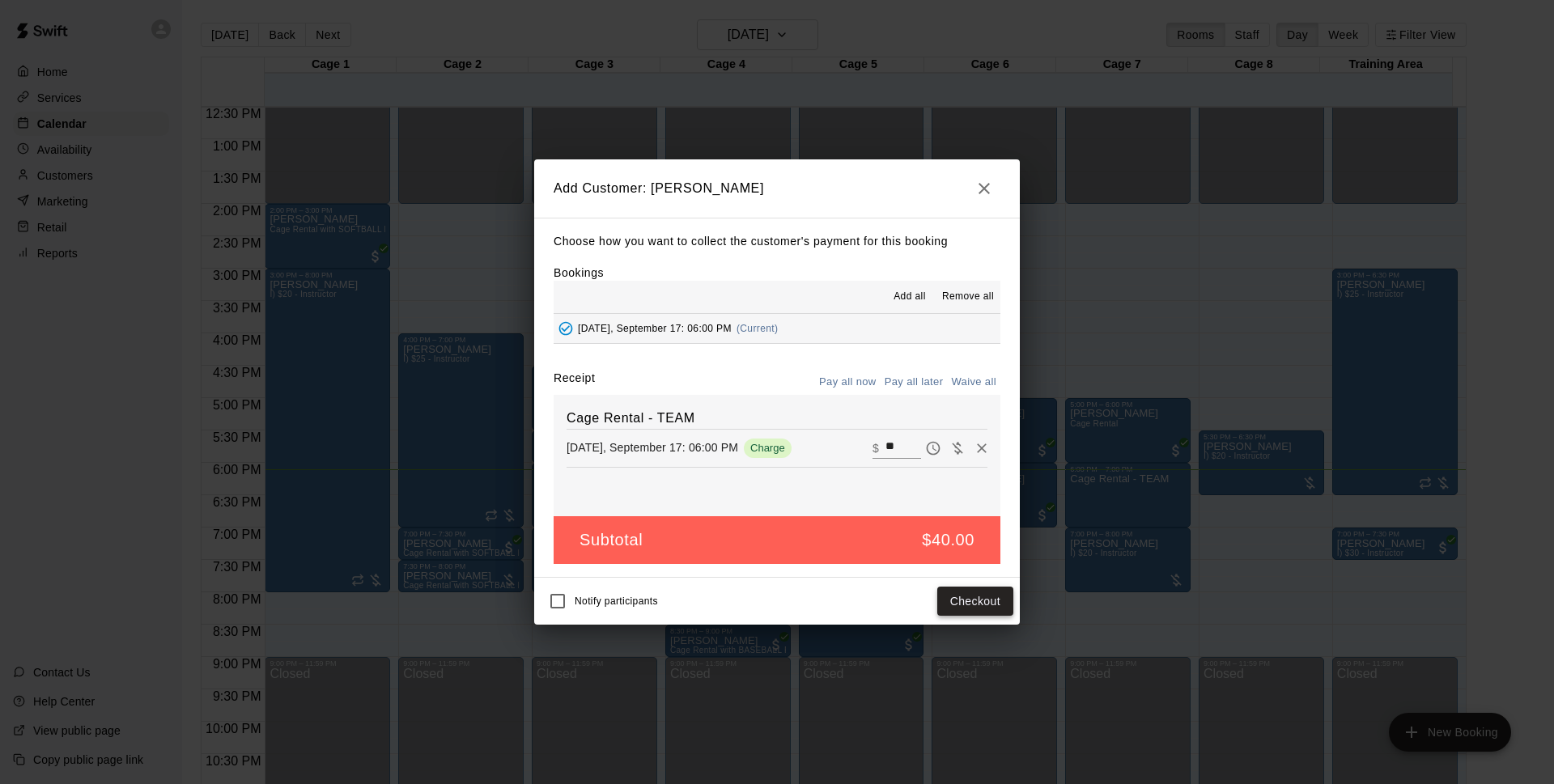
click at [959, 591] on button "Checkout" at bounding box center [975, 601] width 76 height 30
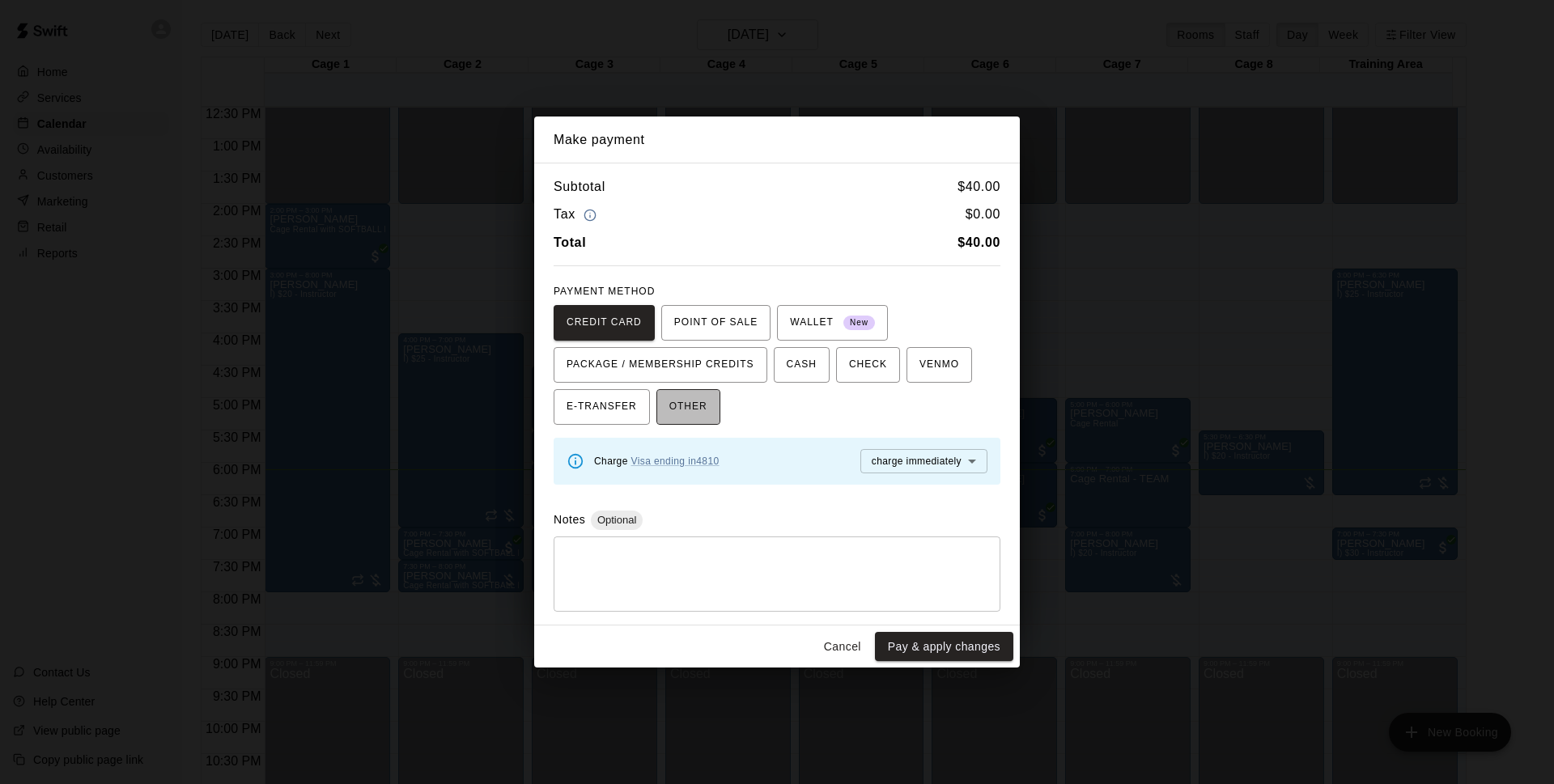
click at [677, 416] on span "OTHER" at bounding box center [688, 407] width 38 height 26
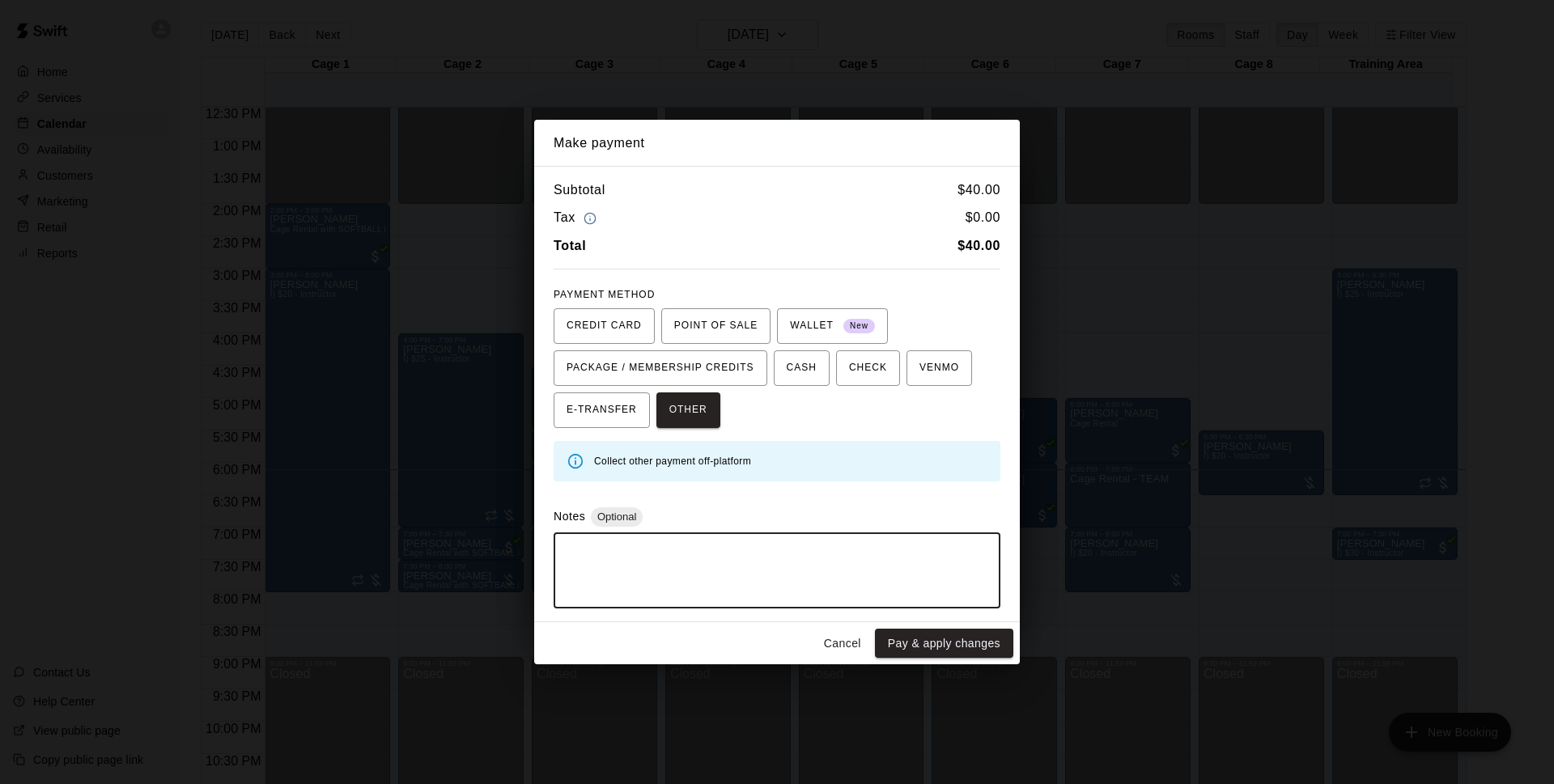
drag, startPoint x: 955, startPoint y: 636, endPoint x: 854, endPoint y: 571, distance: 120.1
click at [854, 571] on textarea at bounding box center [776, 571] width 424 height 49
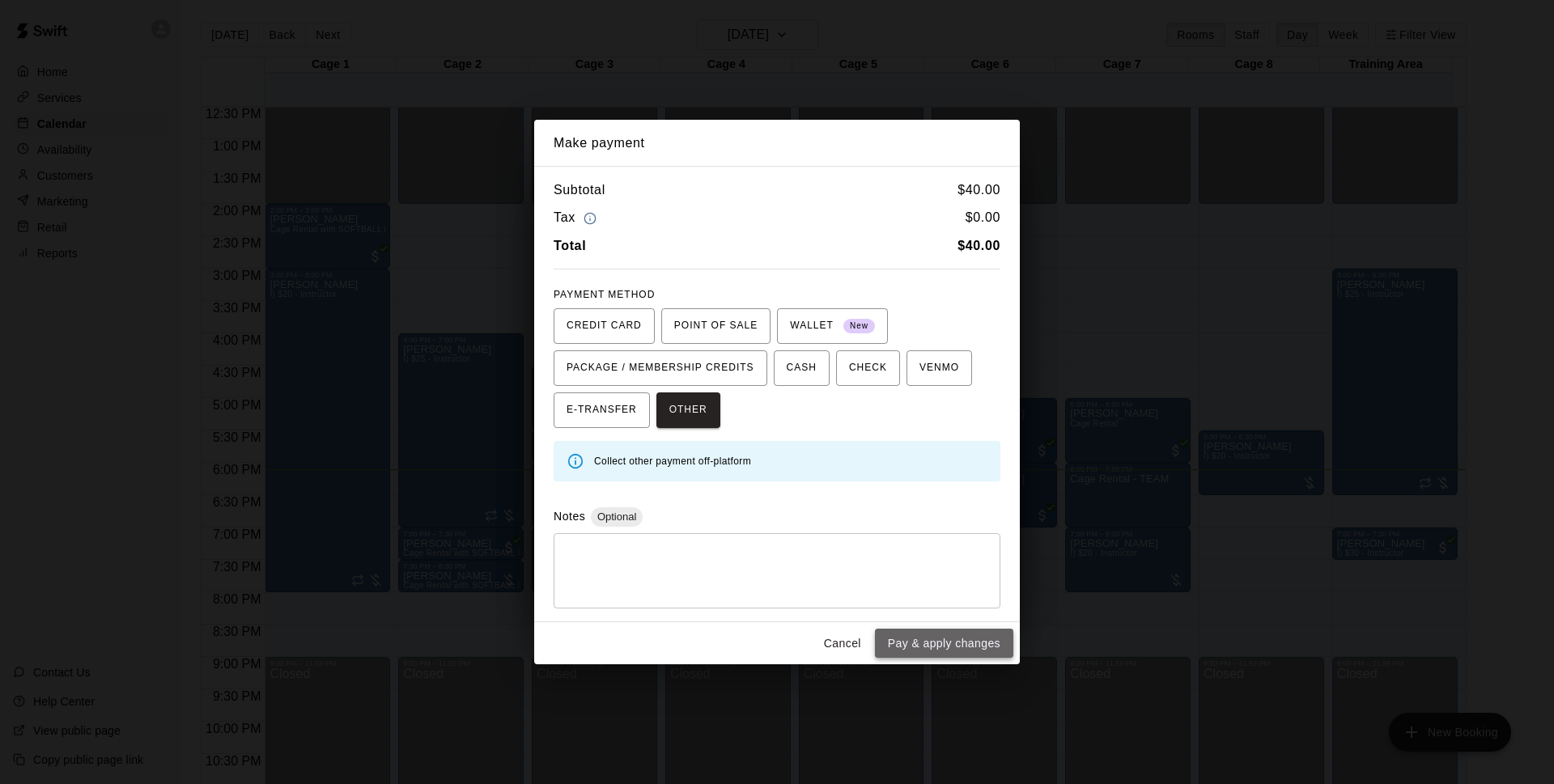
click at [933, 636] on button "Pay & apply changes" at bounding box center [943, 643] width 138 height 30
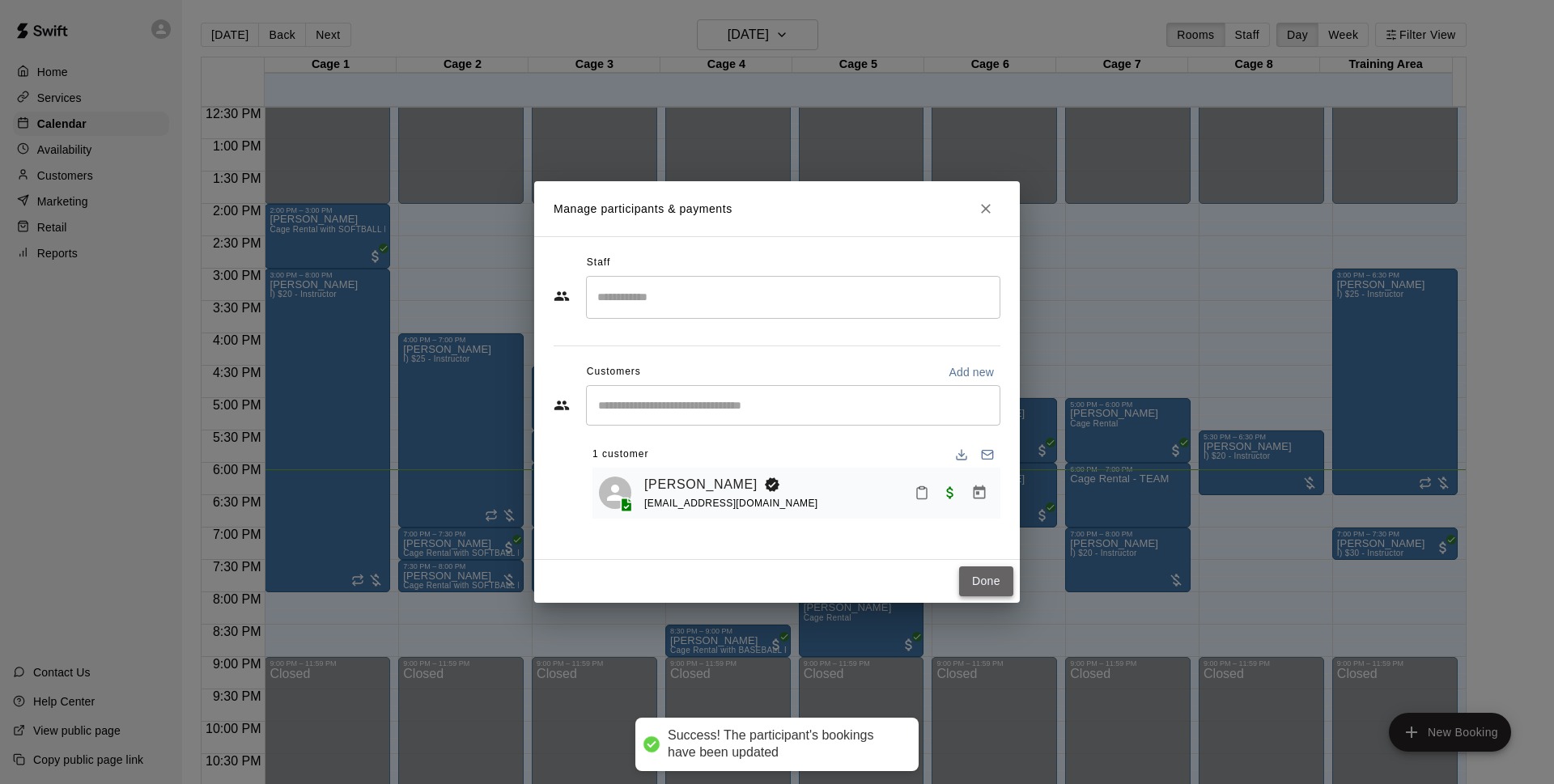
click at [973, 581] on button "Done" at bounding box center [986, 581] width 54 height 30
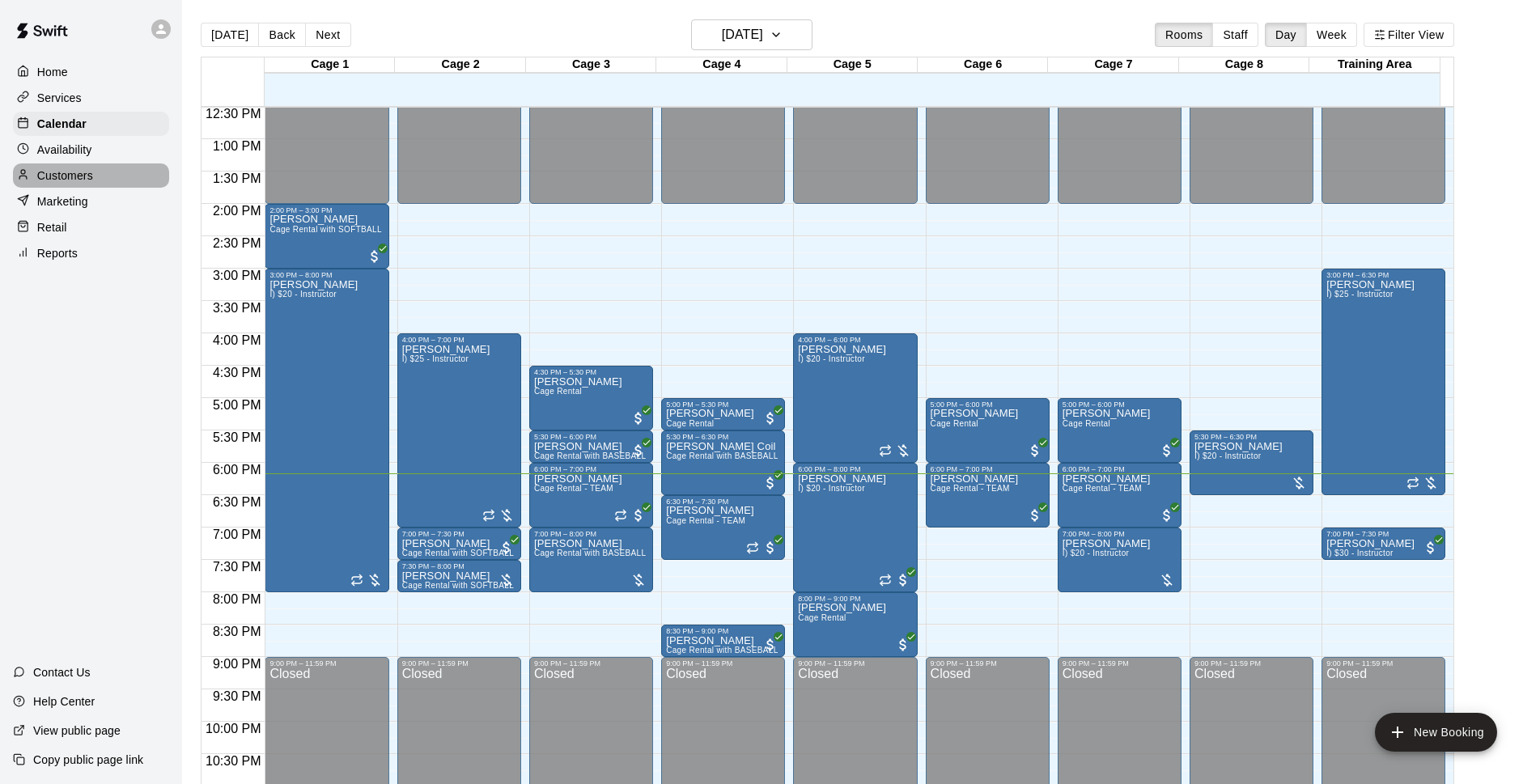
click at [92, 184] on p "Customers" at bounding box center [65, 175] width 56 height 16
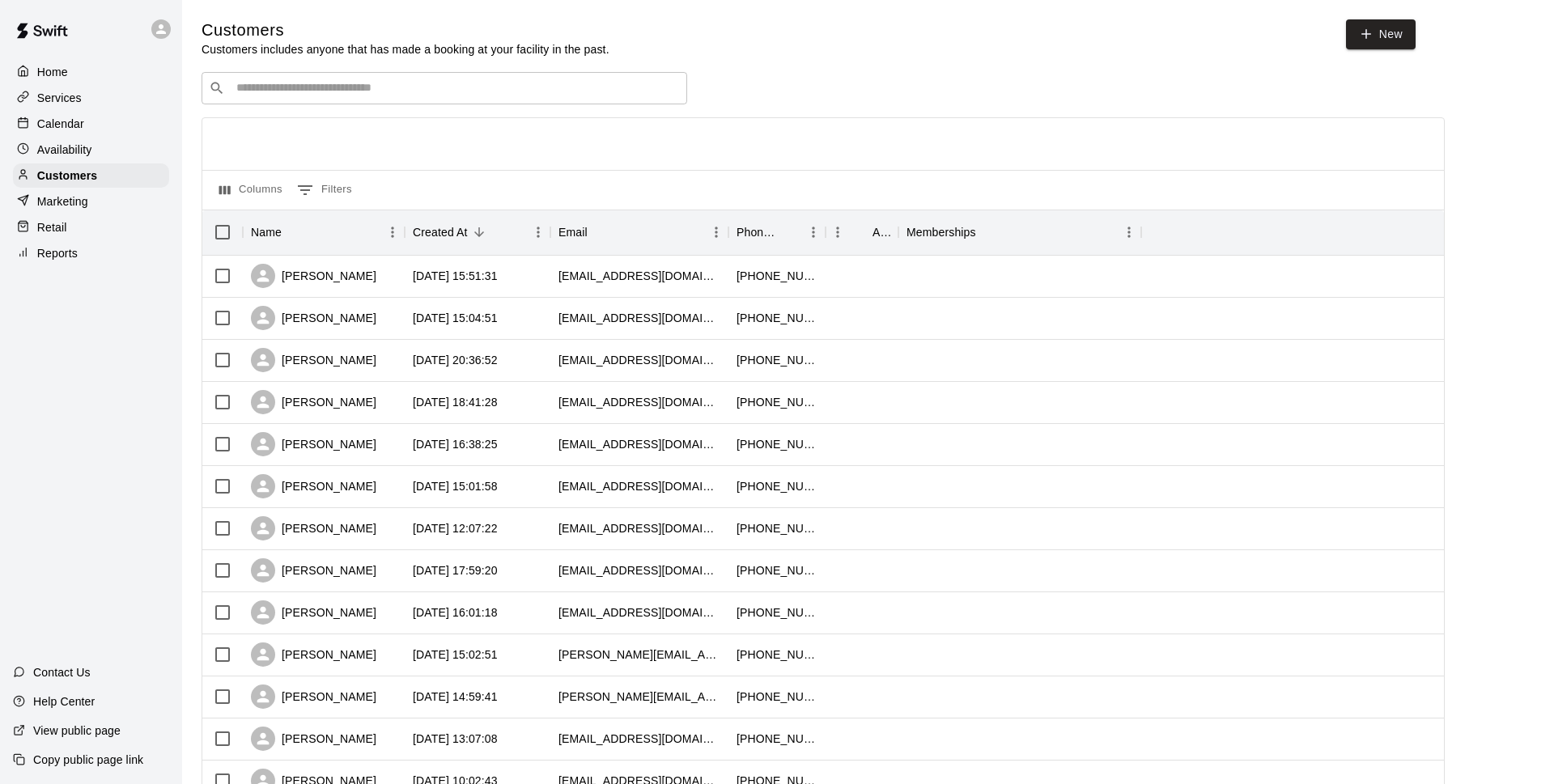
drag, startPoint x: 325, startPoint y: 92, endPoint x: 317, endPoint y: 104, distance: 14.4
click at [323, 96] on input "Search customers by name or email" at bounding box center [456, 89] width 449 height 16
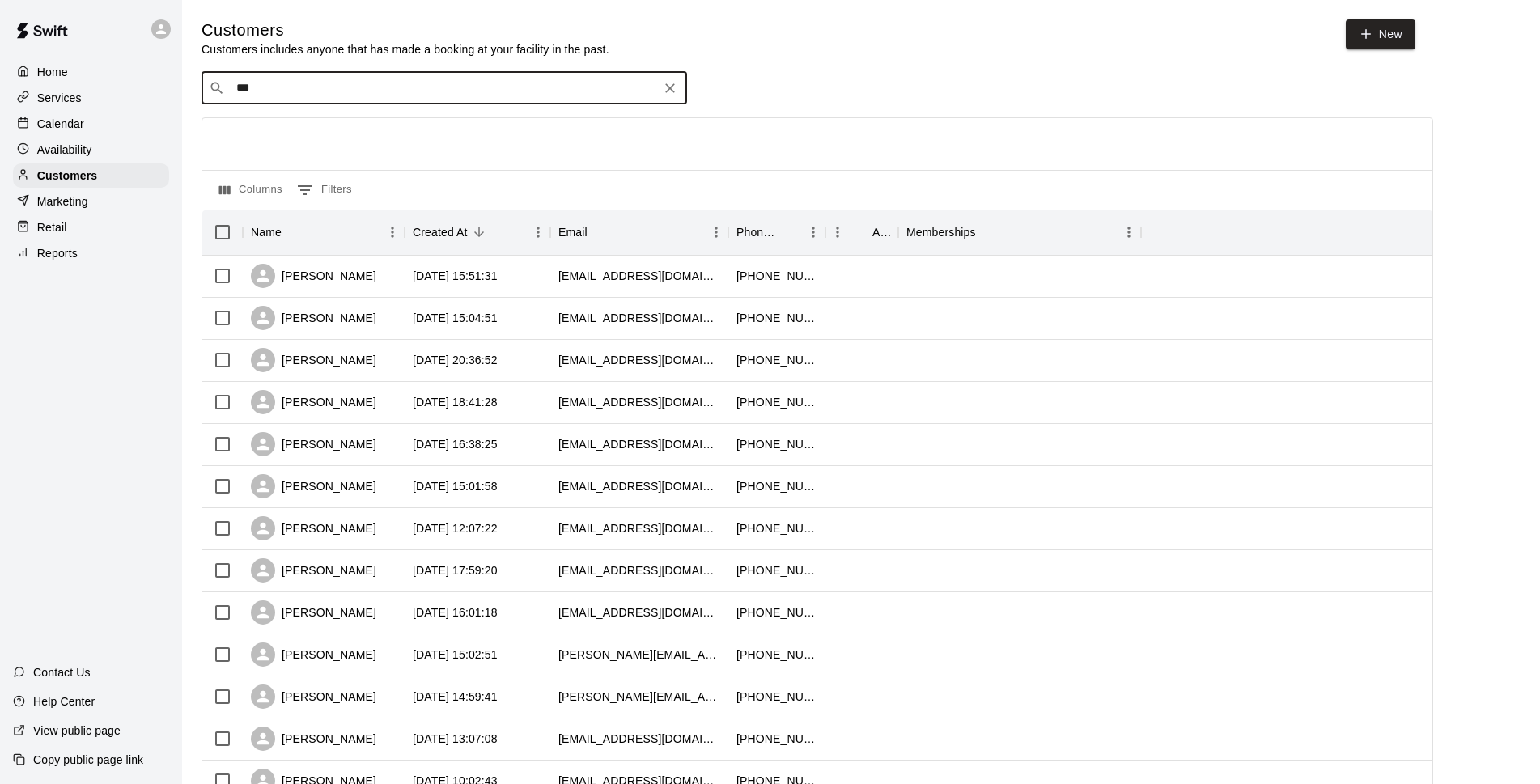
type input "****"
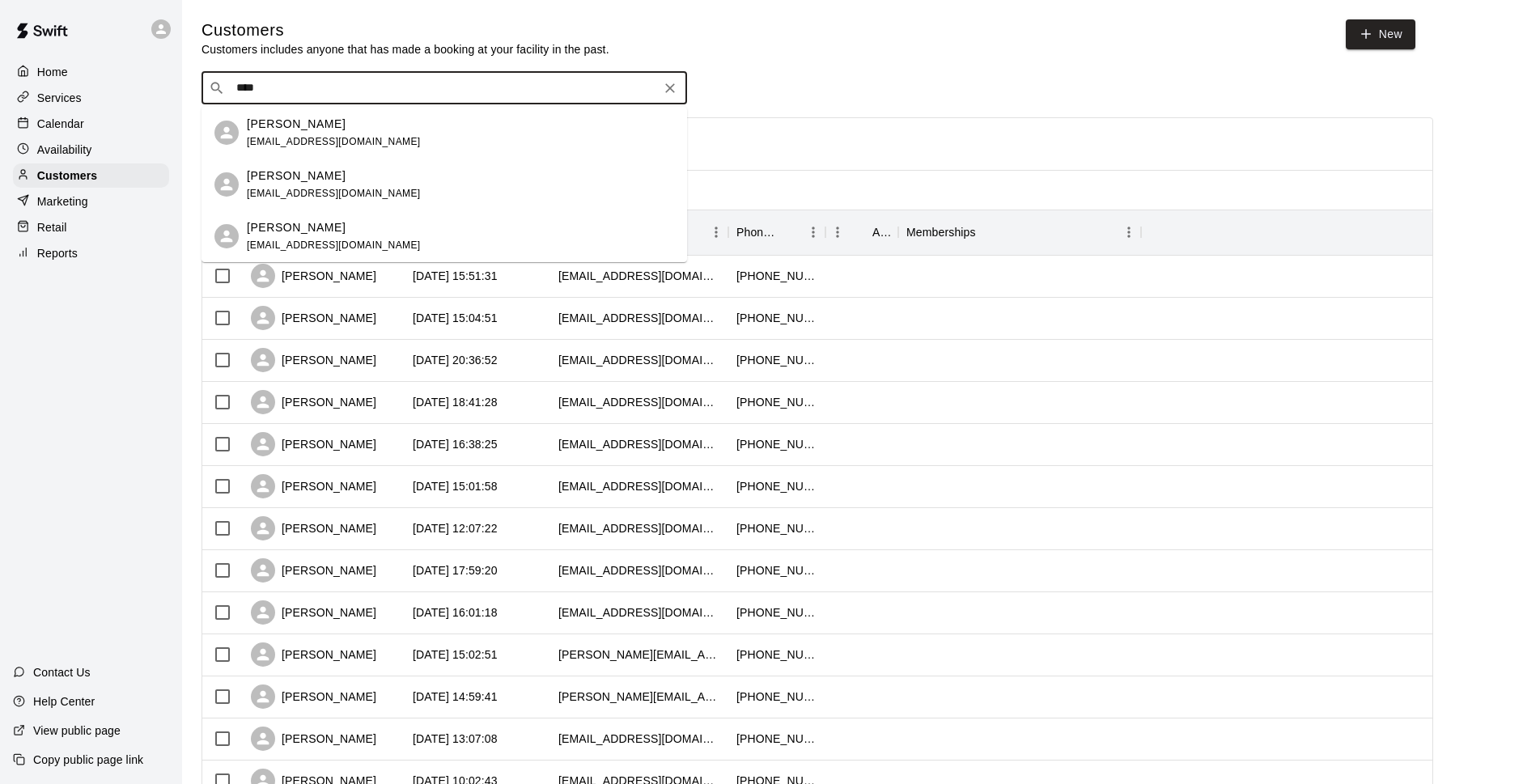
click at [346, 132] on div "Tedi Vilardo tedivilardo@gmail.com" at bounding box center [334, 133] width 174 height 34
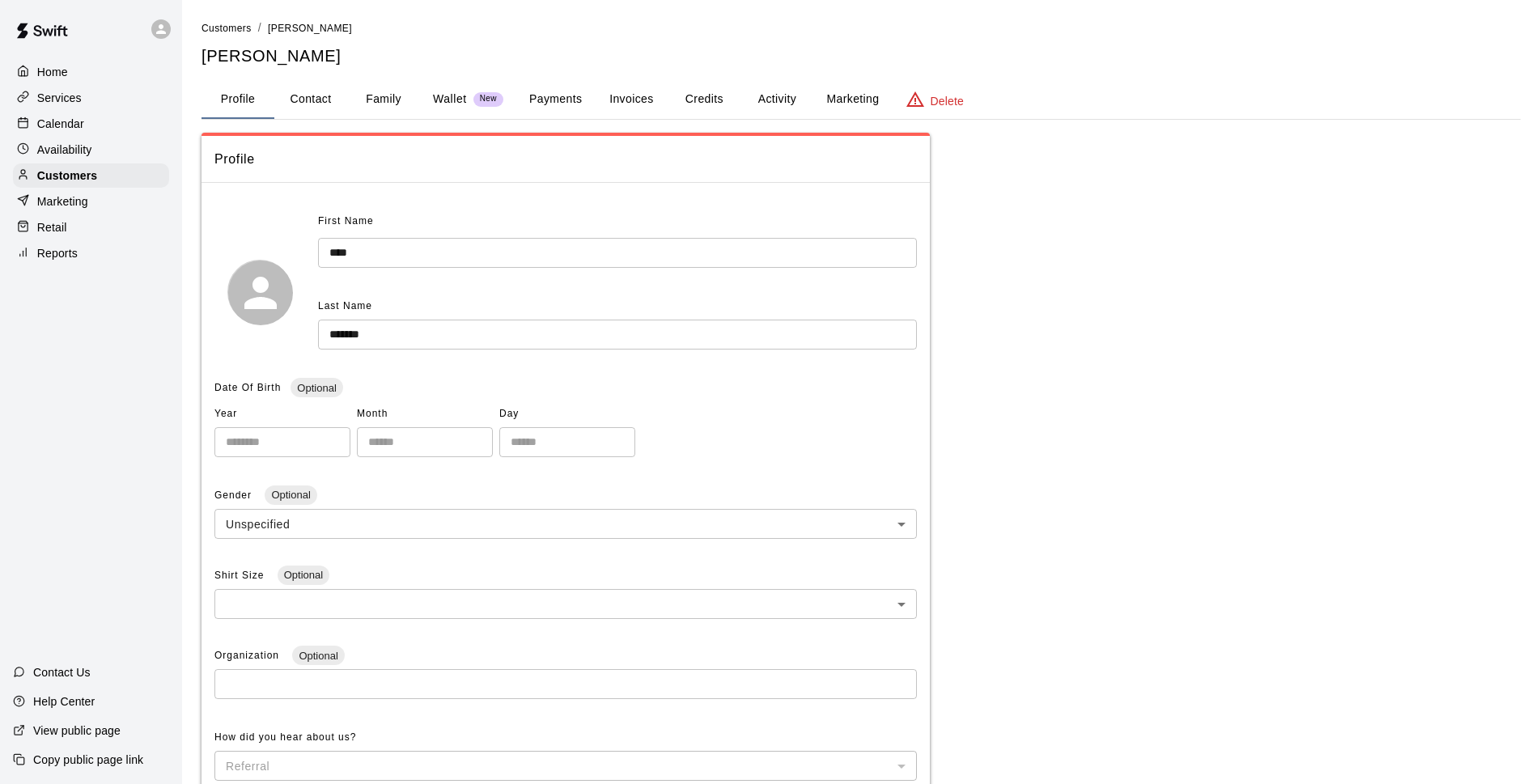
click at [581, 96] on button "Payments" at bounding box center [556, 99] width 79 height 39
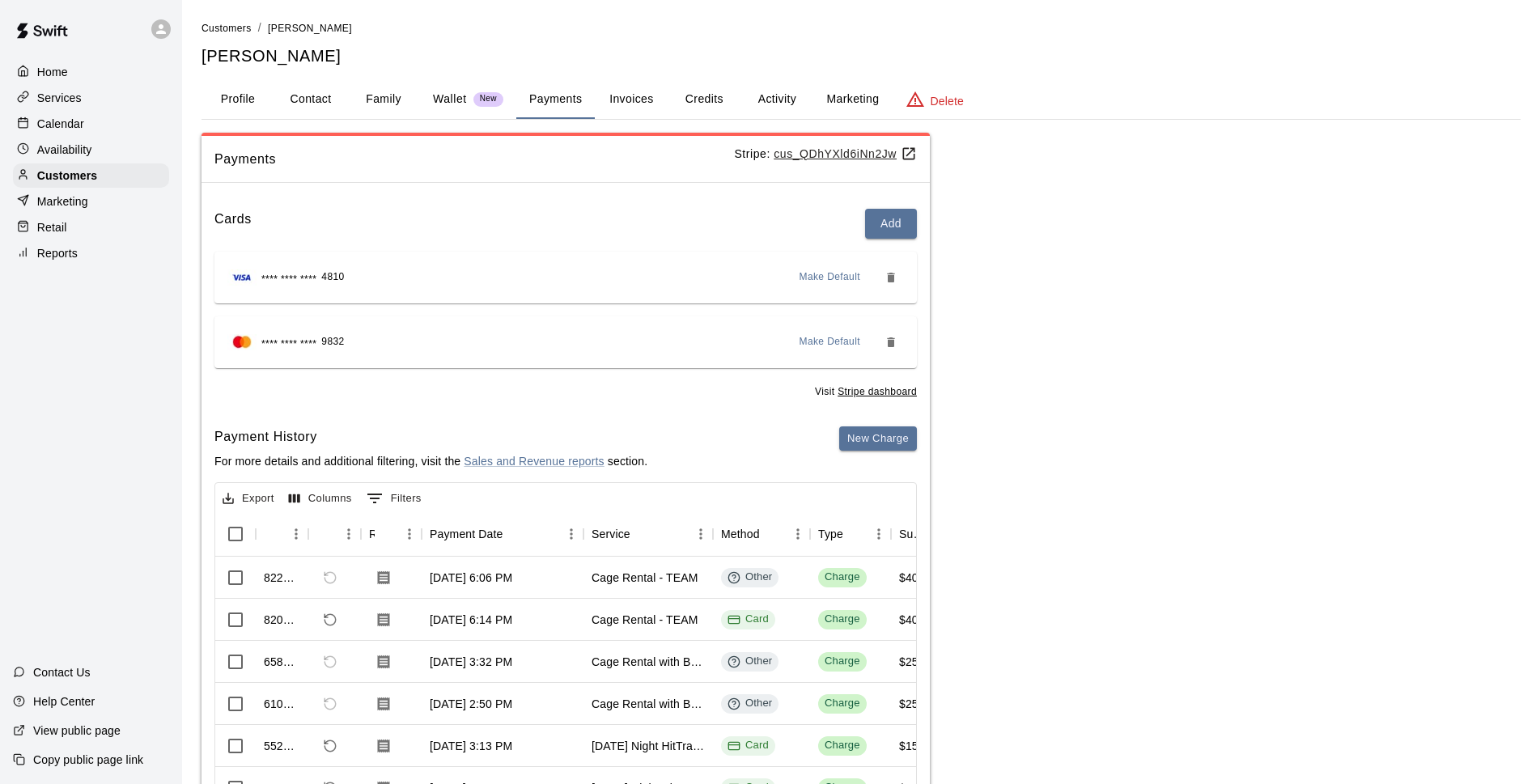
scroll to position [98, 0]
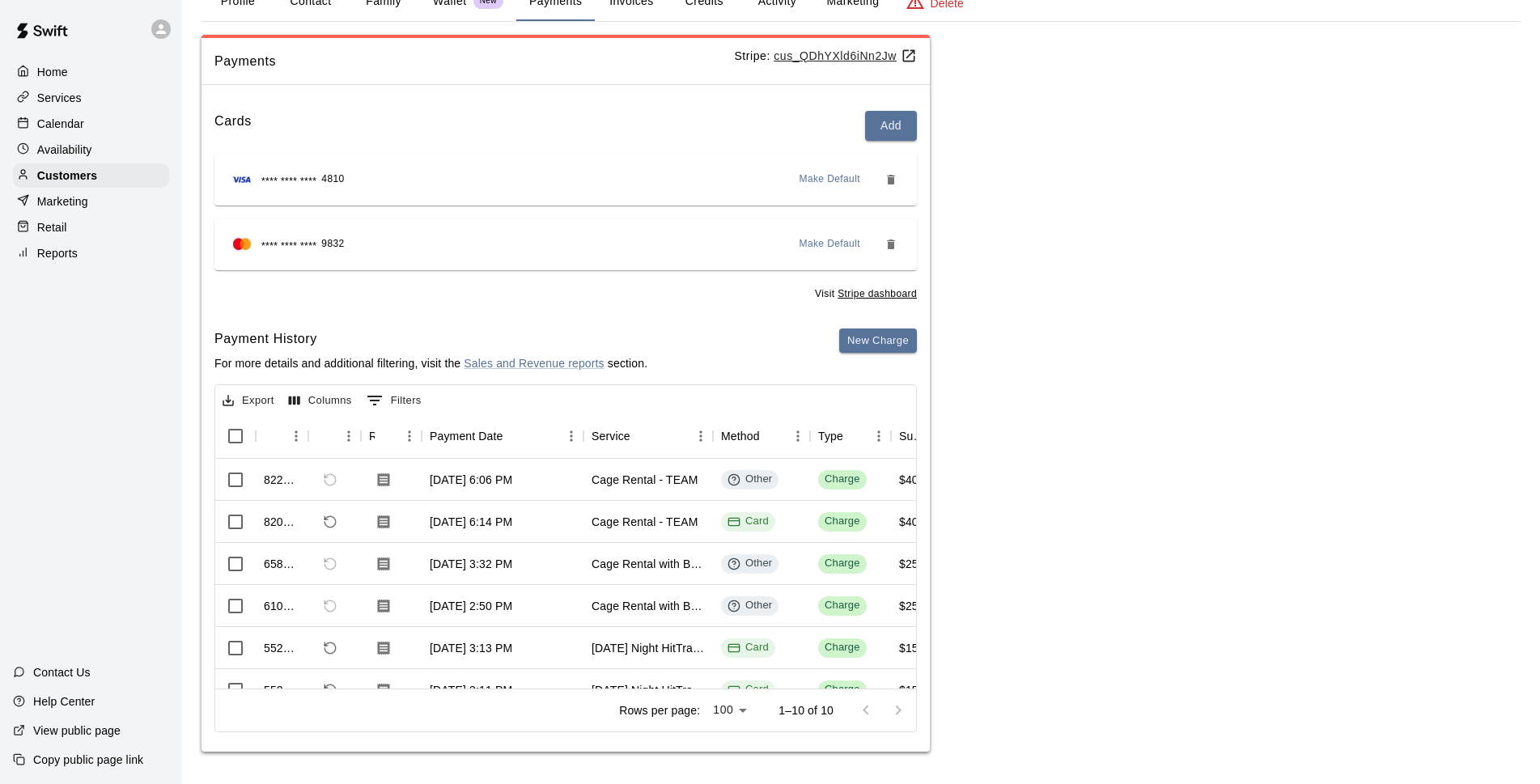
click at [125, 116] on div "Calendar" at bounding box center [90, 123] width 157 height 24
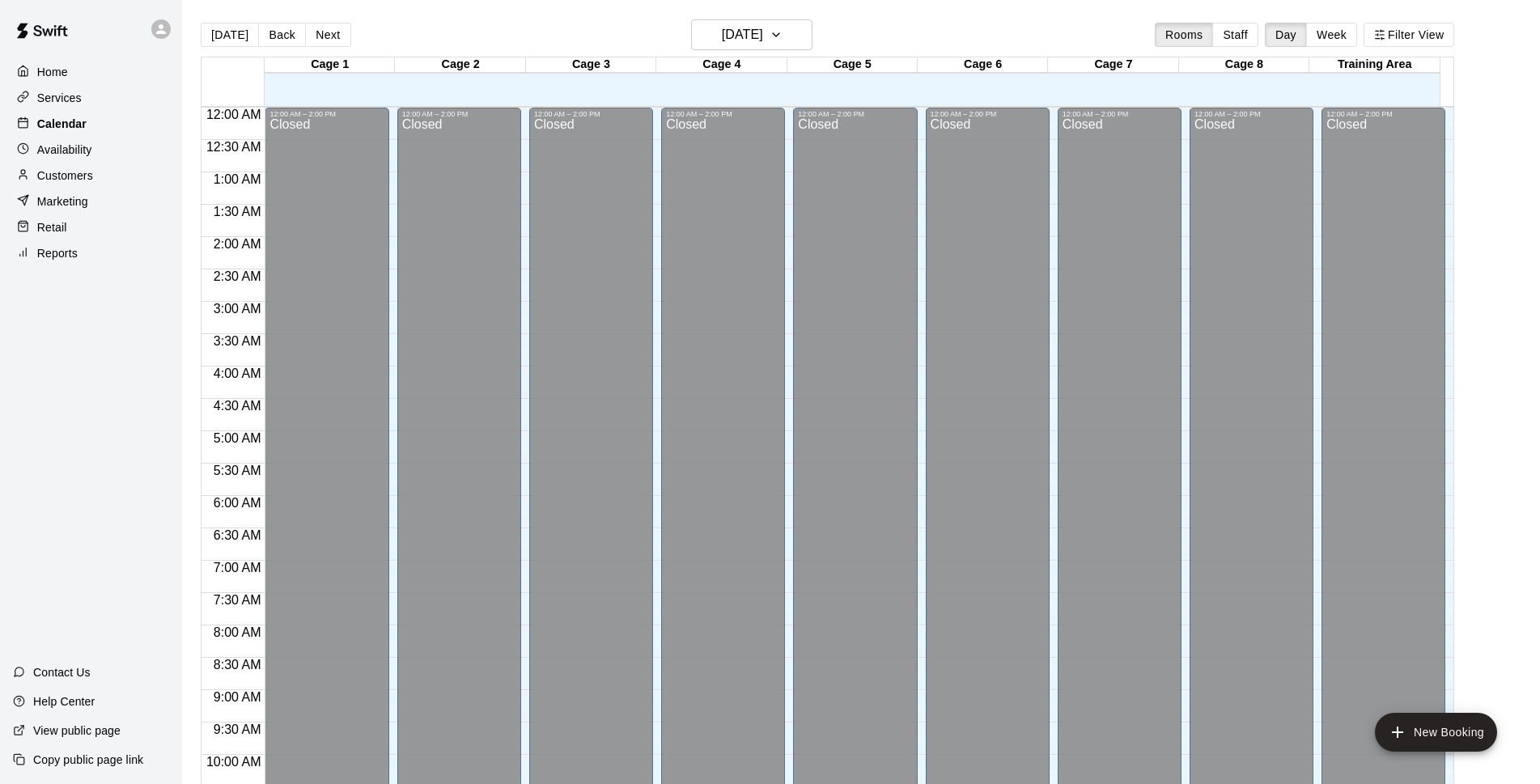
scroll to position [809, 0]
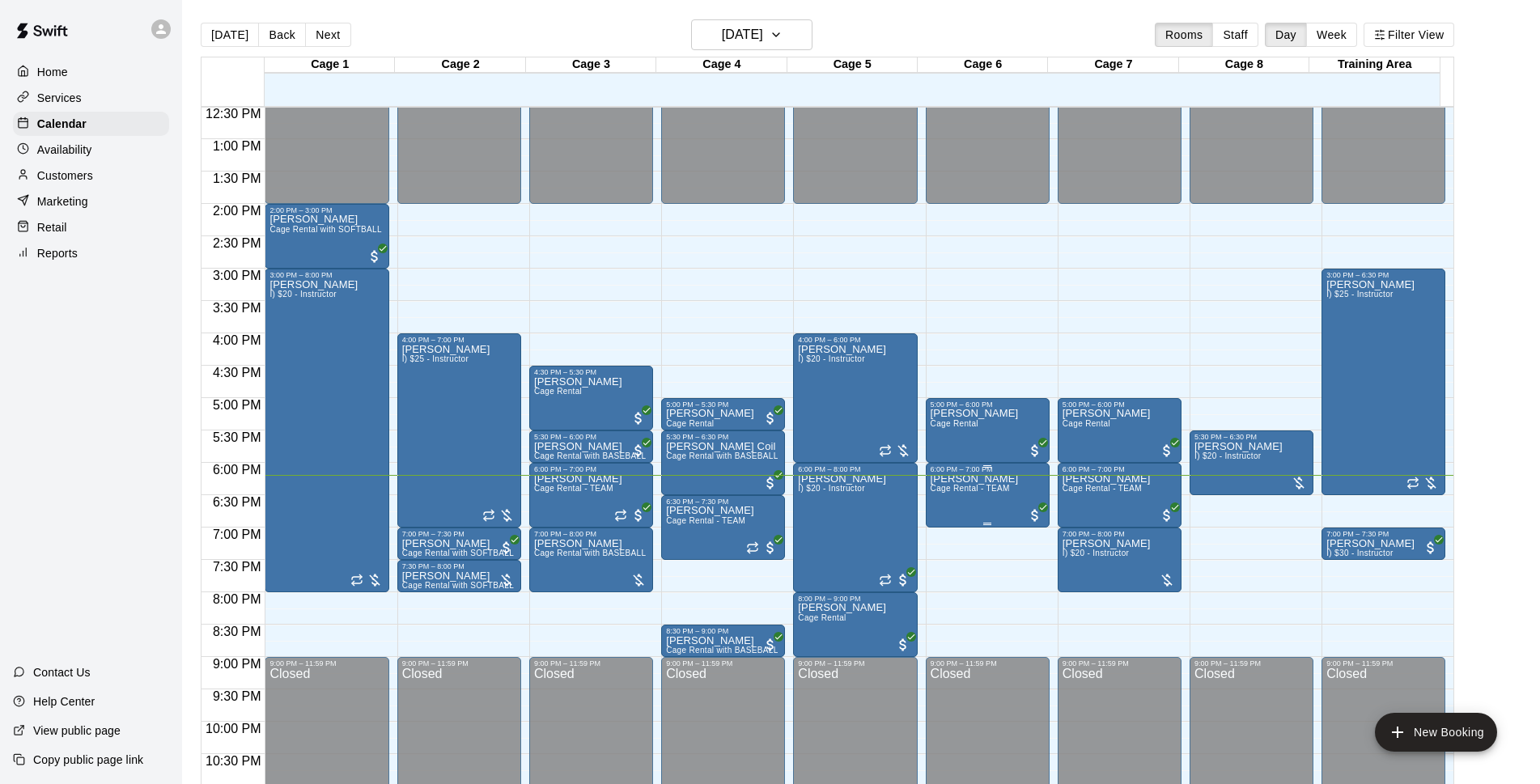
click at [974, 479] on p "[PERSON_NAME]" at bounding box center [975, 479] width 89 height 0
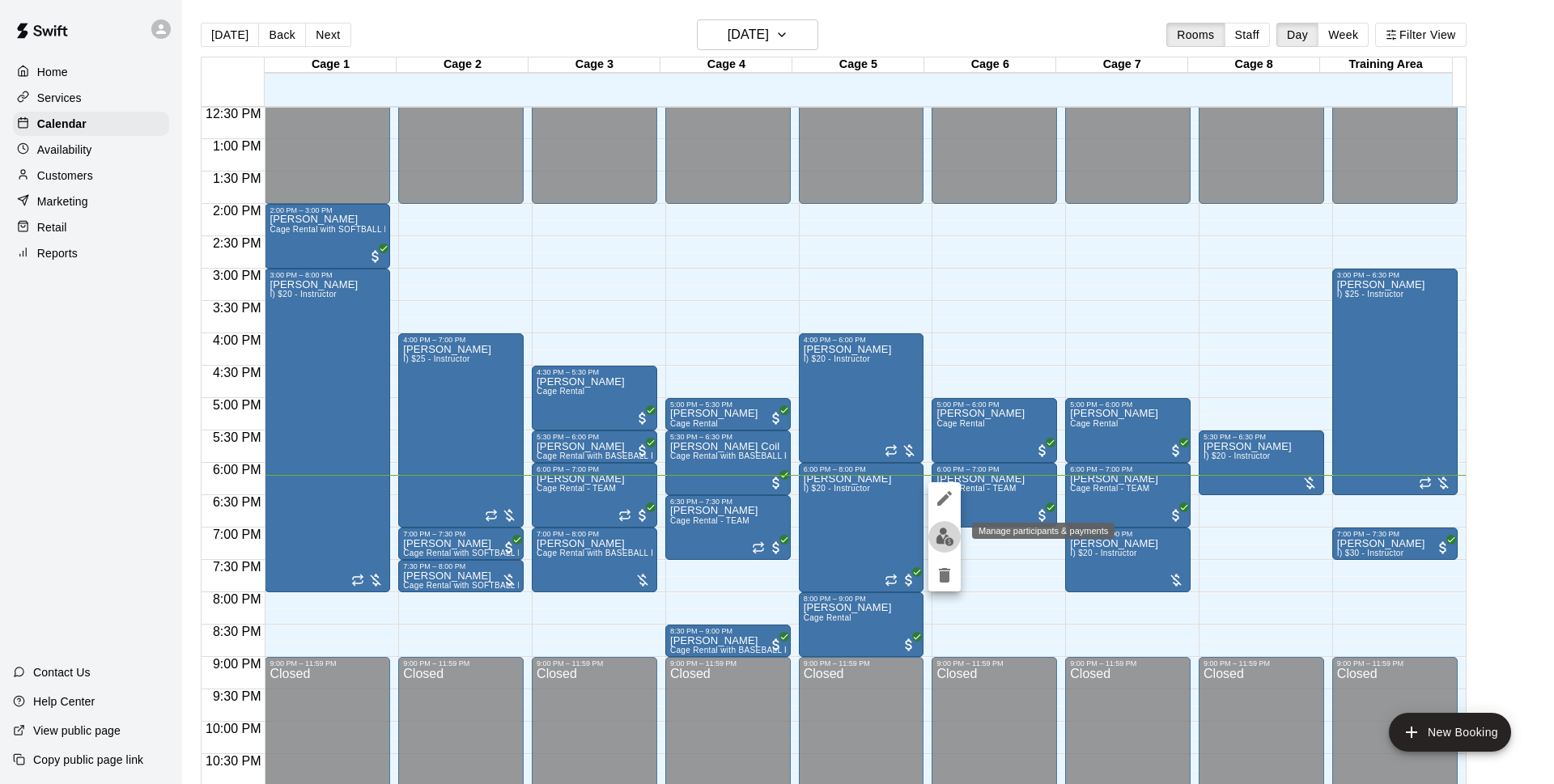
click at [947, 536] on img "edit" at bounding box center [944, 536] width 19 height 19
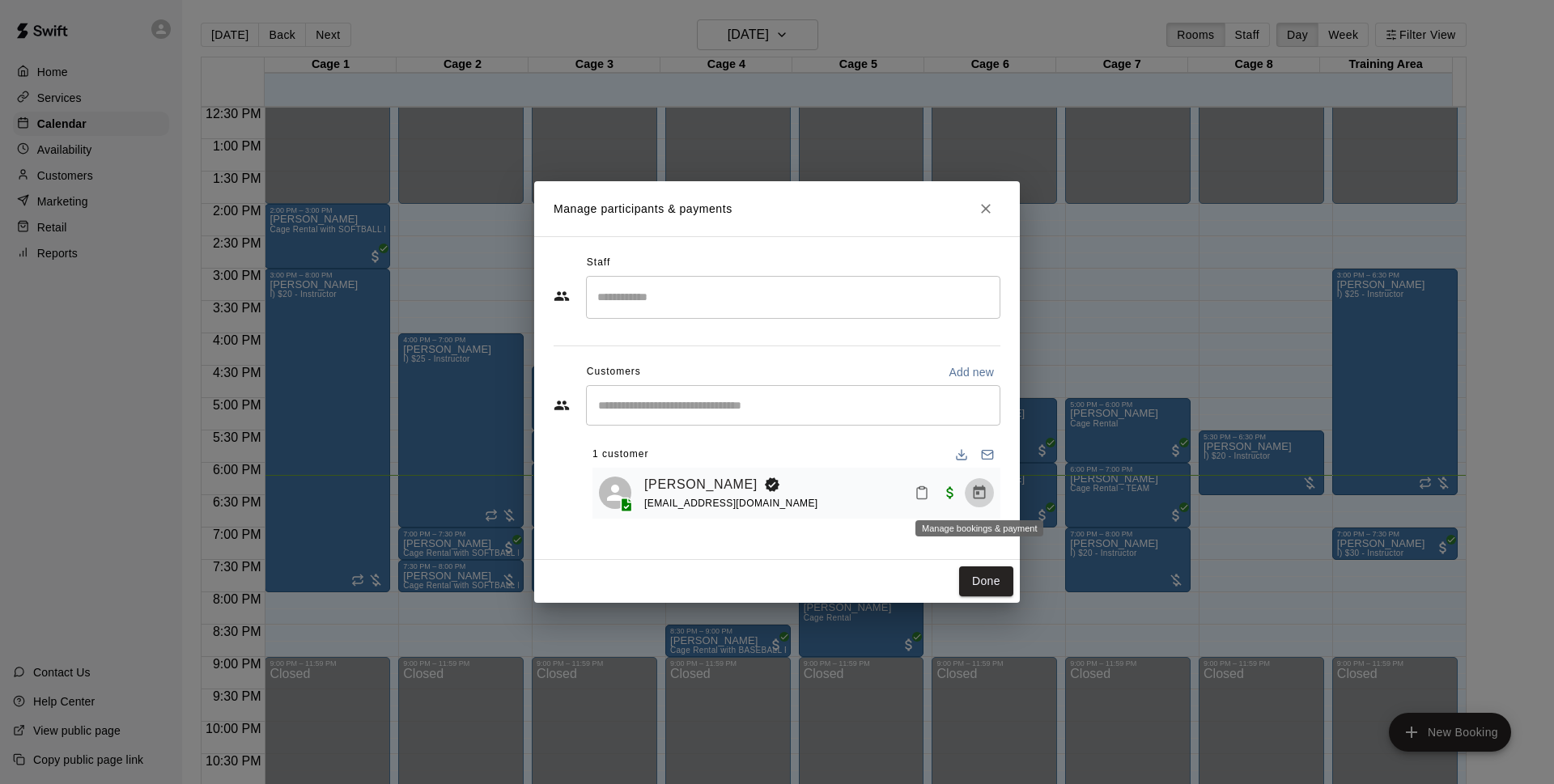
click at [985, 495] on icon "Manage bookings & payment" at bounding box center [979, 492] width 12 height 14
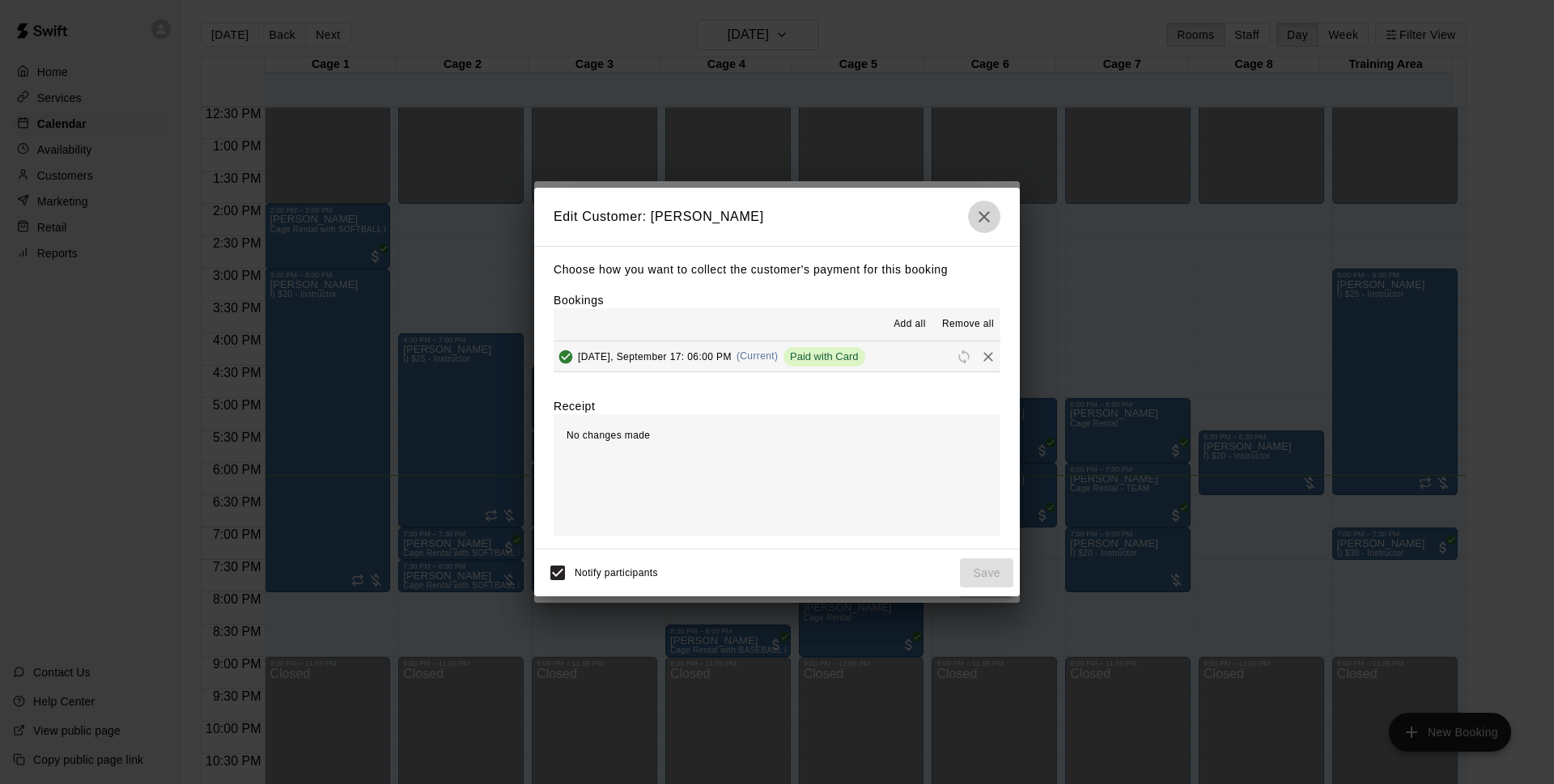
click at [988, 226] on button "button" at bounding box center [984, 217] width 33 height 33
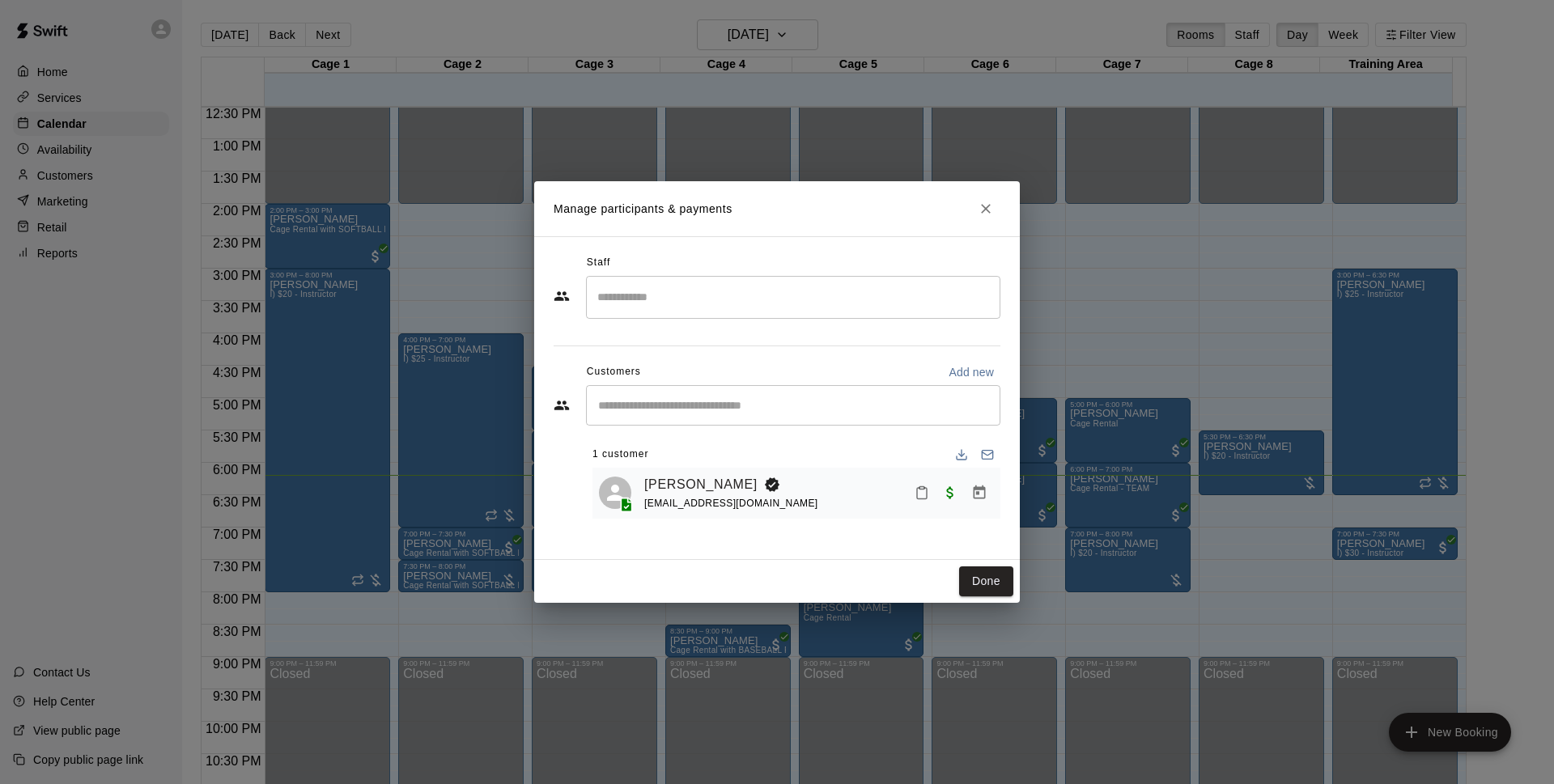
click at [970, 211] on h2 "Manage participants & payments" at bounding box center [776, 208] width 486 height 55
click at [993, 211] on button "Close" at bounding box center [985, 209] width 29 height 29
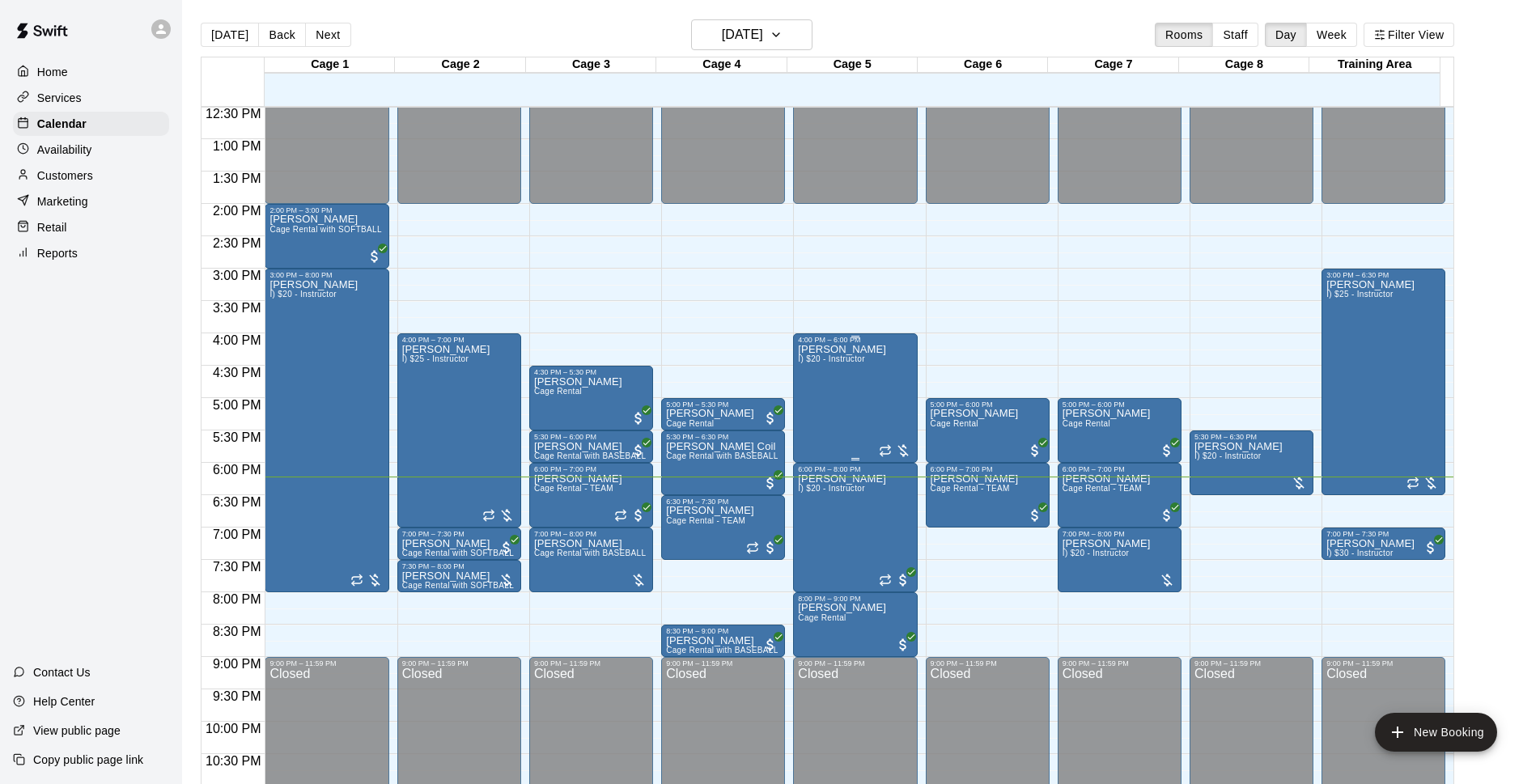
click at [887, 365] on div "Chris Decolati I) $20 - Instructor" at bounding box center [855, 735] width 114 height 784
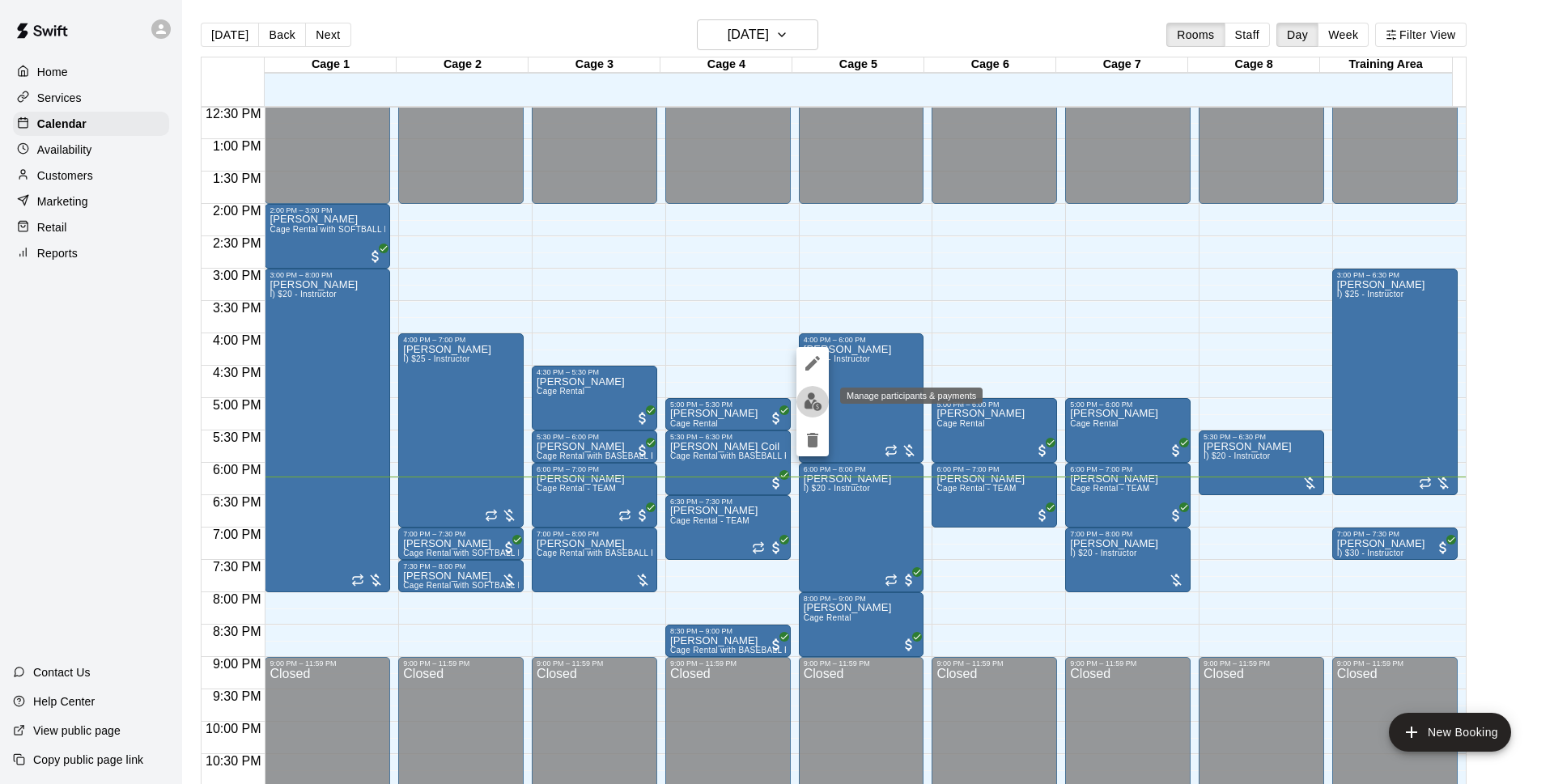
click at [801, 401] on button "edit" at bounding box center [812, 401] width 33 height 32
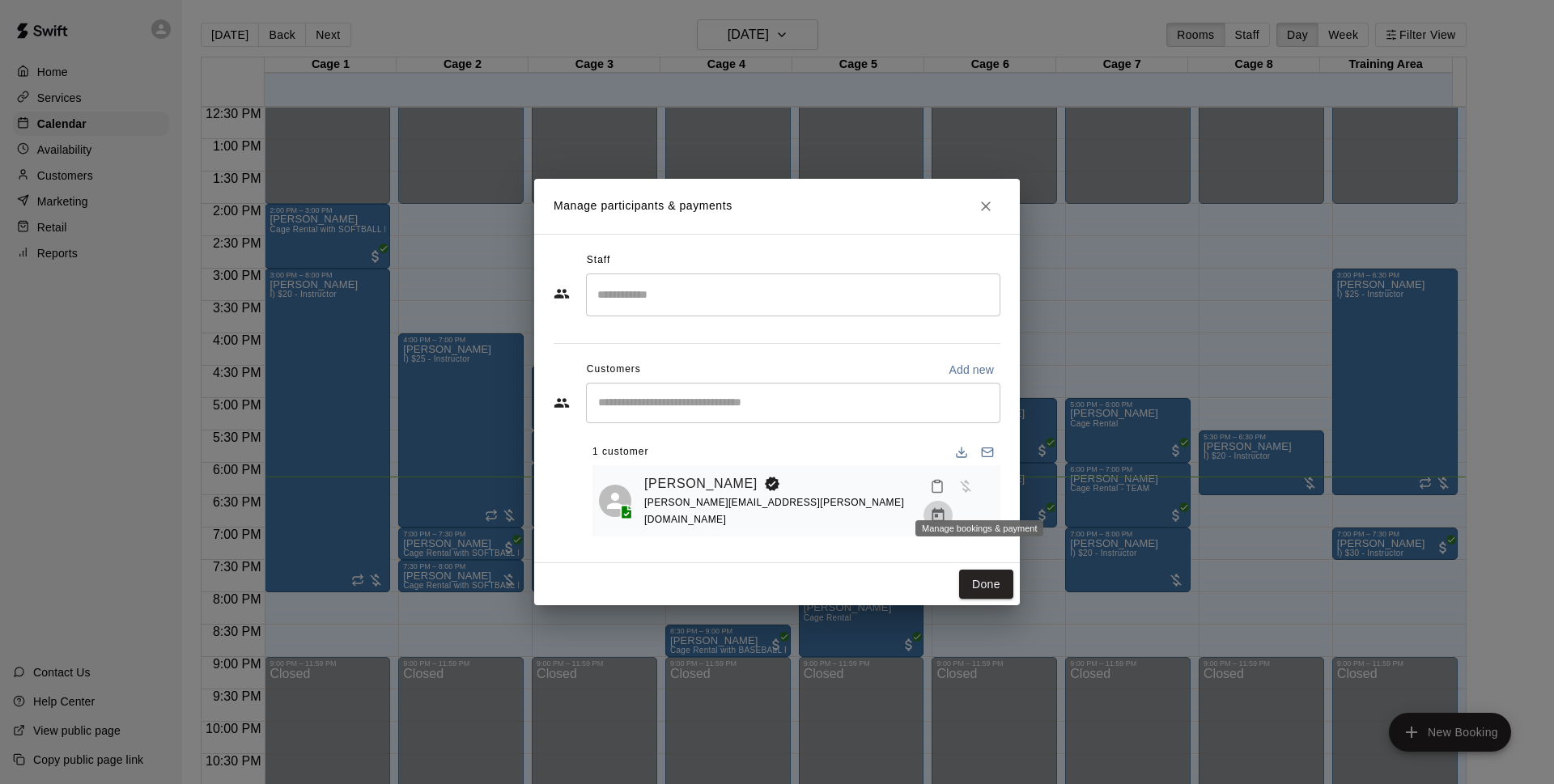
click at [944, 508] on icon "Manage bookings & payment" at bounding box center [938, 515] width 12 height 14
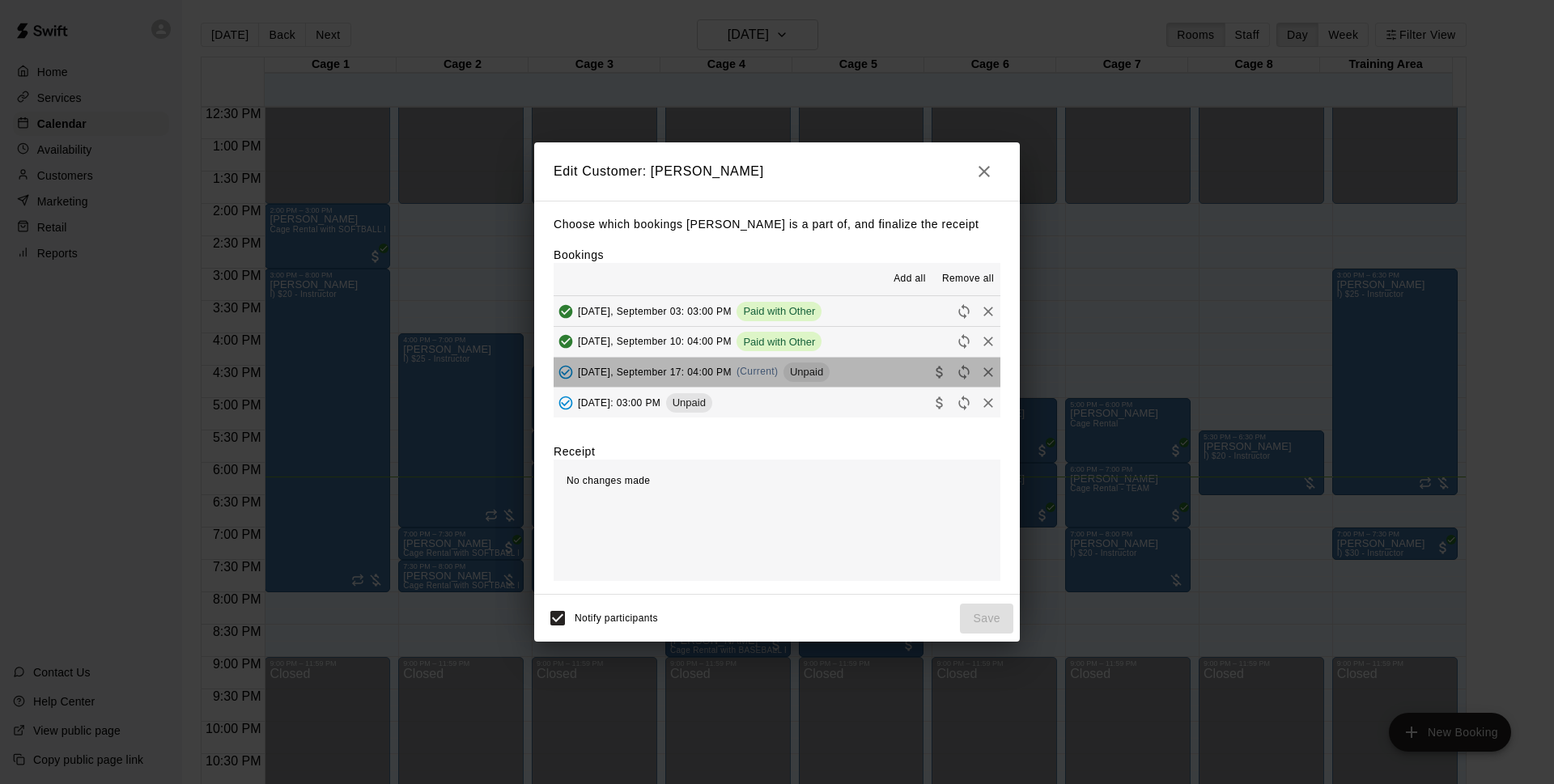
click at [868, 367] on button "Wednesday, September 17: 04:00 PM (Current) Unpaid" at bounding box center [777, 372] width 447 height 30
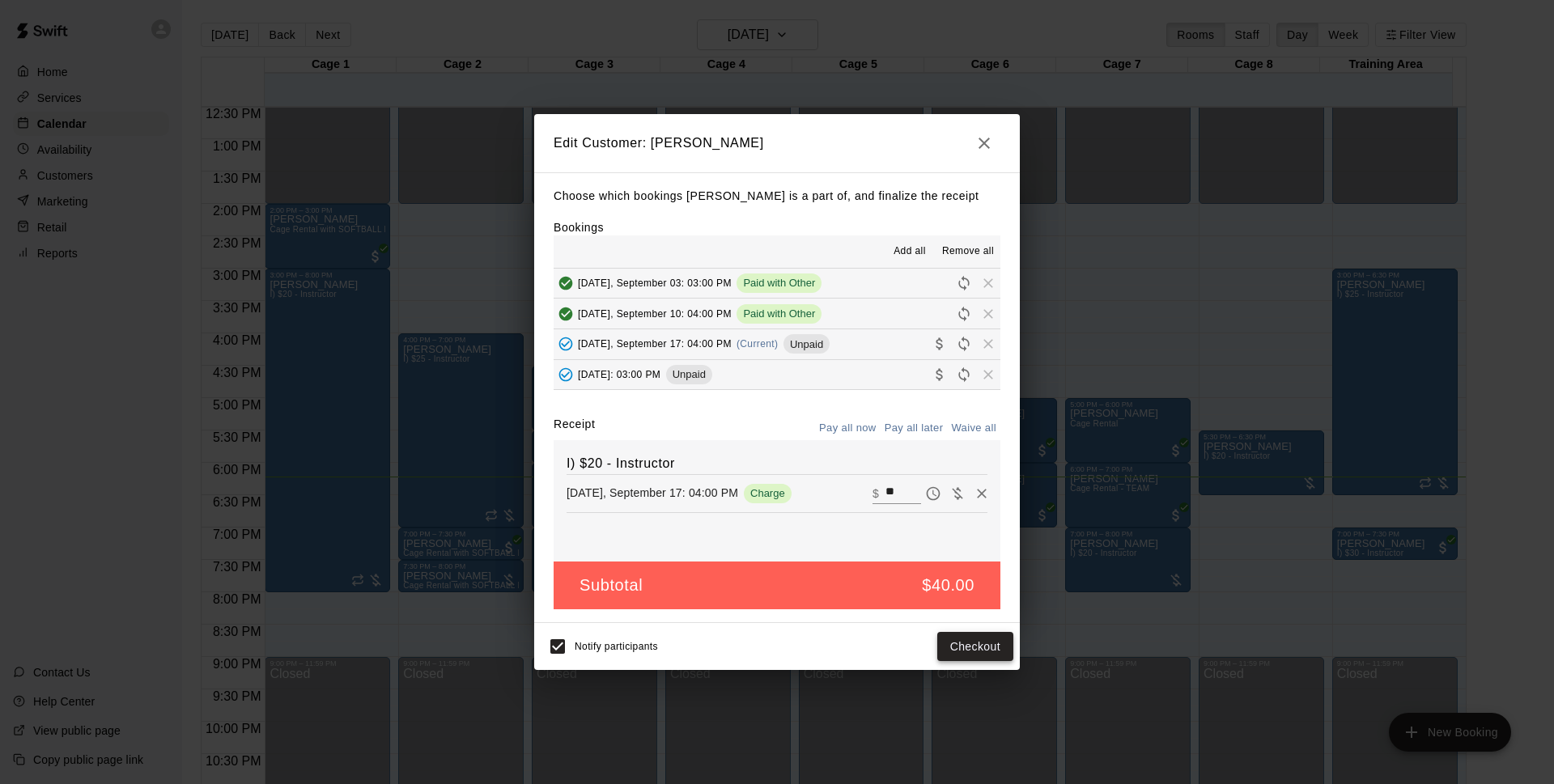
click at [975, 641] on button "Checkout" at bounding box center [975, 647] width 76 height 30
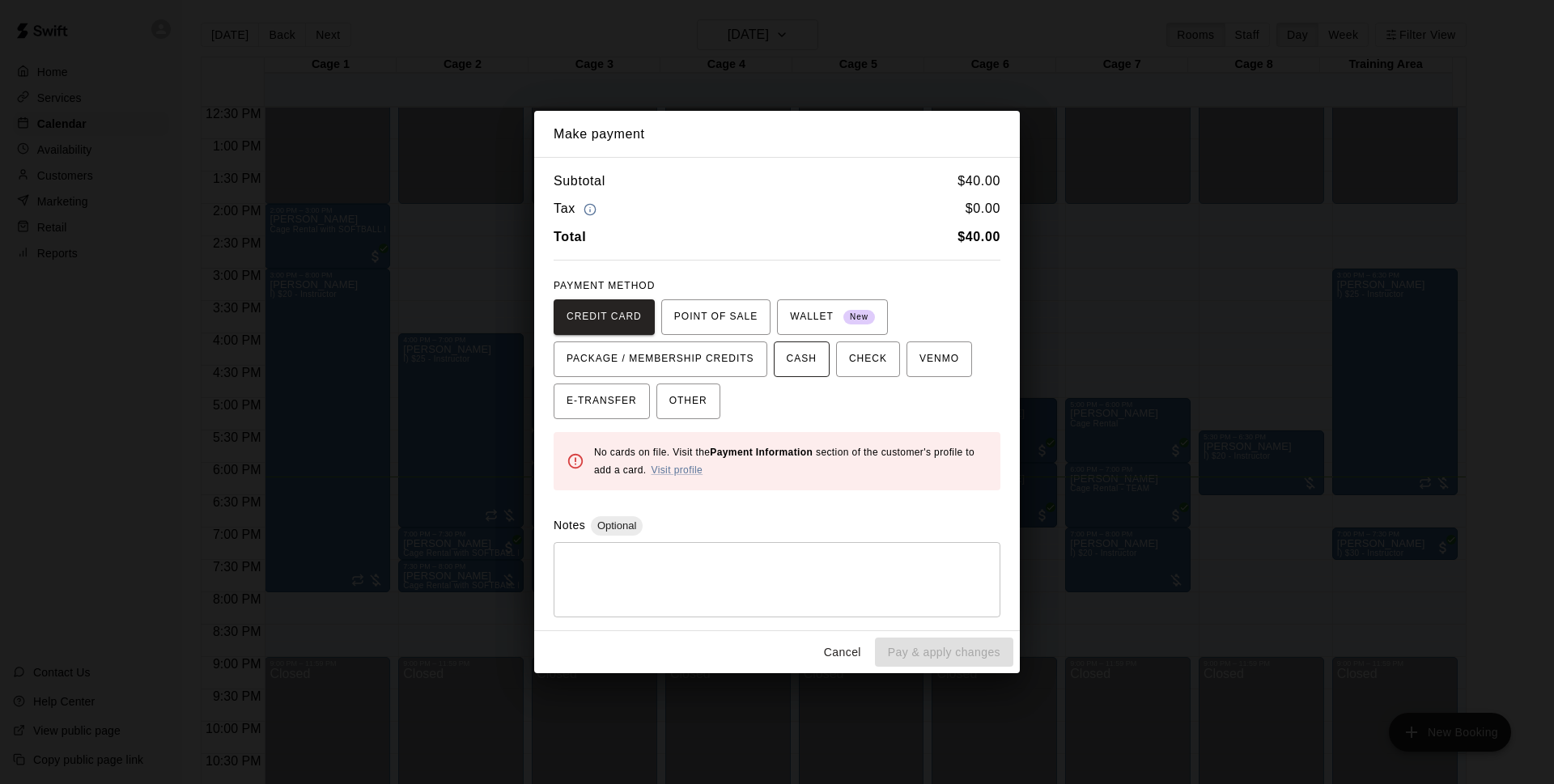
click at [801, 362] on span "CASH" at bounding box center [801, 359] width 30 height 26
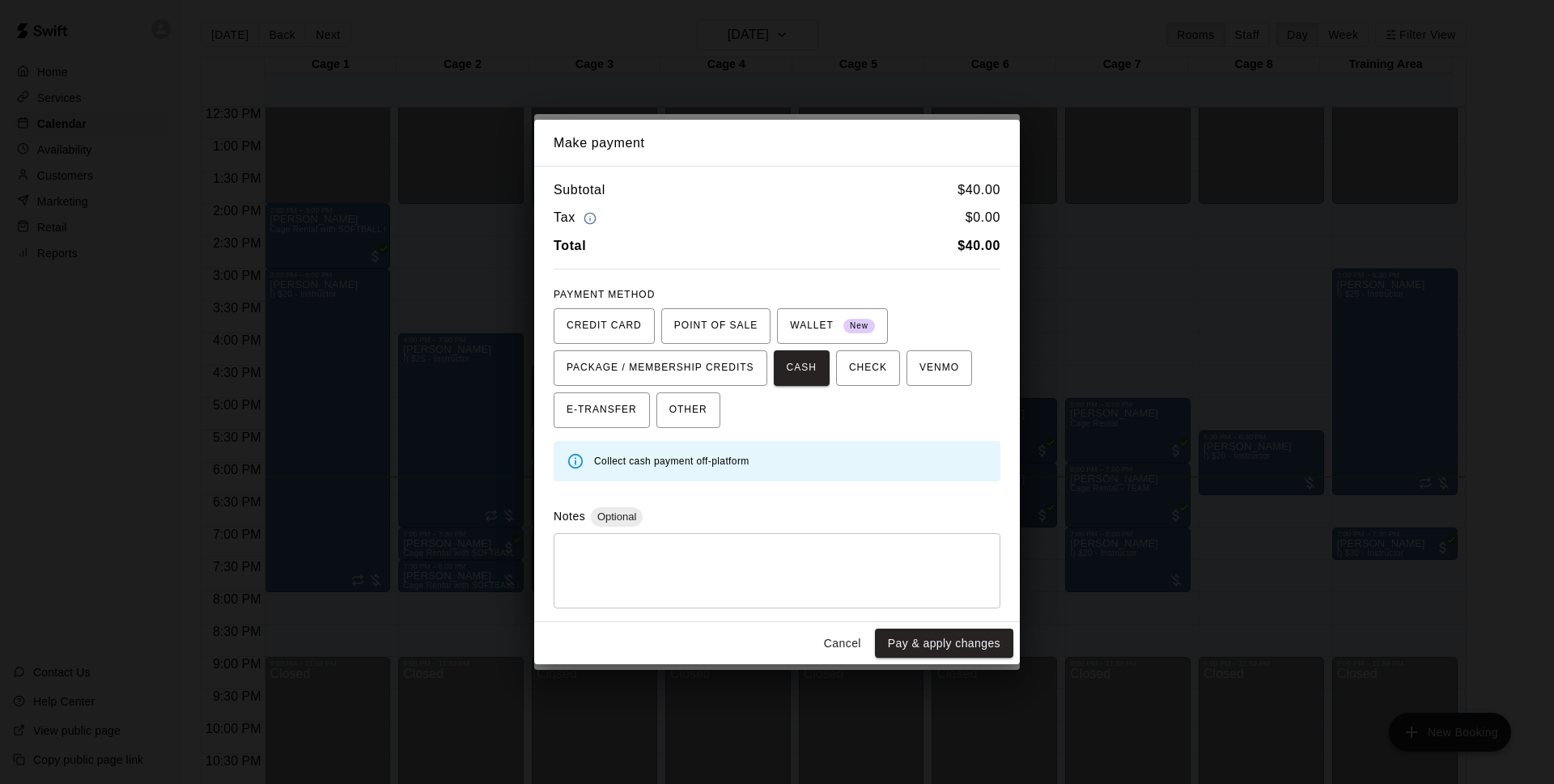
click at [723, 426] on div "CREDIT CARD POINT OF SALE WALLET New PACKAGE / MEMBERSHIP CREDITS CASH CHECK VE…" at bounding box center [777, 368] width 447 height 119
click at [698, 419] on span "OTHER" at bounding box center [688, 410] width 38 height 26
click at [906, 637] on button "Pay & apply changes" at bounding box center [943, 643] width 138 height 30
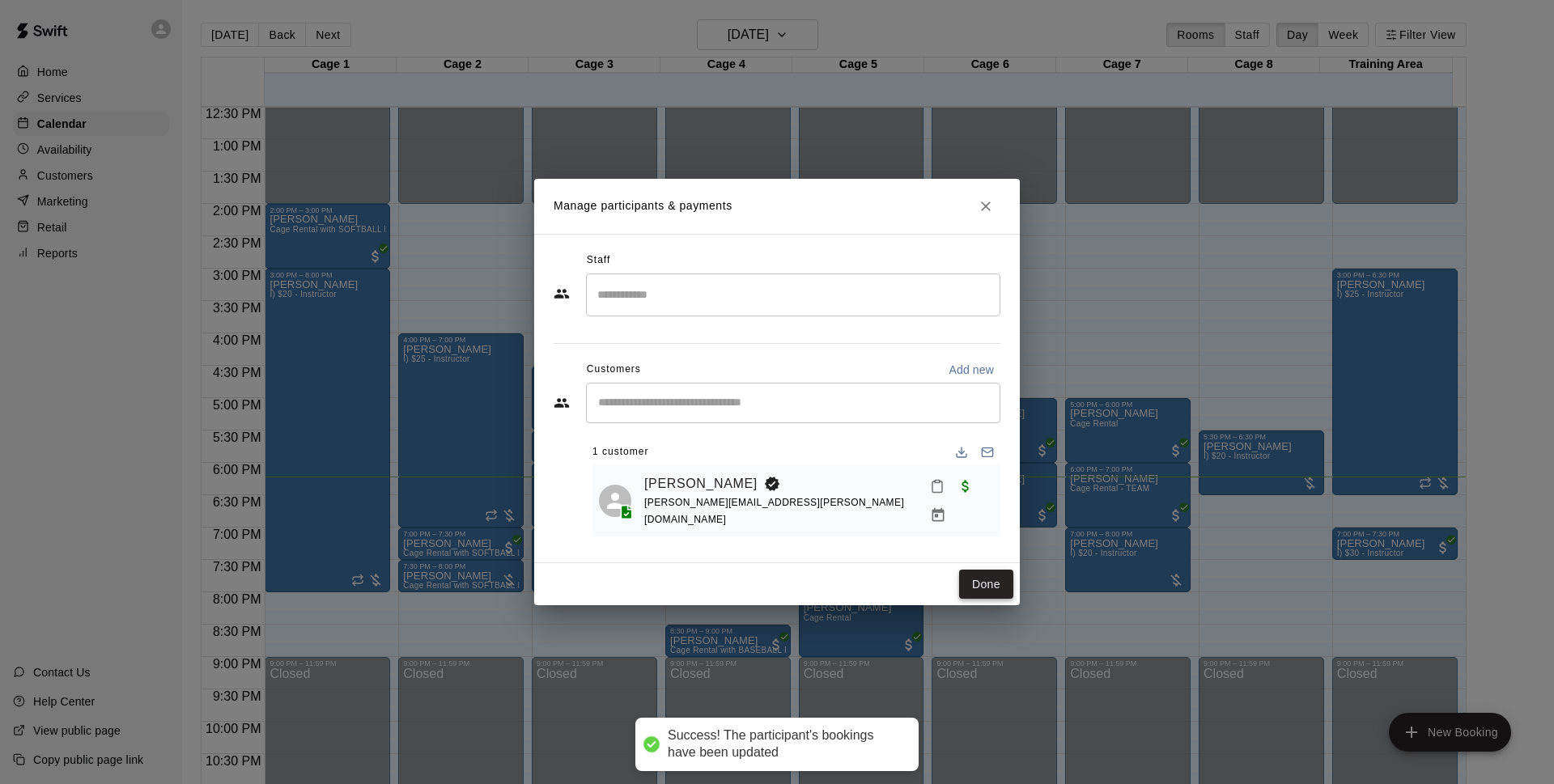
click at [978, 584] on button "Done" at bounding box center [986, 584] width 54 height 30
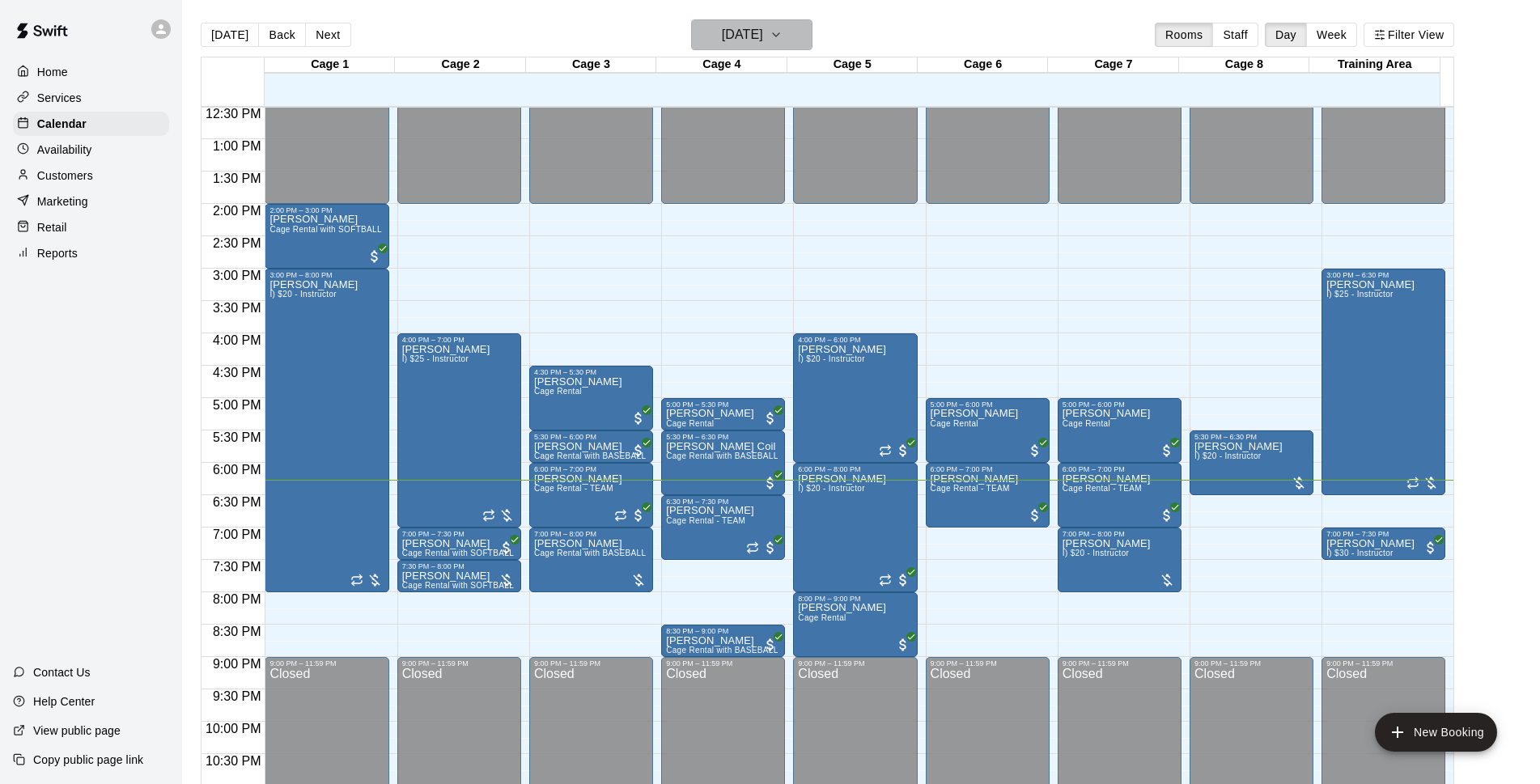
click at [756, 26] on button "[DATE]" at bounding box center [752, 34] width 121 height 31
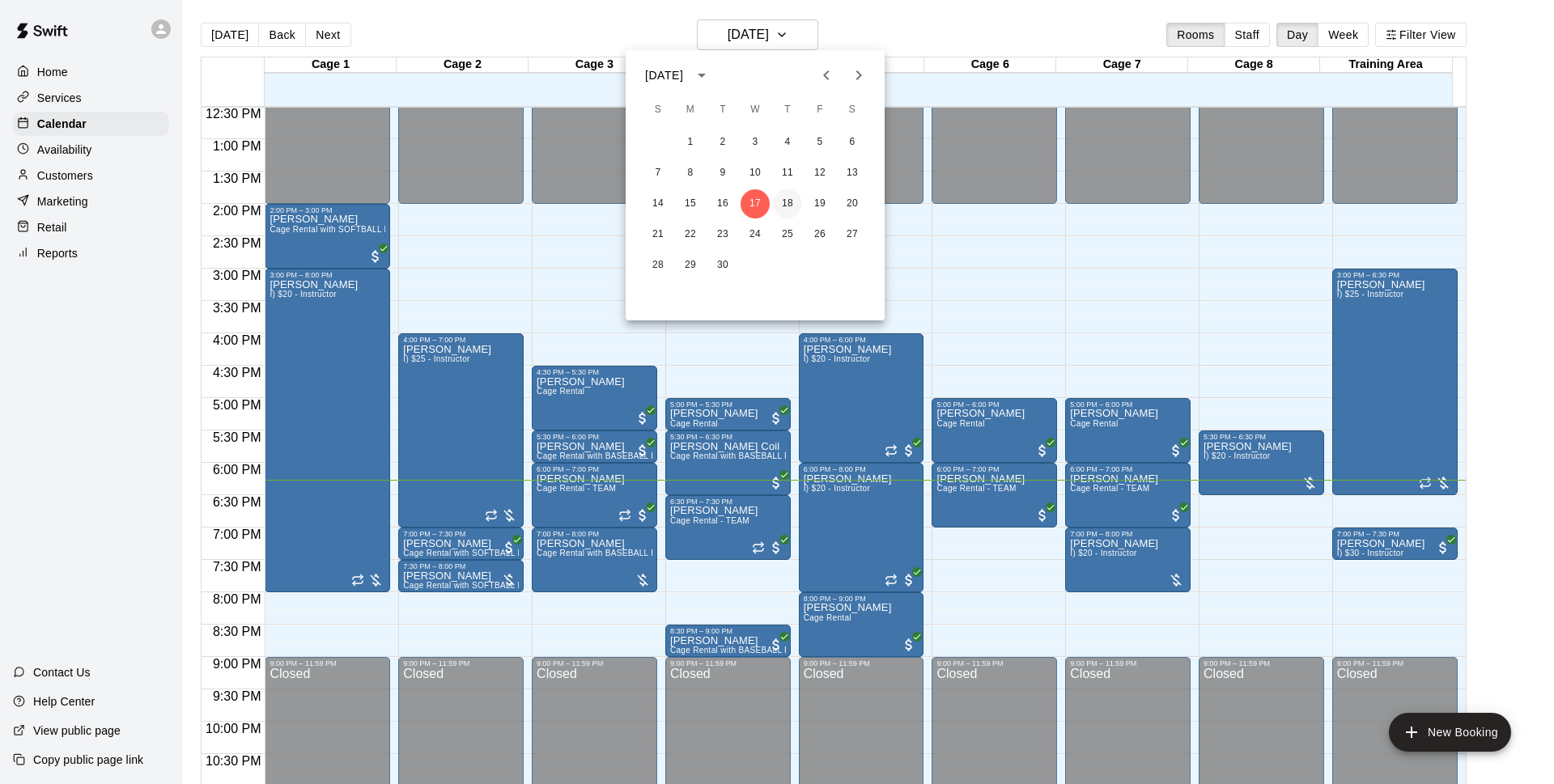
click at [784, 192] on button "18" at bounding box center [787, 203] width 29 height 29
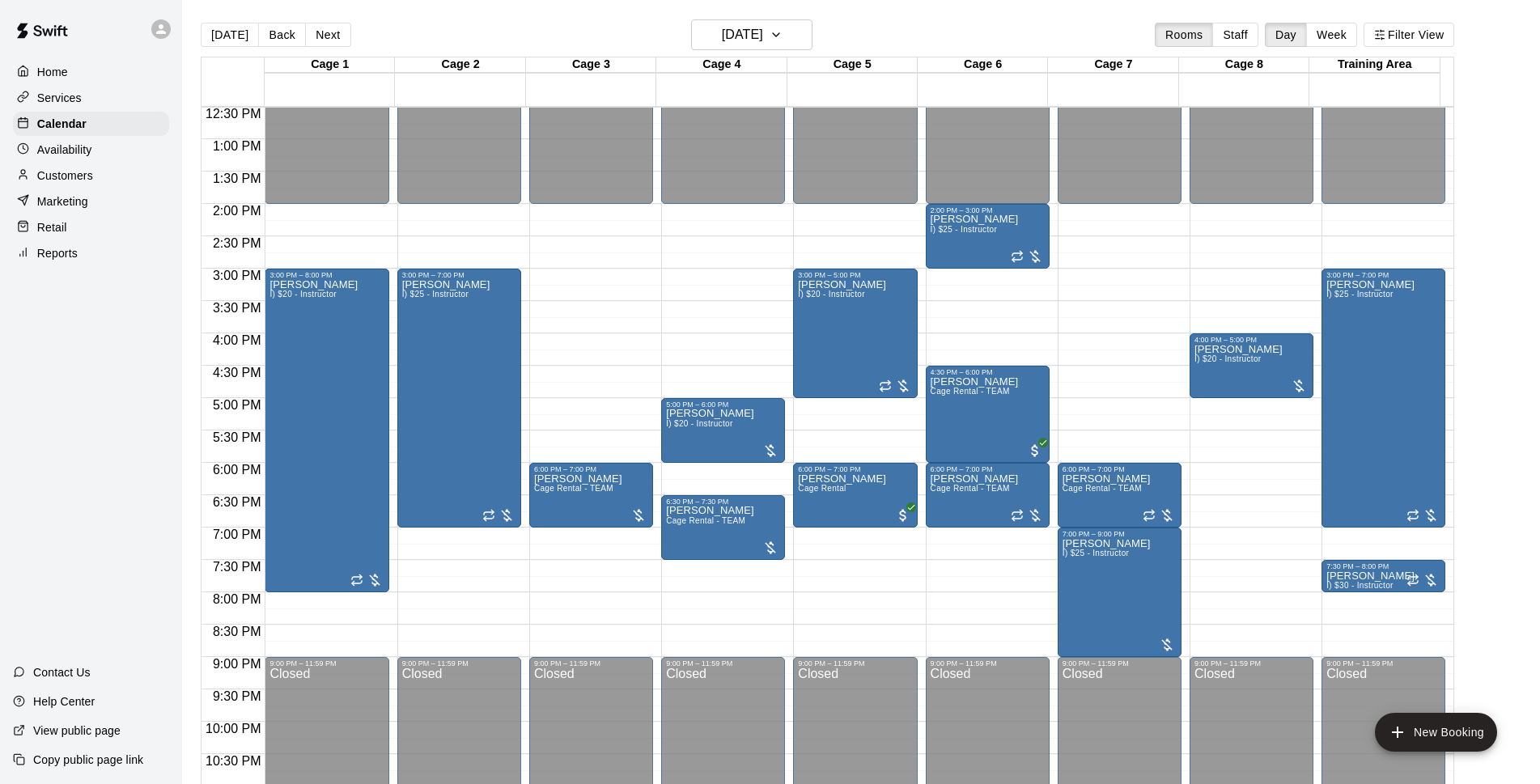
drag, startPoint x: 471, startPoint y: 532, endPoint x: 457, endPoint y: 601, distance: 70.4
click at [457, 601] on div "12:00 AM – 2:00 PM Closed 3:00 PM – 7:00 PM Niko Decolati I) $25 - Instructor 9…" at bounding box center [459, 75] width 124 height 1554
drag, startPoint x: 452, startPoint y: 532, endPoint x: 451, endPoint y: 555, distance: 23.0
click at [451, 555] on div "12:00 AM – 2:00 PM Closed 3:00 PM – 7:00 PM Niko Decolati I) $25 - Instructor 9…" at bounding box center [459, 75] width 124 height 1554
click at [555, 615] on div "12:00 AM – 2:00 PM Closed 6:00 PM – 7:00 PM Josh Aguirre Cage Rental - TEAM 9:0…" at bounding box center [591, 75] width 124 height 1554
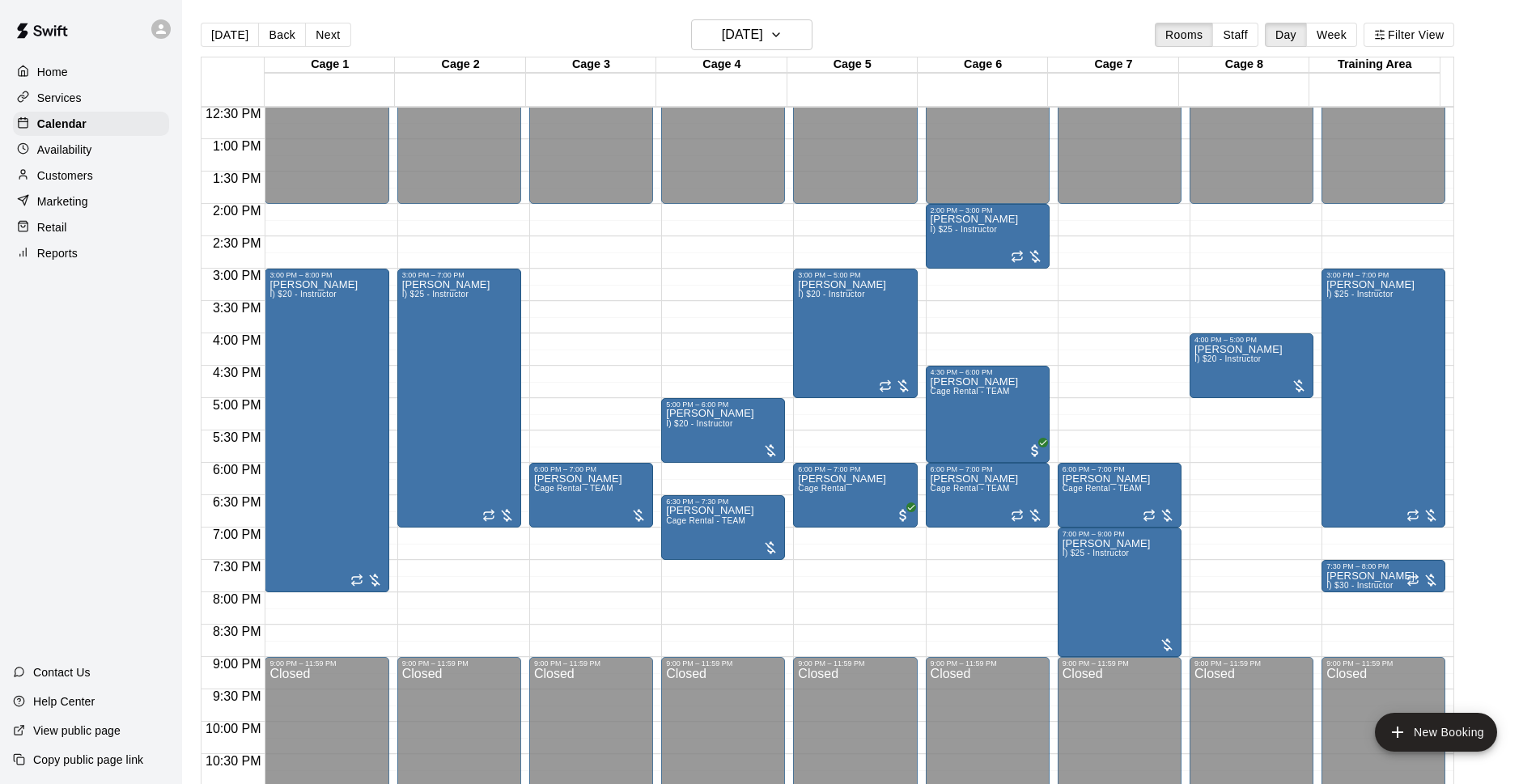
drag, startPoint x: 582, startPoint y: 531, endPoint x: 584, endPoint y: 581, distance: 50.0
click at [584, 581] on div "12:00 AM – 2:00 PM Closed 6:00 PM – 7:00 PM Josh Aguirre Cage Rental - TEAM 9:0…" at bounding box center [591, 75] width 124 height 1554
click at [584, 563] on div "12:00 AM – 2:00 PM Closed 6:00 PM – 7:00 PM Josh Aguirre Cage Rental - TEAM 9:0…" at bounding box center [591, 75] width 124 height 1554
click at [737, 43] on h6 "[DATE]" at bounding box center [743, 34] width 42 height 23
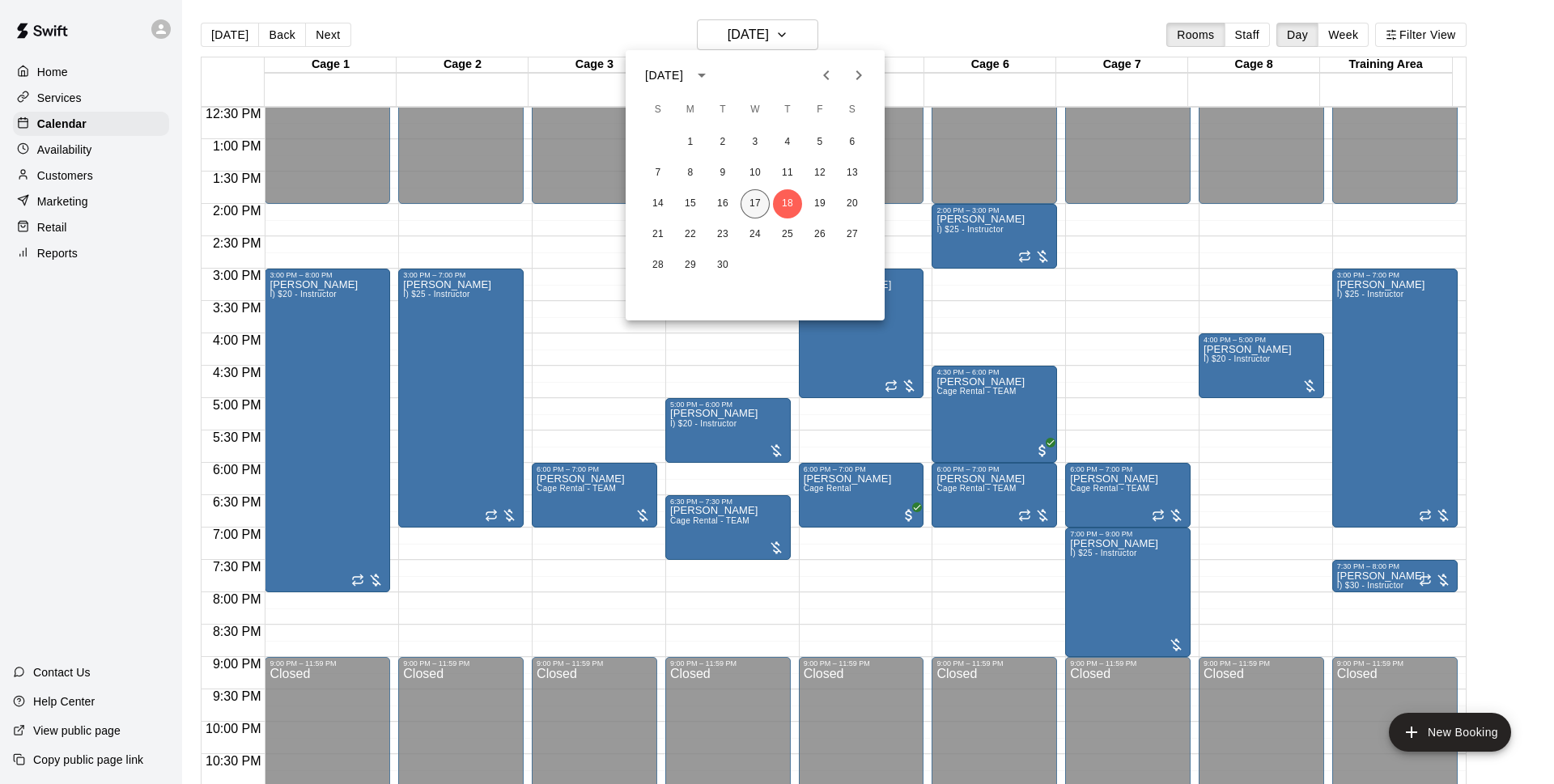
click at [753, 195] on button "17" at bounding box center [754, 203] width 29 height 29
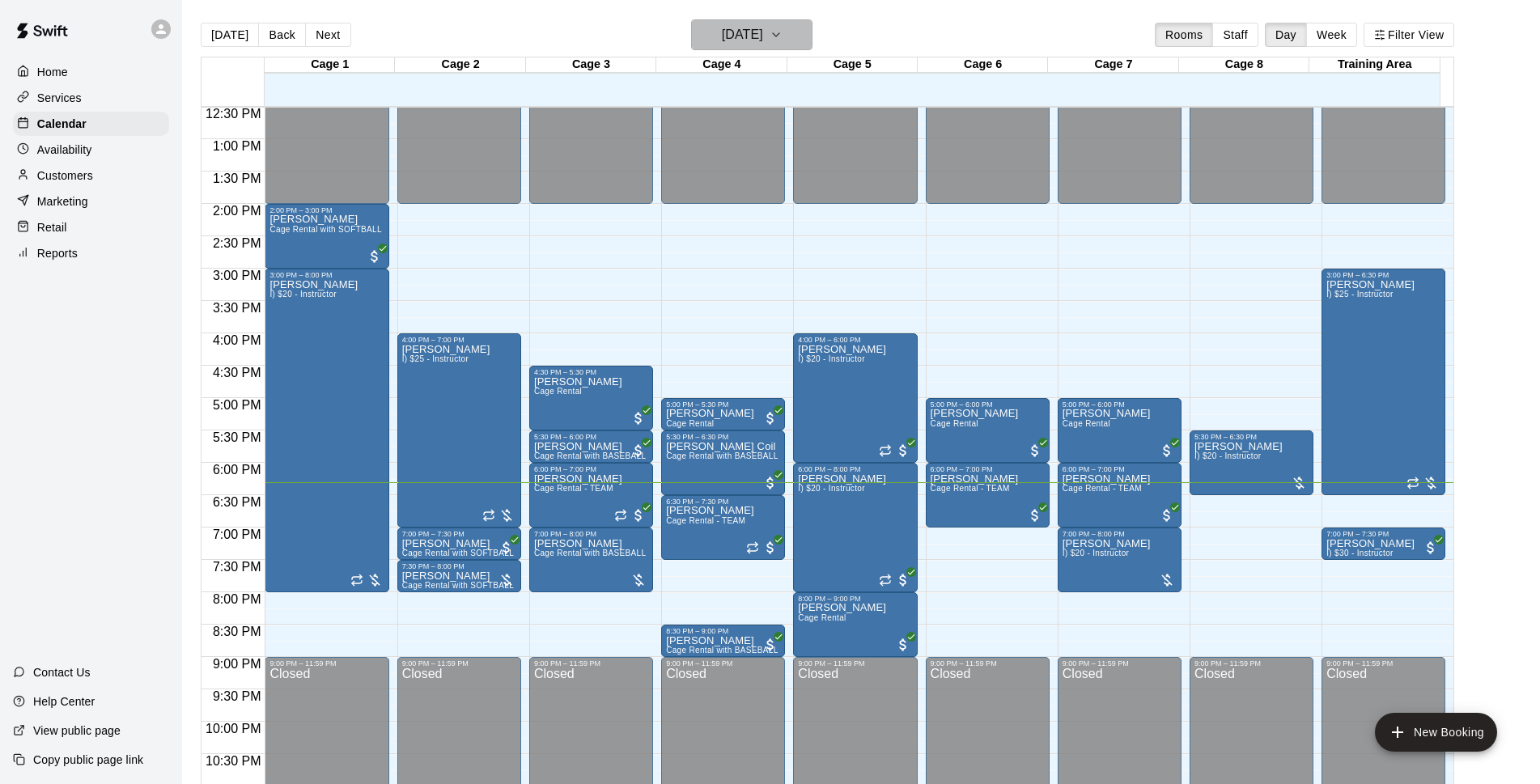
click at [764, 35] on h6 "[DATE]" at bounding box center [743, 34] width 42 height 23
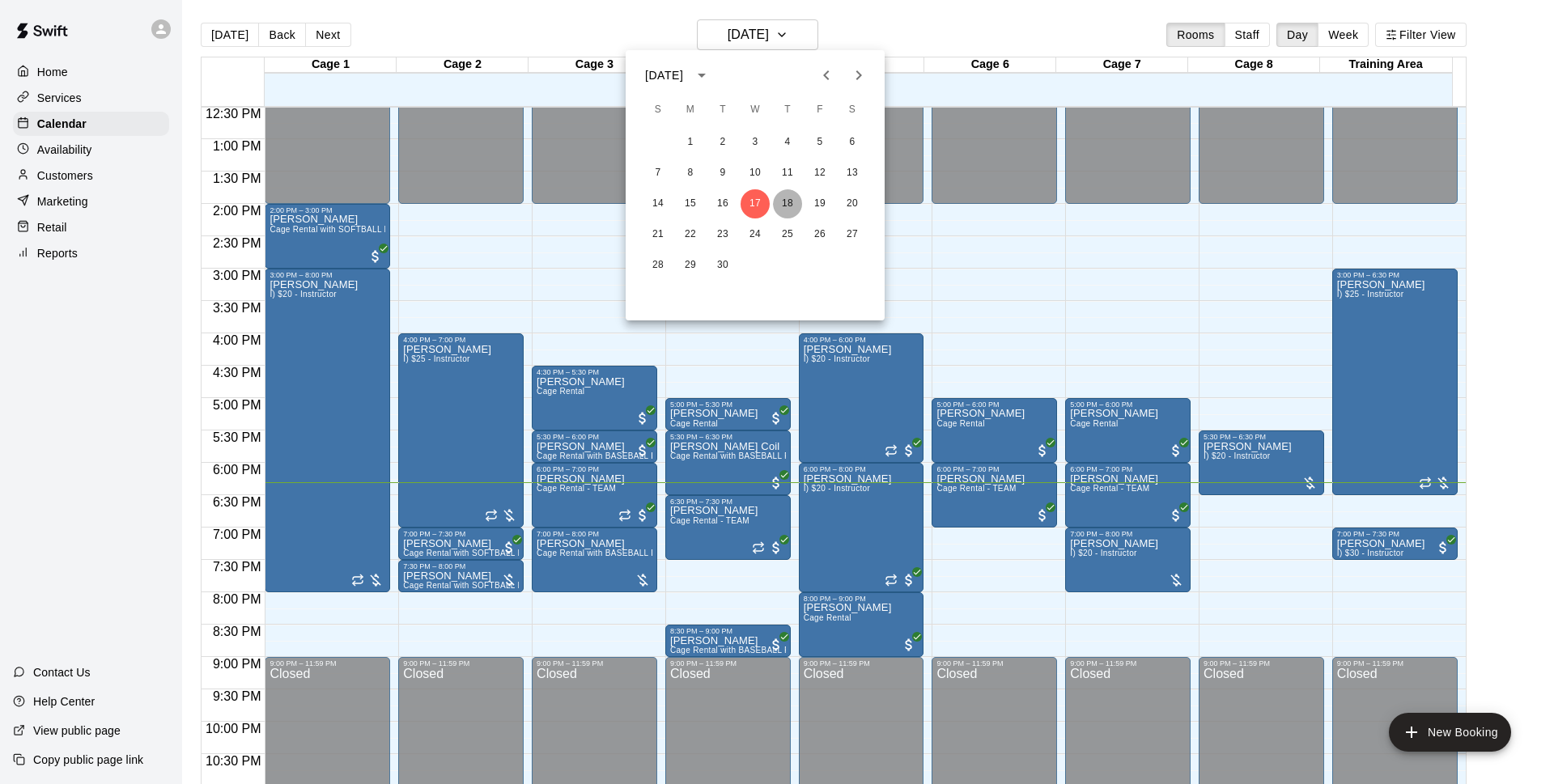
click at [782, 201] on button "18" at bounding box center [787, 203] width 29 height 29
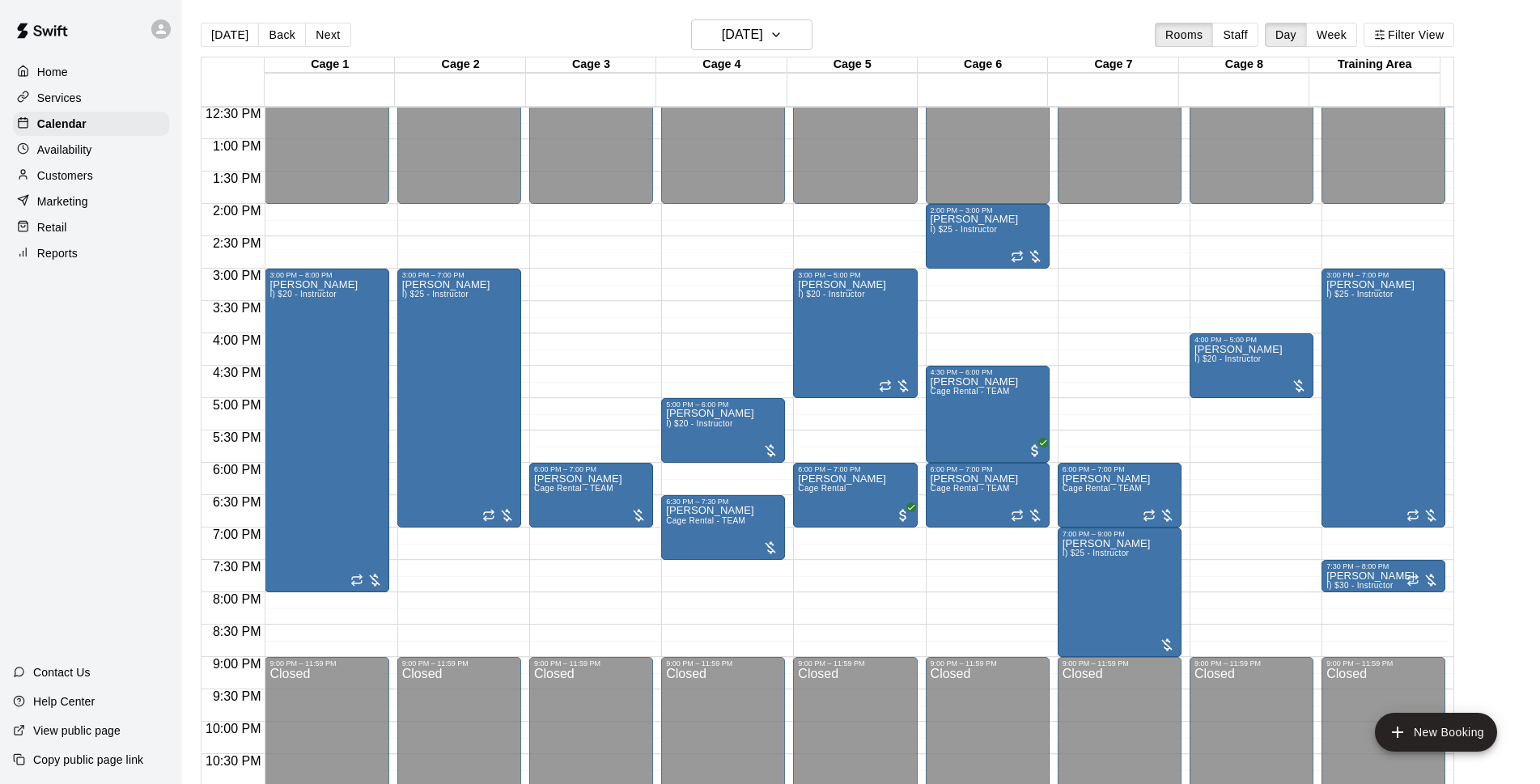
drag, startPoint x: 461, startPoint y: 532, endPoint x: 457, endPoint y: 556, distance: 24.3
click at [457, 556] on div "12:00 AM – 2:00 PM Closed 3:00 PM – 7:00 PM Niko Decolati I) $25 - Instructor 9…" at bounding box center [459, 75] width 124 height 1554
drag, startPoint x: 583, startPoint y: 529, endPoint x: 583, endPoint y: 556, distance: 27.0
click at [583, 556] on div "12:00 AM – 2:00 PM Closed 6:00 PM – 7:00 PM Josh Aguirre Cage Rental - TEAM 9:0…" at bounding box center [591, 75] width 124 height 1554
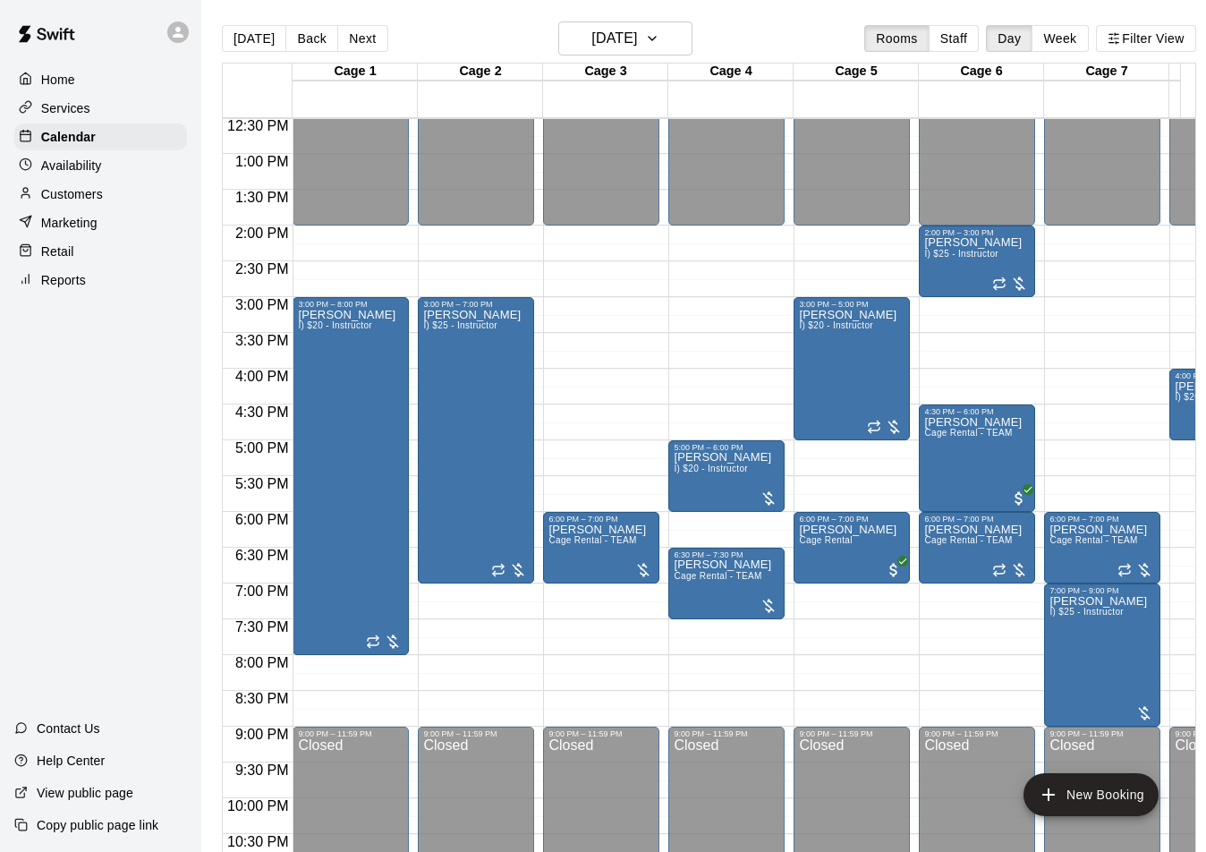
drag, startPoint x: 652, startPoint y: 590, endPoint x: 654, endPoint y: 632, distance: 42.1
click at [654, 632] on div "12:00 AM – 2:00 PM Closed 6:00 PM – 7:00 PM Josh Aguirre Cage Rental - TEAM 9:0…" at bounding box center [601, 83] width 116 height 1718
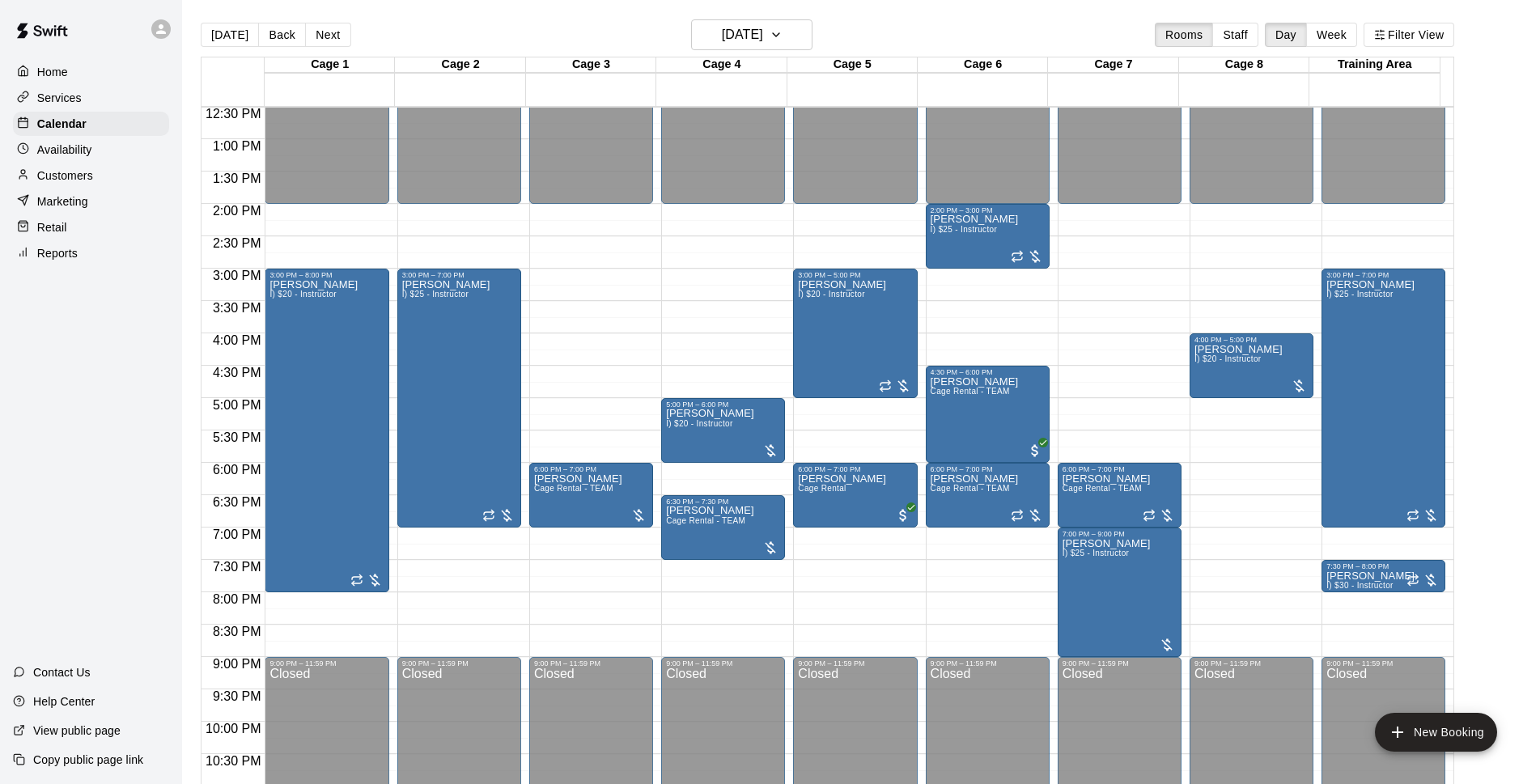
drag, startPoint x: 452, startPoint y: 533, endPoint x: 455, endPoint y: 557, distance: 24.2
click at [455, 557] on div "12:00 AM – 2:00 PM Closed 3:00 PM – 7:00 PM Niko Decolati I) $25 - Instructor 9…" at bounding box center [459, 75] width 124 height 1554
click at [455, 553] on div "12:00 AM – 2:00 PM Closed 3:00 PM – 7:00 PM Niko Decolati I) $25 - Instructor 9…" at bounding box center [459, 75] width 124 height 1554
click at [459, 543] on div "12:00 AM – 2:00 PM Closed 3:00 PM – 7:00 PM Niko Decolati I) $25 - Instructor 9…" at bounding box center [459, 75] width 124 height 1554
drag, startPoint x: 459, startPoint y: 543, endPoint x: 616, endPoint y: 582, distance: 161.8
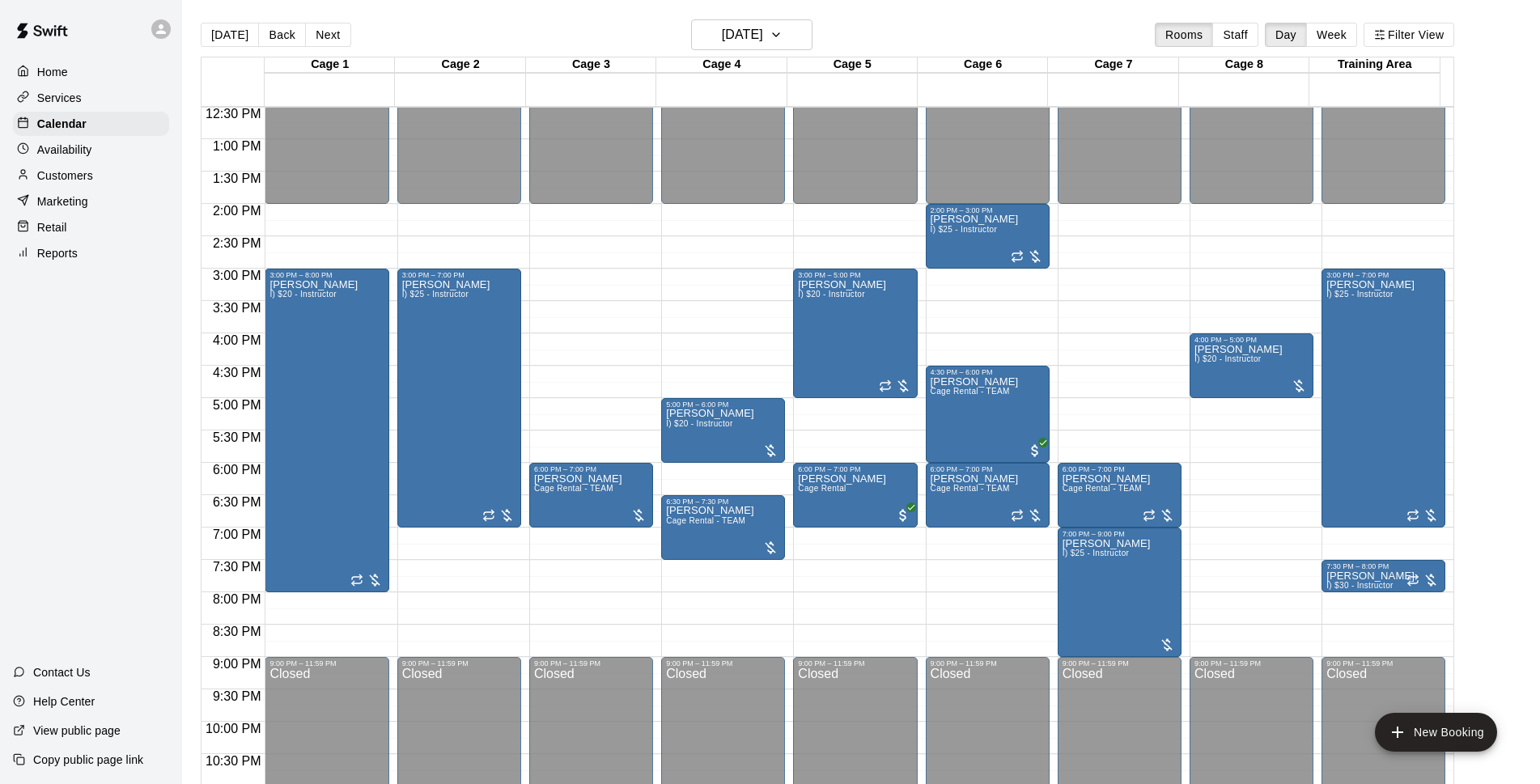
click at [616, 590] on div "12:00 AM 12:30 AM 1:00 AM 1:30 AM 2:00 AM 2:30 AM 3:00 AM 3:30 AM 4:00 AM 4:30 …" at bounding box center [828, 454] width 1252 height 696
click at [90, 77] on div "Home" at bounding box center [90, 71] width 157 height 24
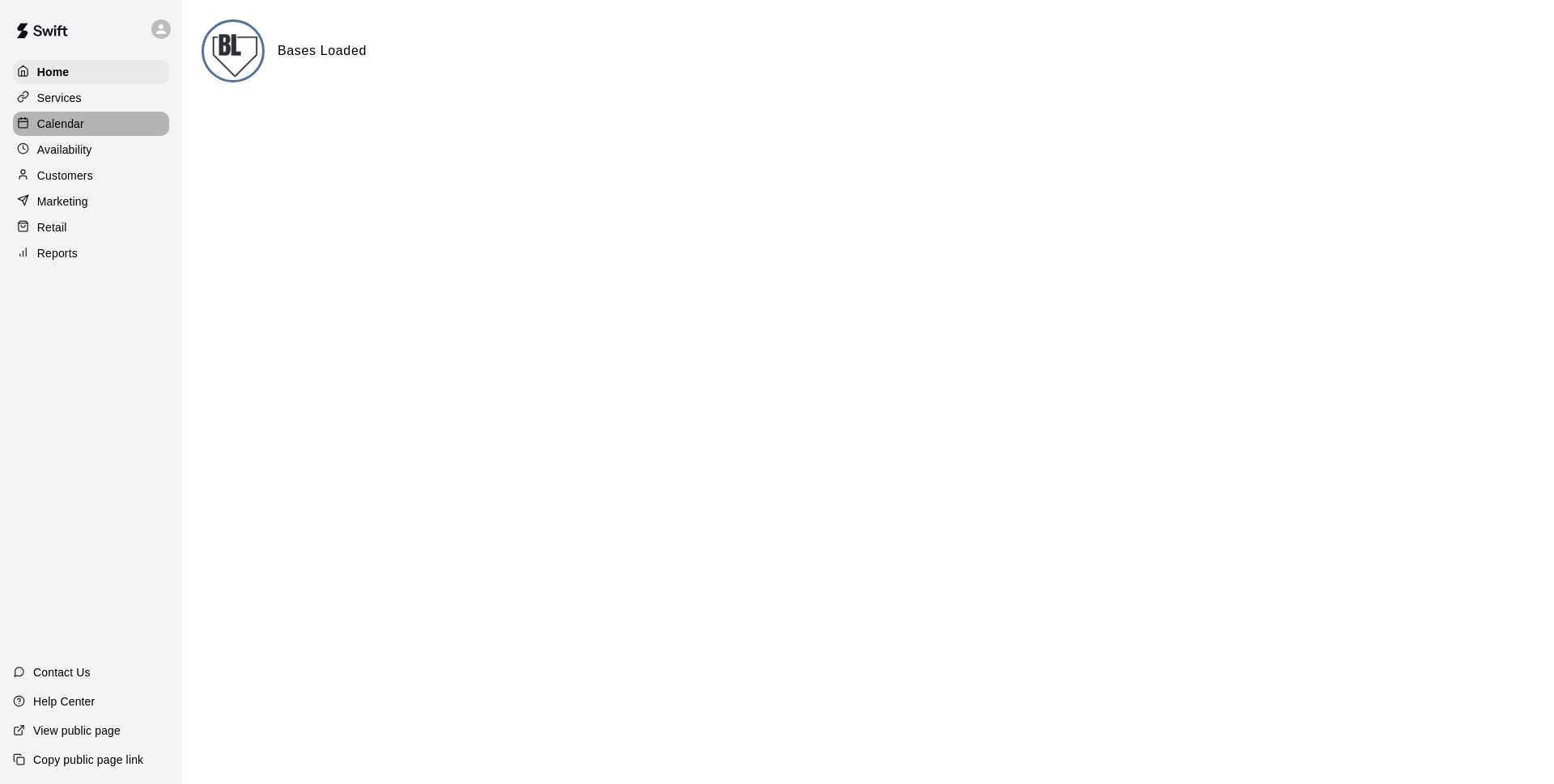
click at [103, 126] on div "Calendar" at bounding box center [90, 123] width 156 height 24
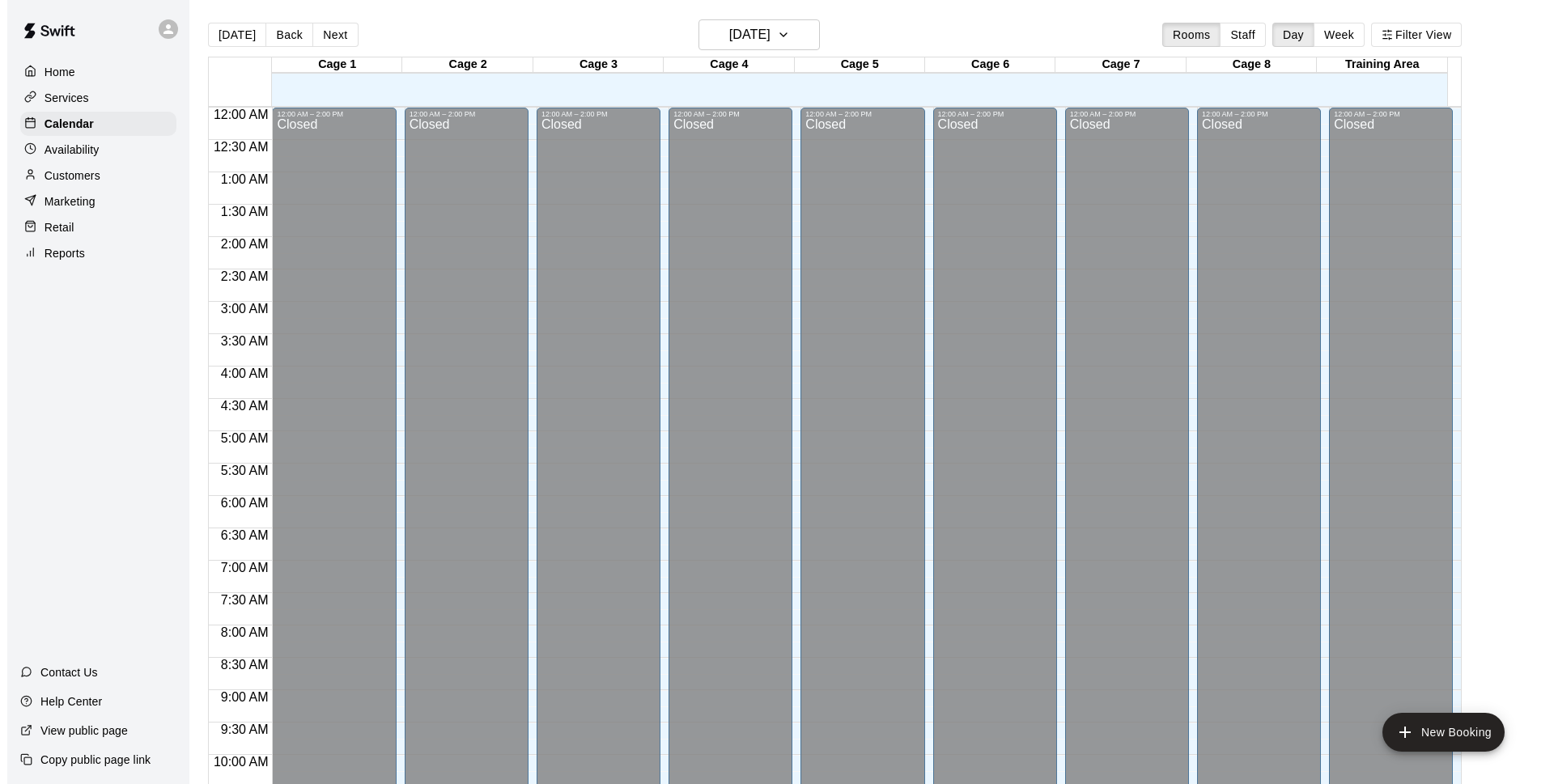
scroll to position [809, 0]
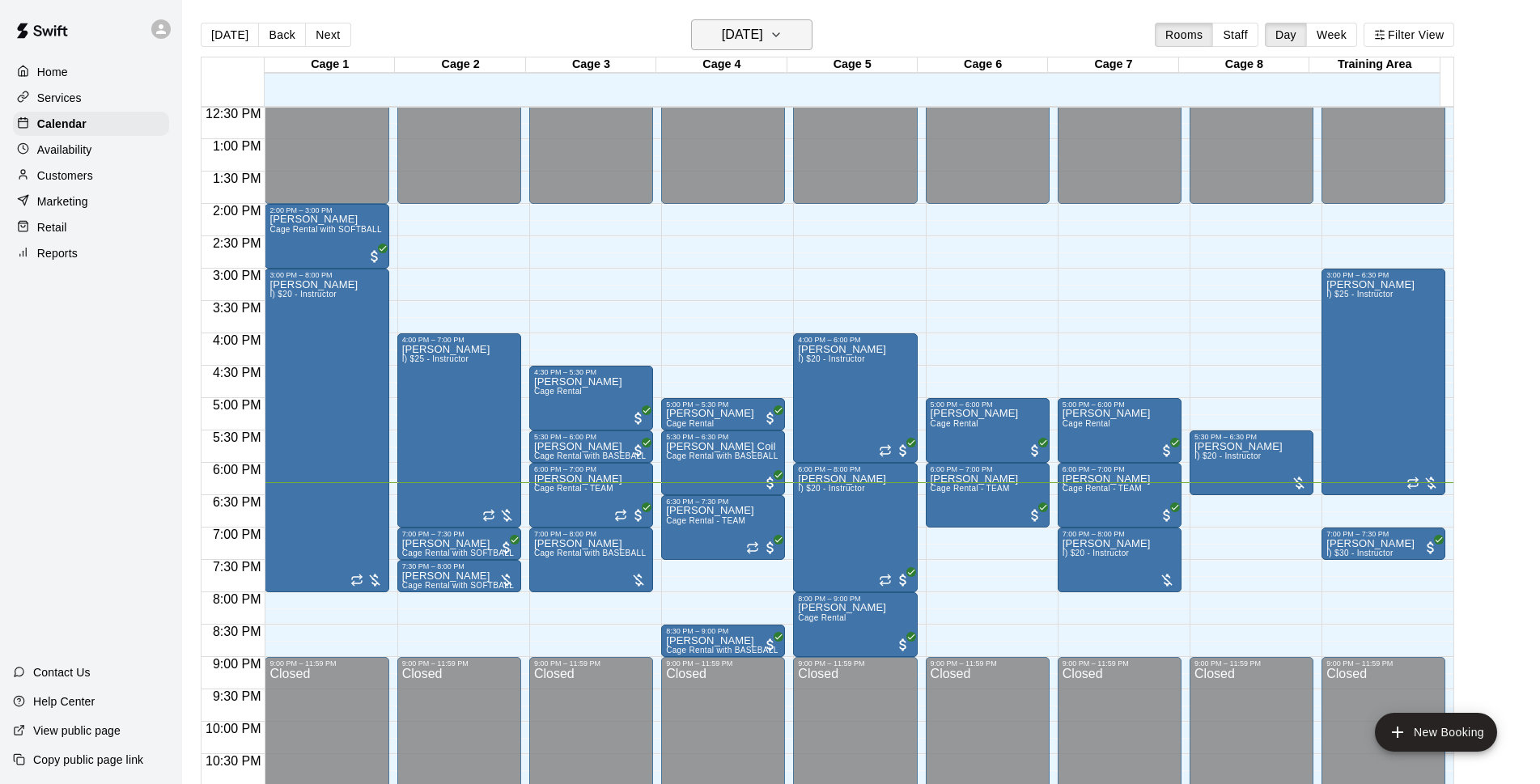
click at [796, 24] on button "[DATE]" at bounding box center [752, 34] width 121 height 31
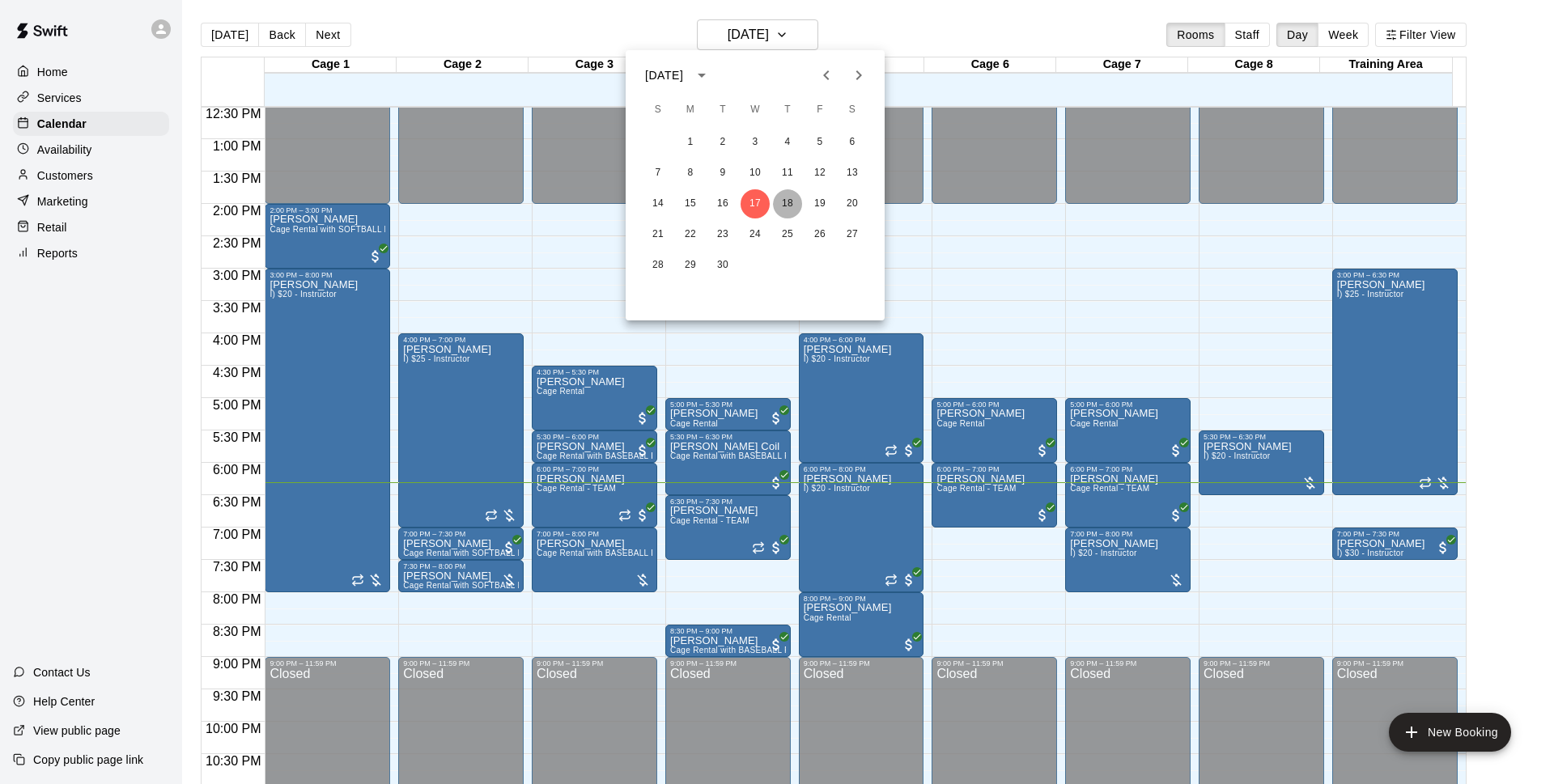
click at [782, 201] on button "18" at bounding box center [787, 203] width 29 height 29
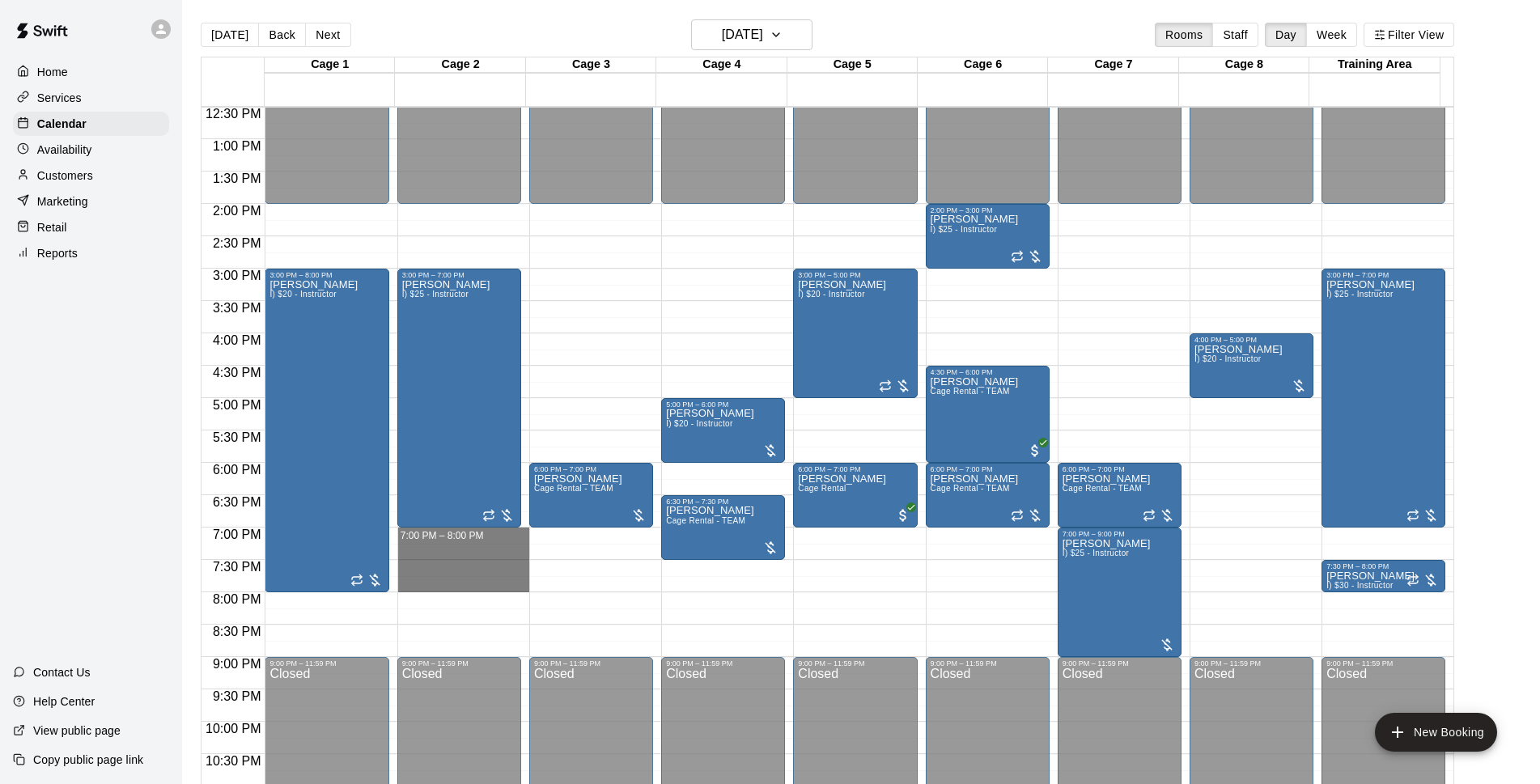
drag, startPoint x: 479, startPoint y: 534, endPoint x: 480, endPoint y: 581, distance: 47.0
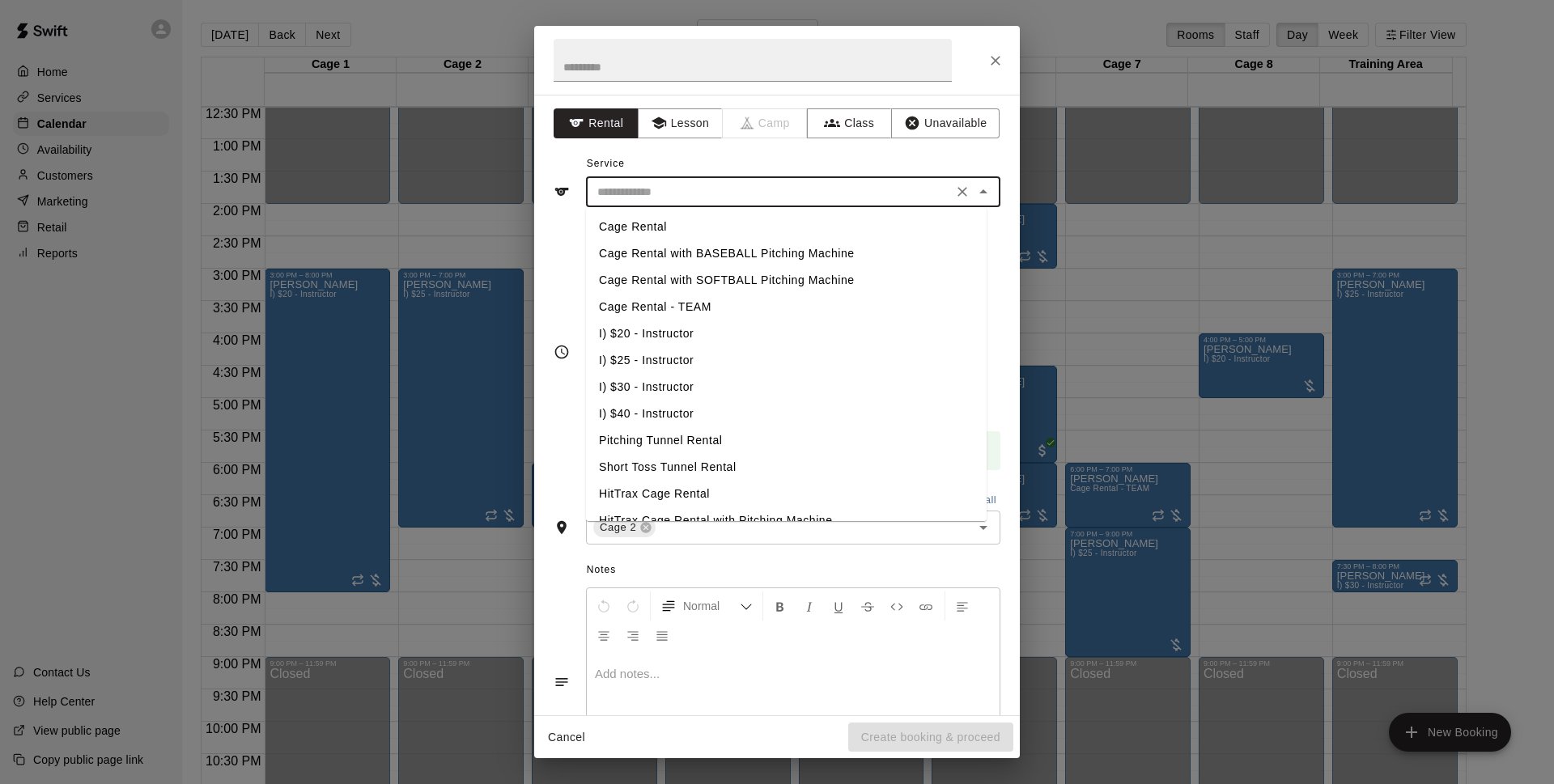
click at [693, 191] on input "text" at bounding box center [769, 192] width 356 height 20
click at [704, 248] on li "Cage Rental with BASEBALL Pitching Machine" at bounding box center [786, 254] width 401 height 27
type input "**********"
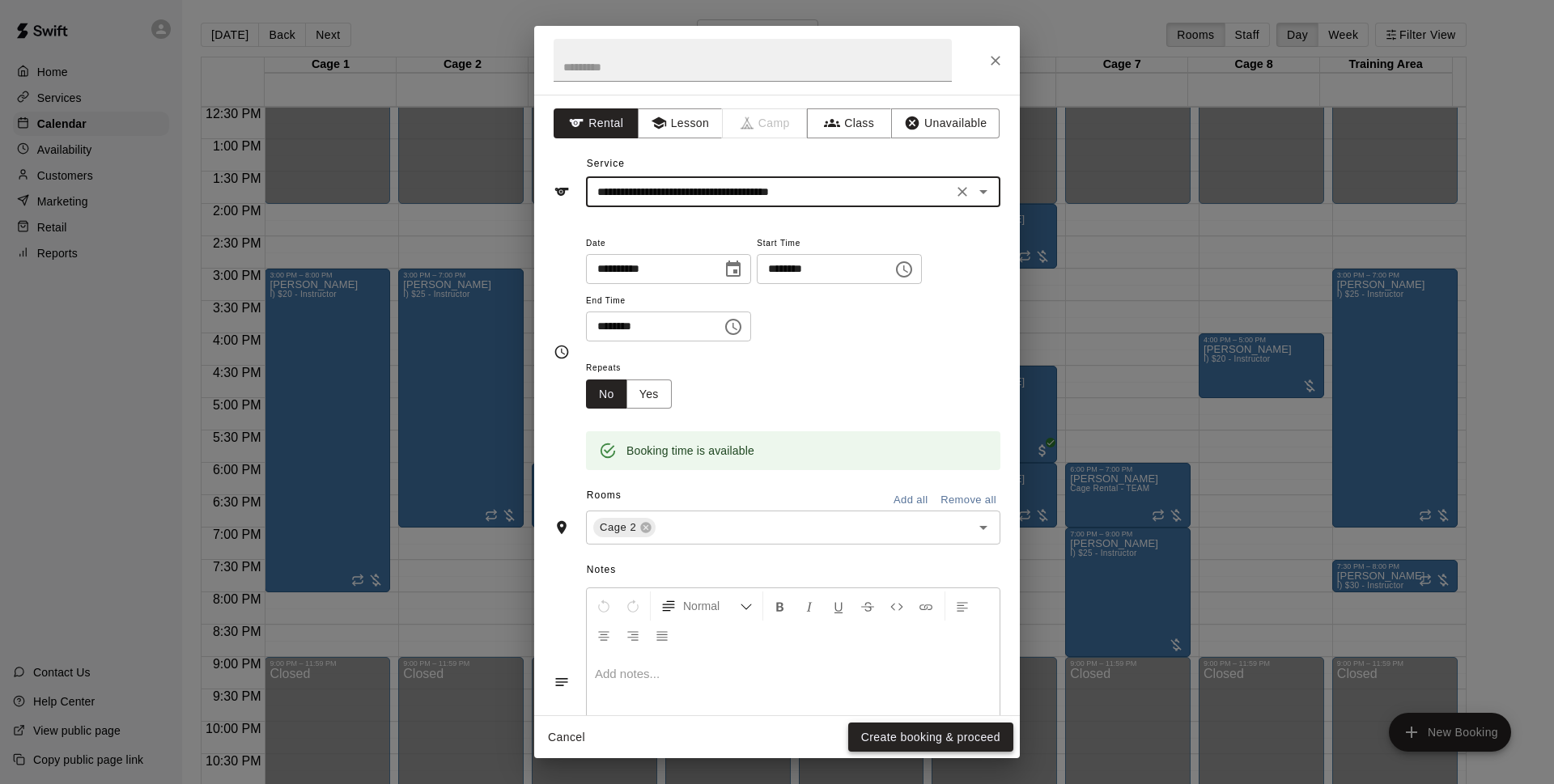
click at [904, 741] on button "Create booking & proceed" at bounding box center [930, 737] width 165 height 30
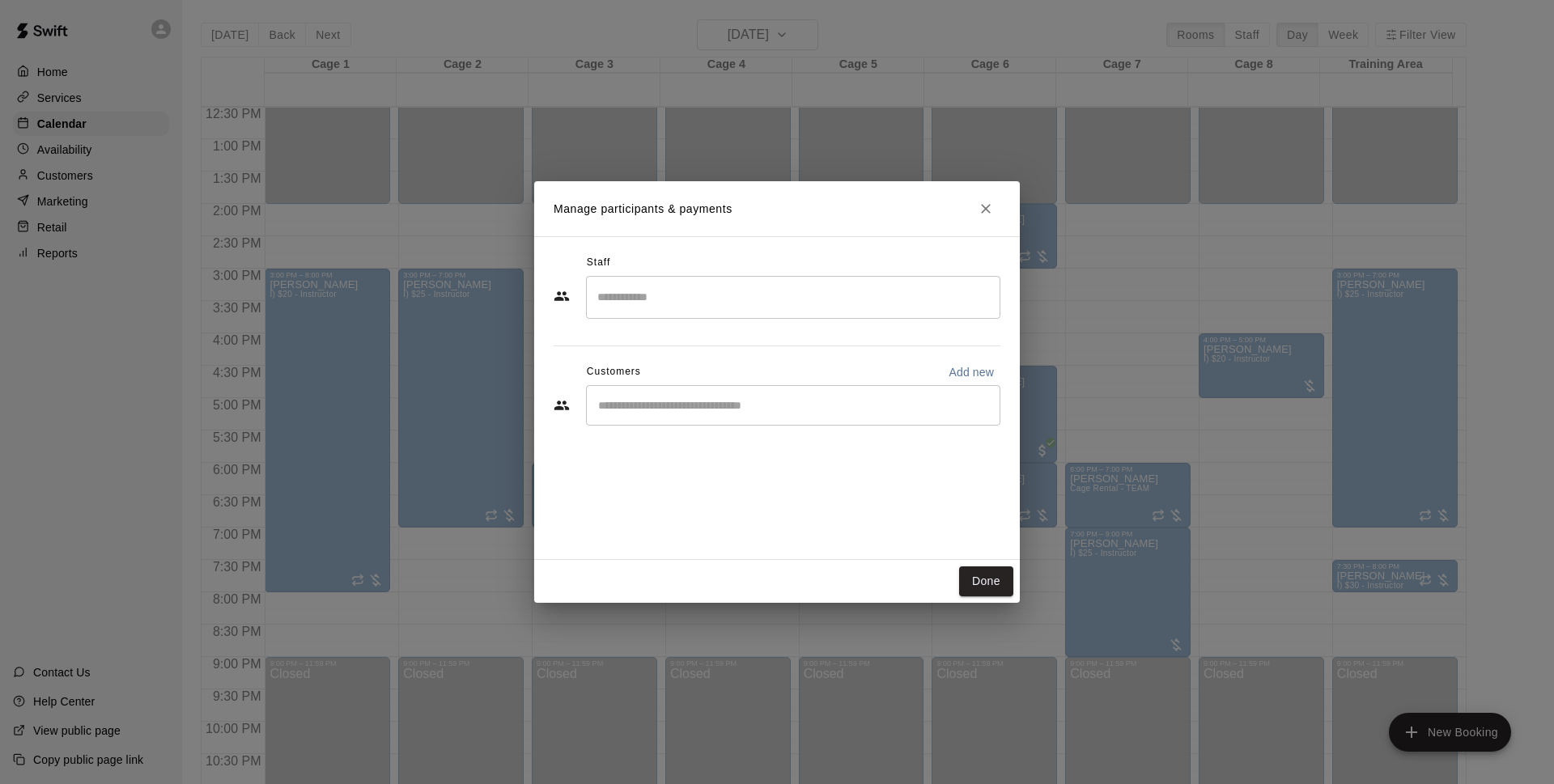
click at [787, 394] on div "​" at bounding box center [793, 405] width 414 height 41
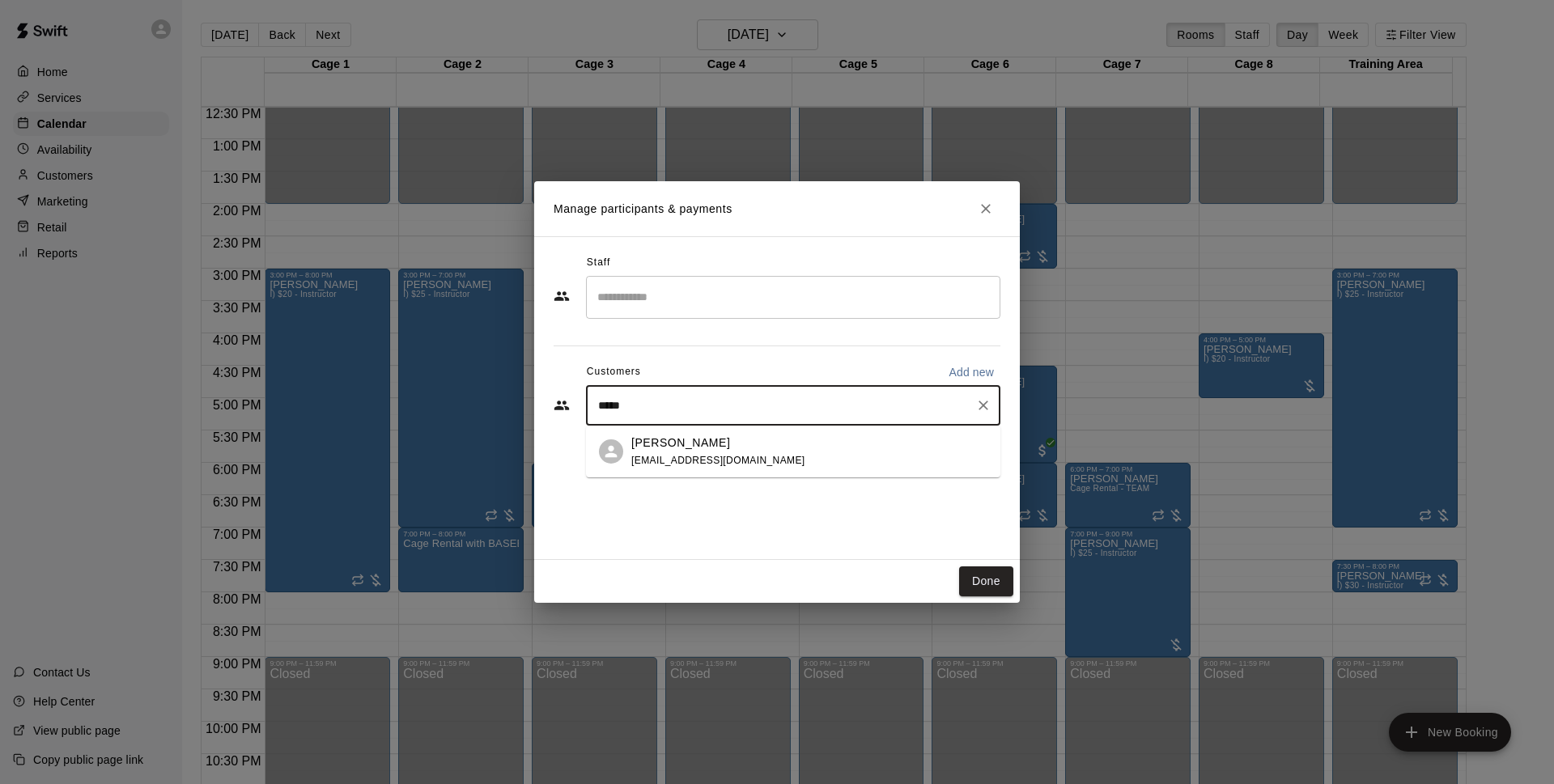
type input "******"
click at [782, 444] on div "Adriel Fernandez adrielfo1992@gmail.com" at bounding box center [810, 451] width 356 height 34
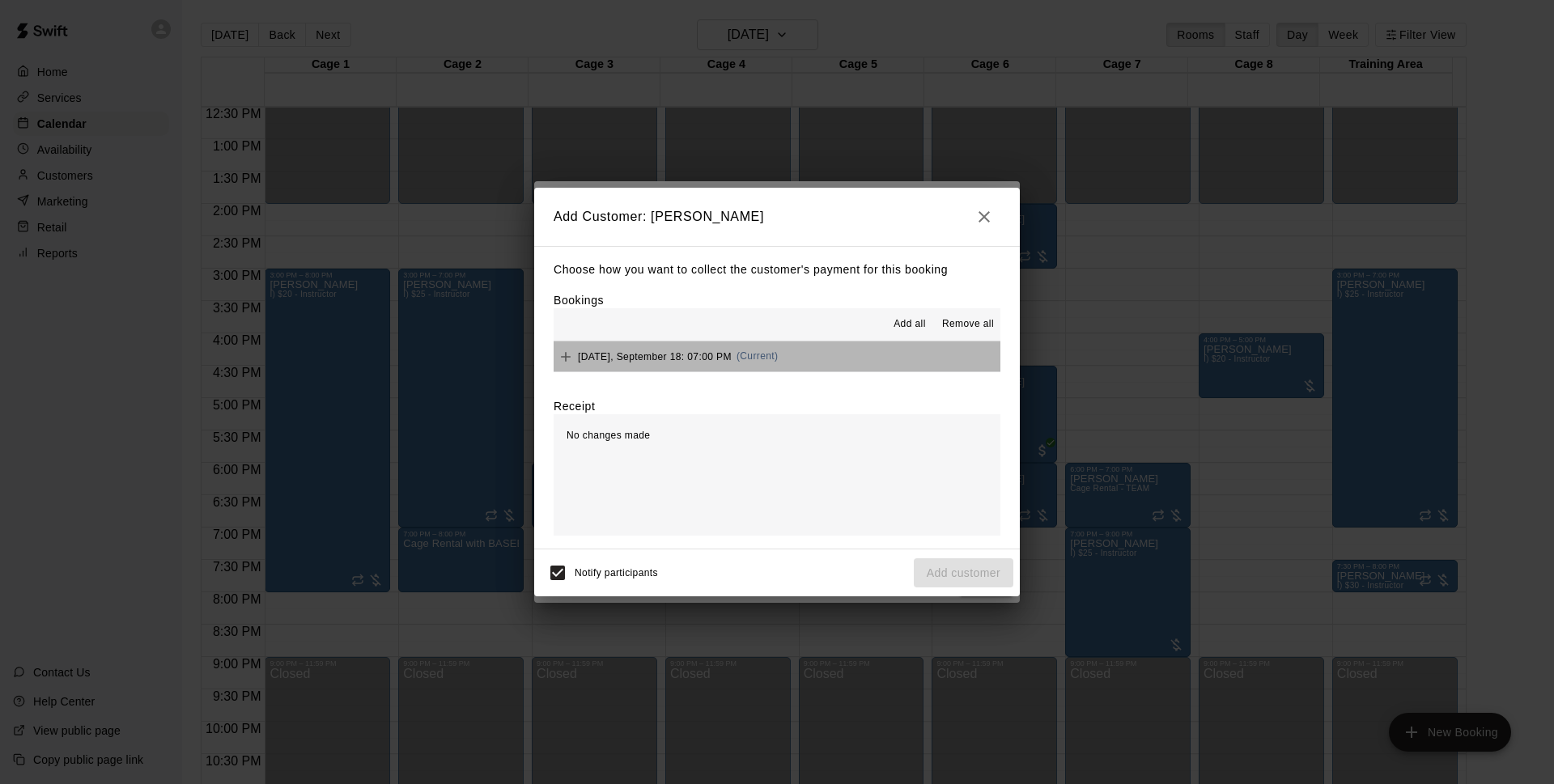
click at [805, 345] on button "Thursday, September 18: 07:00 PM (Current)" at bounding box center [777, 355] width 447 height 30
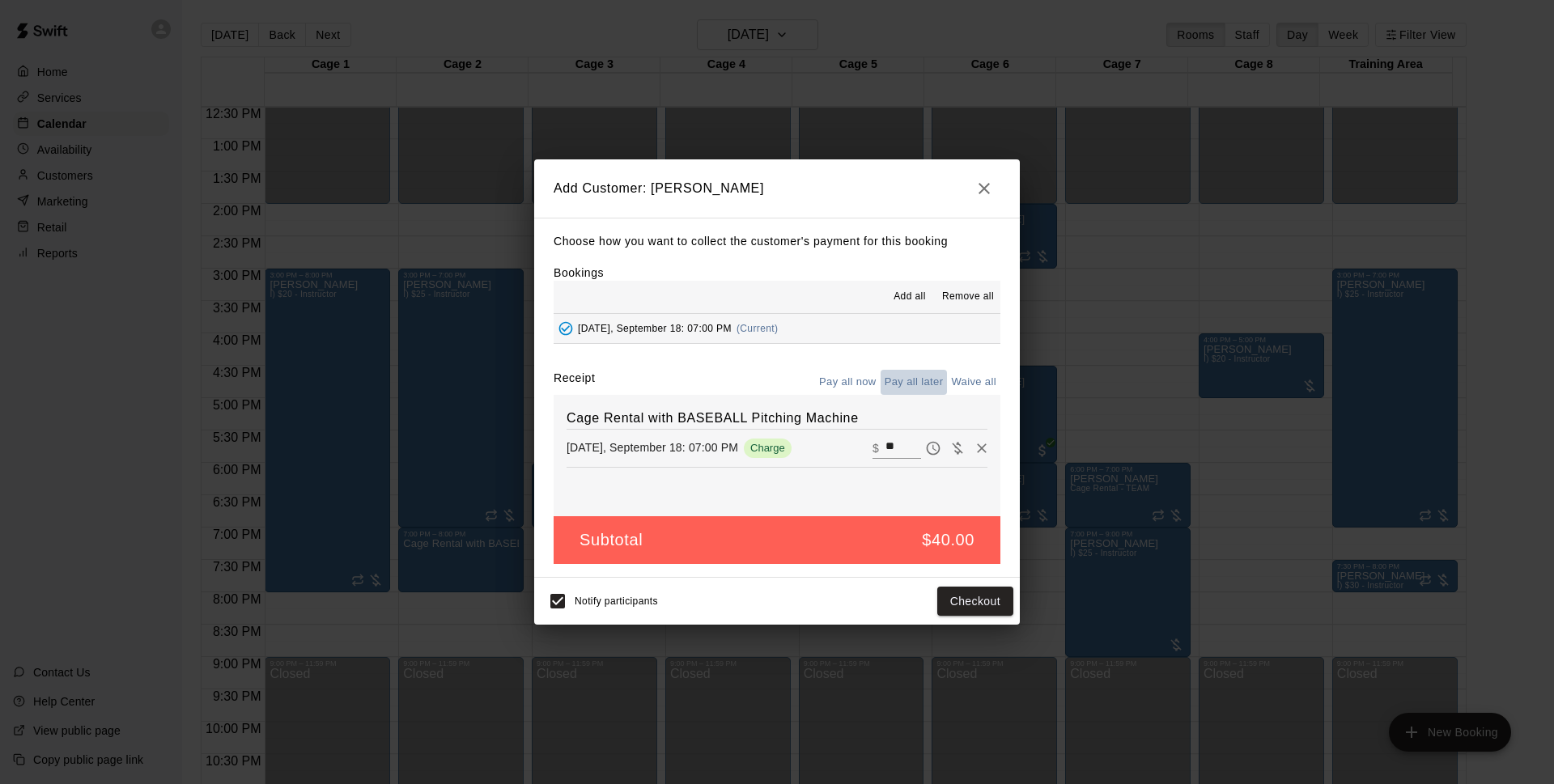
click at [917, 383] on button "Pay all later" at bounding box center [914, 383] width 67 height 25
click at [979, 592] on button "Add customer" at bounding box center [963, 601] width 99 height 30
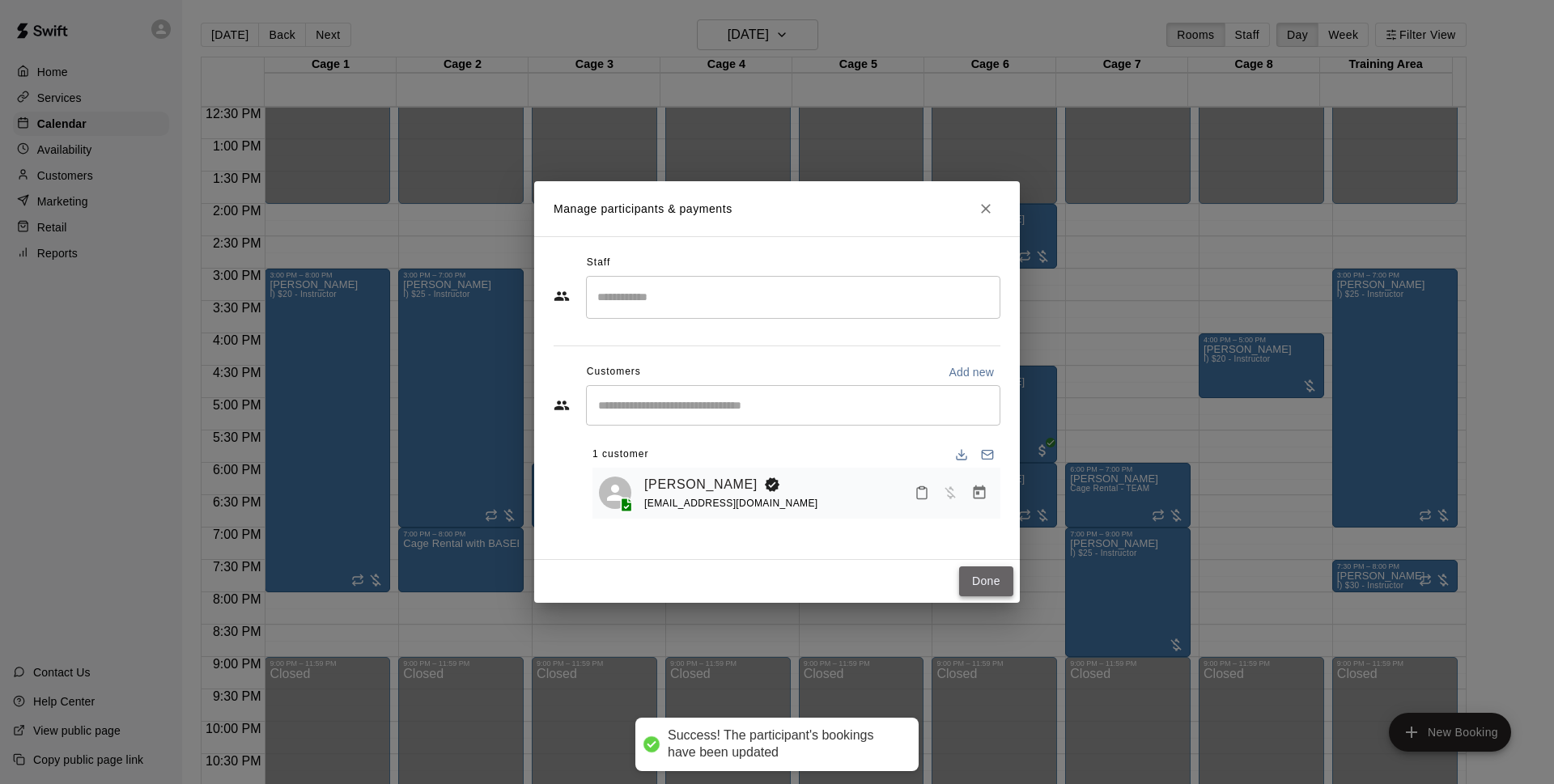
click at [986, 583] on button "Done" at bounding box center [986, 581] width 54 height 30
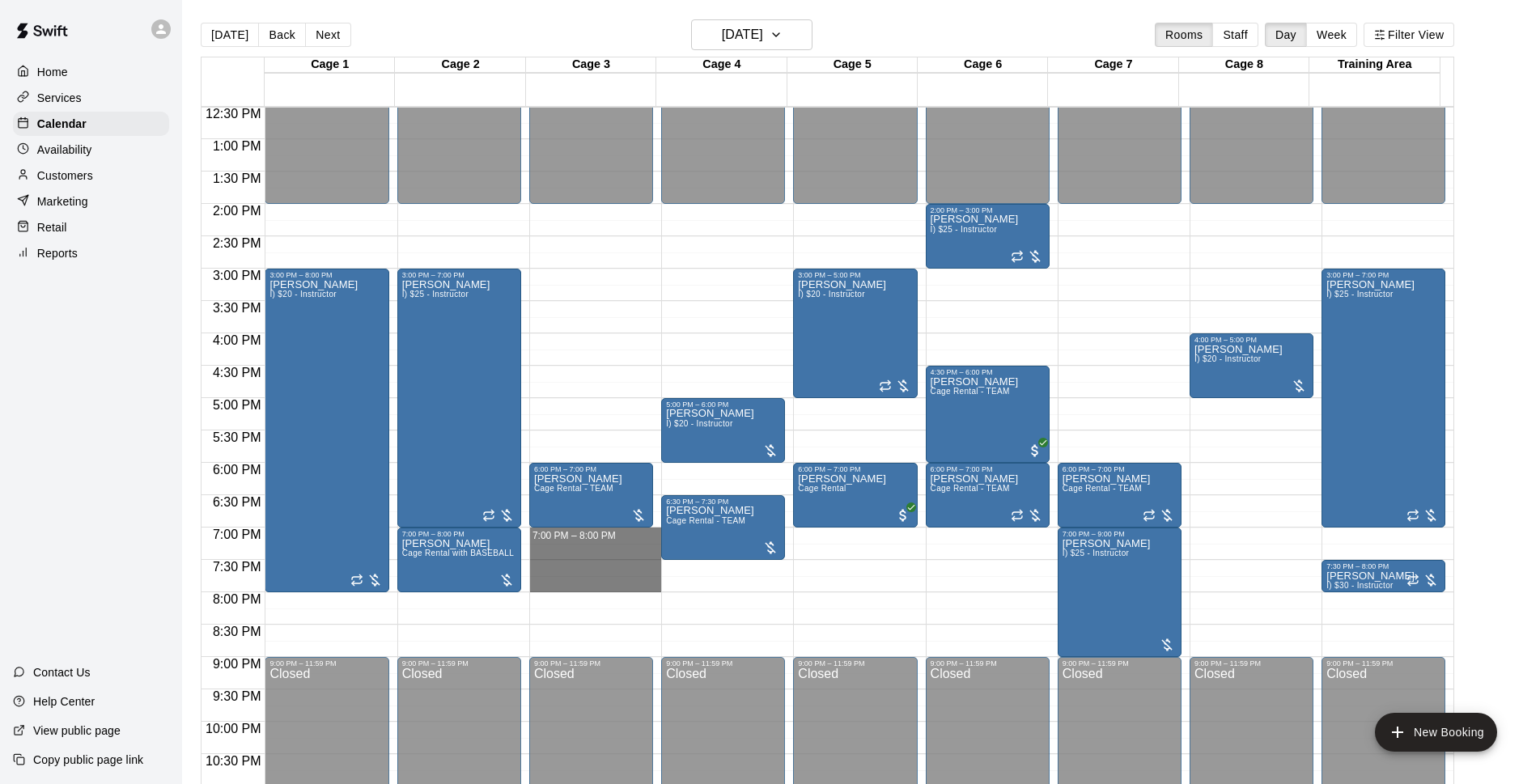
drag, startPoint x: 569, startPoint y: 534, endPoint x: 578, endPoint y: 575, distance: 42.0
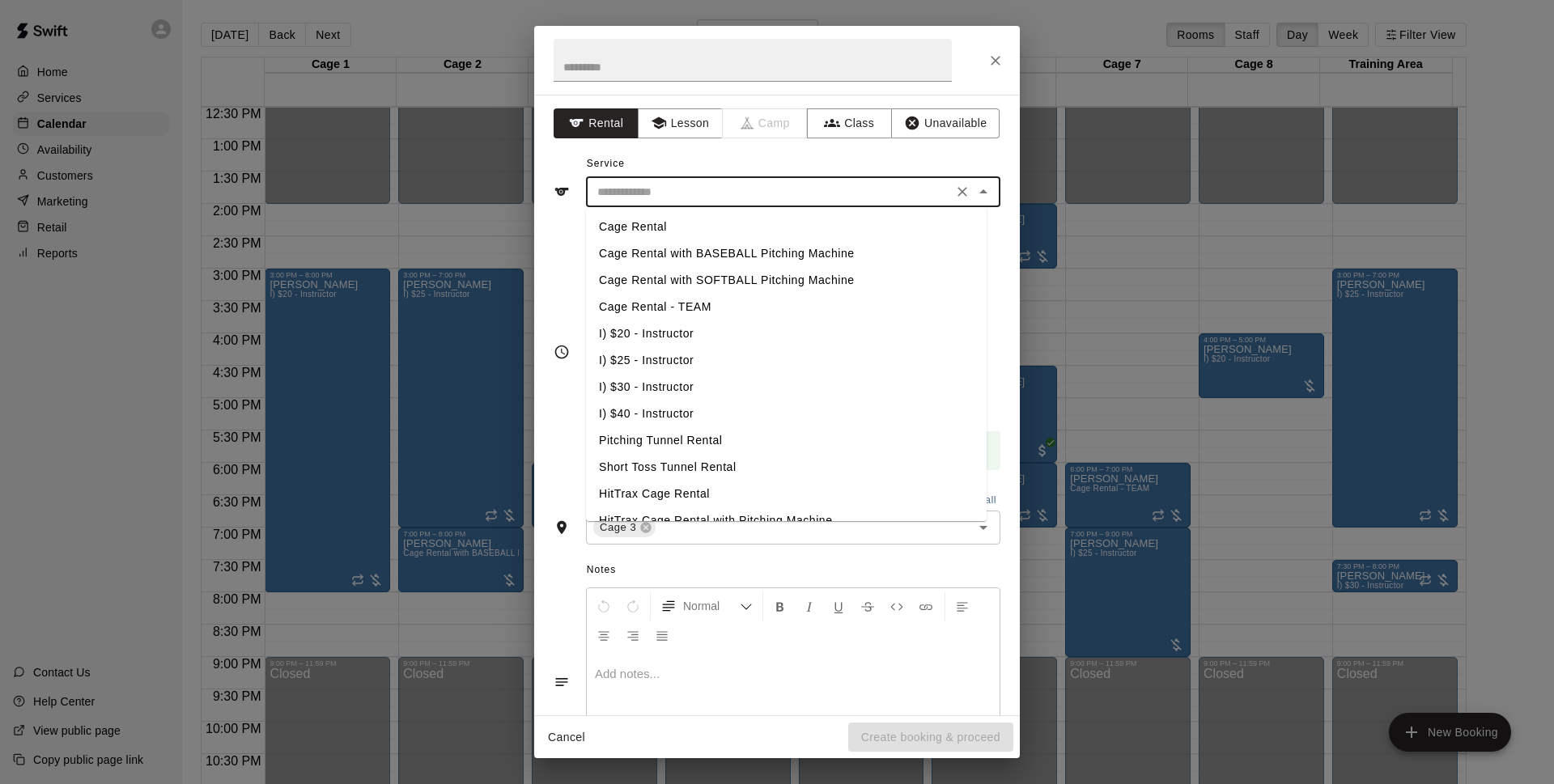
click at [780, 194] on input "text" at bounding box center [769, 192] width 356 height 20
click at [744, 252] on li "Cage Rental with BASEBALL Pitching Machine" at bounding box center [786, 254] width 401 height 27
type input "**********"
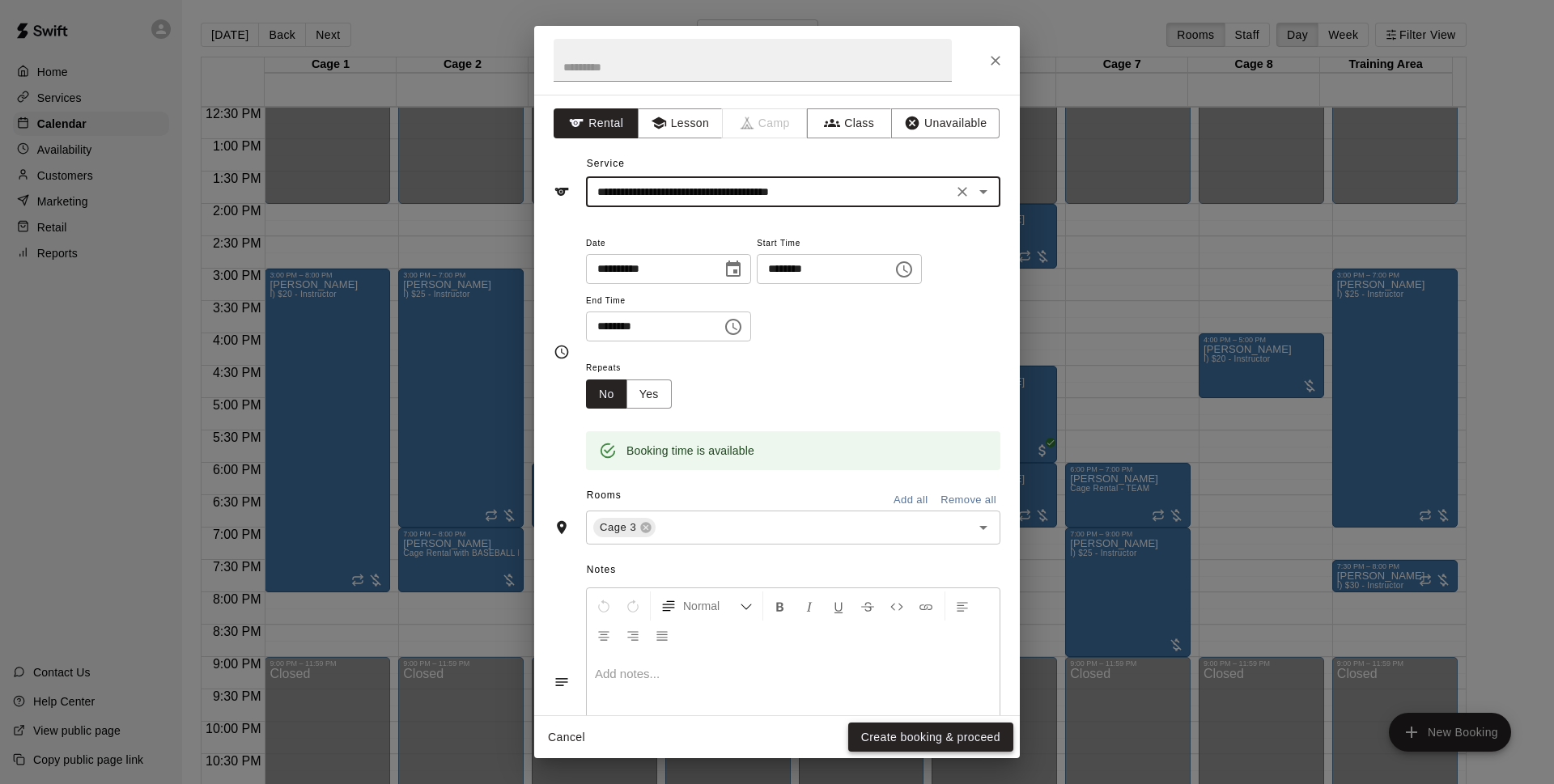
click at [915, 739] on button "Create booking & proceed" at bounding box center [930, 737] width 165 height 30
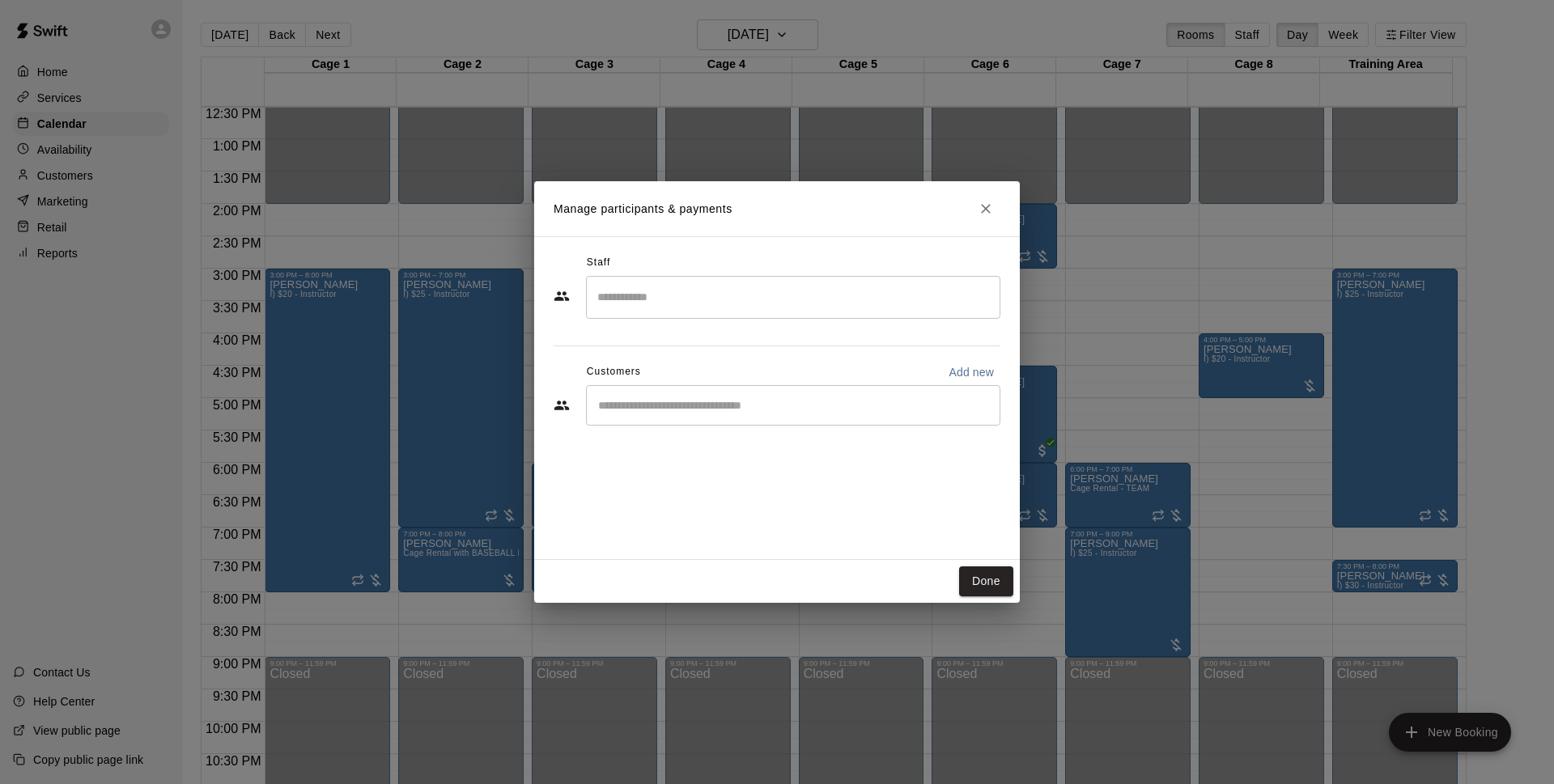
click at [949, 395] on div "​" at bounding box center [793, 405] width 414 height 41
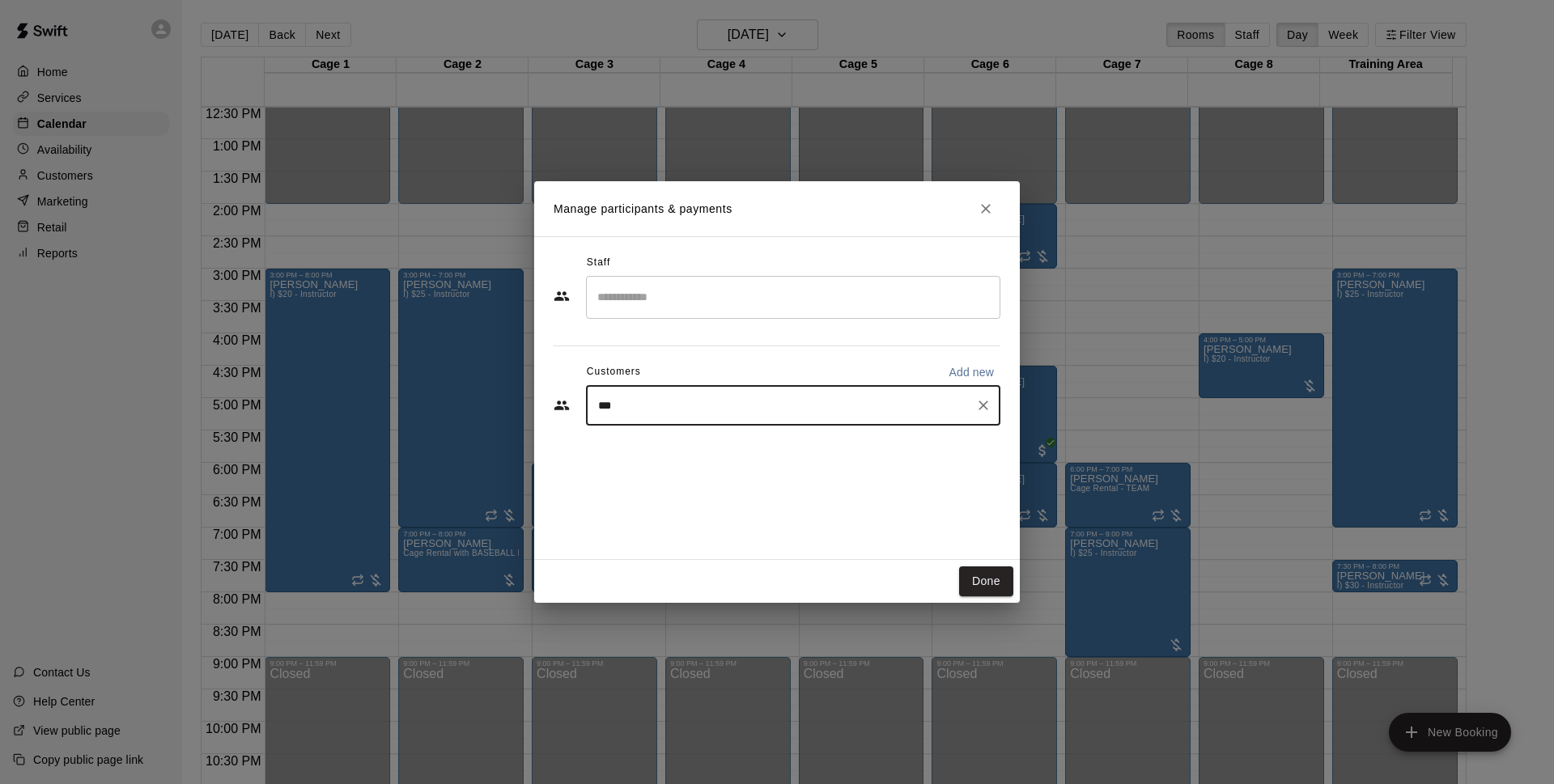
type input "****"
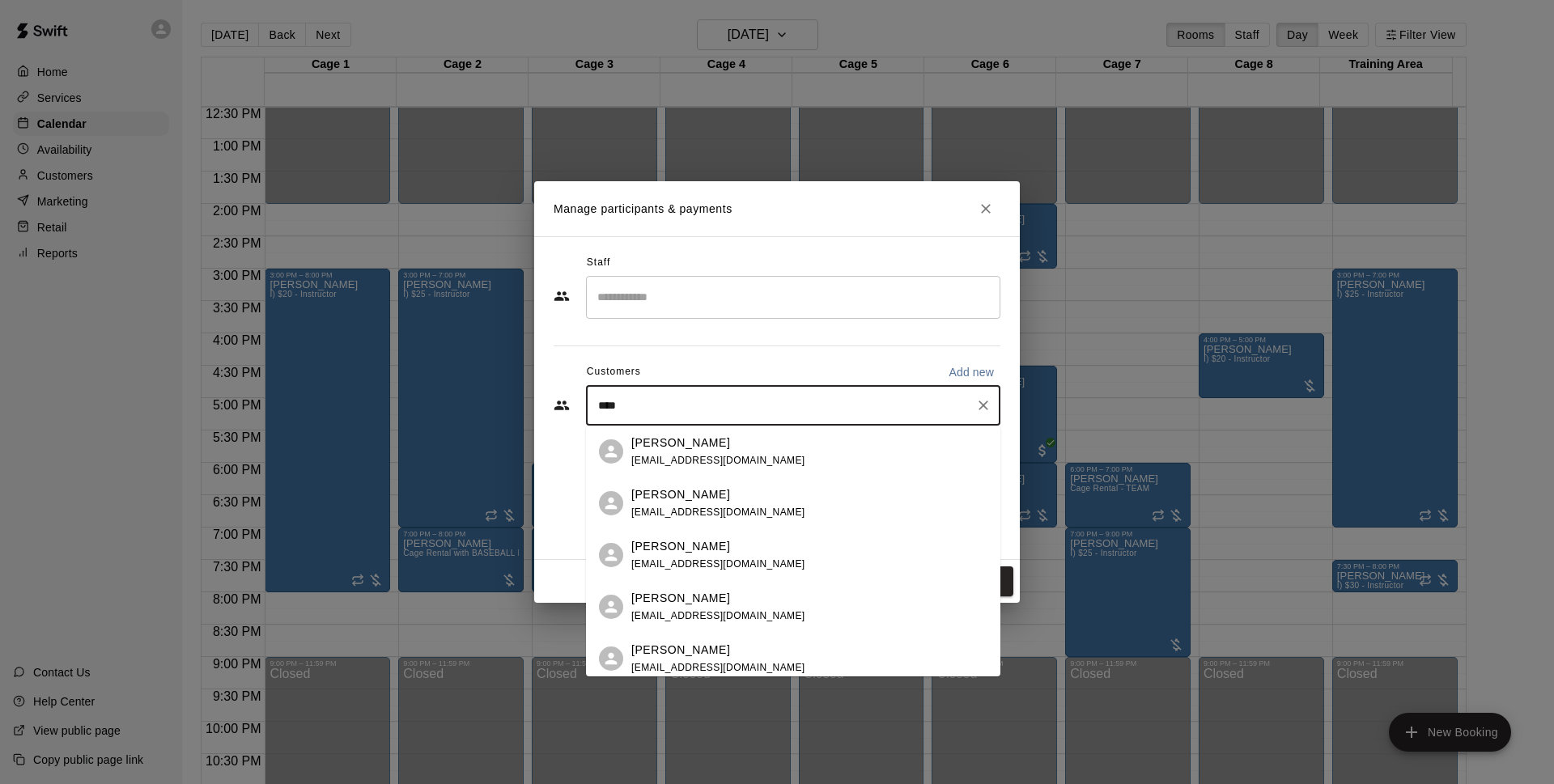
click at [719, 452] on div "Adriel Fernandez adrielfo1992@gmail.com" at bounding box center [718, 451] width 174 height 34
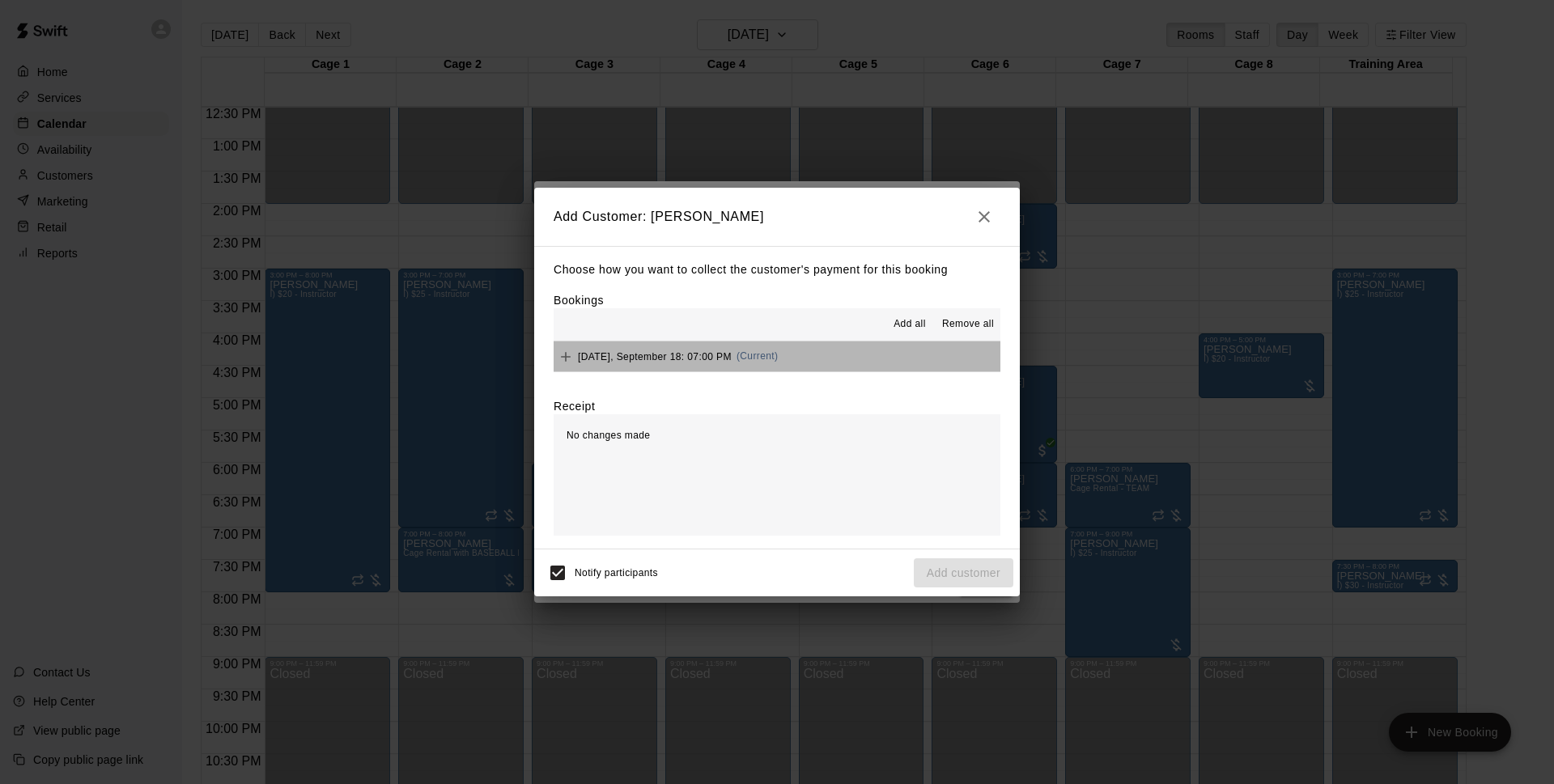
click at [778, 344] on button "Thursday, September 18: 07:00 PM (Current)" at bounding box center [777, 355] width 447 height 30
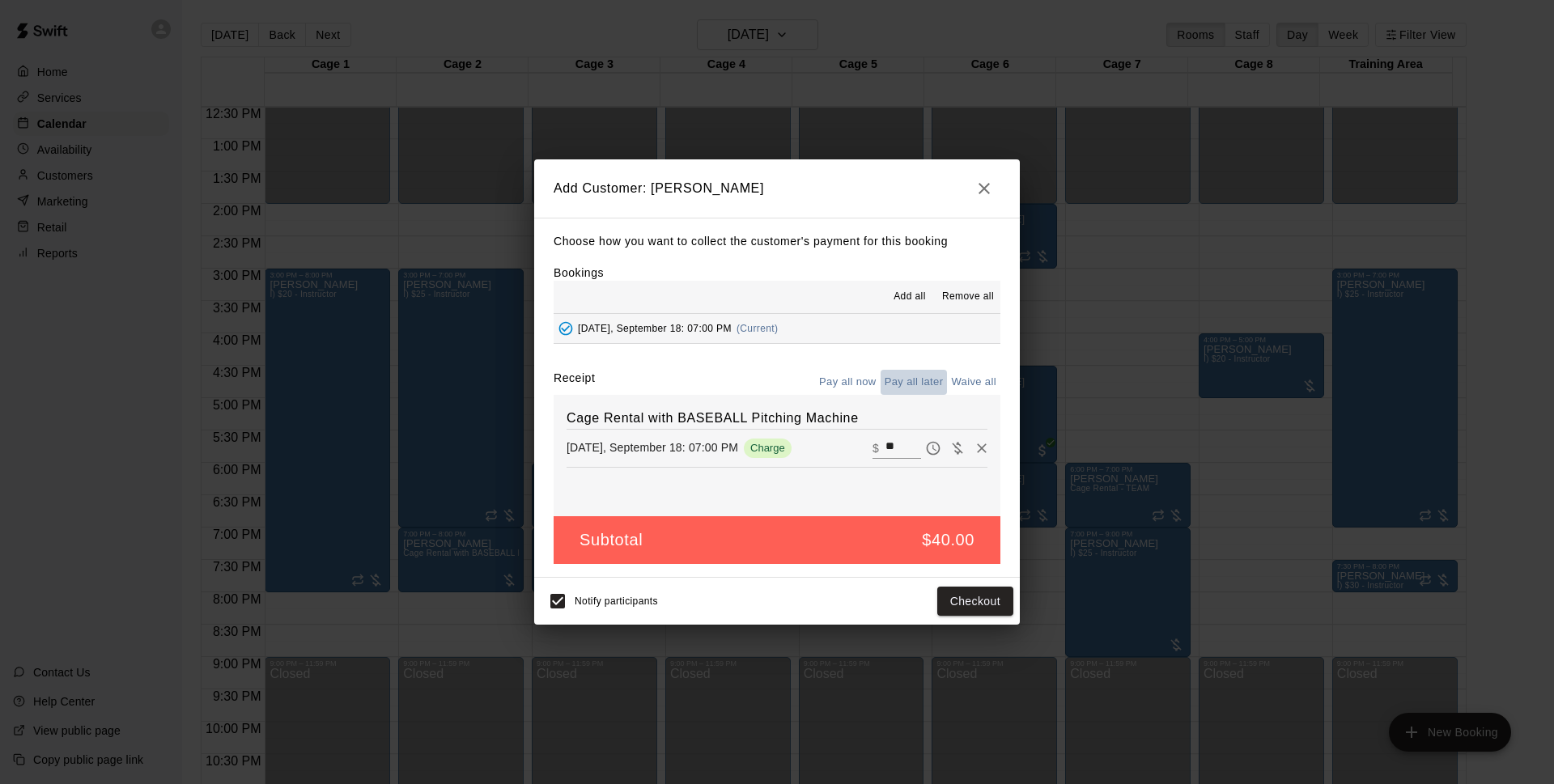
click at [891, 382] on button "Pay all later" at bounding box center [914, 383] width 67 height 25
click at [950, 593] on button "Add customer" at bounding box center [963, 601] width 99 height 30
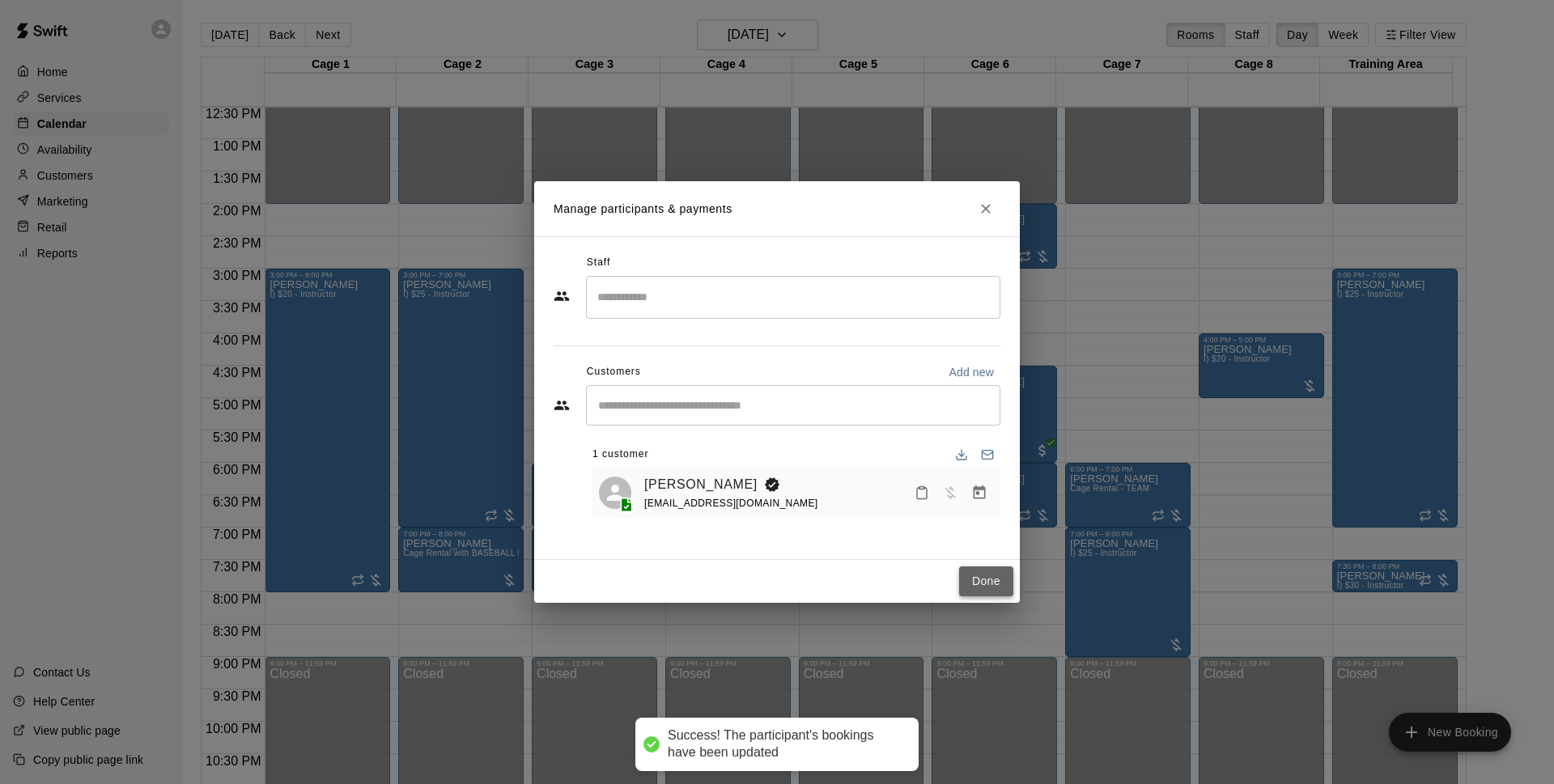
click at [979, 587] on button "Done" at bounding box center [986, 581] width 54 height 30
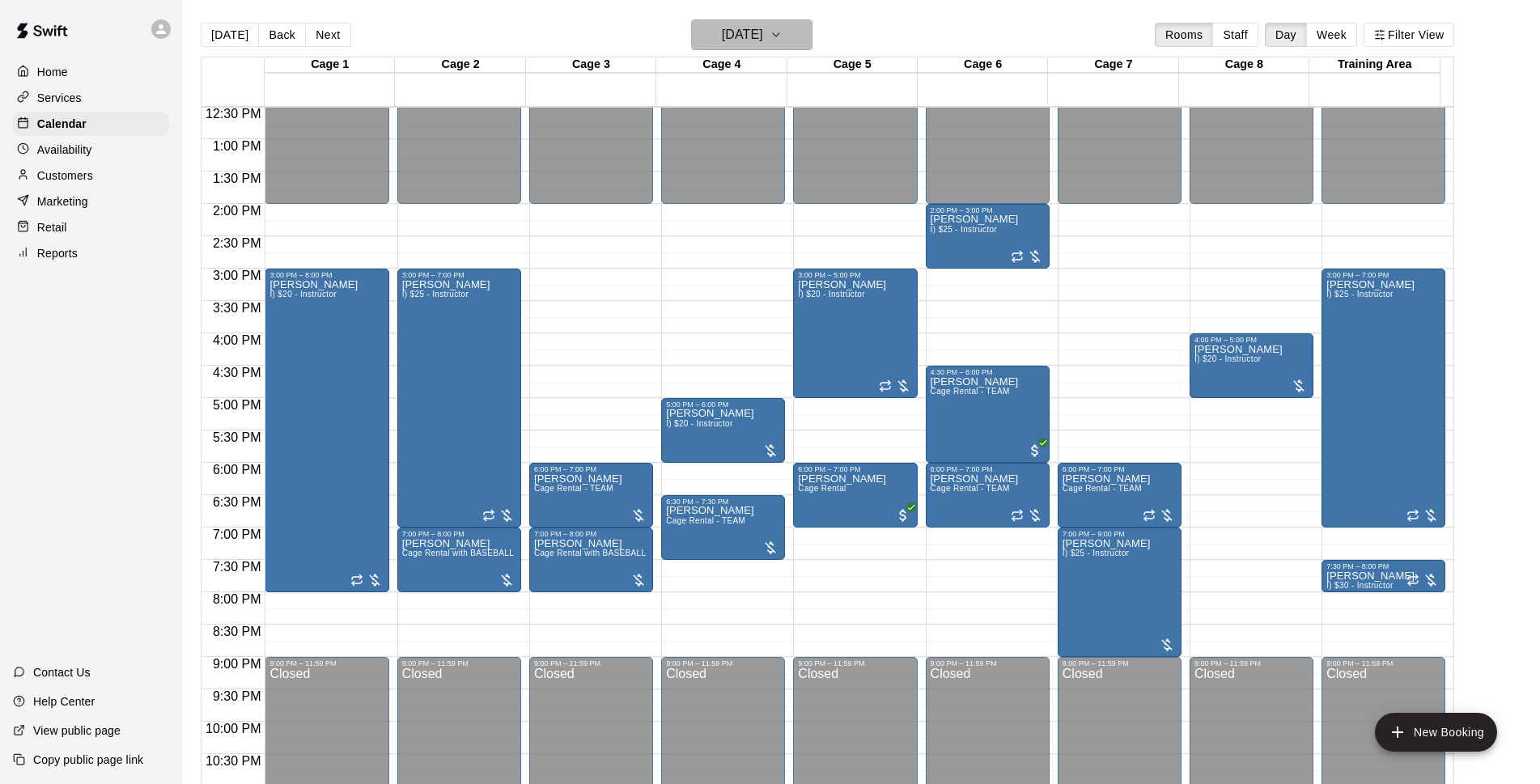
click at [764, 29] on h6 "[DATE]" at bounding box center [743, 34] width 42 height 23
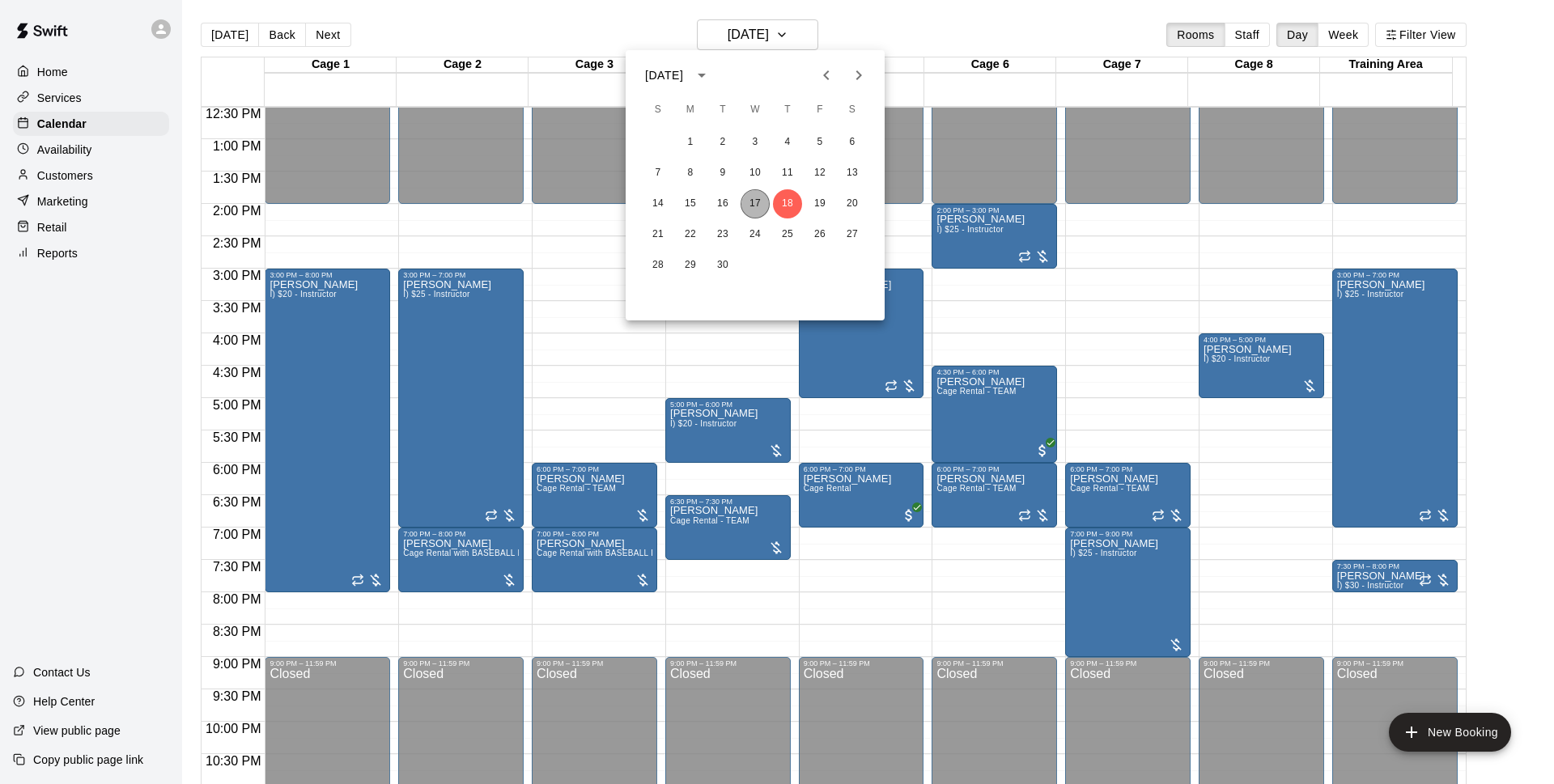
click at [748, 204] on button "17" at bounding box center [754, 203] width 29 height 29
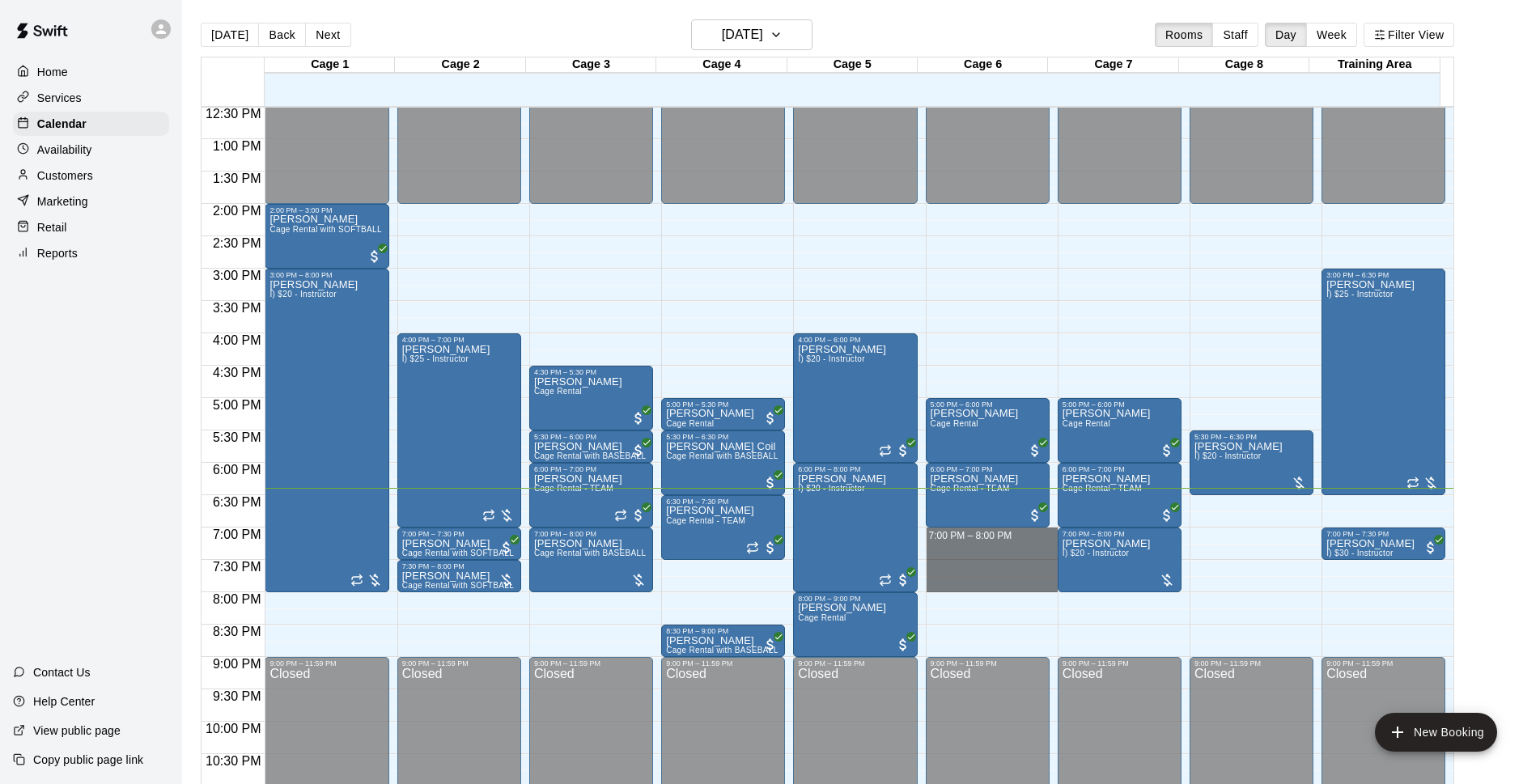
drag, startPoint x: 994, startPoint y: 533, endPoint x: 992, endPoint y: 587, distance: 54.0
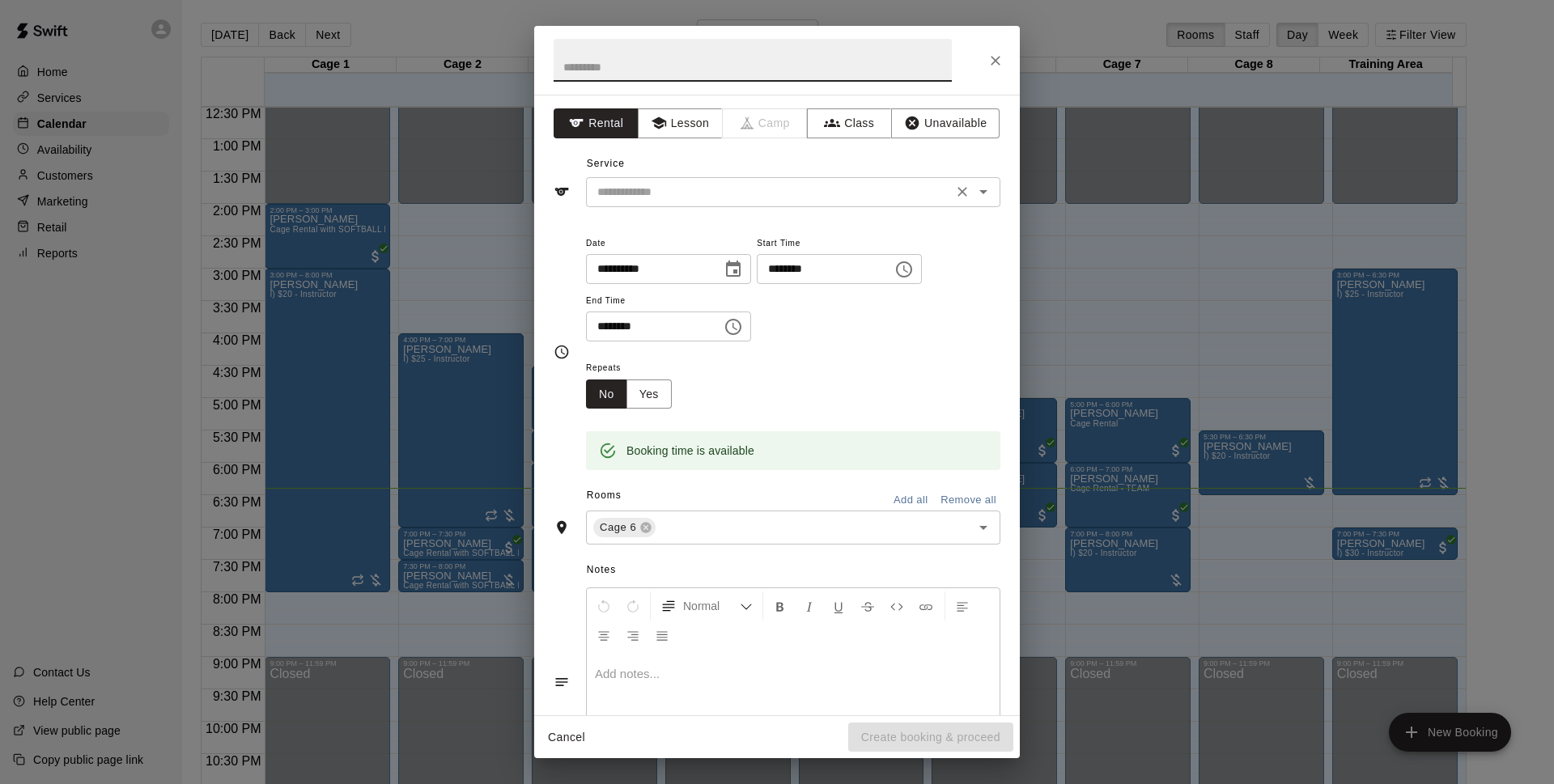
click at [786, 195] on input "text" at bounding box center [769, 192] width 356 height 20
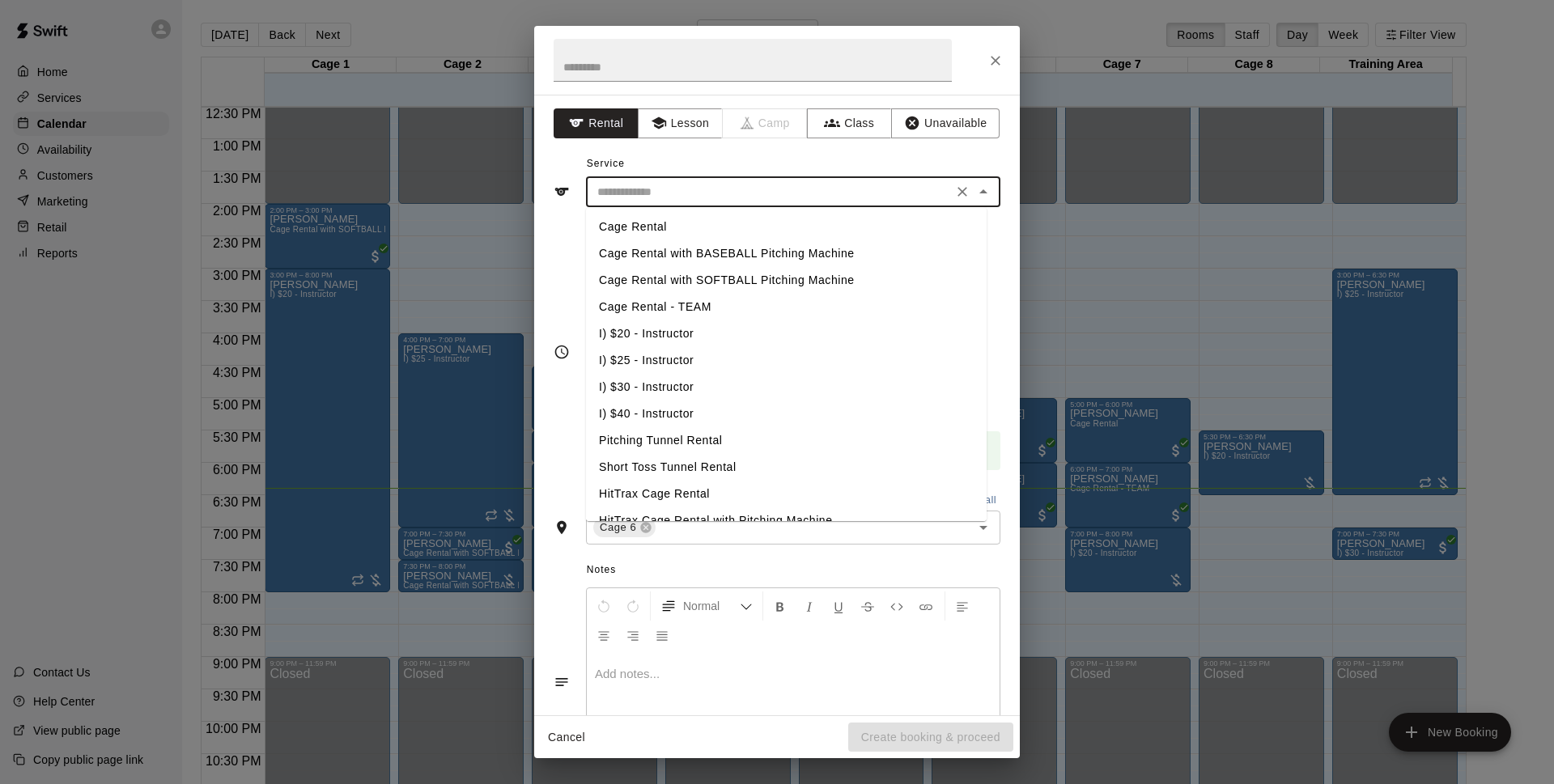
click at [764, 219] on li "Cage Rental" at bounding box center [786, 227] width 401 height 27
type input "**********"
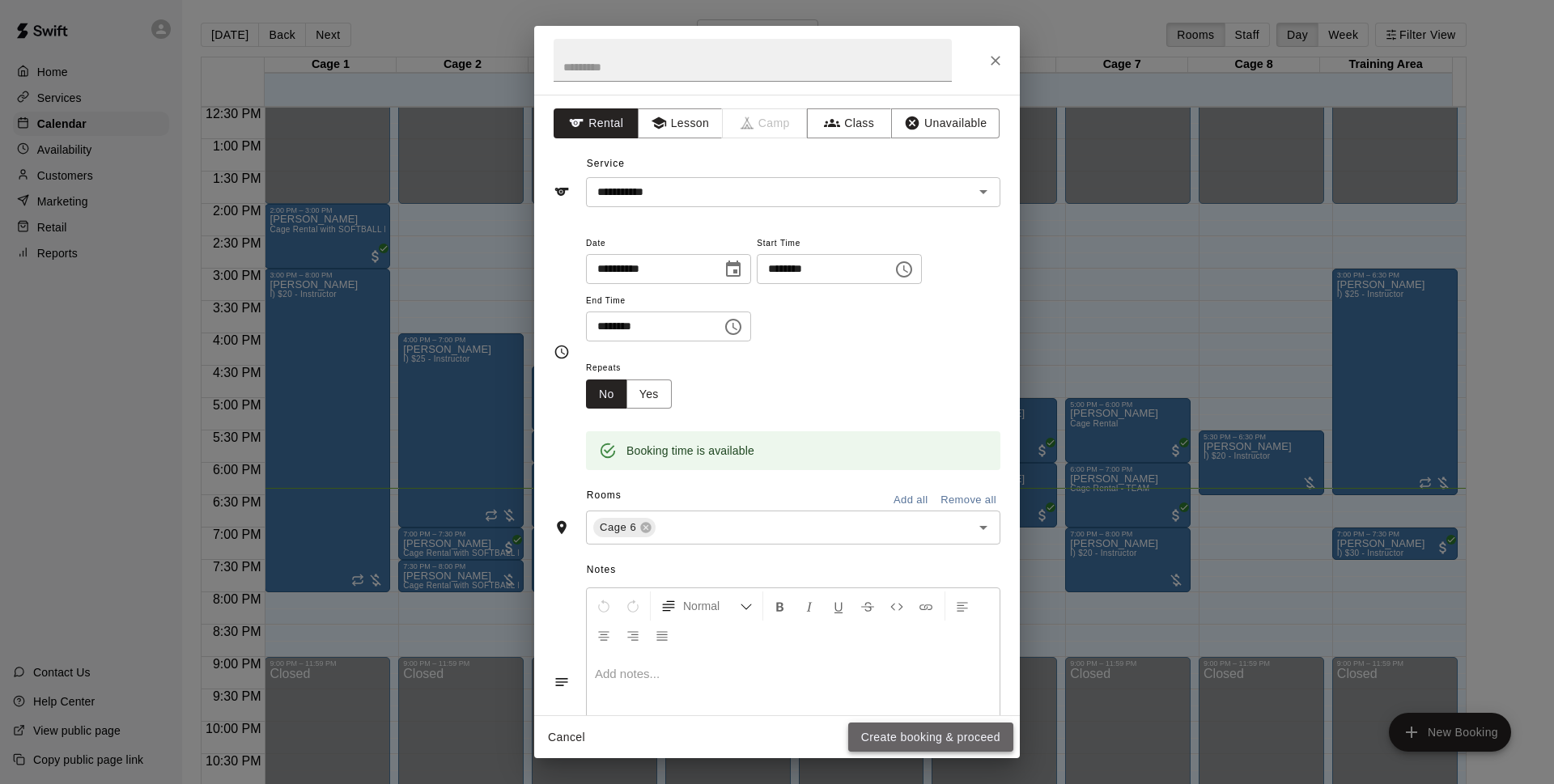
click at [942, 743] on button "Create booking & proceed" at bounding box center [930, 737] width 165 height 30
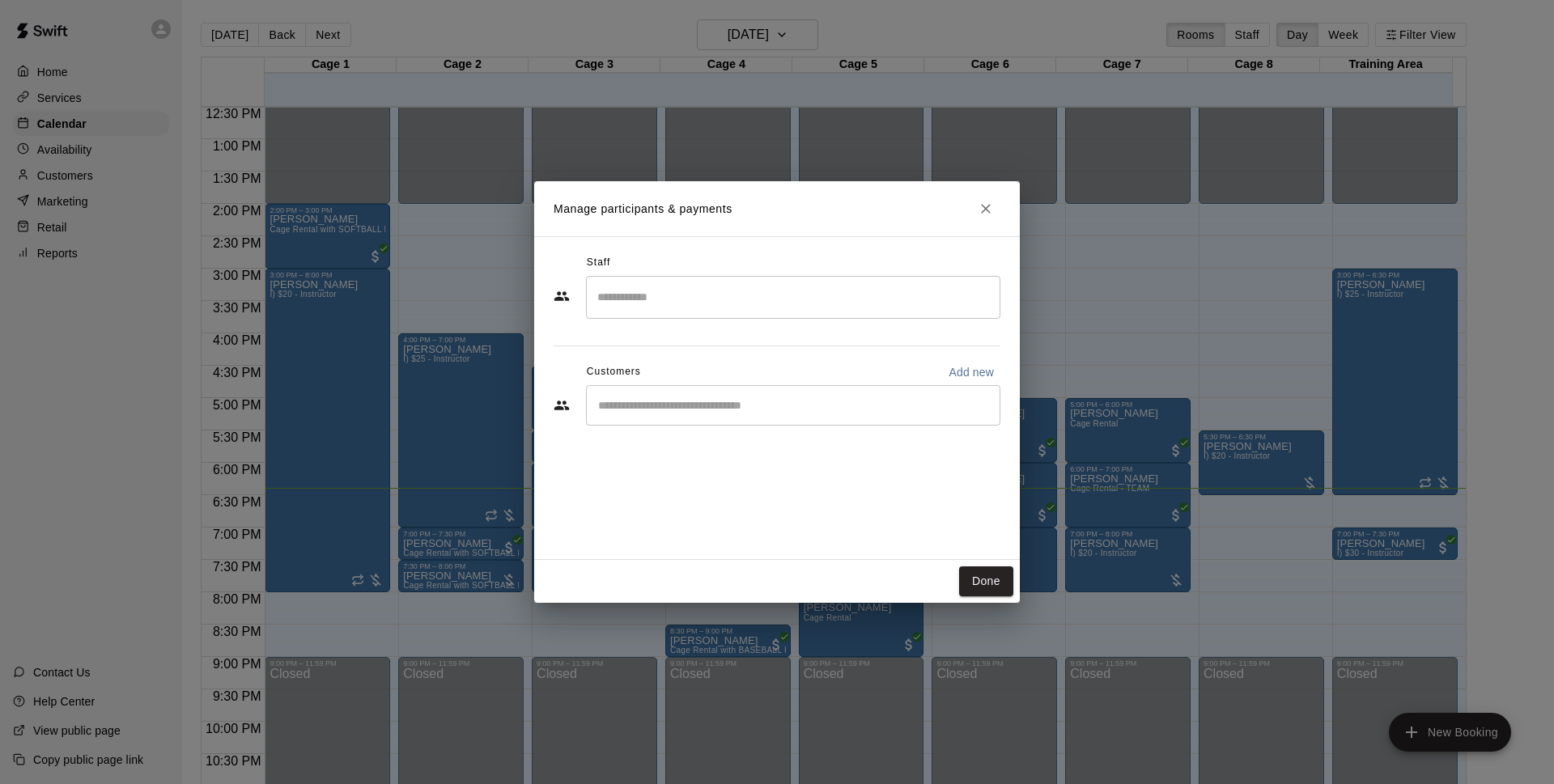
click at [718, 399] on input "Start typing to search customers..." at bounding box center [793, 405] width 400 height 16
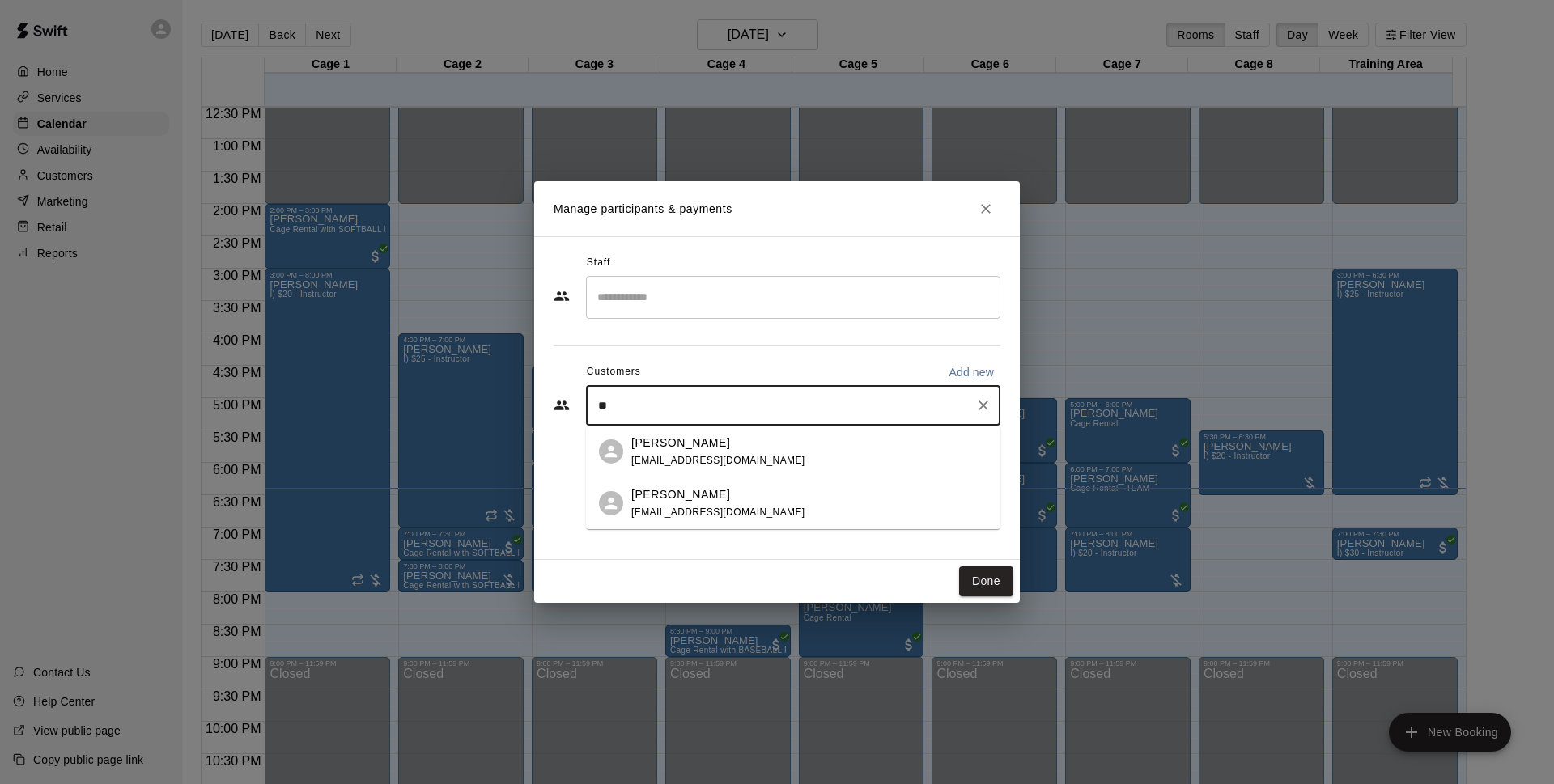
type input "*"
type input "*******"
click at [787, 442] on div "Walk In info@basesloadedlv.com" at bounding box center [810, 451] width 356 height 34
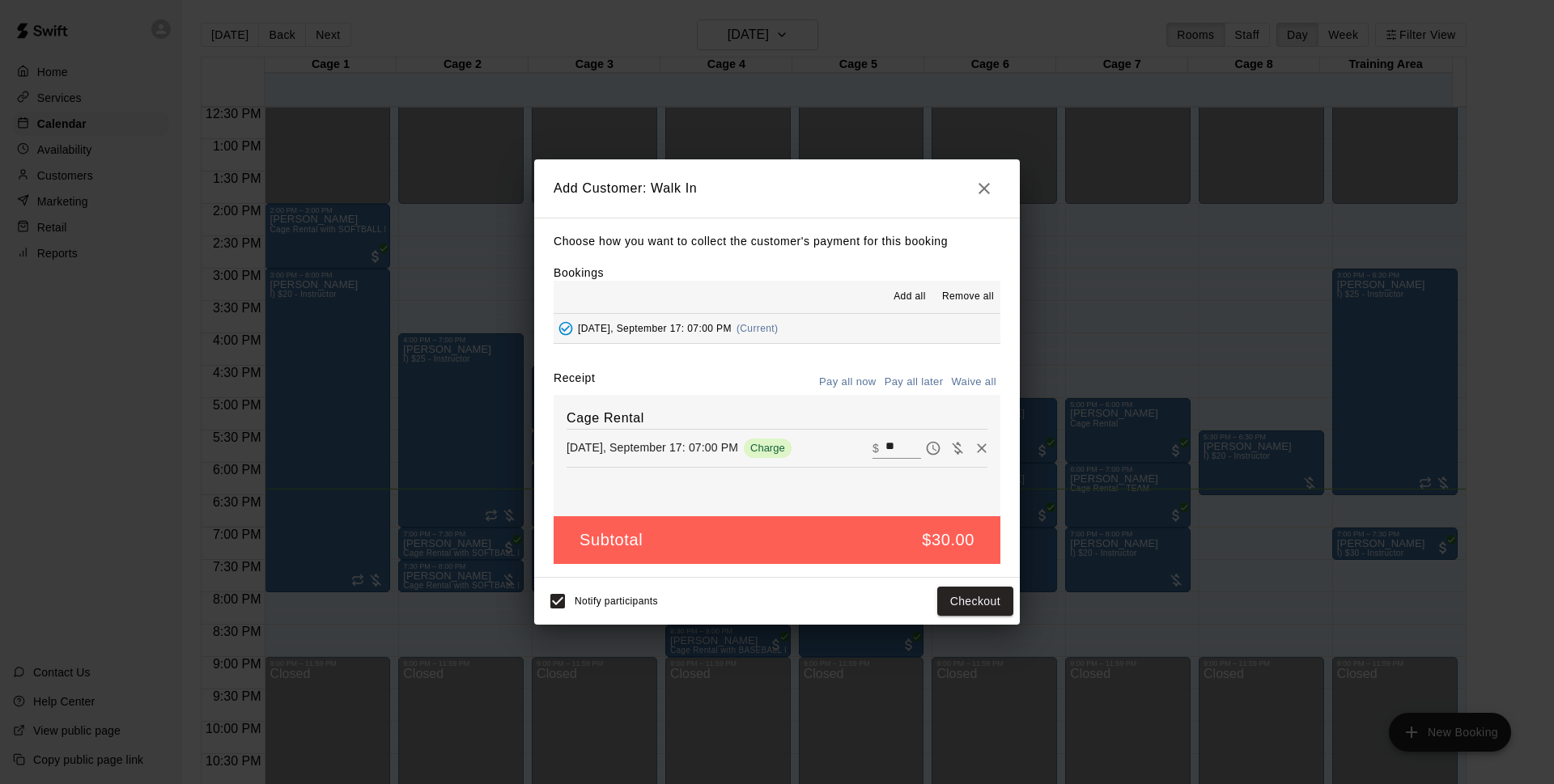
click at [923, 385] on button "Pay all later" at bounding box center [914, 383] width 67 height 25
click at [974, 601] on button "Add customer" at bounding box center [963, 601] width 99 height 30
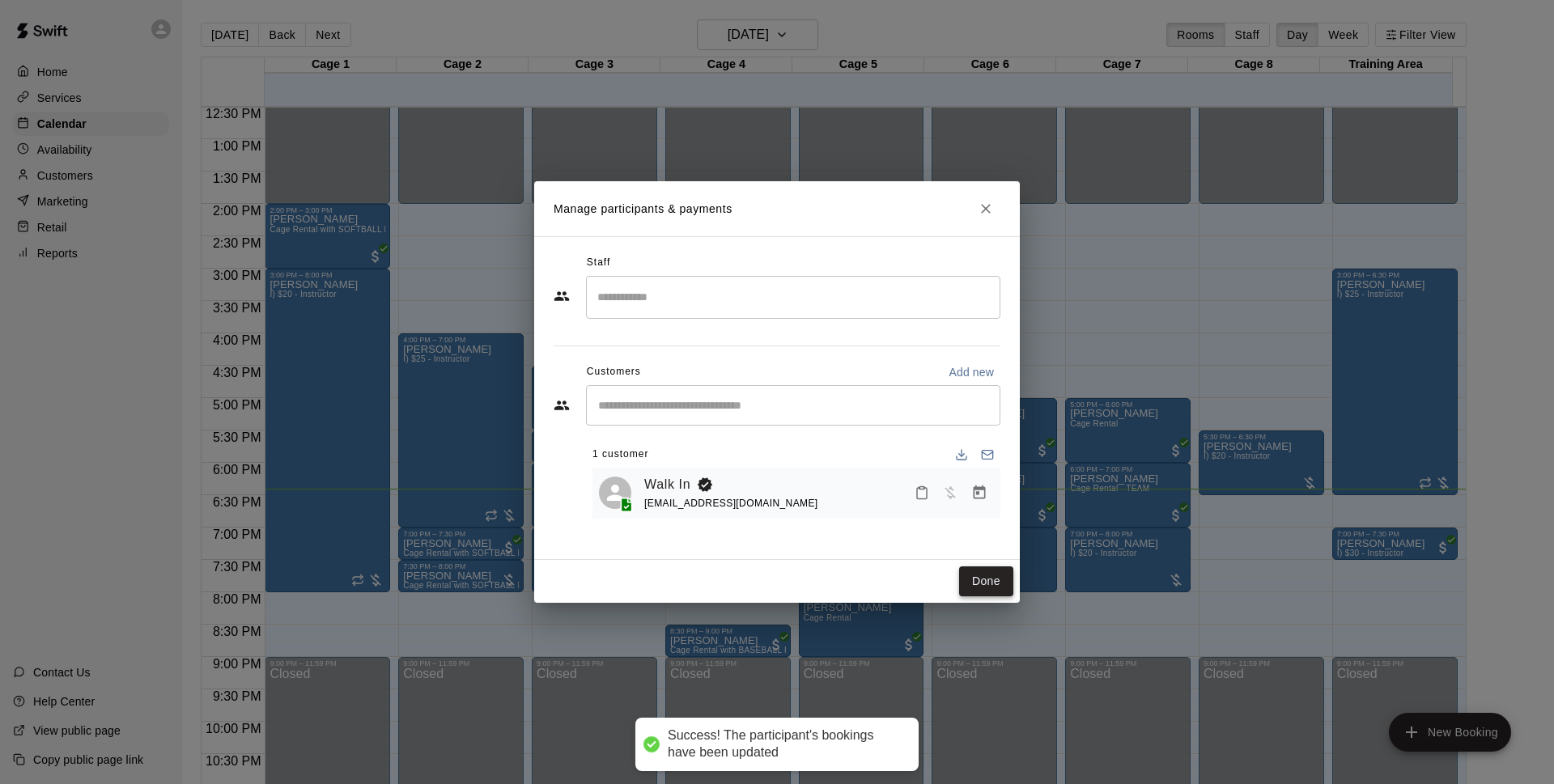
click at [986, 581] on button "Done" at bounding box center [986, 581] width 54 height 30
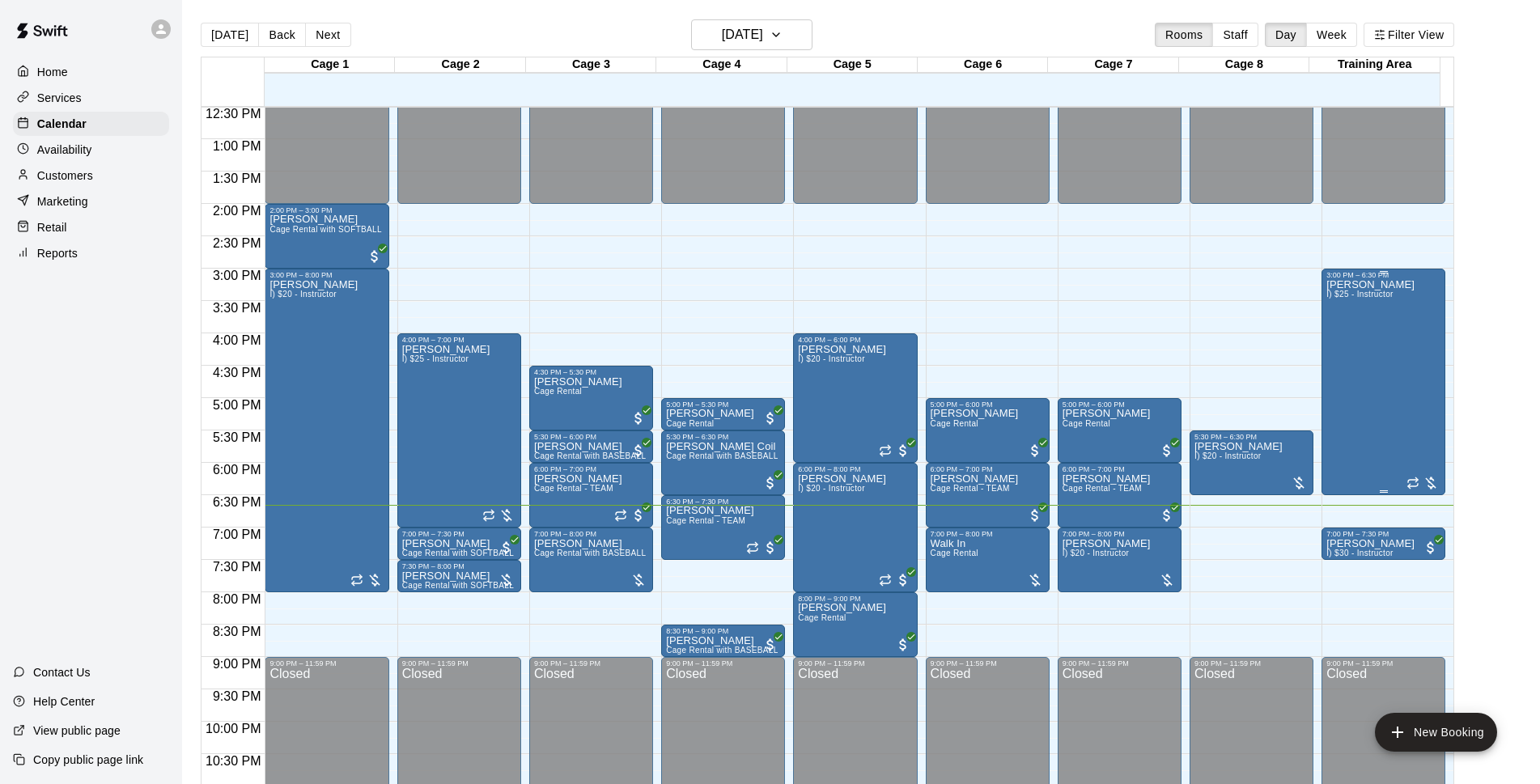
click at [1366, 387] on div "Michael Blazek I) $25 - Instructor" at bounding box center [1371, 671] width 89 height 784
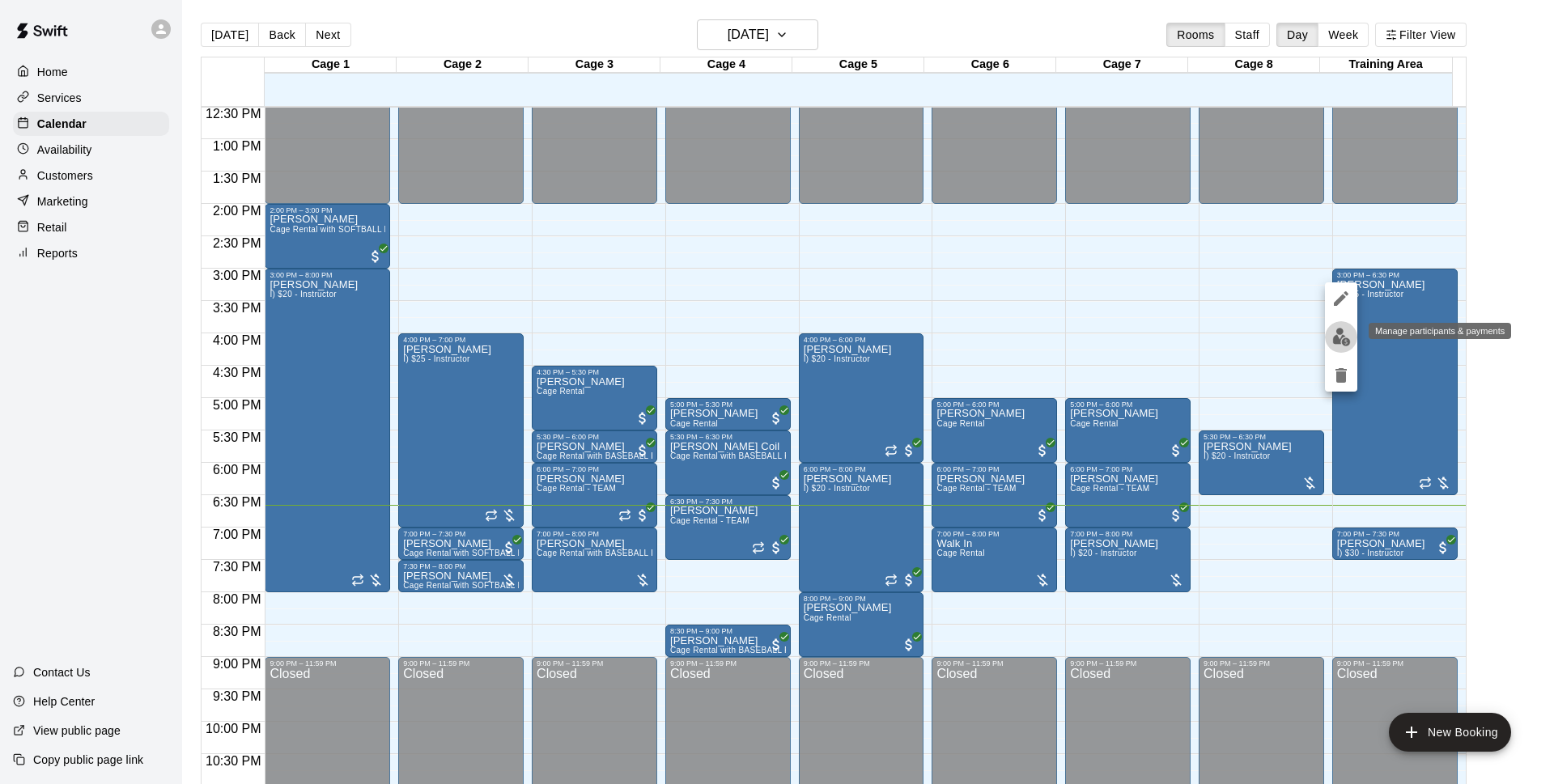
click at [1348, 332] on img "edit" at bounding box center [1341, 336] width 19 height 19
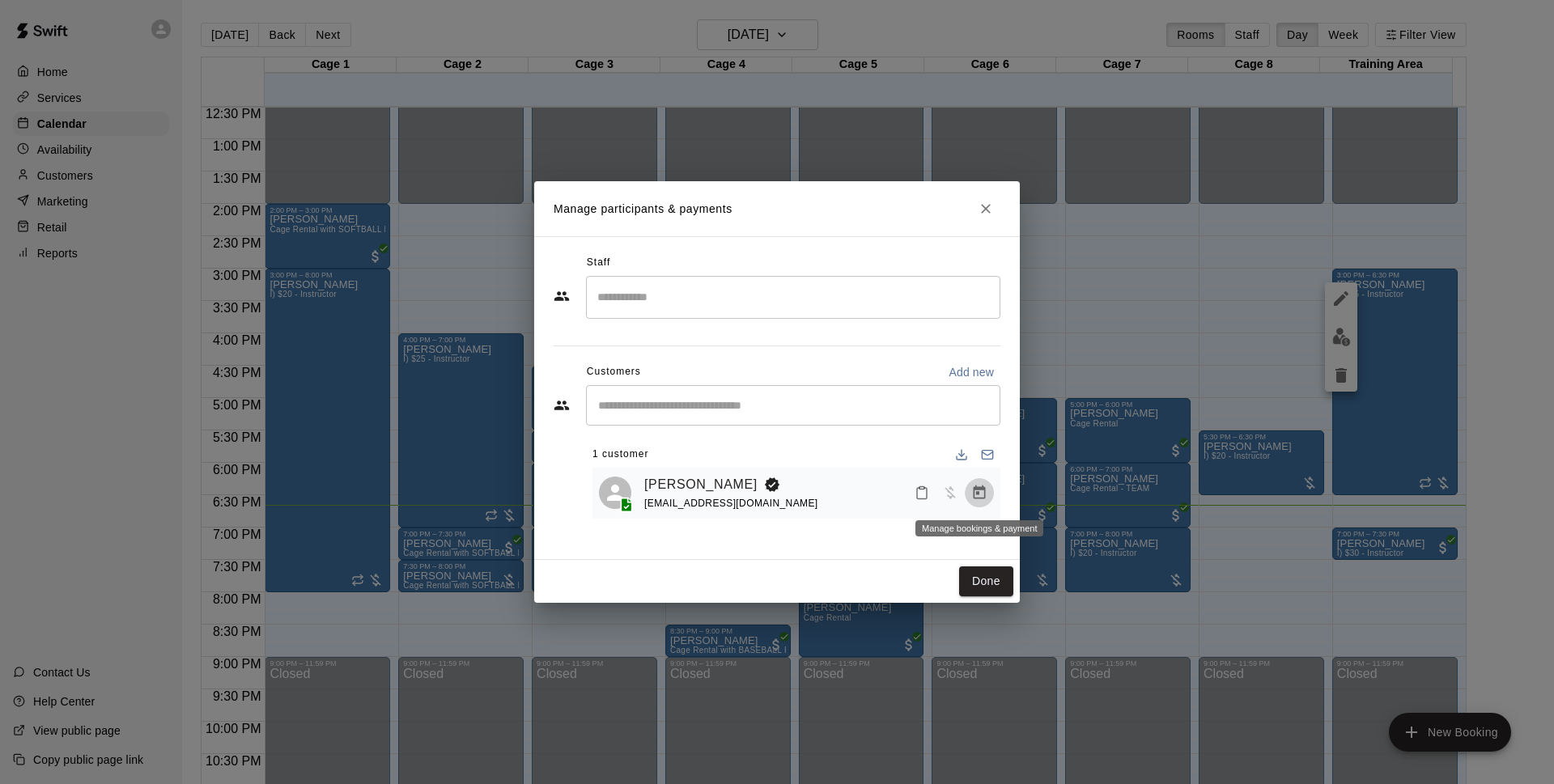
click at [978, 481] on button "Manage bookings & payment" at bounding box center [979, 493] width 29 height 29
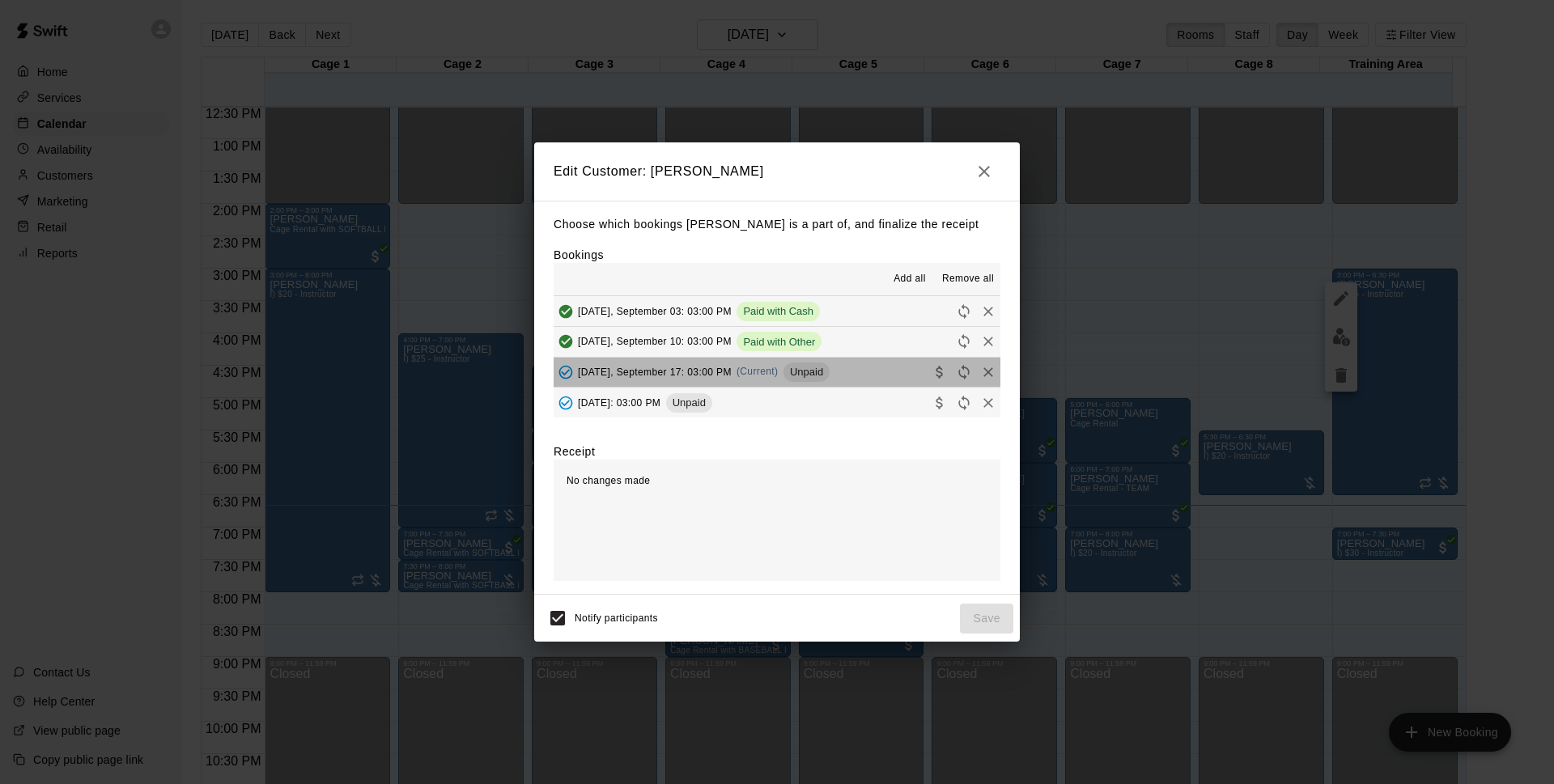
click at [886, 369] on button "Wednesday, September 17: 03:00 PM (Current) Unpaid" at bounding box center [777, 372] width 447 height 30
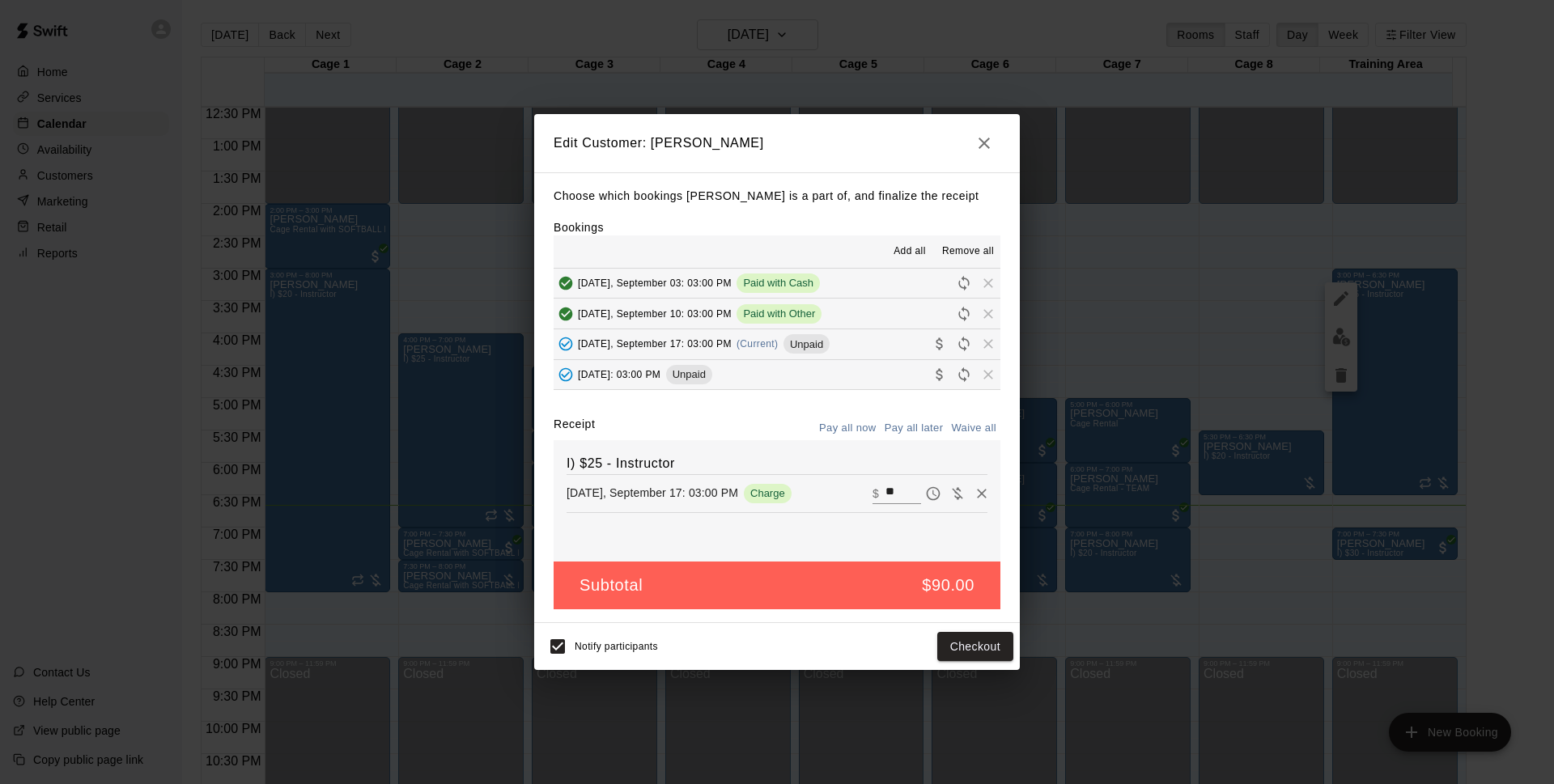
click at [991, 145] on icon "button" at bounding box center [983, 143] width 19 height 19
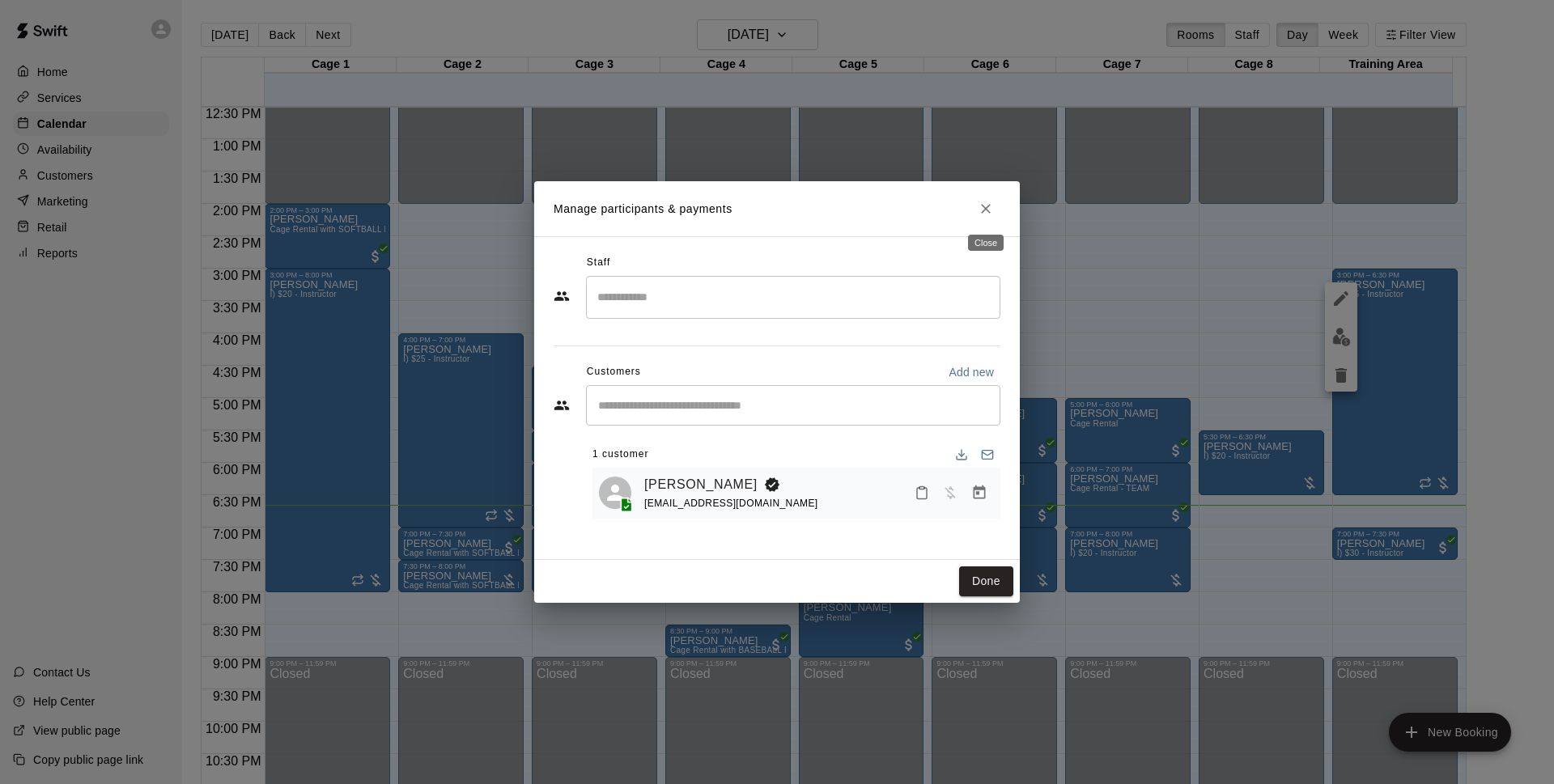
click at [981, 211] on icon "Close" at bounding box center [986, 209] width 16 height 16
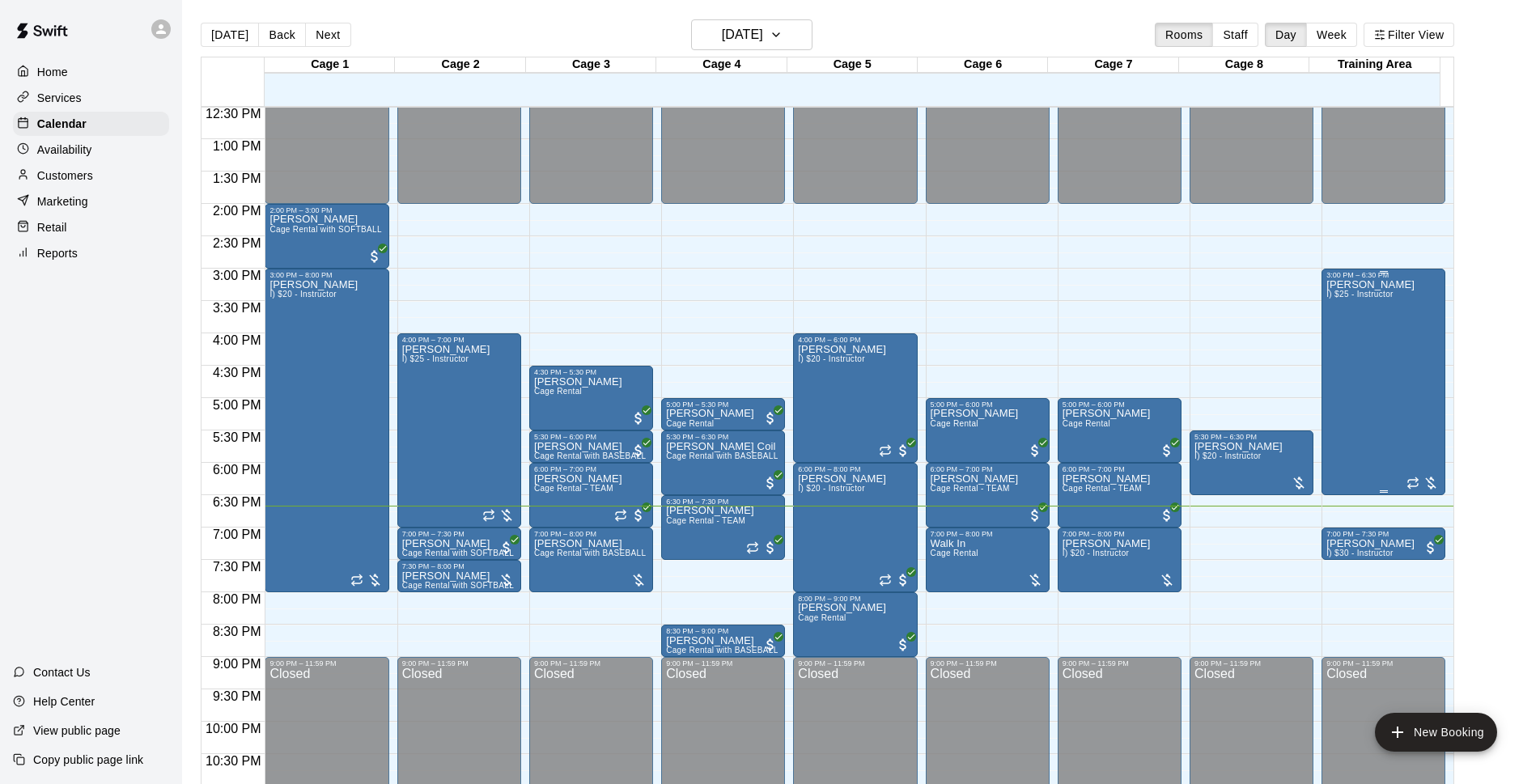
click at [1408, 354] on div "Michael Blazek I) $25 - Instructor" at bounding box center [1383, 671] width 114 height 784
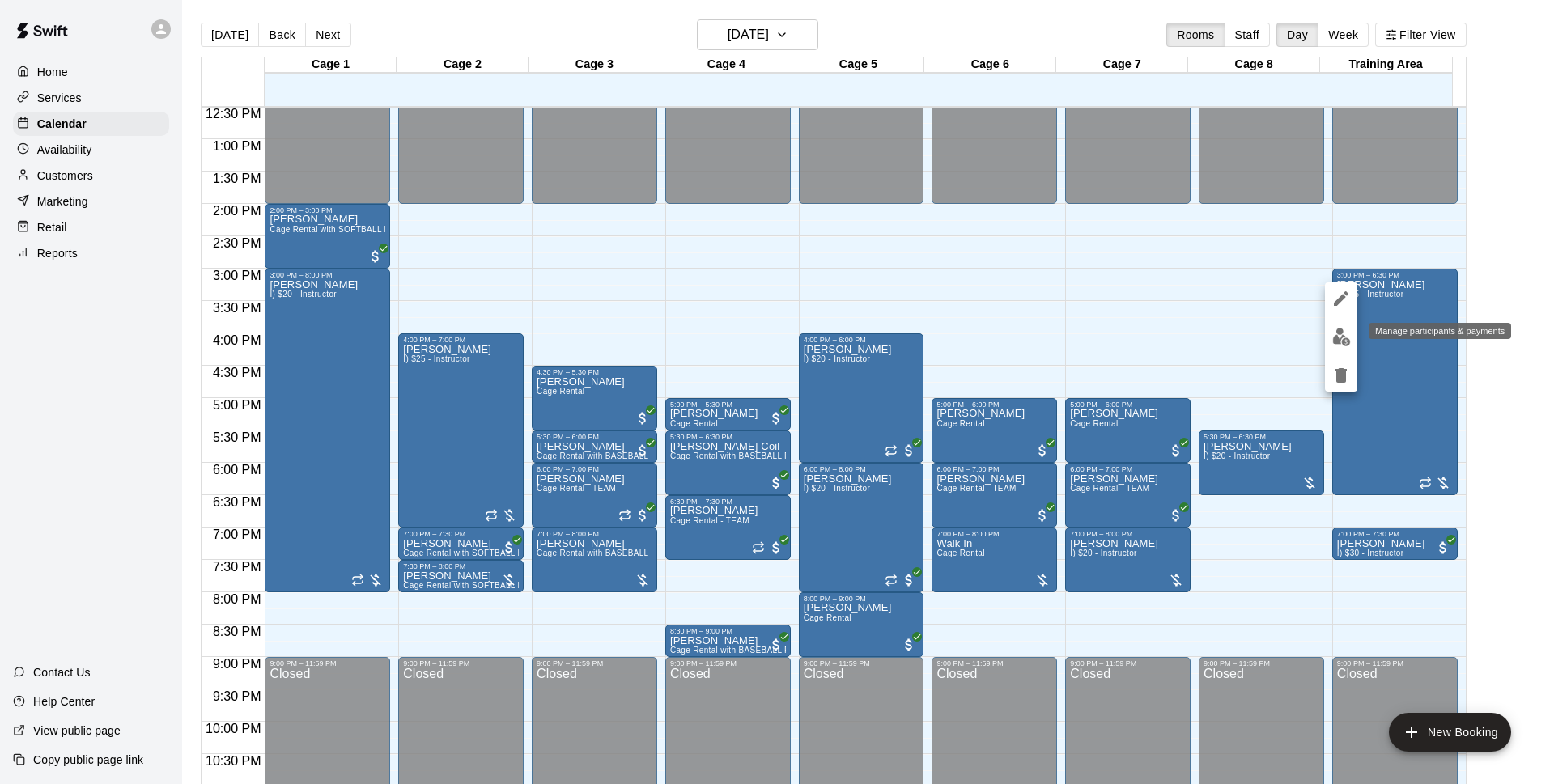
click at [1334, 343] on img "edit" at bounding box center [1341, 336] width 19 height 19
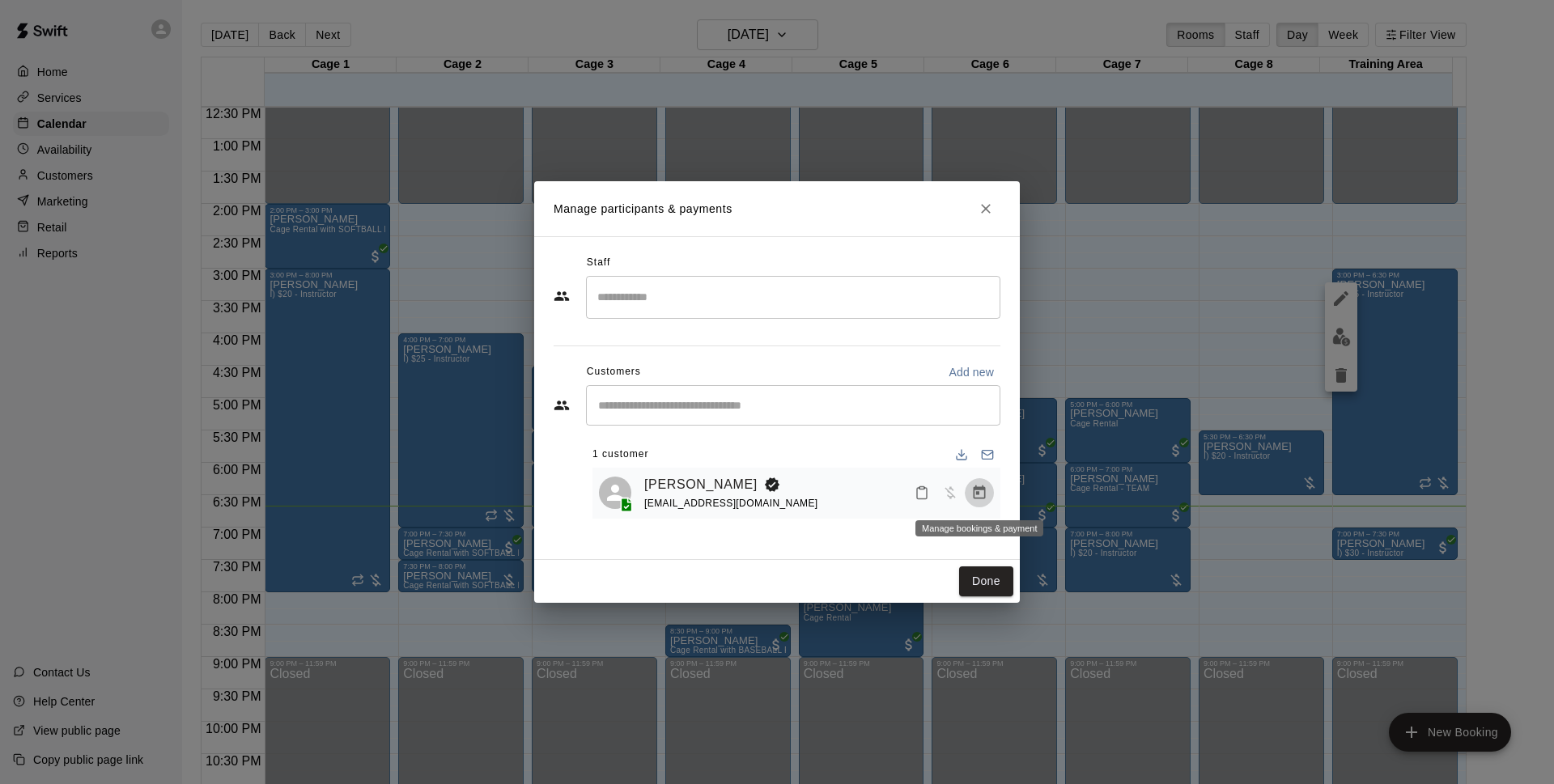
click at [971, 492] on button "Manage bookings & payment" at bounding box center [979, 493] width 29 height 29
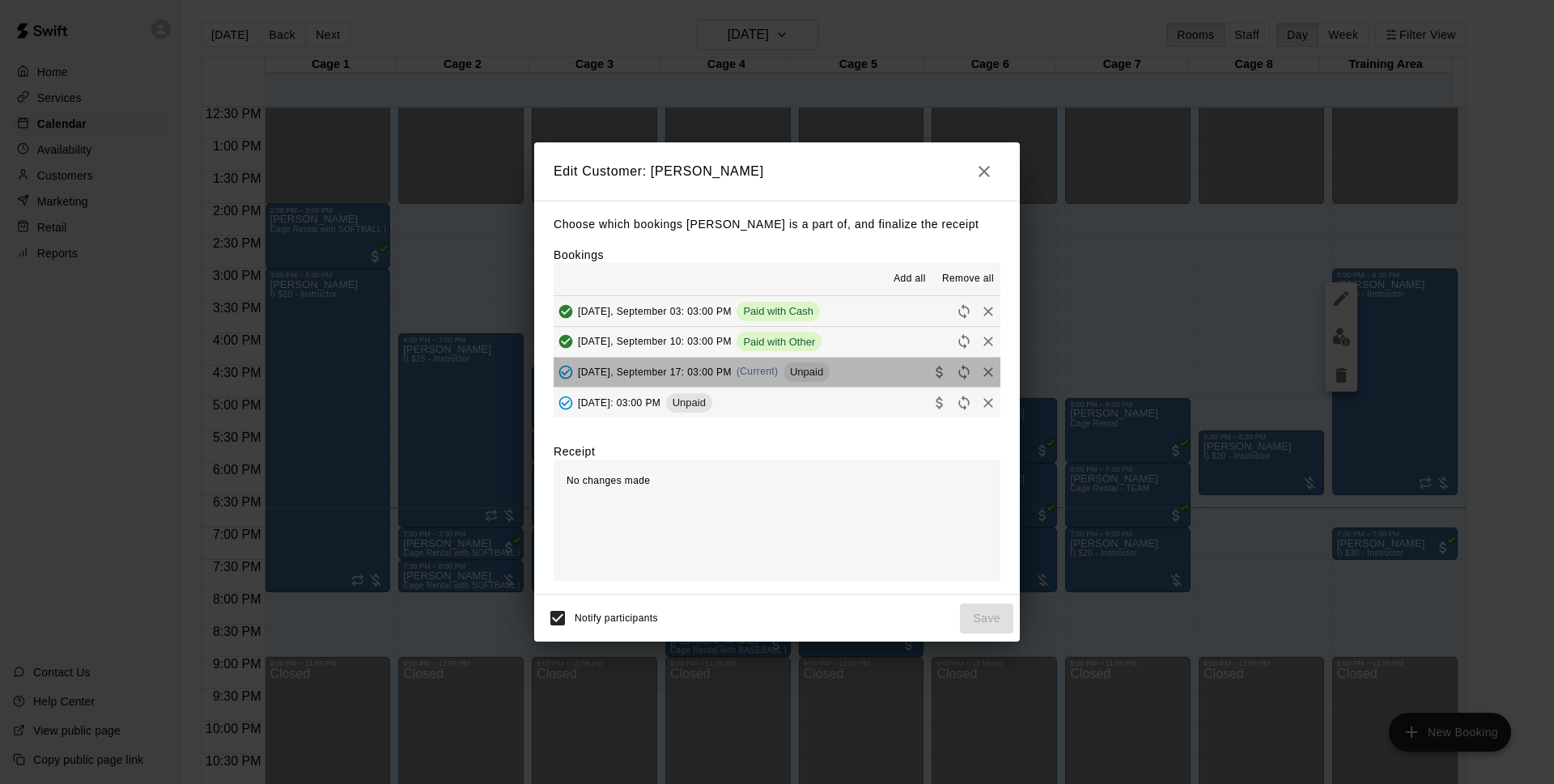
click at [829, 376] on span "Unpaid" at bounding box center [806, 371] width 46 height 12
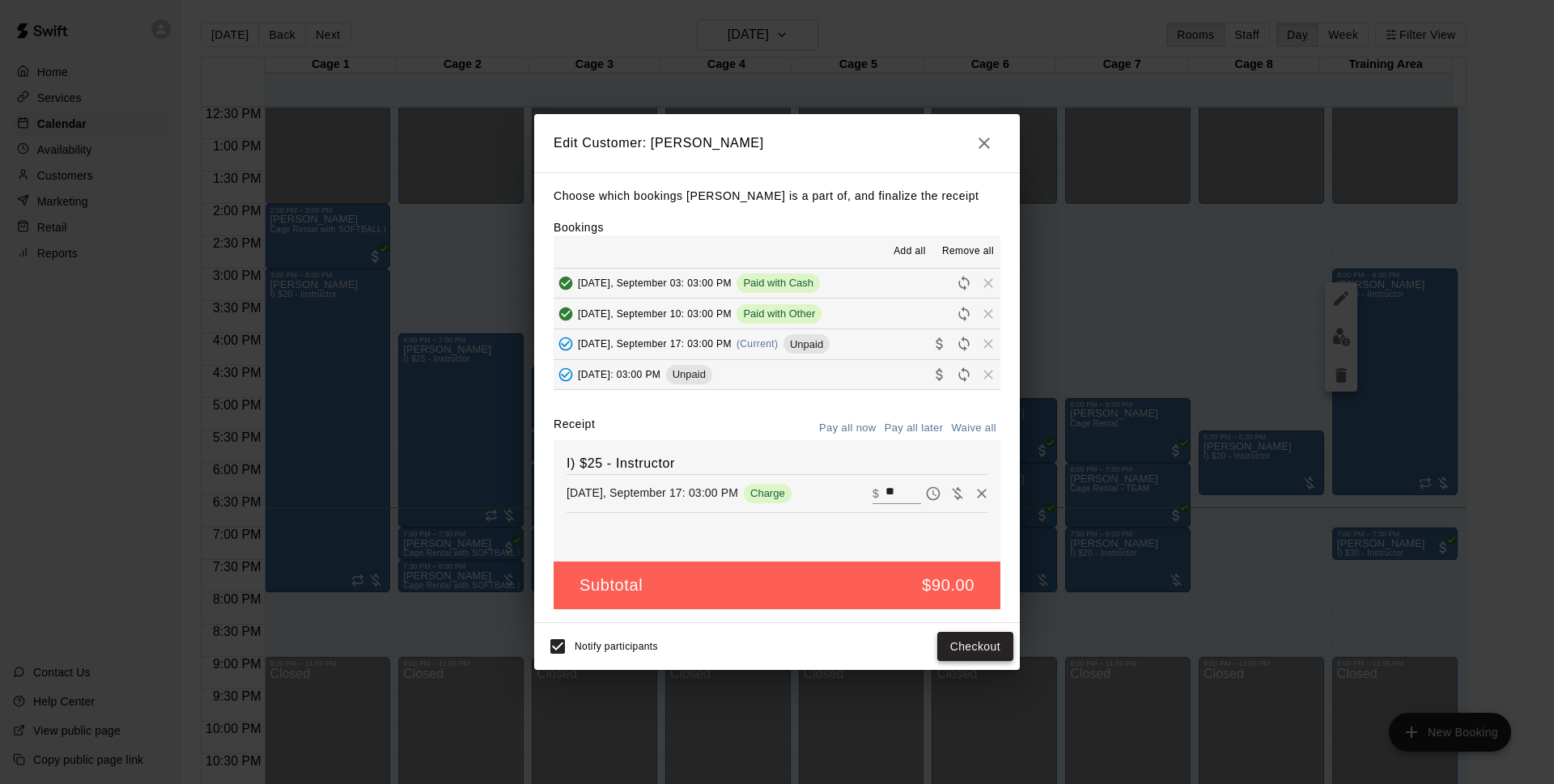
click at [964, 640] on button "Checkout" at bounding box center [975, 647] width 76 height 30
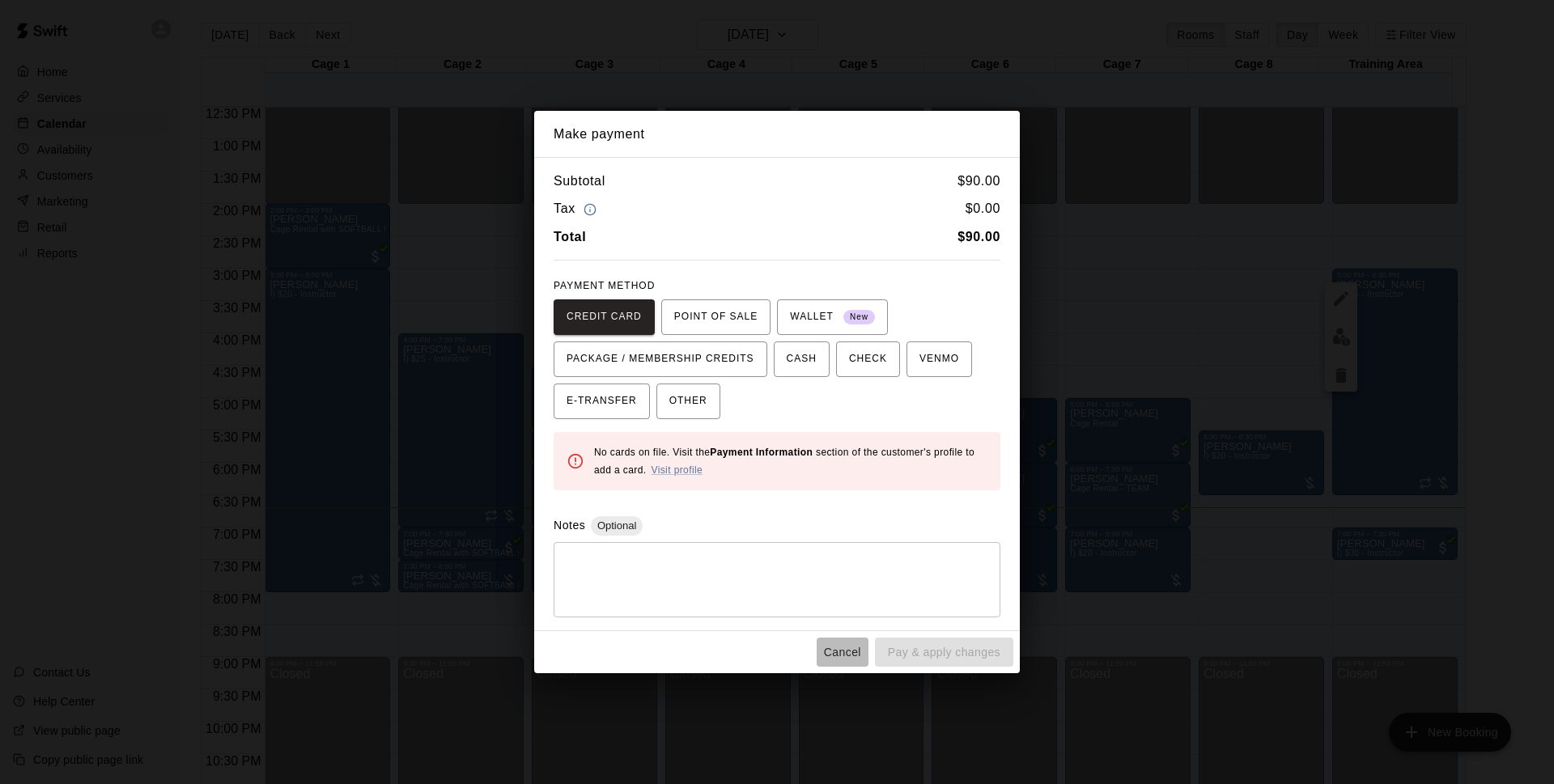
click at [838, 654] on button "Cancel" at bounding box center [842, 652] width 52 height 30
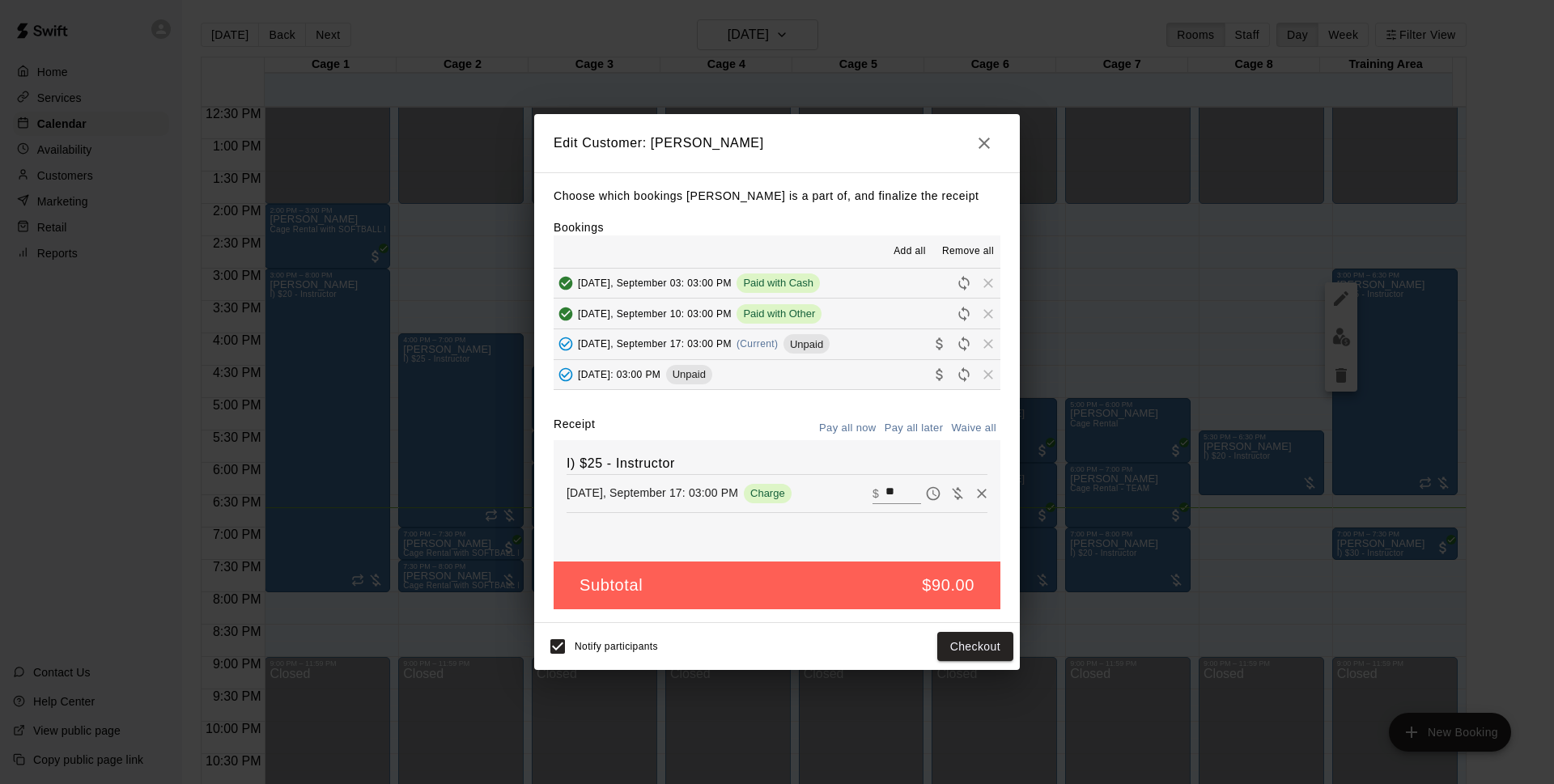
click at [988, 134] on icon "button" at bounding box center [983, 143] width 19 height 19
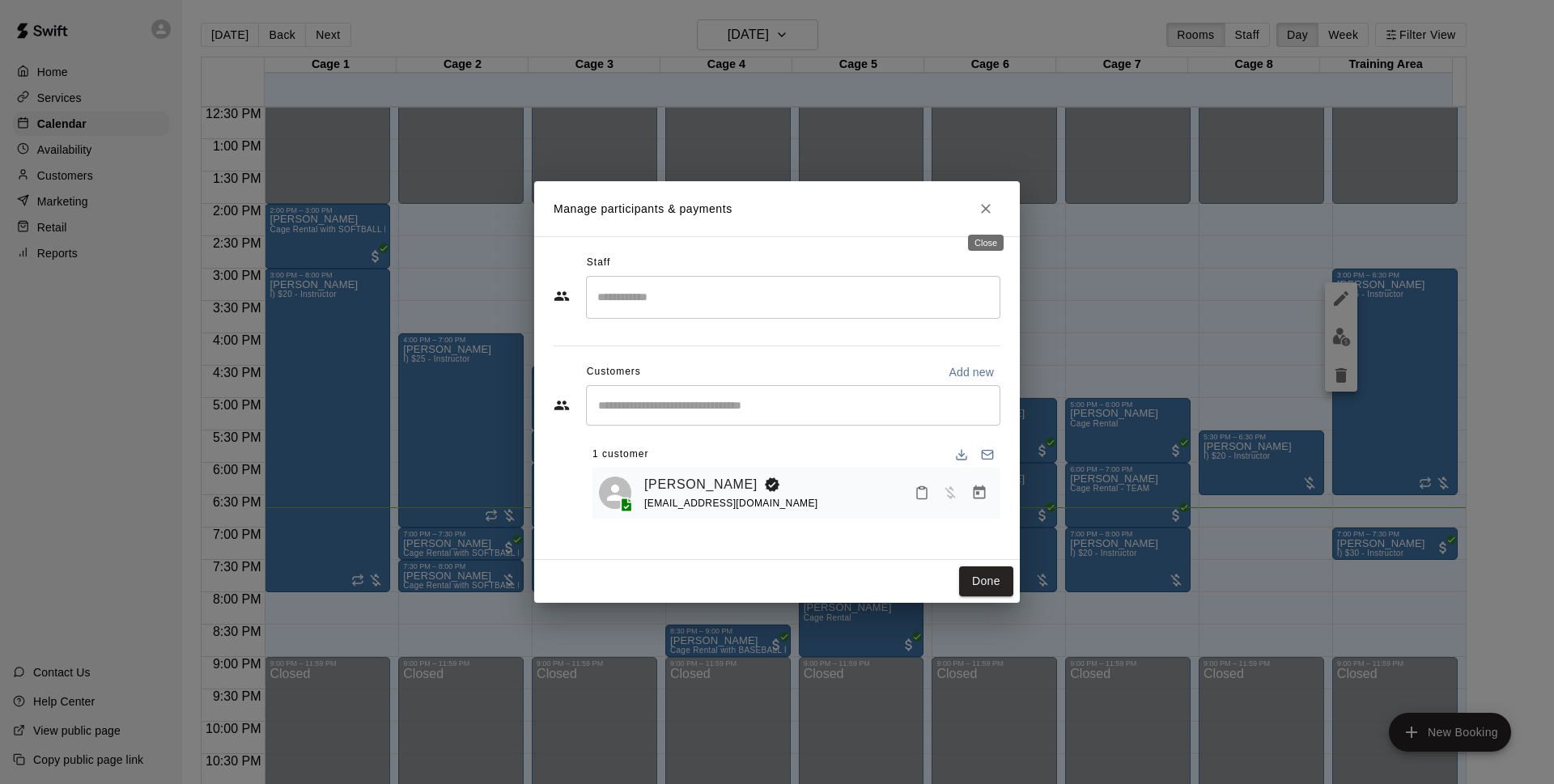
click at [990, 210] on icon "Close" at bounding box center [986, 209] width 16 height 16
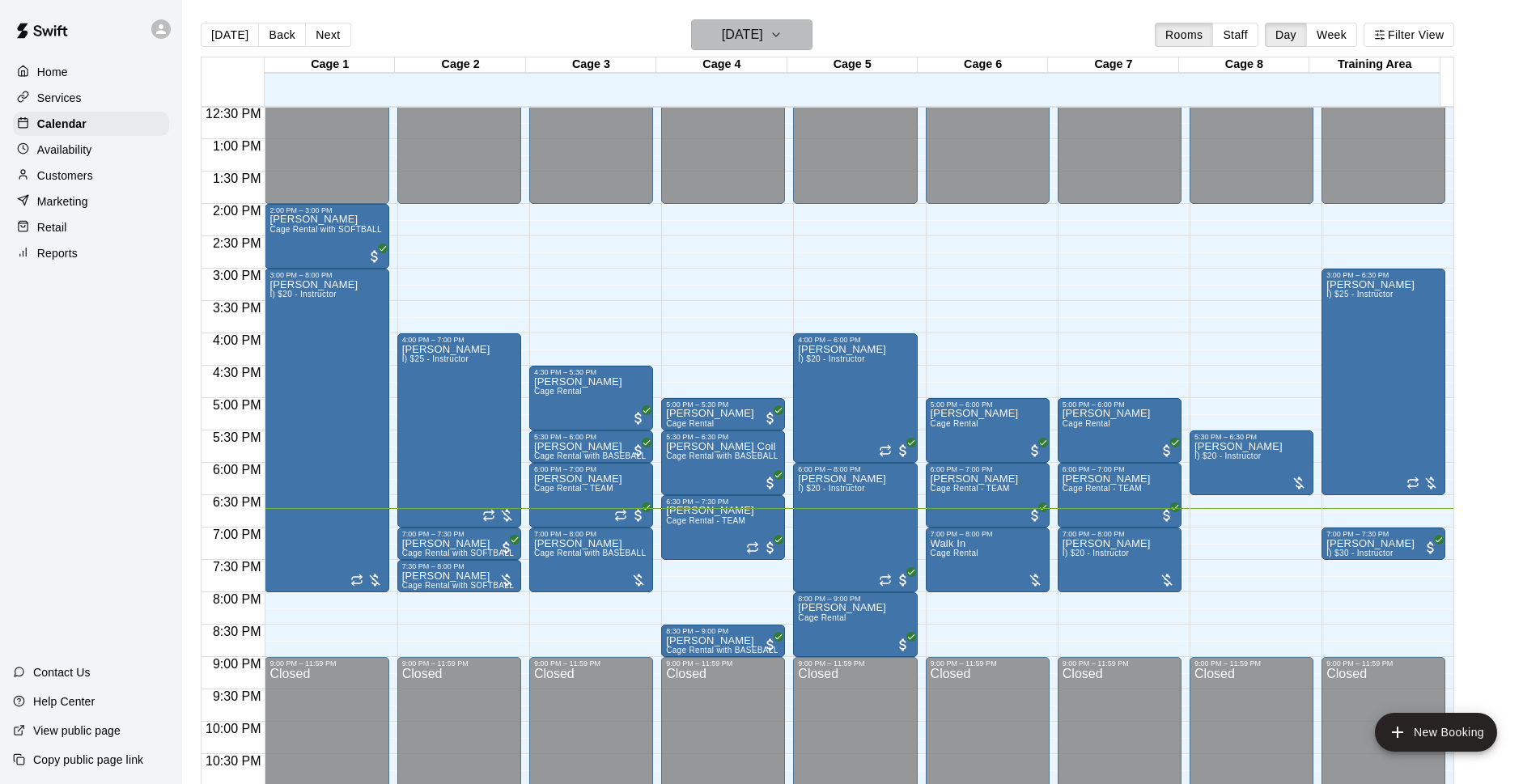
click at [783, 26] on icon "button" at bounding box center [776, 34] width 13 height 19
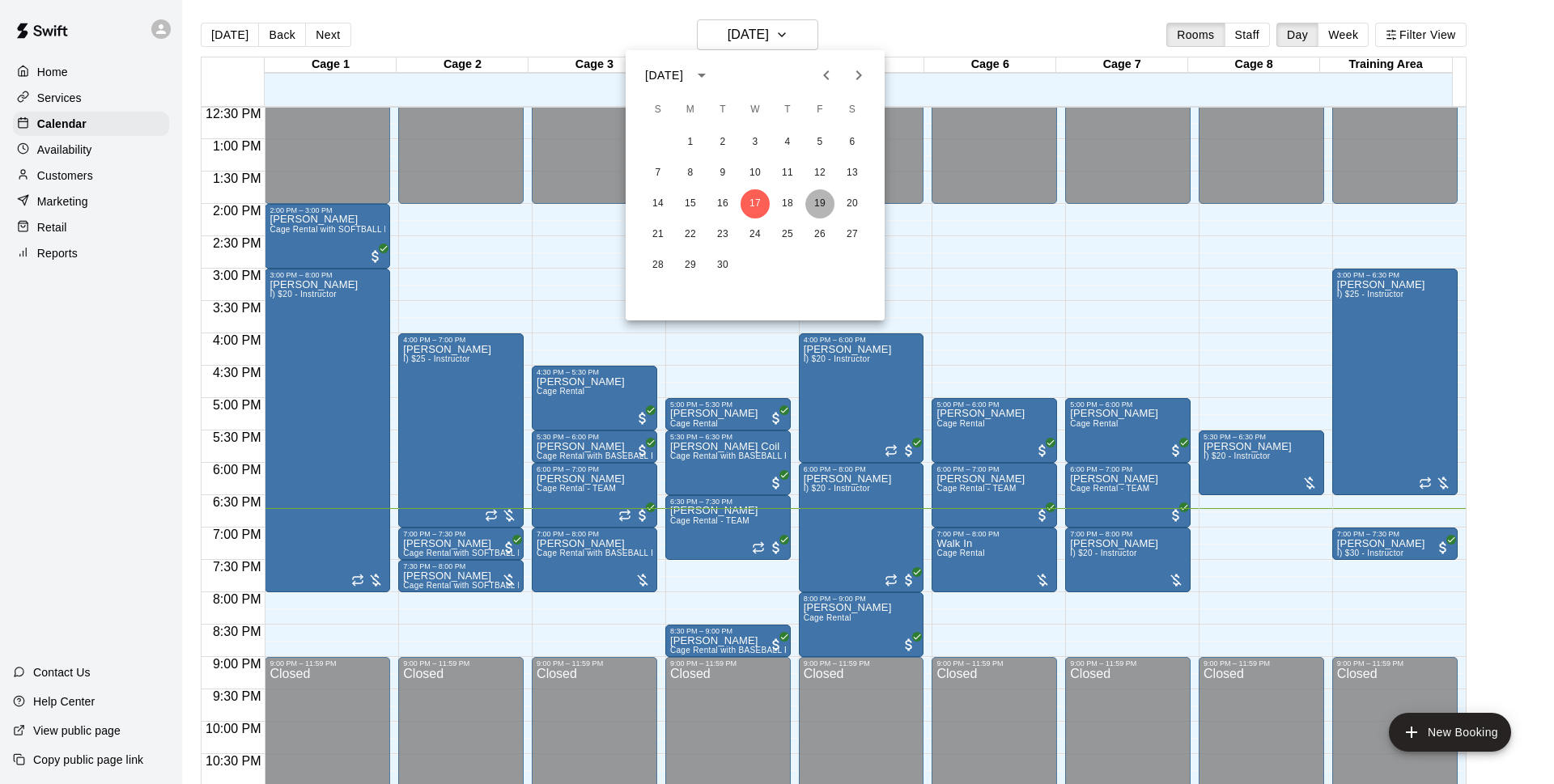
click at [827, 196] on button "19" at bounding box center [820, 203] width 29 height 29
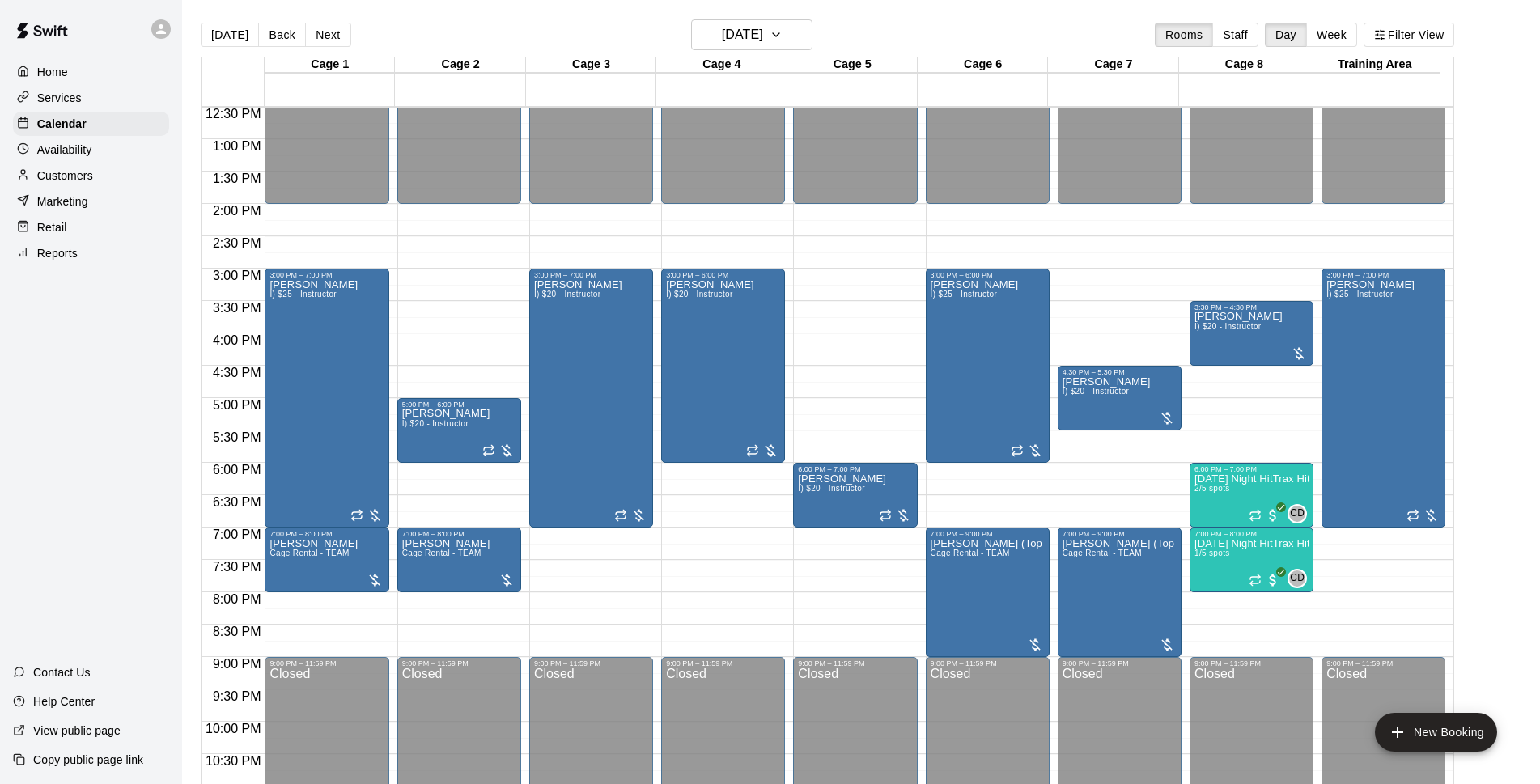
click at [859, 43] on div "Today Back Next Friday Sep 19 Rooms Staff Day Week Filter View" at bounding box center [828, 37] width 1254 height 37
click at [871, 34] on div "Today Back Next Friday Sep 19 Rooms Staff Day Week Filter View" at bounding box center [828, 37] width 1254 height 37
click at [1025, 35] on div "Today Back Next Friday Sep 19 Rooms Staff Day Week Filter View" at bounding box center [828, 37] width 1254 height 37
click at [1530, 392] on main "Today Back Next Friday Sep 19 Rooms Staff Day Week Filter View Cage 1 19 Fri Ca…" at bounding box center [860, 411] width 1345 height 784
click at [95, 179] on div "Customers" at bounding box center [90, 175] width 157 height 24
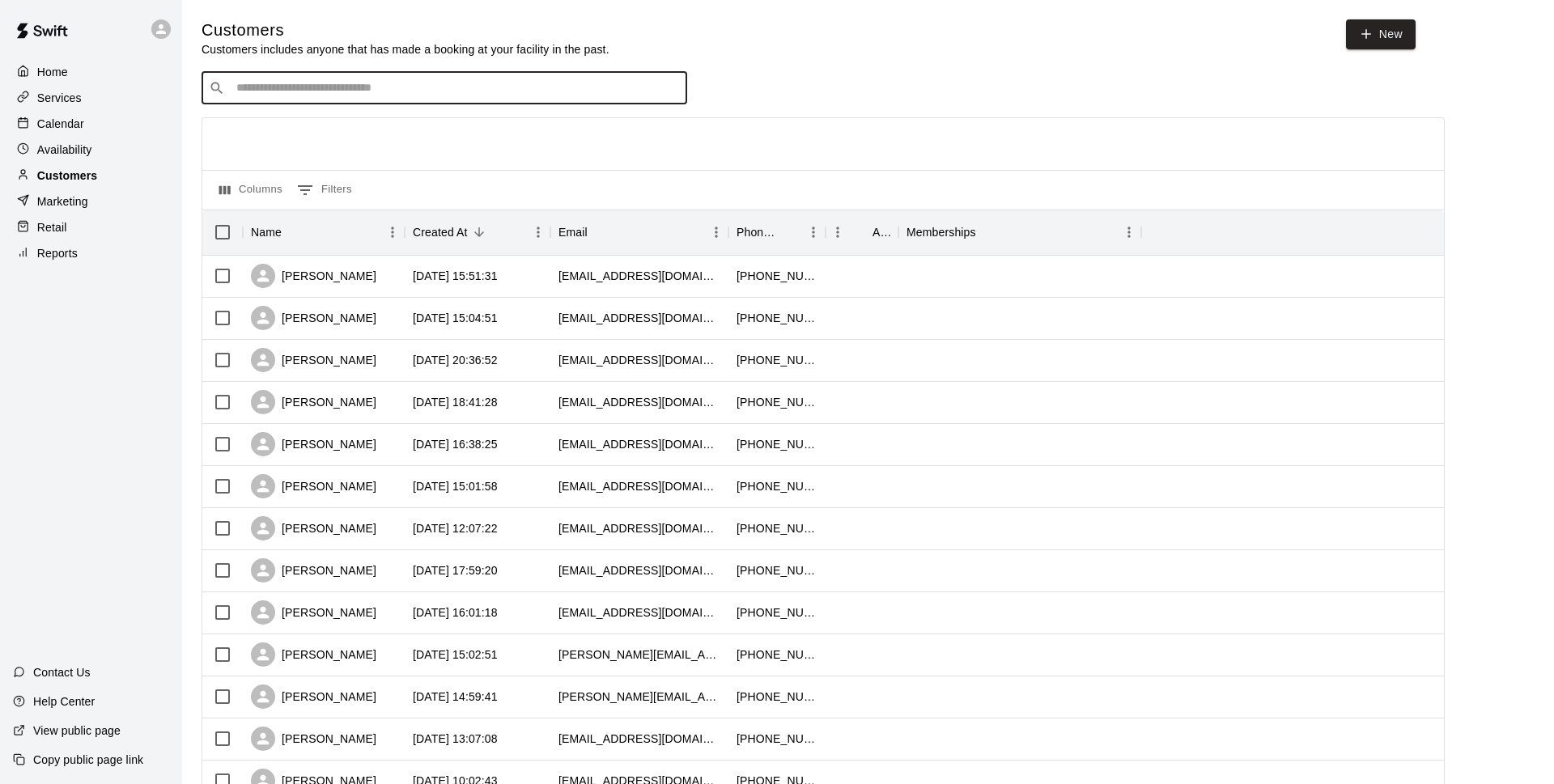
click at [275, 96] on input "Search customers by name or email" at bounding box center [456, 89] width 449 height 16
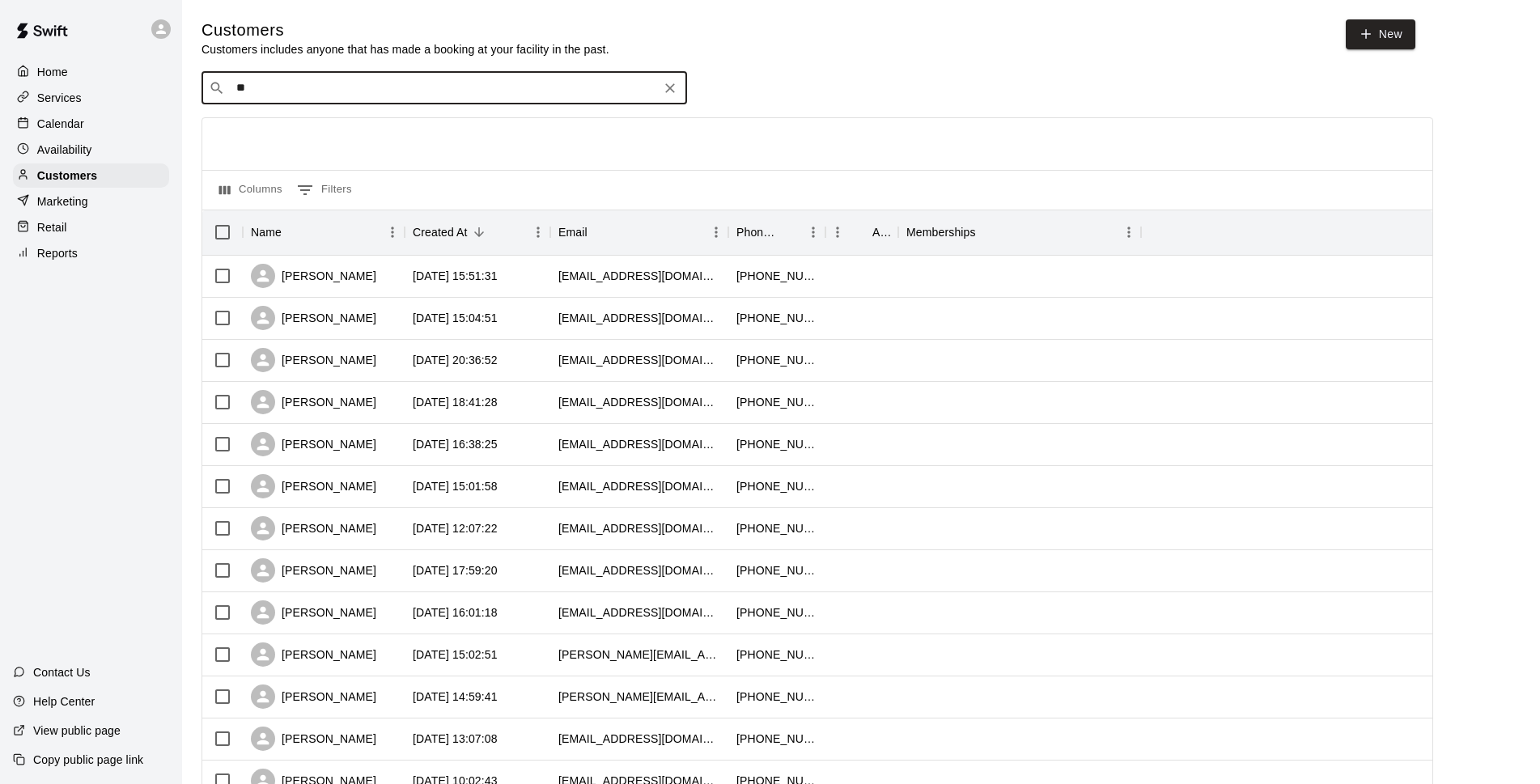
type input "*"
click at [131, 130] on div "Calendar" at bounding box center [90, 123] width 157 height 24
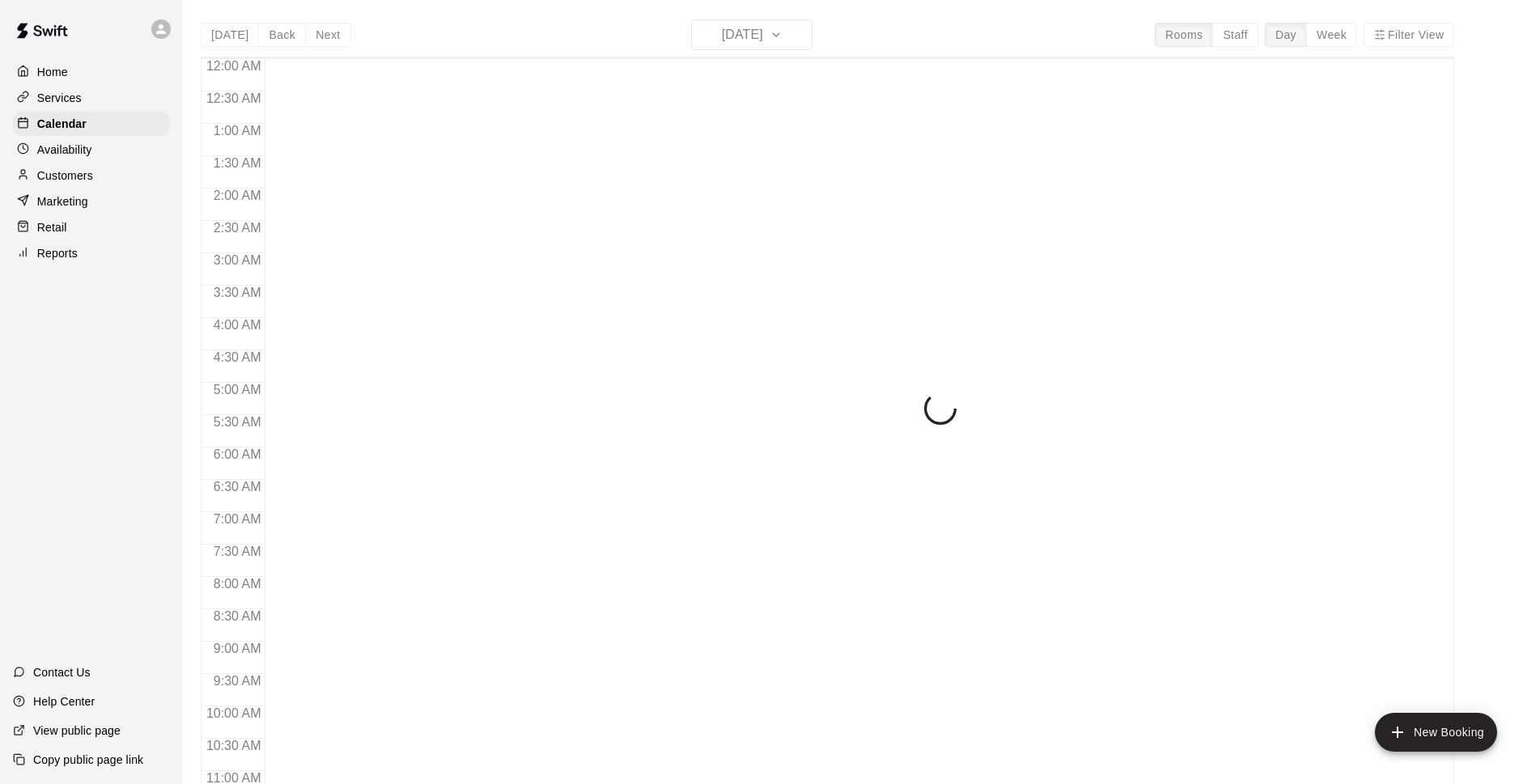
click at [730, 46] on div "Today Back Next Wednesday Sep 17 Rooms Staff Day Week Filter View 12:00 AM 12:3…" at bounding box center [828, 411] width 1254 height 784
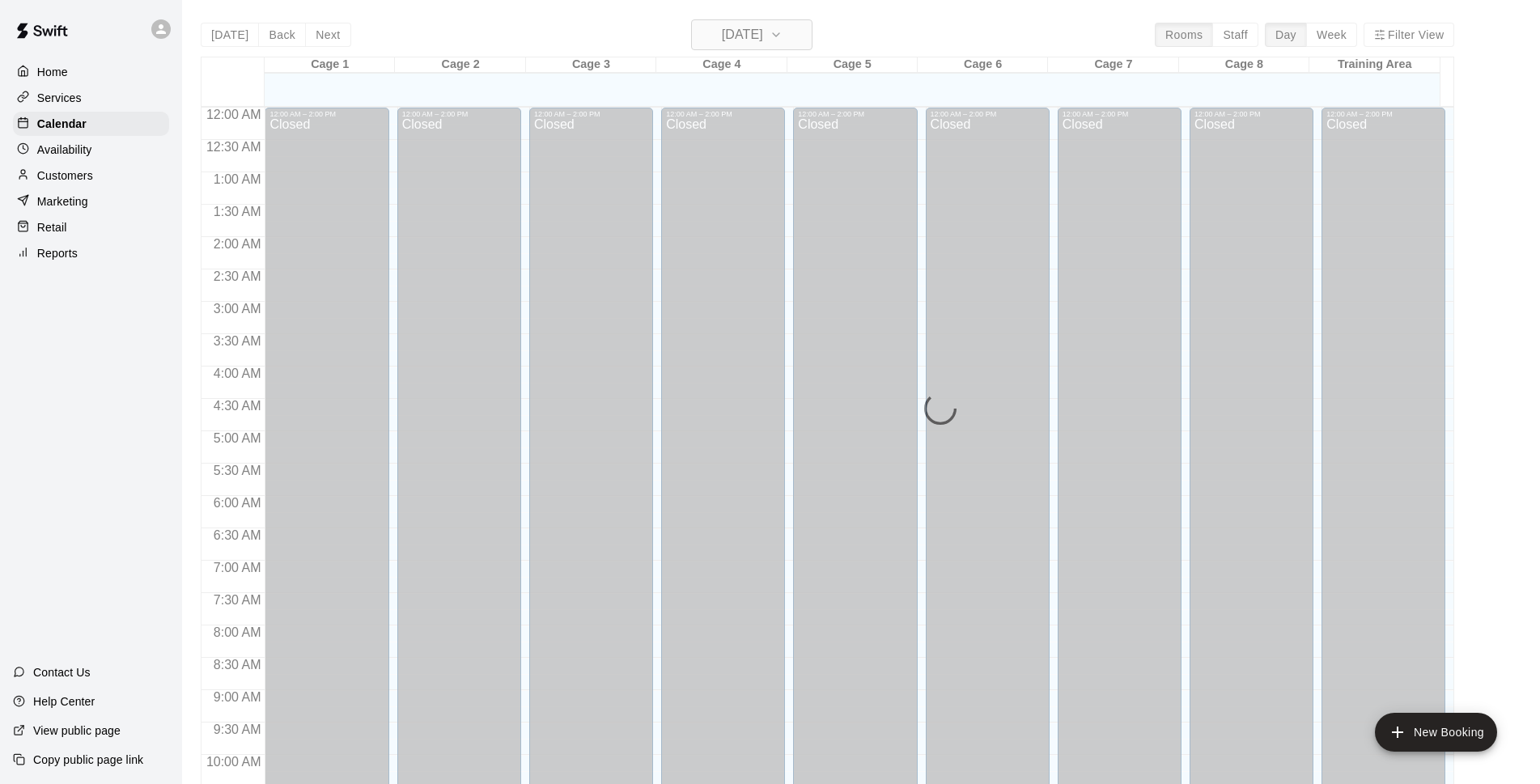
click at [740, 41] on h6 "[DATE]" at bounding box center [743, 34] width 42 height 23
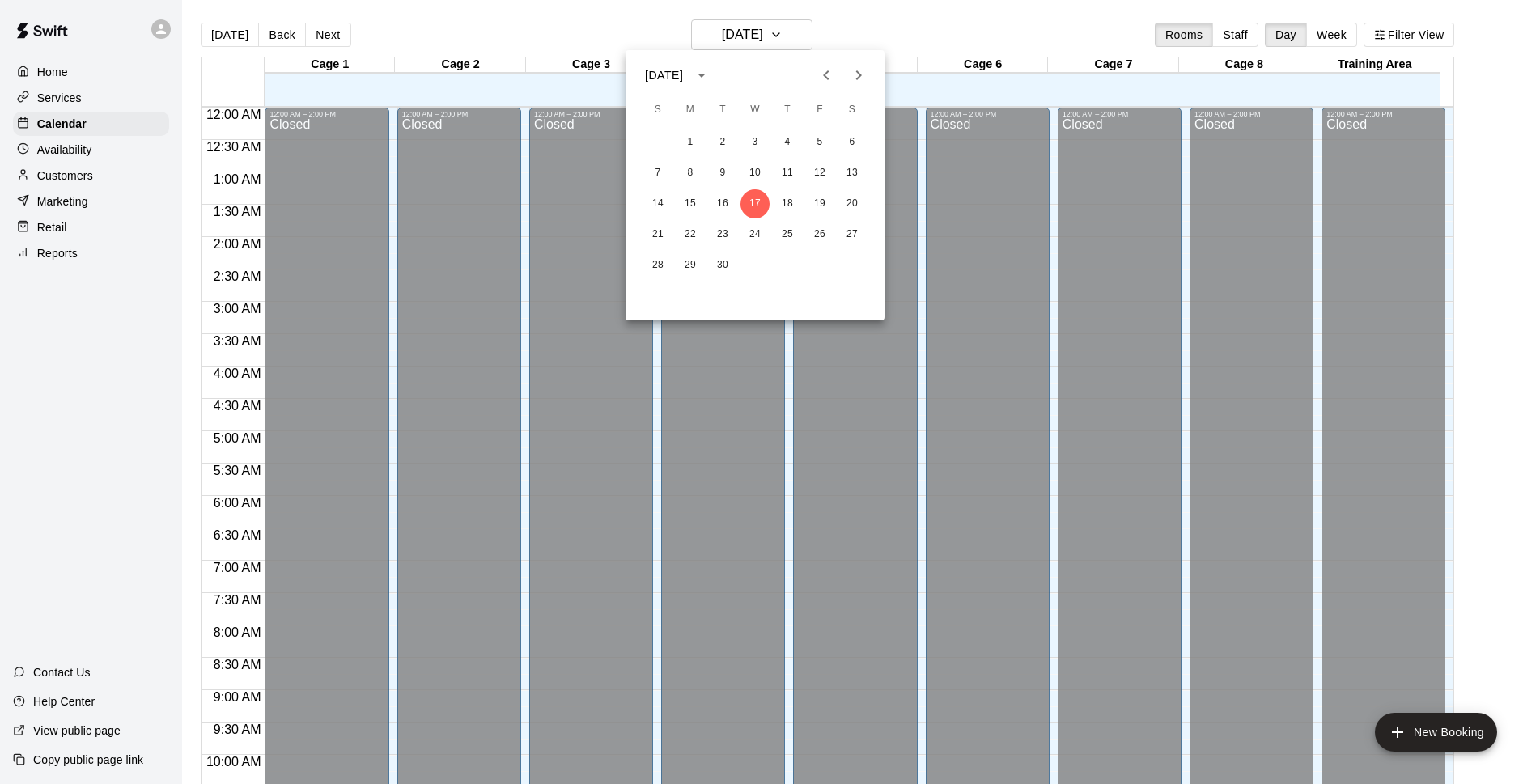
scroll to position [809, 0]
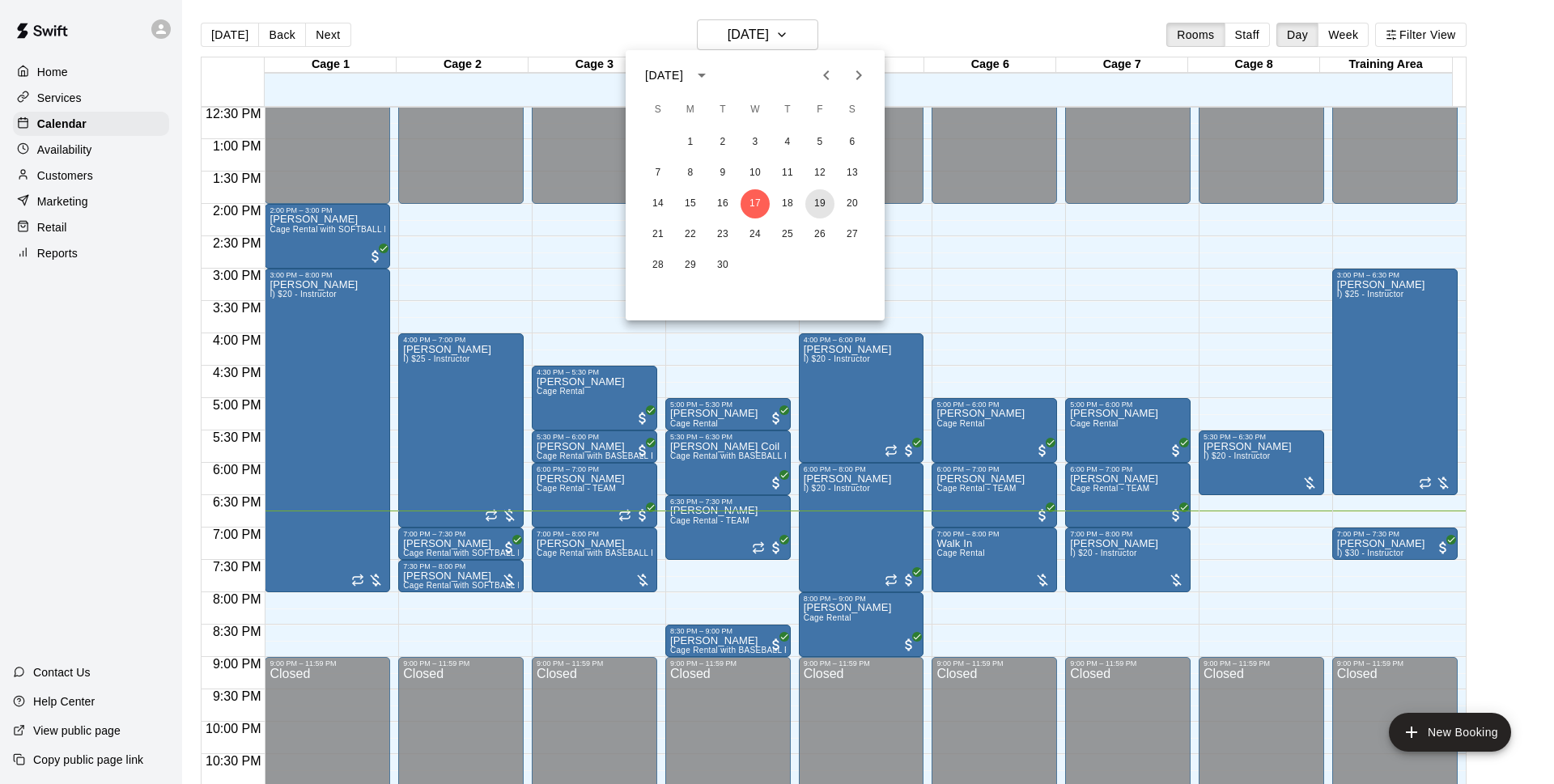
click at [820, 205] on button "19" at bounding box center [820, 203] width 29 height 29
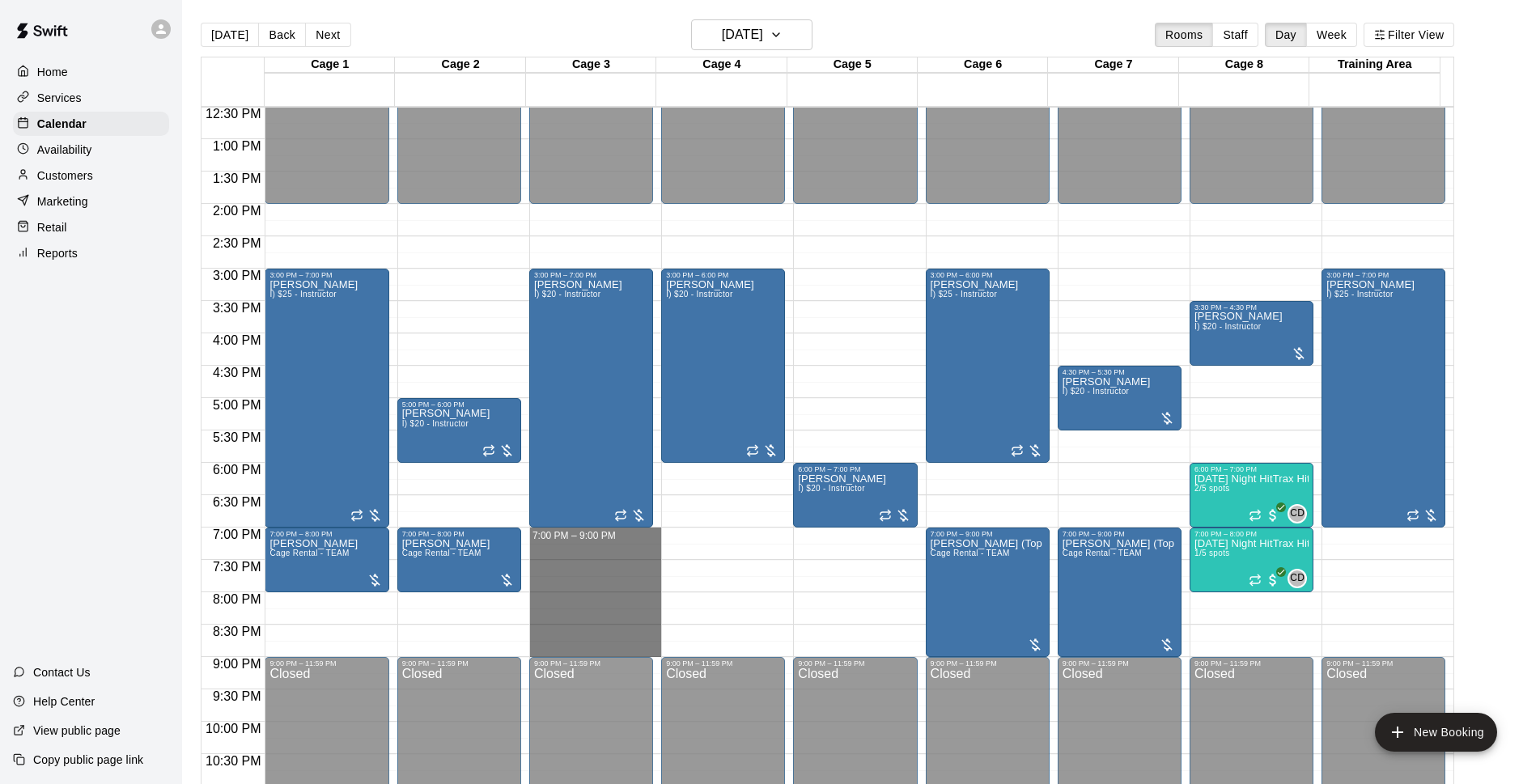
drag, startPoint x: 649, startPoint y: 531, endPoint x: 660, endPoint y: 650, distance: 119.5
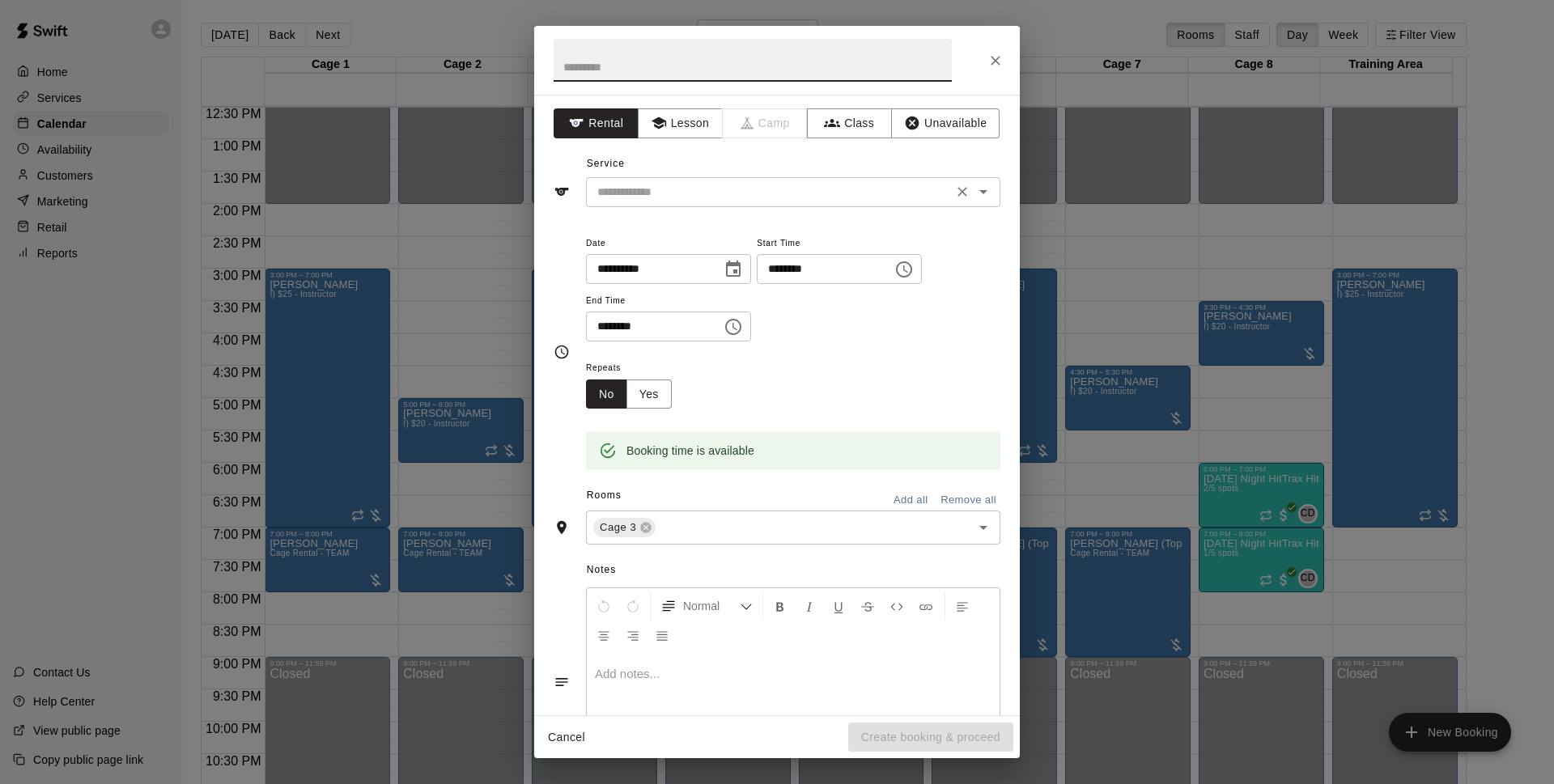
click at [786, 189] on input "text" at bounding box center [769, 192] width 356 height 20
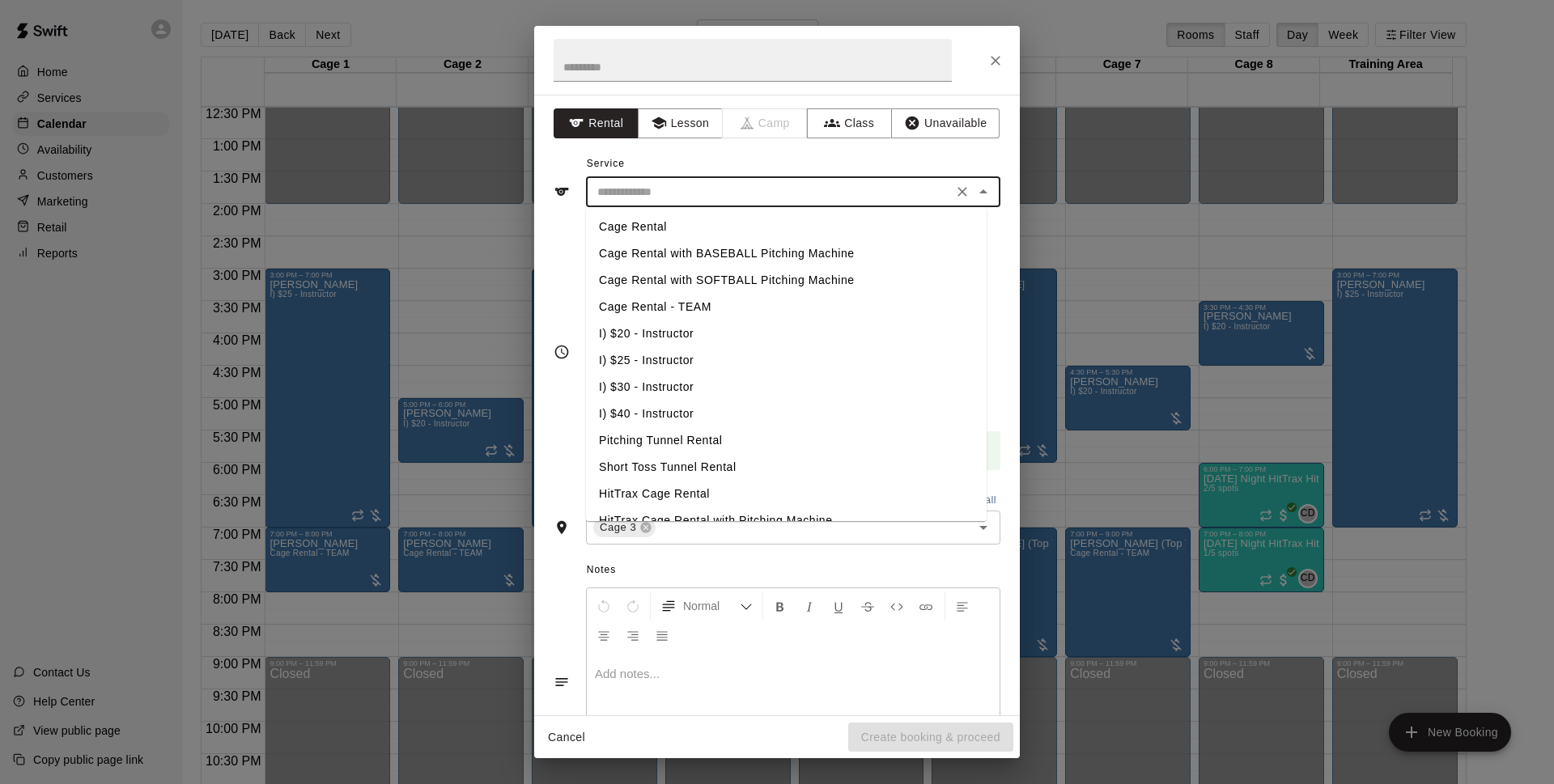
click at [711, 230] on li "Cage Rental" at bounding box center [786, 227] width 401 height 27
type input "**********"
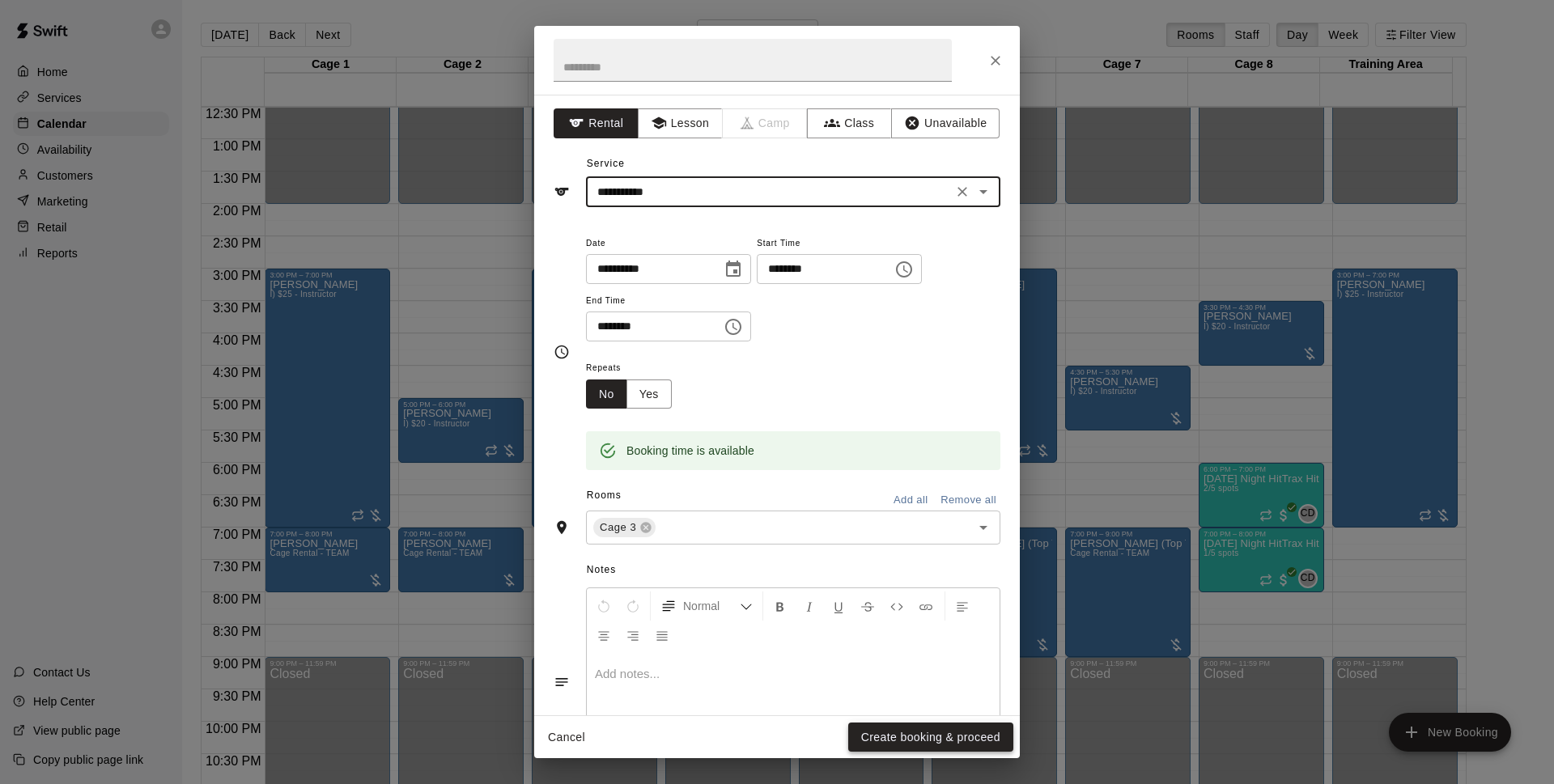
click at [961, 724] on button "Create booking & proceed" at bounding box center [930, 737] width 165 height 30
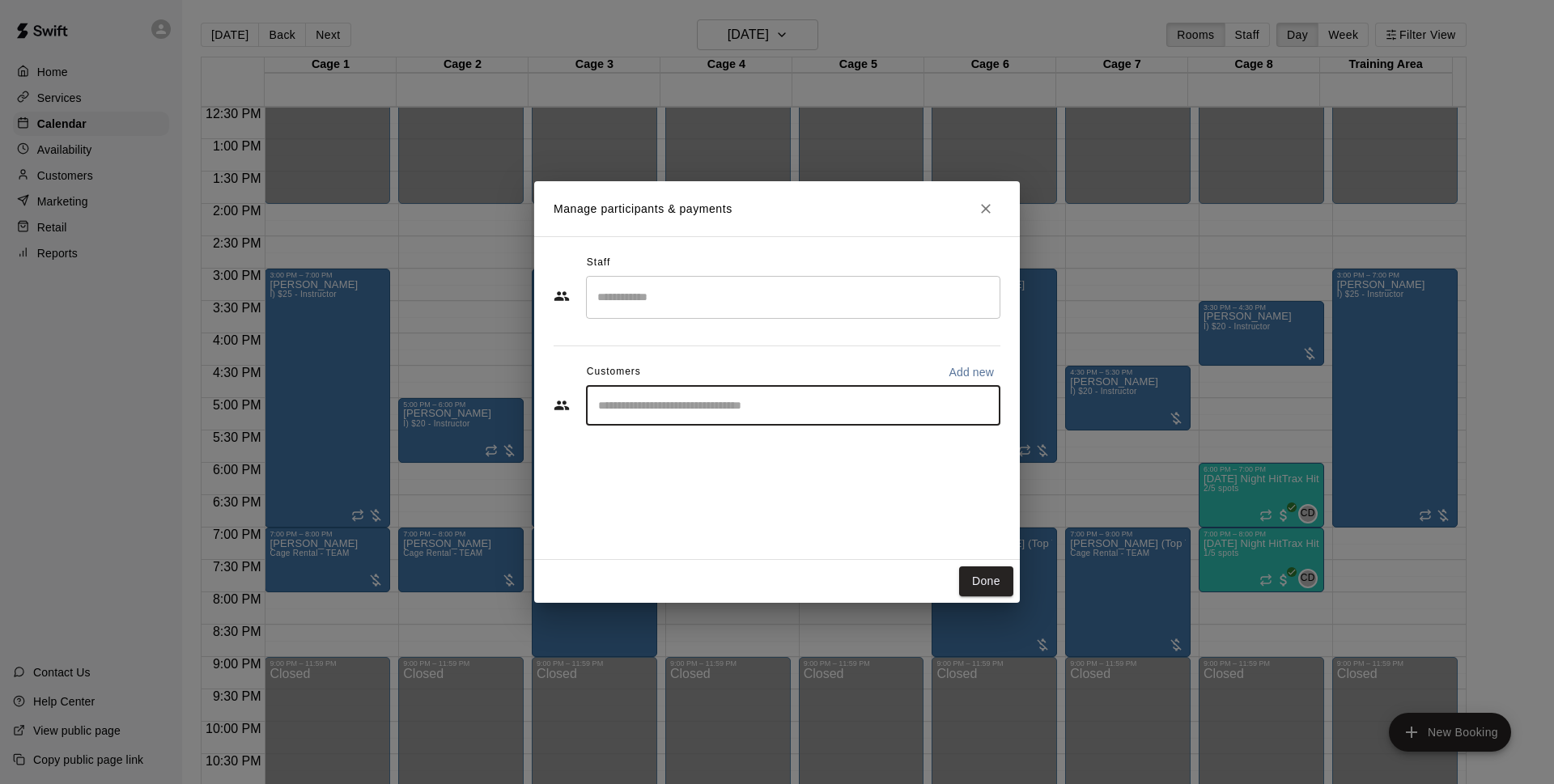
click at [749, 408] on input "Start typing to search customers..." at bounding box center [793, 405] width 400 height 16
click at [988, 213] on icon "Close" at bounding box center [986, 209] width 16 height 16
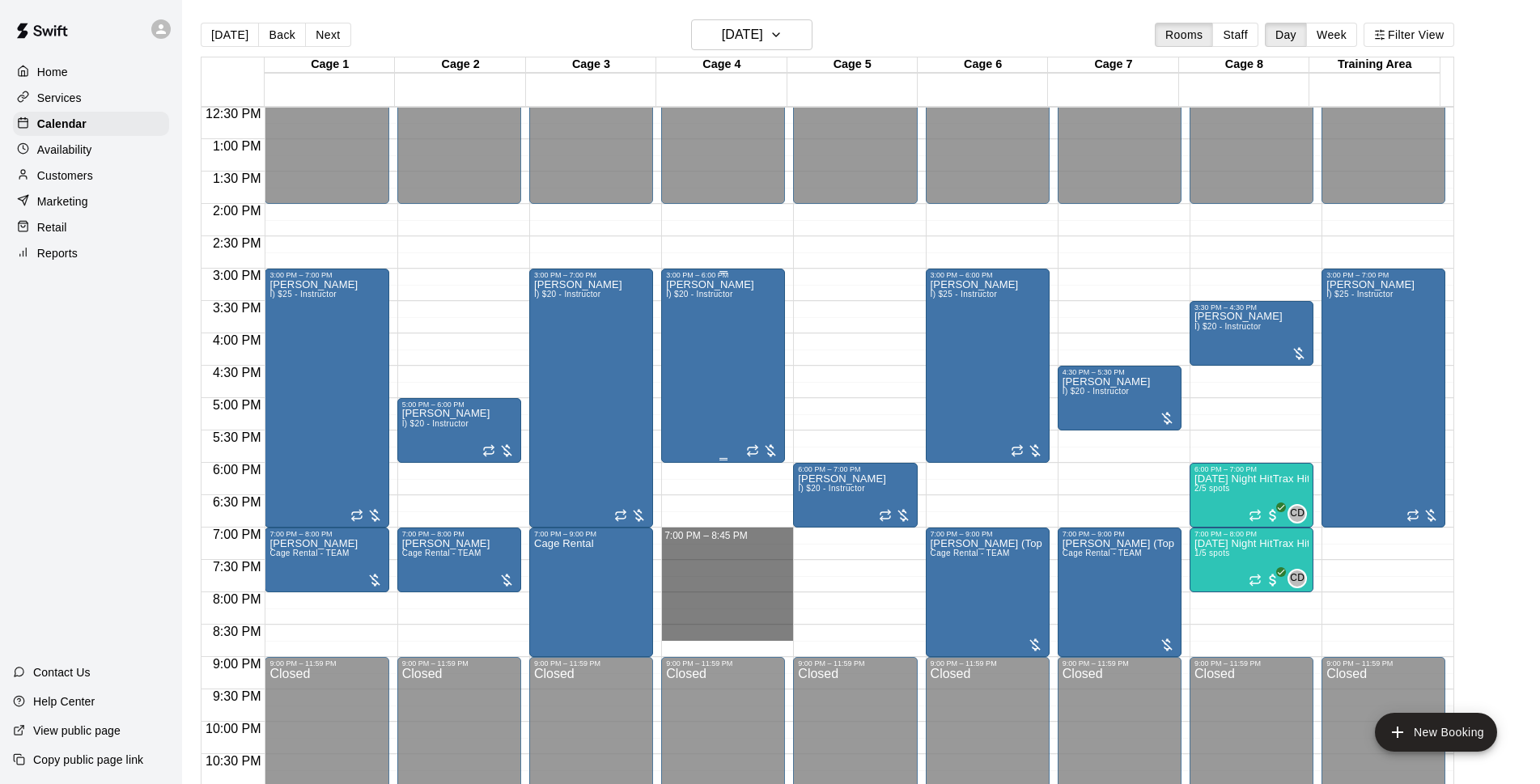
drag, startPoint x: 683, startPoint y: 608, endPoint x: 749, endPoint y: 395, distance: 223.0
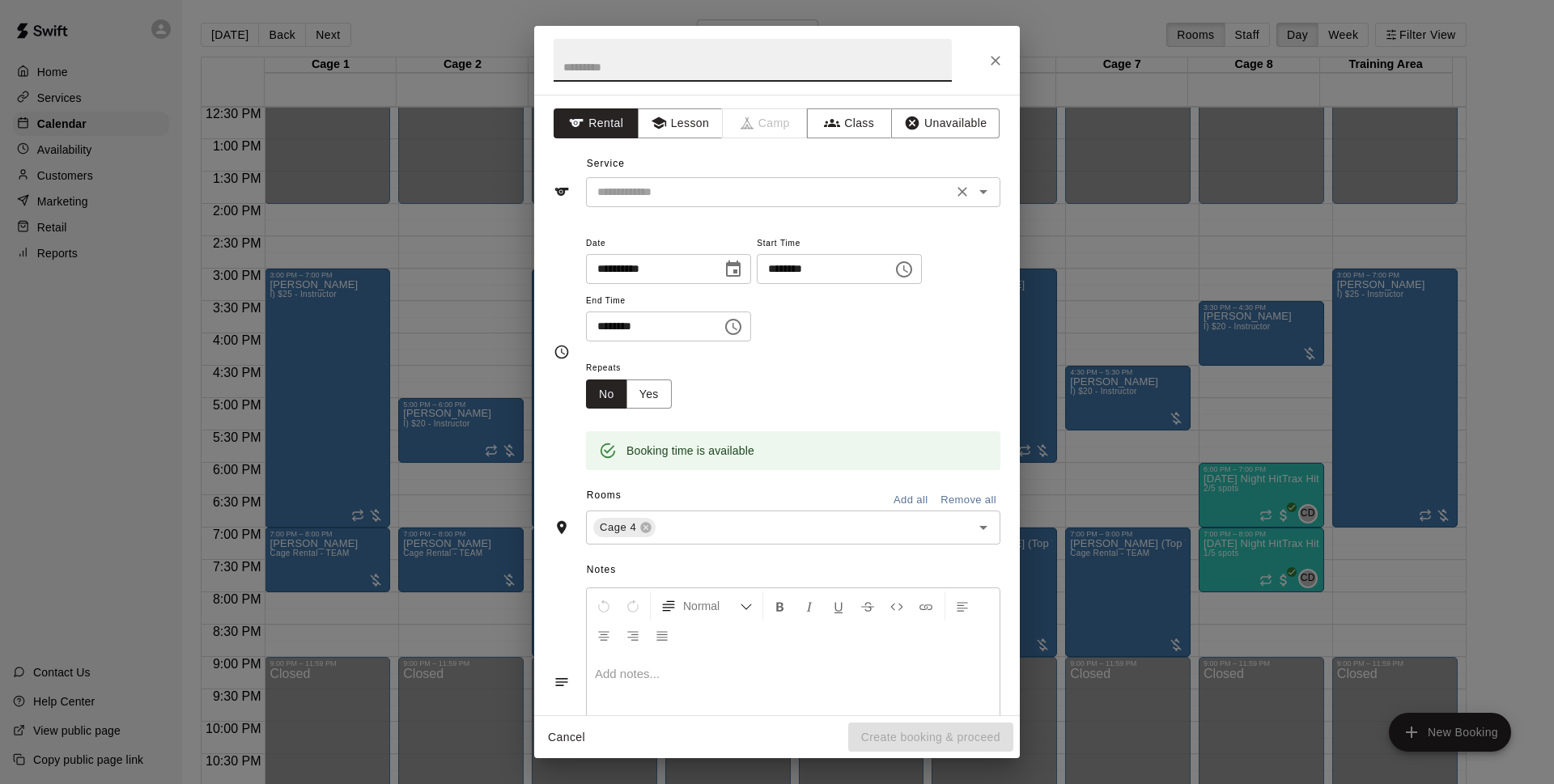
click at [767, 200] on input "text" at bounding box center [769, 192] width 356 height 20
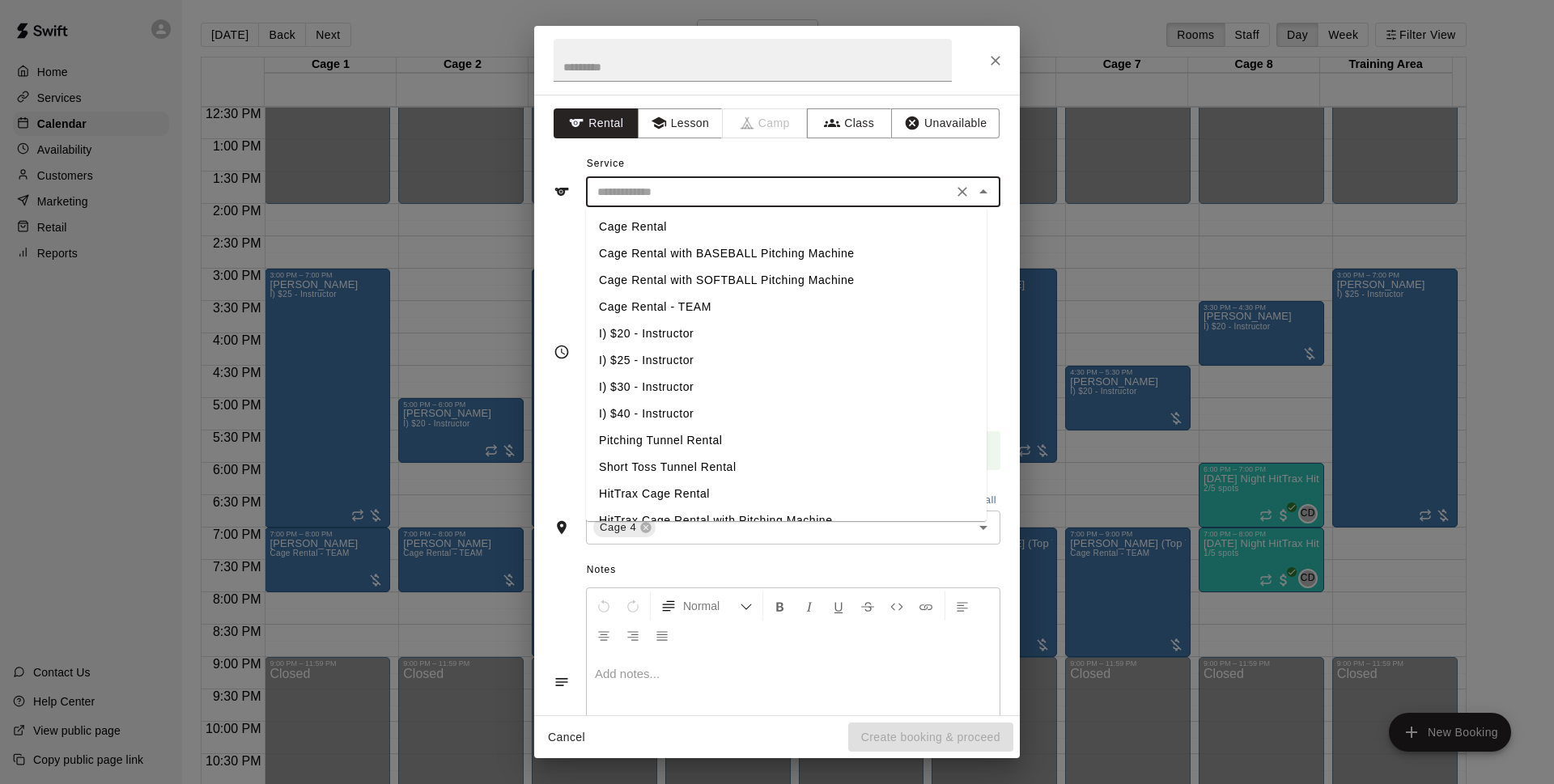
click at [727, 232] on li "Cage Rental" at bounding box center [786, 227] width 401 height 27
type input "**********"
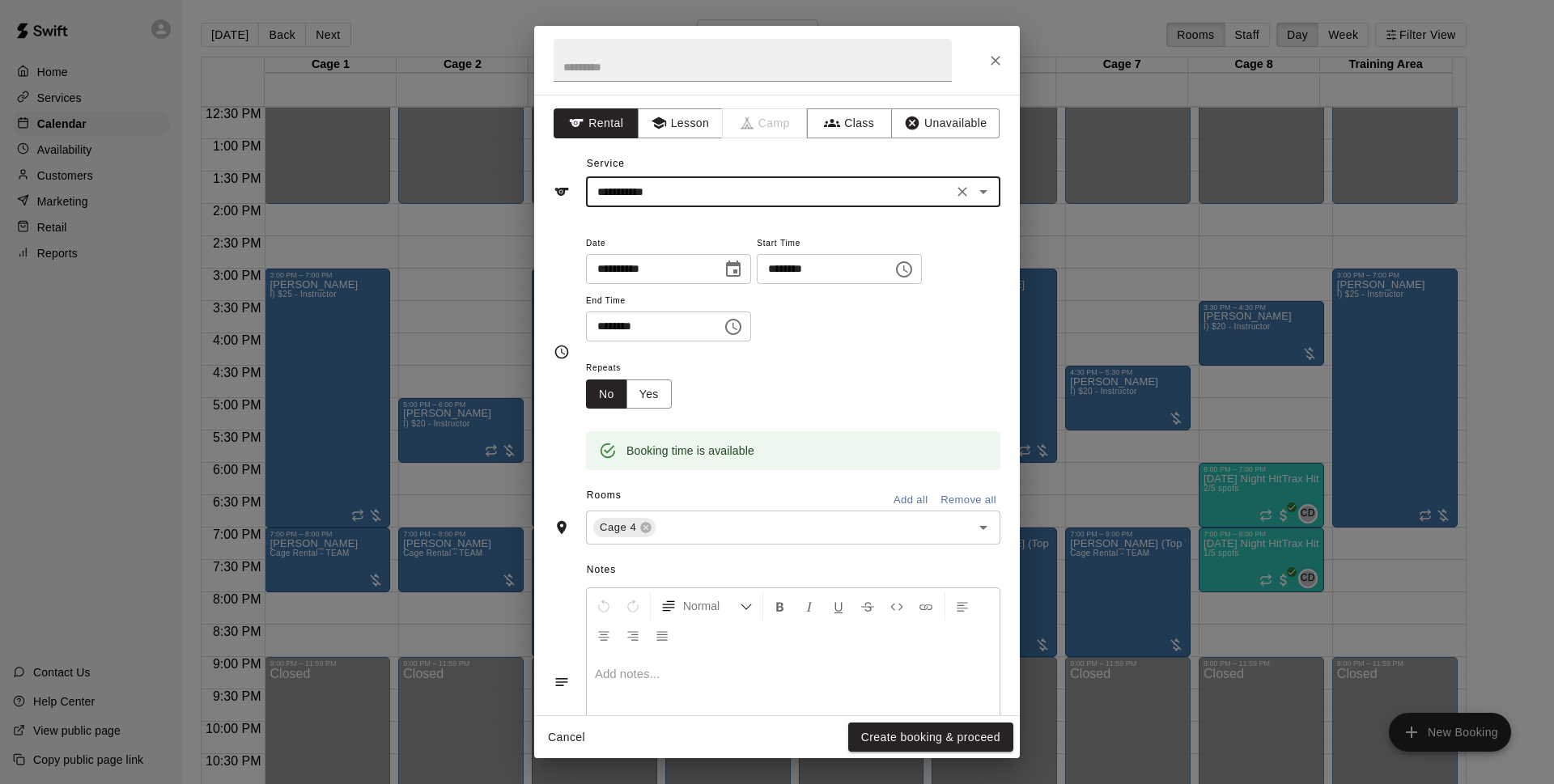
click at [971, 736] on button "Create booking & proceed" at bounding box center [930, 737] width 165 height 30
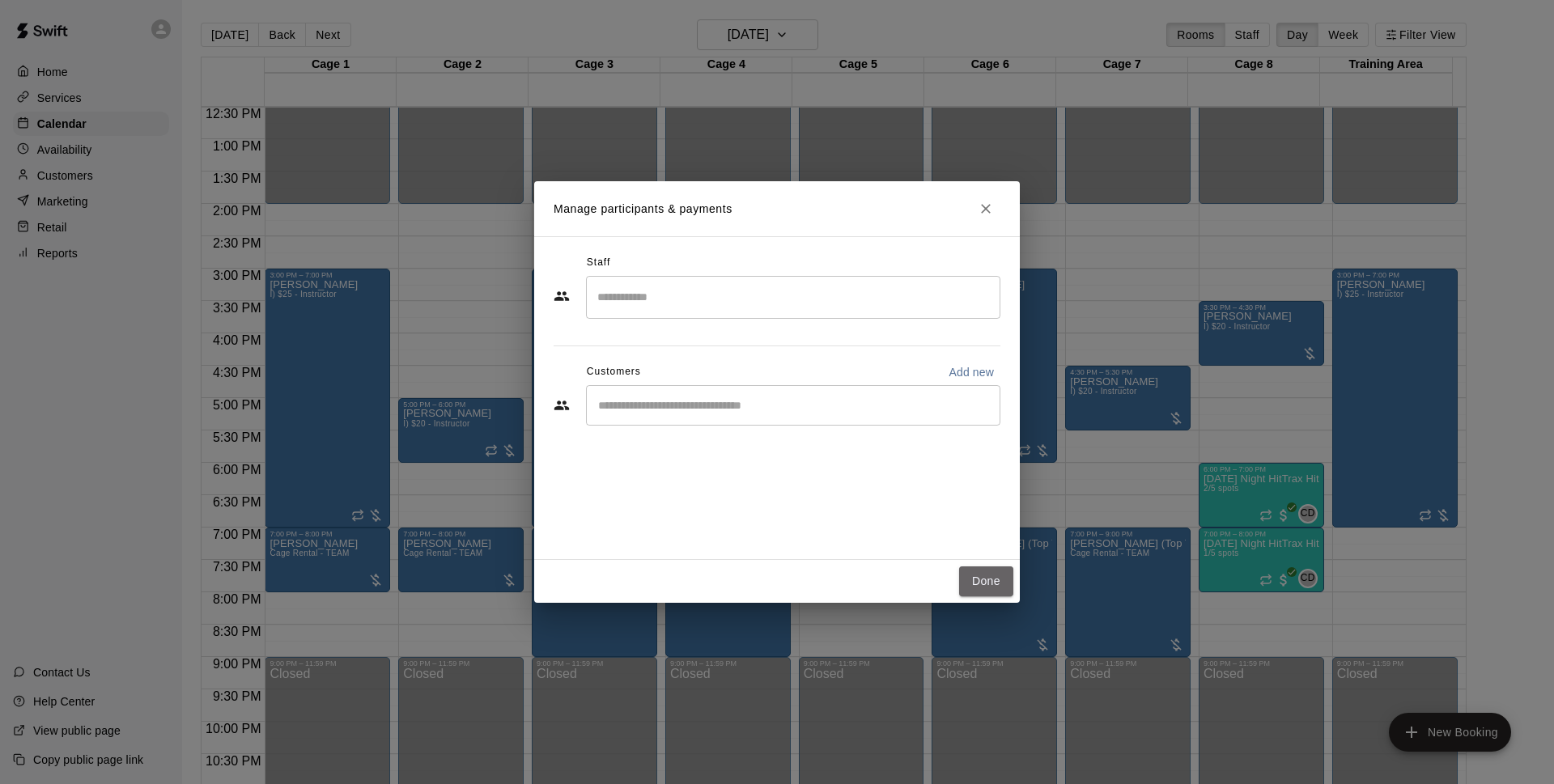
drag, startPoint x: 999, startPoint y: 579, endPoint x: 1069, endPoint y: 416, distance: 177.4
click at [1000, 580] on button "Done" at bounding box center [986, 581] width 54 height 30
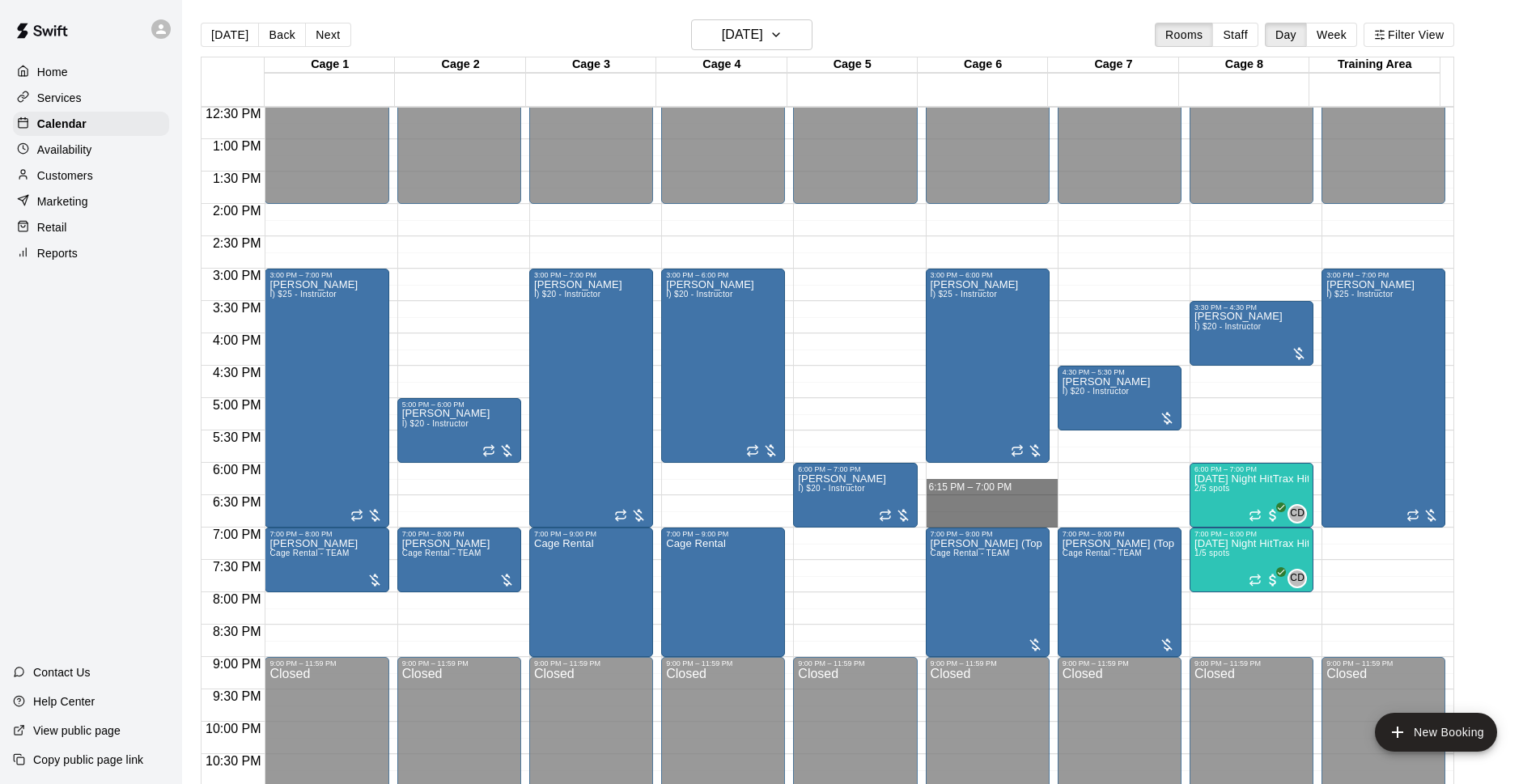
drag, startPoint x: 1034, startPoint y: 472, endPoint x: 1034, endPoint y: 518, distance: 46.0
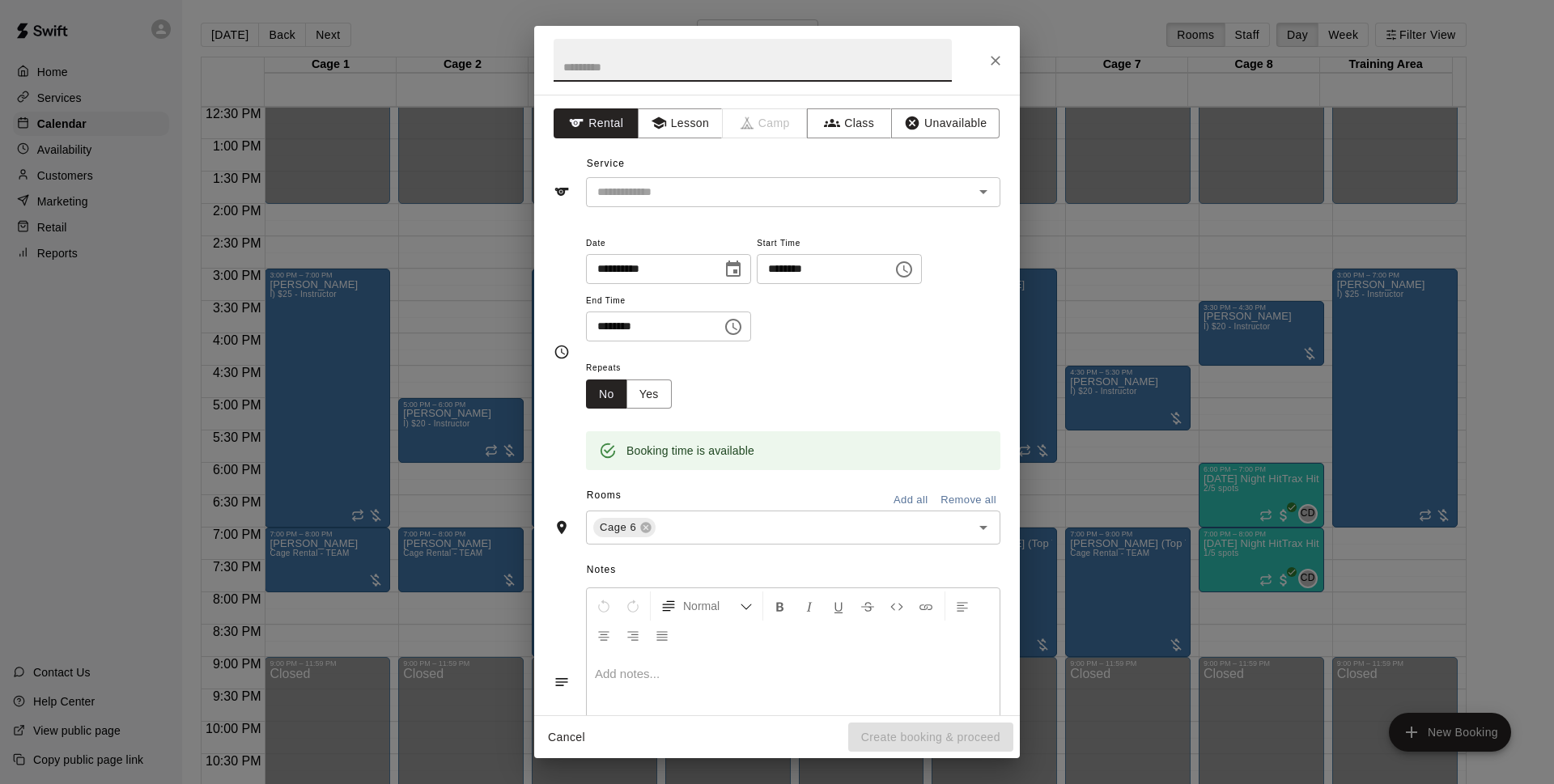
click at [812, 265] on input "********" at bounding box center [819, 269] width 125 height 30
drag, startPoint x: 865, startPoint y: 180, endPoint x: 841, endPoint y: 184, distance: 24.3
click at [865, 177] on div "​" at bounding box center [793, 192] width 414 height 30
type input "********"
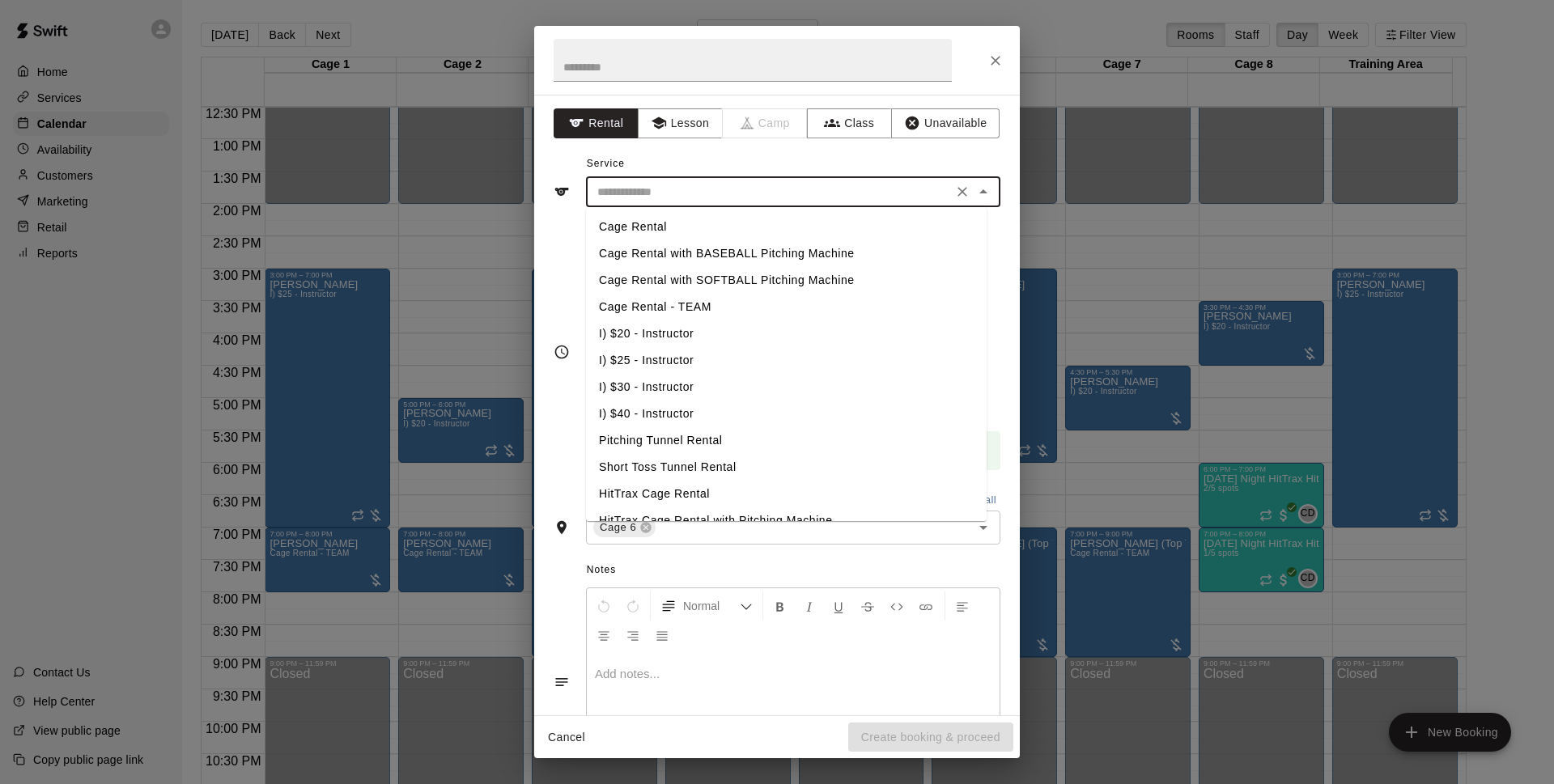
click at [772, 222] on li "Cage Rental" at bounding box center [786, 227] width 401 height 27
type input "**********"
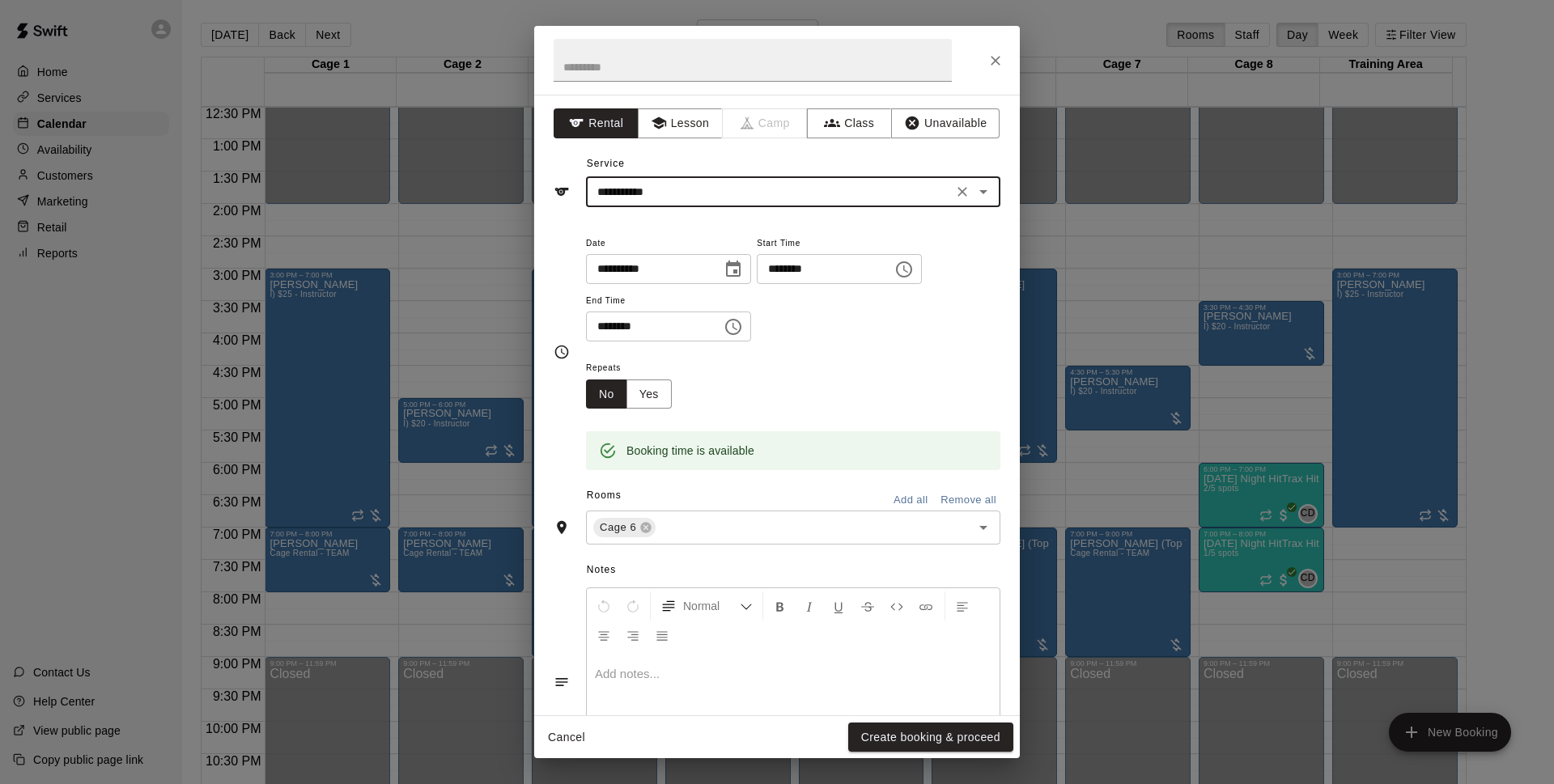
drag, startPoint x: 881, startPoint y: 740, endPoint x: 1156, endPoint y: 288, distance: 529.1
click at [882, 740] on button "Create booking & proceed" at bounding box center [930, 737] width 165 height 30
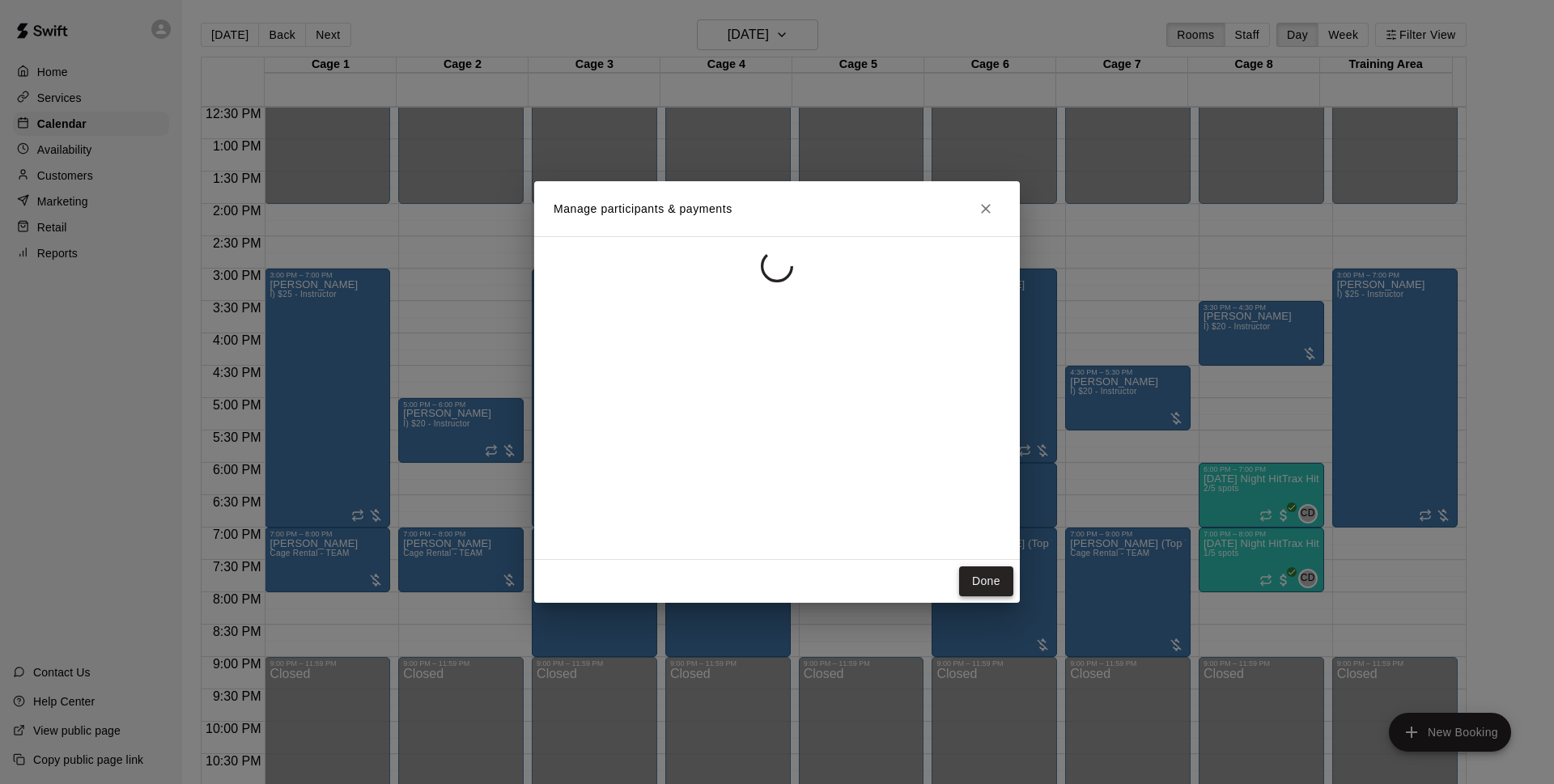
click at [1002, 581] on button "Done" at bounding box center [986, 581] width 54 height 30
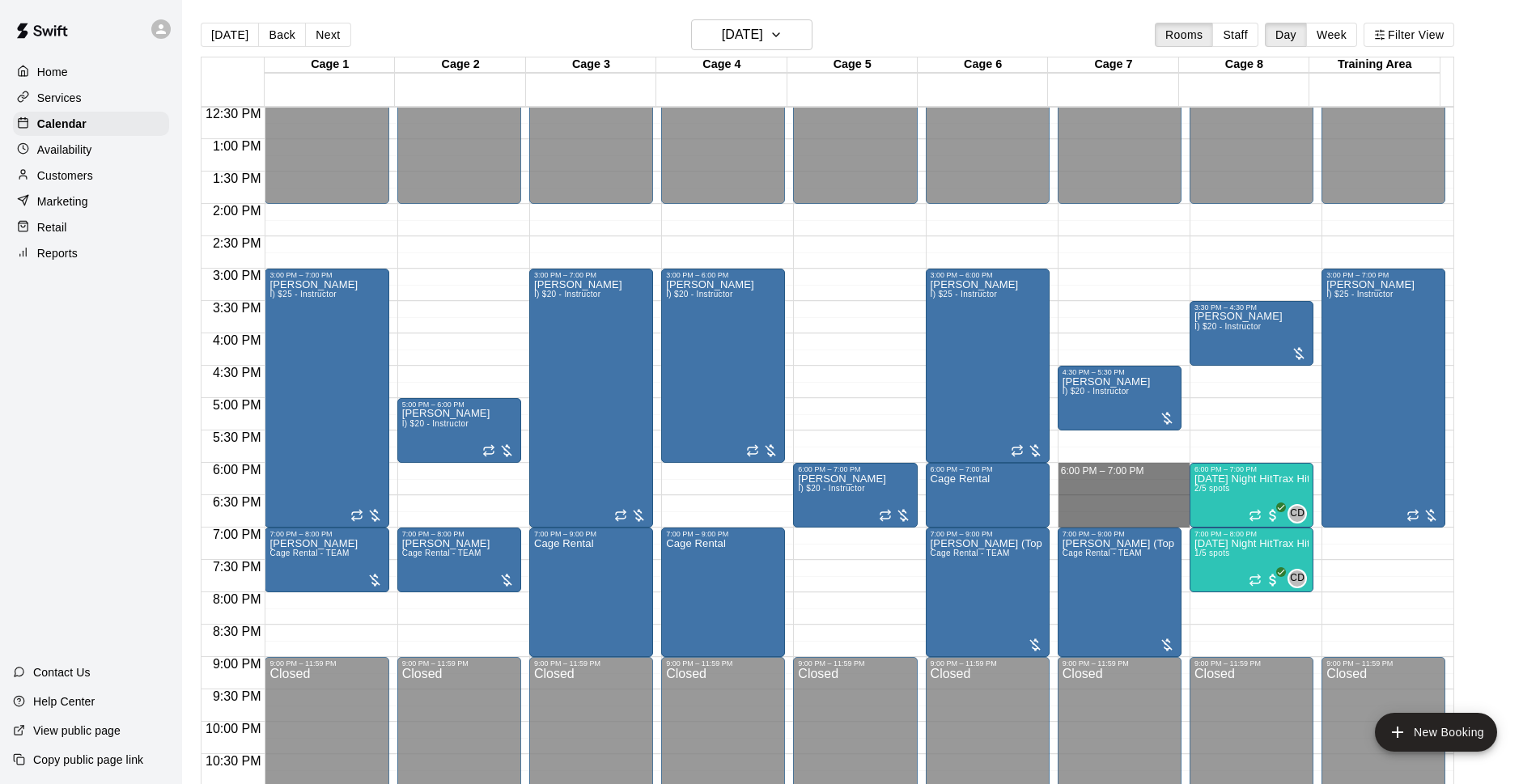
drag, startPoint x: 1086, startPoint y: 470, endPoint x: 1070, endPoint y: 515, distance: 47.8
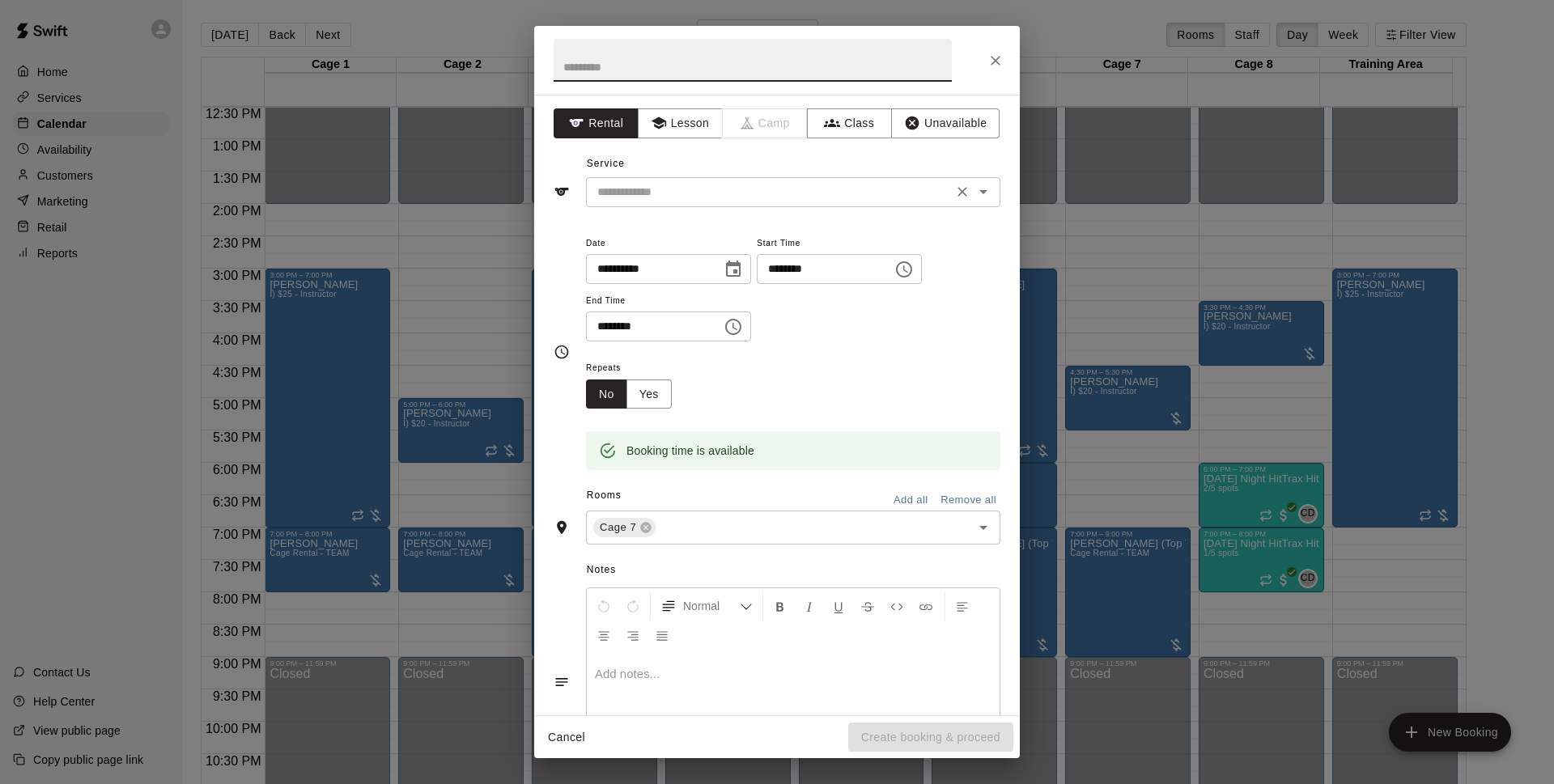
click at [791, 188] on input "text" at bounding box center [769, 192] width 356 height 20
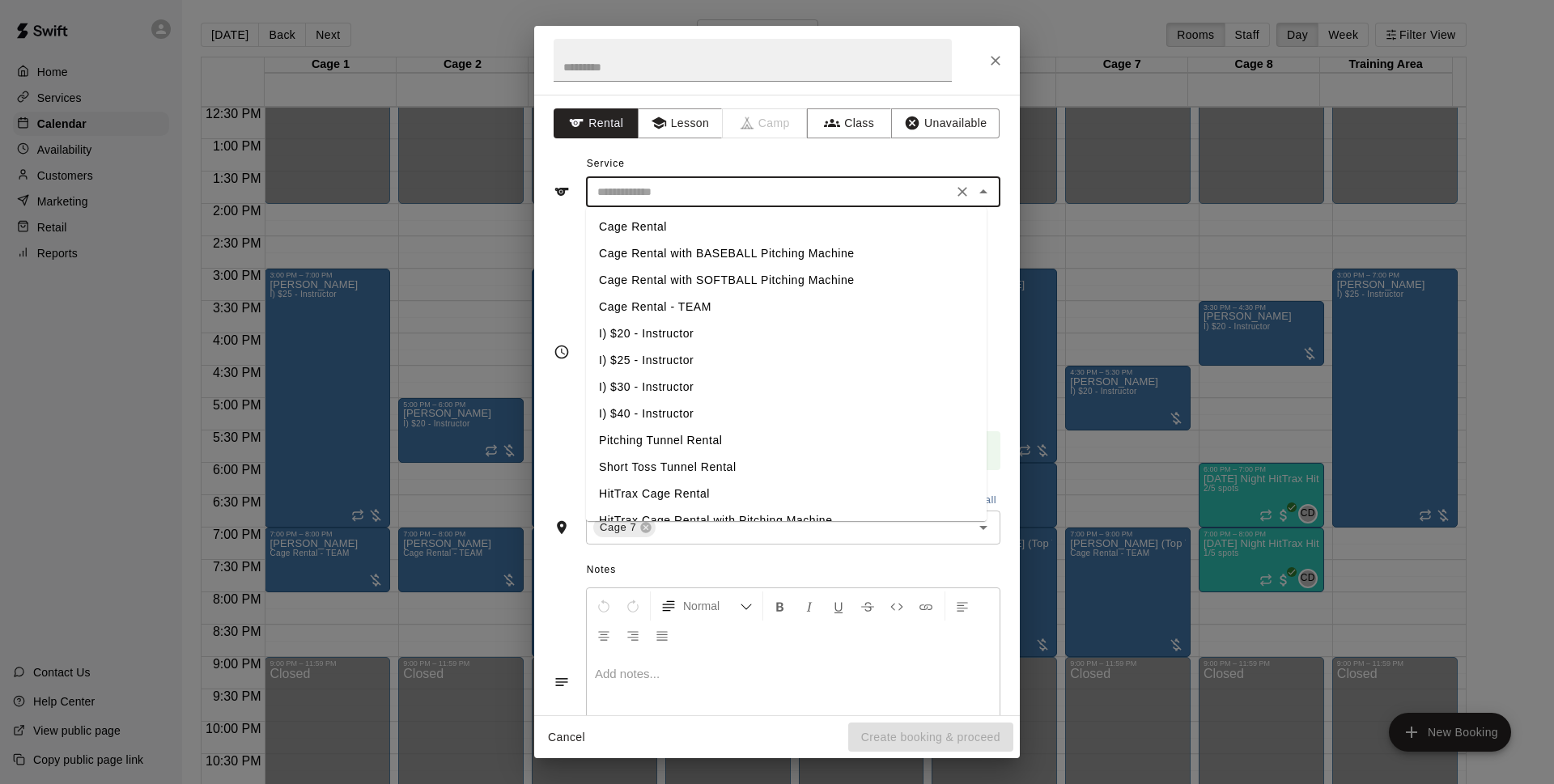
click at [662, 221] on li "Cage Rental" at bounding box center [786, 227] width 401 height 27
type input "**********"
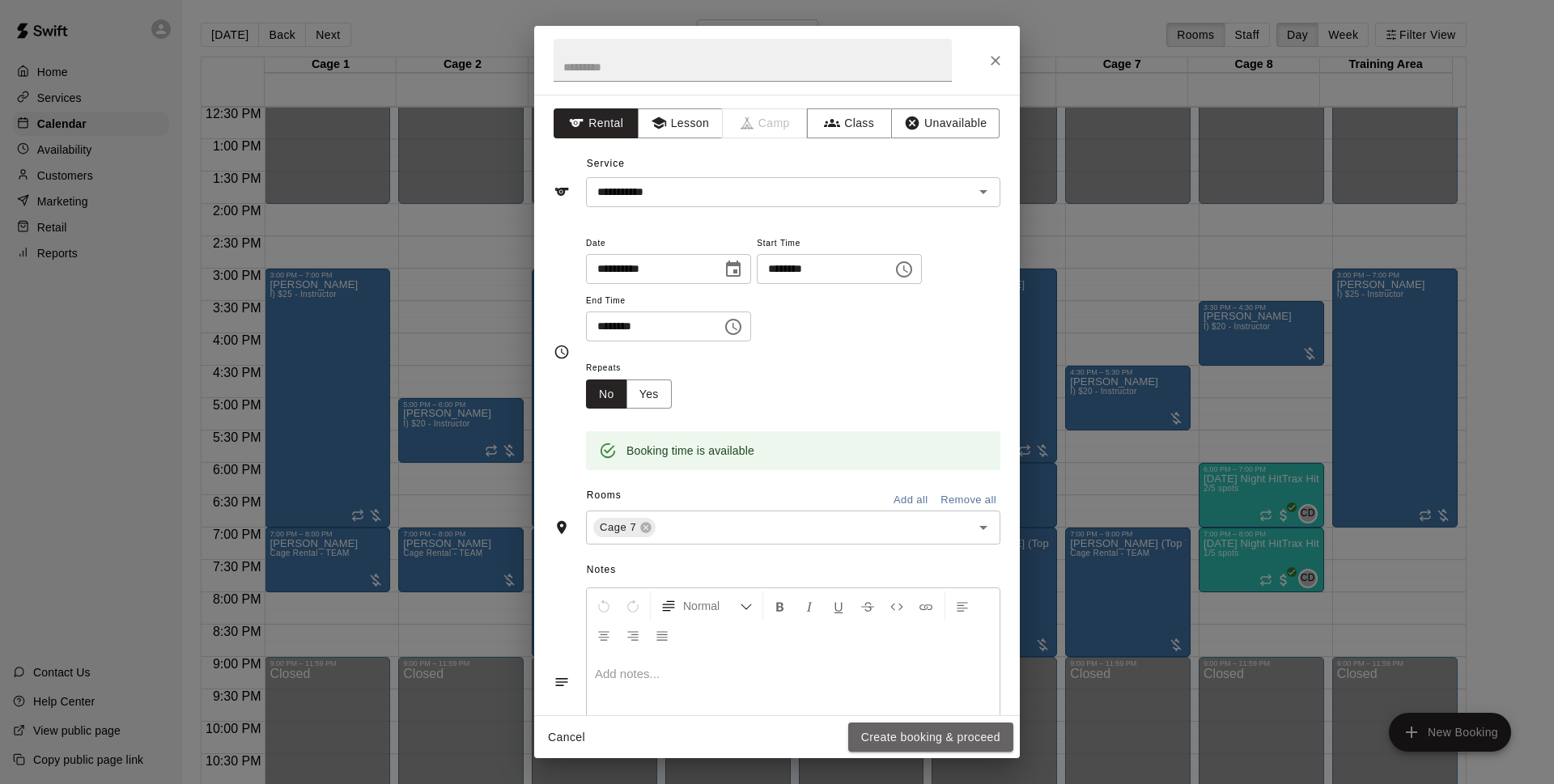
drag, startPoint x: 980, startPoint y: 739, endPoint x: 1271, endPoint y: 349, distance: 486.6
click at [980, 738] on button "Create booking & proceed" at bounding box center [930, 737] width 165 height 30
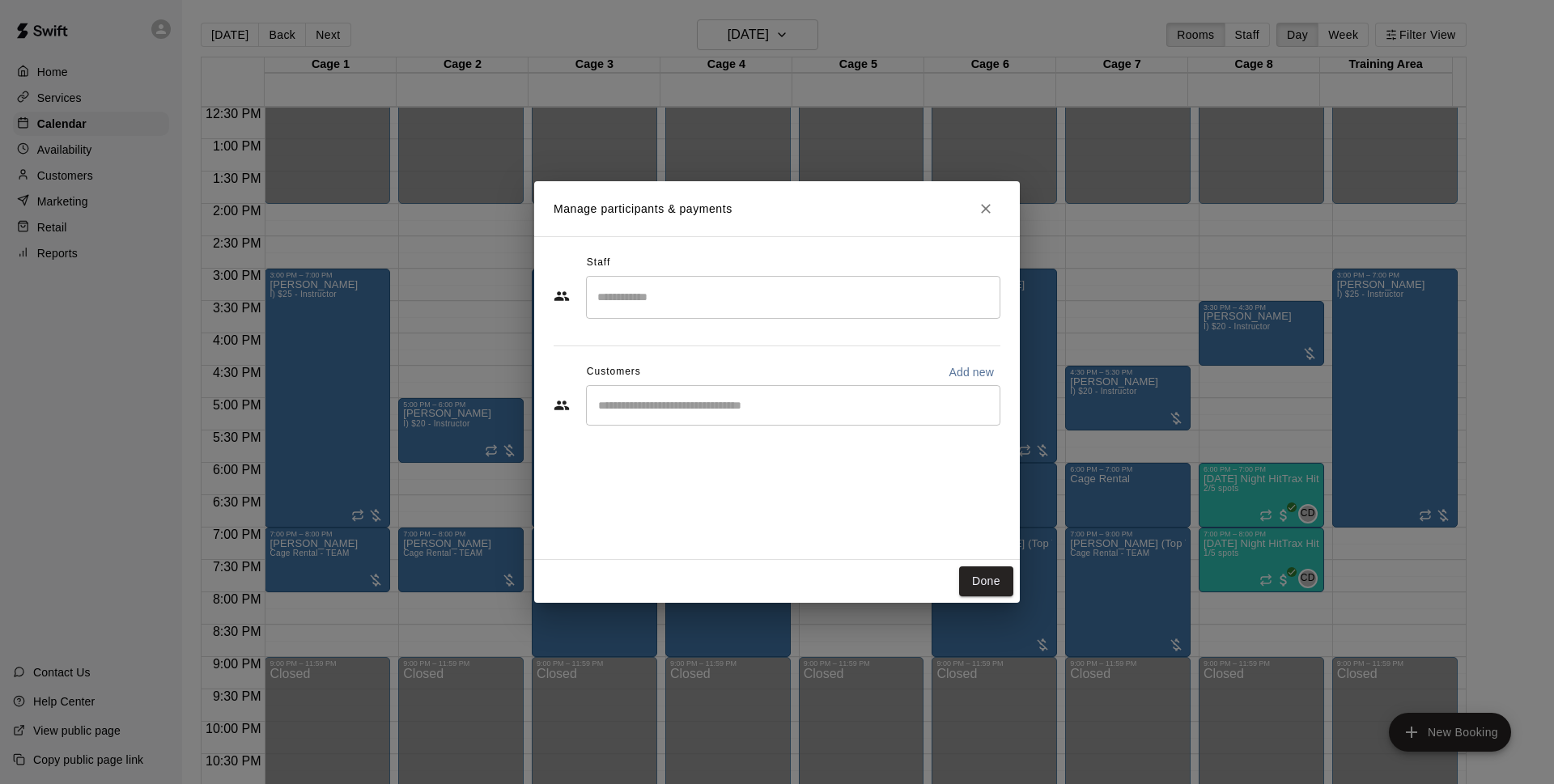
drag, startPoint x: 994, startPoint y: 582, endPoint x: 1096, endPoint y: 338, distance: 264.5
click at [994, 581] on button "Done" at bounding box center [986, 581] width 54 height 30
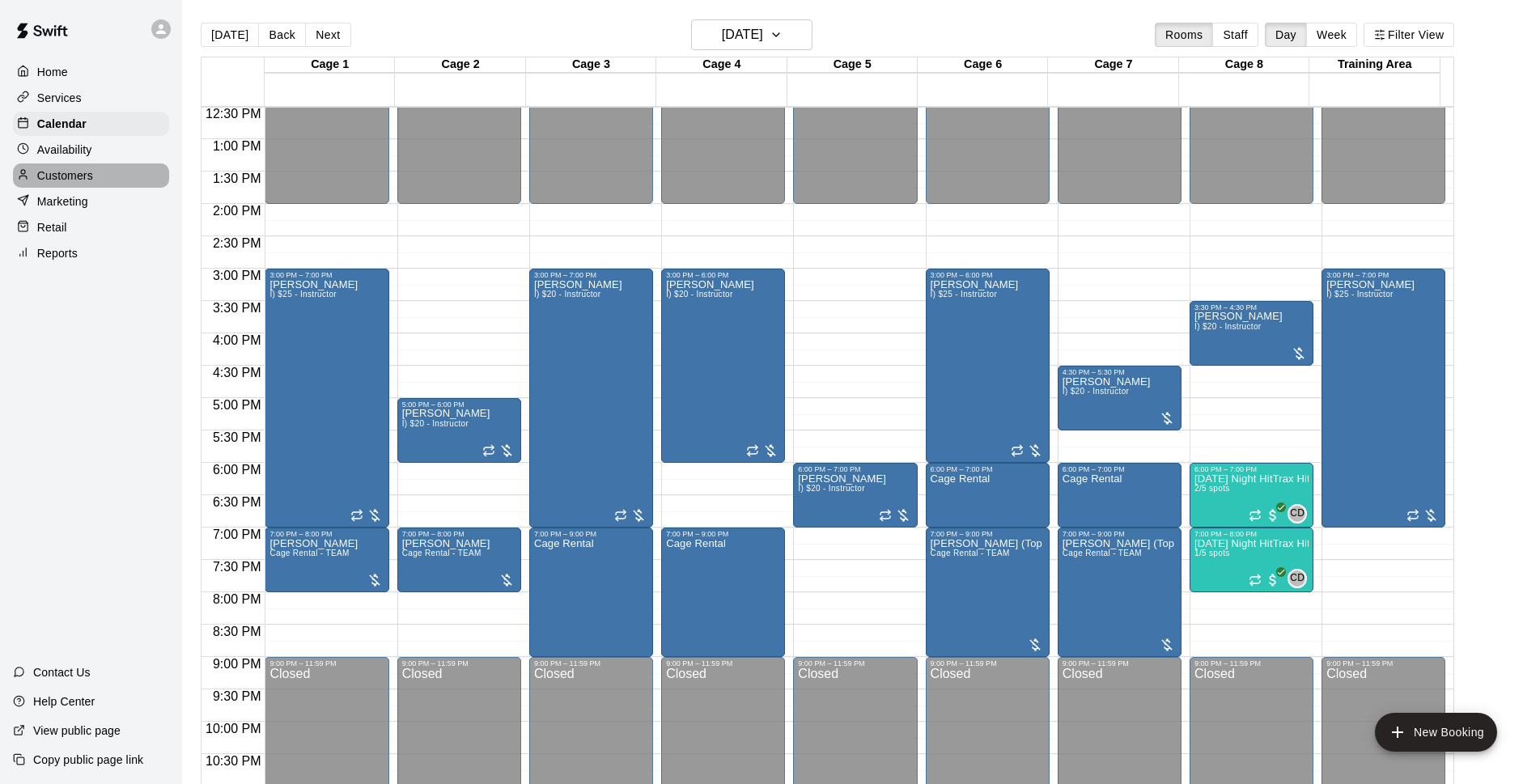
click at [147, 180] on div "Customers" at bounding box center [90, 175] width 157 height 24
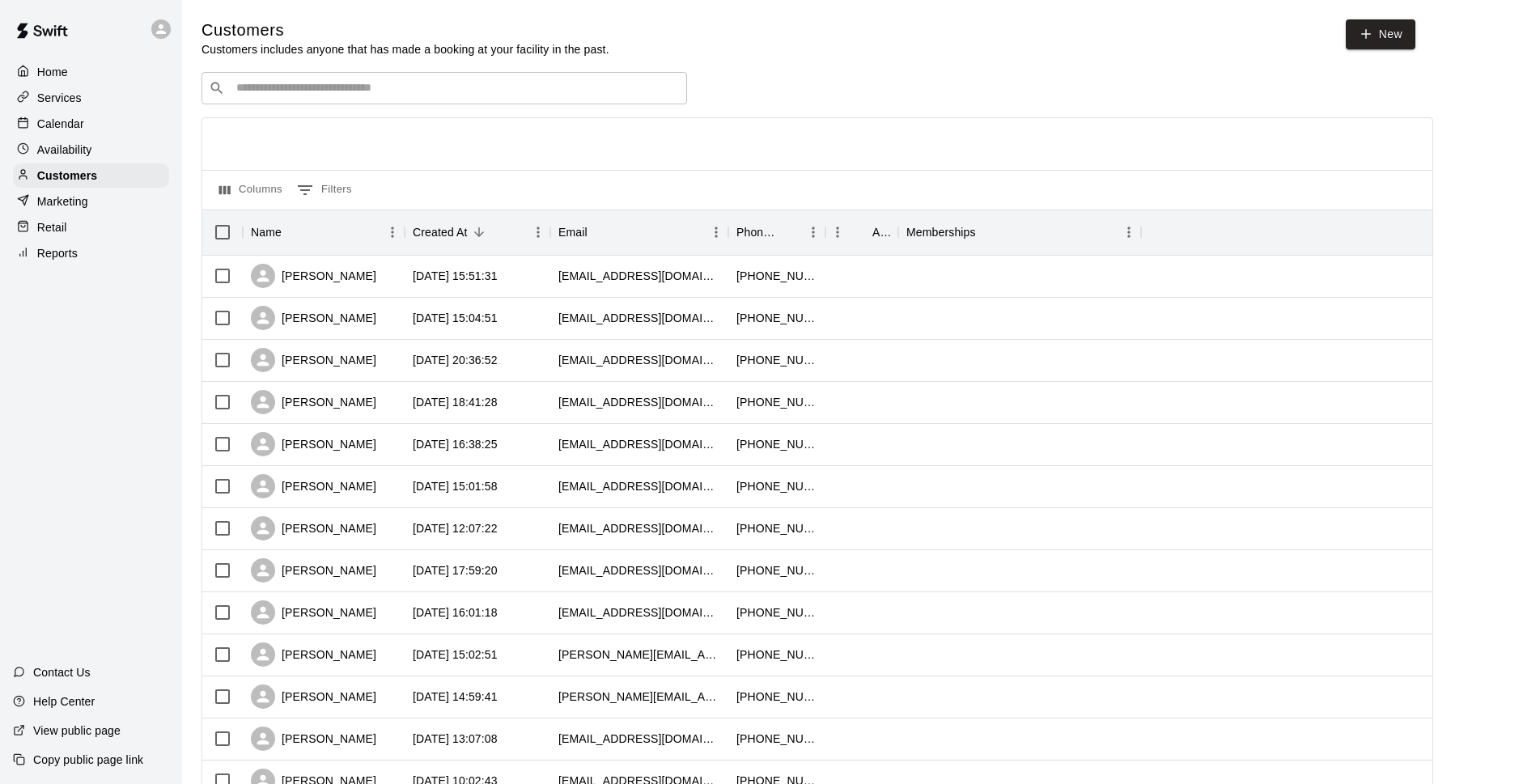
click at [138, 124] on div "Calendar" at bounding box center [90, 123] width 157 height 24
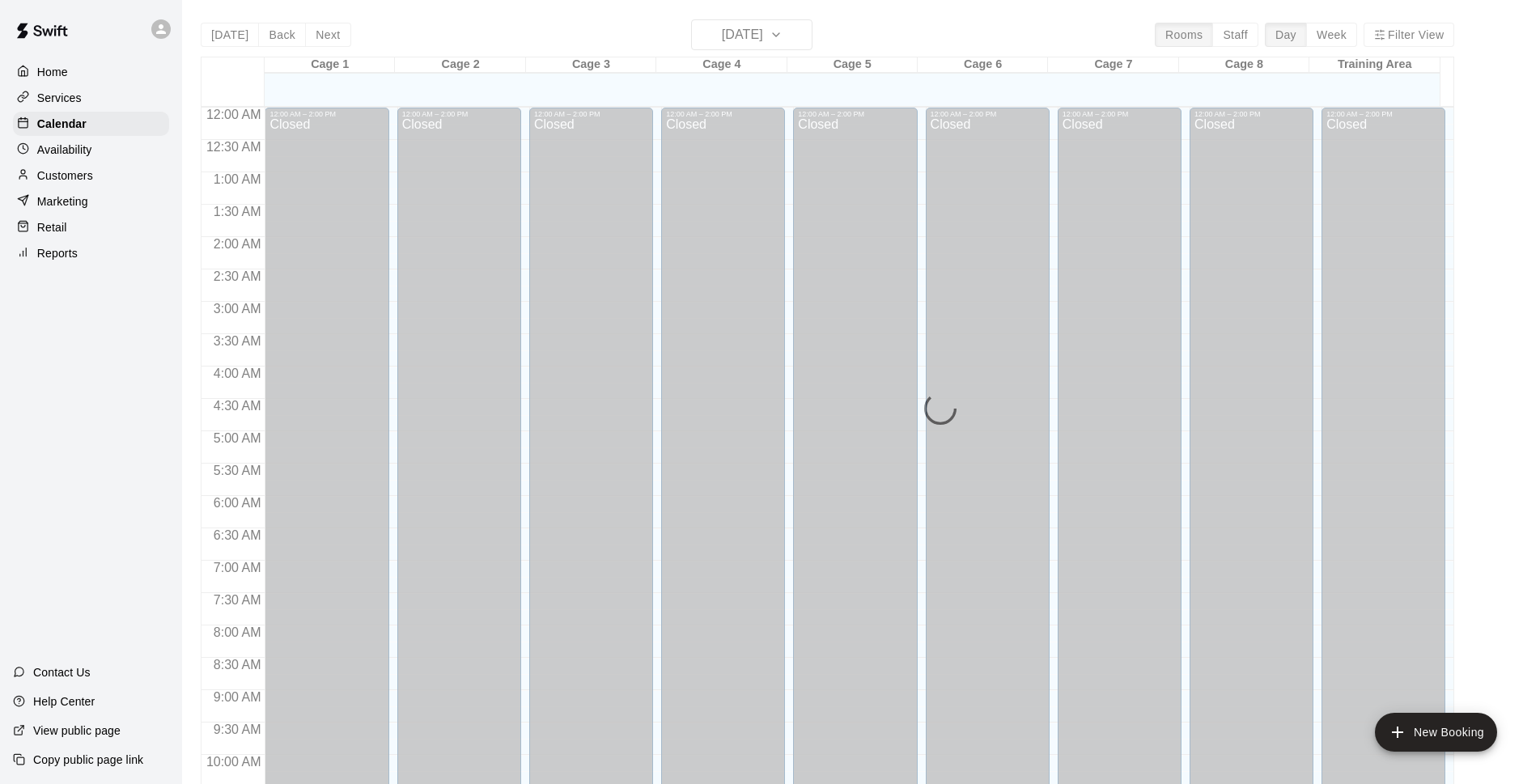
scroll to position [809, 0]
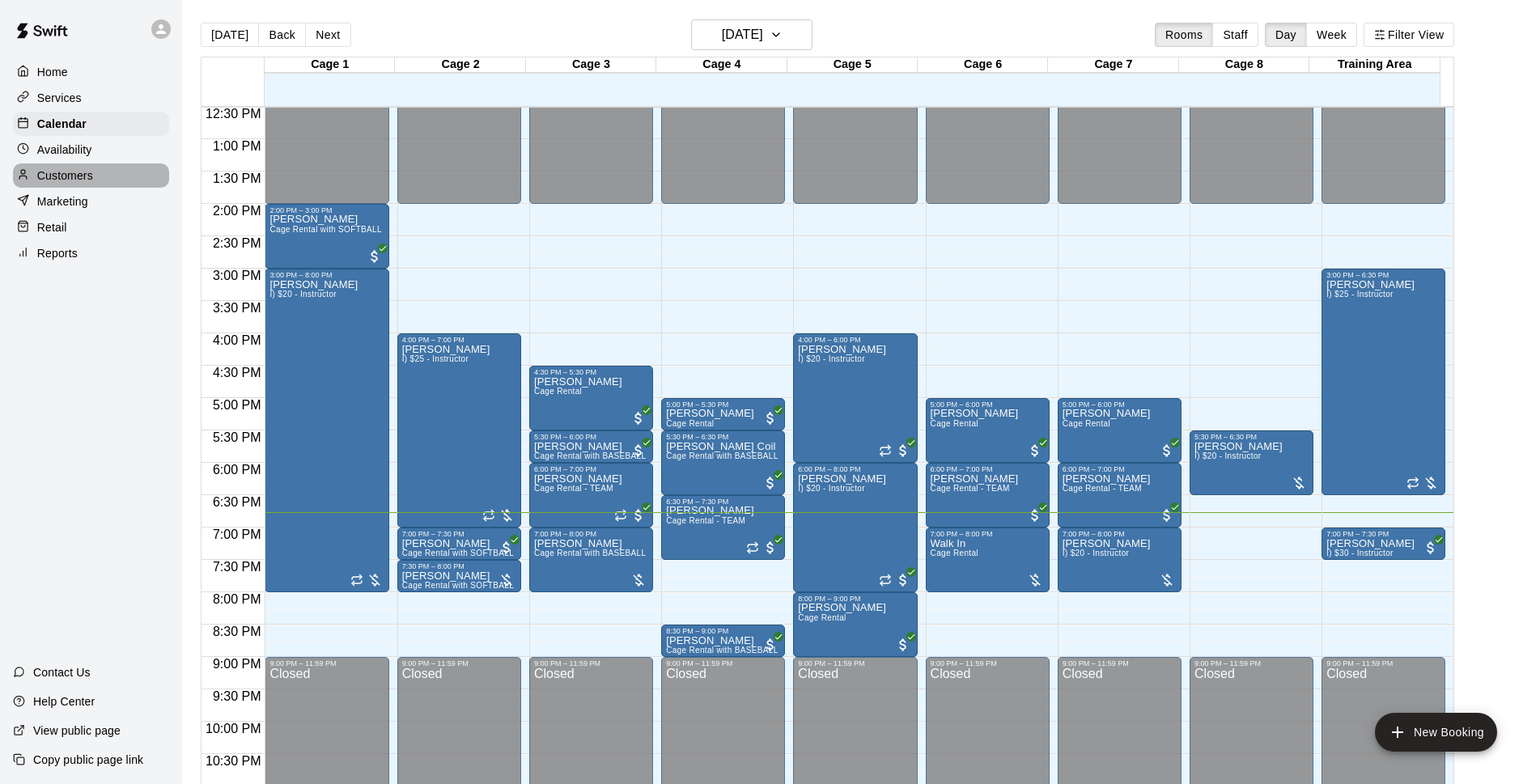
click at [58, 169] on div "Customers" at bounding box center [90, 175] width 157 height 24
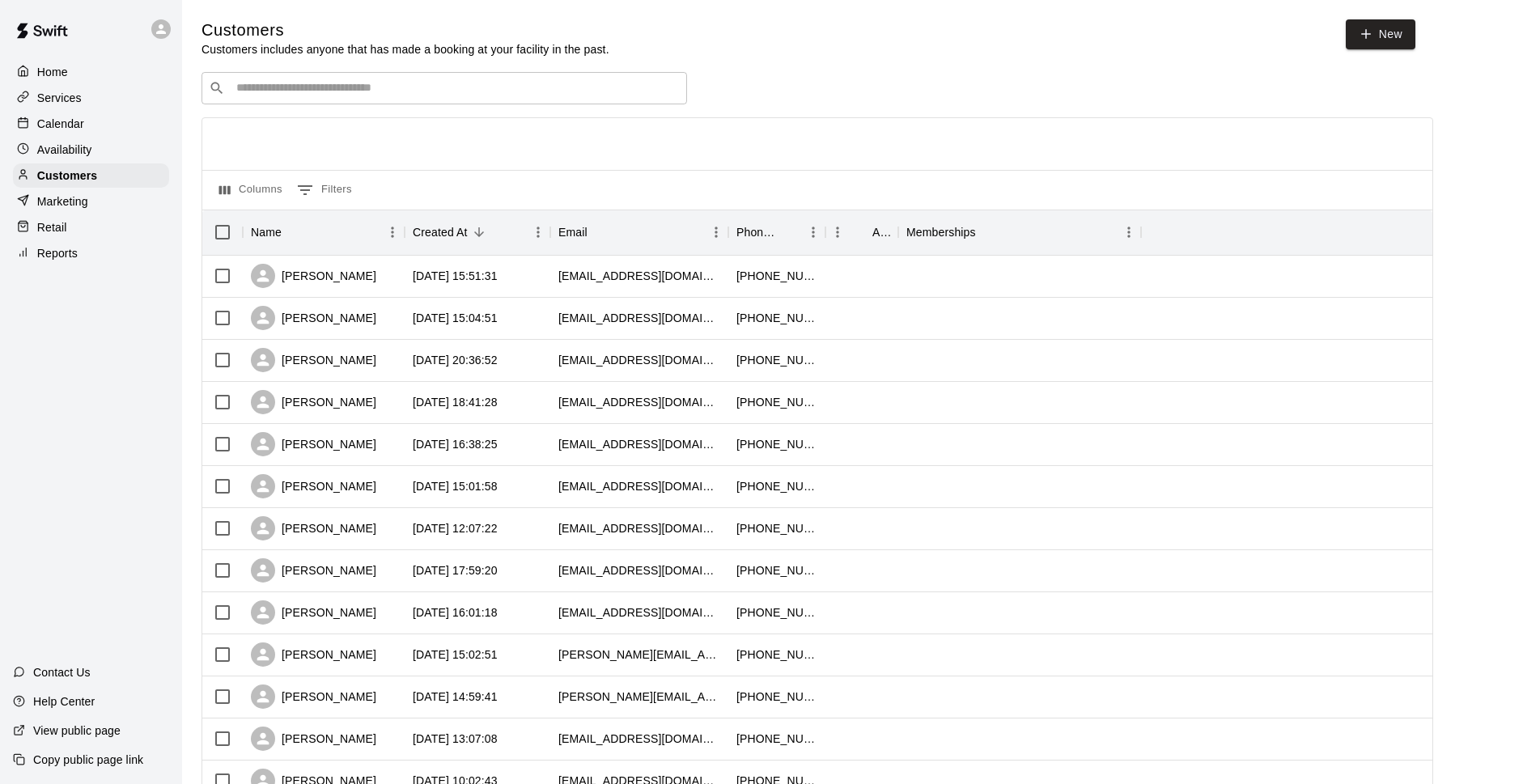
click at [318, 90] on input "Search customers by name or email" at bounding box center [456, 89] width 449 height 16
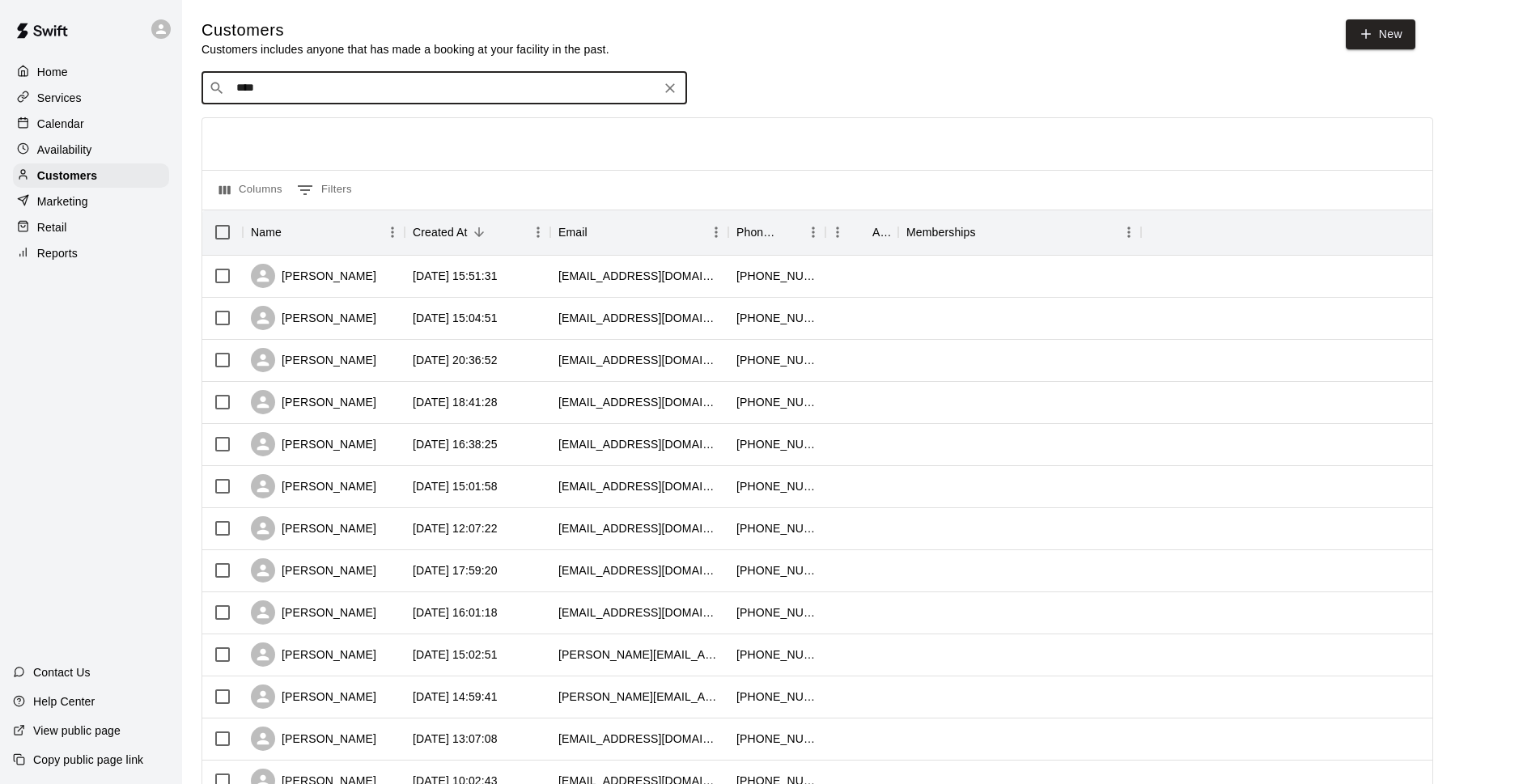
click at [358, 90] on input "****" at bounding box center [443, 89] width 424 height 16
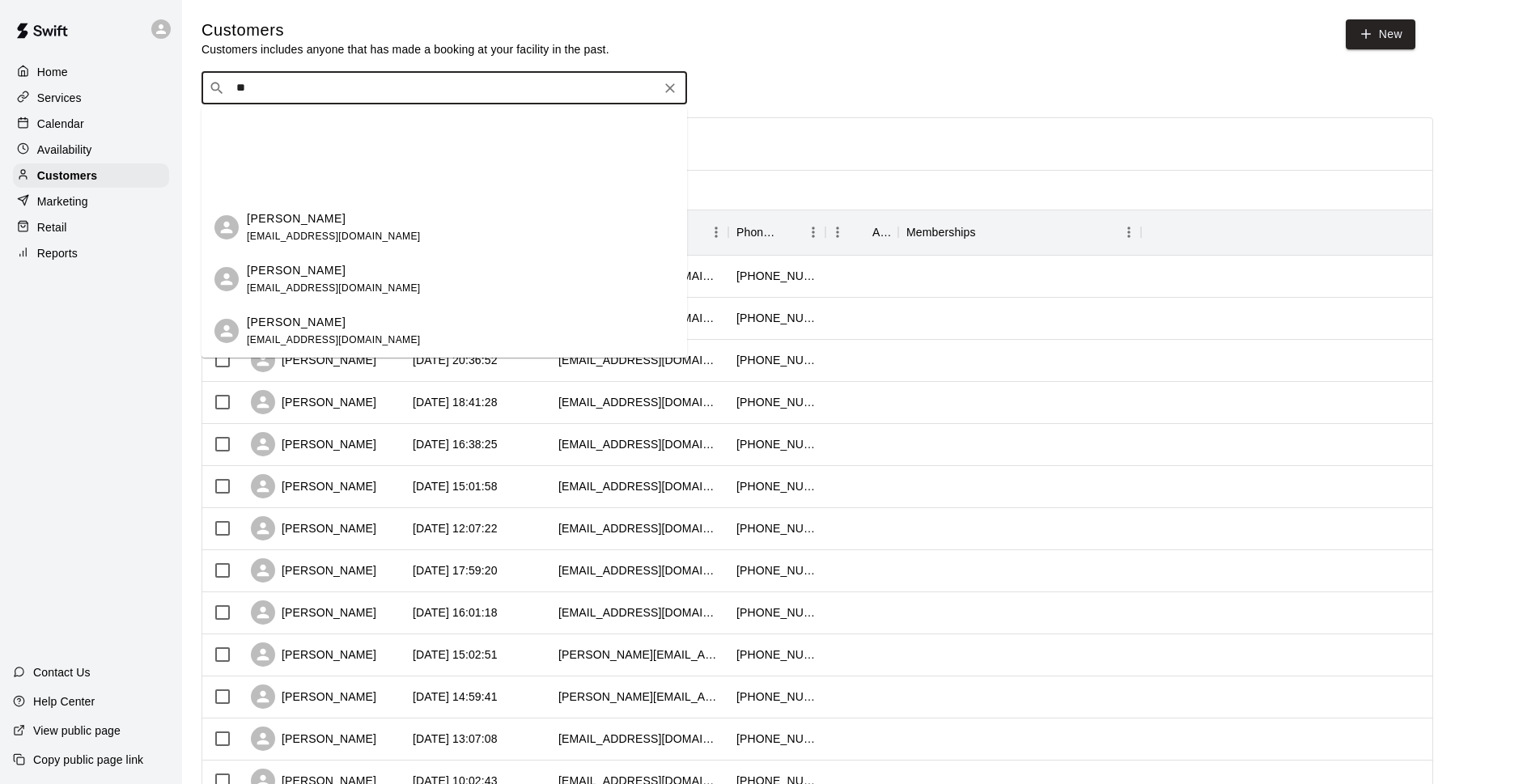
scroll to position [714, 0]
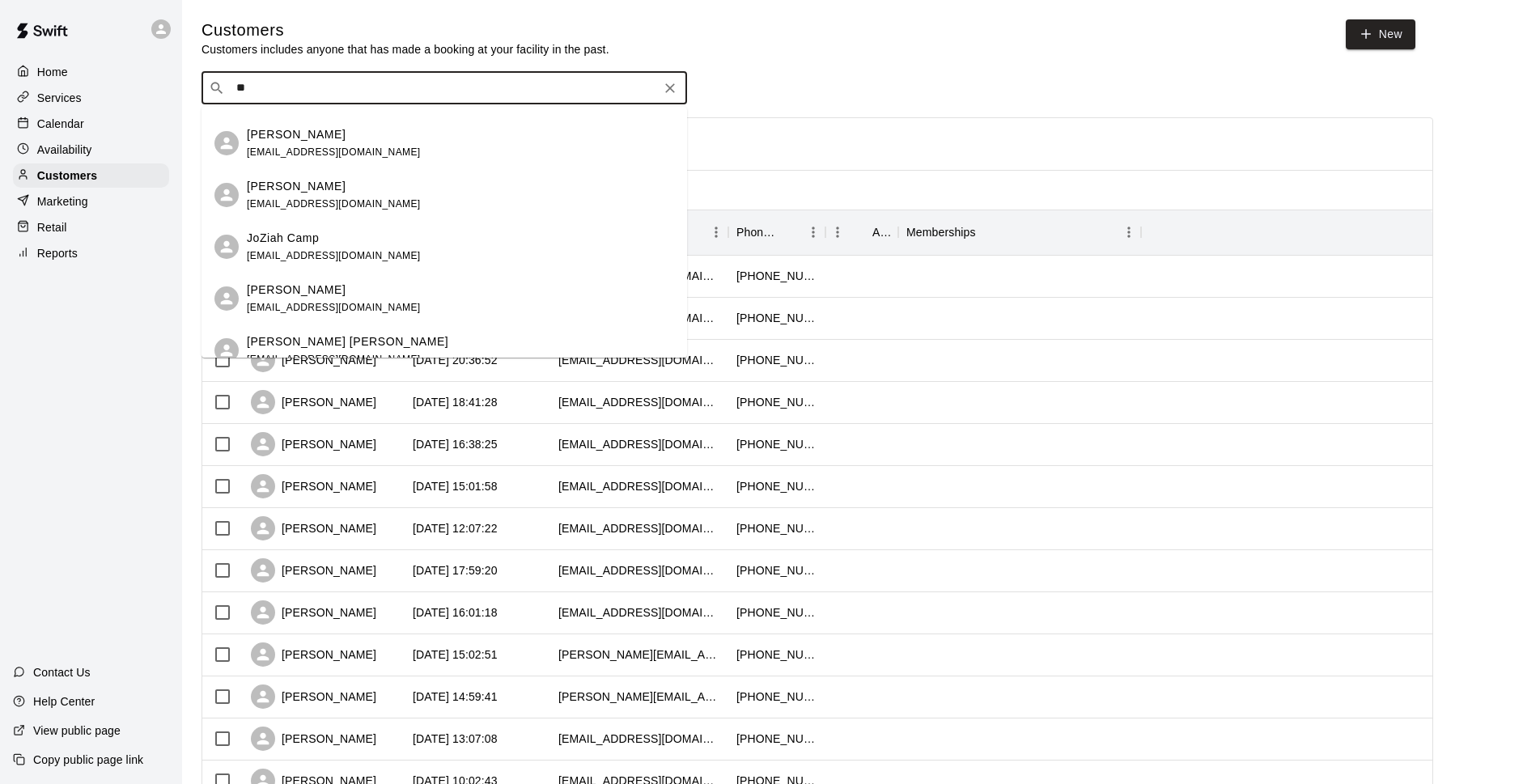
type input "**"
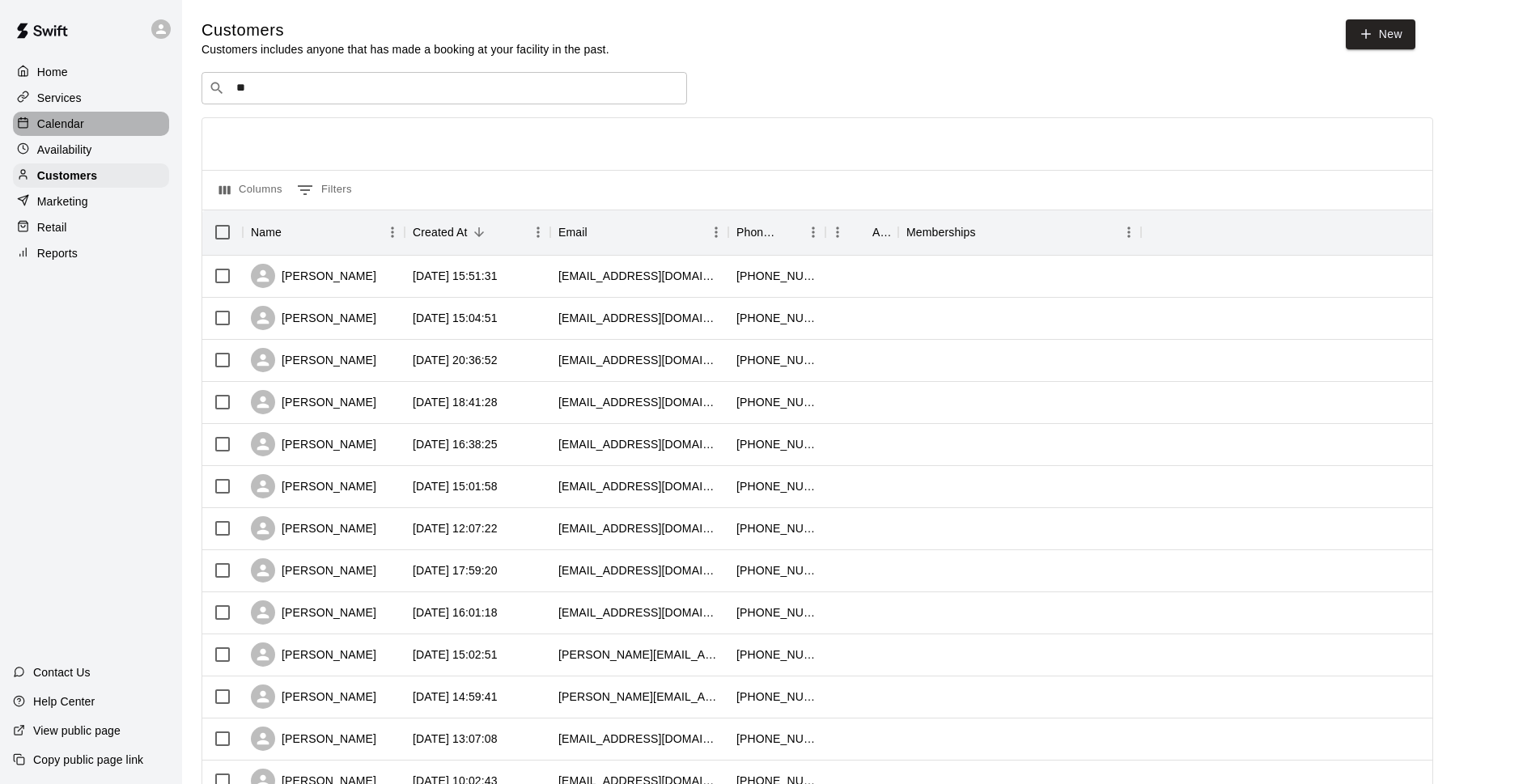
click at [94, 127] on div "Calendar" at bounding box center [90, 123] width 157 height 24
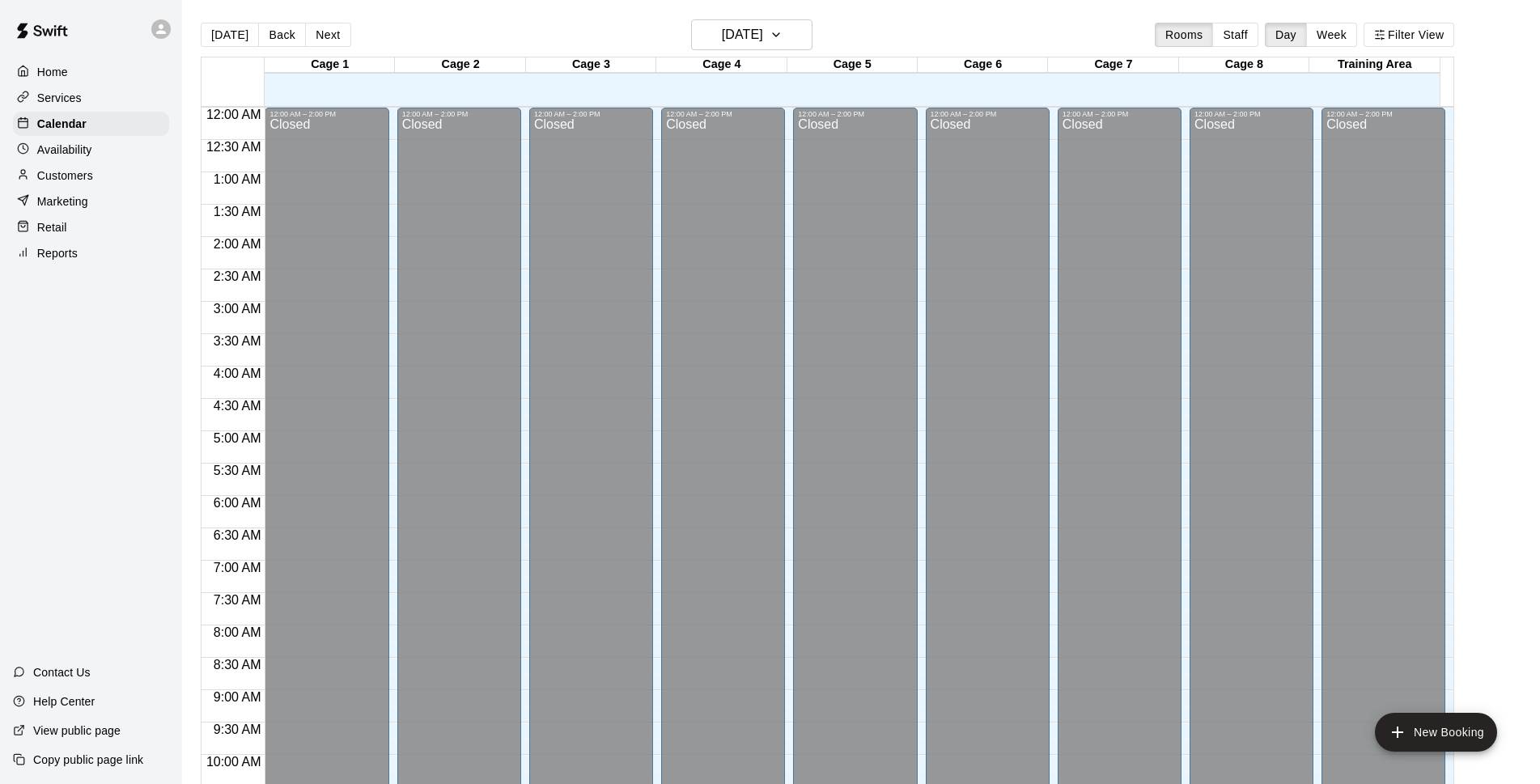
scroll to position [809, 0]
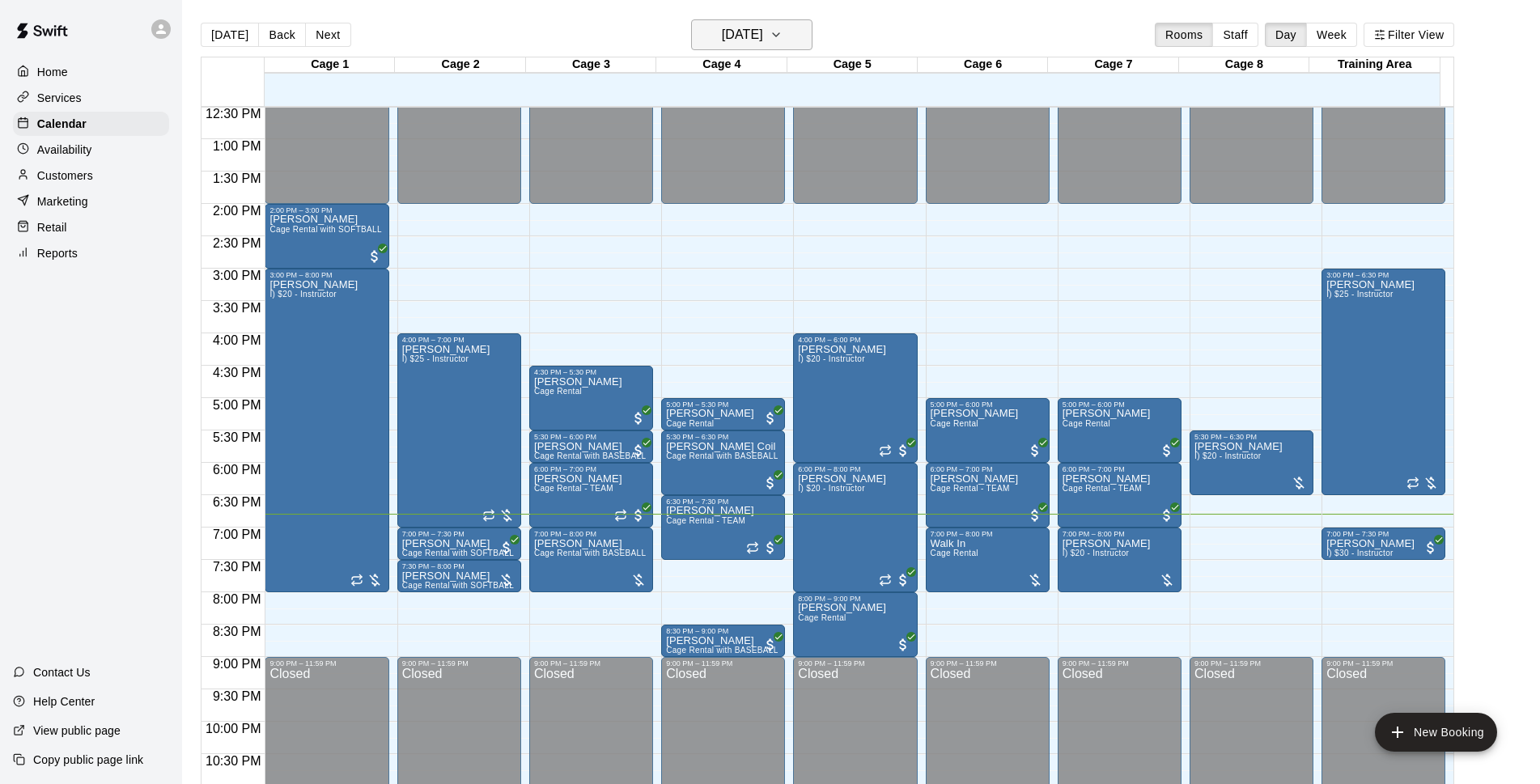
click at [691, 39] on button "[DATE]" at bounding box center [752, 34] width 121 height 31
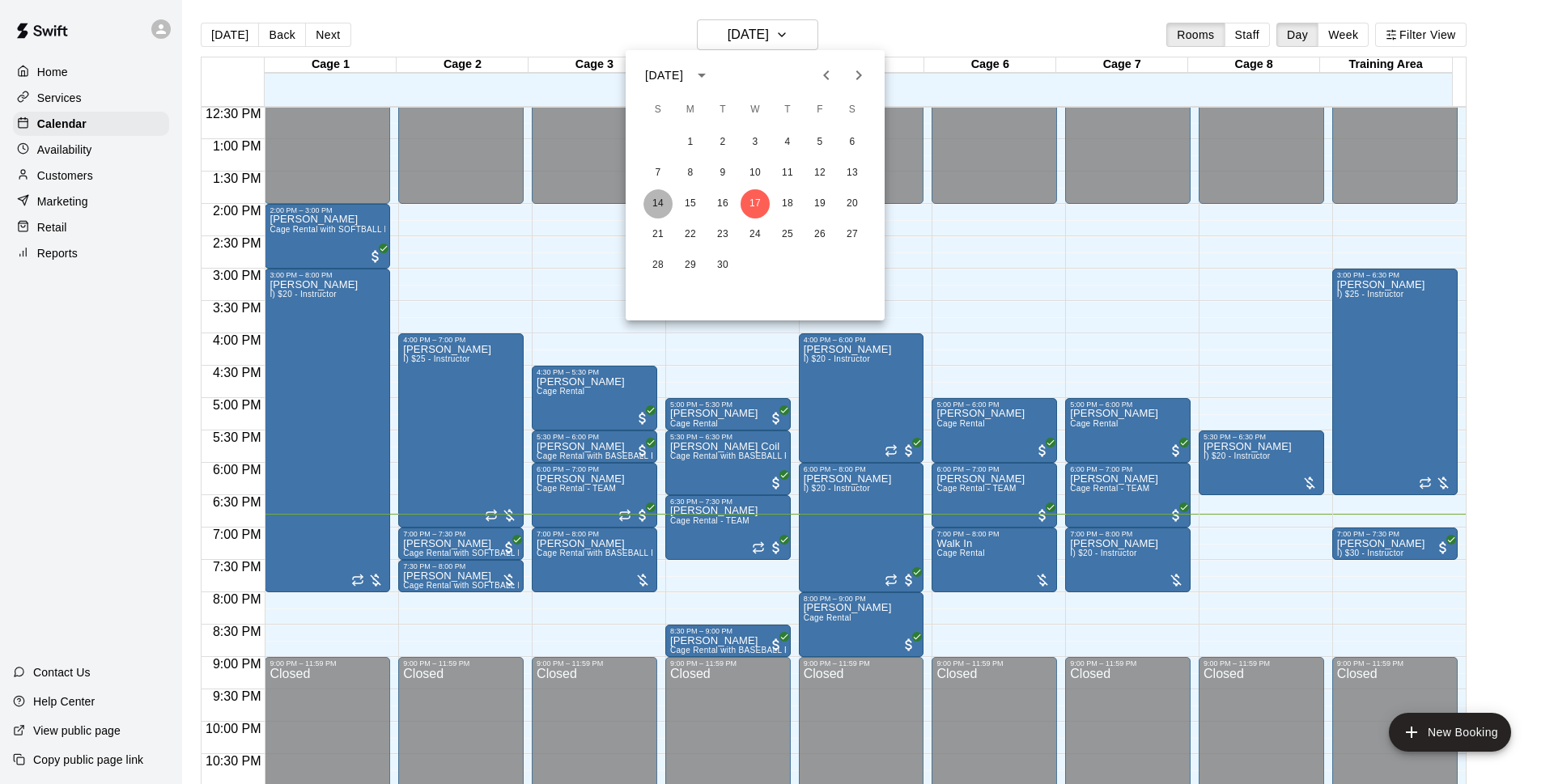
click at [658, 206] on button "14" at bounding box center [658, 203] width 29 height 29
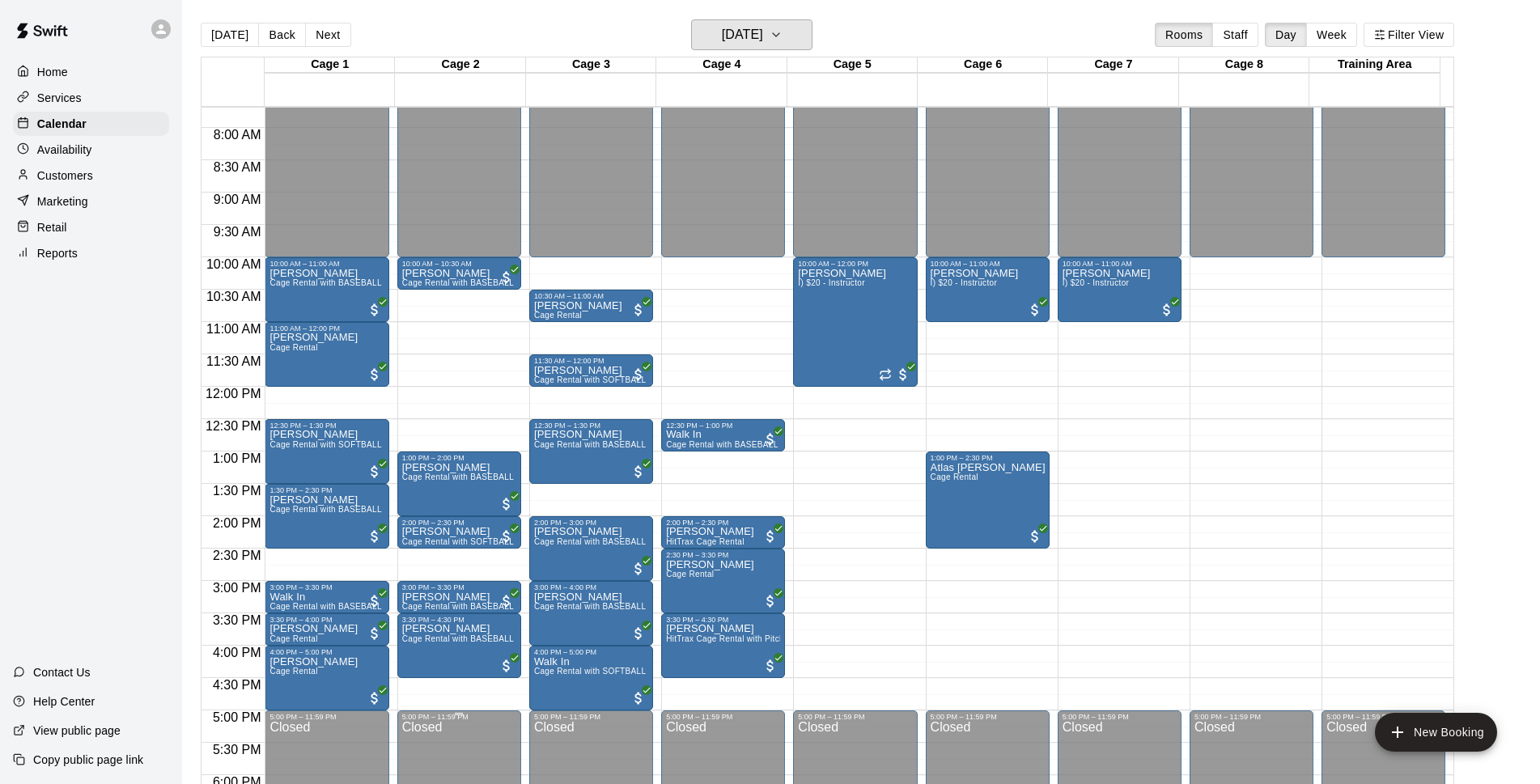
scroll to position [705, 0]
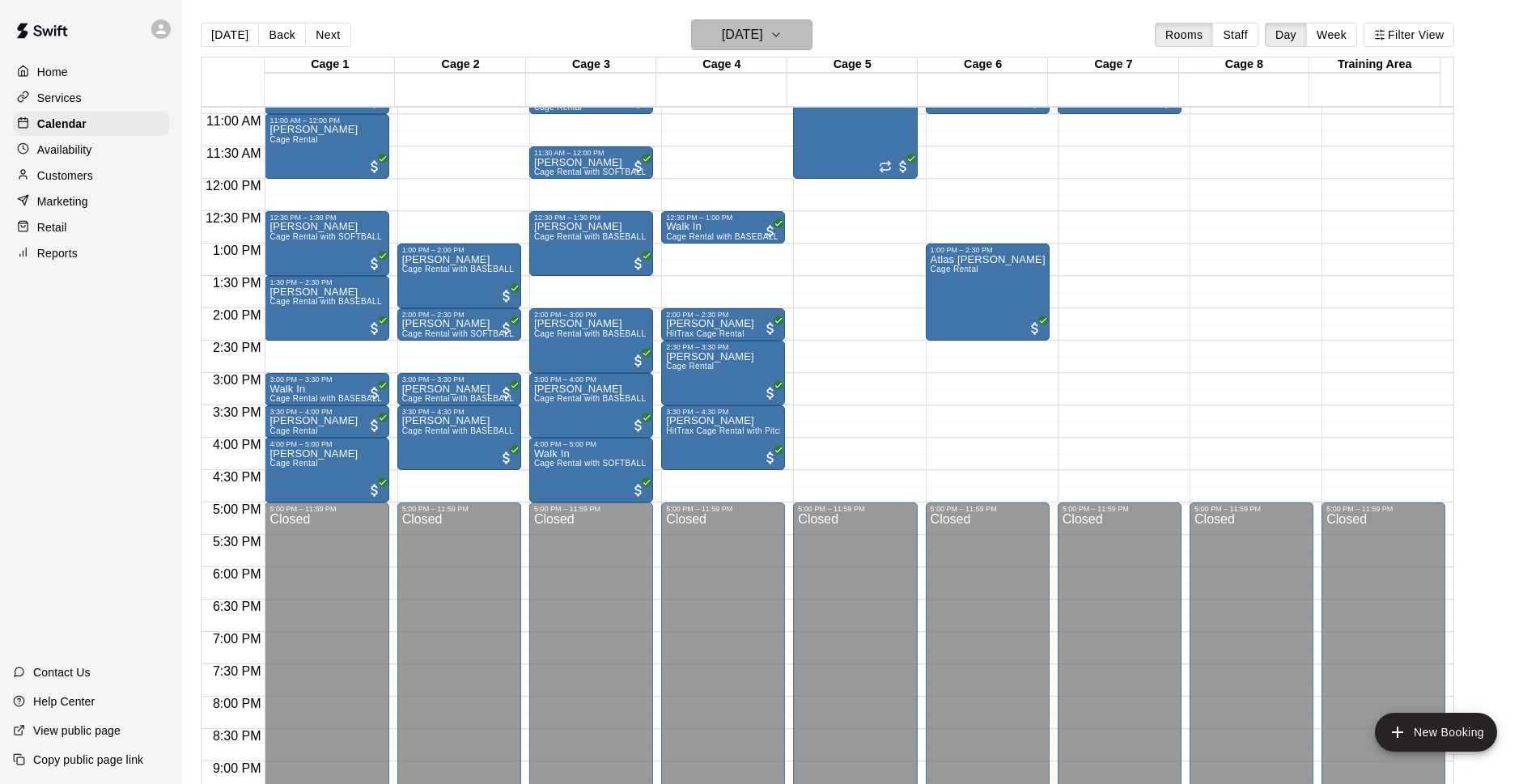
click at [764, 36] on h6 "[DATE]" at bounding box center [743, 34] width 42 height 23
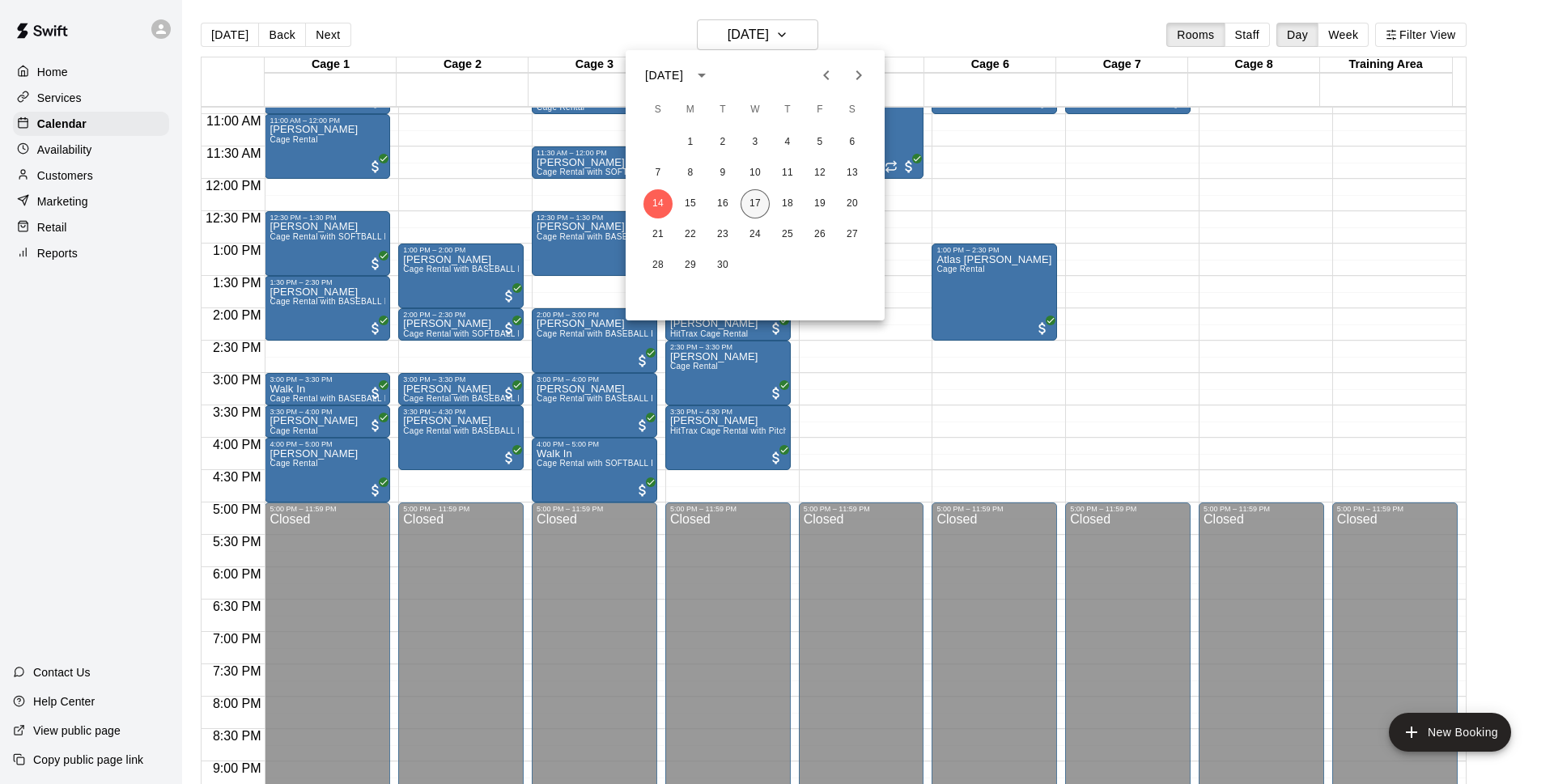
click at [763, 206] on button "17" at bounding box center [754, 203] width 29 height 29
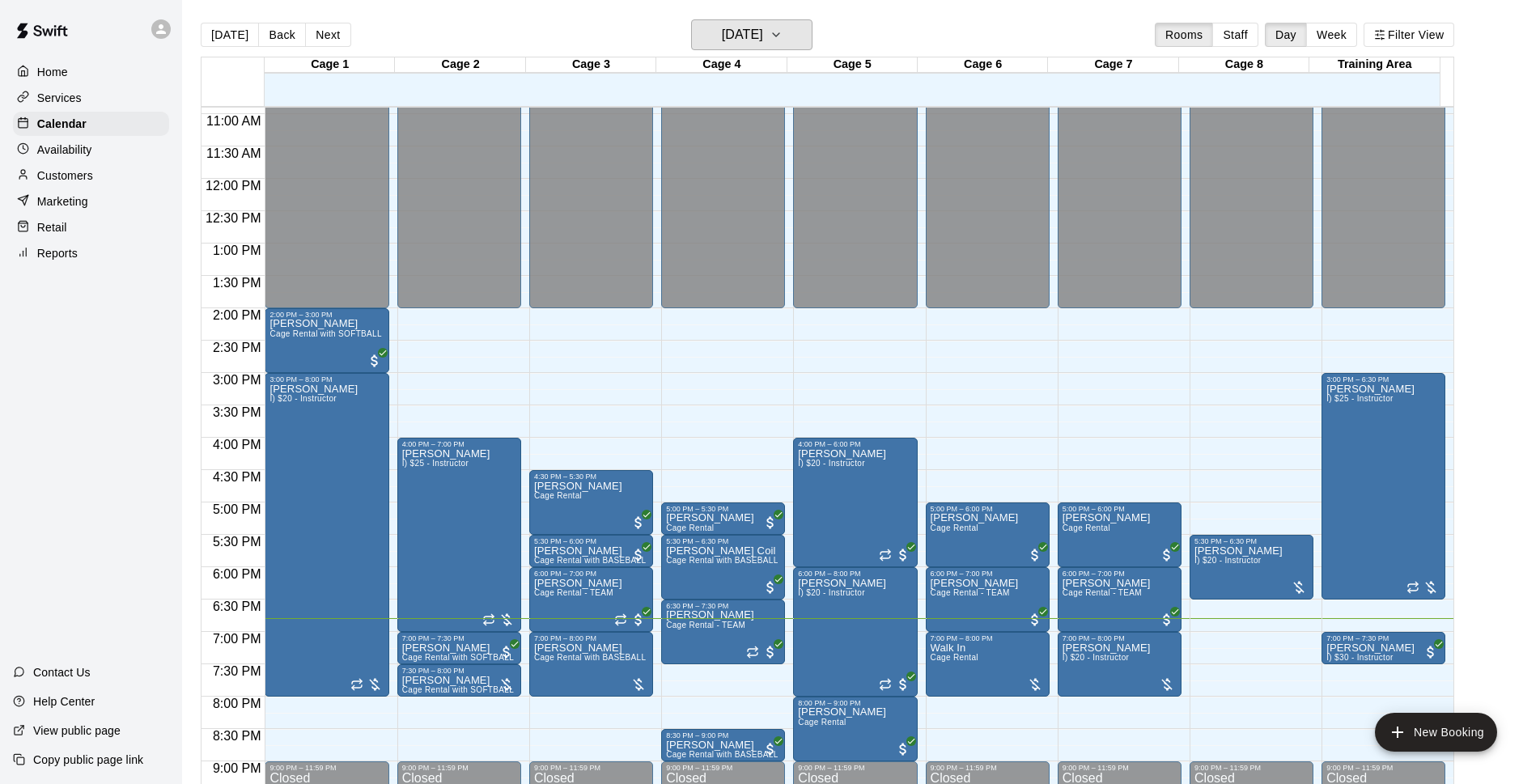
scroll to position [809, 0]
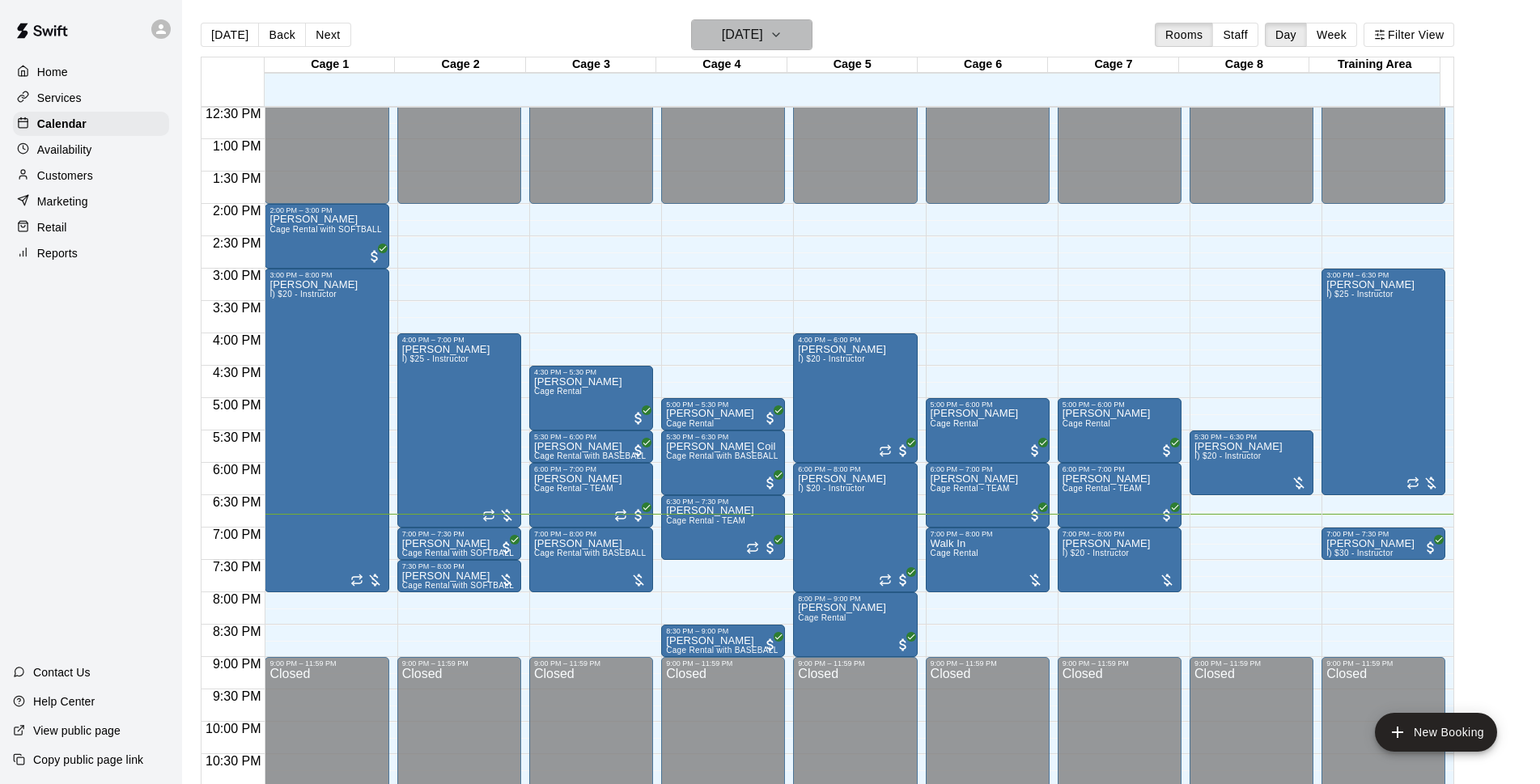
click at [813, 43] on button "[DATE]" at bounding box center [752, 34] width 121 height 31
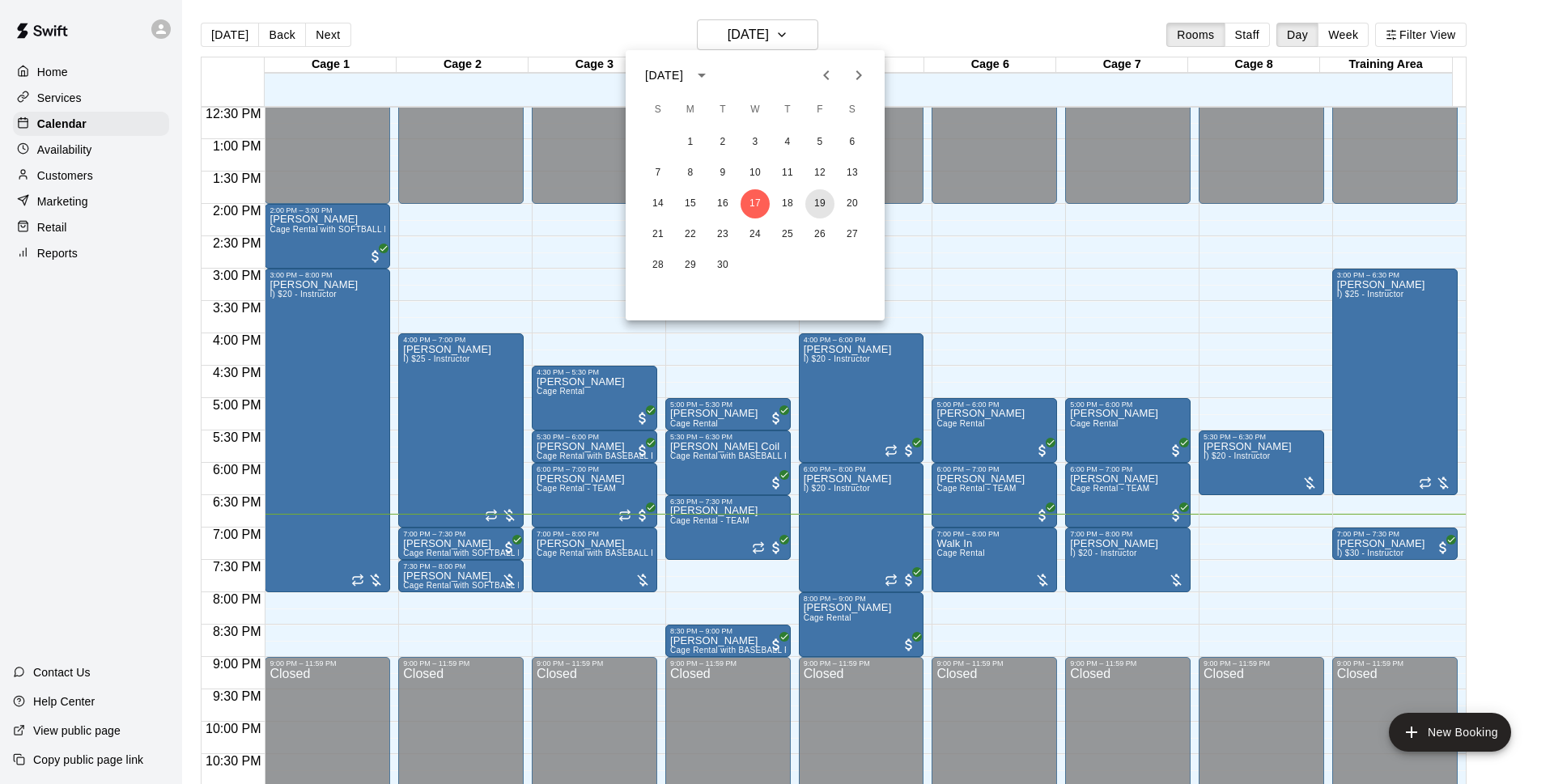
drag, startPoint x: 822, startPoint y: 203, endPoint x: 941, endPoint y: 41, distance: 201.0
click at [822, 204] on button "19" at bounding box center [820, 203] width 29 height 29
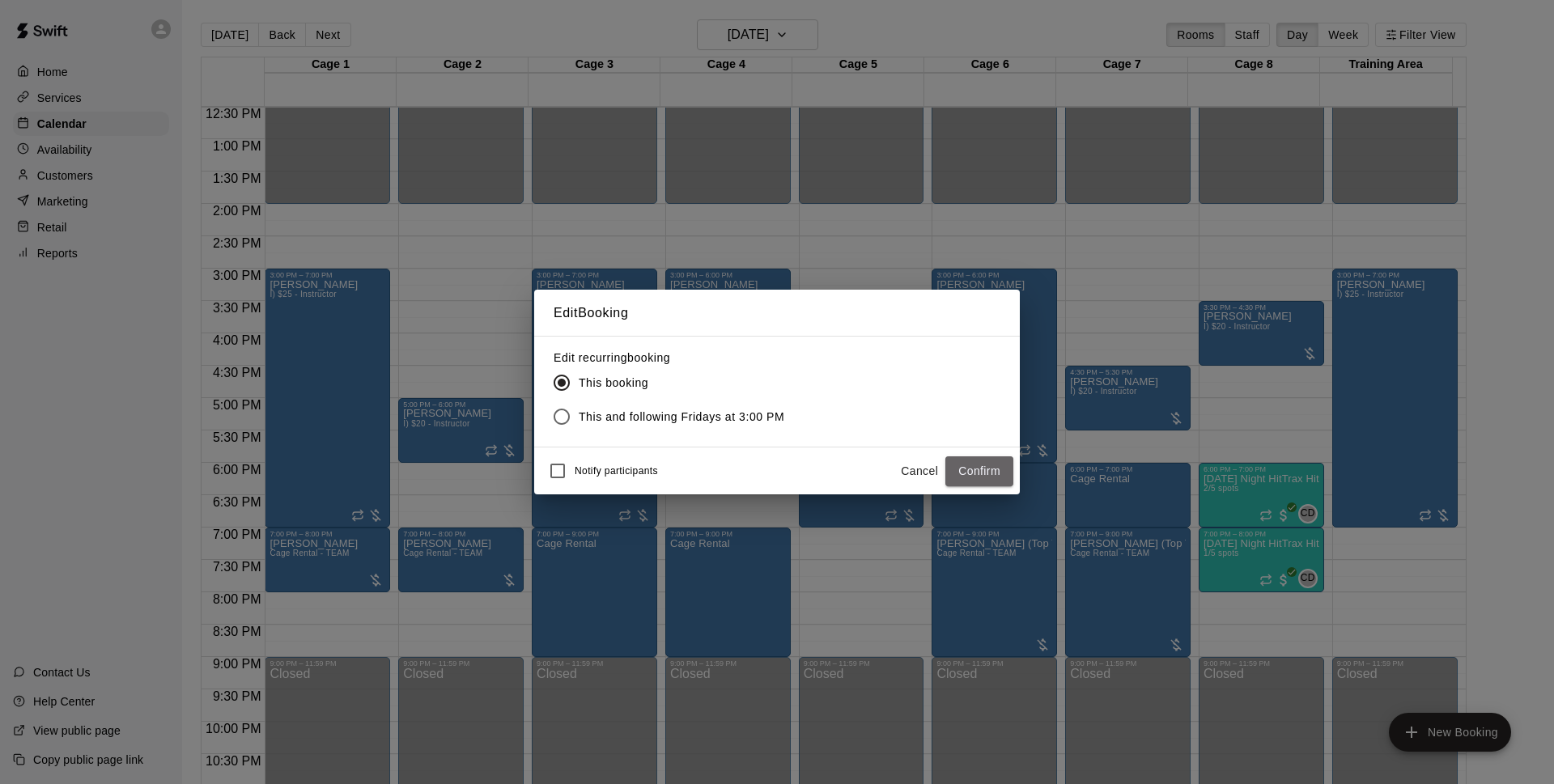
drag, startPoint x: 985, startPoint y: 472, endPoint x: 1021, endPoint y: 458, distance: 38.6
click at [985, 471] on button "Confirm" at bounding box center [979, 471] width 68 height 30
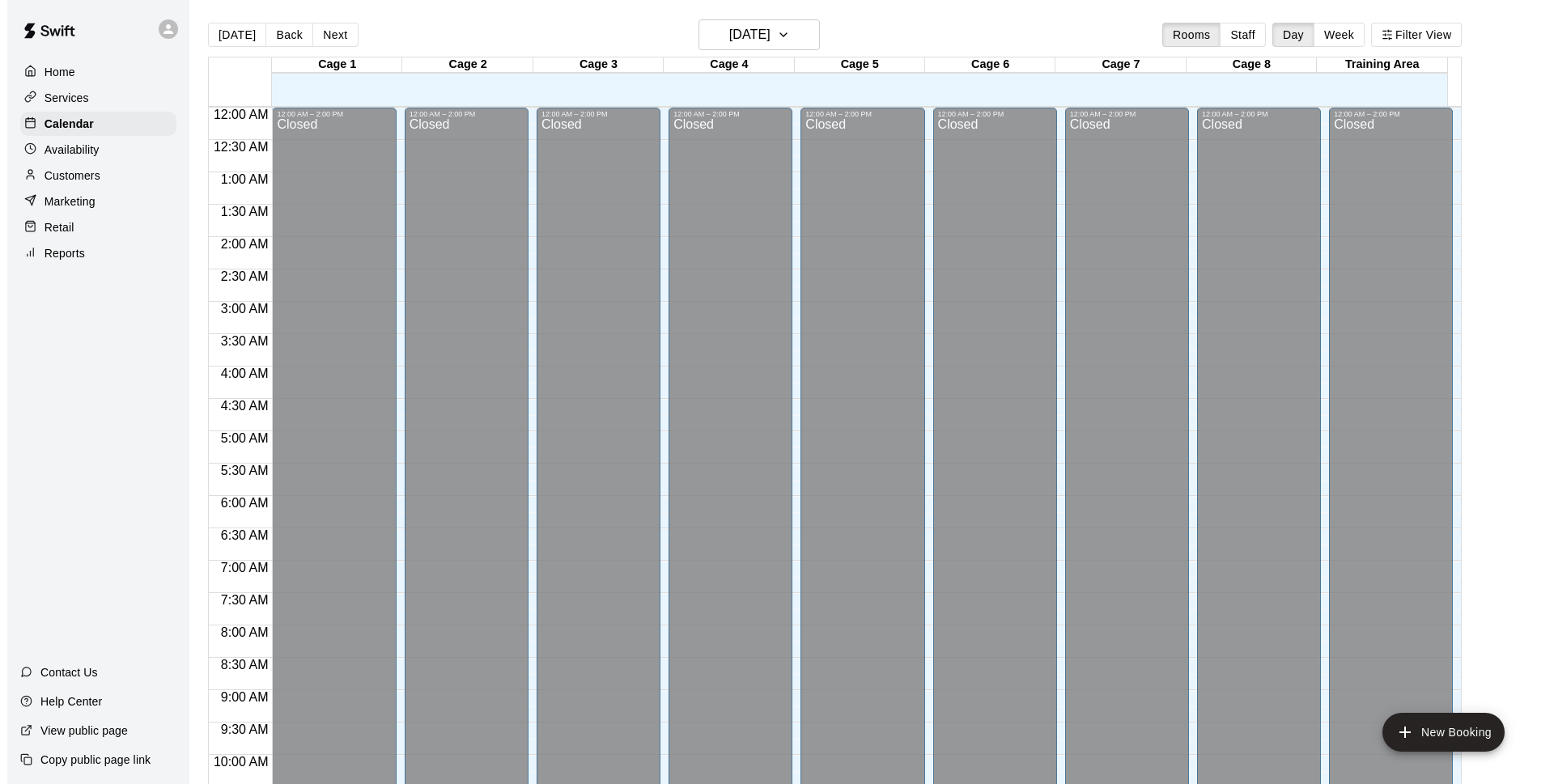
scroll to position [809, 0]
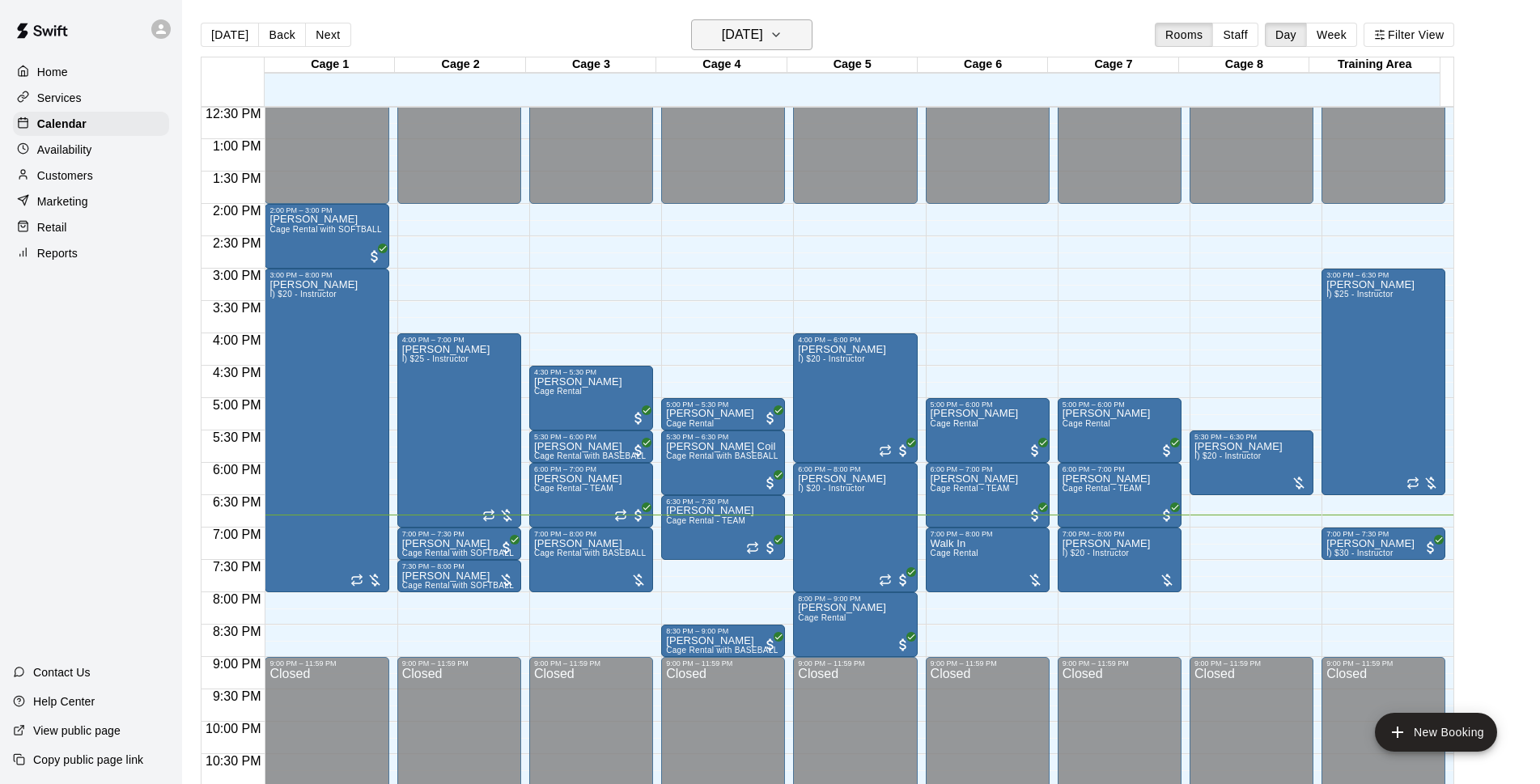
click at [764, 36] on h6 "[DATE]" at bounding box center [743, 34] width 42 height 23
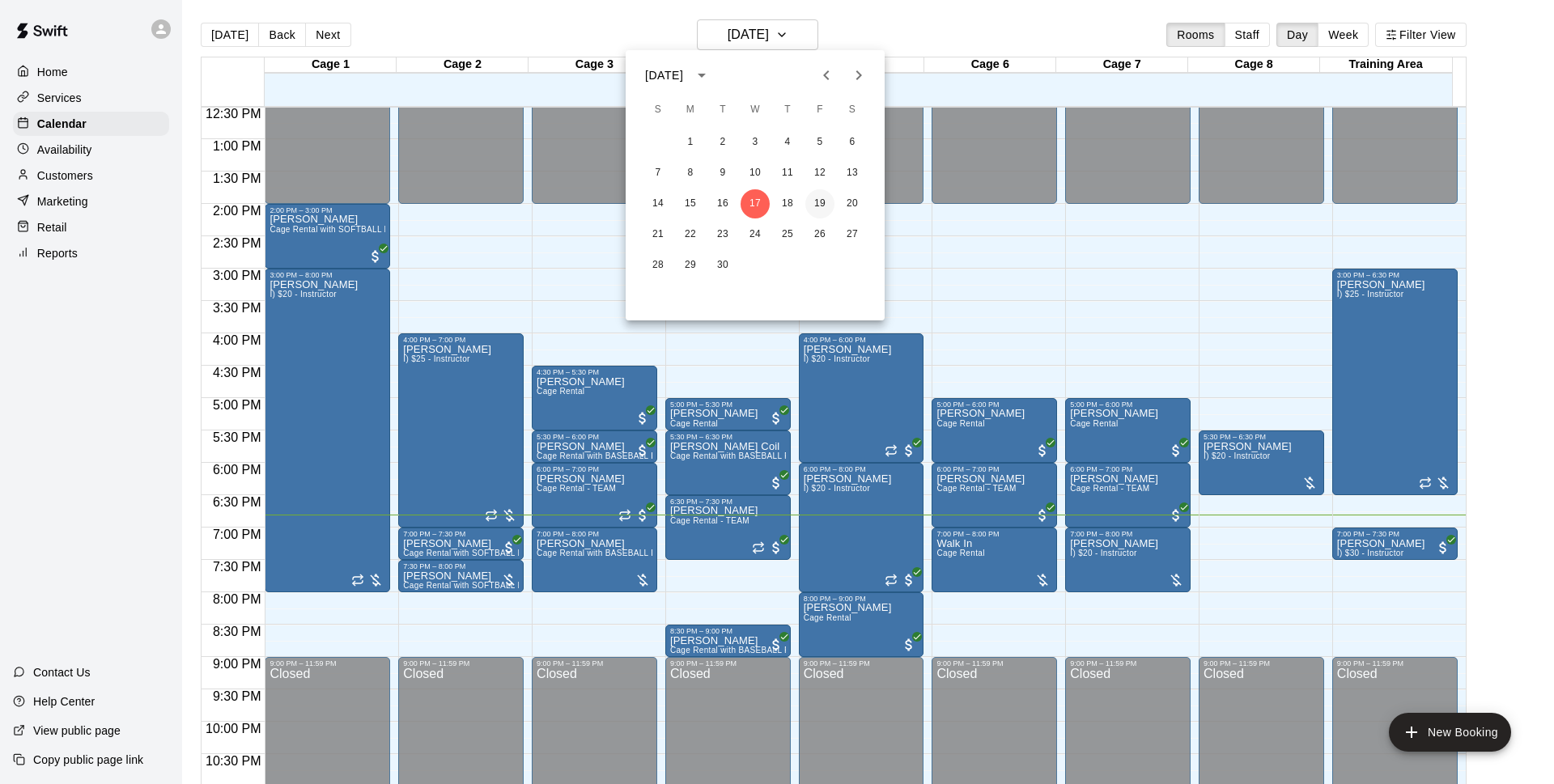
click at [819, 205] on button "19" at bounding box center [820, 203] width 29 height 29
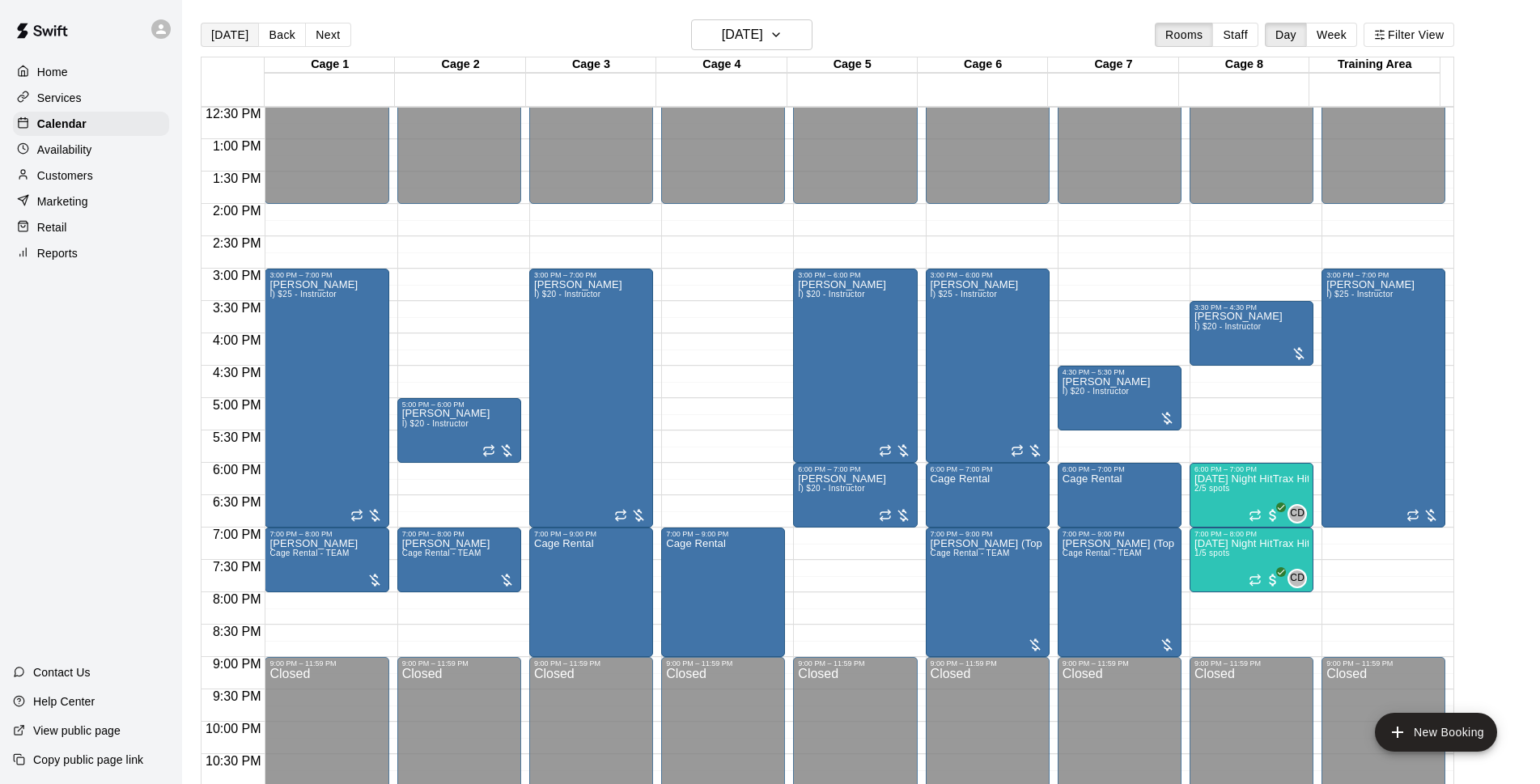
click at [229, 37] on button "[DATE]" at bounding box center [230, 34] width 58 height 24
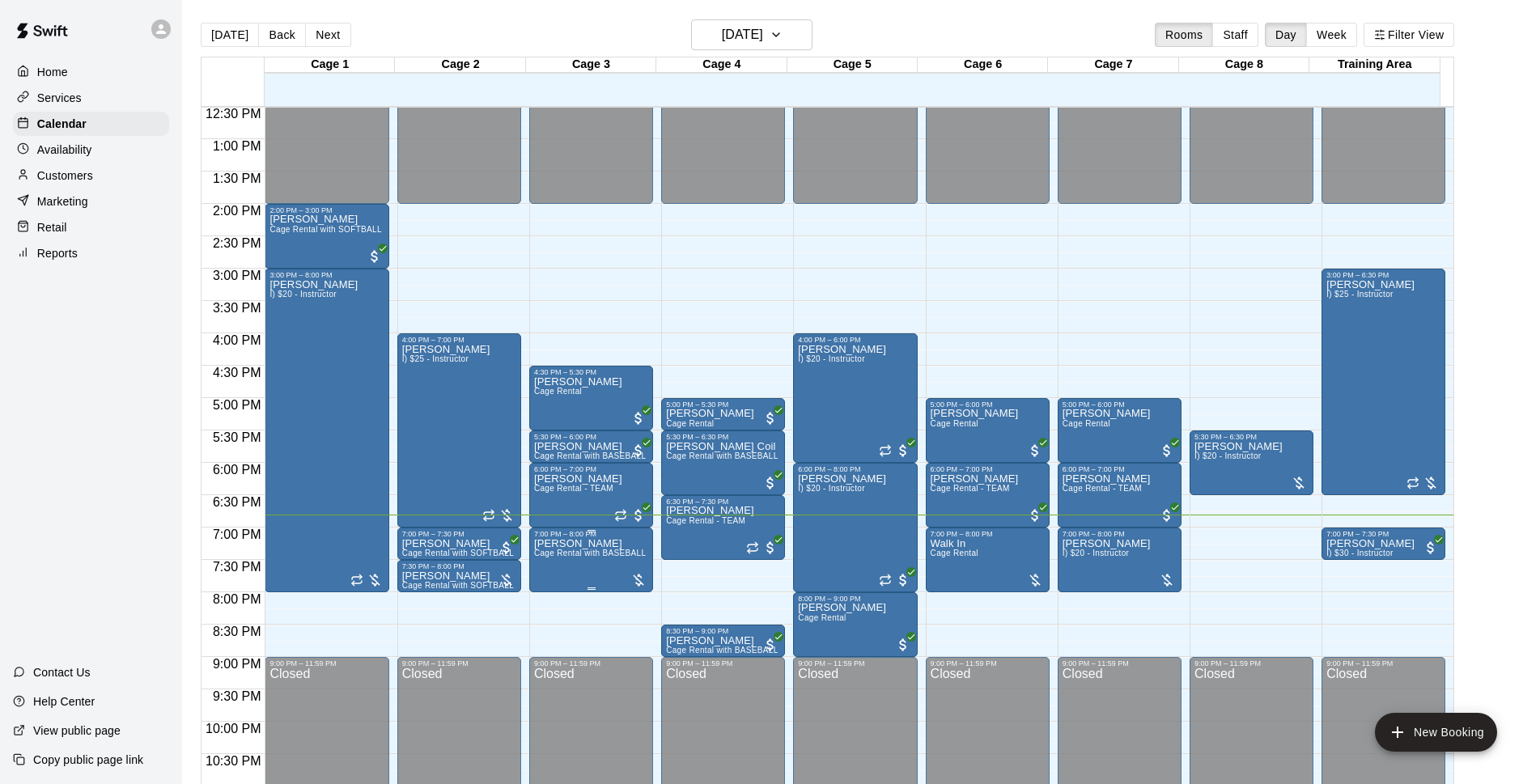
click at [623, 557] on span "Cage Rental with BASEBALL Pitching Machine" at bounding box center [623, 553] width 180 height 9
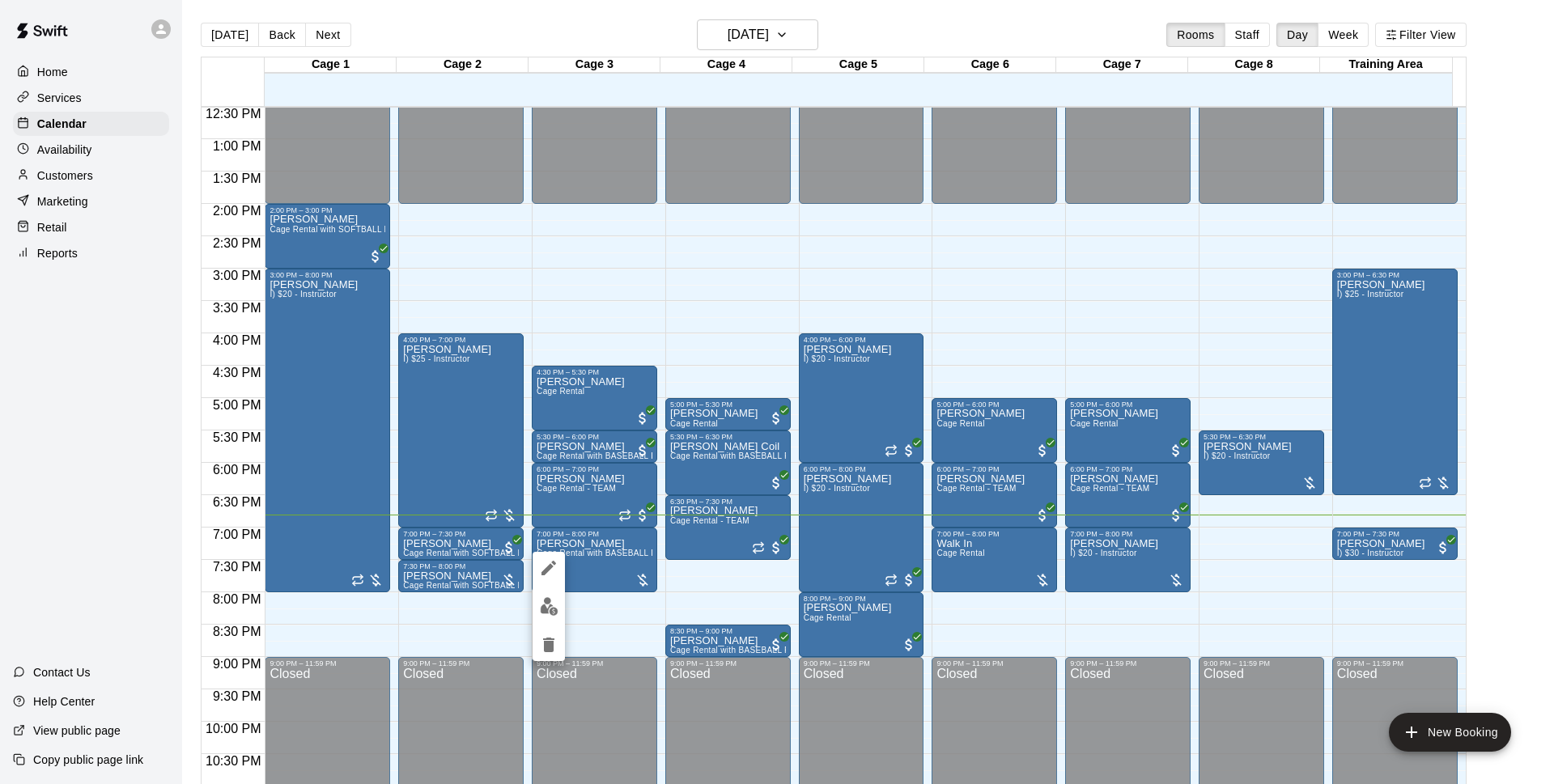
click at [543, 609] on img "edit" at bounding box center [549, 606] width 19 height 19
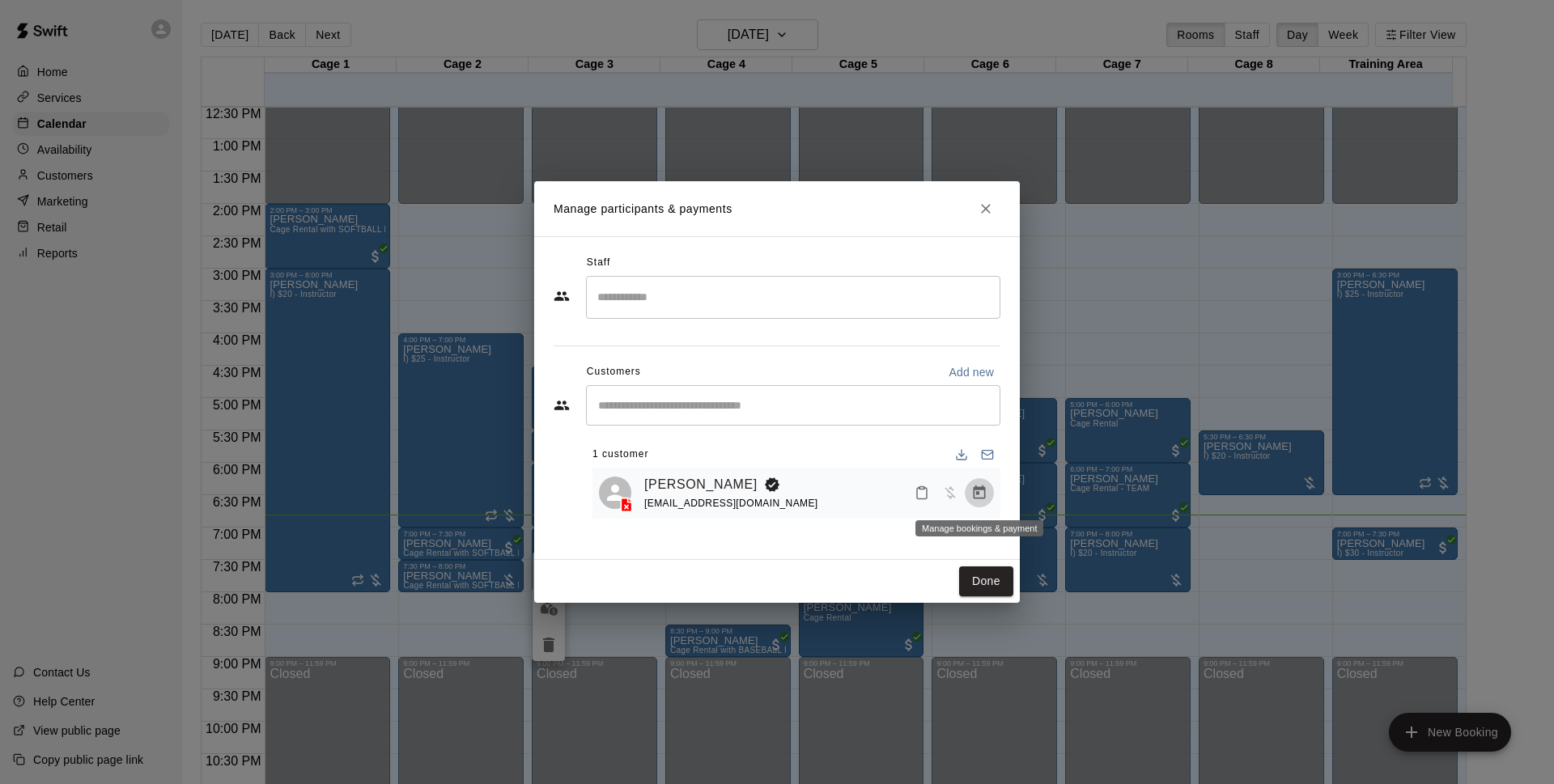
click at [979, 496] on icon "Manage bookings & payment" at bounding box center [979, 493] width 16 height 16
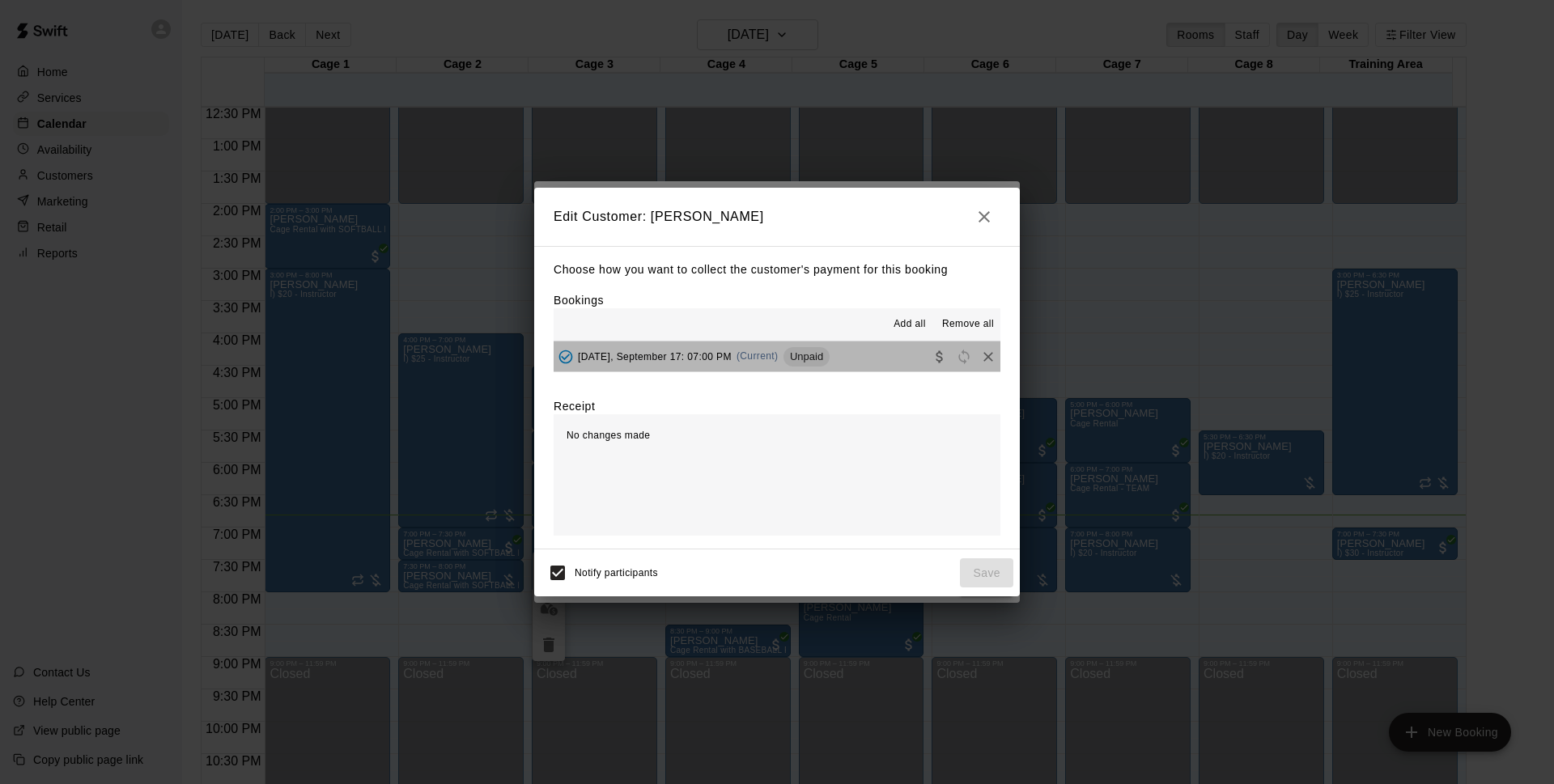
click at [829, 351] on span "Unpaid" at bounding box center [806, 355] width 46 height 12
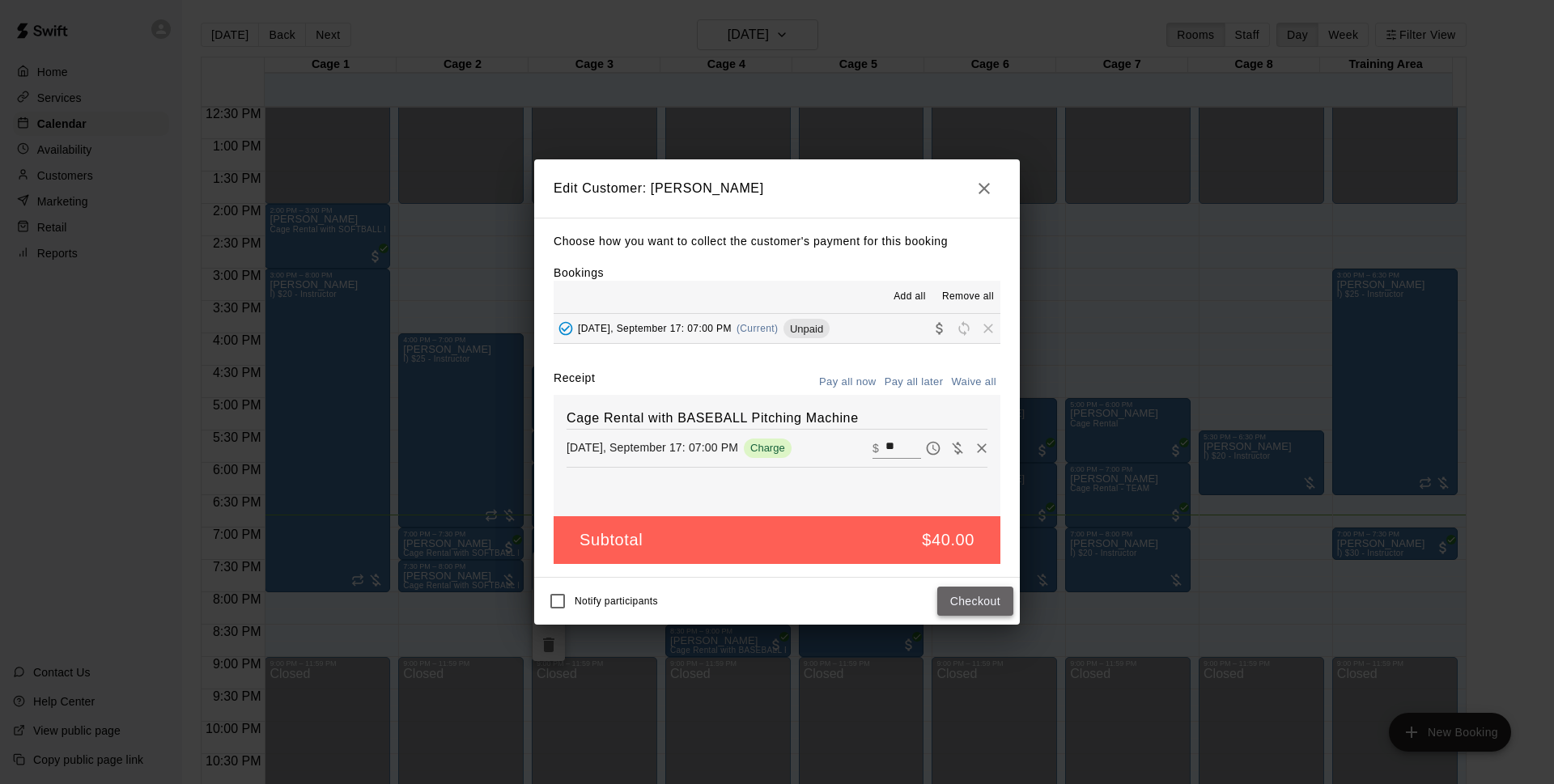
click at [962, 605] on button "Checkout" at bounding box center [975, 601] width 76 height 30
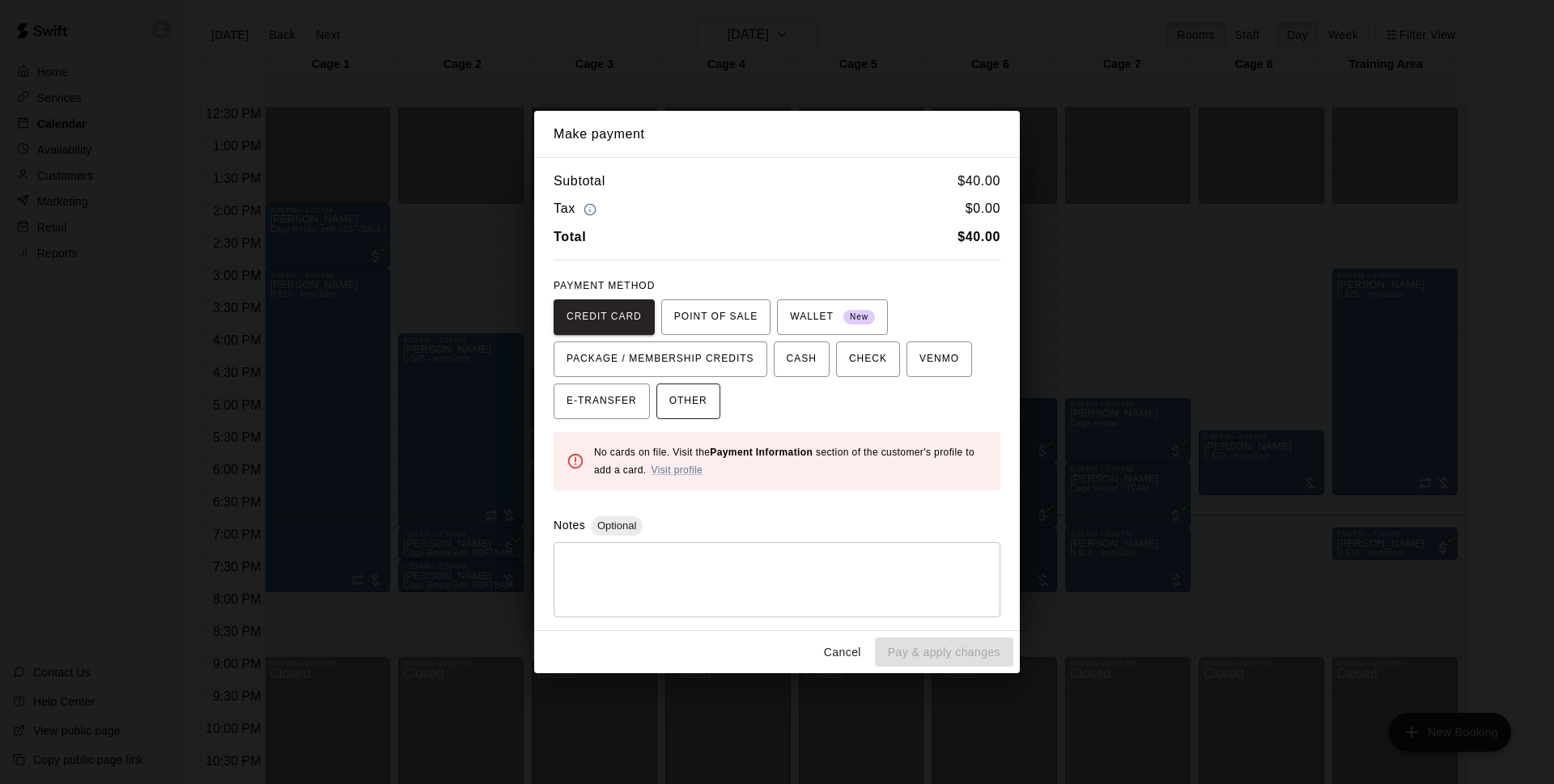
click at [710, 400] on button "OTHER" at bounding box center [687, 401] width 64 height 35
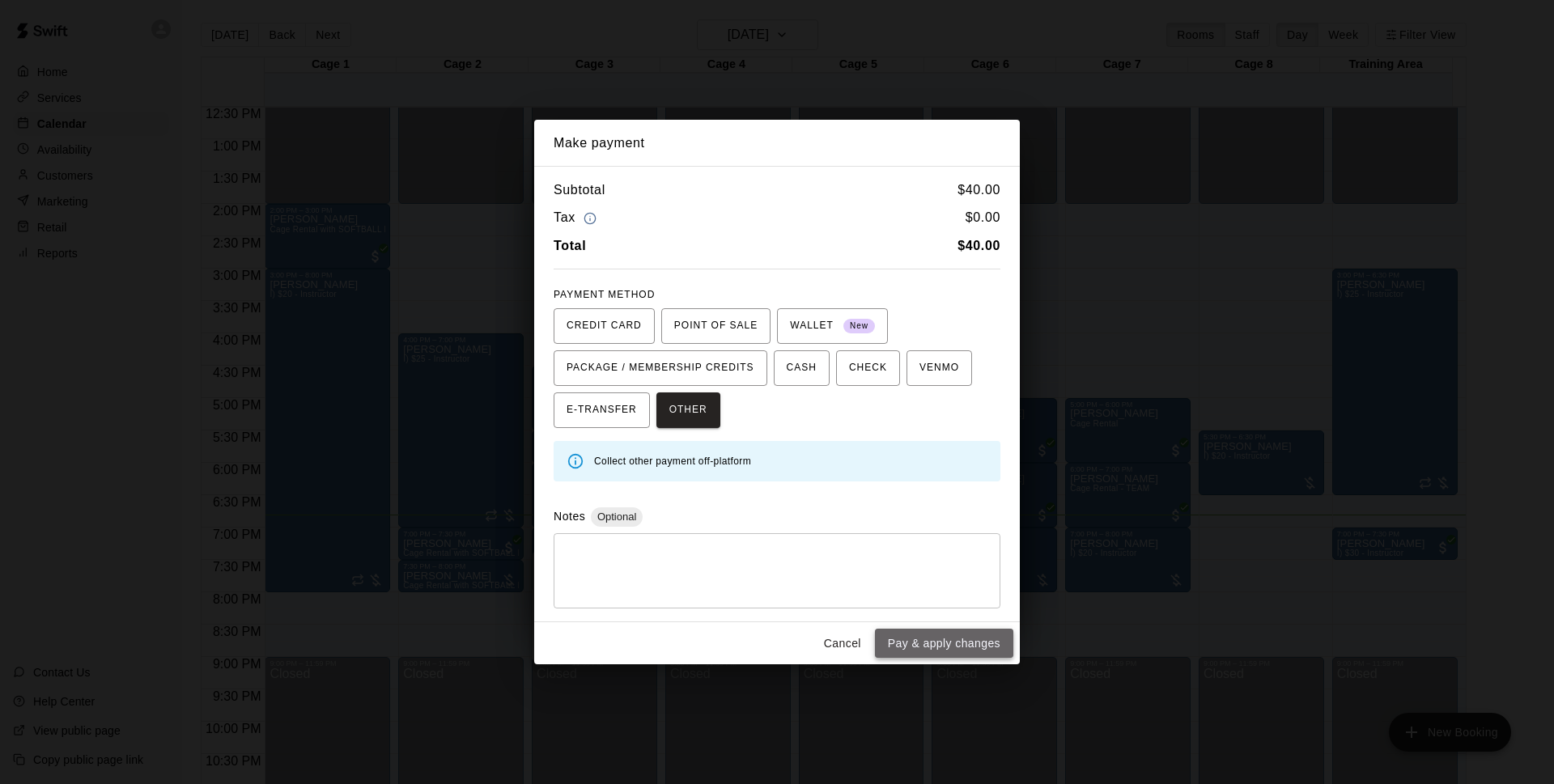
click at [982, 653] on button "Pay & apply changes" at bounding box center [943, 643] width 138 height 30
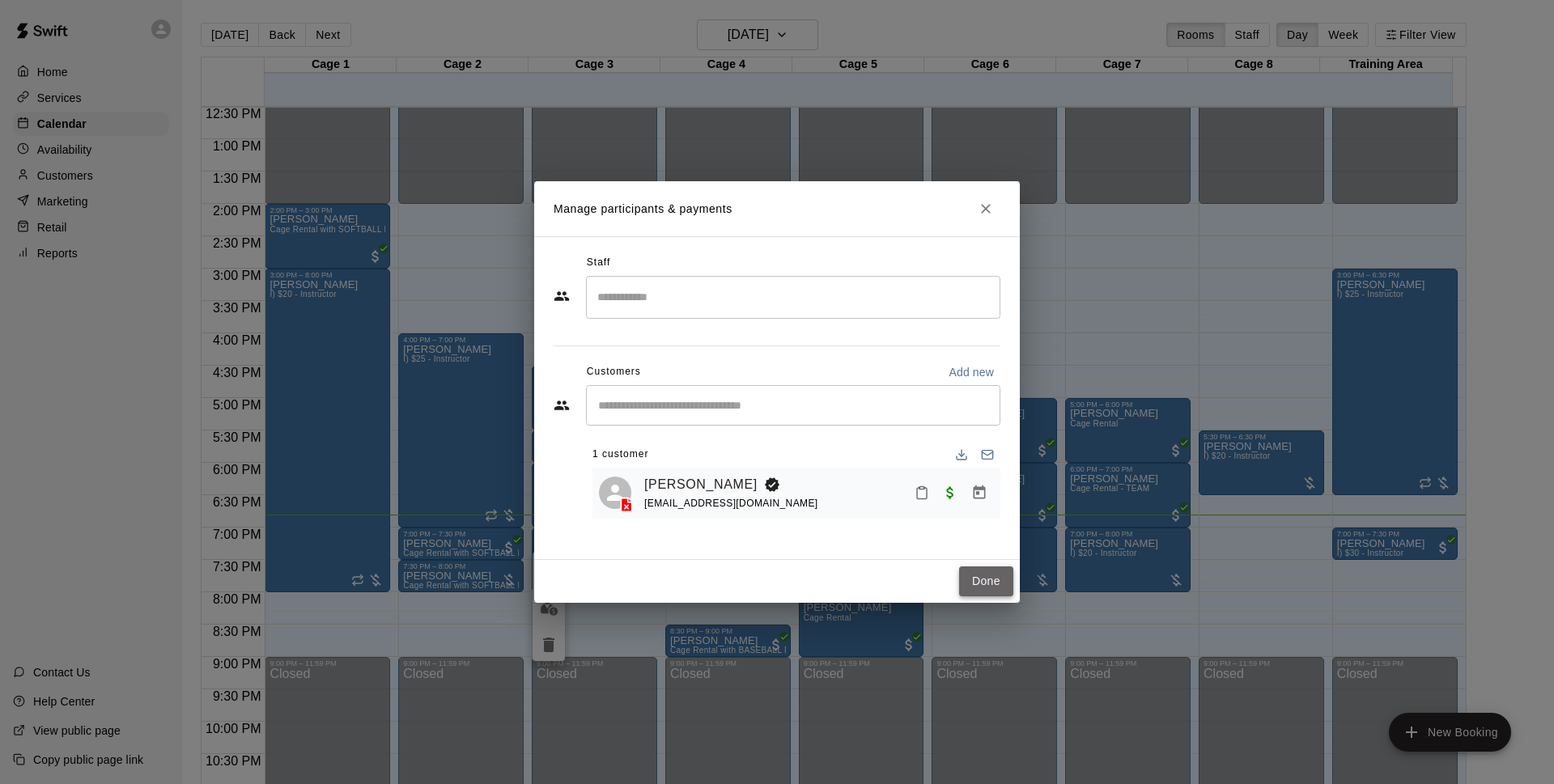
click at [981, 590] on button "Done" at bounding box center [986, 581] width 54 height 30
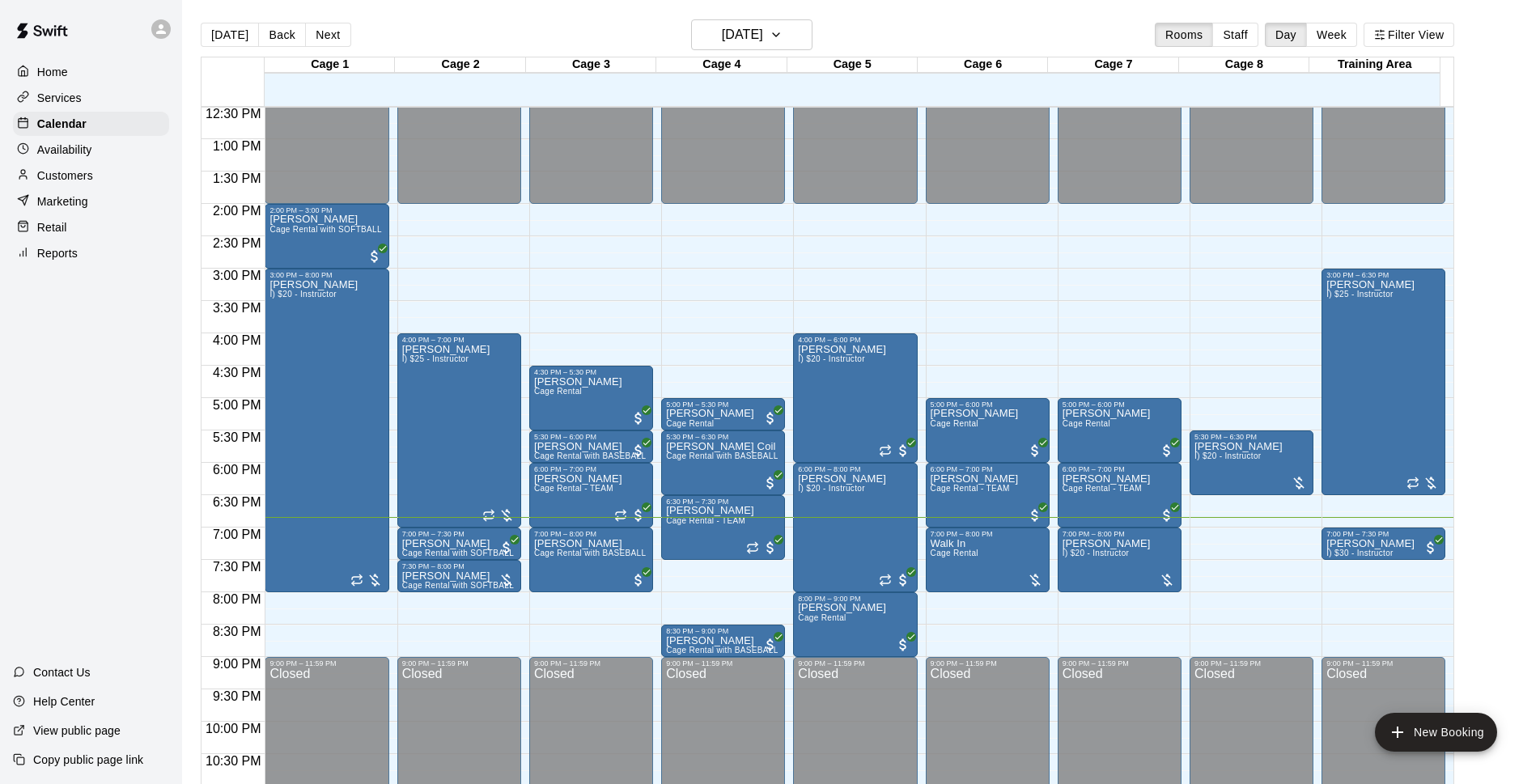
click at [959, 42] on div "[DATE] Back [DATE][DATE] Rooms Staff Day Week Filter View" at bounding box center [828, 37] width 1254 height 37
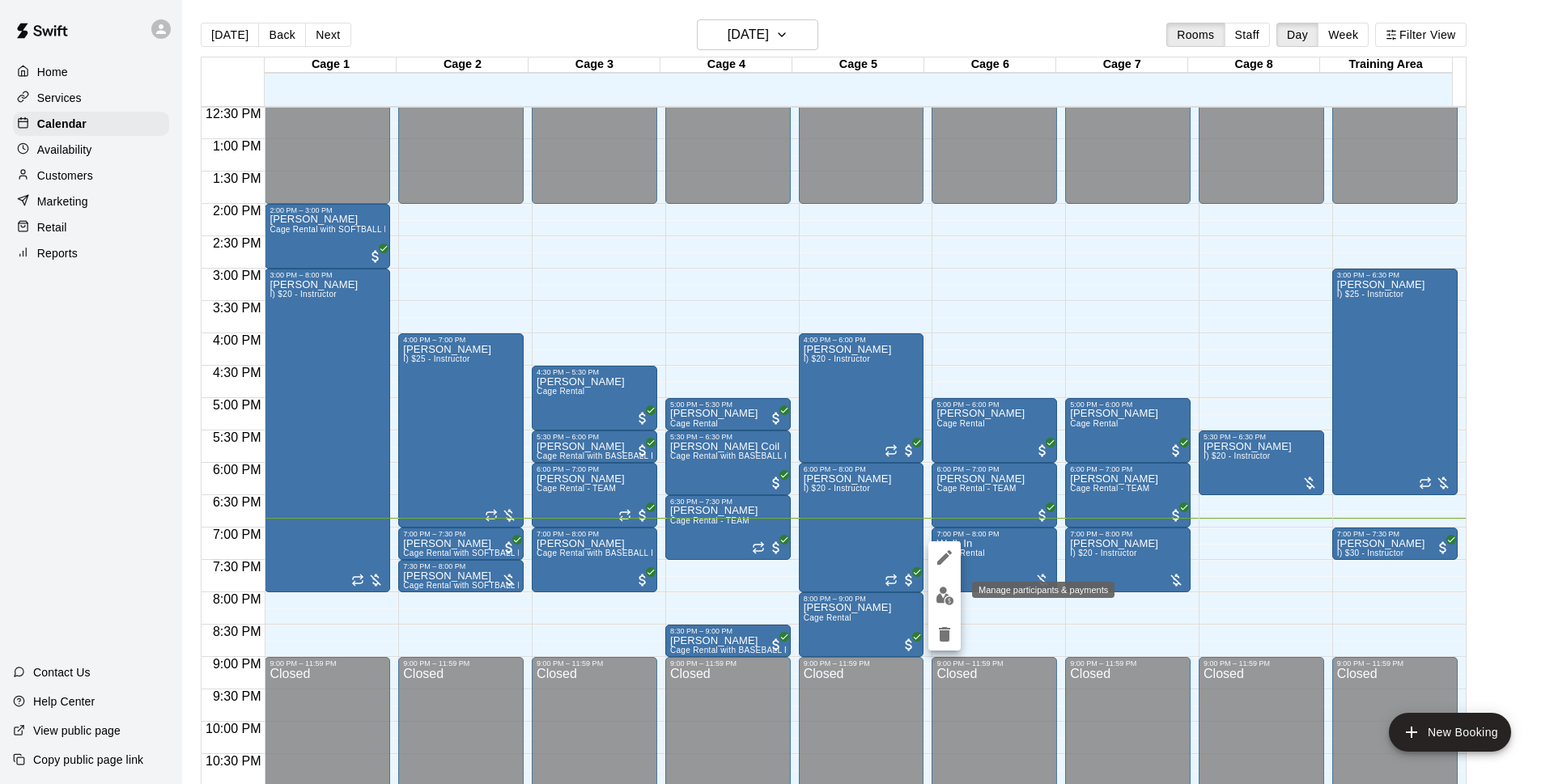
click at [943, 590] on img "edit" at bounding box center [944, 596] width 19 height 19
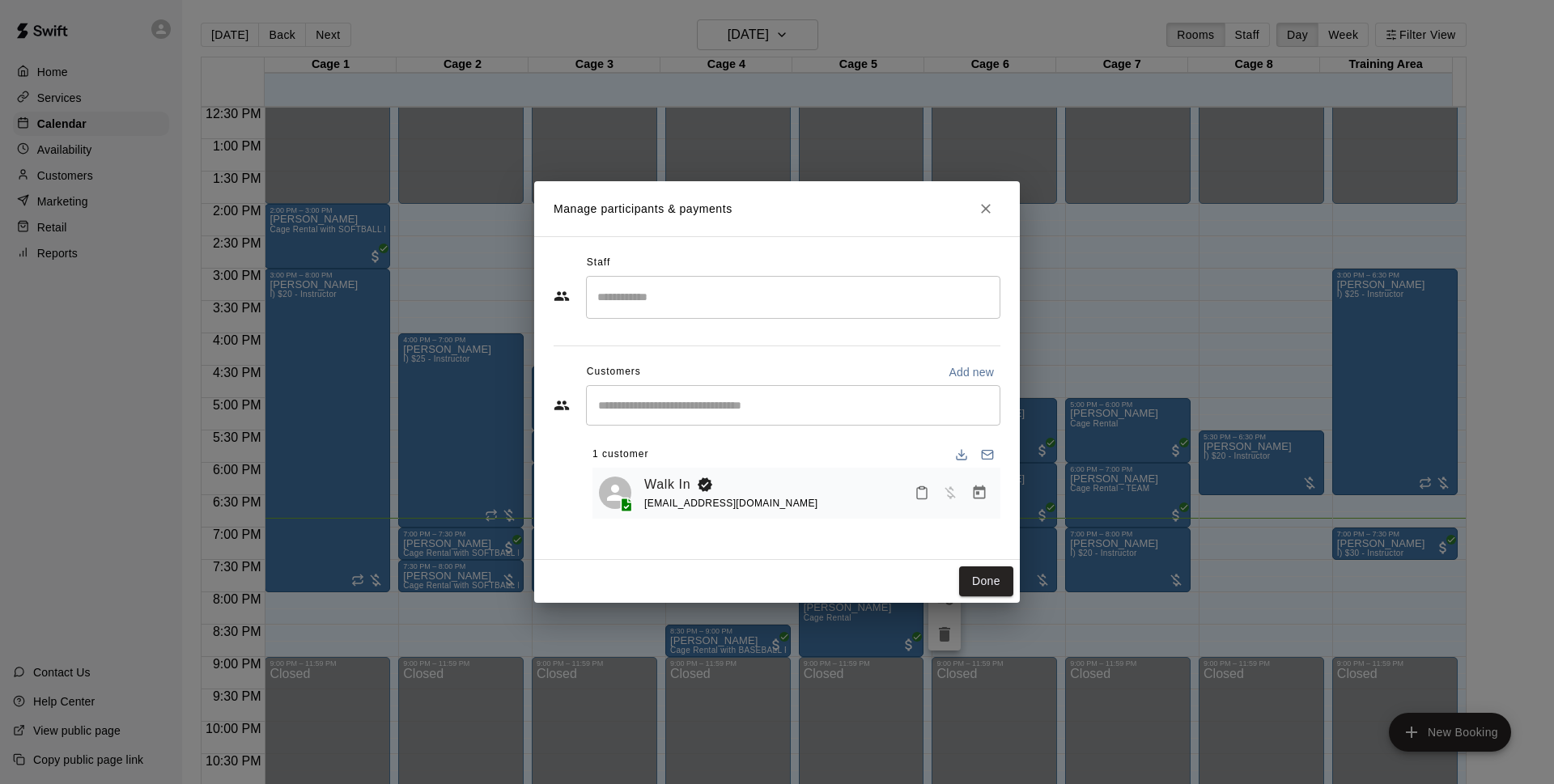
click at [971, 496] on button "Manage bookings & payment" at bounding box center [979, 493] width 29 height 29
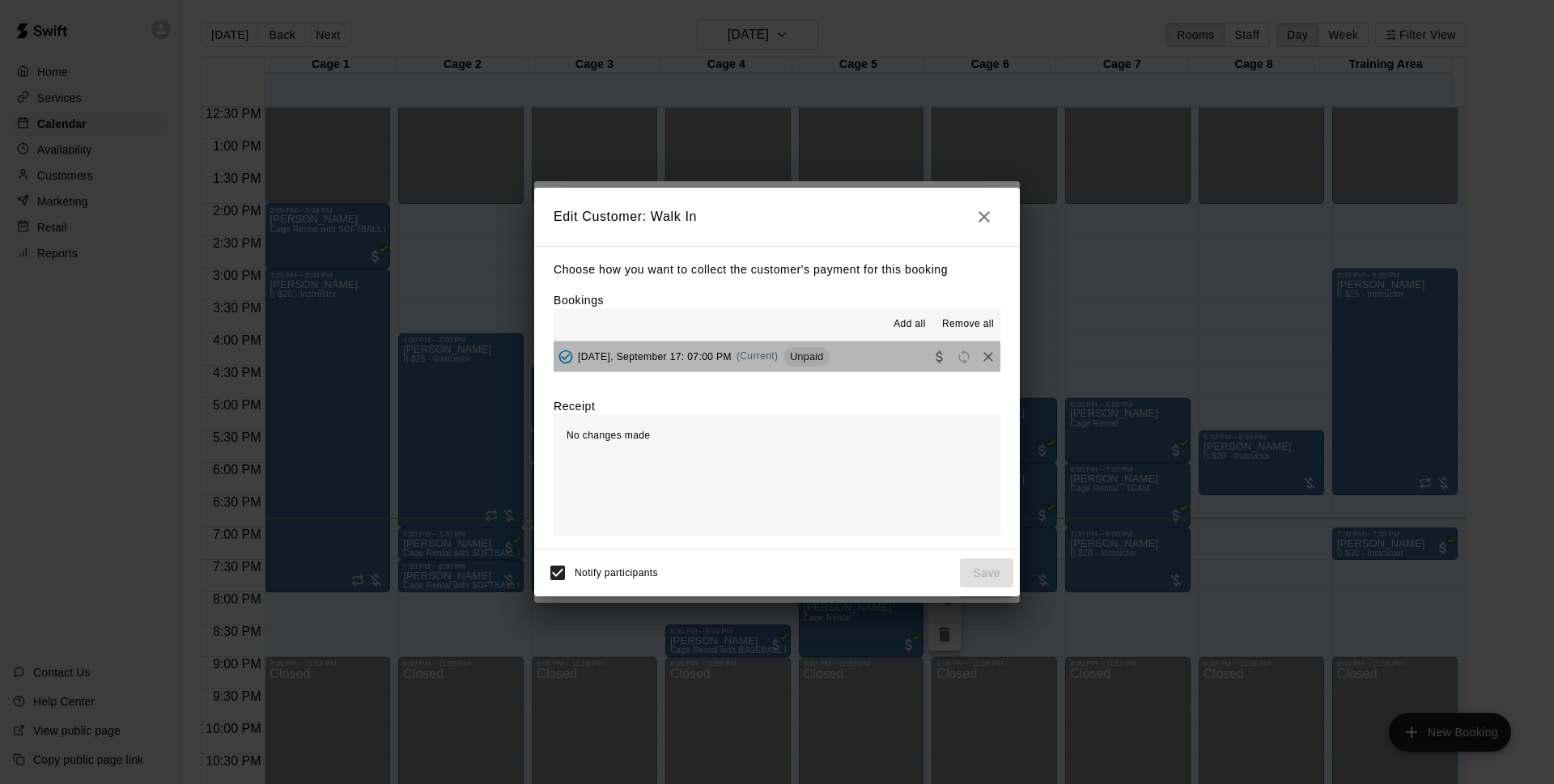
click at [868, 350] on button "Wednesday, September 17: 07:00 PM (Current) Unpaid" at bounding box center [777, 355] width 447 height 30
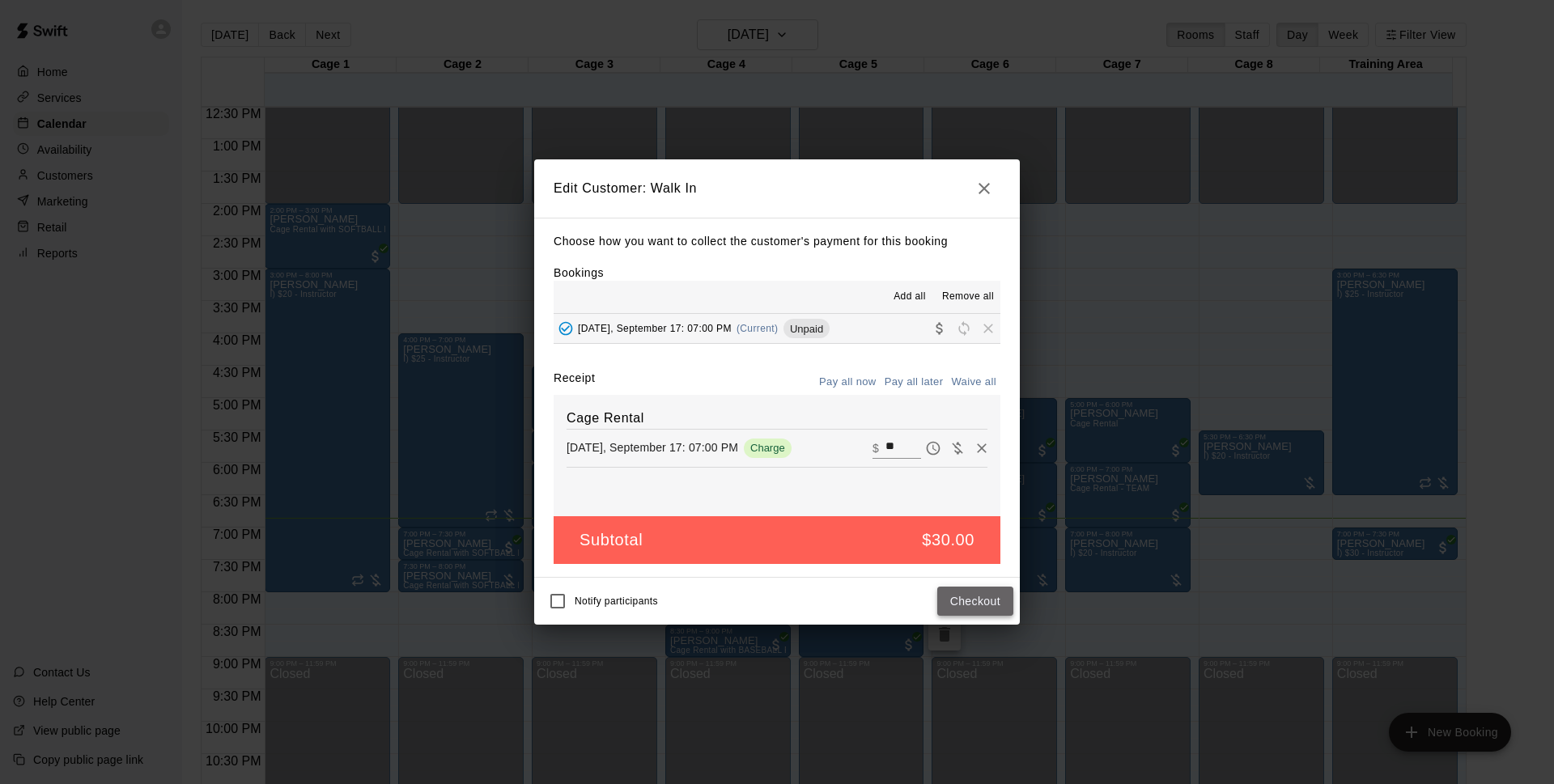
click at [979, 607] on button "Checkout" at bounding box center [975, 601] width 76 height 30
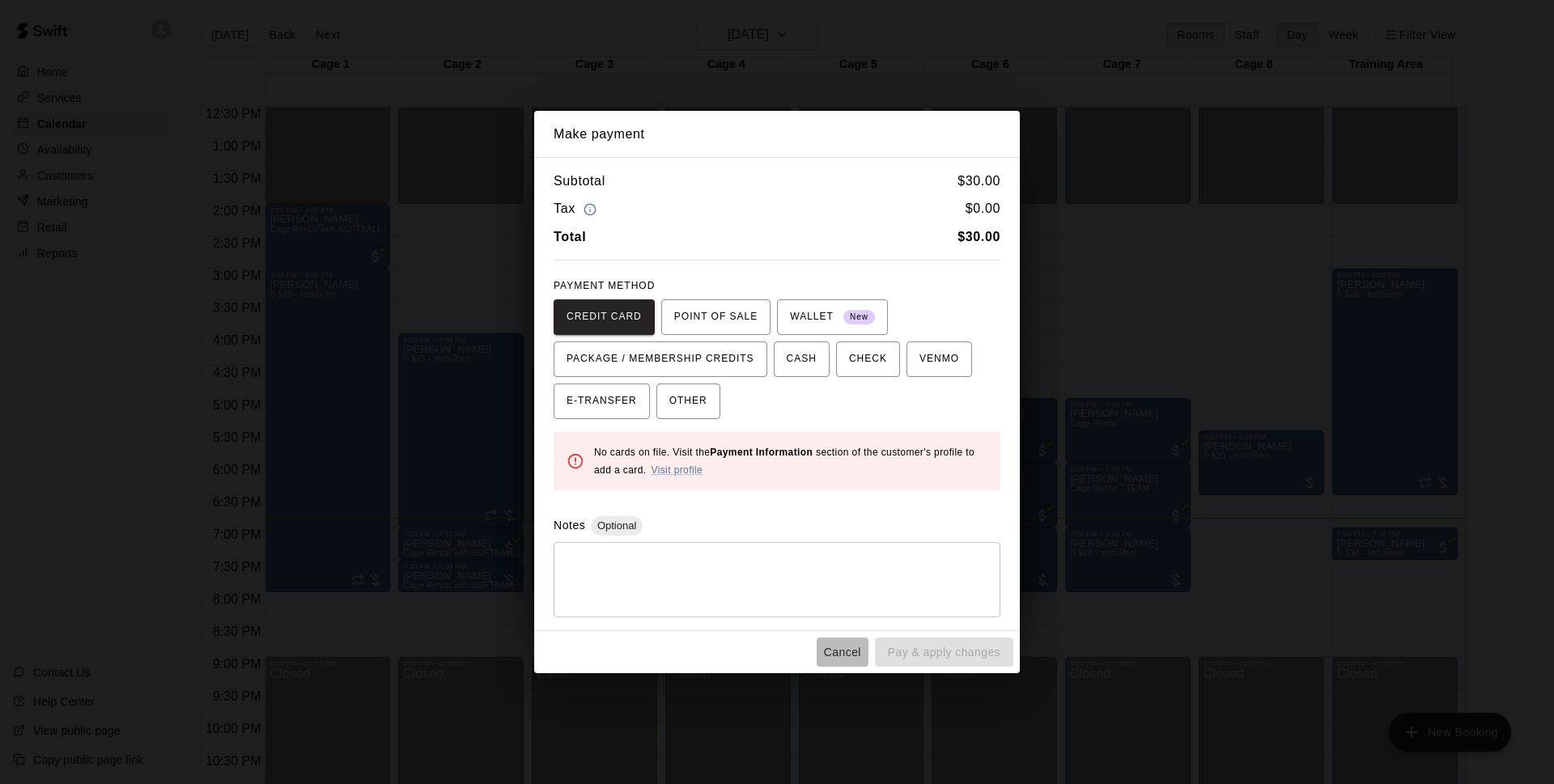
click at [827, 641] on button "Cancel" at bounding box center [842, 652] width 52 height 30
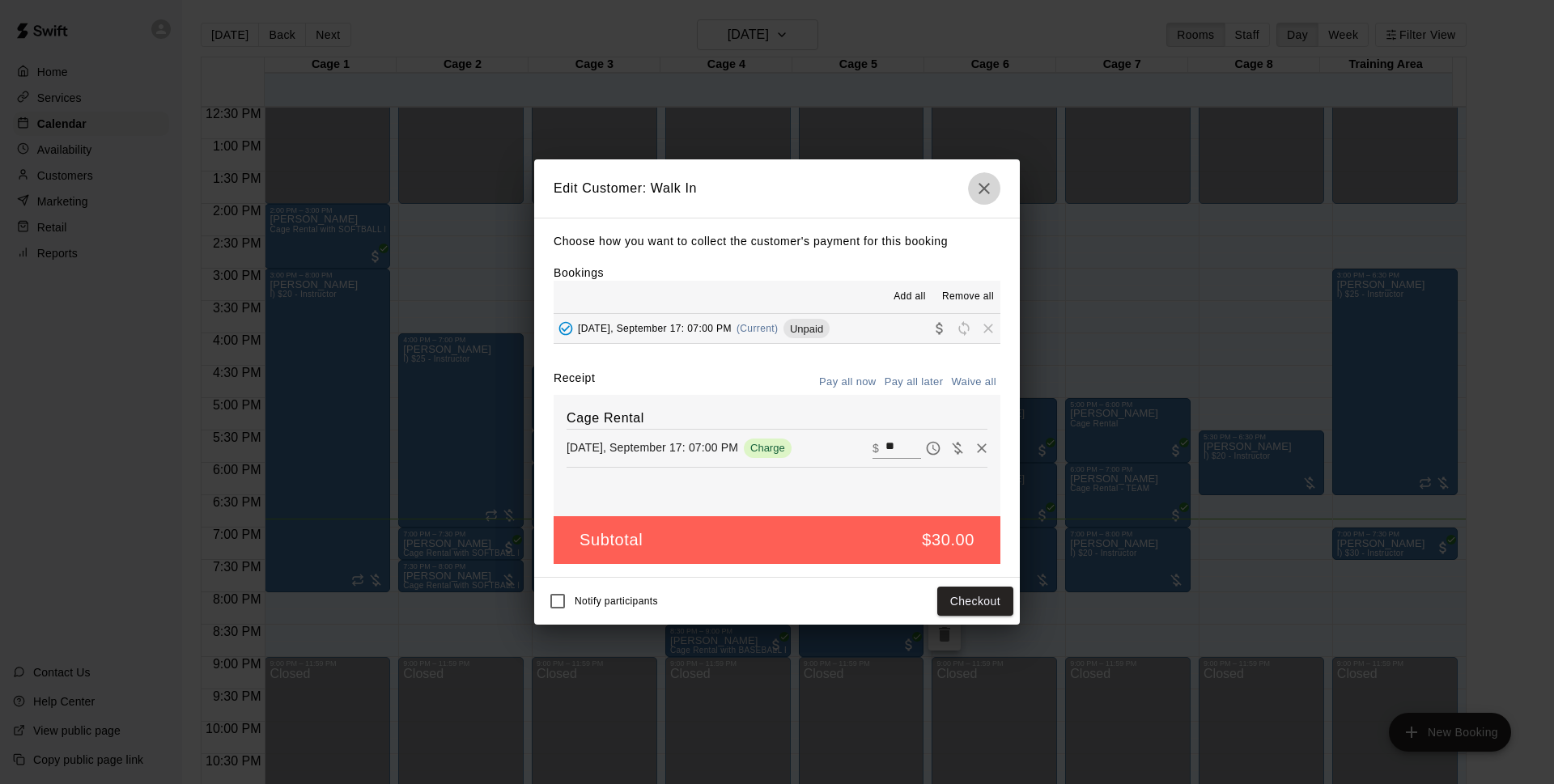
click at [980, 194] on icon "button" at bounding box center [983, 188] width 19 height 19
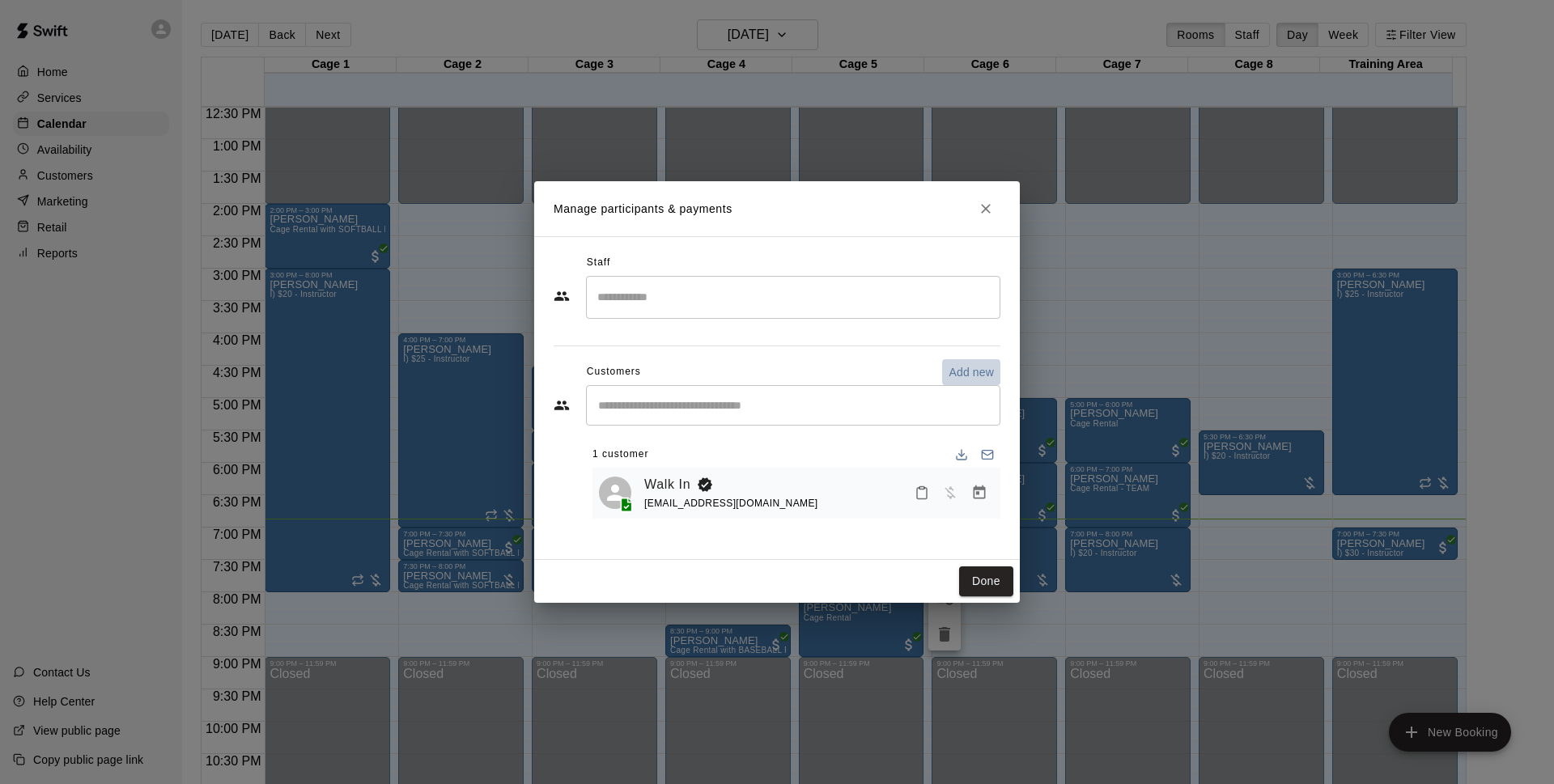
click at [962, 364] on p "Add new" at bounding box center [971, 373] width 45 height 16
select select "**"
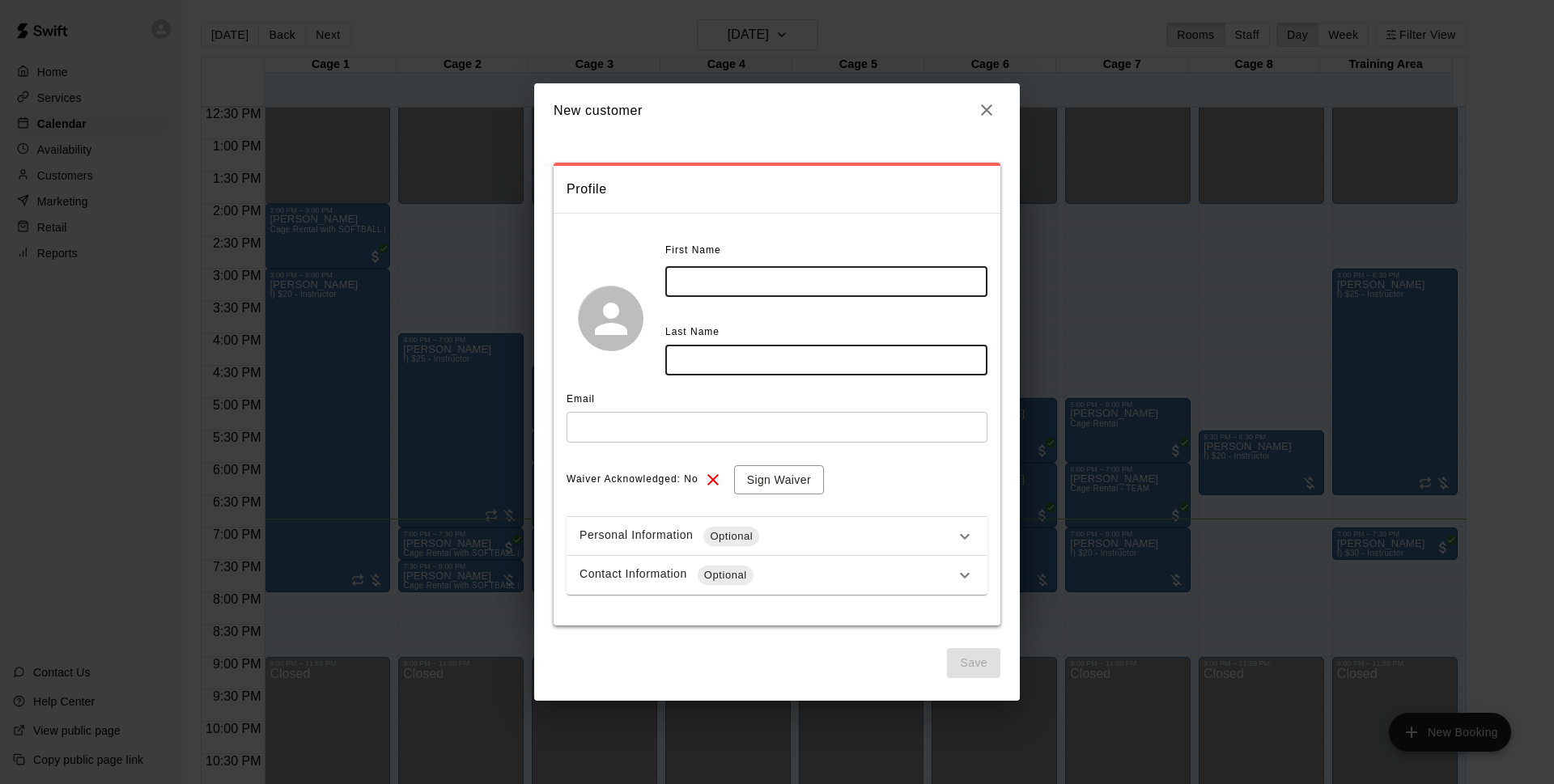
click at [731, 283] on input "text" at bounding box center [826, 280] width 322 height 30
type input "******"
type input "*******"
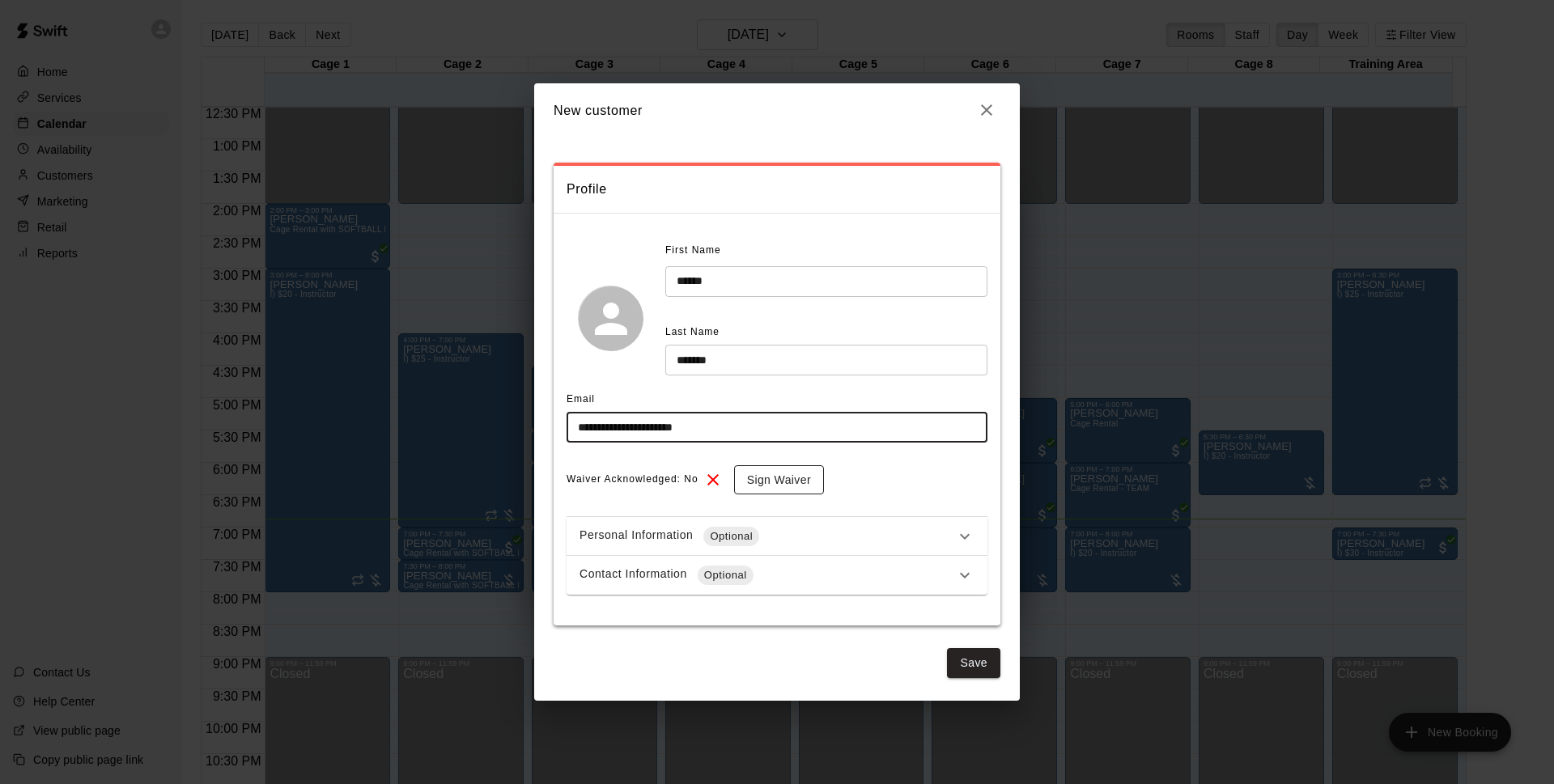
type input "**********"
click at [768, 469] on button "Sign Waiver" at bounding box center [778, 479] width 90 height 30
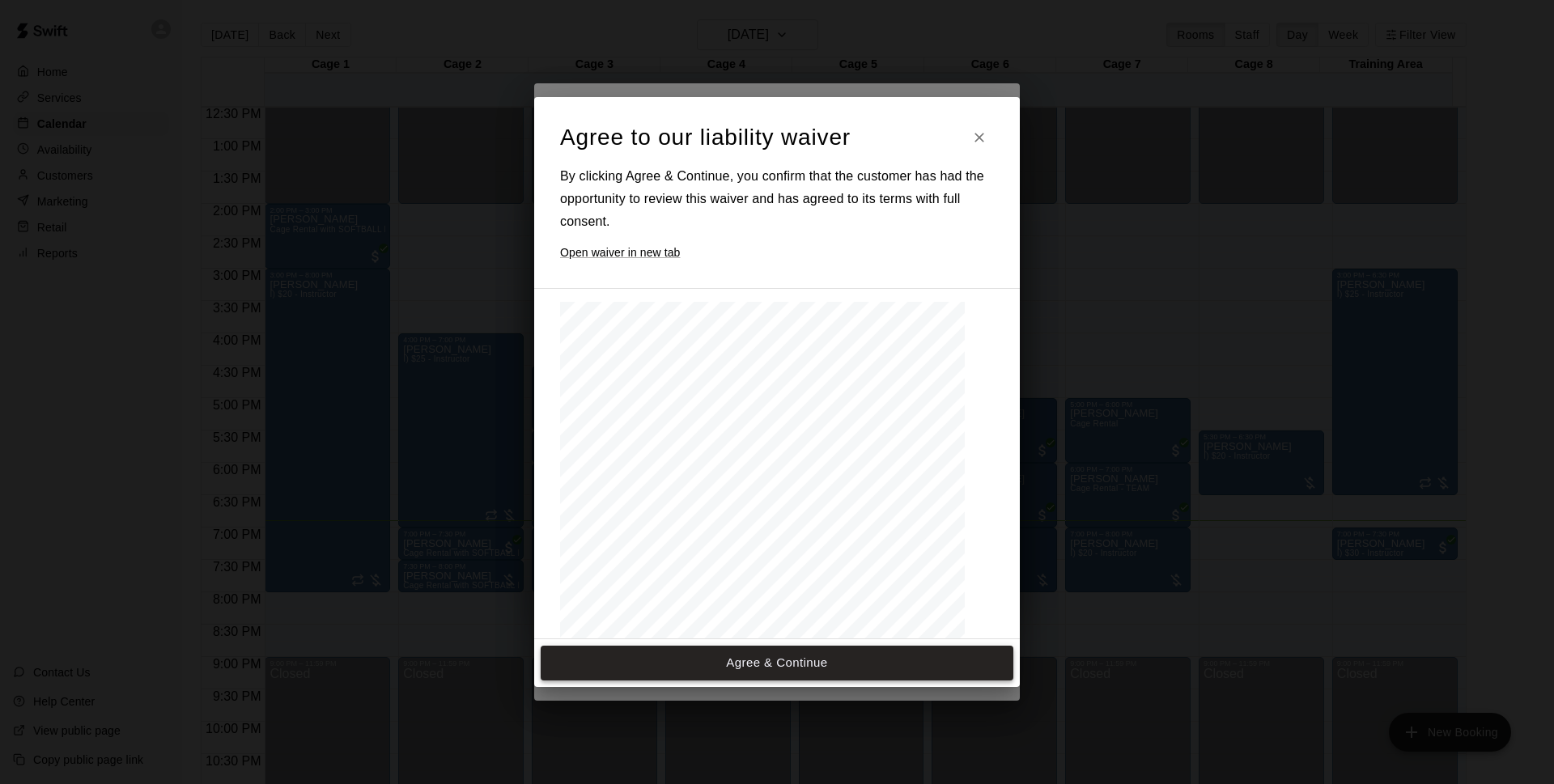
click at [819, 661] on button "Agree & Continue" at bounding box center [777, 663] width 472 height 34
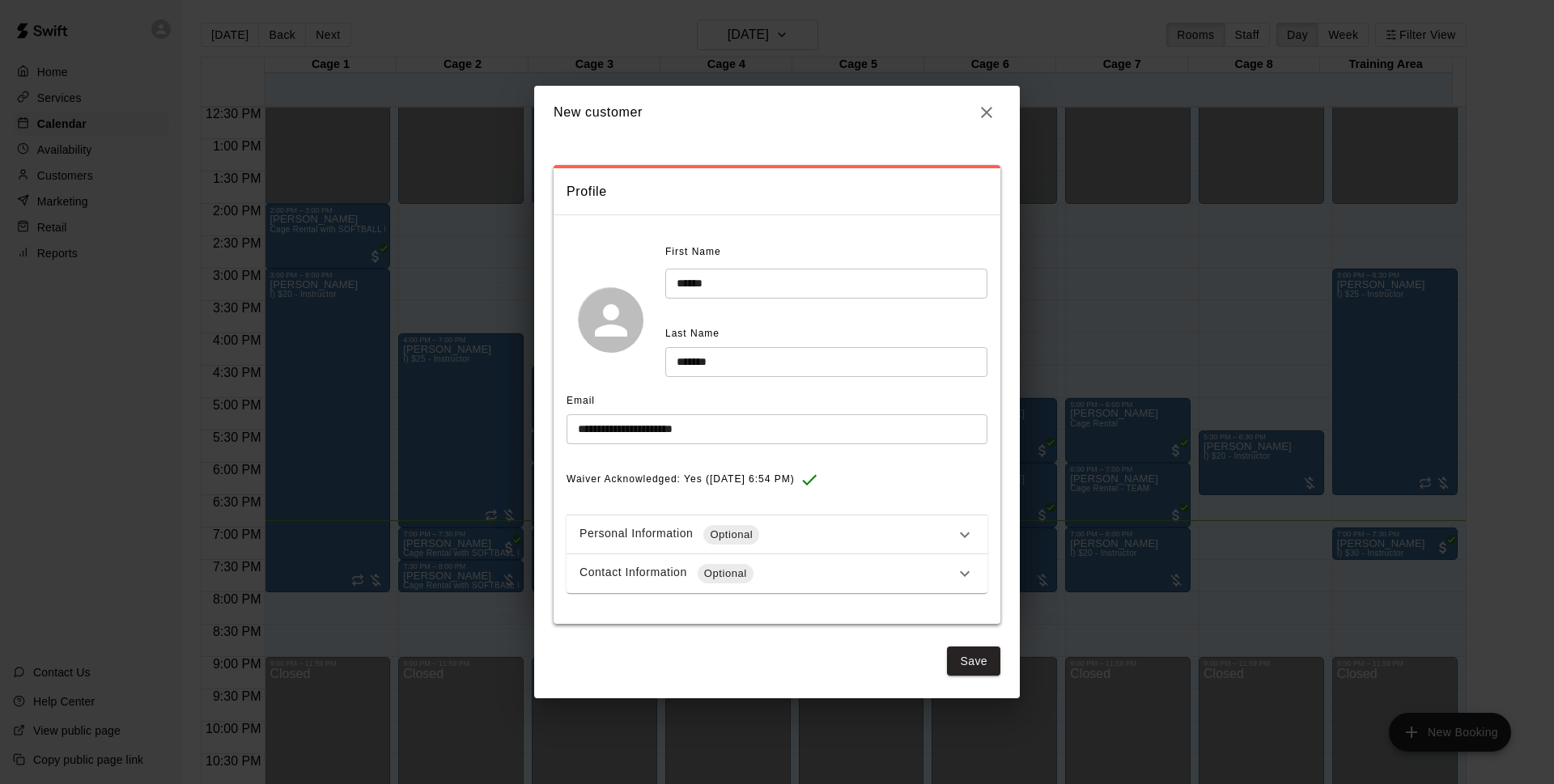
click at [707, 587] on div "Contact Information Optional" at bounding box center [776, 573] width 421 height 39
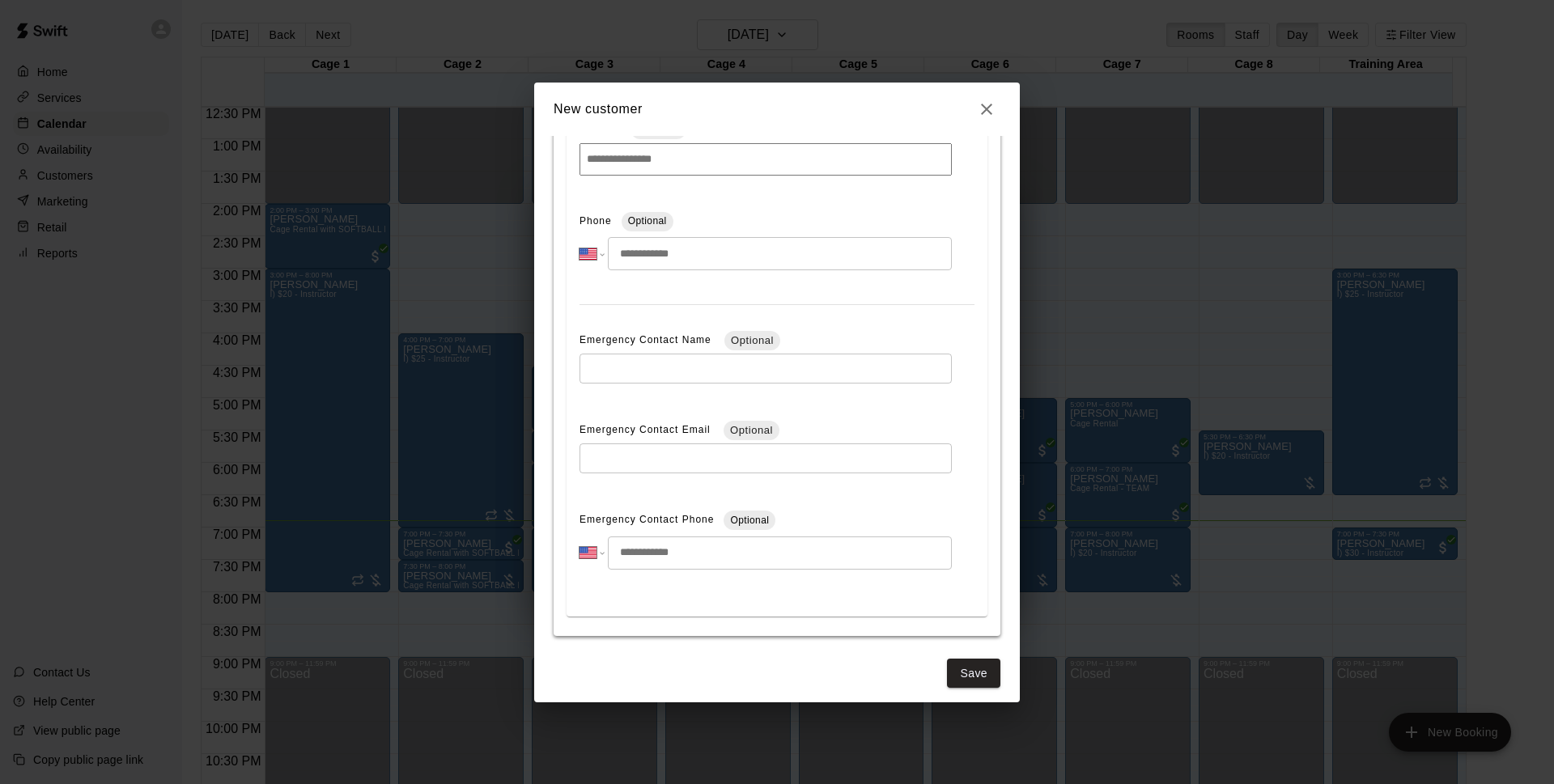
scroll to position [510, 0]
click at [636, 244] on input "tel" at bounding box center [780, 249] width 344 height 33
type input "**********"
click at [958, 673] on button "Save" at bounding box center [973, 668] width 53 height 30
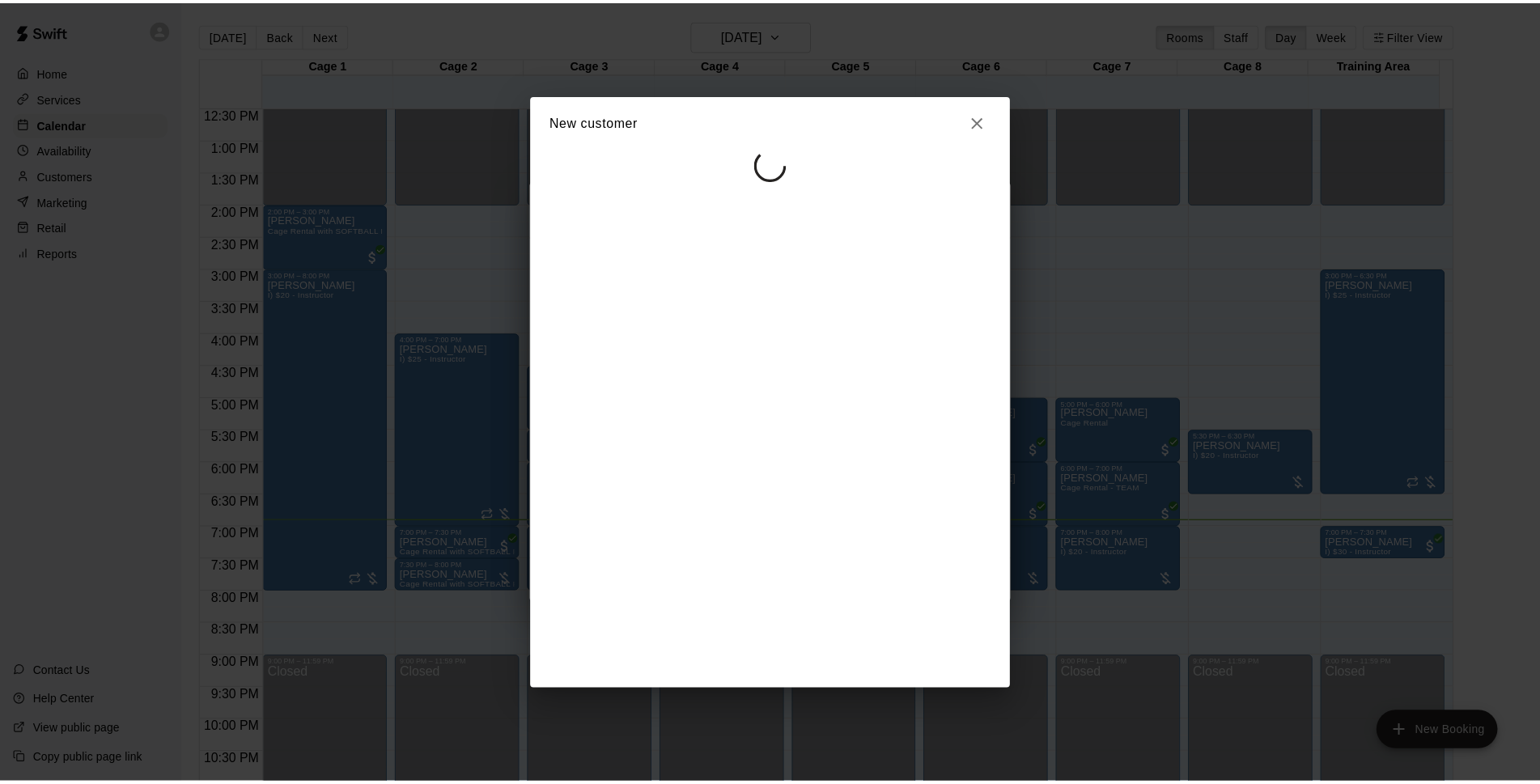
scroll to position [0, 0]
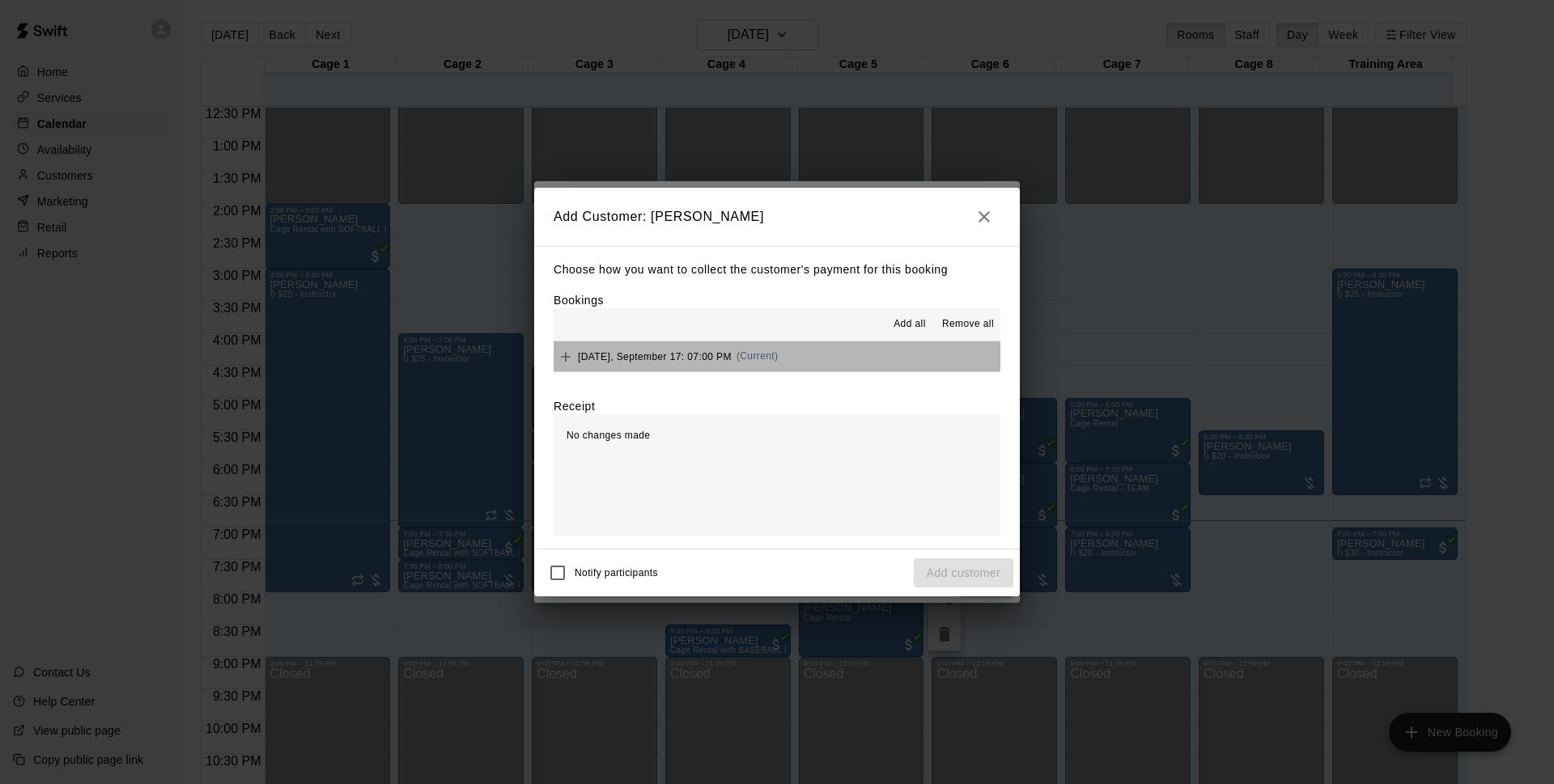
click at [932, 350] on button "Wednesday, September 17: 07:00 PM (Current)" at bounding box center [777, 355] width 447 height 30
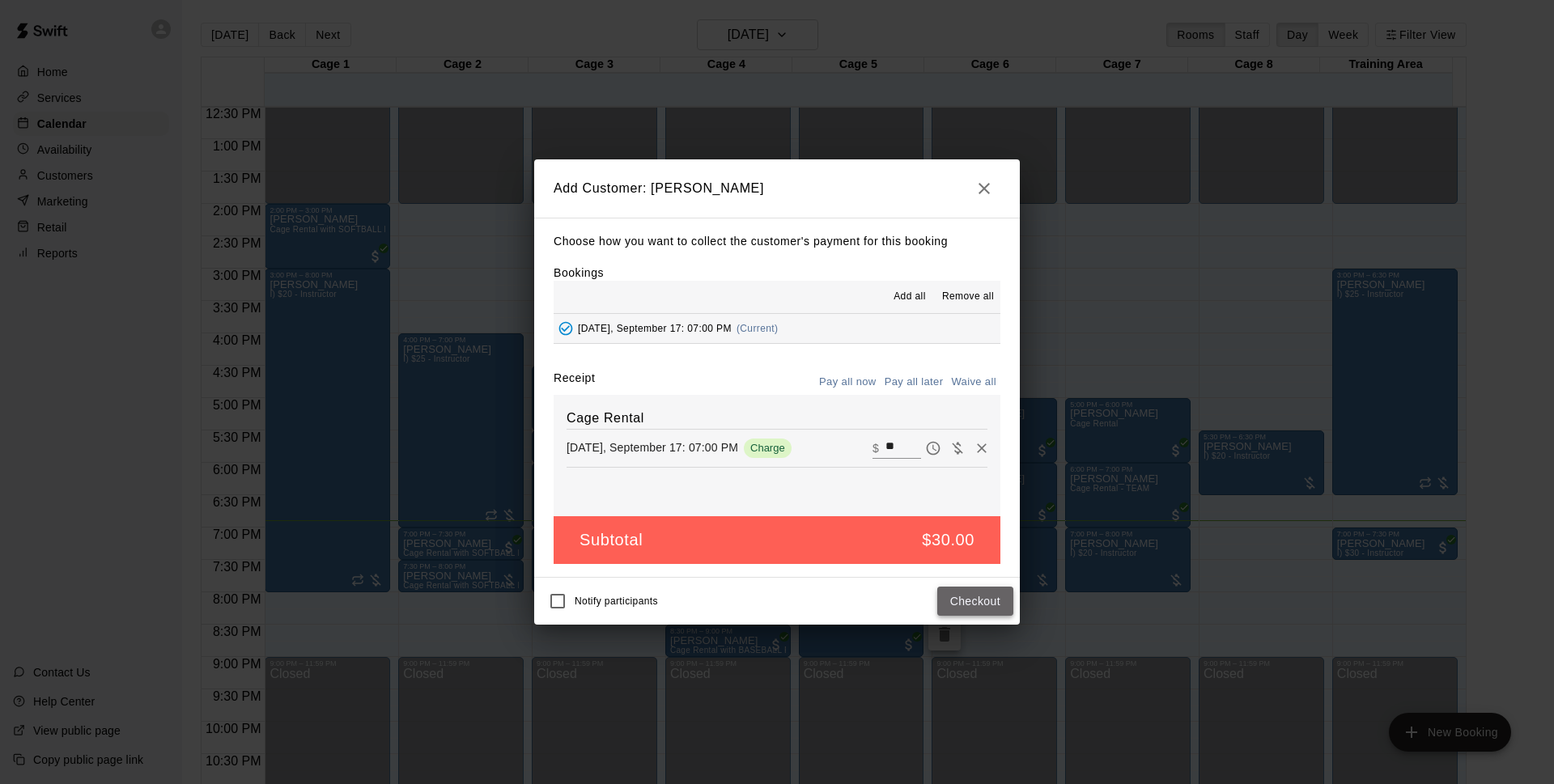
click at [985, 604] on button "Checkout" at bounding box center [975, 601] width 76 height 30
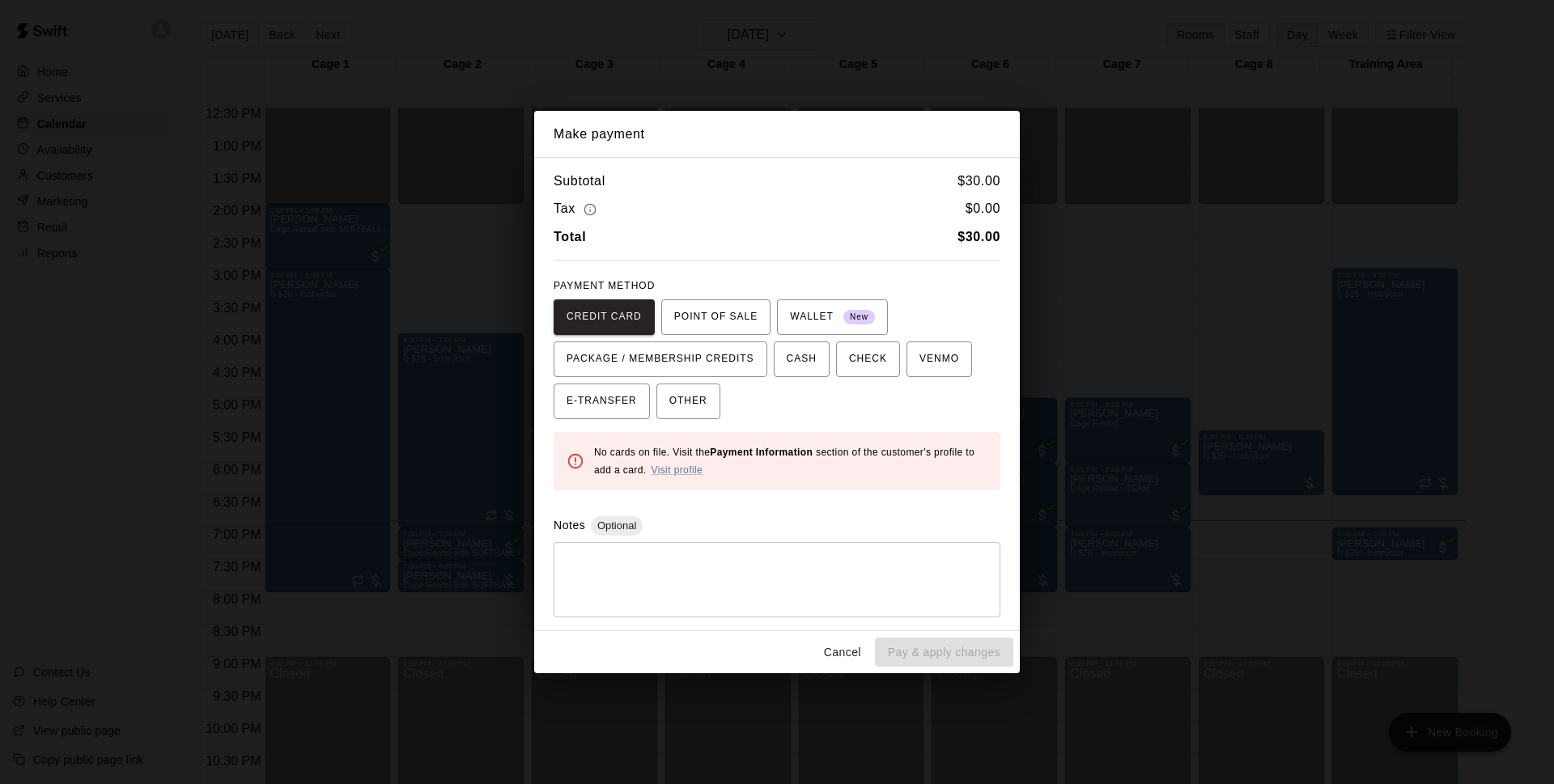
click at [854, 648] on button "Cancel" at bounding box center [842, 652] width 52 height 30
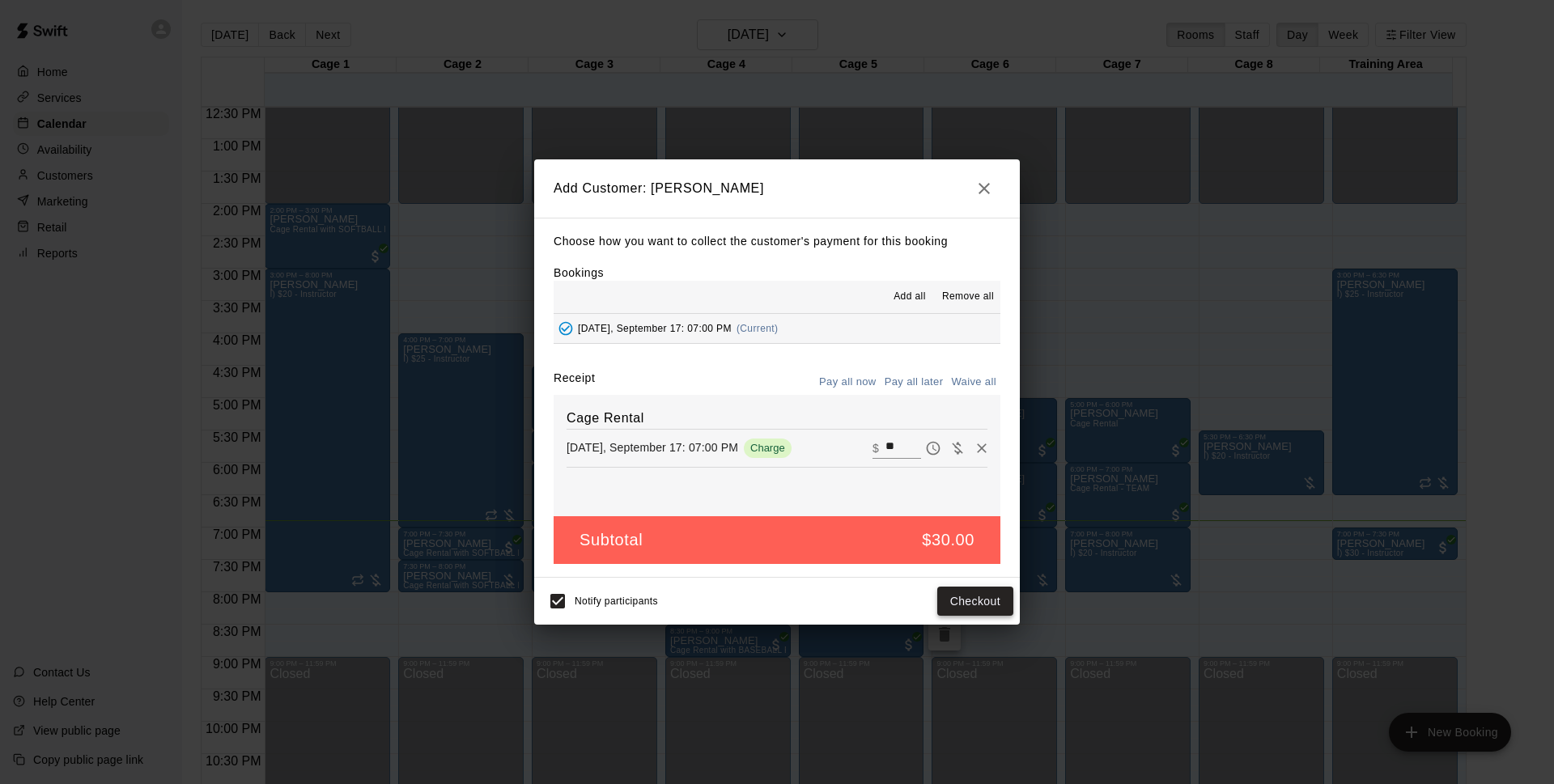
click at [944, 594] on button "Checkout" at bounding box center [975, 601] width 76 height 30
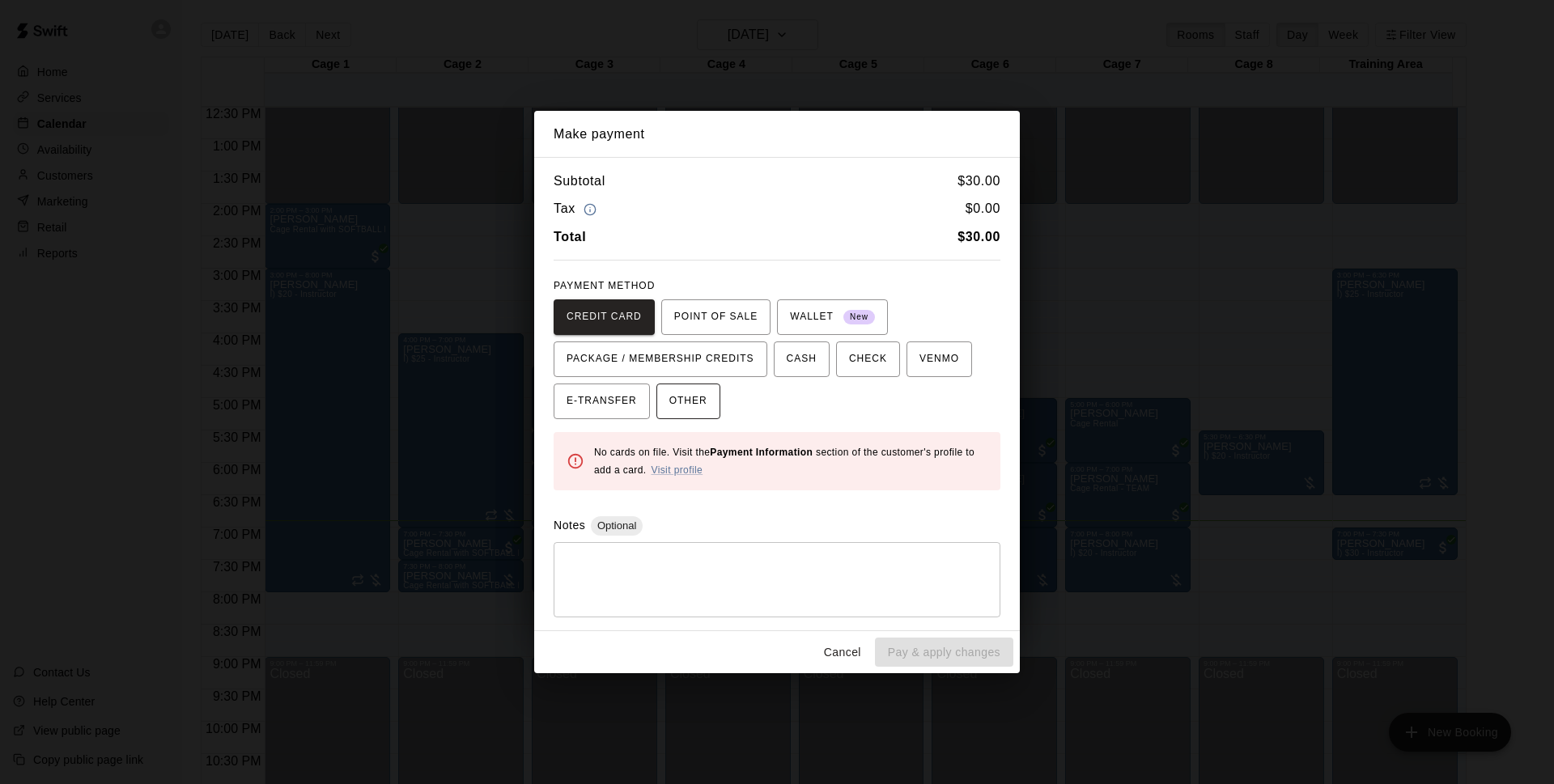
click at [693, 398] on span "OTHER" at bounding box center [688, 401] width 38 height 26
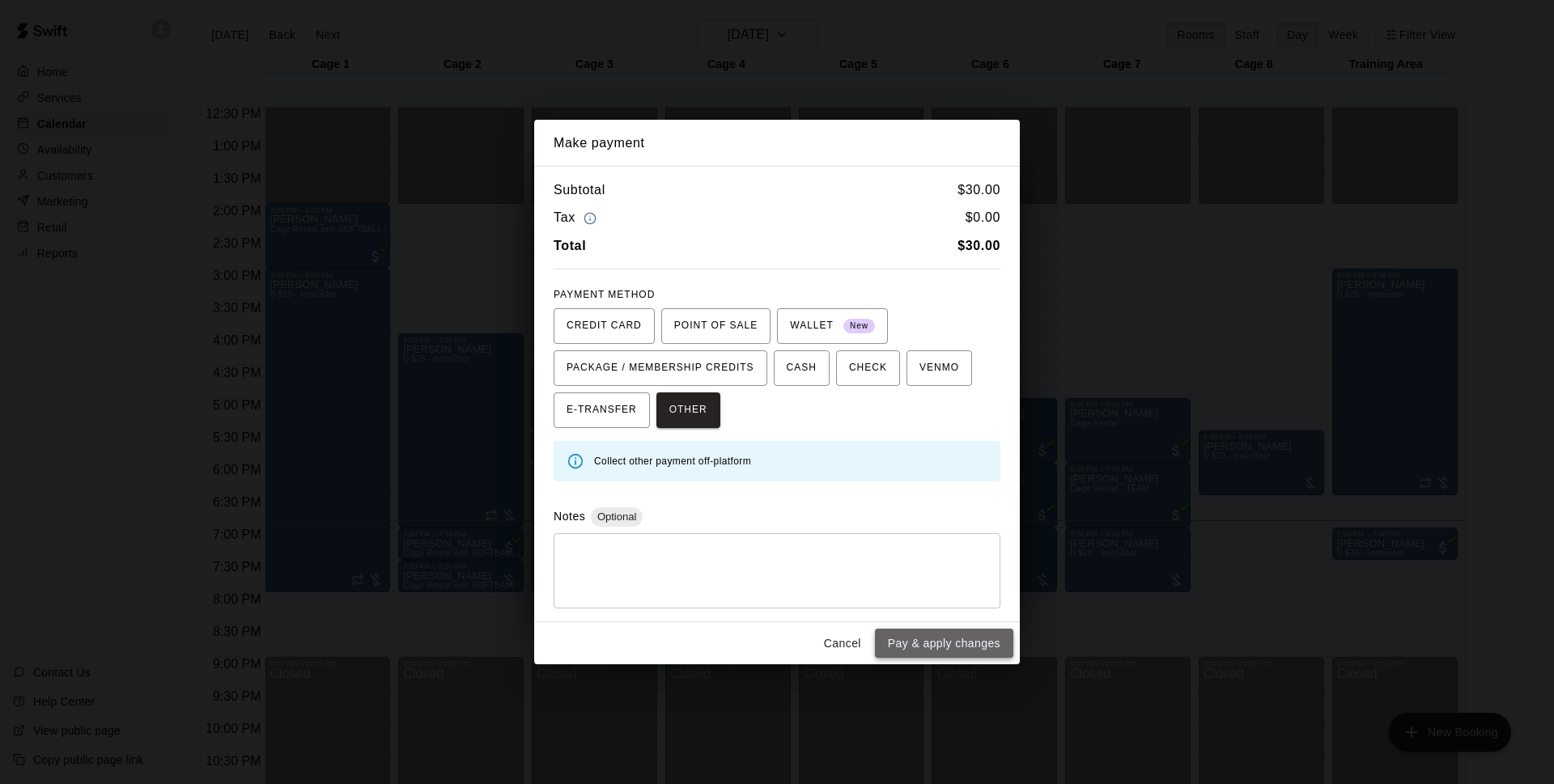
click at [924, 640] on button "Pay & apply changes" at bounding box center [943, 643] width 138 height 30
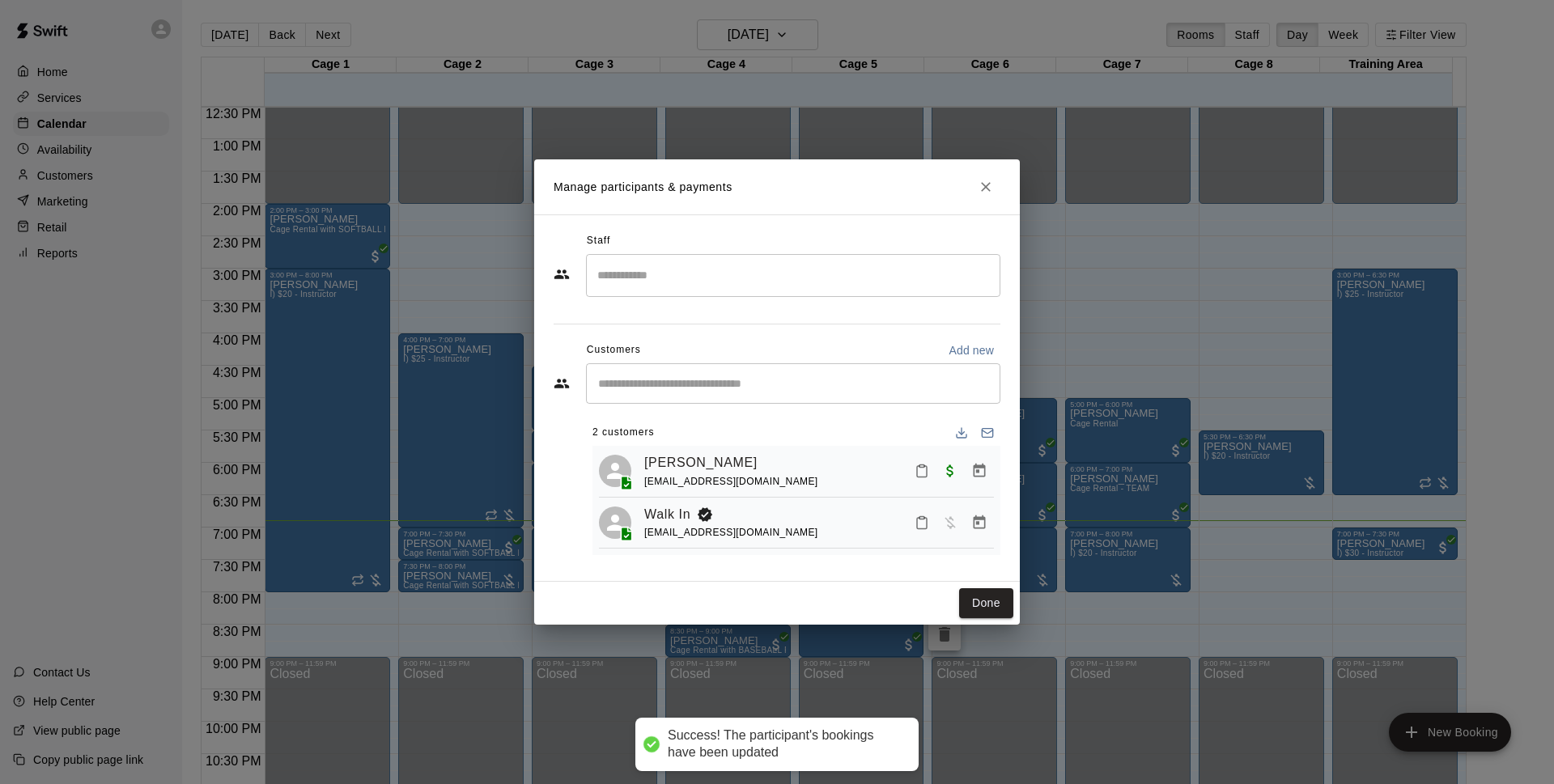
click at [980, 507] on div "Walk In info@basesloadedlv.com" at bounding box center [819, 523] width 349 height 38
click at [982, 516] on icon "Manage bookings & payment" at bounding box center [979, 523] width 16 height 16
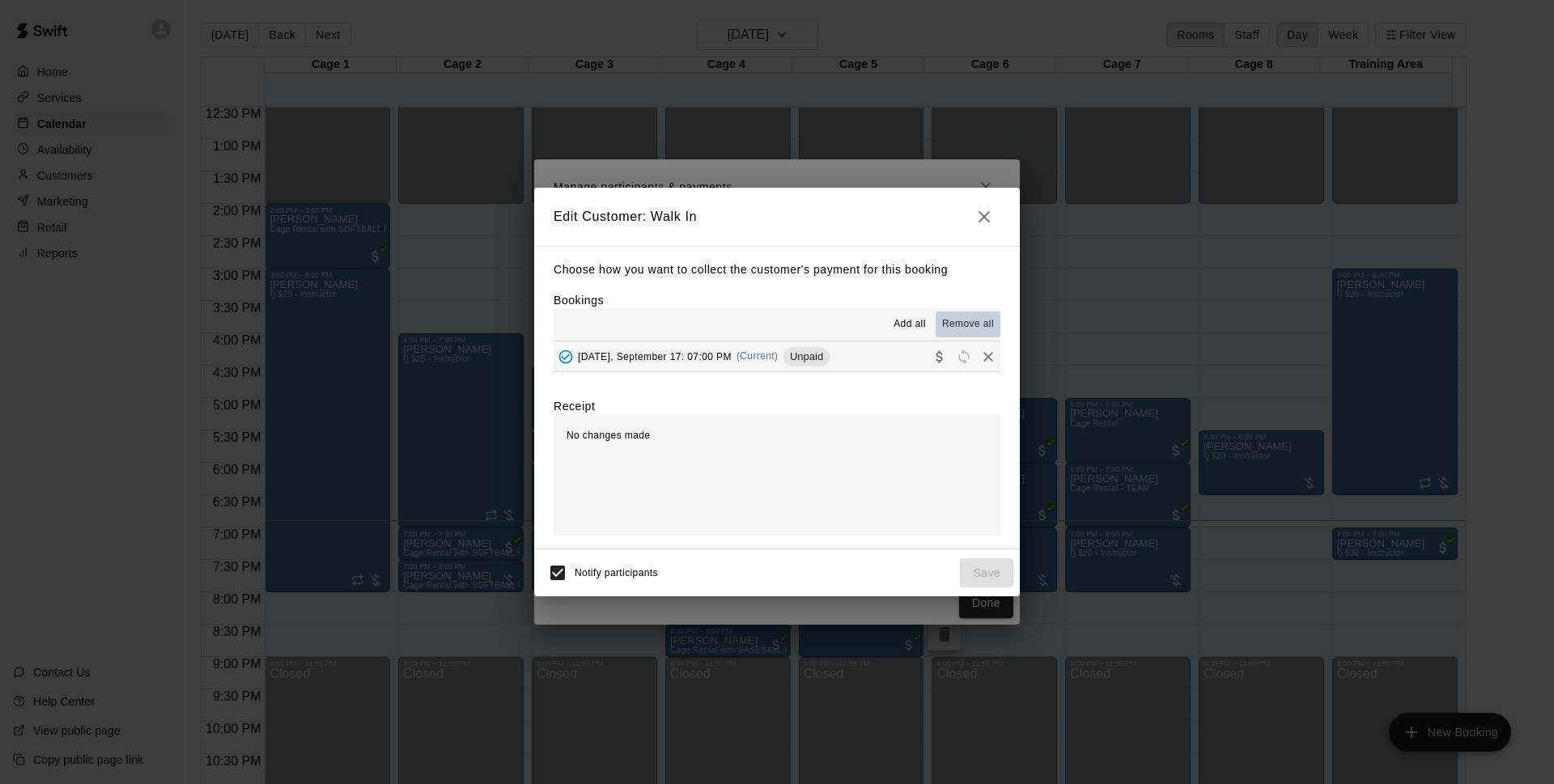
click at [978, 319] on span "Remove all" at bounding box center [967, 325] width 52 height 16
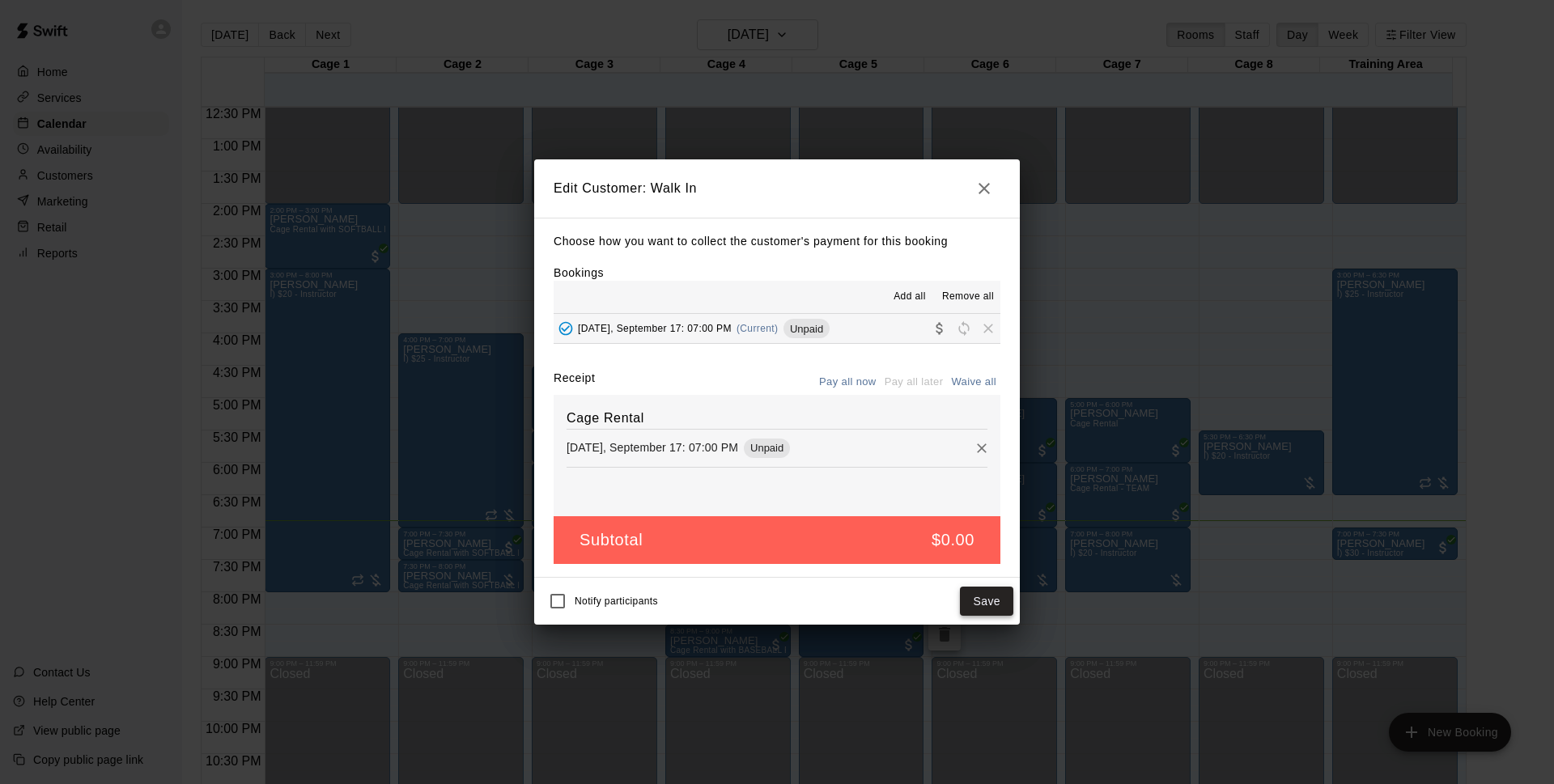
click at [982, 608] on button "Save" at bounding box center [986, 601] width 53 height 30
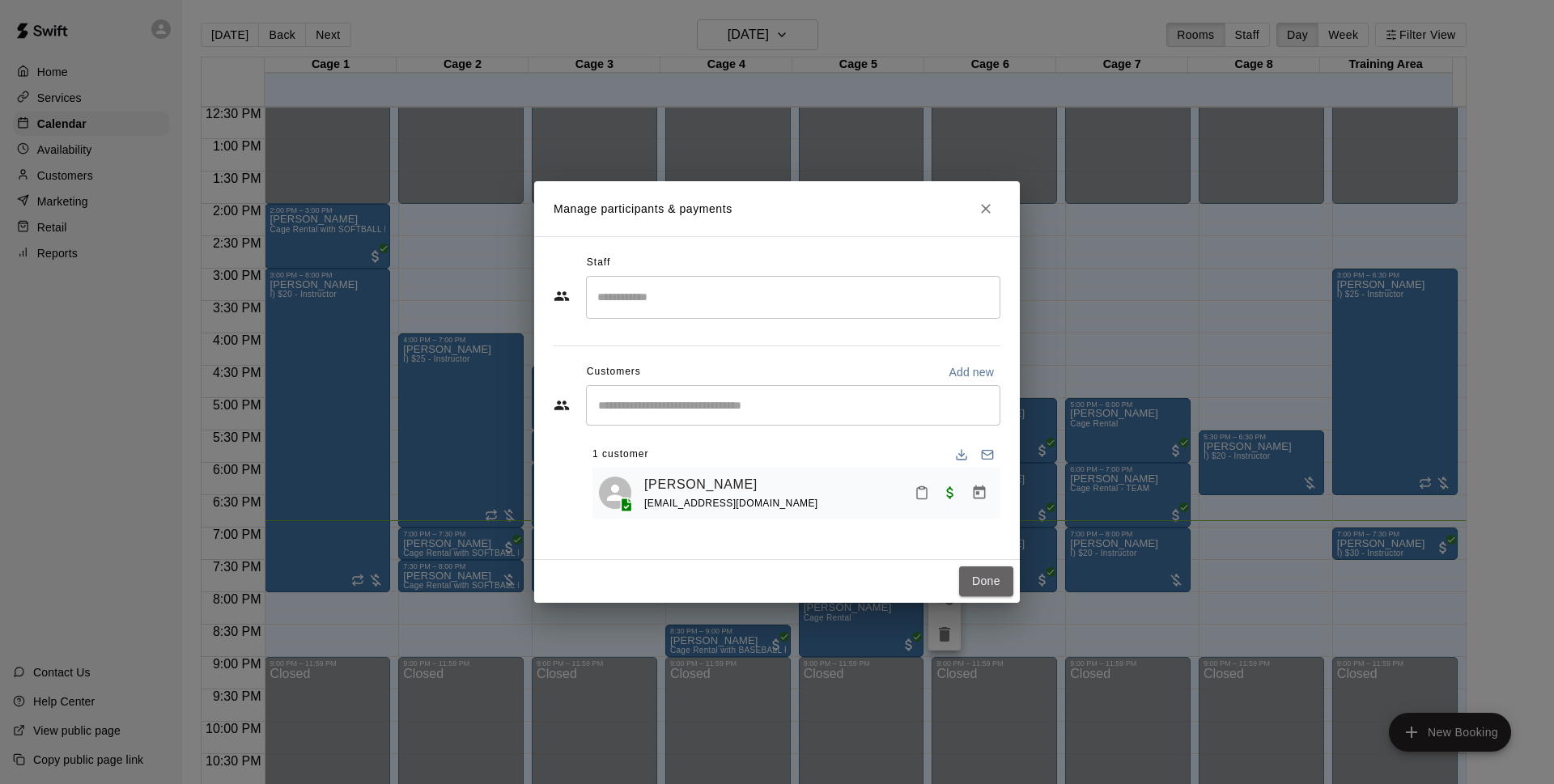
drag, startPoint x: 1005, startPoint y: 590, endPoint x: 1022, endPoint y: 585, distance: 17.7
click at [1022, 585] on div "Manage participants & payments Staff ​ Customers Add new ​ 1 customer Ashton Bl…" at bounding box center [777, 392] width 1554 height 784
click at [984, 586] on button "Done" at bounding box center [986, 581] width 54 height 30
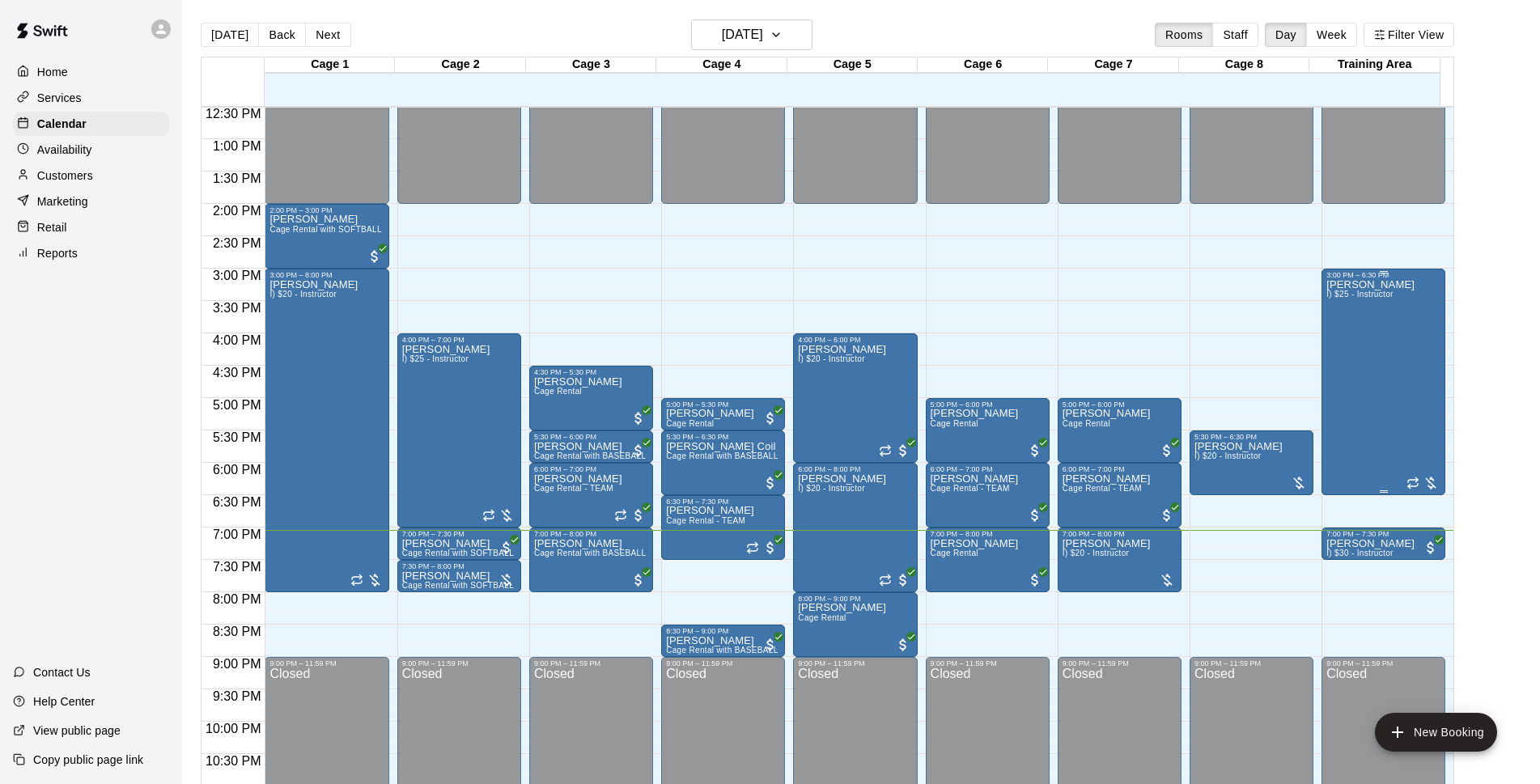
click at [1382, 354] on div "Michael Blazek I) $25 - Instructor" at bounding box center [1371, 671] width 89 height 784
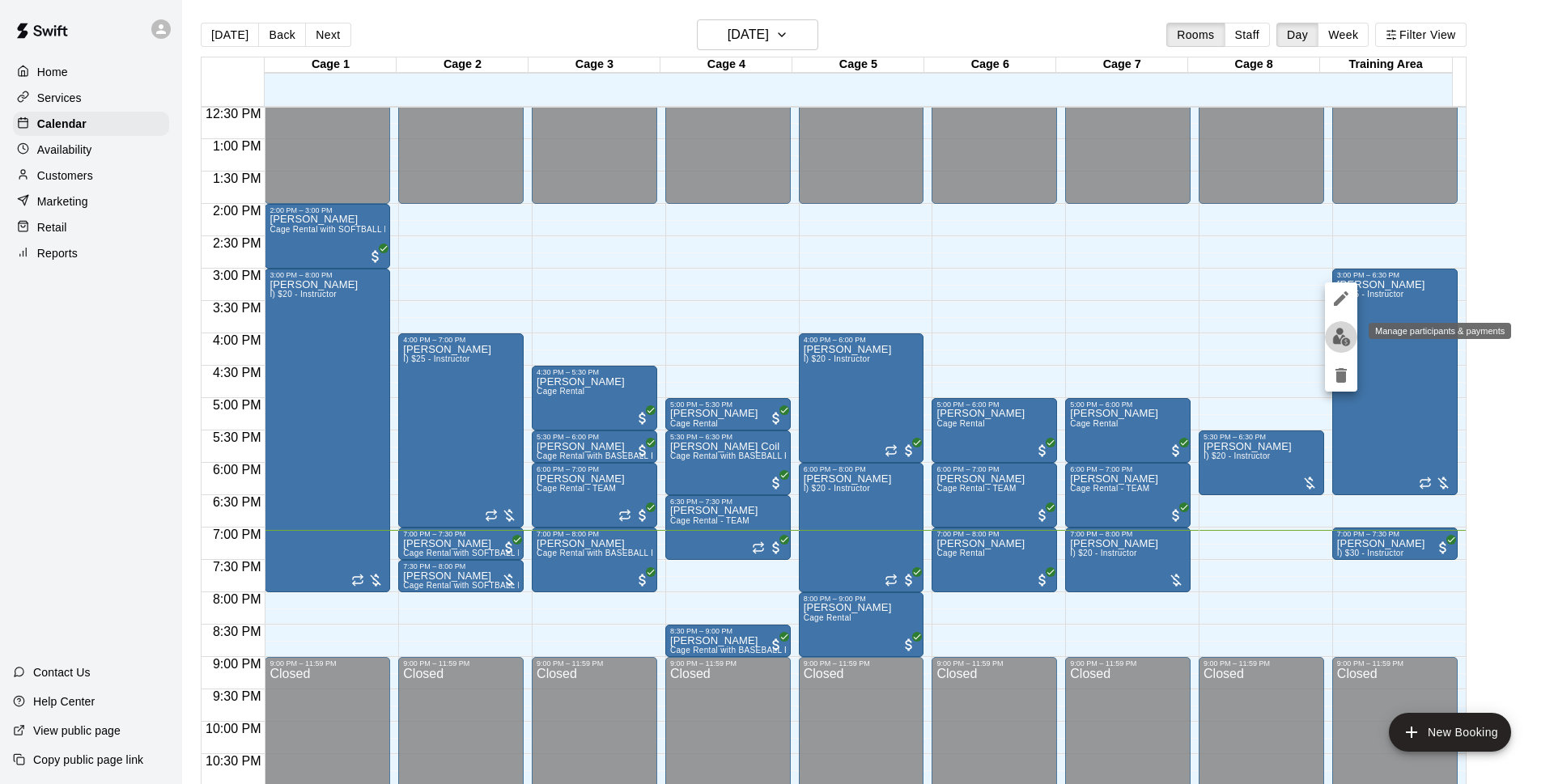
click at [1344, 334] on img "edit" at bounding box center [1341, 336] width 19 height 19
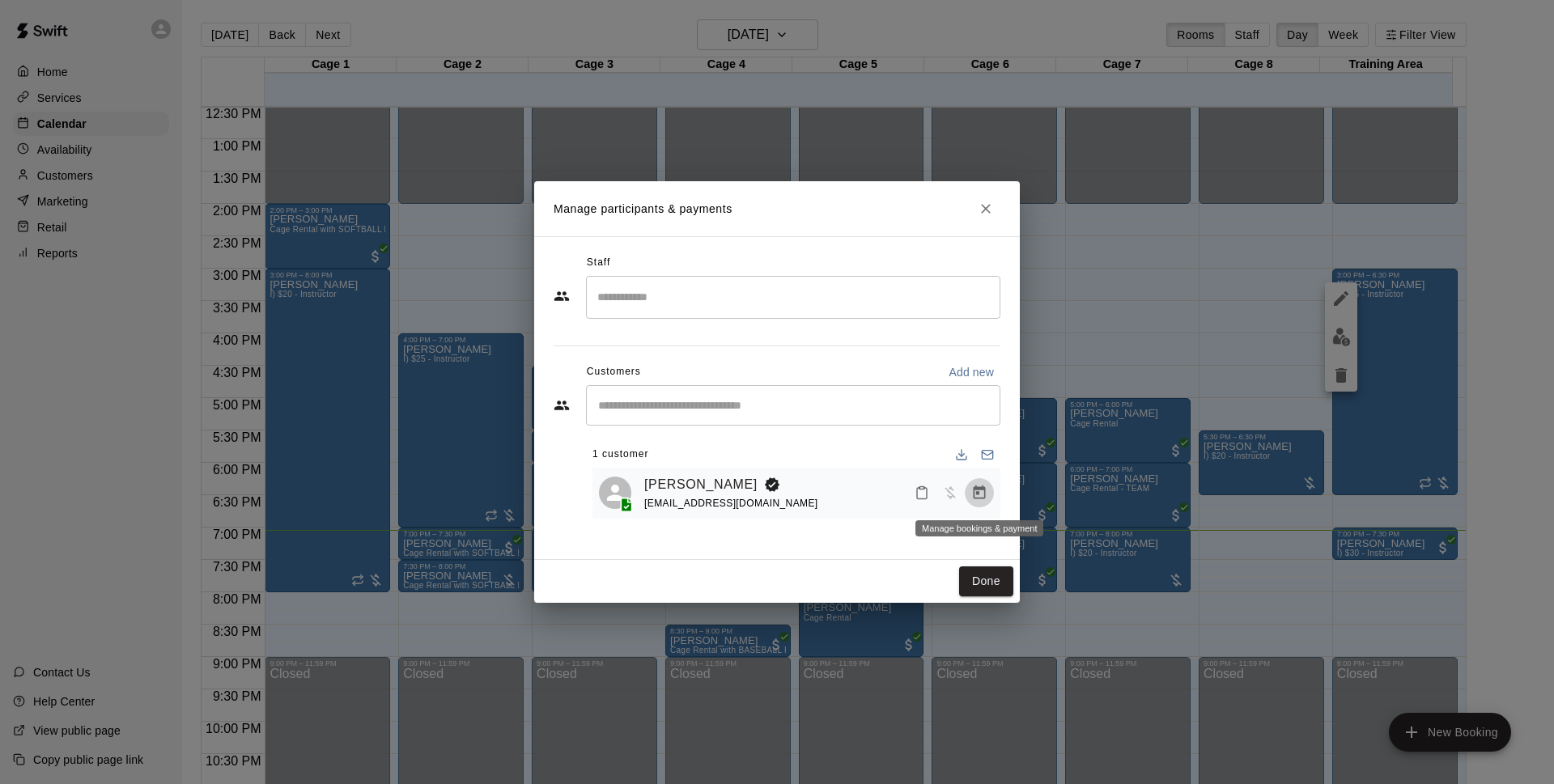
drag, startPoint x: 991, startPoint y: 487, endPoint x: 978, endPoint y: 490, distance: 13.3
click at [978, 490] on icon "Manage bookings & payment" at bounding box center [979, 492] width 12 height 14
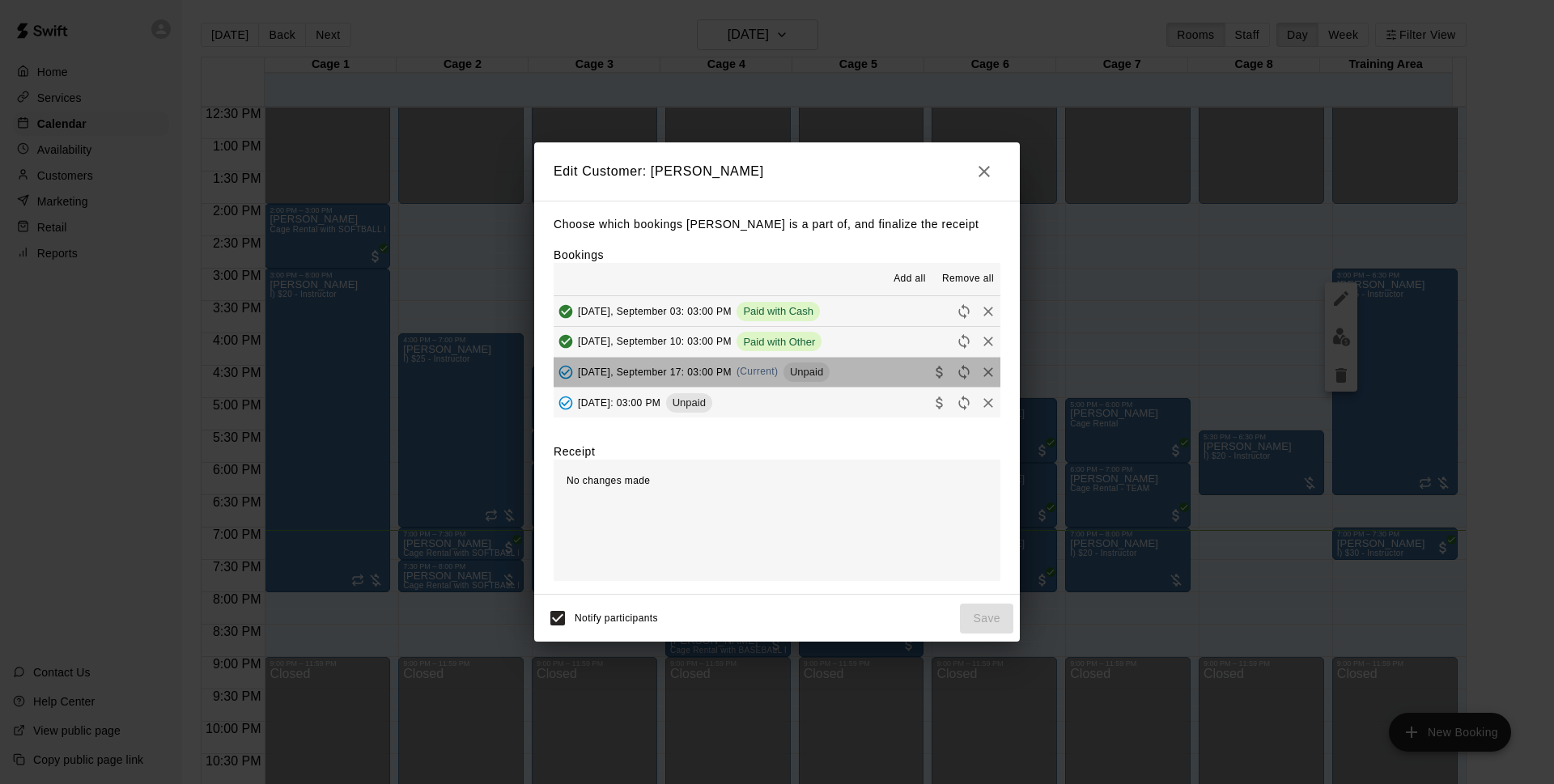
click at [905, 371] on button "Wednesday, September 17: 03:00 PM (Current) Unpaid" at bounding box center [777, 372] width 447 height 30
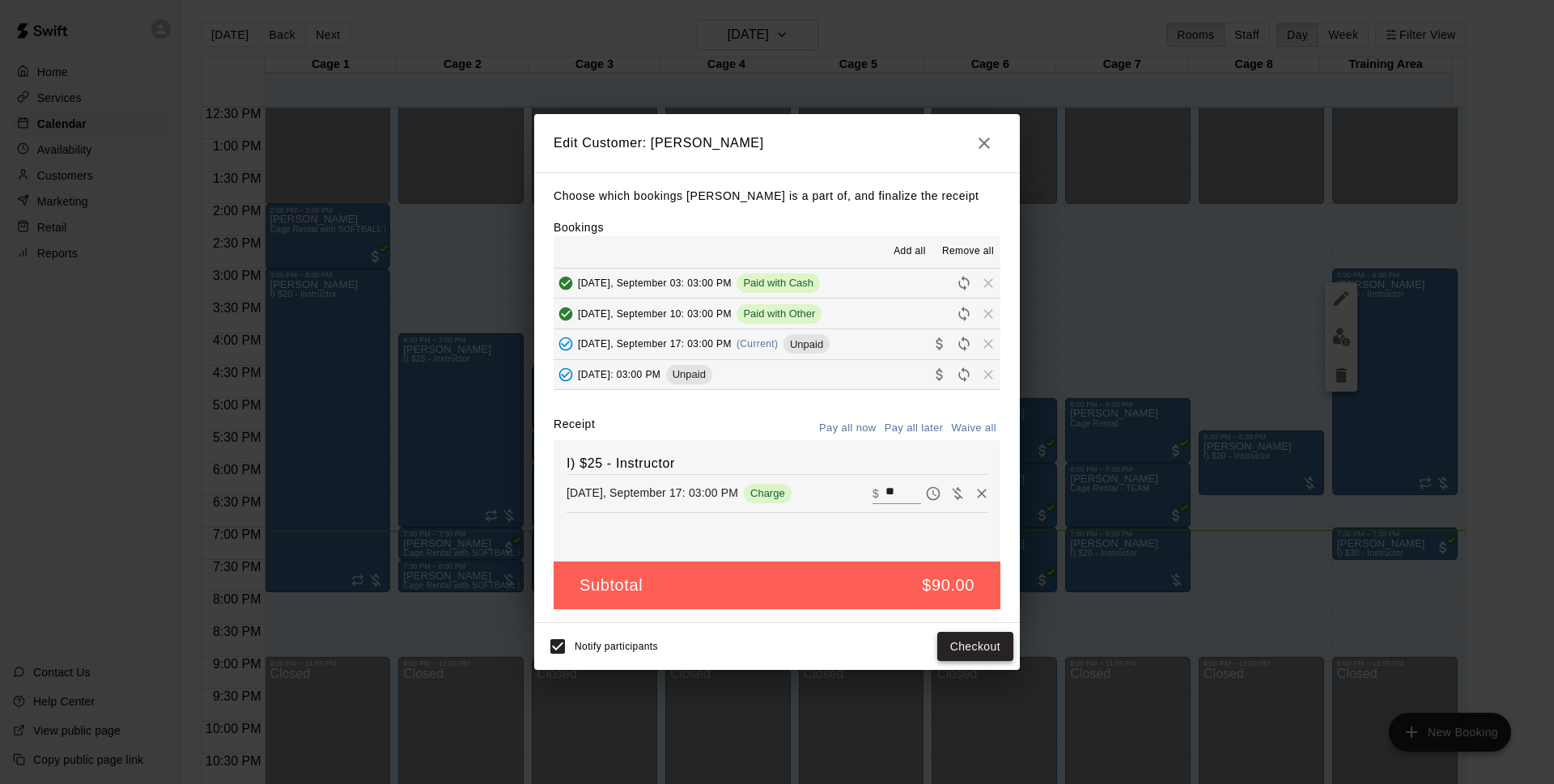
click at [947, 634] on button "Checkout" at bounding box center [975, 647] width 76 height 30
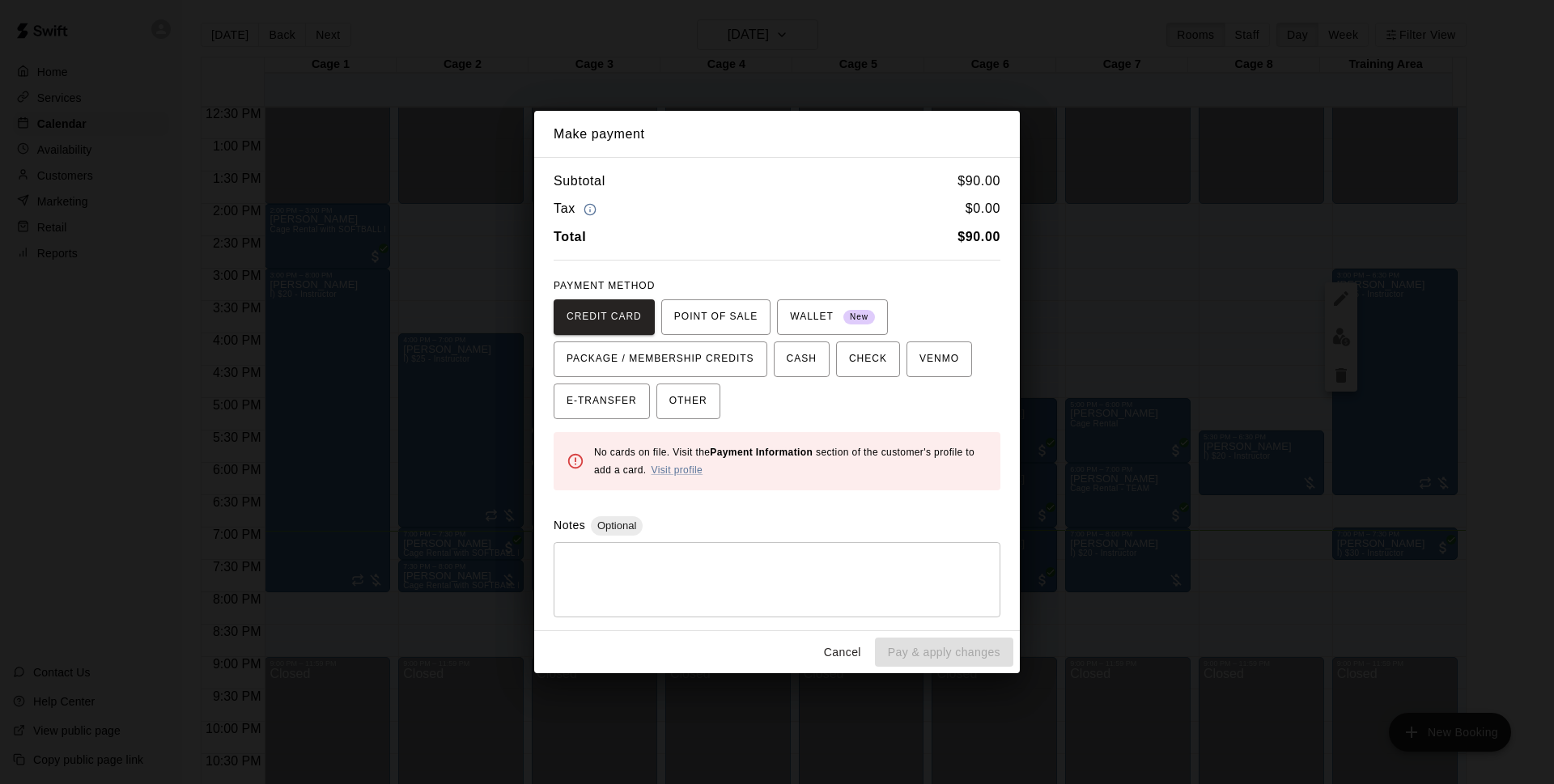
click at [710, 401] on button "OTHER" at bounding box center [687, 401] width 64 height 35
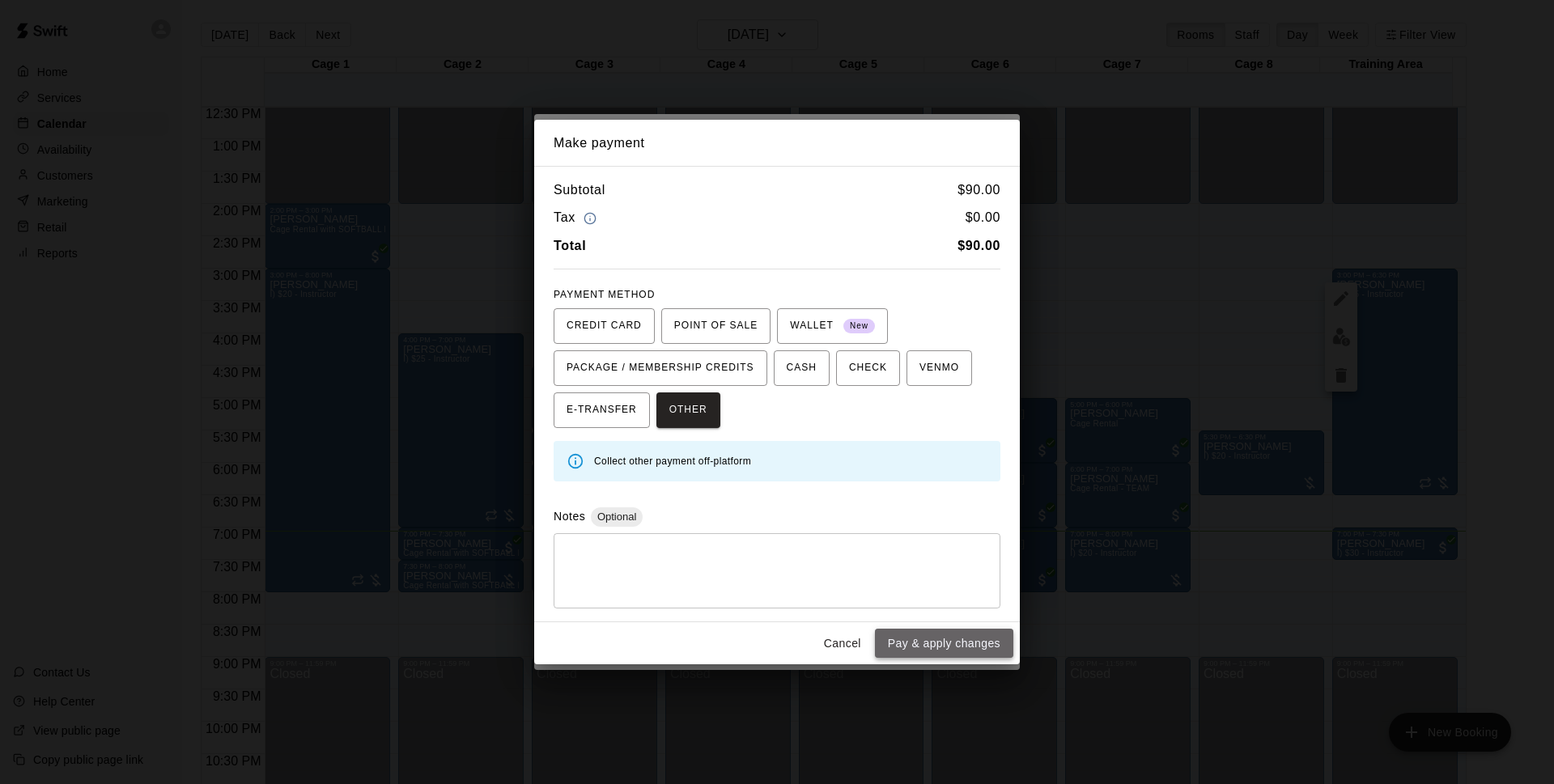
click at [961, 643] on button "Pay & apply changes" at bounding box center [943, 643] width 138 height 30
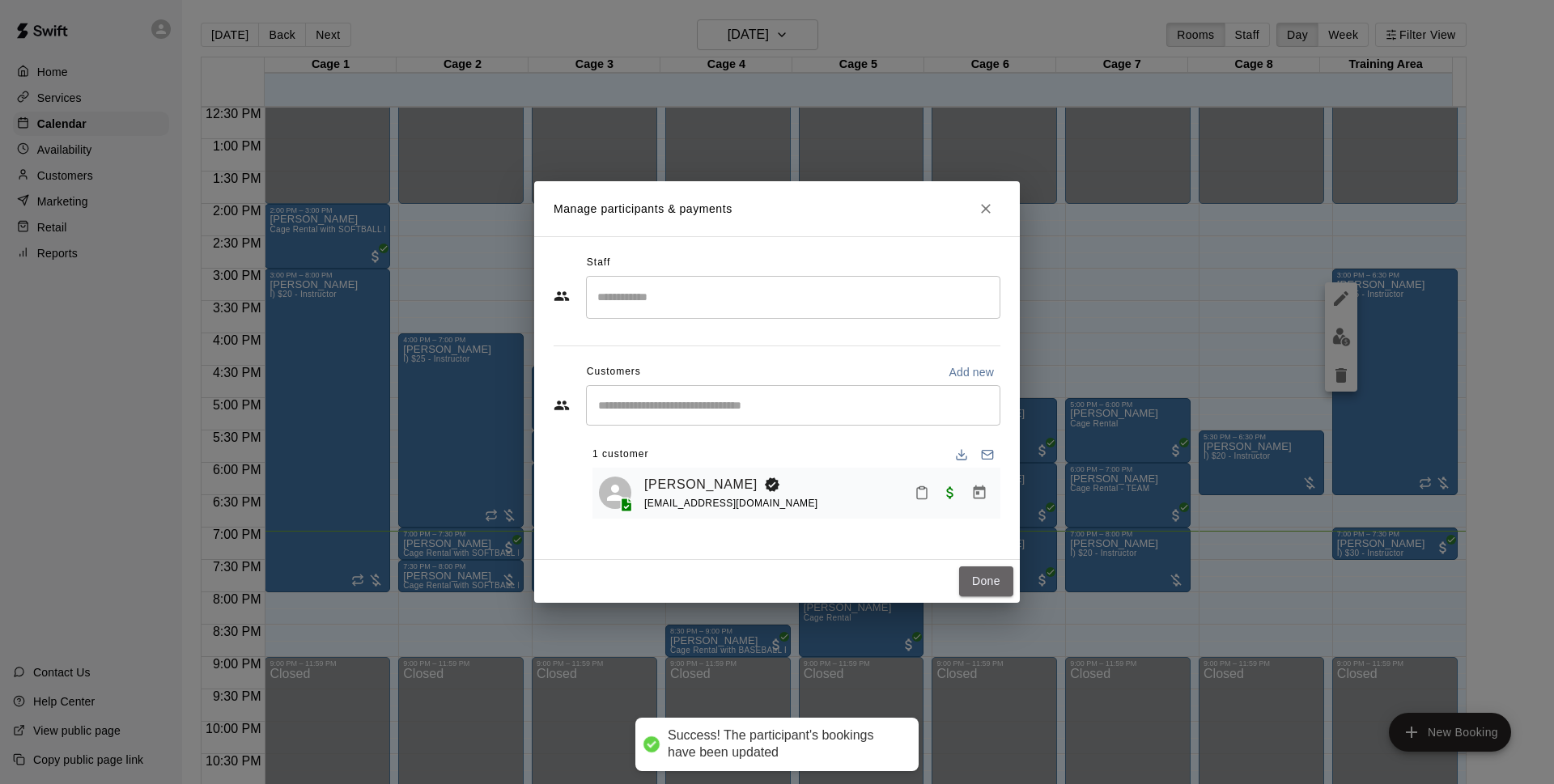
drag, startPoint x: 991, startPoint y: 578, endPoint x: 924, endPoint y: 500, distance: 102.8
click at [993, 578] on button "Done" at bounding box center [986, 581] width 54 height 30
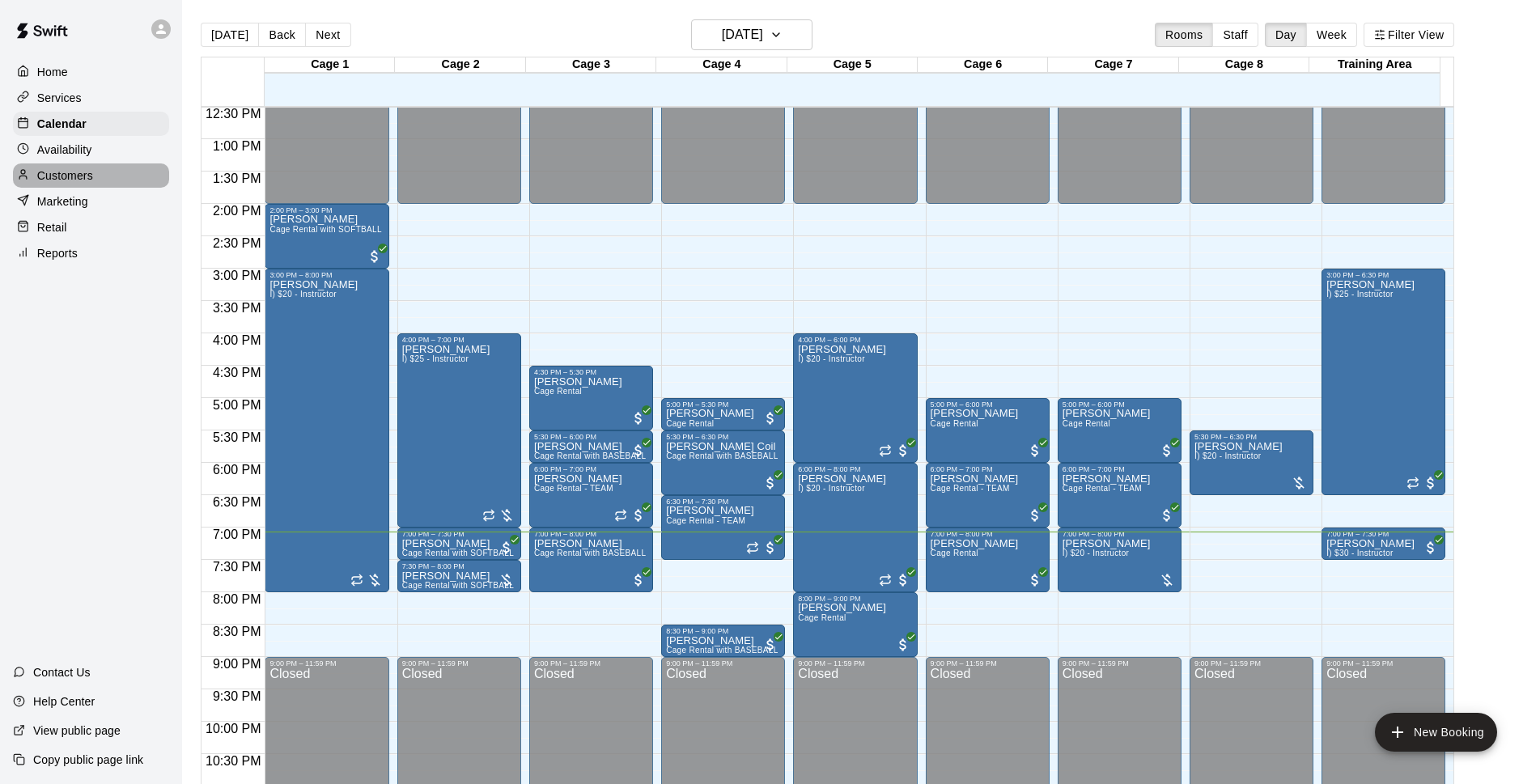
click at [121, 177] on div "Customers" at bounding box center [90, 175] width 157 height 24
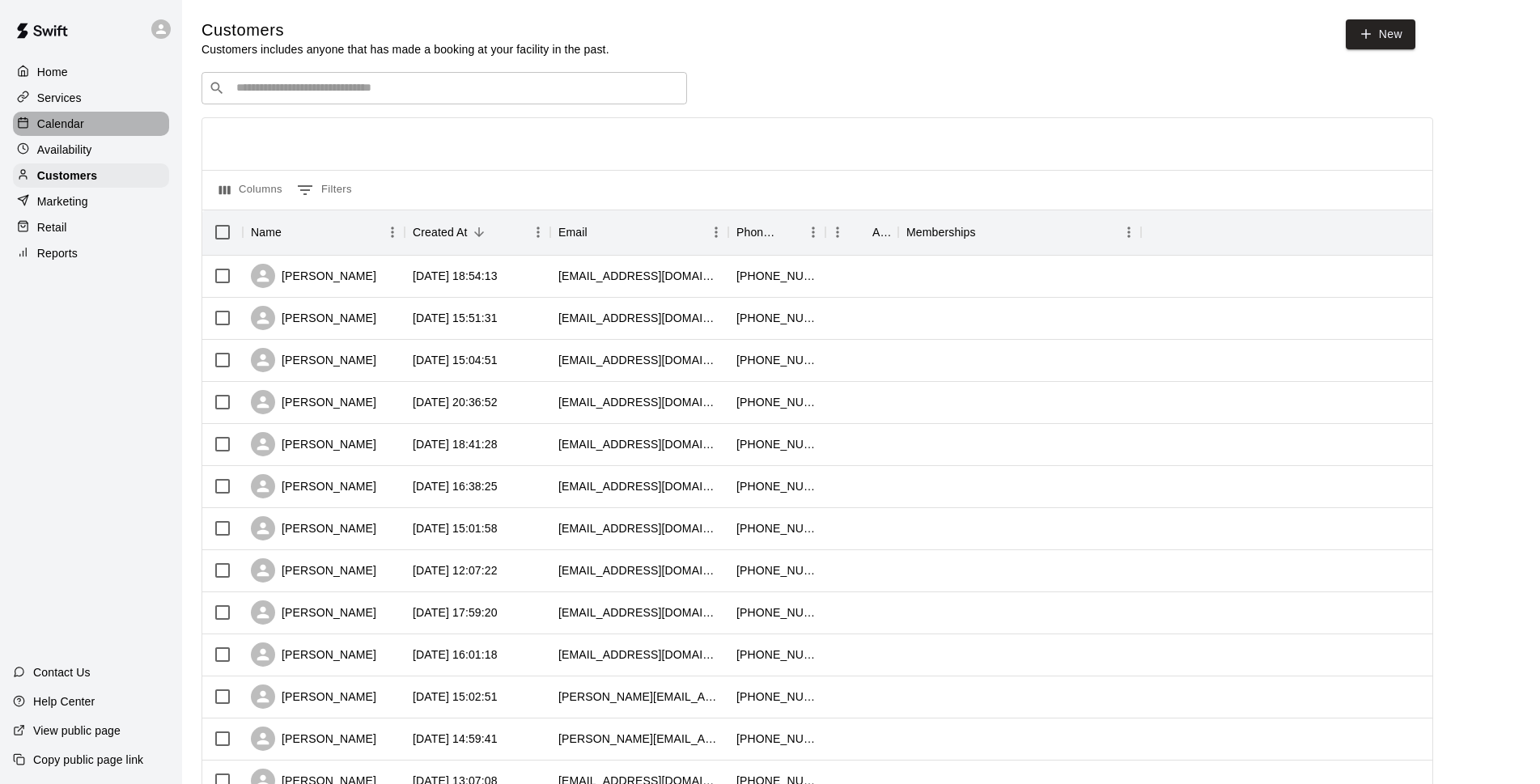
click at [81, 122] on p "Calendar" at bounding box center [61, 124] width 47 height 16
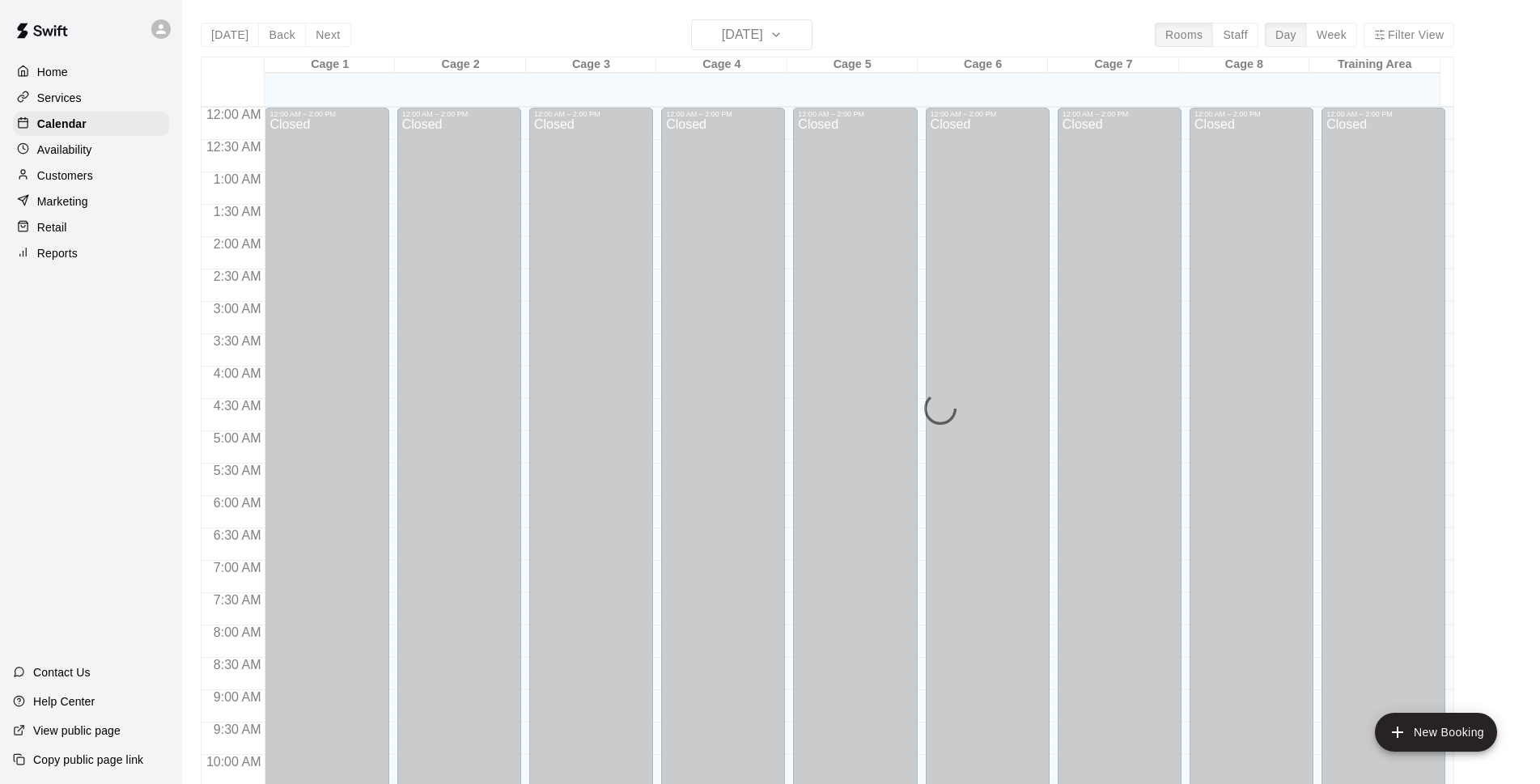
scroll to position [809, 0]
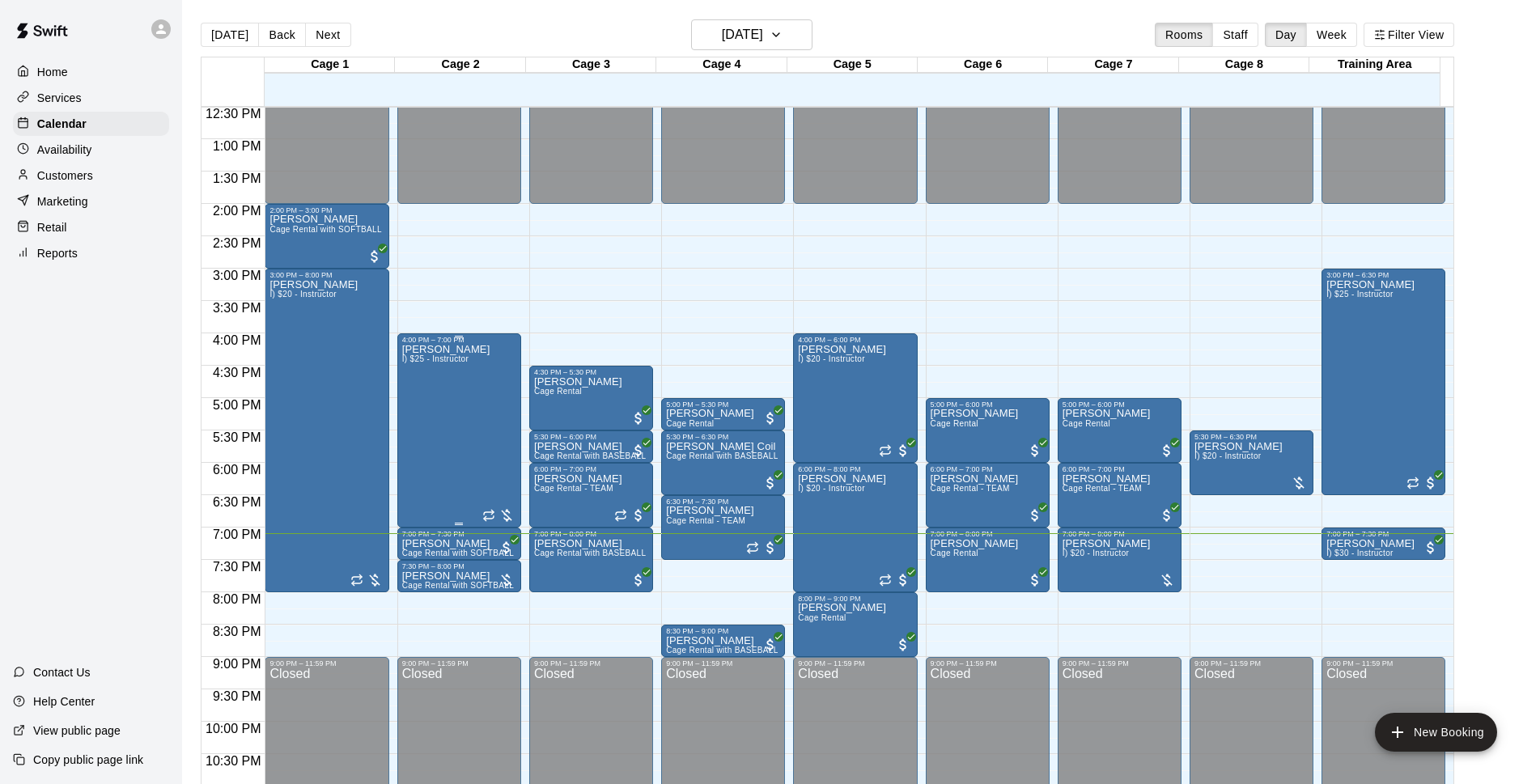
click at [445, 387] on div "[PERSON_NAME] I) $25 - Instructor" at bounding box center [447, 735] width 89 height 784
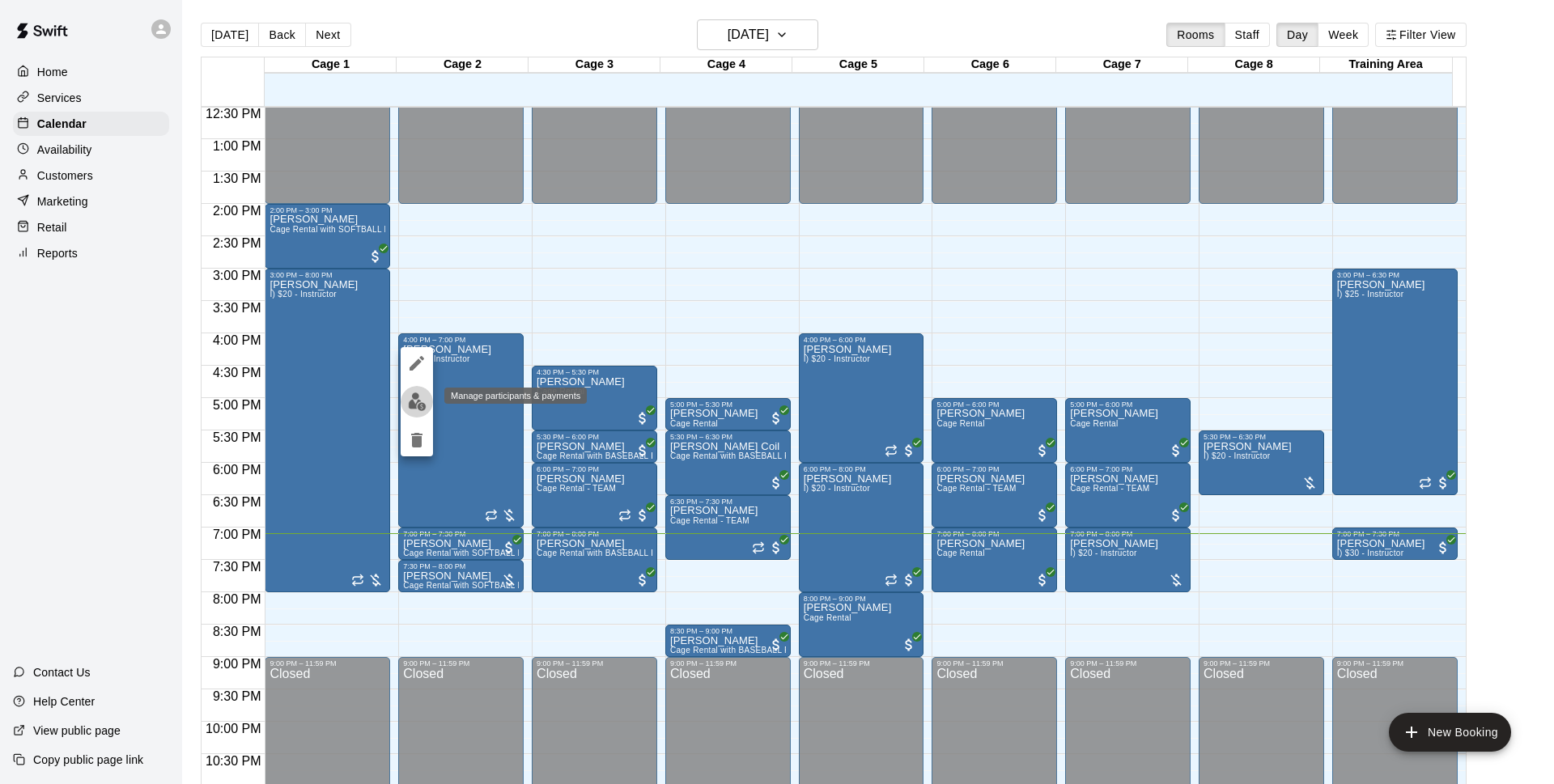
click at [413, 406] on img "edit" at bounding box center [417, 401] width 19 height 19
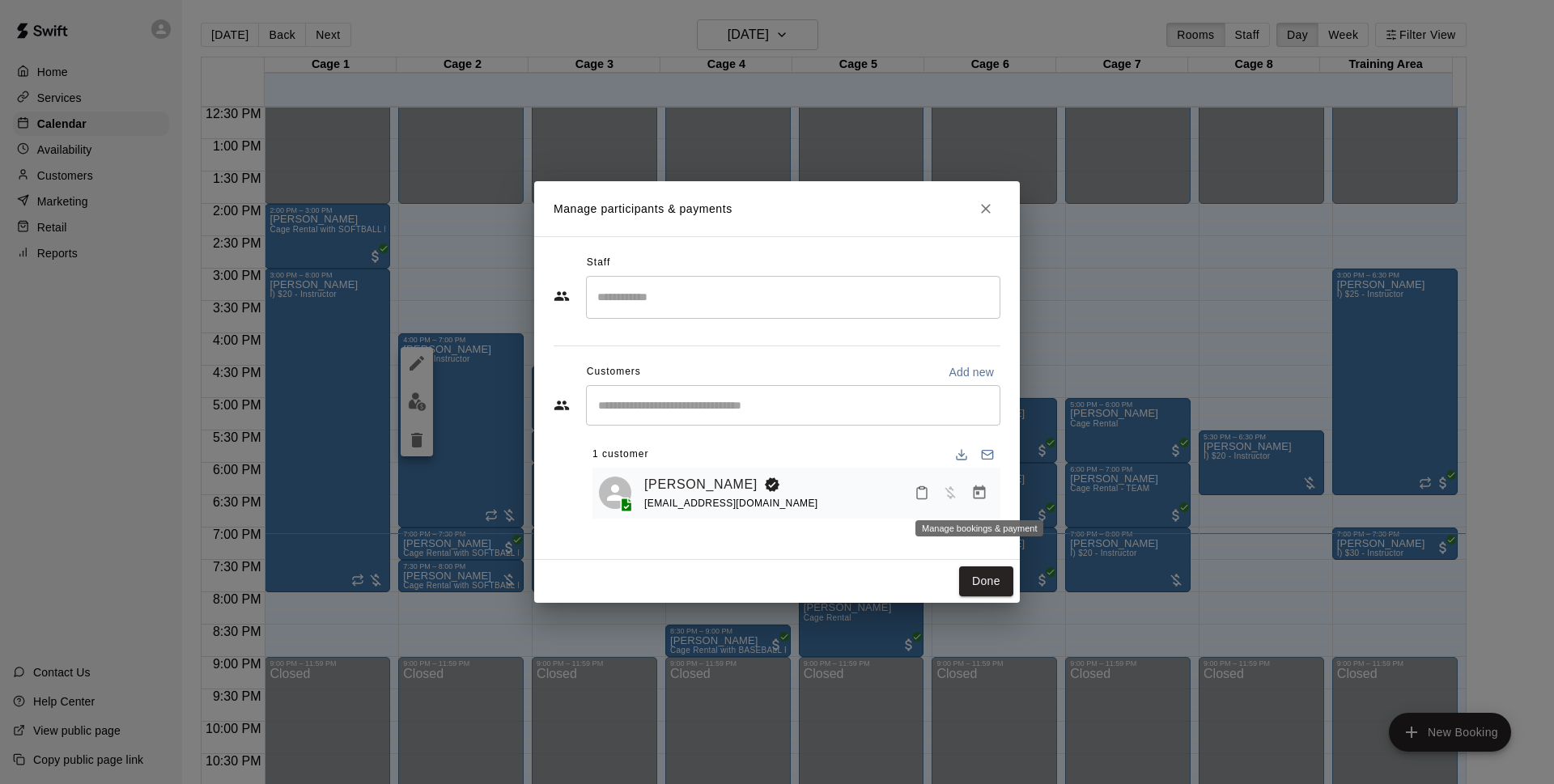
click at [983, 503] on button "Manage bookings & payment" at bounding box center [979, 493] width 29 height 29
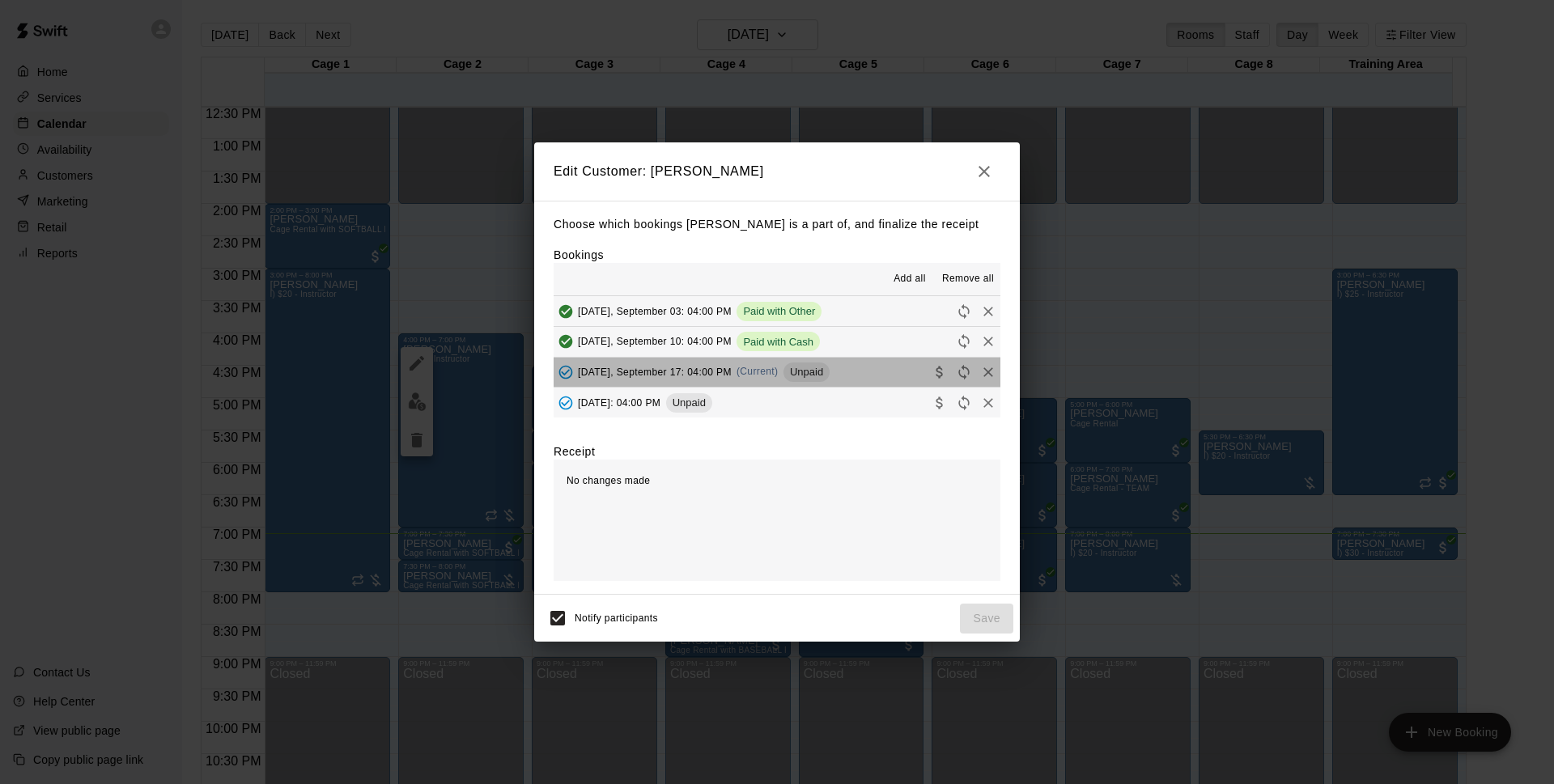
click at [882, 371] on button "[DATE], September 17: 04:00 PM (Current) Unpaid" at bounding box center [777, 372] width 447 height 30
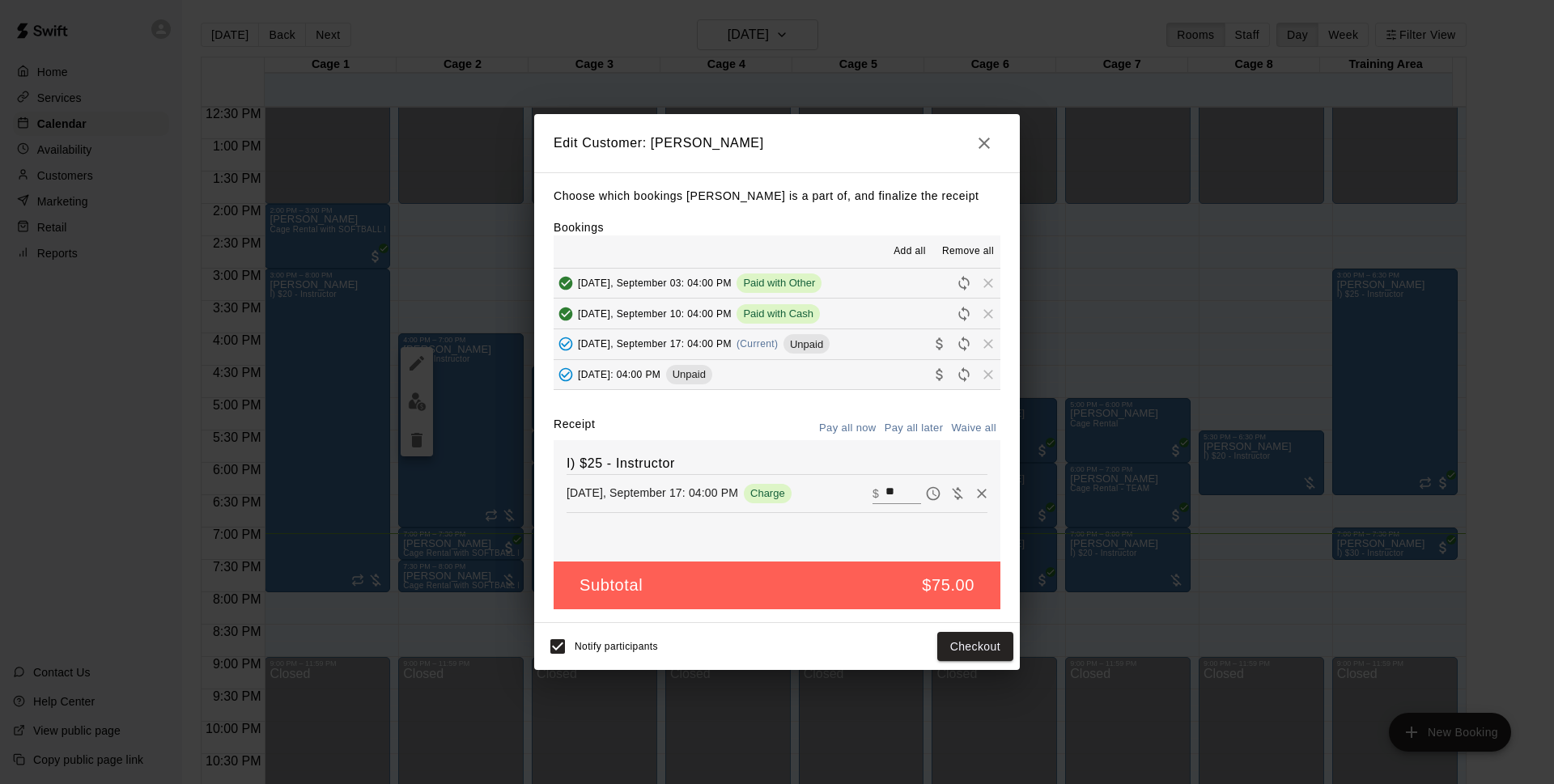
click at [983, 135] on icon "button" at bounding box center [983, 143] width 19 height 19
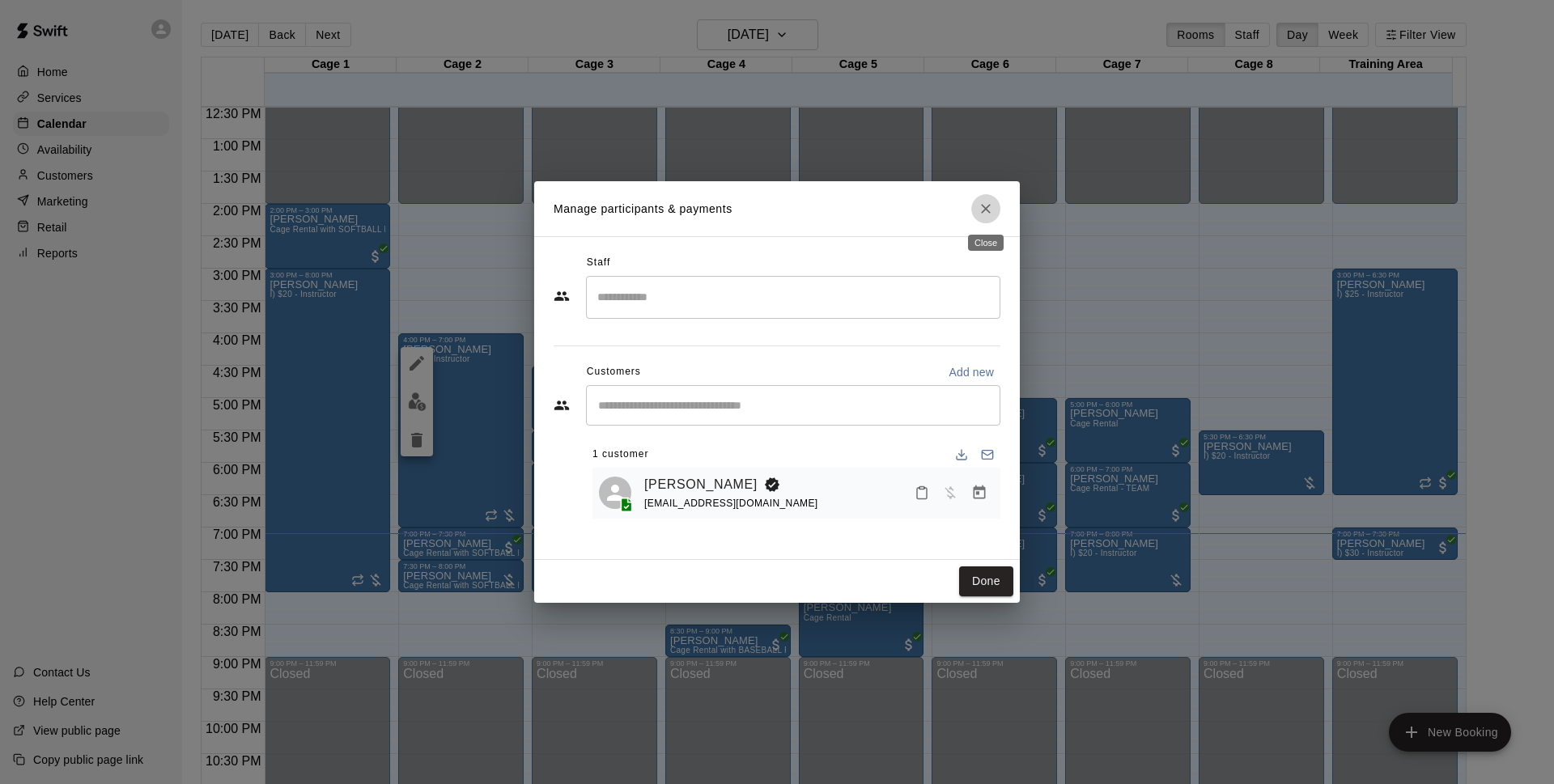
click at [982, 204] on icon "Close" at bounding box center [986, 209] width 16 height 16
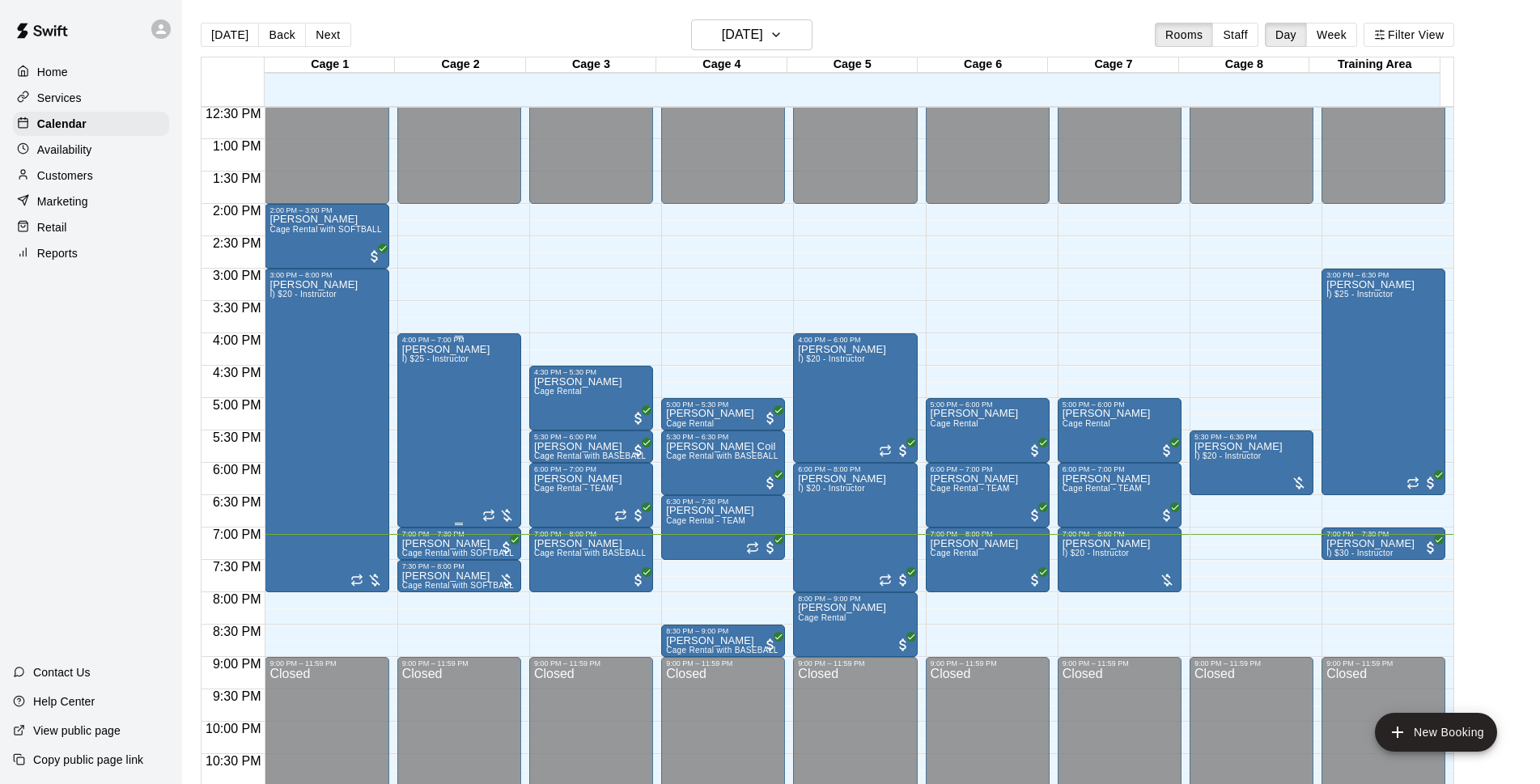
drag, startPoint x: 450, startPoint y: 383, endPoint x: 418, endPoint y: 441, distance: 66.2
click at [418, 441] on div "[PERSON_NAME] I) $25 - Instructor" at bounding box center [447, 735] width 89 height 784
click at [425, 395] on div "[PERSON_NAME] I) $25 - Instructor" at bounding box center [447, 735] width 89 height 784
click at [418, 395] on div "[PERSON_NAME] I) $25 - Instructor" at bounding box center [447, 735] width 89 height 784
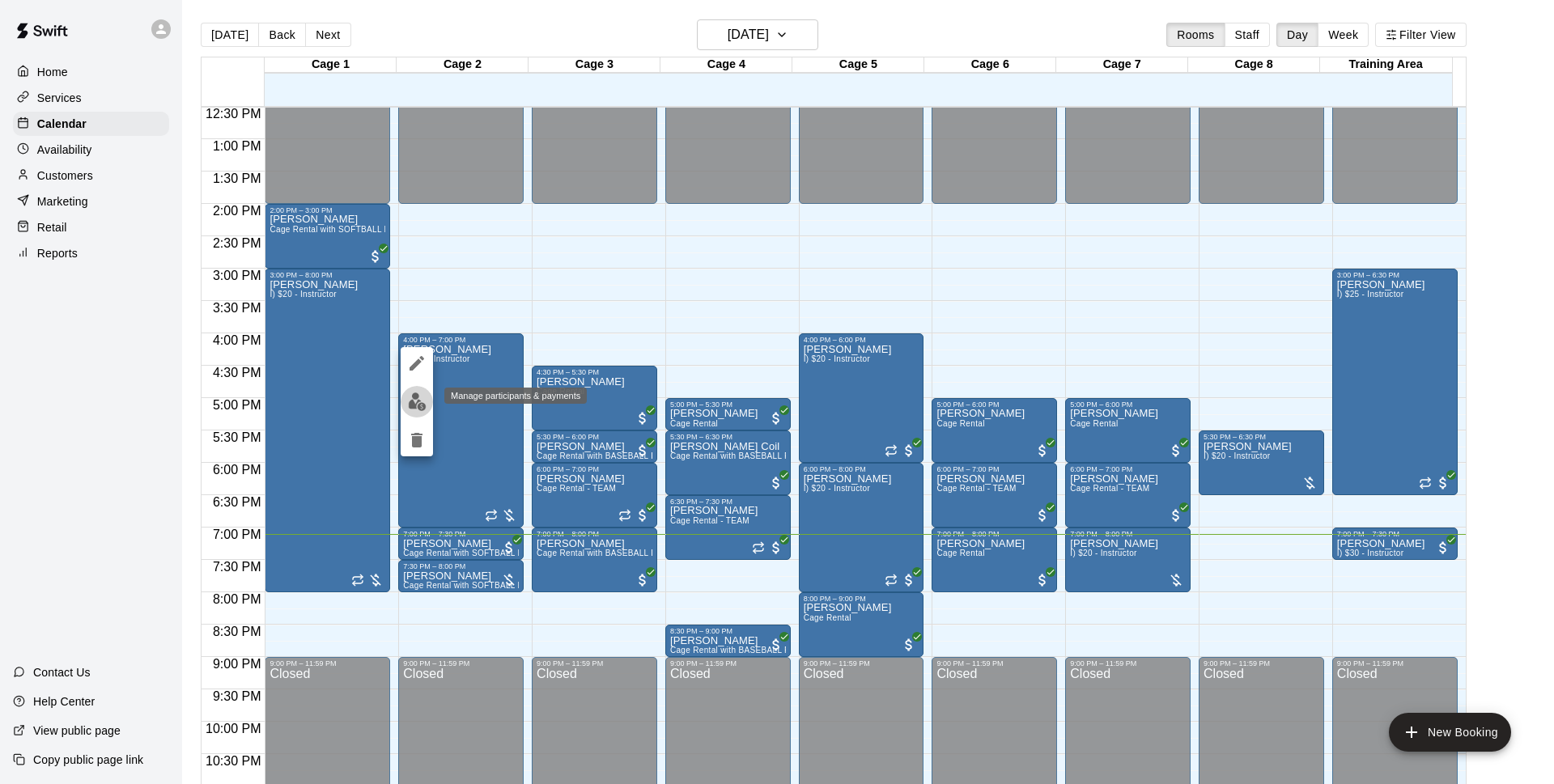
click at [415, 411] on img "edit" at bounding box center [417, 401] width 19 height 19
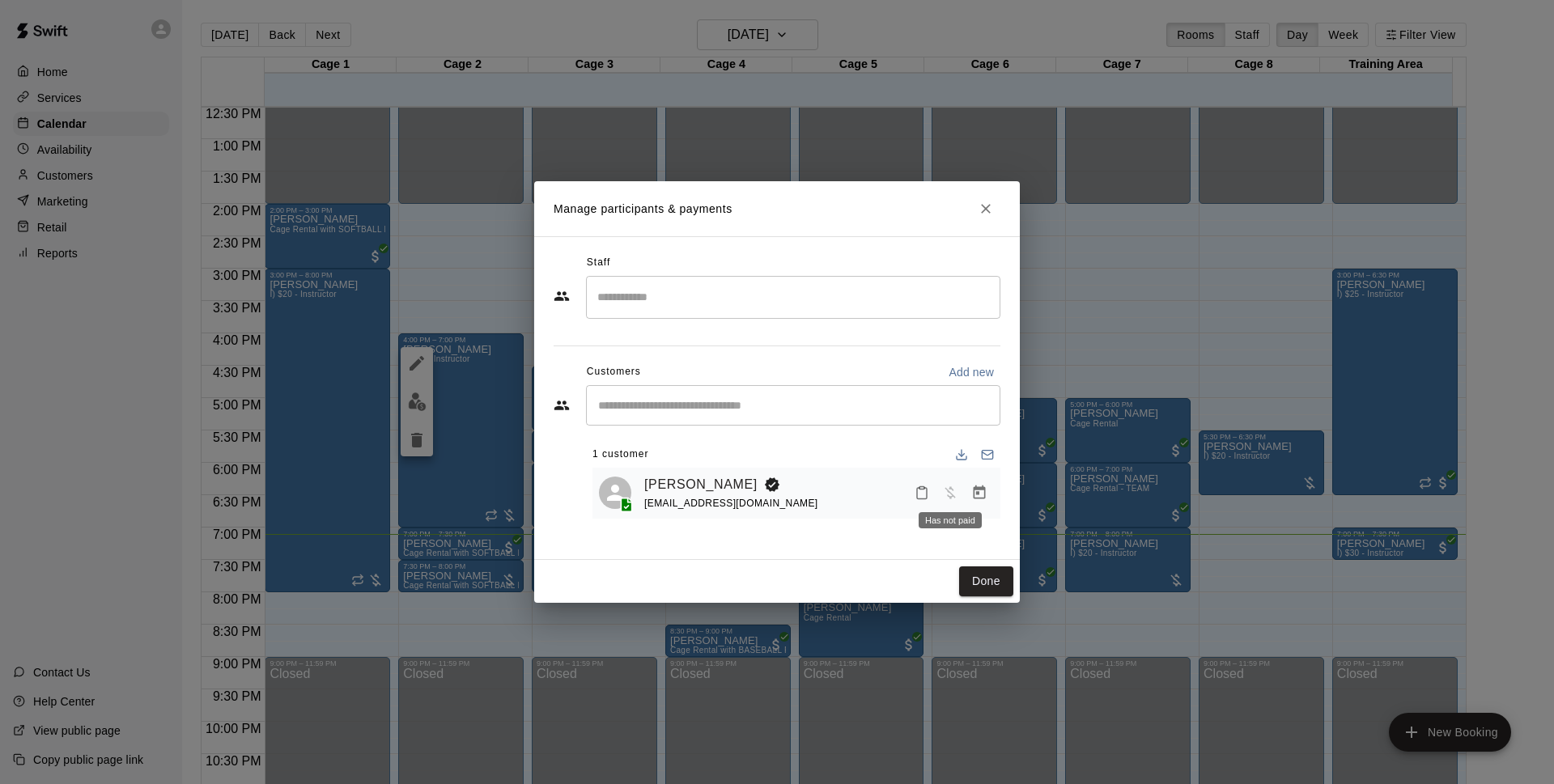
click at [990, 493] on button "Manage bookings & payment" at bounding box center [979, 493] width 29 height 29
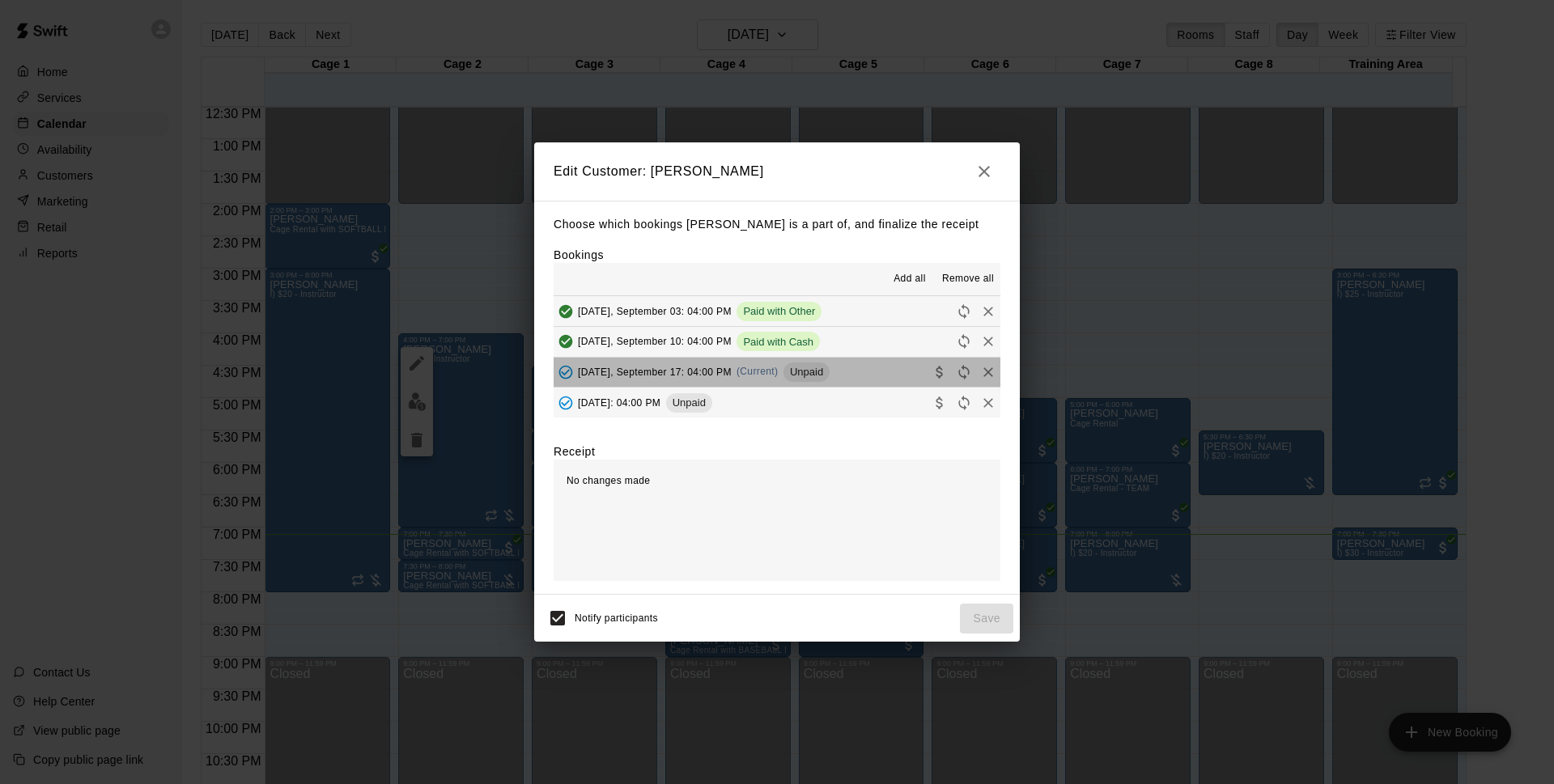
drag, startPoint x: 887, startPoint y: 358, endPoint x: 901, endPoint y: 335, distance: 26.9
click at [887, 362] on button "[DATE], September 17: 04:00 PM (Current) Unpaid" at bounding box center [777, 372] width 447 height 30
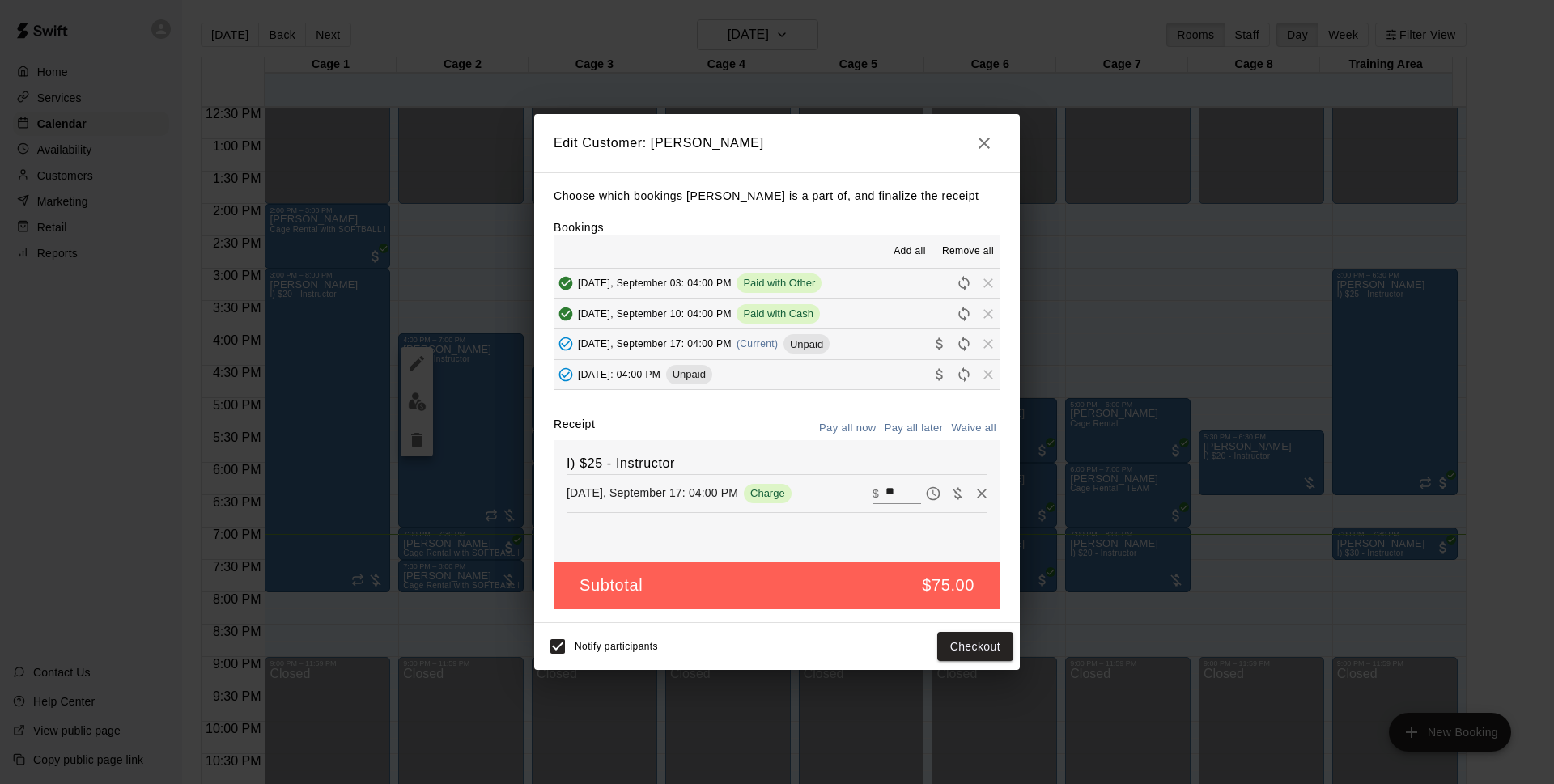
click at [985, 149] on icon "button" at bounding box center [983, 143] width 19 height 19
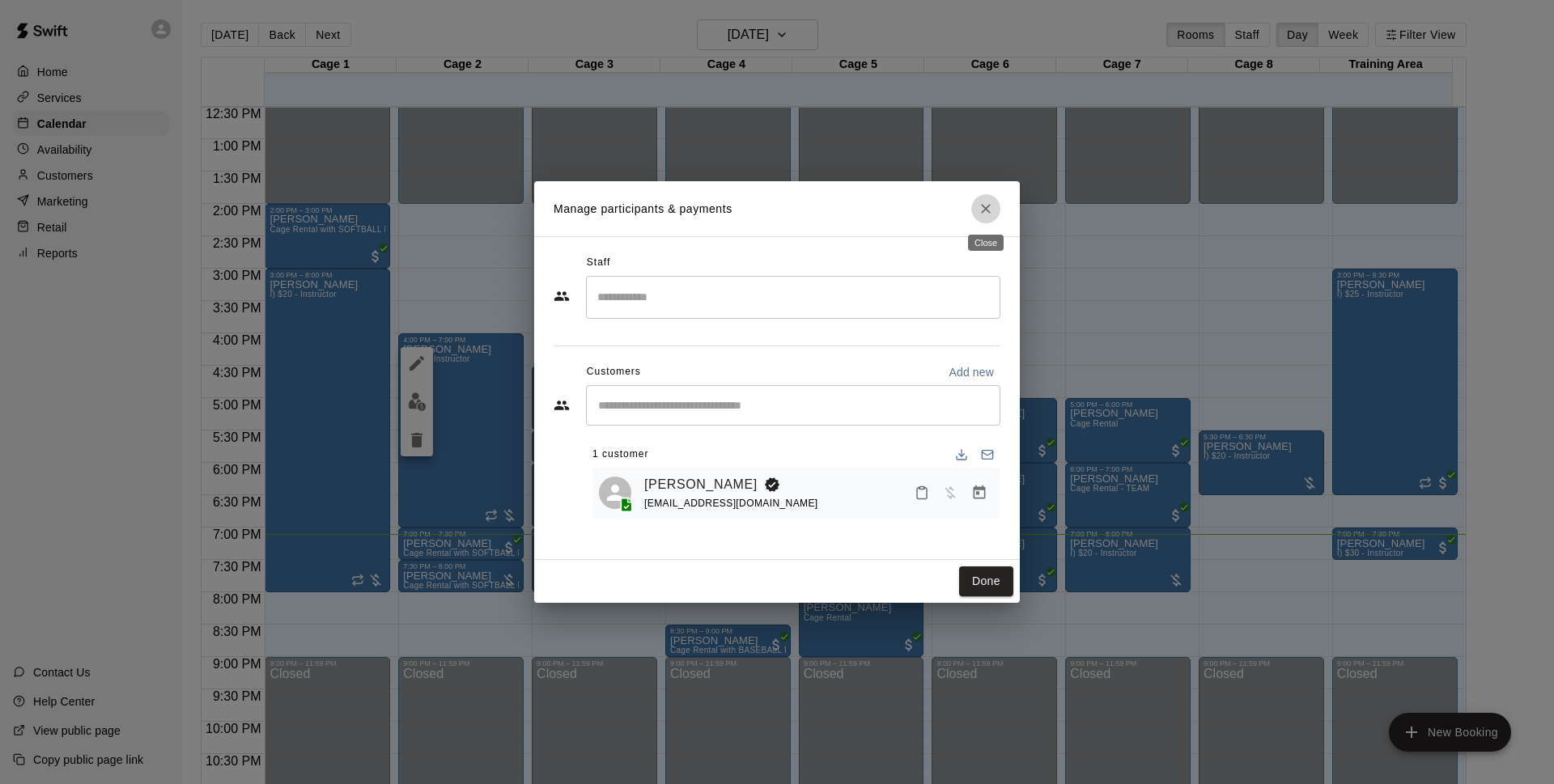
click at [981, 201] on icon "Close" at bounding box center [986, 209] width 16 height 16
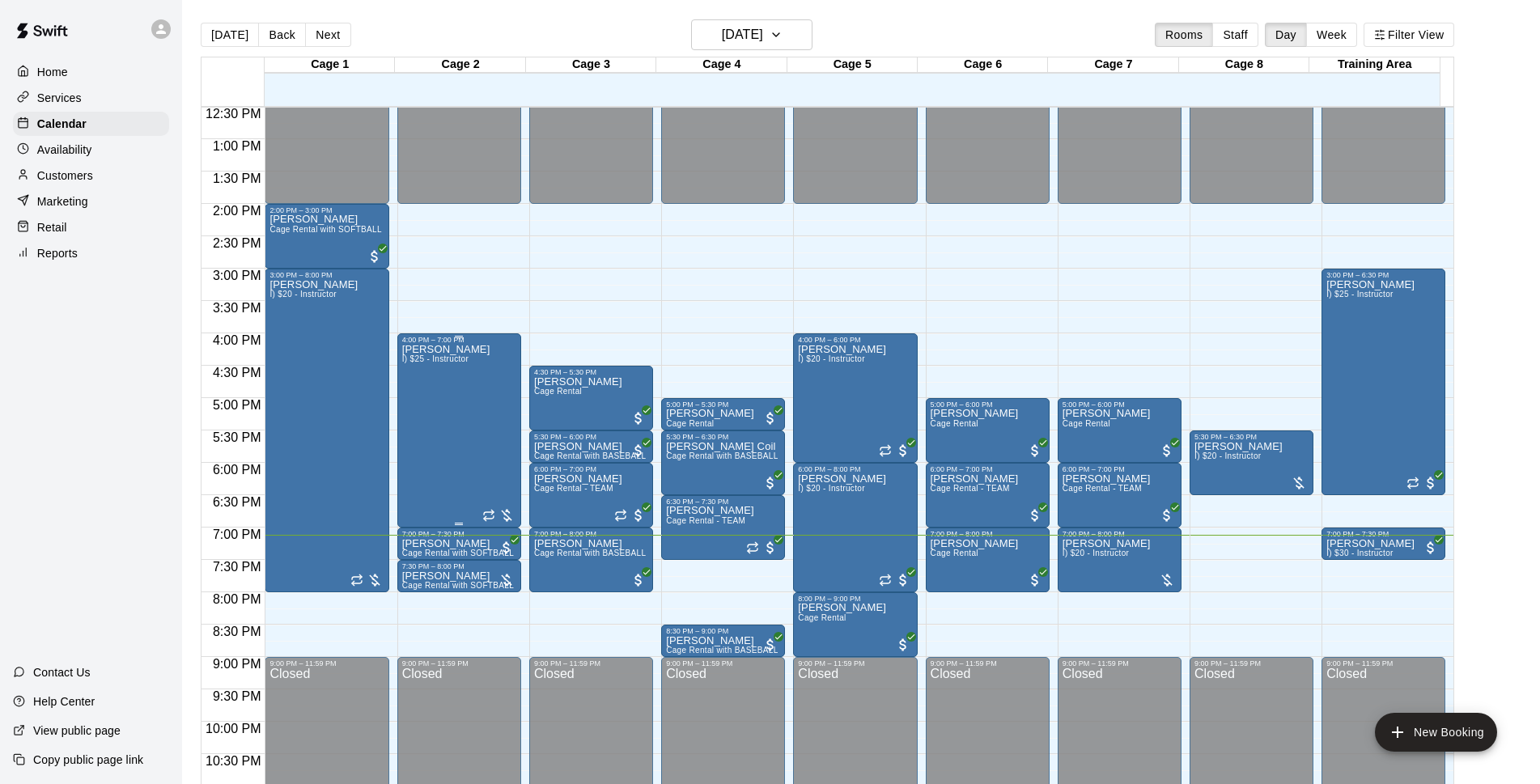
click at [492, 372] on div "[PERSON_NAME] I) $25 - Instructor" at bounding box center [460, 735] width 114 height 784
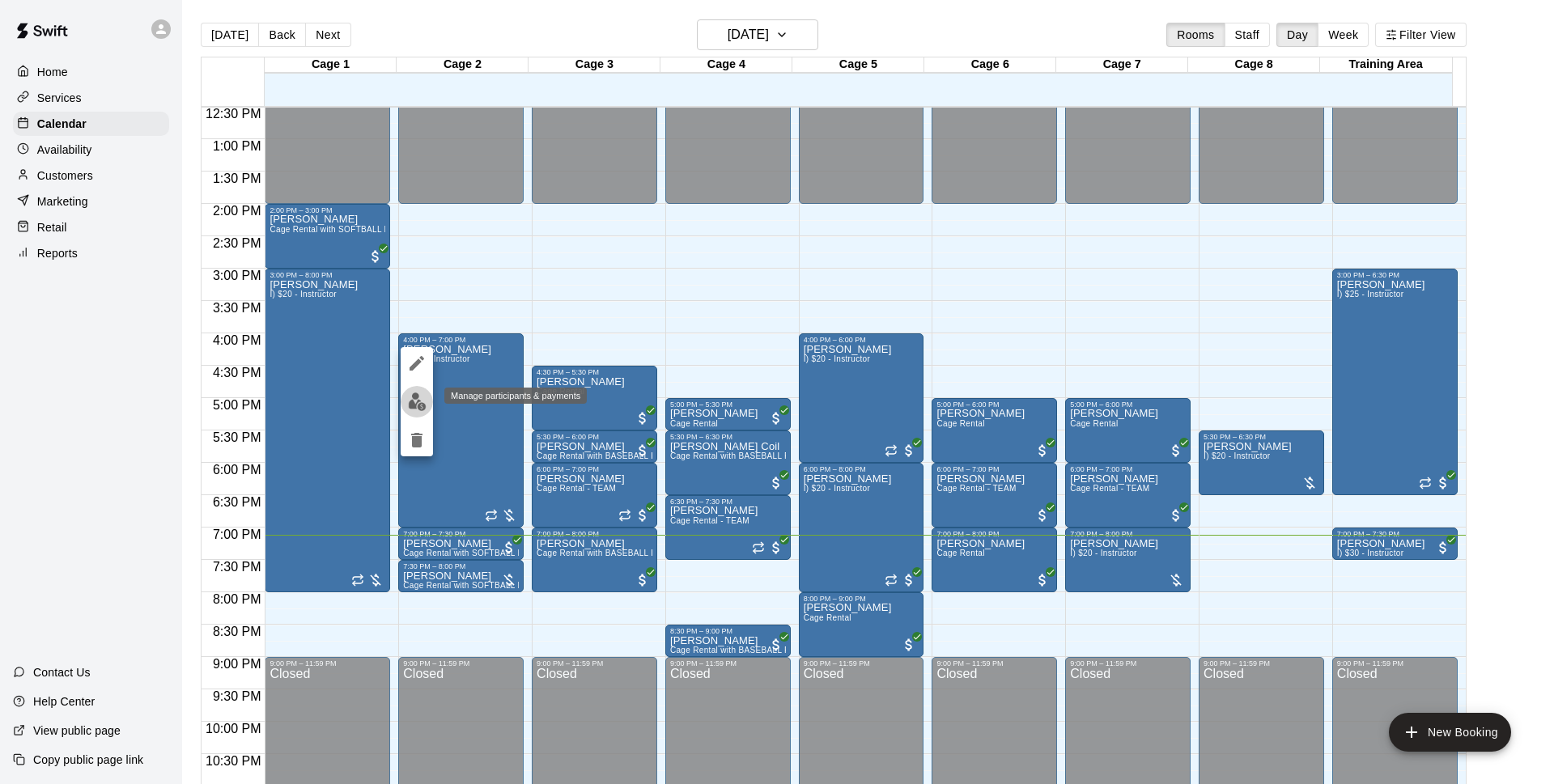
click at [421, 396] on img "edit" at bounding box center [417, 401] width 19 height 19
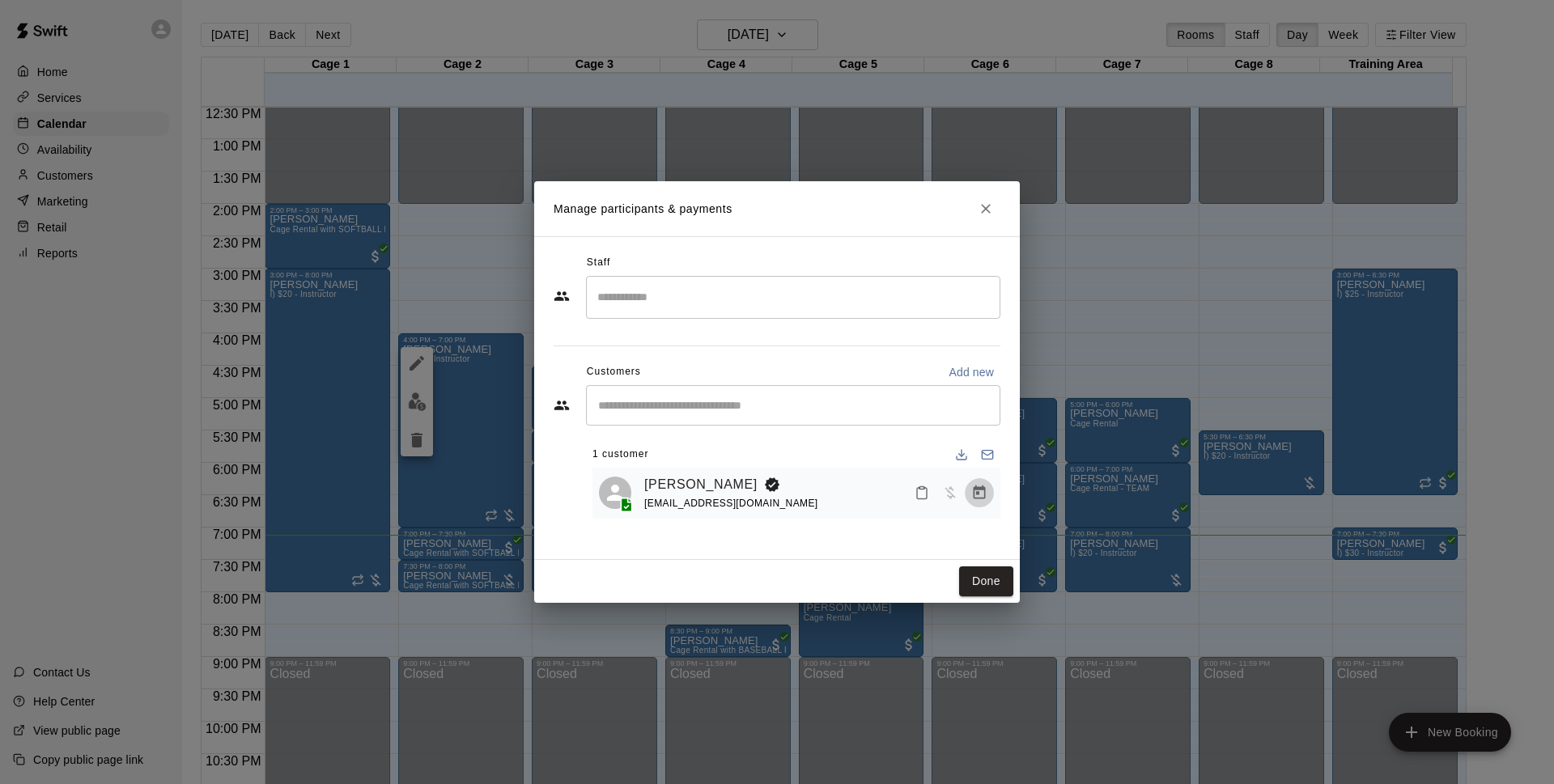
click at [977, 492] on icon "Manage bookings & payment" at bounding box center [979, 493] width 16 height 16
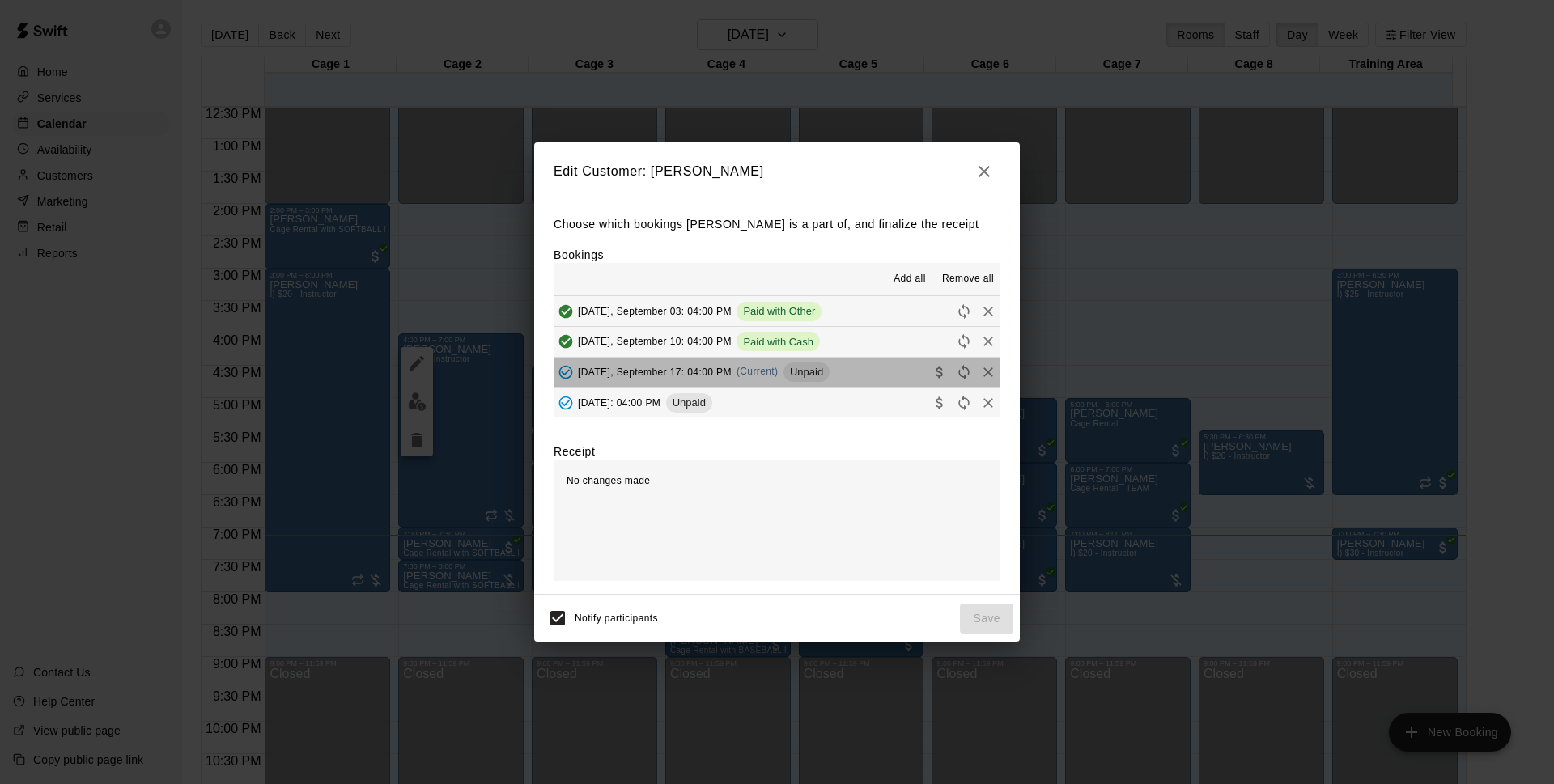
click at [892, 372] on button "[DATE], September 17: 04:00 PM (Current) Unpaid" at bounding box center [777, 372] width 447 height 30
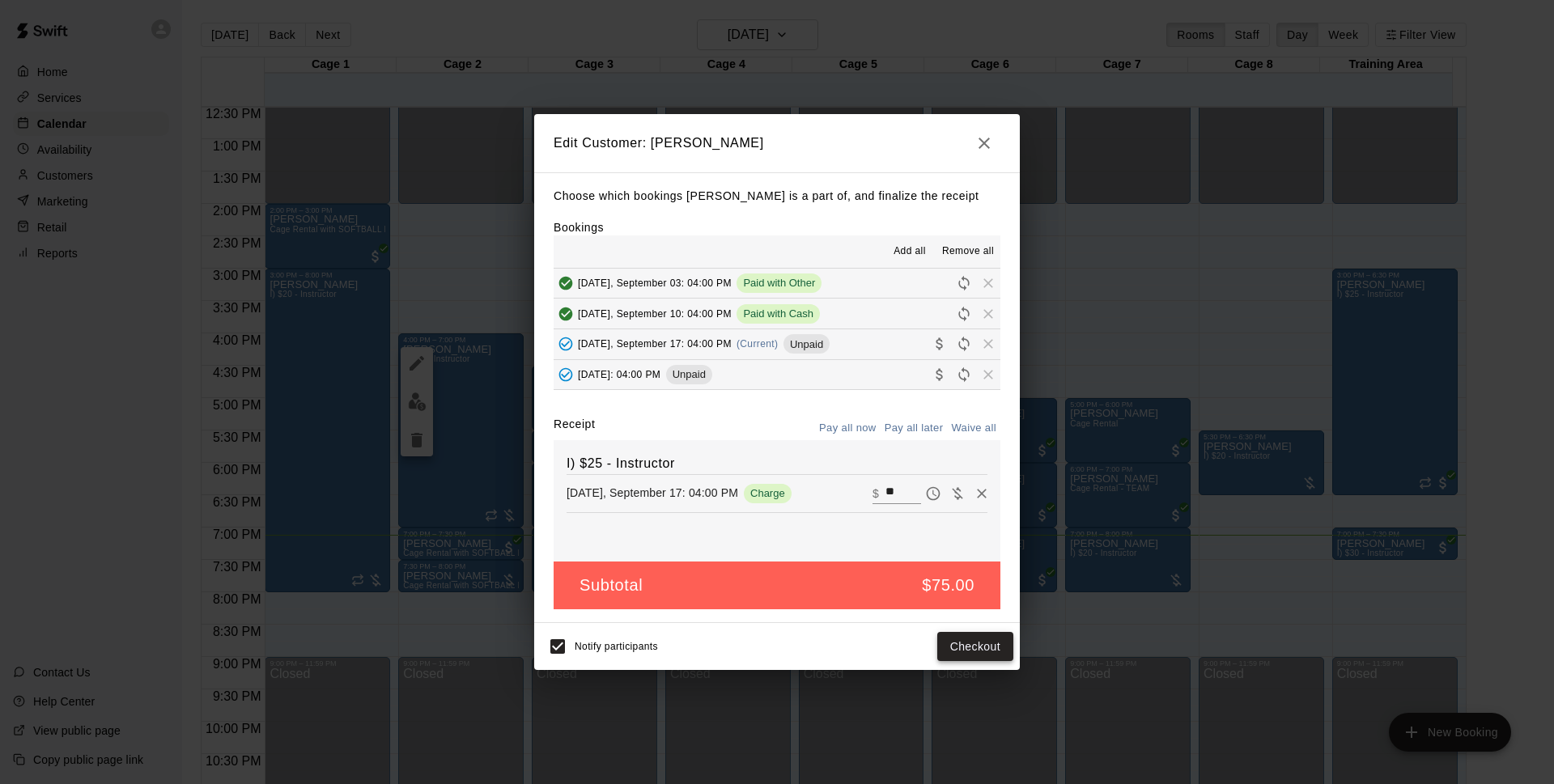
click at [989, 650] on button "Checkout" at bounding box center [975, 647] width 76 height 30
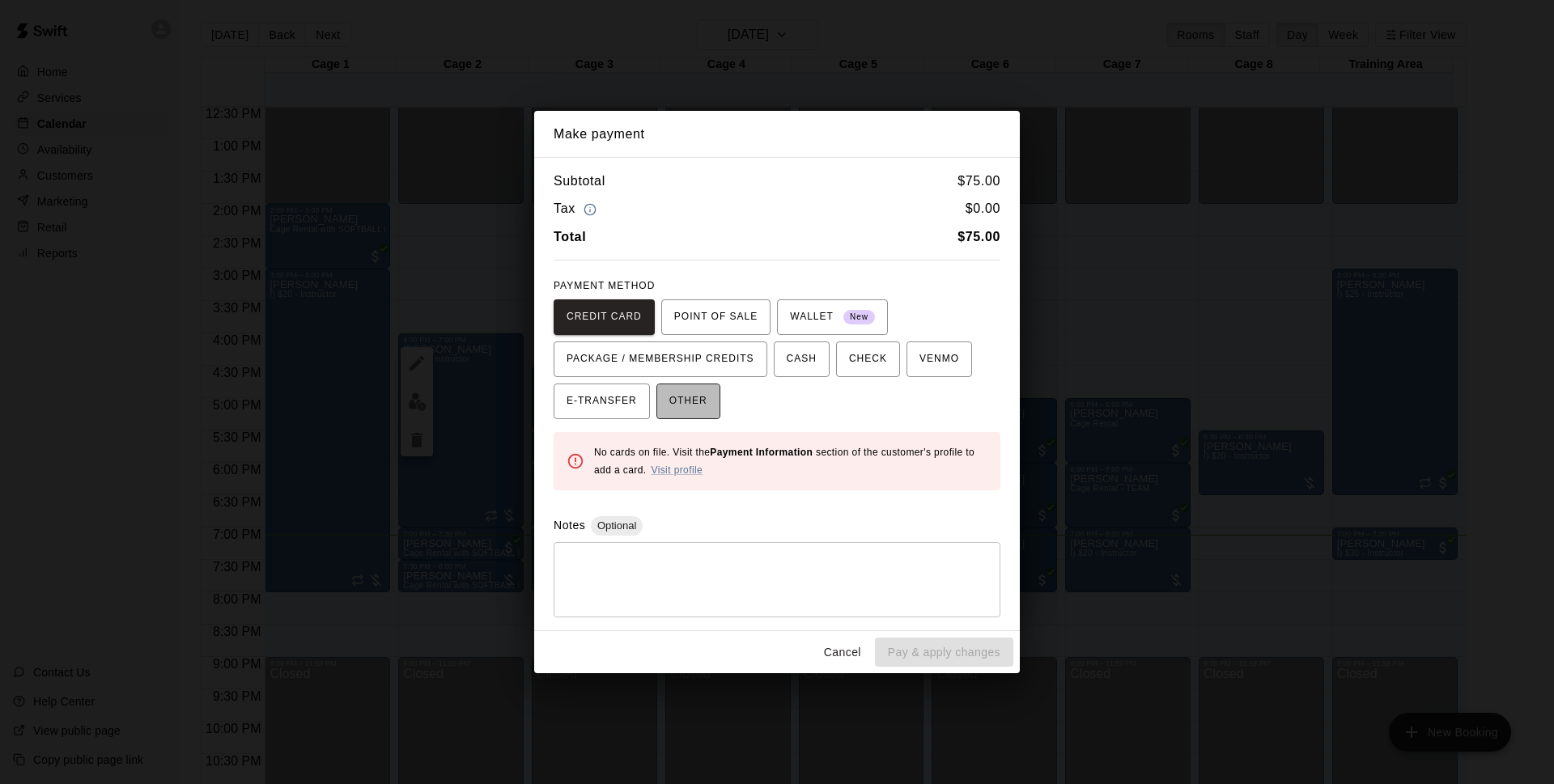
click at [706, 399] on span "OTHER" at bounding box center [688, 401] width 38 height 26
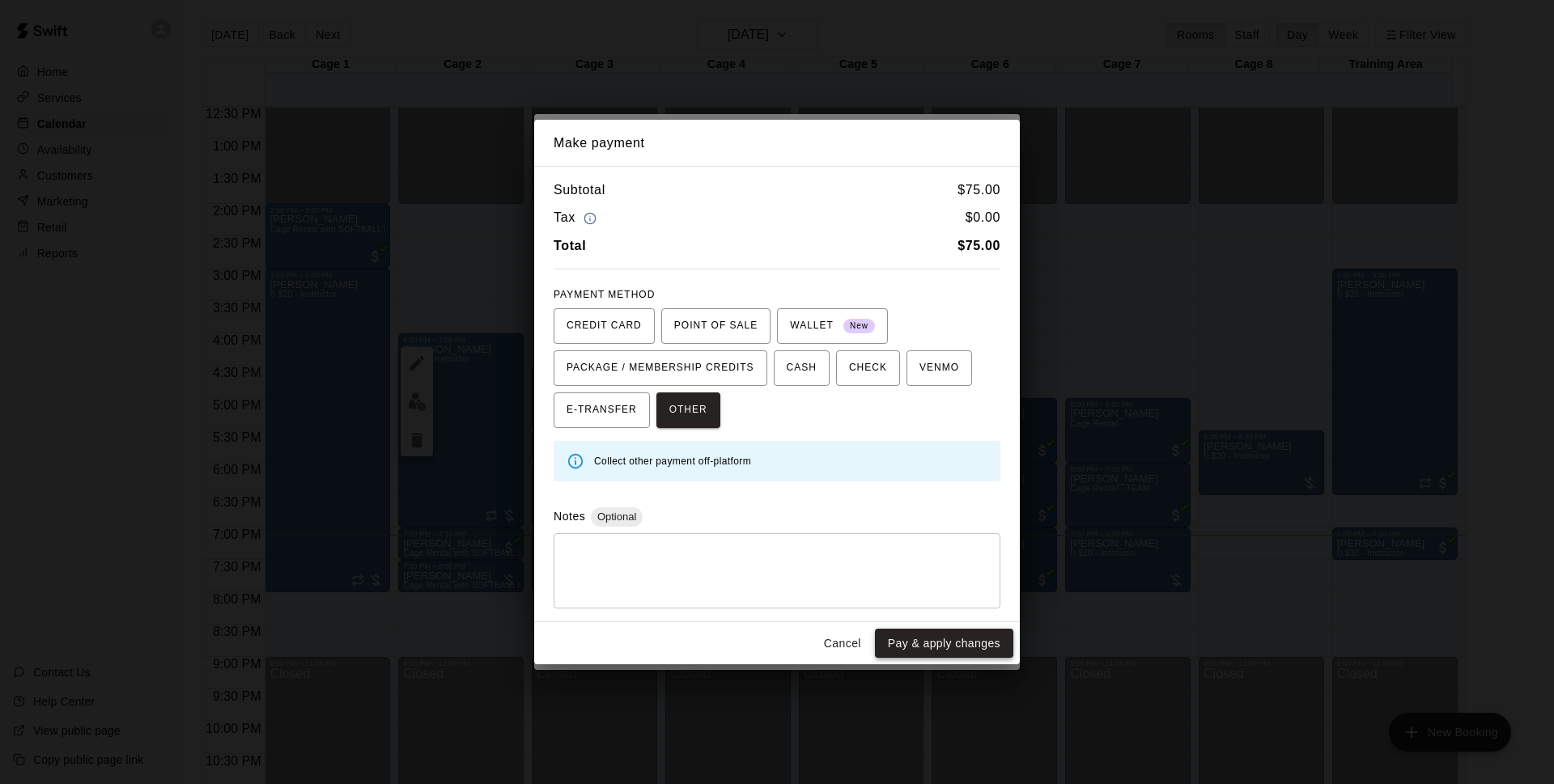
click at [963, 637] on button "Pay & apply changes" at bounding box center [943, 643] width 138 height 30
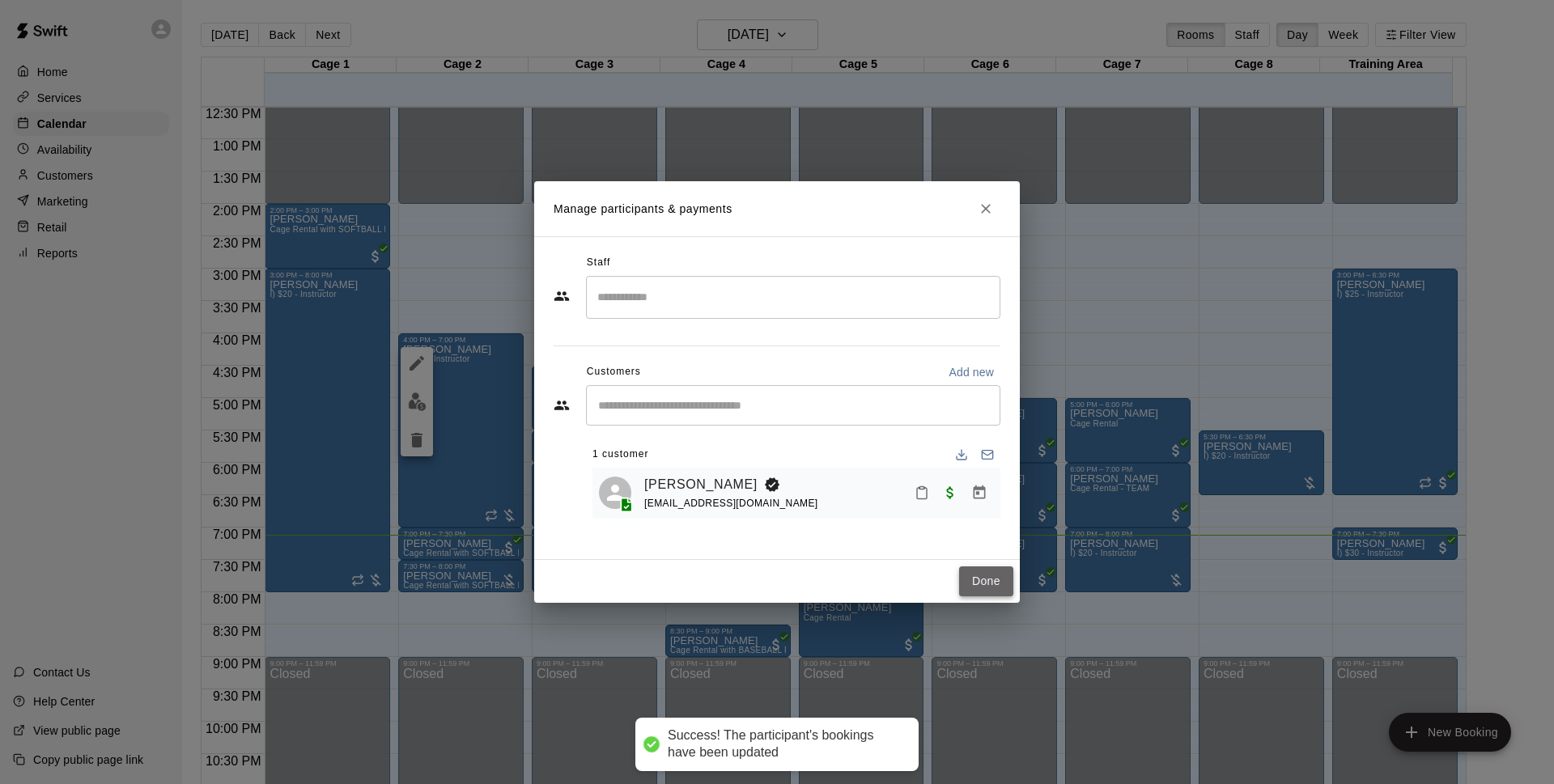
click at [970, 578] on button "Done" at bounding box center [986, 581] width 54 height 30
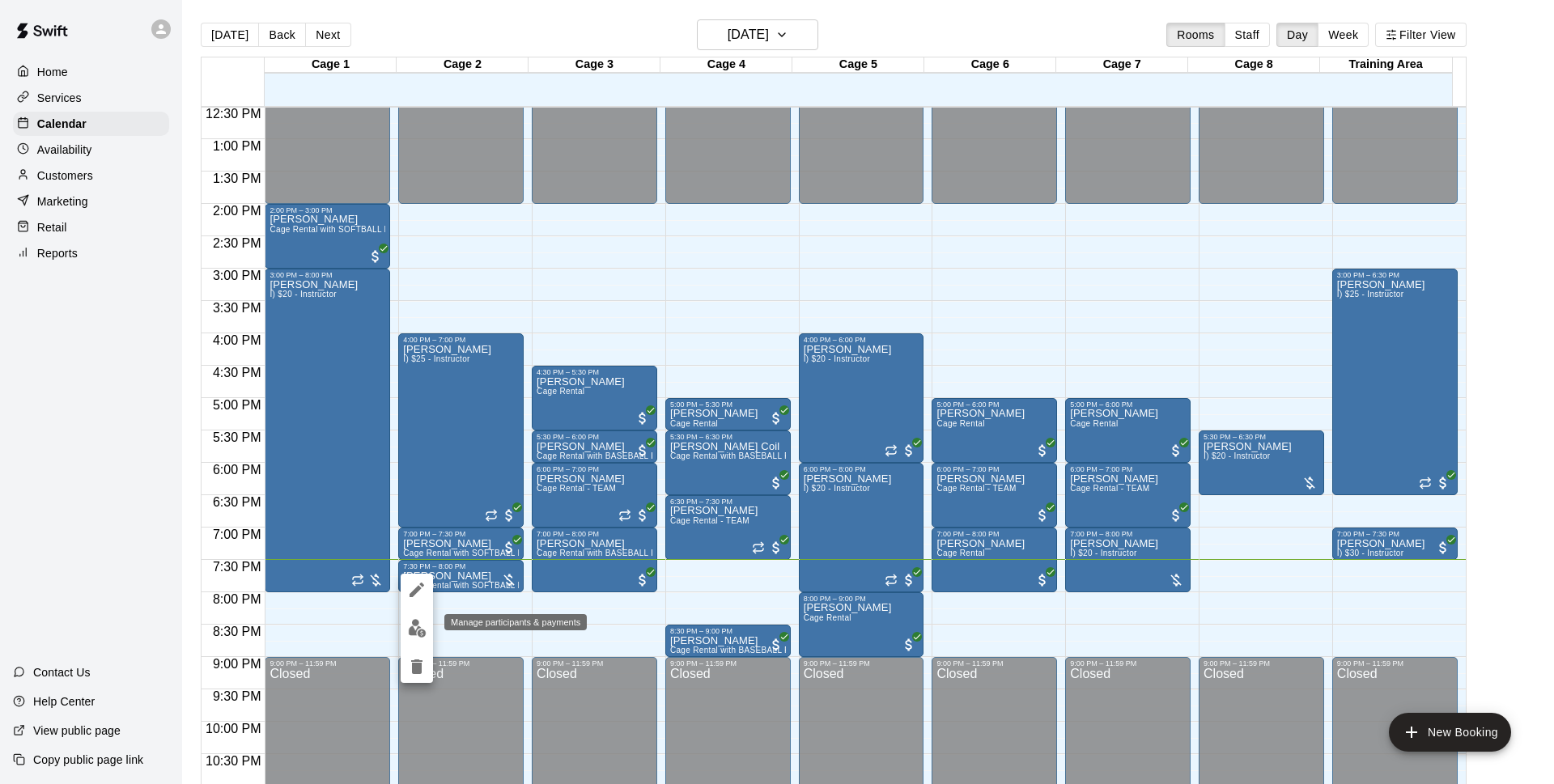
click at [420, 635] on img "edit" at bounding box center [417, 628] width 19 height 19
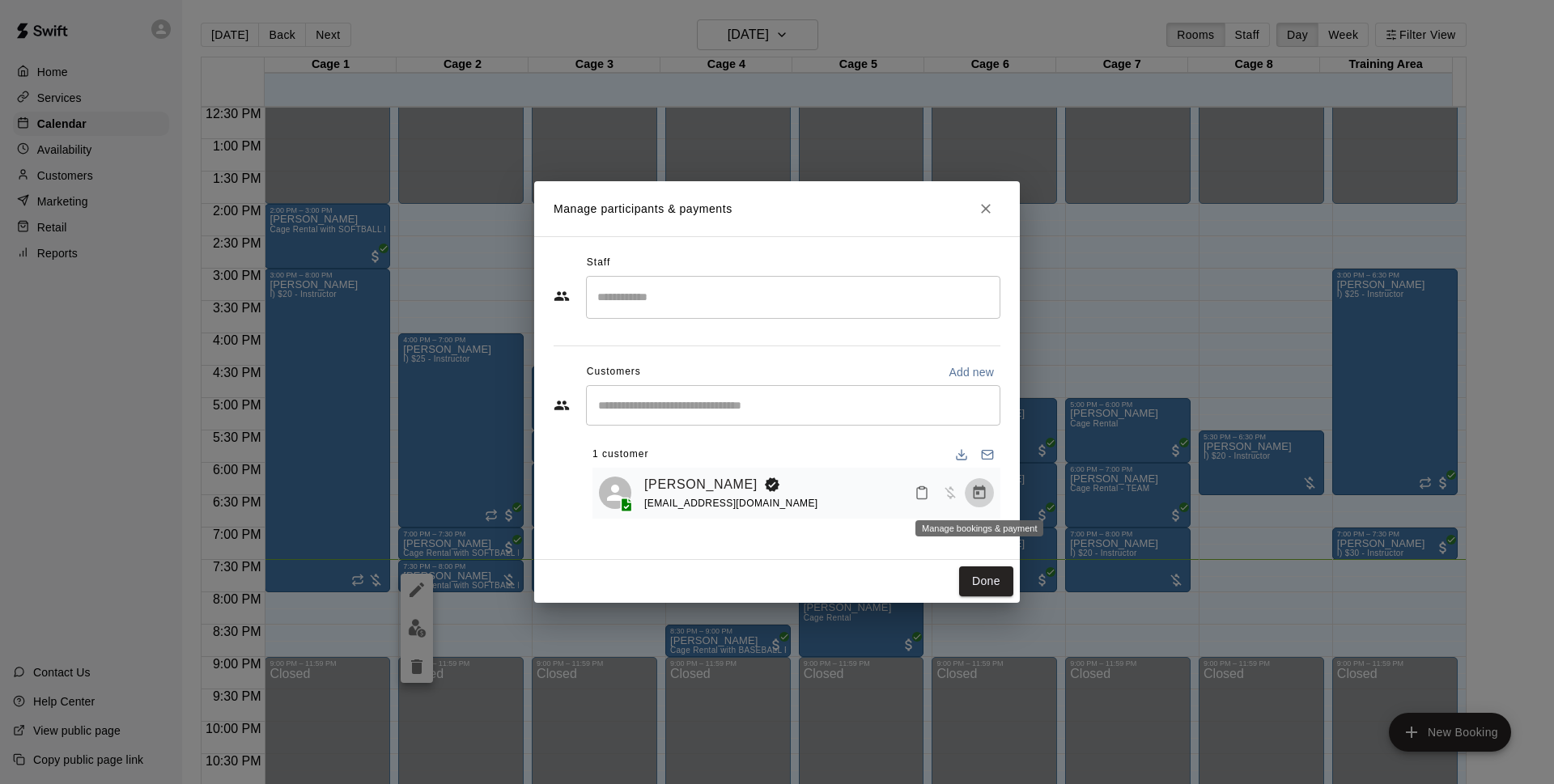
click at [980, 492] on icon "Manage bookings & payment" at bounding box center [979, 493] width 16 height 16
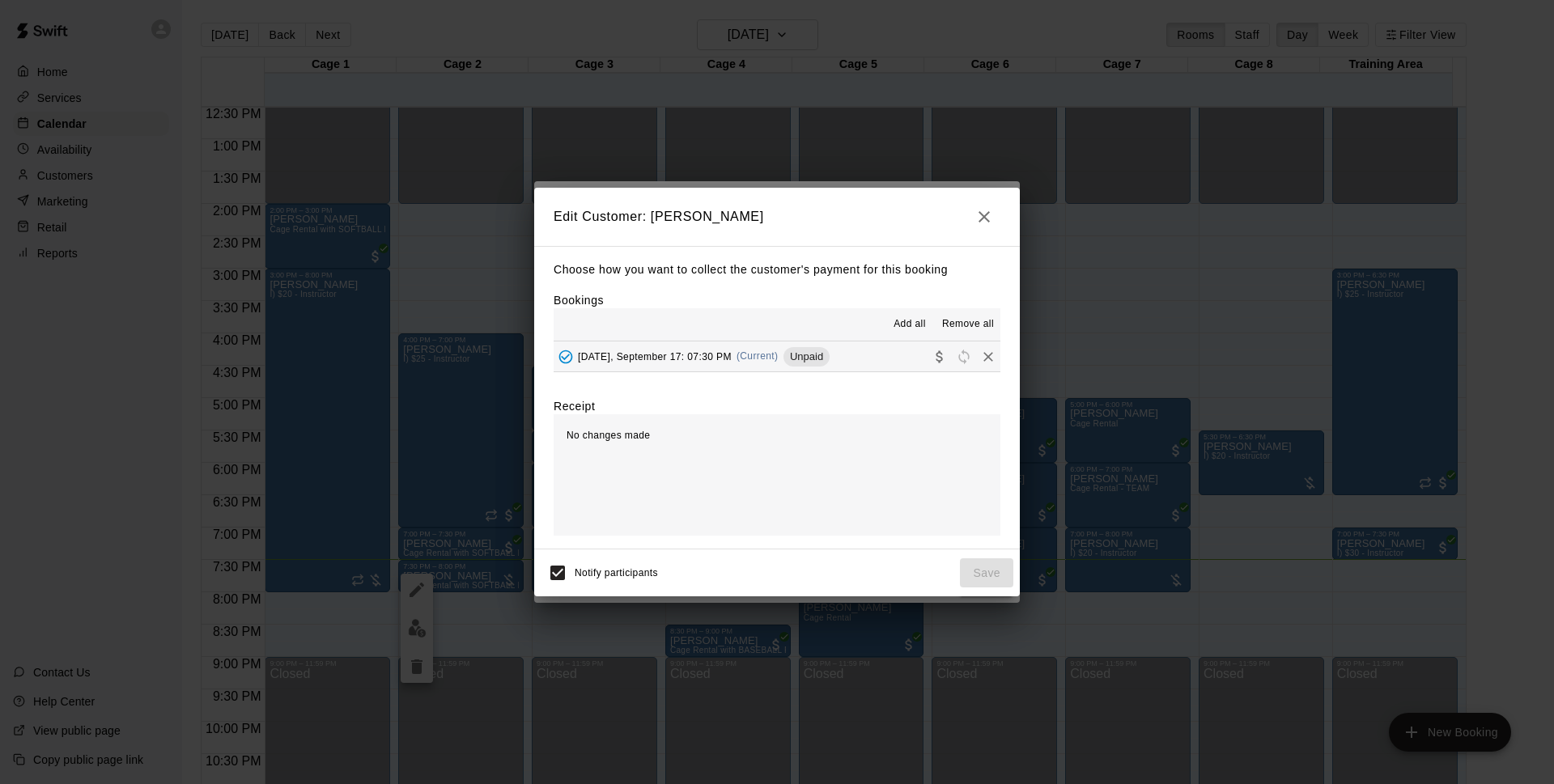
click at [829, 356] on span "Unpaid" at bounding box center [806, 355] width 46 height 12
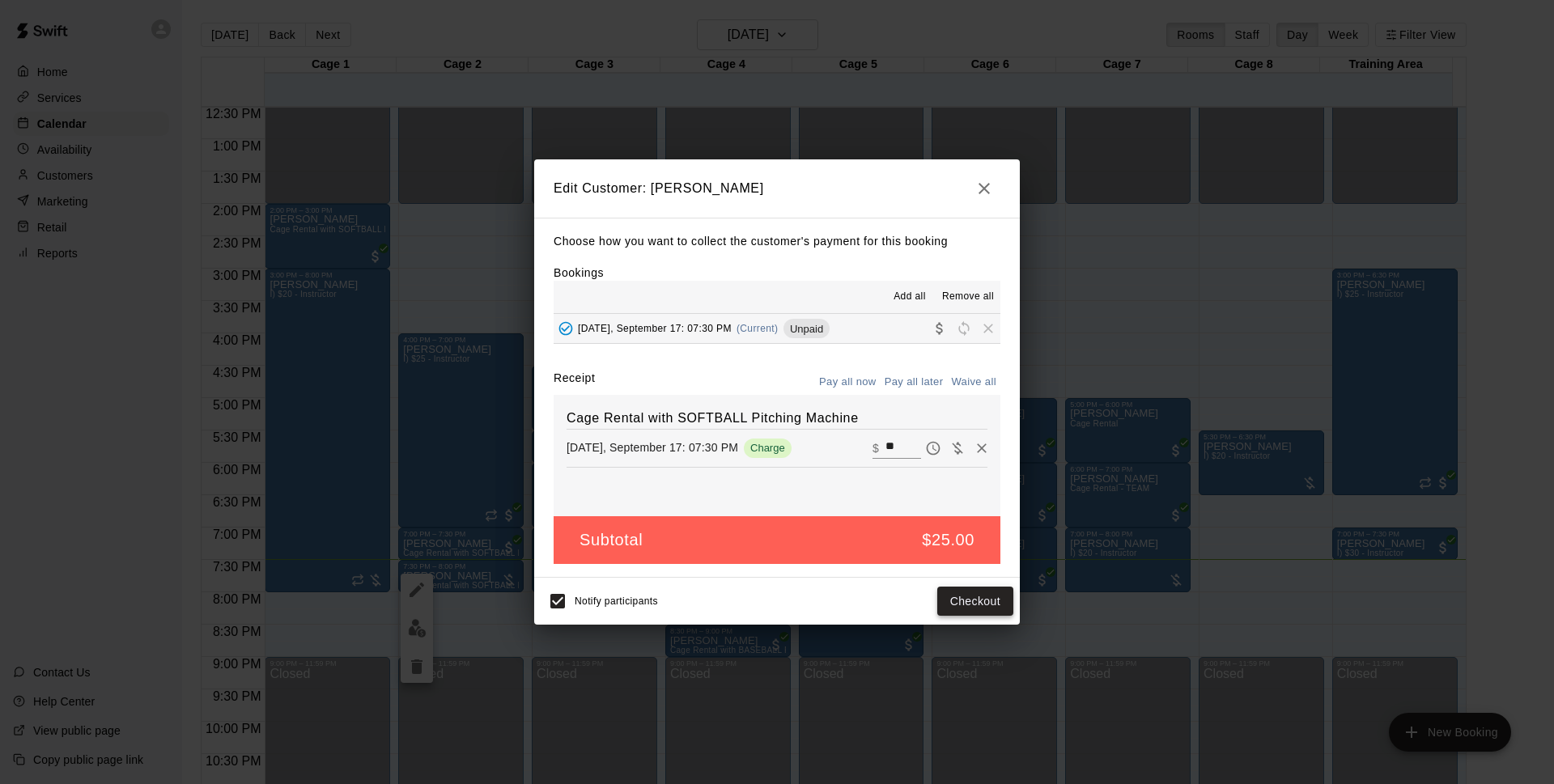
click at [968, 604] on button "Checkout" at bounding box center [975, 601] width 76 height 30
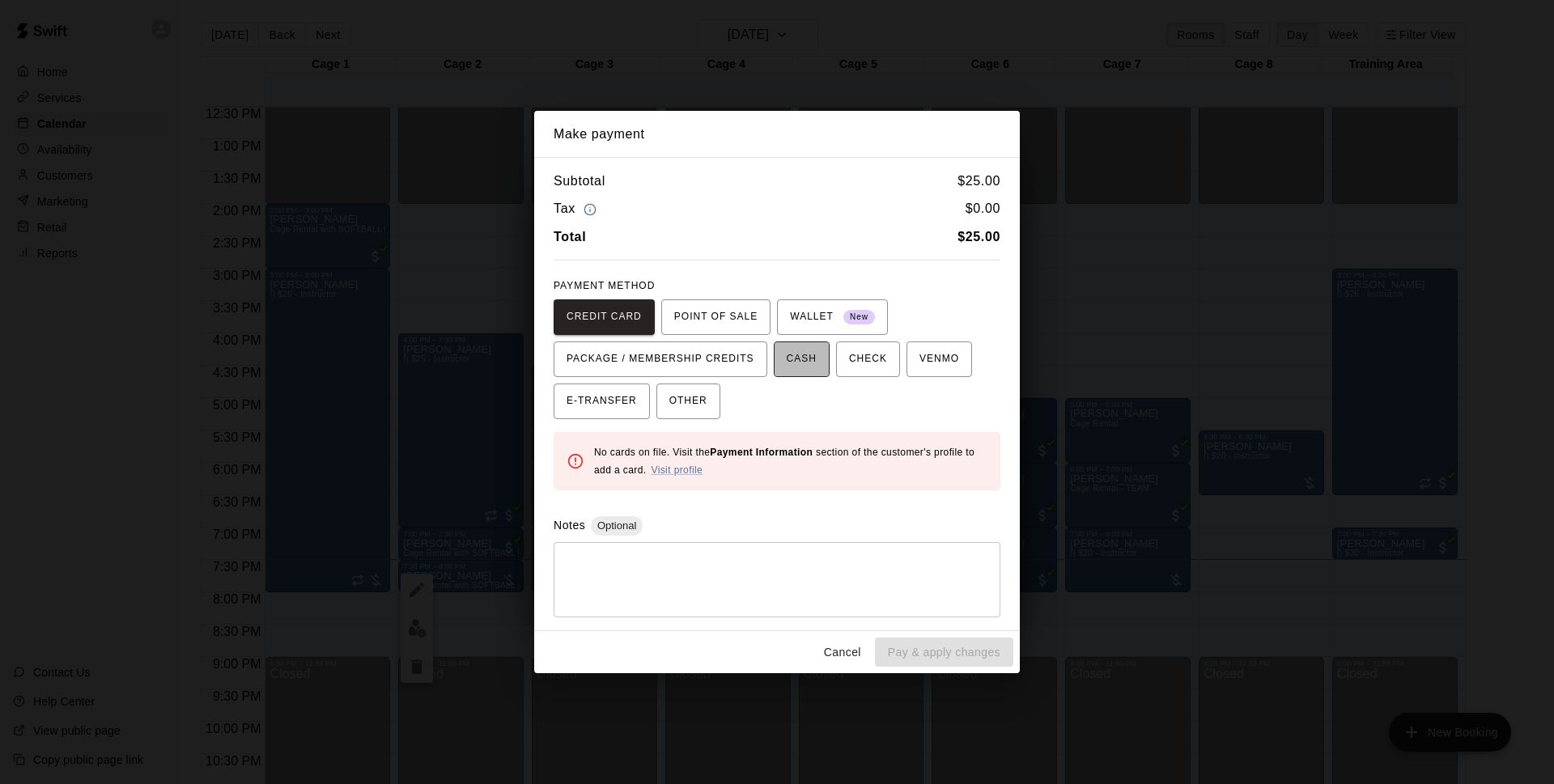
click at [803, 364] on span "CASH" at bounding box center [801, 359] width 30 height 26
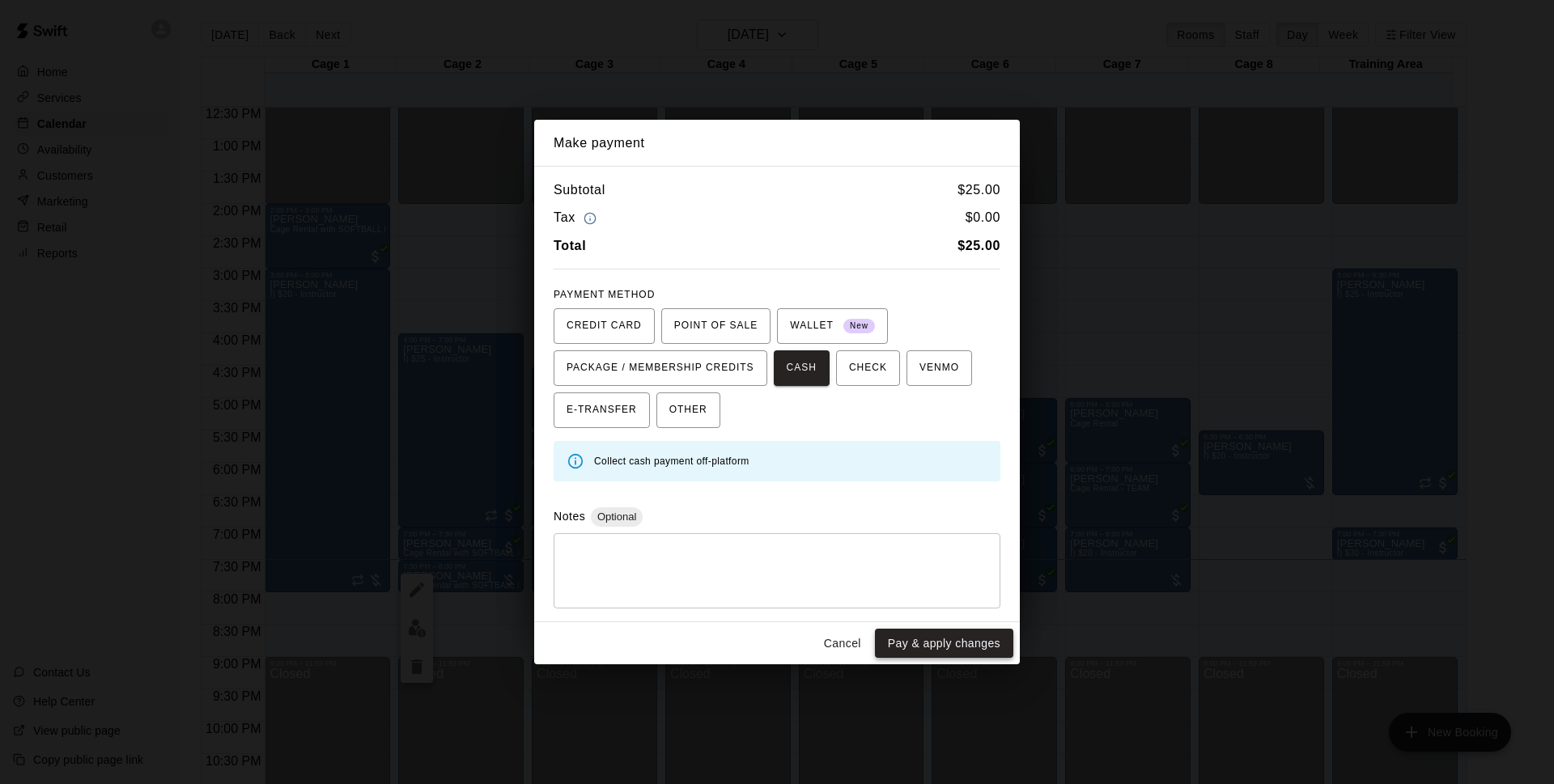
click at [977, 645] on button "Pay & apply changes" at bounding box center [943, 643] width 138 height 30
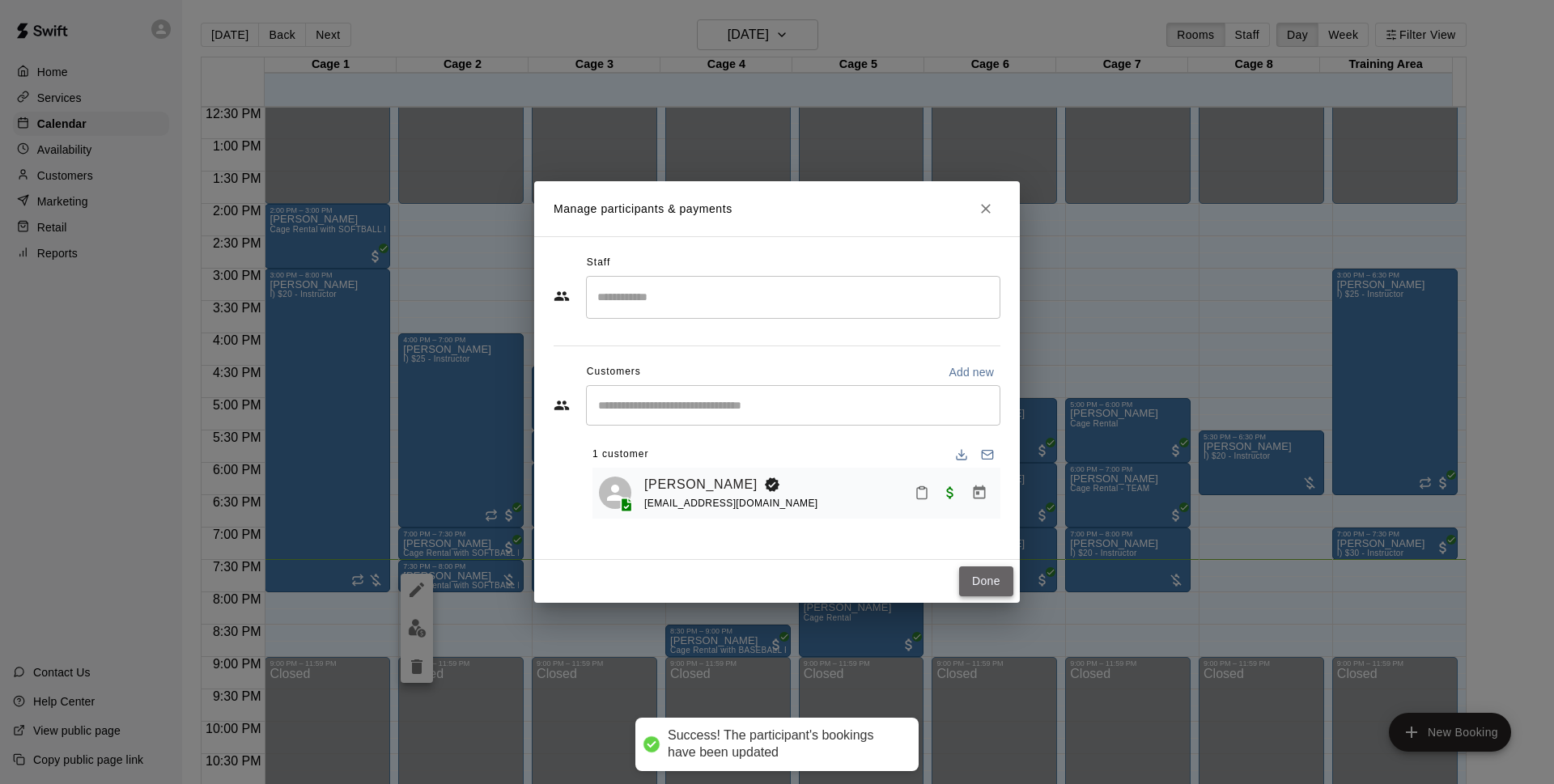
click at [982, 577] on button "Done" at bounding box center [986, 581] width 54 height 30
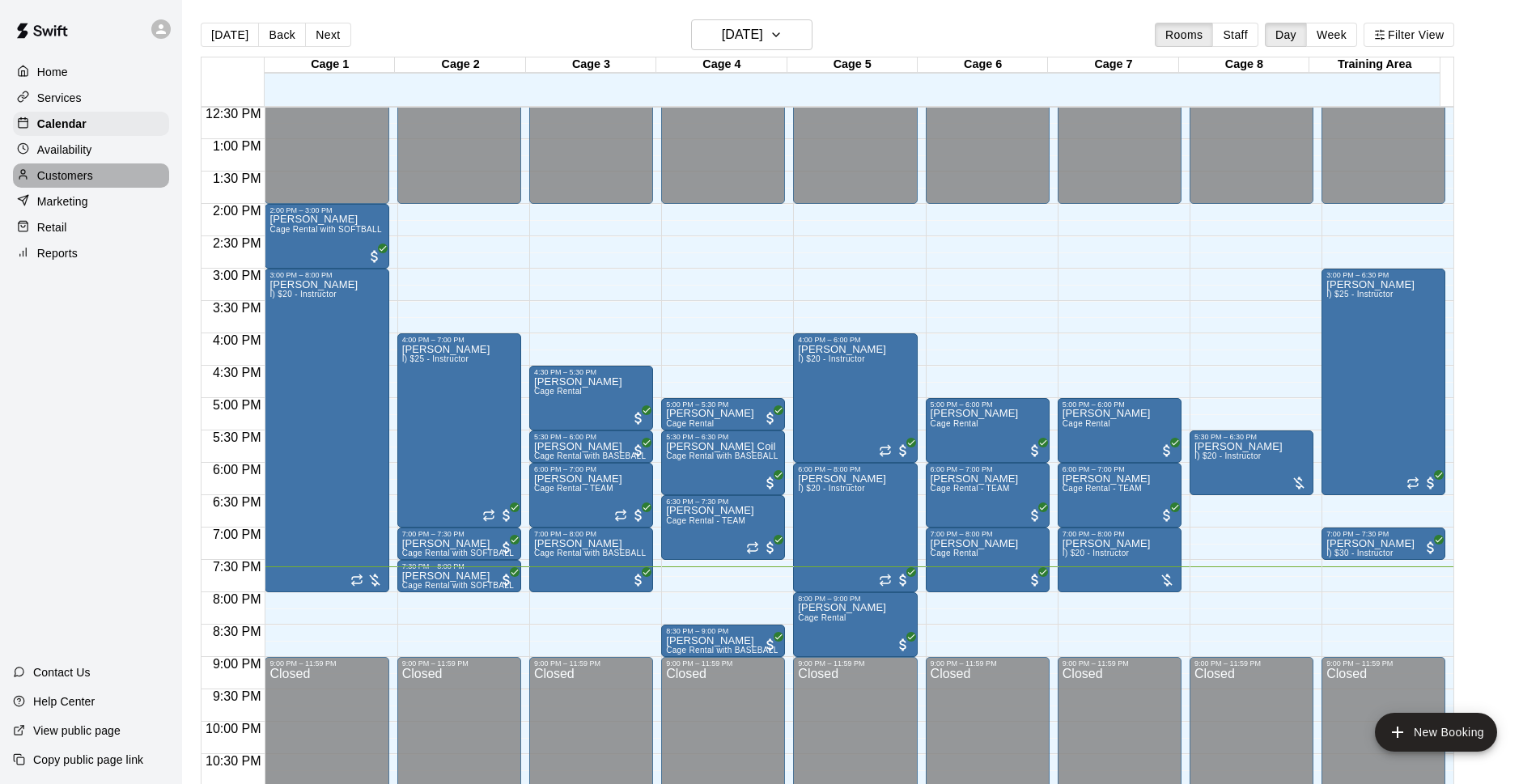
click at [56, 173] on p "Customers" at bounding box center [65, 175] width 56 height 16
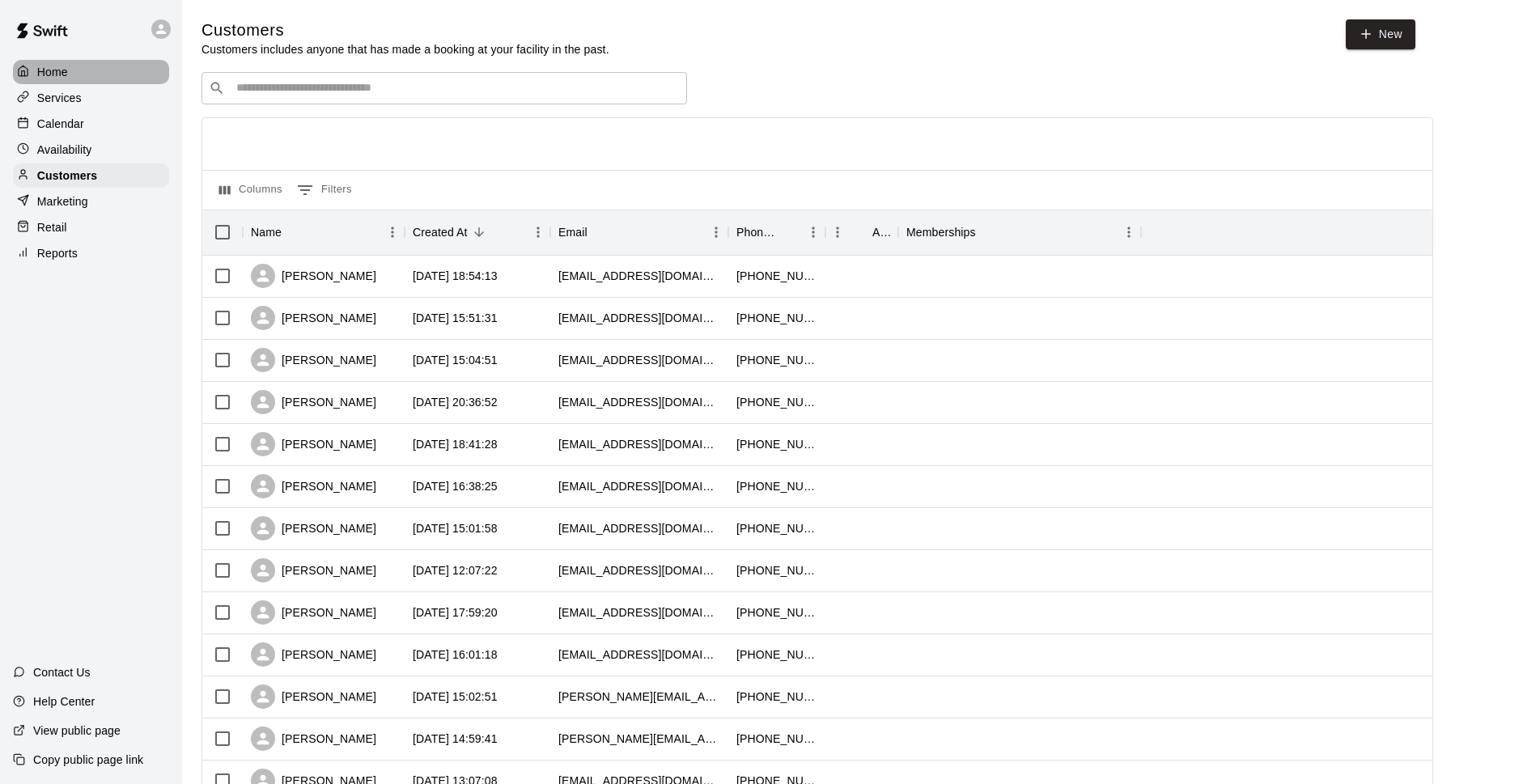
drag, startPoint x: 58, startPoint y: 64, endPoint x: 52, endPoint y: 48, distance: 17.1
click at [56, 65] on p "Home" at bounding box center [52, 72] width 31 height 16
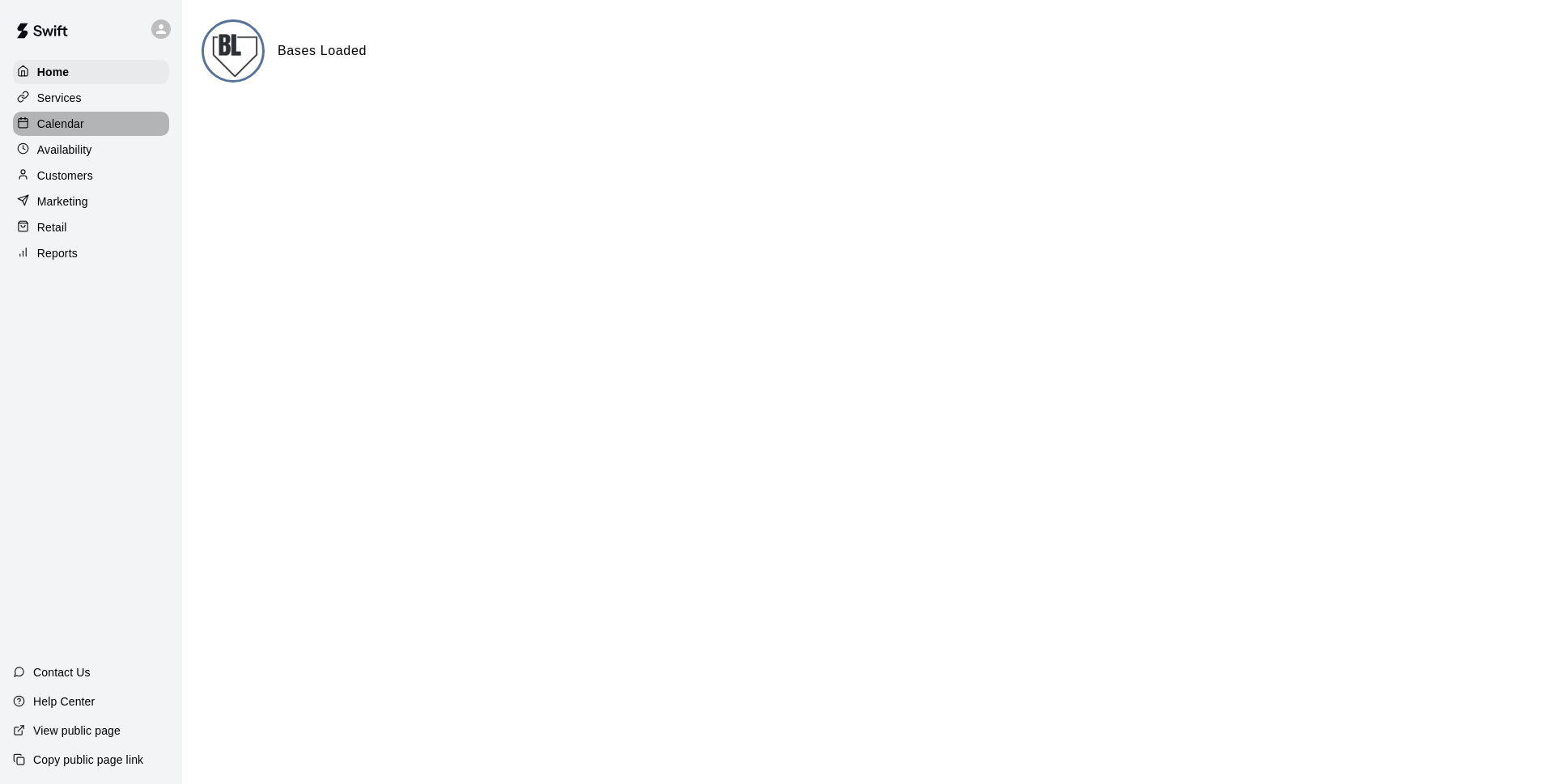
click at [132, 124] on div "Calendar" at bounding box center [90, 123] width 156 height 24
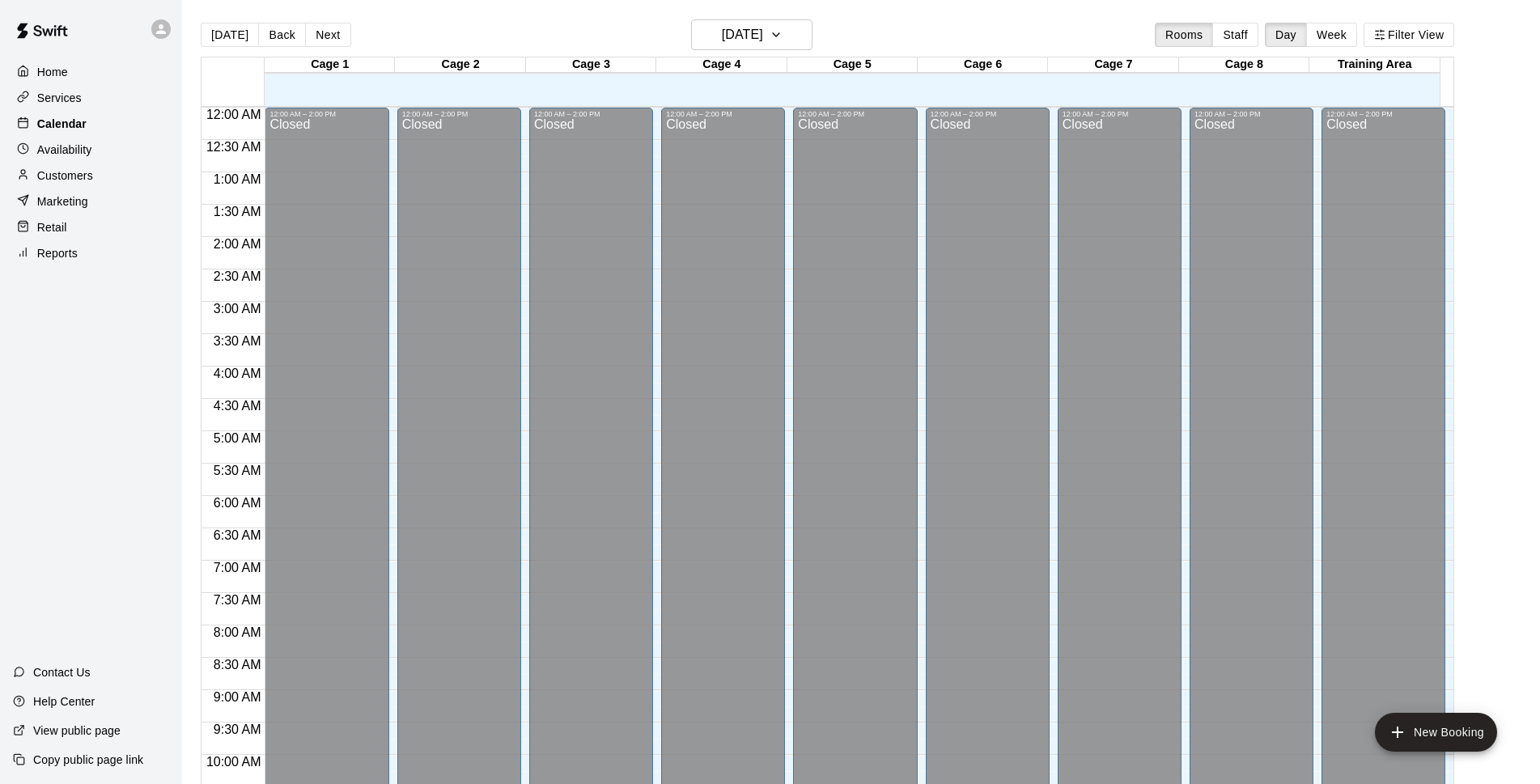
scroll to position [809, 0]
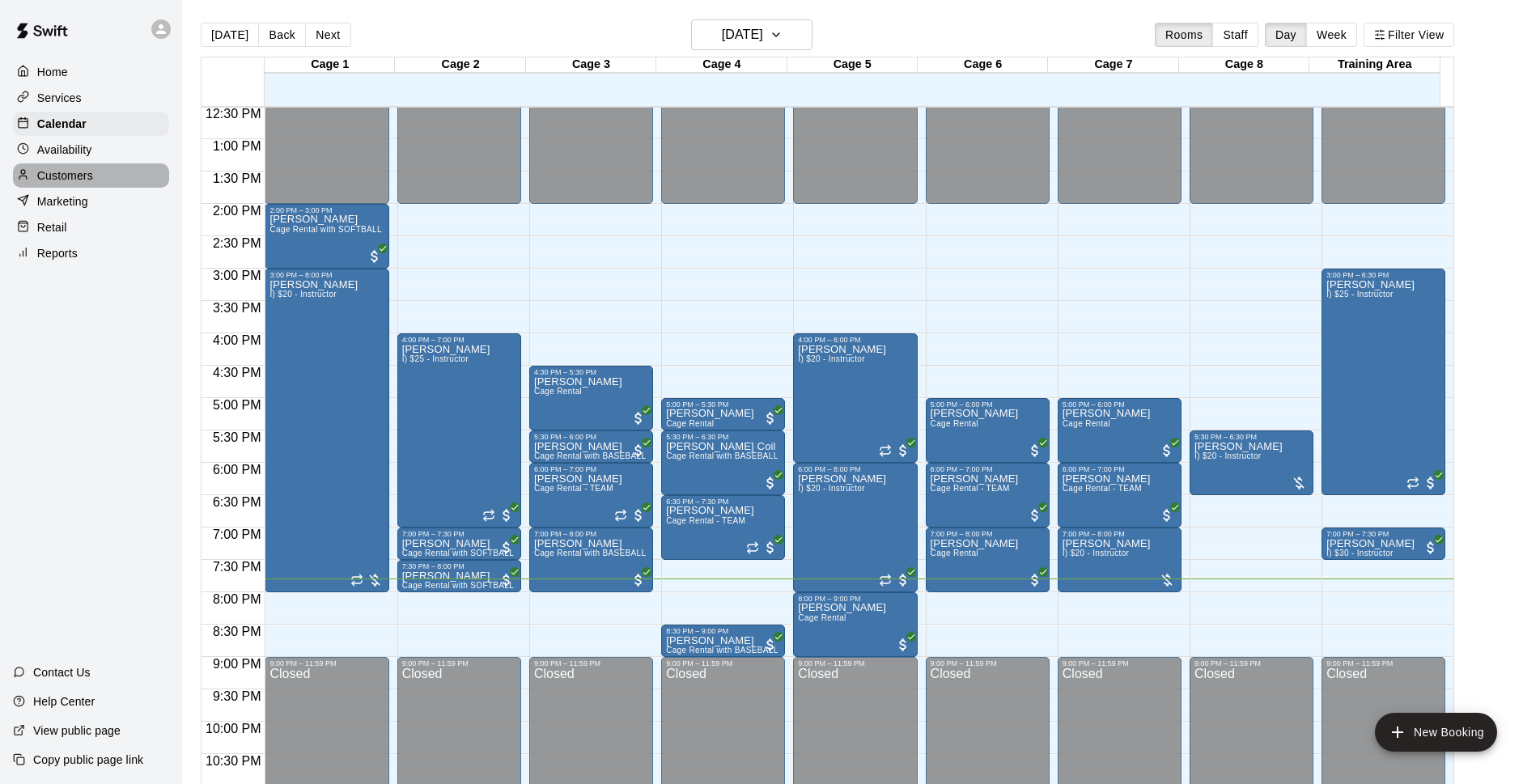
click at [53, 180] on p "Customers" at bounding box center [65, 175] width 56 height 16
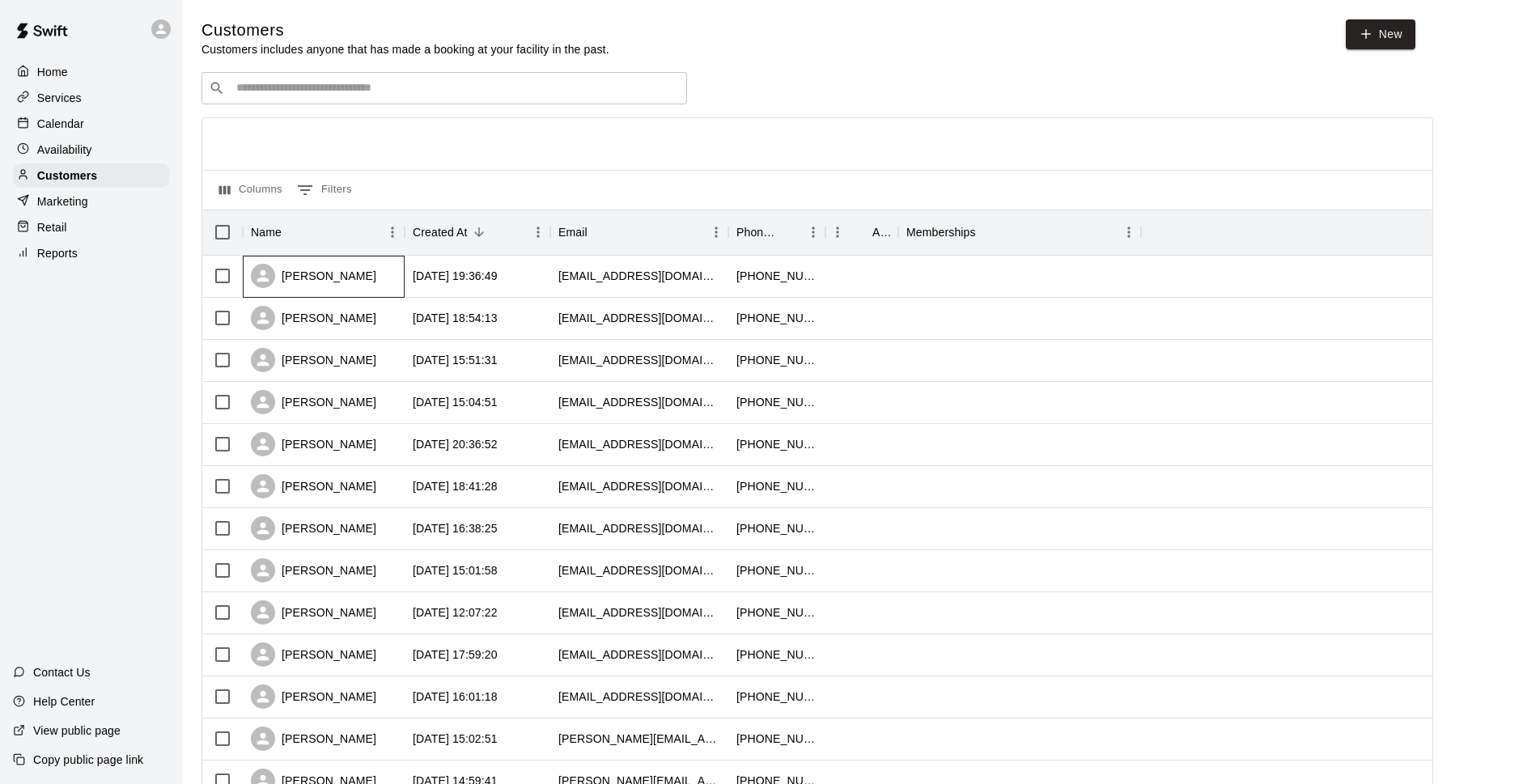
click at [337, 280] on div "[PERSON_NAME]" at bounding box center [313, 276] width 126 height 24
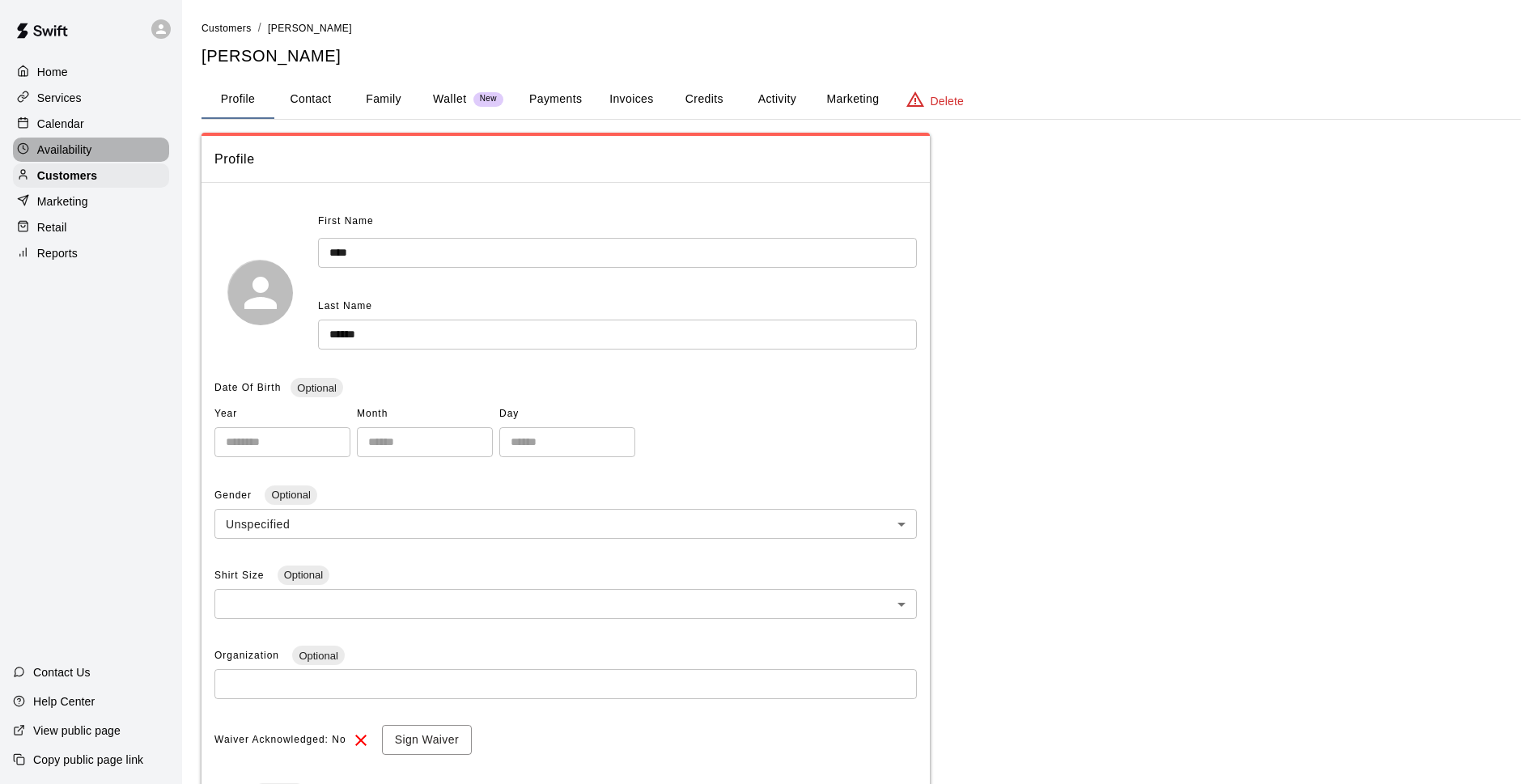
click at [81, 151] on p "Availability" at bounding box center [64, 150] width 55 height 16
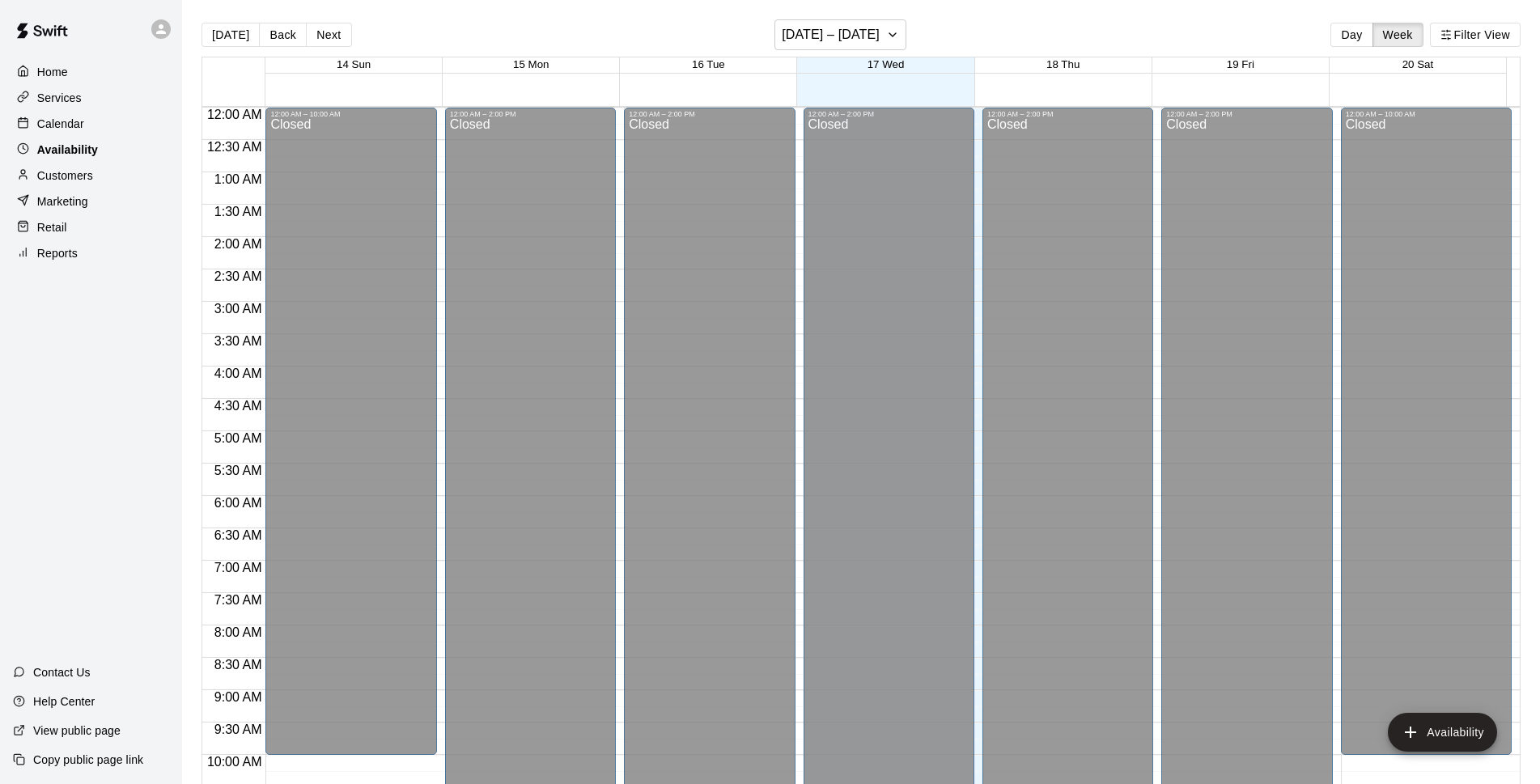
scroll to position [859, 0]
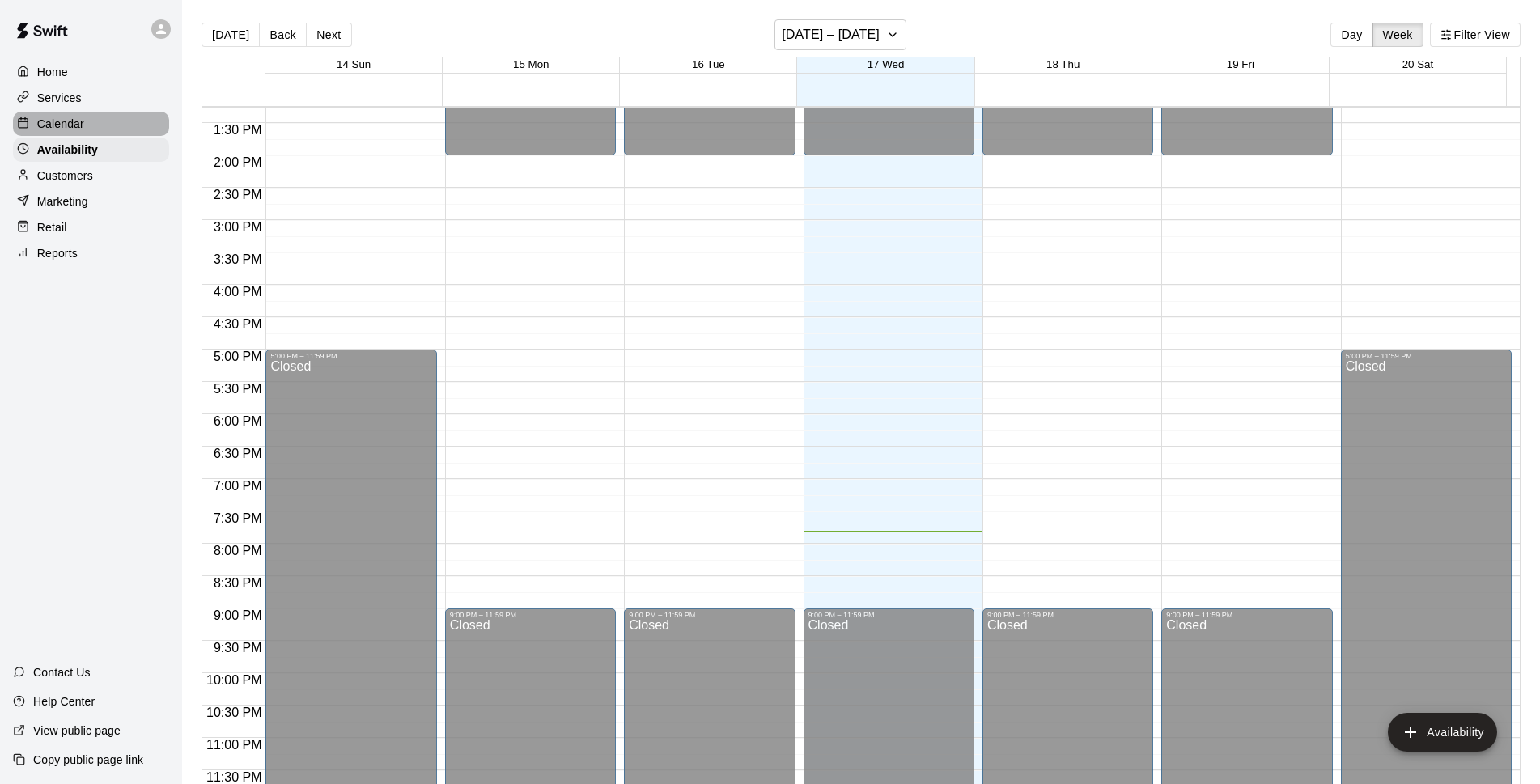
click at [64, 128] on p "Calendar" at bounding box center [61, 124] width 47 height 16
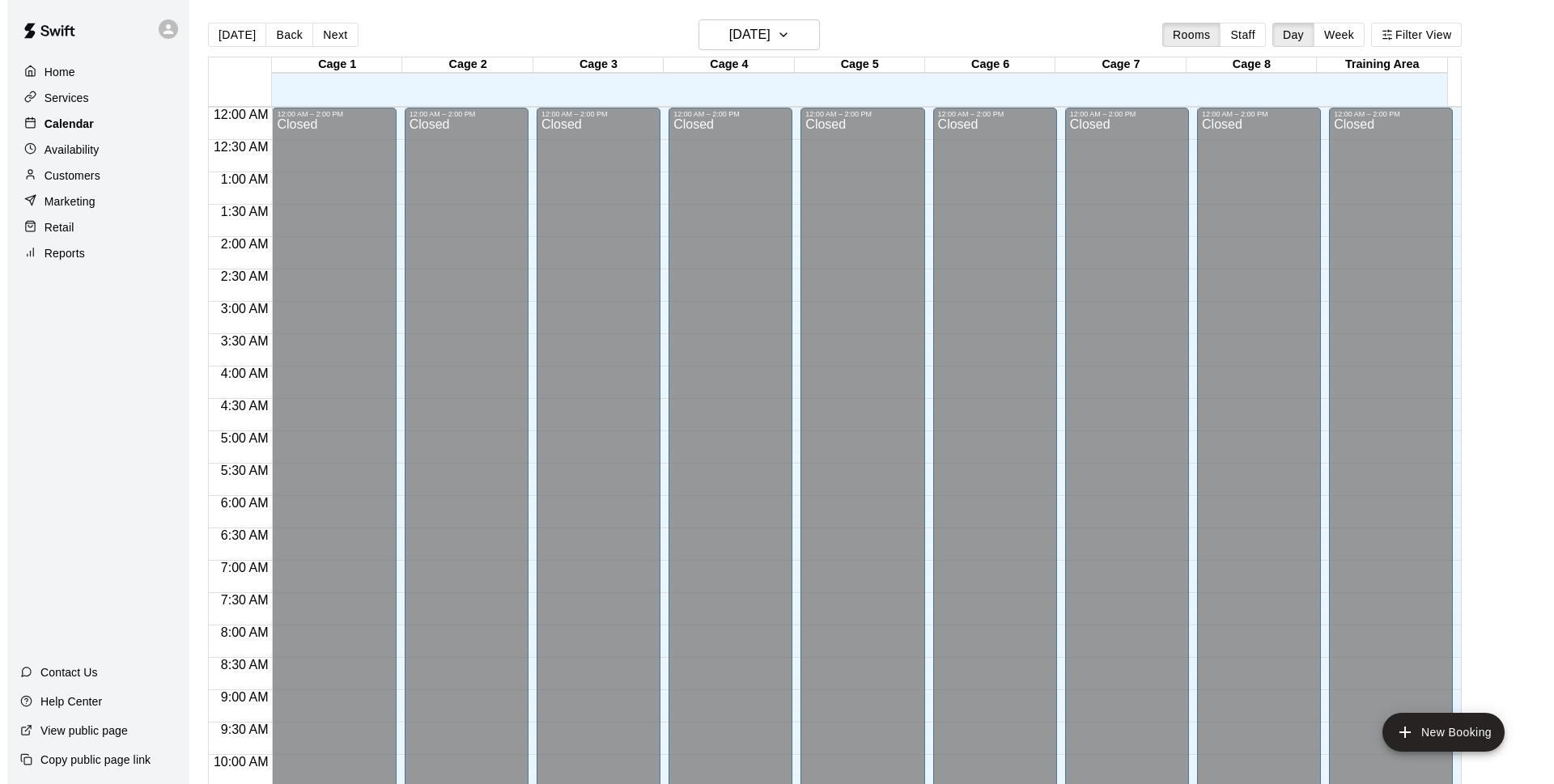
scroll to position [809, 0]
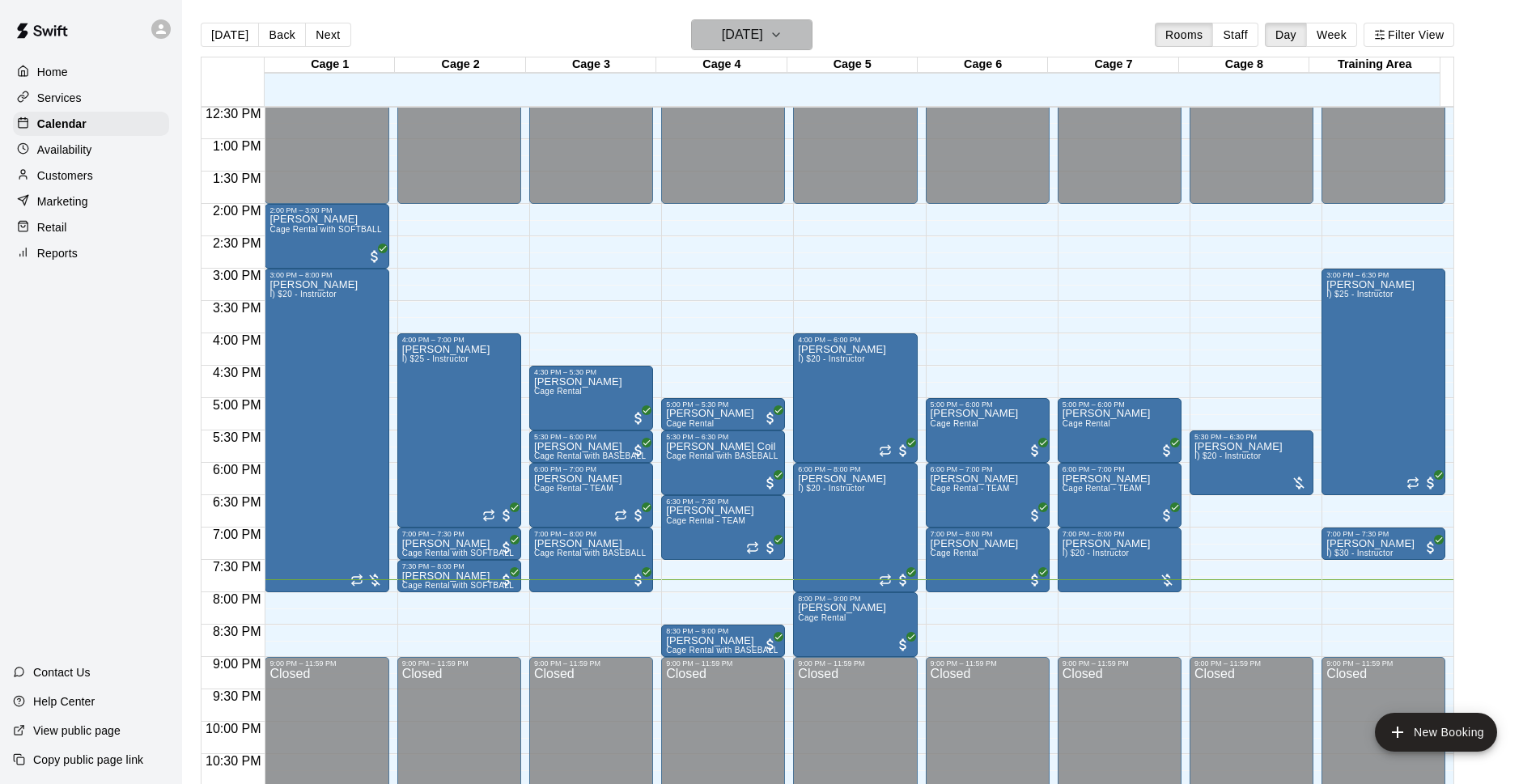
click at [764, 43] on h6 "[DATE]" at bounding box center [743, 34] width 42 height 23
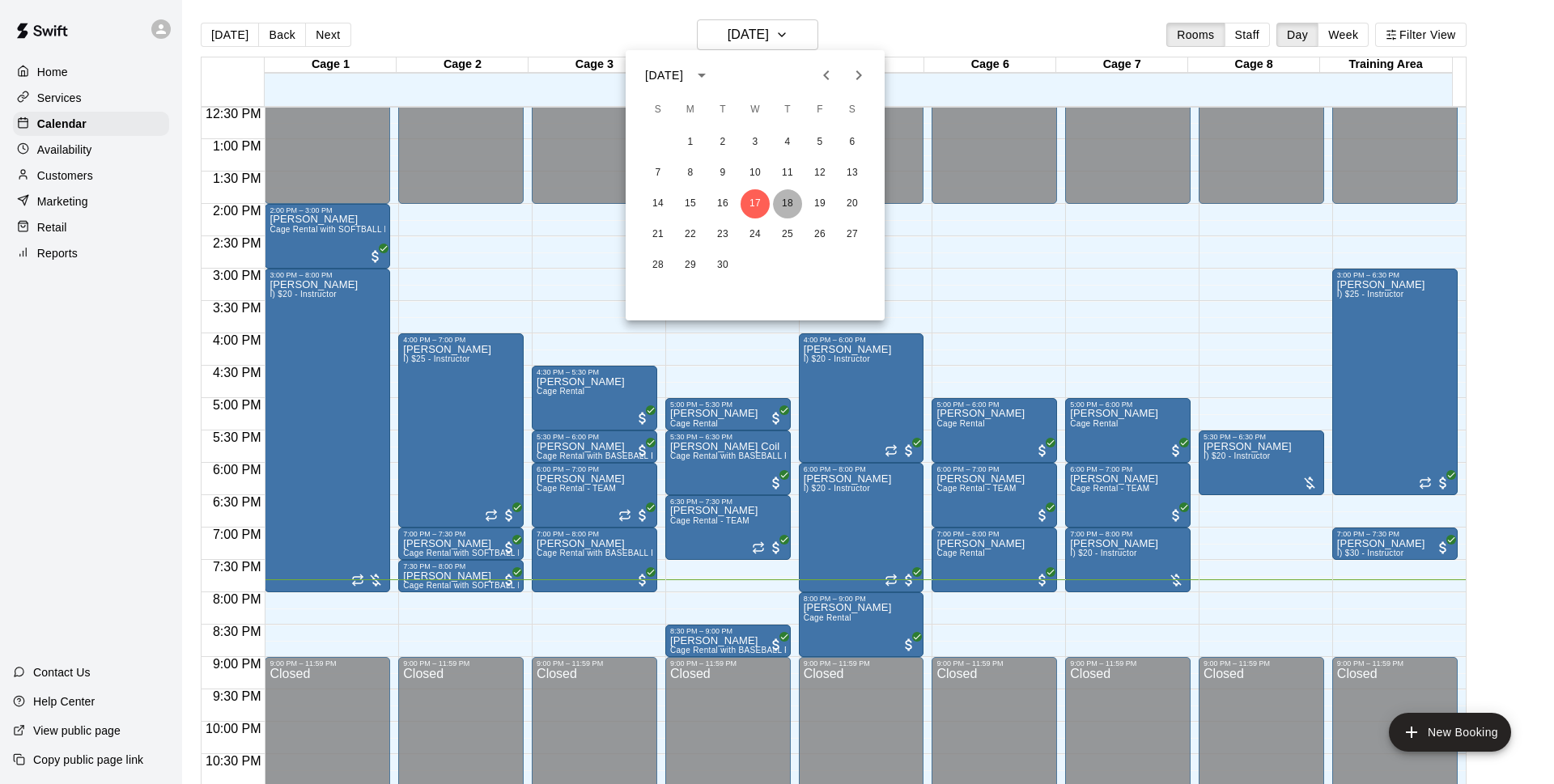
click at [785, 204] on button "18" at bounding box center [787, 203] width 29 height 29
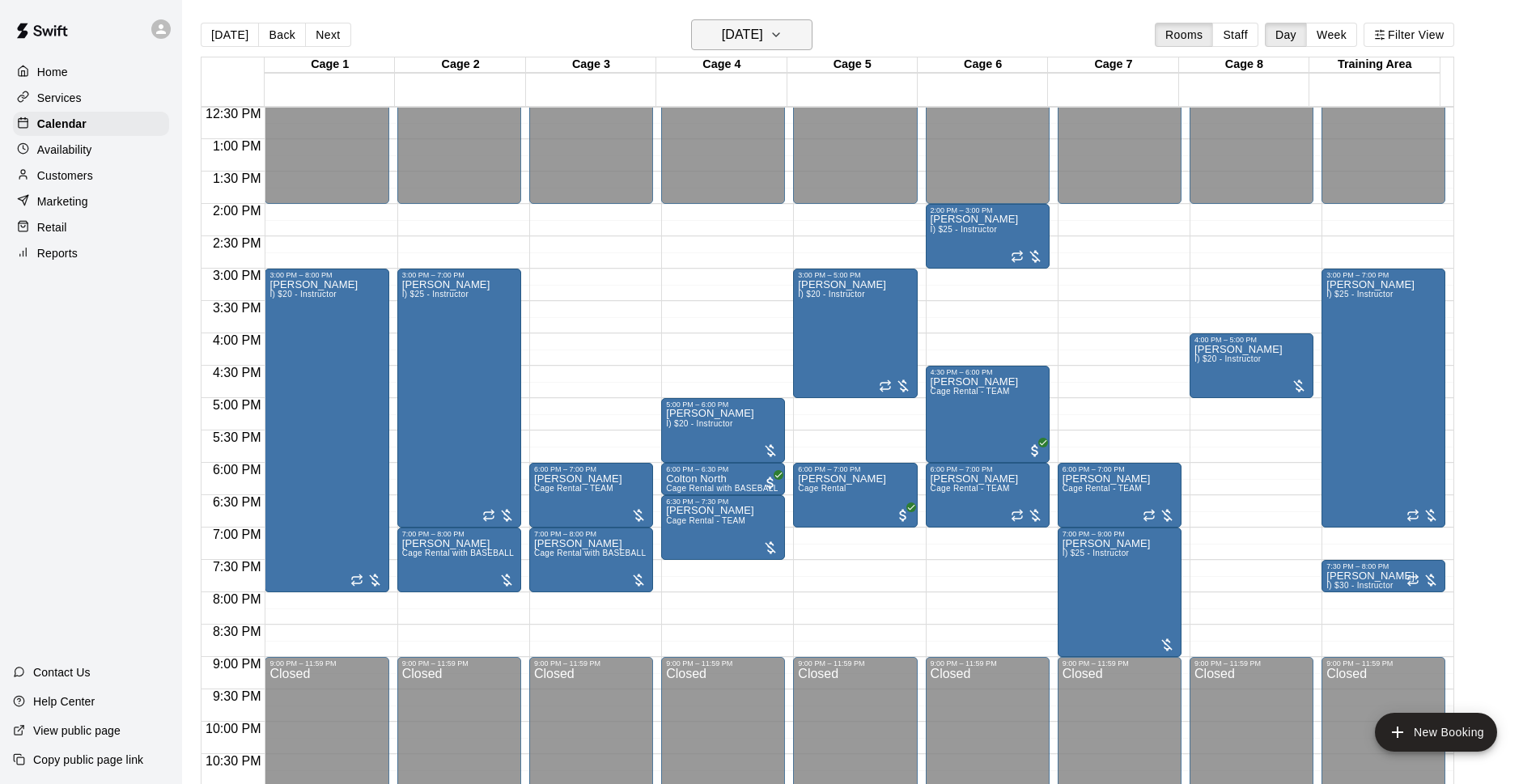
drag, startPoint x: 759, startPoint y: 47, endPoint x: 741, endPoint y: 29, distance: 25.5
click at [741, 29] on h6 "[DATE]" at bounding box center [743, 34] width 42 height 23
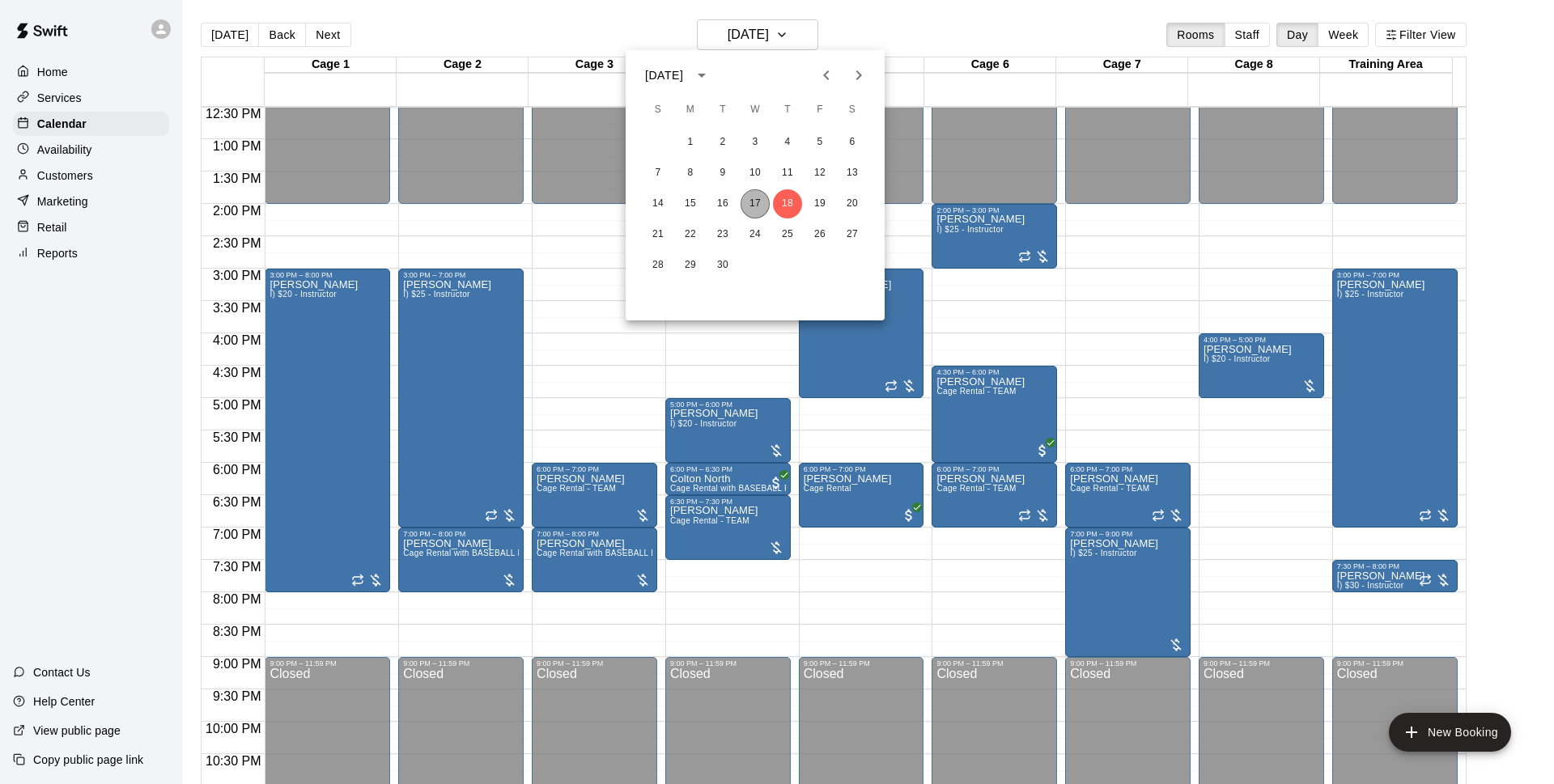
click at [761, 203] on button "17" at bounding box center [754, 203] width 29 height 29
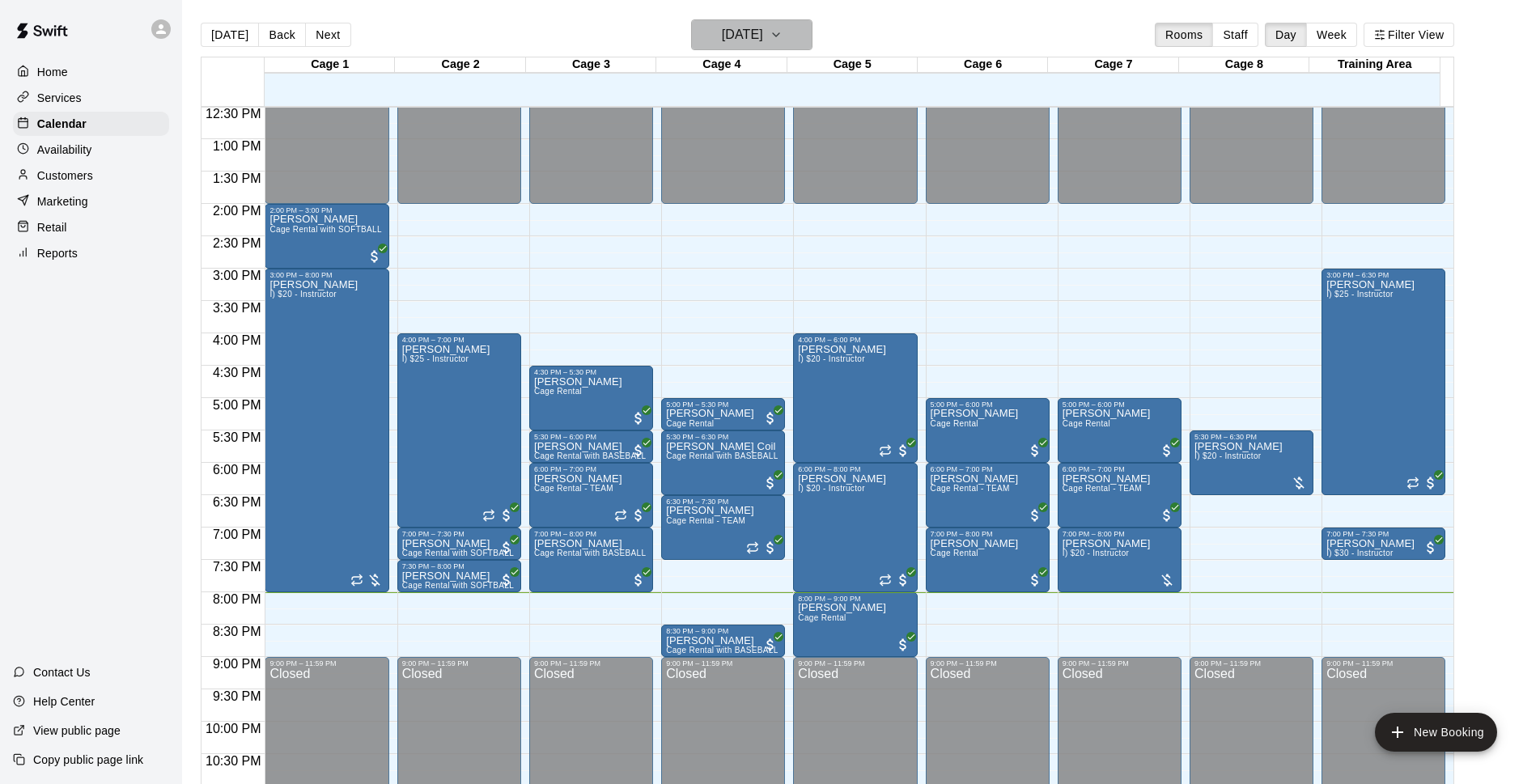
click at [783, 35] on icon "button" at bounding box center [776, 34] width 13 height 19
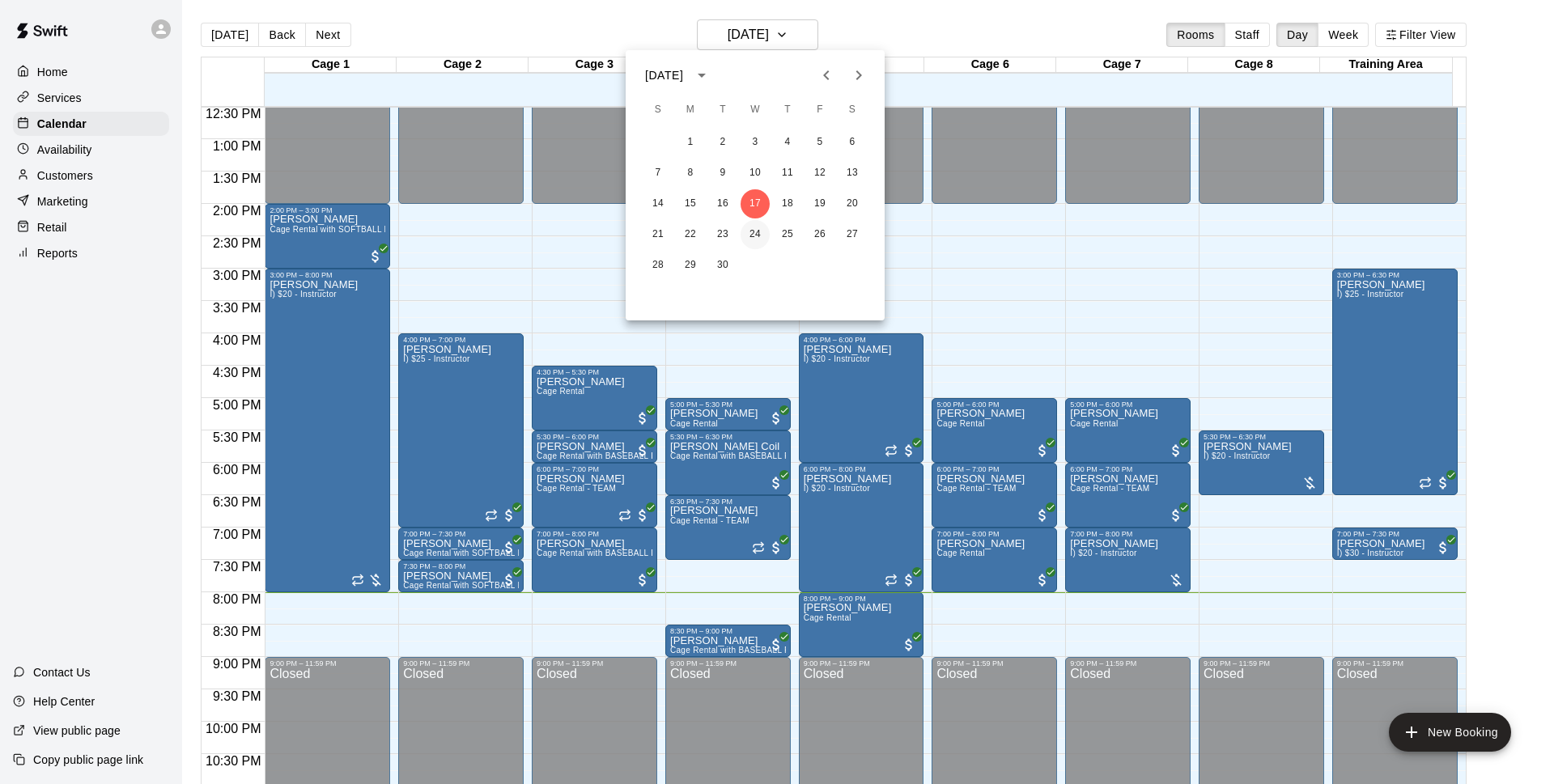
click at [761, 241] on button "24" at bounding box center [754, 234] width 29 height 29
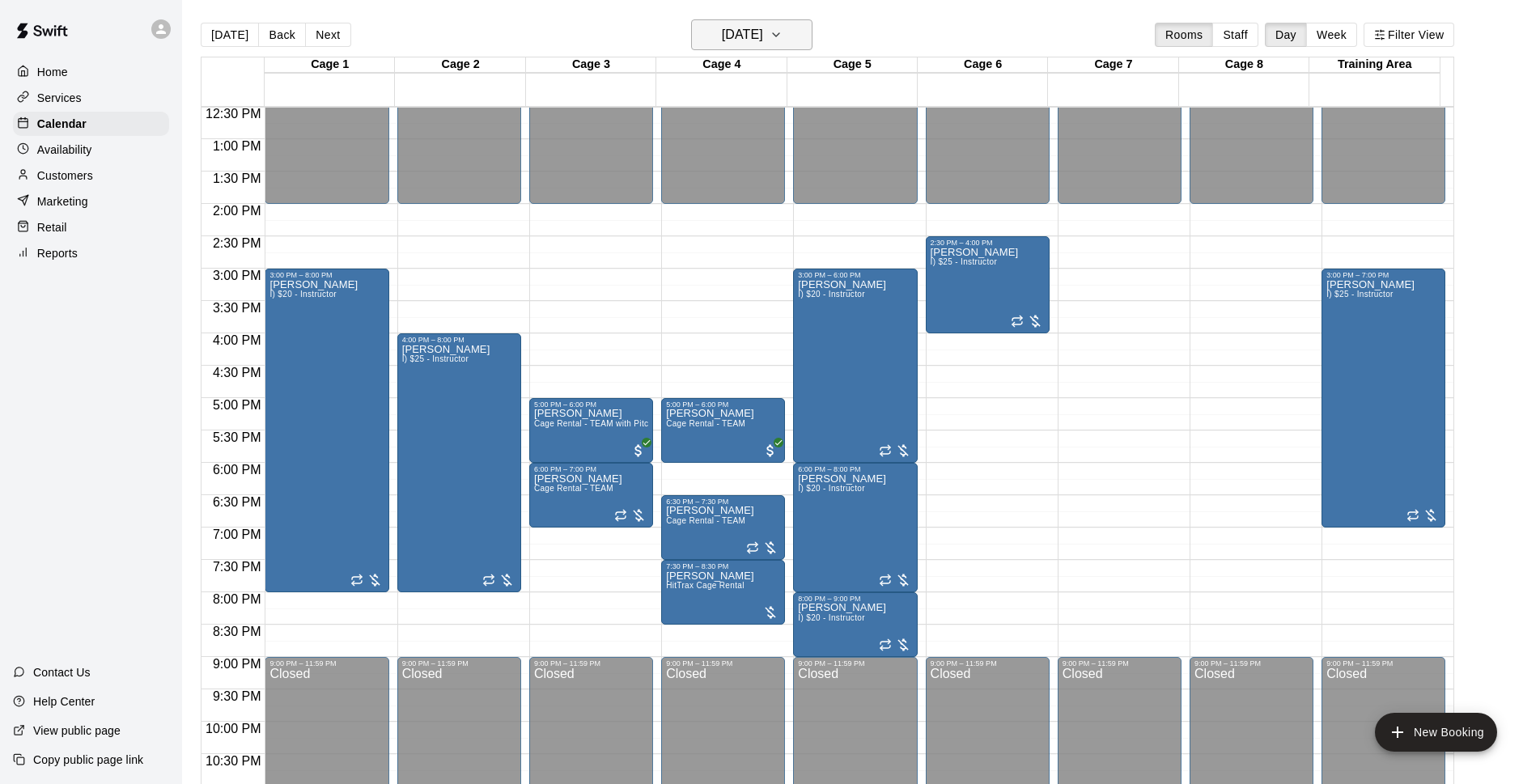
click at [764, 25] on h6 "Wednesday Sep 24" at bounding box center [743, 34] width 42 height 23
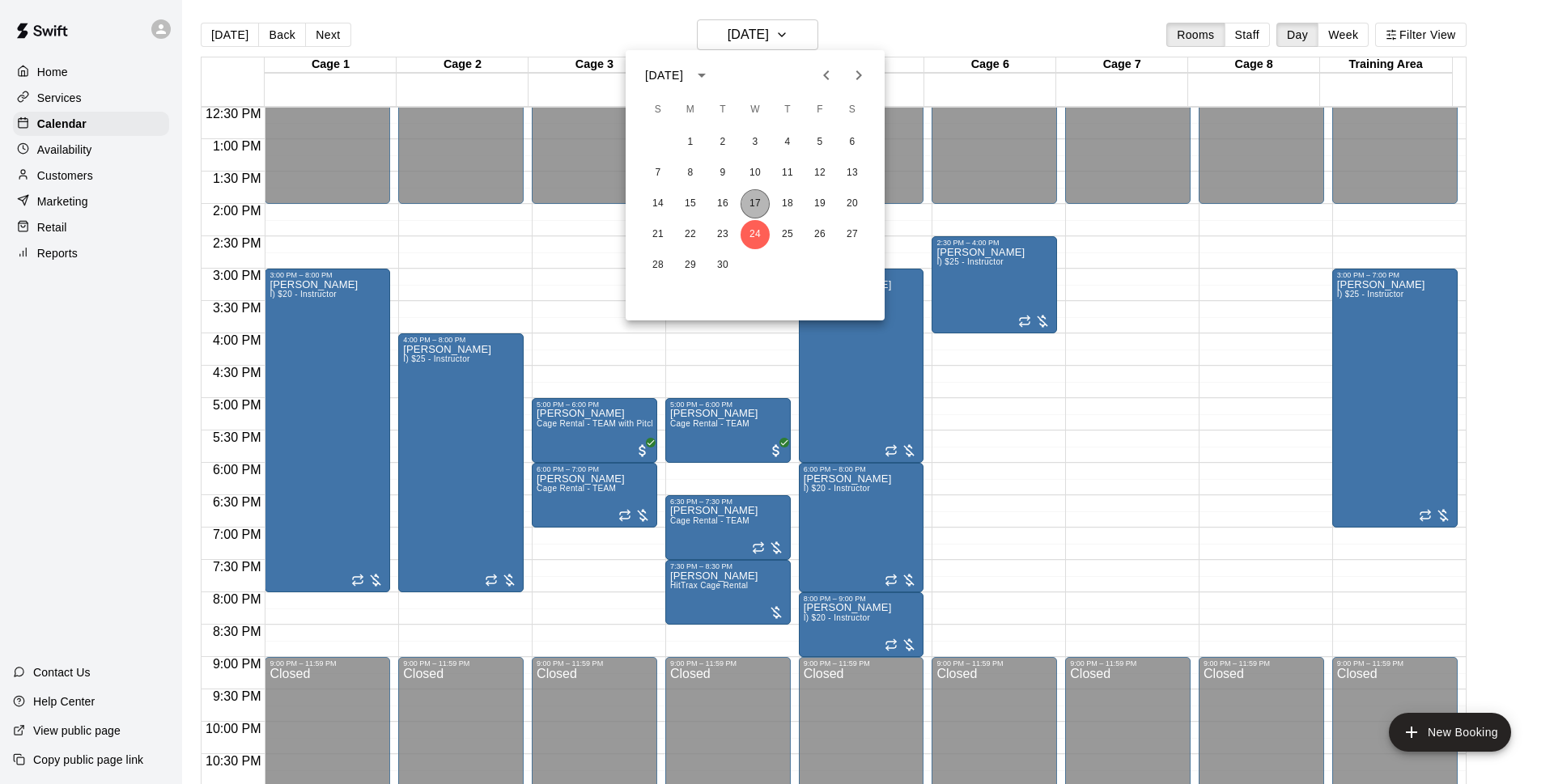
click at [755, 213] on button "17" at bounding box center [754, 203] width 29 height 29
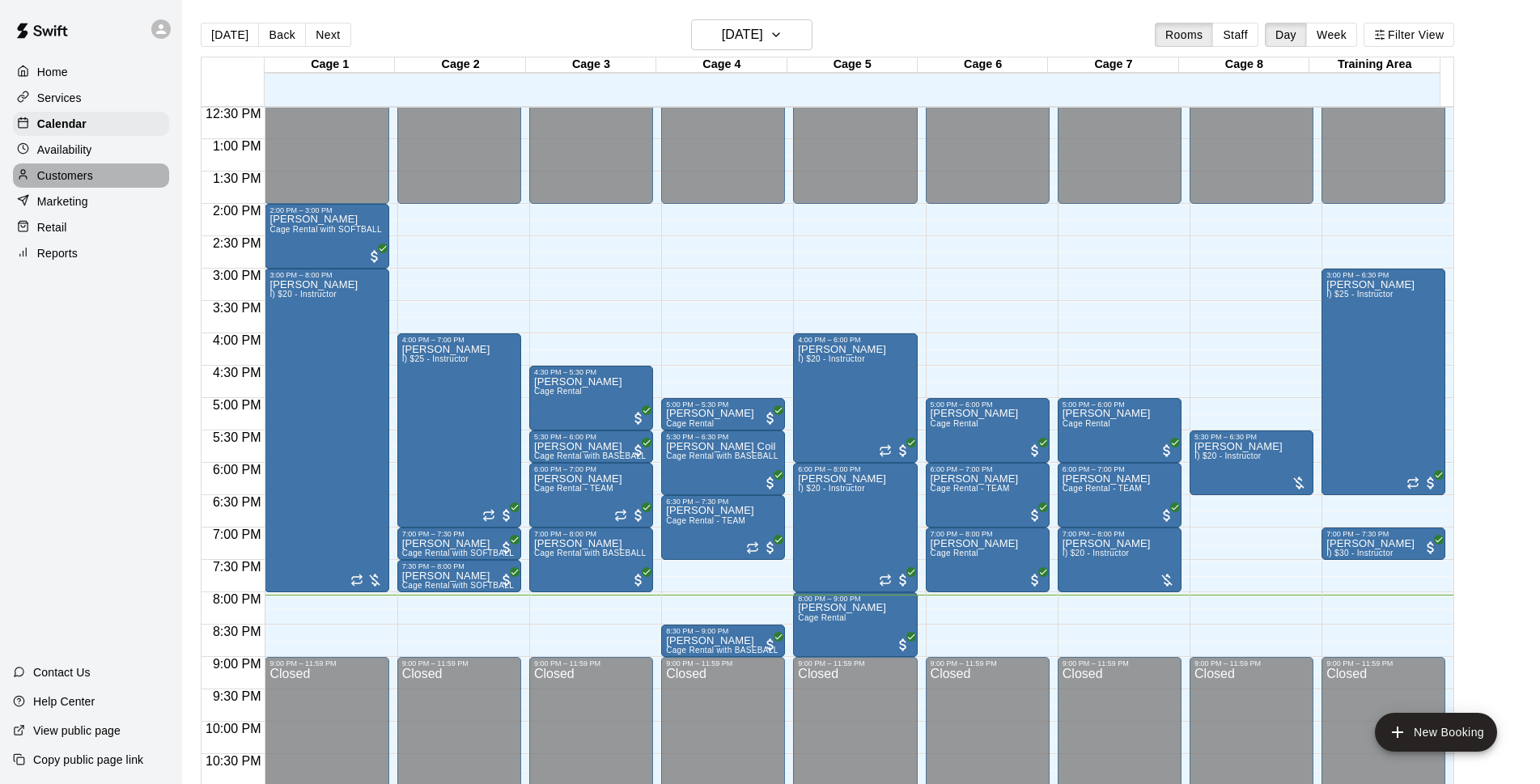
click at [82, 184] on p "Customers" at bounding box center [65, 175] width 56 height 16
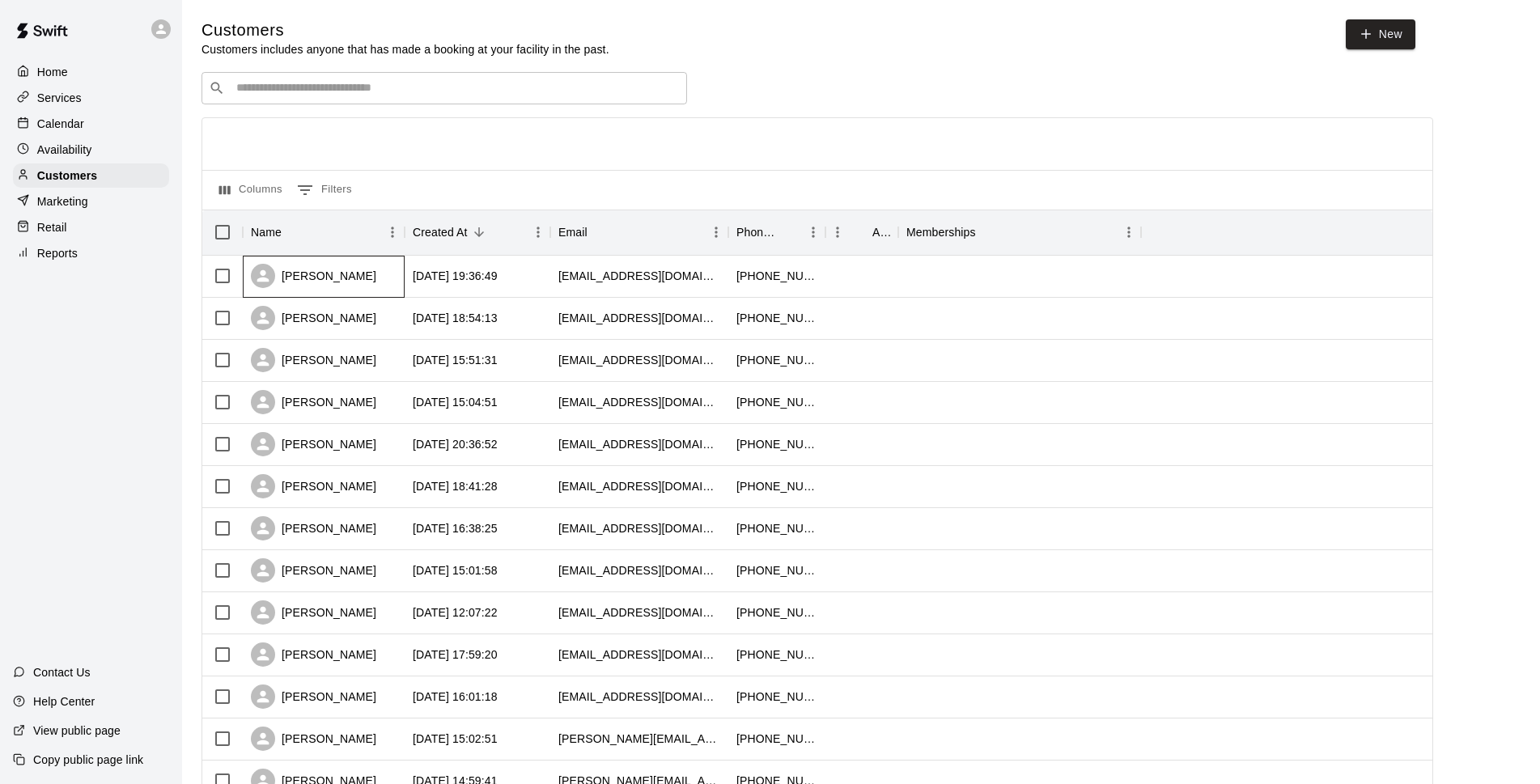
click at [384, 284] on div "[PERSON_NAME]" at bounding box center [323, 277] width 162 height 43
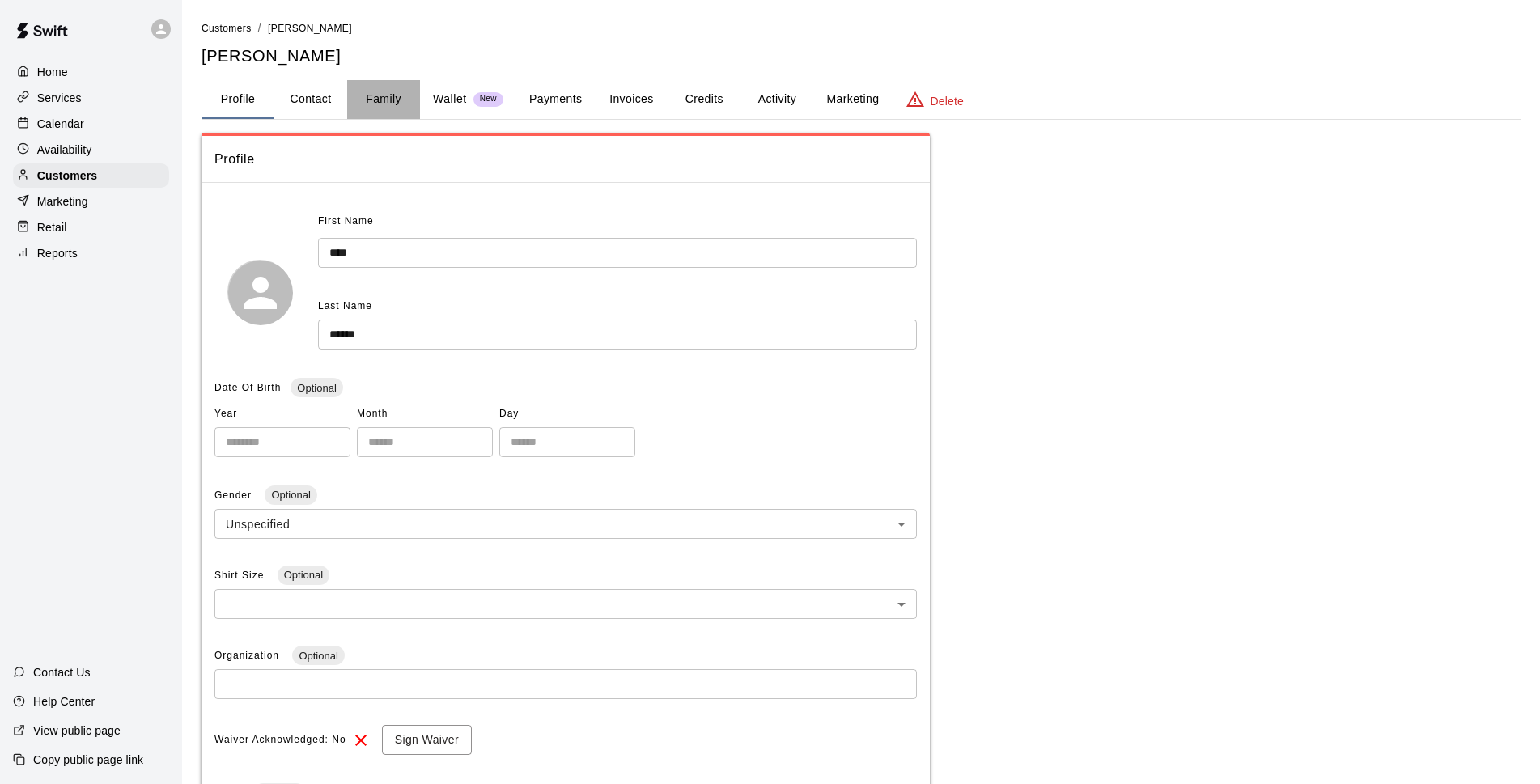
click at [366, 89] on button "Family" at bounding box center [384, 99] width 73 height 39
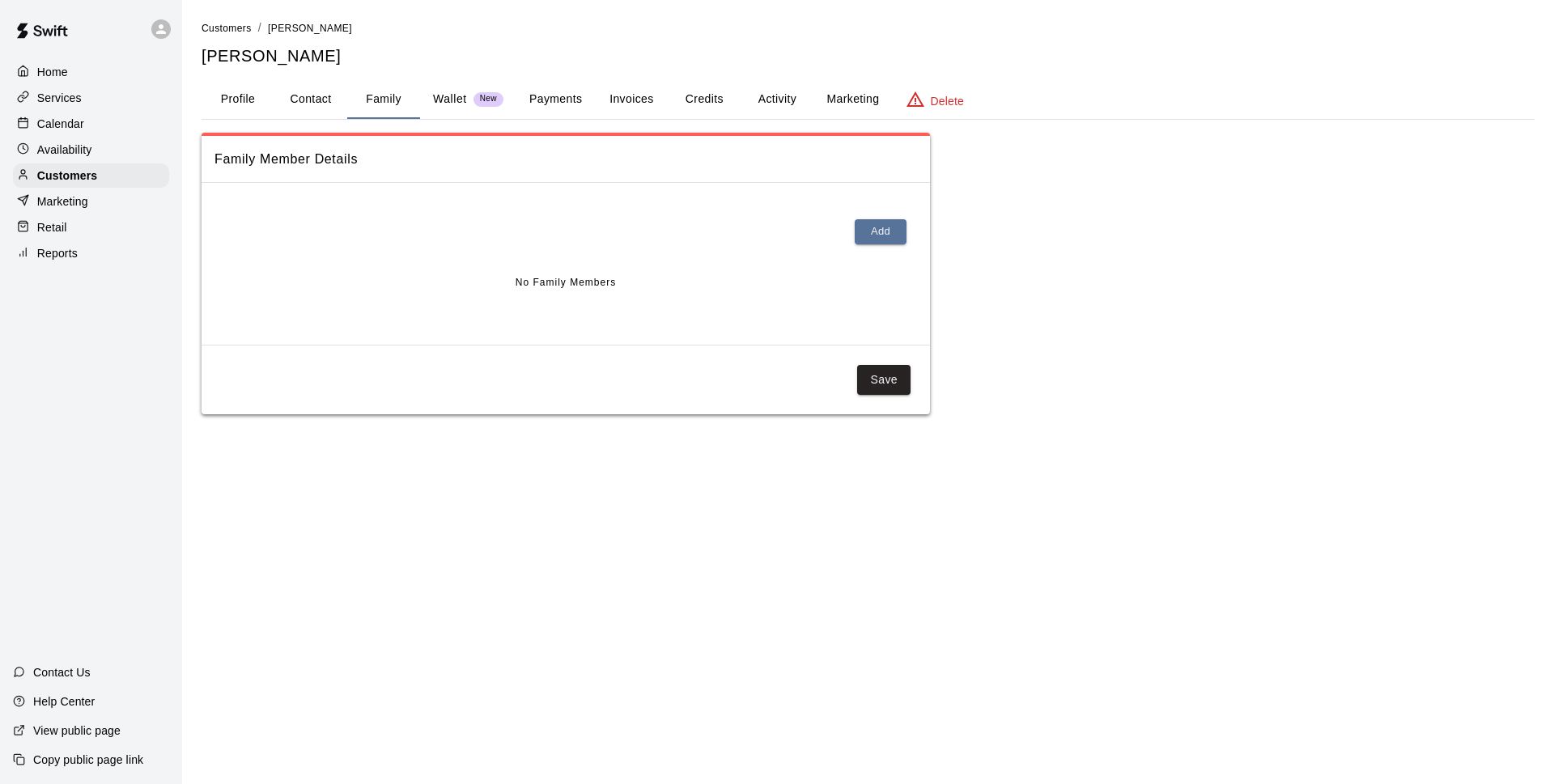
click at [528, 106] on button "Payments" at bounding box center [555, 99] width 79 height 39
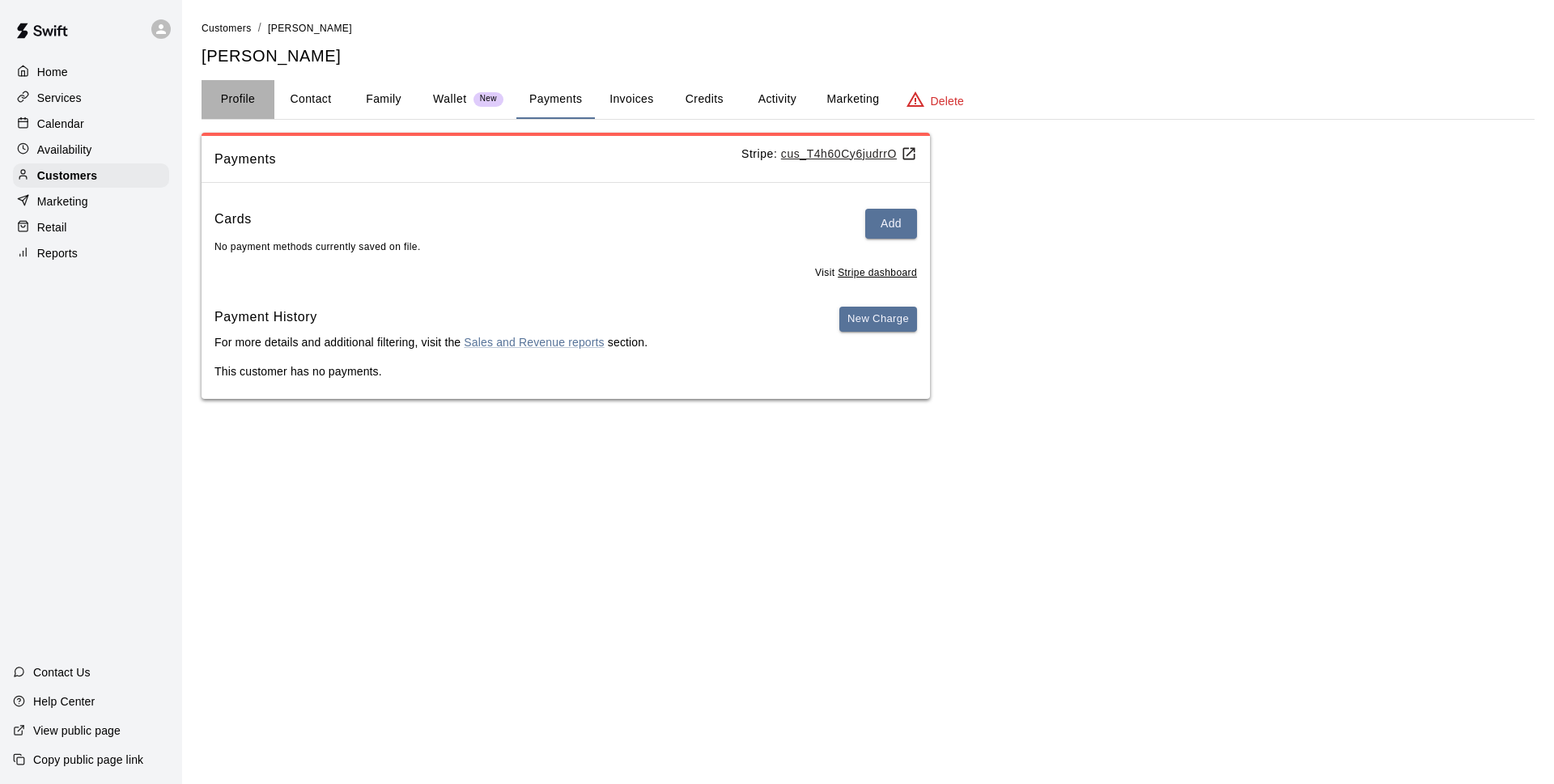
click at [247, 88] on button "Profile" at bounding box center [238, 99] width 73 height 39
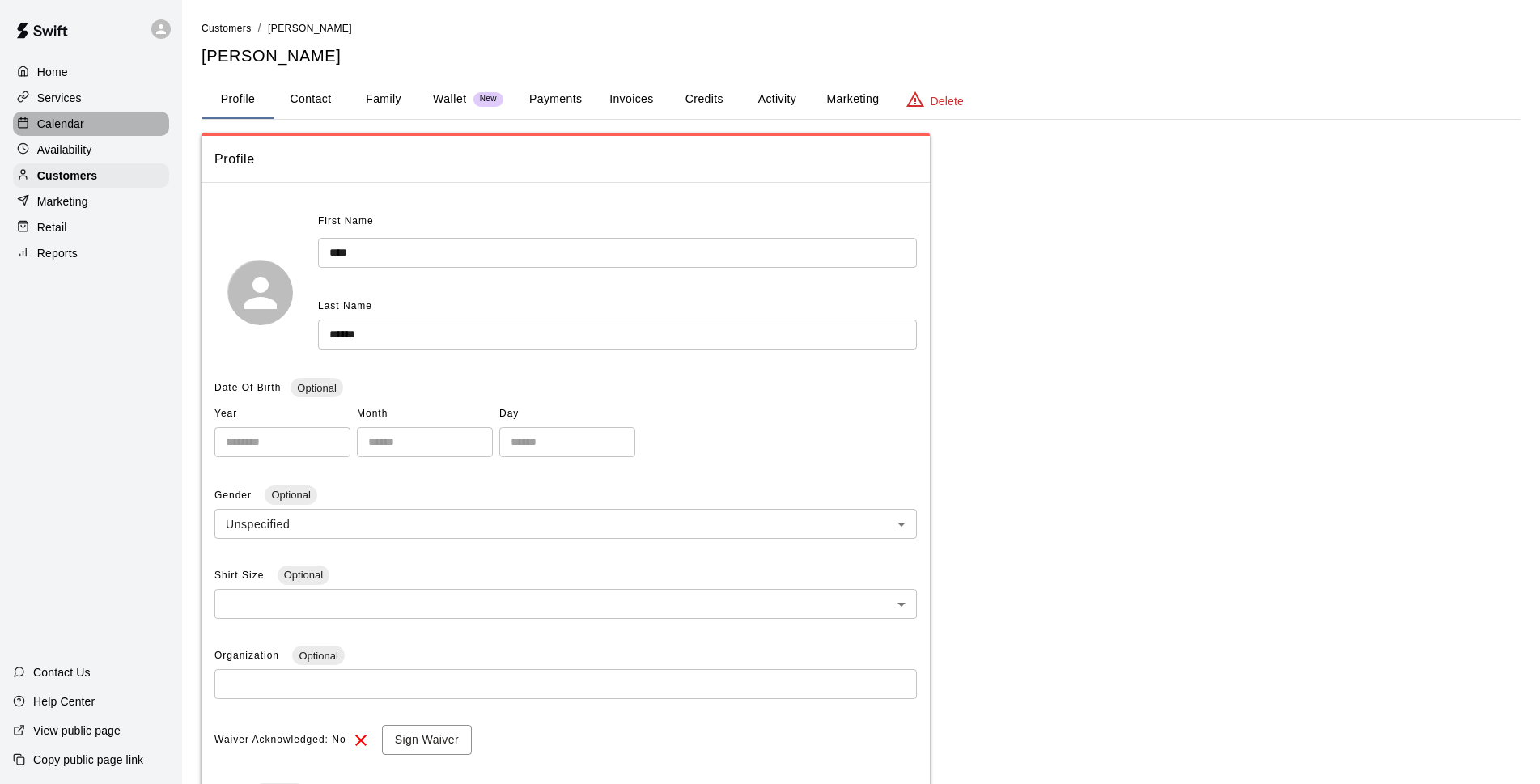
click at [97, 128] on div "Calendar" at bounding box center [90, 123] width 157 height 24
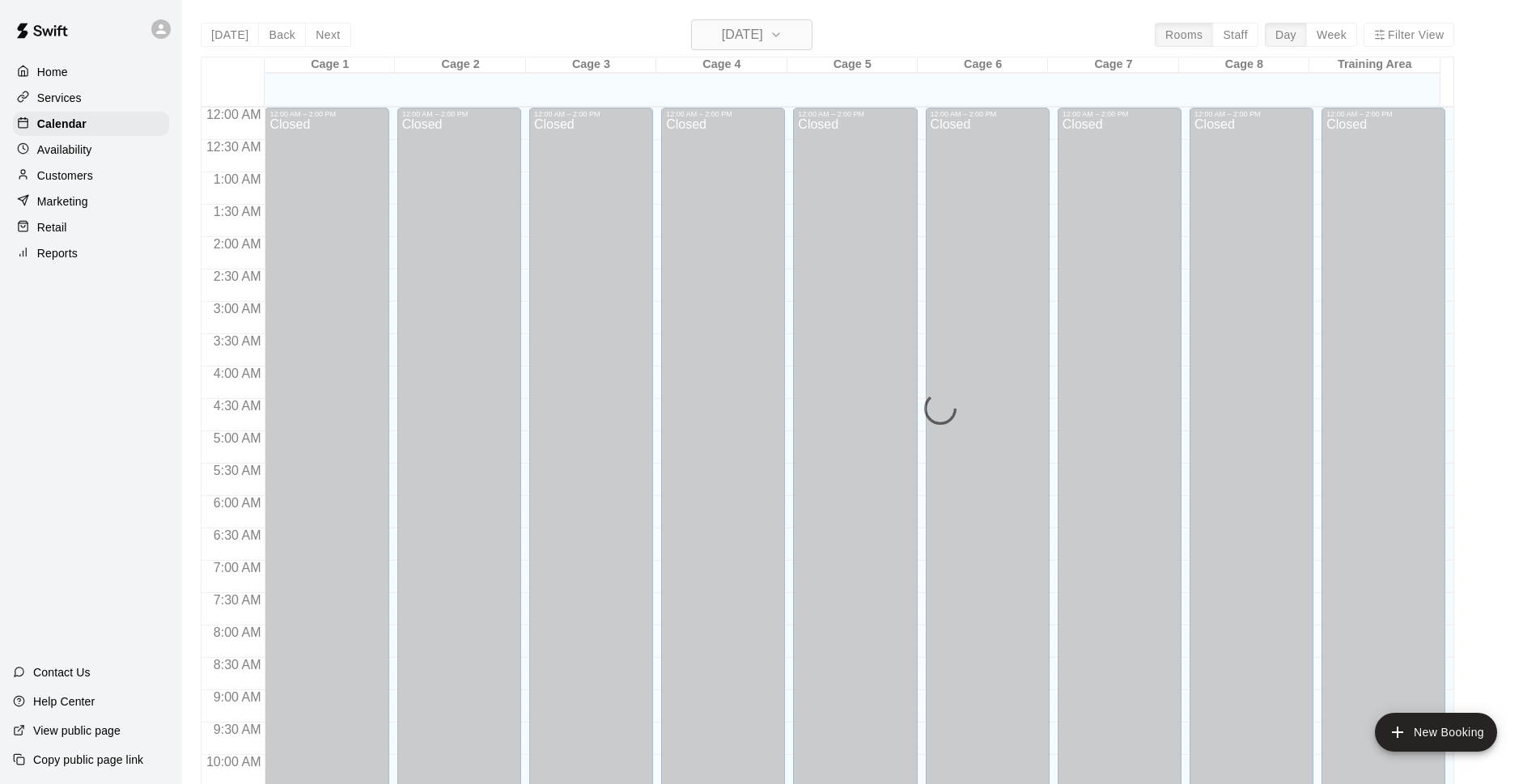
click at [805, 42] on button "[DATE]" at bounding box center [752, 34] width 121 height 31
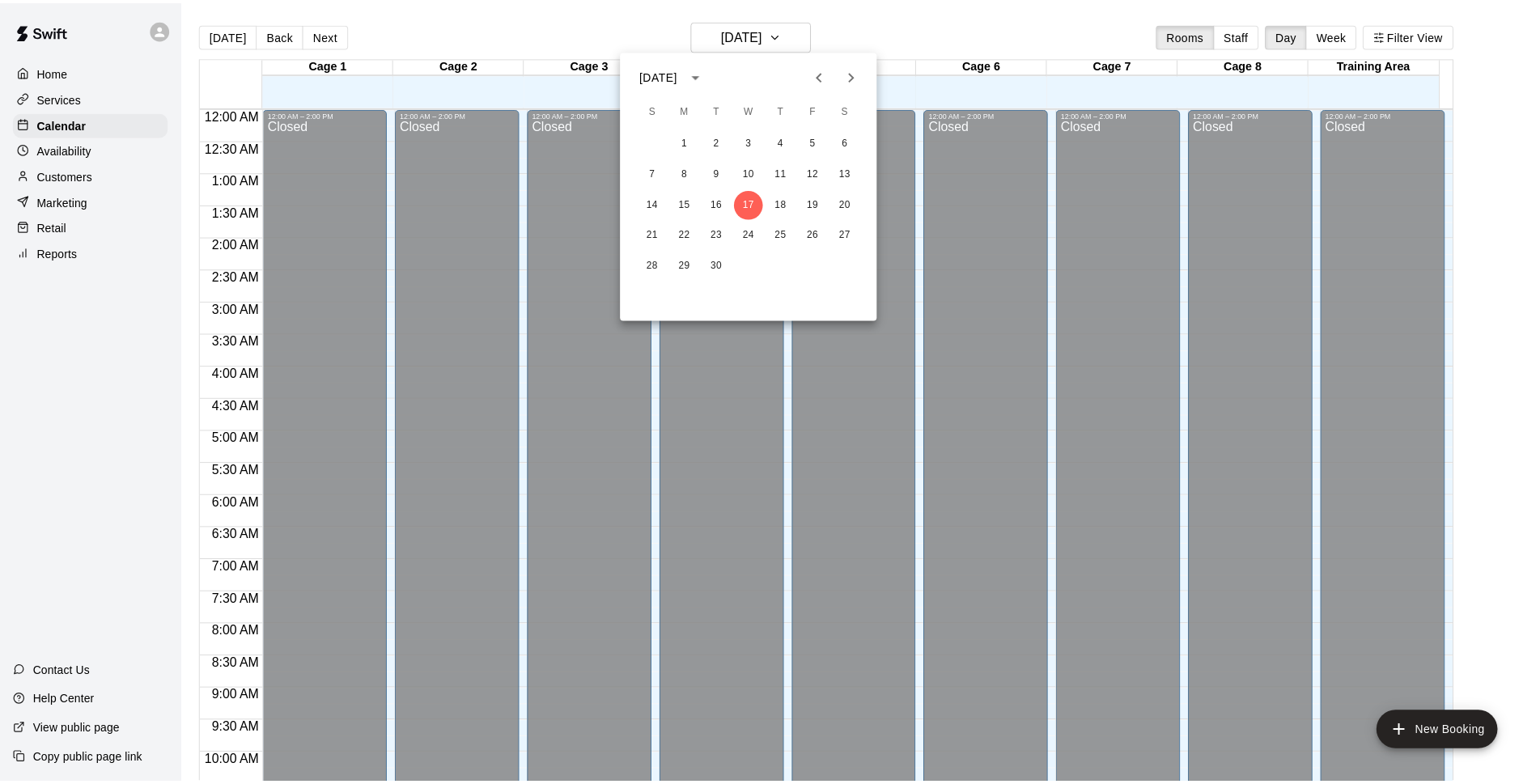
scroll to position [809, 0]
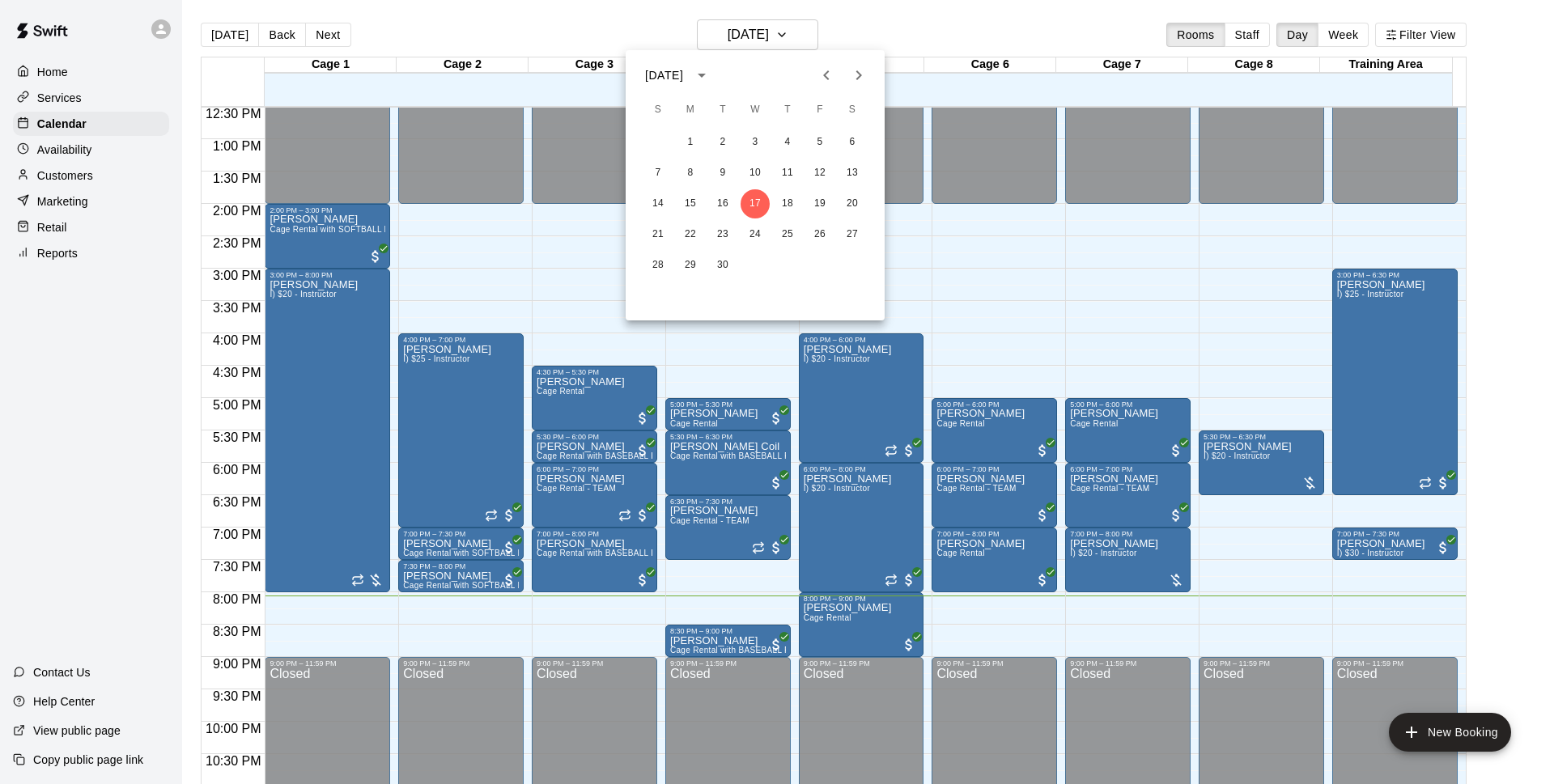
click at [77, 188] on div at bounding box center [777, 392] width 1554 height 784
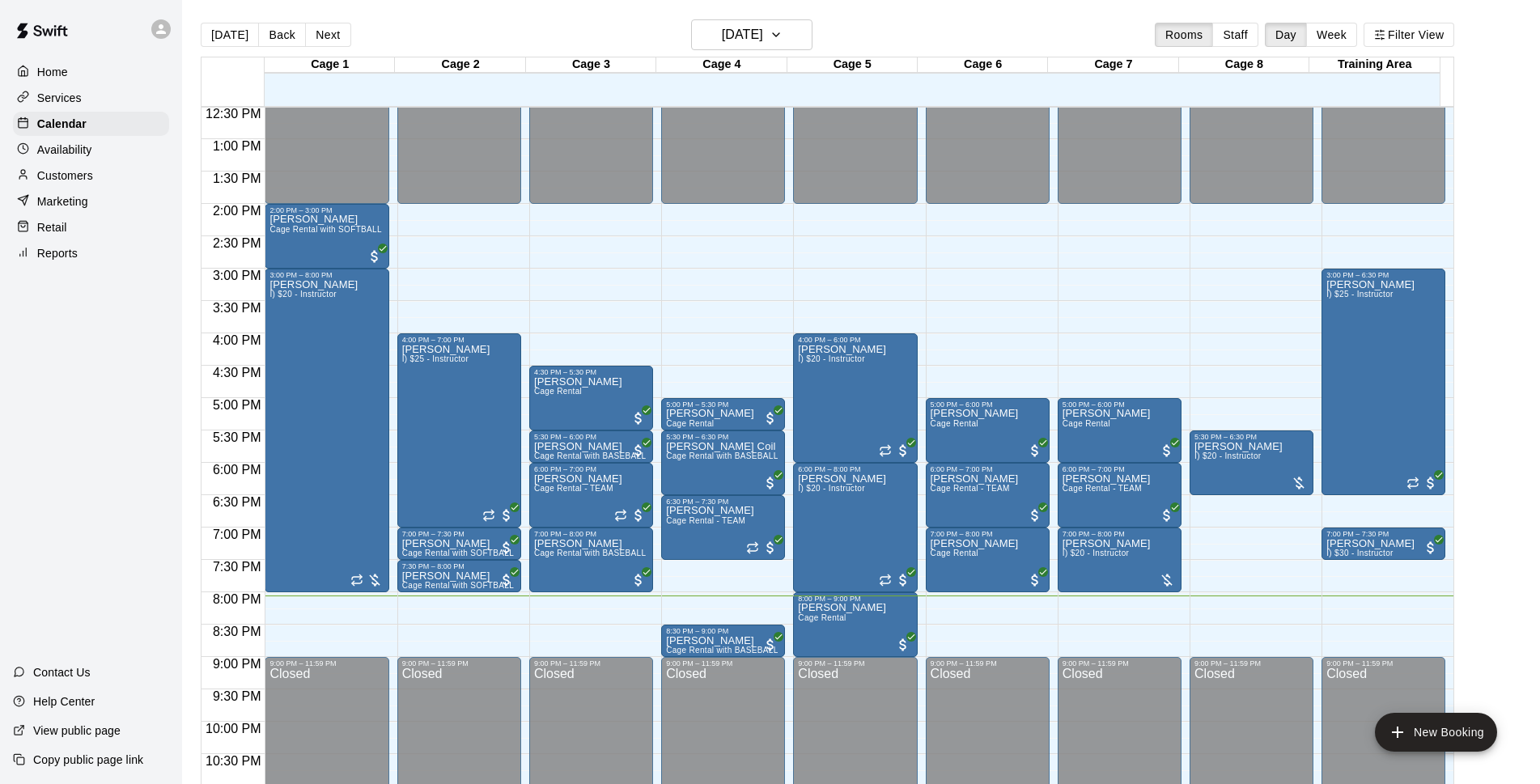
click at [87, 177] on p "Customers" at bounding box center [65, 175] width 56 height 16
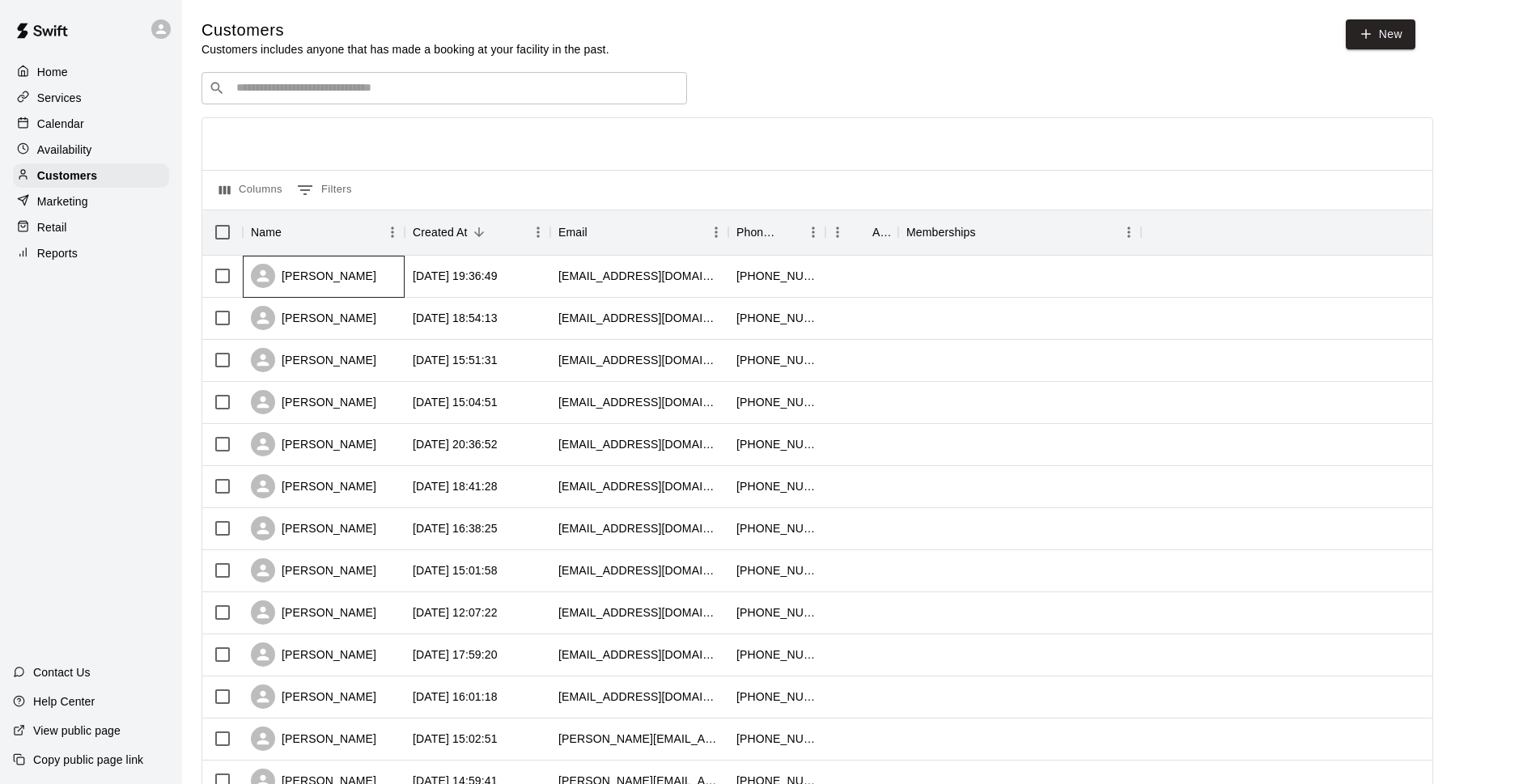
click at [319, 288] on div "[PERSON_NAME]" at bounding box center [313, 276] width 126 height 24
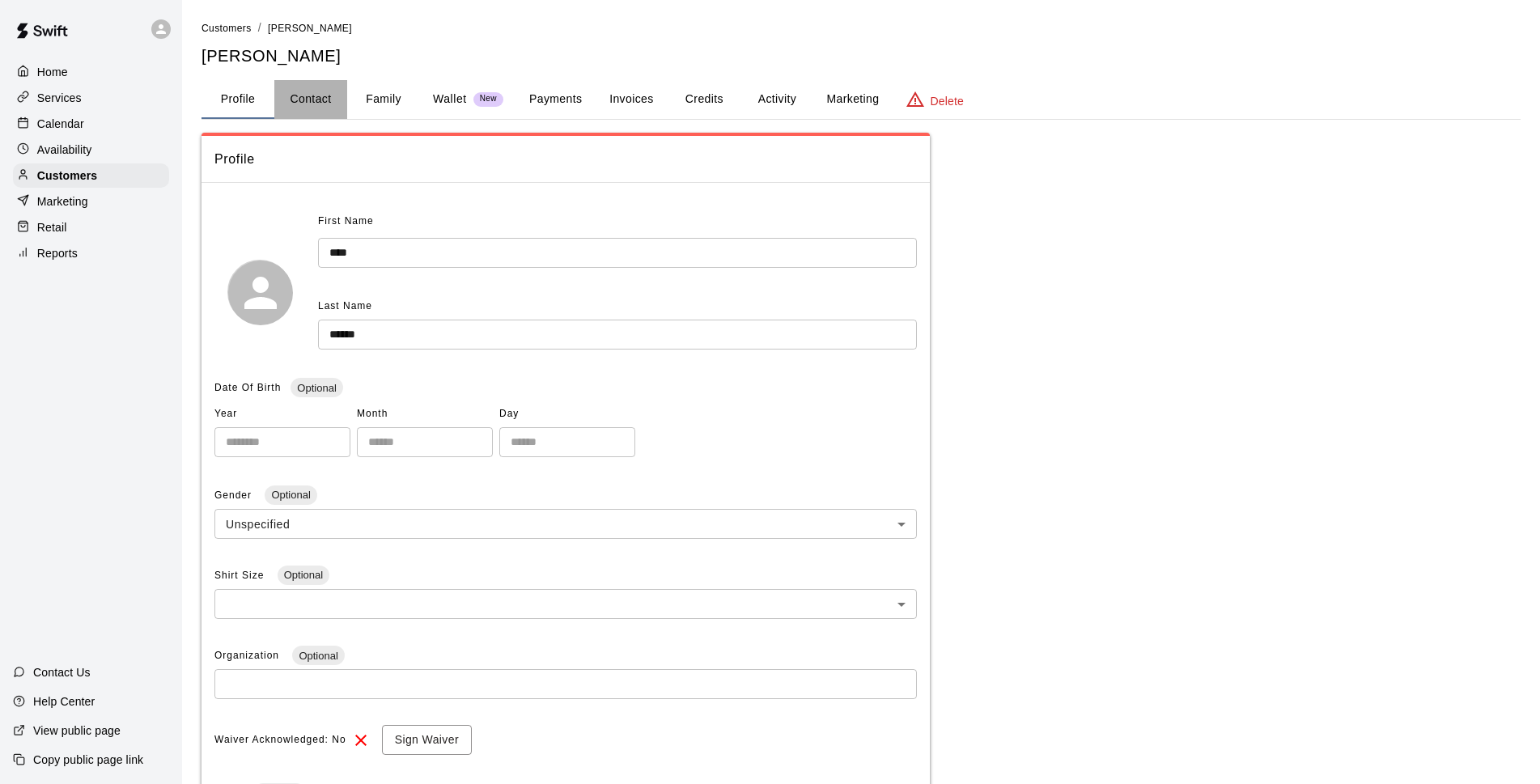
click at [293, 104] on button "Contact" at bounding box center [310, 99] width 73 height 39
select select "**"
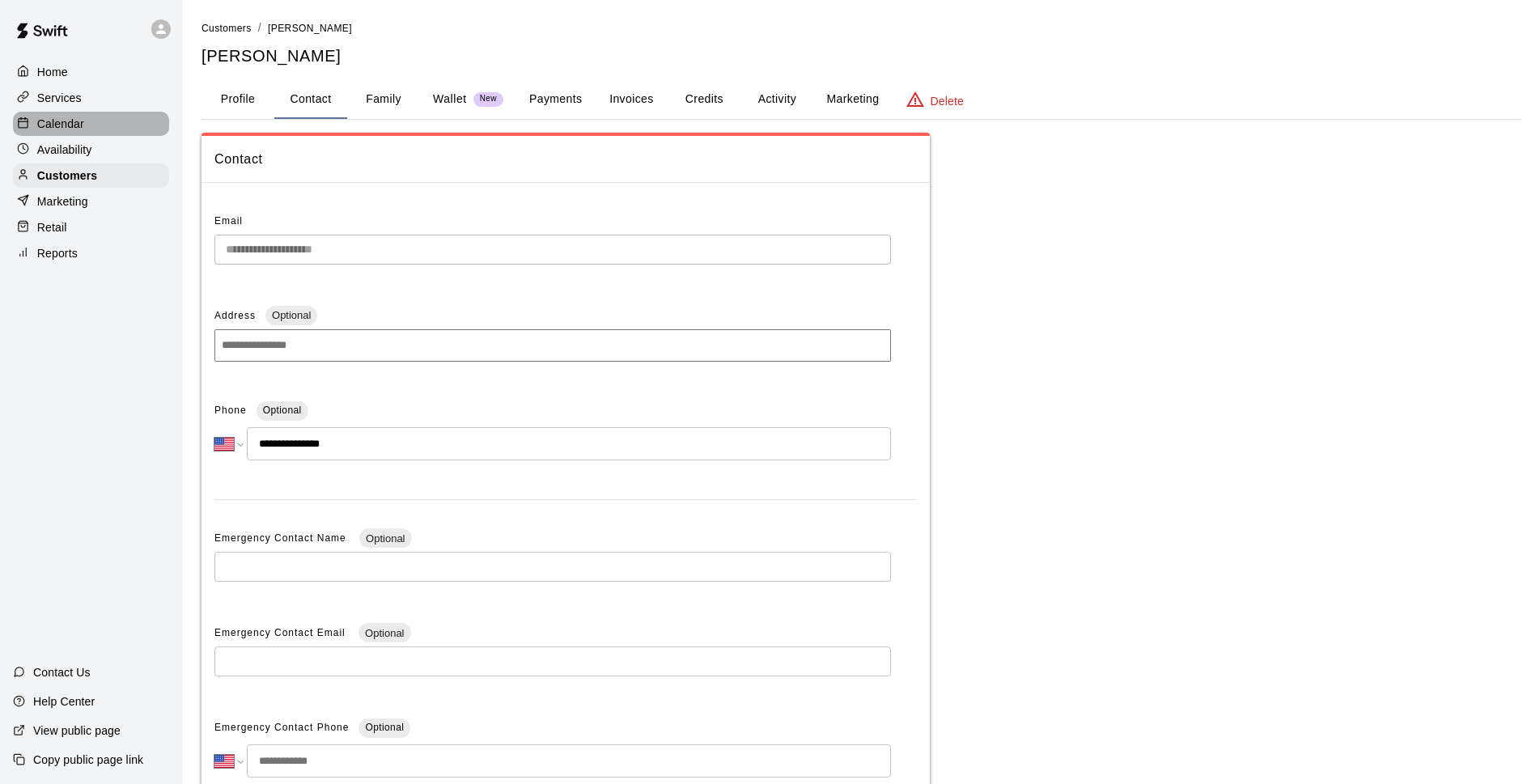
click at [158, 119] on div "Calendar" at bounding box center [90, 123] width 157 height 24
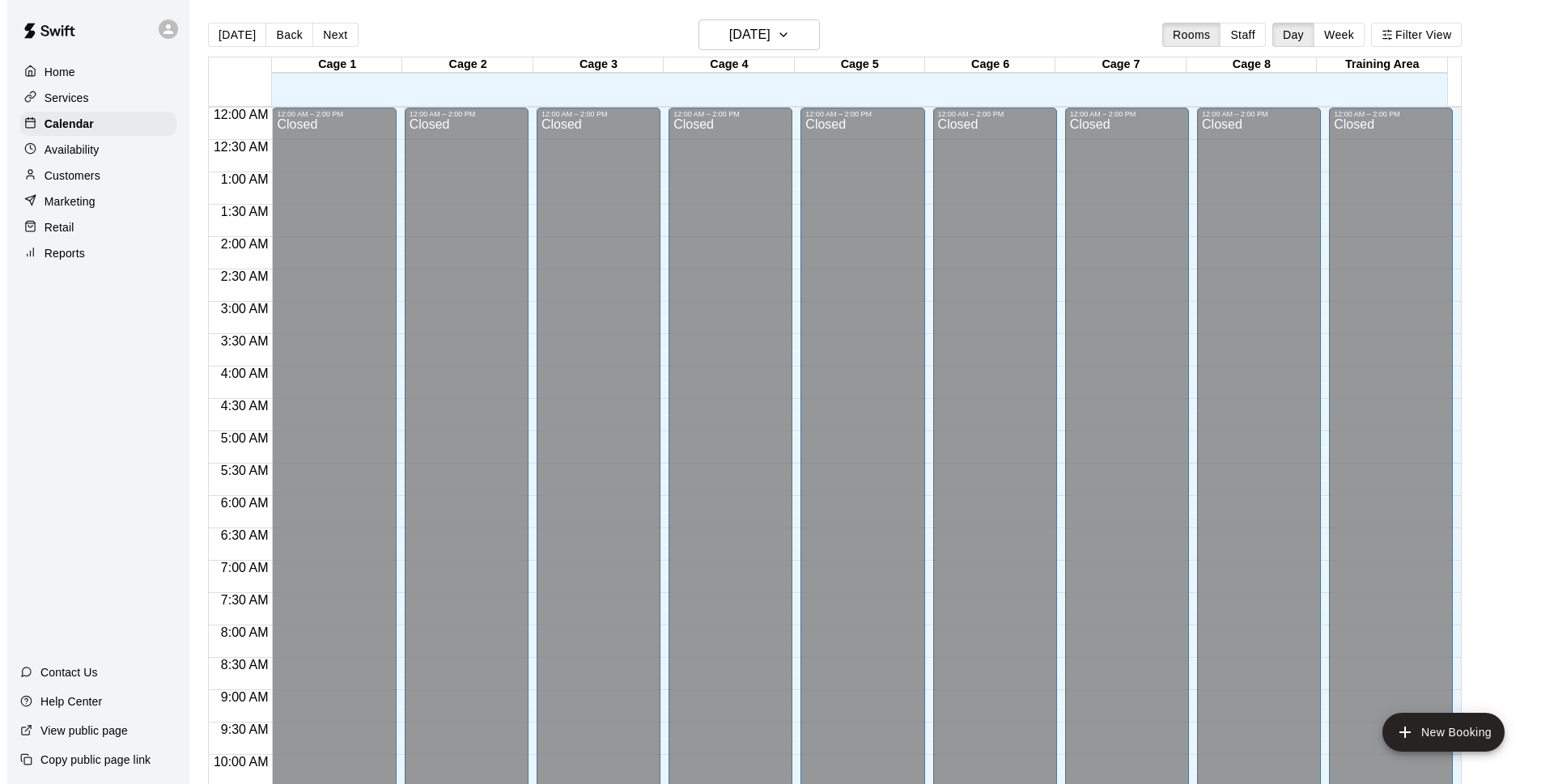
scroll to position [809, 0]
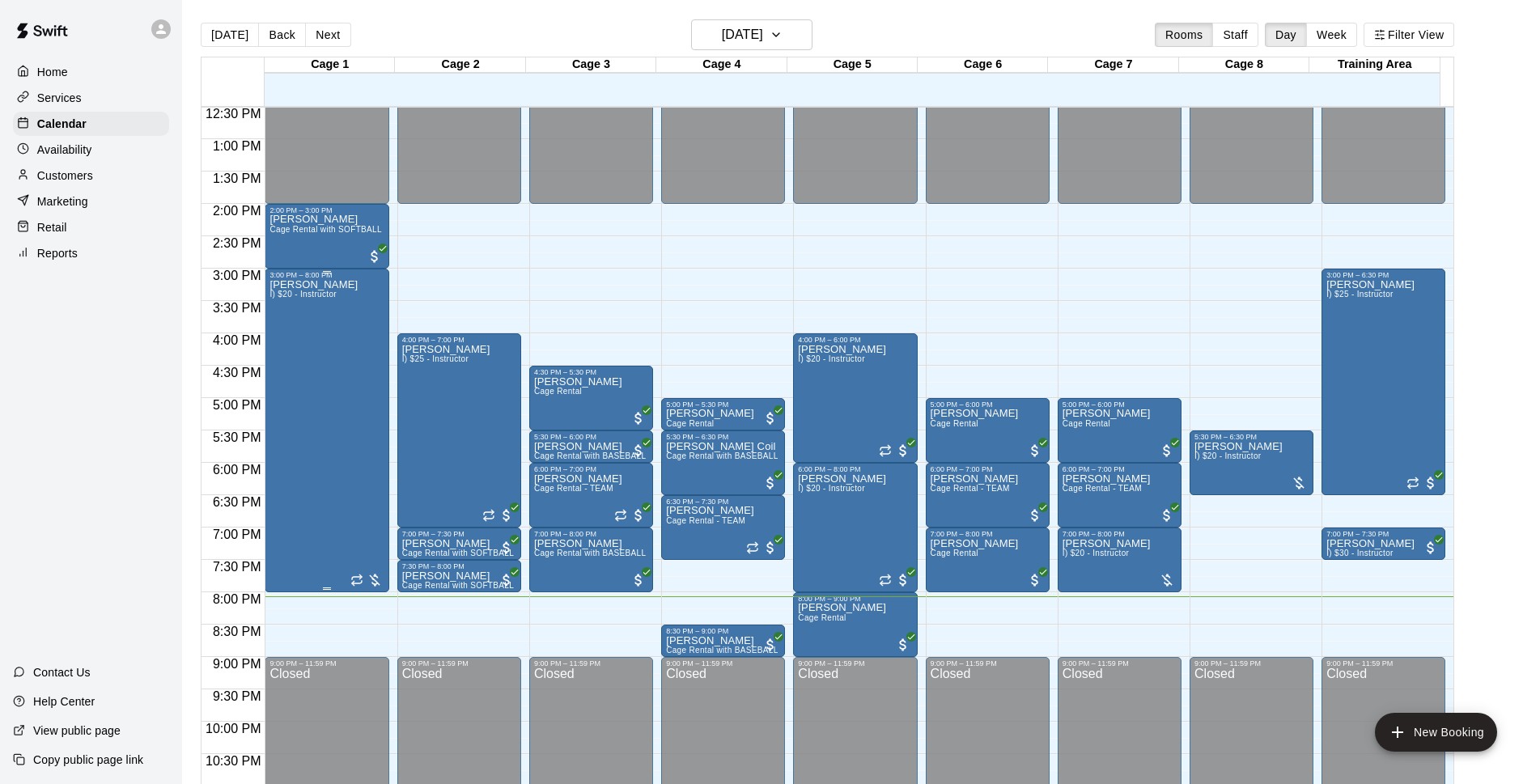
click at [348, 347] on div "Dustin Crespo I) $20 - Instructor" at bounding box center [327, 671] width 114 height 784
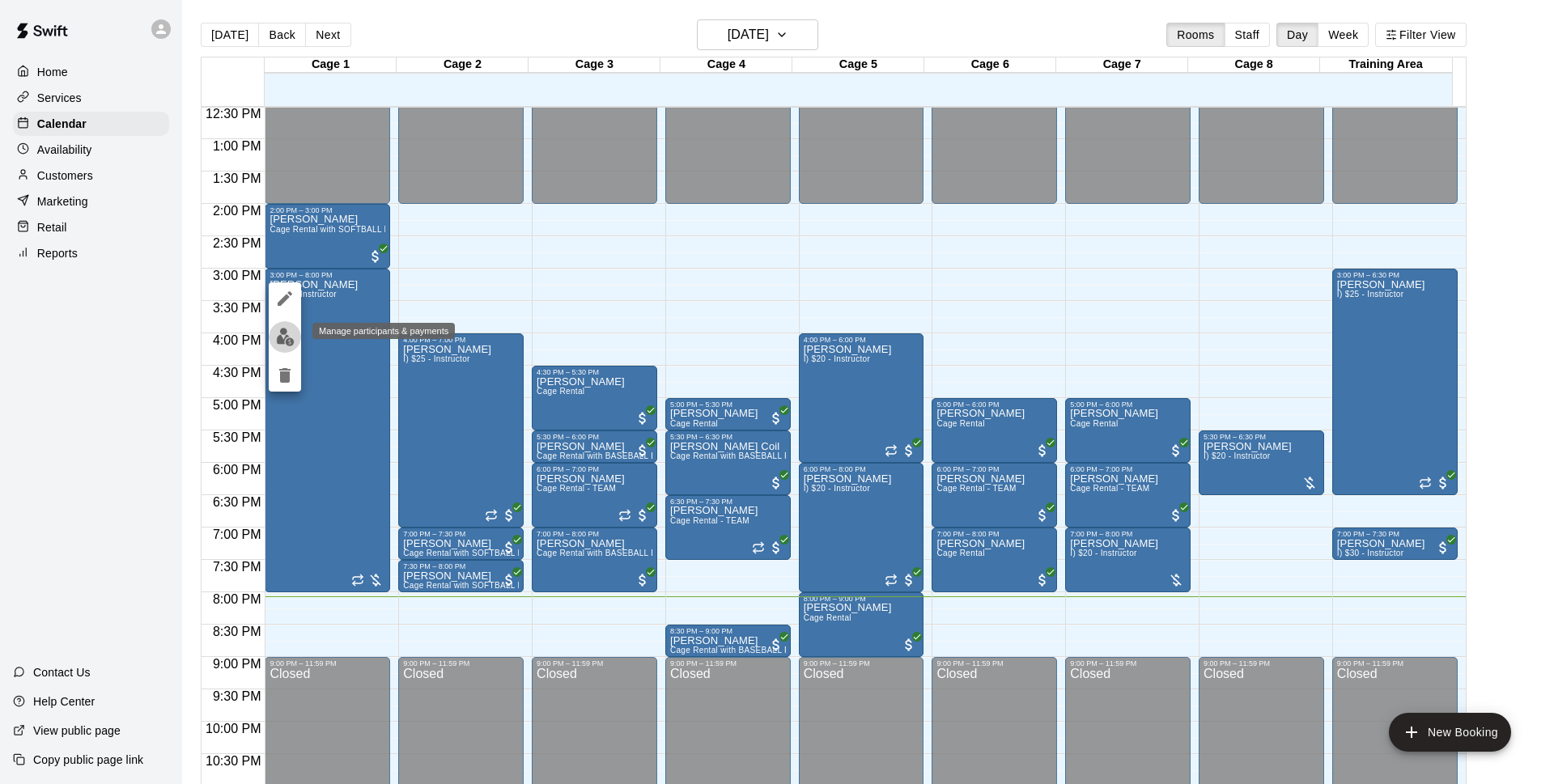
click at [284, 342] on img "edit" at bounding box center [285, 336] width 19 height 19
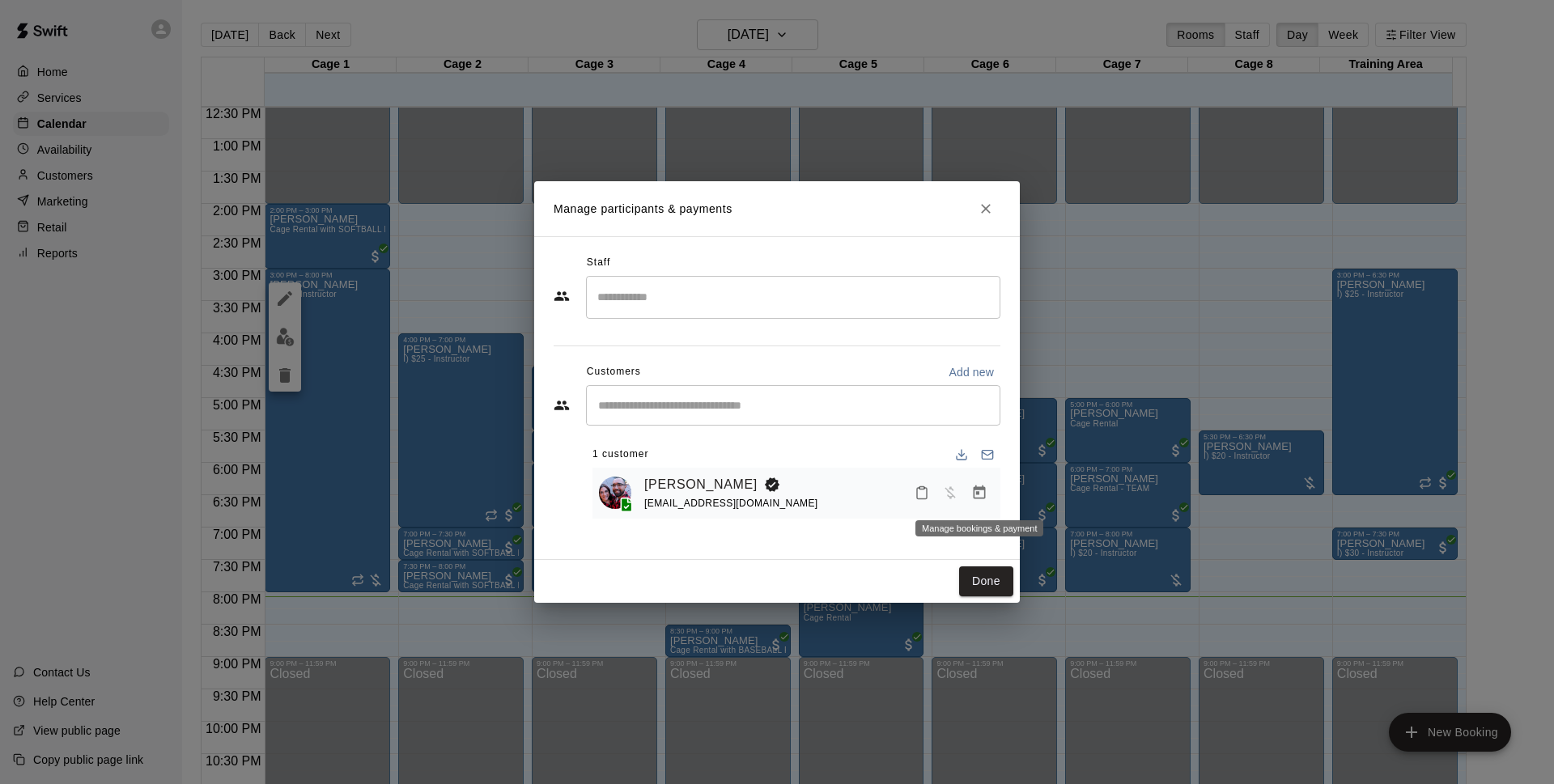
click at [986, 493] on icon "Manage bookings & payment" at bounding box center [979, 493] width 16 height 16
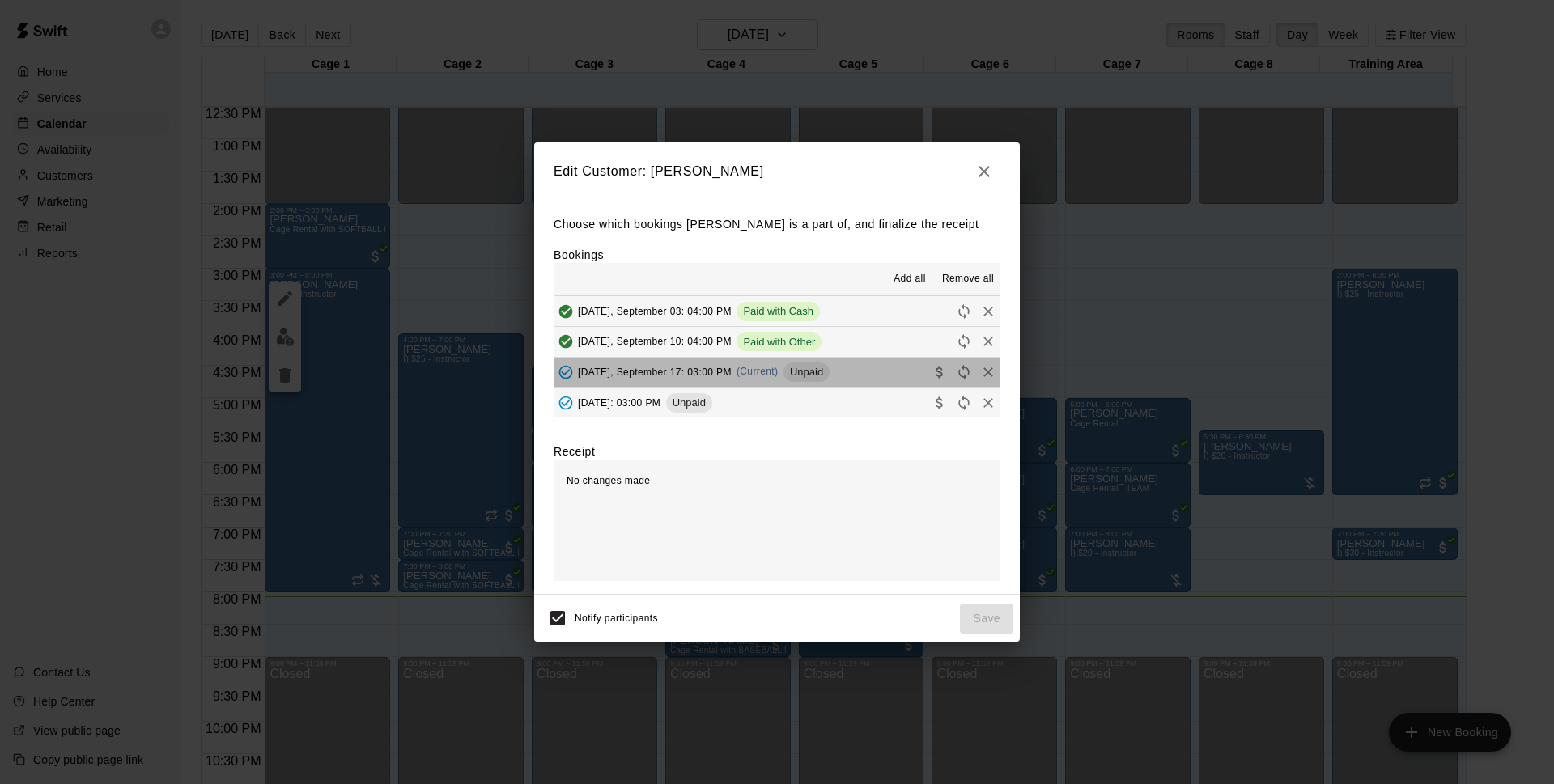
click at [804, 378] on span "Unpaid" at bounding box center [806, 371] width 46 height 12
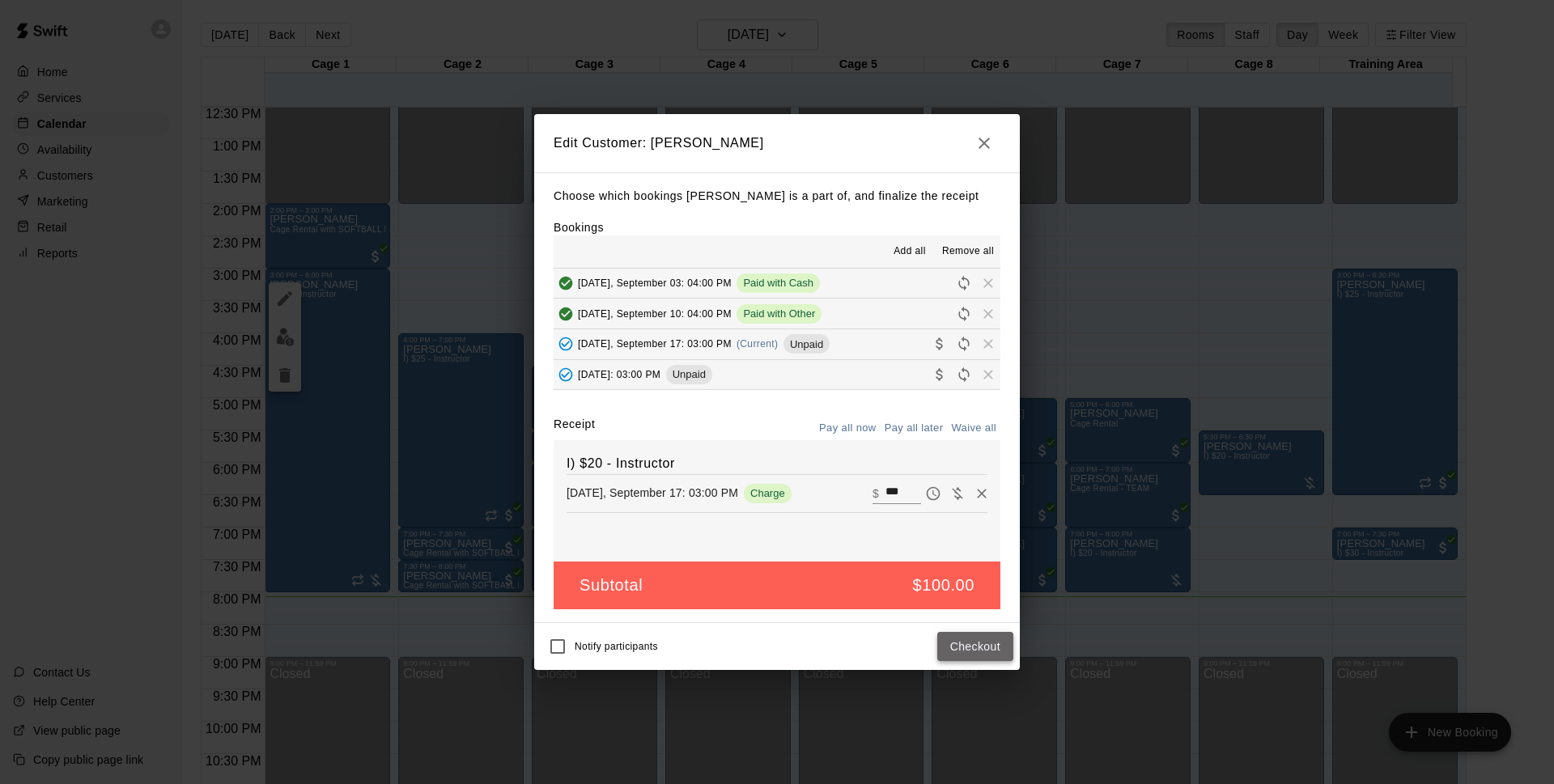
click at [1008, 645] on button "Checkout" at bounding box center [975, 647] width 76 height 30
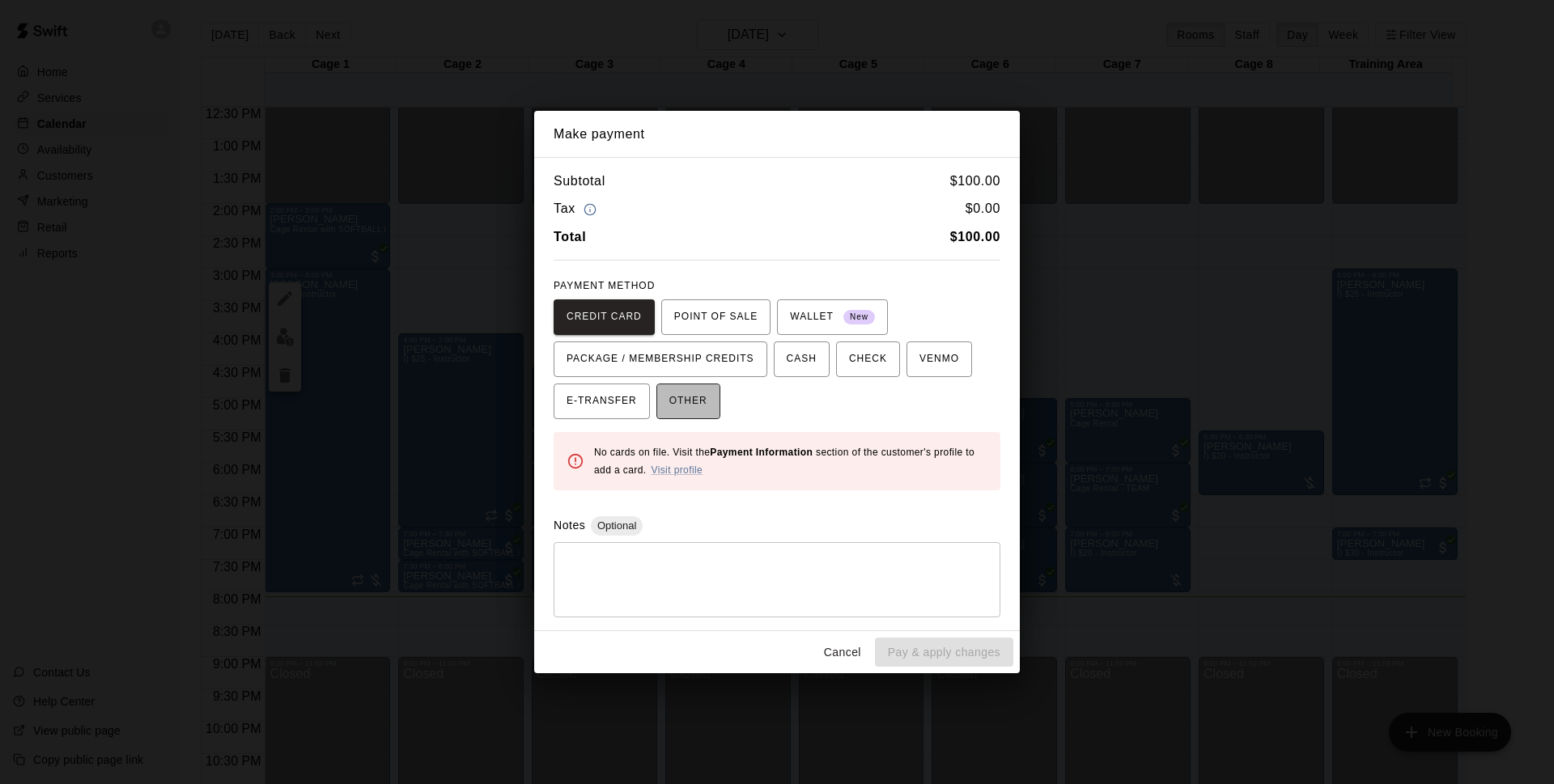
click at [695, 403] on span "OTHER" at bounding box center [688, 401] width 38 height 26
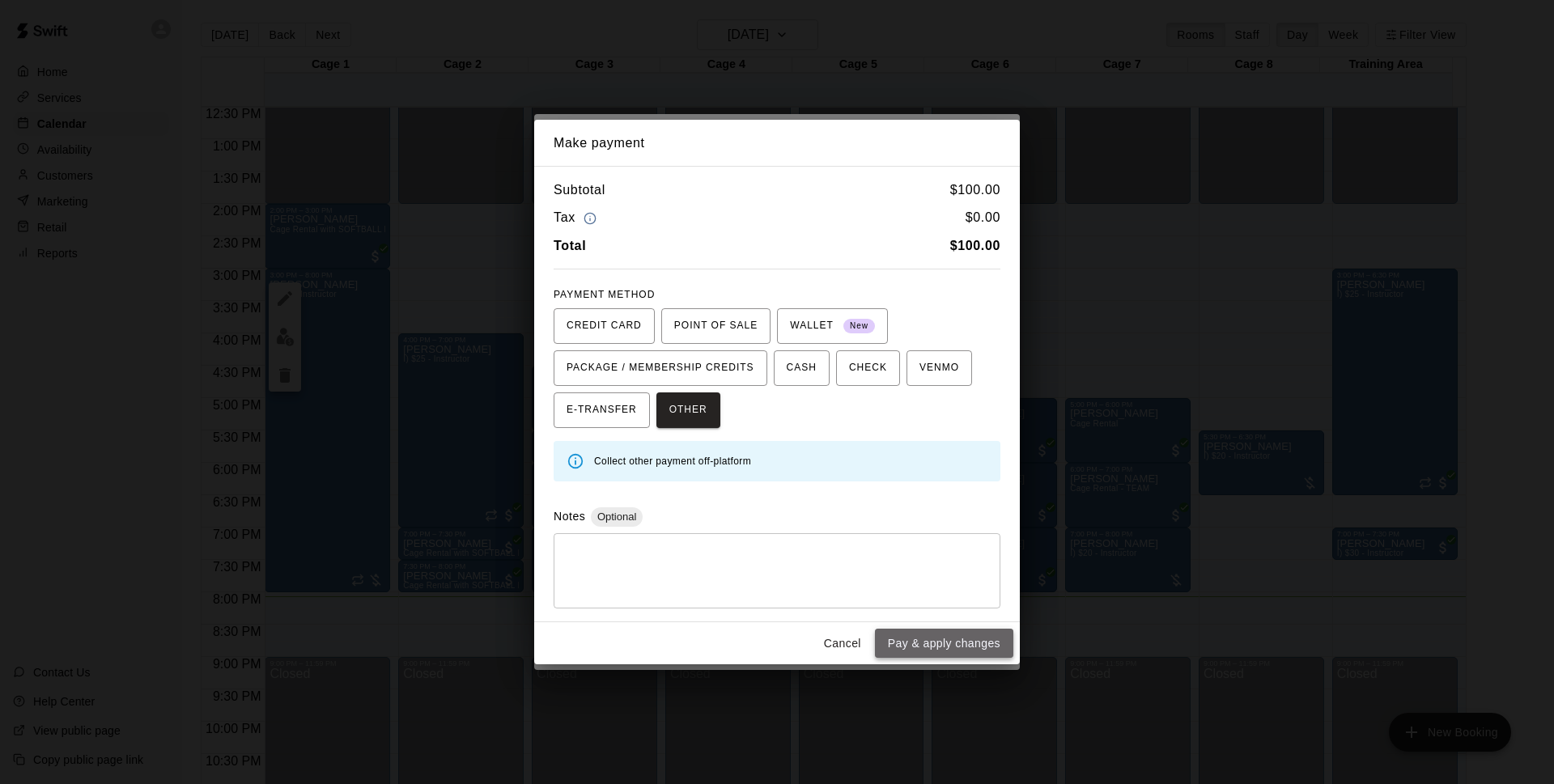
click at [972, 640] on button "Pay & apply changes" at bounding box center [943, 643] width 138 height 30
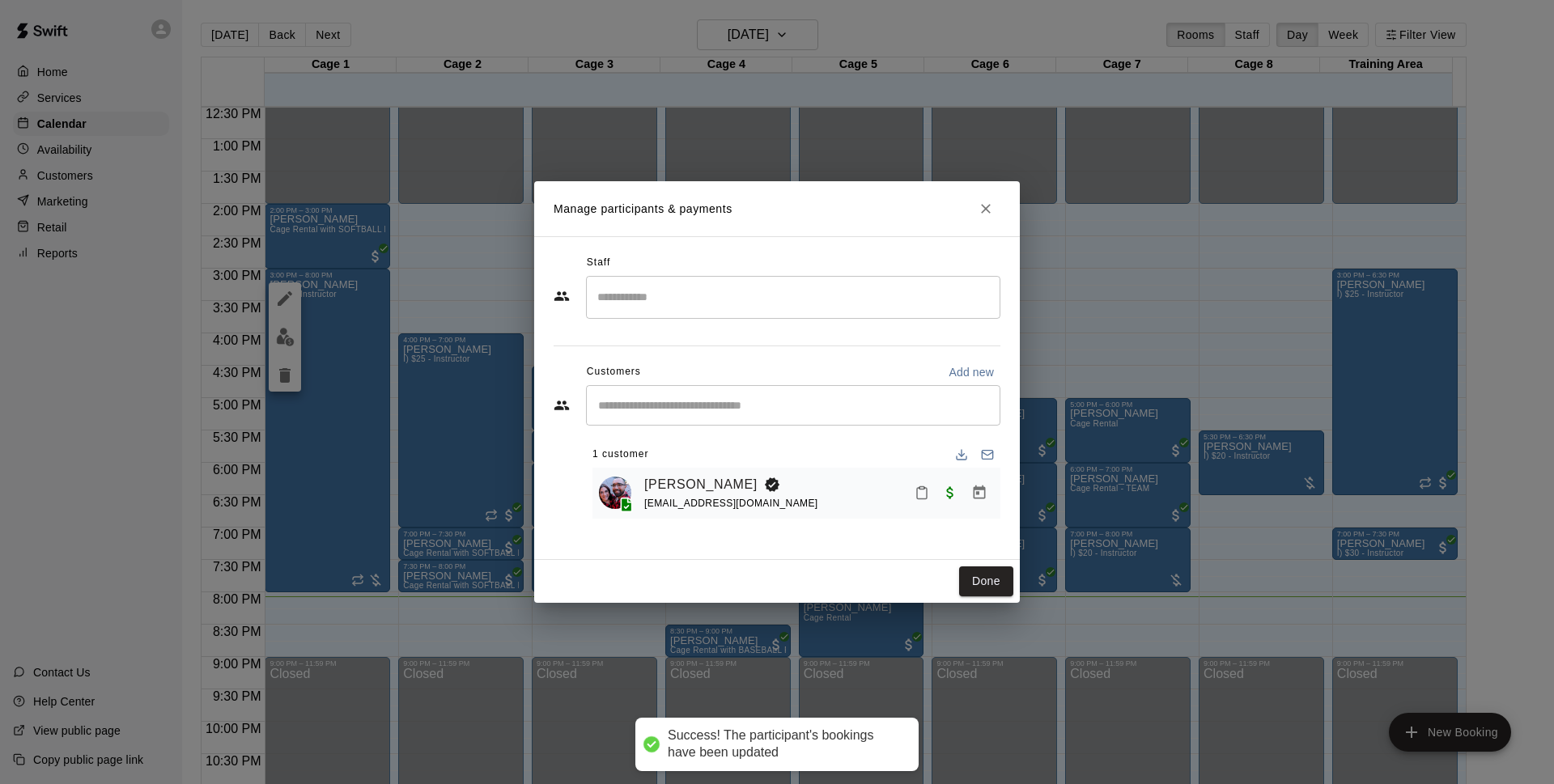
click at [988, 602] on div "Done" at bounding box center [776, 581] width 486 height 43
click at [996, 579] on button "Done" at bounding box center [986, 581] width 54 height 30
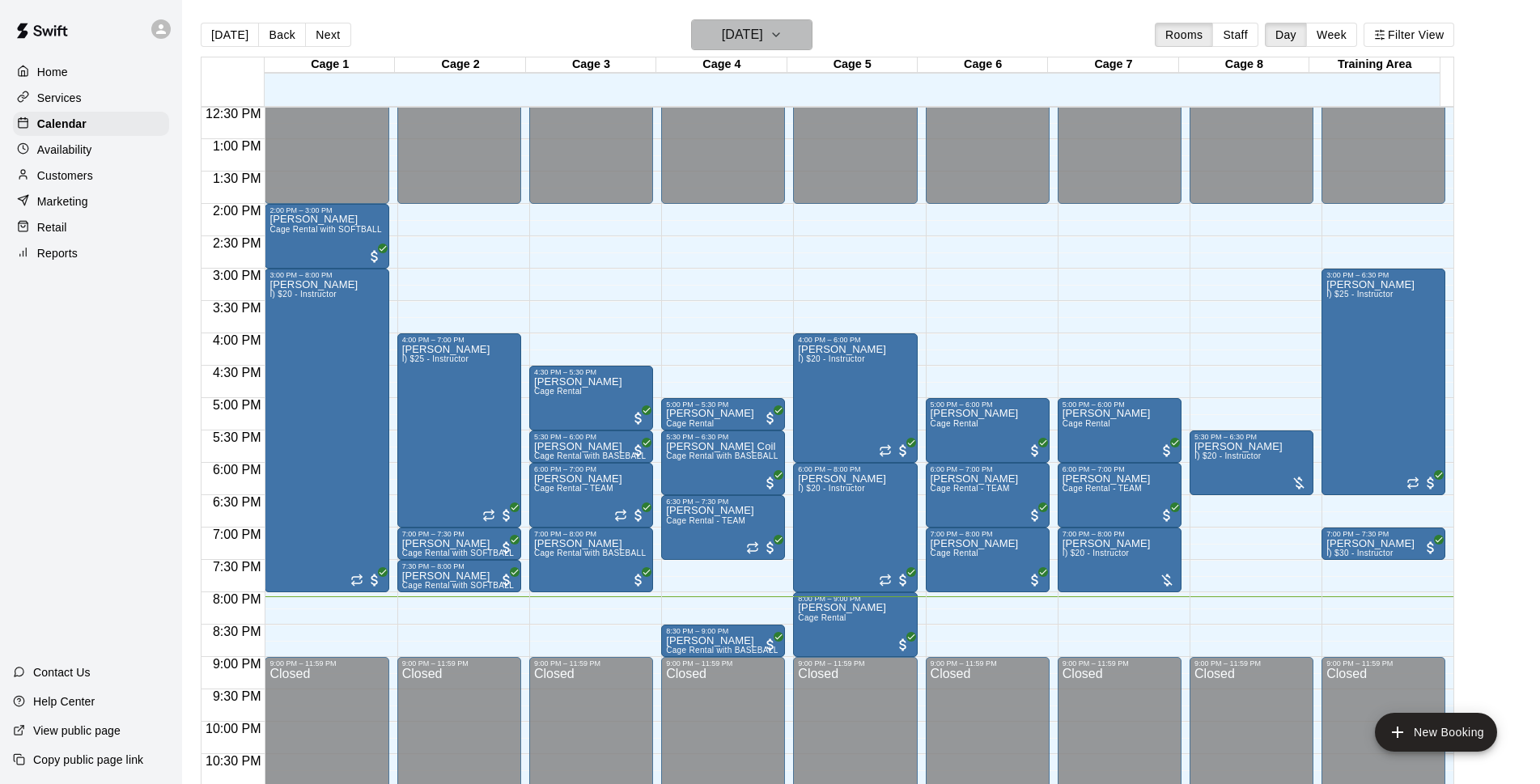
click at [760, 38] on h6 "[DATE]" at bounding box center [743, 34] width 42 height 23
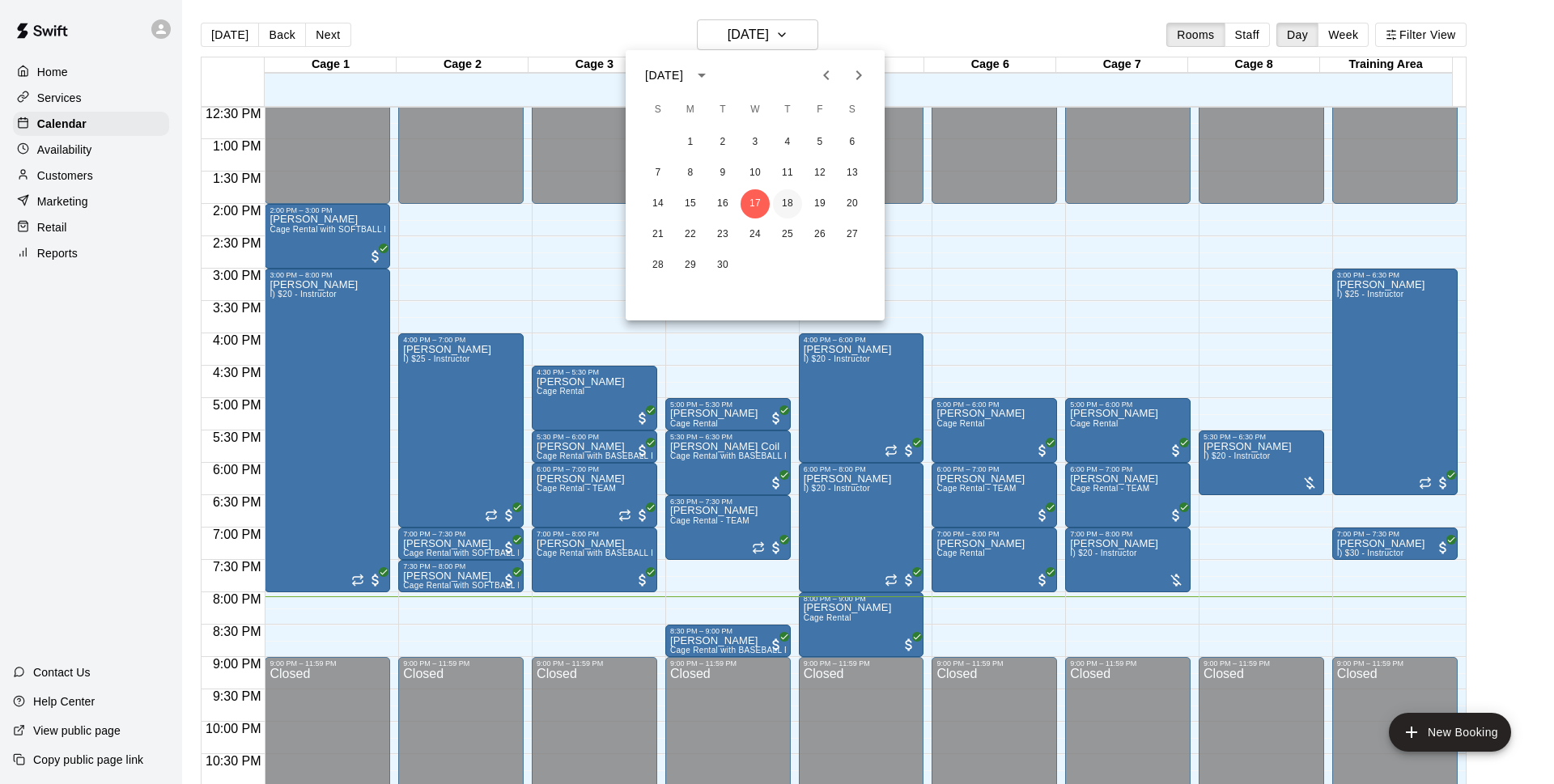
click at [785, 210] on button "18" at bounding box center [787, 203] width 29 height 29
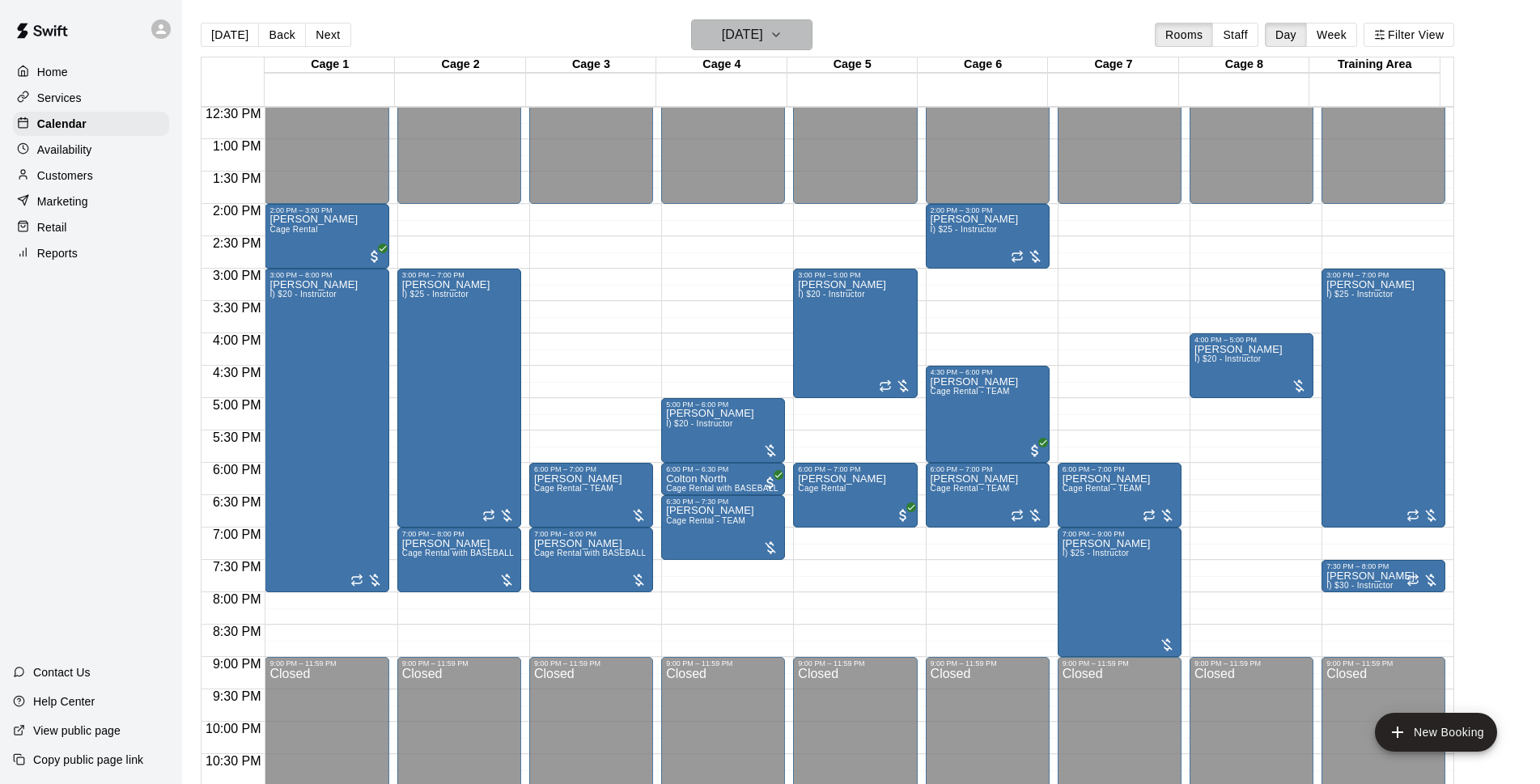
click at [722, 43] on h6 "[DATE]" at bounding box center [743, 34] width 42 height 23
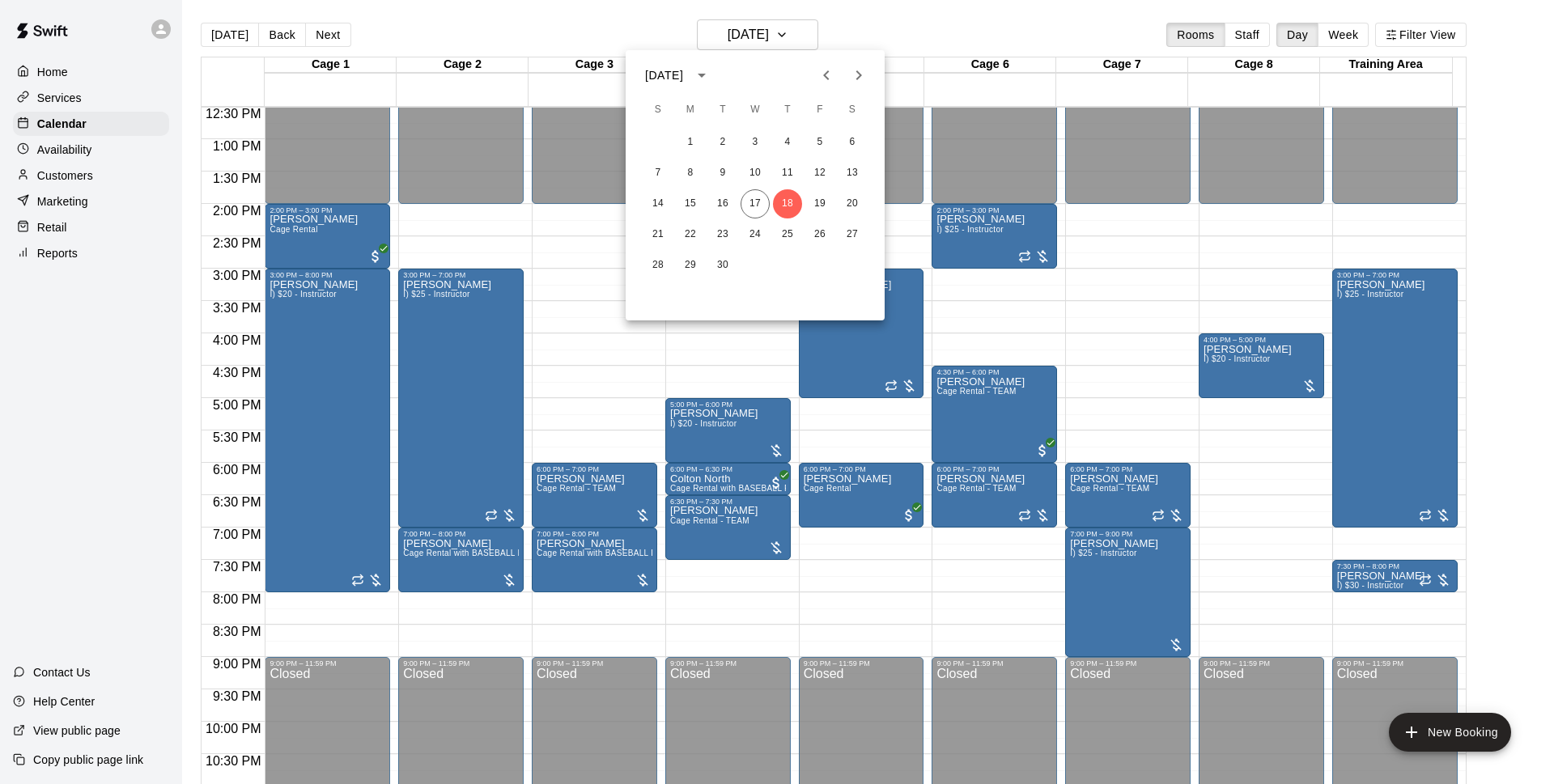
click at [917, 38] on div at bounding box center [777, 392] width 1554 height 784
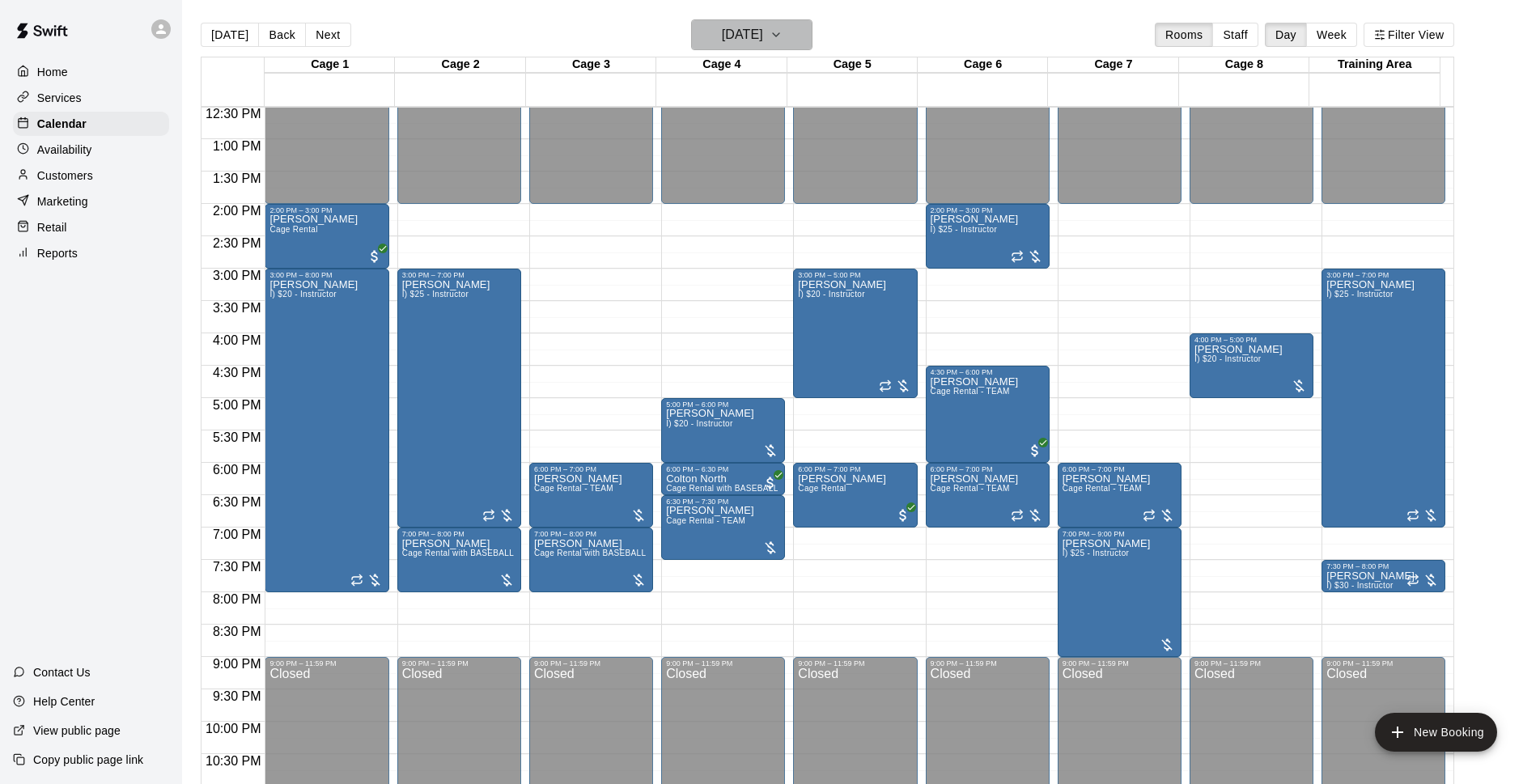
click at [764, 29] on h6 "[DATE]" at bounding box center [743, 34] width 42 height 23
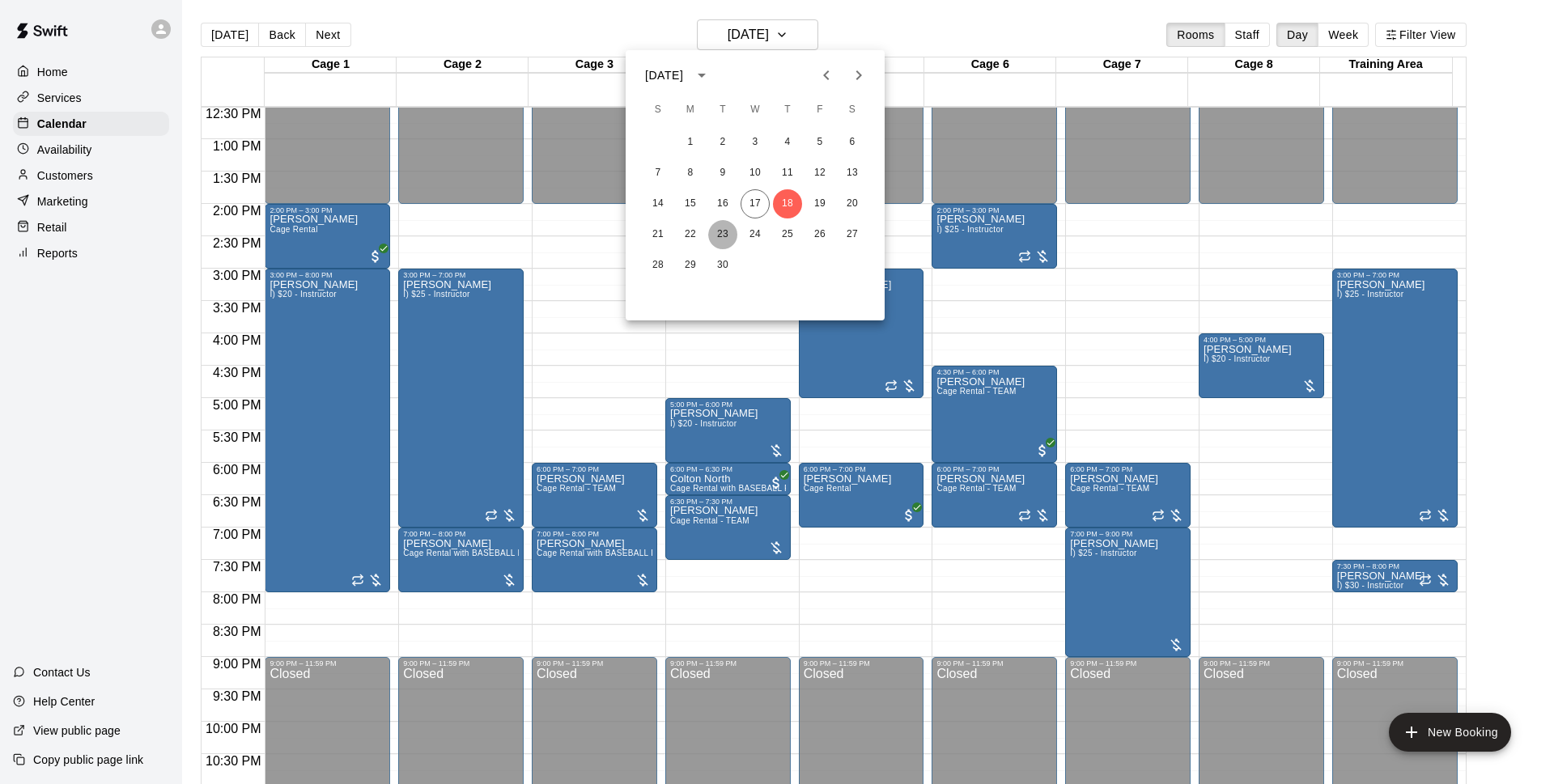
click at [713, 242] on button "23" at bounding box center [723, 234] width 29 height 29
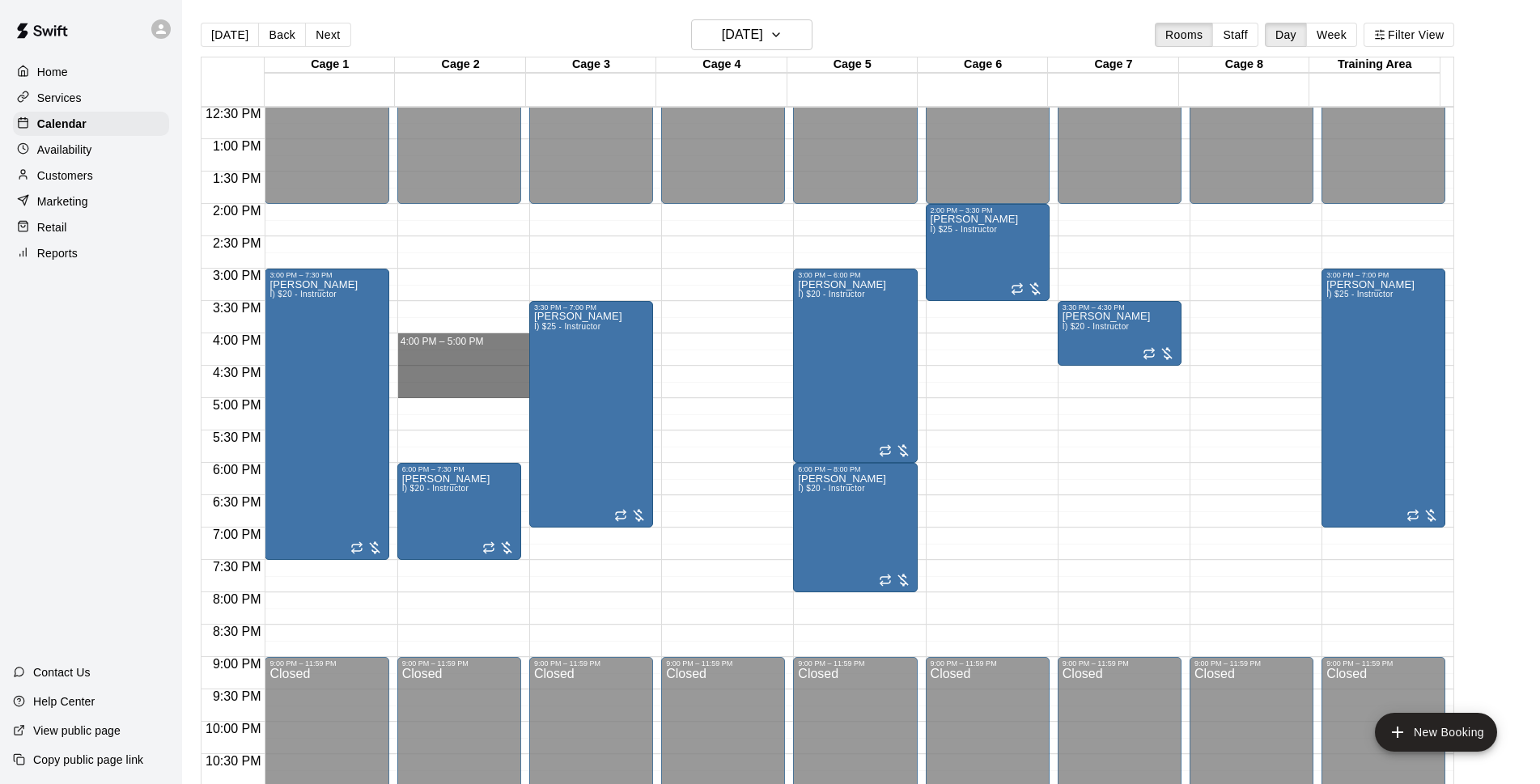
drag, startPoint x: 423, startPoint y: 340, endPoint x: 422, endPoint y: 392, distance: 52.0
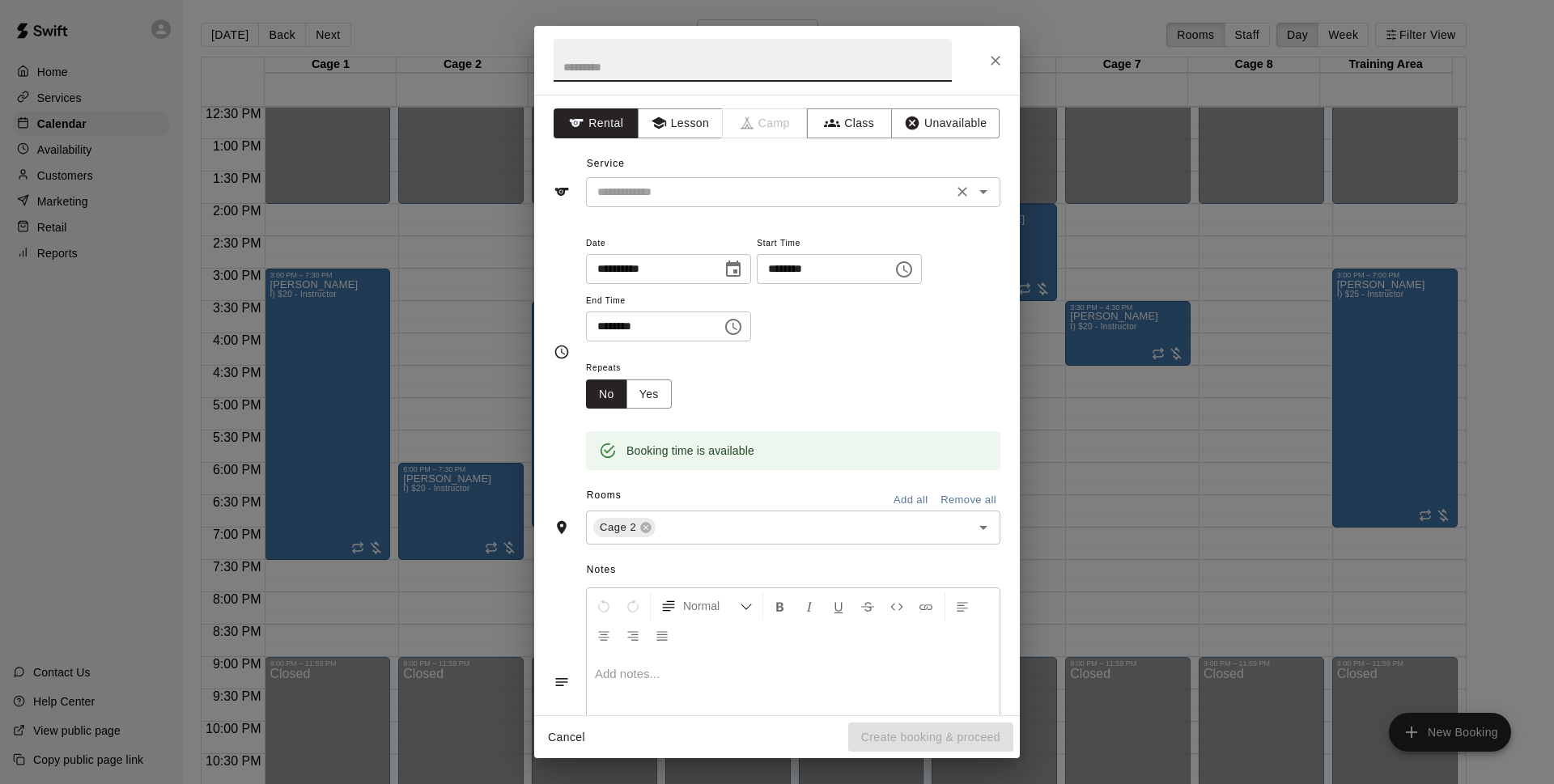
click at [752, 206] on div "​" at bounding box center [793, 192] width 414 height 30
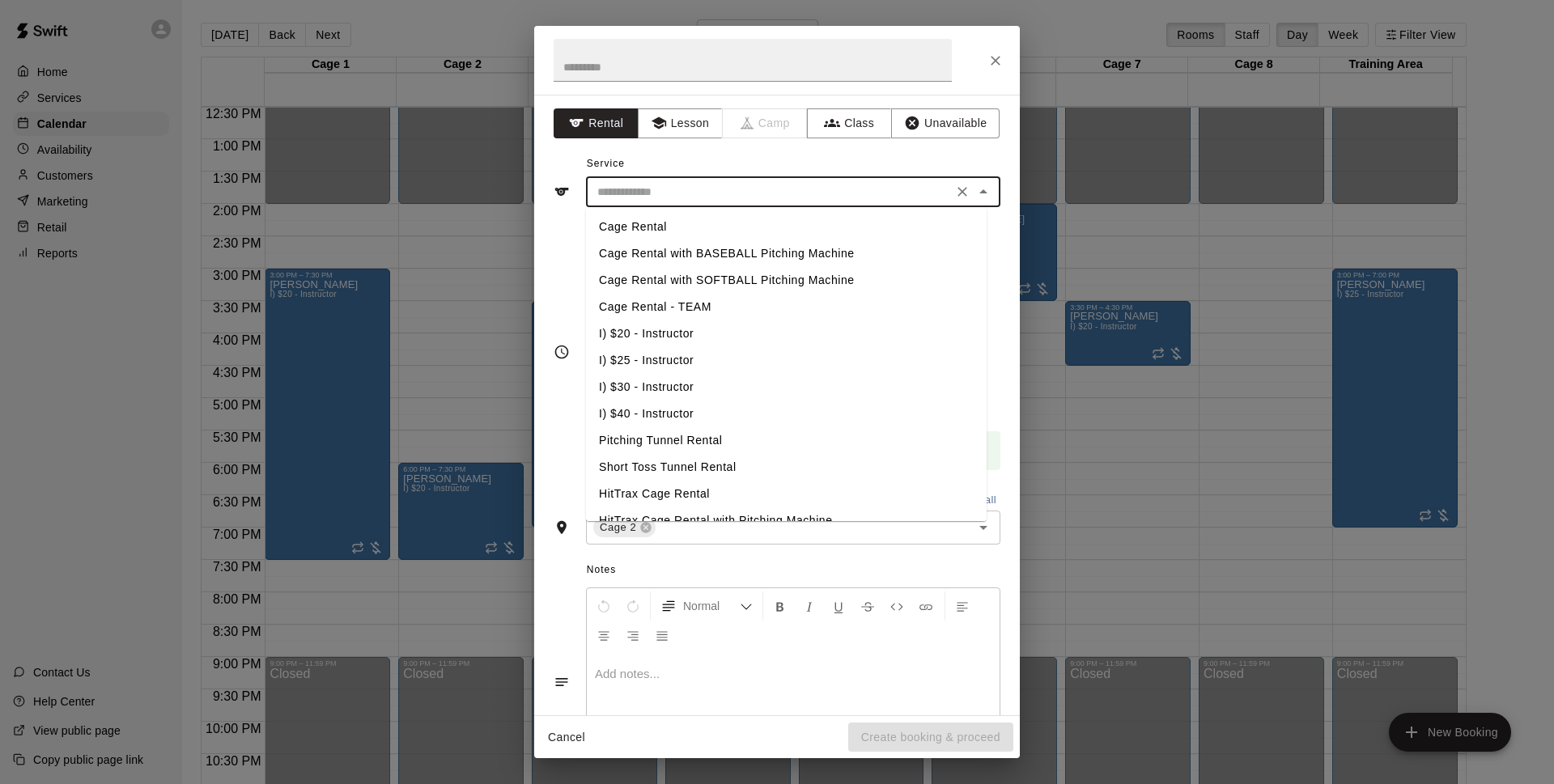
click at [679, 324] on li "I) $20 - Instructor" at bounding box center [786, 334] width 401 height 27
type input "**********"
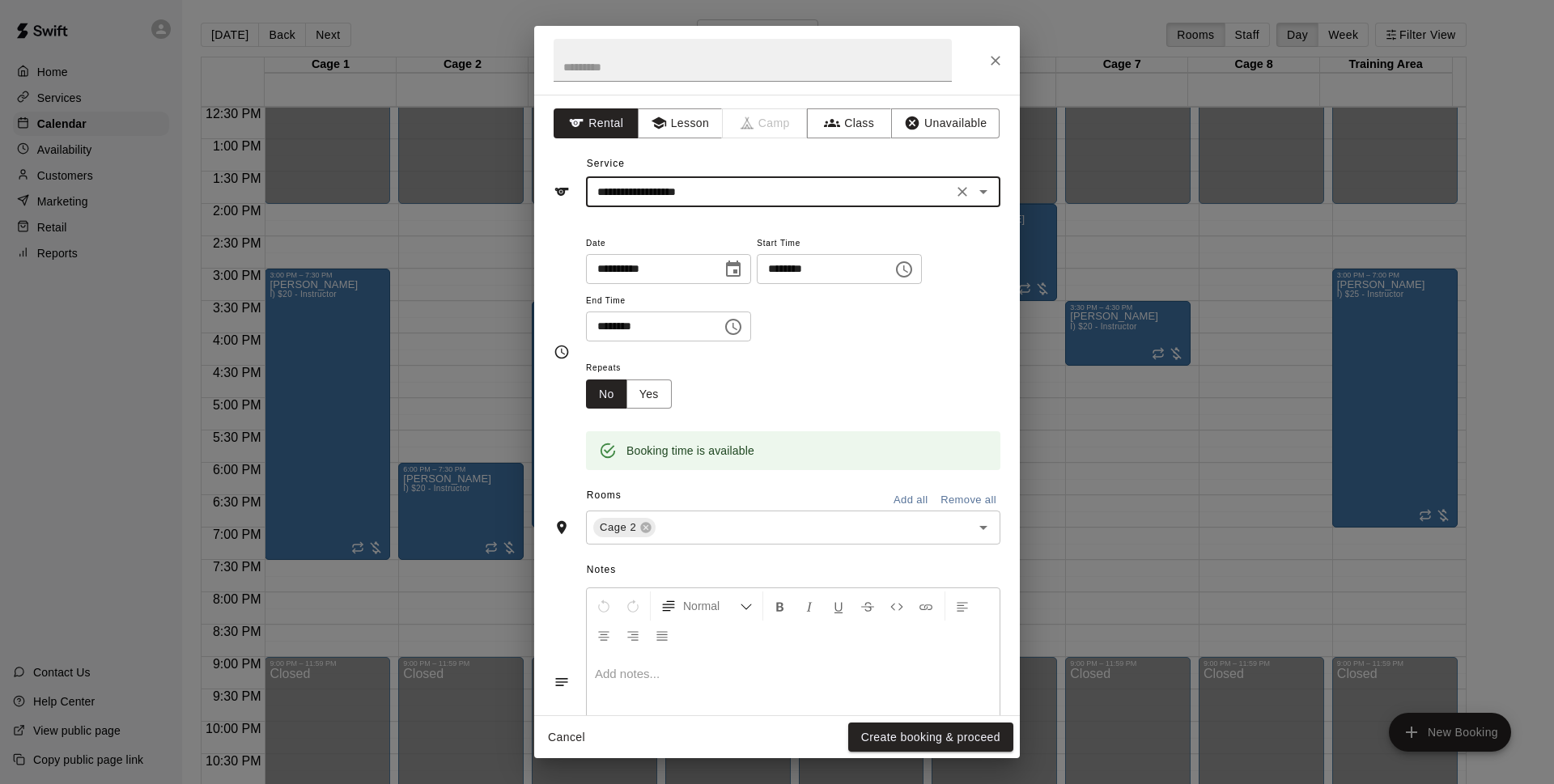
click at [924, 725] on button "Create booking & proceed" at bounding box center [930, 737] width 165 height 30
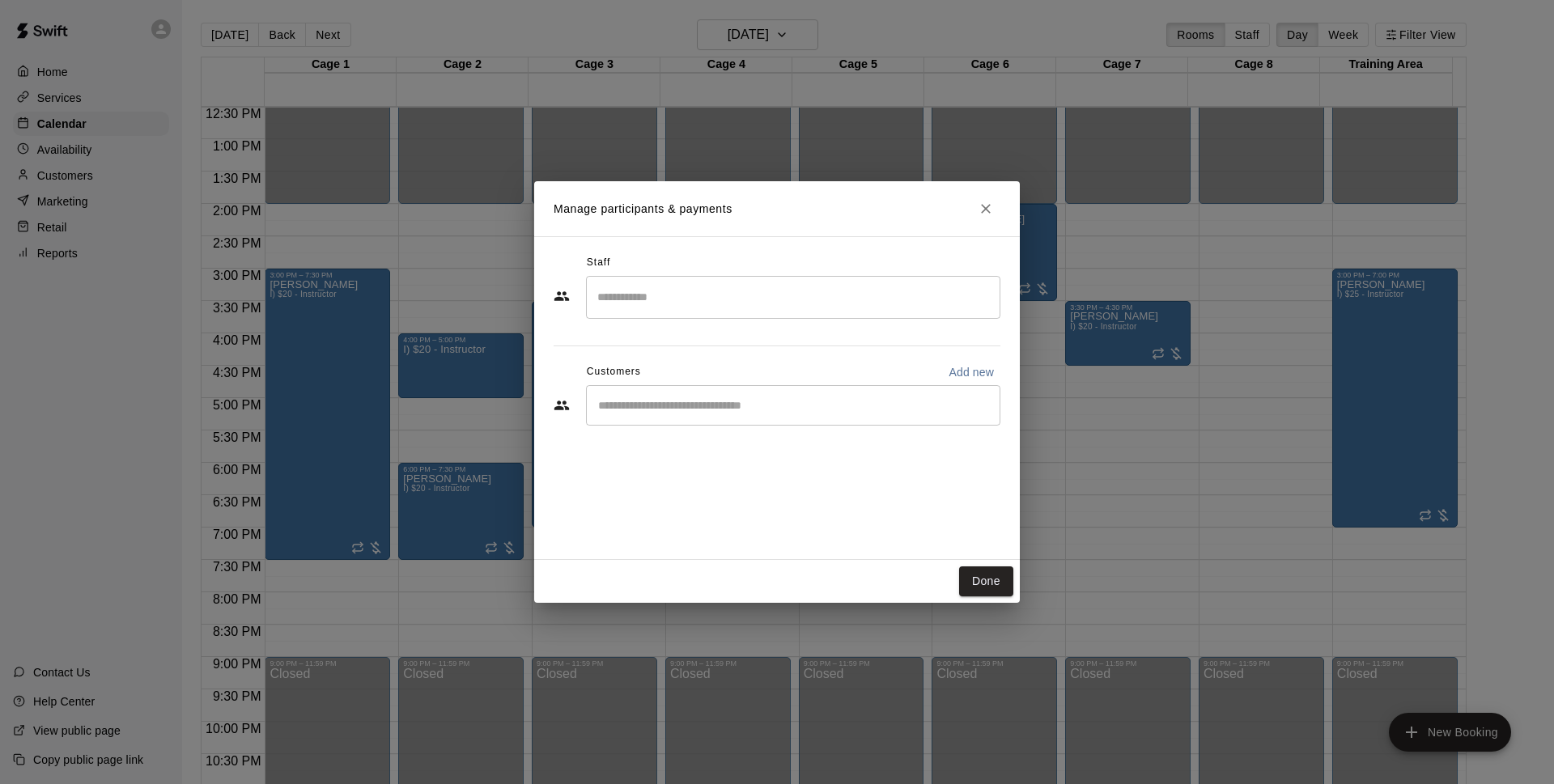
click at [740, 427] on div "​" at bounding box center [777, 407] width 447 height 43
click at [754, 411] on input "Start typing to search customers..." at bounding box center [793, 405] width 400 height 16
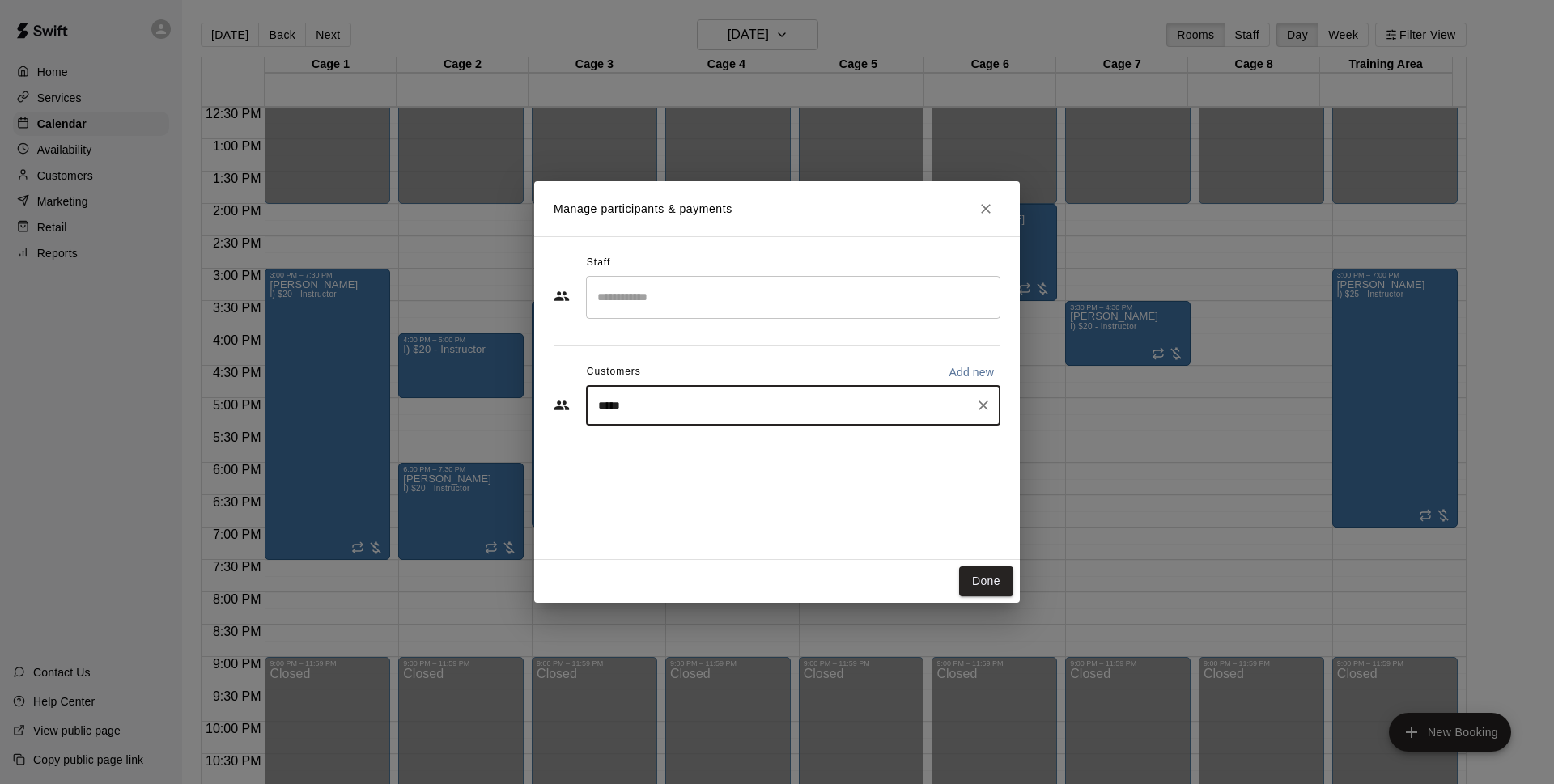
type input "******"
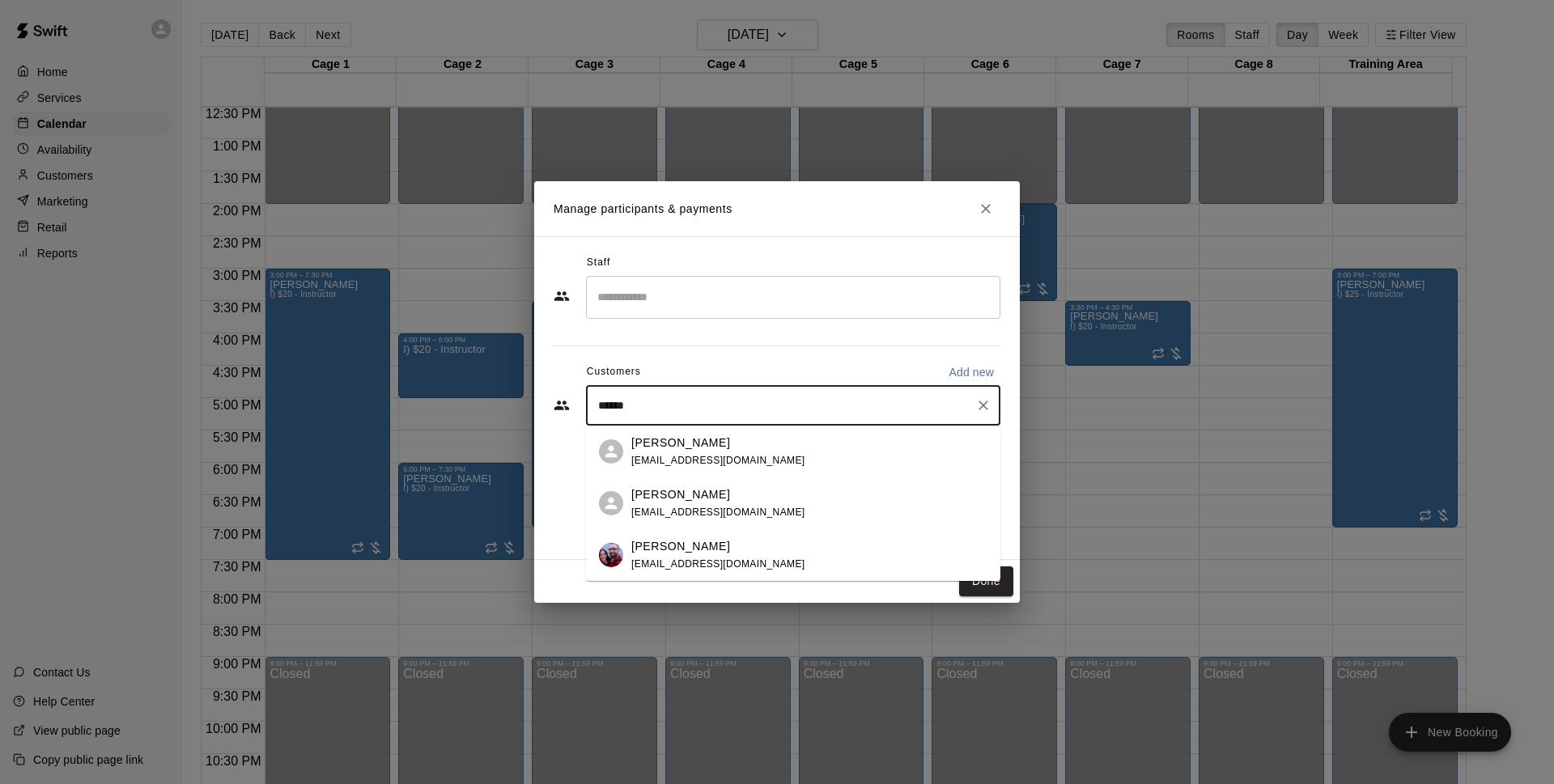
click at [737, 563] on div "Dustin Crespo crespdd@gmail.com" at bounding box center [810, 555] width 356 height 34
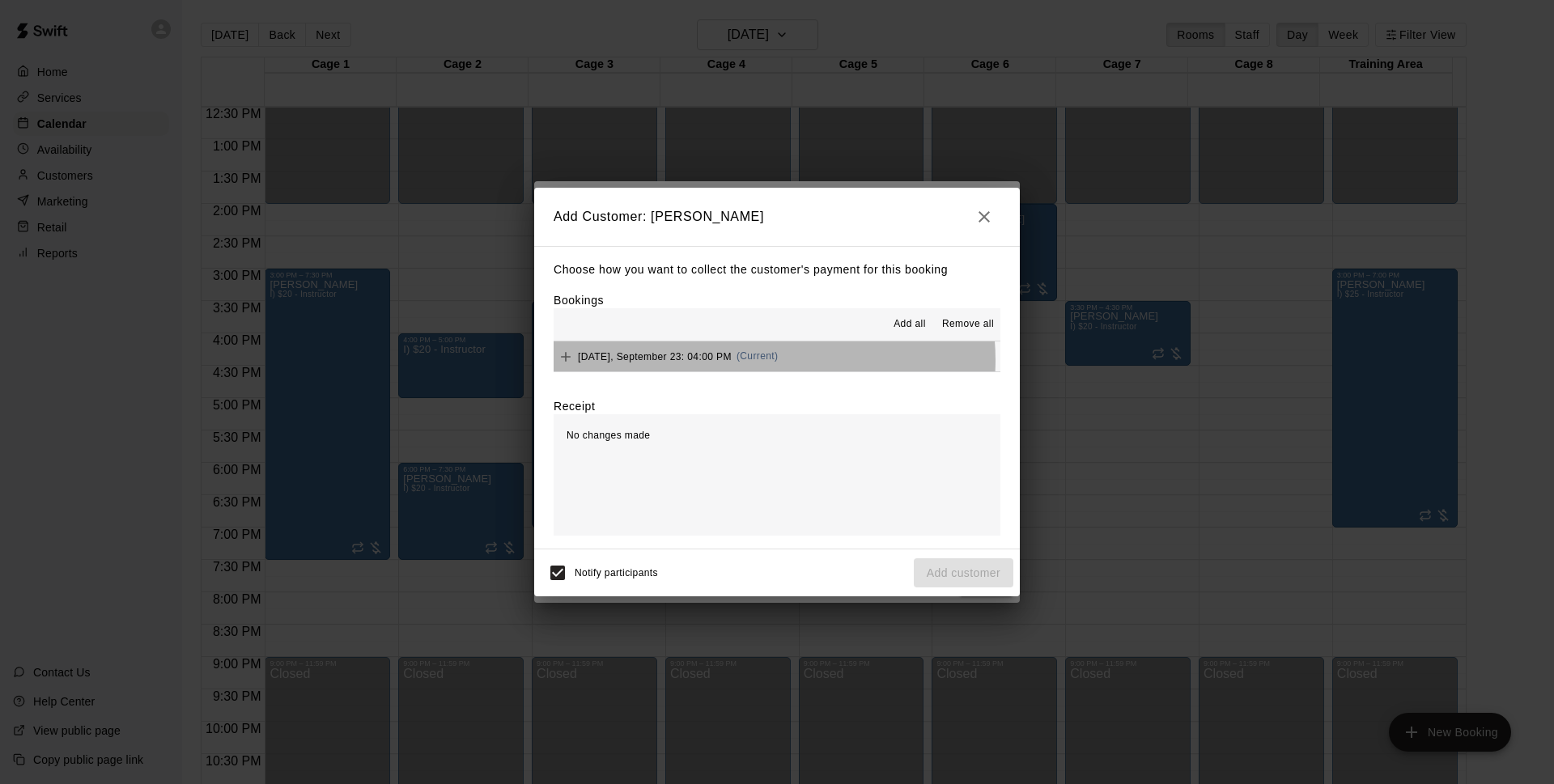
click at [773, 361] on span "(Current)" at bounding box center [757, 355] width 43 height 12
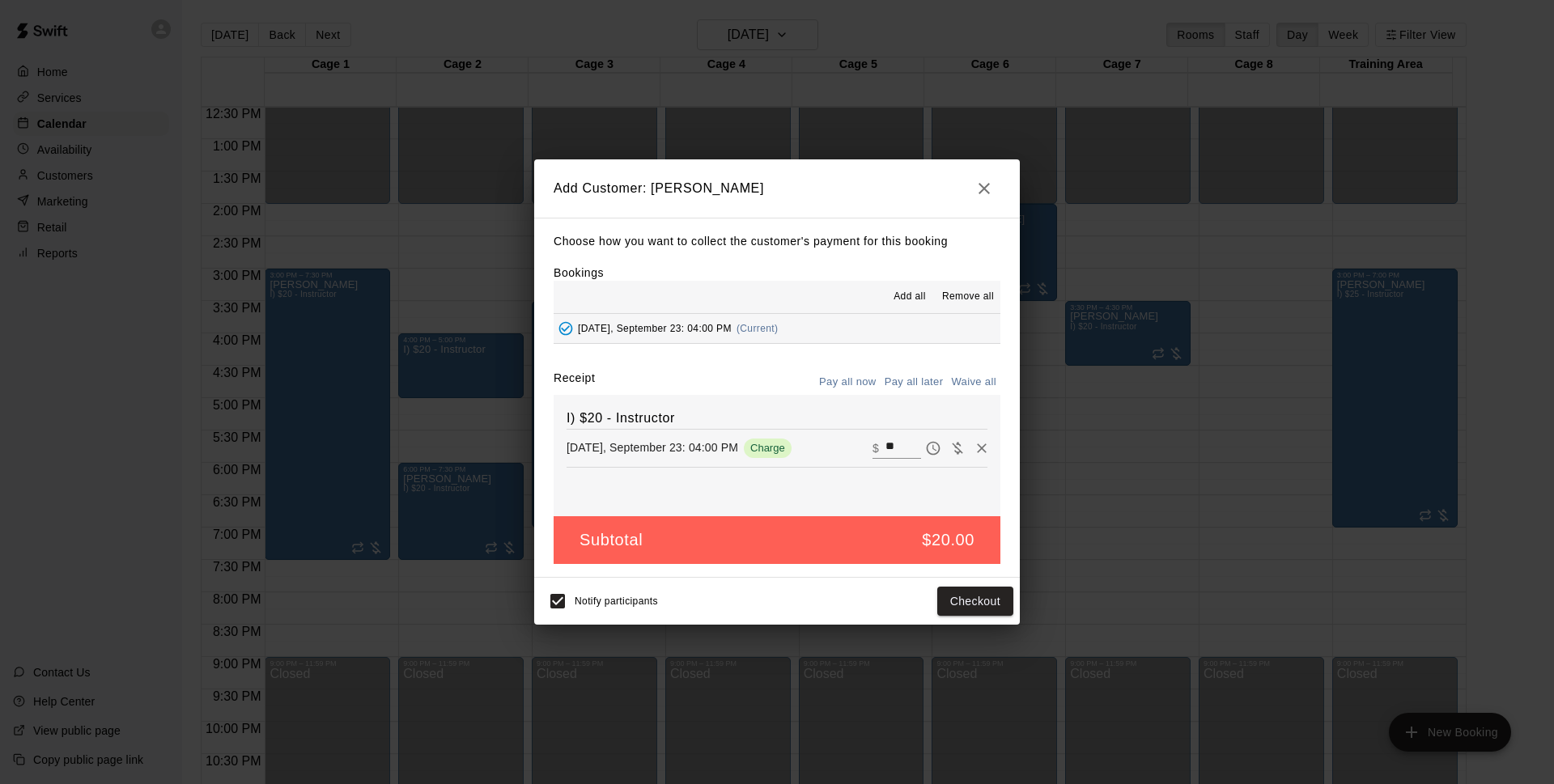
click at [912, 376] on button "Pay all later" at bounding box center [914, 383] width 67 height 25
click at [964, 599] on button "Add customer" at bounding box center [963, 601] width 99 height 30
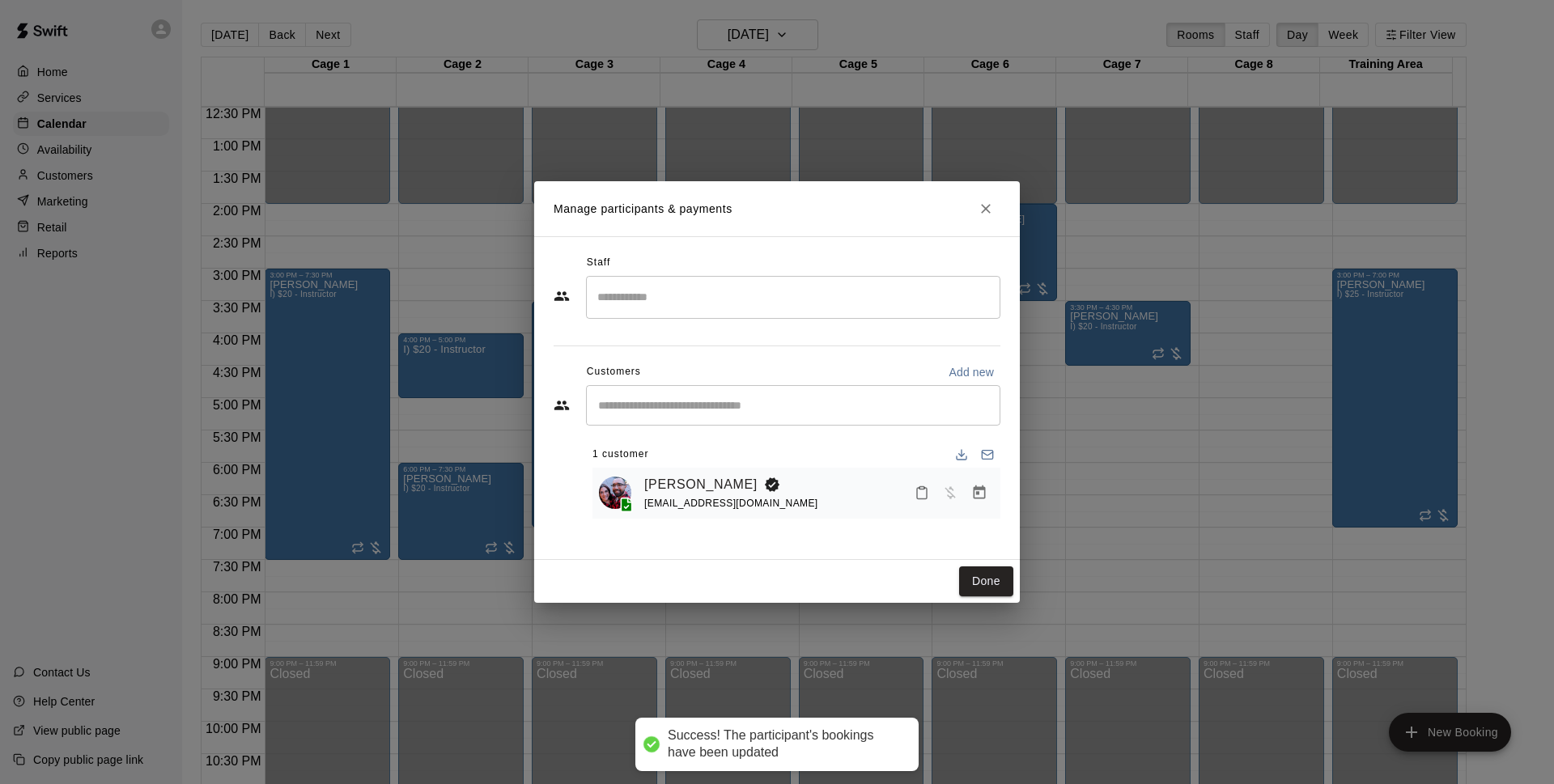
drag, startPoint x: 990, startPoint y: 606, endPoint x: 1194, endPoint y: 465, distance: 248.0
click at [989, 605] on div "Manage participants & payments Staff ​ Customers Add new ​ 1 customer Dustin Cr…" at bounding box center [777, 392] width 1554 height 784
click at [983, 571] on button "Done" at bounding box center [986, 581] width 54 height 30
click at [992, 579] on button "Done" at bounding box center [986, 581] width 54 height 30
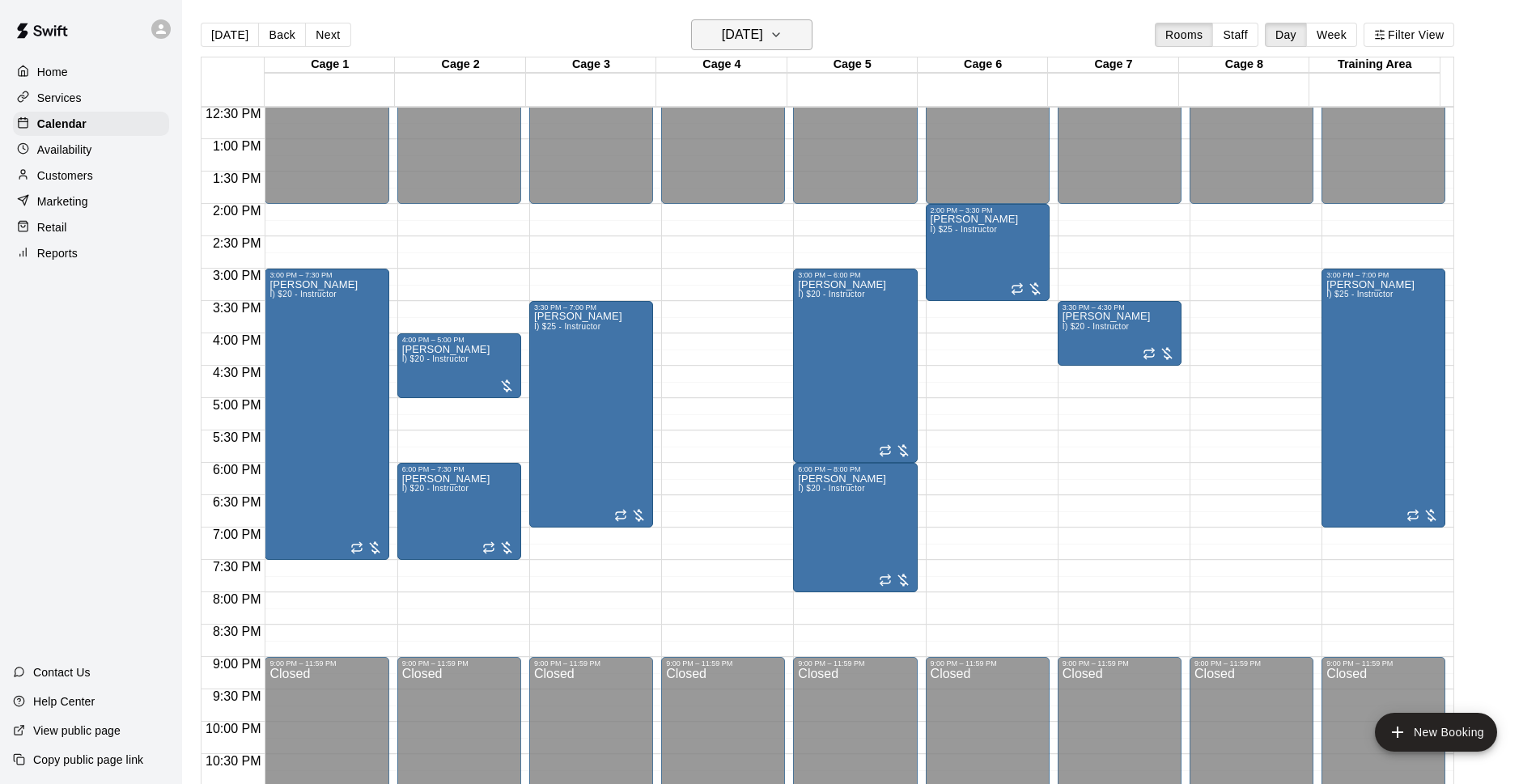
click at [755, 33] on h6 "[DATE]" at bounding box center [743, 34] width 42 height 23
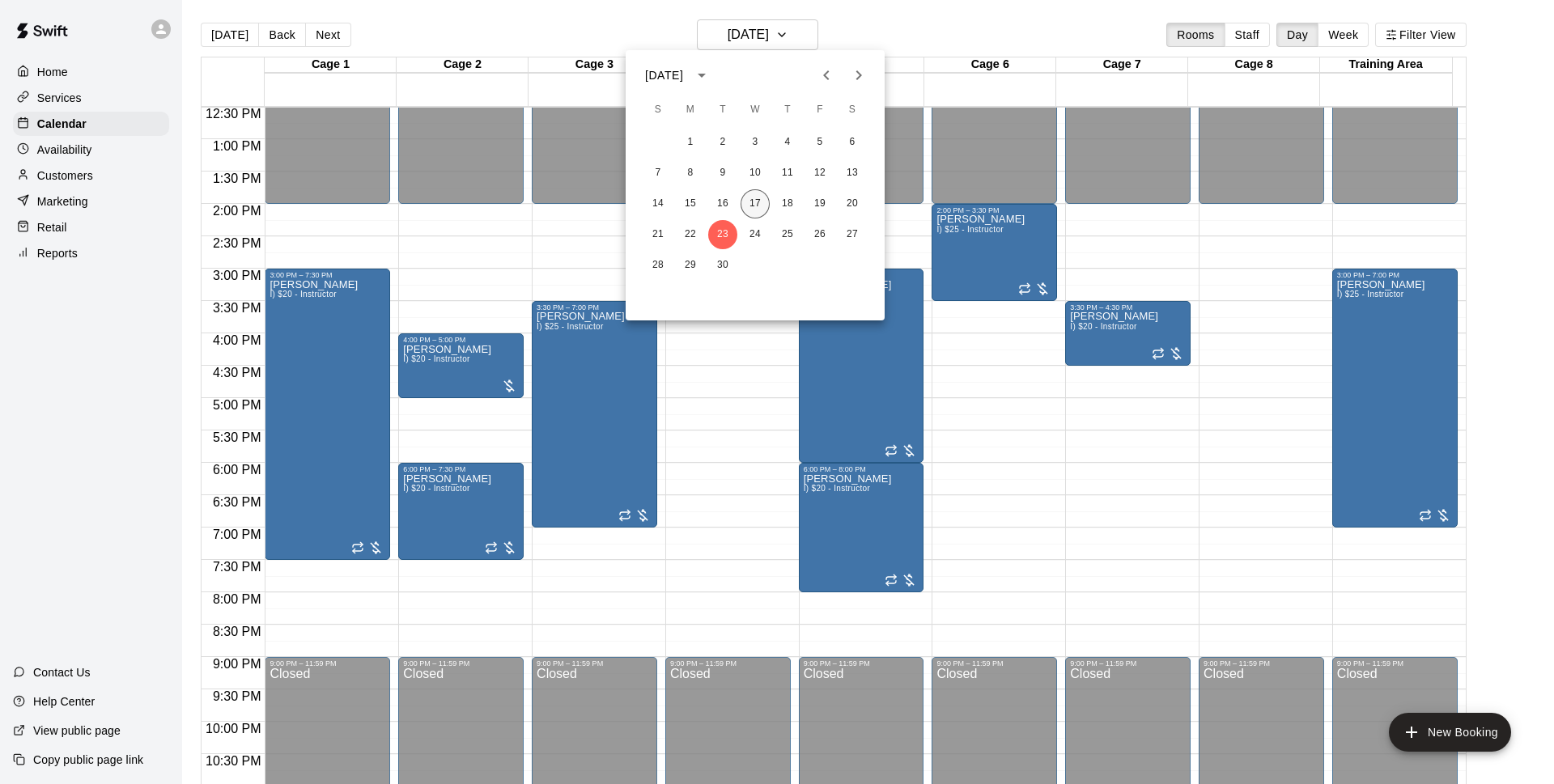
click at [763, 204] on button "17" at bounding box center [754, 203] width 29 height 29
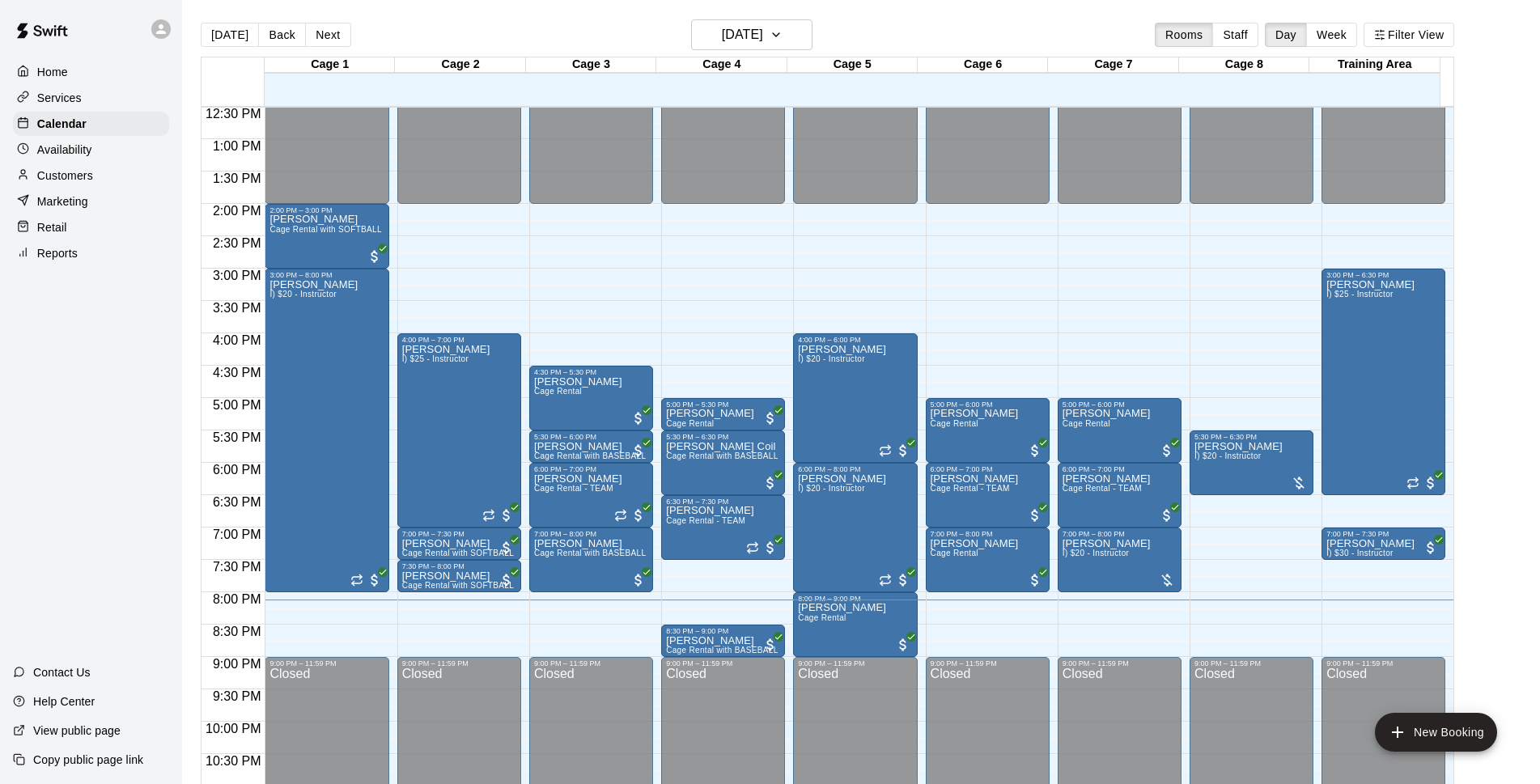
click at [837, 36] on div "Today Back Next Wednesday Sep 17 Rooms Staff Day Week Filter View" at bounding box center [828, 37] width 1254 height 37
click at [829, 32] on div "Today Back Next Wednesday Sep 17 Rooms Staff Day Week Filter View" at bounding box center [828, 37] width 1254 height 37
click at [783, 38] on icon "button" at bounding box center [776, 34] width 13 height 19
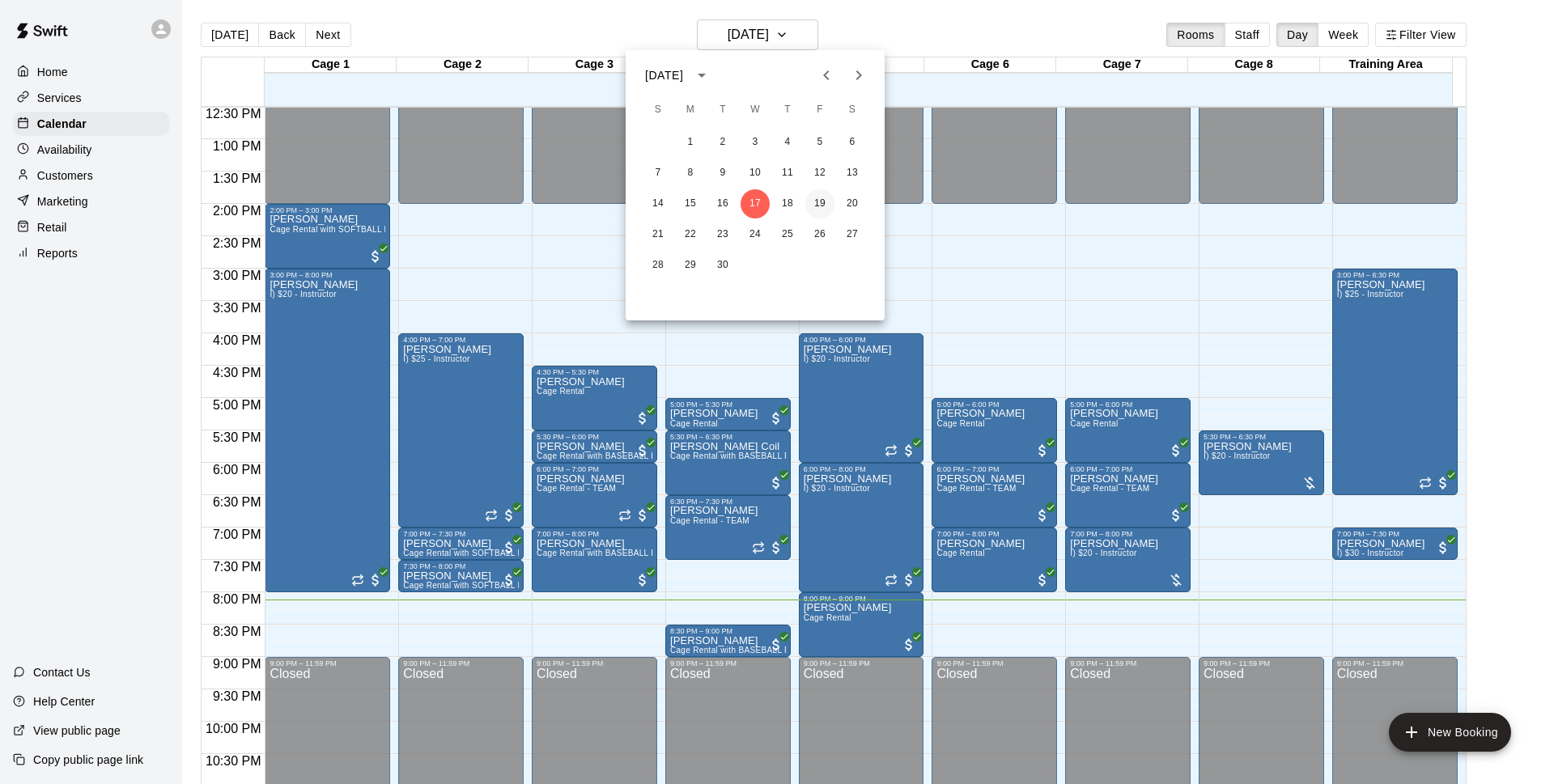
click at [826, 205] on button "19" at bounding box center [820, 203] width 29 height 29
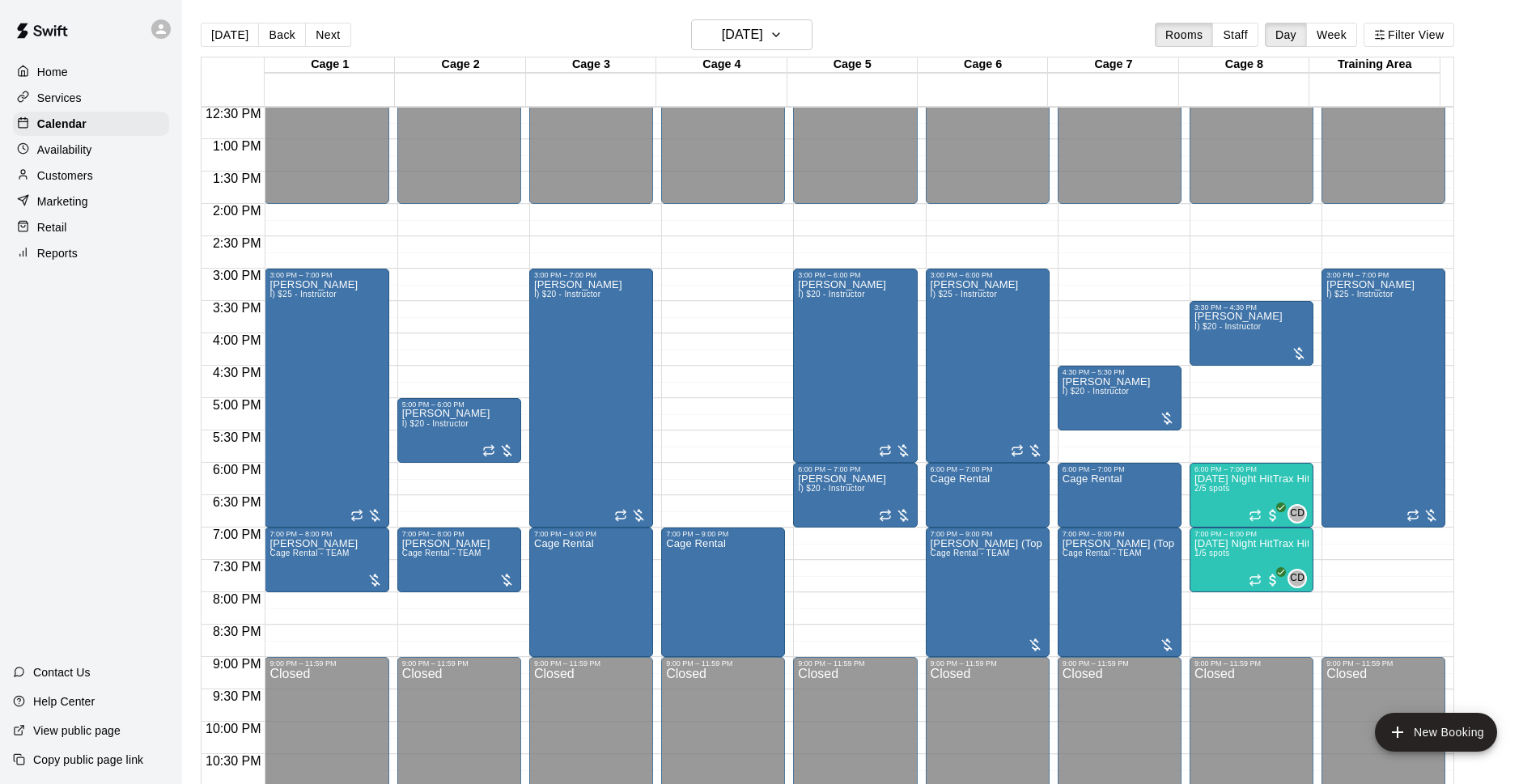
click at [895, 28] on div "Today Back Next Friday Sep 19 Rooms Staff Day Week Filter View" at bounding box center [828, 37] width 1254 height 37
click at [780, 46] on button "[DATE]" at bounding box center [752, 34] width 121 height 31
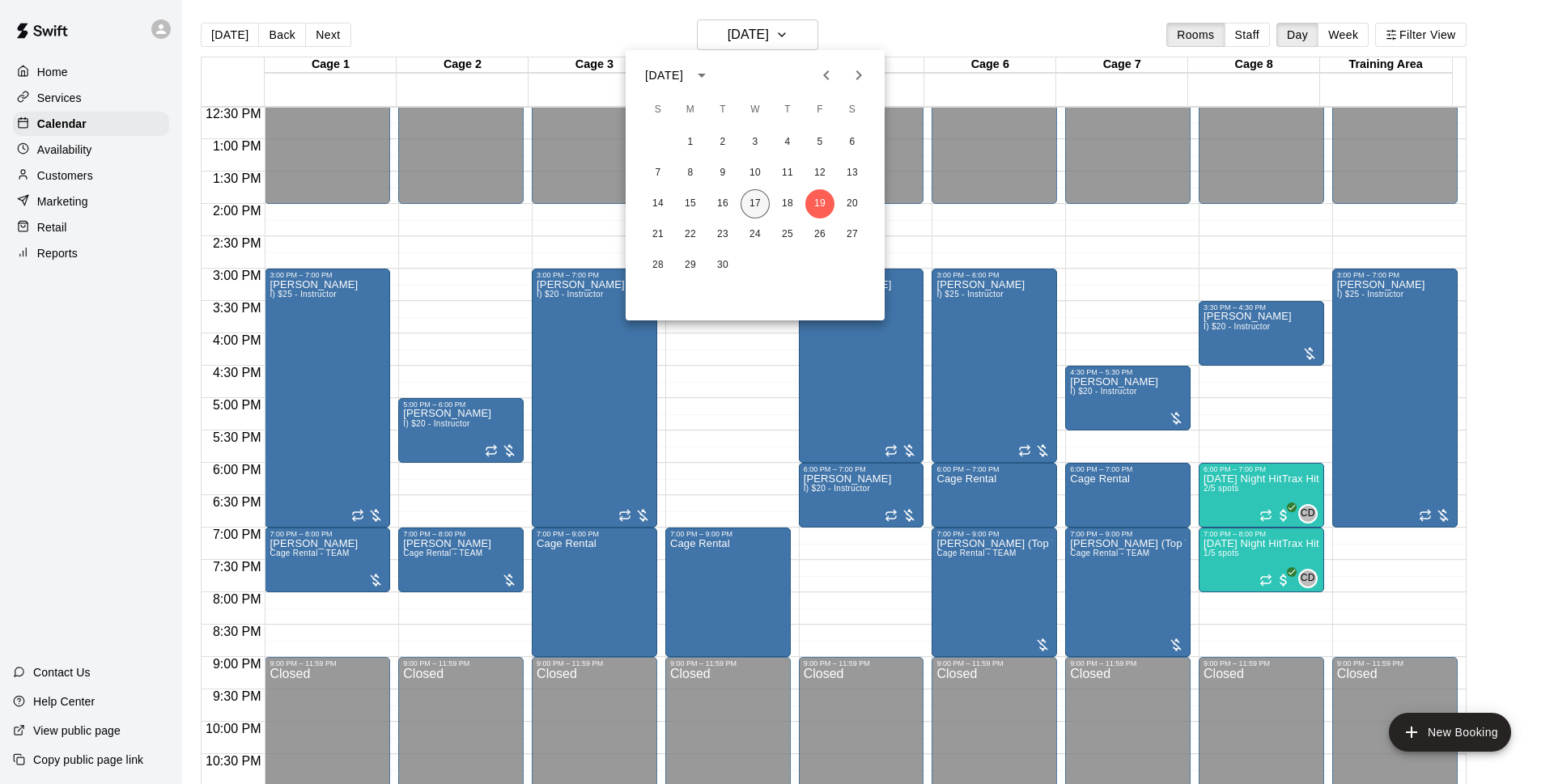
click at [757, 209] on button "17" at bounding box center [754, 203] width 29 height 29
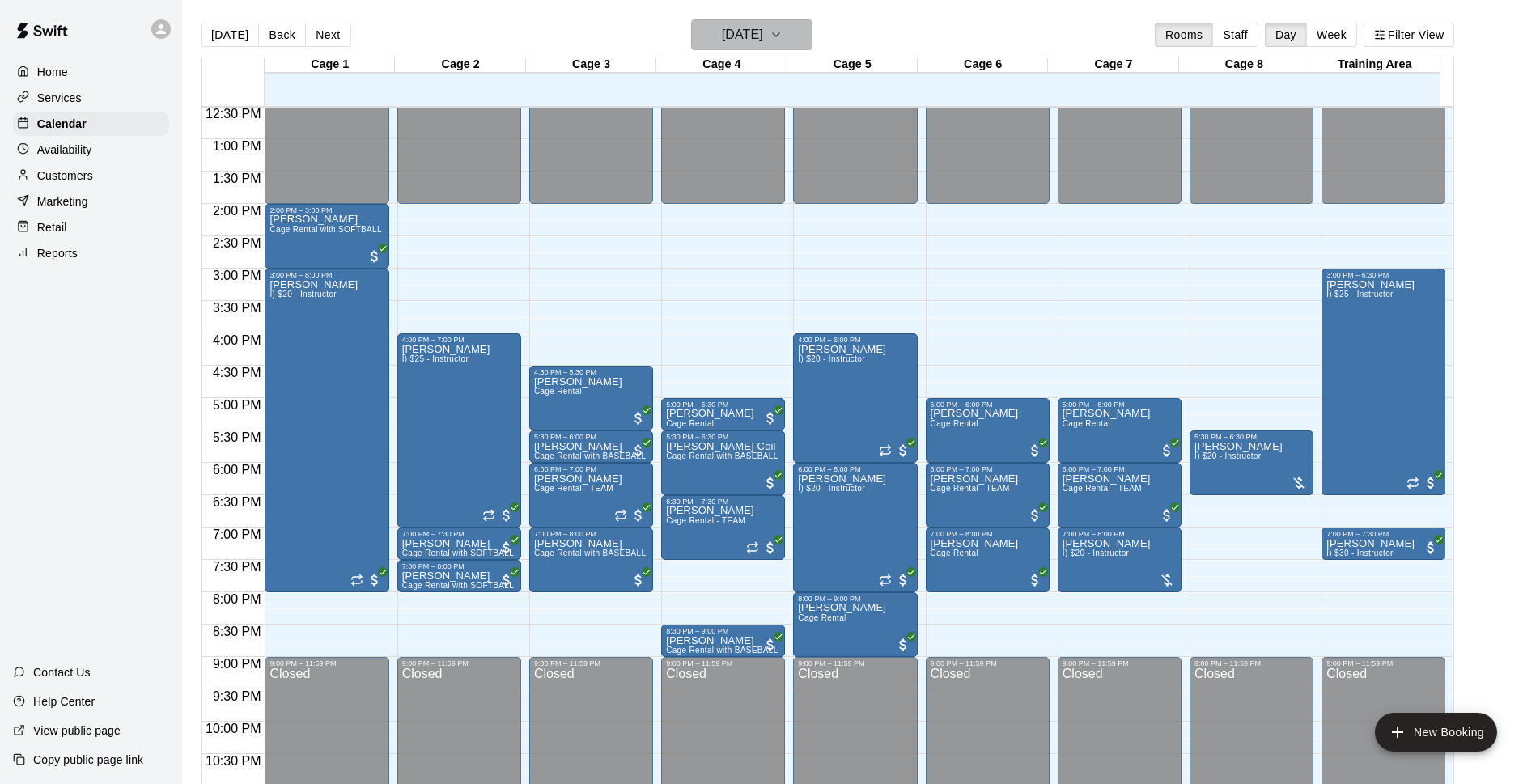
click at [764, 32] on h6 "[DATE]" at bounding box center [743, 34] width 42 height 23
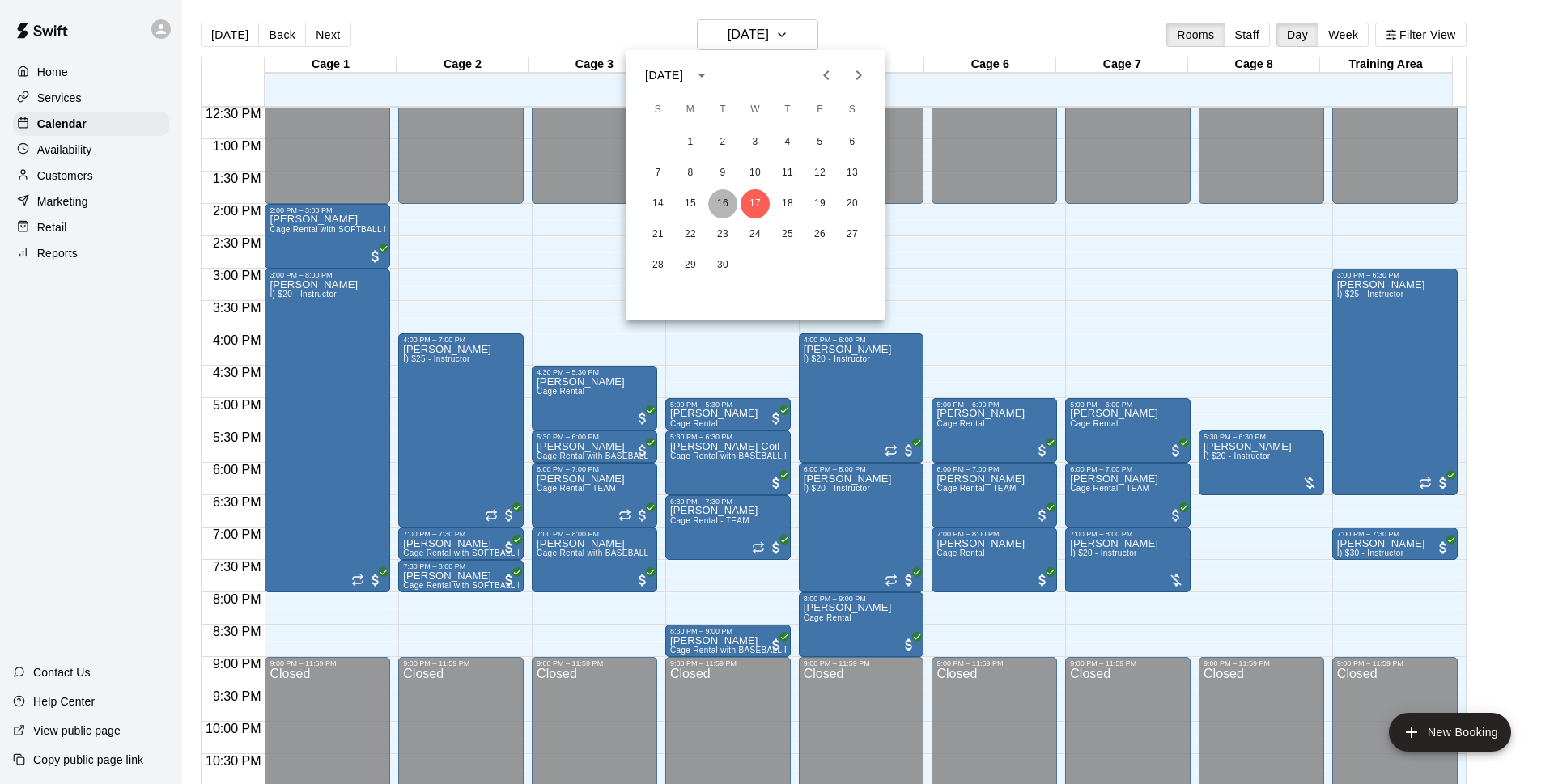
click at [728, 209] on button "16" at bounding box center [723, 203] width 29 height 29
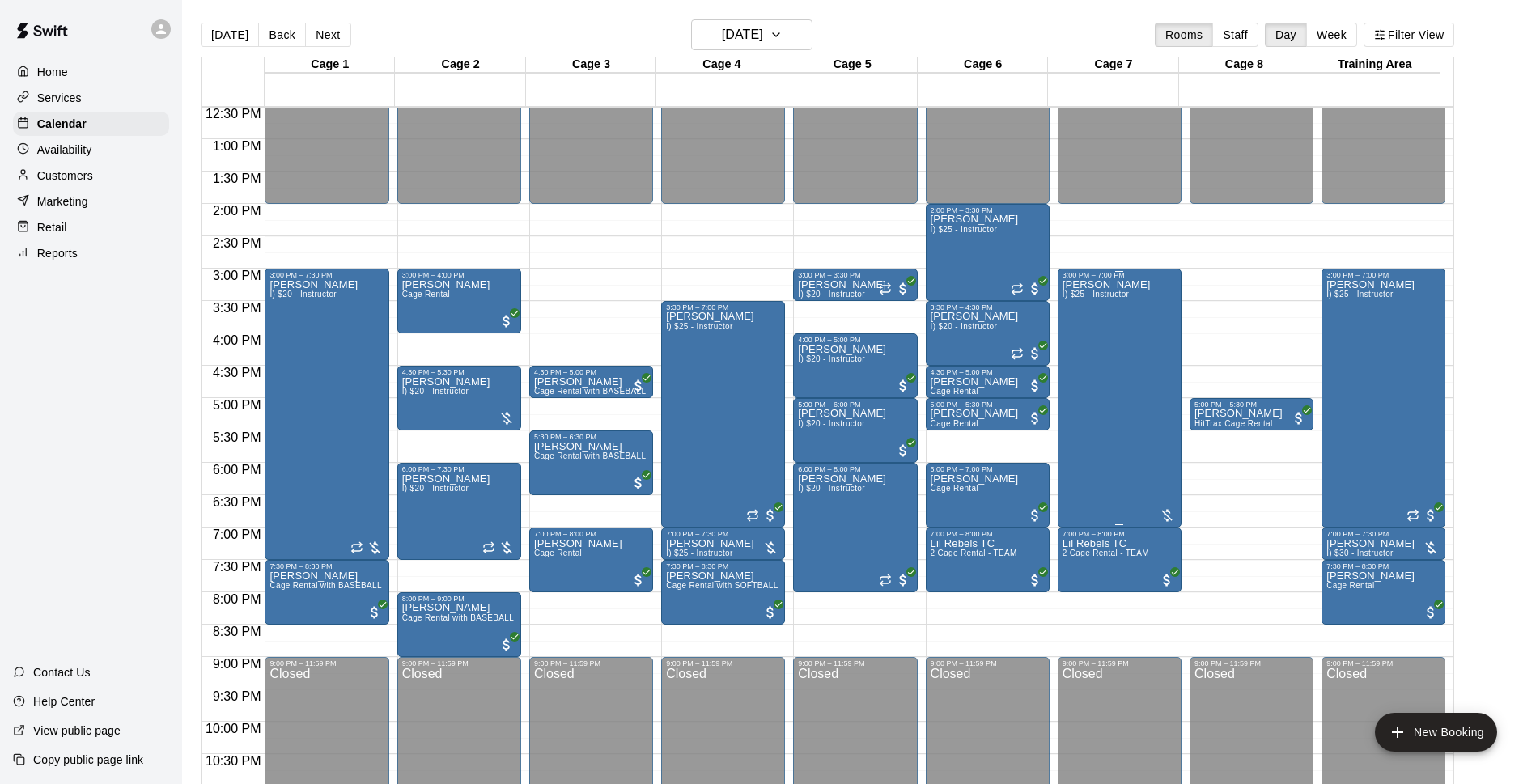
click at [1111, 296] on span "I) $25 - Instructor" at bounding box center [1096, 294] width 66 height 9
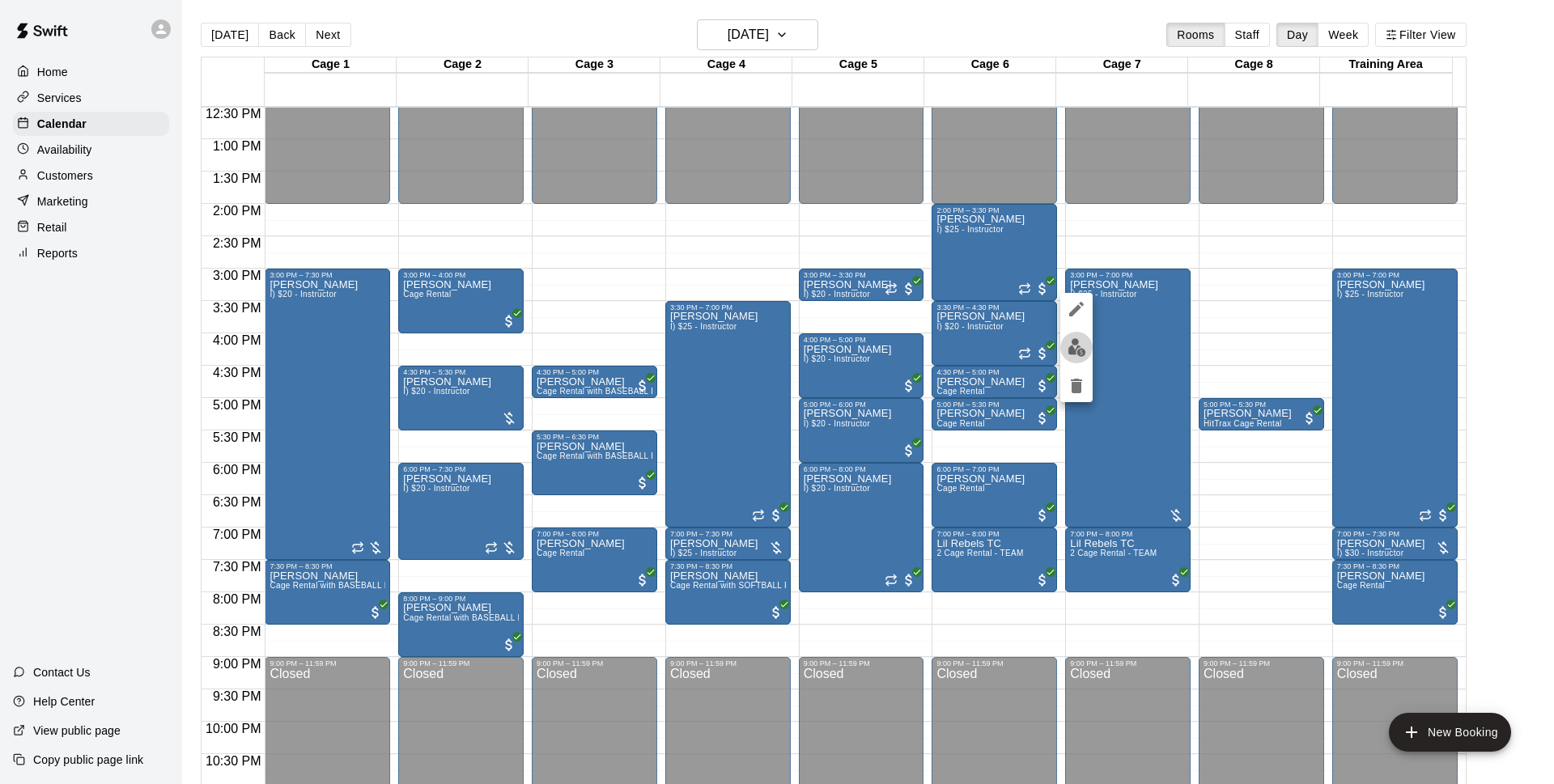
click at [1084, 342] on img "edit" at bounding box center [1076, 347] width 19 height 19
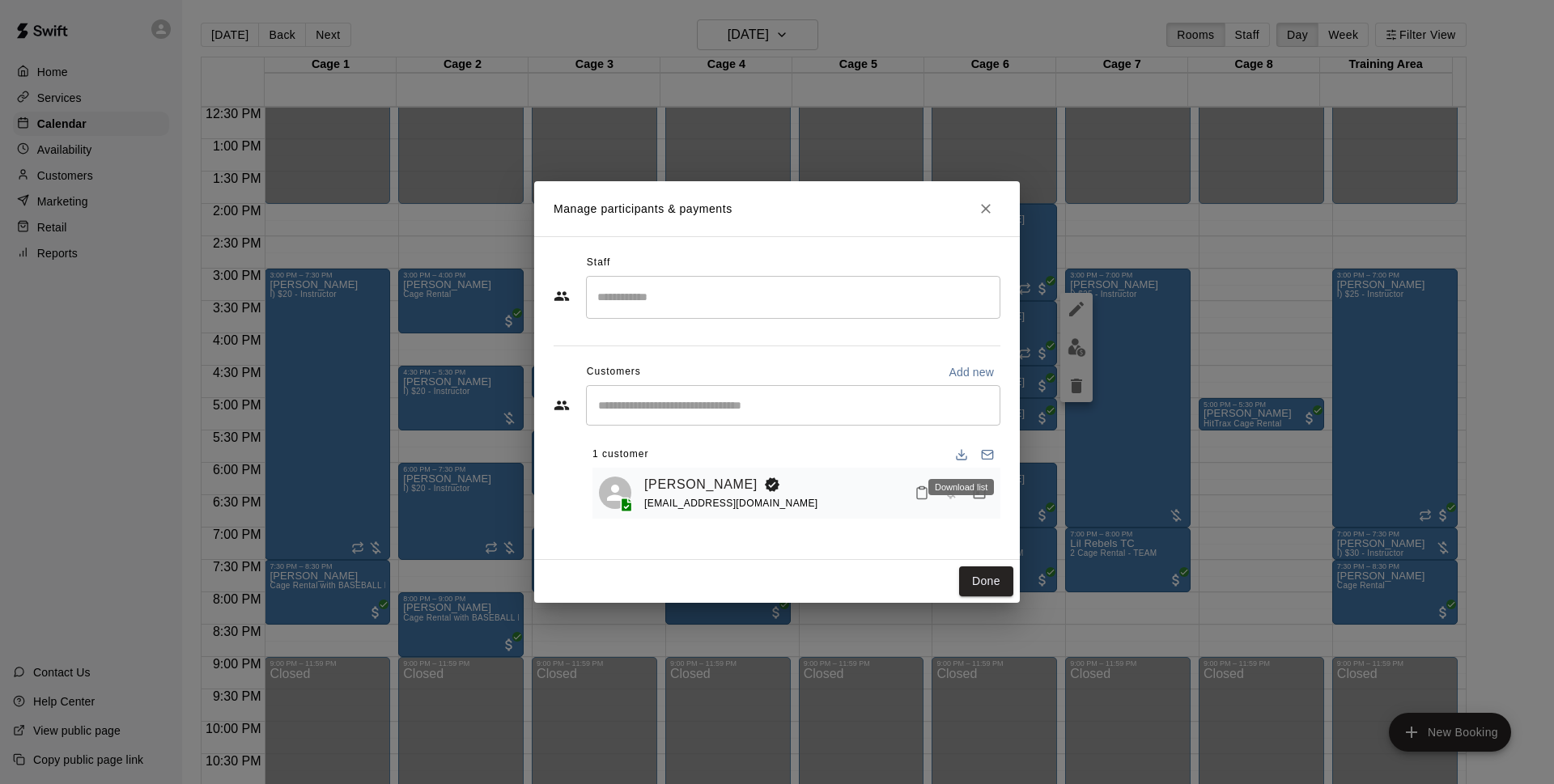
click at [977, 492] on div "Download list" at bounding box center [961, 487] width 65 height 16
click at [984, 489] on icon "Manage bookings & payment" at bounding box center [979, 492] width 12 height 14
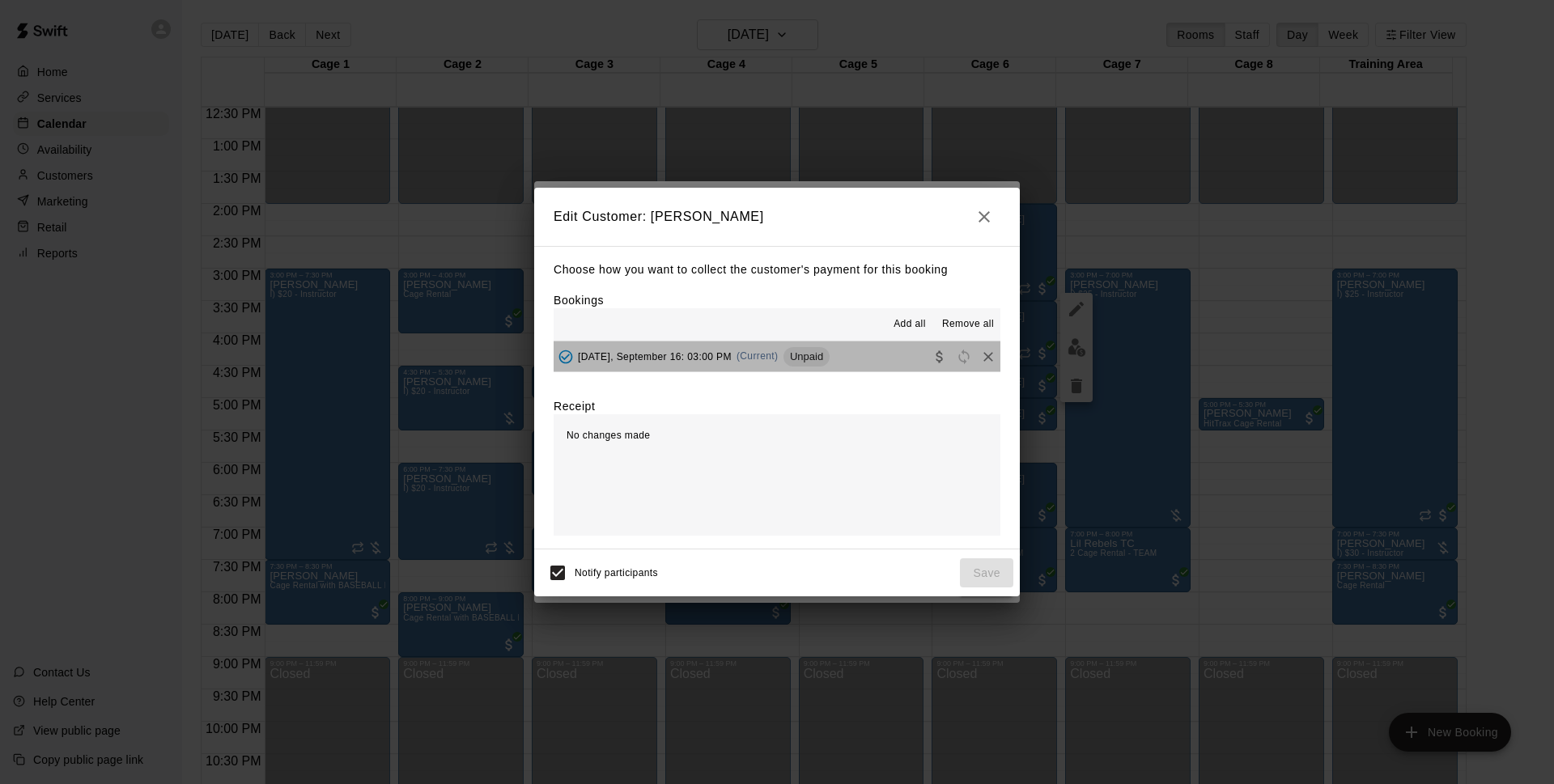
click at [871, 363] on button "Tuesday, September 16: 03:00 PM (Current) Unpaid" at bounding box center [777, 355] width 447 height 30
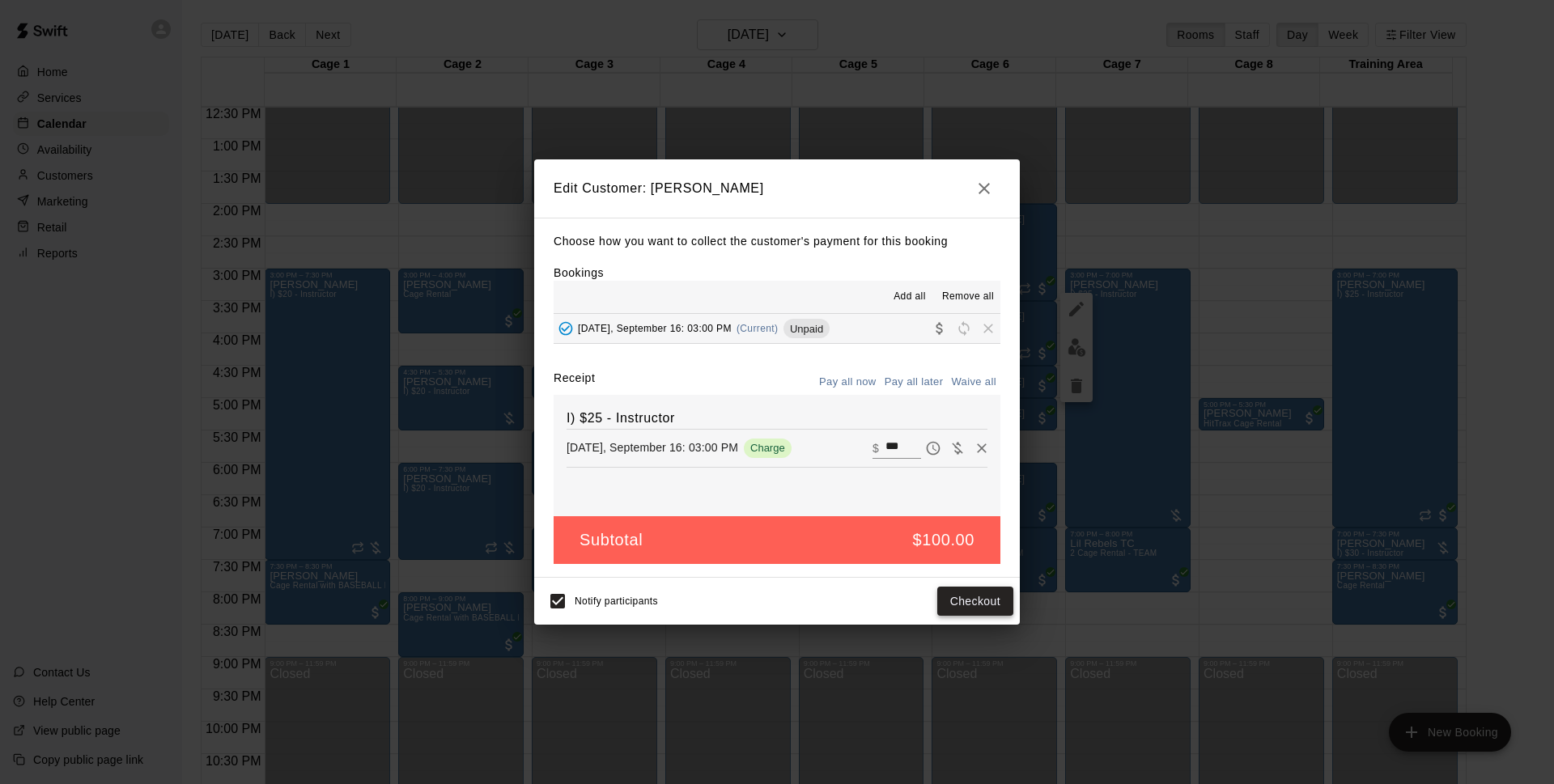
click at [967, 604] on button "Checkout" at bounding box center [975, 601] width 76 height 30
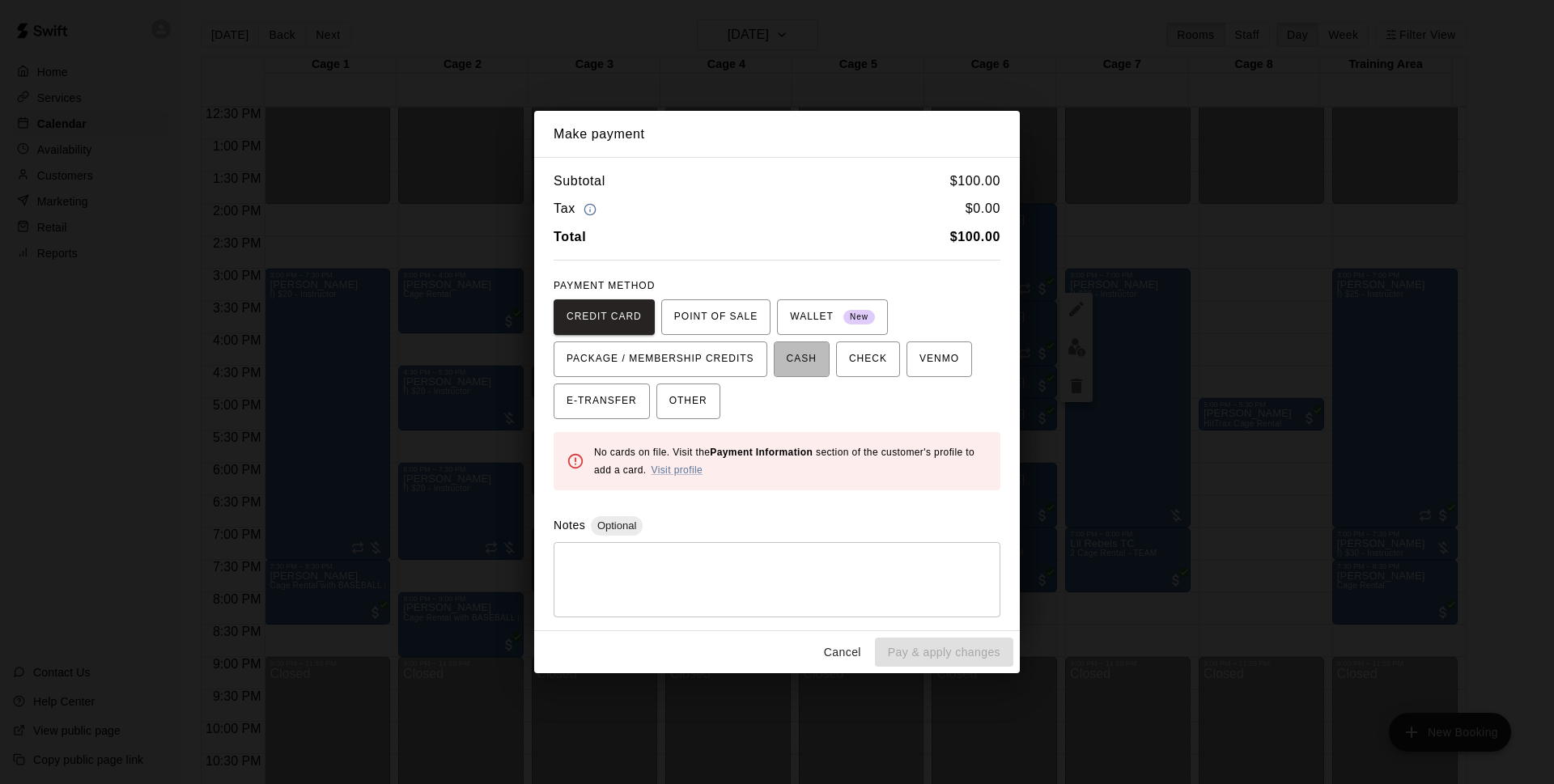
drag, startPoint x: 810, startPoint y: 349, endPoint x: 794, endPoint y: 394, distance: 47.8
click at [807, 351] on span "CASH" at bounding box center [801, 359] width 30 height 26
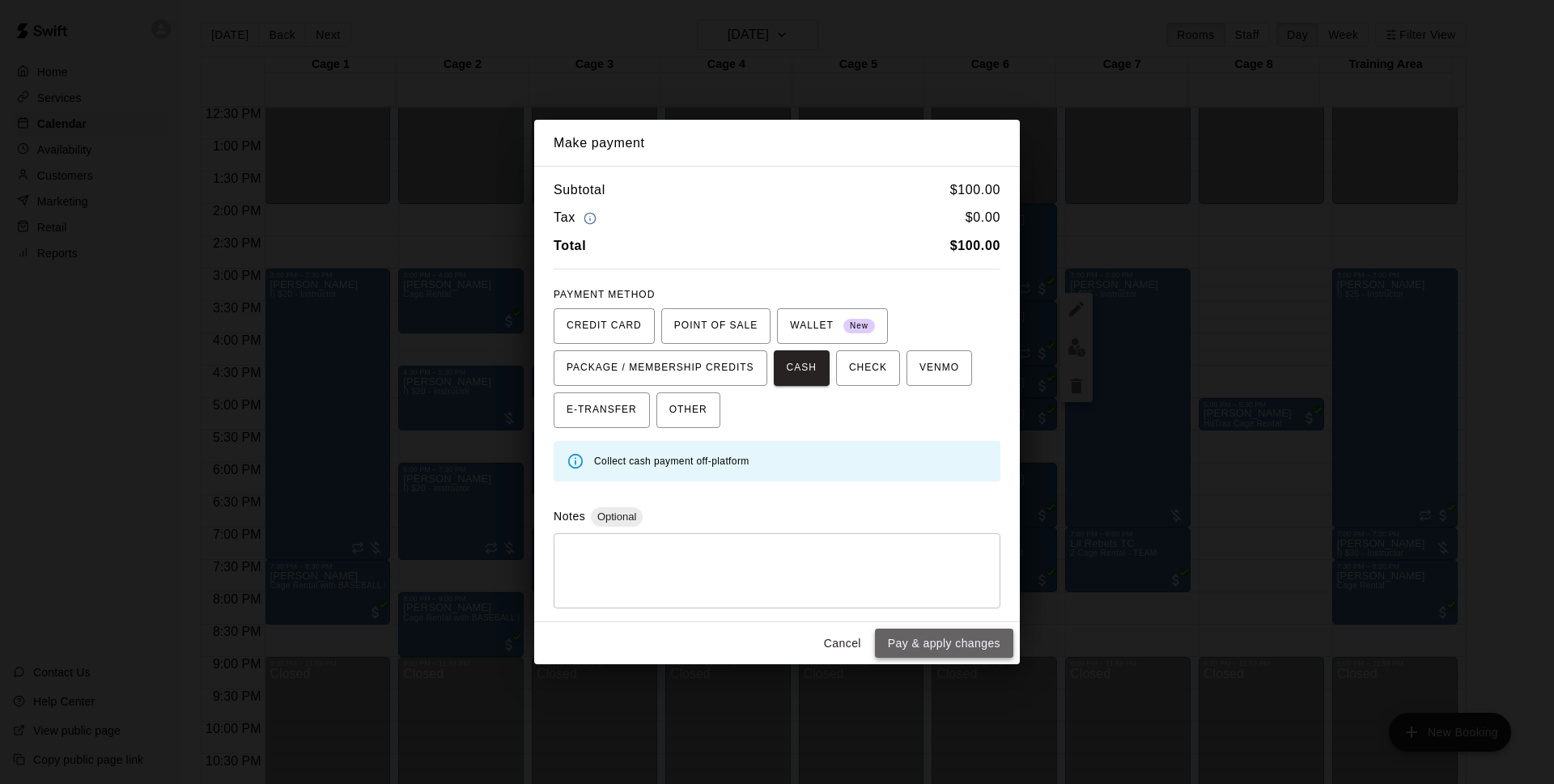
click at [936, 640] on button "Pay & apply changes" at bounding box center [943, 643] width 138 height 30
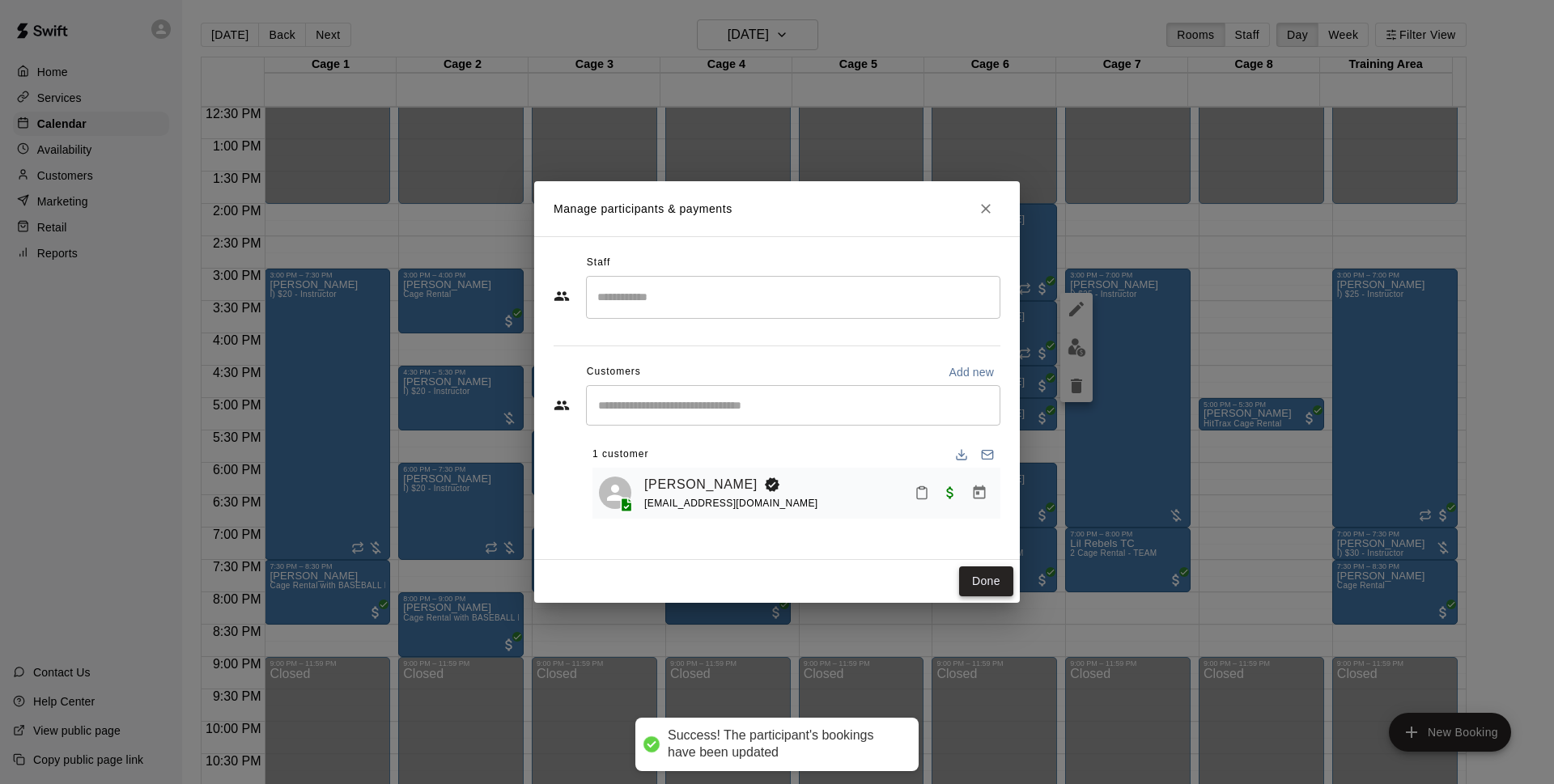
click at [985, 569] on button "Done" at bounding box center [986, 581] width 54 height 30
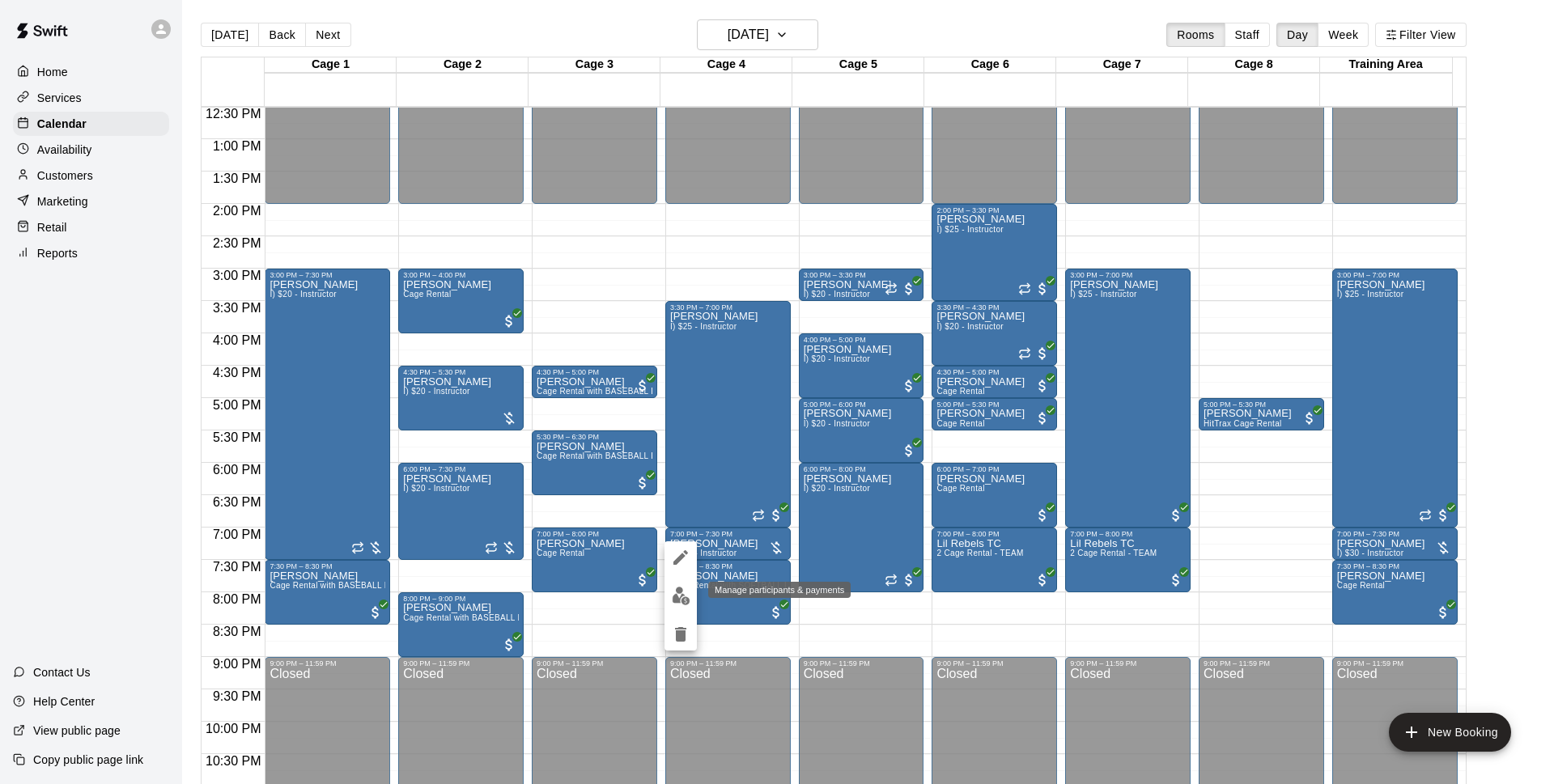
click at [693, 595] on button "edit" at bounding box center [680, 595] width 33 height 32
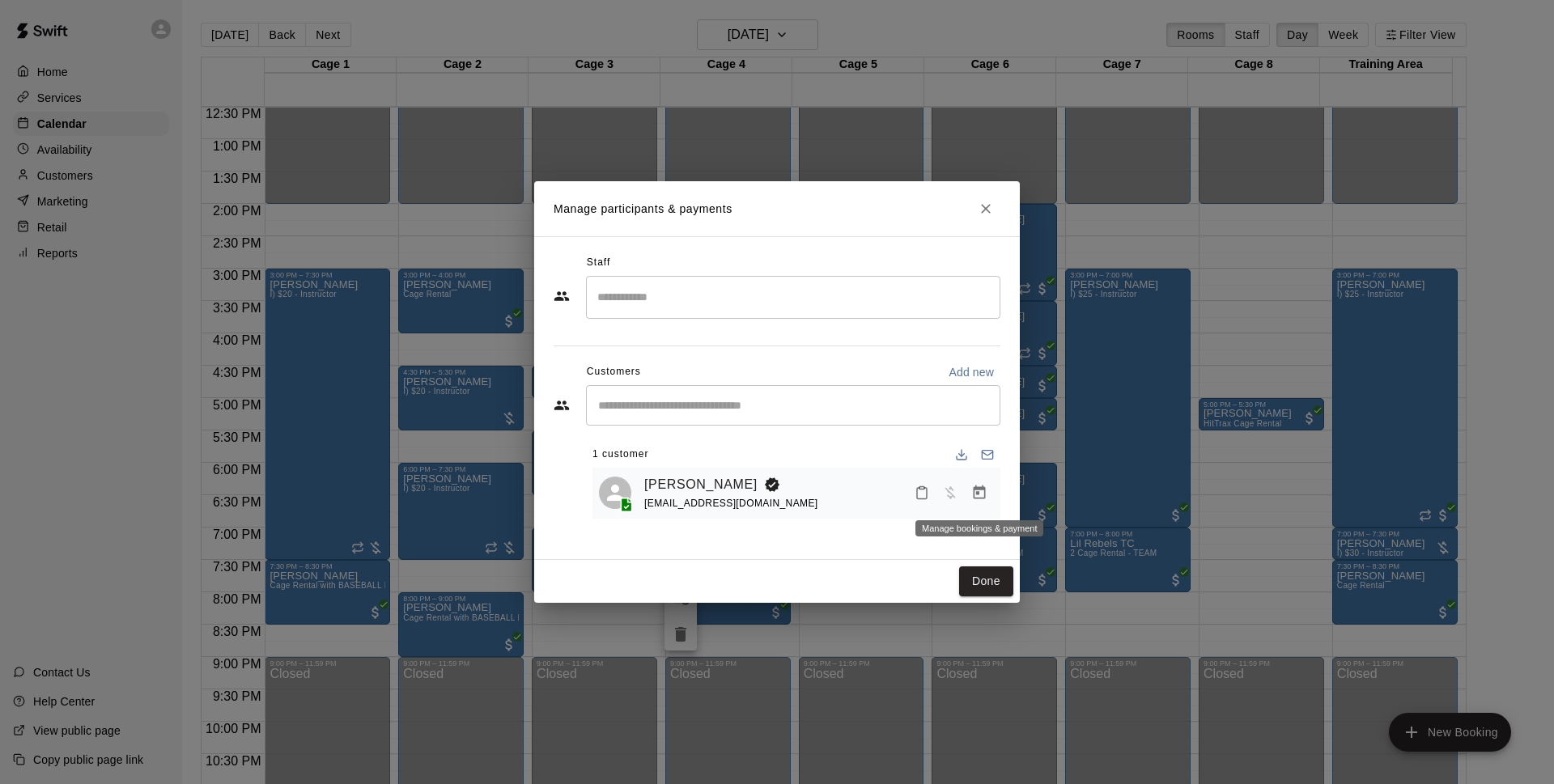
click at [968, 487] on button "Manage bookings & payment" at bounding box center [979, 493] width 29 height 29
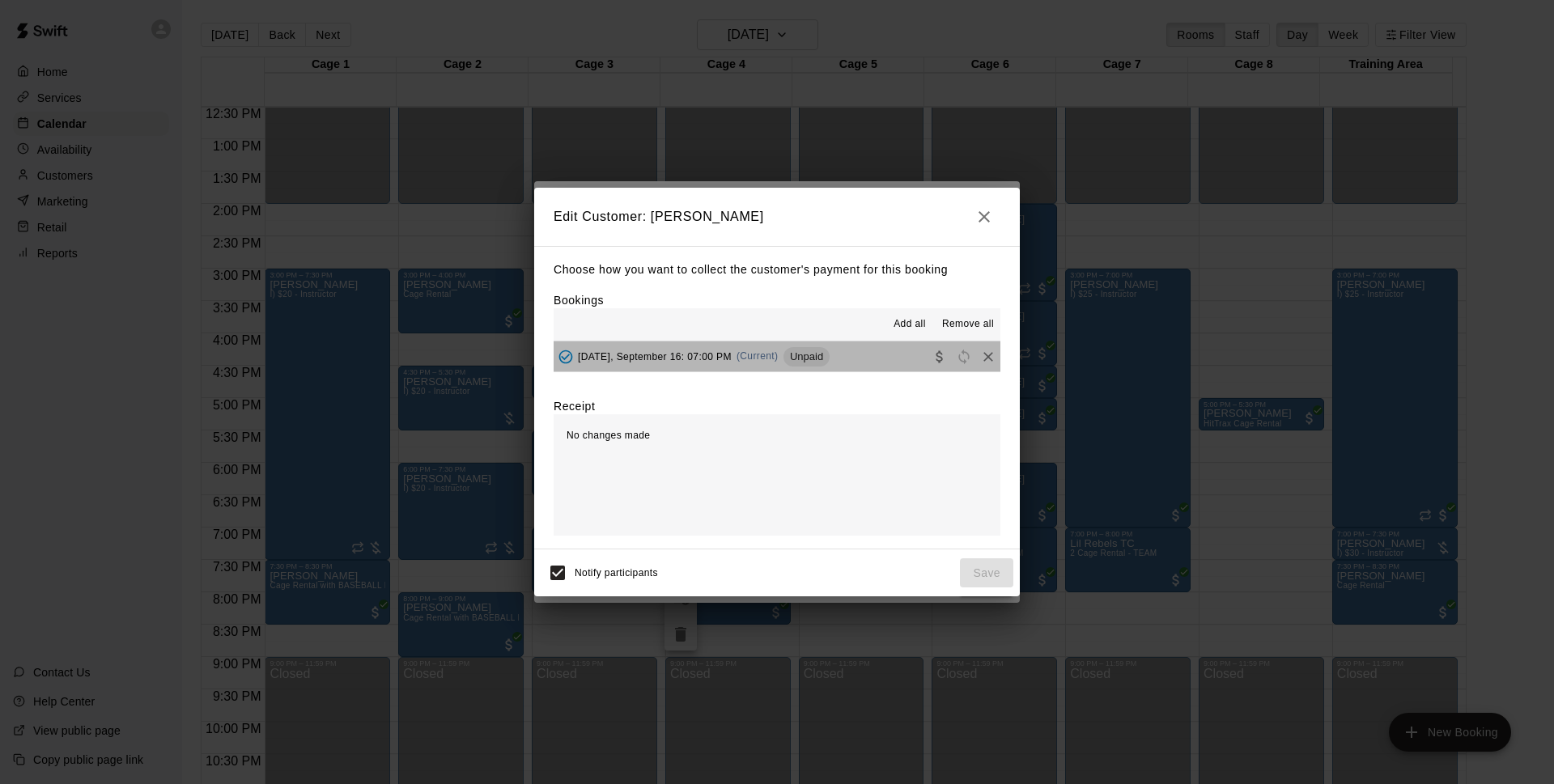
click at [850, 371] on button "Tuesday, September 16: 07:00 PM (Current) Unpaid" at bounding box center [777, 355] width 447 height 30
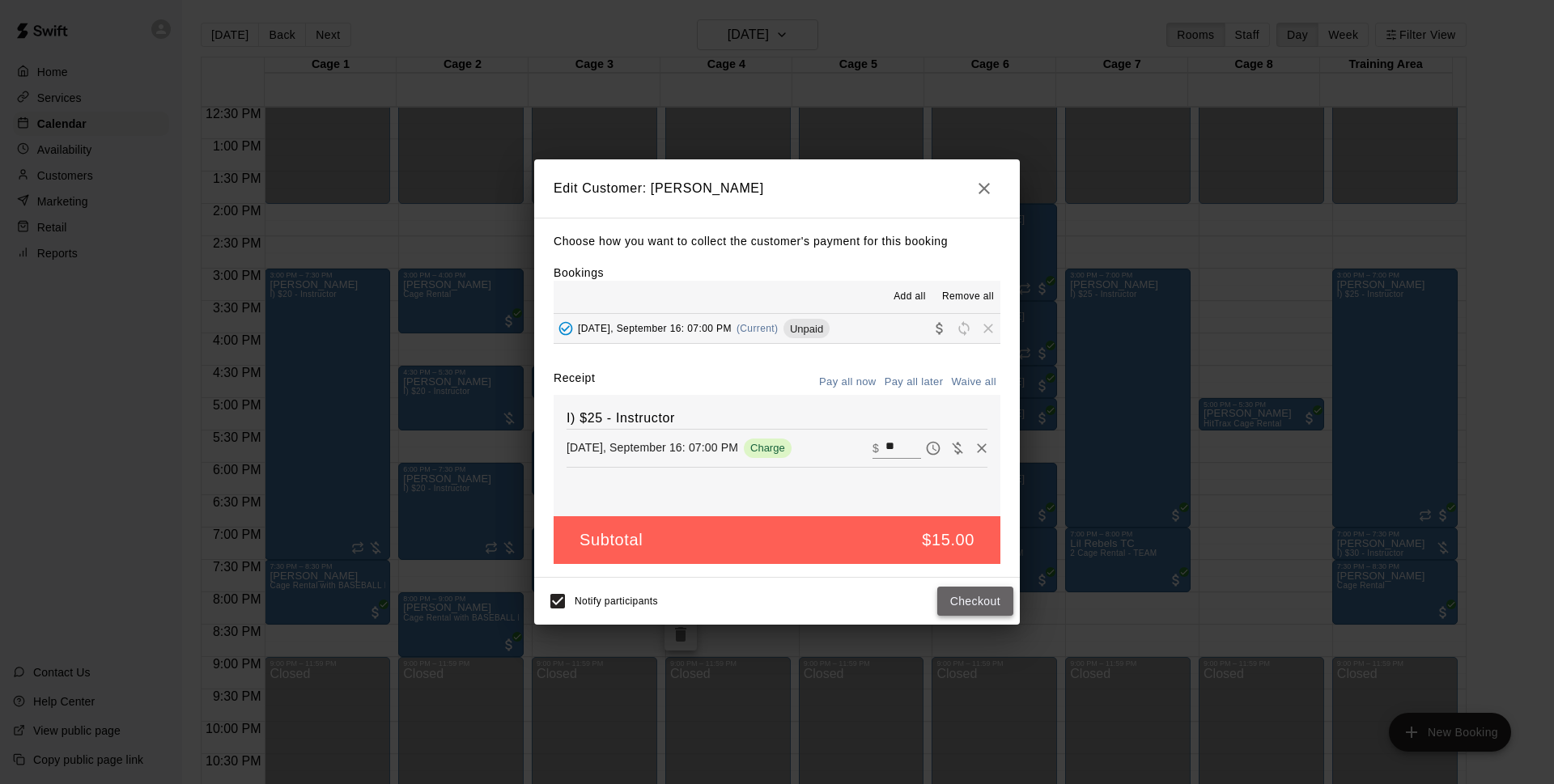
click at [952, 592] on button "Checkout" at bounding box center [975, 601] width 76 height 30
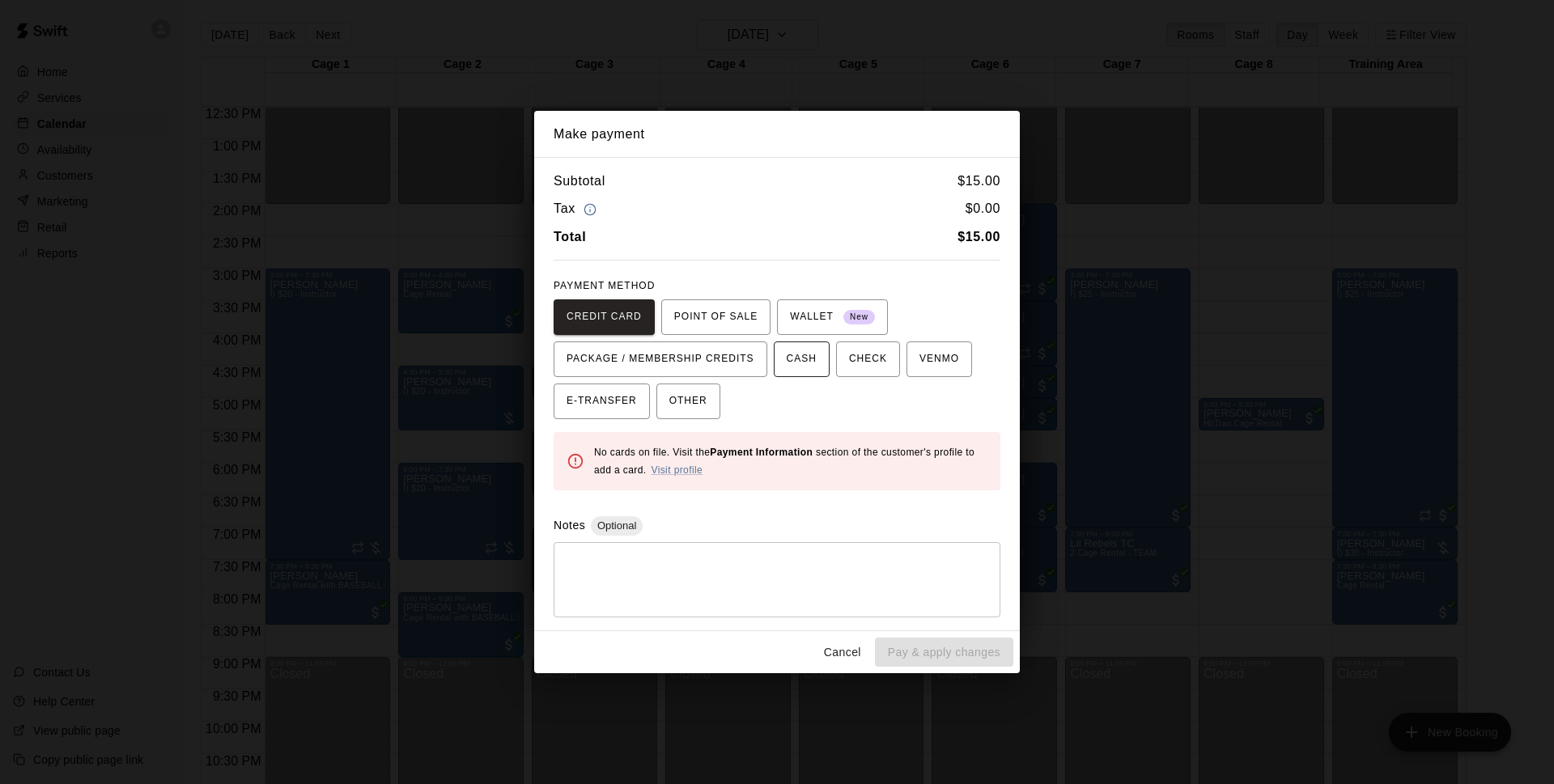
click at [786, 370] on span "CASH" at bounding box center [801, 359] width 30 height 26
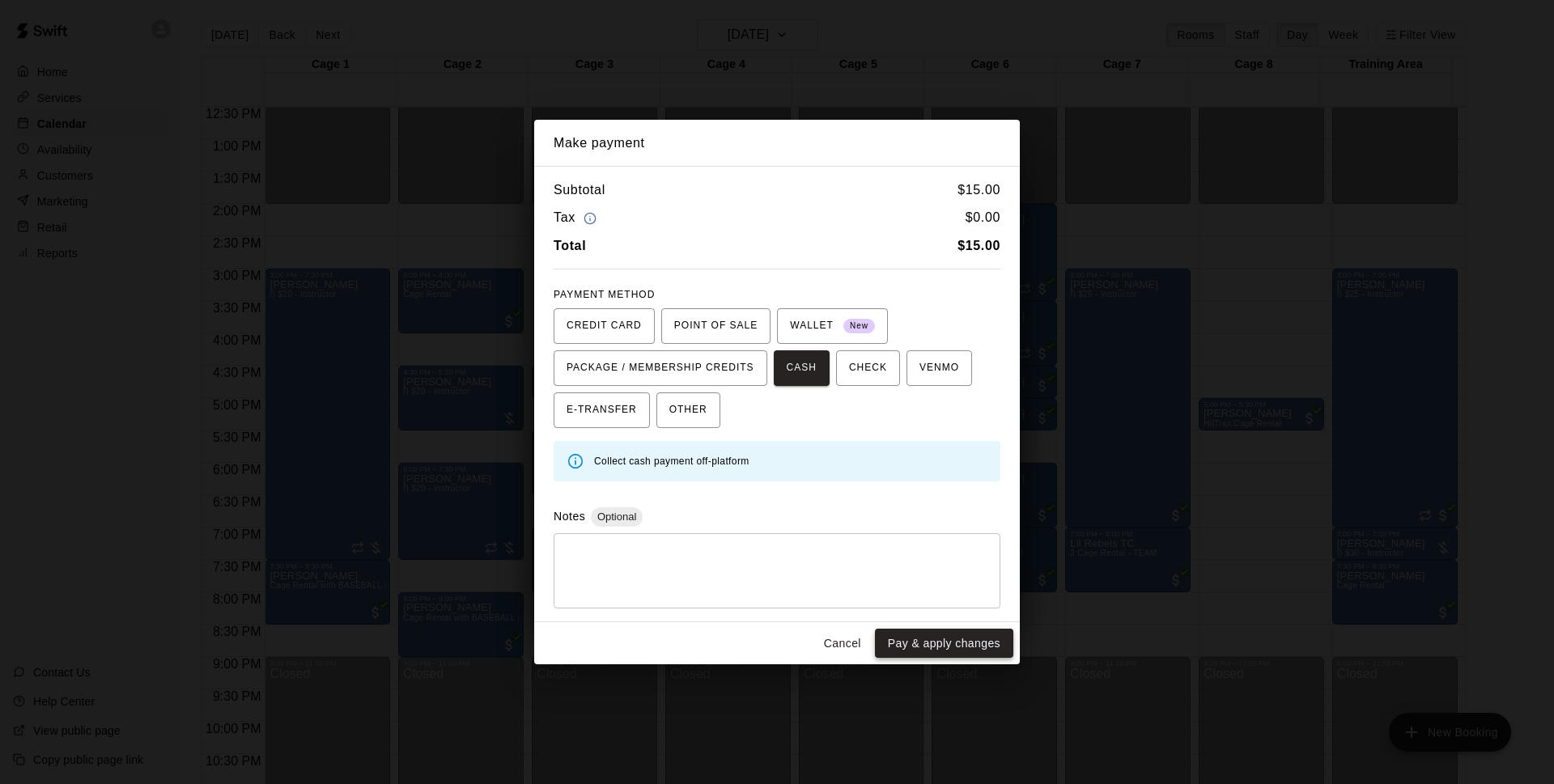
click at [921, 639] on button "Pay & apply changes" at bounding box center [943, 643] width 138 height 30
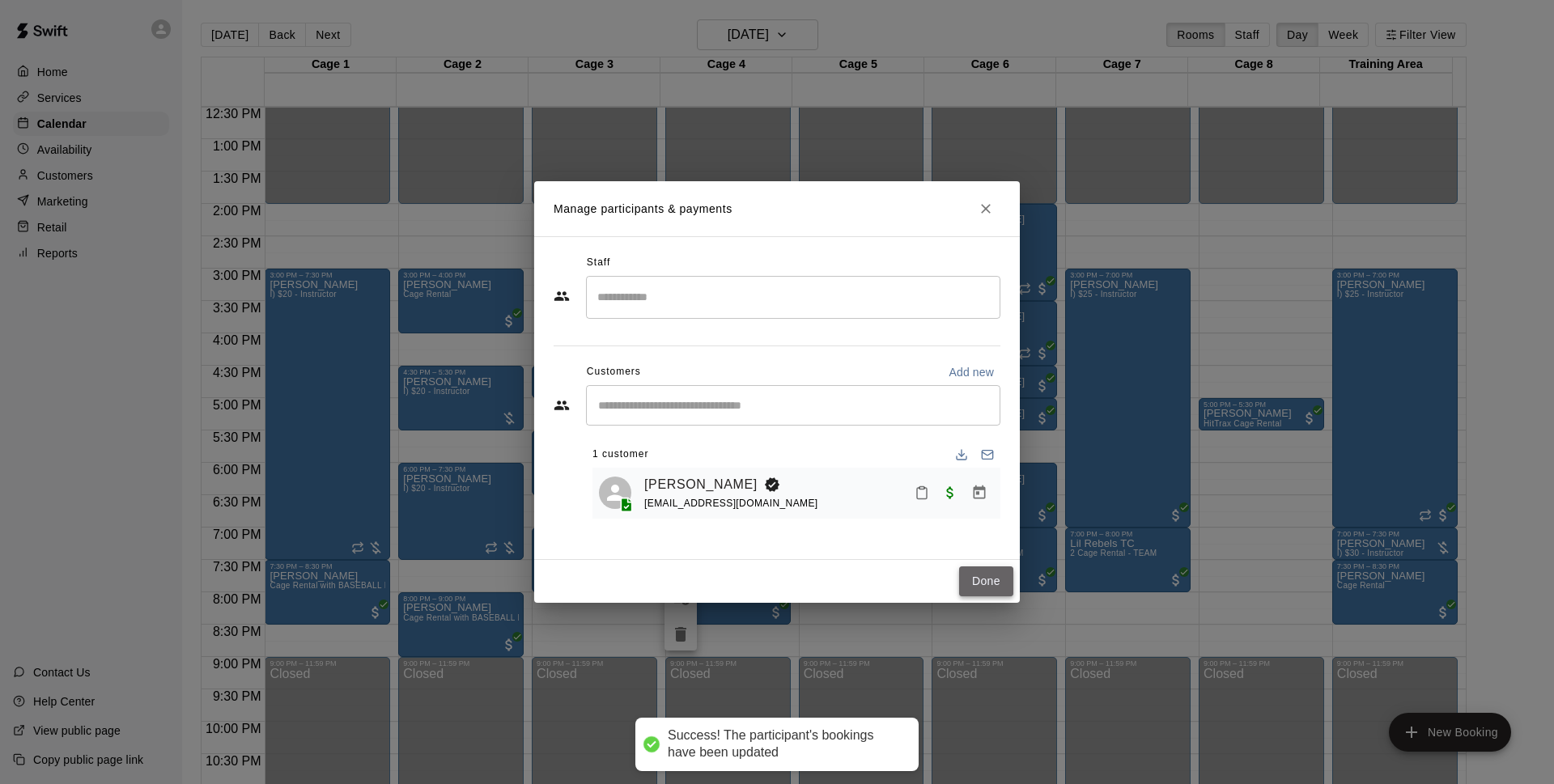
click at [990, 583] on button "Done" at bounding box center [986, 581] width 54 height 30
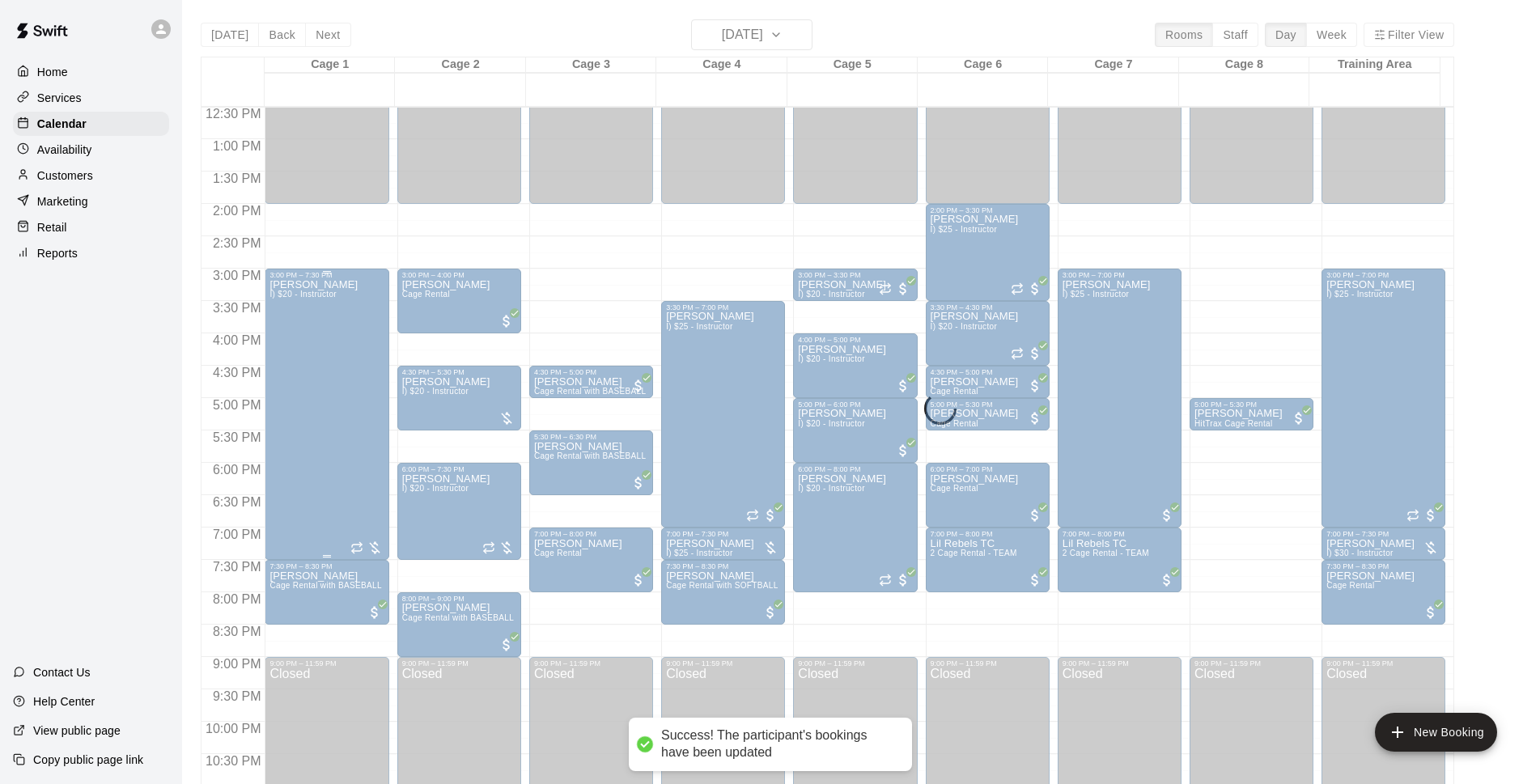
click at [342, 289] on div "Dustin Crespo I) $20 - Instructor" at bounding box center [327, 671] width 114 height 784
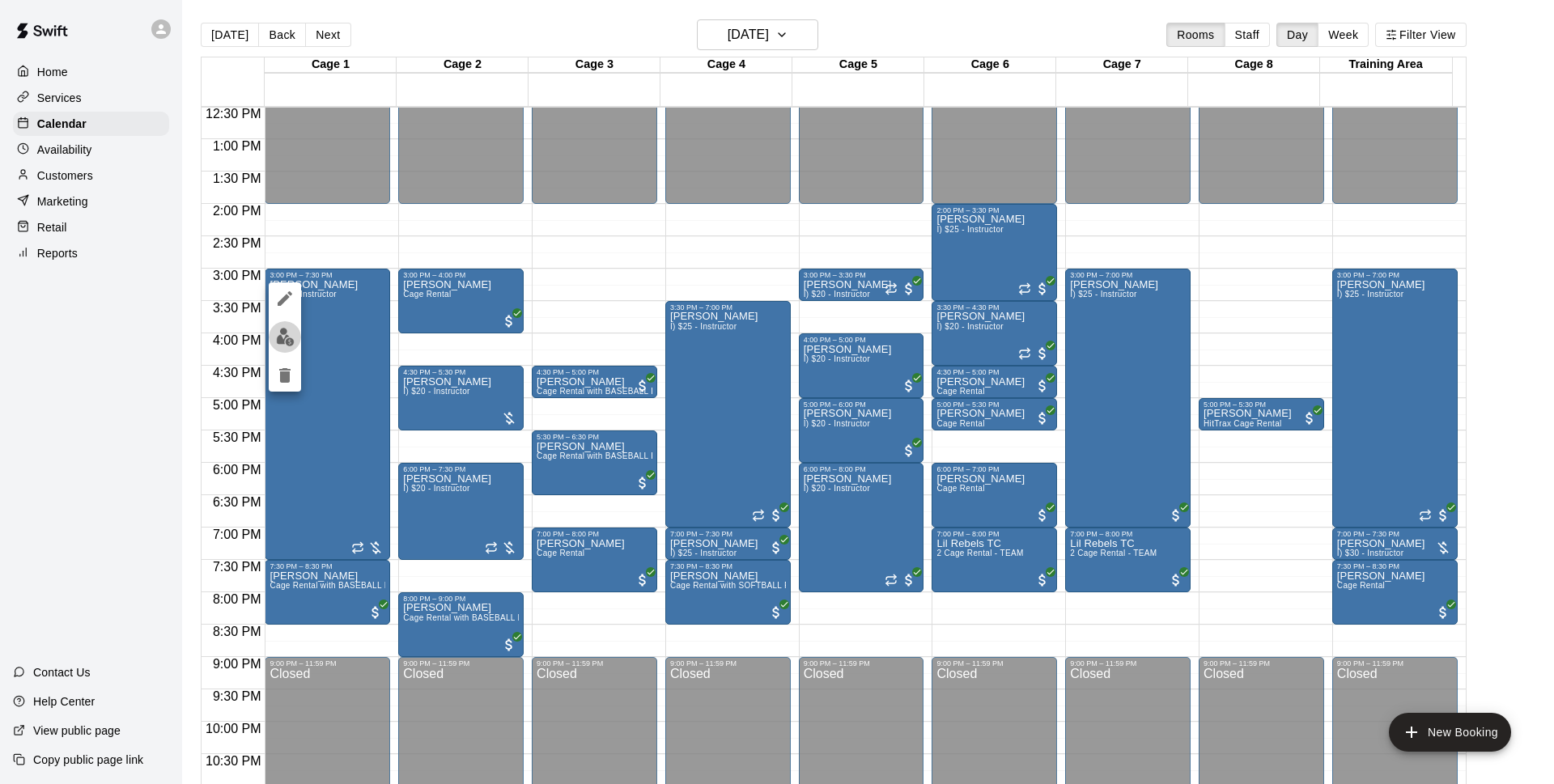
click at [298, 335] on button "edit" at bounding box center [285, 336] width 33 height 32
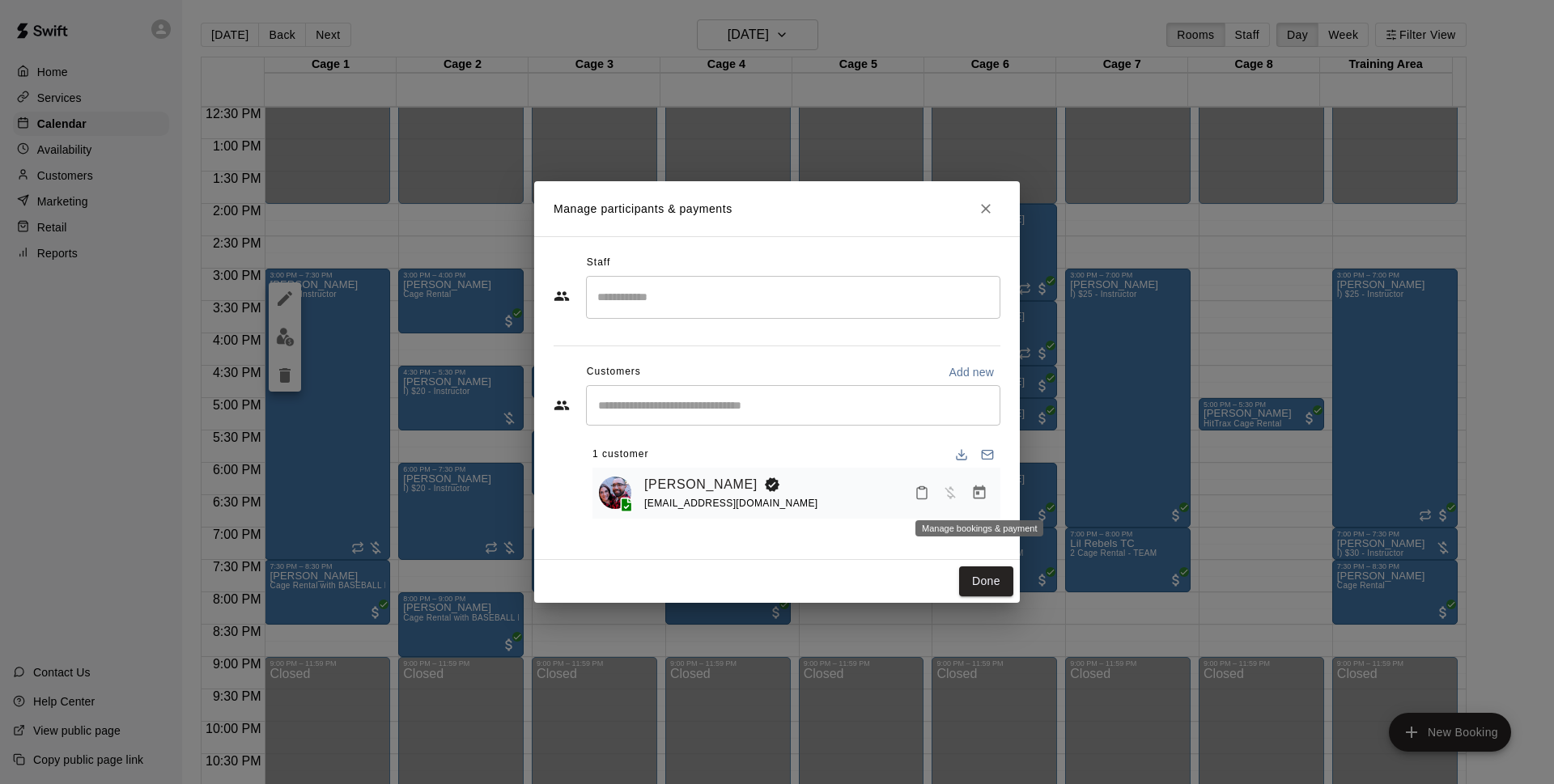
click at [971, 492] on button "Manage bookings & payment" at bounding box center [979, 493] width 29 height 29
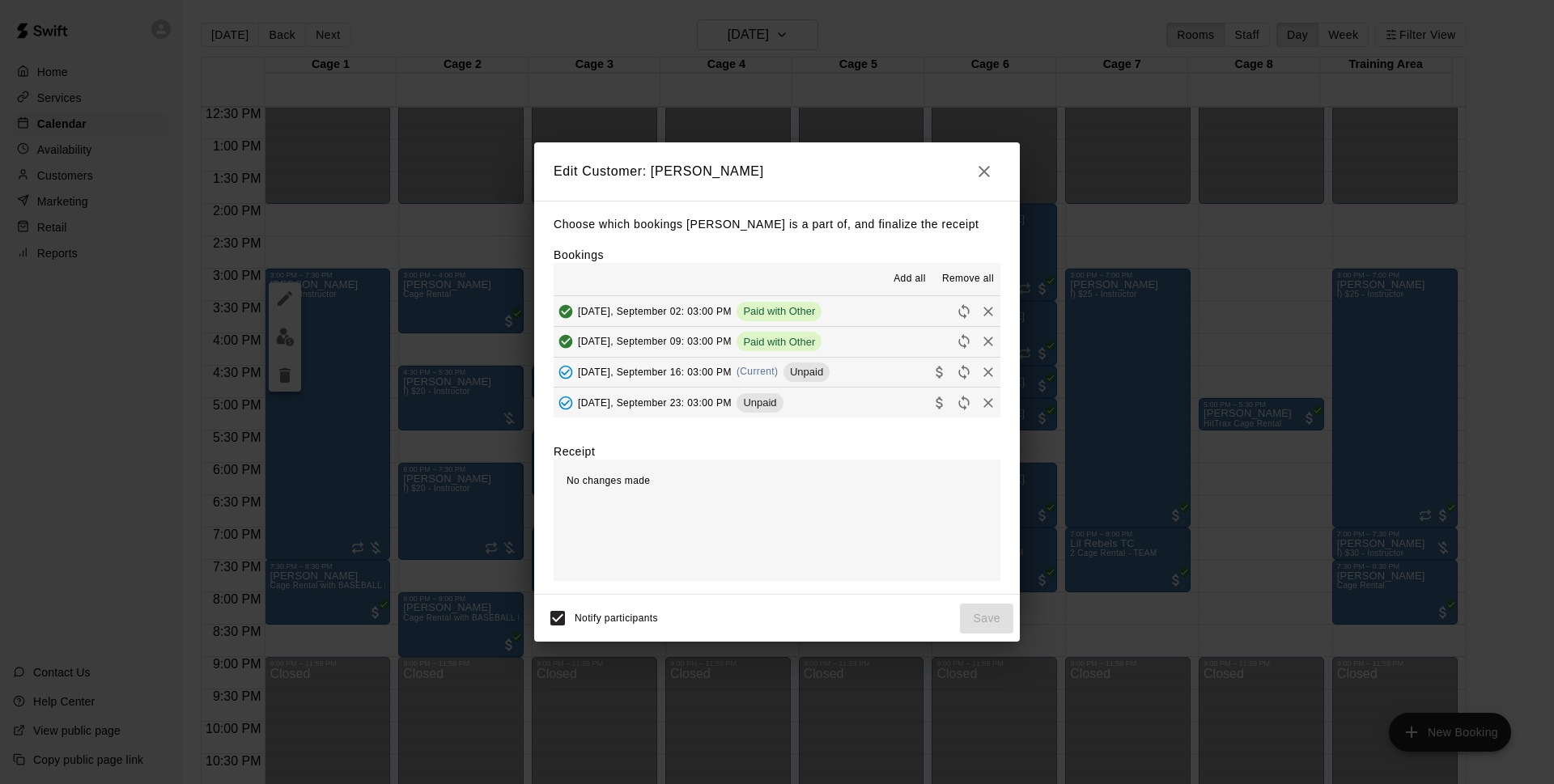
click at [829, 375] on span "Unpaid" at bounding box center [806, 371] width 46 height 12
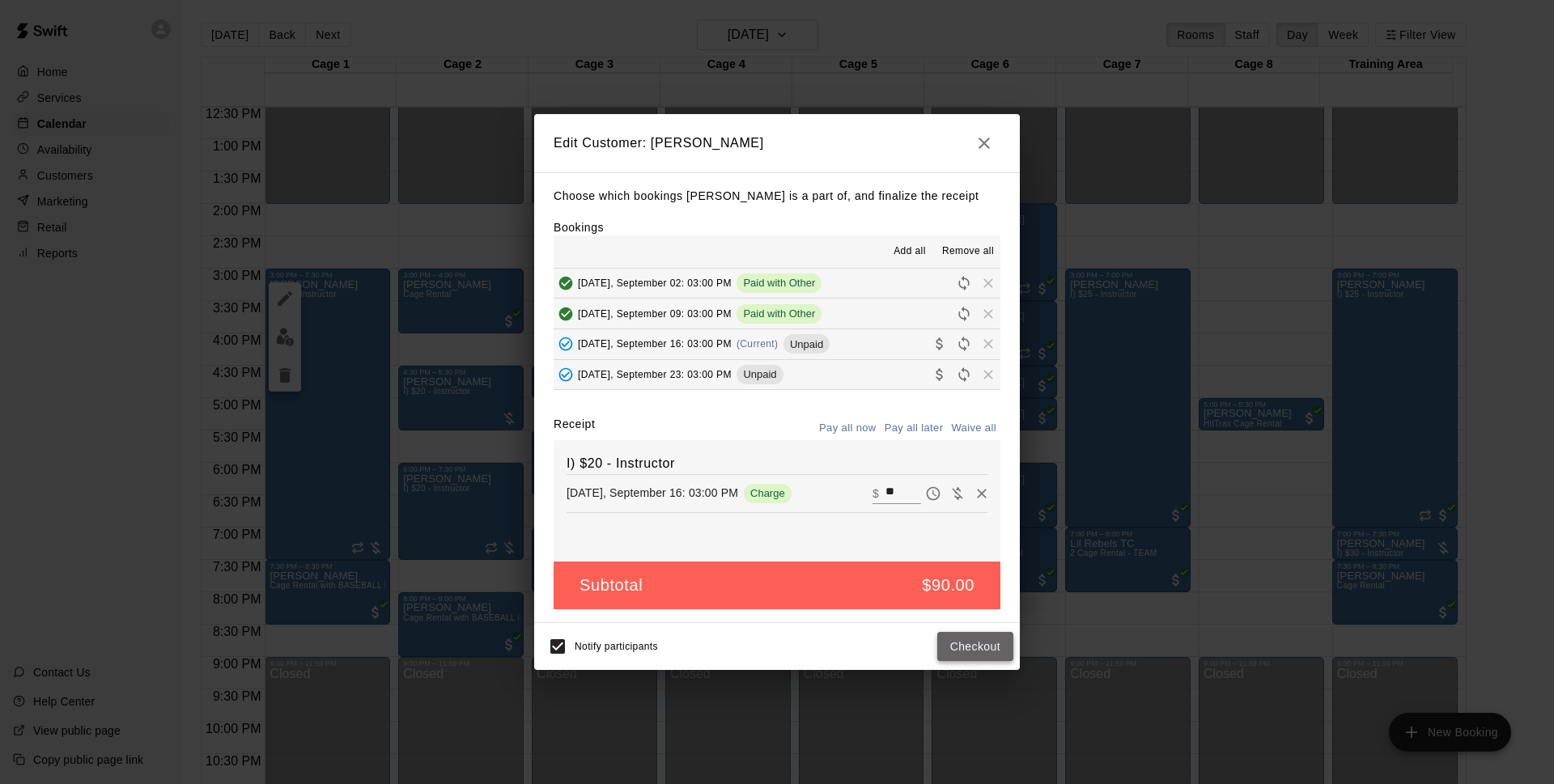
click at [963, 643] on button "Checkout" at bounding box center [975, 647] width 76 height 30
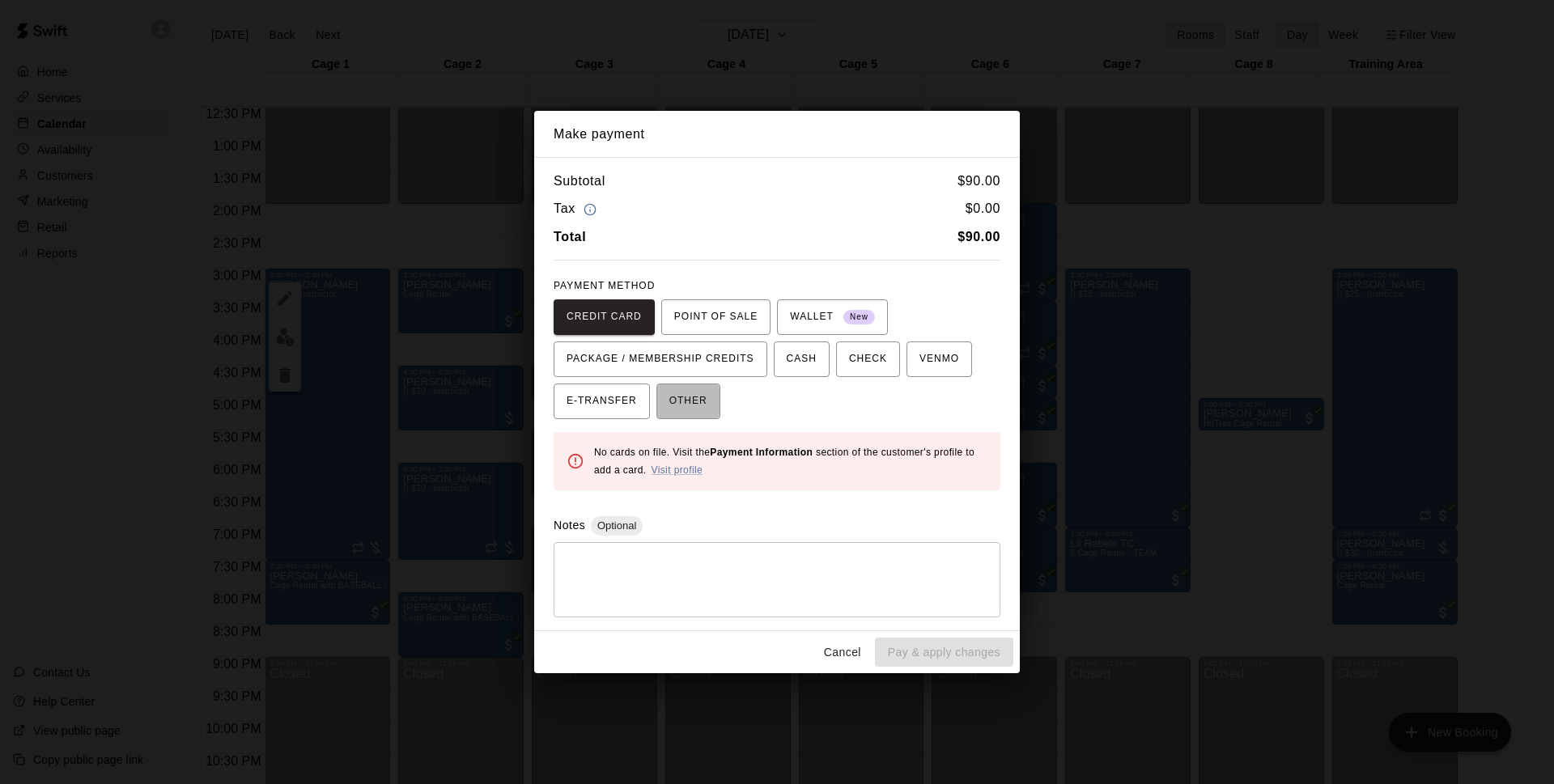
drag, startPoint x: 707, startPoint y: 395, endPoint x: 808, endPoint y: 476, distance: 129.5
click at [710, 404] on button "OTHER" at bounding box center [687, 401] width 64 height 35
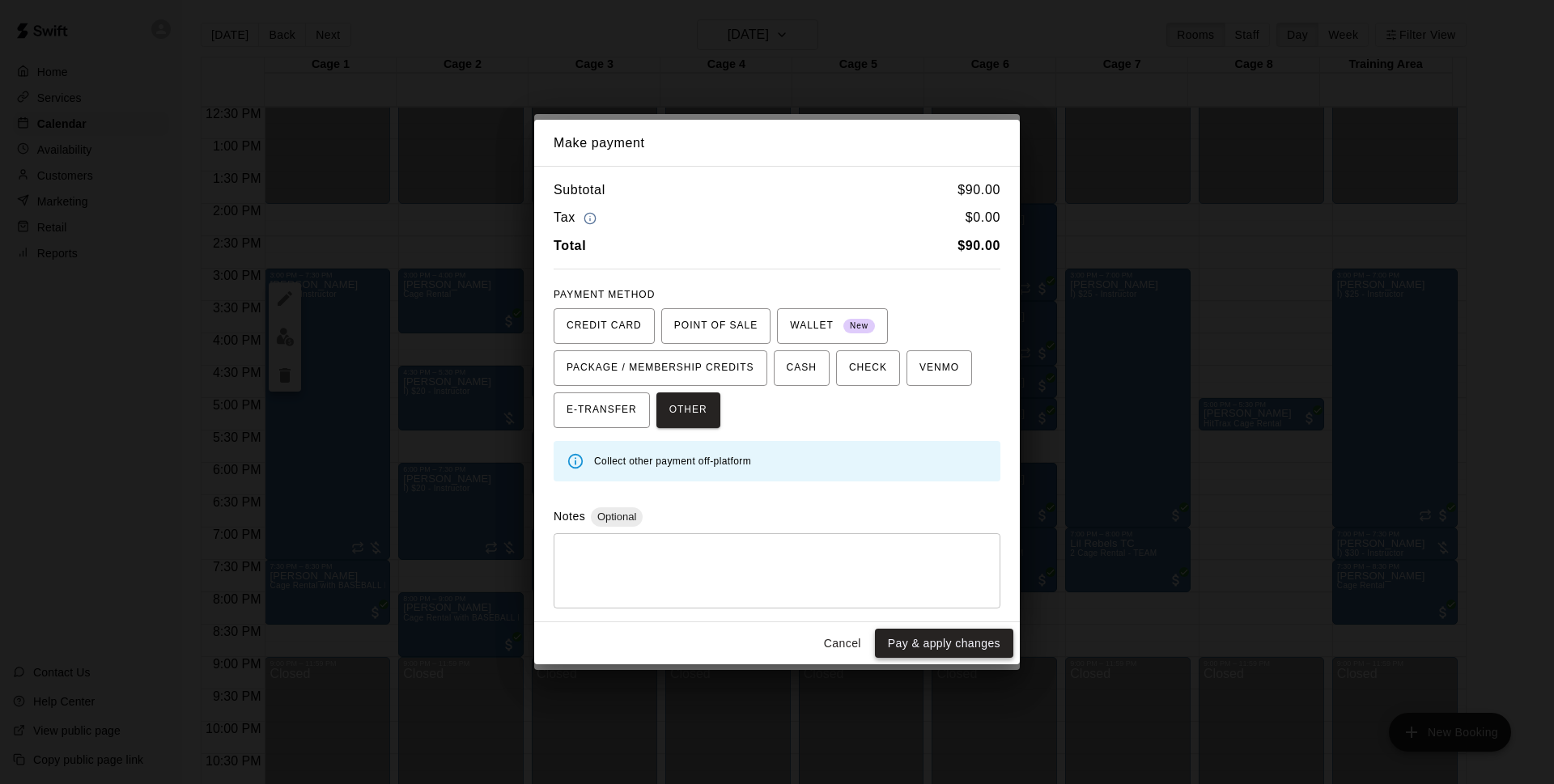
click at [915, 647] on button "Pay & apply changes" at bounding box center [943, 643] width 138 height 30
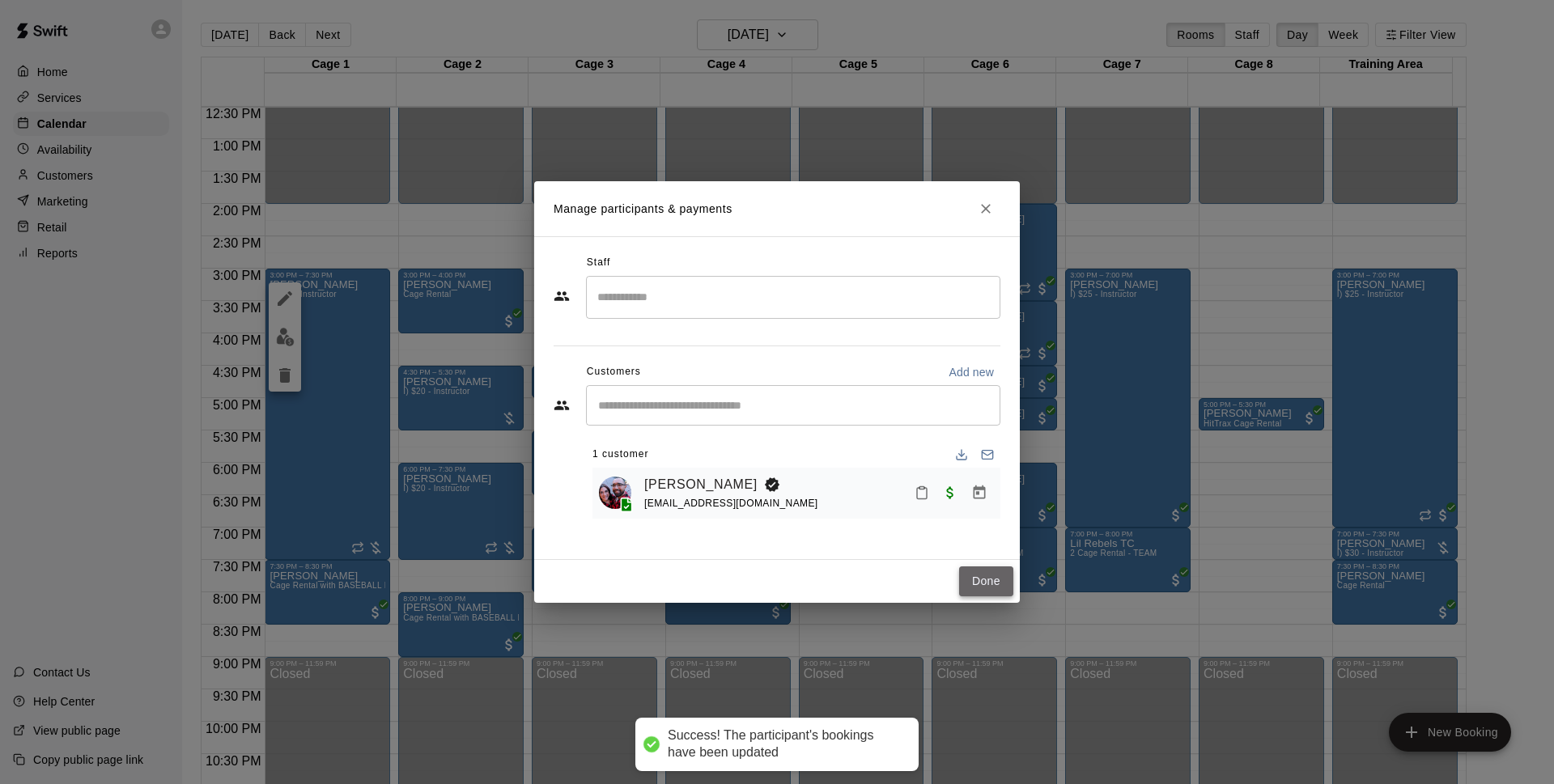
click at [973, 582] on button "Done" at bounding box center [986, 581] width 54 height 30
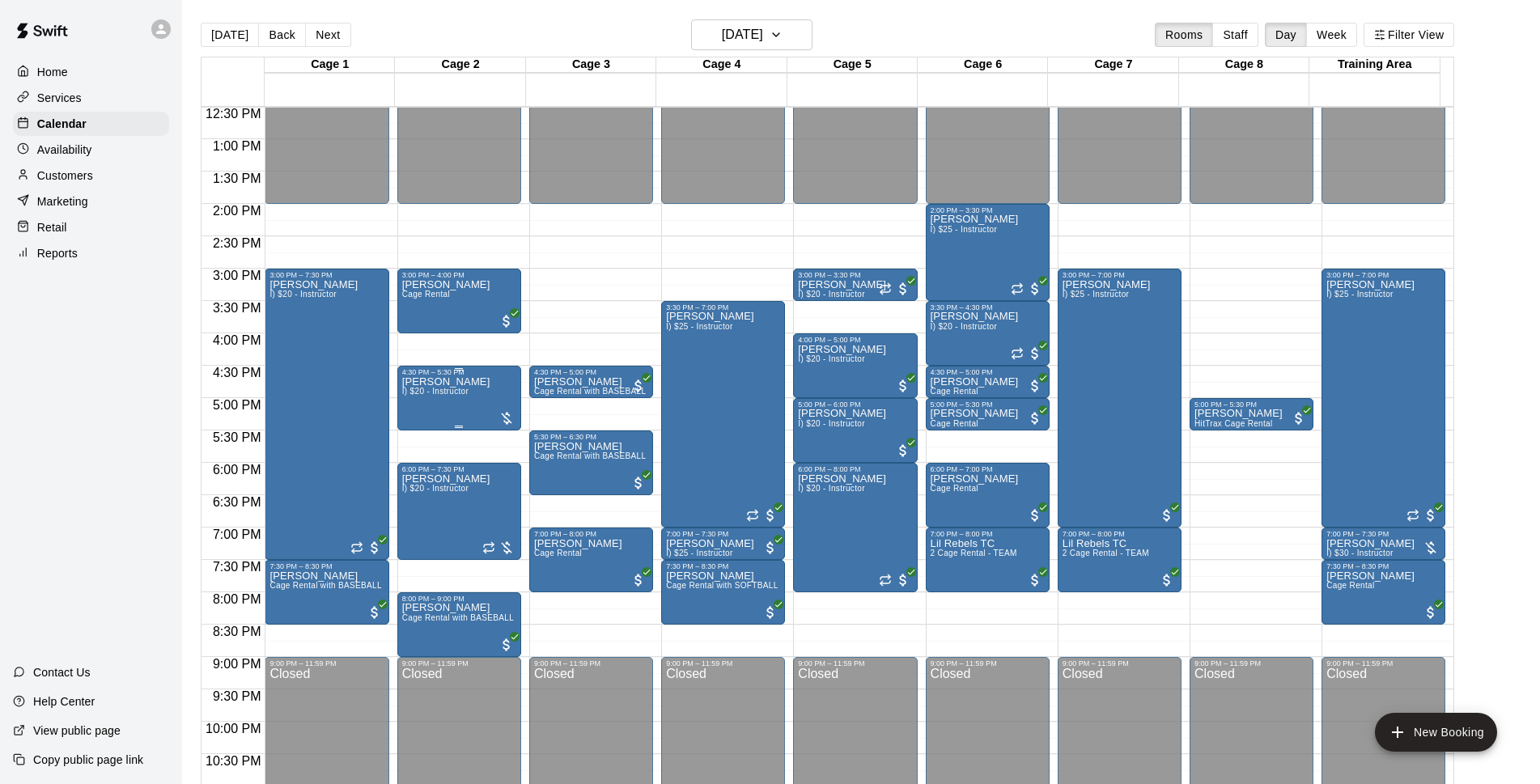
click at [473, 401] on div "Dustin Crespo I) $20 - Instructor" at bounding box center [460, 768] width 114 height 784
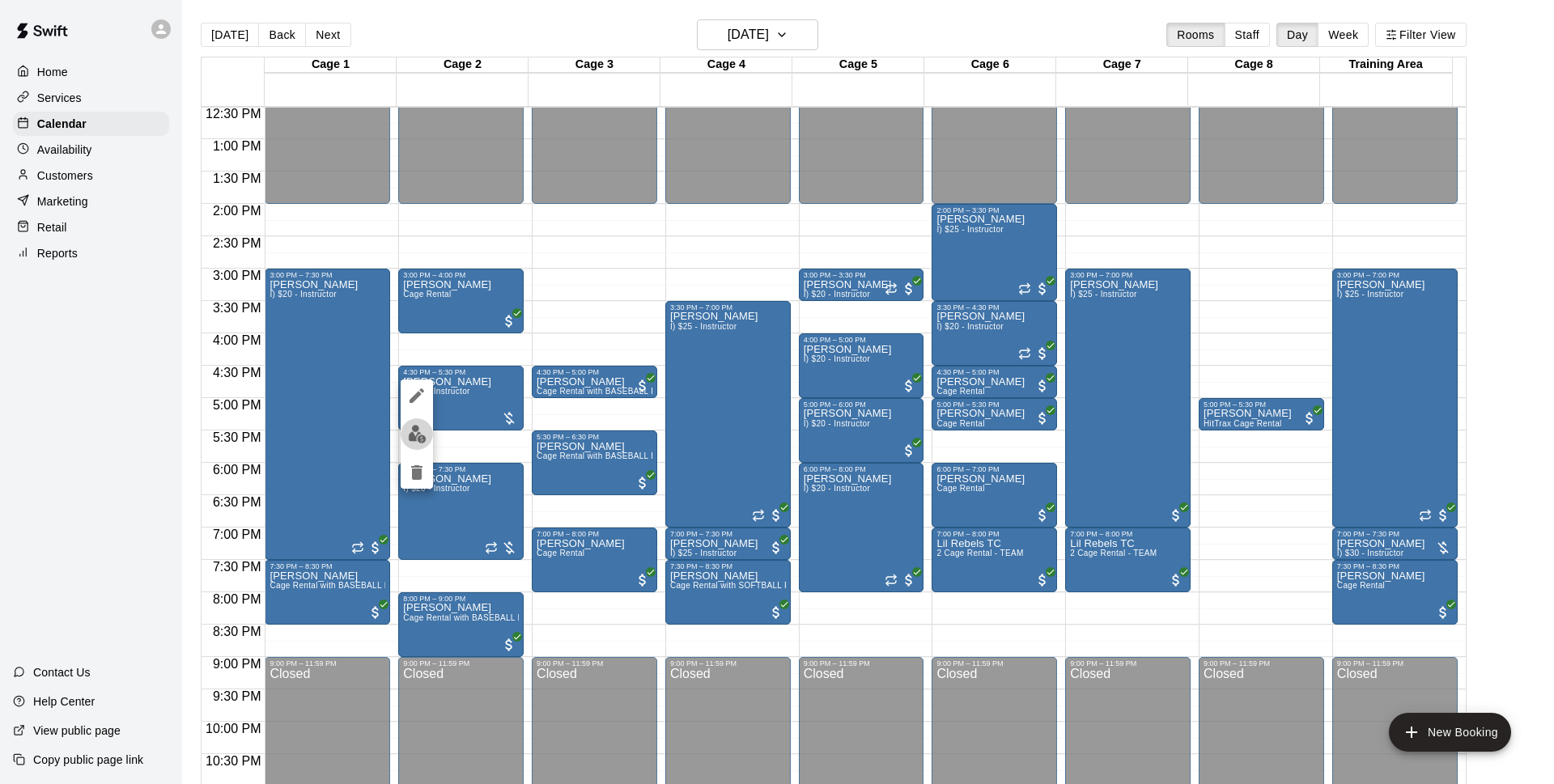
click at [412, 430] on img "edit" at bounding box center [417, 434] width 19 height 19
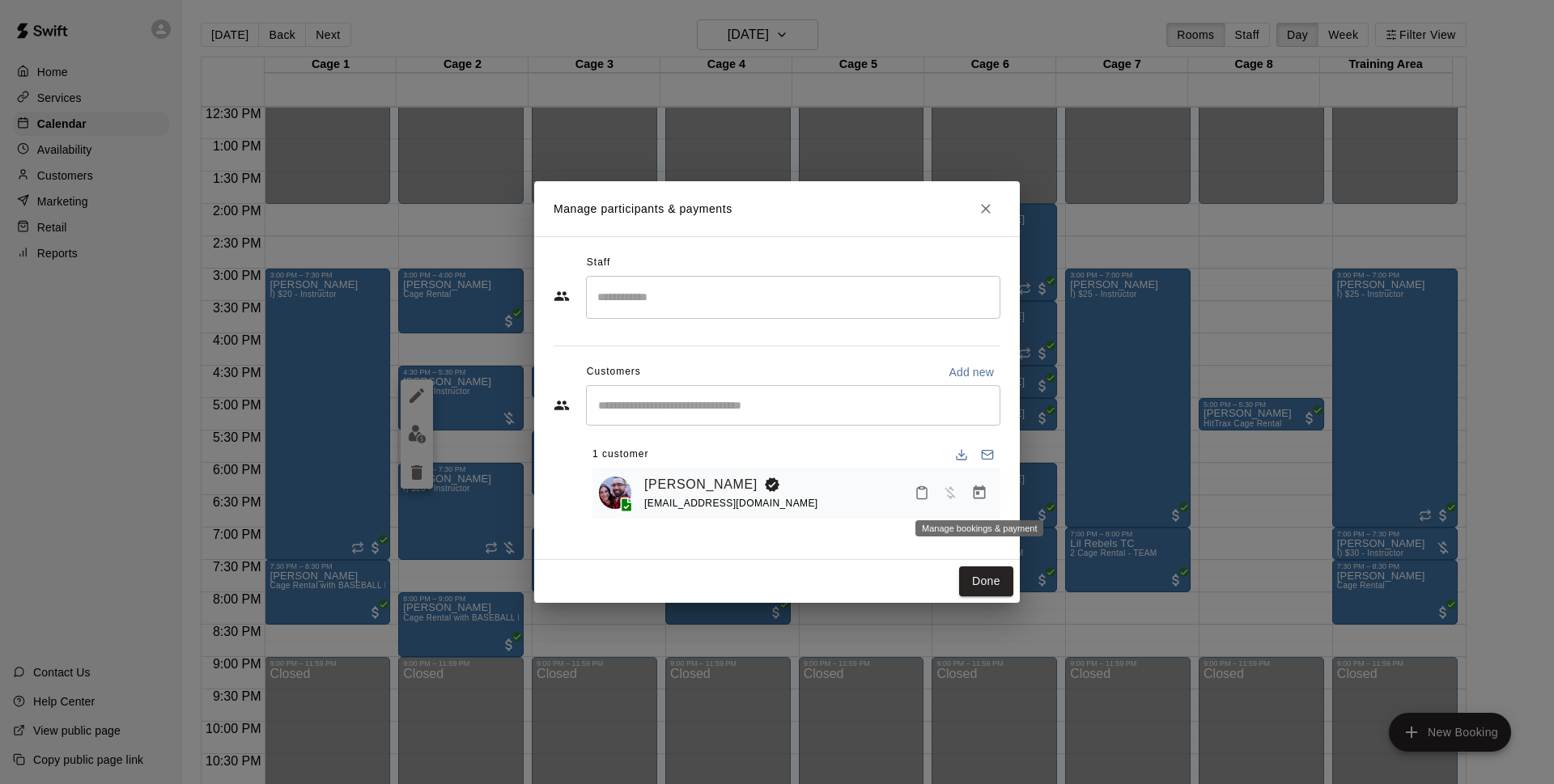
click at [967, 494] on button "Manage bookings & payment" at bounding box center [979, 493] width 29 height 29
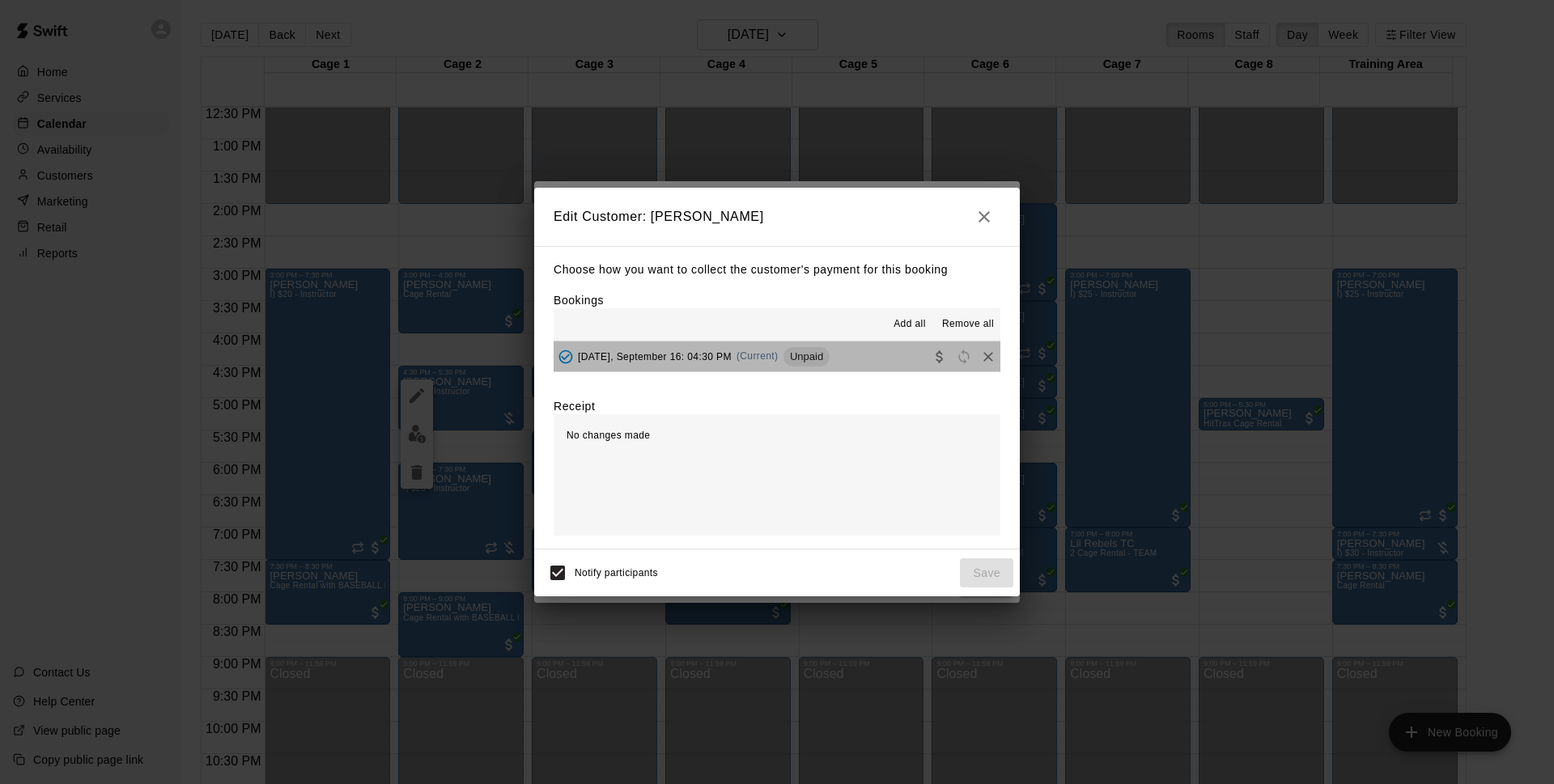
click at [839, 354] on button "Tuesday, September 16: 04:30 PM (Current) Unpaid" at bounding box center [777, 355] width 447 height 30
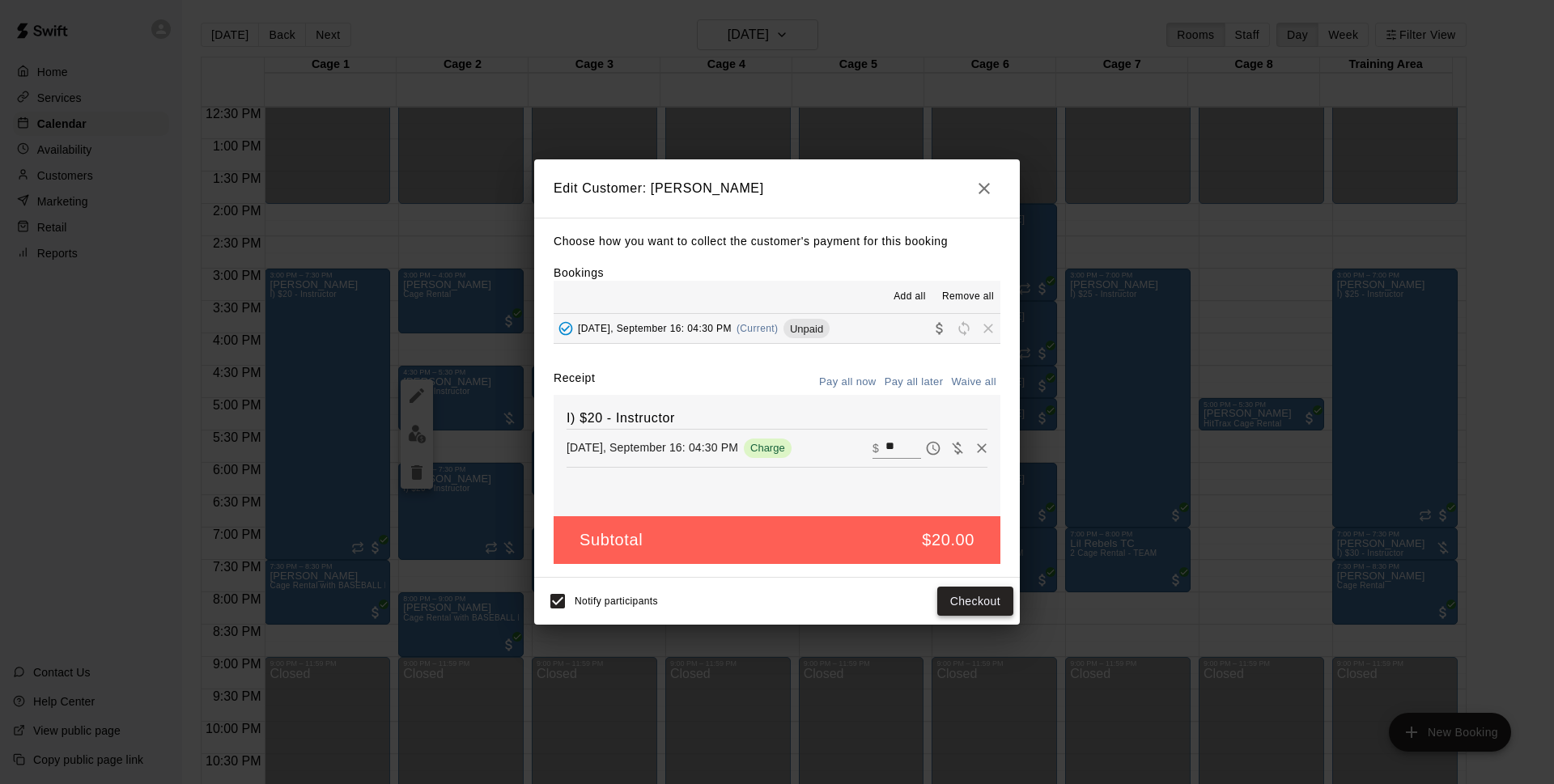
click at [967, 590] on button "Checkout" at bounding box center [975, 601] width 76 height 30
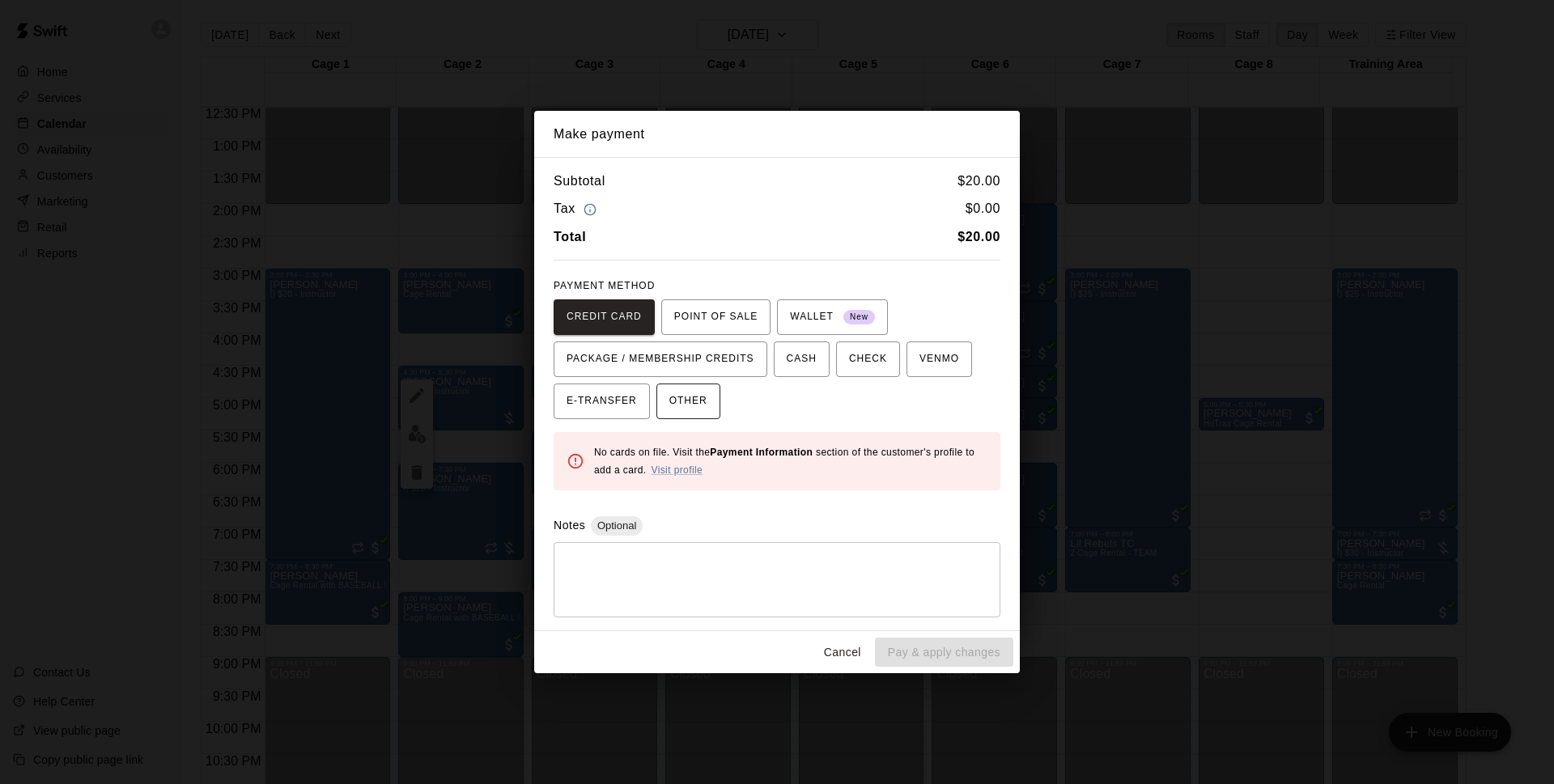
click at [705, 401] on span "OTHER" at bounding box center [688, 401] width 38 height 26
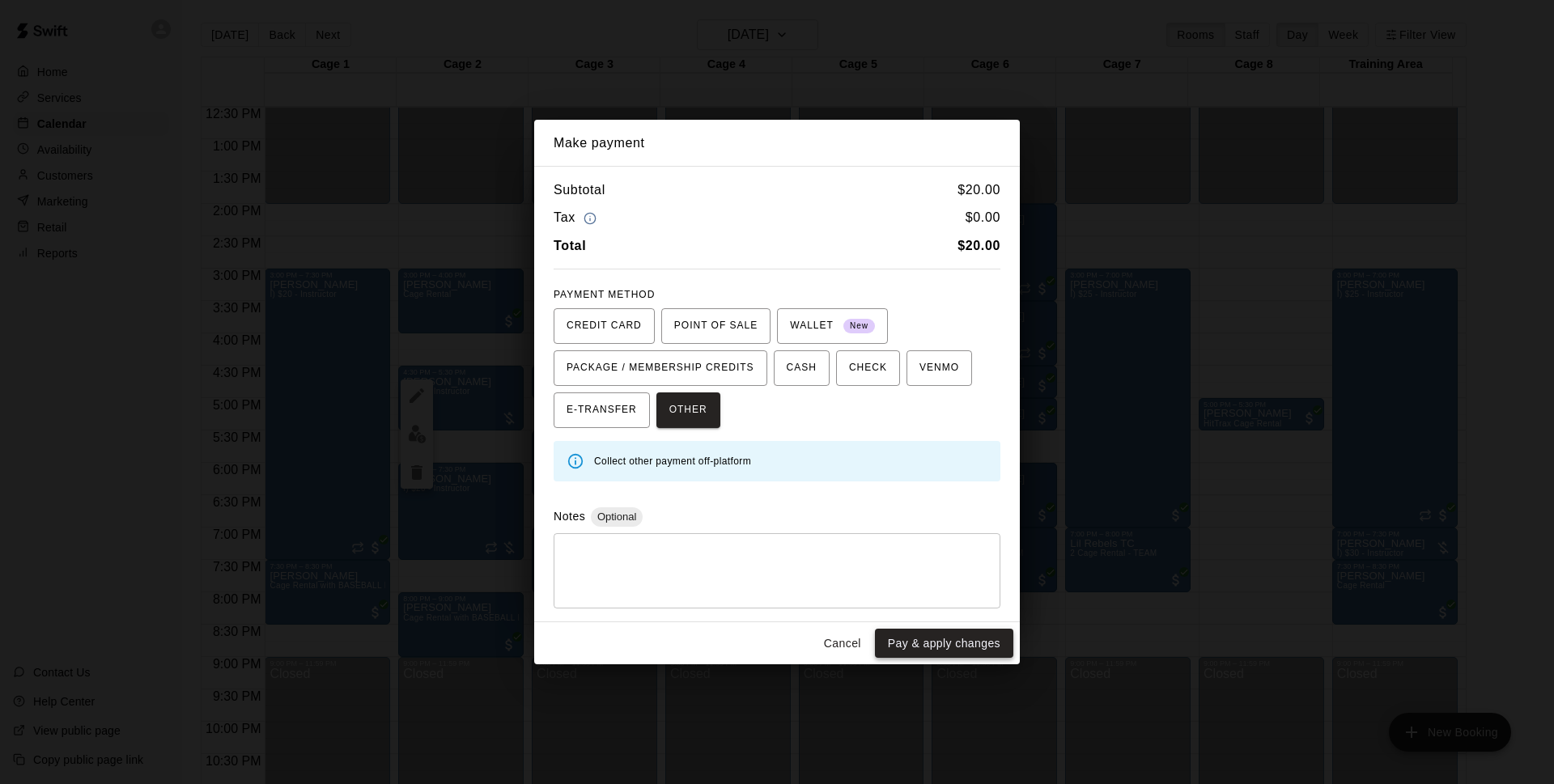
click at [947, 635] on button "Pay & apply changes" at bounding box center [943, 643] width 138 height 30
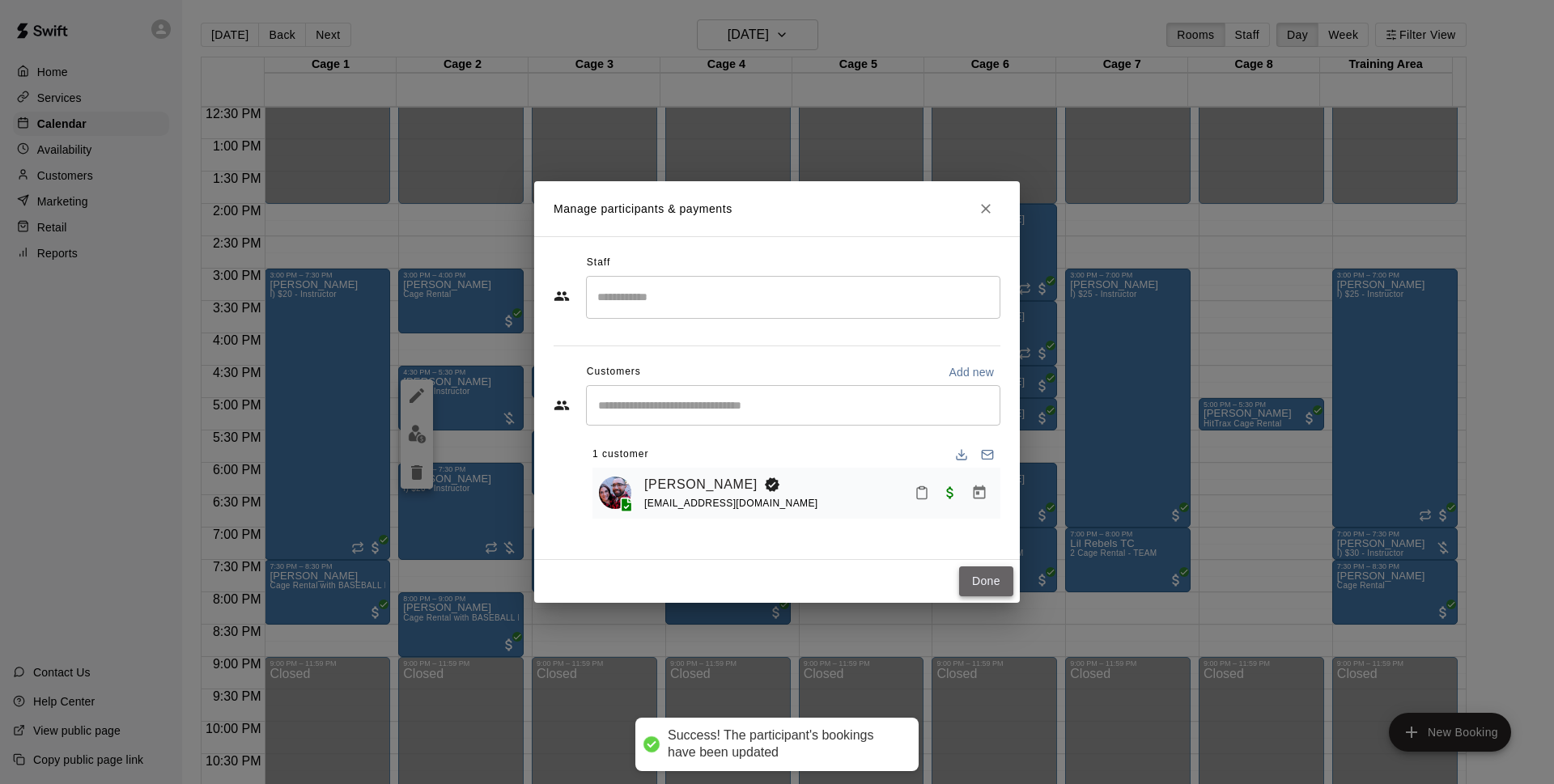
click at [987, 570] on button "Done" at bounding box center [986, 581] width 54 height 30
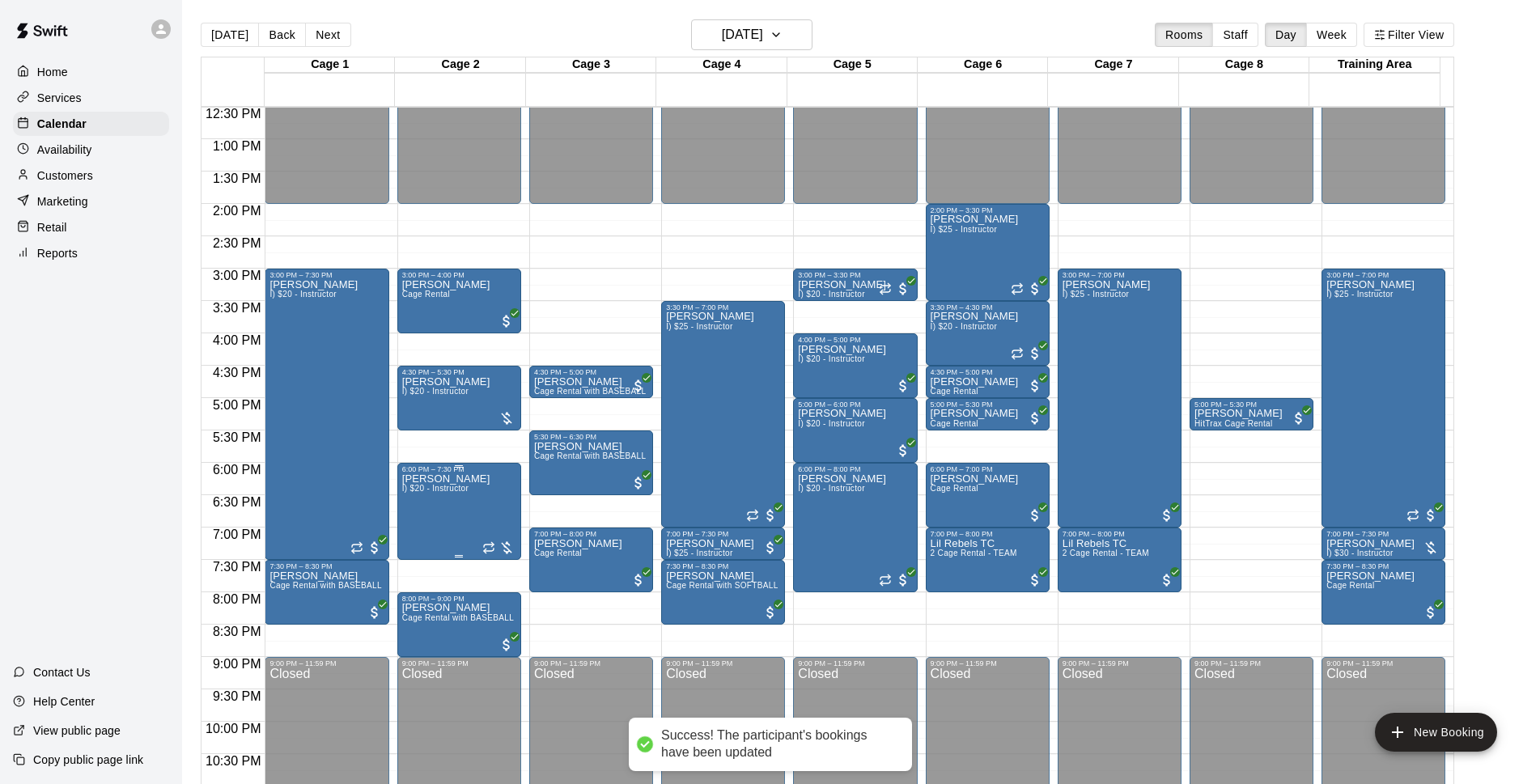
click at [461, 479] on p "[PERSON_NAME]" at bounding box center [447, 479] width 89 height 0
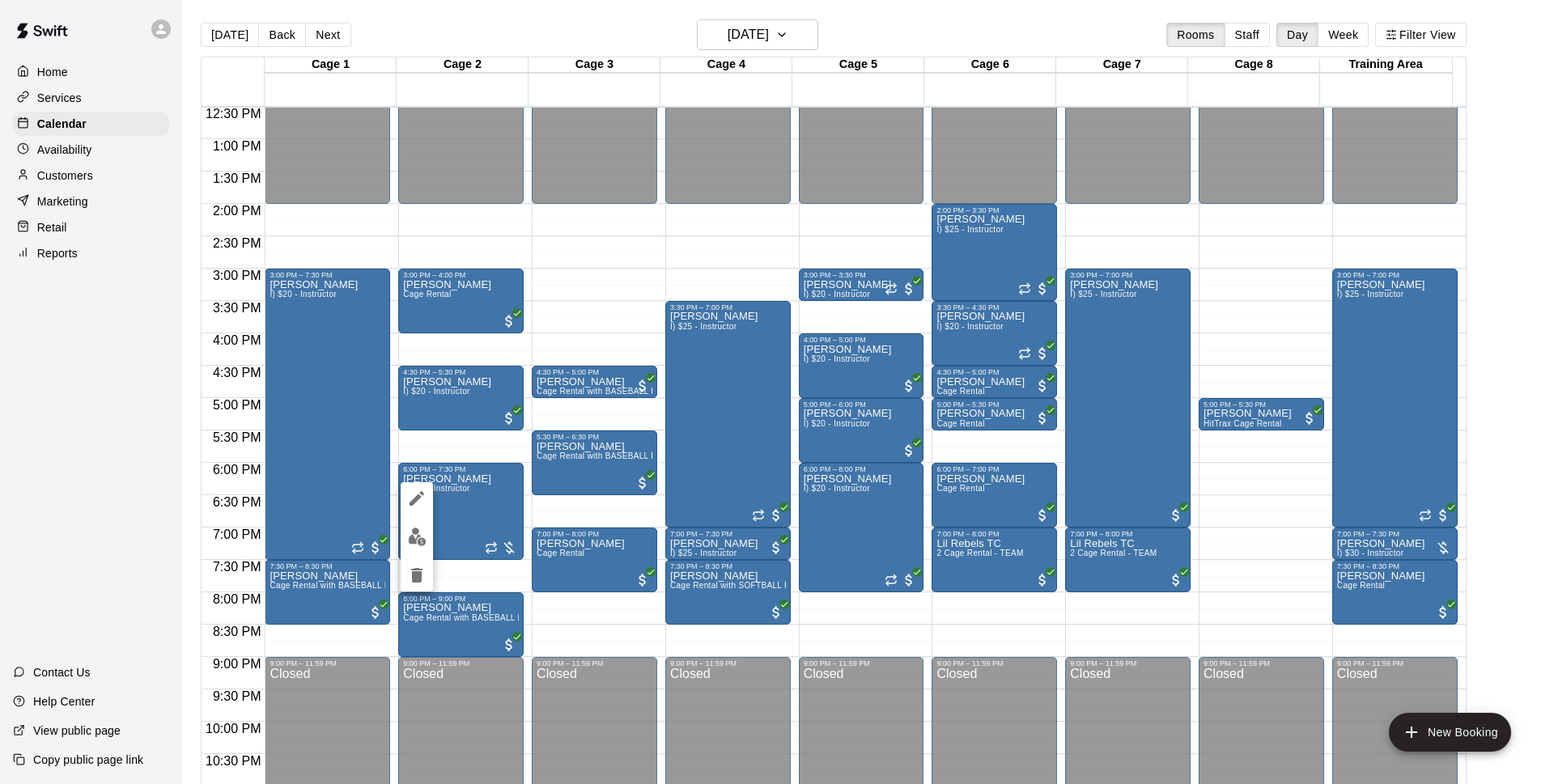
click at [431, 527] on div at bounding box center [417, 536] width 33 height 109
click at [422, 534] on img "edit" at bounding box center [417, 536] width 19 height 19
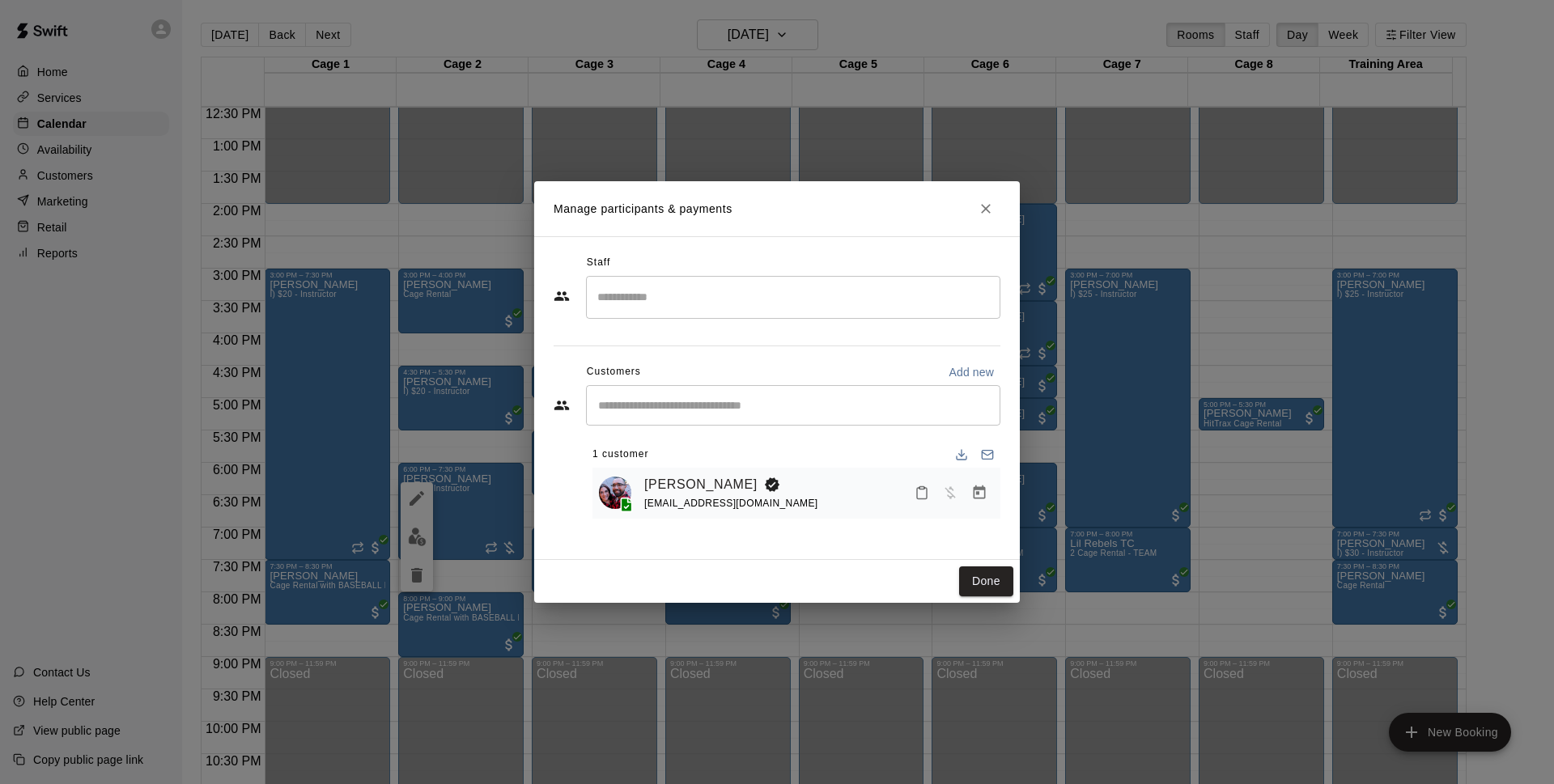
click at [978, 482] on button "Manage bookings & payment" at bounding box center [979, 493] width 29 height 29
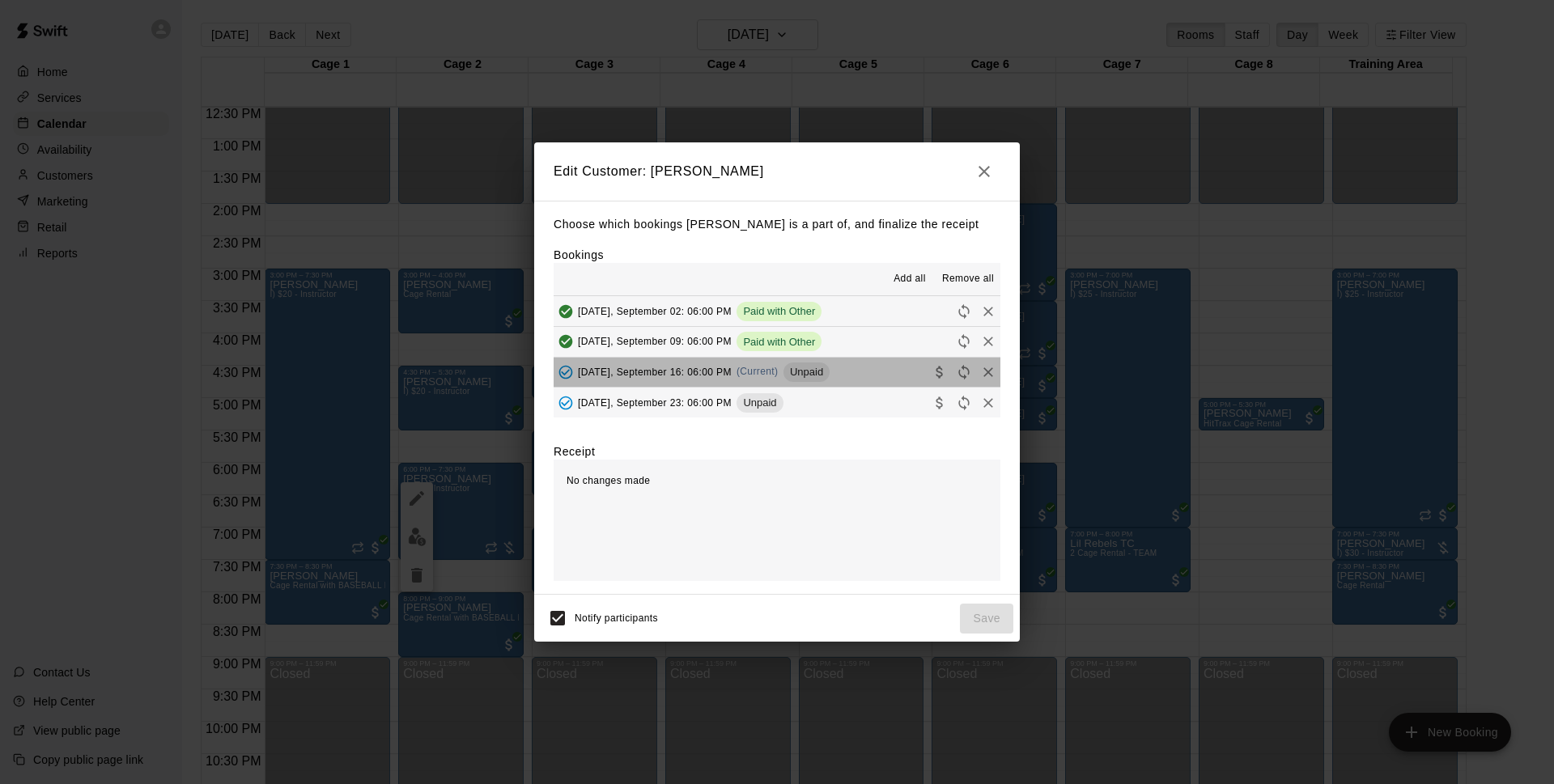
click at [810, 374] on span "Unpaid" at bounding box center [806, 371] width 46 height 12
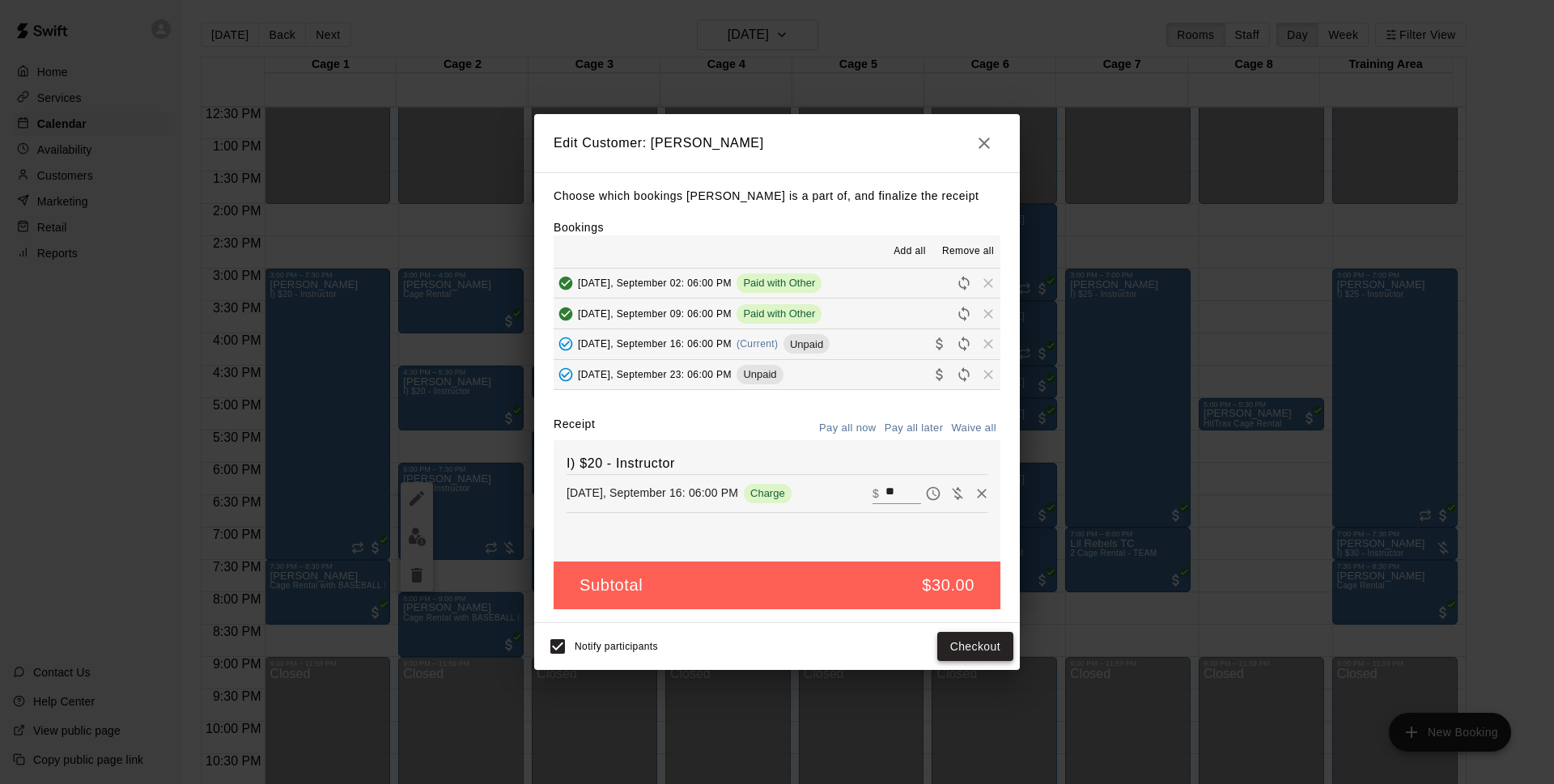
click at [967, 633] on button "Checkout" at bounding box center [975, 647] width 76 height 30
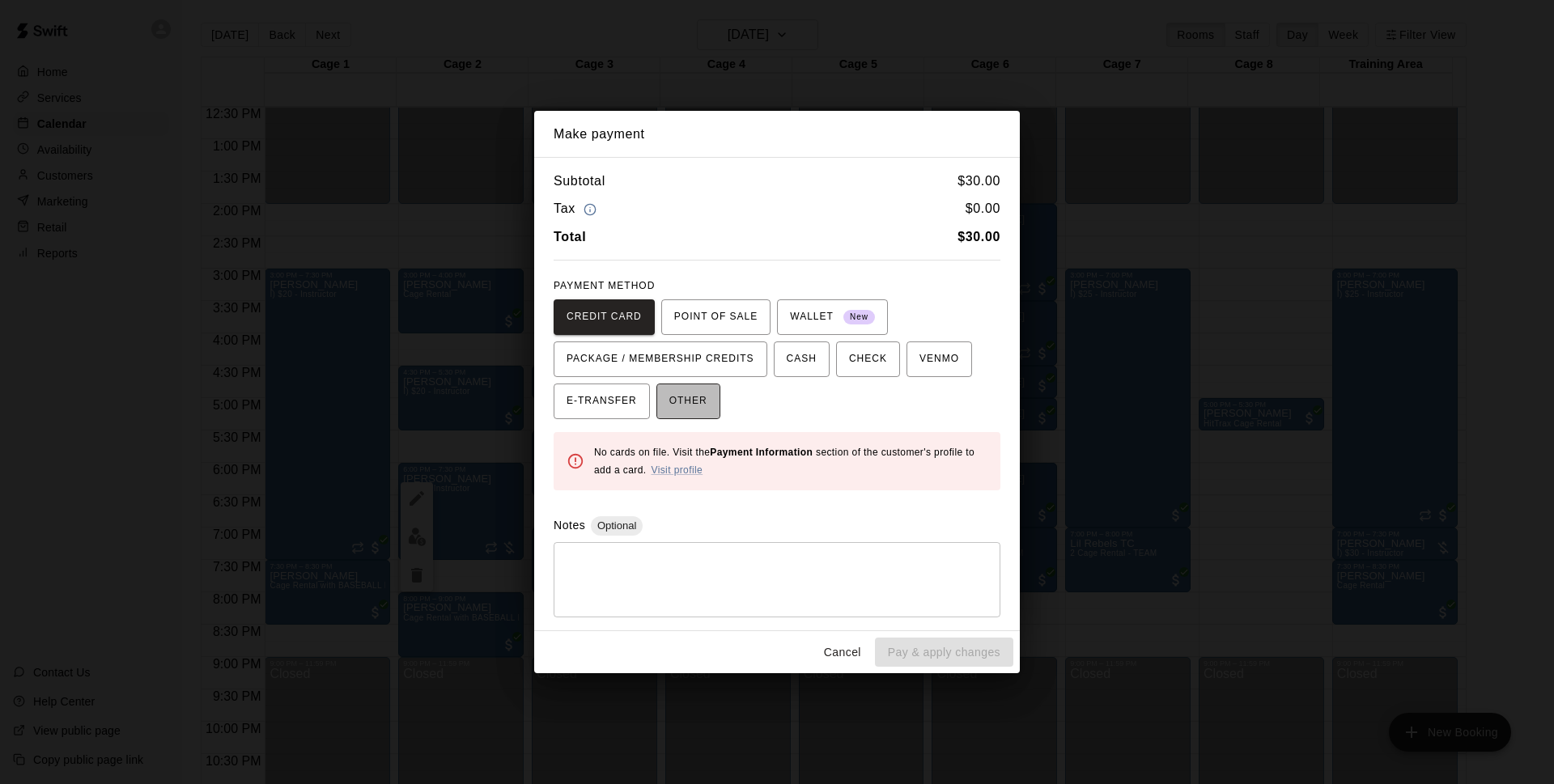
click at [671, 396] on span "OTHER" at bounding box center [688, 401] width 38 height 26
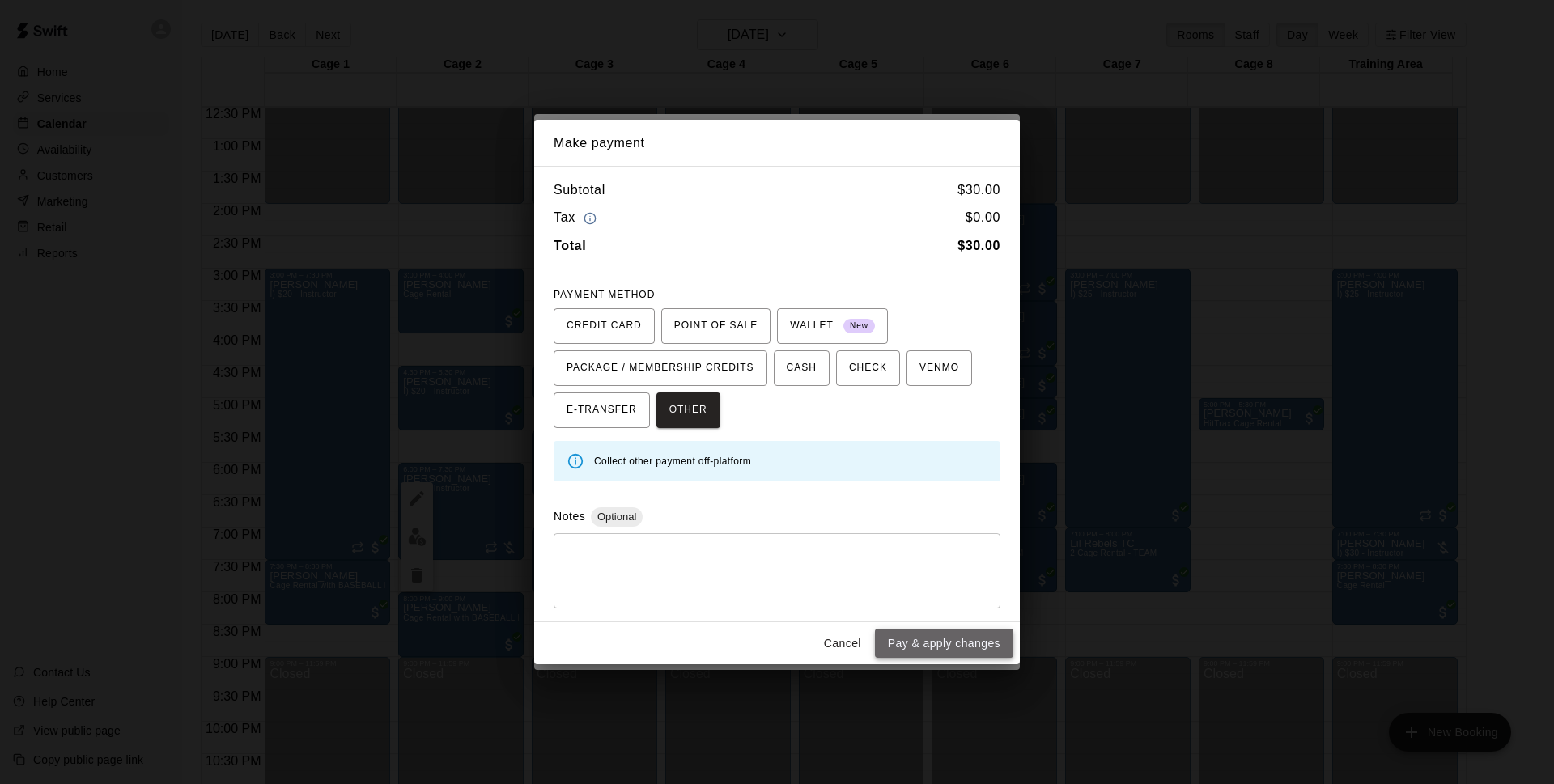
click at [928, 640] on button "Pay & apply changes" at bounding box center [943, 643] width 138 height 30
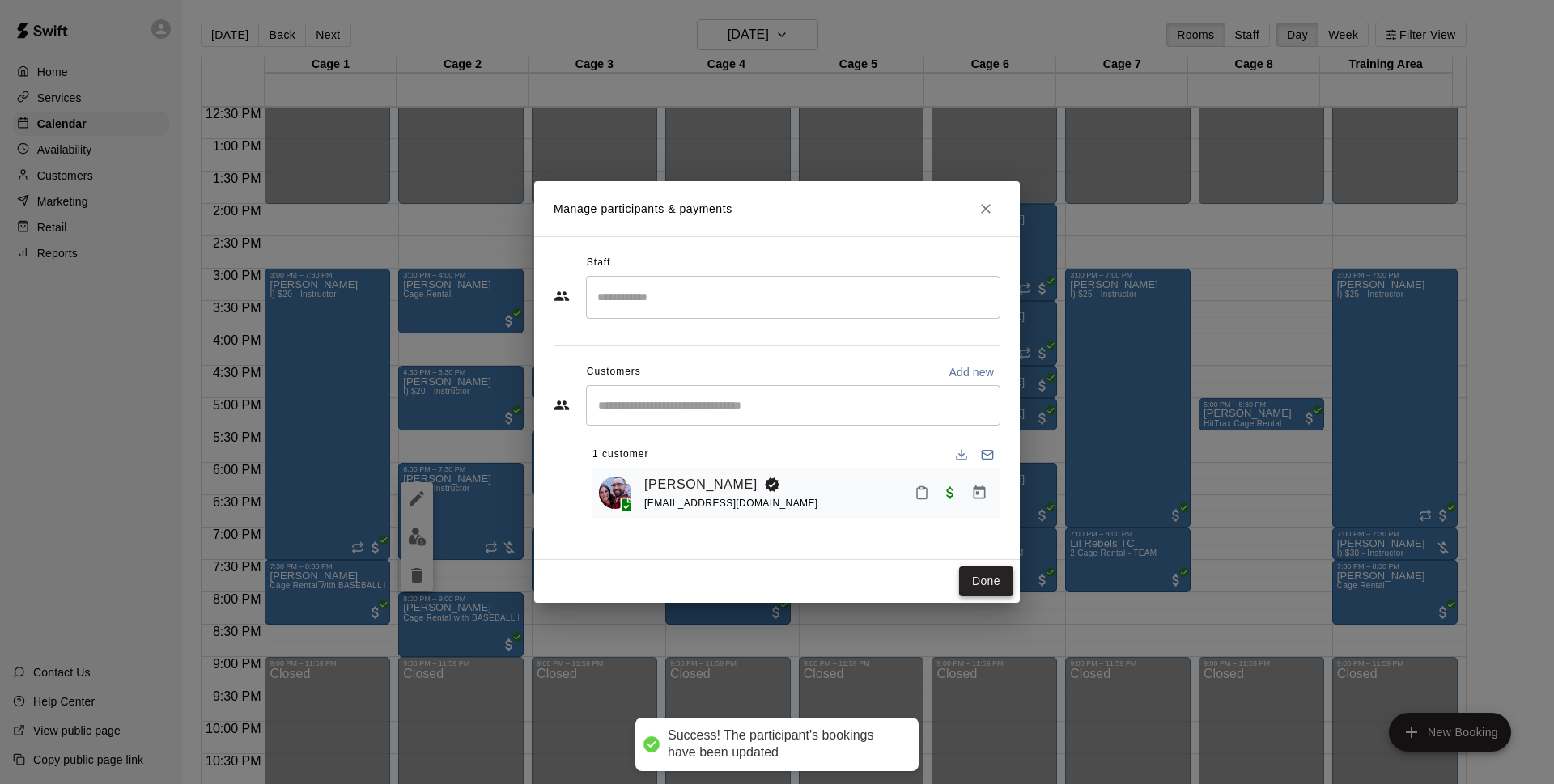
click at [971, 575] on button "Done" at bounding box center [986, 581] width 54 height 30
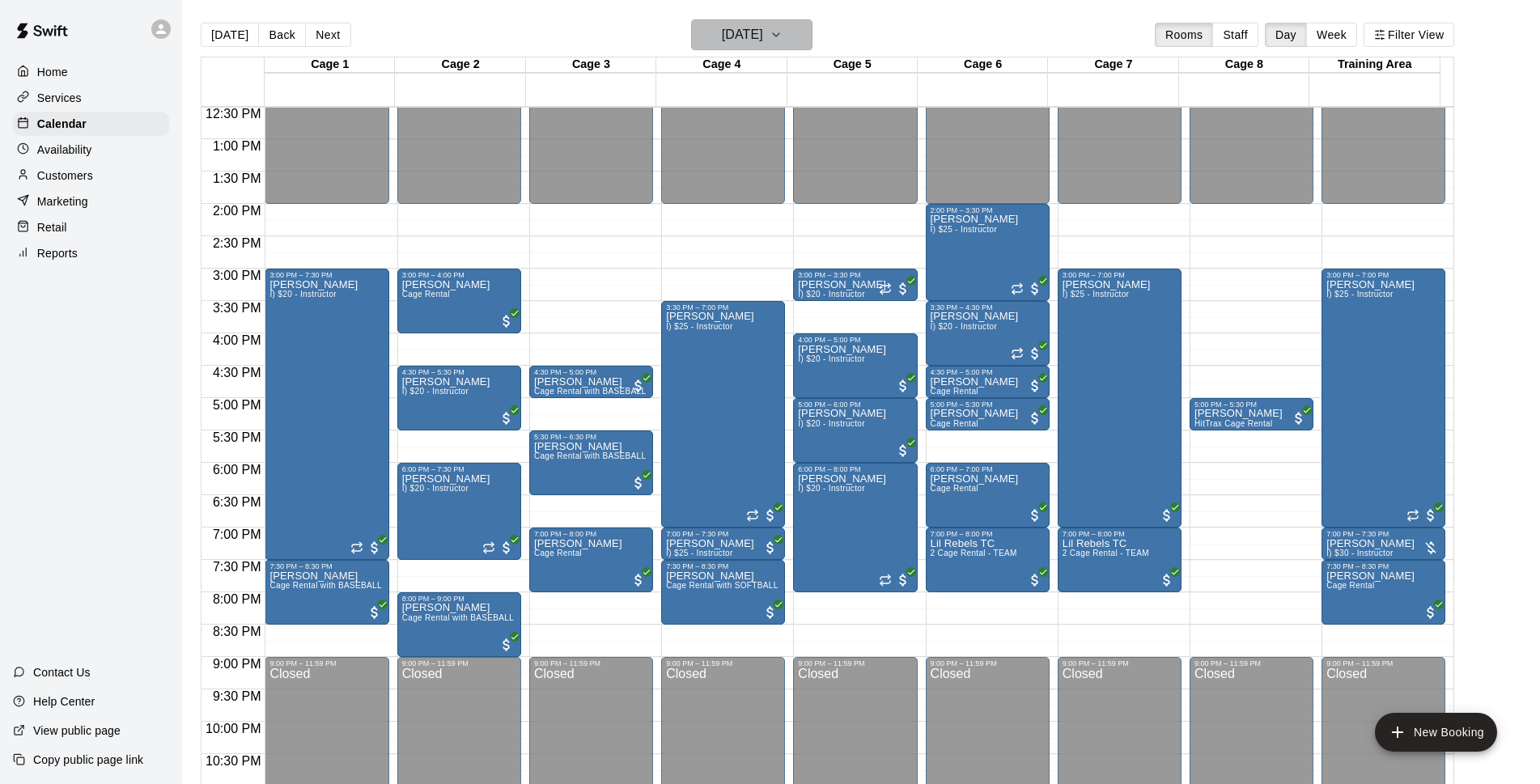
click at [770, 49] on button "Tuesday Sep 16" at bounding box center [752, 34] width 121 height 31
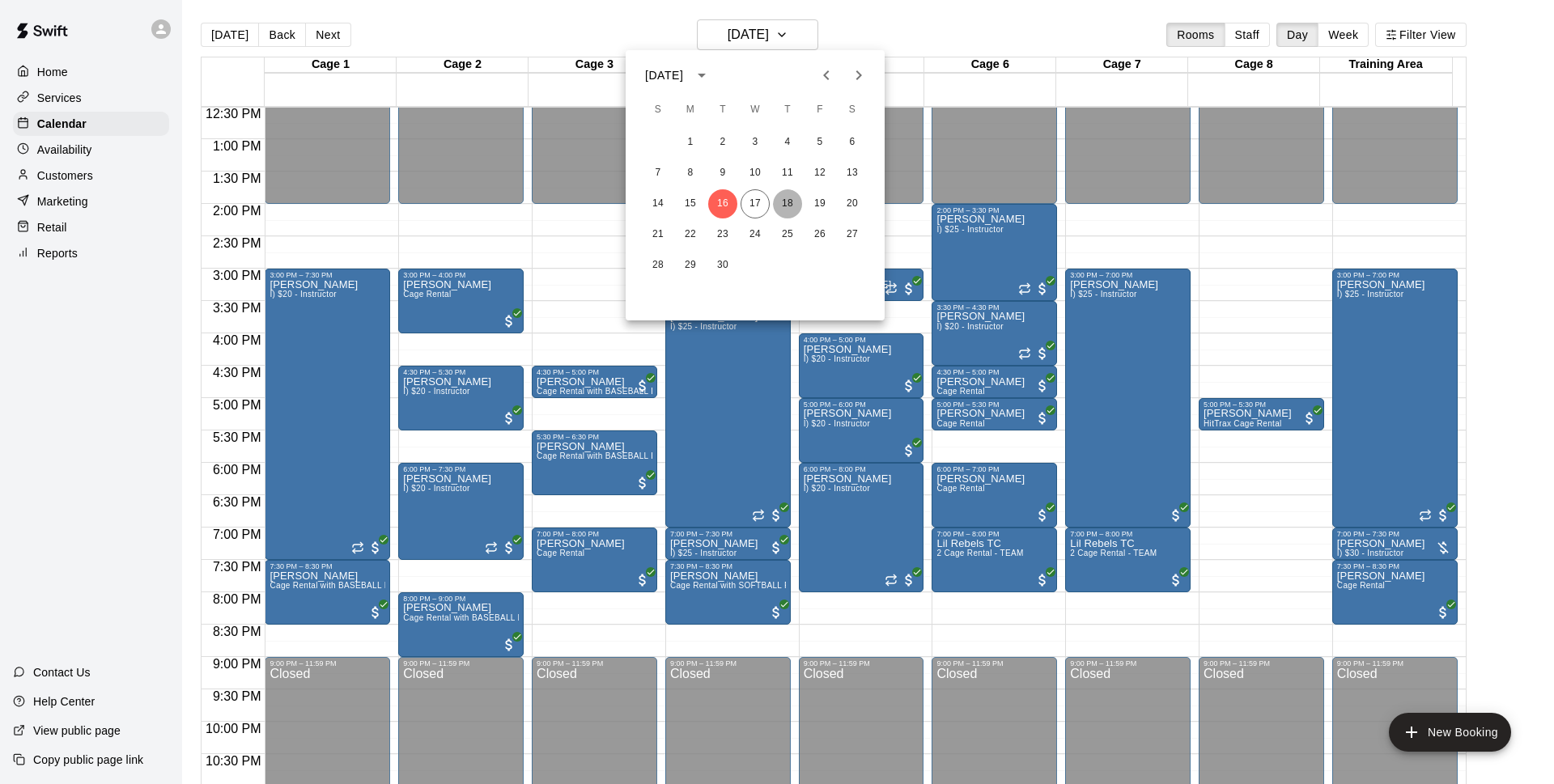
click at [788, 202] on button "18" at bounding box center [787, 203] width 29 height 29
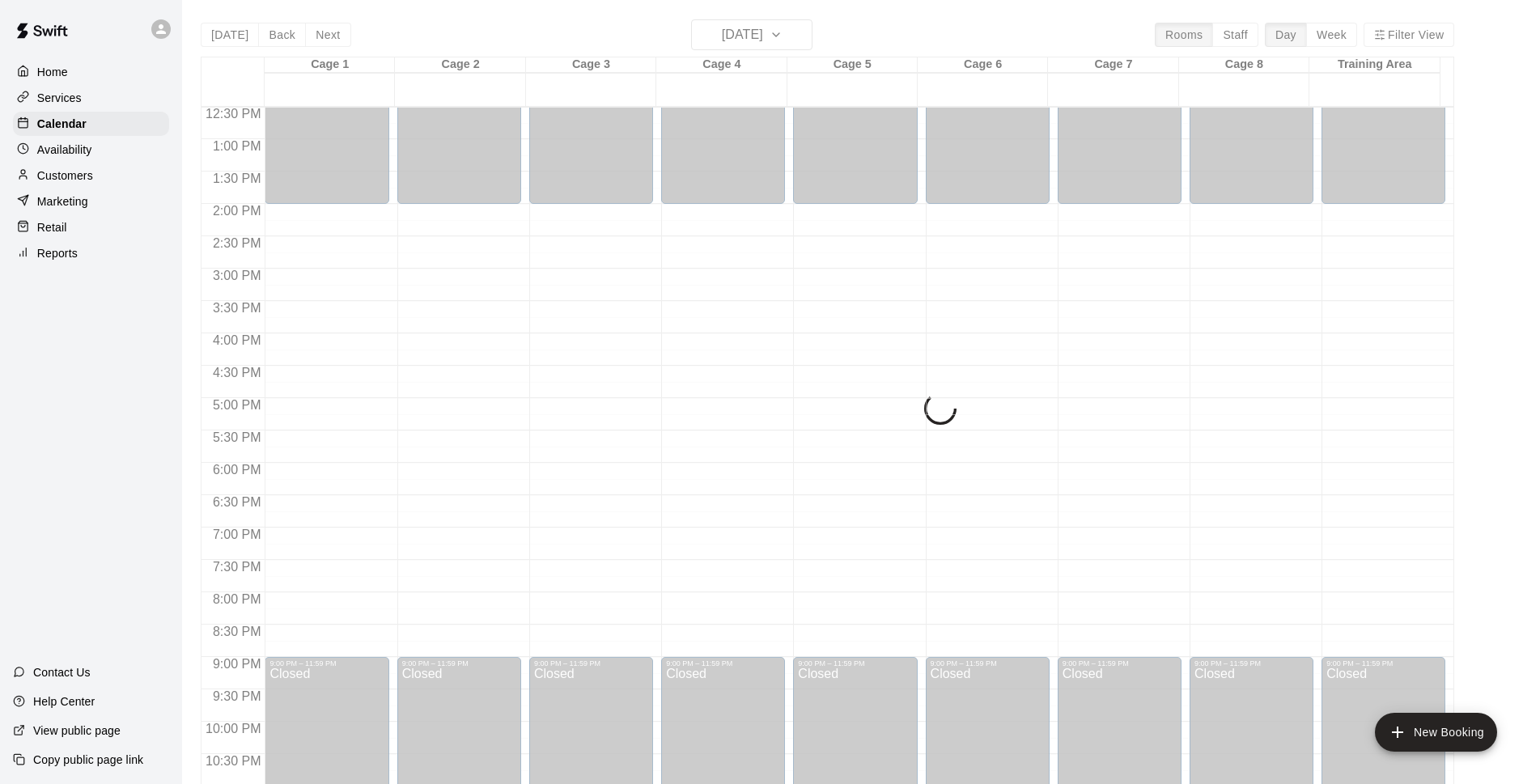
click at [80, 184] on p "Customers" at bounding box center [65, 175] width 56 height 16
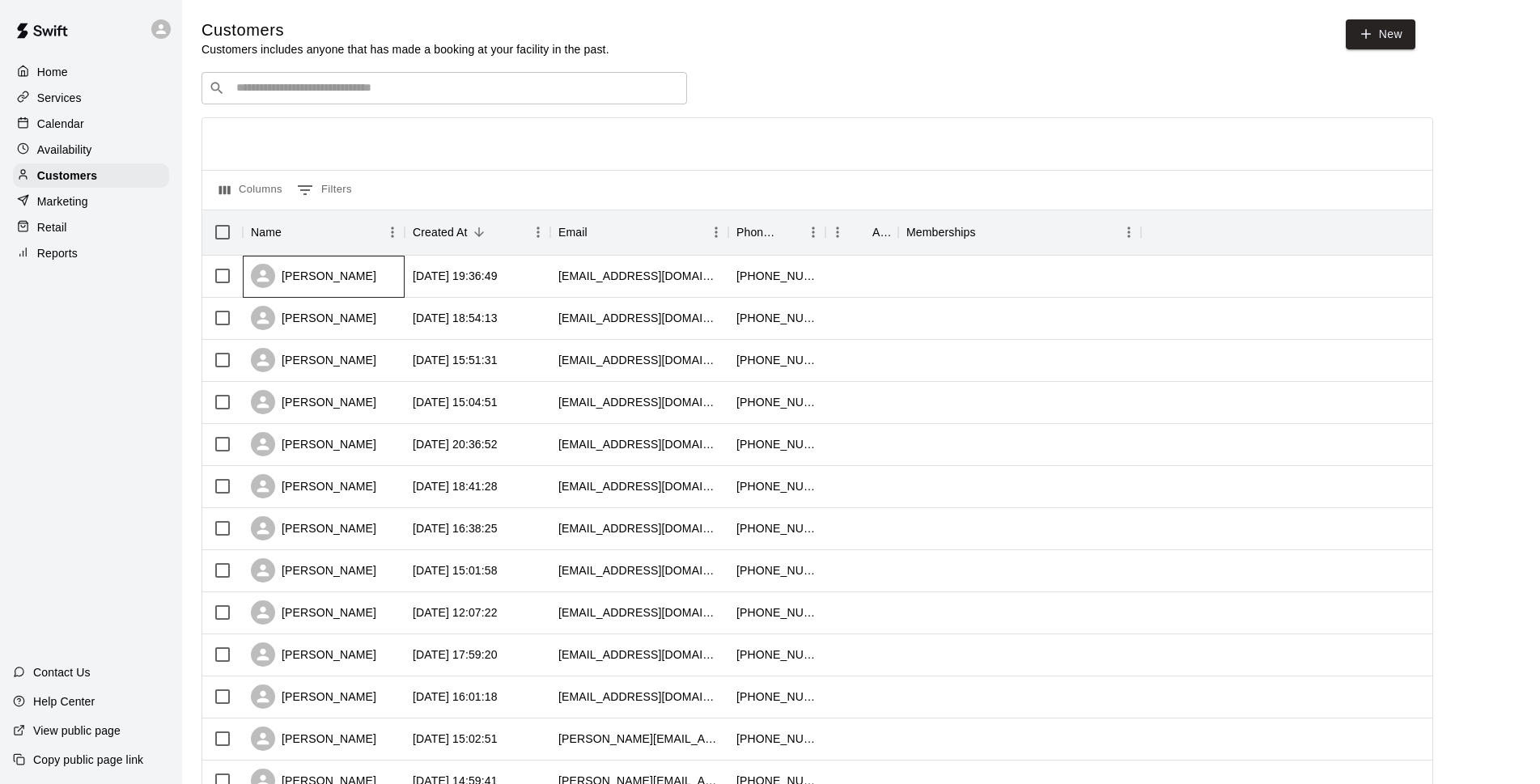
click at [331, 276] on div "[PERSON_NAME]" at bounding box center [313, 276] width 126 height 24
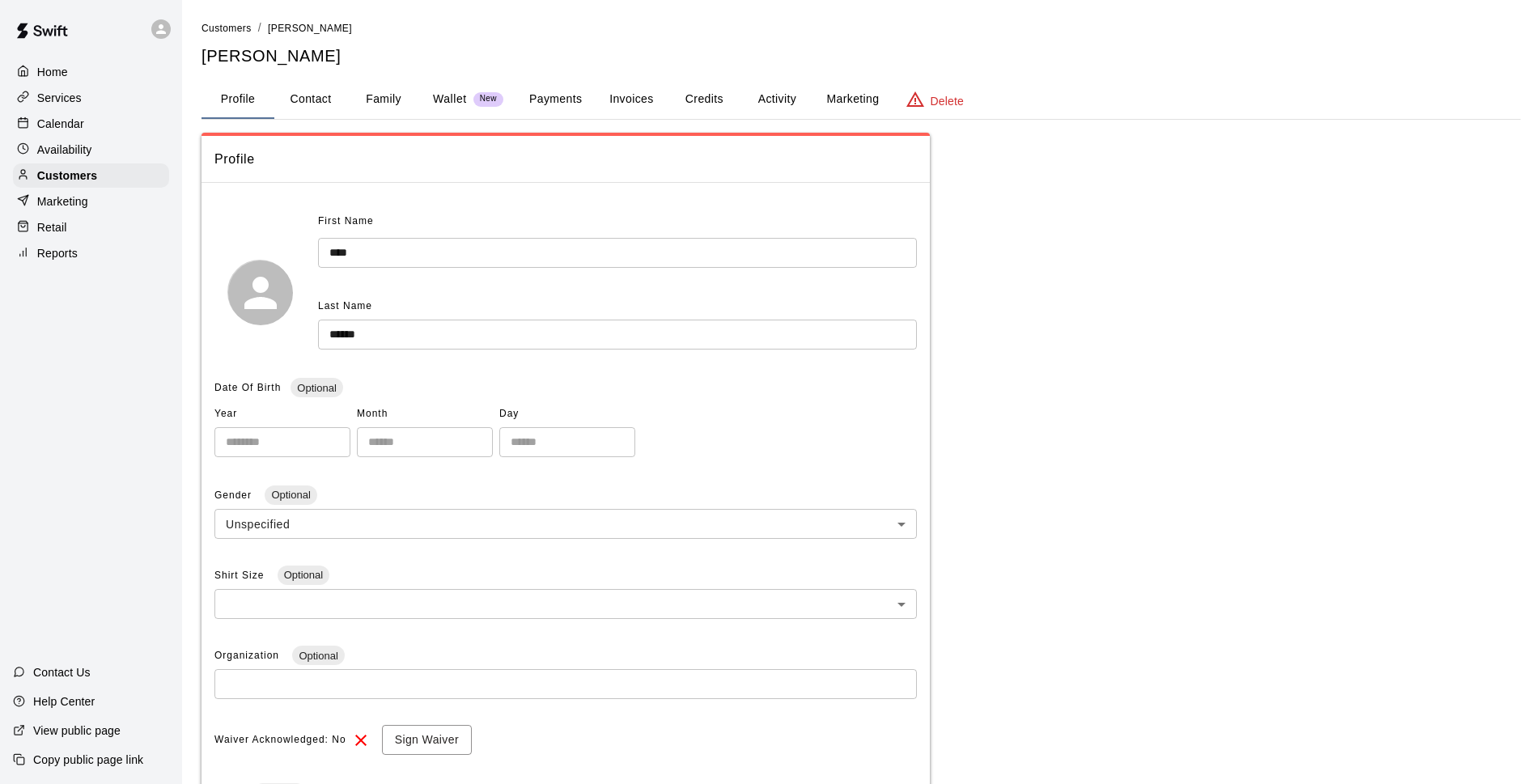
click at [548, 101] on button "Payments" at bounding box center [556, 99] width 79 height 39
click at [578, 96] on button "Payments" at bounding box center [556, 99] width 79 height 39
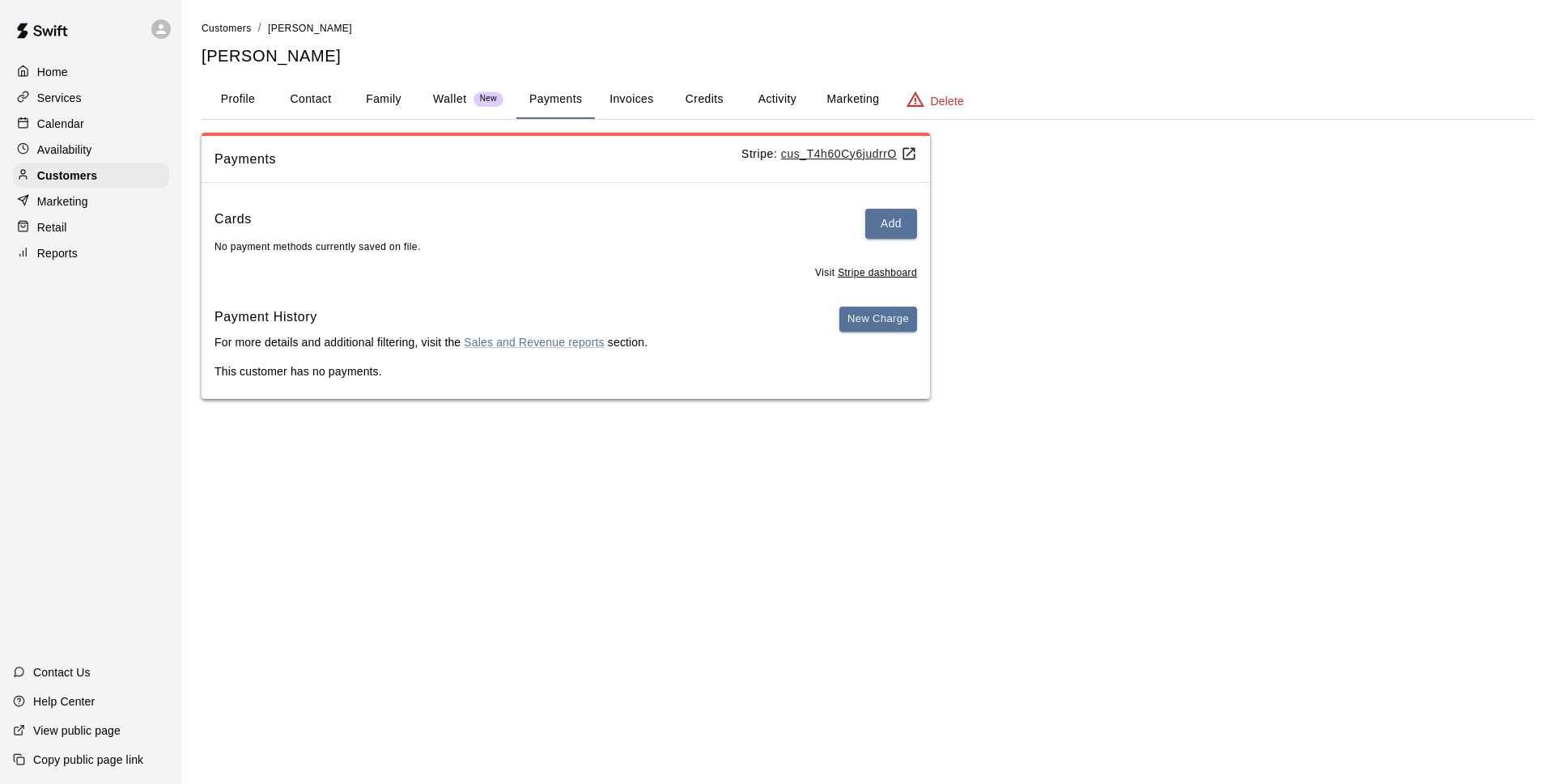
click at [60, 128] on p "Calendar" at bounding box center [61, 124] width 47 height 16
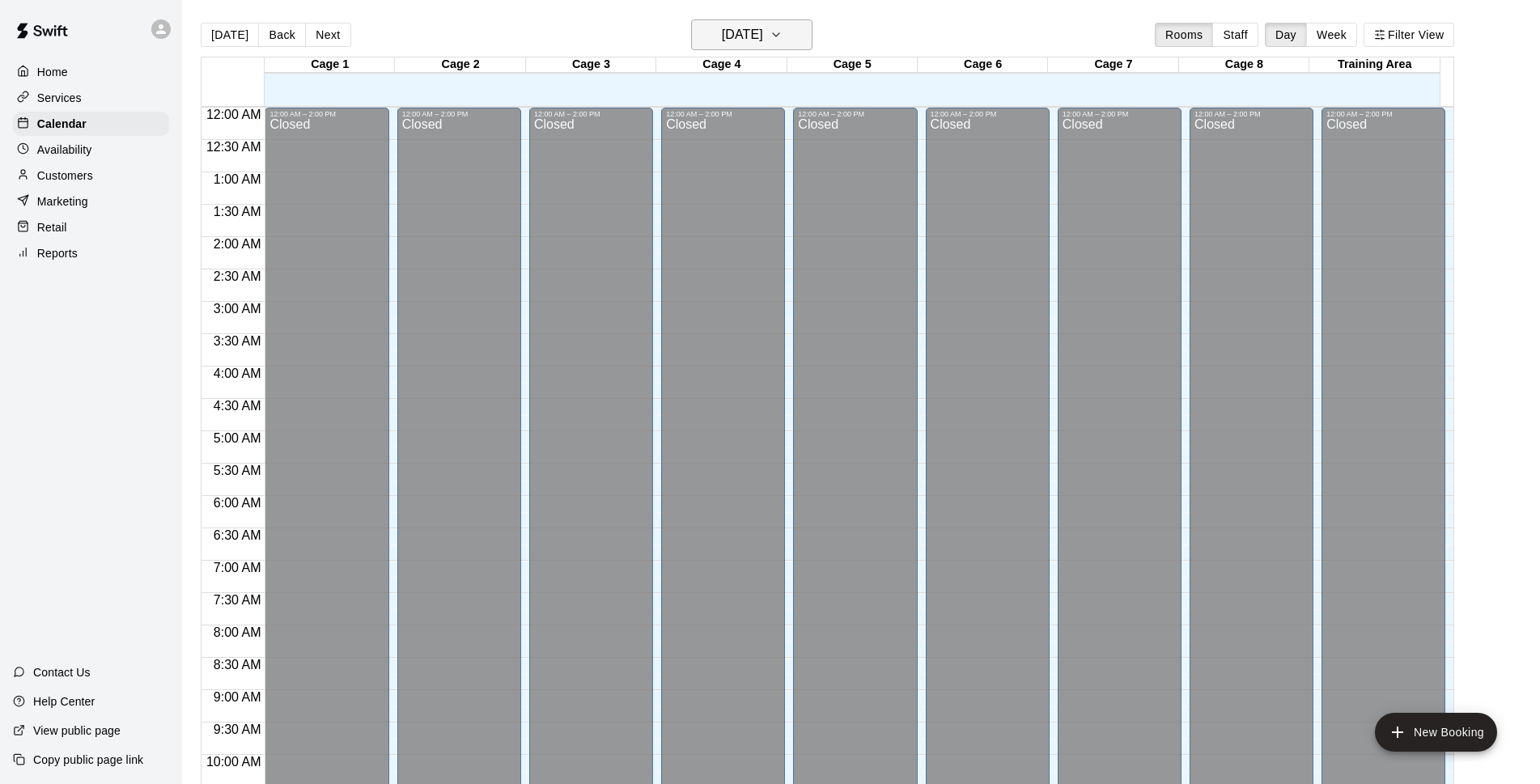
scroll to position [809, 0]
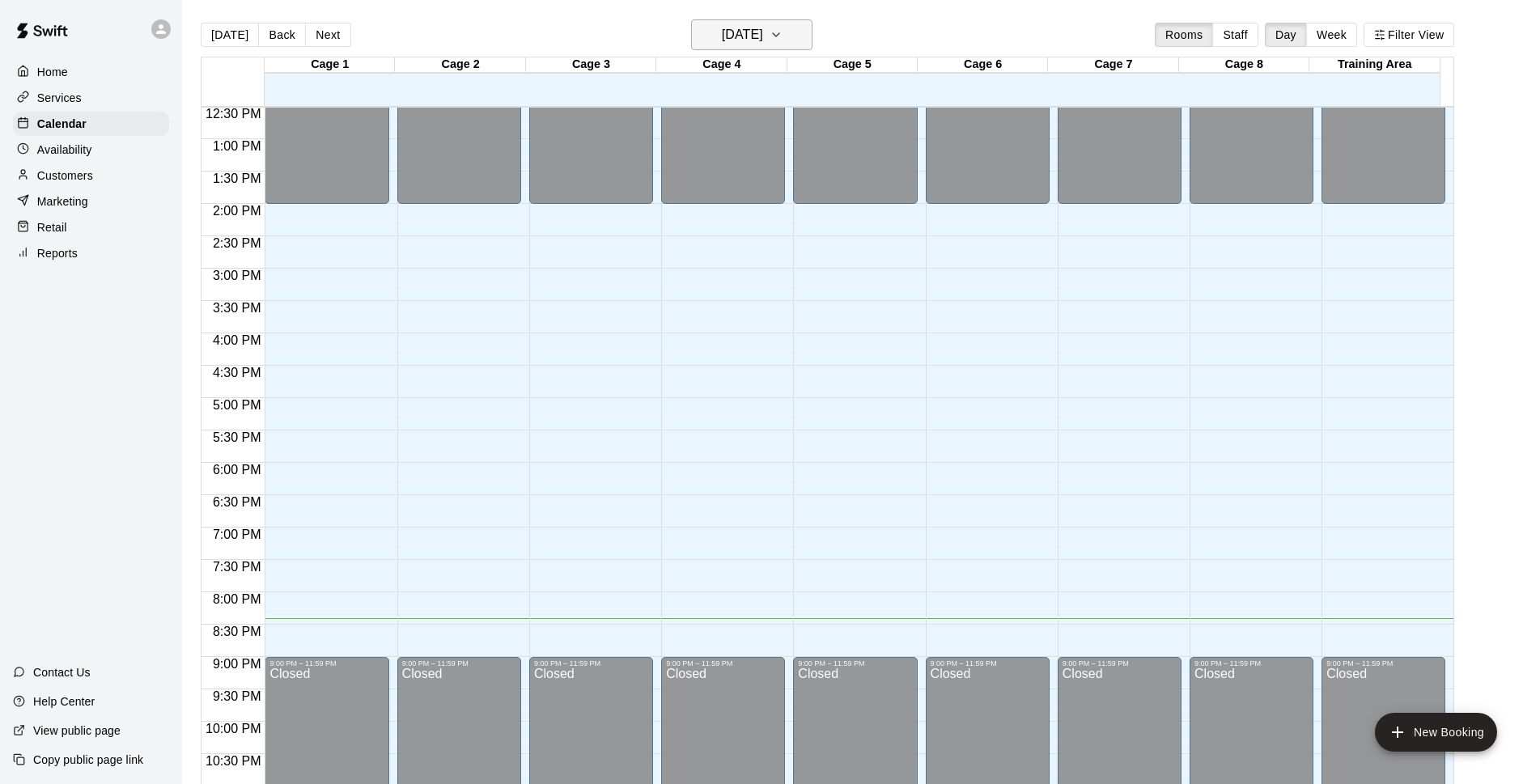
click at [722, 44] on h6 "[DATE]" at bounding box center [743, 34] width 42 height 23
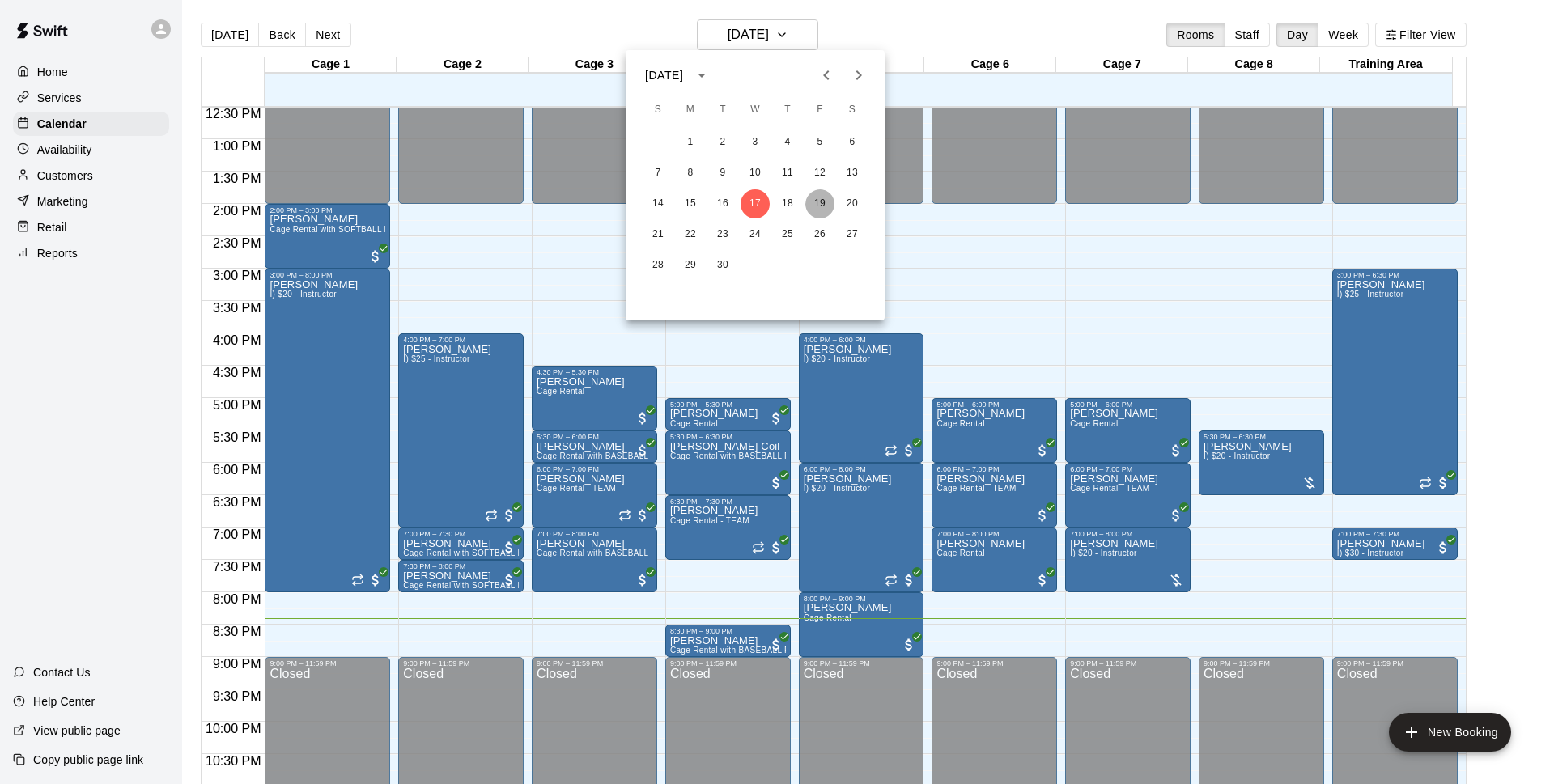
click at [816, 207] on button "19" at bounding box center [820, 203] width 29 height 29
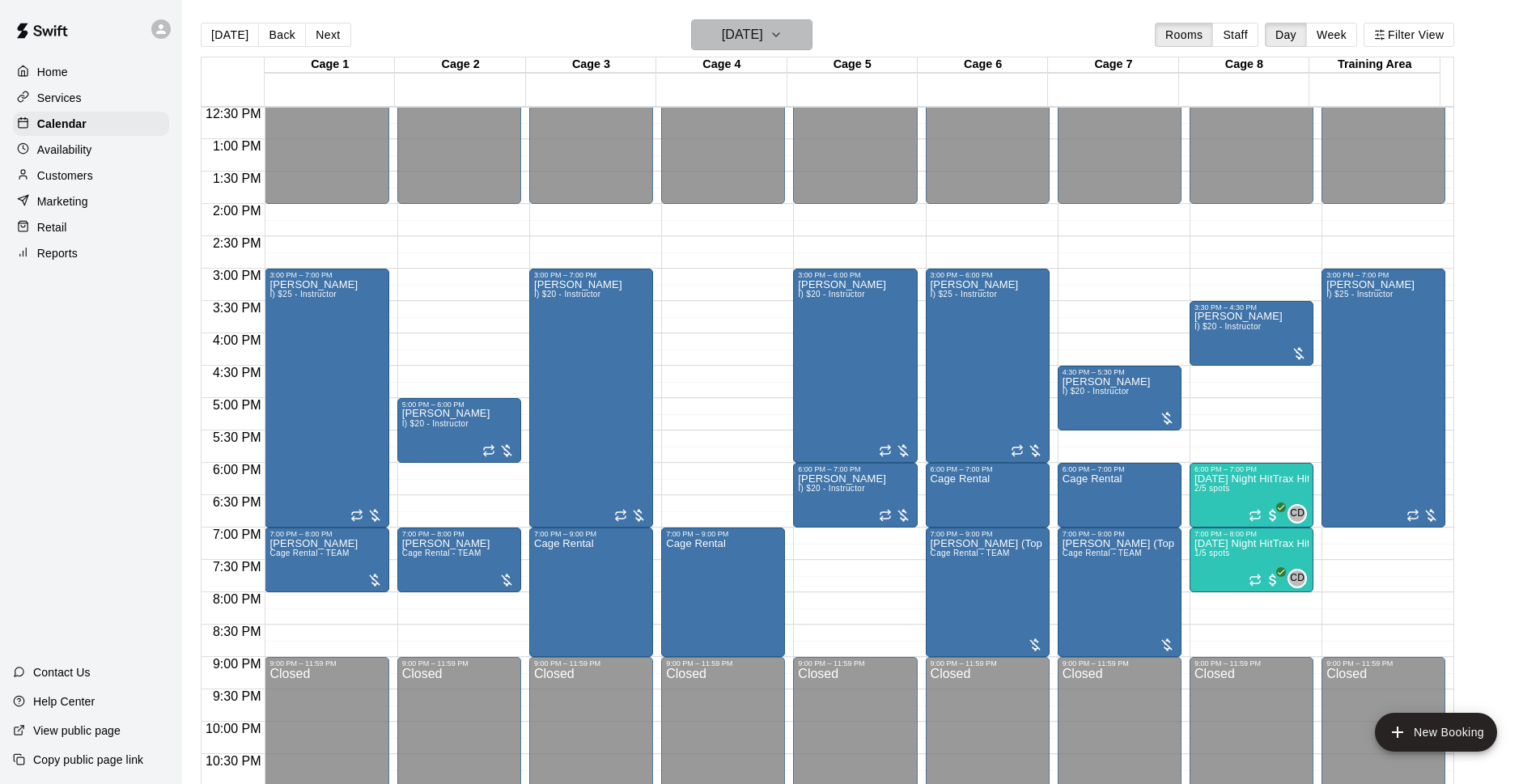
click at [789, 24] on button "[DATE]" at bounding box center [752, 34] width 121 height 31
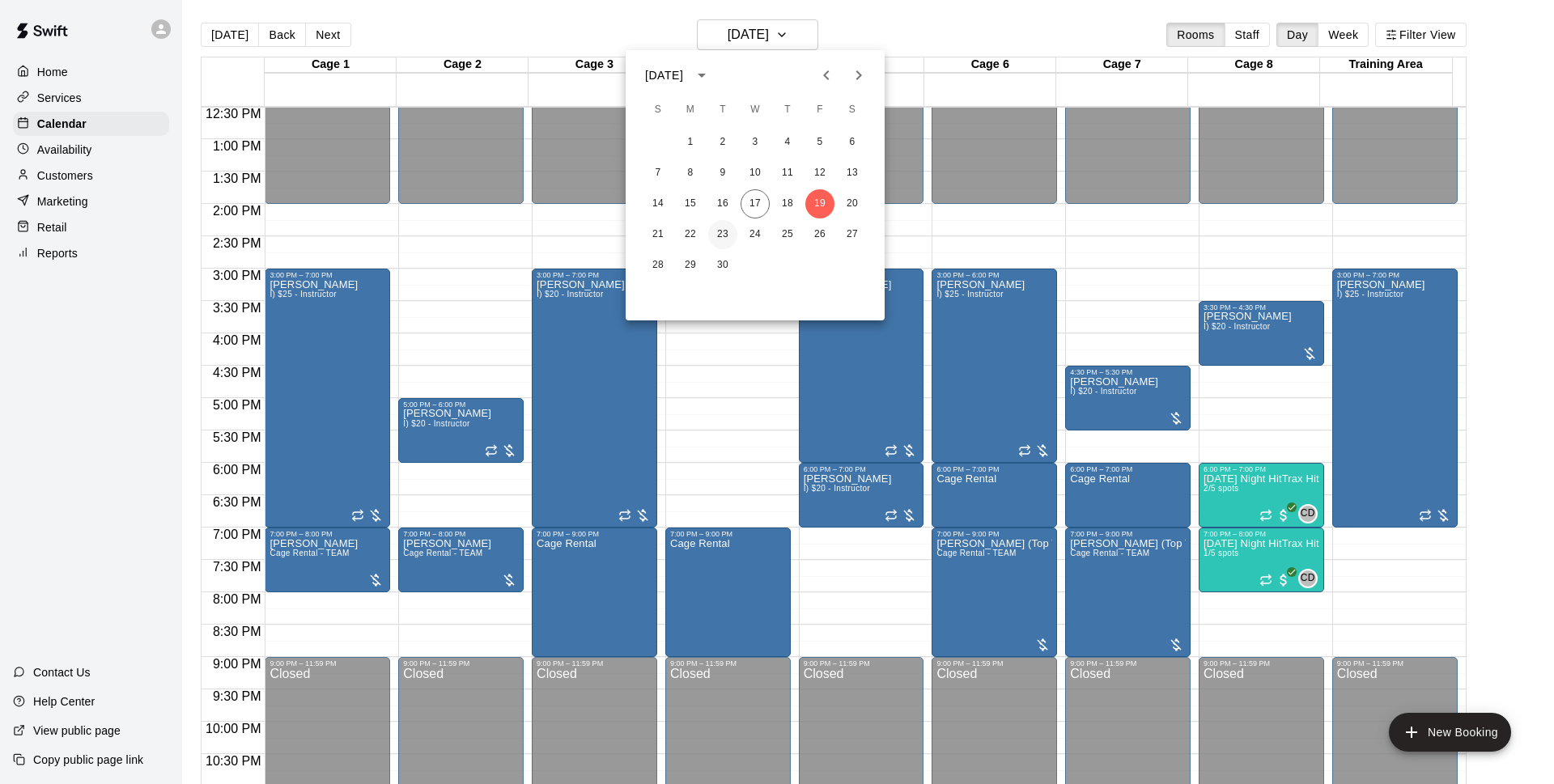
click at [732, 235] on button "23" at bounding box center [723, 234] width 29 height 29
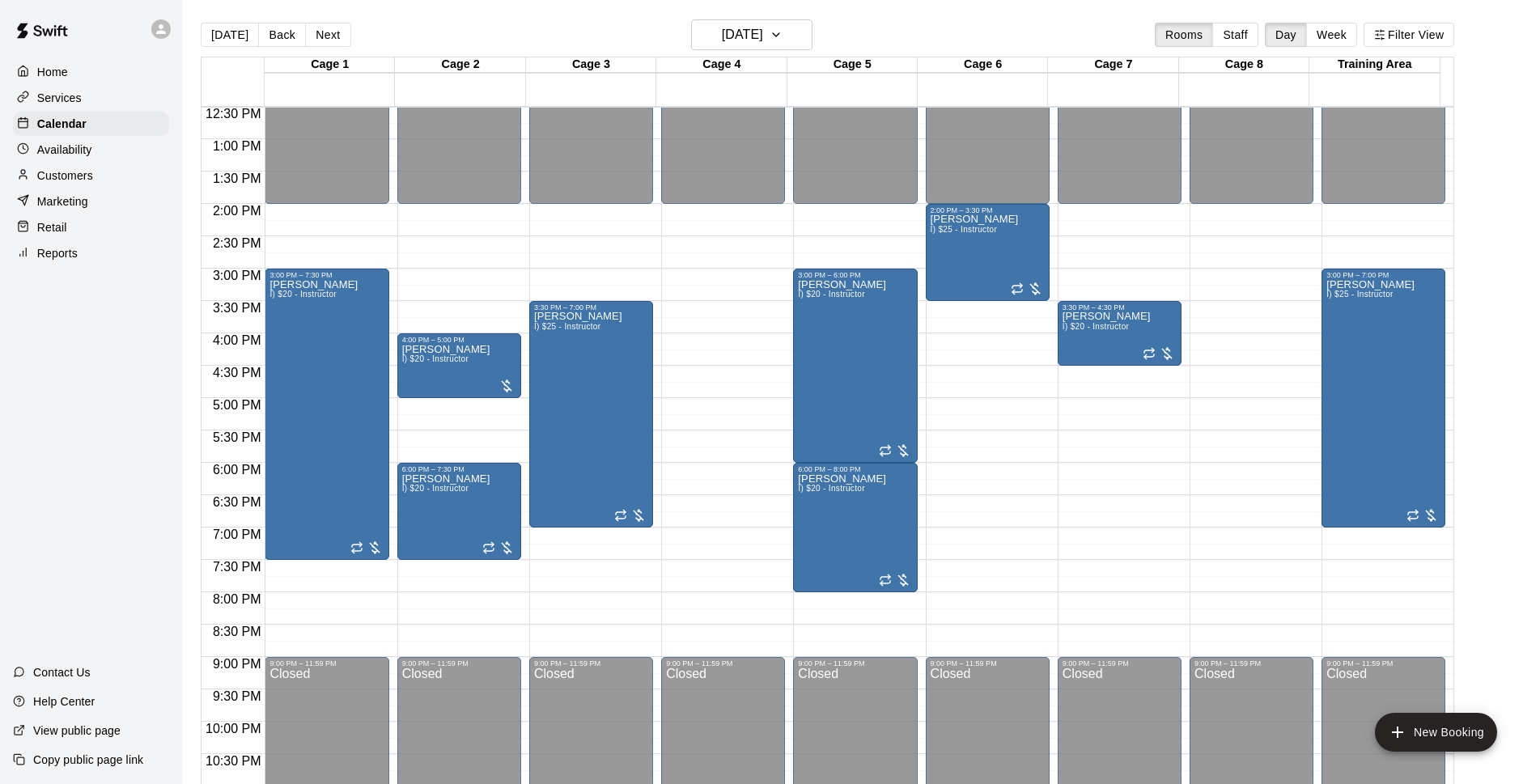
click at [860, 21] on div "[DATE] Back [DATE][DATE] Rooms Staff Day Week Filter View" at bounding box center [828, 37] width 1254 height 37
click at [245, 27] on button "[DATE]" at bounding box center [230, 34] width 58 height 24
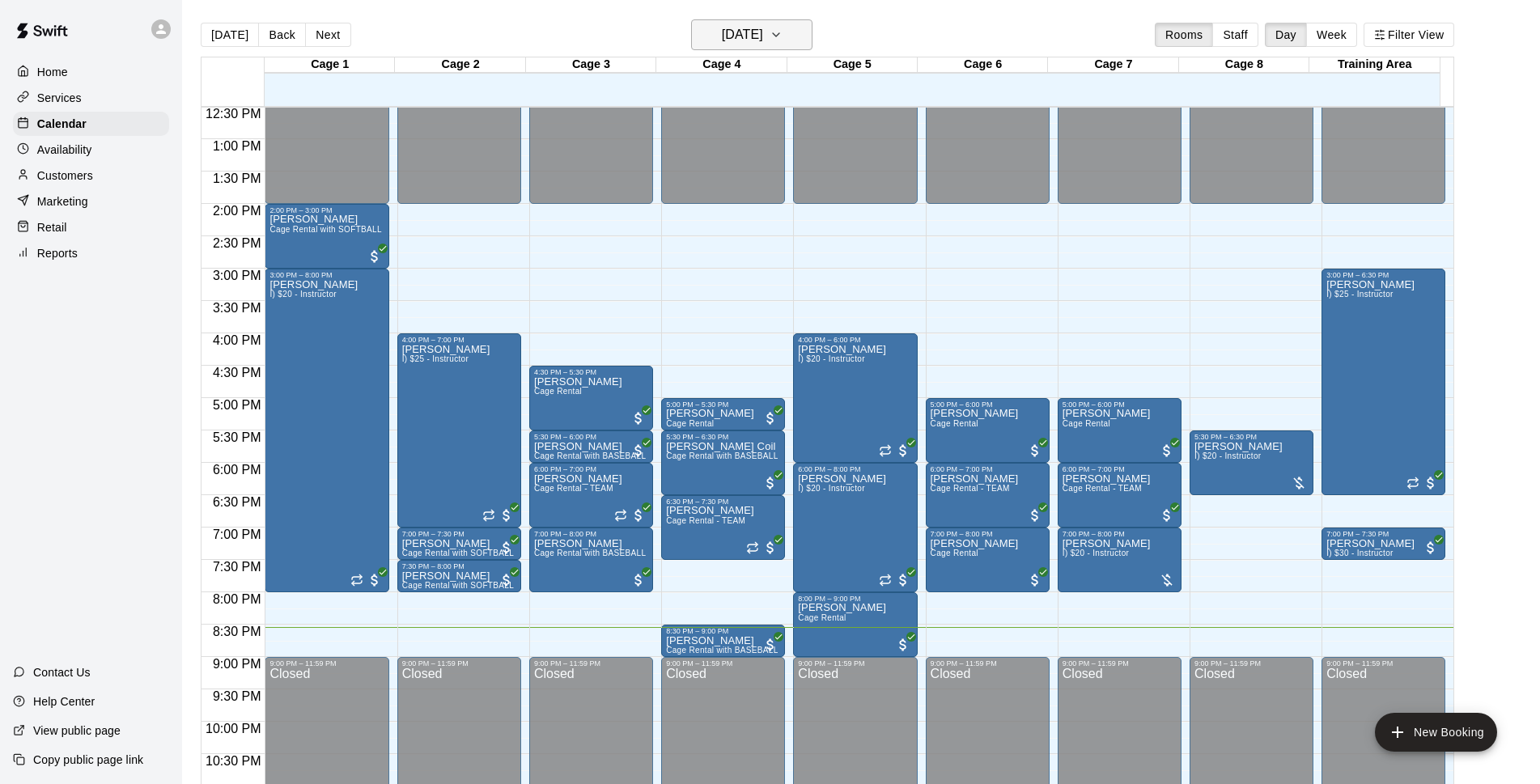
click at [764, 43] on h6 "[DATE]" at bounding box center [743, 34] width 42 height 23
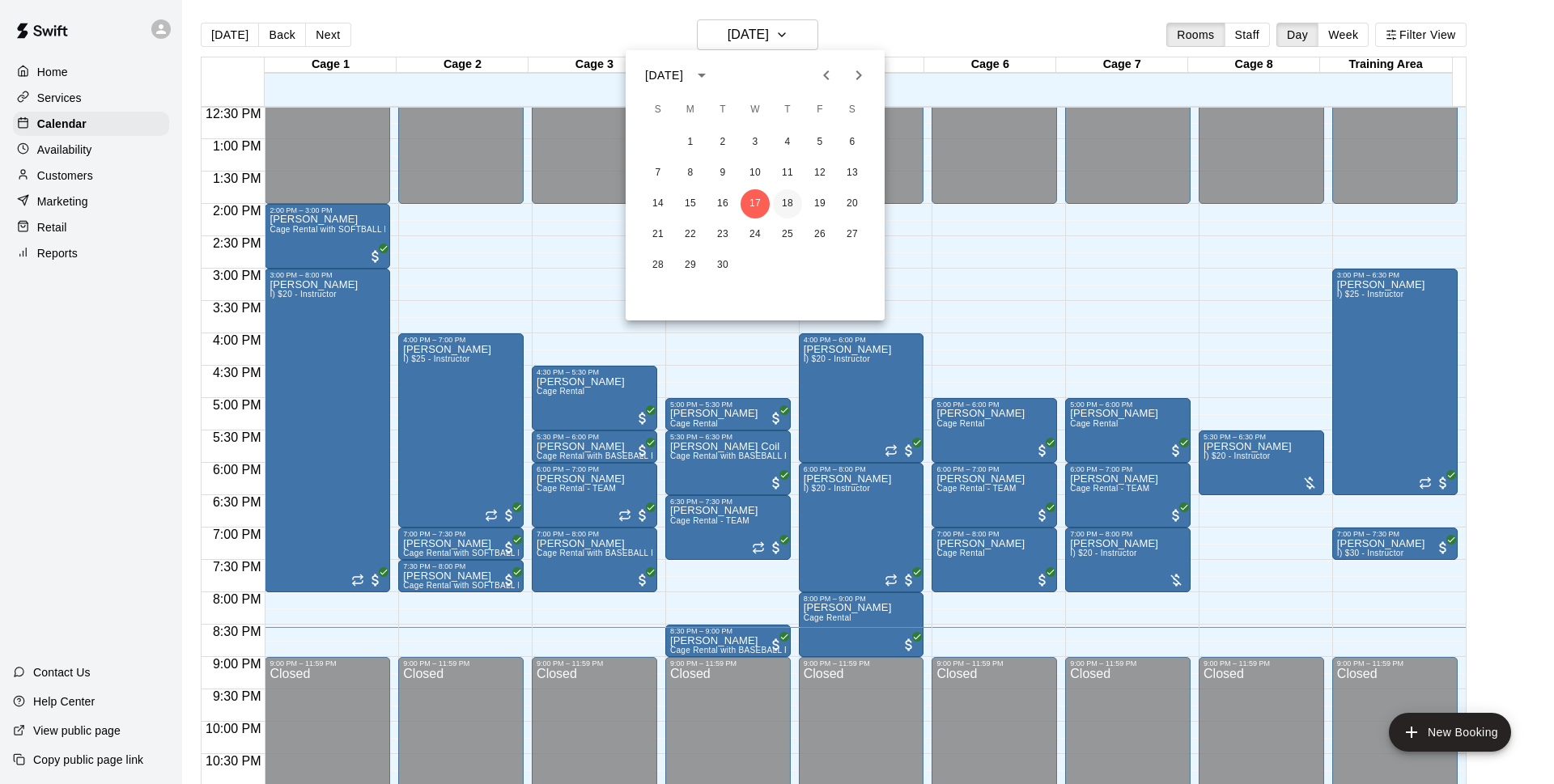
click at [789, 203] on button "18" at bounding box center [787, 203] width 29 height 29
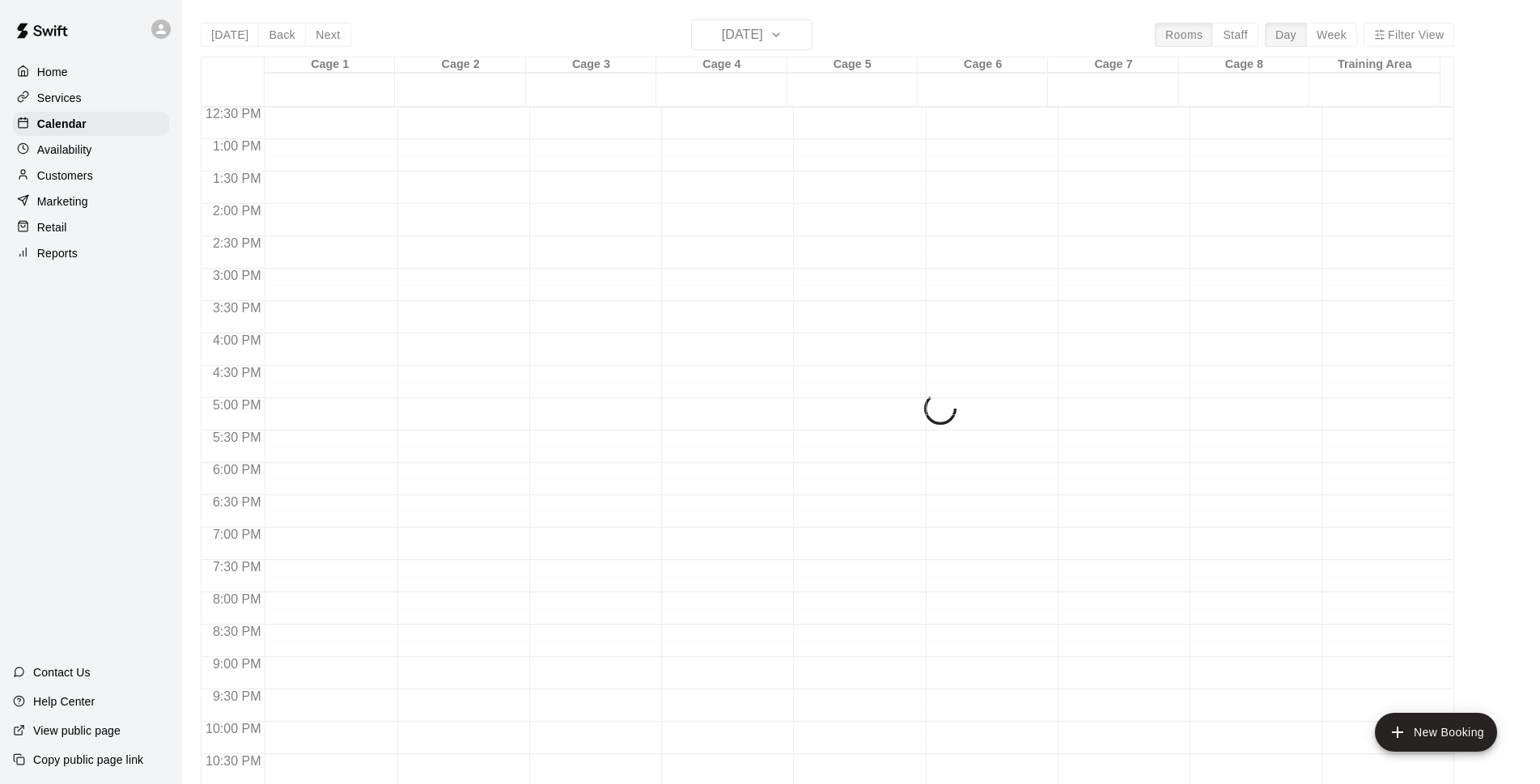
click at [100, 180] on div "Customers" at bounding box center [90, 175] width 157 height 24
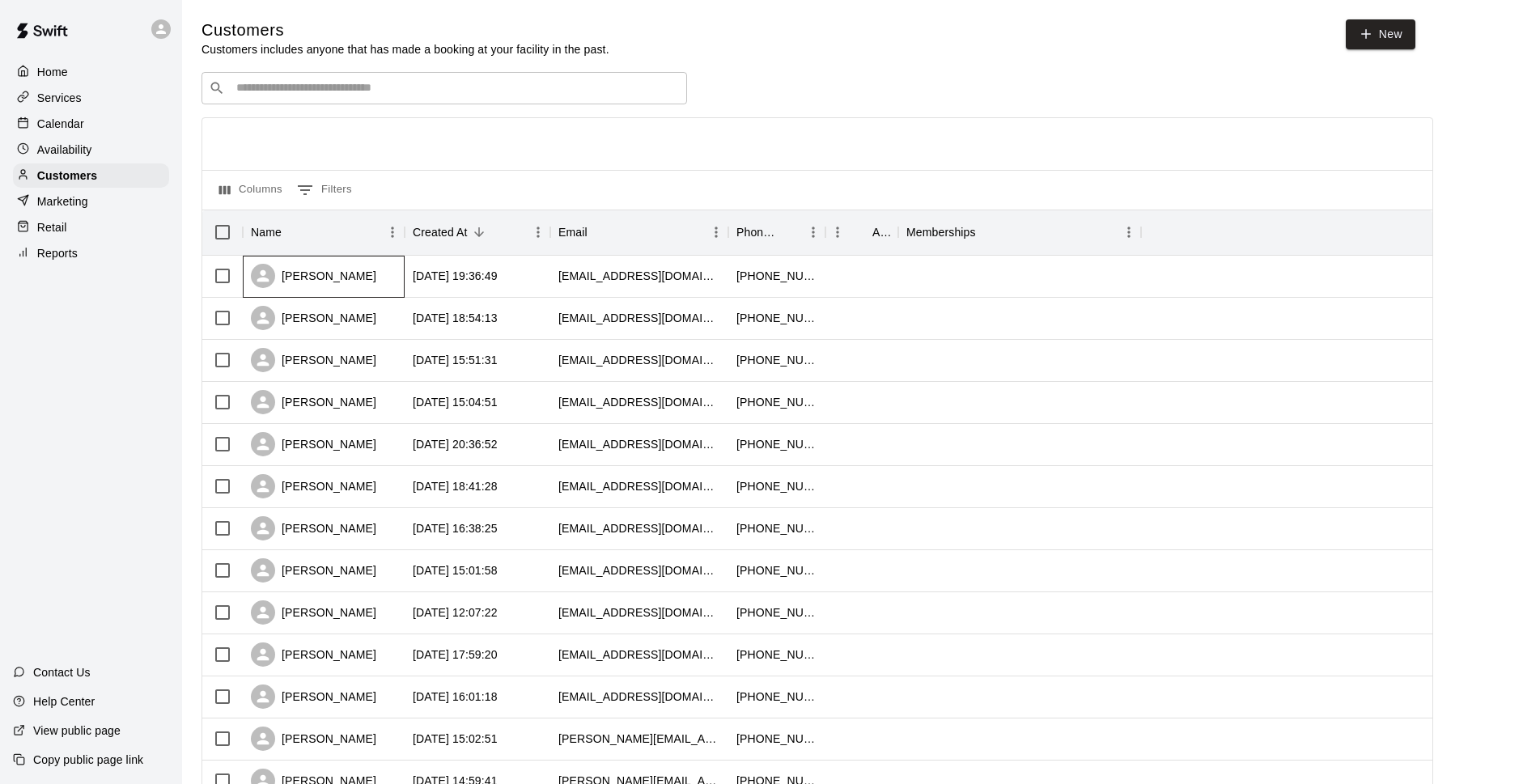
click at [369, 269] on div "[PERSON_NAME]" at bounding box center [323, 277] width 162 height 43
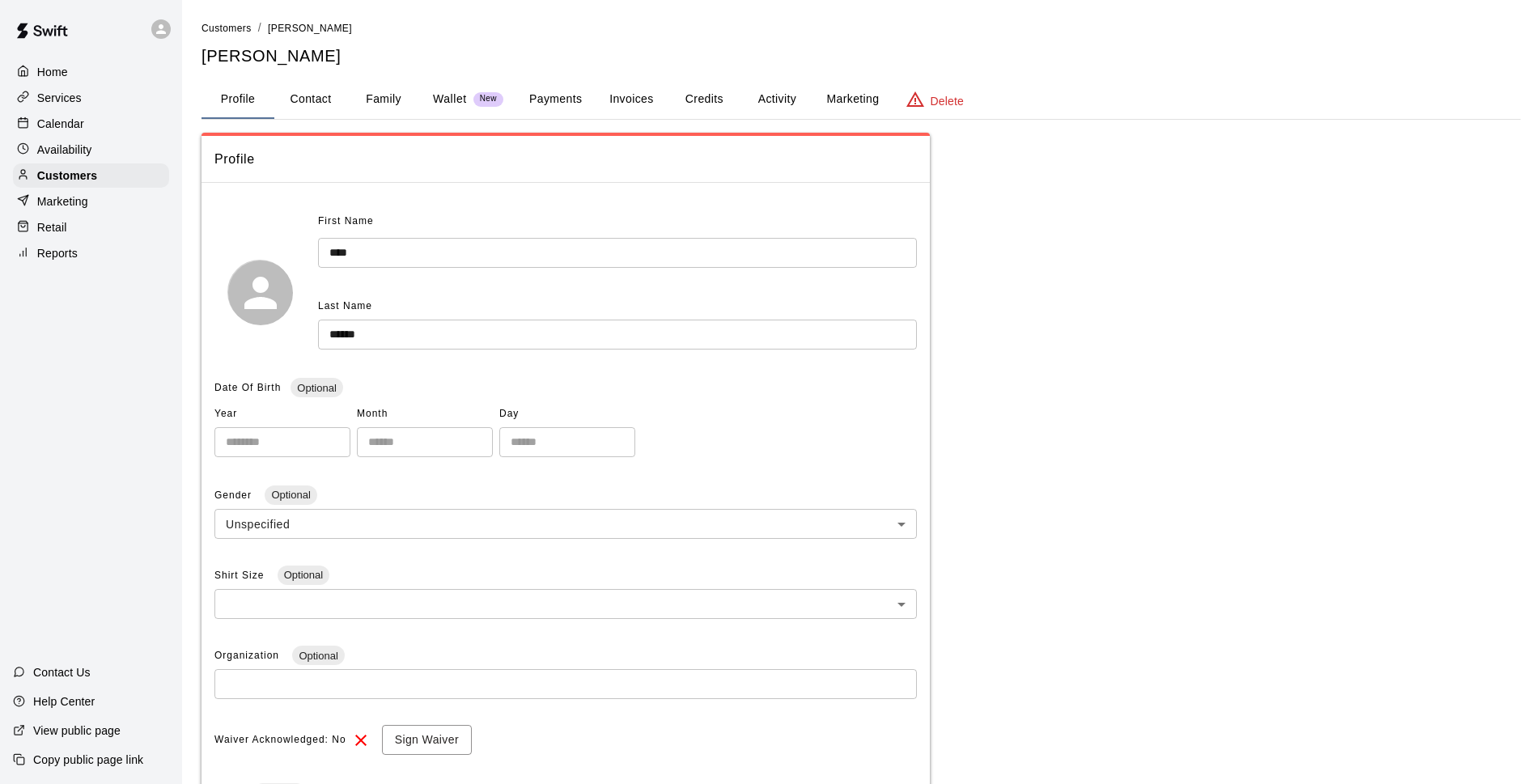
click at [566, 108] on button "Payments" at bounding box center [556, 99] width 79 height 39
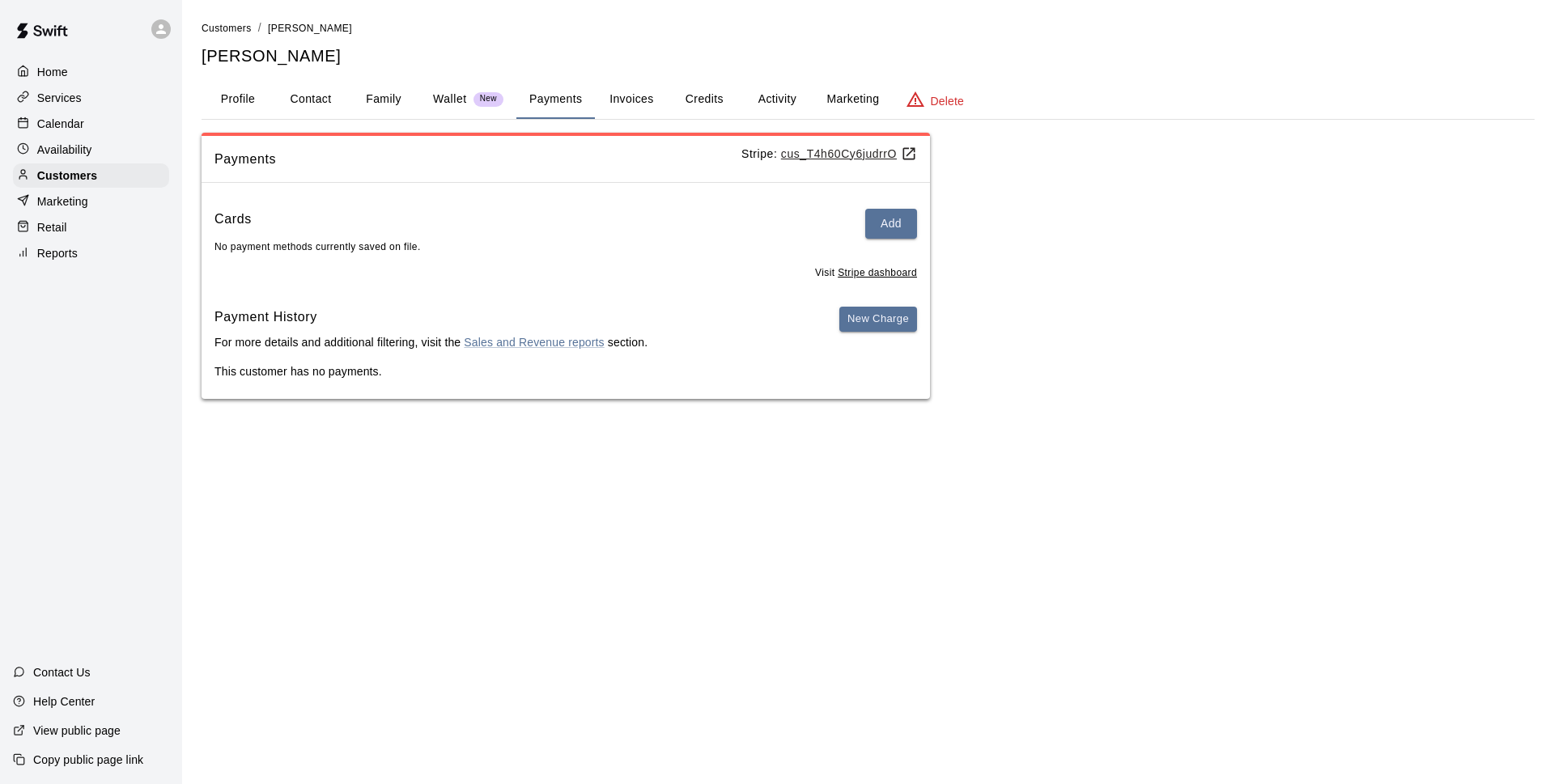
click at [81, 119] on p "Calendar" at bounding box center [61, 124] width 47 height 16
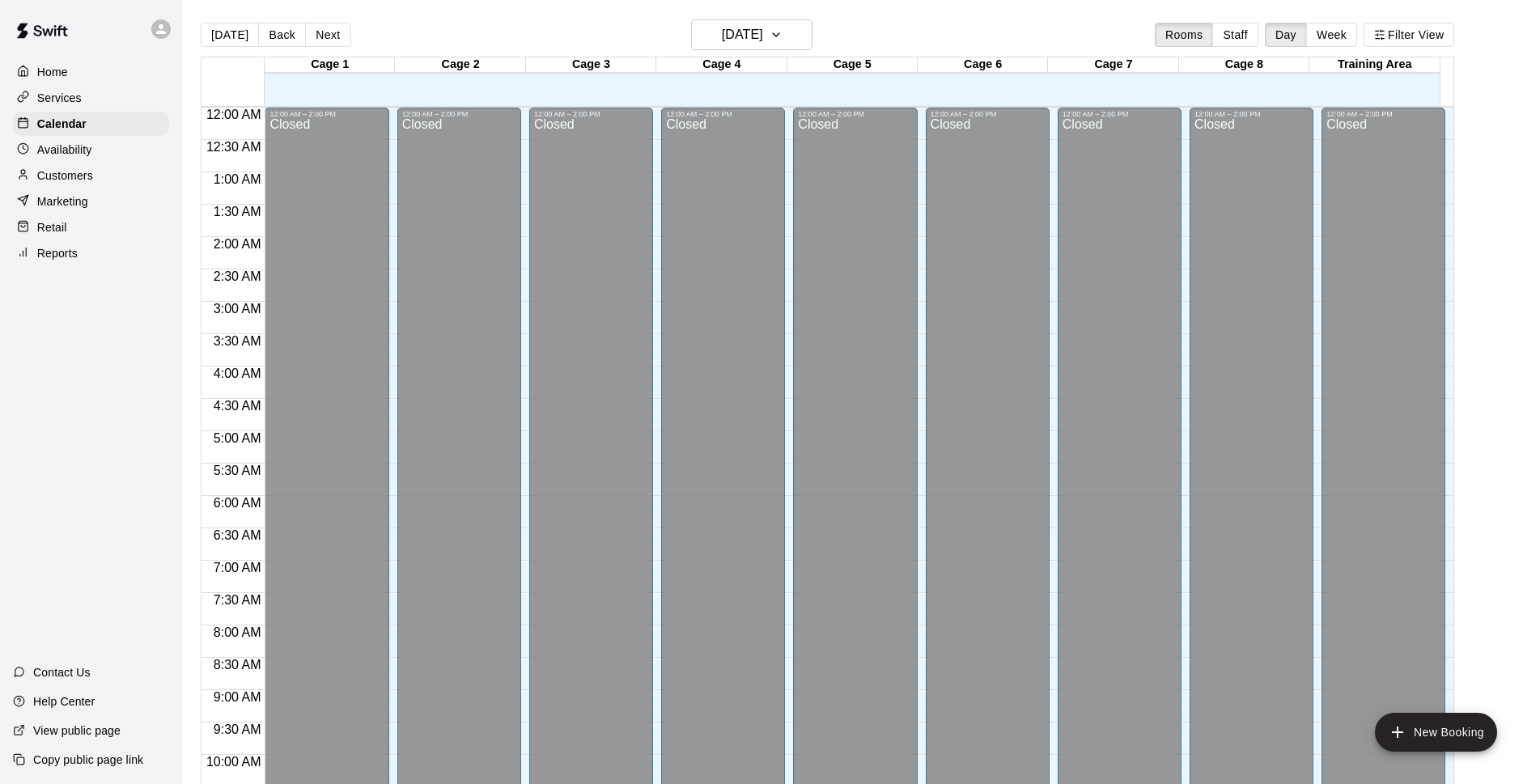
scroll to position [809, 0]
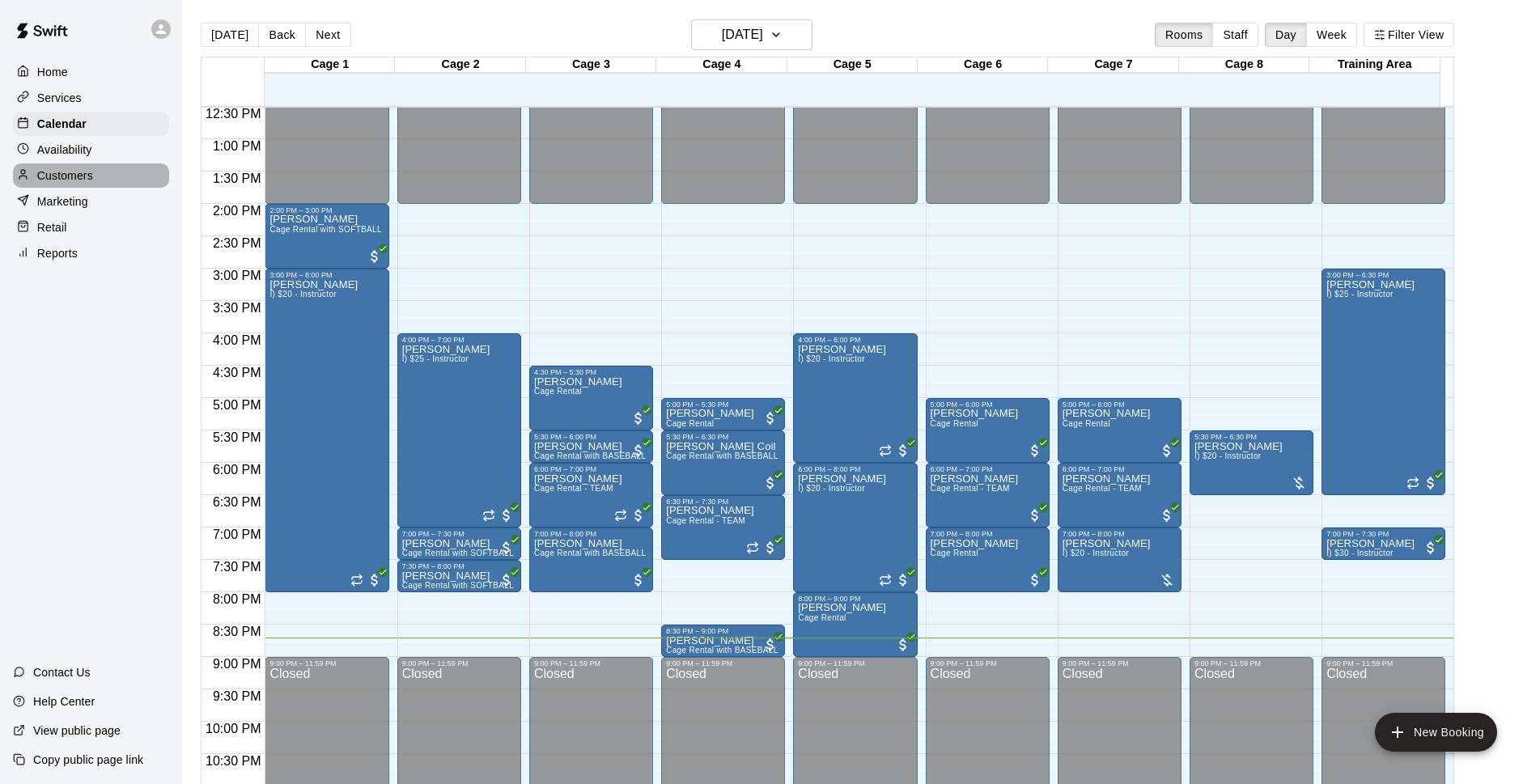
click at [77, 188] on div "Customers" at bounding box center [90, 175] width 157 height 24
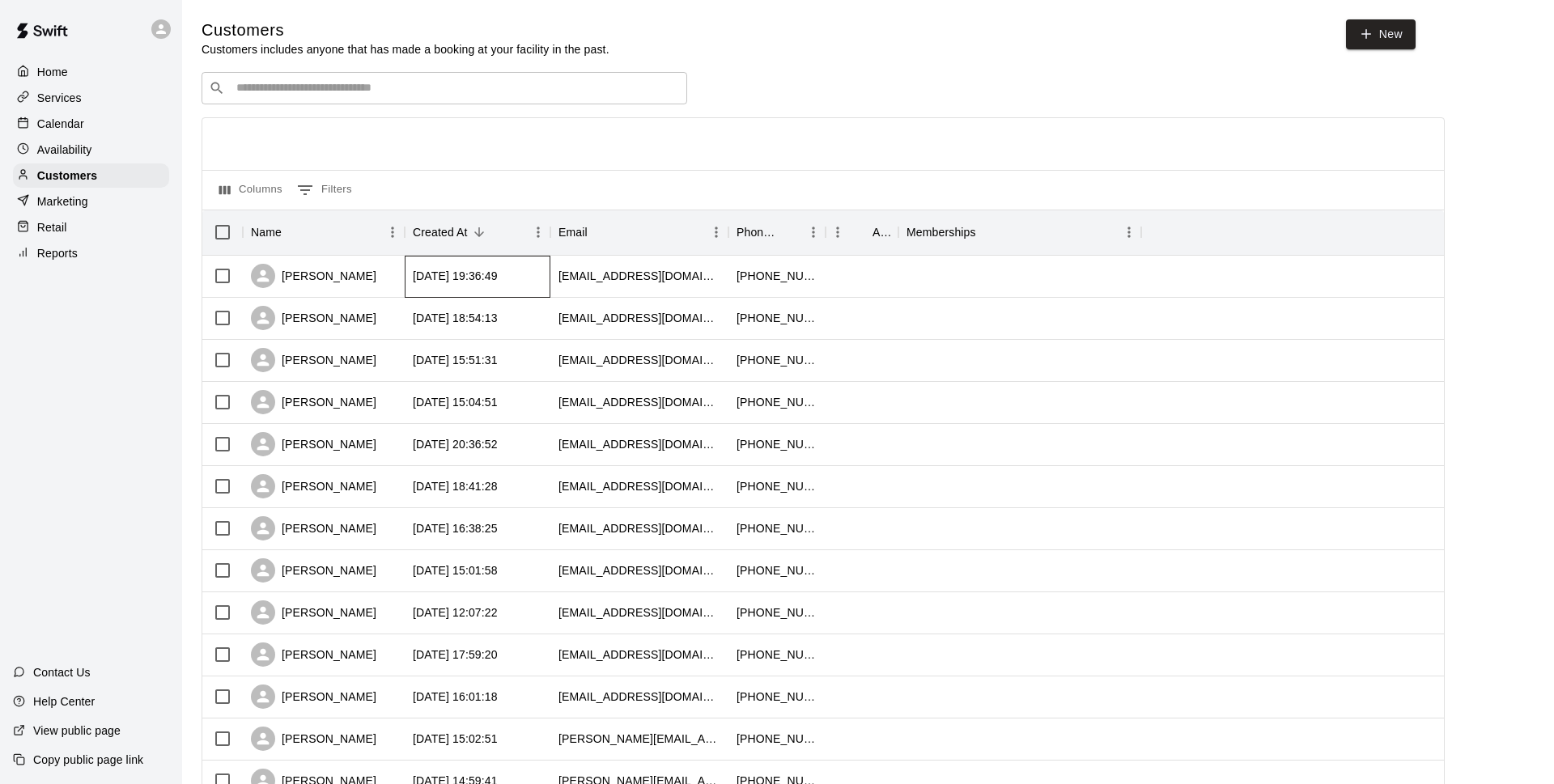
click at [497, 270] on div "[DATE] 19:36:49" at bounding box center [455, 276] width 85 height 16
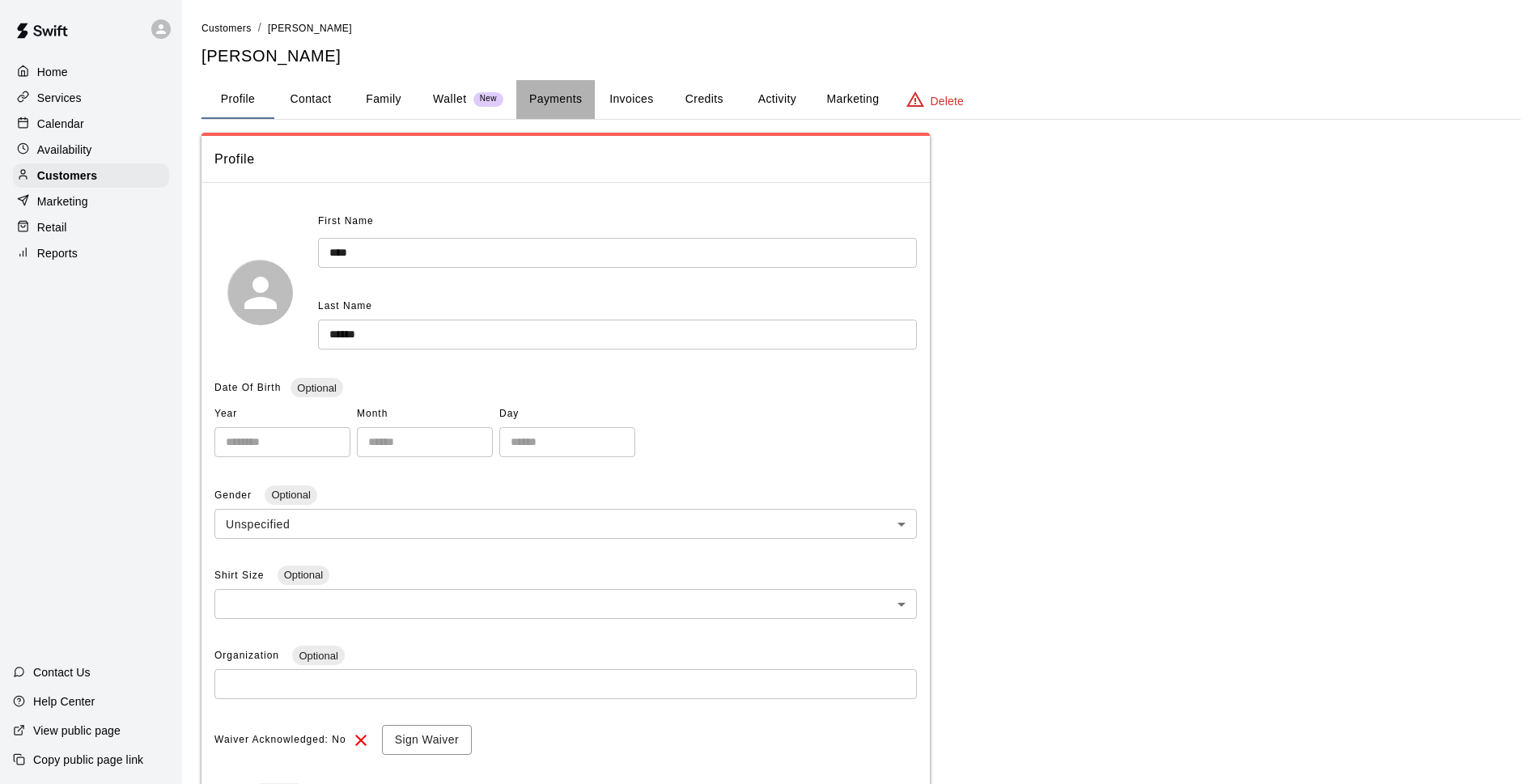
click at [565, 103] on button "Payments" at bounding box center [556, 99] width 79 height 39
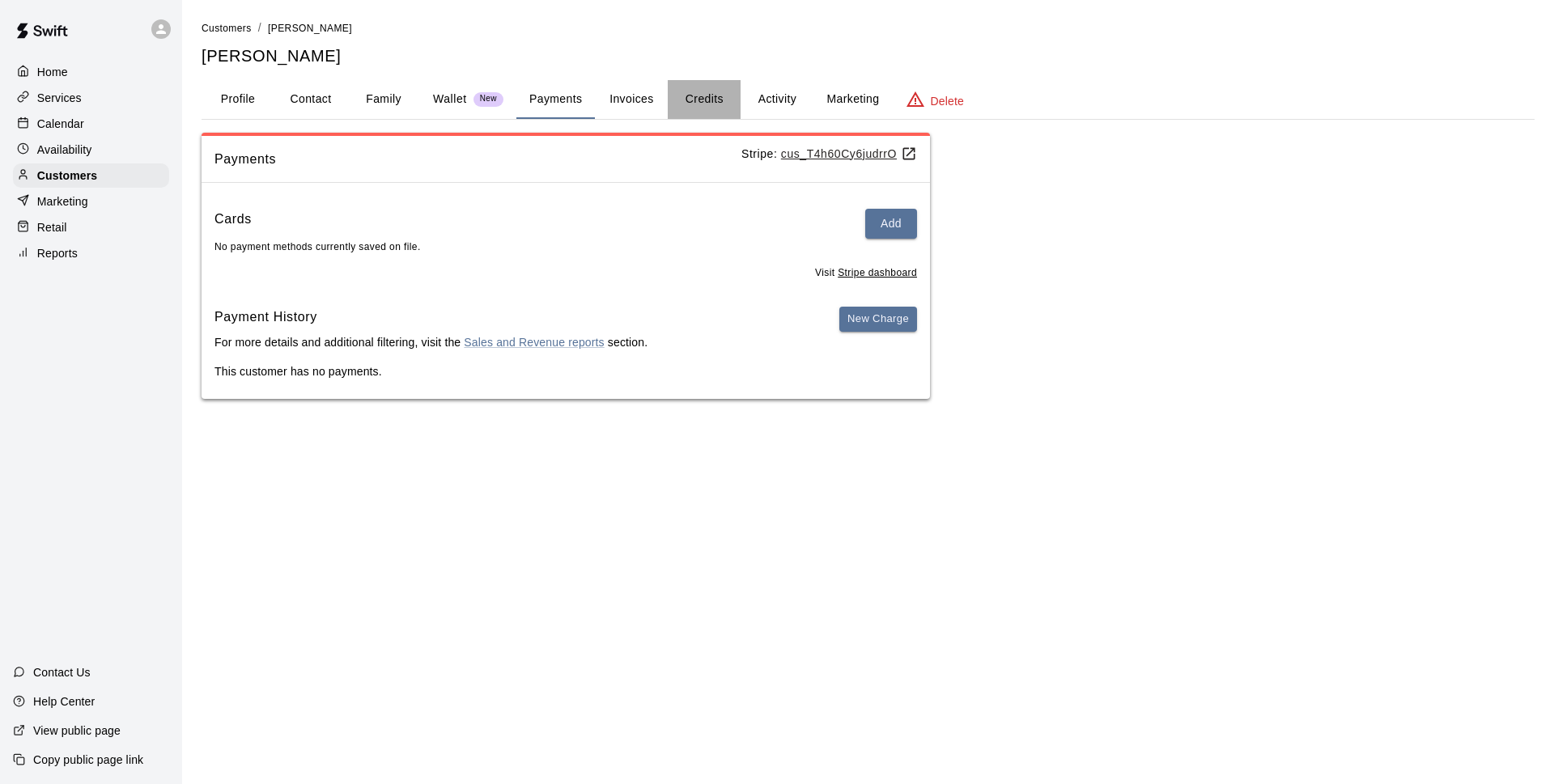
click at [702, 109] on button "Credits" at bounding box center [704, 99] width 73 height 39
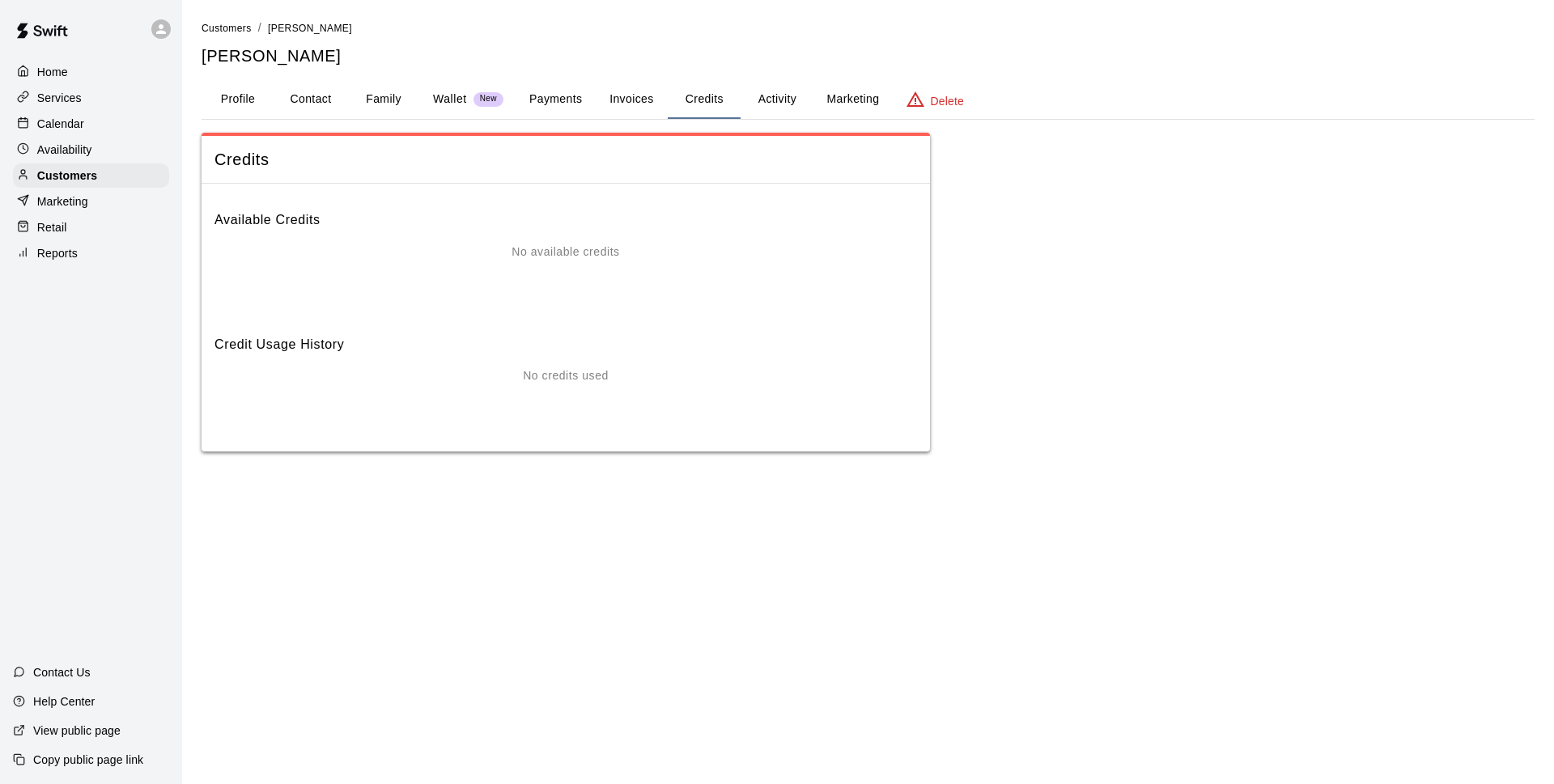
click at [634, 107] on button "Invoices" at bounding box center [630, 99] width 73 height 39
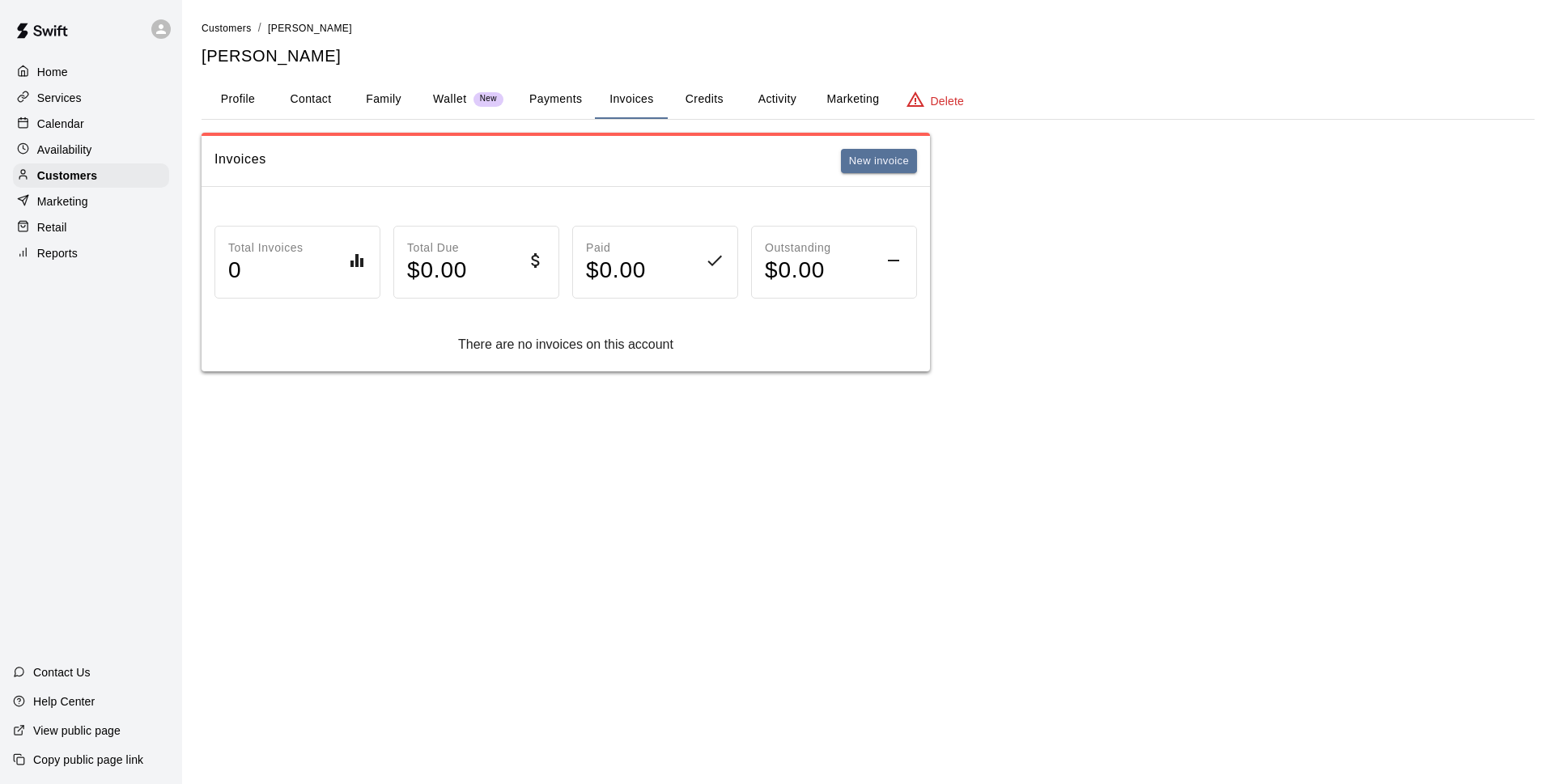
click at [774, 102] on button "Activity" at bounding box center [776, 99] width 73 height 39
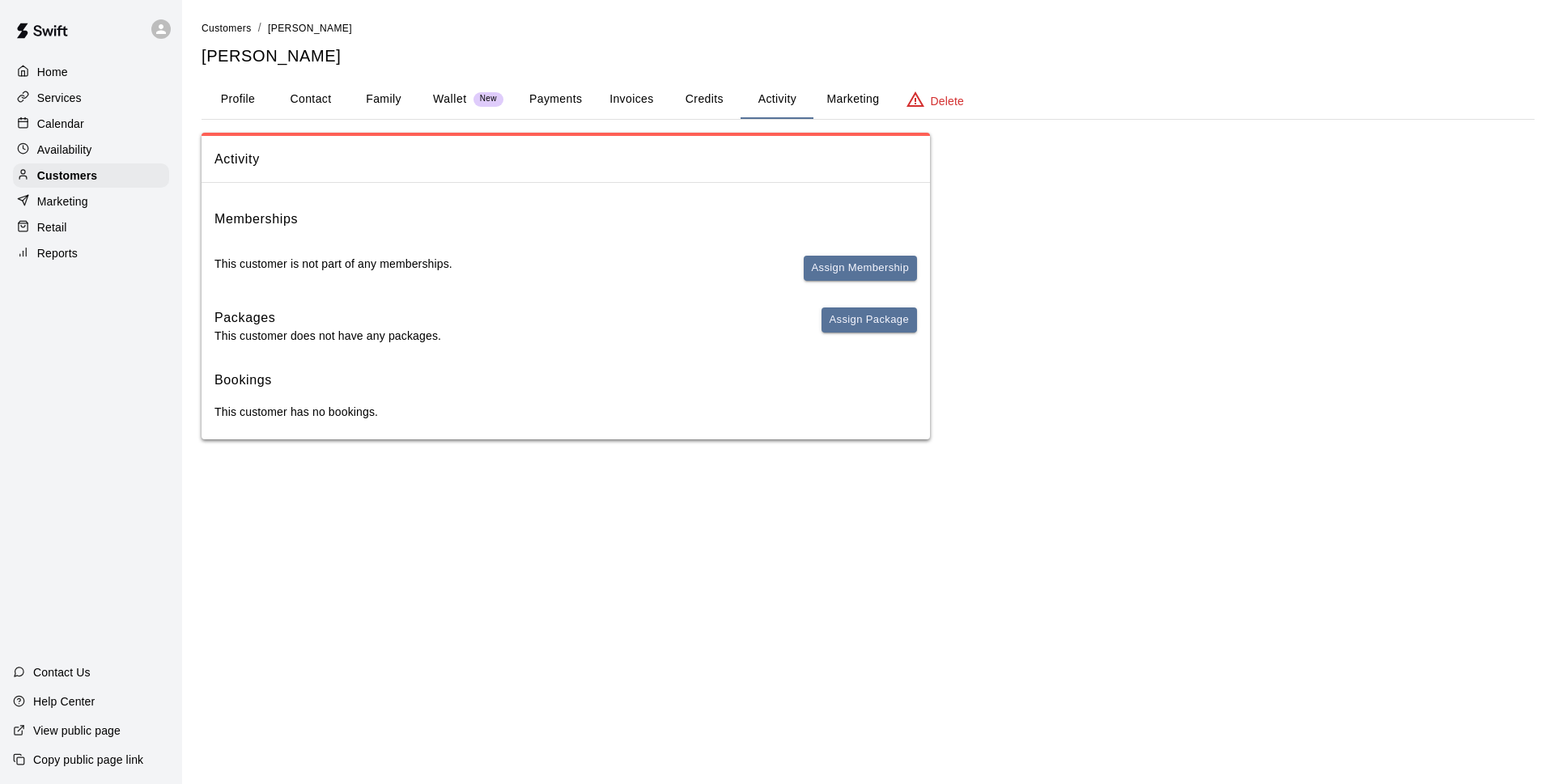
click at [563, 96] on button "Payments" at bounding box center [555, 99] width 79 height 39
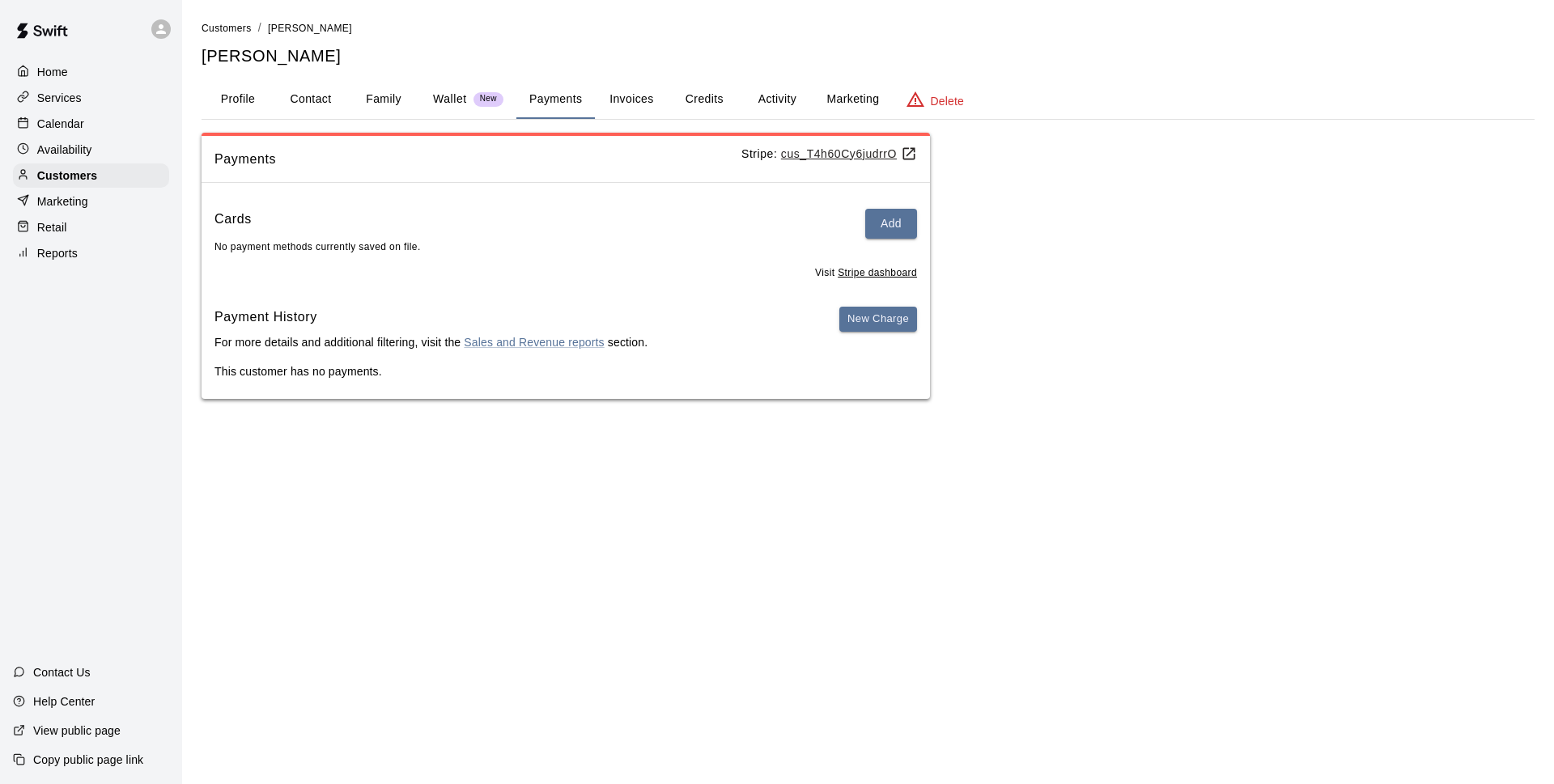
click at [242, 90] on button "Profile" at bounding box center [238, 99] width 73 height 39
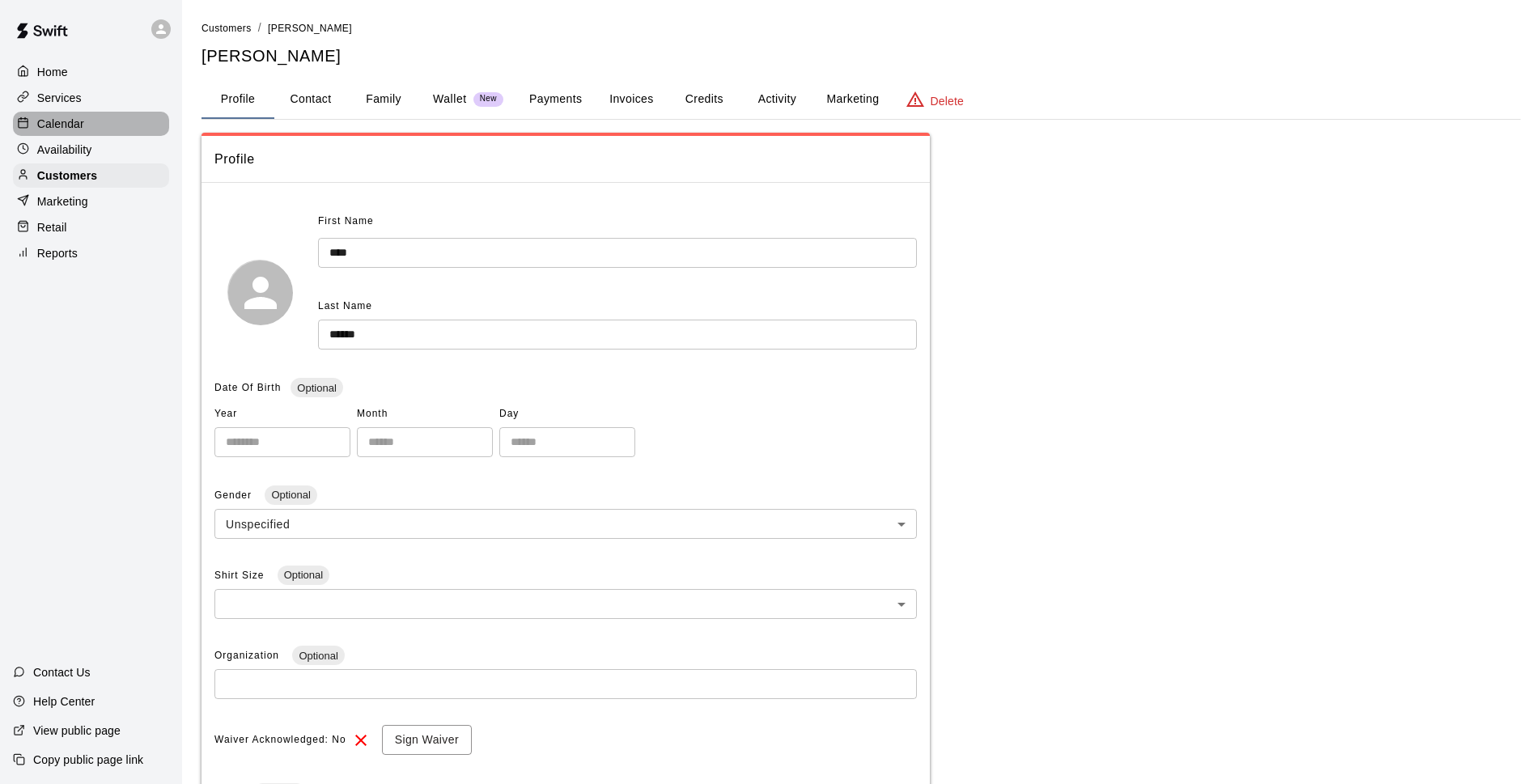
drag, startPoint x: 127, startPoint y: 118, endPoint x: 200, endPoint y: 110, distance: 73.4
click at [128, 118] on div "Calendar" at bounding box center [90, 123] width 157 height 24
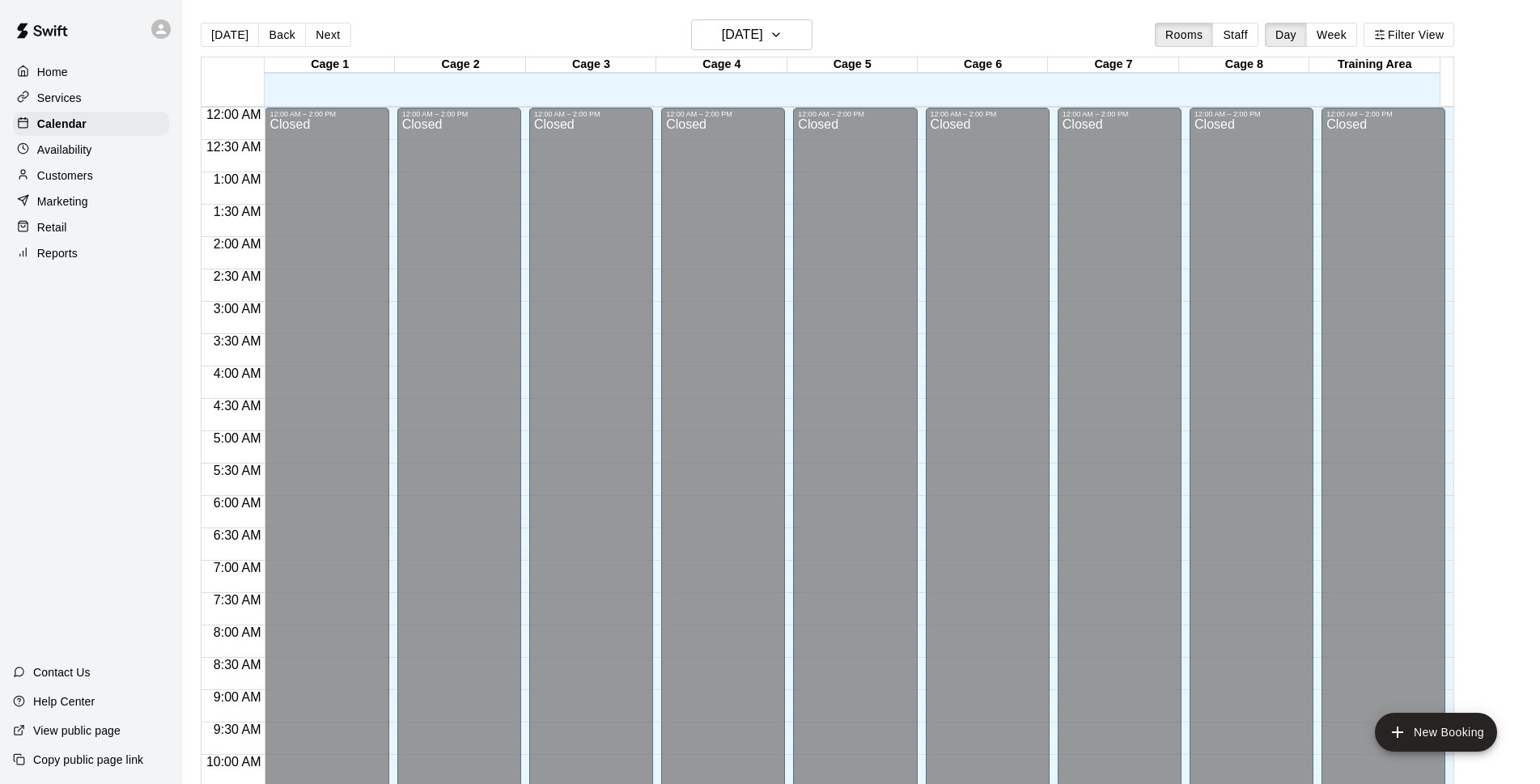
scroll to position [809, 0]
